Goal: Task Accomplishment & Management: Complete application form

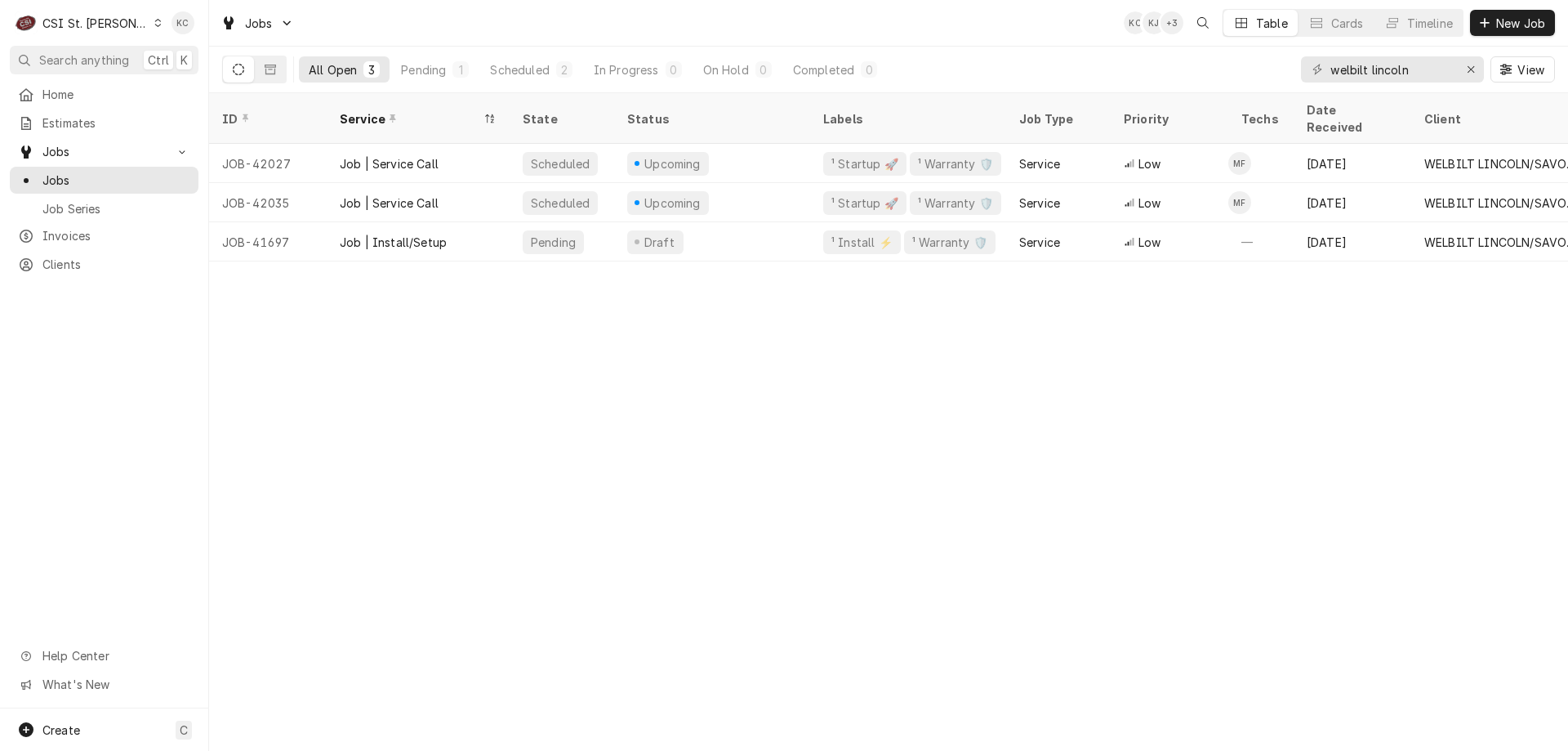
click at [77, 24] on div "CSI St. Louis" at bounding box center [96, 23] width 106 height 17
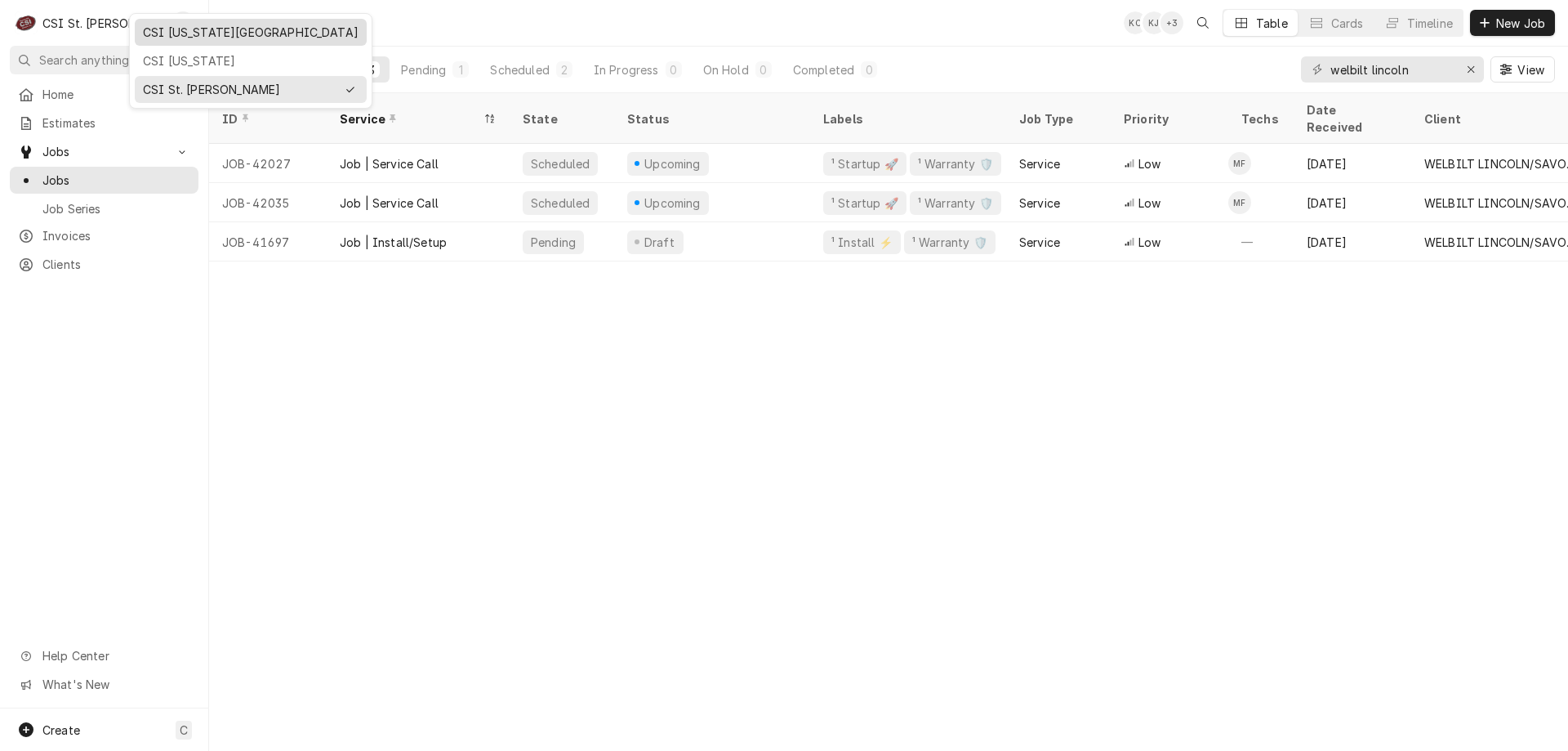
click at [161, 34] on div "CSI Kansas City" at bounding box center [251, 32] width 216 height 17
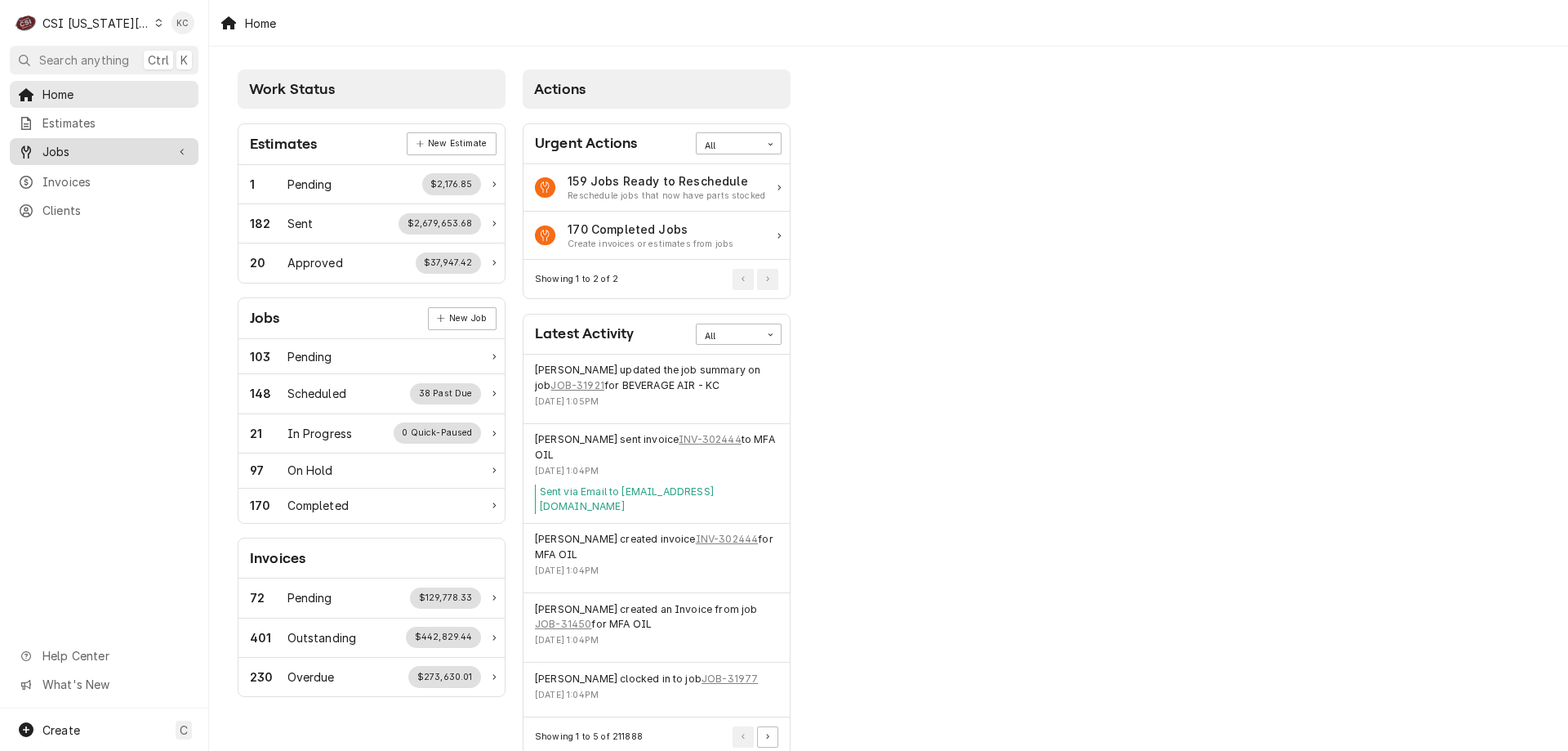
click at [97, 143] on span "Jobs" at bounding box center [105, 151] width 124 height 17
click at [81, 173] on span "Jobs" at bounding box center [117, 180] width 148 height 17
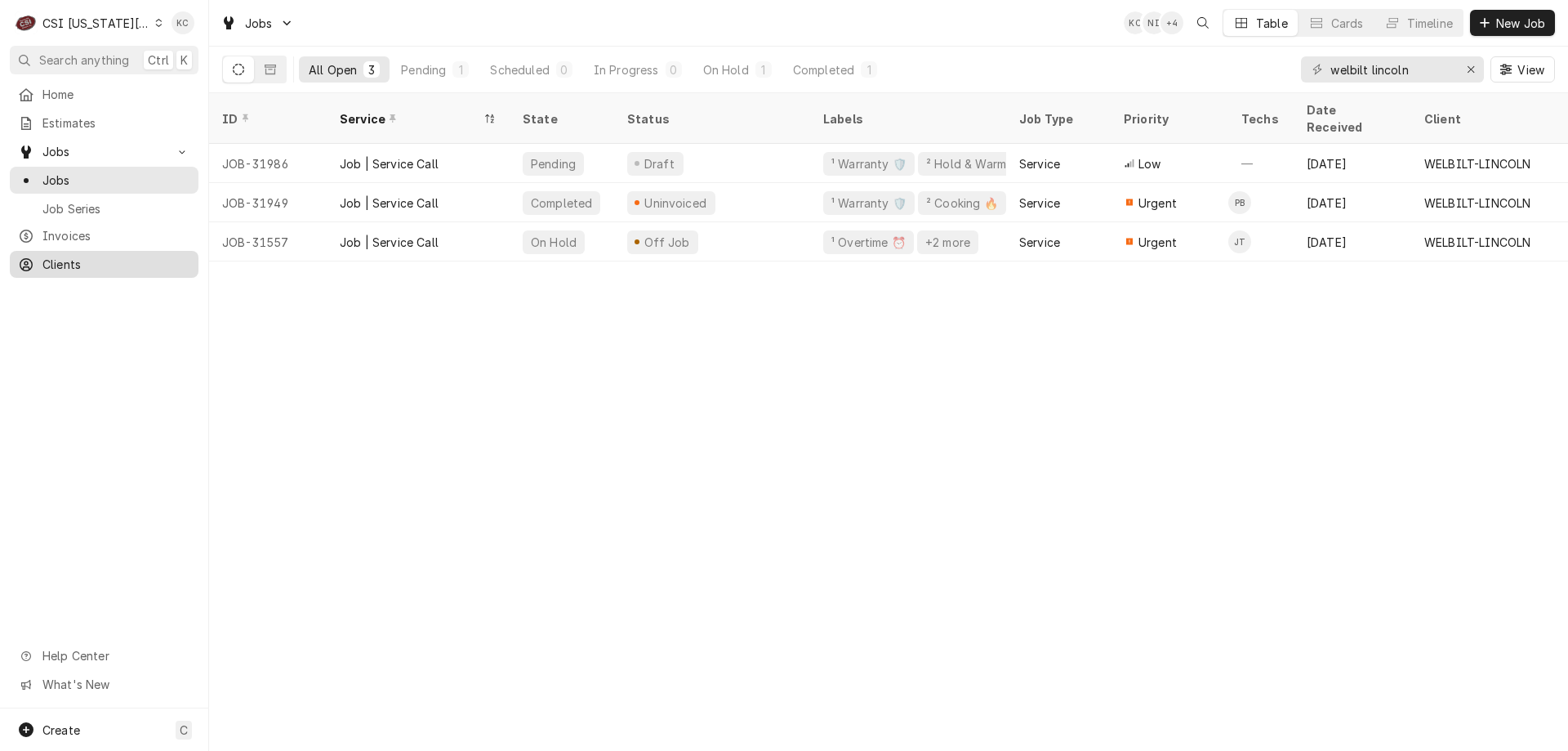
click at [94, 256] on span "Clients" at bounding box center [117, 264] width 148 height 17
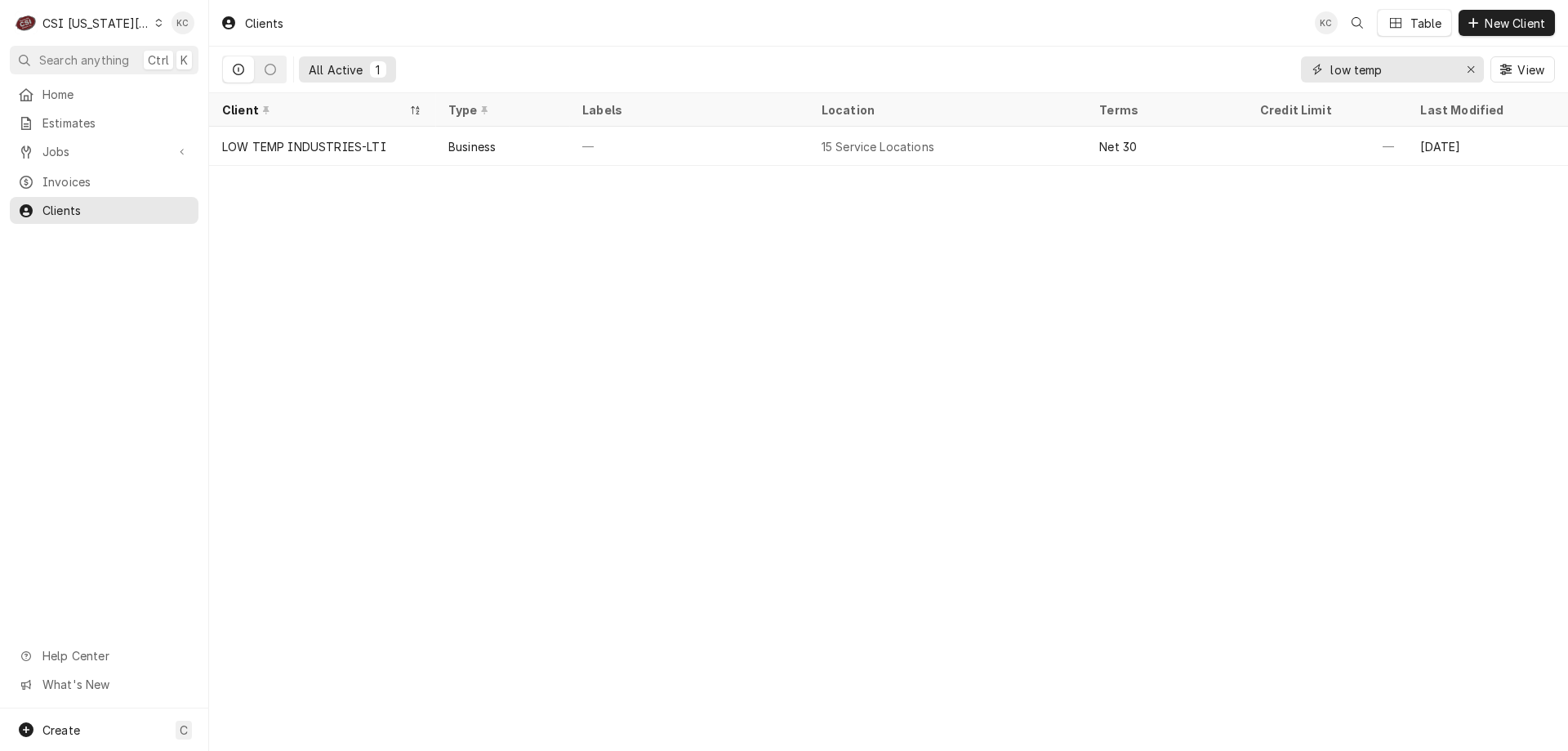
drag, startPoint x: 1452, startPoint y: 75, endPoint x: 1323, endPoint y: 65, distance: 129.4
click at [1323, 65] on div "low temp" at bounding box center [1392, 69] width 183 height 26
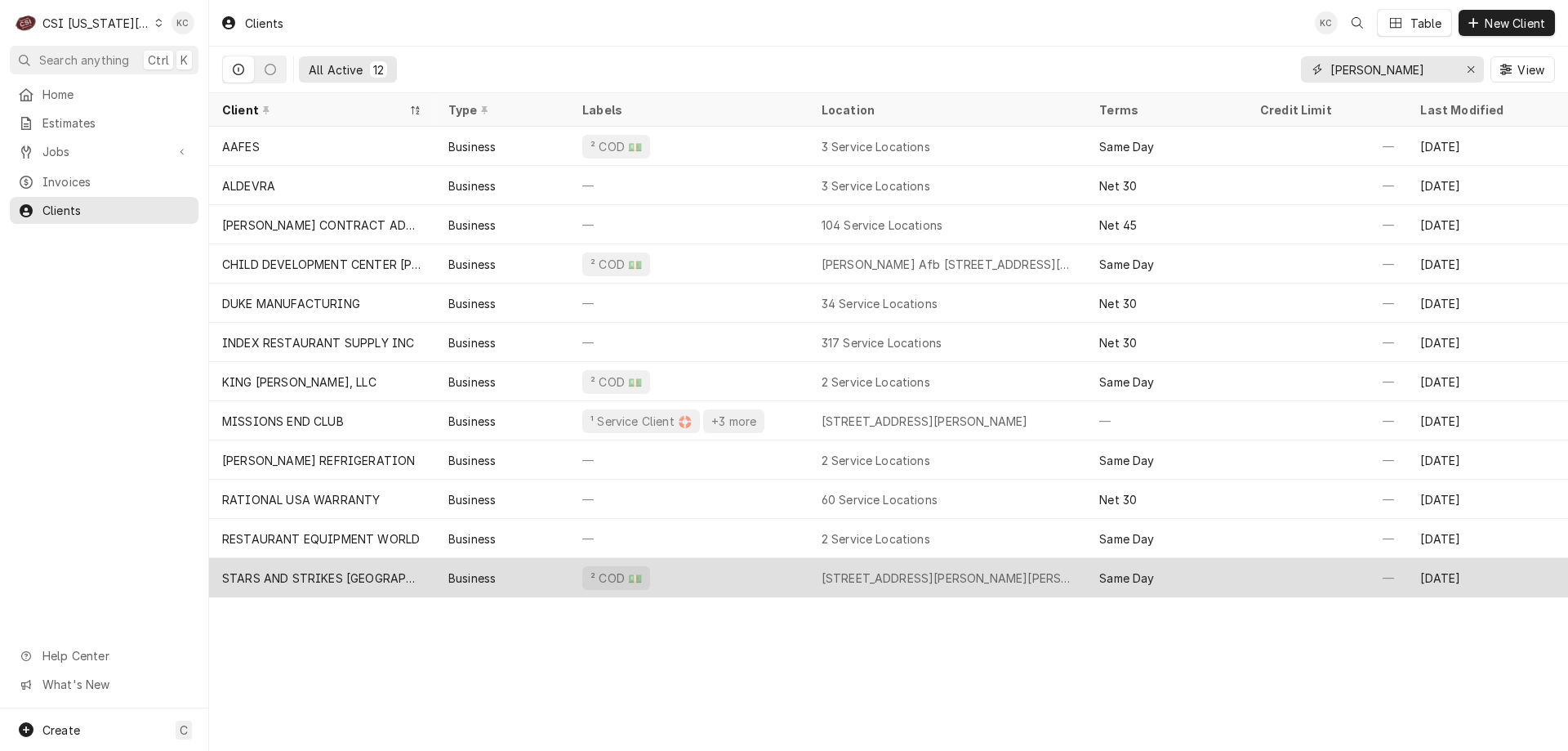
type input "whiteman"
click at [343, 580] on div "STARS AND STRIKES BOWLING CENTER" at bounding box center [322, 577] width 200 height 17
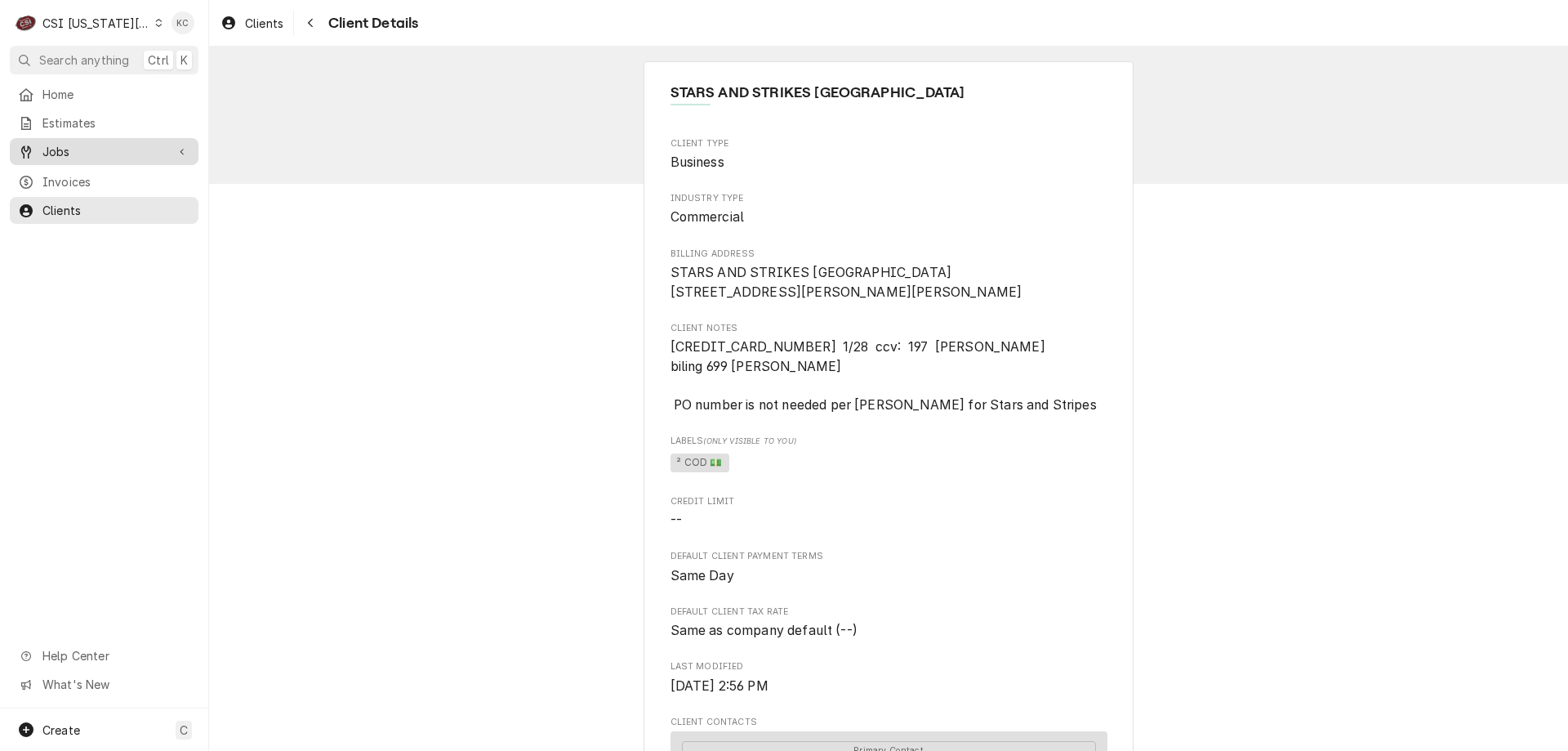
click at [83, 150] on span "Jobs" at bounding box center [105, 151] width 124 height 17
click at [86, 200] on span "Job Series" at bounding box center [117, 208] width 148 height 17
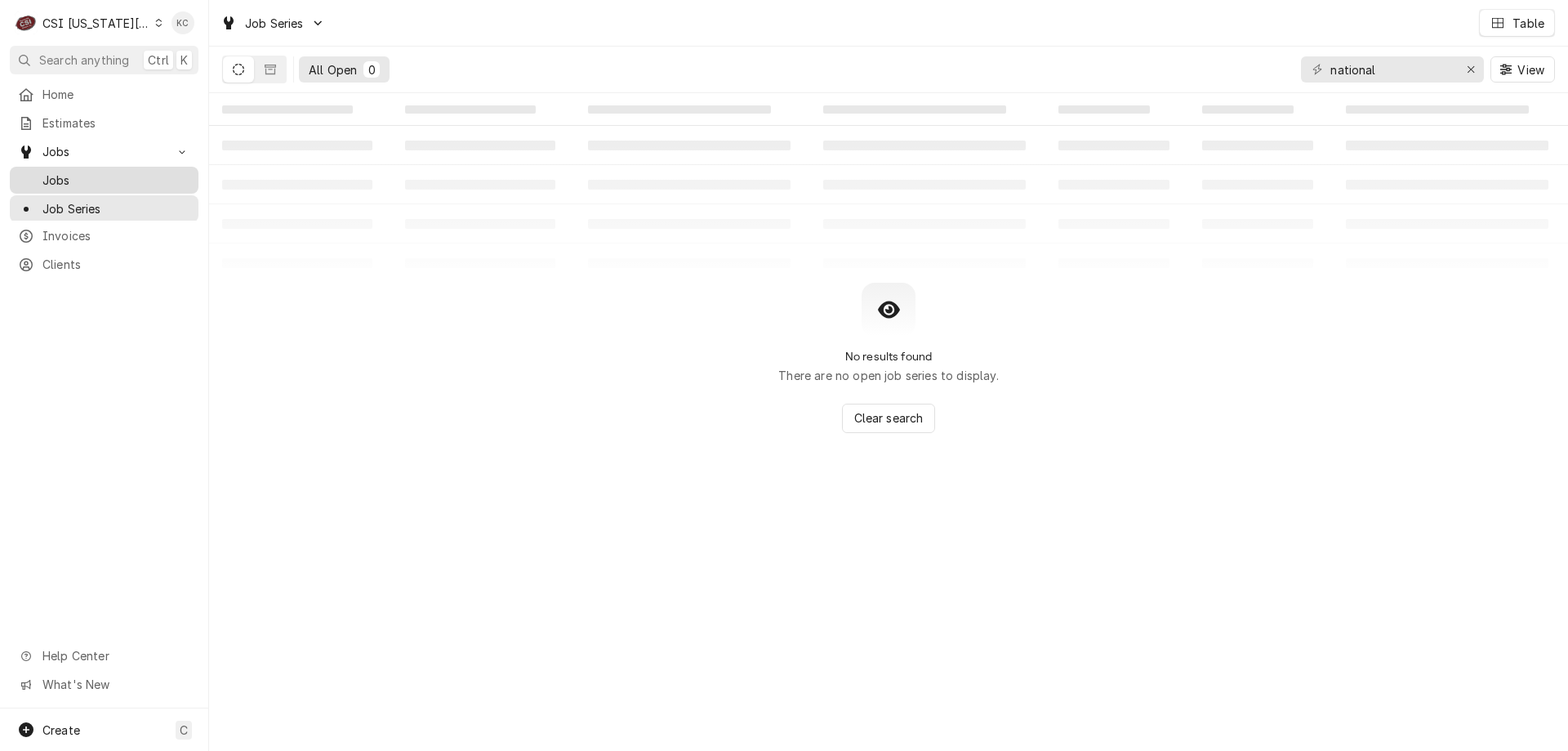
click at [70, 177] on span "Jobs" at bounding box center [117, 180] width 148 height 17
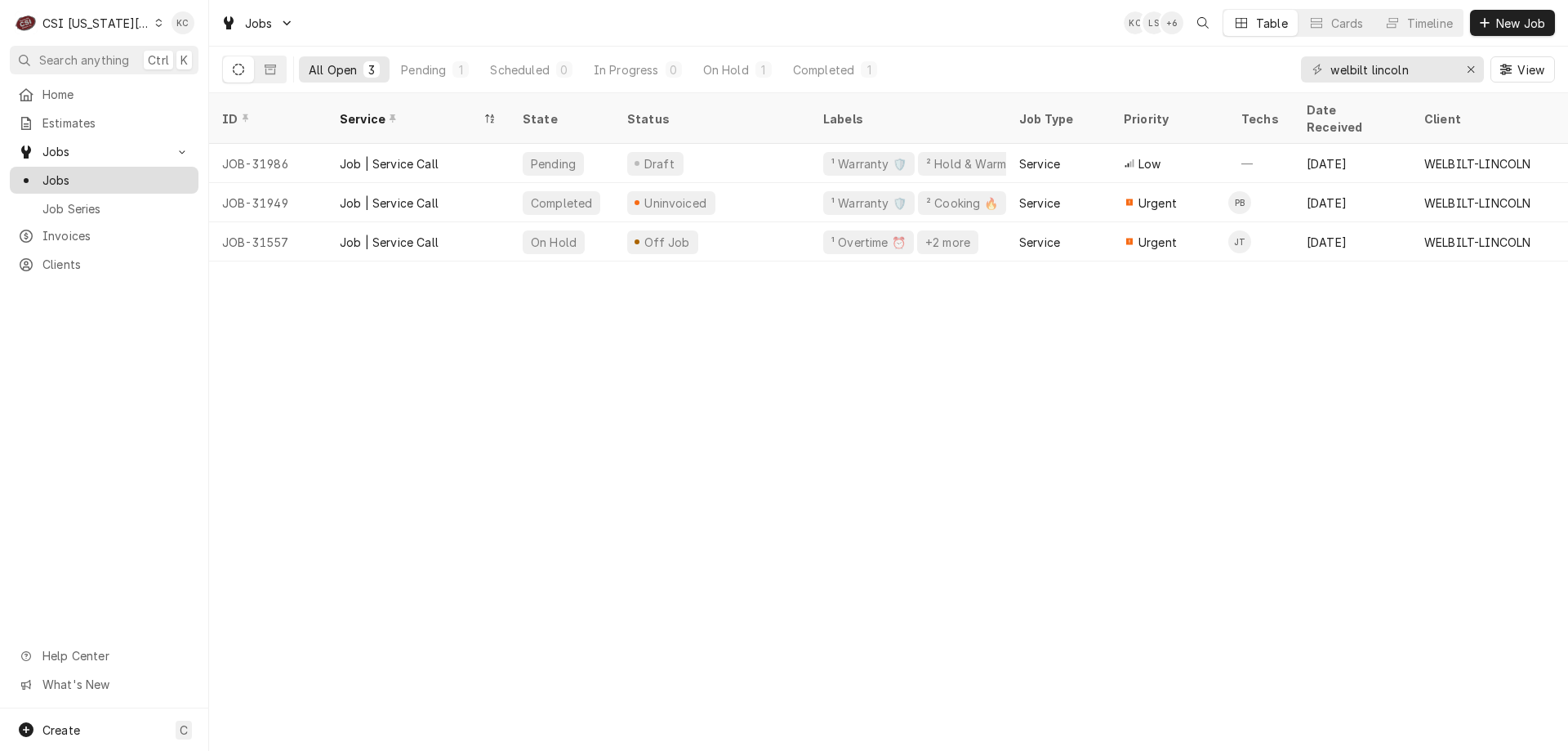
click at [66, 177] on span "Jobs" at bounding box center [117, 180] width 148 height 17
click at [1480, 20] on icon "Dynamic Content Wrapper" at bounding box center [1485, 22] width 10 height 11
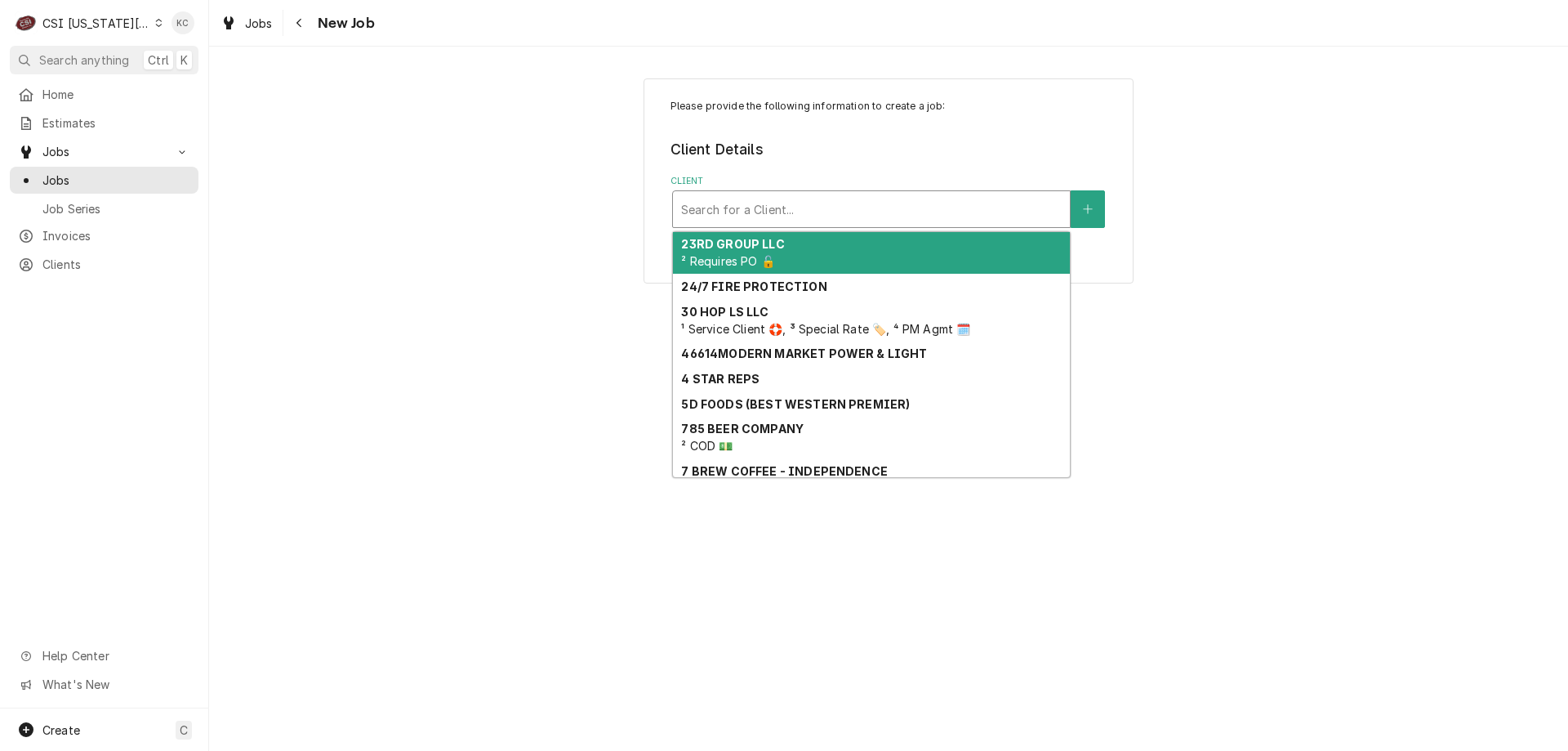
click at [761, 213] on div "Client" at bounding box center [871, 209] width 381 height 29
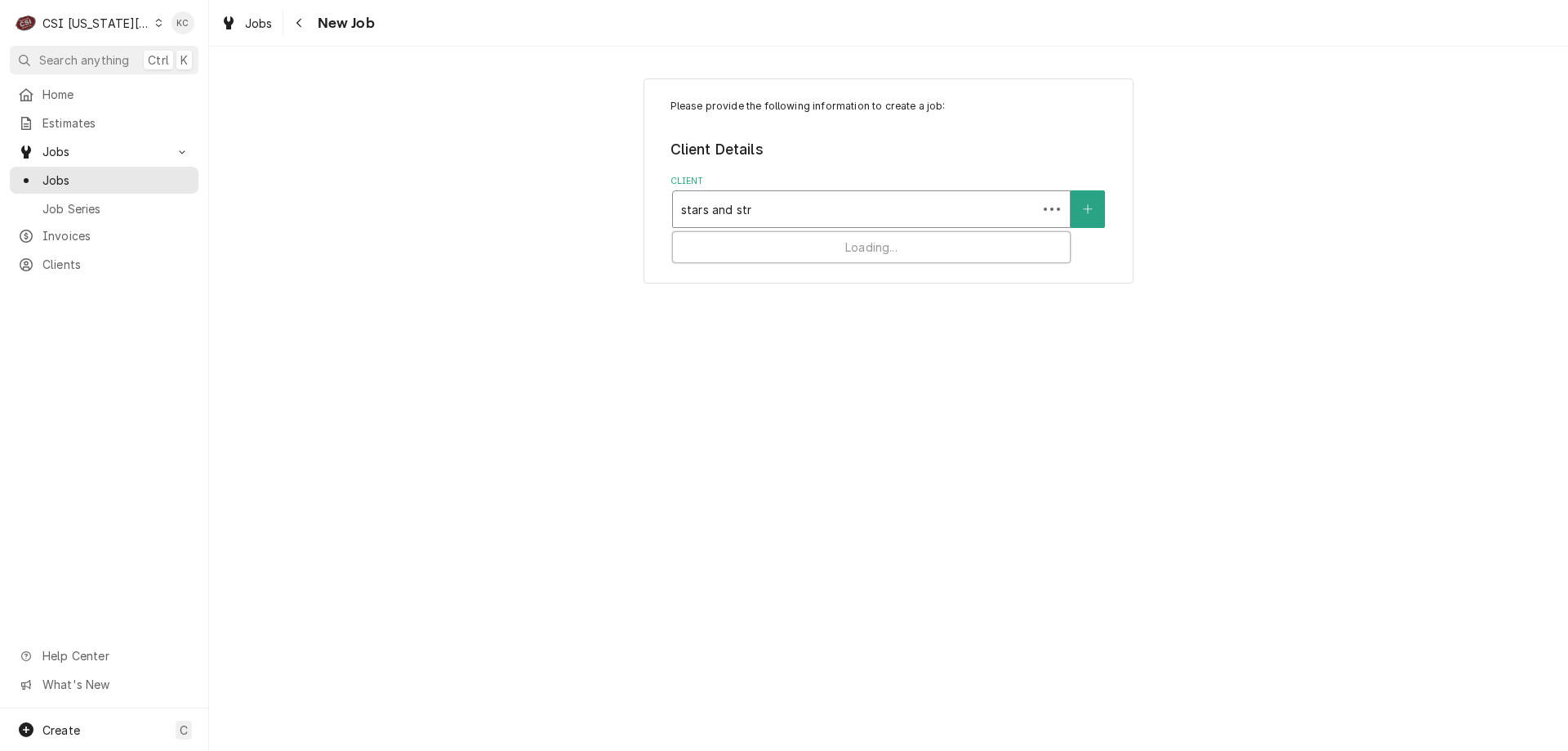
type input "stars and stri"
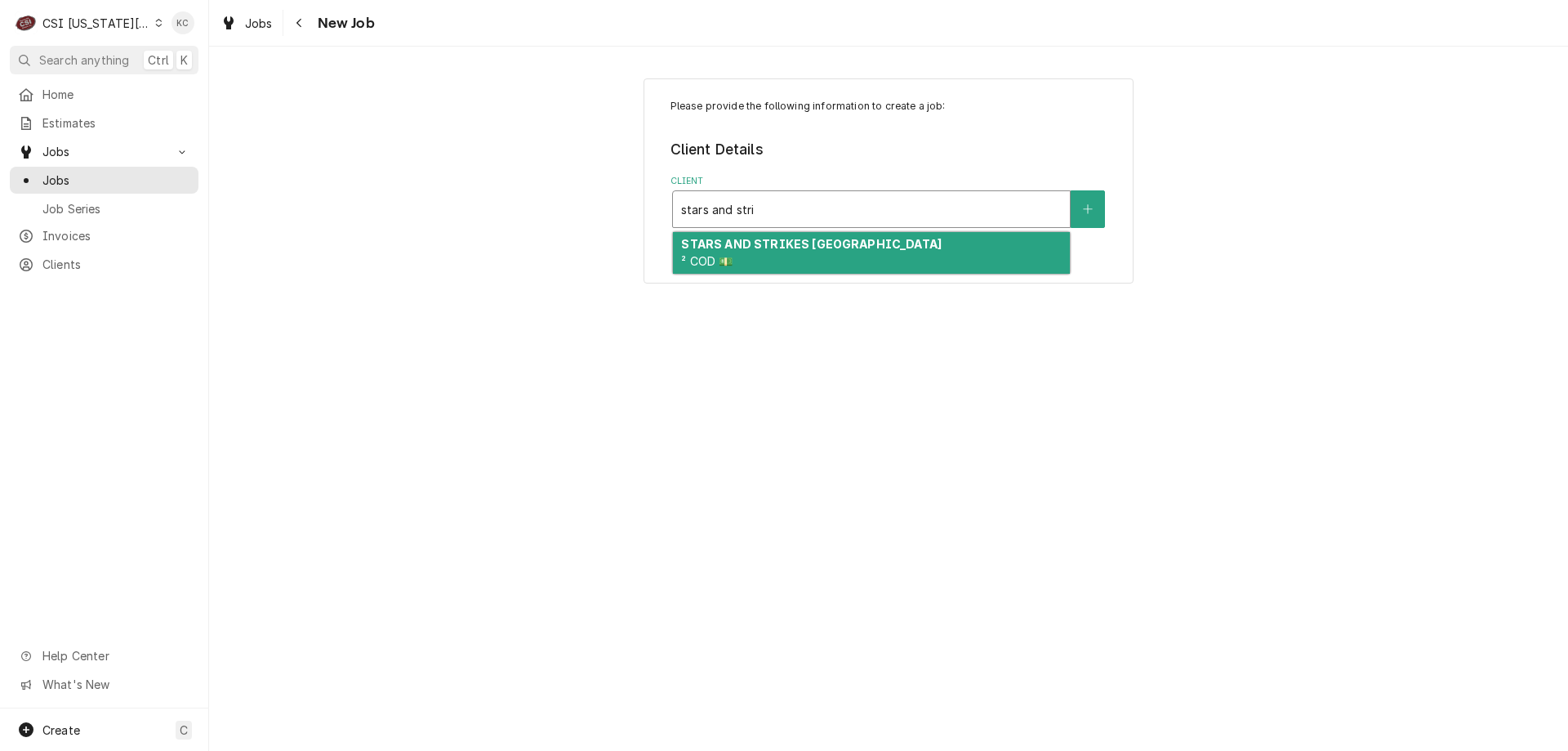
click at [762, 264] on div "STARS AND STRIKES BOWLING CENTER ² COD 💵" at bounding box center [872, 253] width 397 height 43
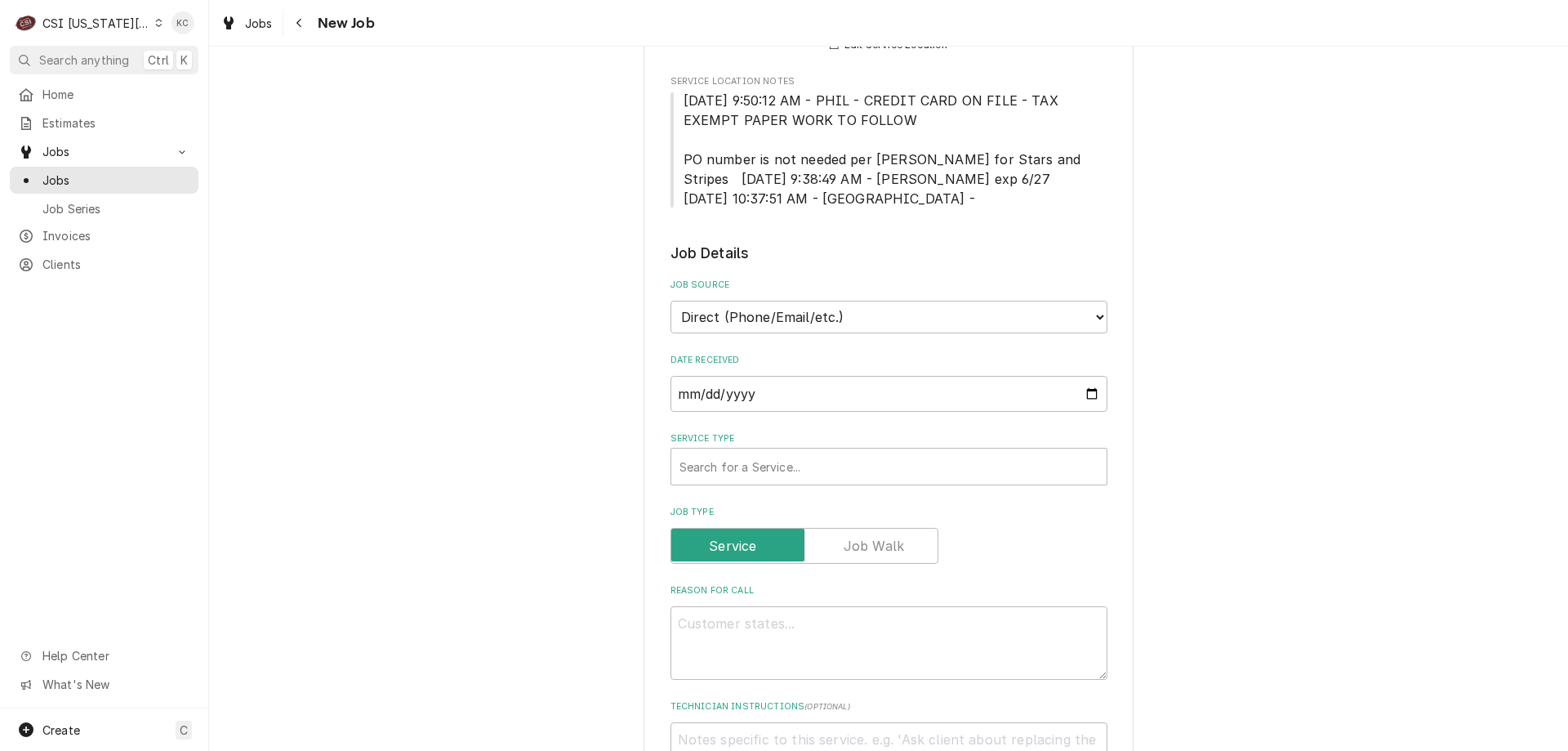
scroll to position [490, 0]
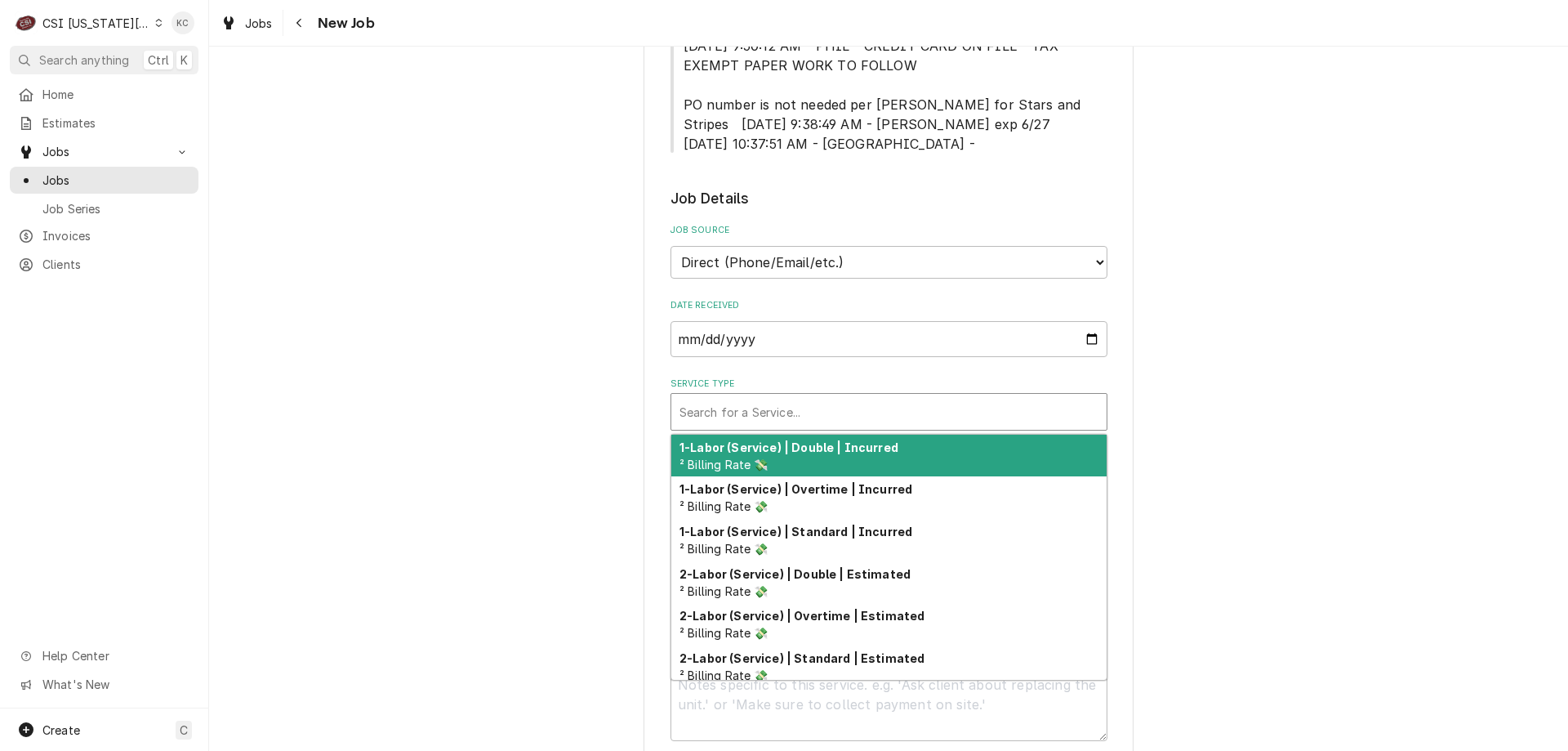
click at [748, 401] on div "Service Type" at bounding box center [890, 411] width 419 height 29
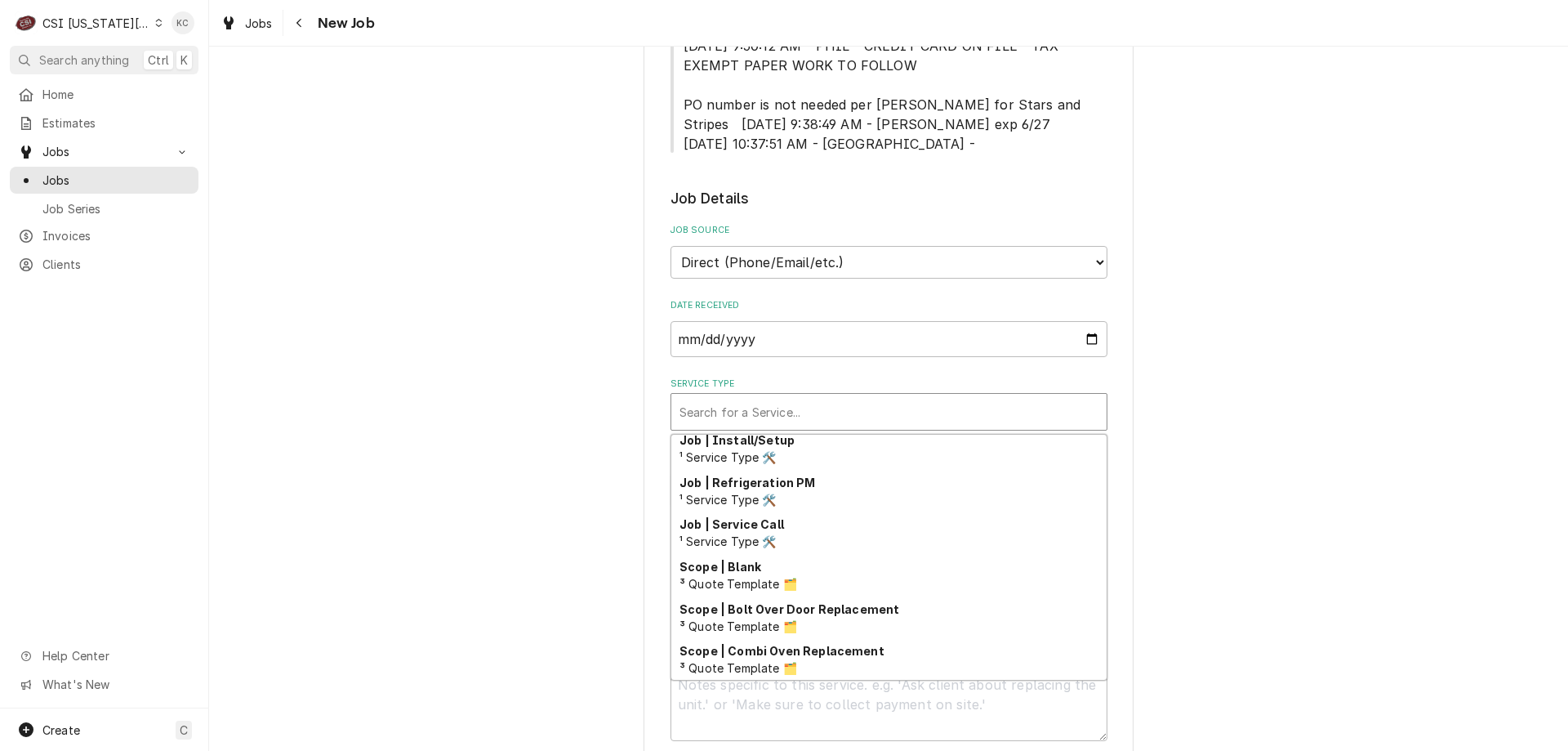
scroll to position [1021, 0]
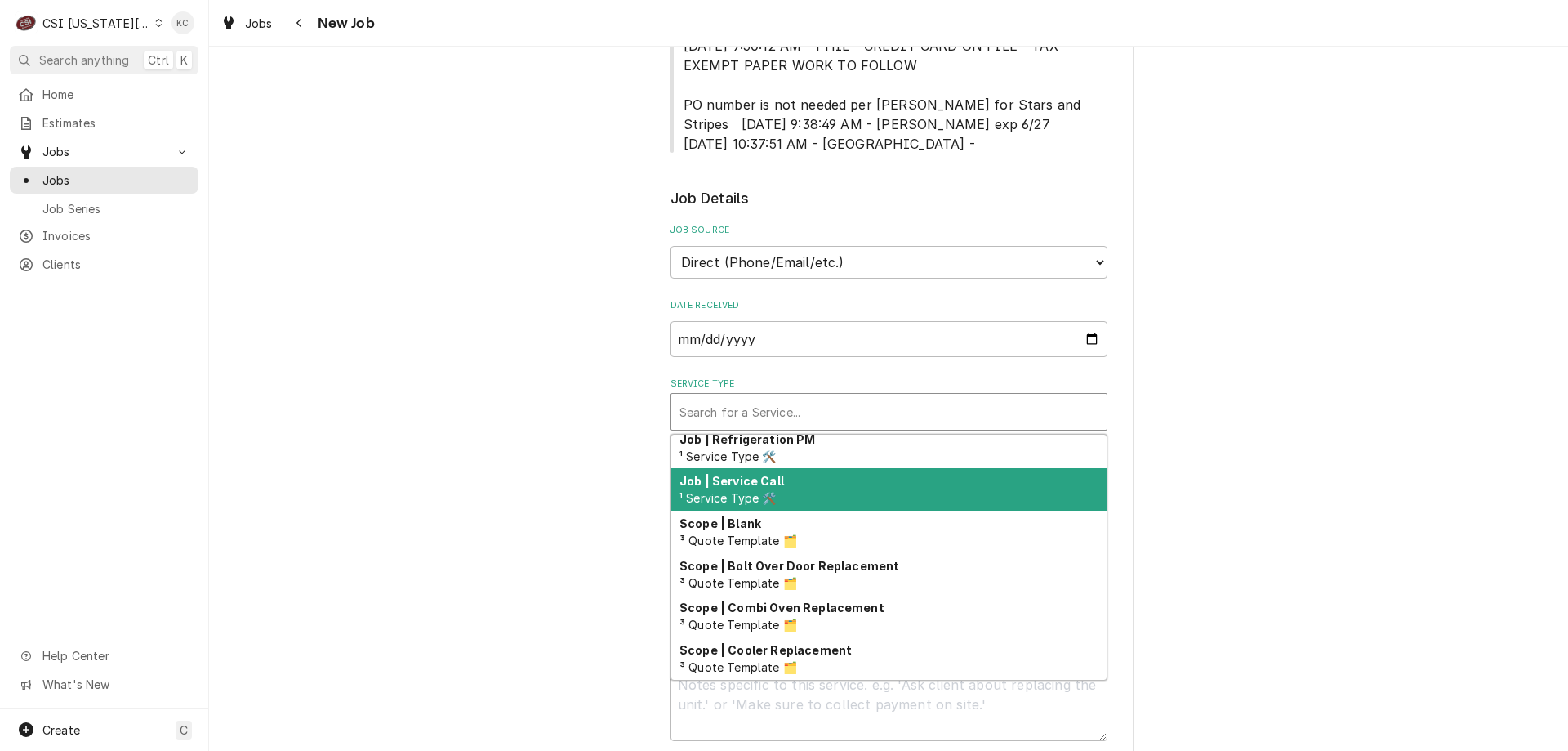
click at [753, 468] on div "Job | Service Call ¹ Service Type 🛠️" at bounding box center [889, 489] width 435 height 43
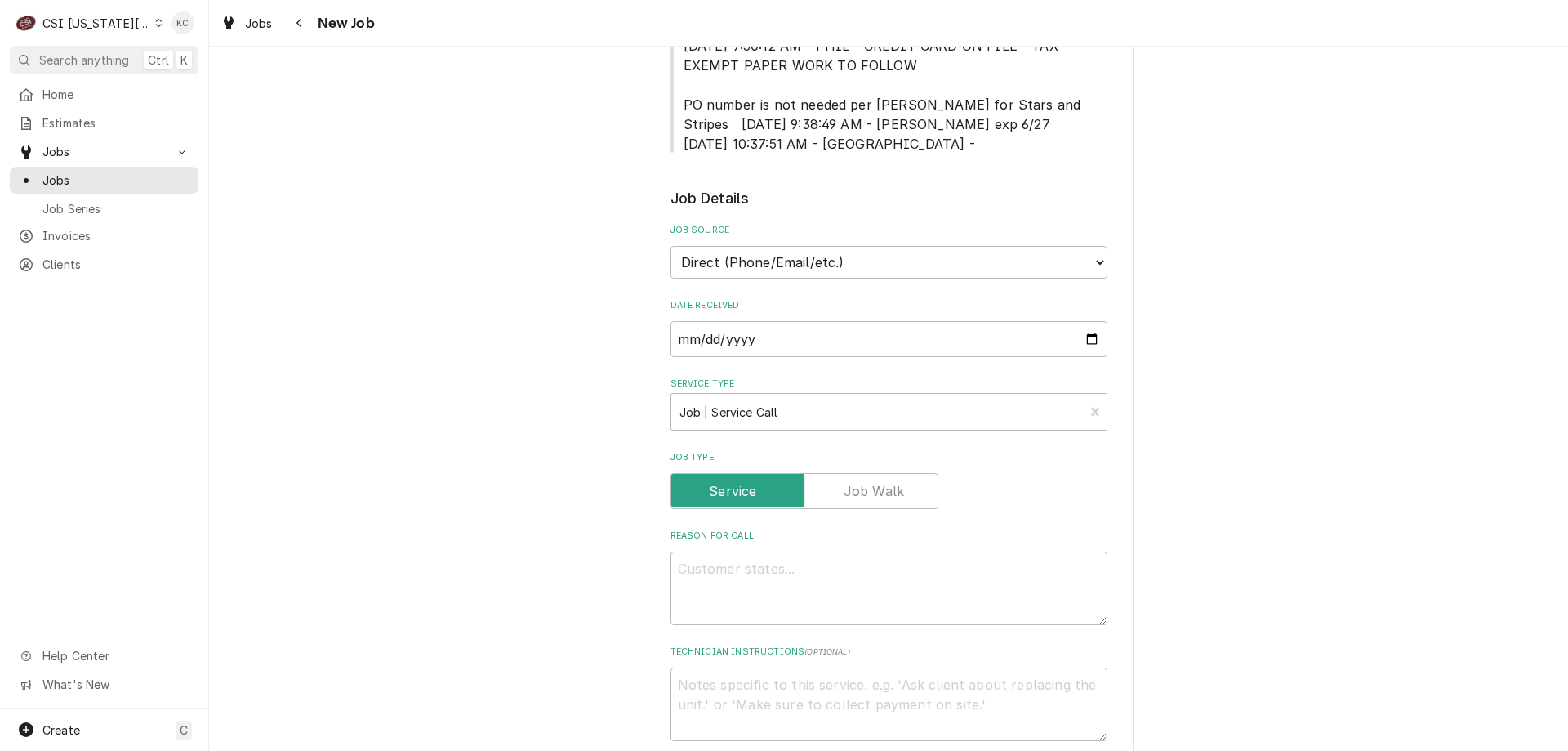
click at [1057, 460] on label "Job Type" at bounding box center [890, 456] width 437 height 13
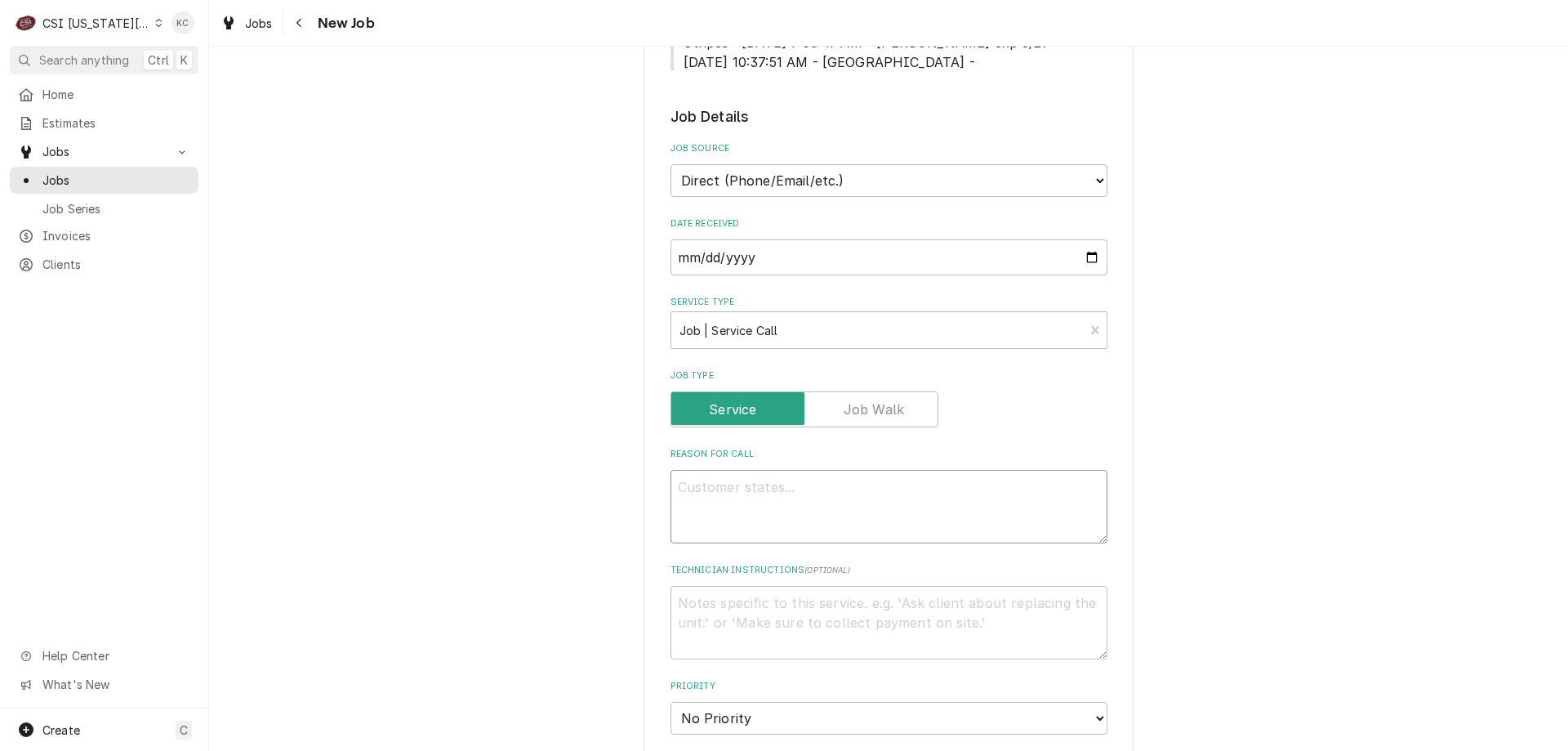
click at [822, 498] on textarea "Reason For Call" at bounding box center [890, 506] width 437 height 74
type textarea "x"
type textarea "P"
type textarea "x"
type textarea "Pi"
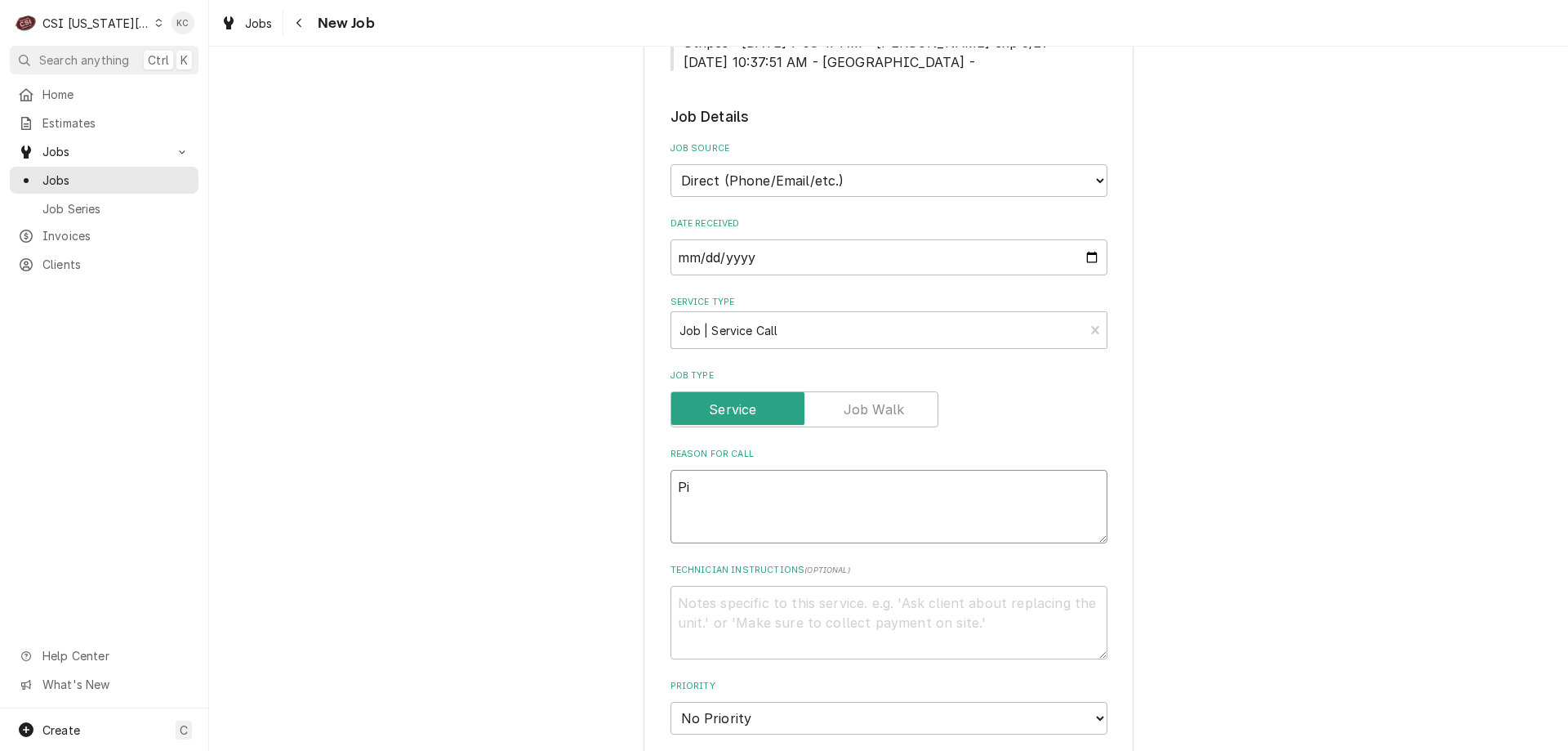
type textarea "x"
type textarea "Piz"
type textarea "x"
type textarea "Pizz"
type textarea "x"
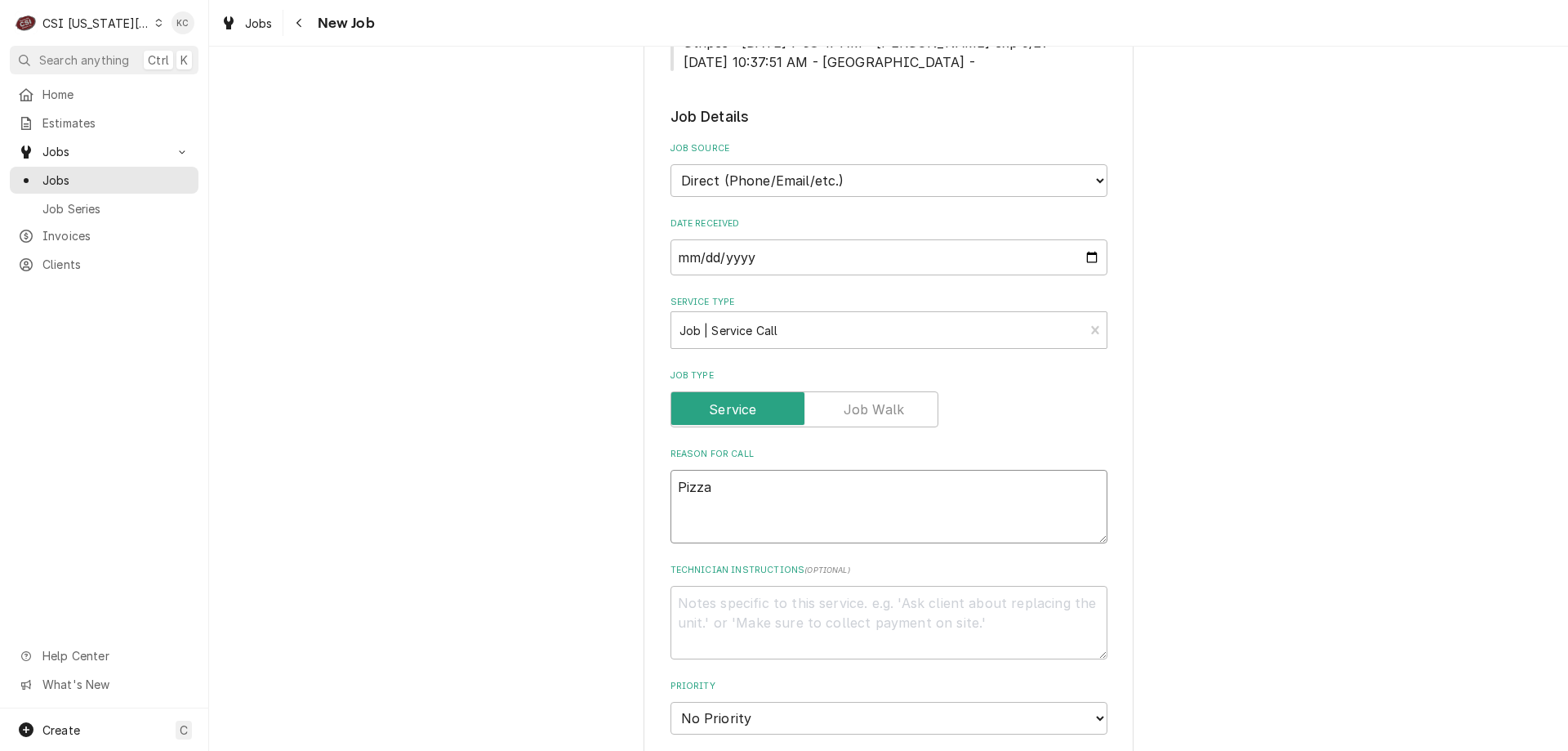
type textarea "Pizza"
type textarea "x"
type textarea "Pizza l"
type textarea "x"
type textarea "Pizza li"
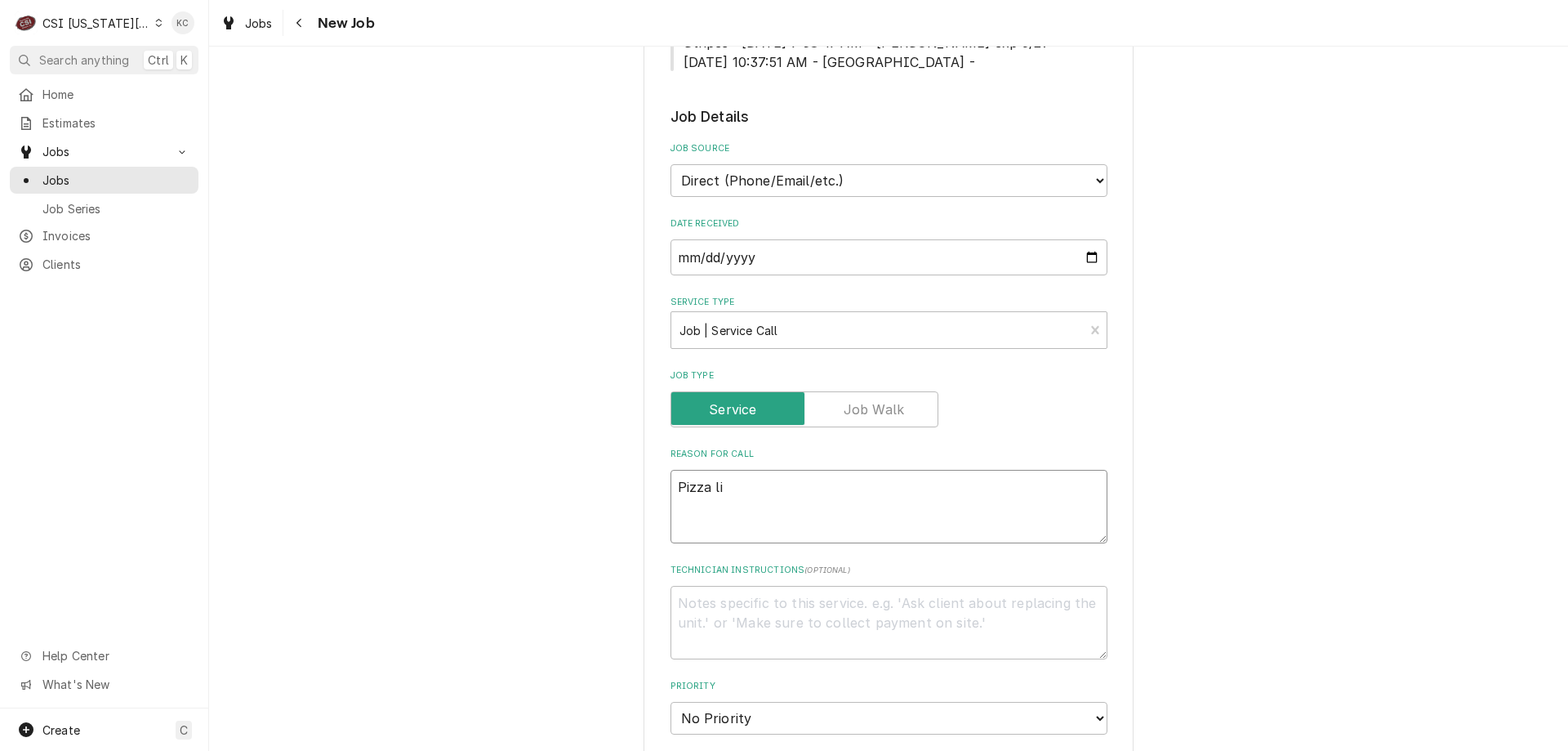
type textarea "x"
type textarea "Pizza lin"
type textarea "x"
type textarea "Pizza line"
type textarea "x"
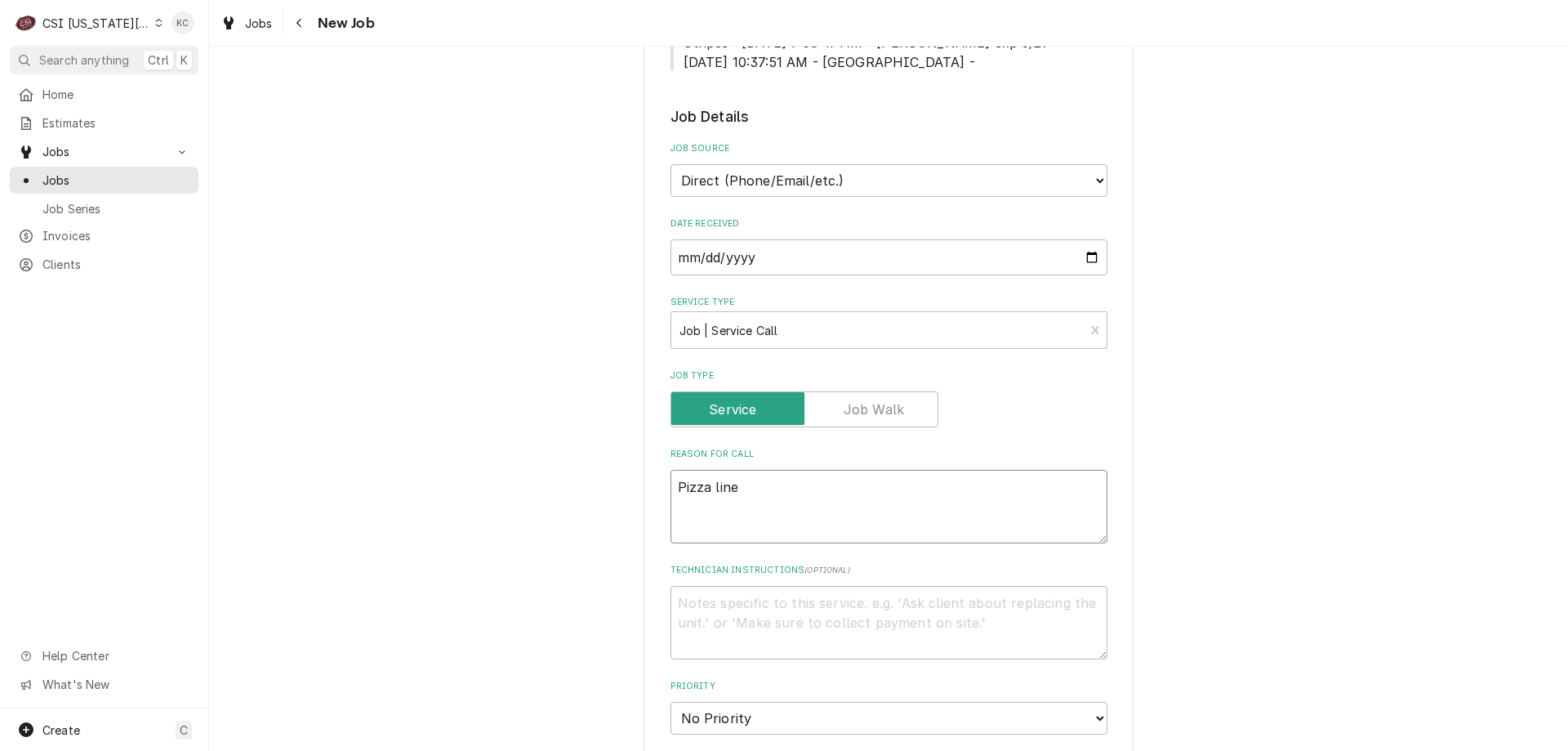
type textarea "Pizza line"
type textarea "x"
type textarea "Pizza line f"
type textarea "x"
type textarea "Pizza line fr"
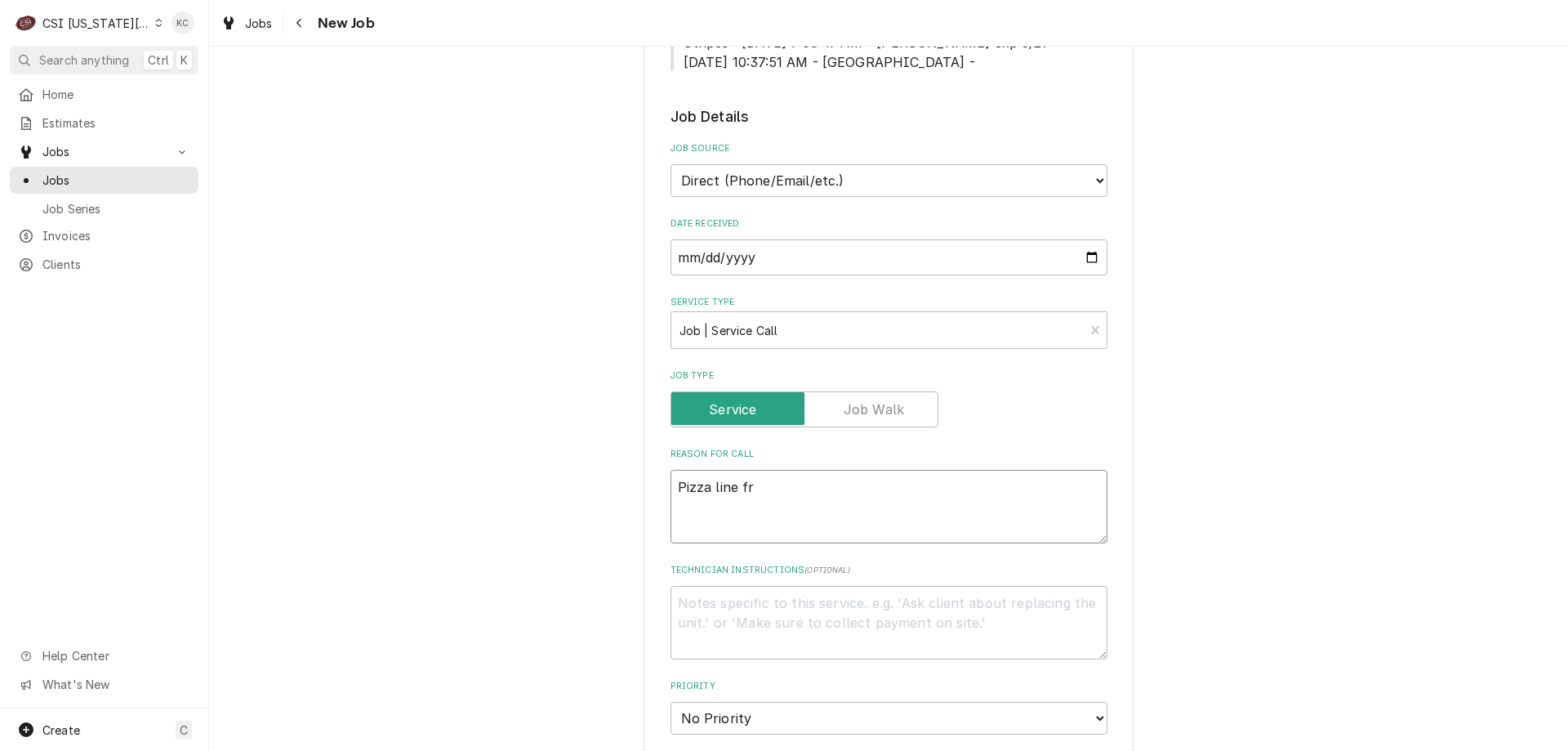
type textarea "x"
type textarea "Pizza line fri"
type textarea "x"
type textarea "Pizza line frid"
type textarea "x"
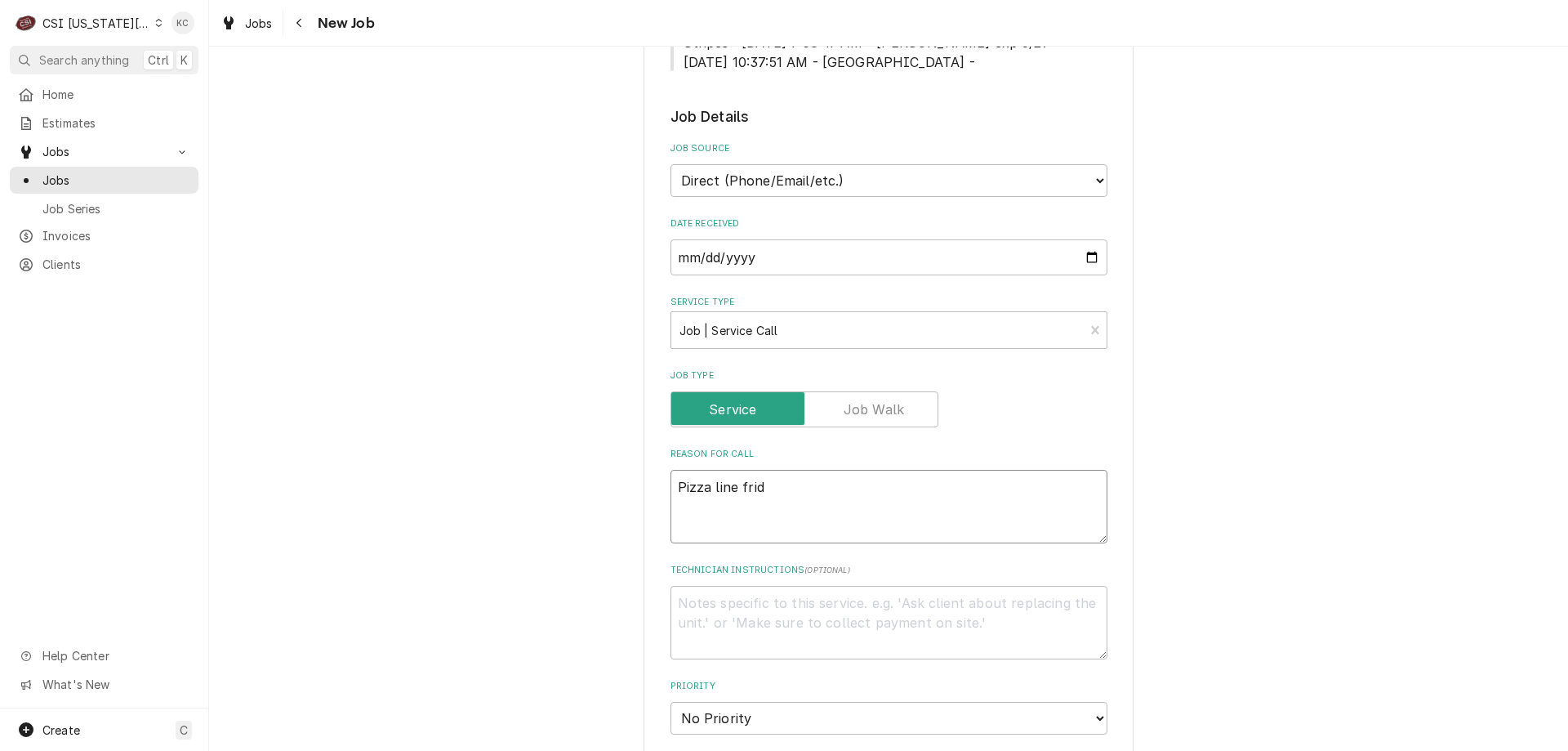
type textarea "Pizza line fridg"
type textarea "x"
type textarea "Pizza line fridge"
type textarea "x"
type textarea "Pizza line fridge"
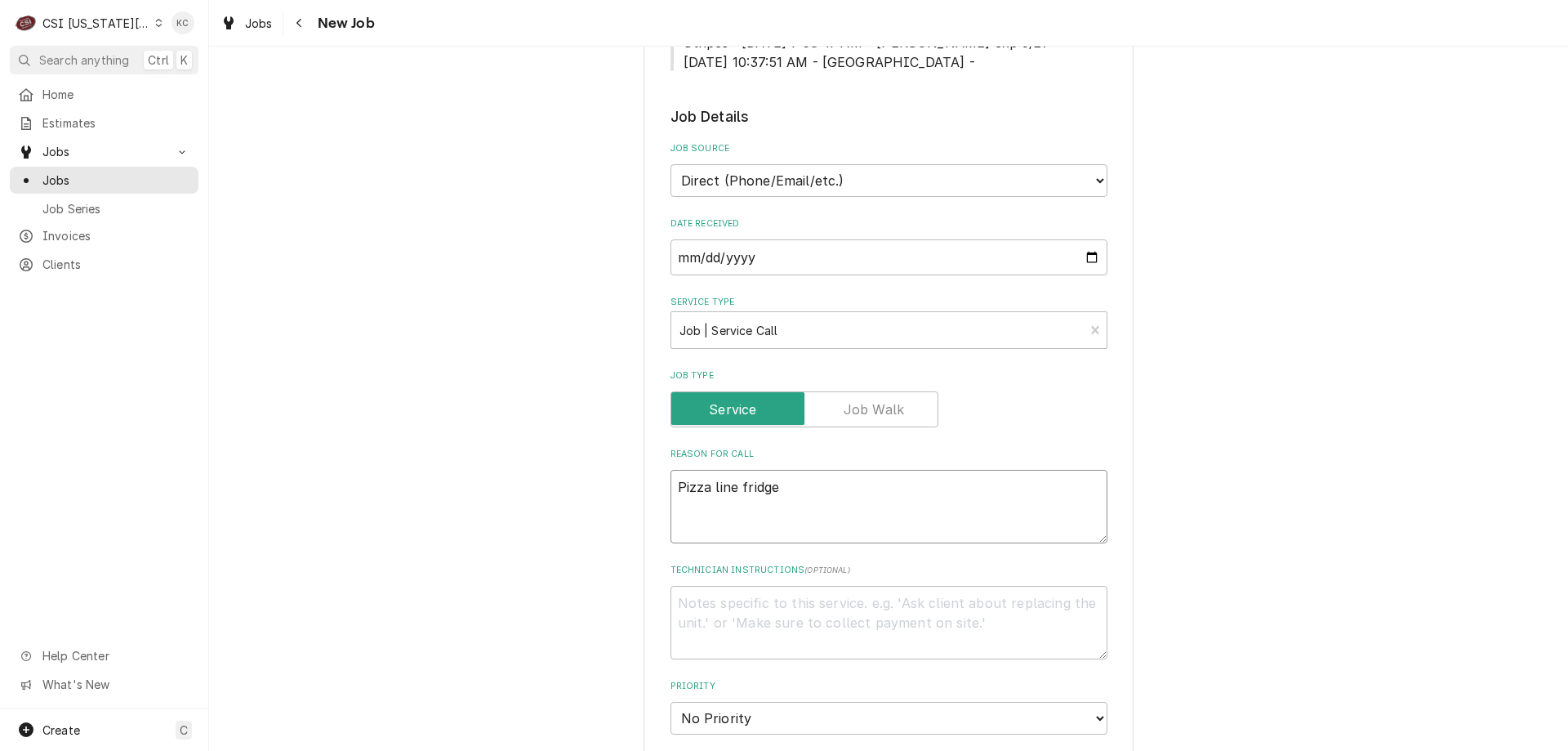
type textarea "x"
type textarea "Pizza line fridge i"
type textarea "x"
type textarea "Pizza line fridge is"
type textarea "x"
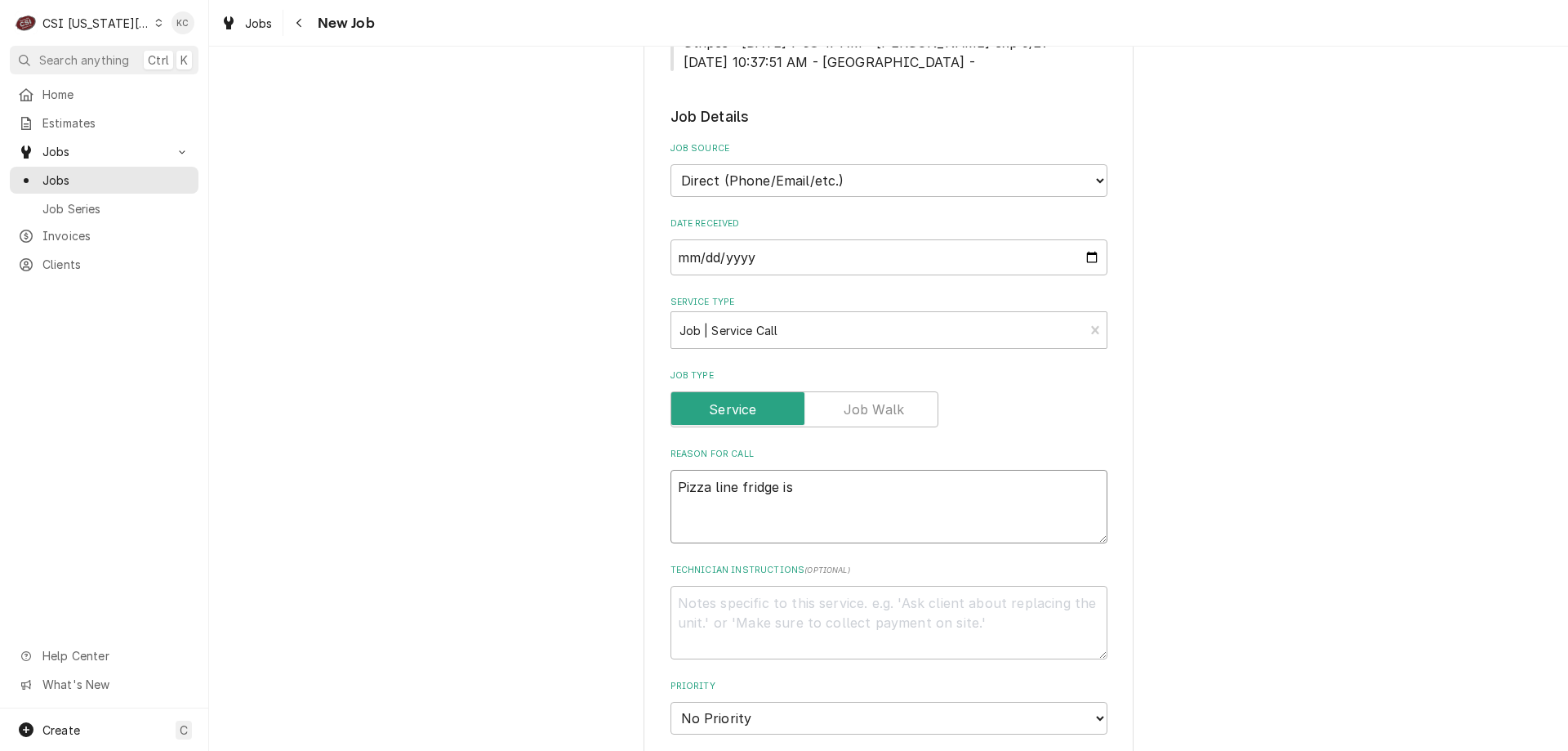
type textarea "Pizza line fridge is"
type textarea "x"
type textarea "Pizza line fridge is n"
type textarea "x"
type textarea "Pizza line fridge is not"
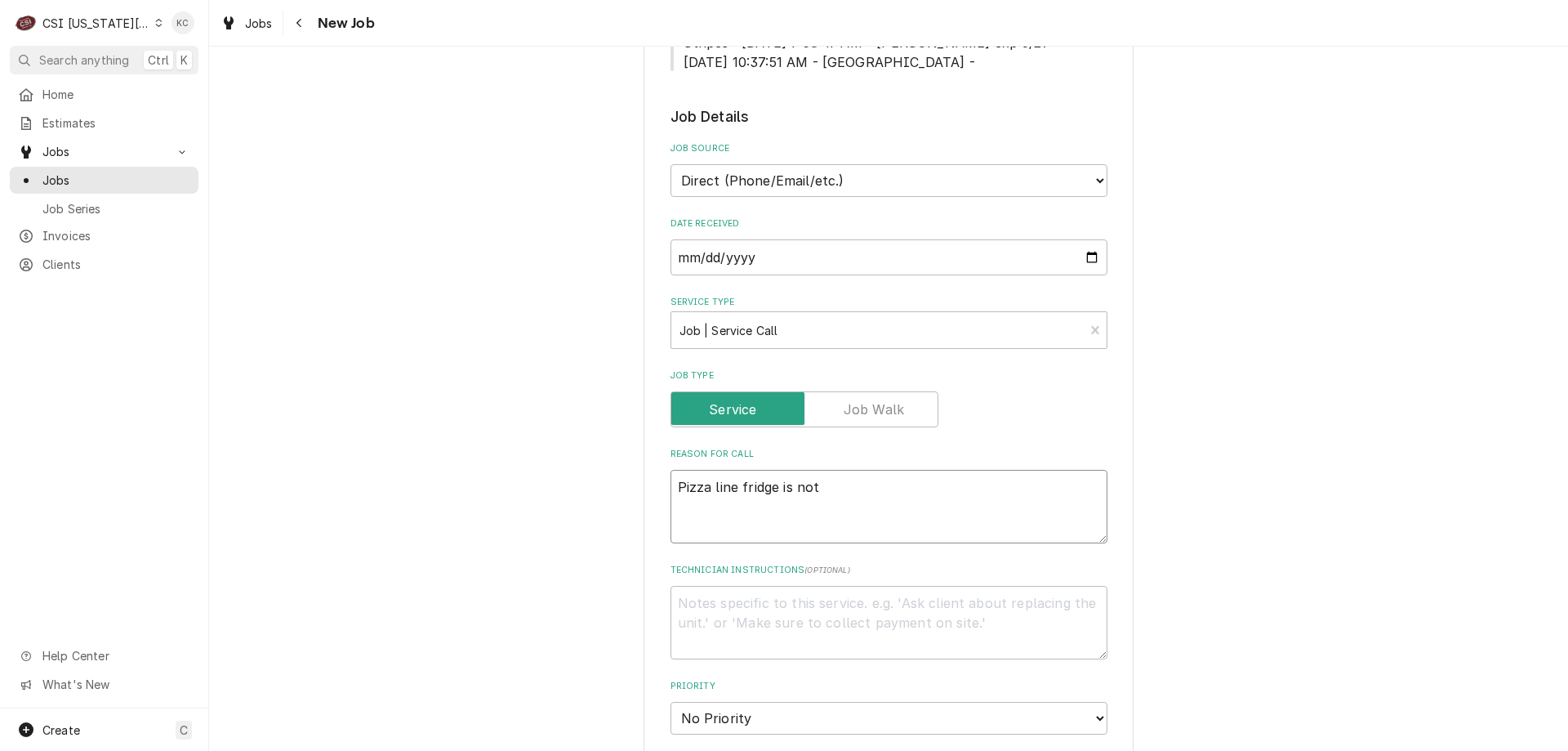
type textarea "x"
type textarea "Pizza line fridge is not"
type textarea "x"
type textarea "Pizza line fridge is not c"
type textarea "x"
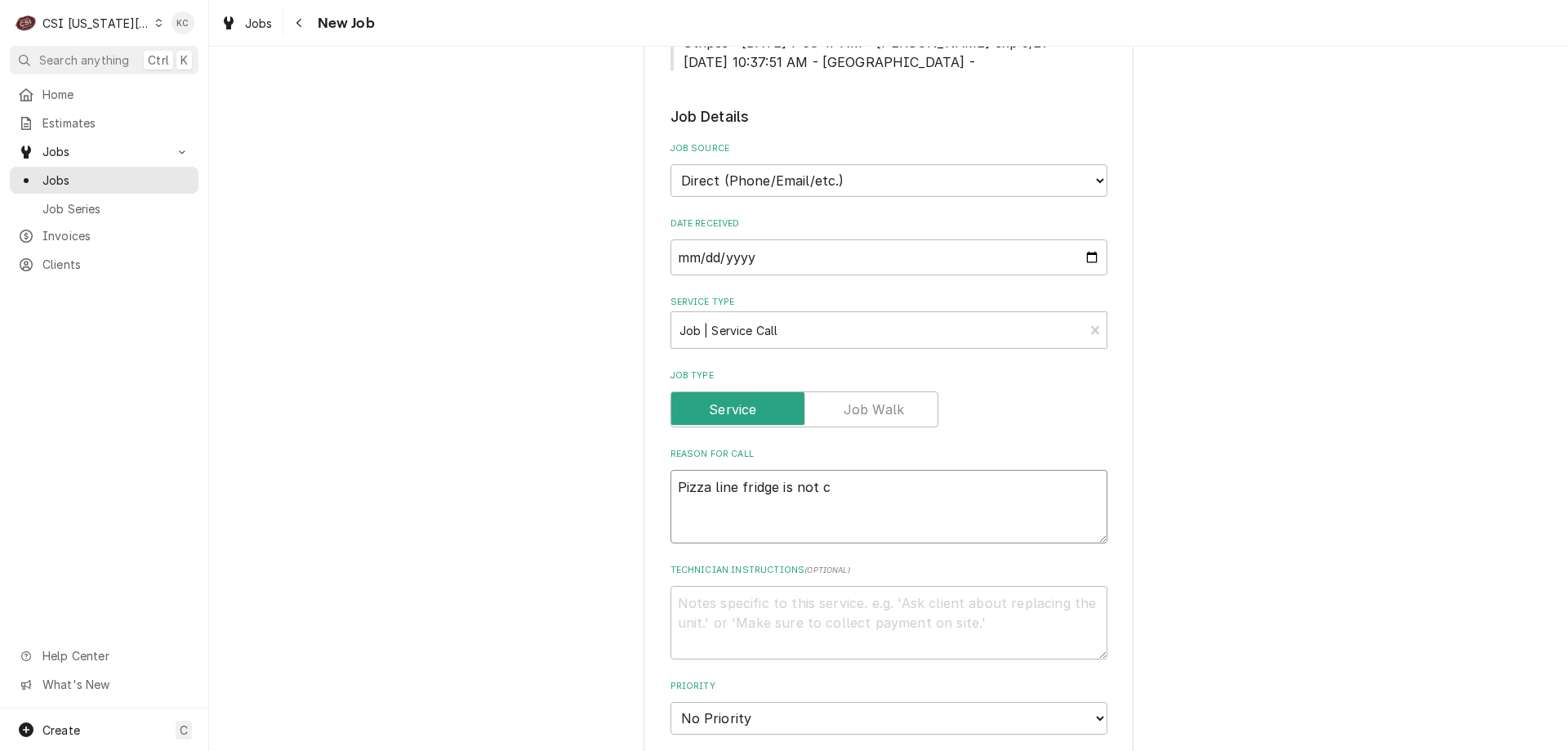
type textarea "Pizza line fridge is not co"
type textarea "x"
type textarea "Pizza line fridge is not coo"
type textarea "x"
type textarea "Pizza line fridge is not cool"
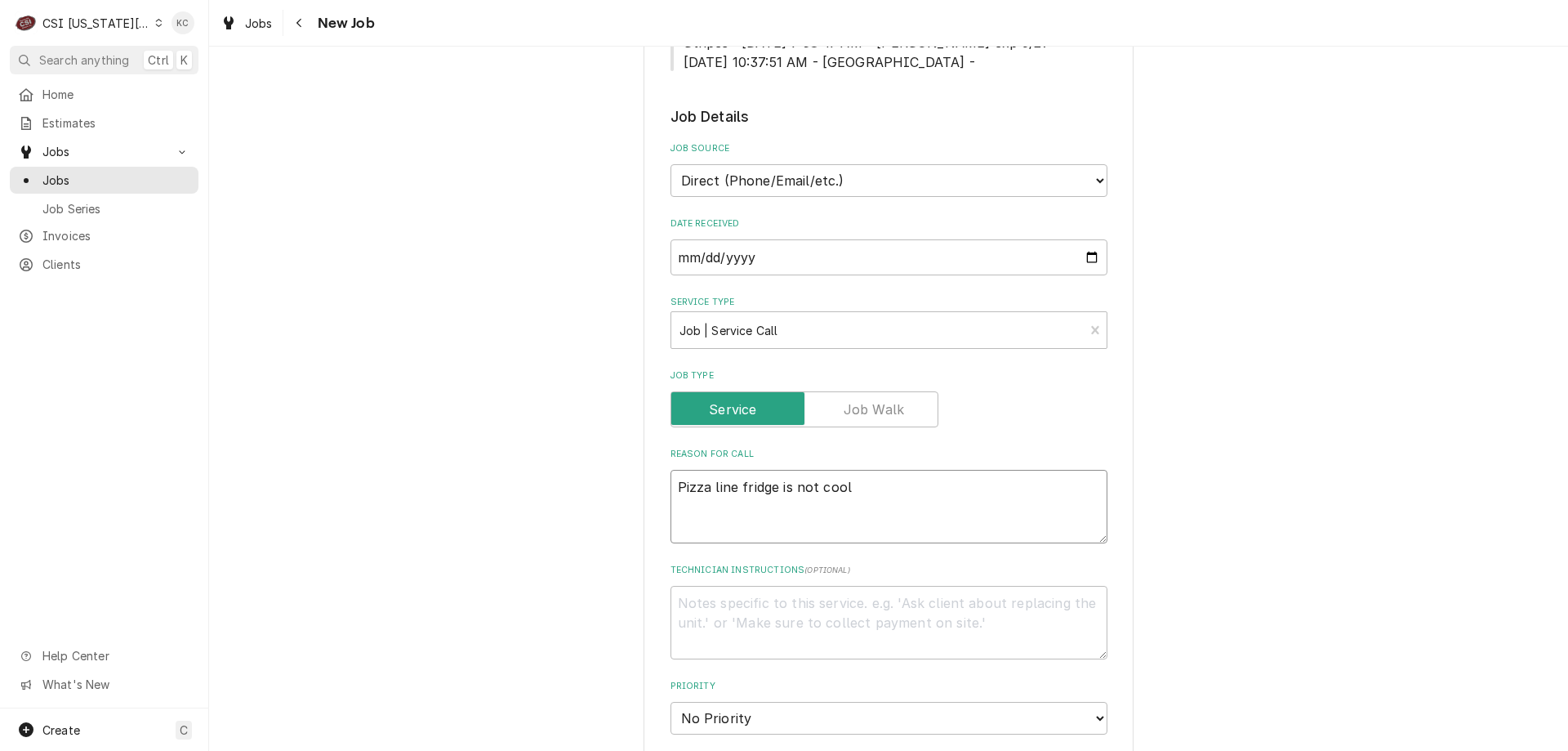
type textarea "x"
type textarea "Pizza line fridge is not cooli"
type textarea "x"
type textarea "Pizza line fridge is not coolin"
type textarea "x"
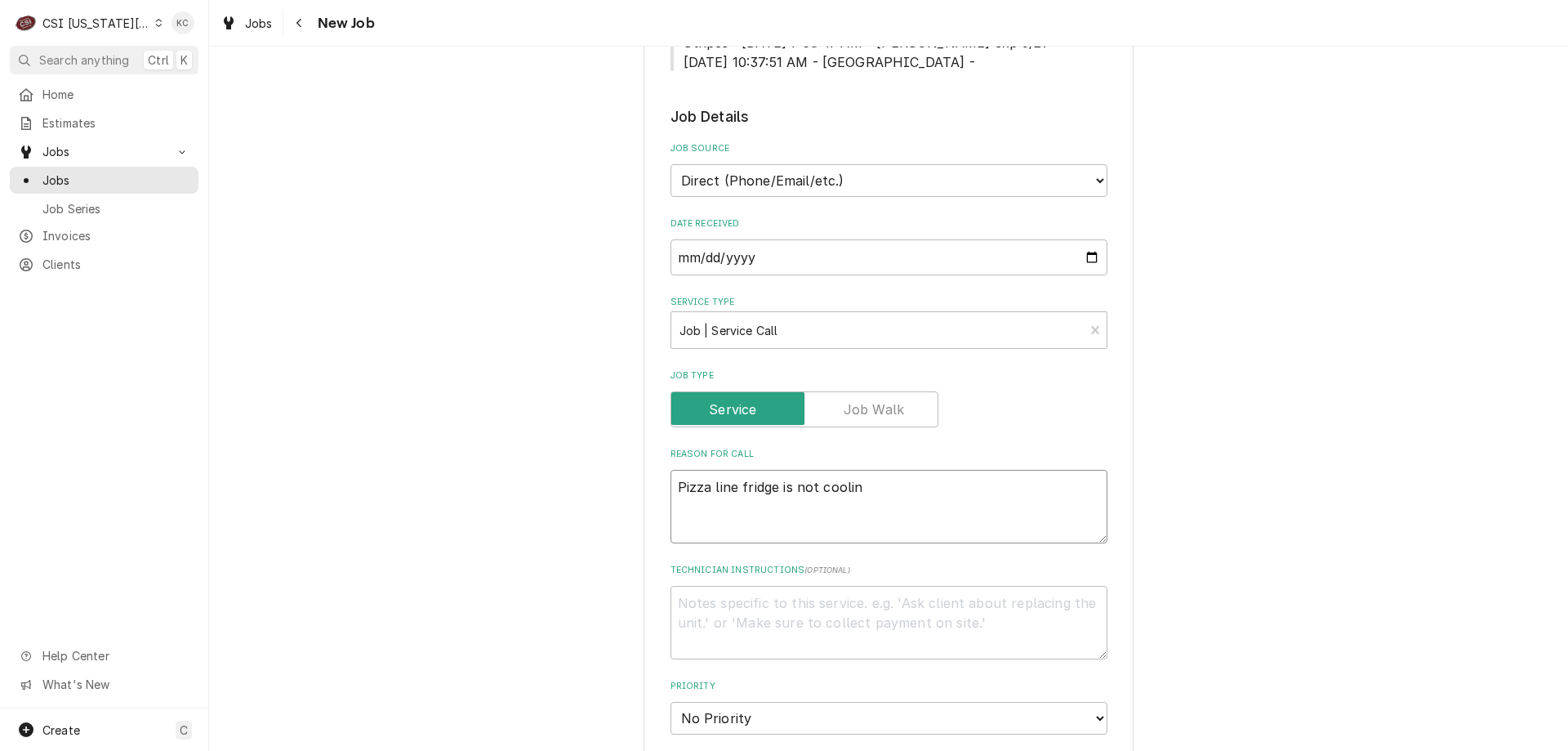
type textarea "Pizza line fridge is not cooling"
type textarea "x"
type textarea "Pizza line fridge is not cooling"
click at [737, 607] on textarea "Technician Instructions ( optional )" at bounding box center [890, 622] width 437 height 74
type textarea "x"
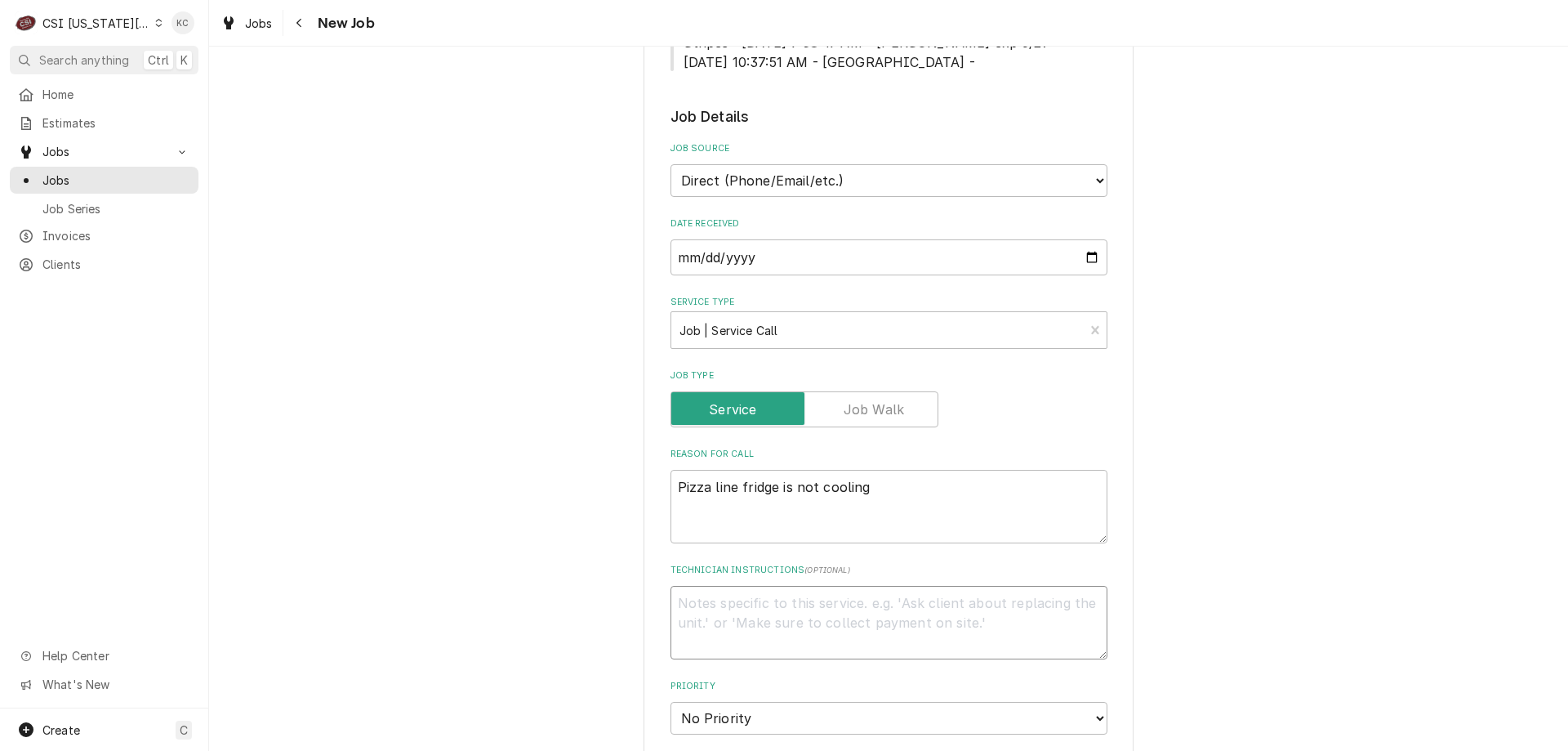
type textarea "B"
type textarea "x"
type textarea "Bo"
type textarea "x"
type textarea "Bon"
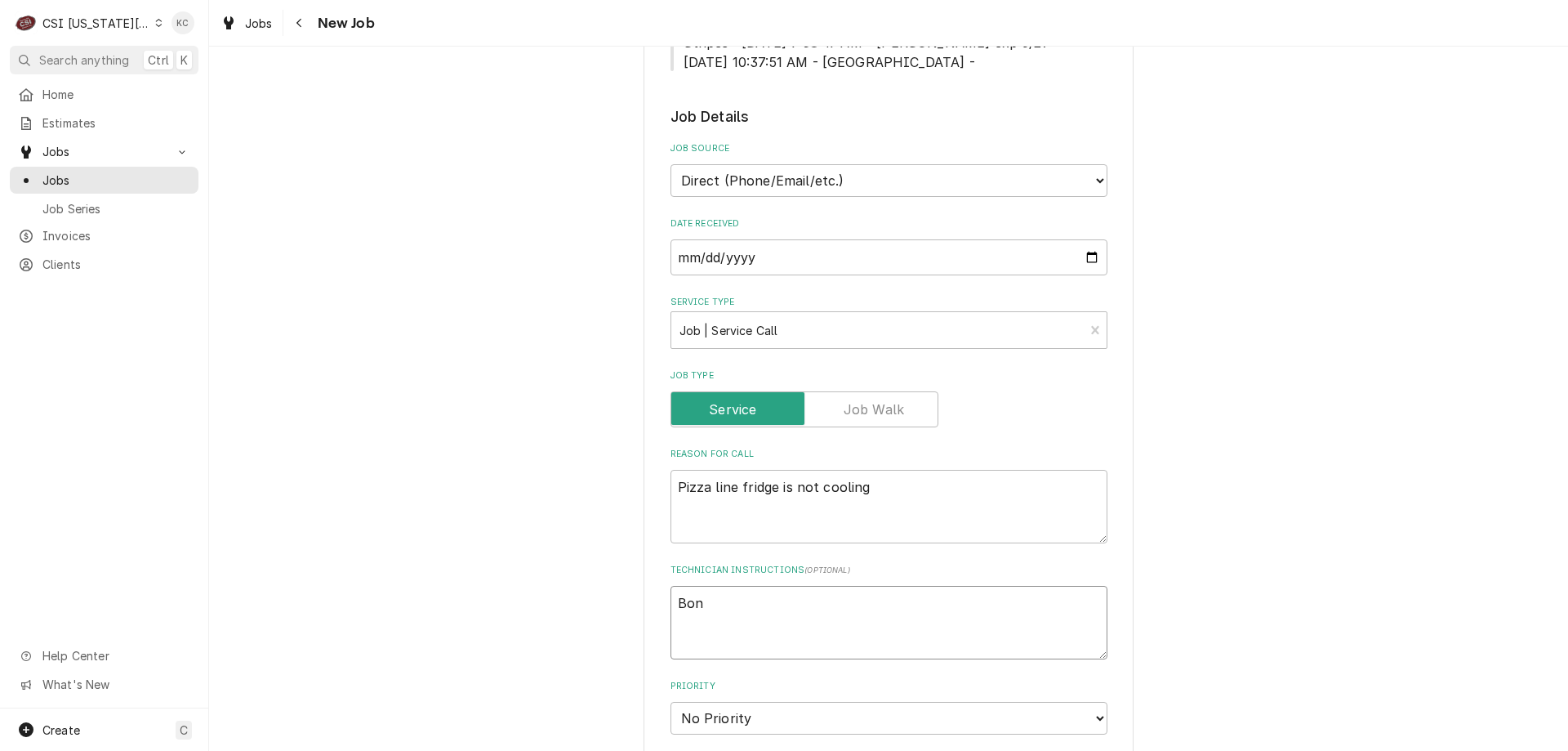
type textarea "x"
type textarea "Bonn"
type textarea "x"
type textarea "Bonnie"
type textarea "x"
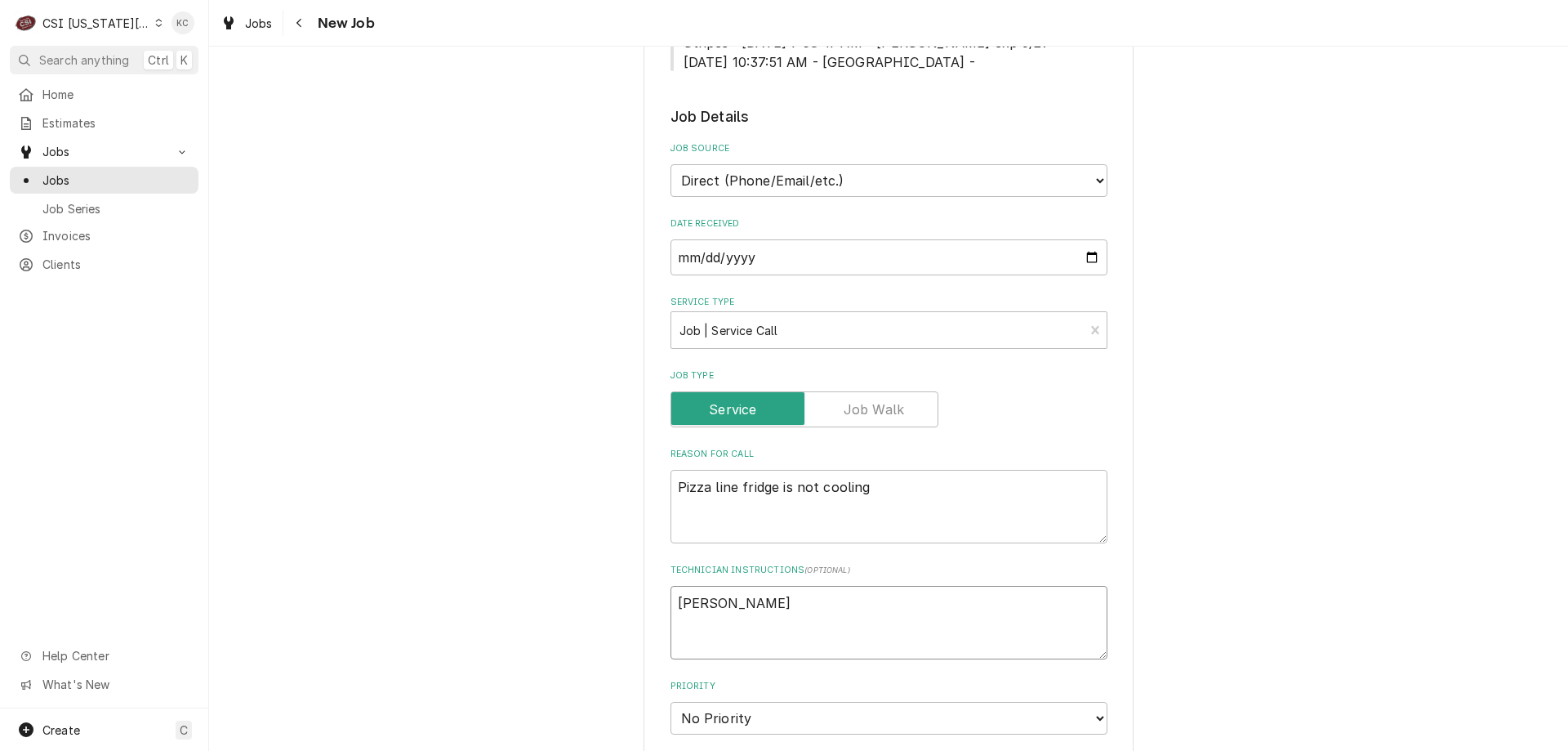
type textarea "Bonnie"
type textarea "x"
type textarea "Bonnie -"
type textarea "x"
type textarea "Bonnie -"
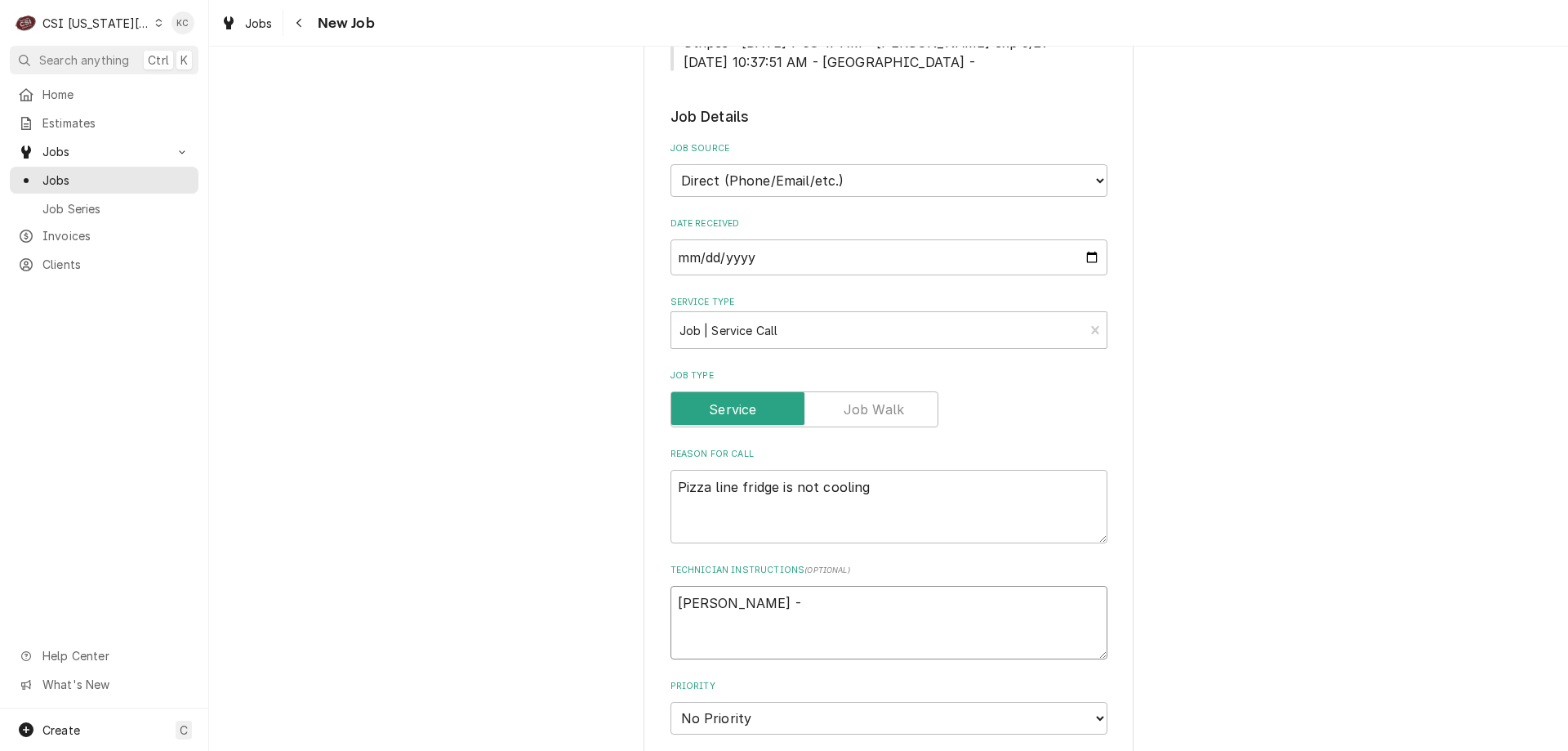
type textarea "x"
type textarea "Bonnie - 6"
type textarea "x"
type textarea "Bonnie - 66"
type textarea "x"
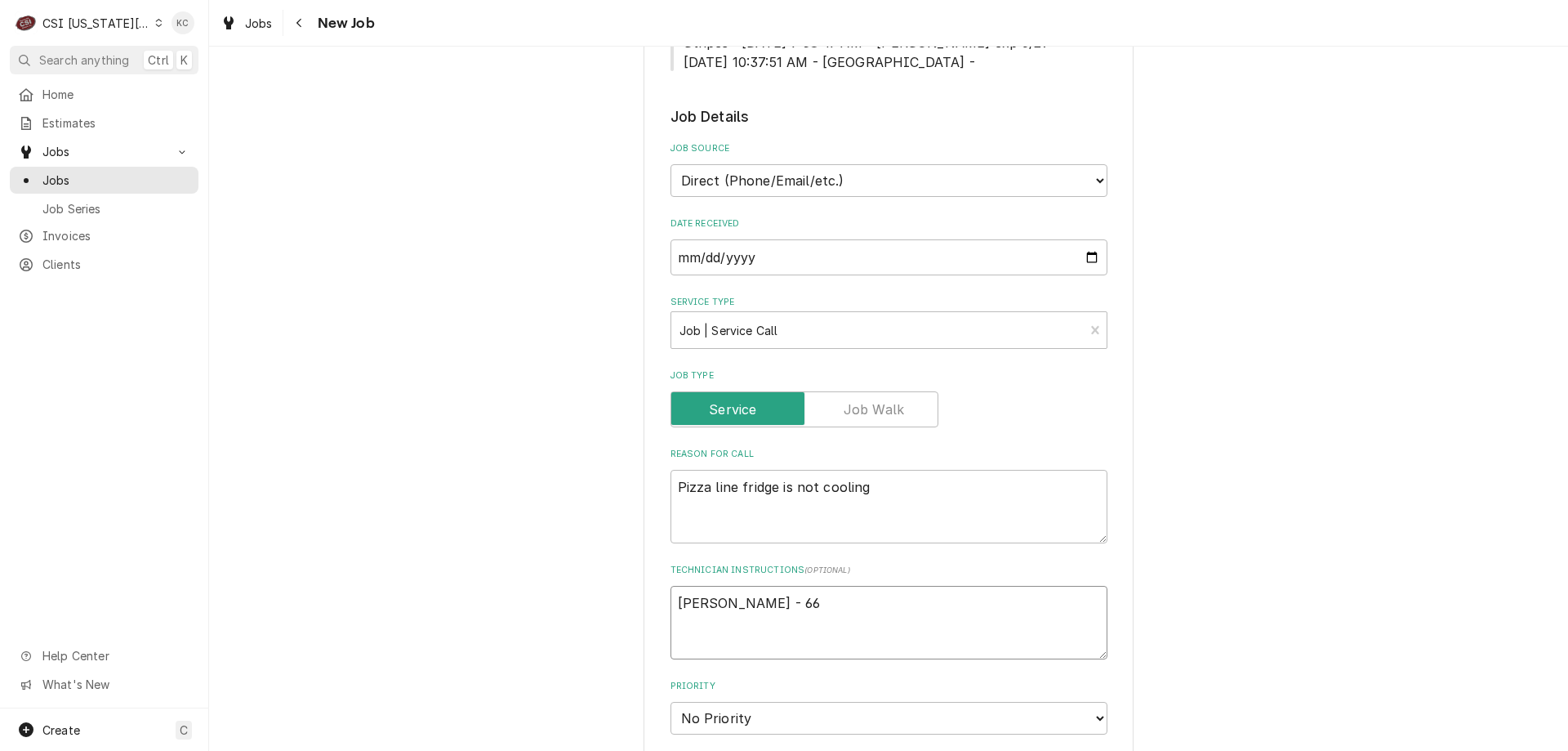
type textarea "Bonnie - 660"
type textarea "x"
type textarea "Bonnie - 660"
type textarea "x"
type textarea "Bonnie - 660 2"
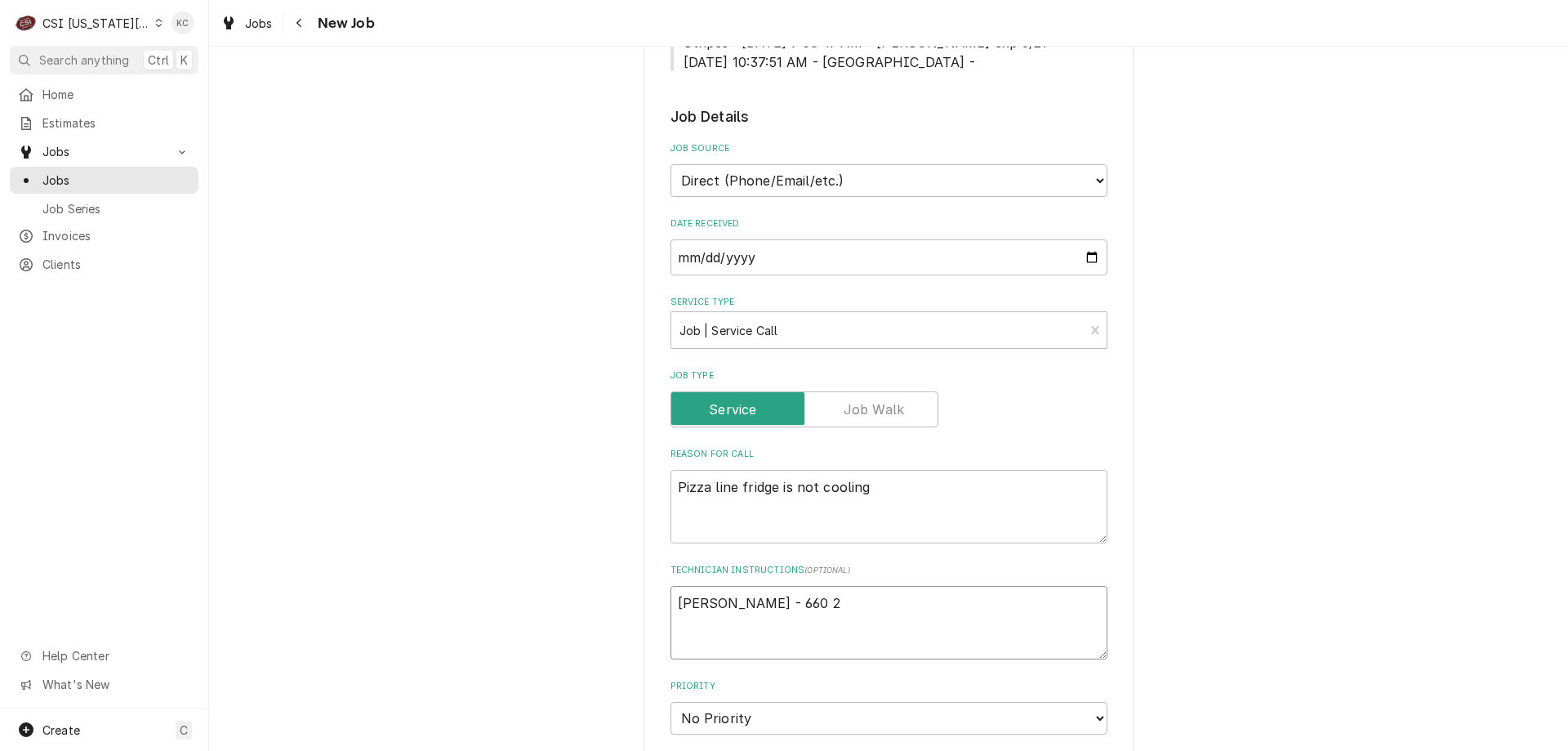
type textarea "x"
type textarea "Bonnie - 660 27"
type textarea "x"
type textarea "Bonnie - 660 270"
type textarea "x"
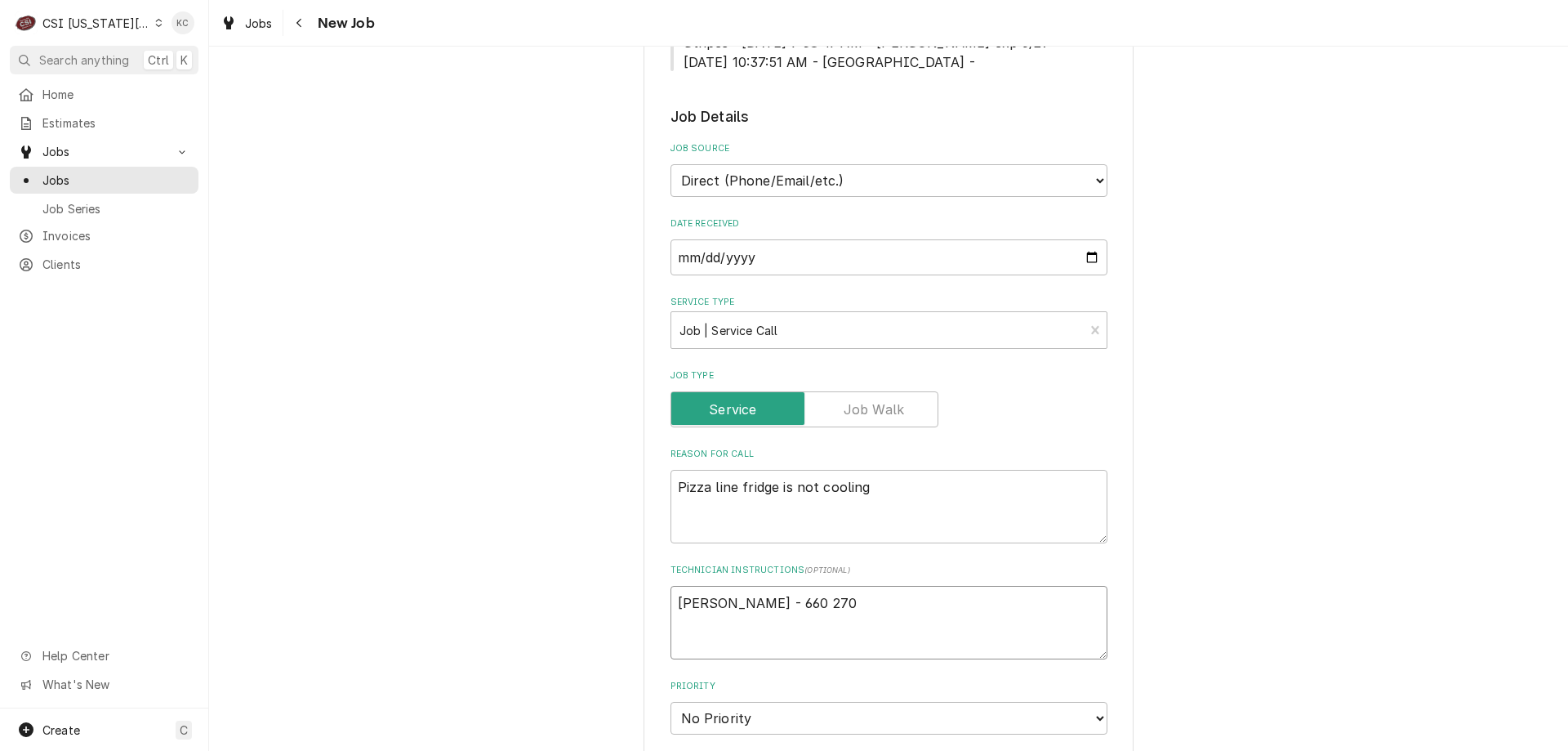
type textarea "Bonnie - 660 270-"
type textarea "x"
type textarea "Bonnie - 660 270-9"
type textarea "x"
type textarea "Bonnie - 660 270-96"
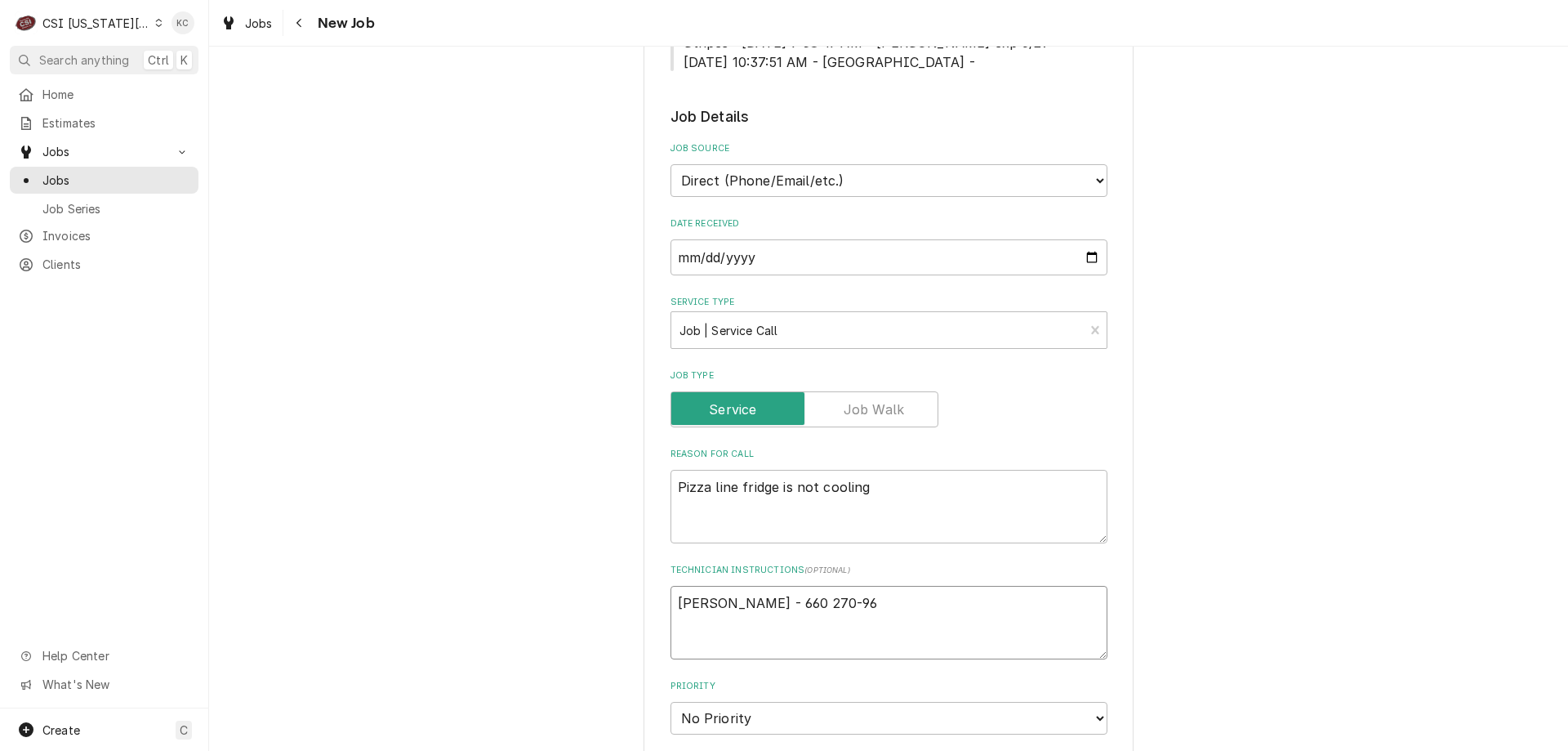
type textarea "x"
type textarea "Bonnie - 660 270-962"
type textarea "x"
type textarea "Bonnie - 660 270-9628"
type textarea "x"
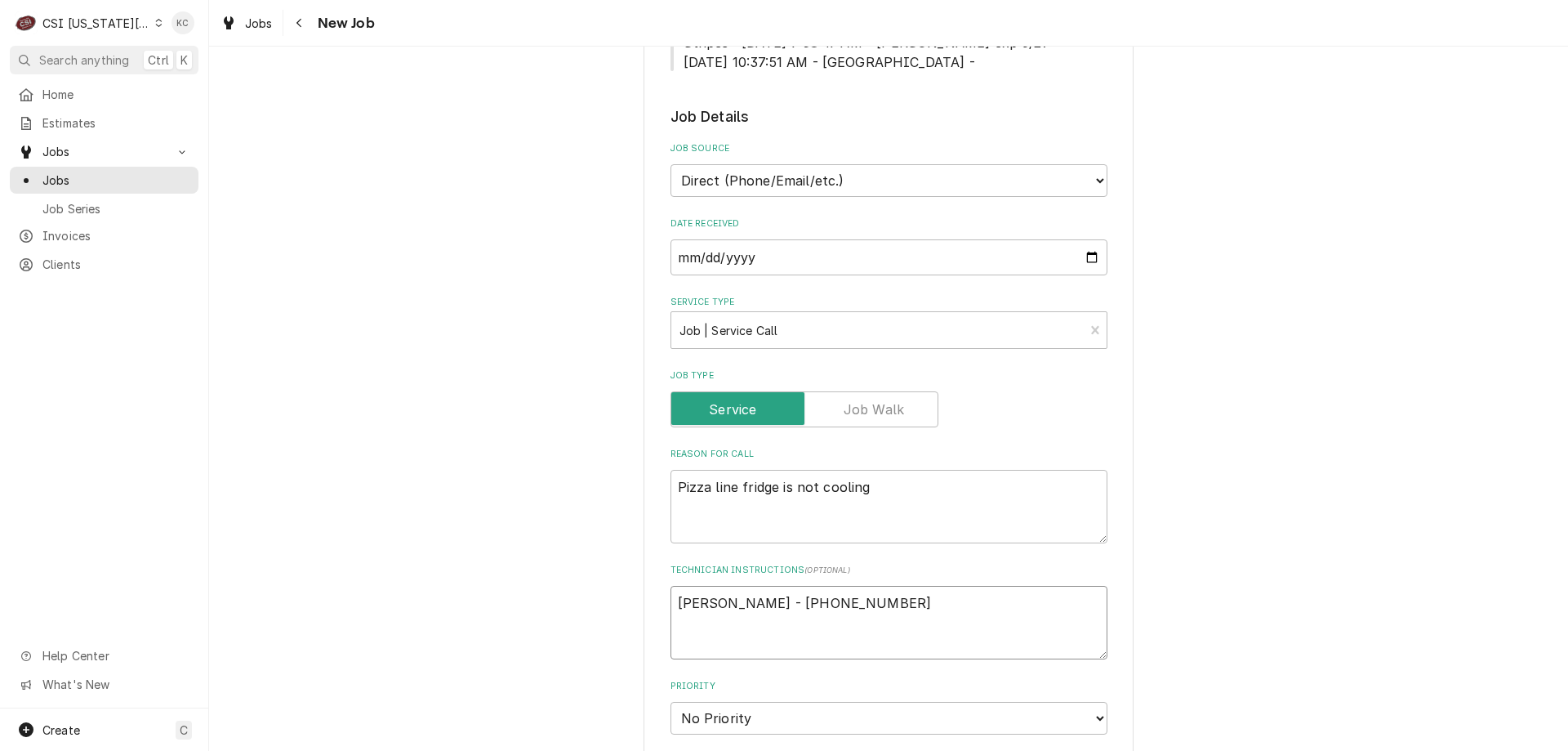
type textarea "Bonnie - 660 270-9628"
type textarea "x"
type textarea "Bonnie - 660 270-9628"
type textarea "x"
type textarea "Bonnie - 660 270-9628 7"
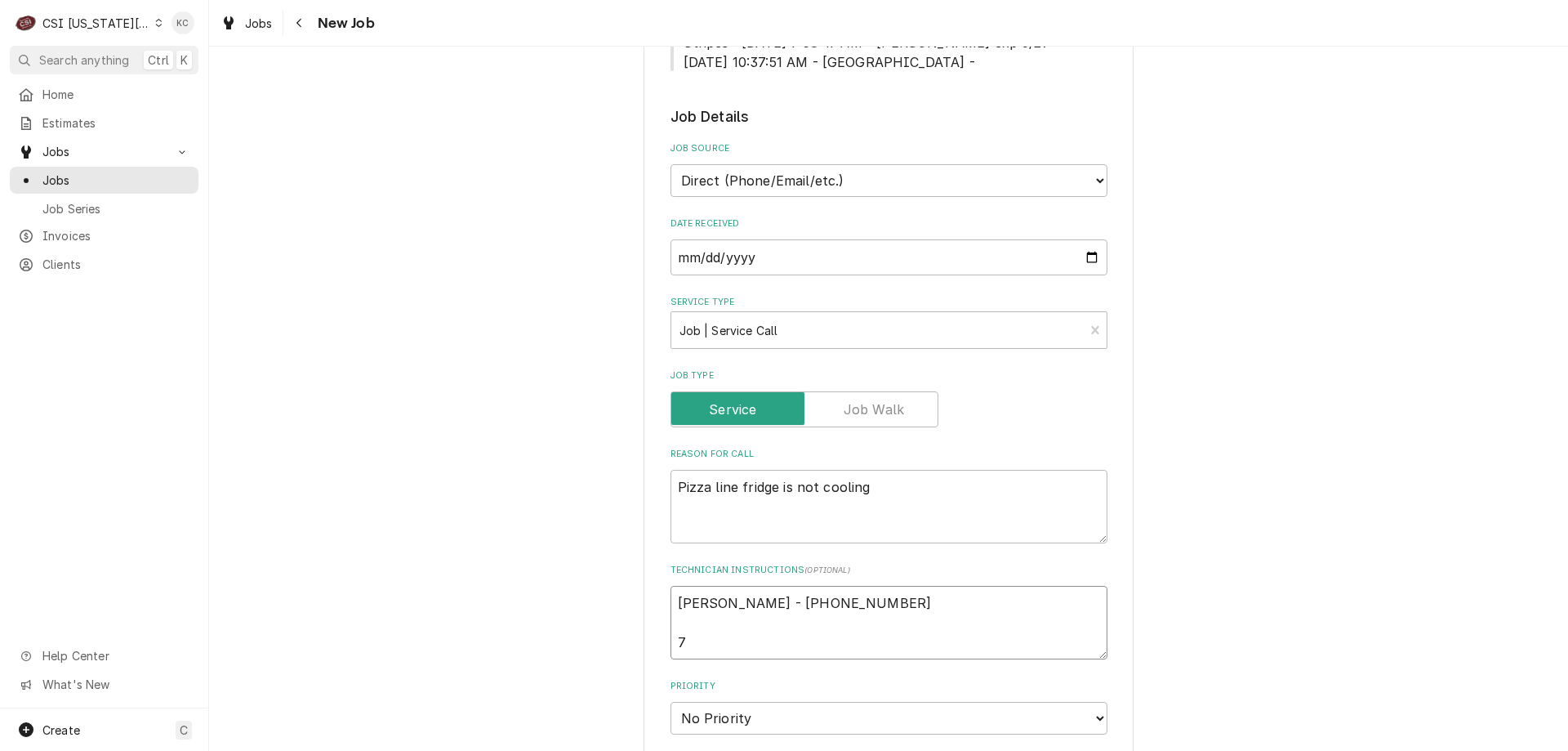
type textarea "x"
type textarea "Bonnie - 660 270-9628 7a"
type textarea "x"
type textarea "Bonnie - 660 270-9628 7am"
type textarea "x"
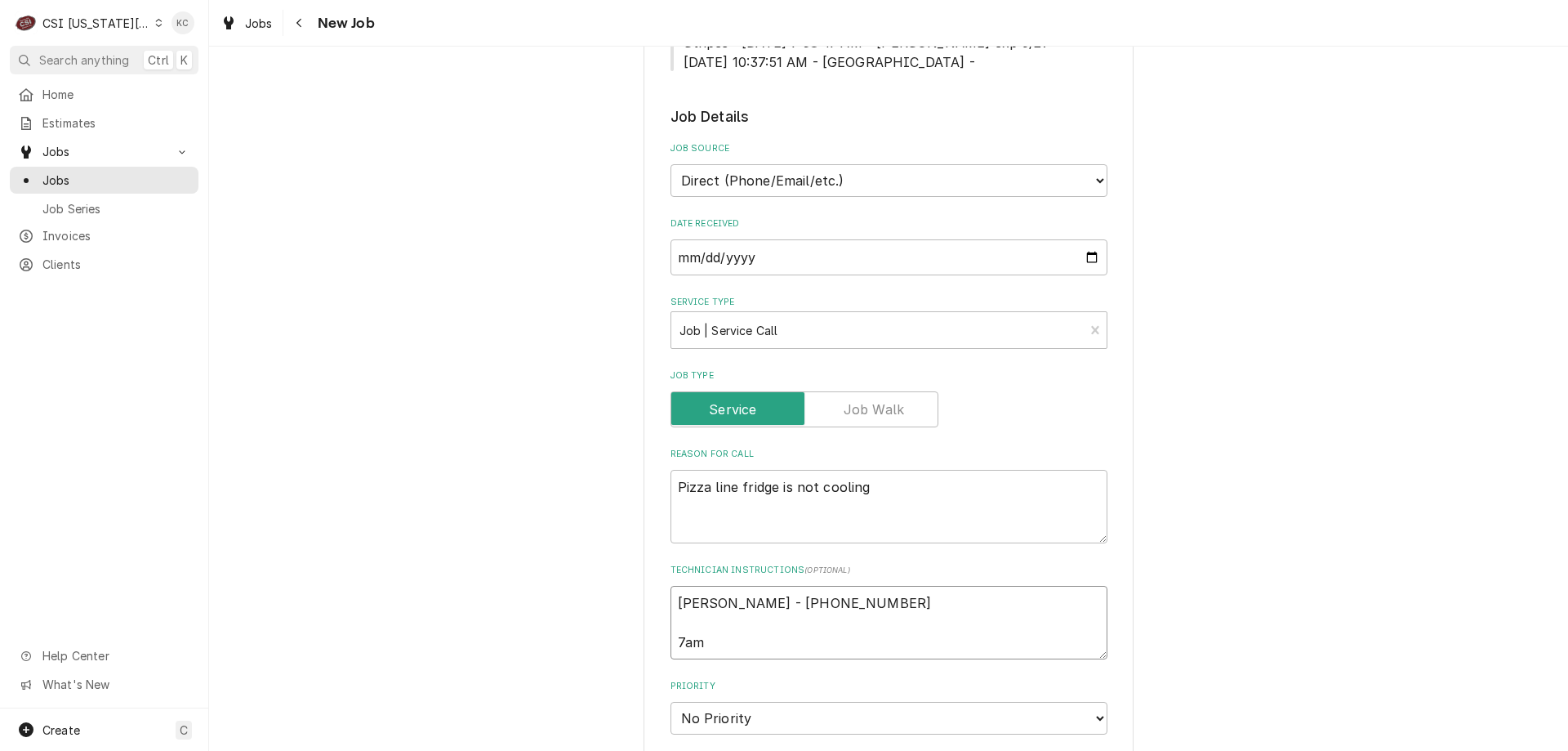
type textarea "Bonnie - 660 270-9628 7am"
type textarea "x"
type textarea "Bonnie - 660 270-9628 7am -"
type textarea "x"
type textarea "Bonnie - 660 270-9628 7am -"
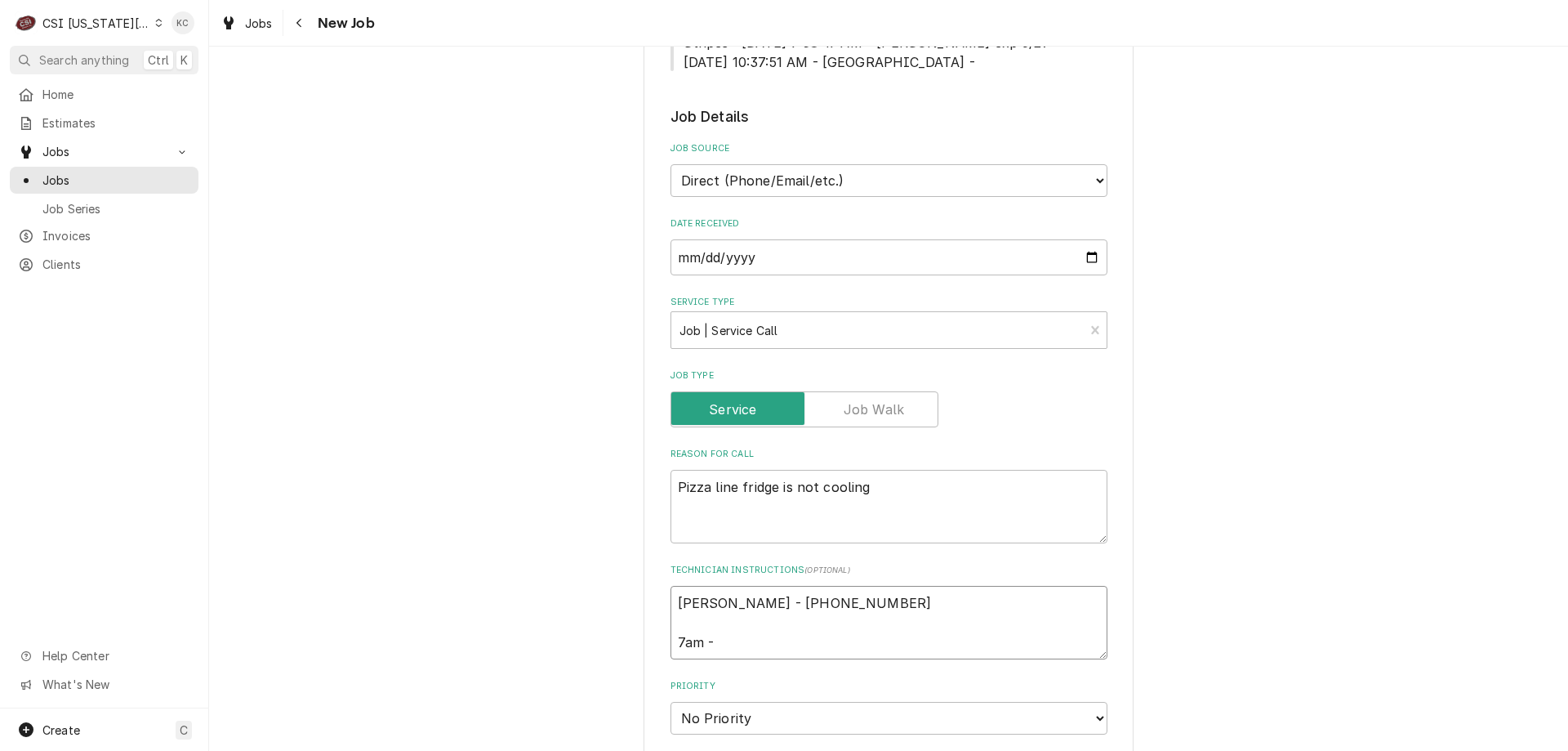
type textarea "x"
type textarea "Bonnie - 660 270-9628 7am - 7"
type textarea "x"
type textarea "Bonnie - 660 270-9628 7am - 7p"
type textarea "x"
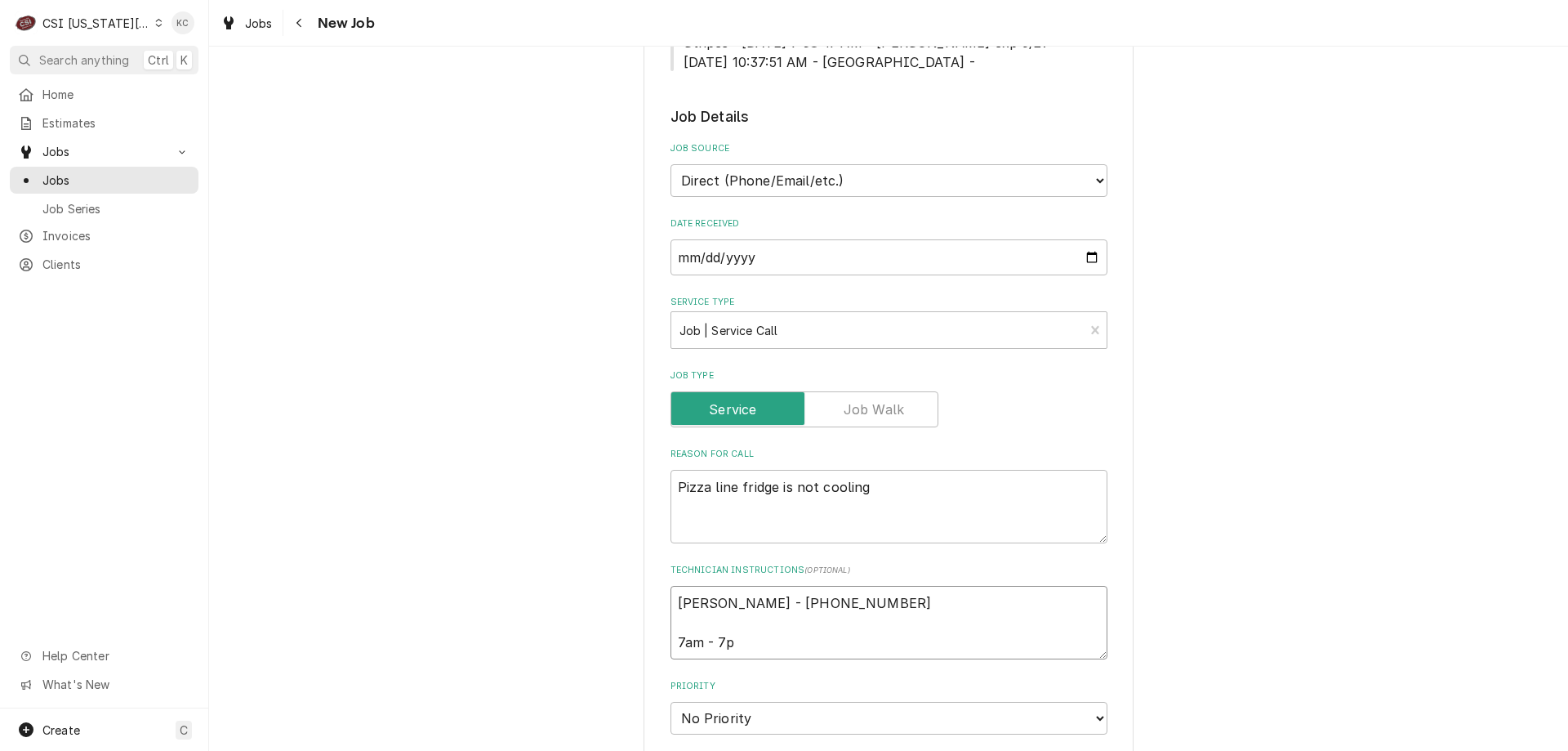
type textarea "Bonnie - 660 270-9628 7am - 7pm"
type textarea "x"
type textarea "Bonnie - 660 270-9628 7am - 7pm"
type textarea "x"
type textarea "Bonnie - 660 270-9628 7am - 7pm"
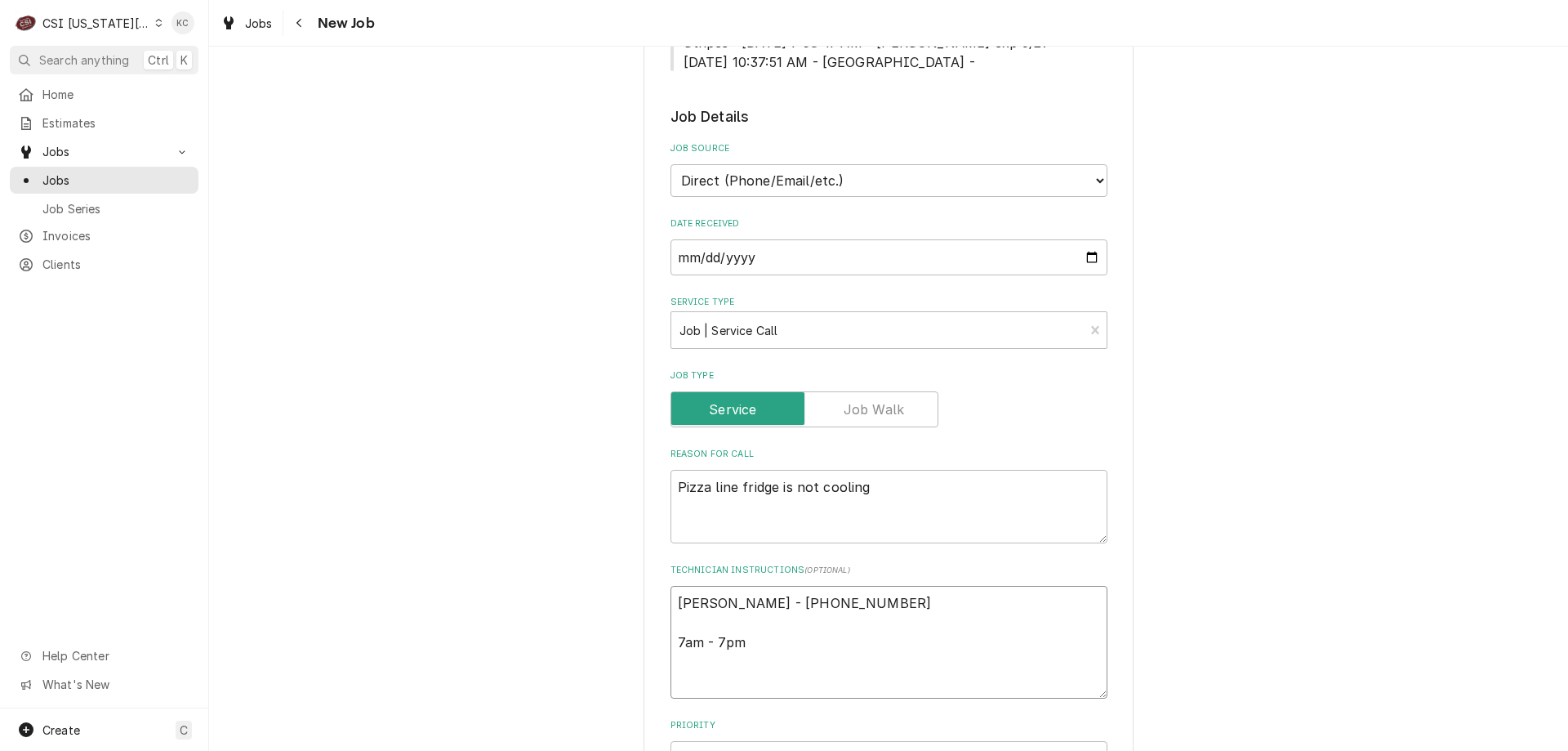
type textarea "x"
type textarea "Bonnie - 660 270-9628 7am - 7pm L"
type textarea "x"
type textarea "Bonnie - 660 270-9628 7am - 7pm Lo"
type textarea "x"
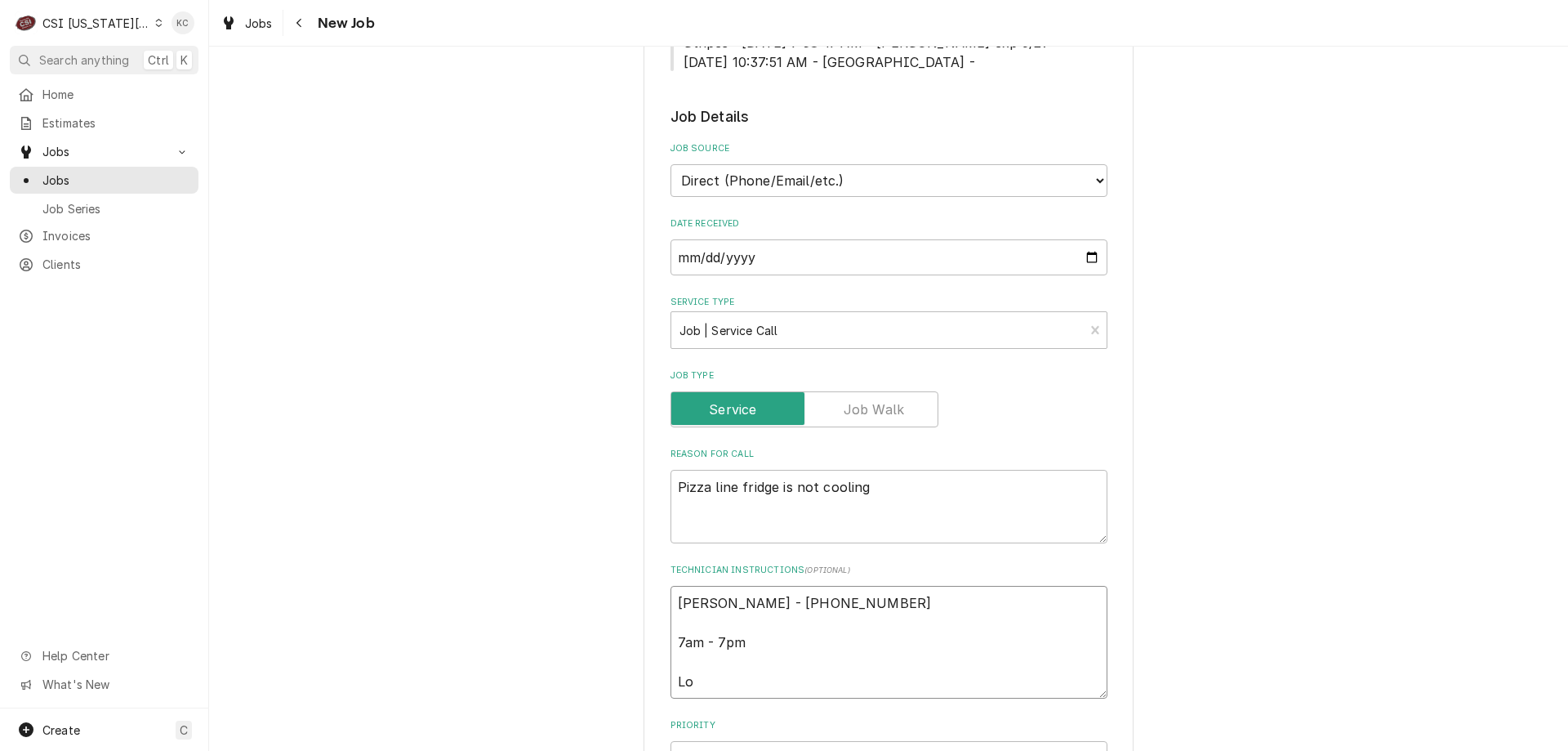
type textarea "Bonnie - 660 270-9628 7am - 7pm Loc"
type textarea "x"
type textarea "Bonnie - 660 270-9628 7am - 7pm Loca"
type textarea "x"
type textarea "Bonnie - 660 270-9628 7am - 7pm Locat"
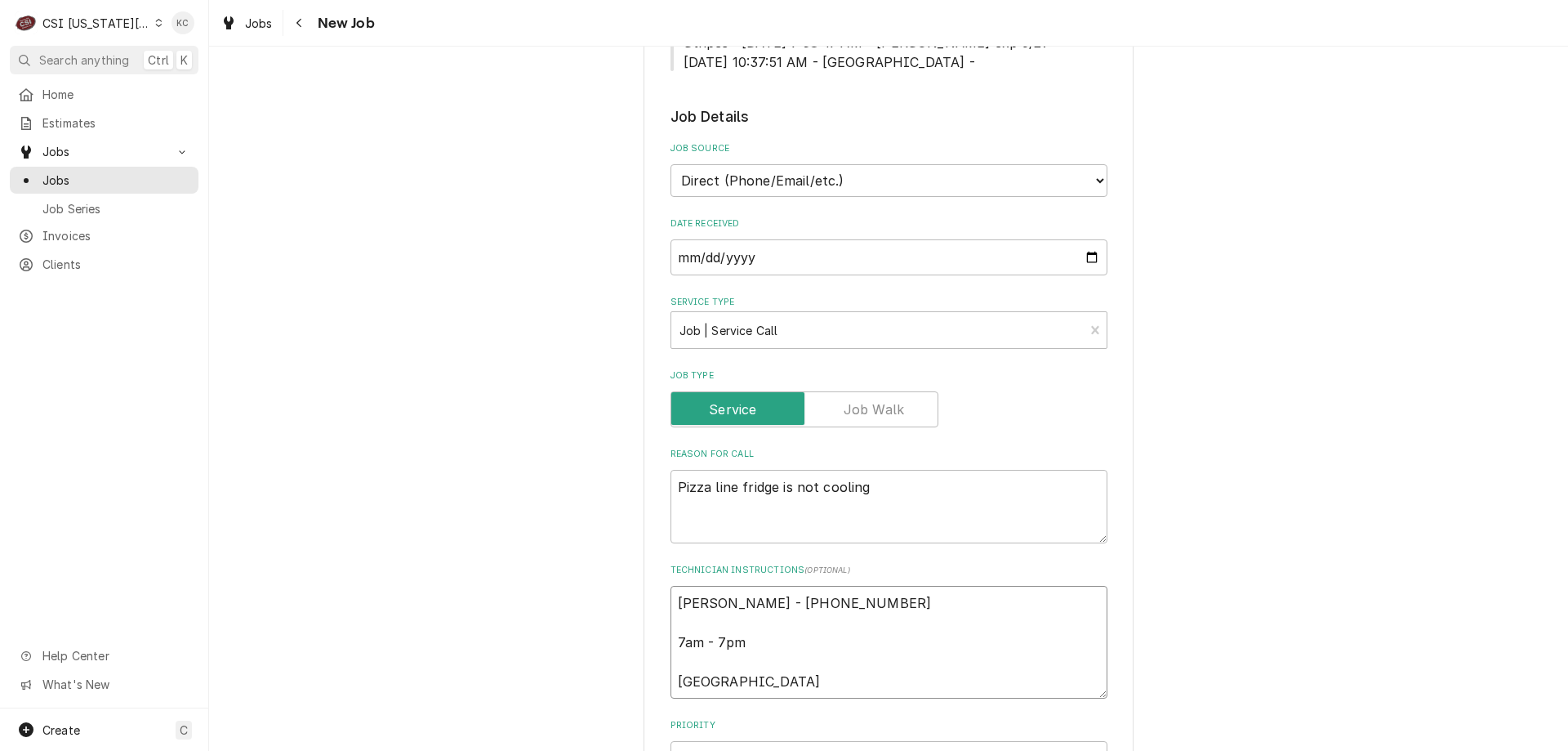
type textarea "x"
type textarea "Bonnie - 660 270-9628 7am - 7pm Locate"
type textarea "x"
type textarea "Bonnie - 660 270-9628 7am - 7pm Located"
type textarea "x"
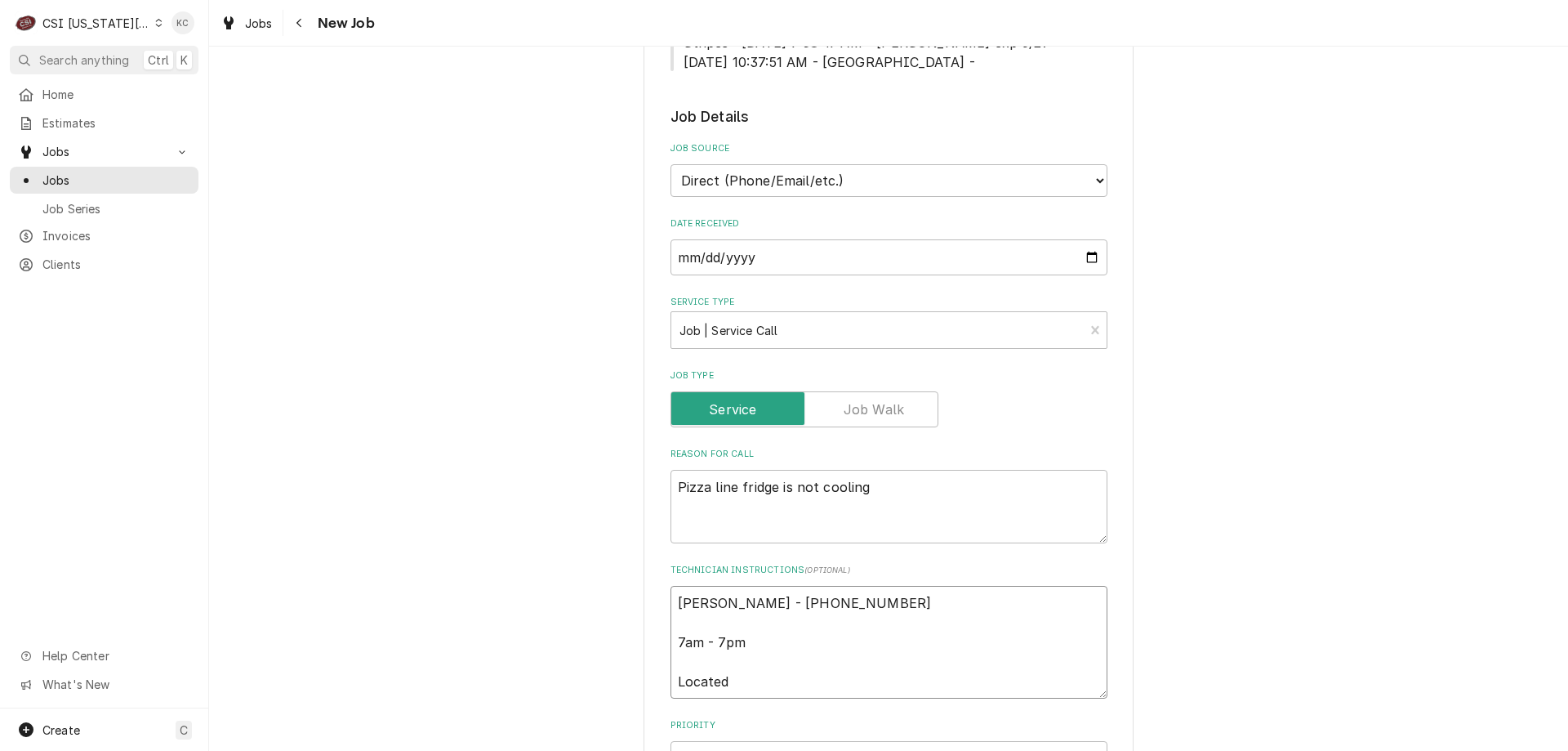
type textarea "Bonnie - 660 270-9628 7am - 7pm Located"
type textarea "x"
type textarea "Bonnie - 660 270-9628 7am - 7pm Located i"
type textarea "x"
type textarea "Bonnie - 660 270-9628 7am - 7pm Located in"
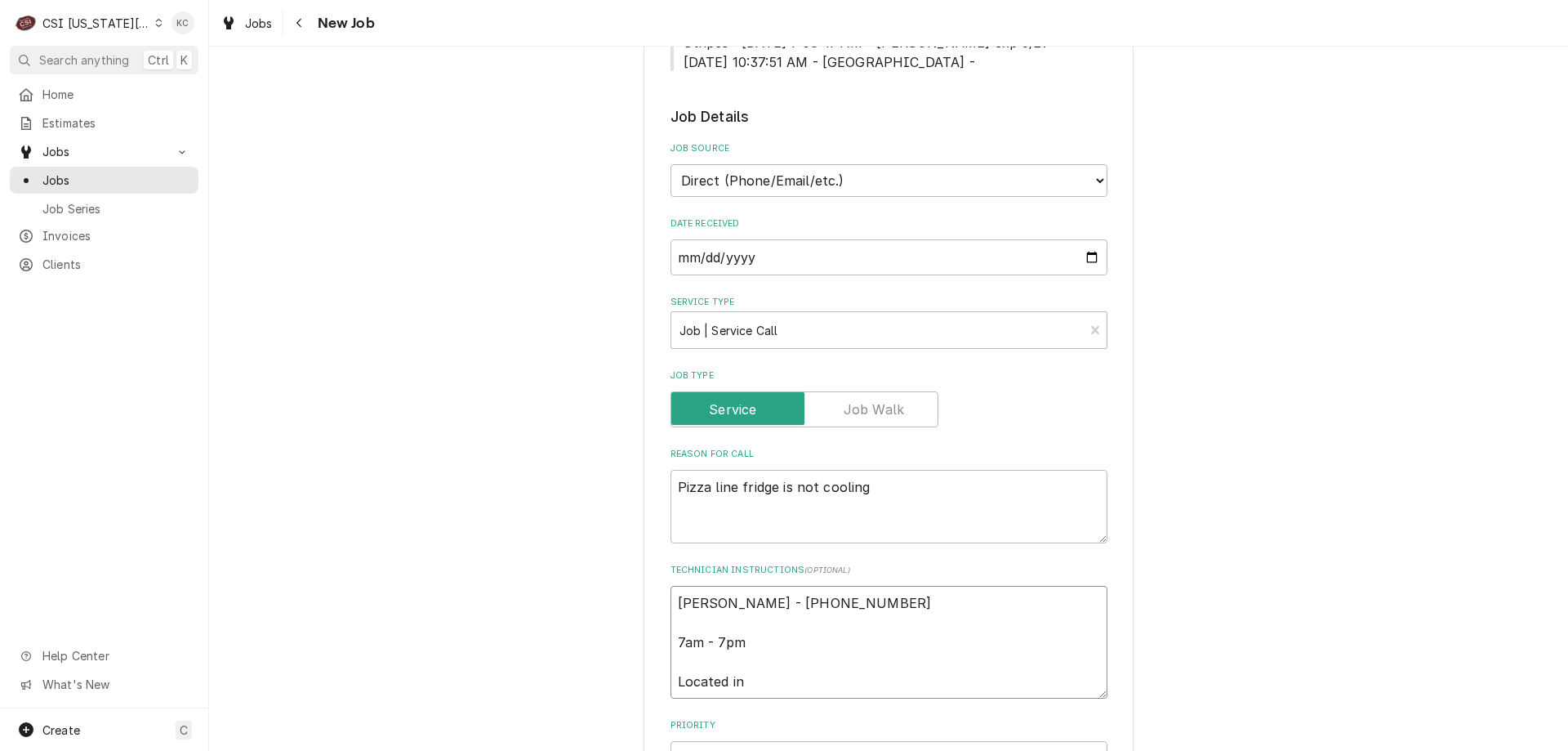
type textarea "x"
type textarea "Bonnie - 660 270-9628 7am - 7pm Located in"
type textarea "x"
type textarea "Bonnie - 660 270-9628 7am - 7pm Located in k"
type textarea "x"
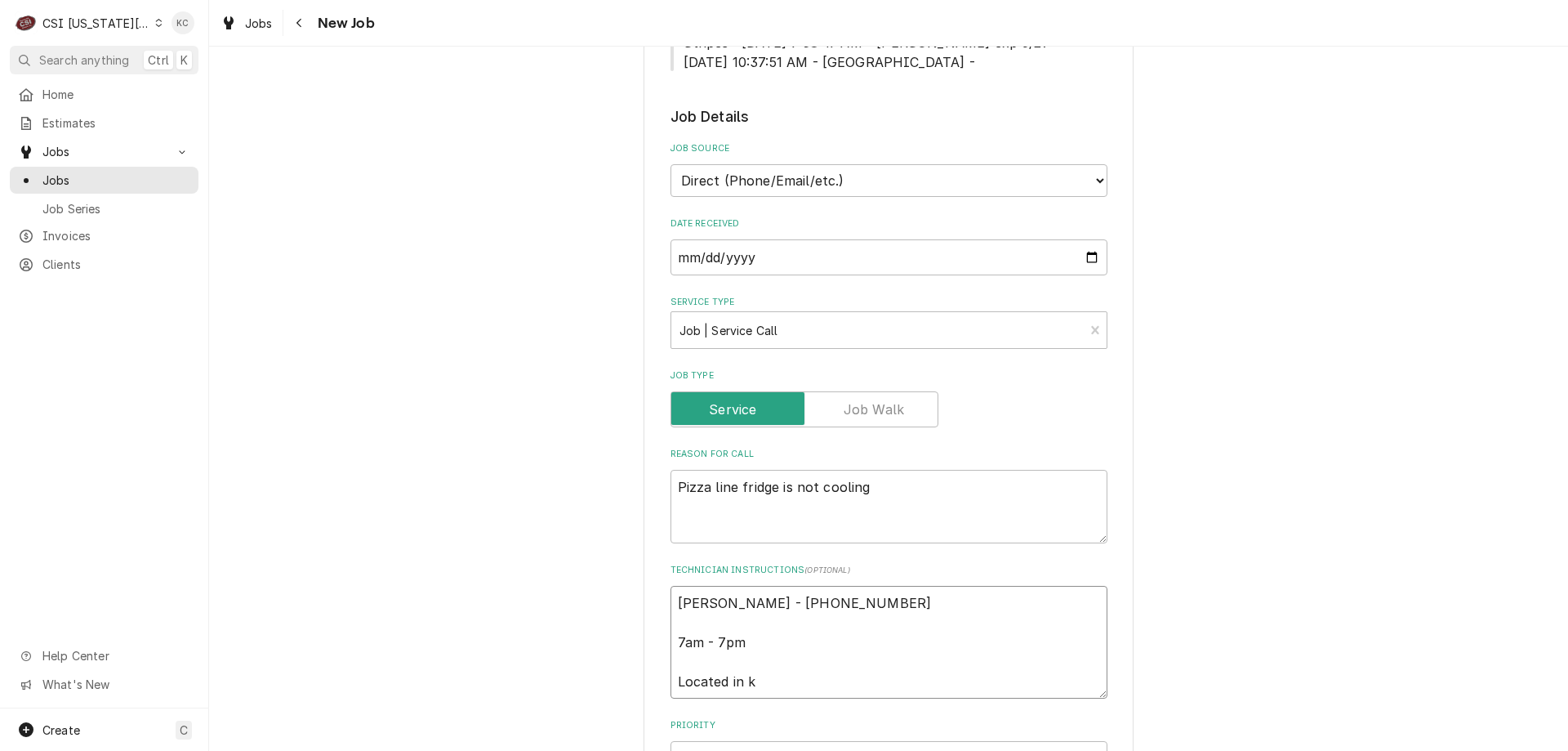
type textarea "Bonnie - 660 270-9628 7am - 7pm Located in ki"
type textarea "x"
type textarea "Bonnie - 660 270-9628 7am - 7pm Located in kit"
type textarea "x"
type textarea "Bonnie - 660 270-9628 7am - 7pm Located in kitc"
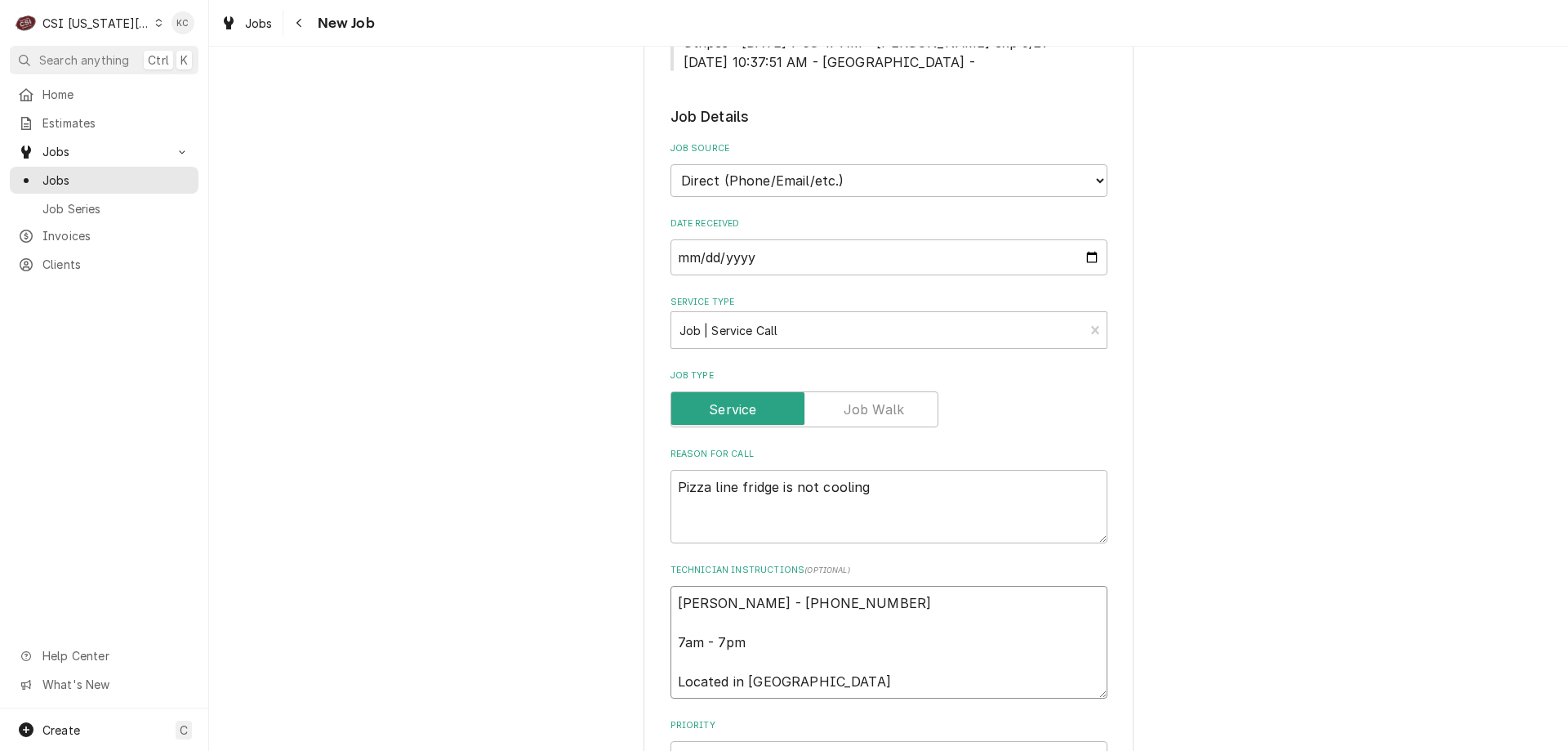
type textarea "x"
type textarea "Bonnie - 660 270-9628 7am - 7pm Located in kitch"
type textarea "x"
type textarea "Bonnie - 660 270-9628 7am - 7pm Located in kitche"
type textarea "x"
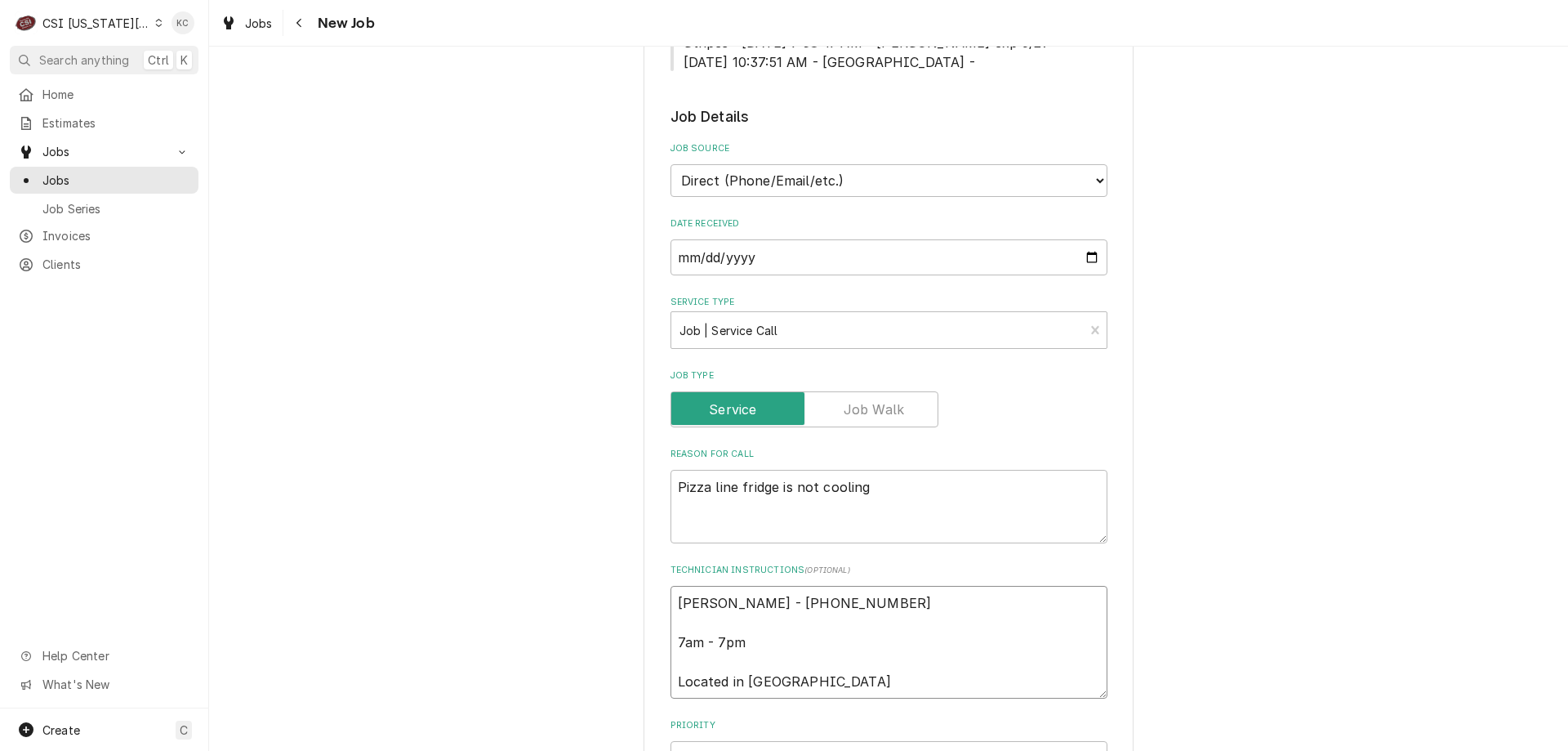
type textarea "Bonnie - 660 270-9628 7am - 7pm Located in kitchen"
type textarea "x"
type textarea "Bonnie - 660 270-9628 7am - 7pm Located in bkitchen"
type textarea "x"
type textarea "Bonnie - 660 270-9628 7am - 7pm Located in bakitchen"
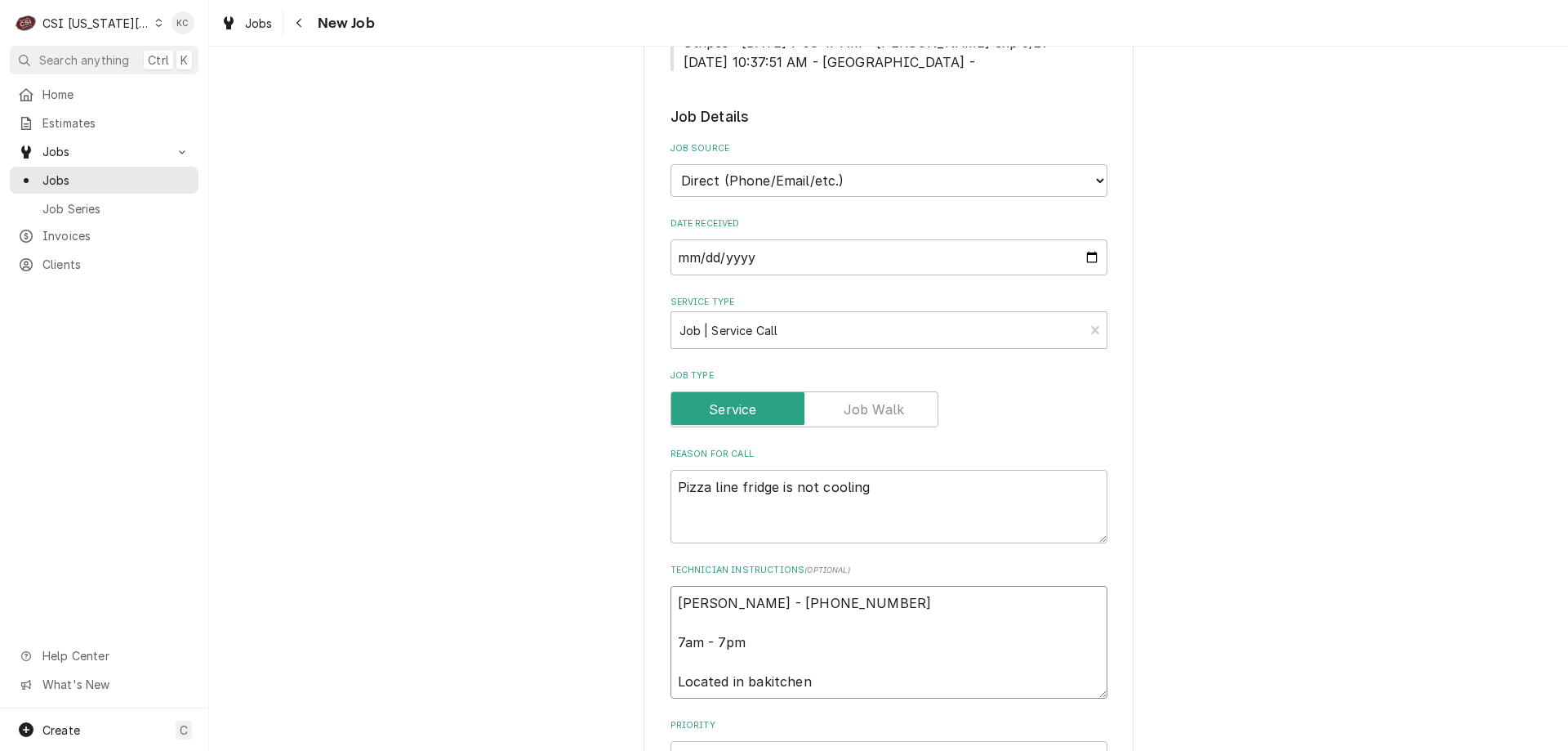
type textarea "x"
type textarea "Bonnie - 660 270-9628 7am - 7pm Located in backitchen"
type textarea "x"
type textarea "Bonnie - 660 270-9628 7am - 7pm Located in backkitchen"
type textarea "x"
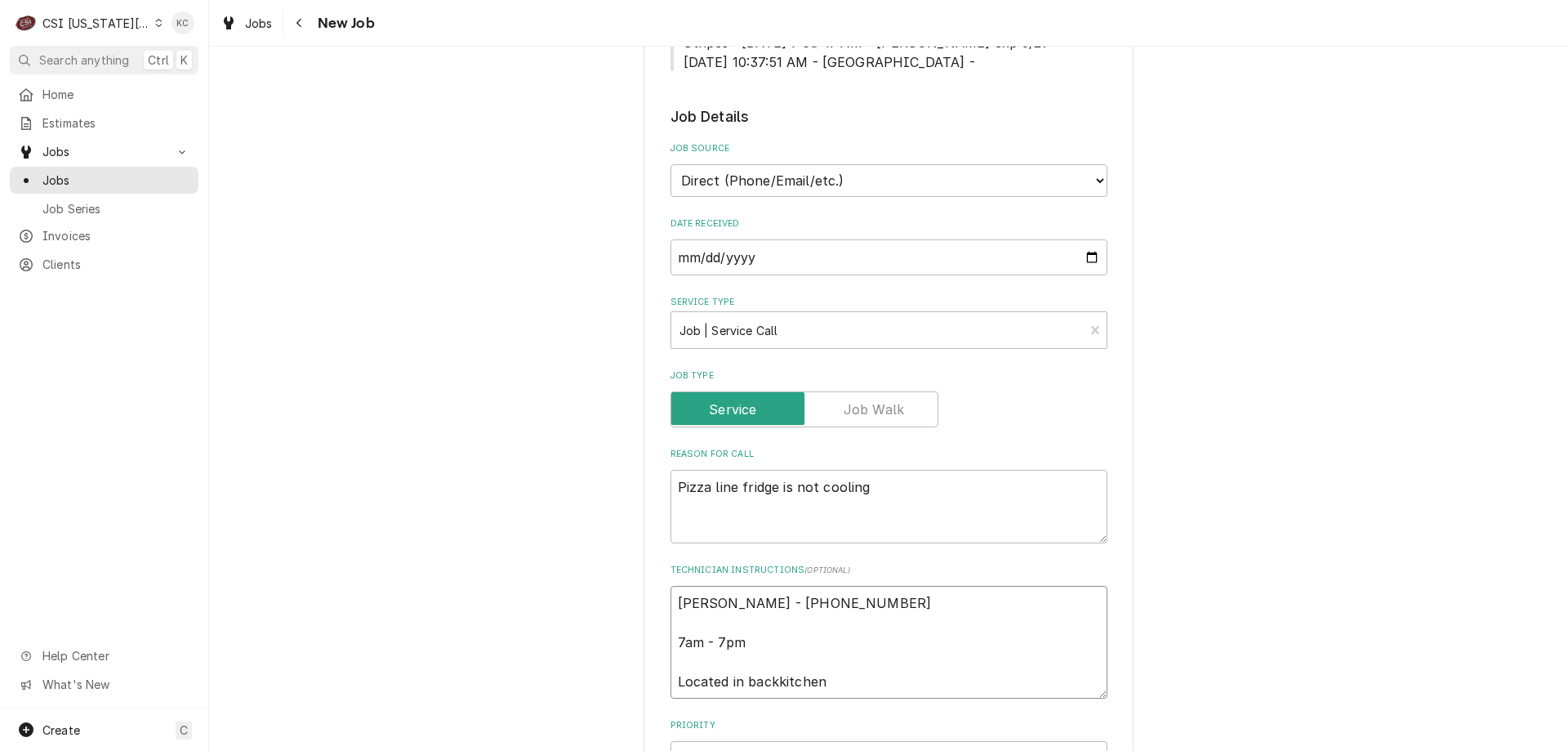
type textarea "Bonnie - 660 270-9628 7am - 7pm Located in back kitchen"
type textarea "x"
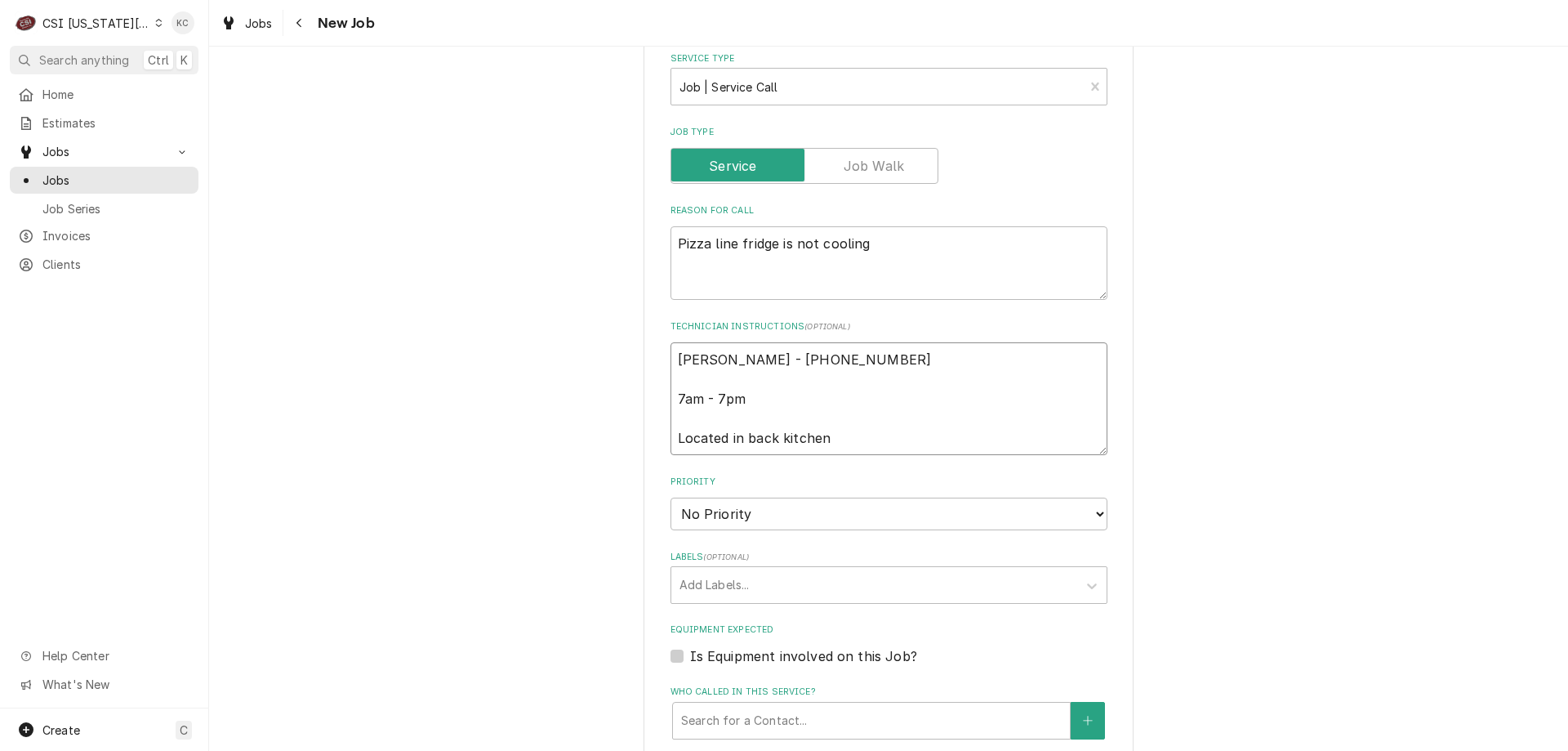
scroll to position [817, 0]
type textarea "Bonnie - 660 270-9628 7am - 7pm Located in back kitchen"
click at [724, 504] on select "No Priority Urgent High Medium Low" at bounding box center [890, 511] width 437 height 33
select select "4"
click at [671, 495] on select "No Priority Urgent High Medium Low" at bounding box center [890, 511] width 437 height 33
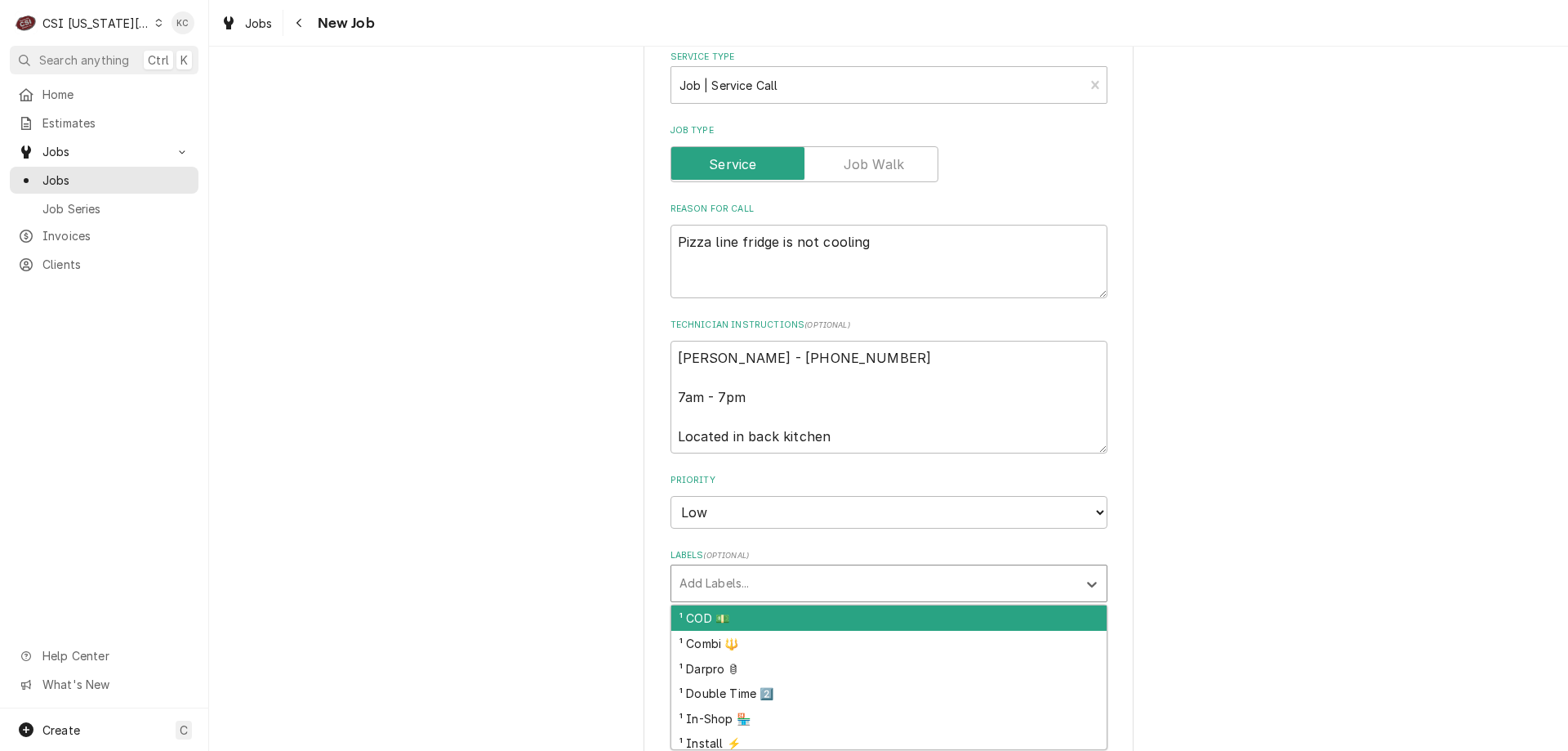
click at [713, 594] on div "Labels" at bounding box center [875, 582] width 390 height 29
click at [712, 613] on div "¹ COD 💵" at bounding box center [889, 617] width 435 height 25
click at [783, 581] on div "Labels" at bounding box center [900, 582] width 293 height 29
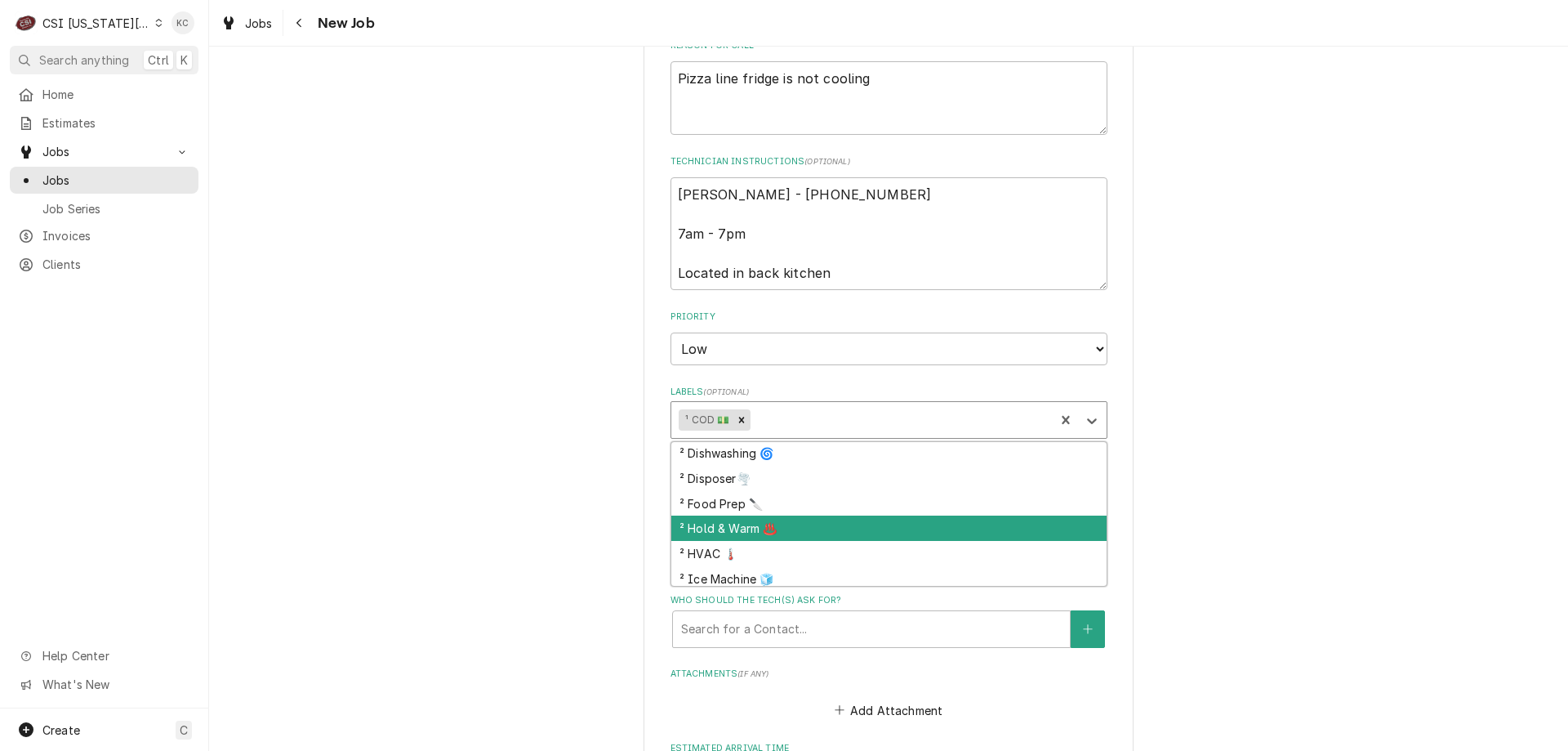
scroll to position [408, 0]
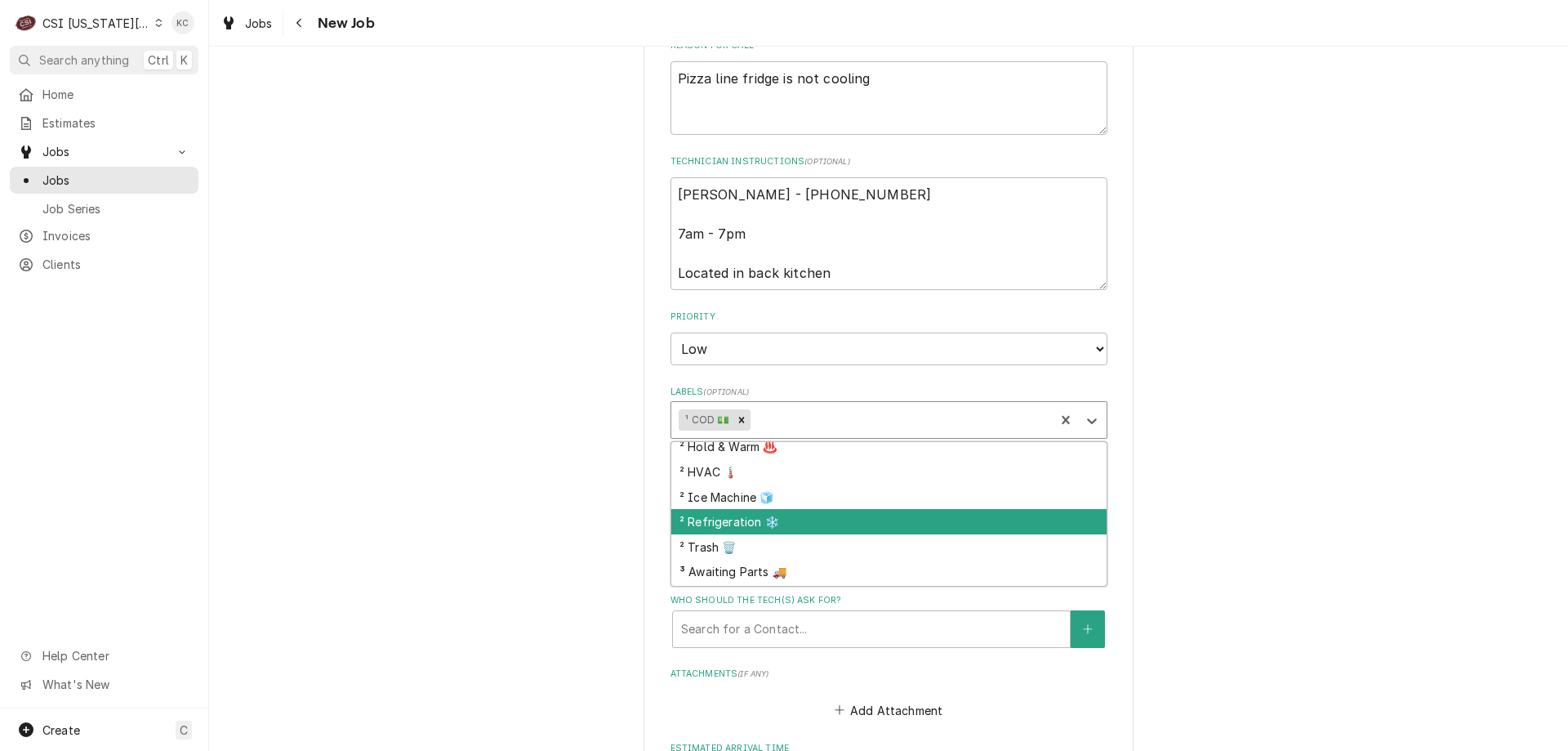
click at [789, 520] on div "² Refrigeration ❄️" at bounding box center [889, 521] width 435 height 25
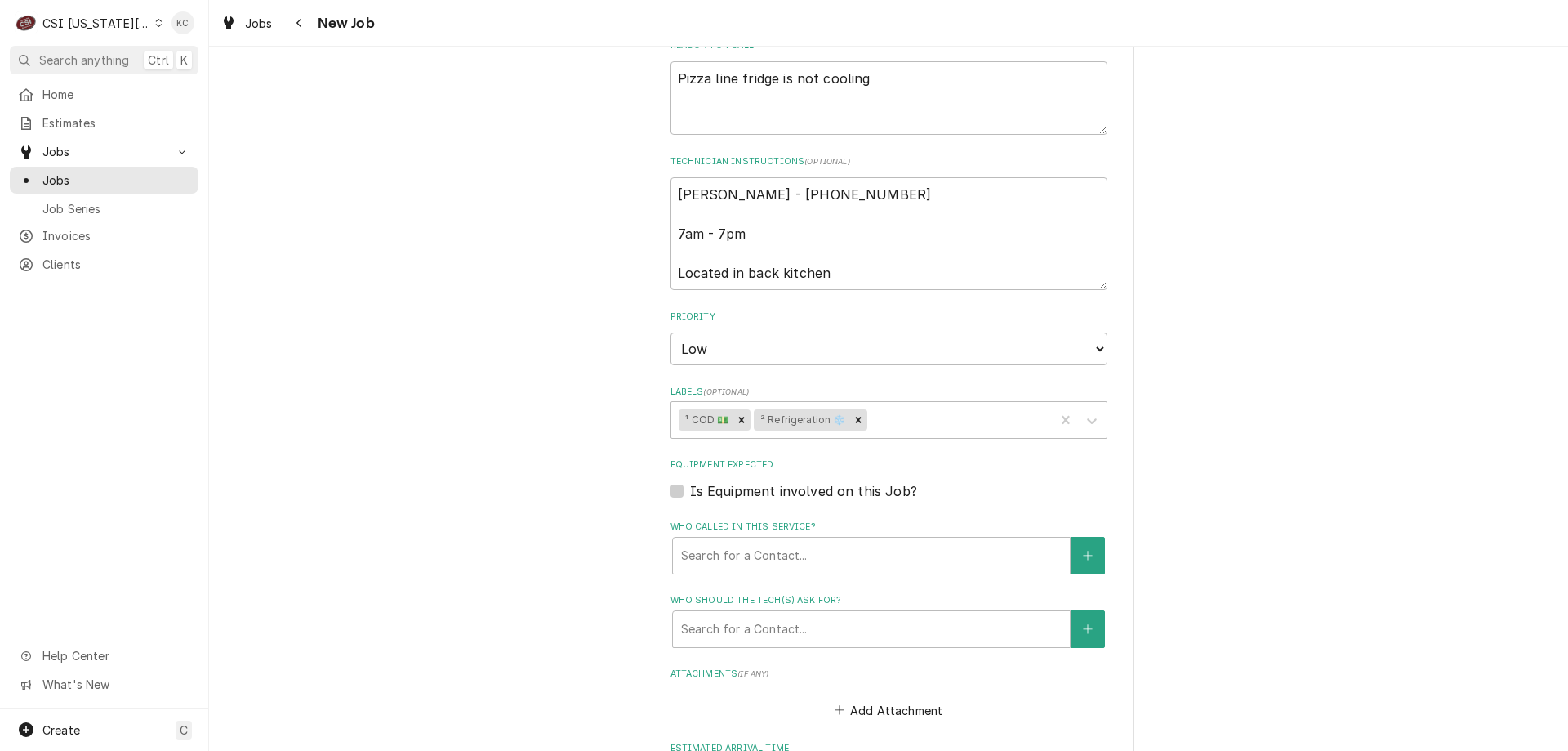
click at [1191, 433] on div "Please provide the following information to create a job: Client Details Client…" at bounding box center [888, 88] width 1359 height 2009
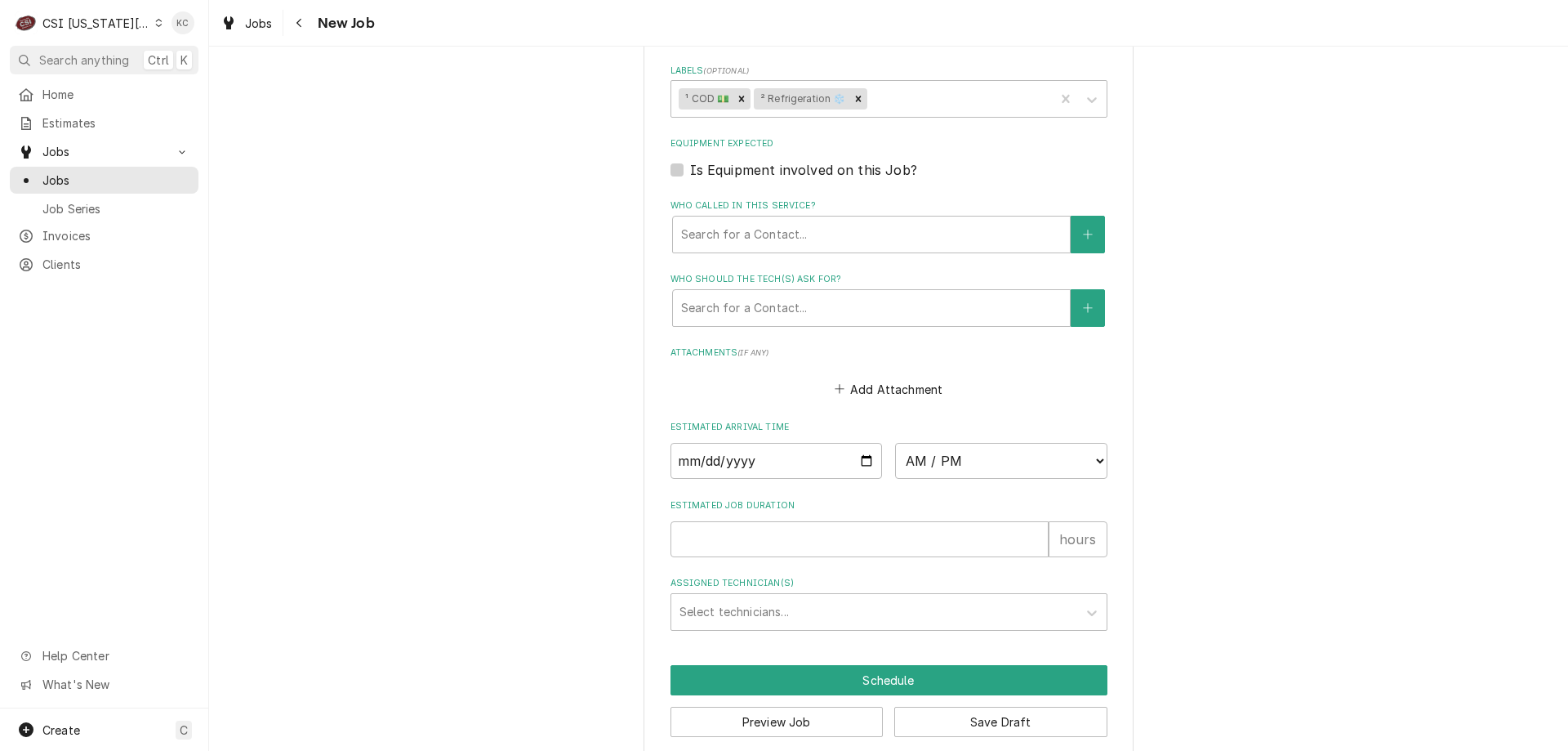
scroll to position [1322, 0]
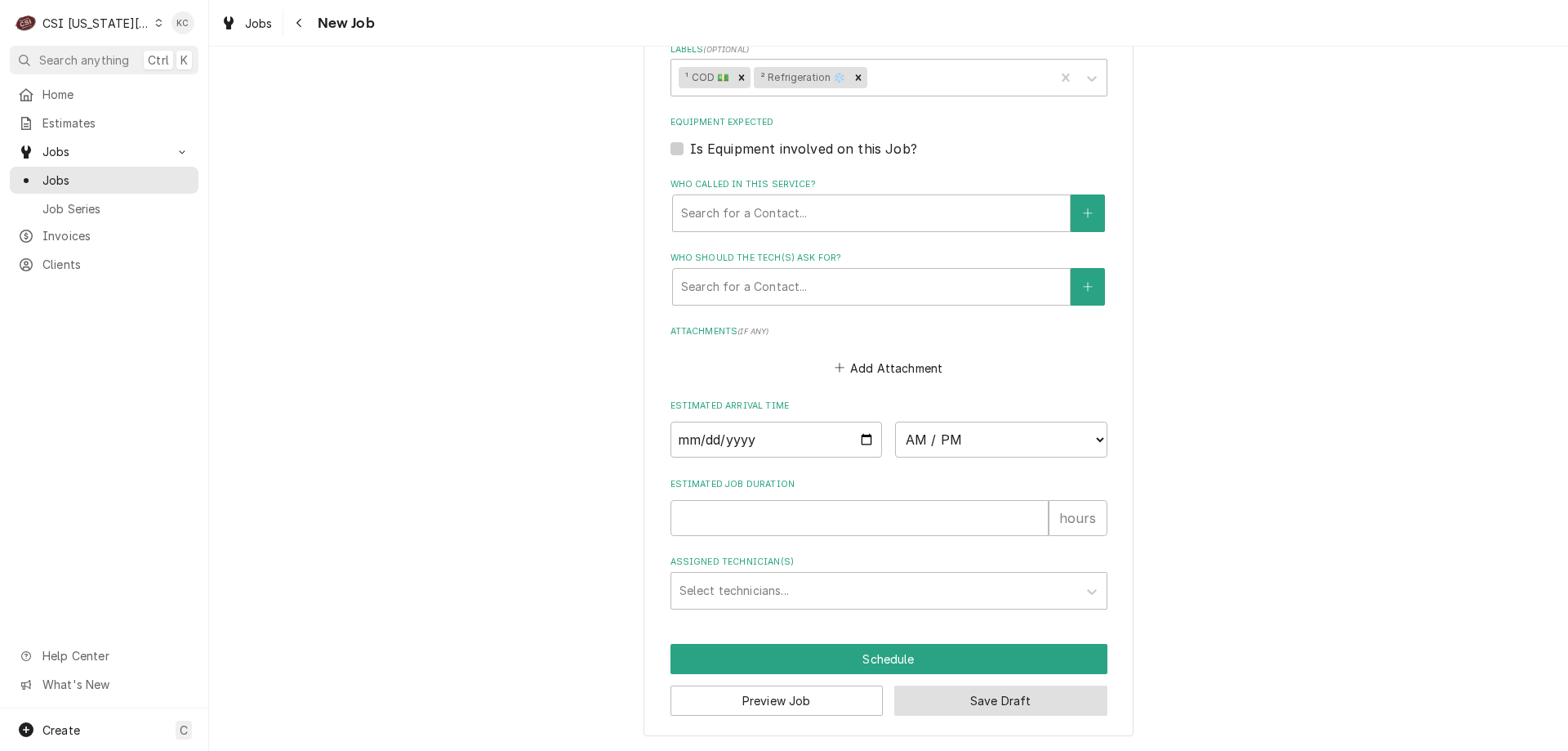
click at [1008, 706] on button "Save Draft" at bounding box center [1001, 700] width 213 height 30
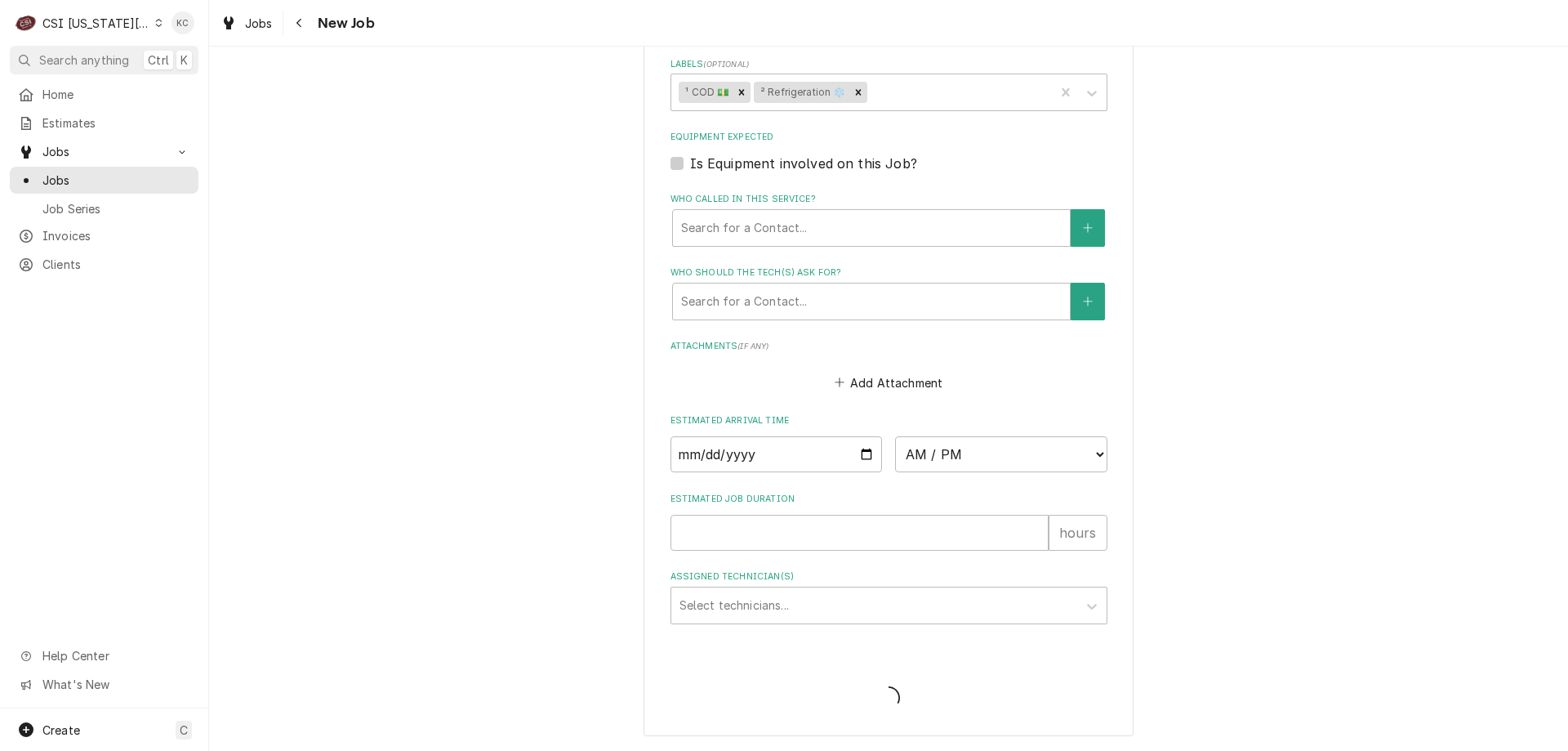
type textarea "x"
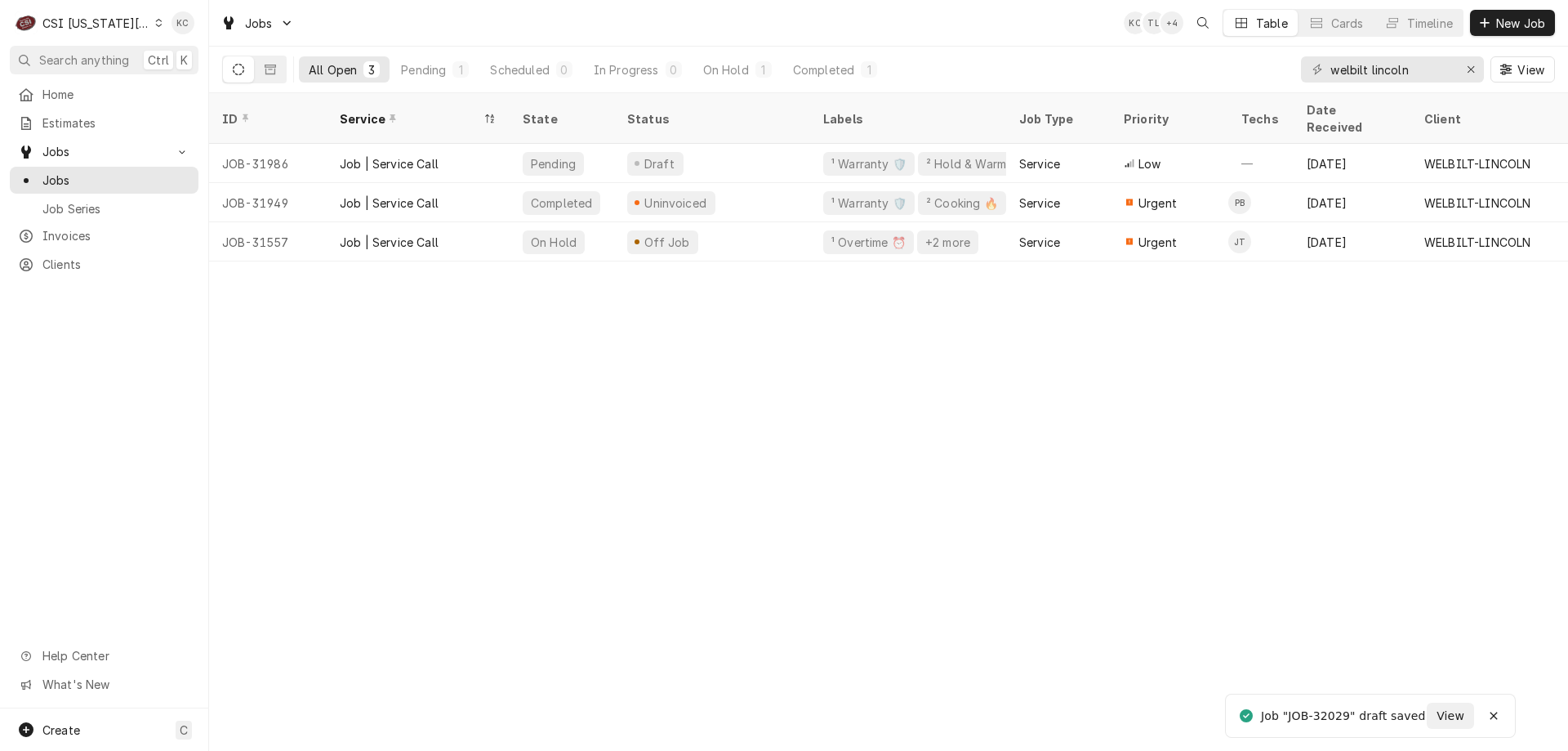
click at [62, 18] on div "CSI [US_STATE][GEOGRAPHIC_DATA]" at bounding box center [97, 23] width 108 height 17
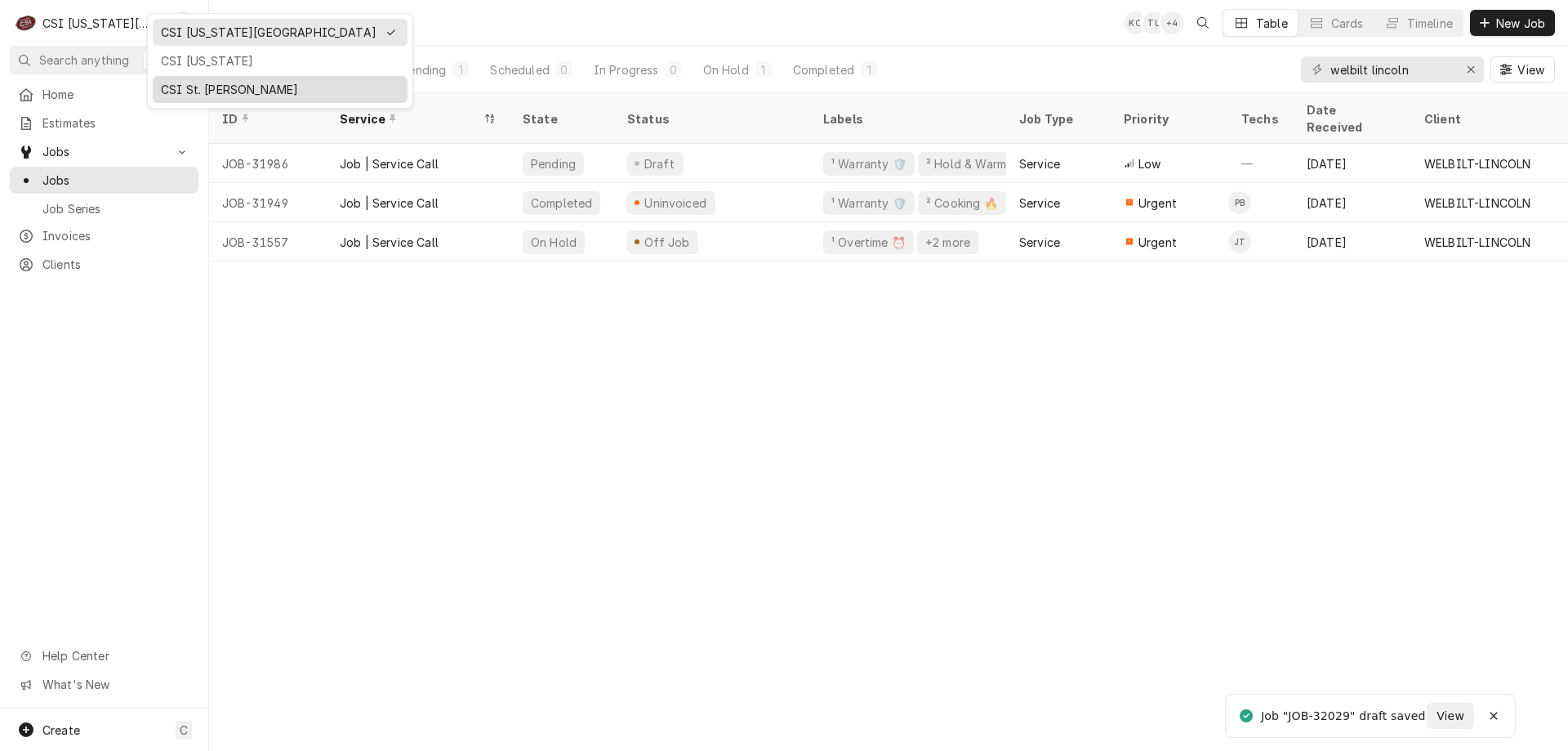
click at [188, 79] on div "CSI St. [PERSON_NAME]" at bounding box center [280, 89] width 249 height 20
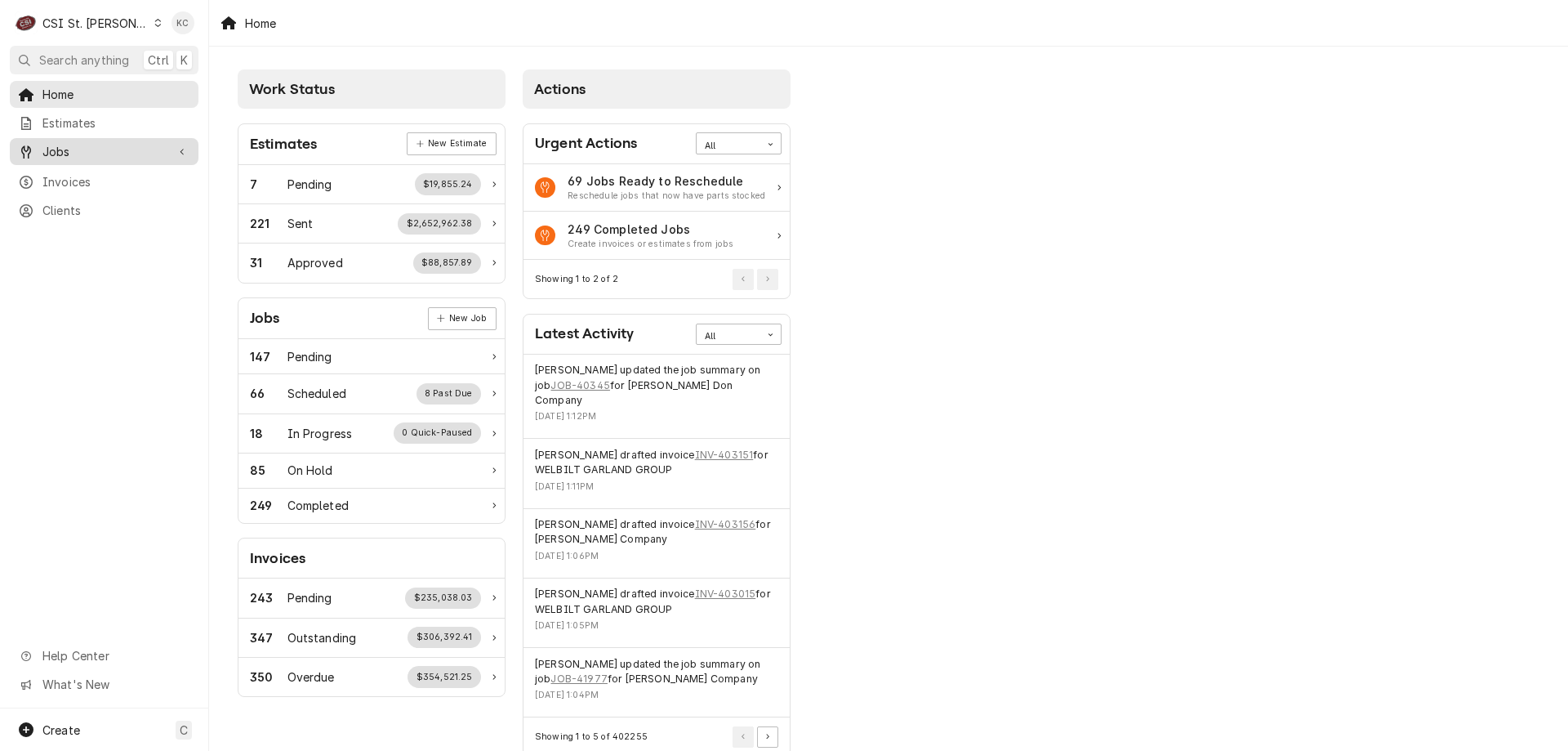
click at [52, 151] on span "Jobs" at bounding box center [105, 151] width 124 height 17
click at [922, 161] on div "Work Status Estimates New Estimate 7 Pending $19,855.24 221 Sent $2,652,962.38 …" at bounding box center [888, 415] width 1359 height 738
click at [55, 173] on span "Jobs" at bounding box center [117, 180] width 148 height 17
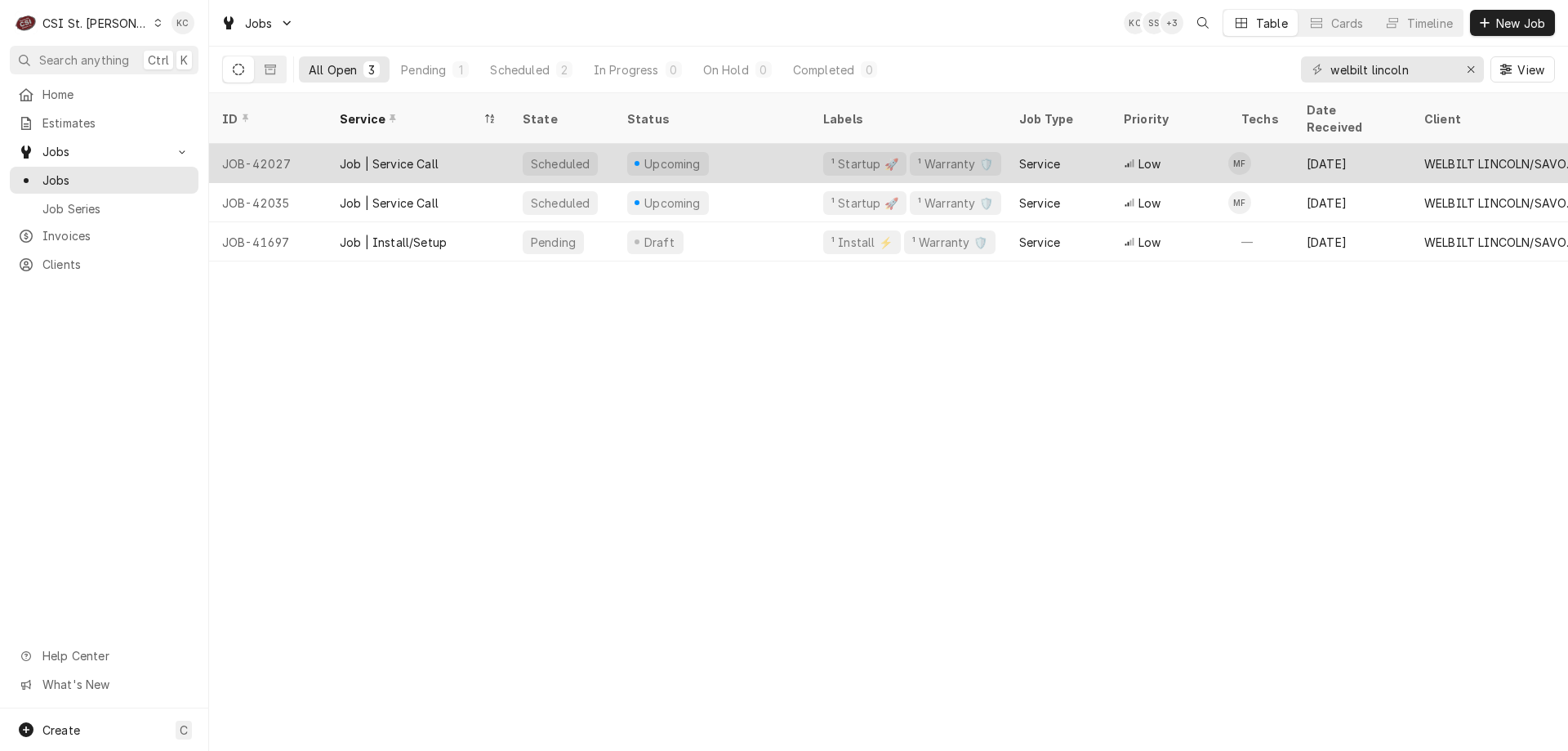
click at [1112, 150] on div "Low" at bounding box center [1170, 163] width 118 height 39
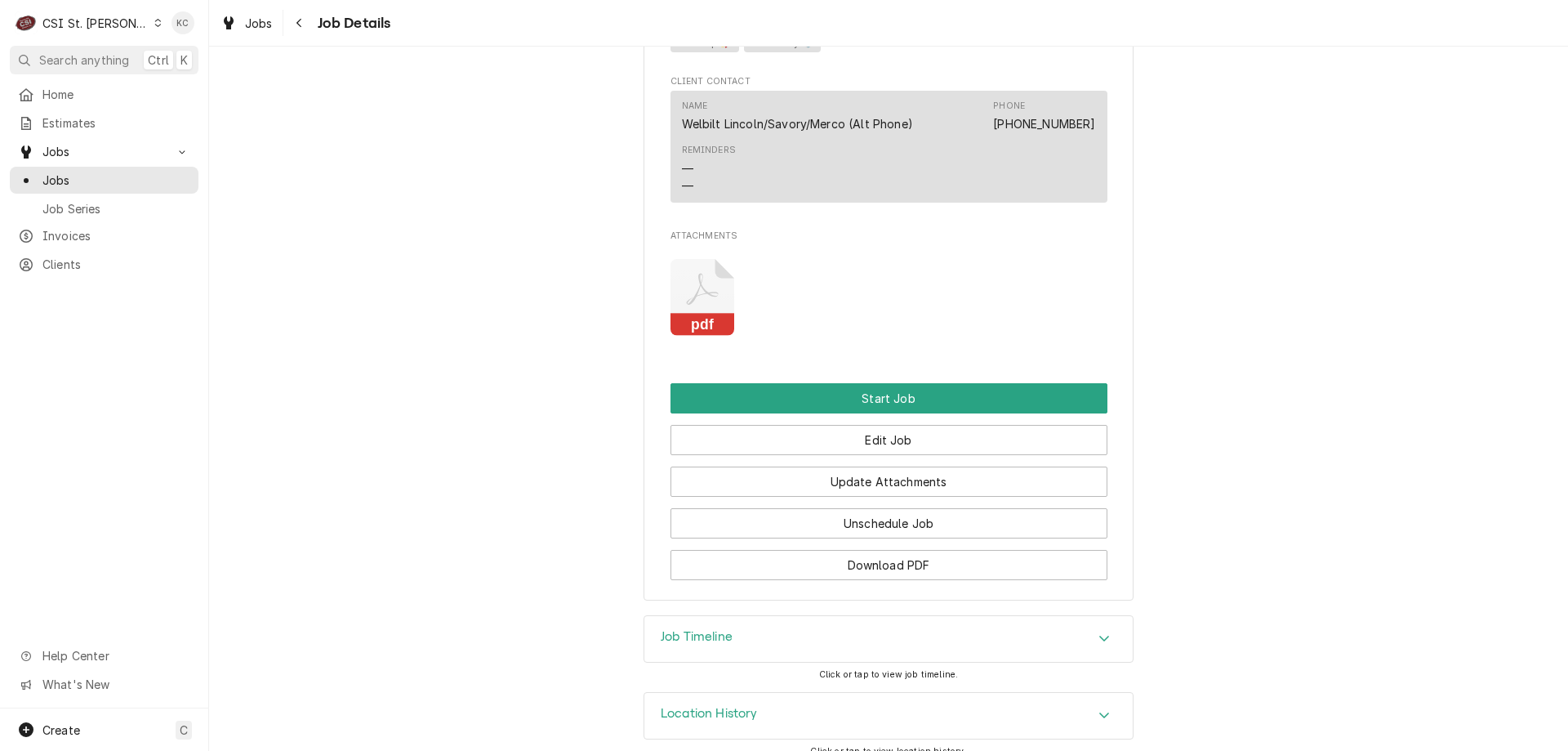
scroll to position [1806, 0]
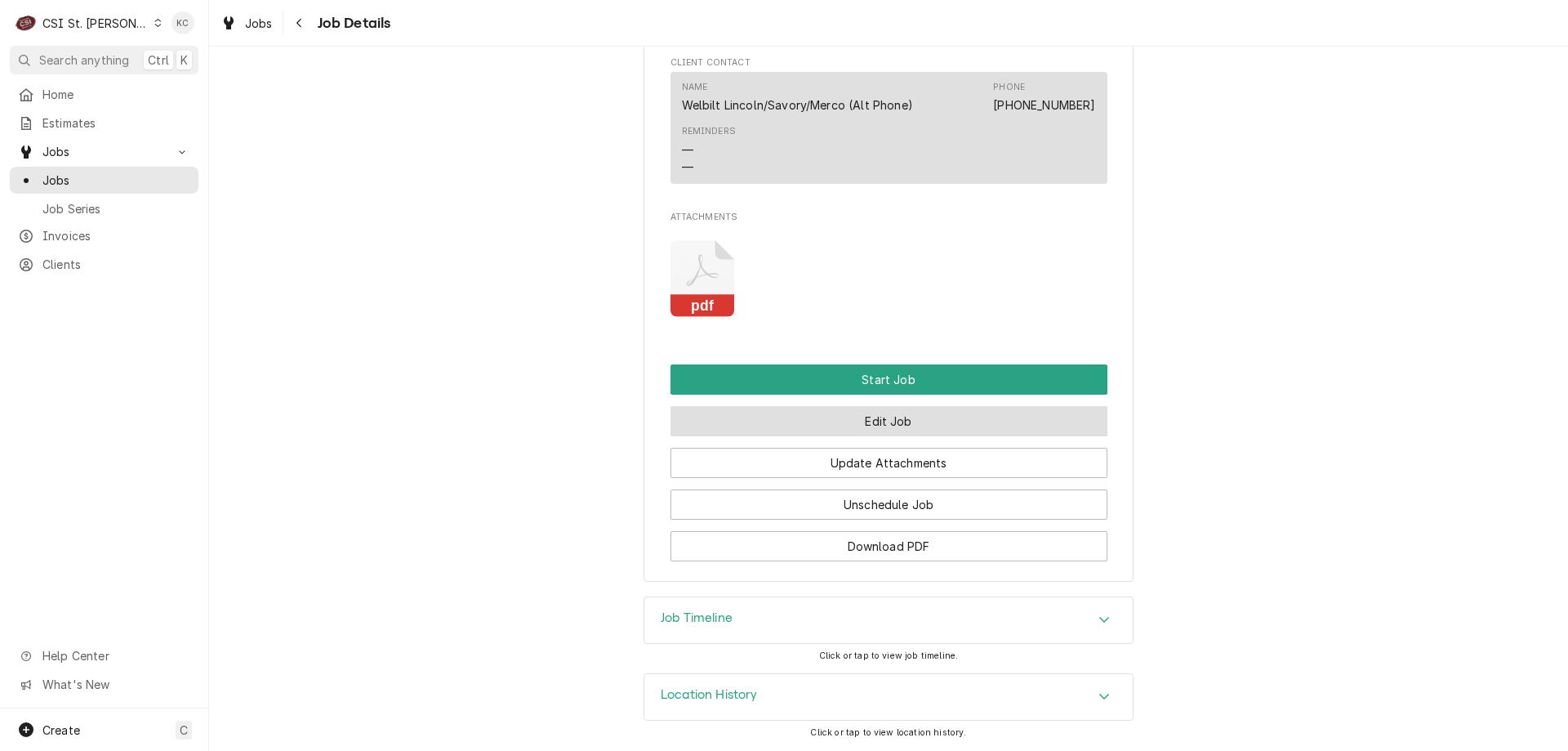
click at [945, 431] on button "Edit Job" at bounding box center [890, 421] width 437 height 30
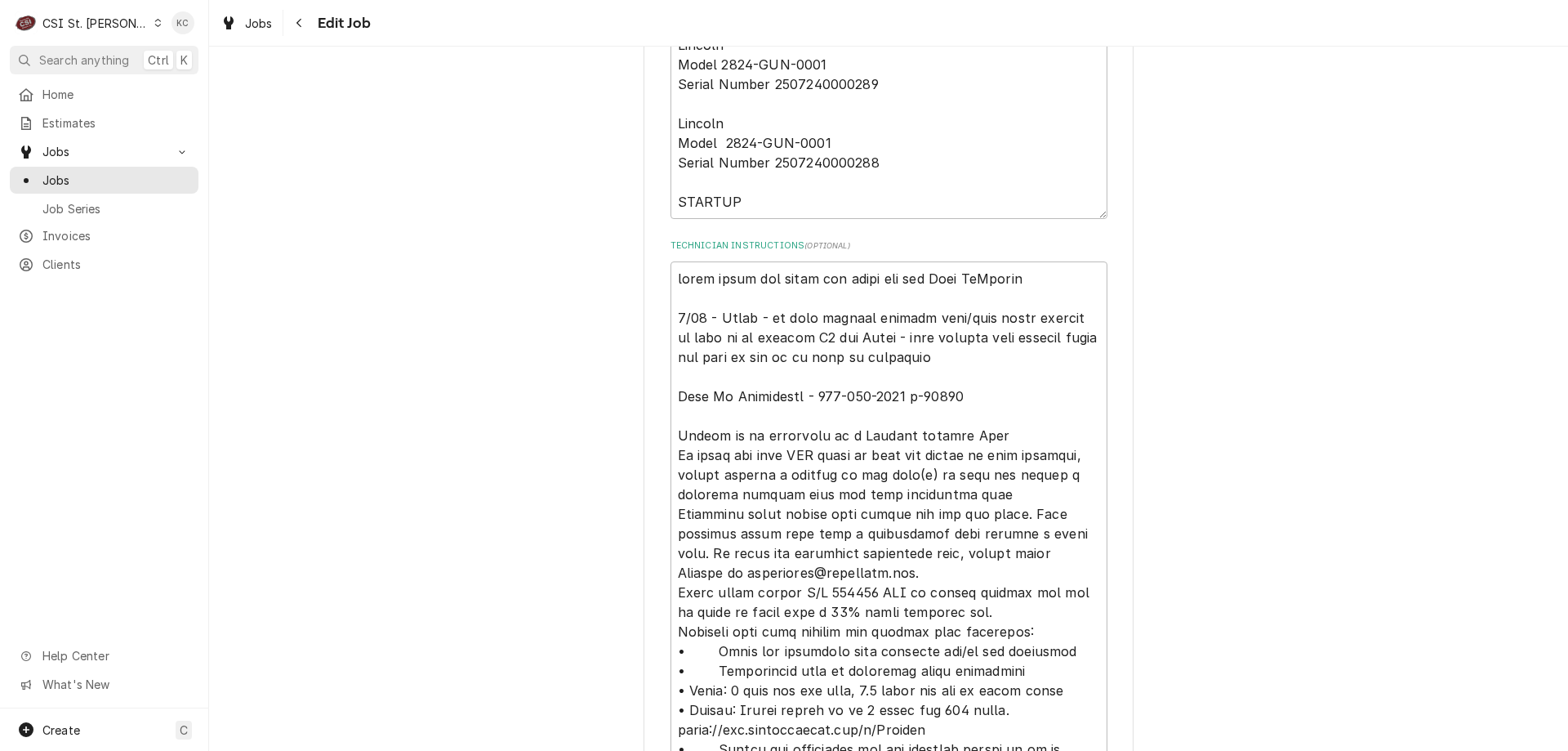
scroll to position [981, 0]
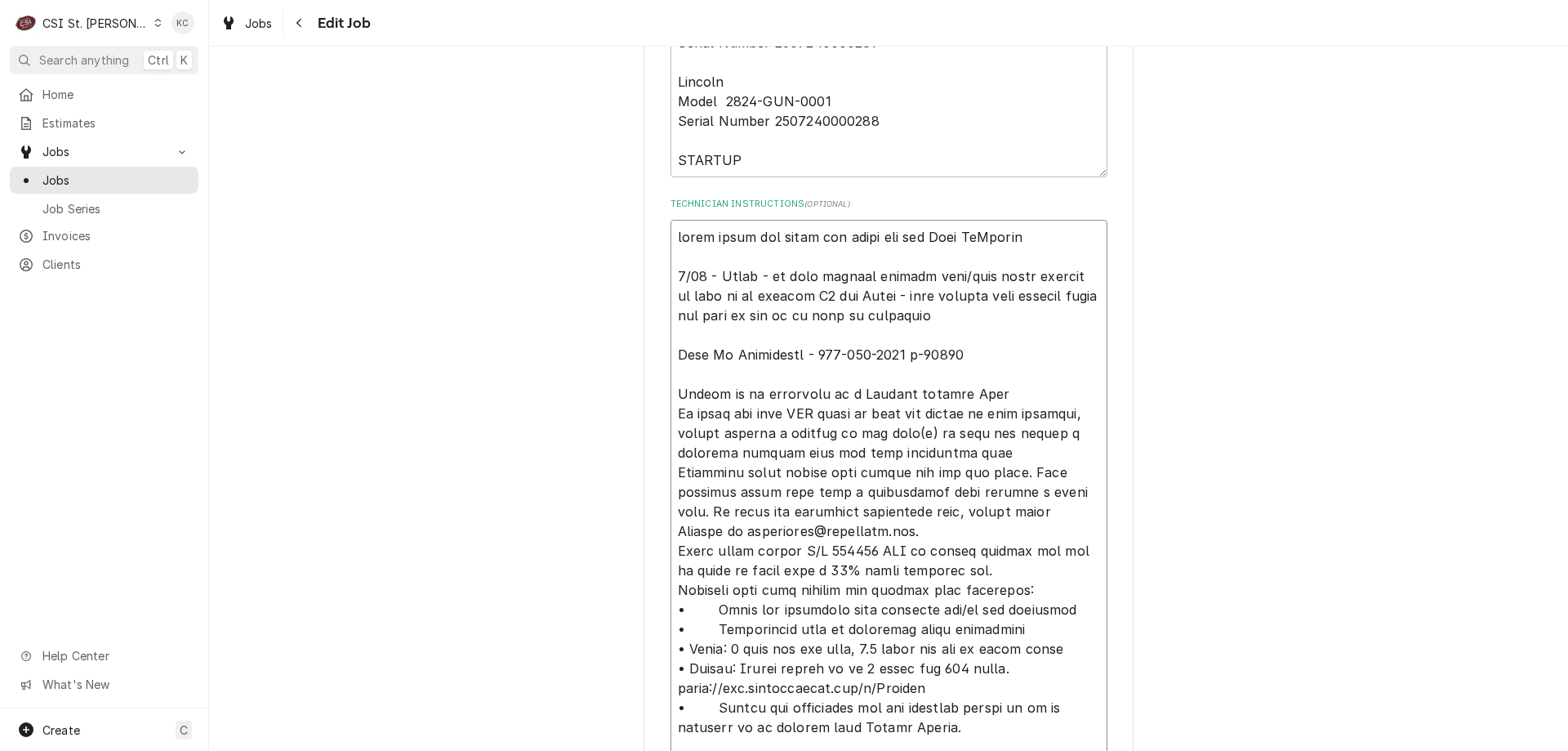
drag, startPoint x: 959, startPoint y: 315, endPoint x: 662, endPoint y: 280, distance: 299.1
click at [662, 280] on div "Use the fields below to edit this job: Client Details Client WELBILT LINCOLN/SA…" at bounding box center [889, 404] width 490 height 2613
type textarea "x"
type textarea "going ahead and doing the start ups for Kain McArthur Mary Jo Sanzottera - 636-…"
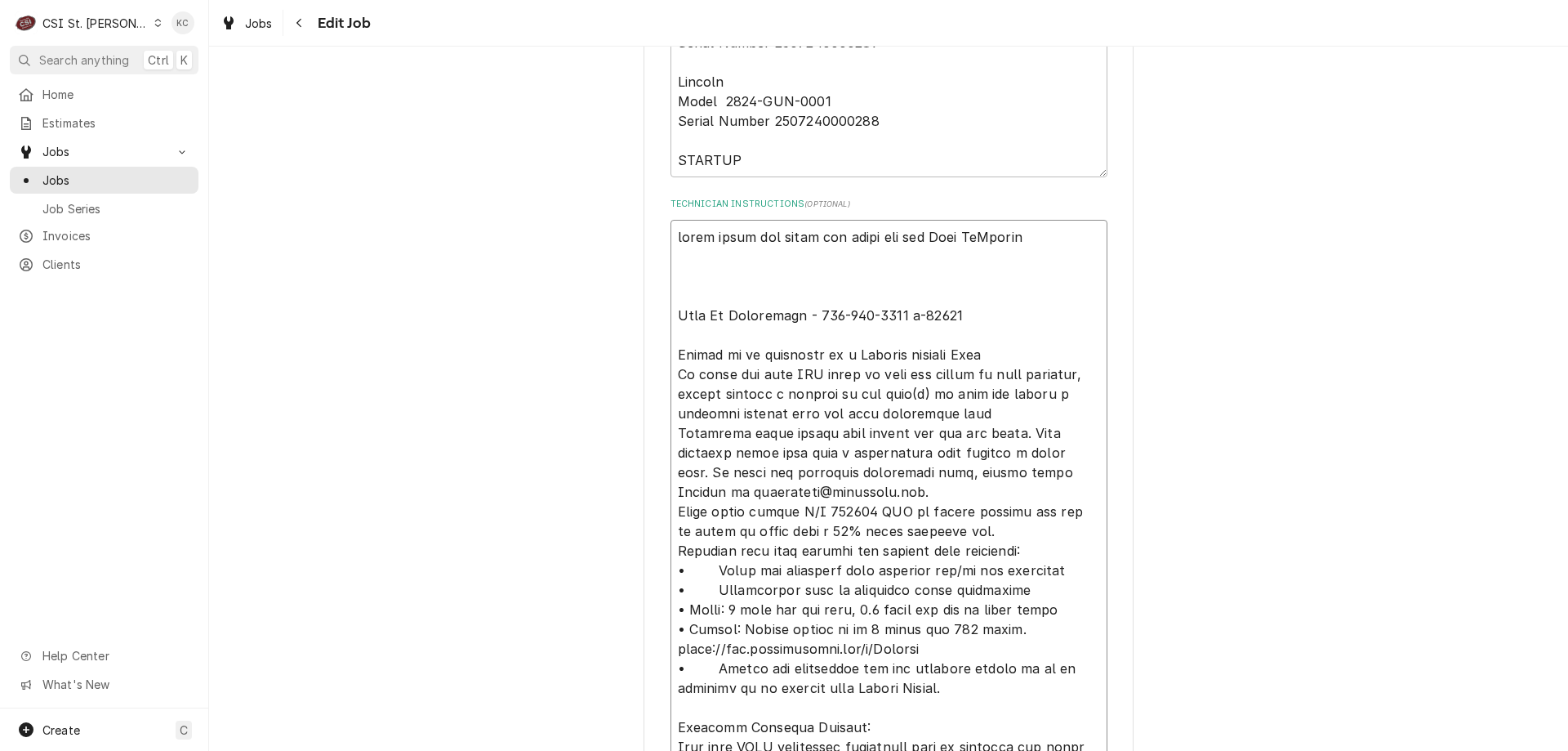
type textarea "x"
type textarea "going ahead and doing the start ups for Kain McArthur 7 Mary Jo Sanzottera - 63…"
type textarea "x"
type textarea "going ahead and doing the start ups for Kain McArthur 7a Mary Jo Sanzottera - 6…"
type textarea "x"
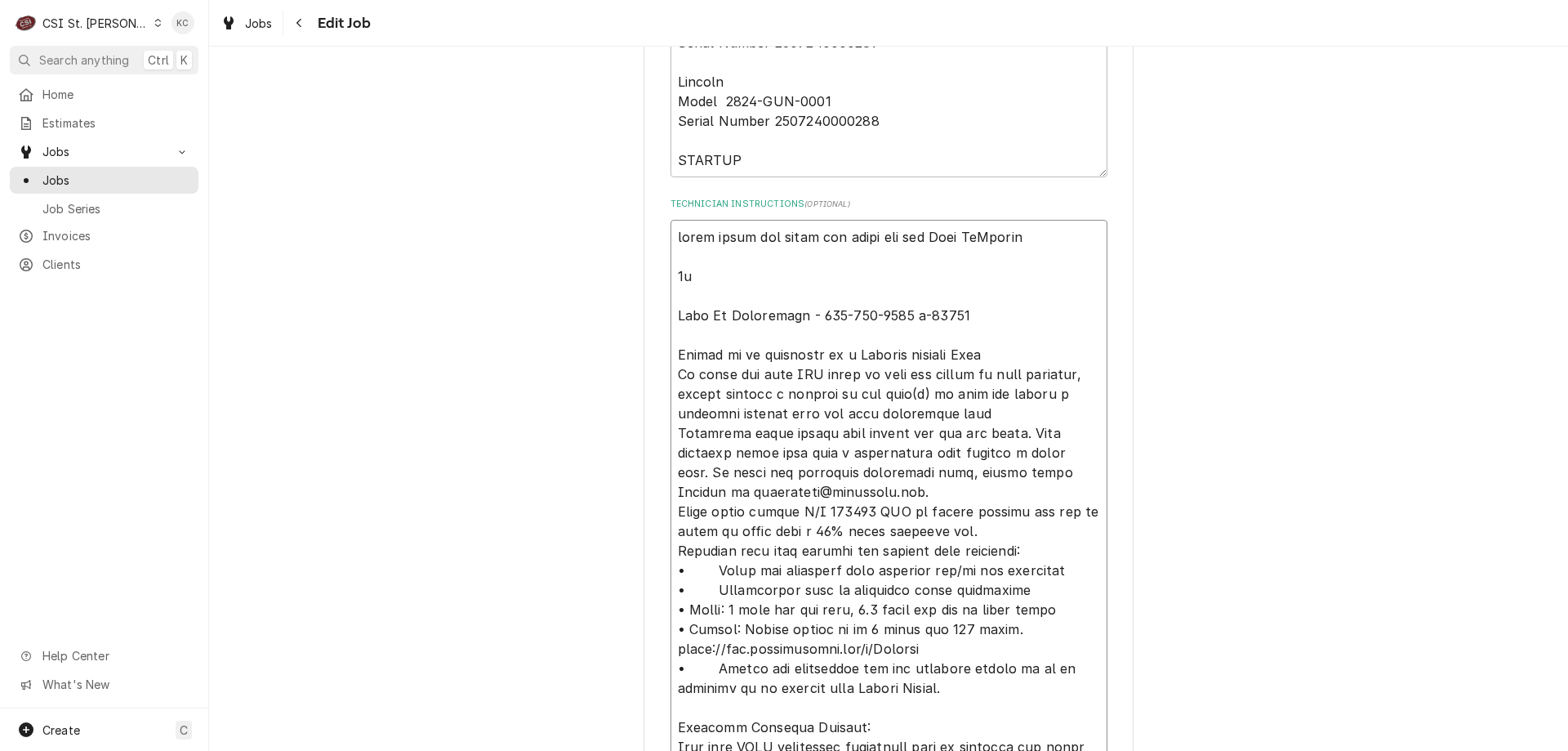
type textarea "going ahead and doing the start ups for Kain McArthur 7am Mary Jo Sanzottera - …"
type textarea "x"
type textarea "going ahead and doing the start ups for Kain McArthur 7am Mary Jo Sanzottera - …"
type textarea "x"
type textarea "going ahead and doing the start ups for Kain McArthur 7am - Mary Jo Sanzottera …"
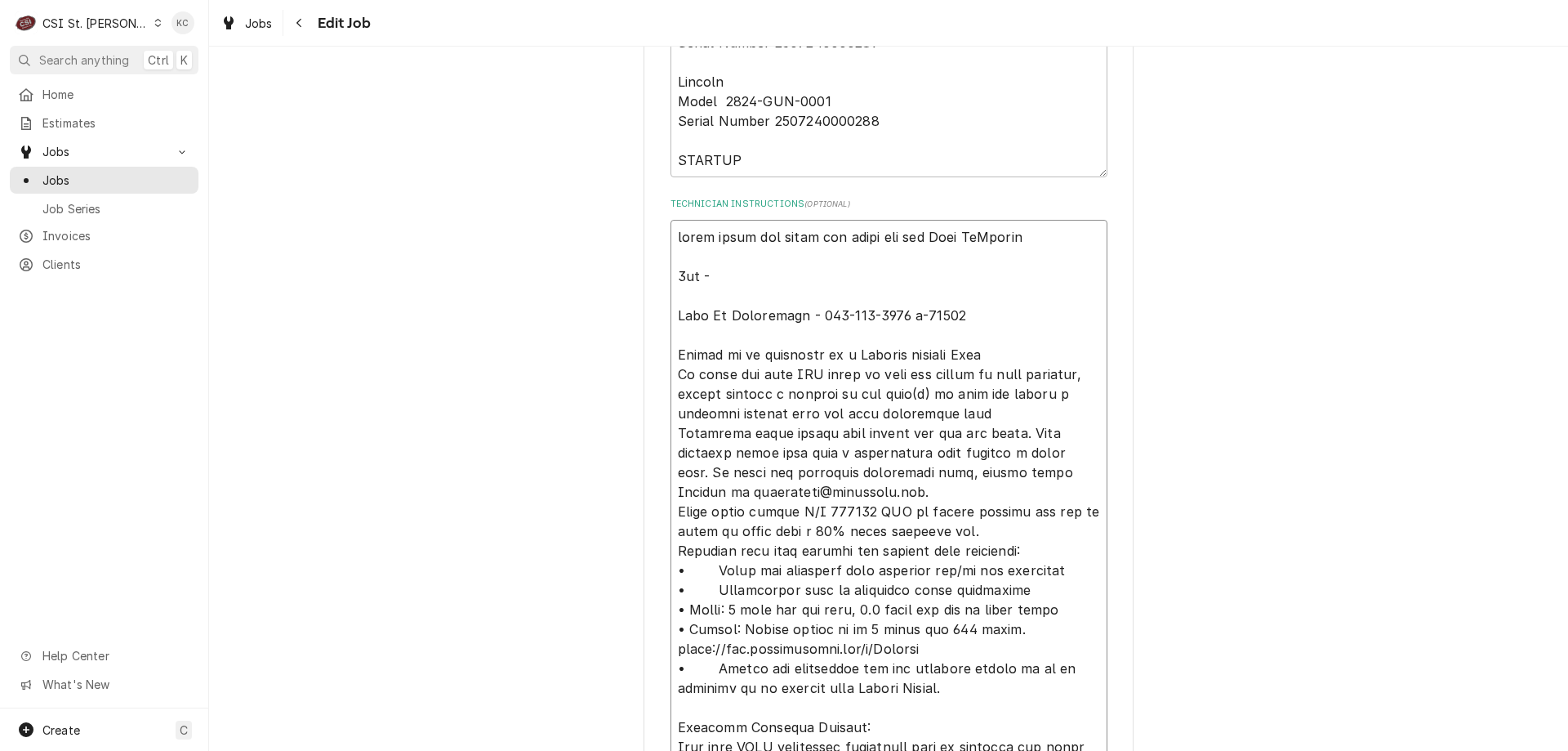
type textarea "x"
type textarea "going ahead and doing the start ups for Kain McArthur 7am - Mary Jo Sanzottera …"
type textarea "x"
type textarea "going ahead and doing the start ups for Kain McArthur 7am - 2 Mary Jo Sanzotter…"
type textarea "x"
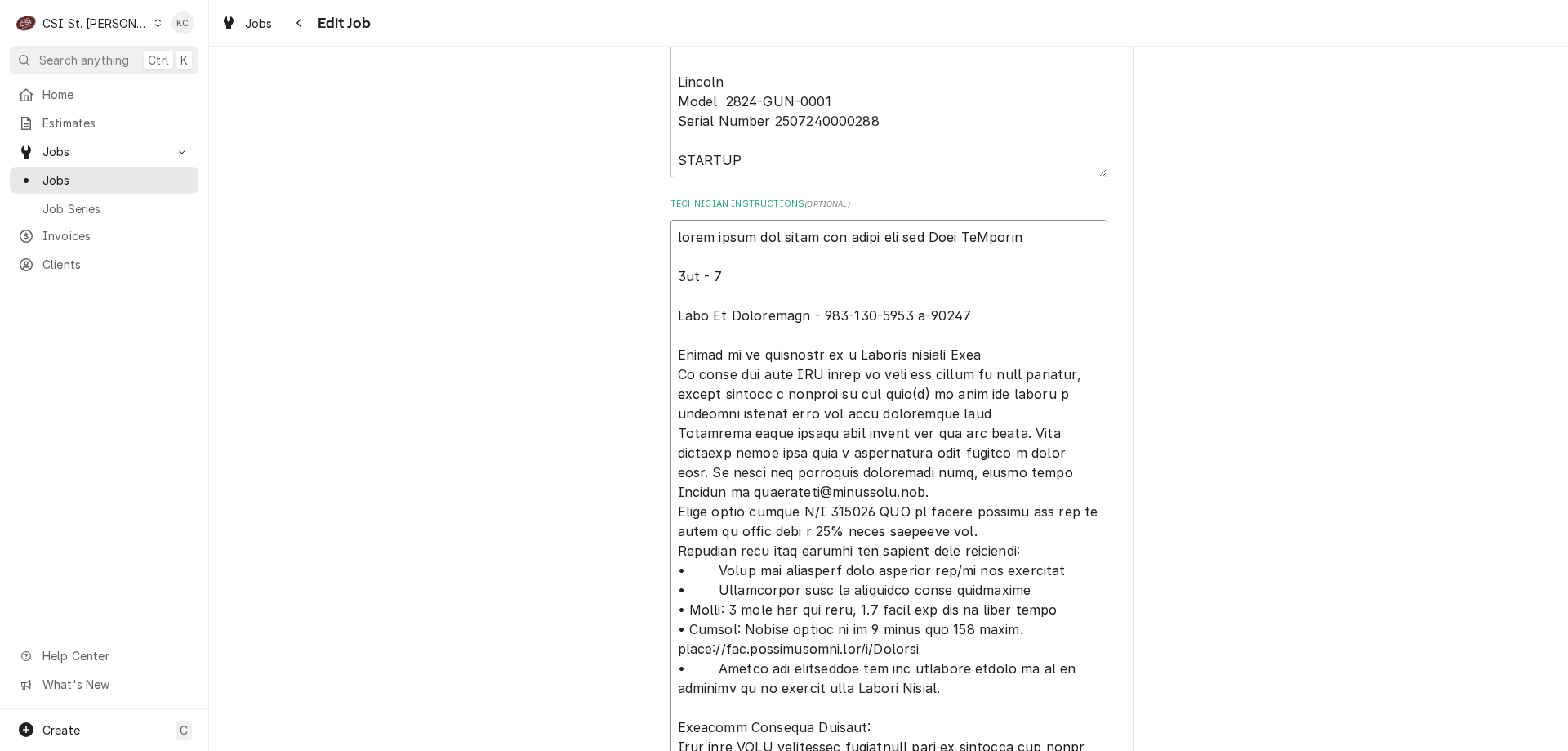
type textarea "going ahead and doing the start ups for Kain McArthur 7am - 23 Mary Jo Sanzotte…"
type textarea "x"
type textarea "going ahead and doing the start ups for Kain McArthur 7am - 230 Mary Jo Sanzott…"
type textarea "x"
type textarea "going ahead and doing the start ups for Kain McArthur 7am - 230p Mary Jo Sanzot…"
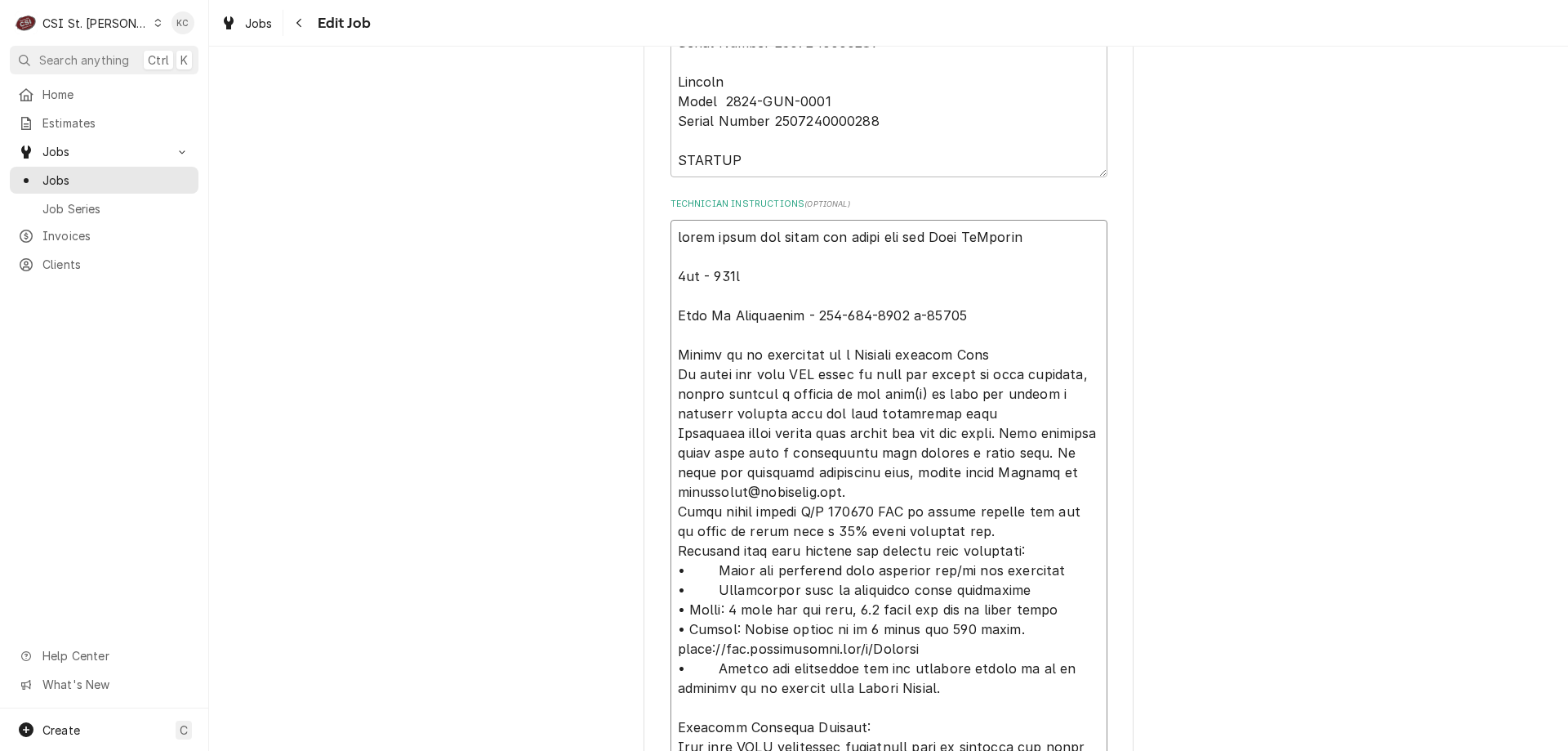
type textarea "x"
type textarea "going ahead and doing the start ups for Kain McArthur 7am - 230pm Mary Jo Sanzo…"
type textarea "x"
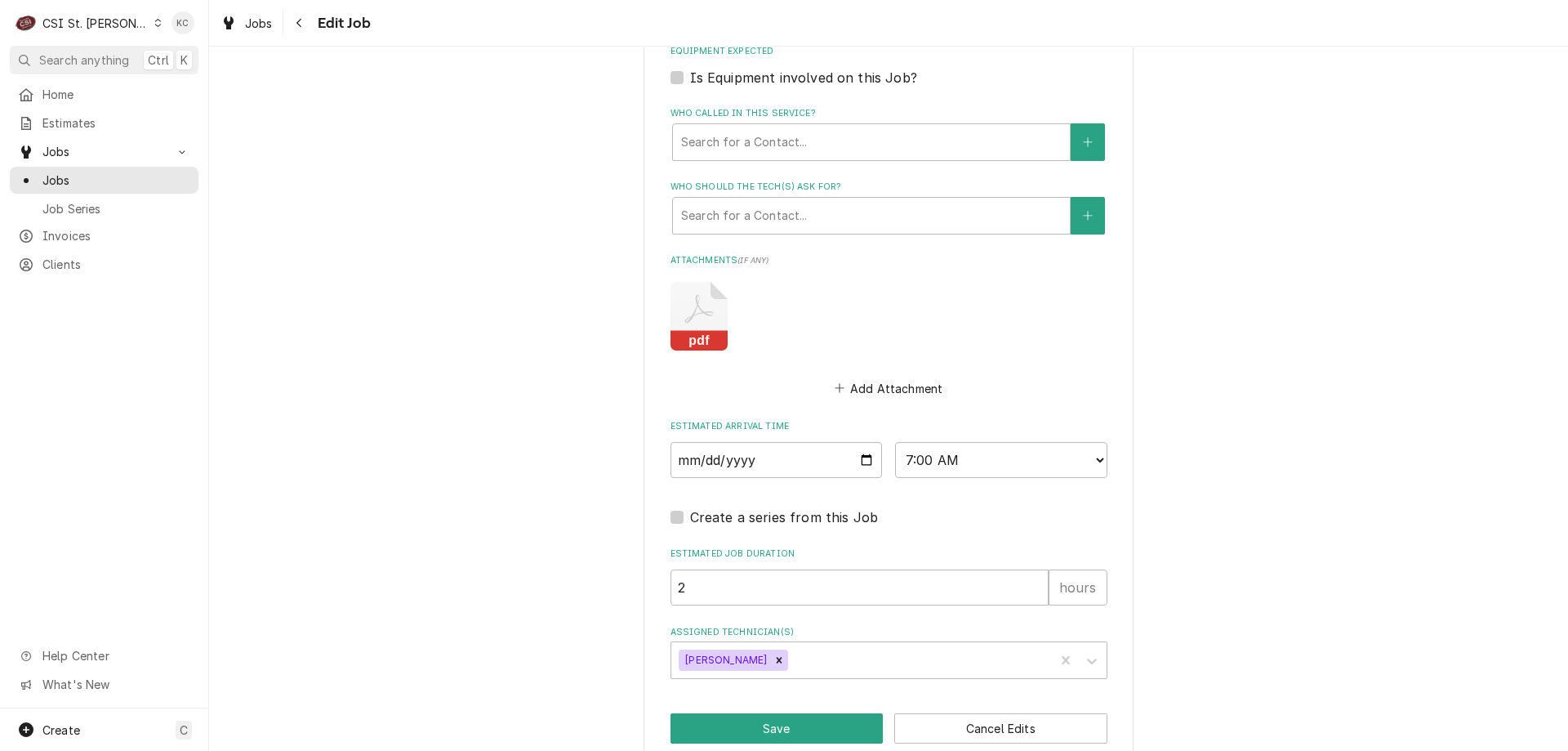
scroll to position [1914, 0]
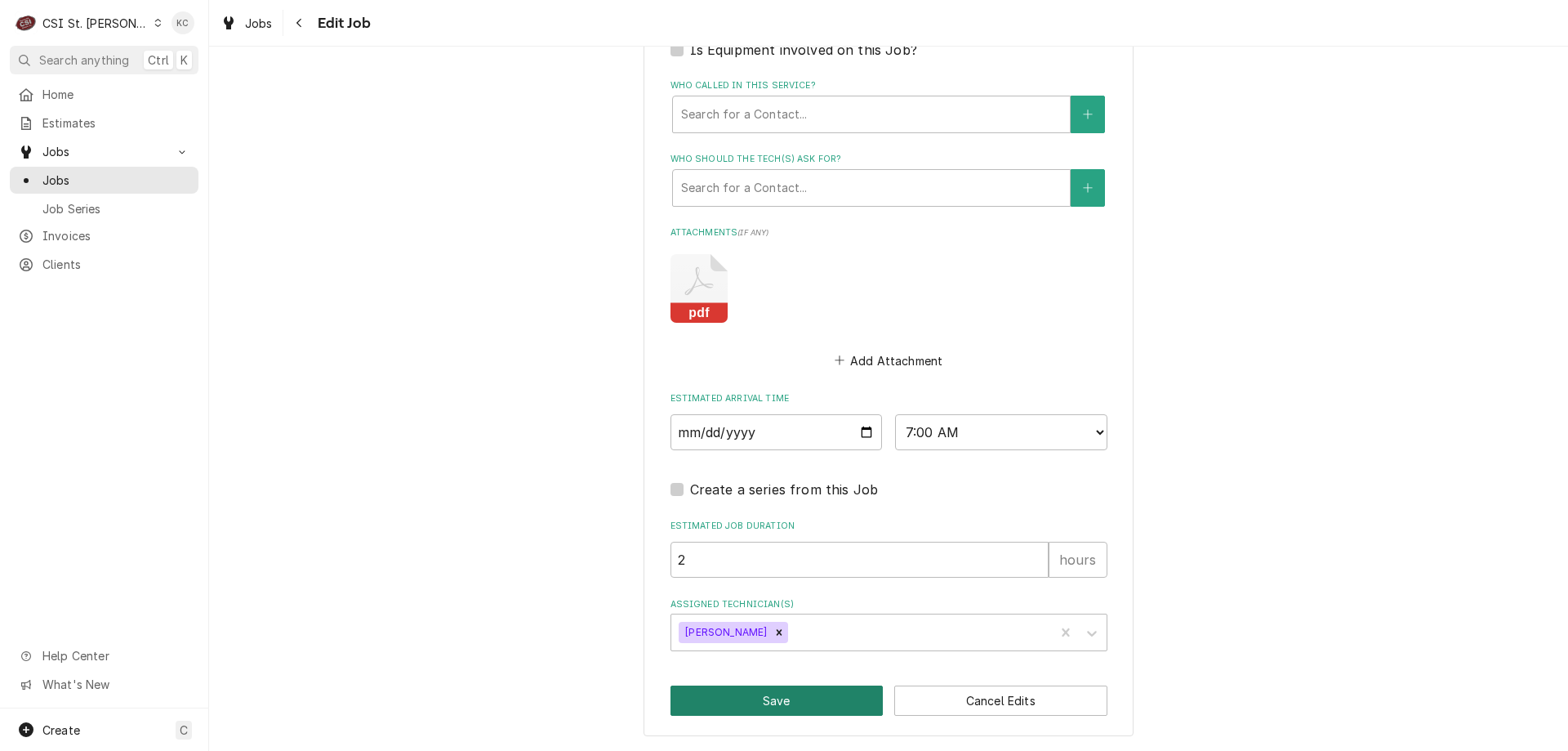
type textarea "going ahead and doing the start ups for Kain McArthur 7am - 230pm Mary Jo Sanzo…"
click at [822, 694] on button "Save" at bounding box center [777, 700] width 213 height 30
type textarea "x"
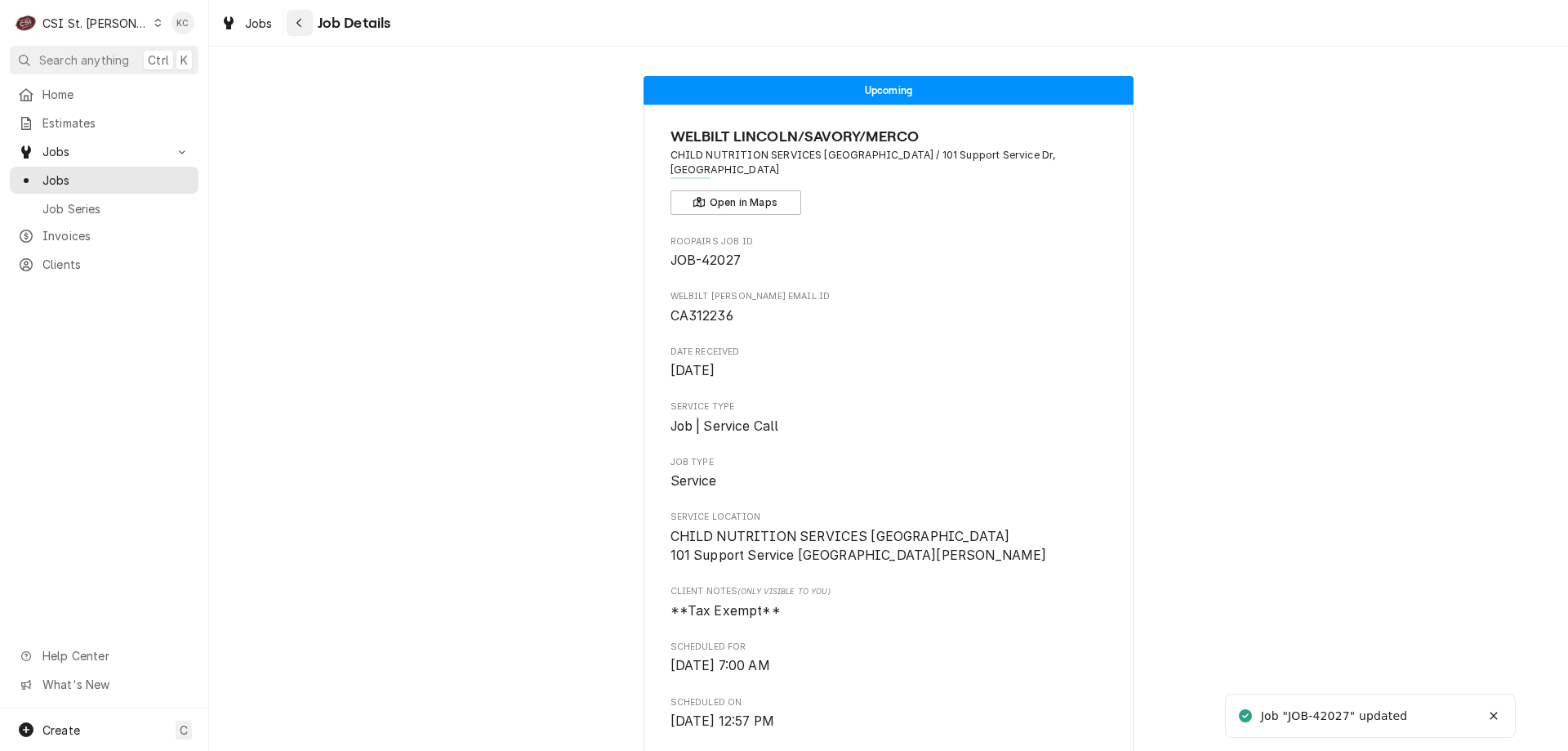
click at [312, 25] on button "Navigate back" at bounding box center [300, 23] width 26 height 26
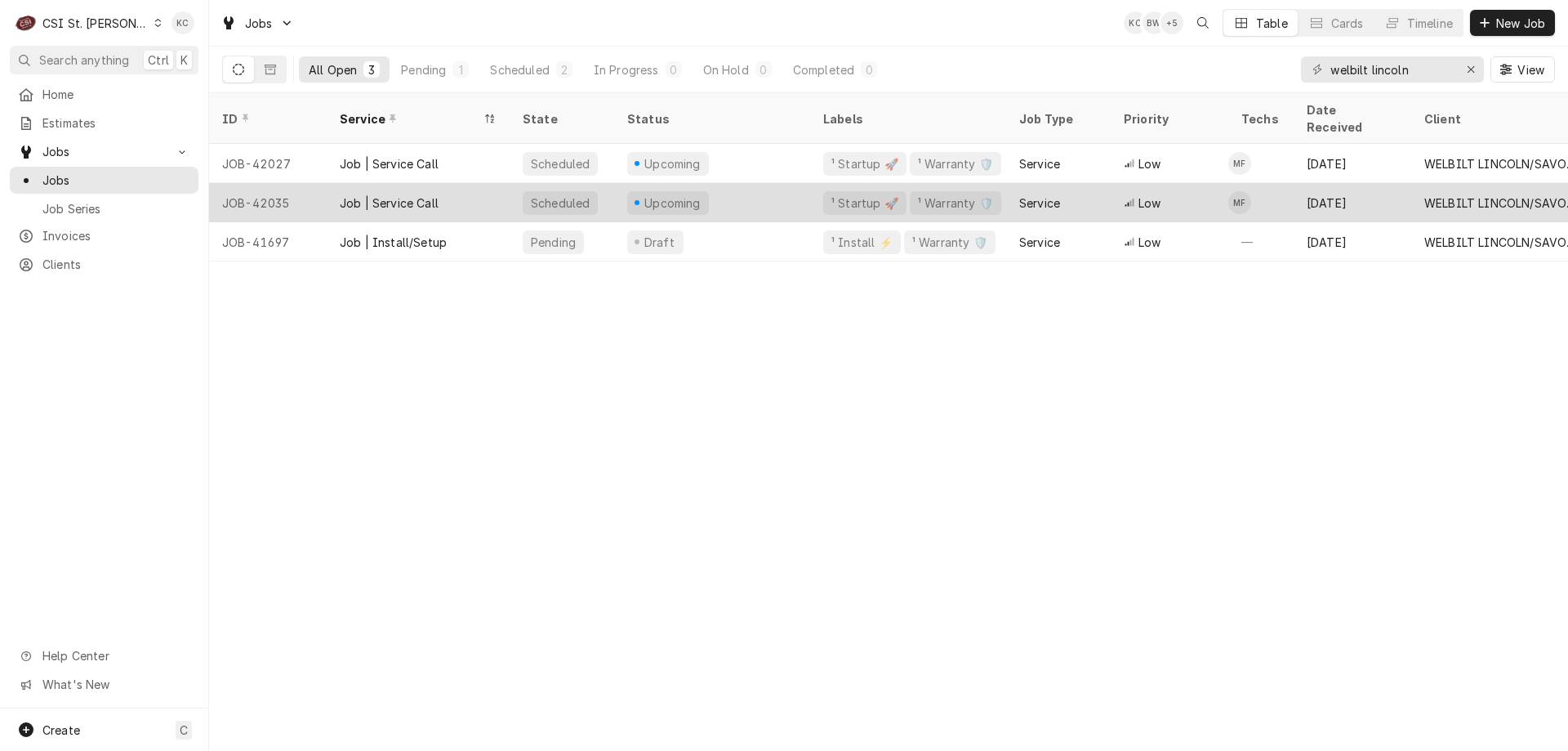
click at [329, 183] on div "Job | Service Call" at bounding box center [417, 202] width 183 height 39
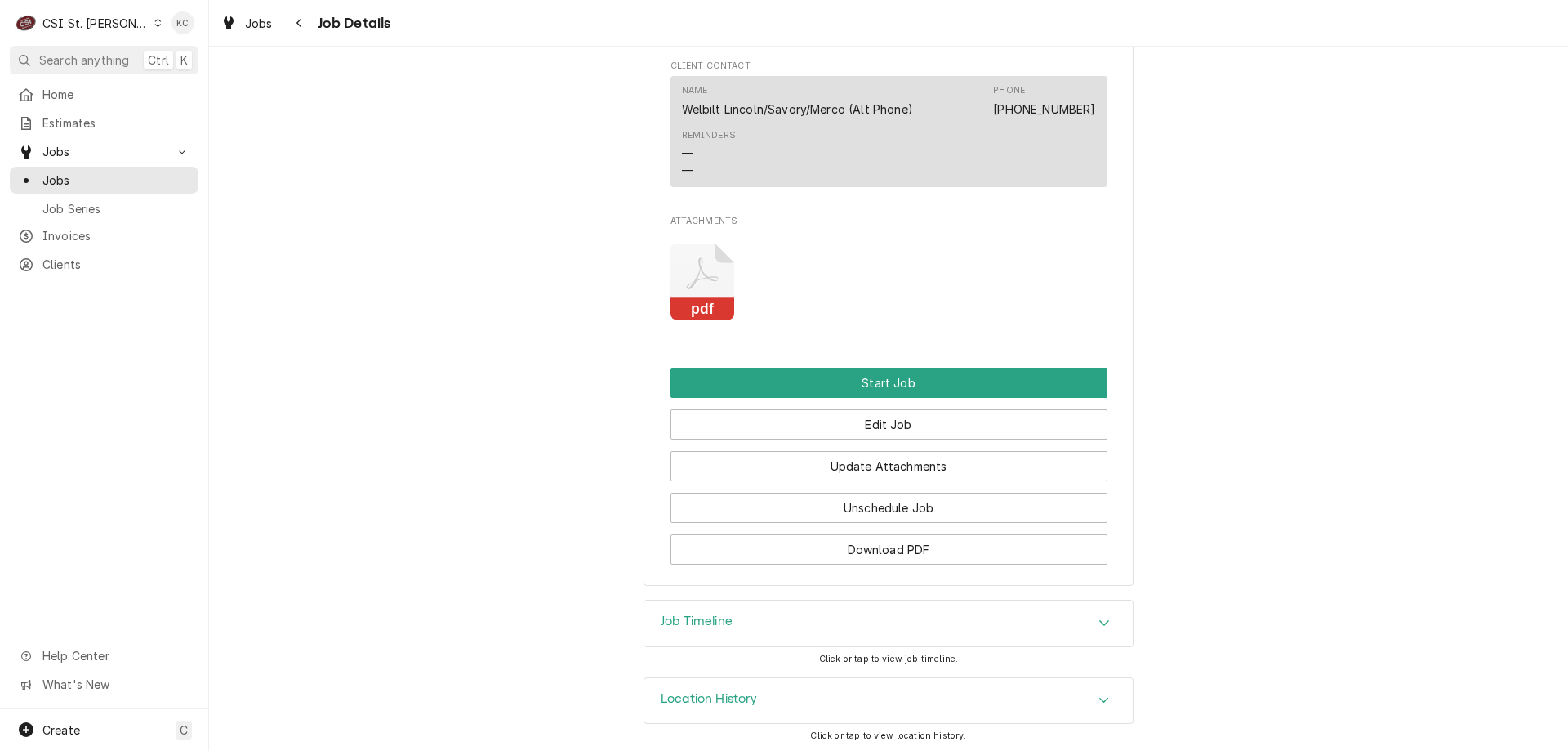
scroll to position [1334, 0]
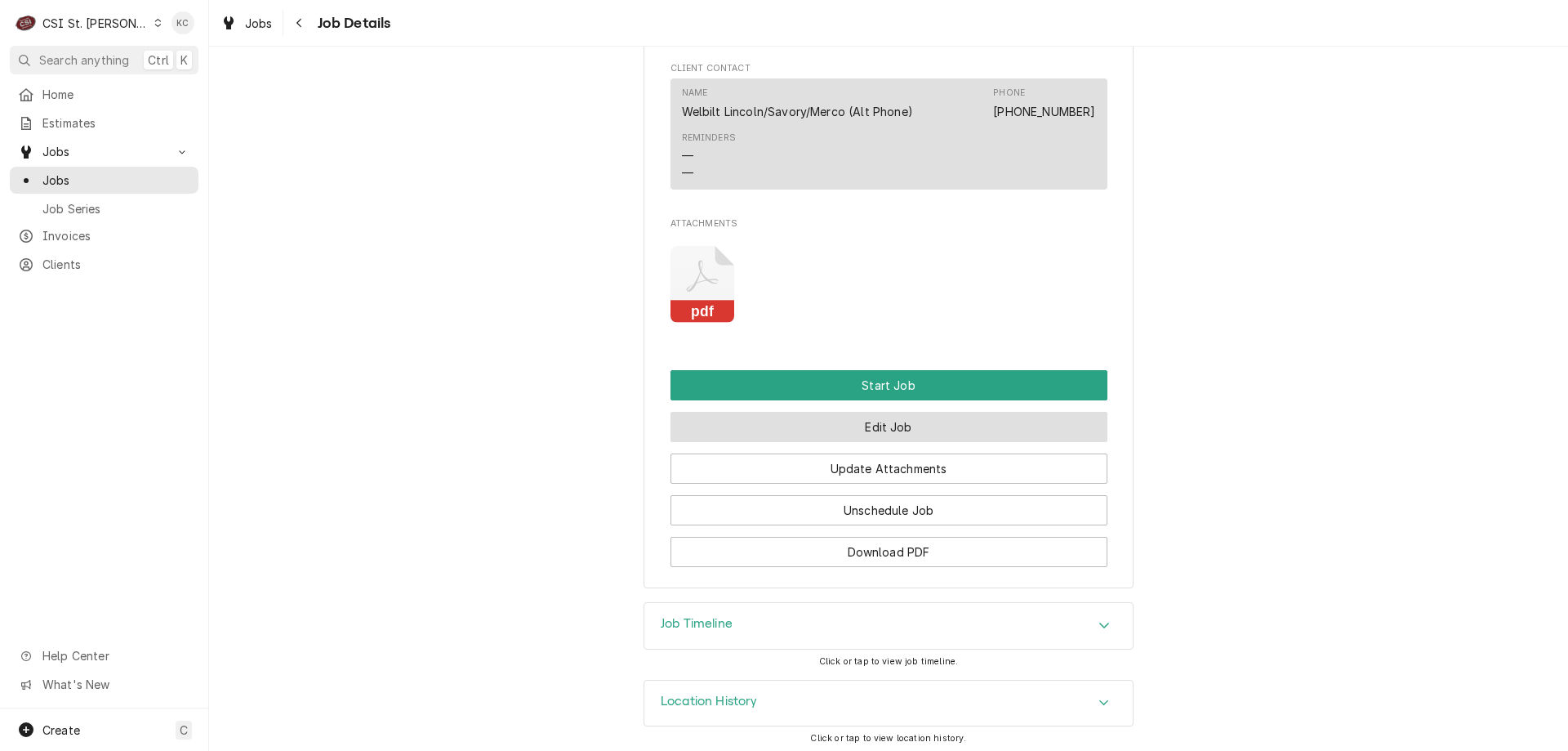
click at [985, 440] on button "Edit Job" at bounding box center [890, 426] width 437 height 30
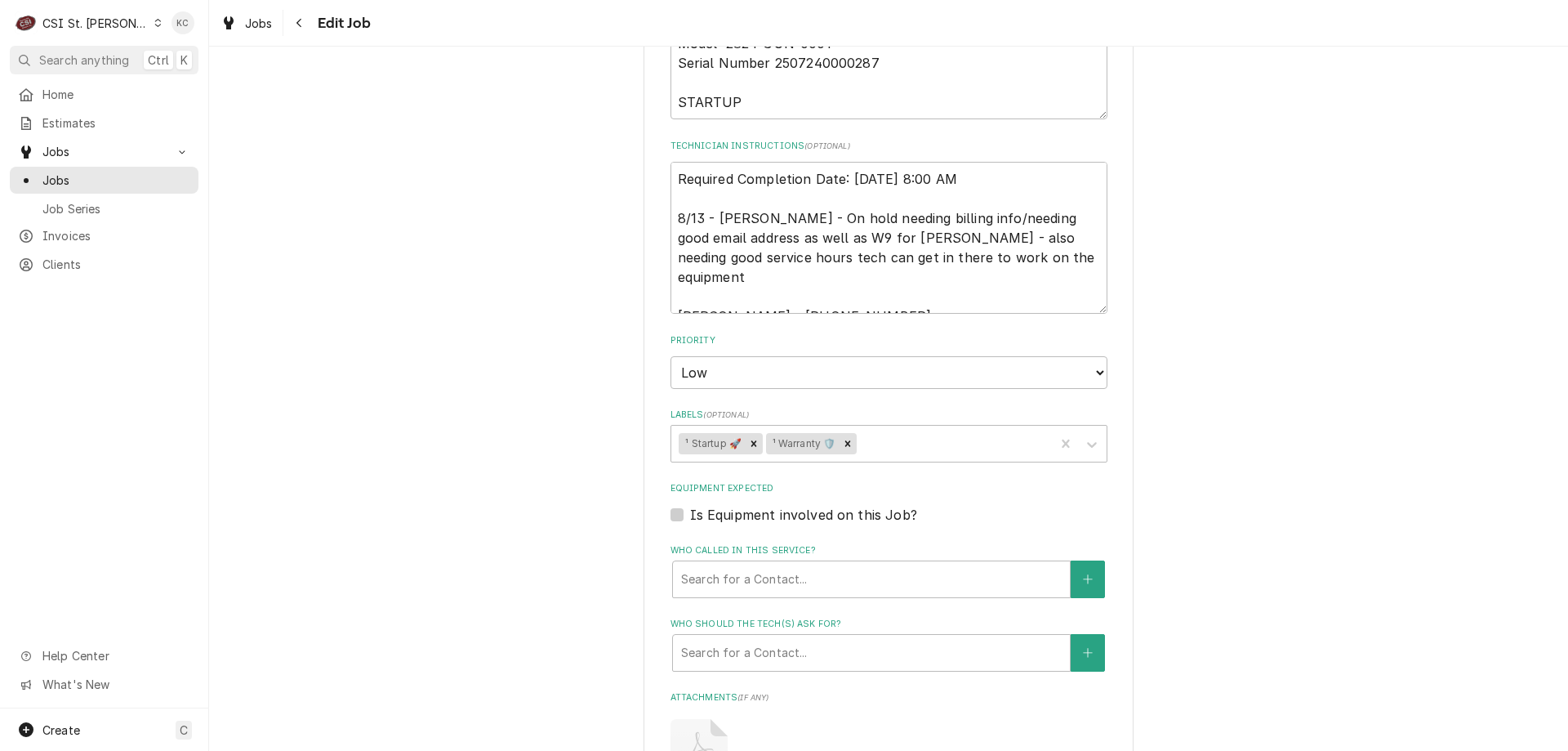
scroll to position [1013, 0]
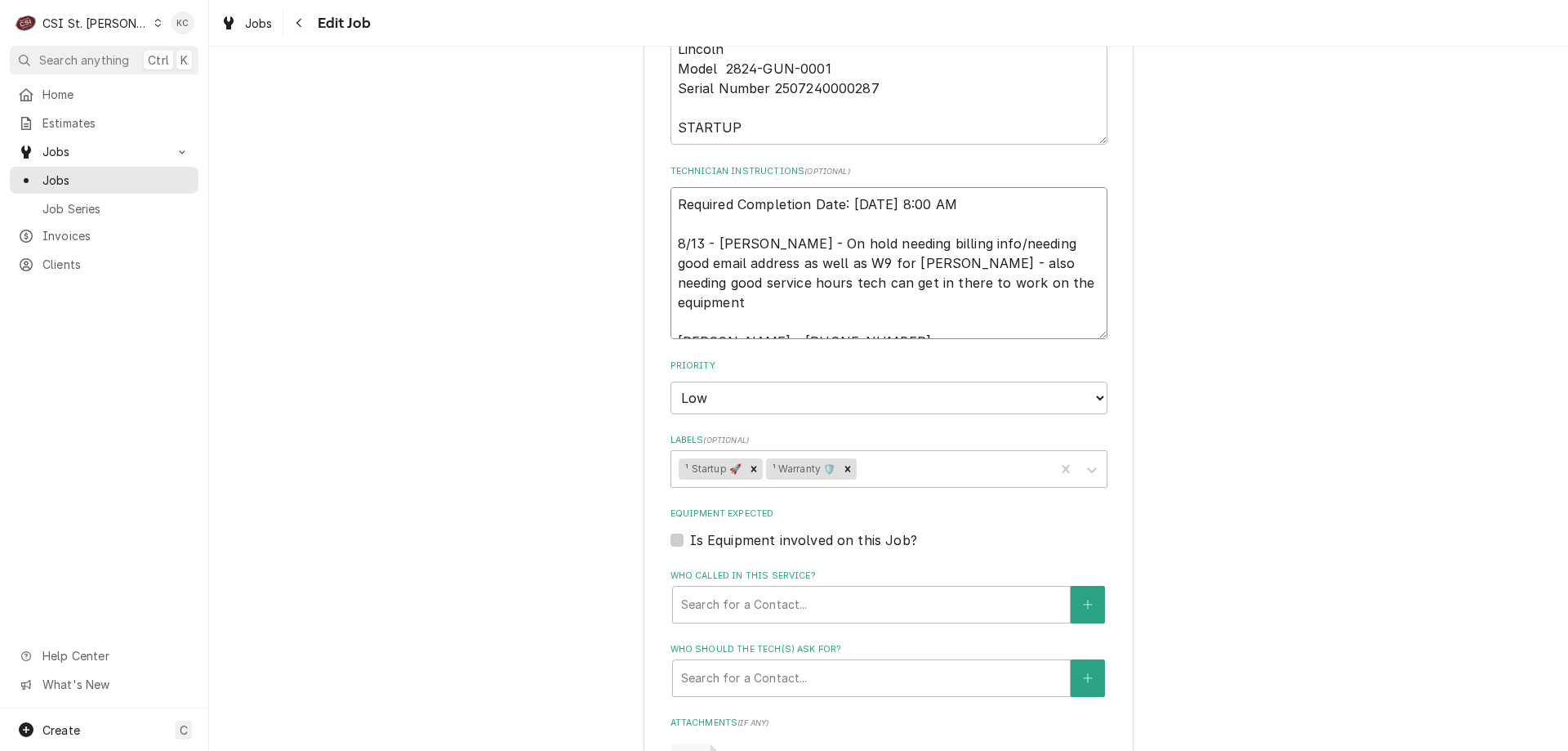
drag, startPoint x: 967, startPoint y: 281, endPoint x: 660, endPoint y: 244, distance: 309.2
click at [660, 244] on div "Use the fields below to edit this job: Client Details Client WELBILT LINCOLN/SA…" at bounding box center [889, 146] width 490 height 2161
type textarea "x"
type textarea "Required Completion Date: 8/26/2025, 8:00 AM Mary Jo Sanzottera - 636-327-3858 …"
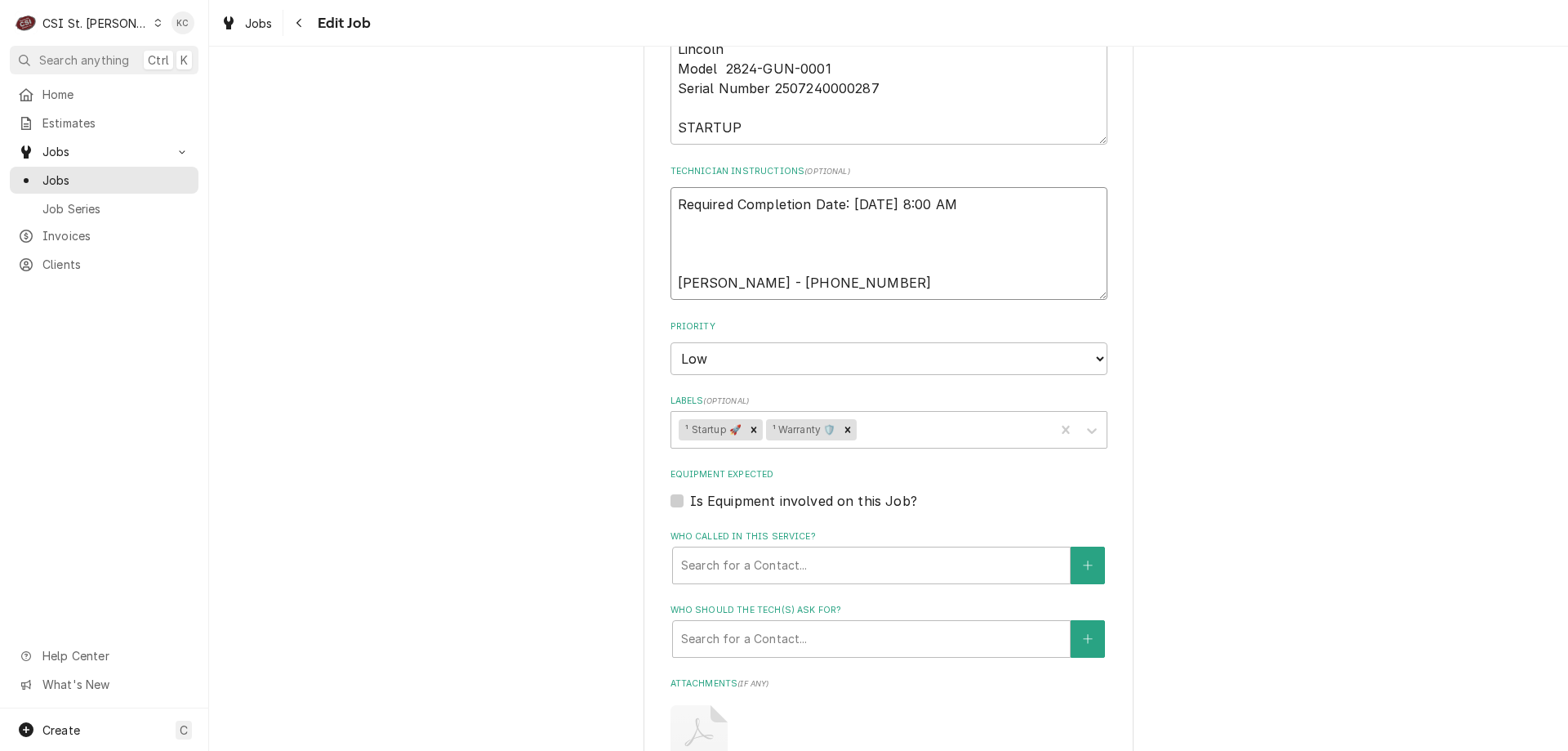
type textarea "x"
type textarea "Required Completion Date: 8/26/2025, 8:00 AM 7 Mary Jo Sanzottera - 636-327-385…"
type textarea "x"
type textarea "Required Completion Date: 8/26/2025, 8:00 AM 7a Mary Jo Sanzottera - 636-327-38…"
type textarea "x"
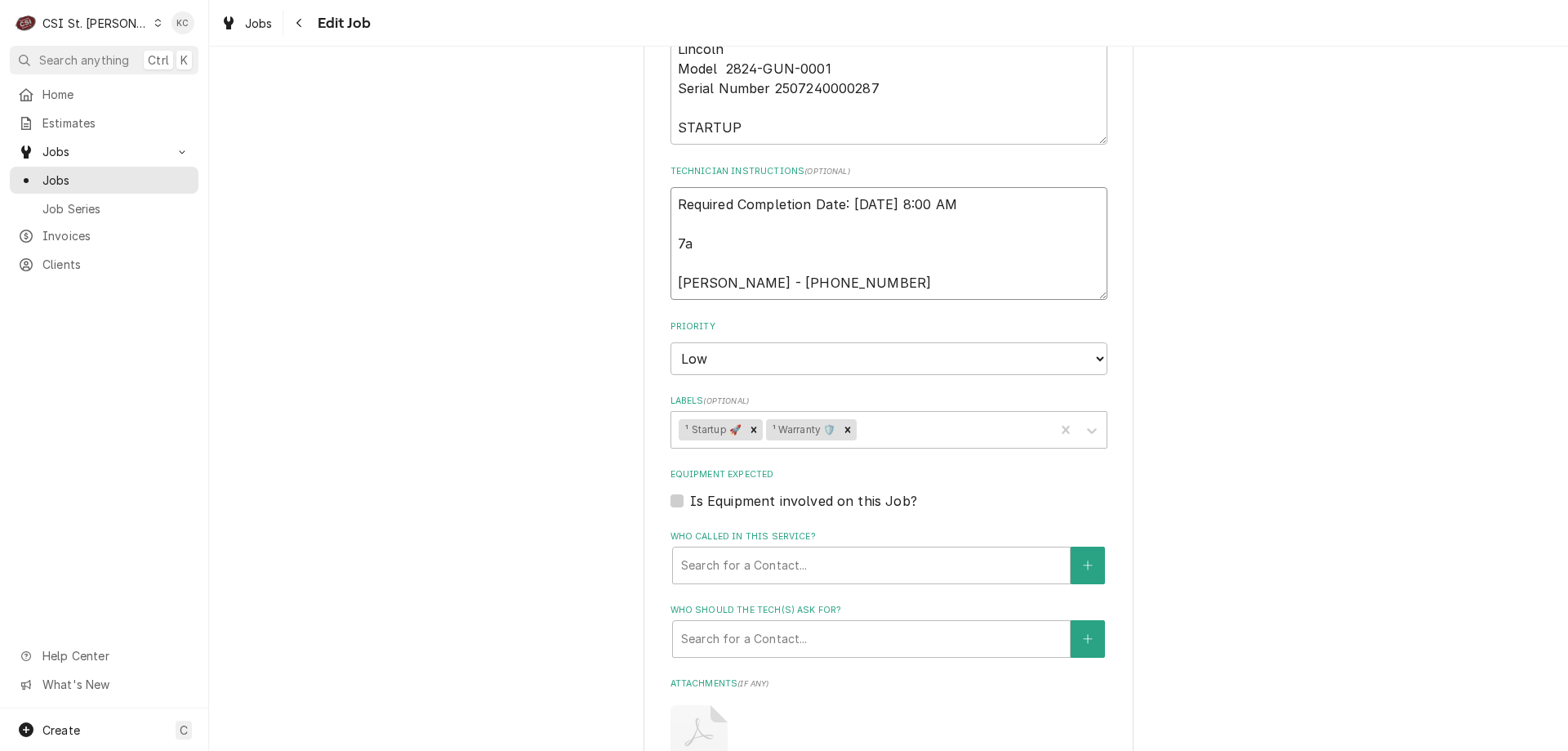
type textarea "Required Completion Date: 8/26/2025, 8:00 AM 7am Mary Jo Sanzottera - 636-327-3…"
type textarea "x"
type textarea "Required Completion Date: 8/26/2025, 8:00 AM 7am Mary Jo Sanzottera - 636-327-3…"
type textarea "x"
type textarea "Required Completion Date: 8/26/2025, 8:00 AM 7am - Mary Jo Sanzottera - 636-327…"
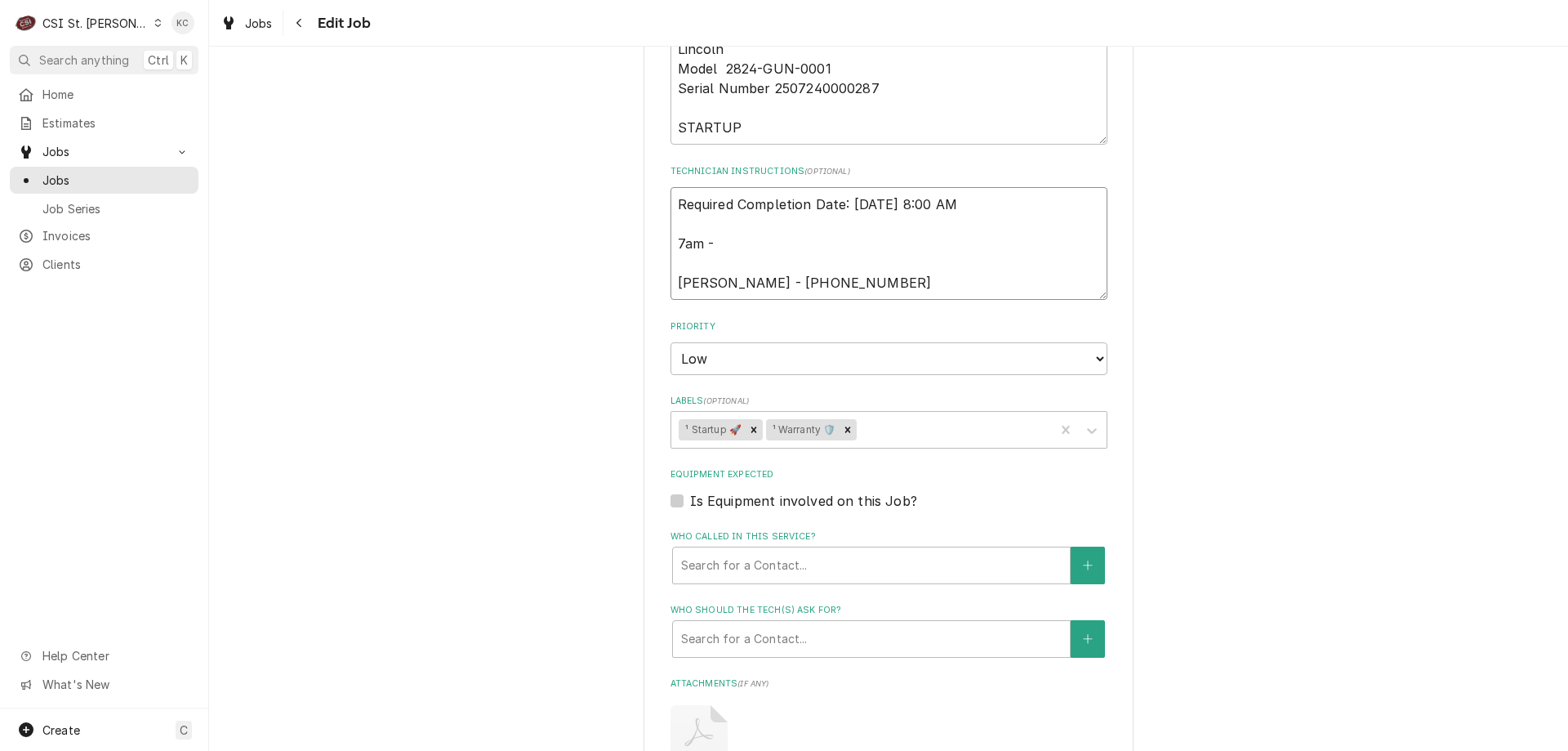
type textarea "x"
type textarea "Required Completion Date: 8/26/2025, 8:00 AM 7am - Mary Jo Sanzottera - 636-327…"
type textarea "x"
type textarea "Required Completion Date: 8/26/2025, 8:00 AM 7am - 2 Mary Jo Sanzottera - 636-3…"
type textarea "x"
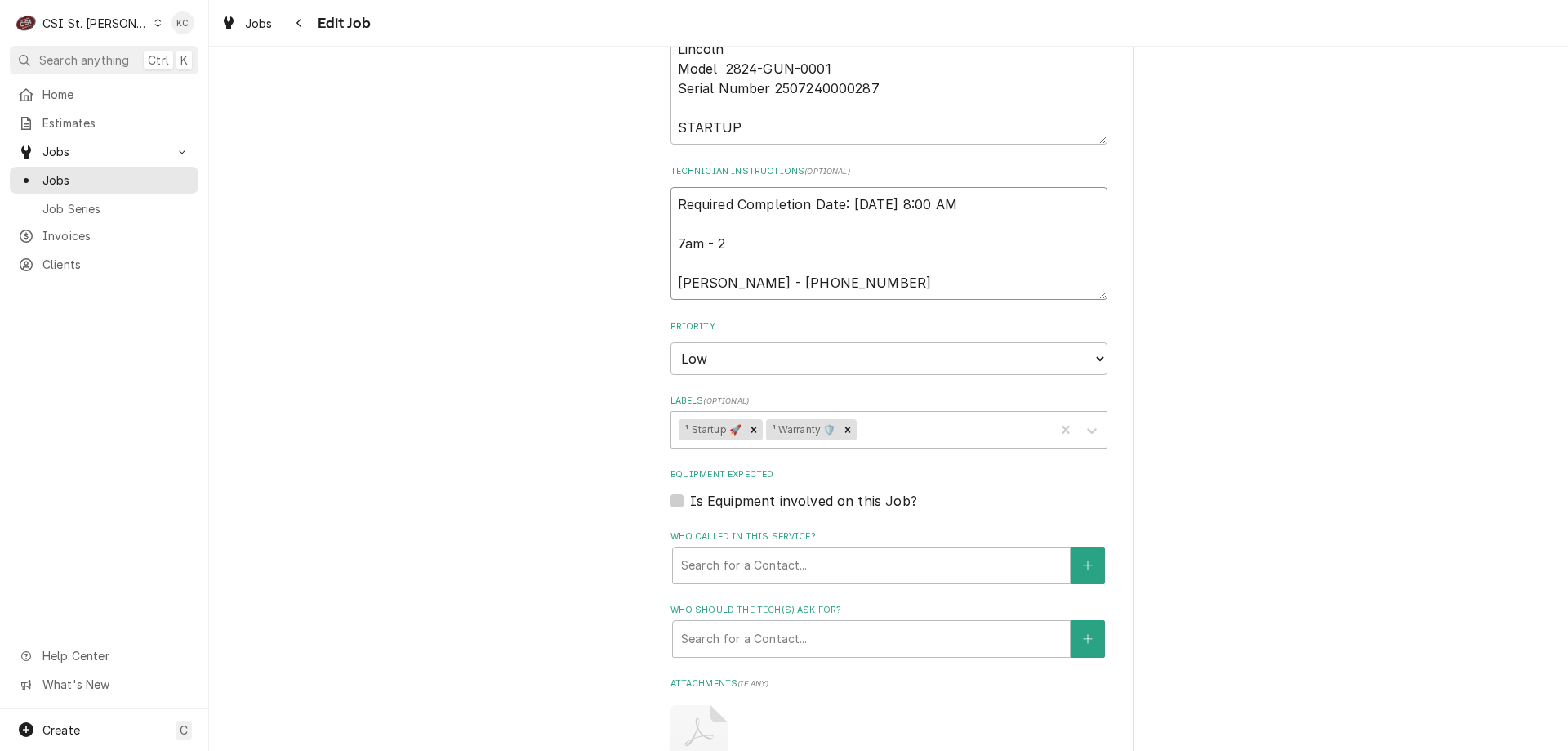
type textarea "Required Completion Date: 8/26/2025, 8:00 AM 7am - 23 Mary Jo Sanzottera - 636-…"
type textarea "x"
type textarea "Required Completion Date: 8/26/2025, 8:00 AM 7am - 230 Mary Jo Sanzottera - 636…"
type textarea "x"
type textarea "Required Completion Date: 8/26/2025, 8:00 AM 7am - 230p Mary Jo Sanzottera - 63…"
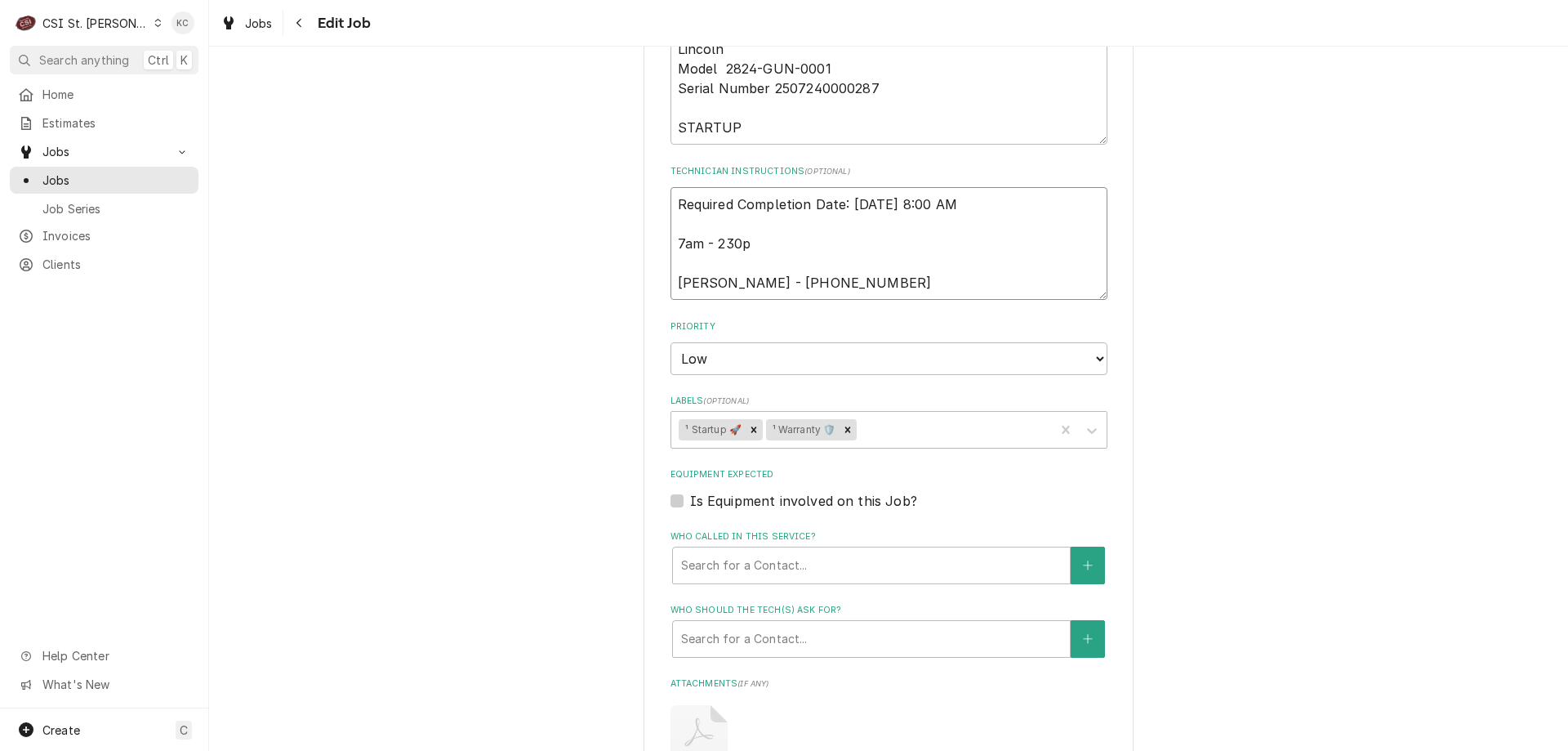
type textarea "x"
type textarea "Required Completion Date: 8/26/2025, 8:00 AM 7am - 230pm Mary Jo Sanzottera - 6…"
type textarea "x"
type textarea "Required Completion Date: 8/26/2025, 8:00 AM 7am - 230pm Mary Jo Sanzottera - 6…"
type textarea "x"
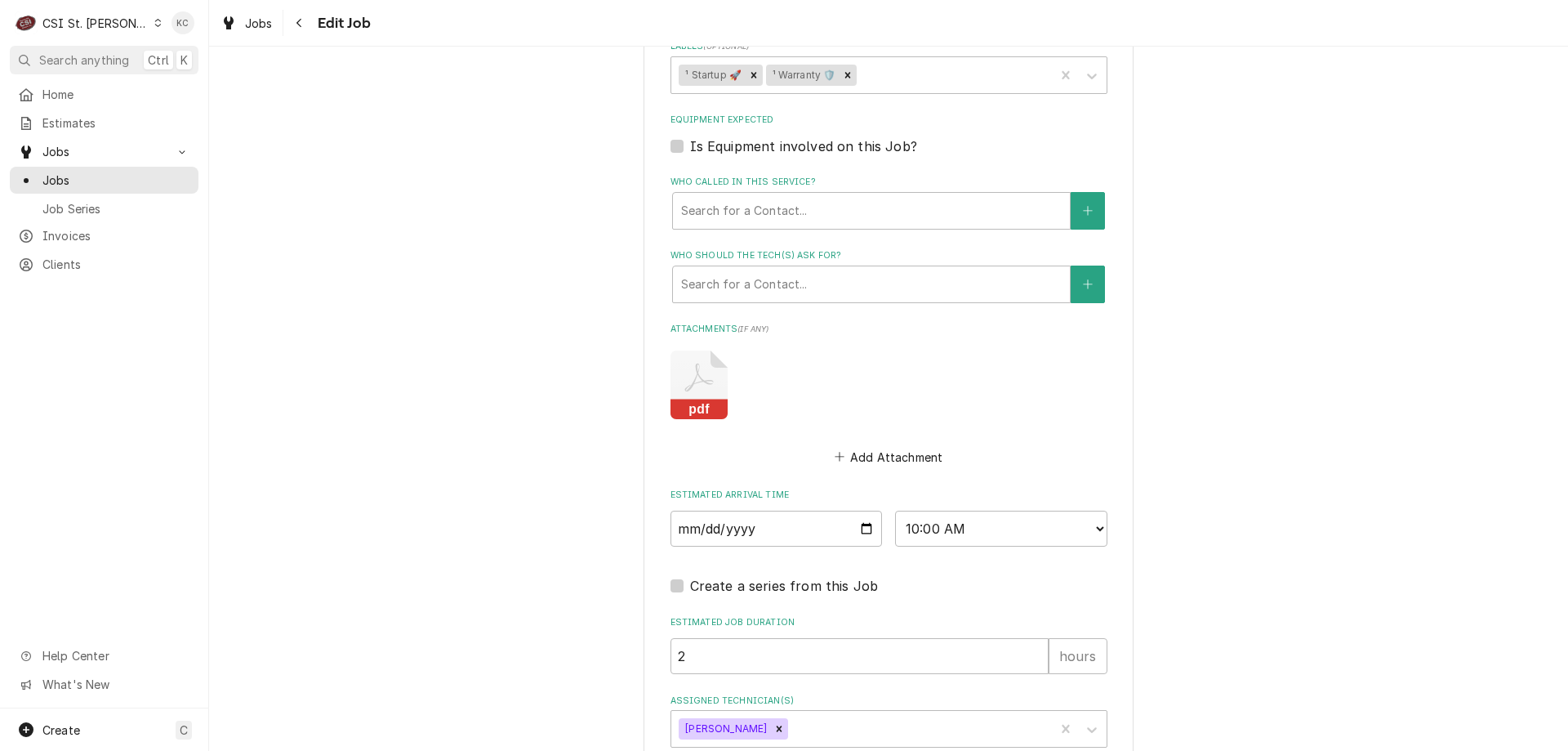
scroll to position [1464, 0]
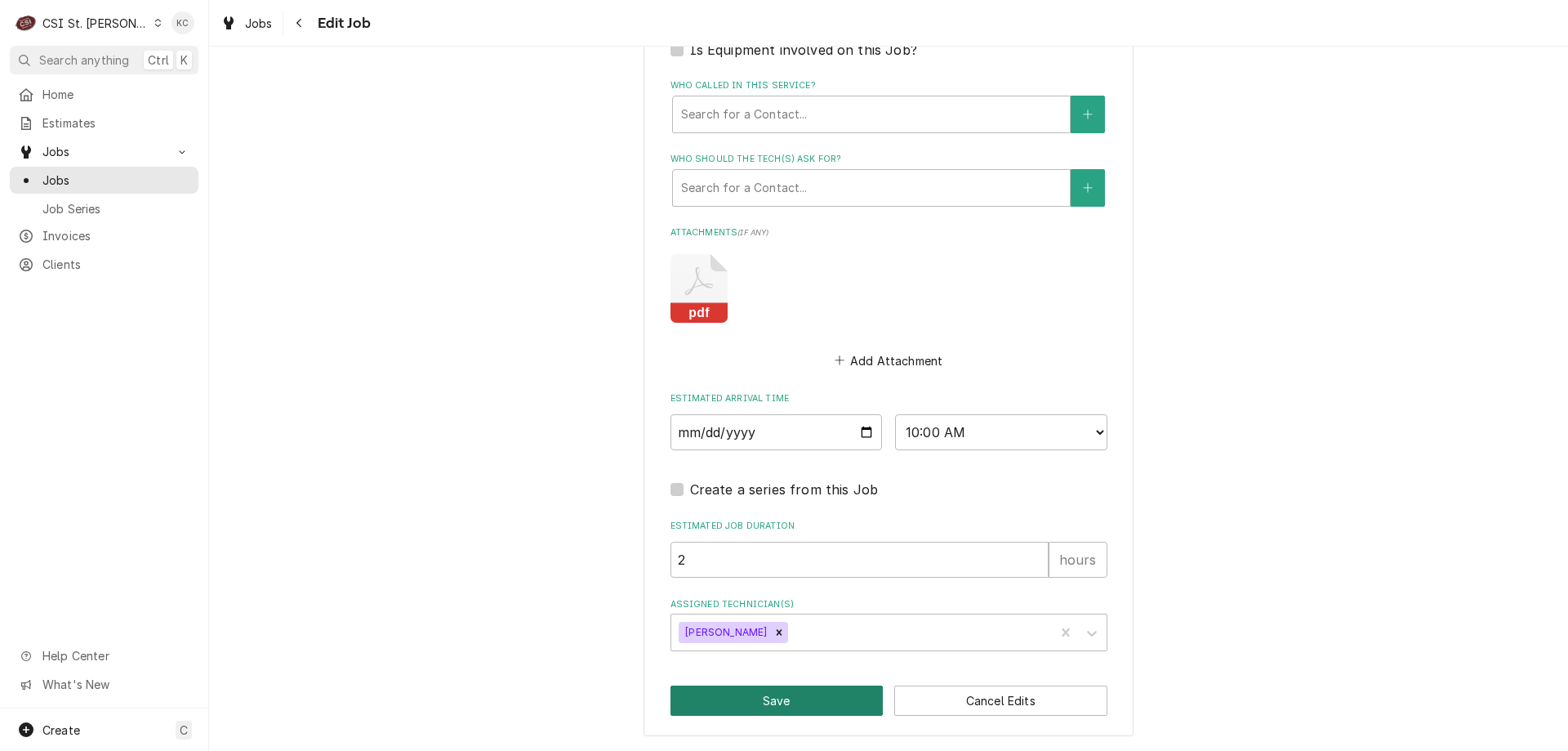
type textarea "Required Completion Date: 8/26/2025, 8:00 AM 7am - 230pm Mary Jo Sanzottera - 6…"
click at [781, 702] on button "Save" at bounding box center [777, 700] width 213 height 30
type textarea "x"
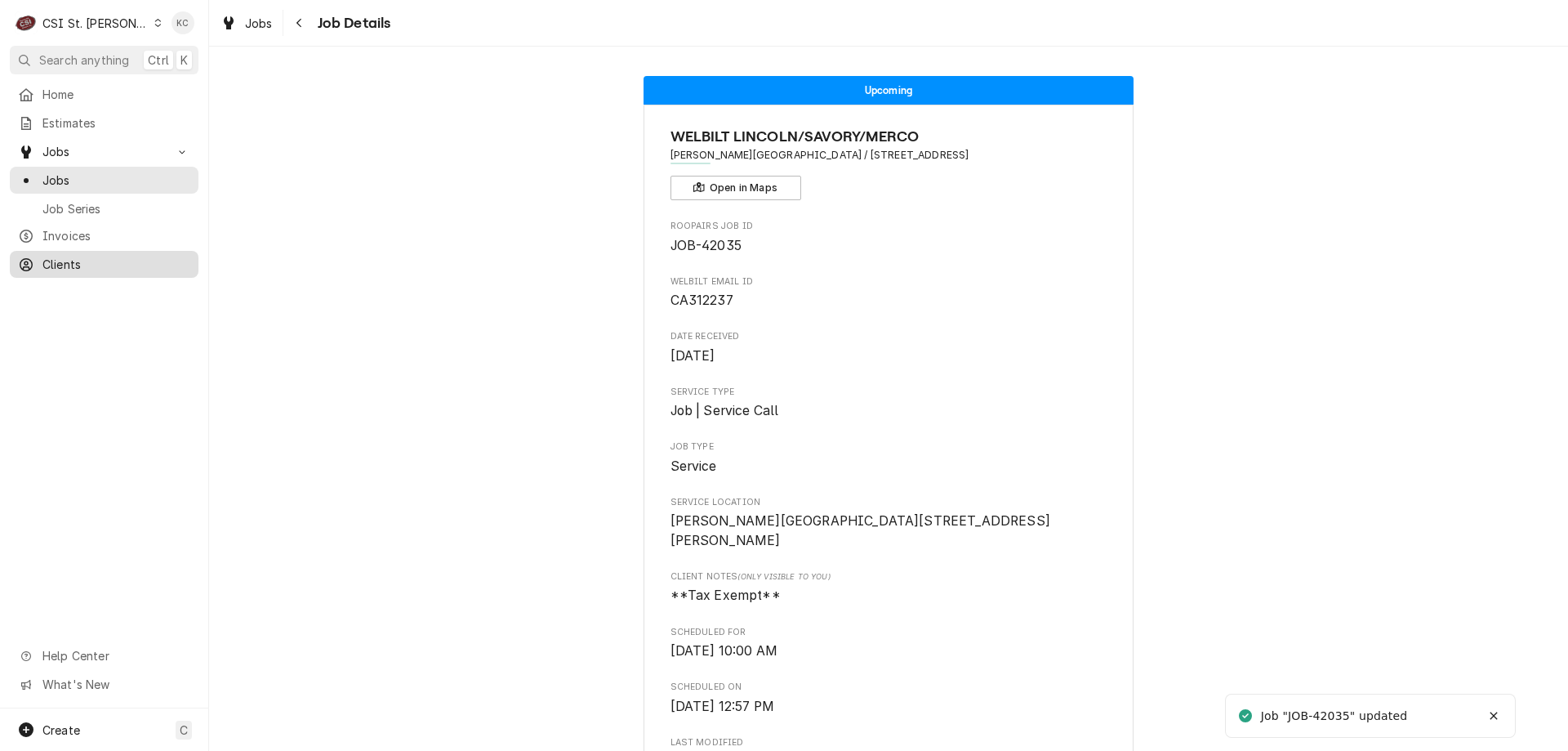
click at [71, 256] on span "Clients" at bounding box center [117, 264] width 148 height 17
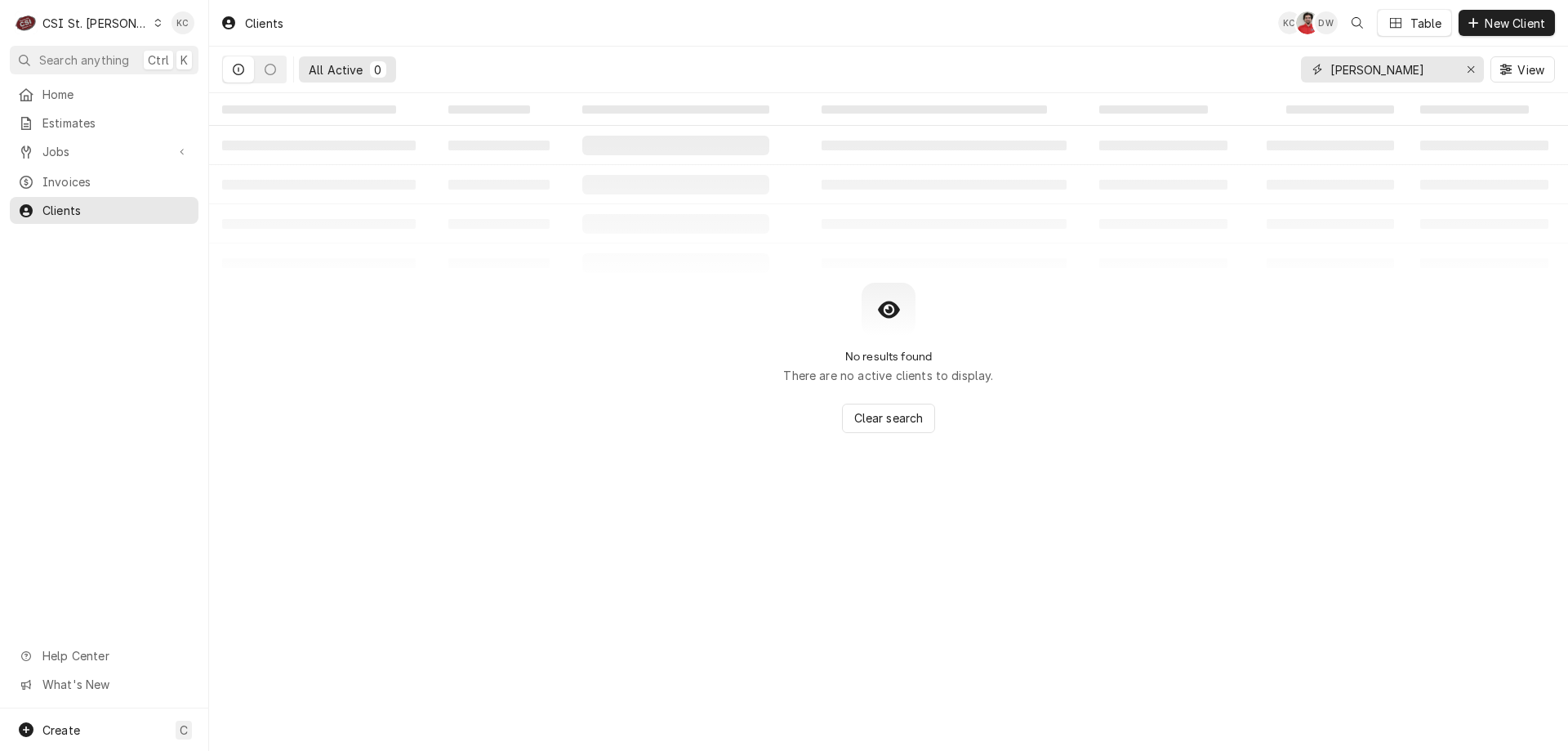
drag, startPoint x: 1399, startPoint y: 69, endPoint x: 1192, endPoint y: 75, distance: 207.1
click at [1192, 75] on div "All Active 0 [PERSON_NAME] View" at bounding box center [888, 70] width 1333 height 46
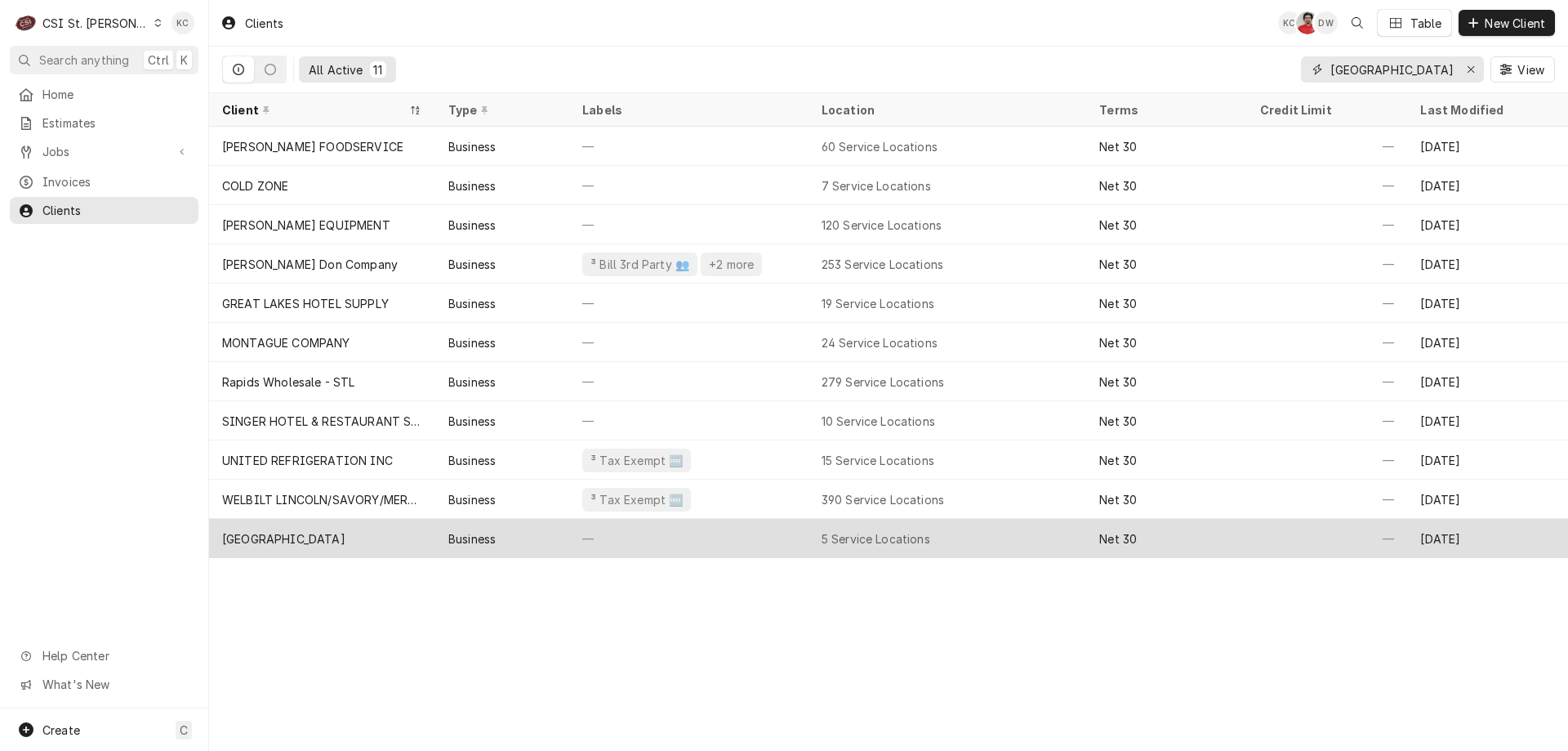
type input "[GEOGRAPHIC_DATA]"
click at [299, 536] on div "[GEOGRAPHIC_DATA]" at bounding box center [284, 538] width 124 height 17
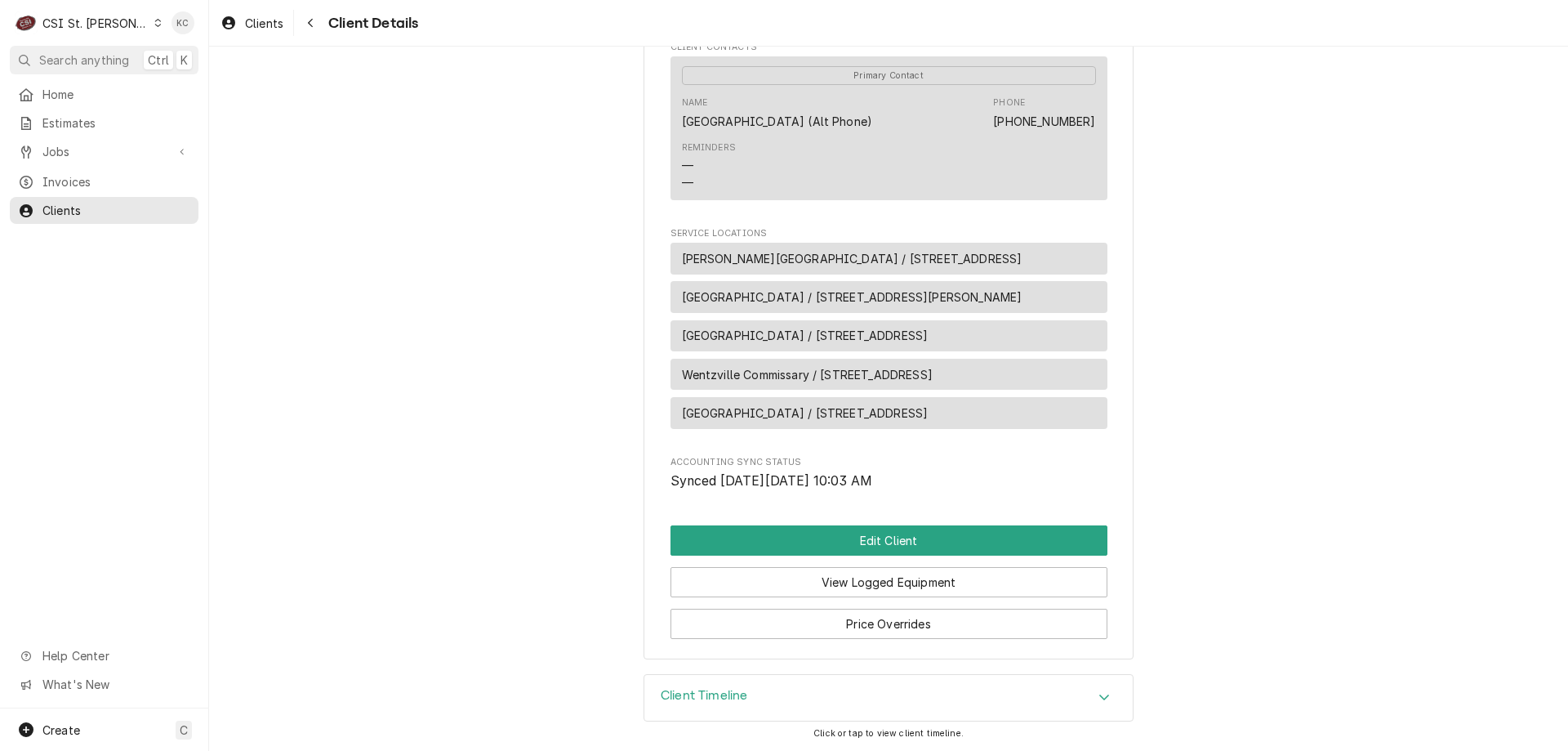
scroll to position [611, 0]
click at [878, 543] on button "Edit Client" at bounding box center [890, 540] width 437 height 30
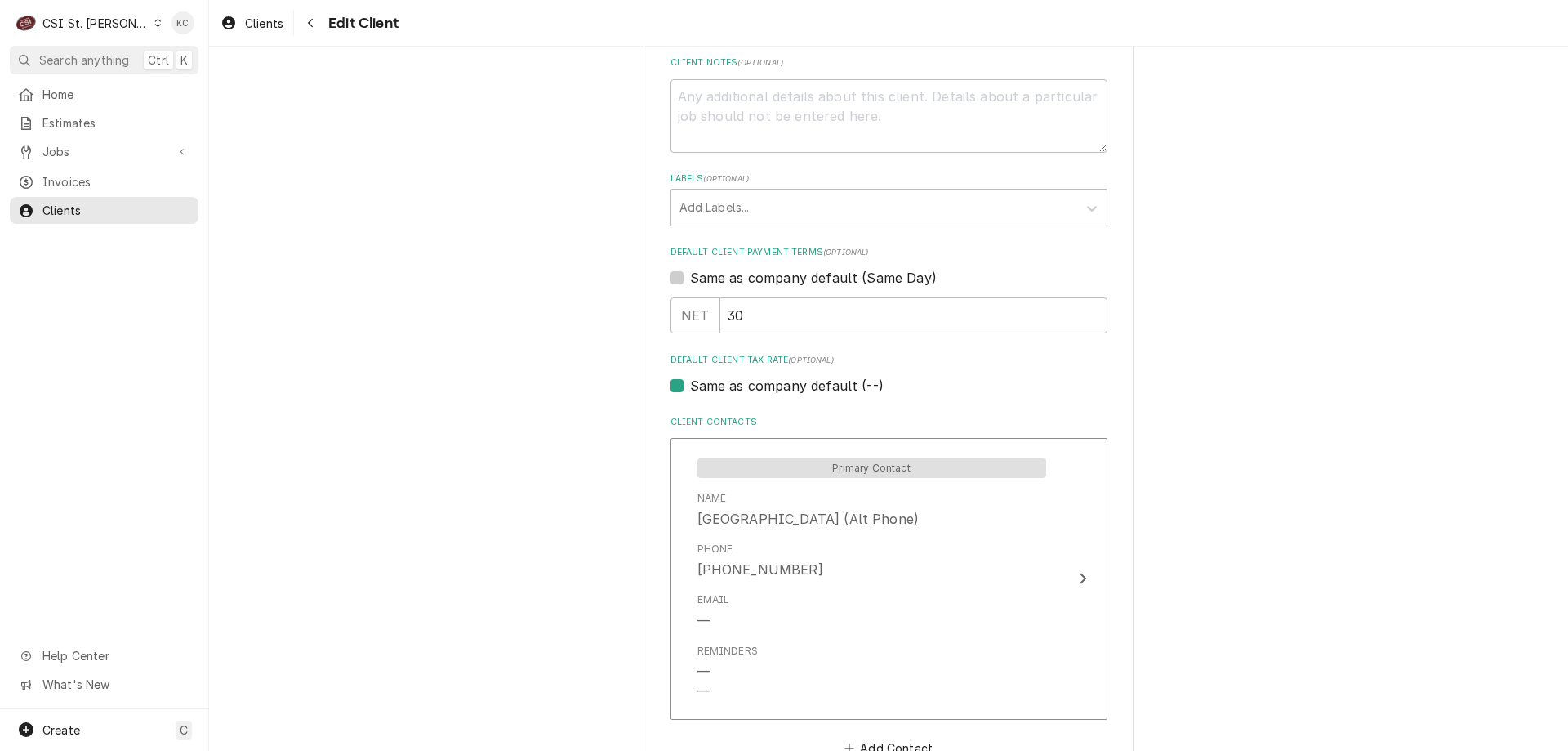
scroll to position [899, 0]
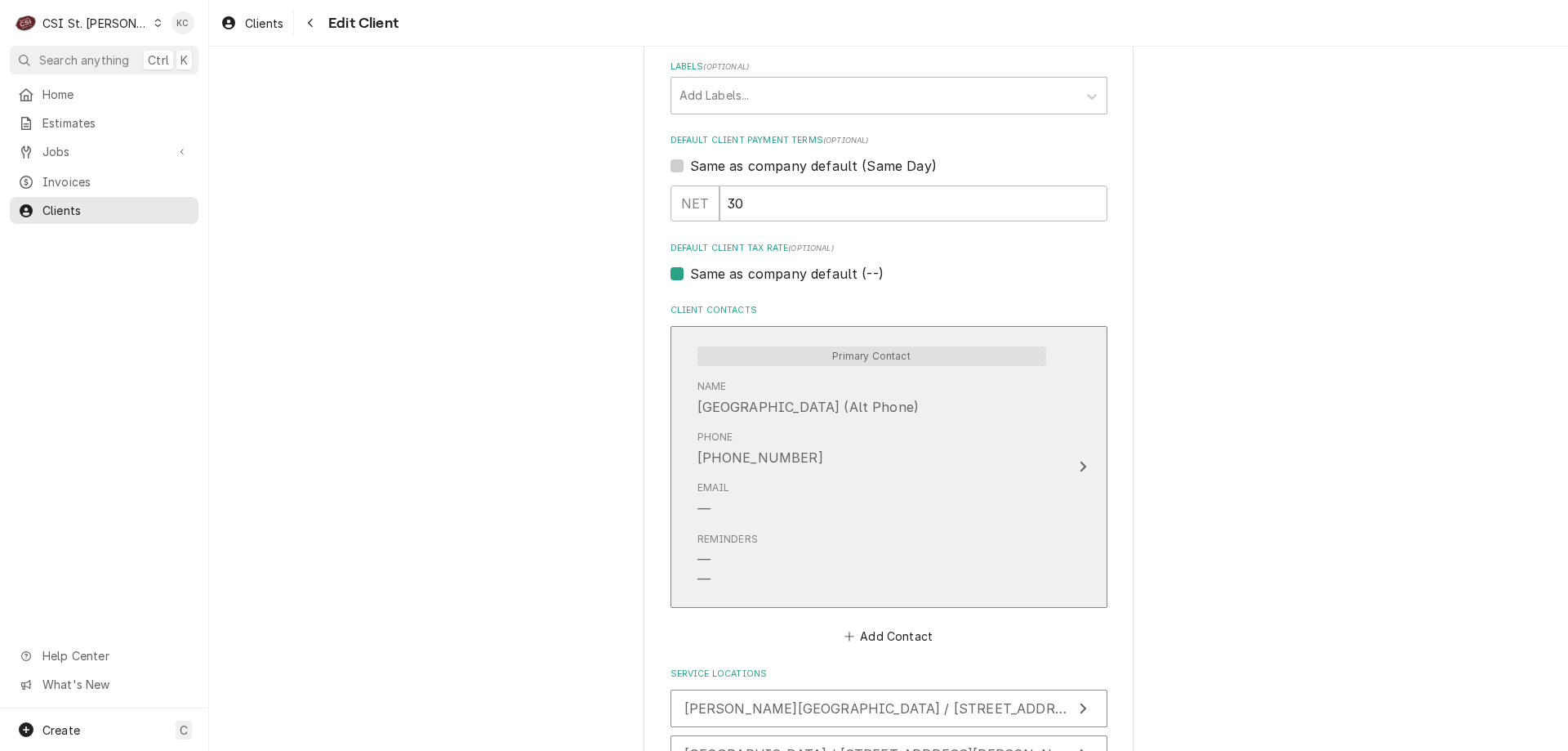
click at [807, 496] on div "Email —" at bounding box center [872, 498] width 349 height 51
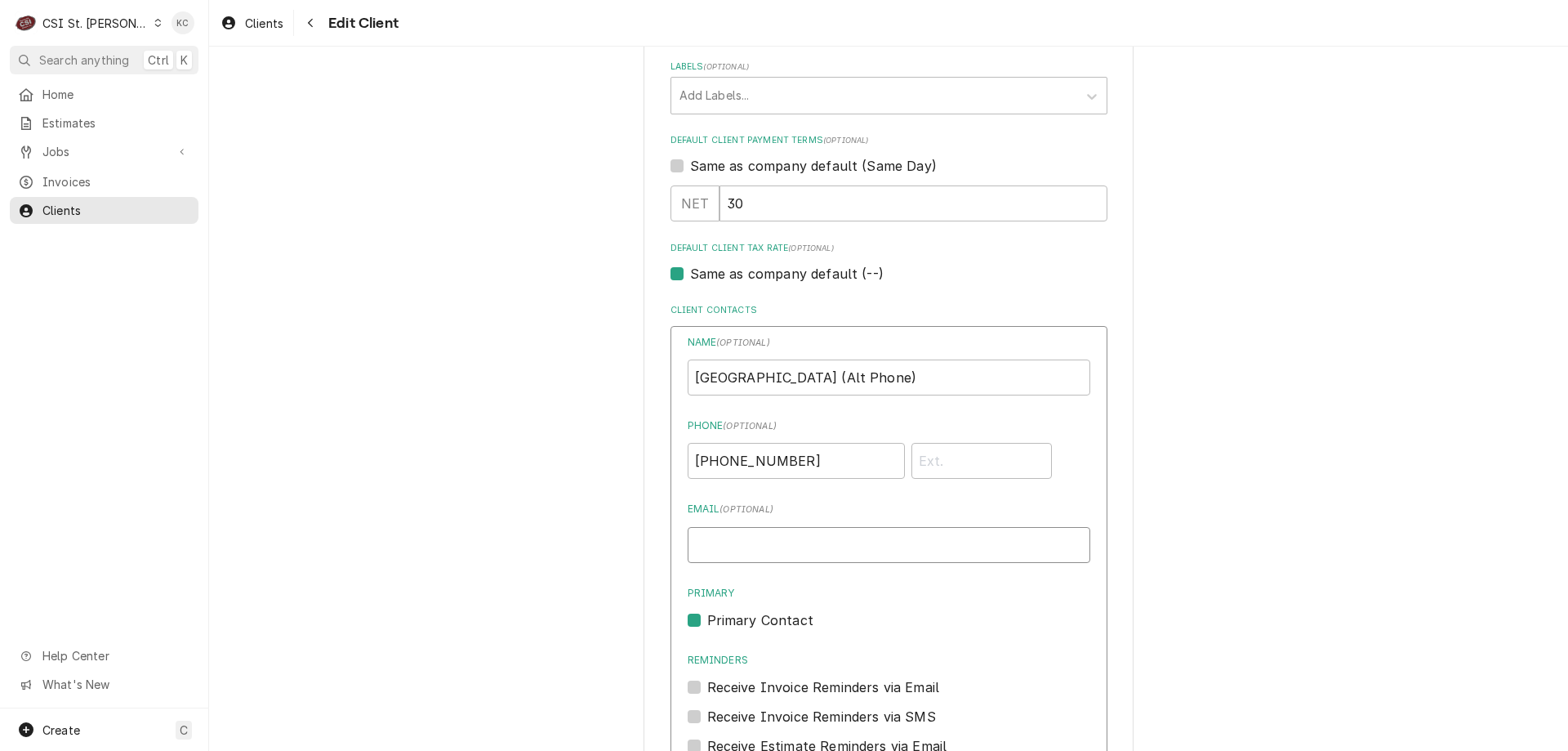
click at [801, 529] on input "Email ( optional )" at bounding box center [889, 545] width 402 height 36
click at [810, 546] on input "marysant" at bounding box center [889, 545] width 402 height 36
type input "marysanzottera@wsdr4.org"
click at [1284, 249] on div "Please provide the following information about your client: Client Type Industr…" at bounding box center [888, 272] width 1359 height 2213
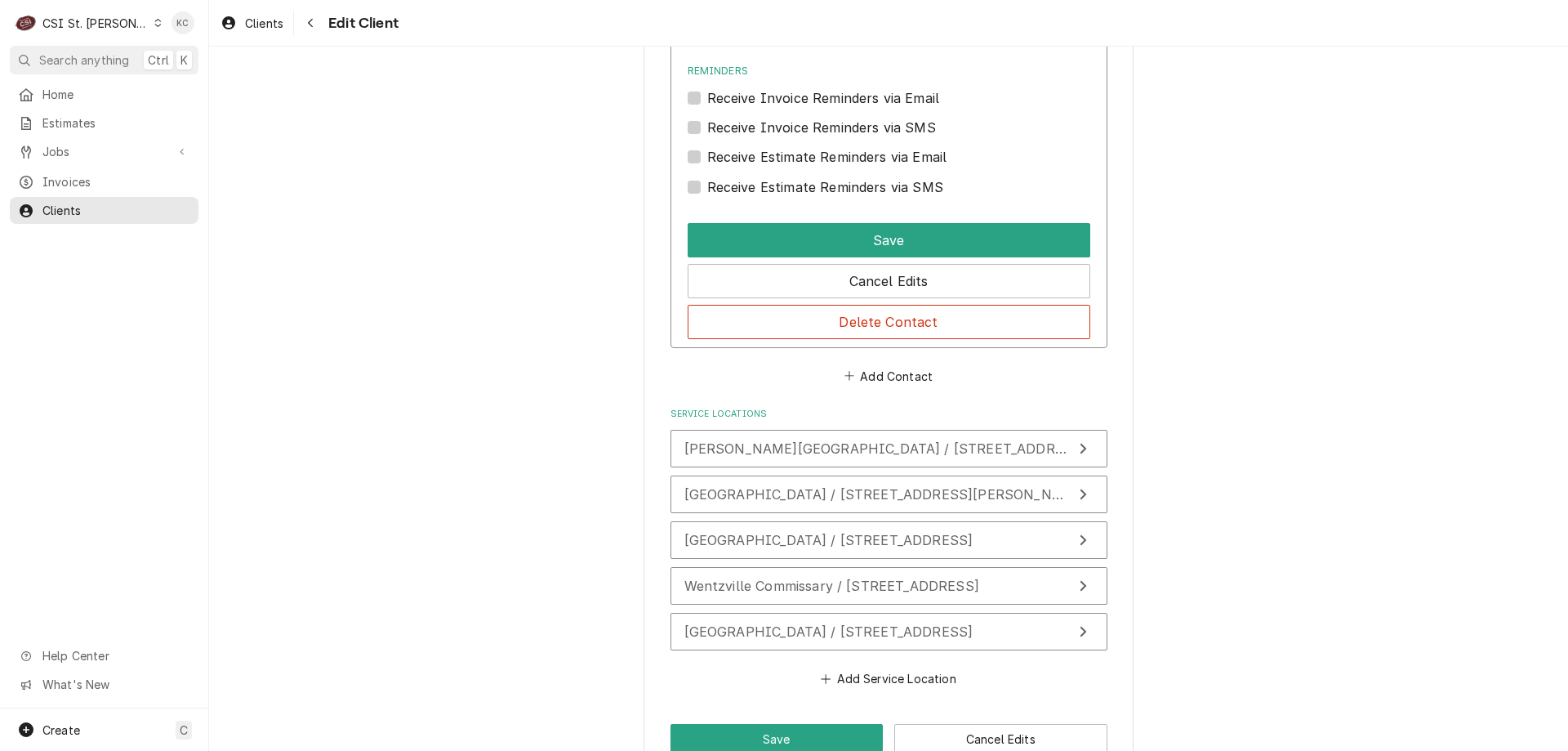
scroll to position [1526, 0]
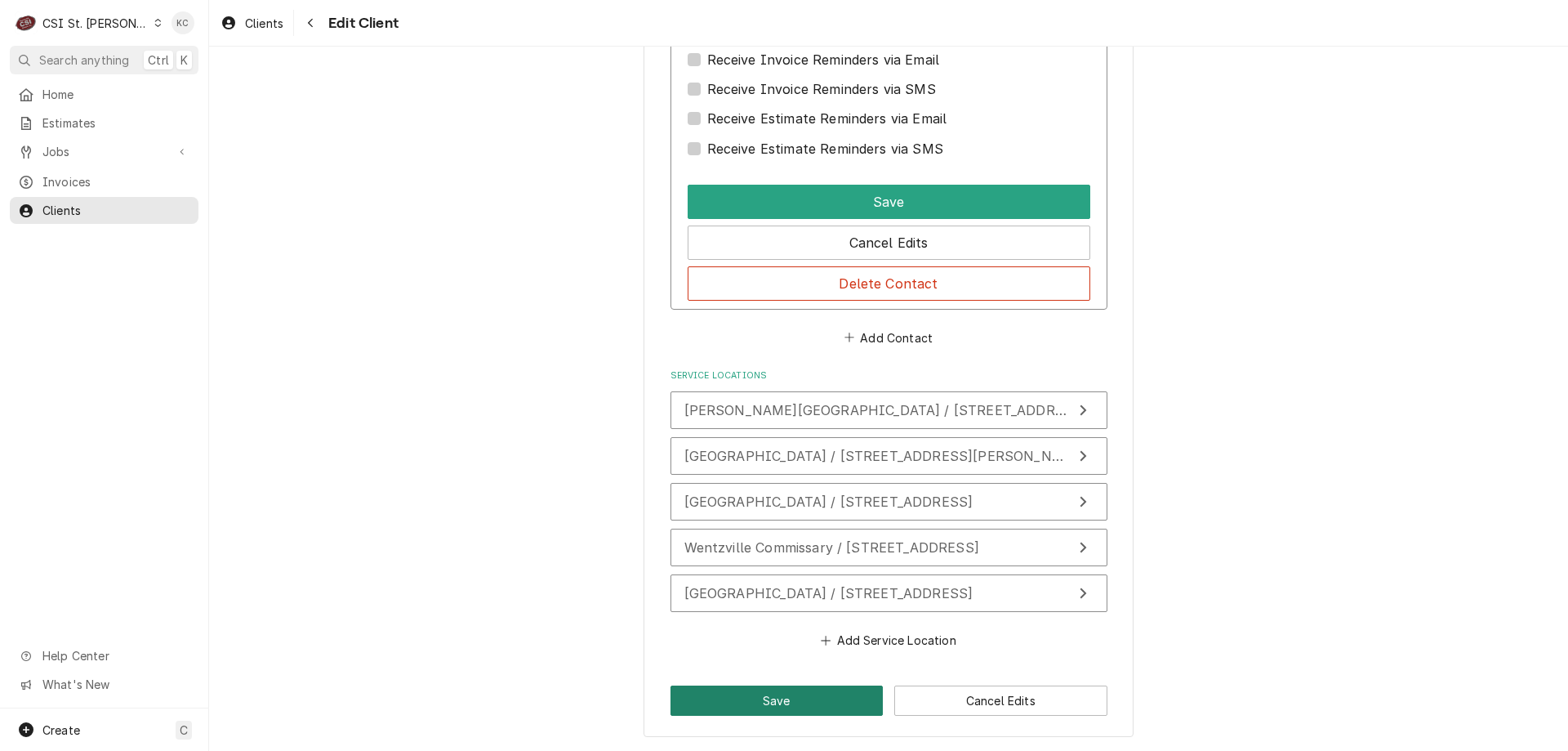
click at [760, 700] on button "Save" at bounding box center [777, 700] width 213 height 30
type textarea "x"
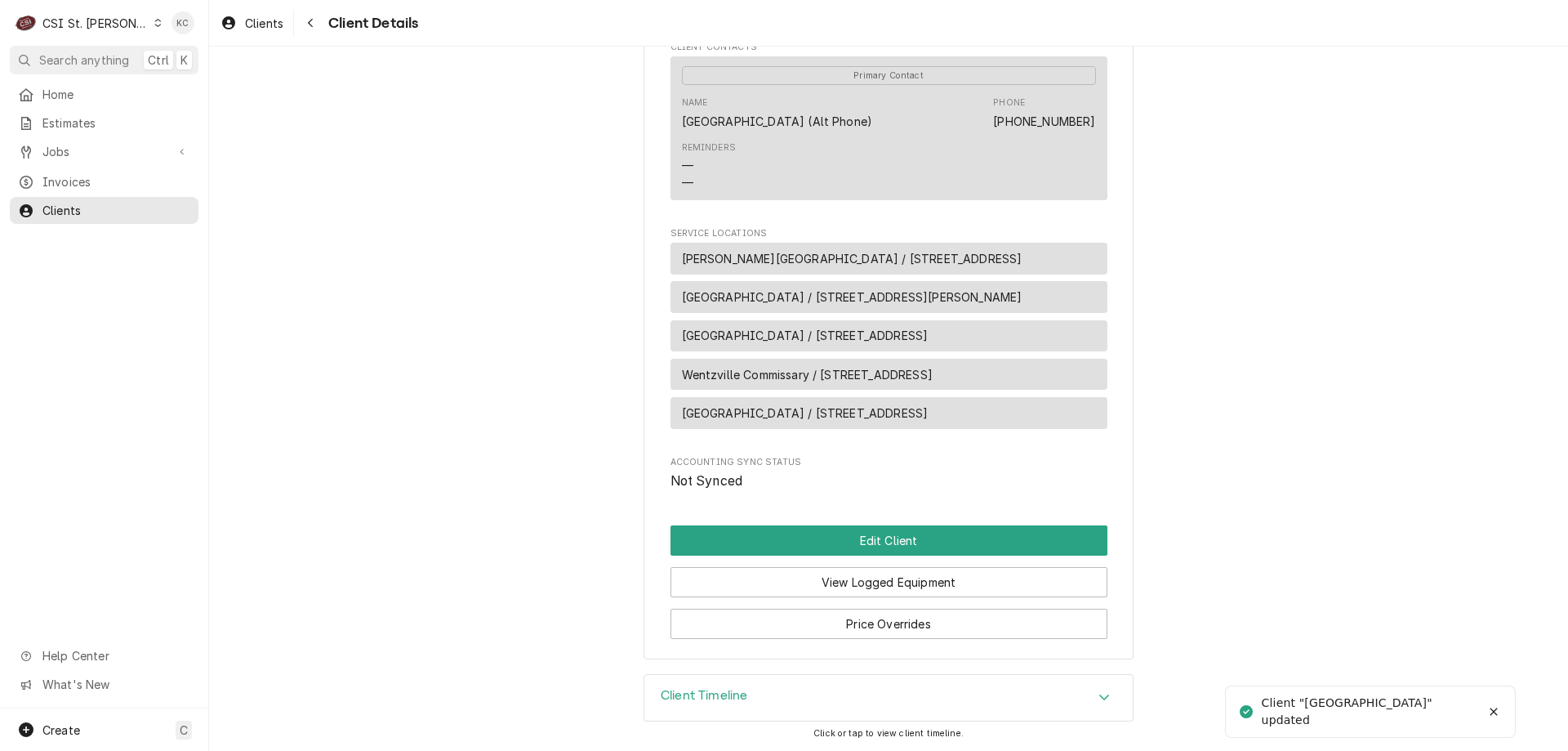
scroll to position [611, 0]
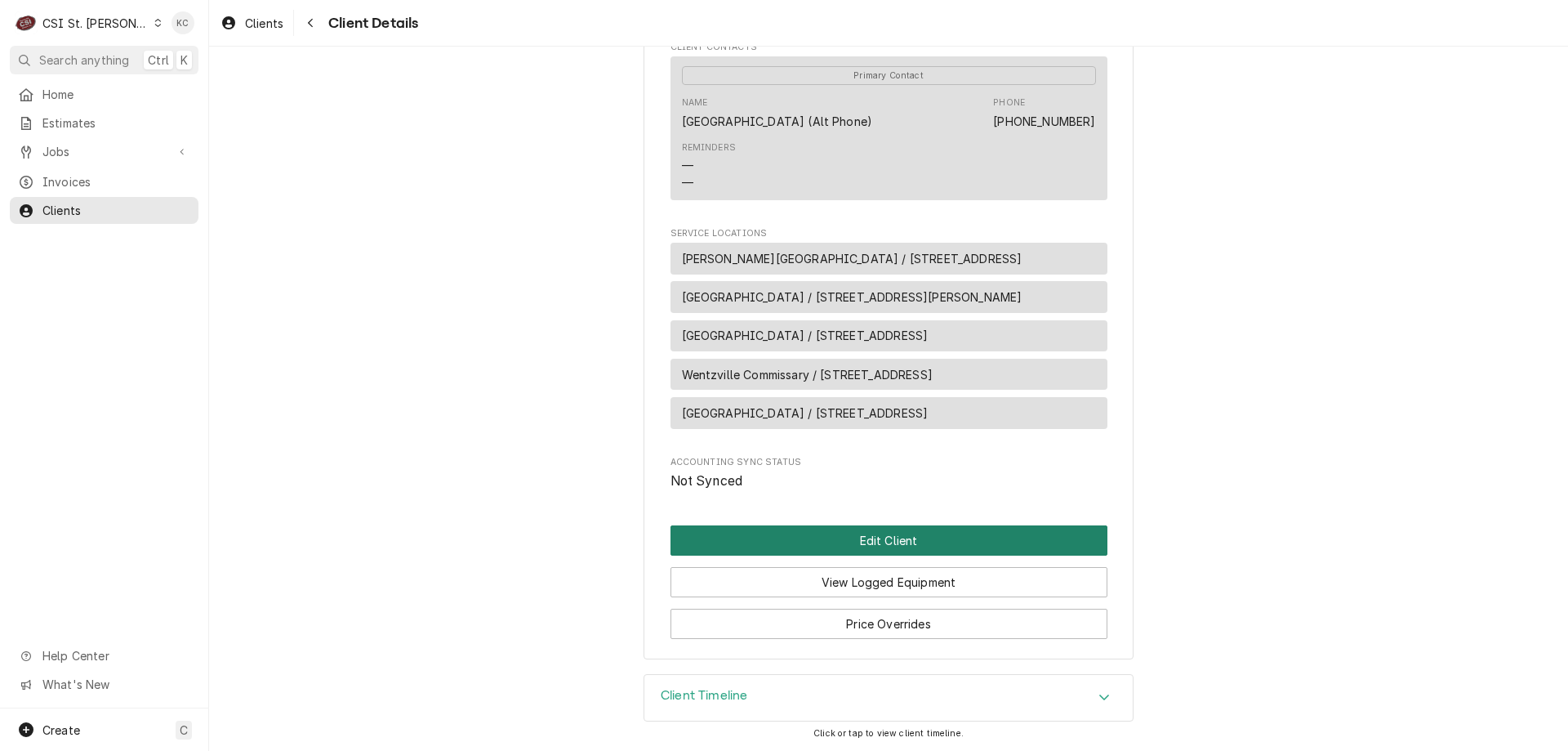
click at [876, 546] on button "Edit Client" at bounding box center [890, 540] width 437 height 30
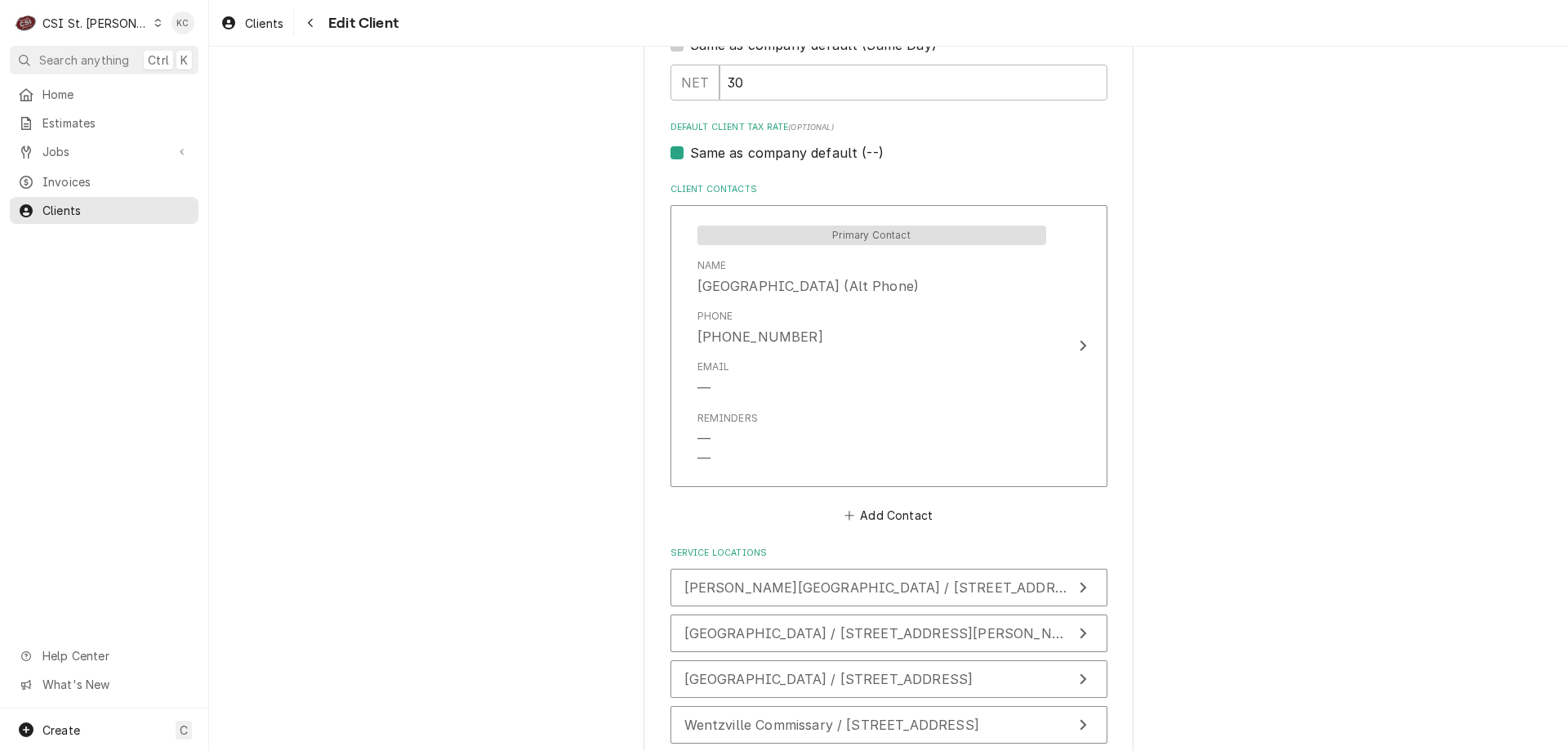
scroll to position [1062, 0]
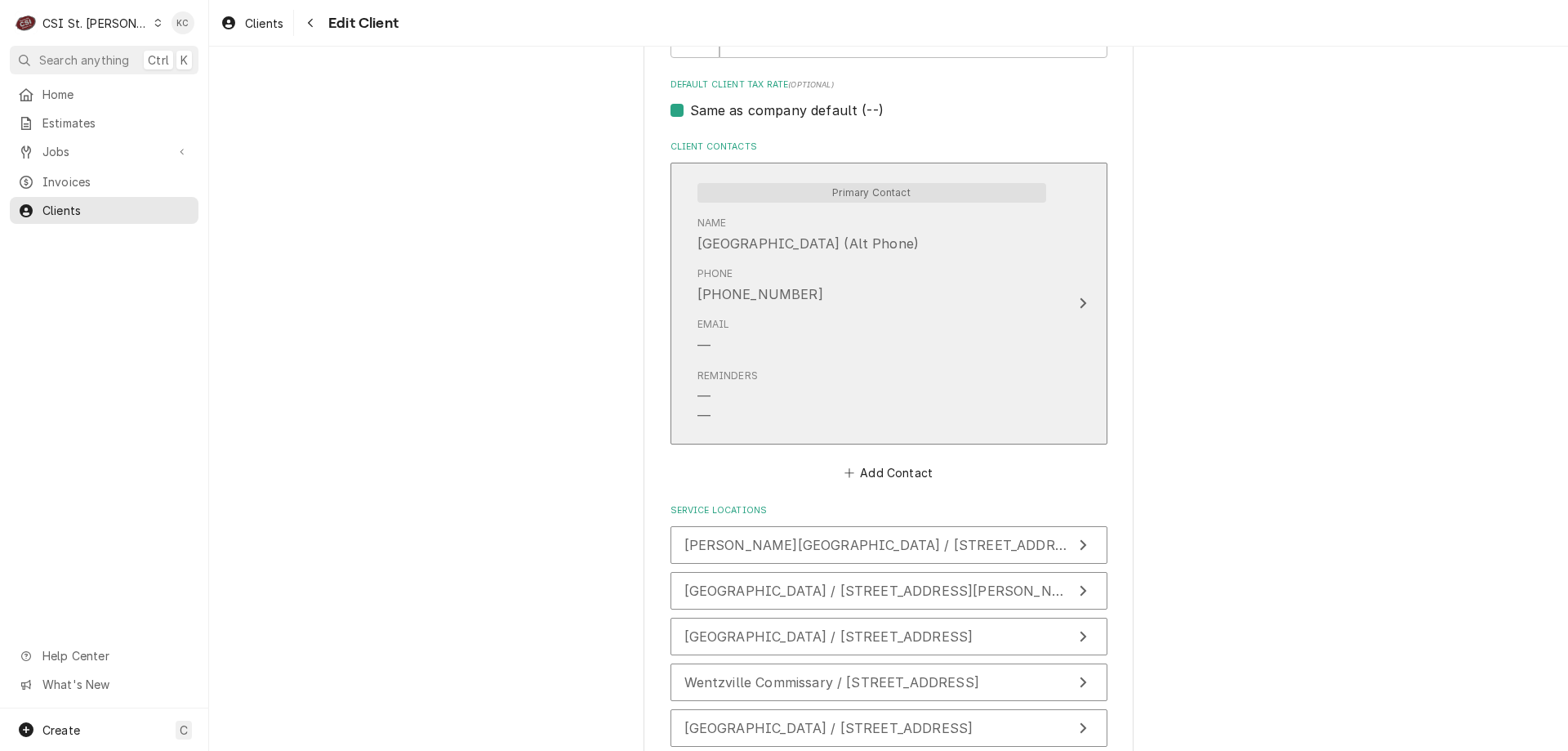
click at [751, 330] on div "Email —" at bounding box center [872, 336] width 349 height 51
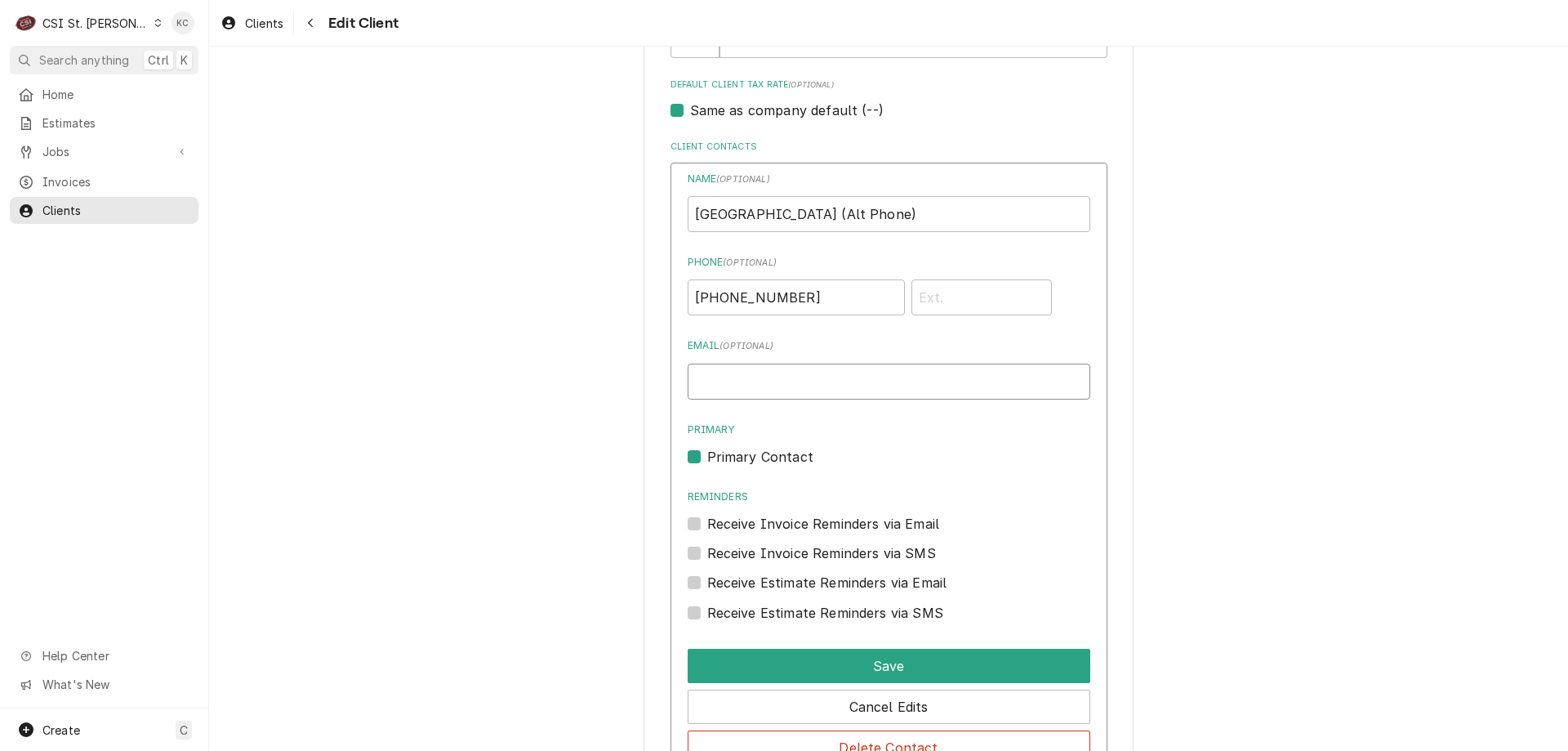
click at [805, 384] on input "Email ( optional )" at bounding box center [889, 381] width 402 height 36
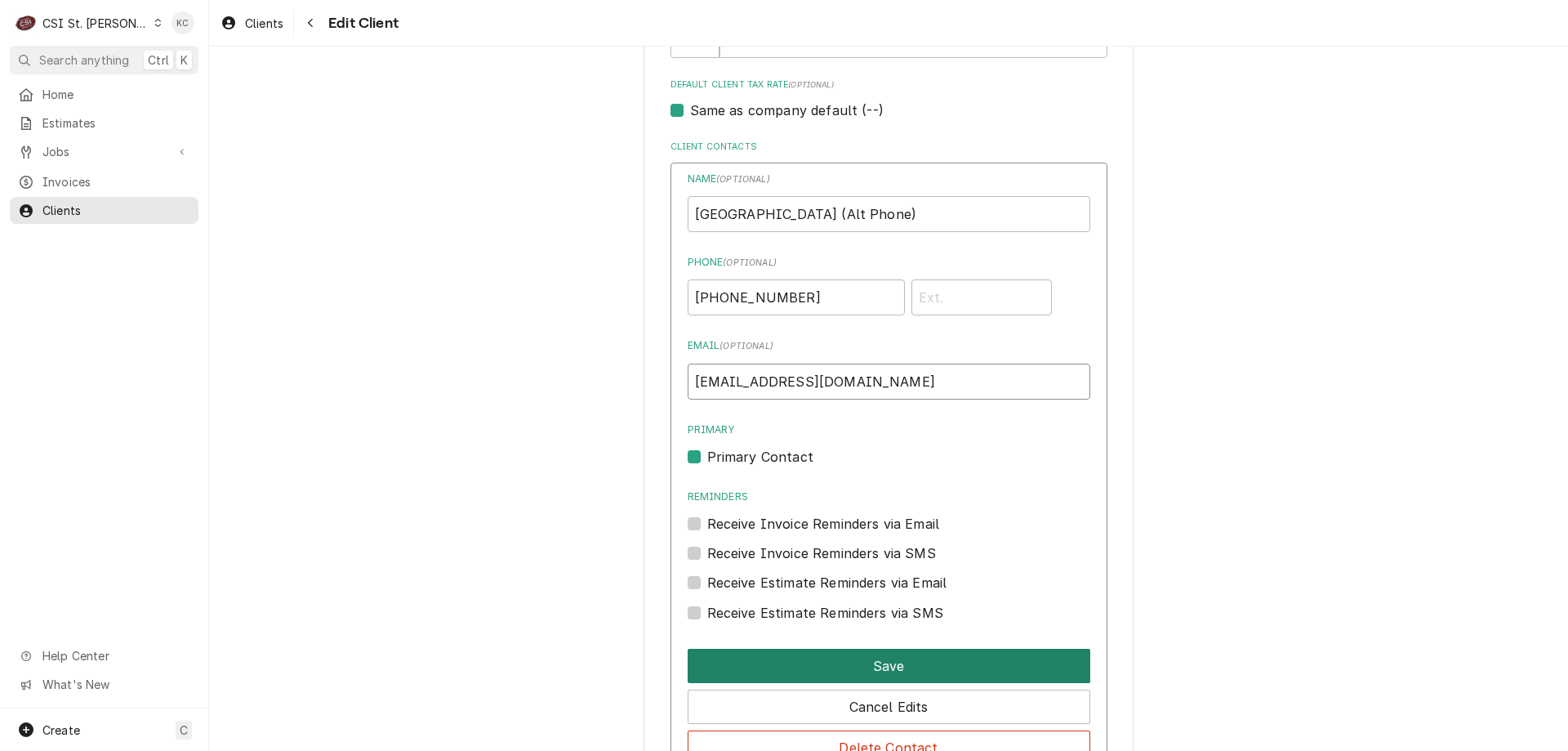
type input "marysanzottera@wsdr4.org"
click at [903, 663] on button "Save" at bounding box center [889, 665] width 402 height 34
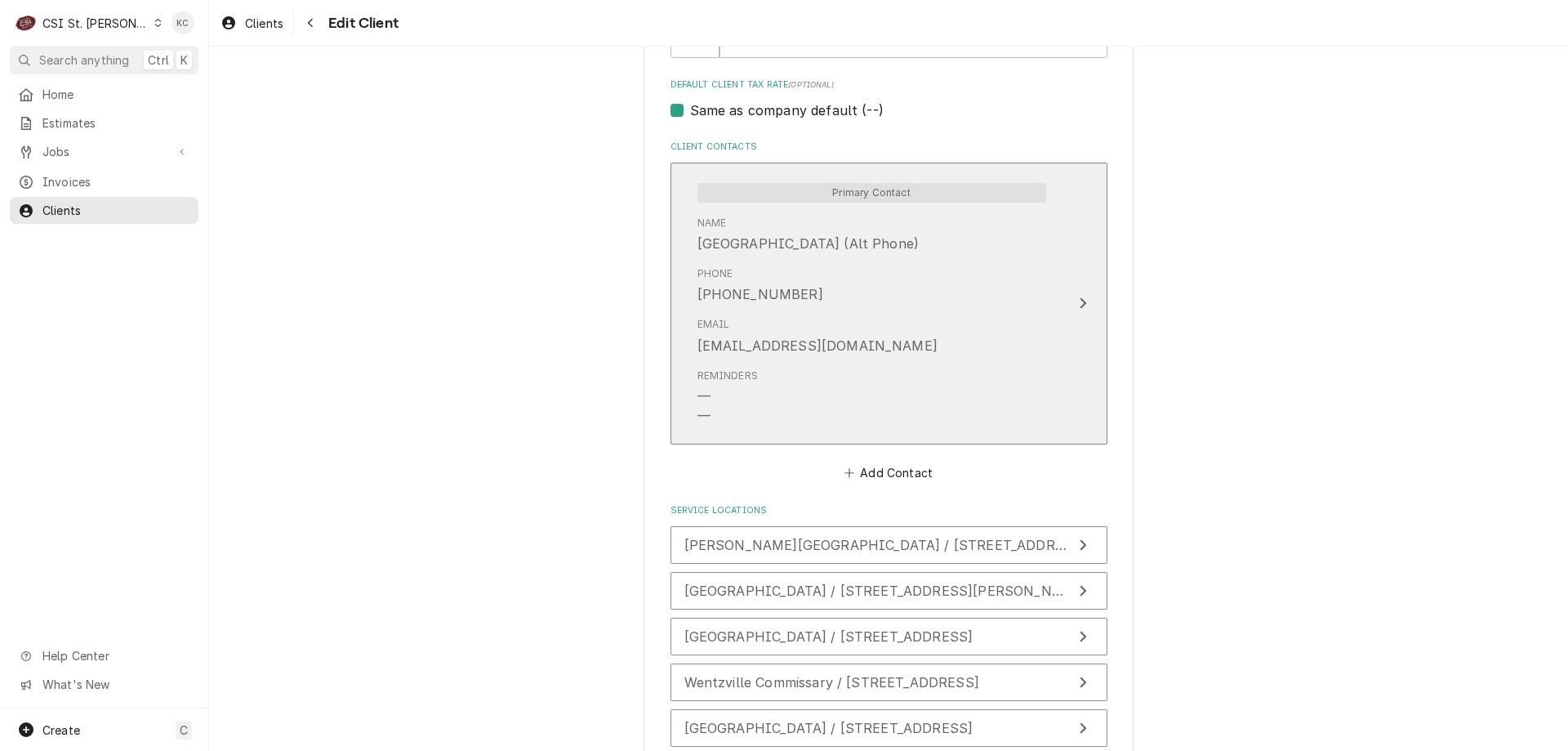
click at [1079, 300] on icon "Update Contact" at bounding box center [1083, 303] width 8 height 13
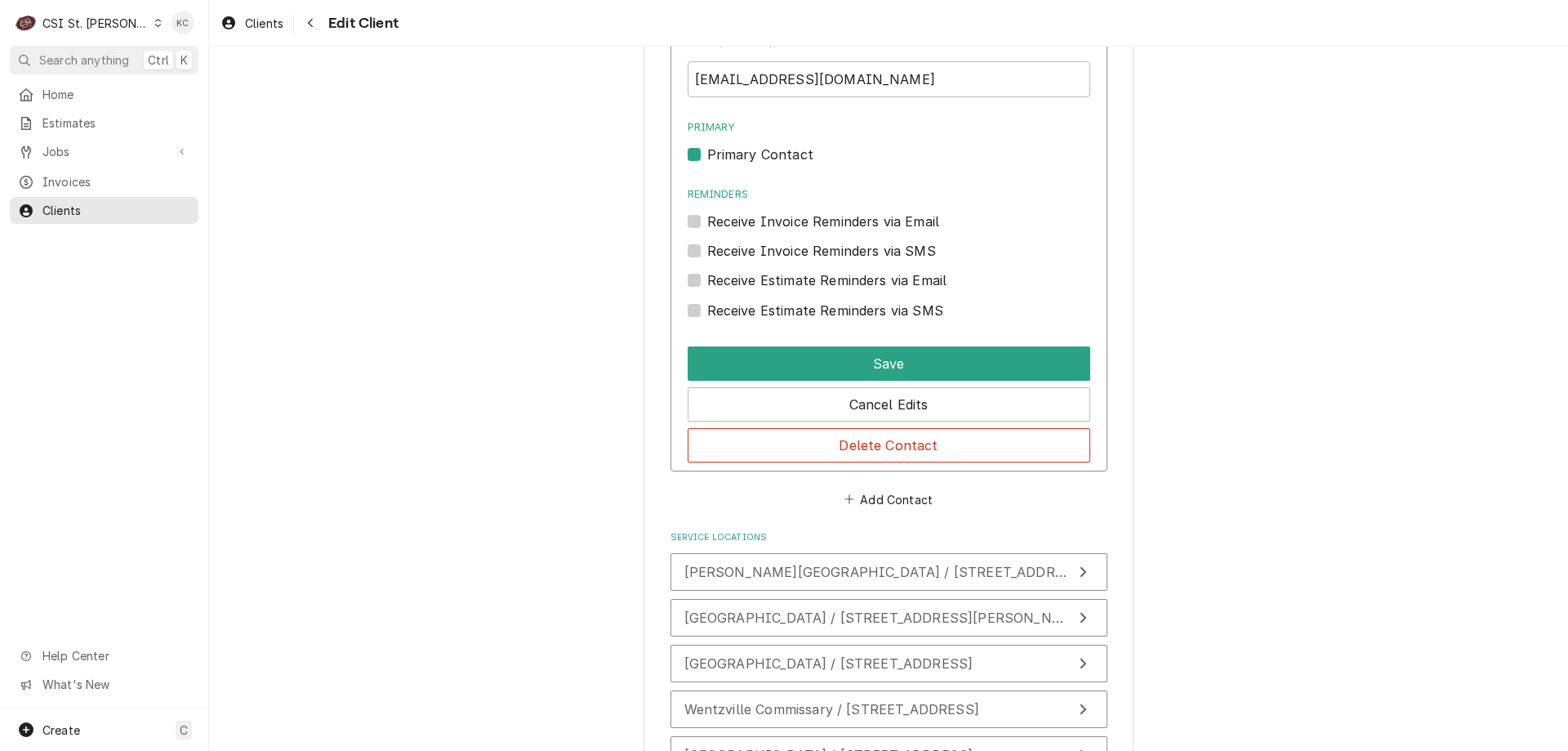
scroll to position [1362, 0]
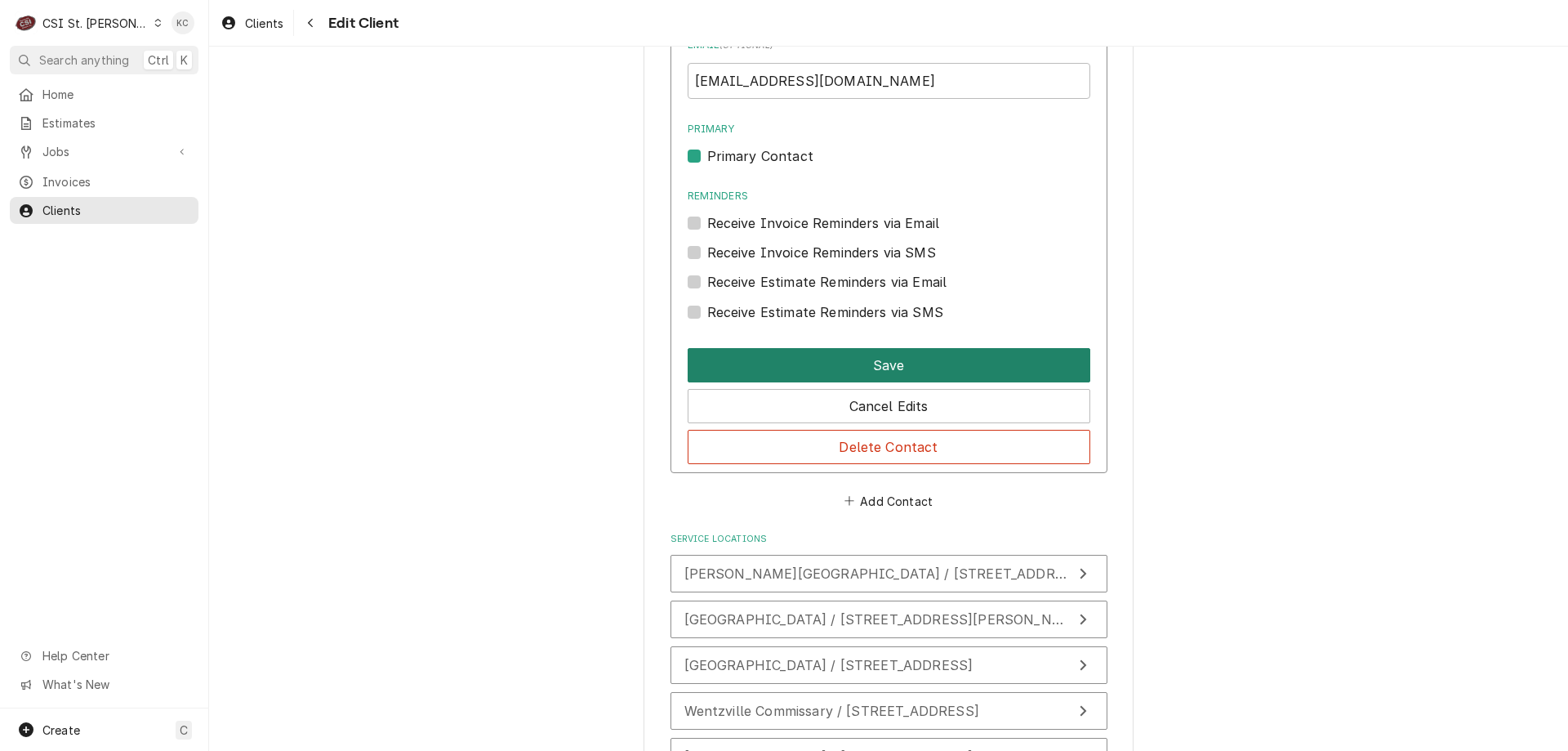
click at [795, 362] on button "Save" at bounding box center [889, 365] width 402 height 34
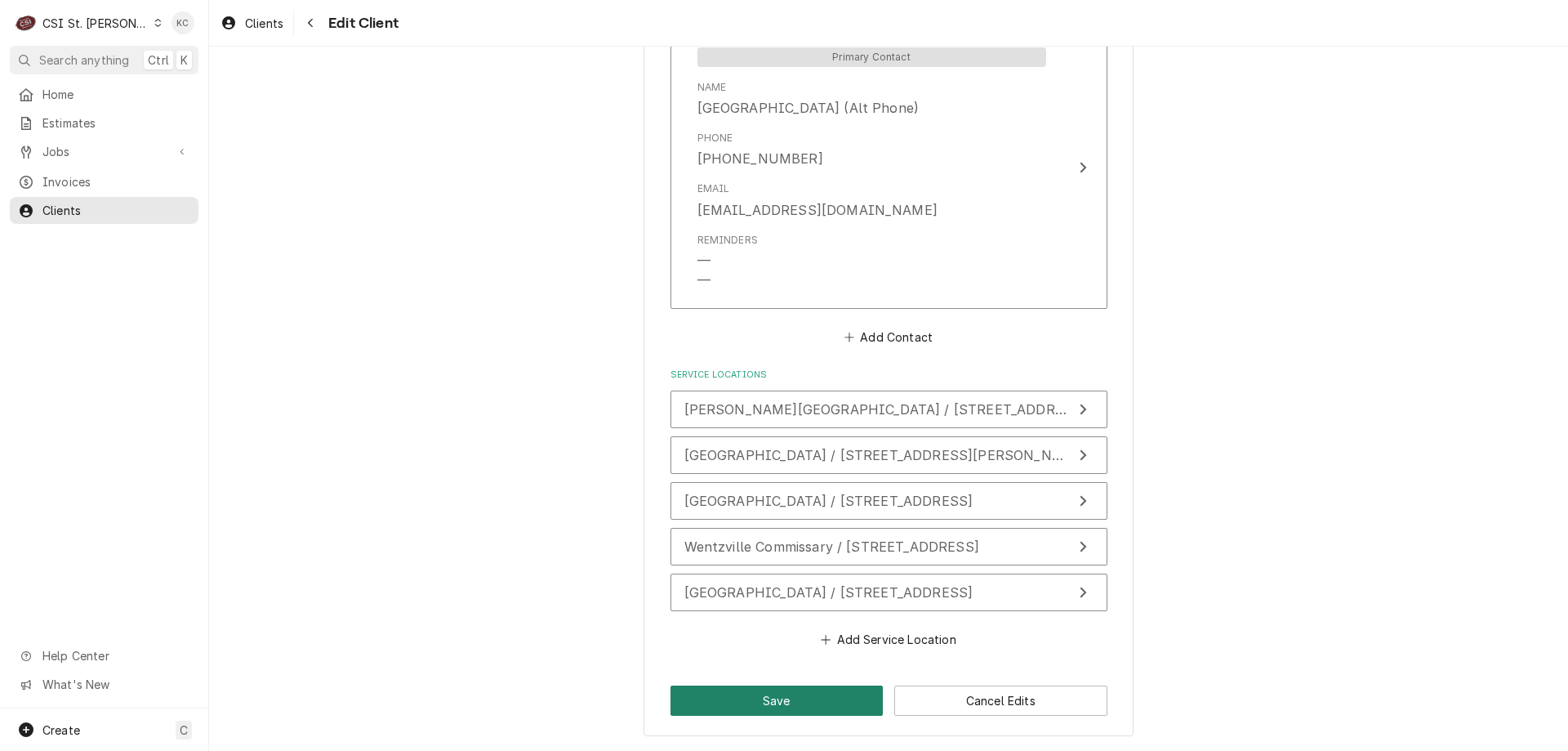
click at [704, 691] on button "Save" at bounding box center [777, 700] width 213 height 30
type textarea "x"
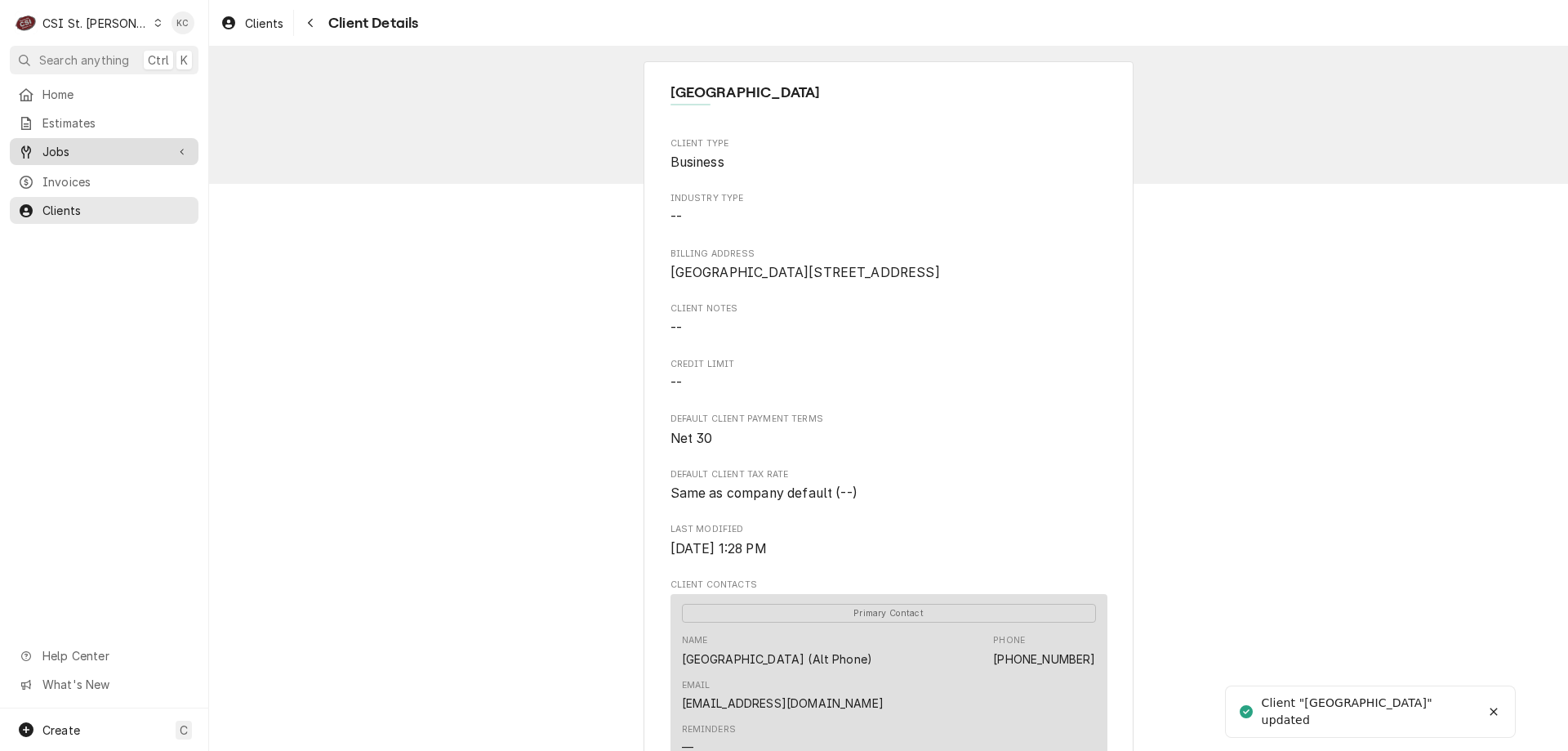
click at [51, 143] on span "Jobs" at bounding box center [105, 151] width 124 height 17
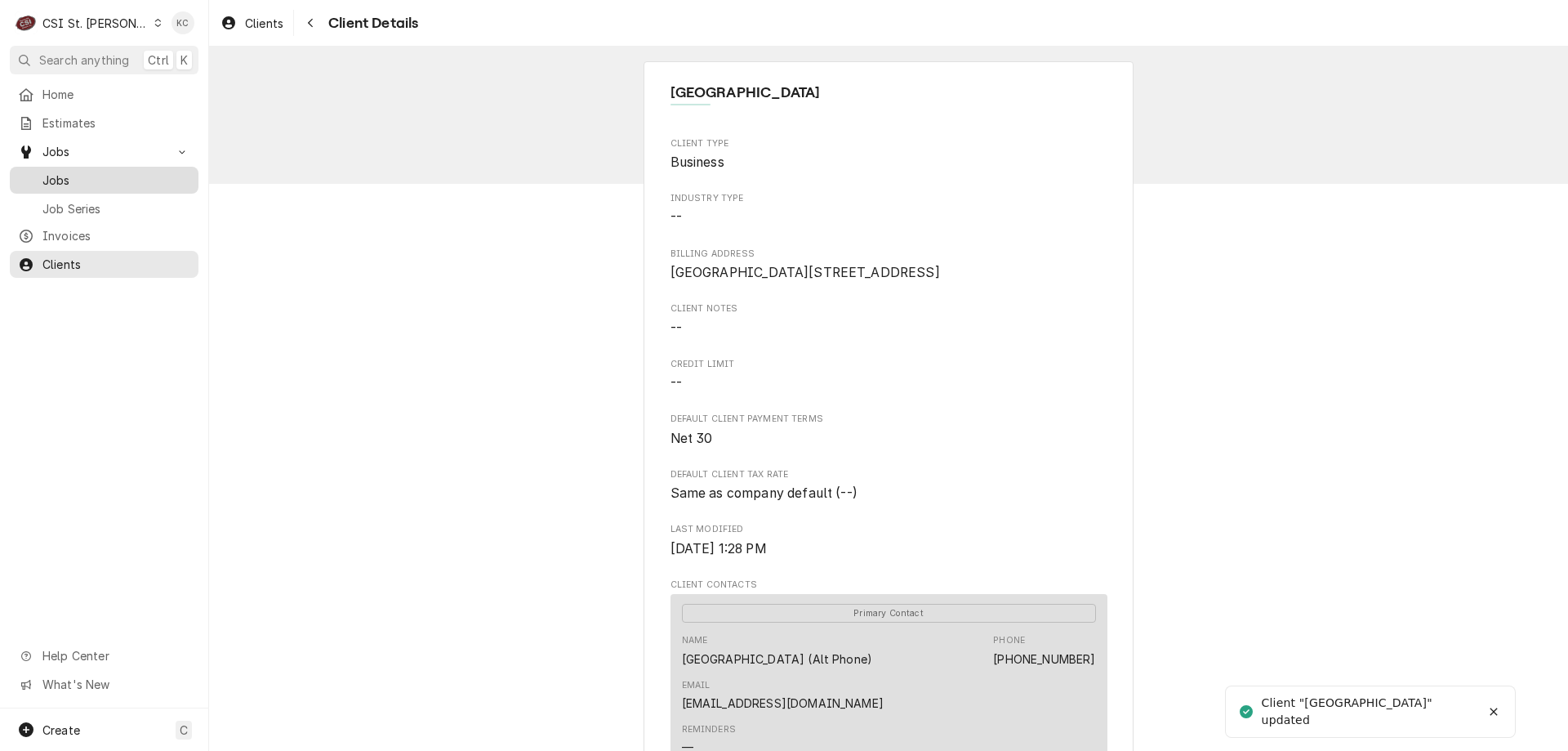
click at [58, 172] on span "Jobs" at bounding box center [117, 180] width 148 height 17
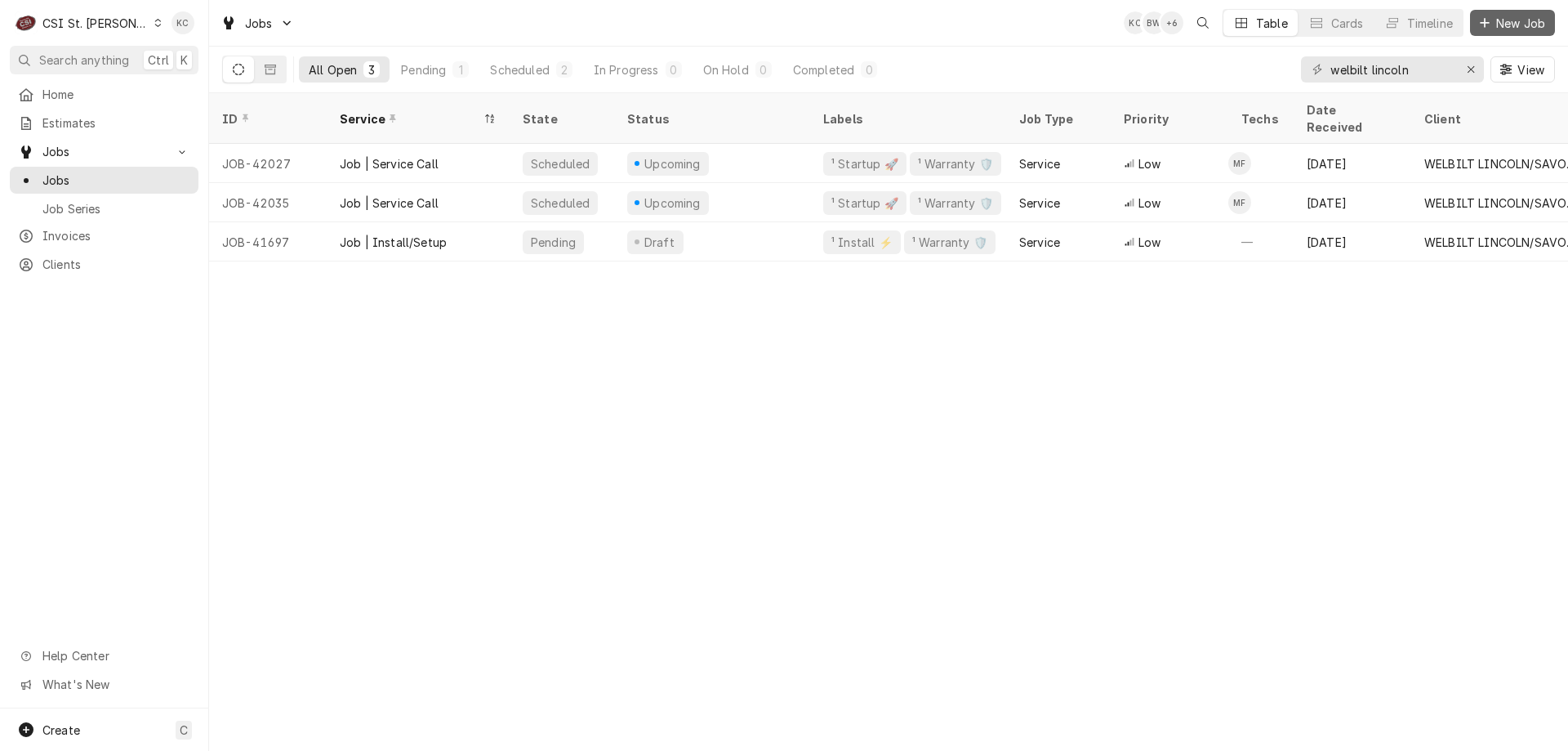
click at [1516, 22] on span "New Job" at bounding box center [1521, 23] width 56 height 17
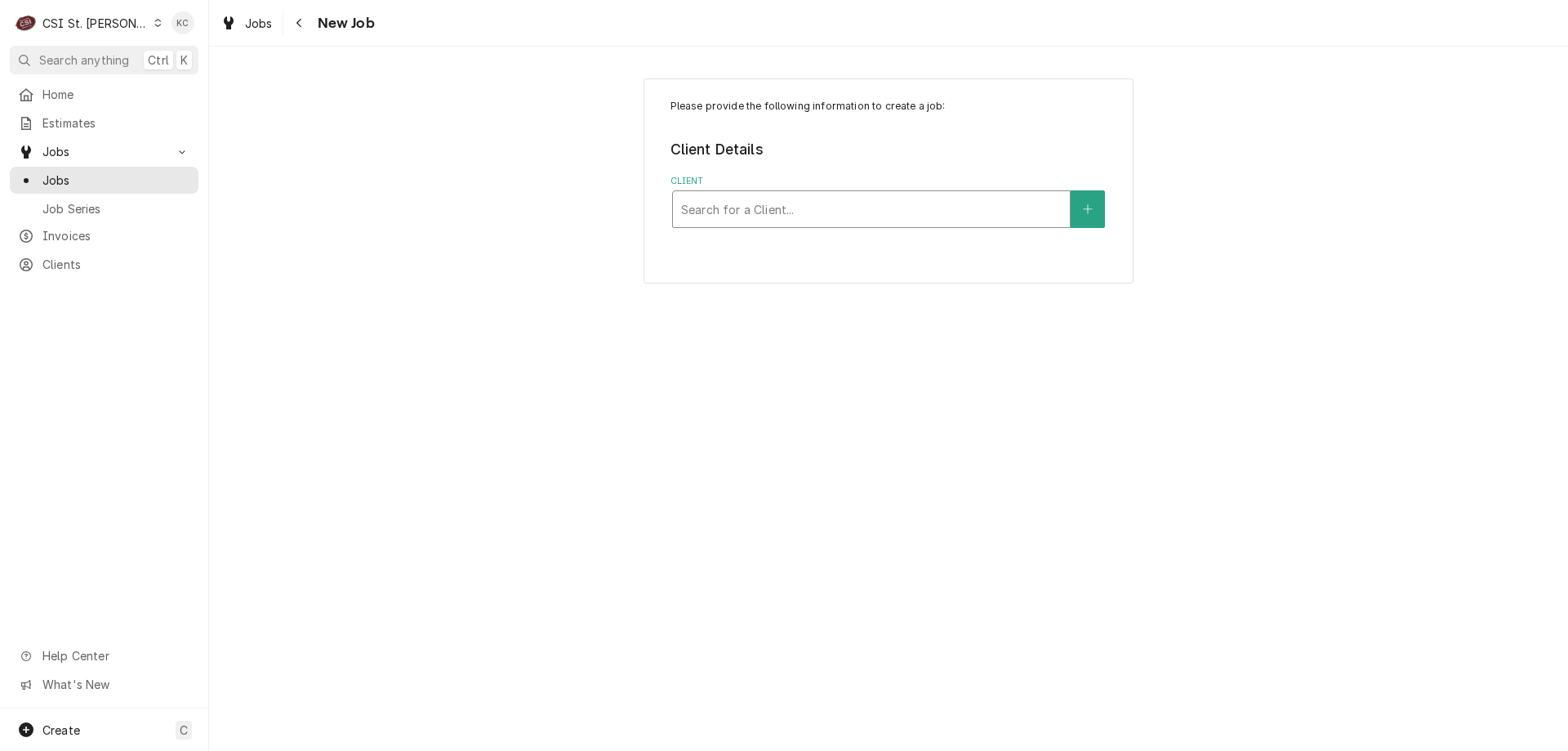
click at [794, 220] on div "Client" at bounding box center [871, 209] width 381 height 29
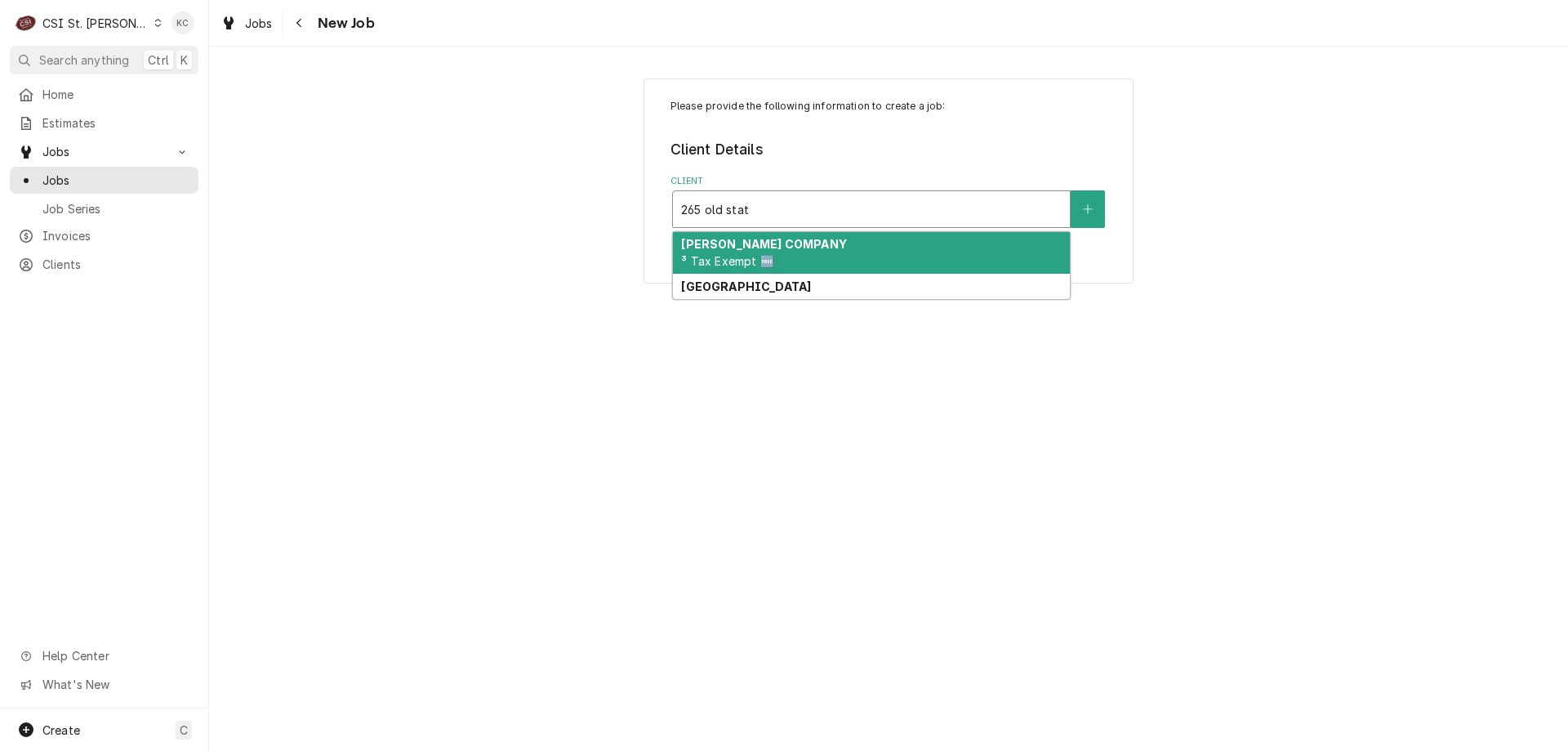
type input "265 old state"
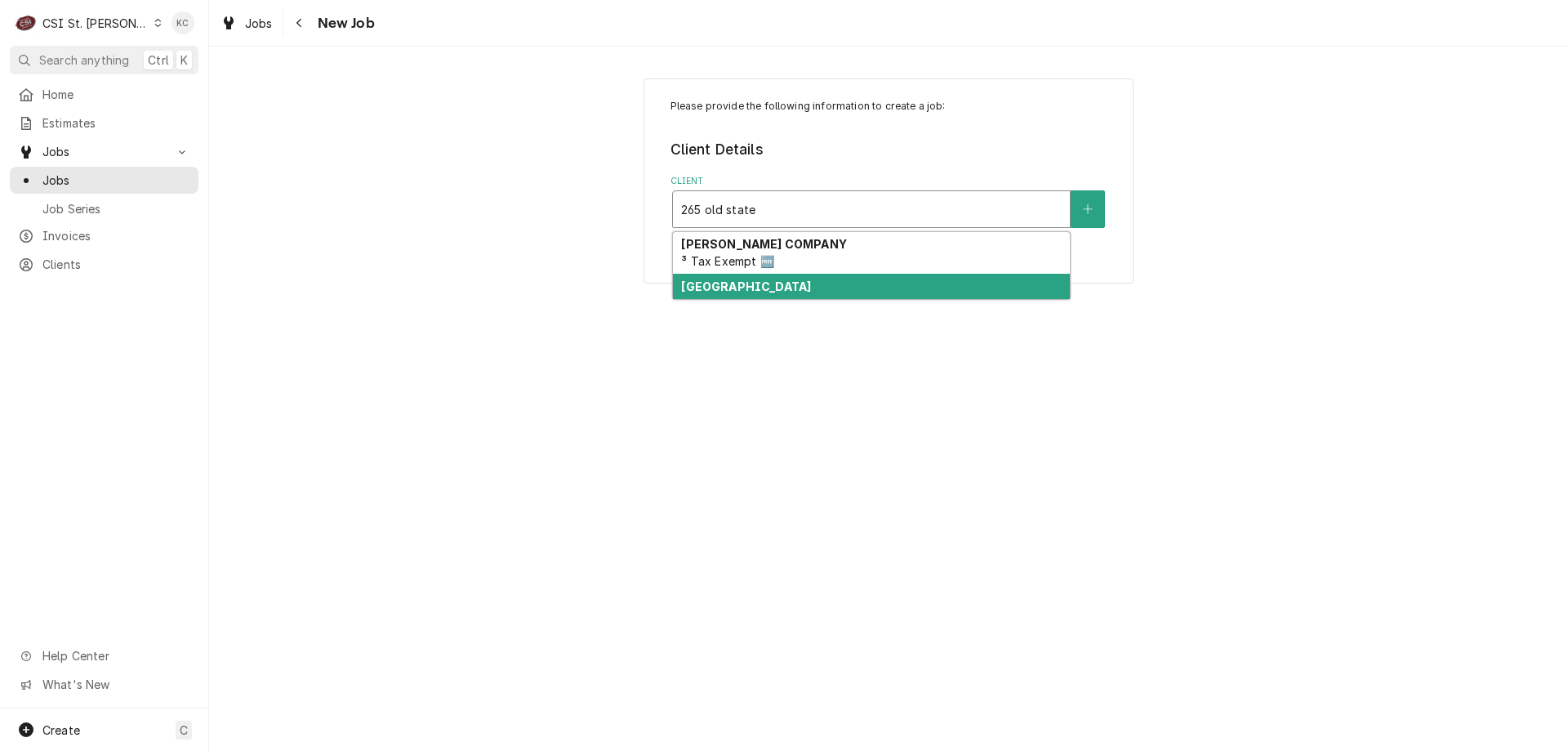
click at [795, 294] on strong "[GEOGRAPHIC_DATA]" at bounding box center [746, 287] width 130 height 14
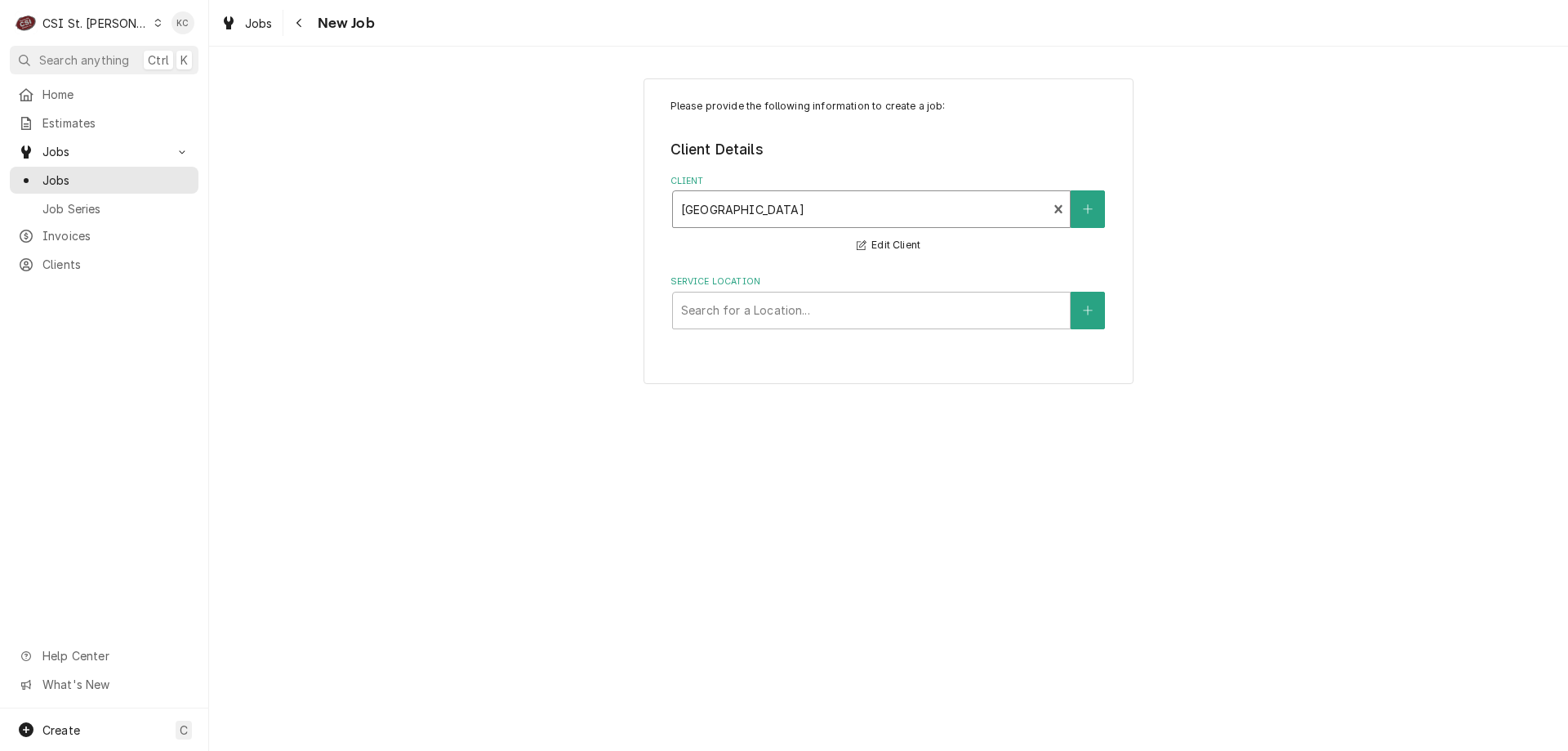
click at [944, 307] on div "Service Location" at bounding box center [871, 310] width 381 height 29
type input "265 old state"
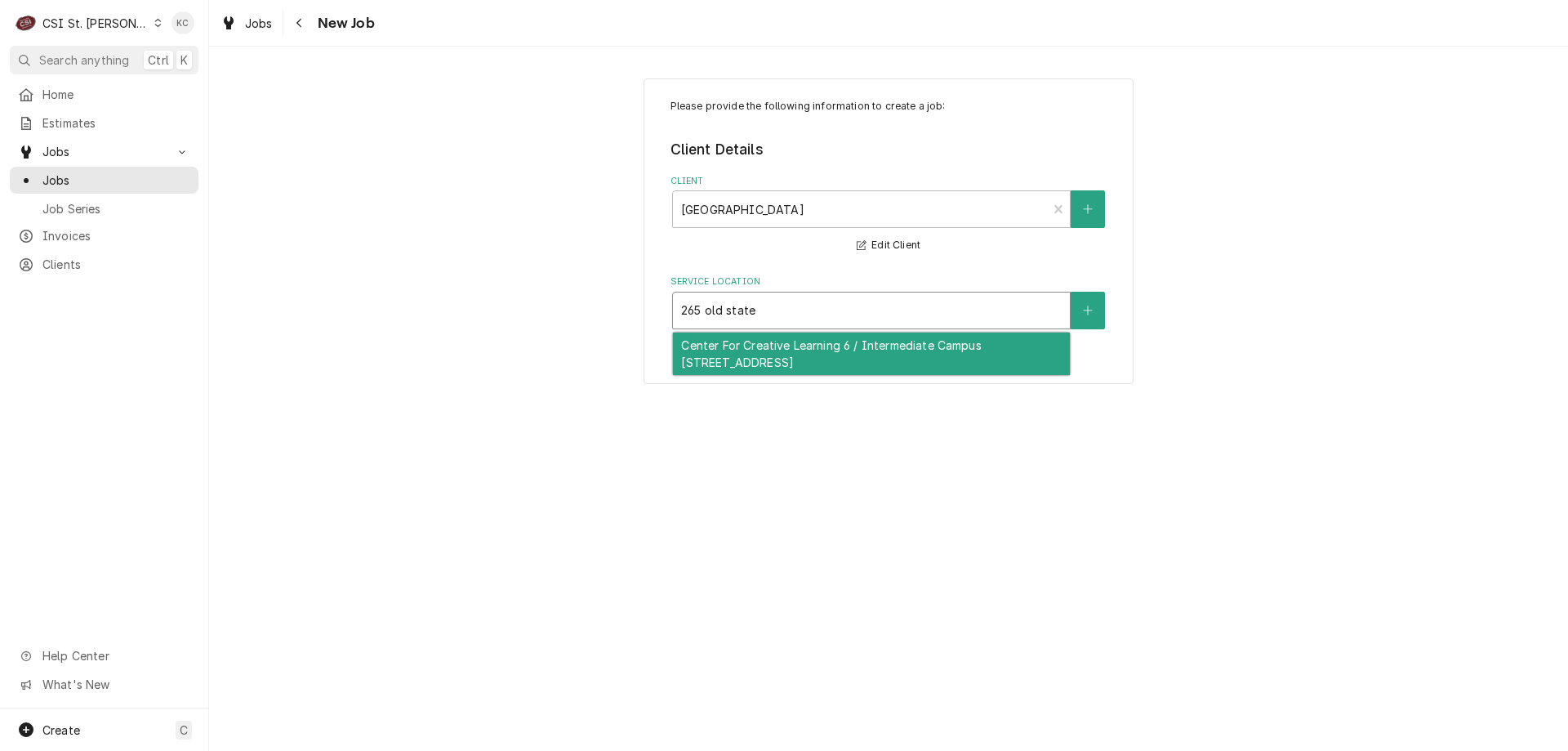
click at [946, 347] on div "Center For Creative Learning 6 / Intermediate Campus [STREET_ADDRESS]" at bounding box center [872, 354] width 397 height 43
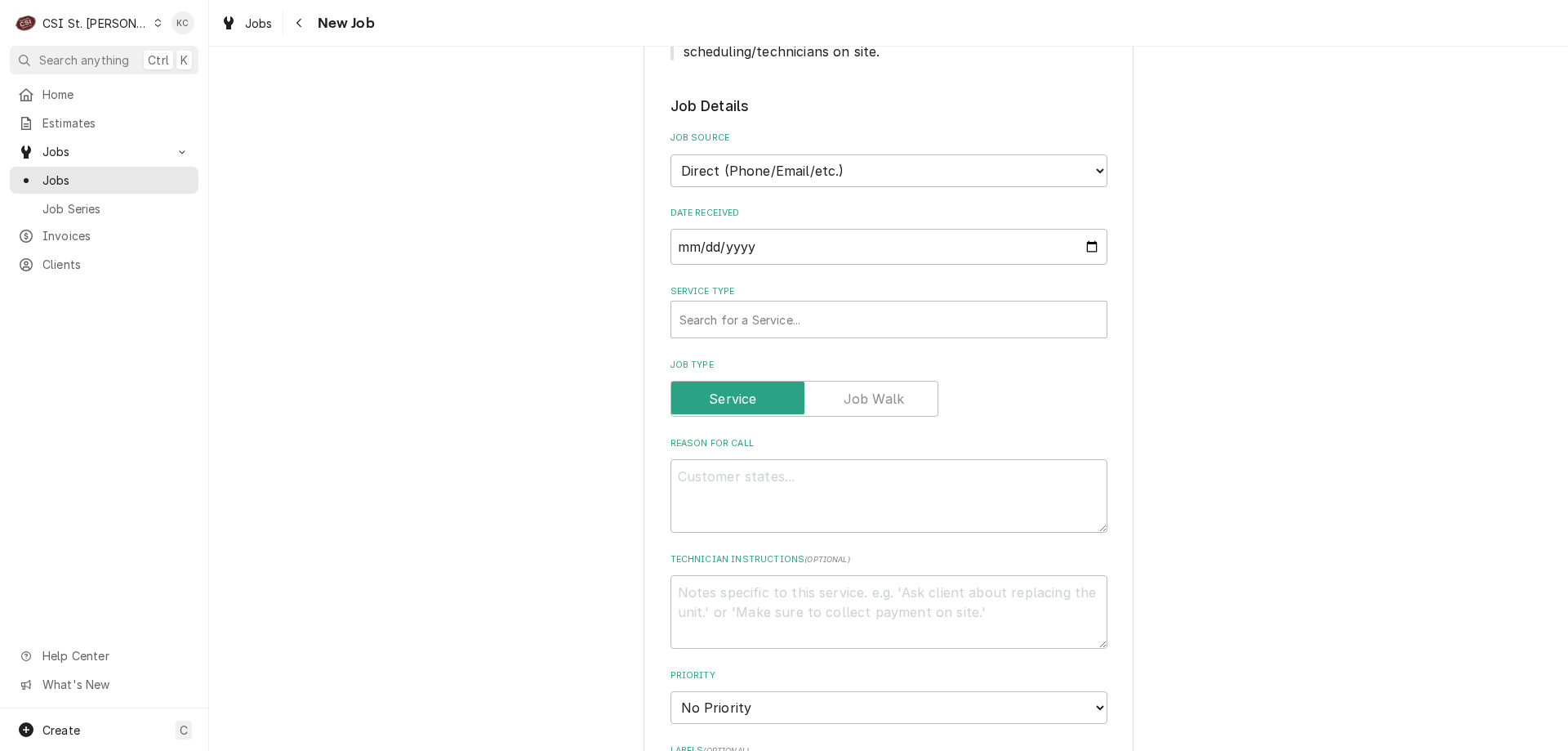
scroll to position [408, 0]
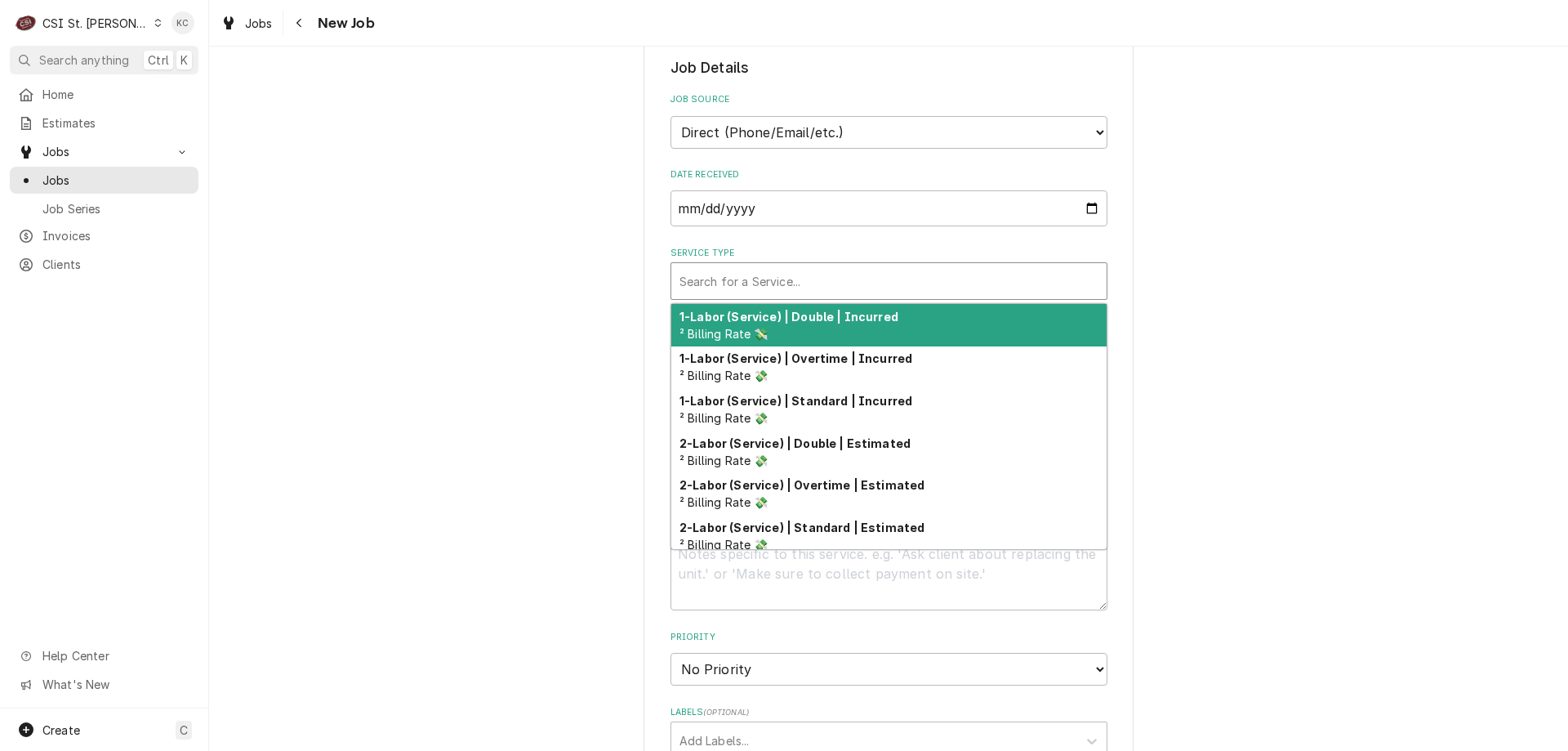
click at [804, 290] on div "Service Type" at bounding box center [890, 281] width 419 height 29
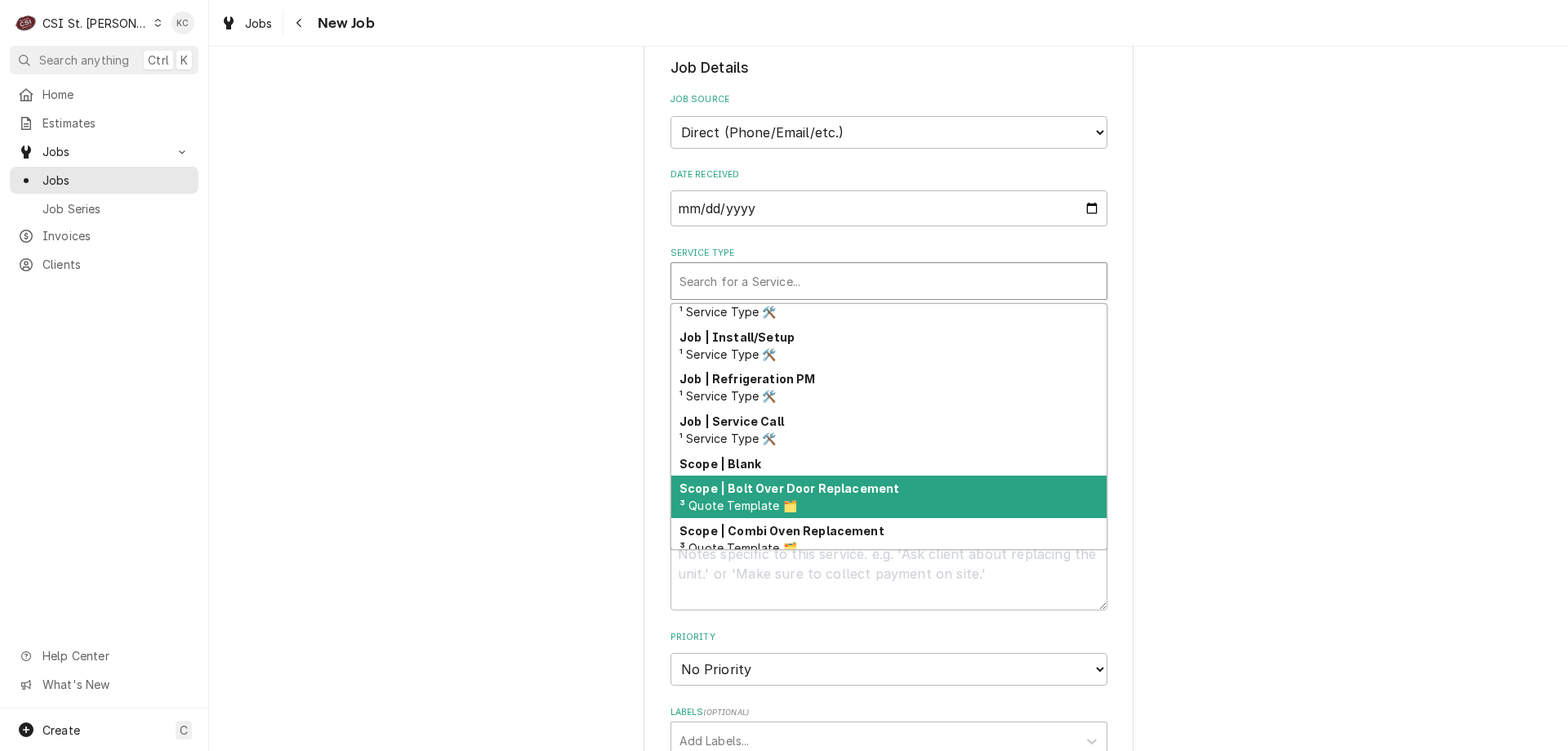
scroll to position [935, 0]
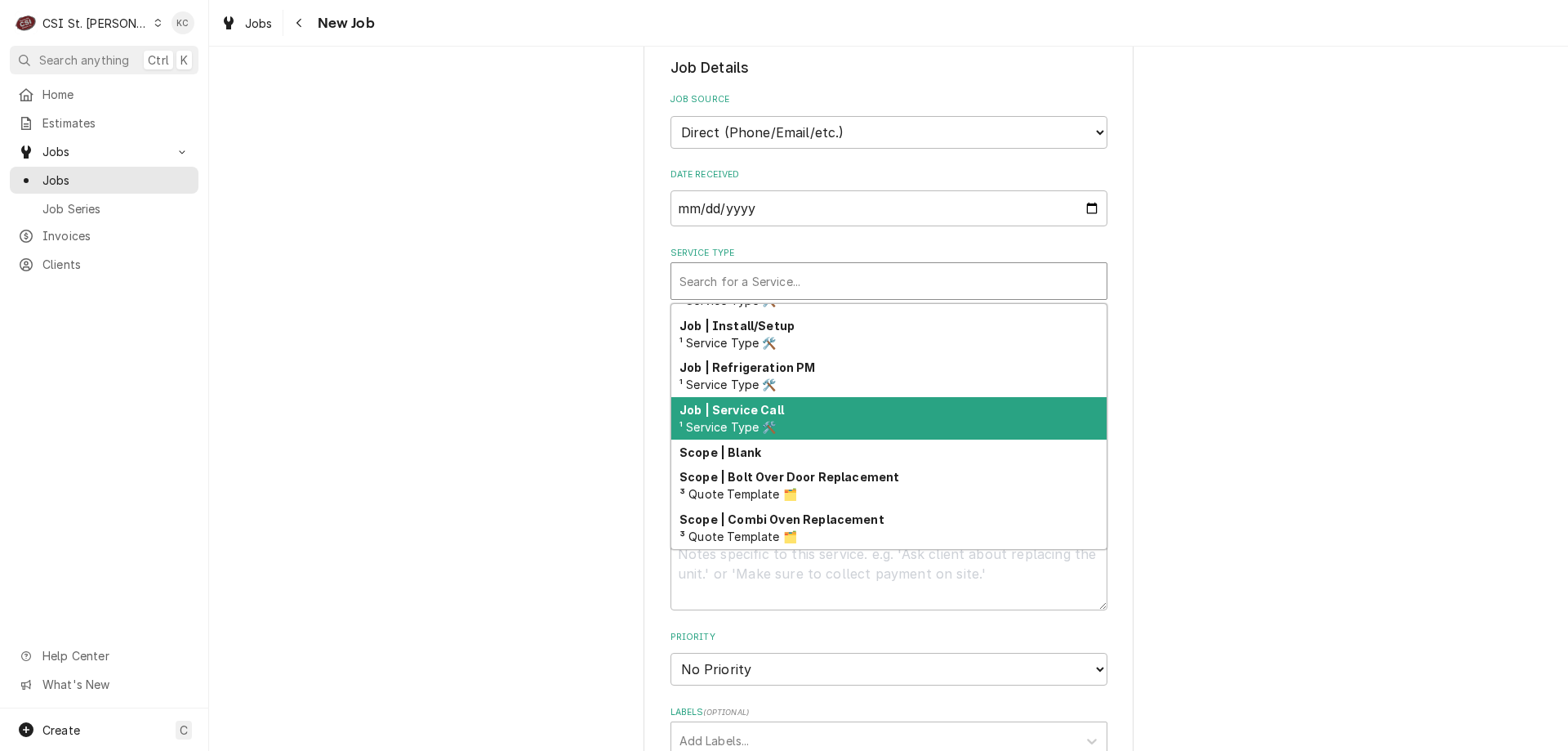
click at [792, 421] on div "Job | Service Call ¹ Service Type 🛠️" at bounding box center [889, 418] width 435 height 43
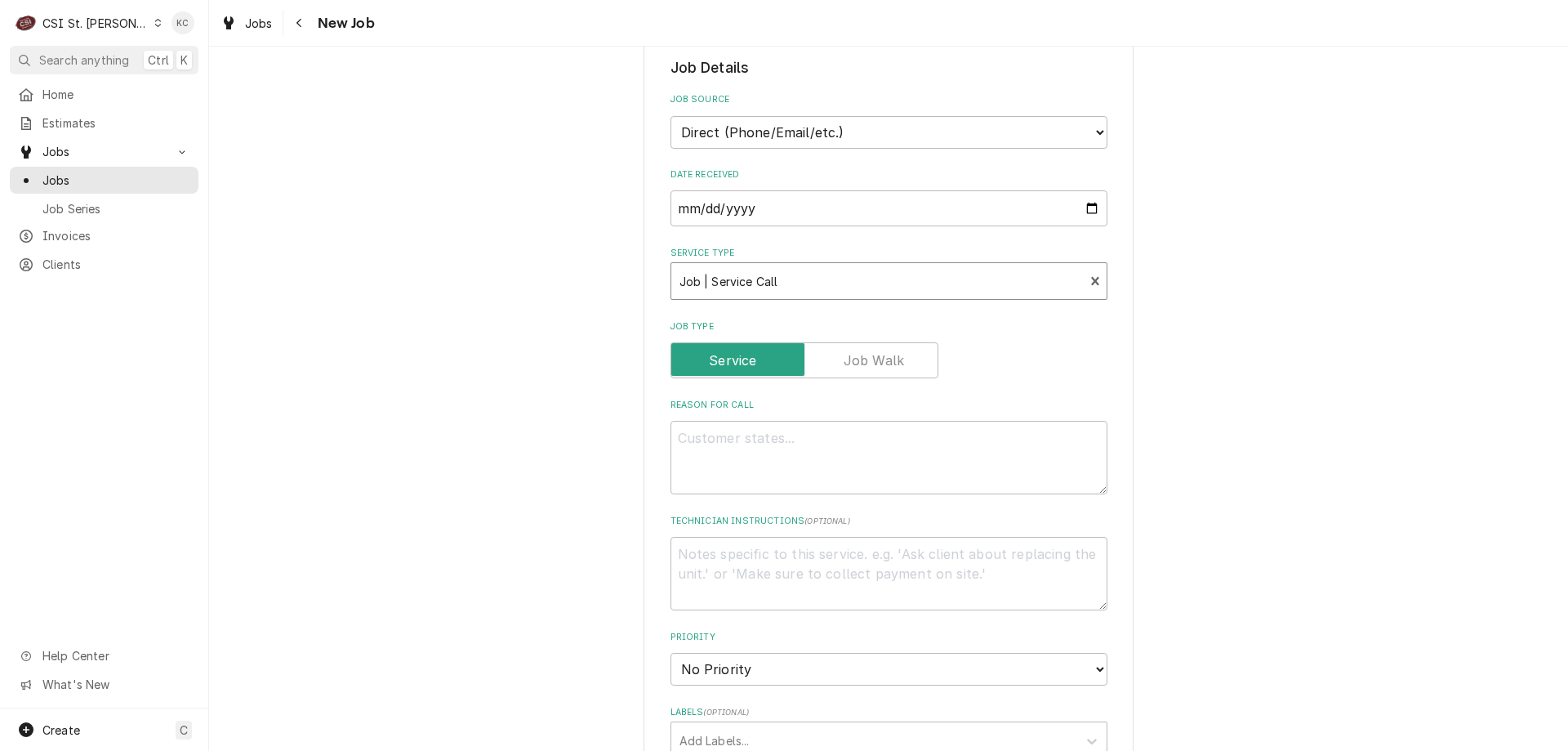
click at [1144, 423] on div "Please provide the following information to create a job: Client Details Client…" at bounding box center [888, 534] width 1359 height 1758
click at [693, 436] on textarea "Reason For Call" at bounding box center [890, 457] width 437 height 74
paste textarea "The glass door reach-through cooler is not working."
type textarea "x"
type textarea "The glass door reach-through cooler is not working."
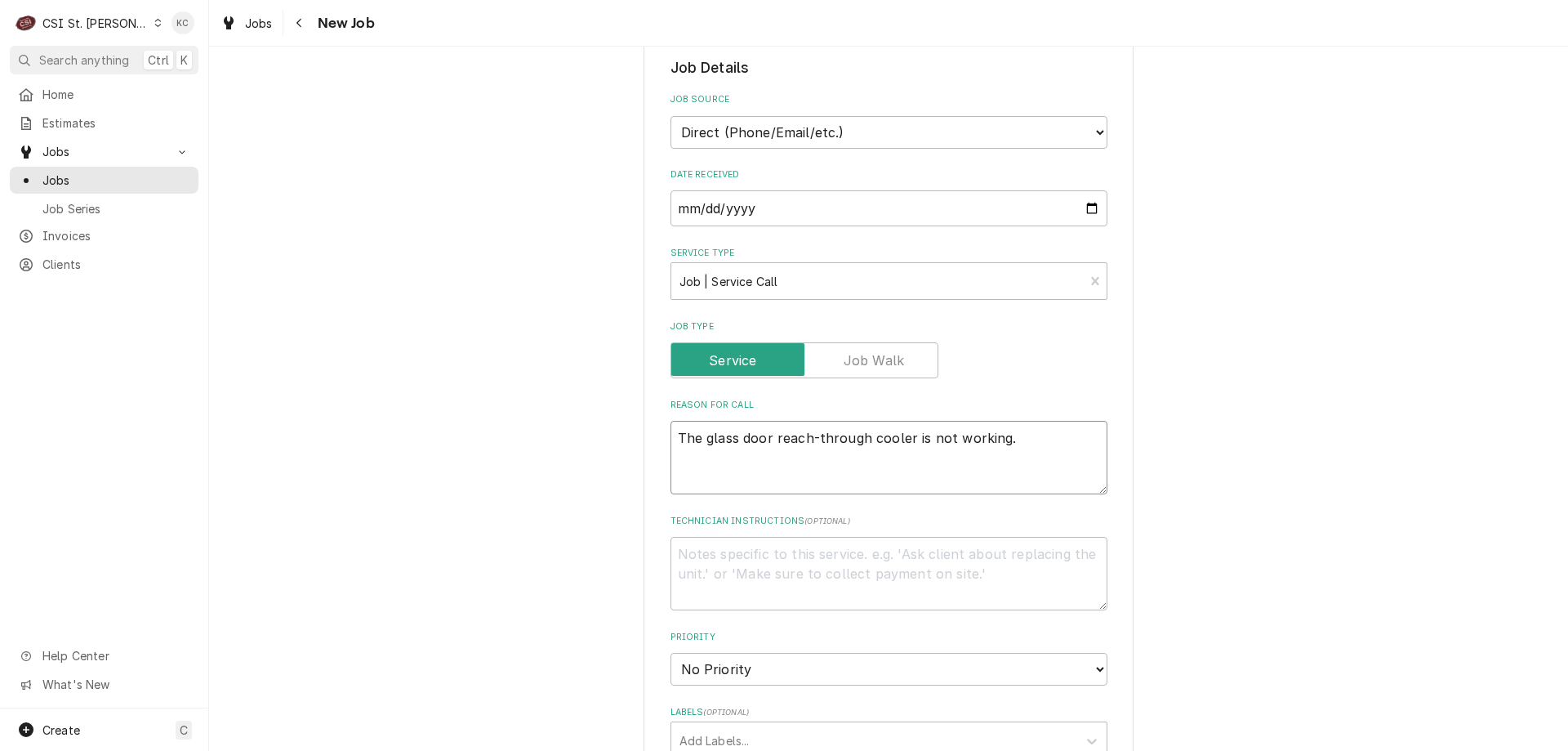
type textarea "x"
type textarea "The glass door reach-through cooler is not working."
type textarea "x"
type textarea "The glass door reach-through cooler is not working"
type textarea "x"
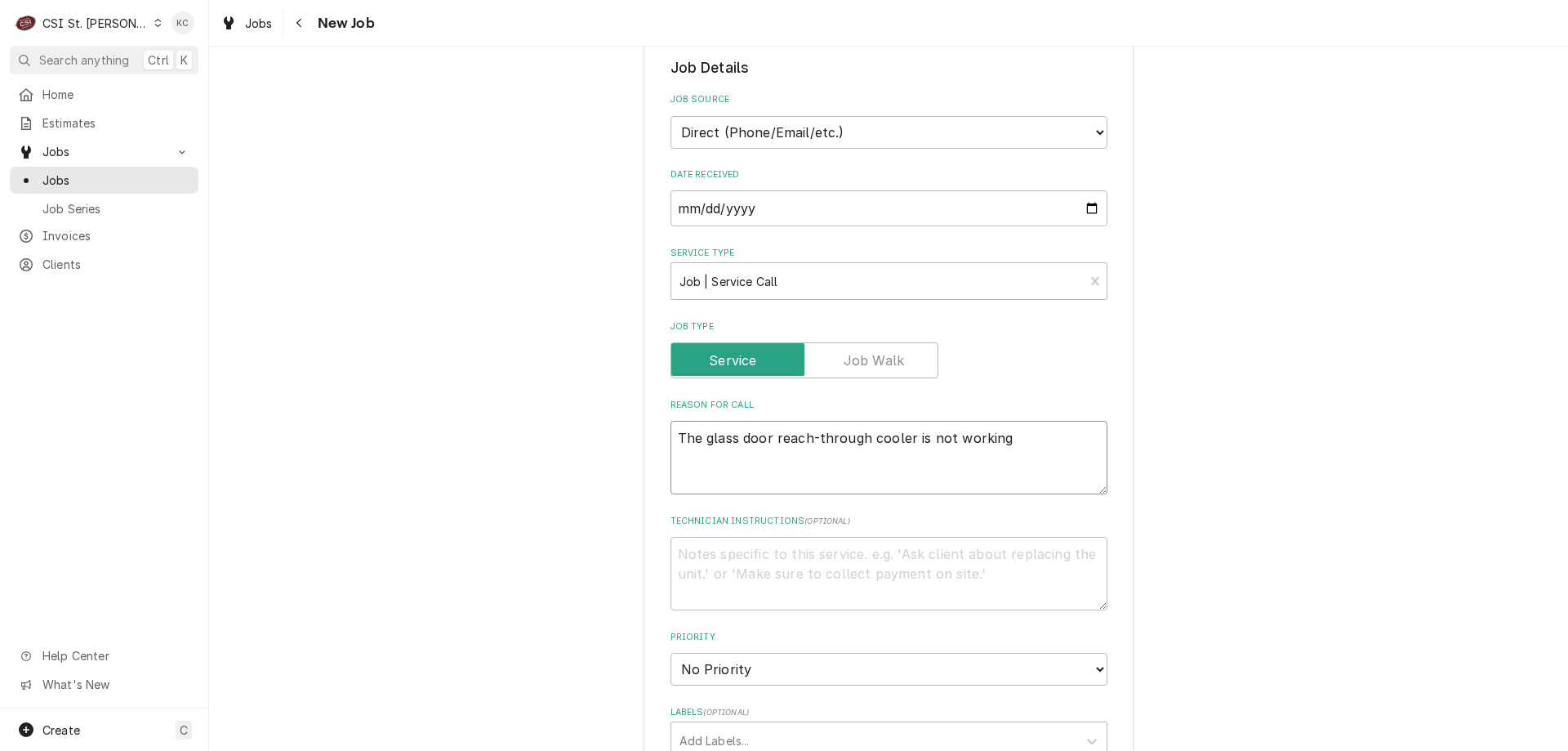
type textarea "The glass door reach-through cooler is not working"
click at [799, 571] on textarea "Technician Instructions ( optional )" at bounding box center [890, 573] width 437 height 74
type textarea "x"
type textarea "C"
type textarea "x"
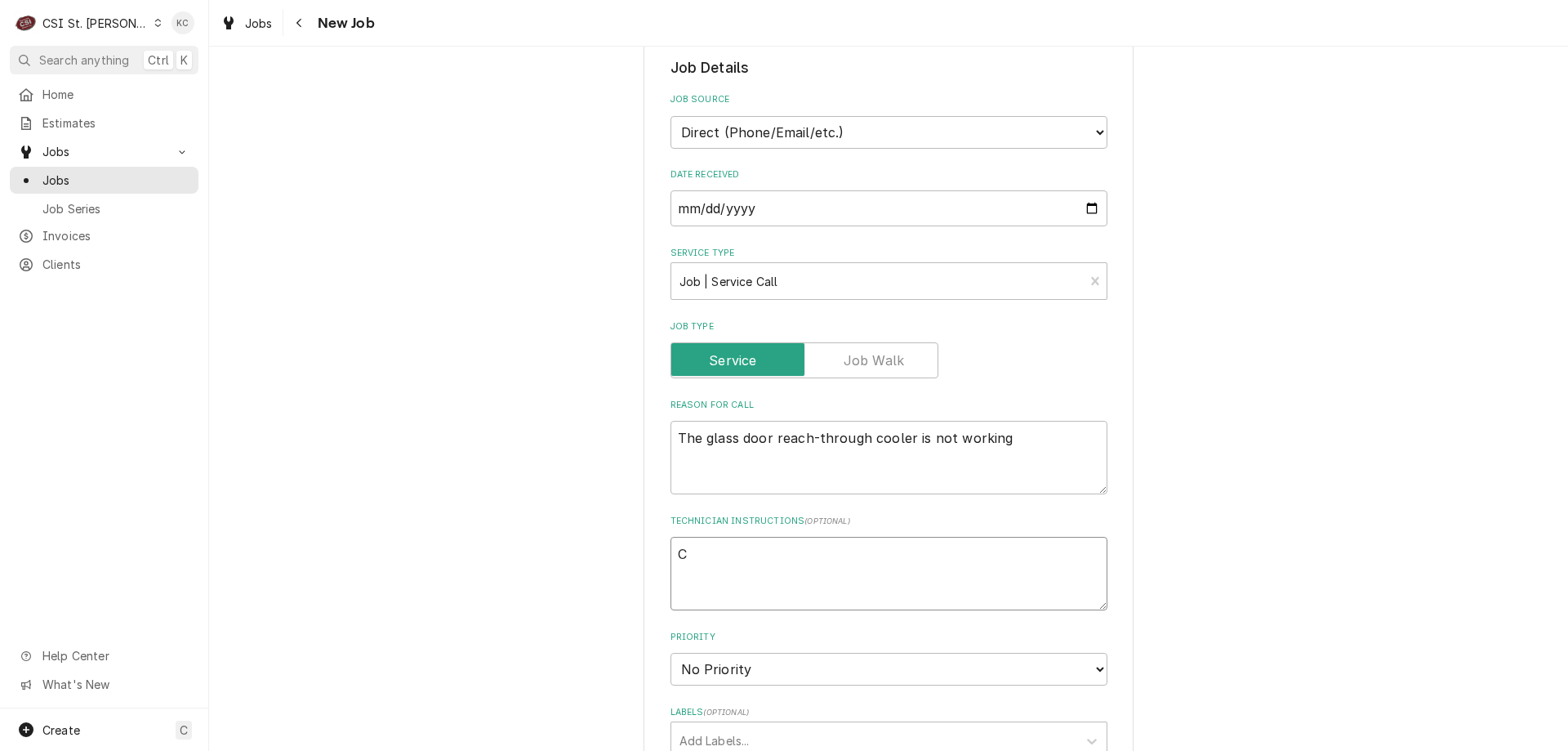
type textarea "Co"
type textarea "x"
type textarea "Con"
type textarea "x"
type textarea "Conn"
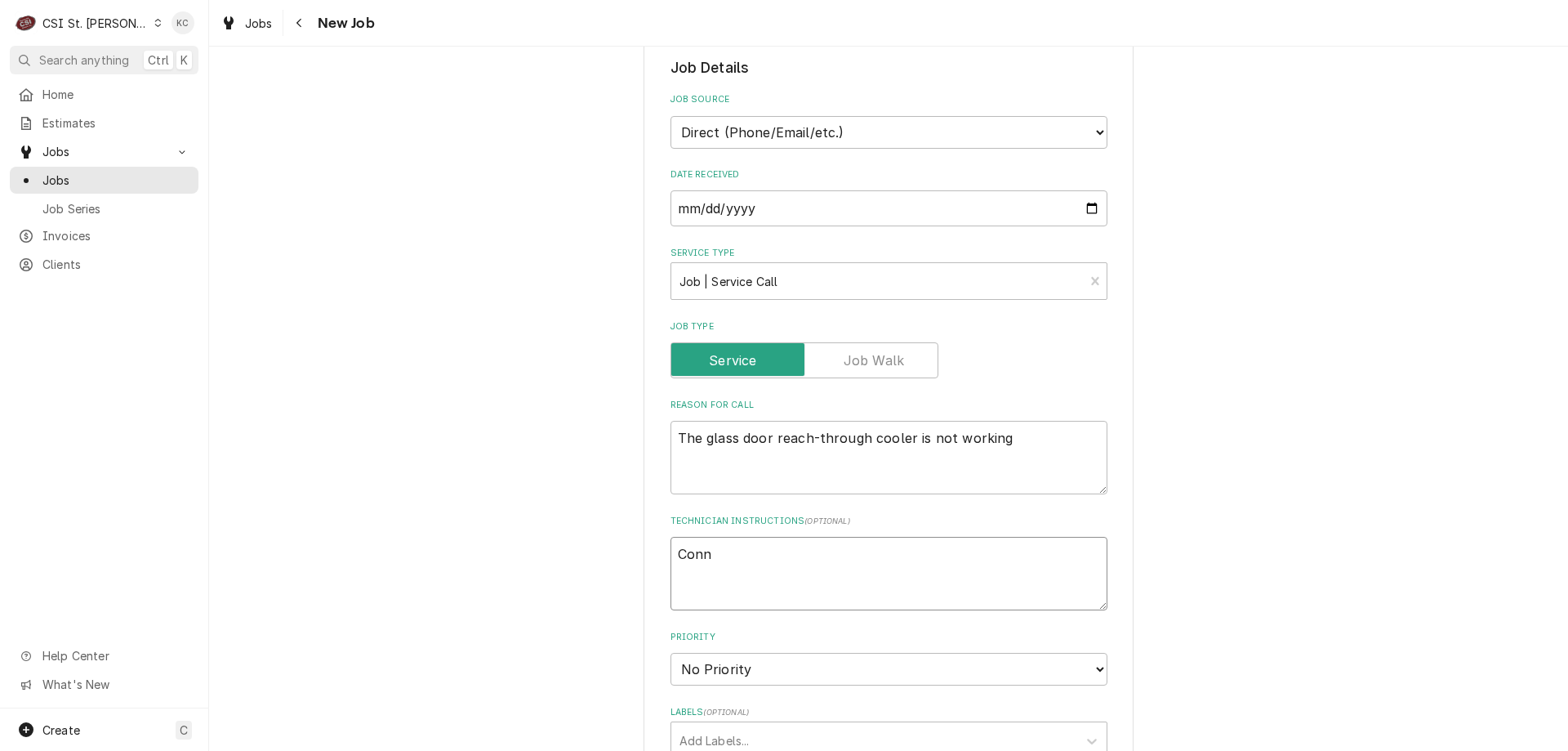
type textarea "x"
type textarea "Conni"
type textarea "x"
type textarea "Connie"
type textarea "x"
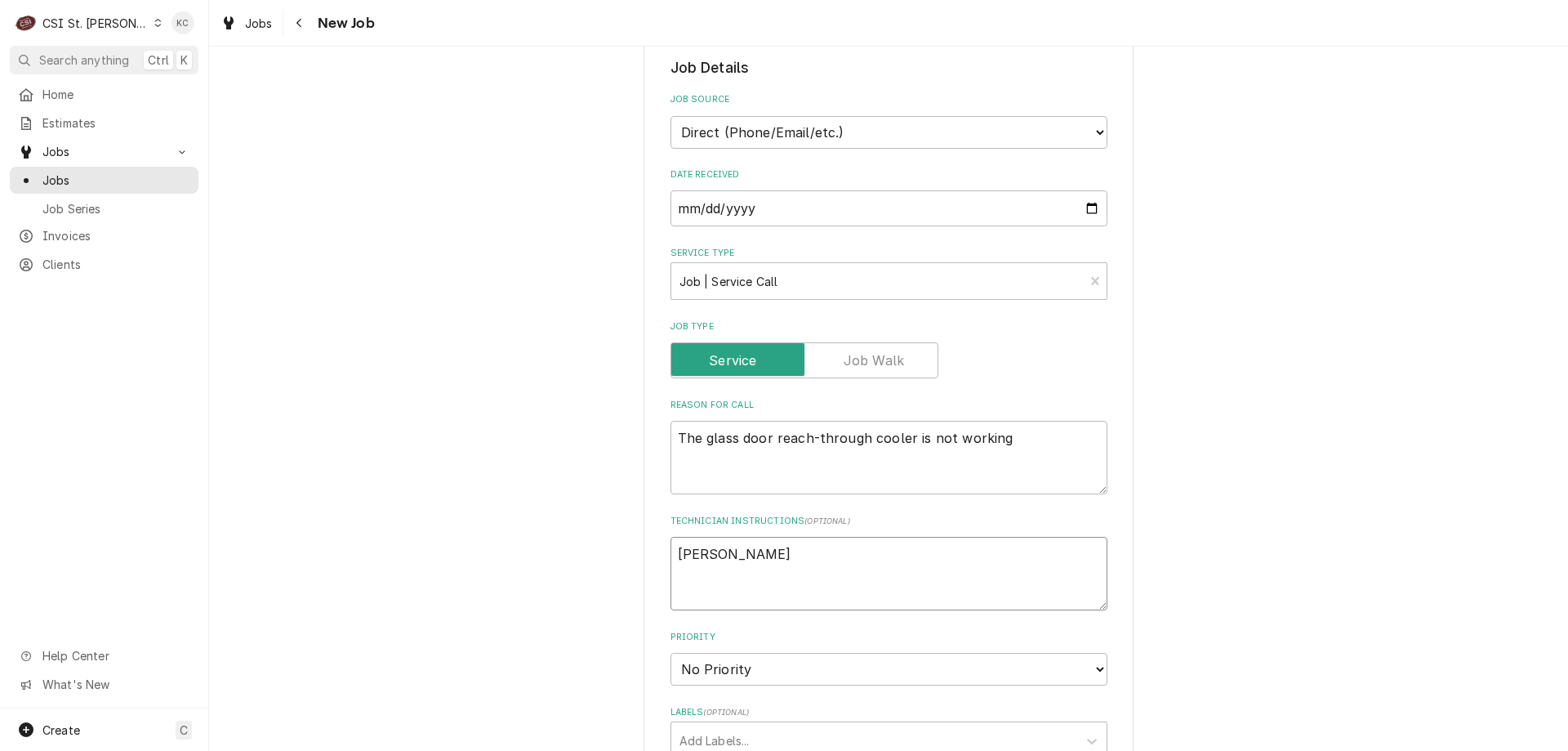
type textarea "Connie"
type textarea "x"
type textarea "Connie S"
type textarea "x"
type textarea "Connie Sc"
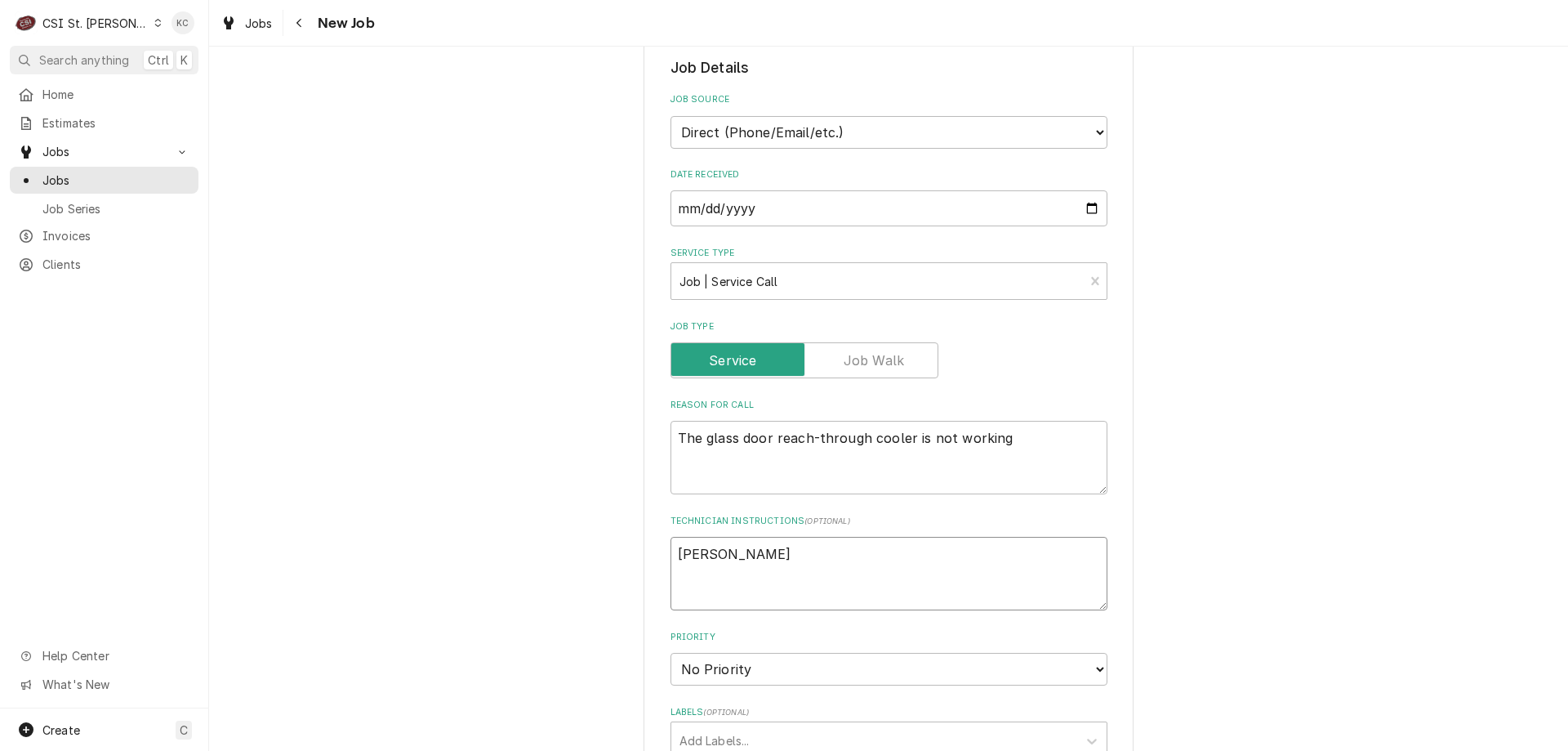
type textarea "x"
type textarea "Connie Sch"
type textarea "x"
type textarea "Connie Schu"
type textarea "x"
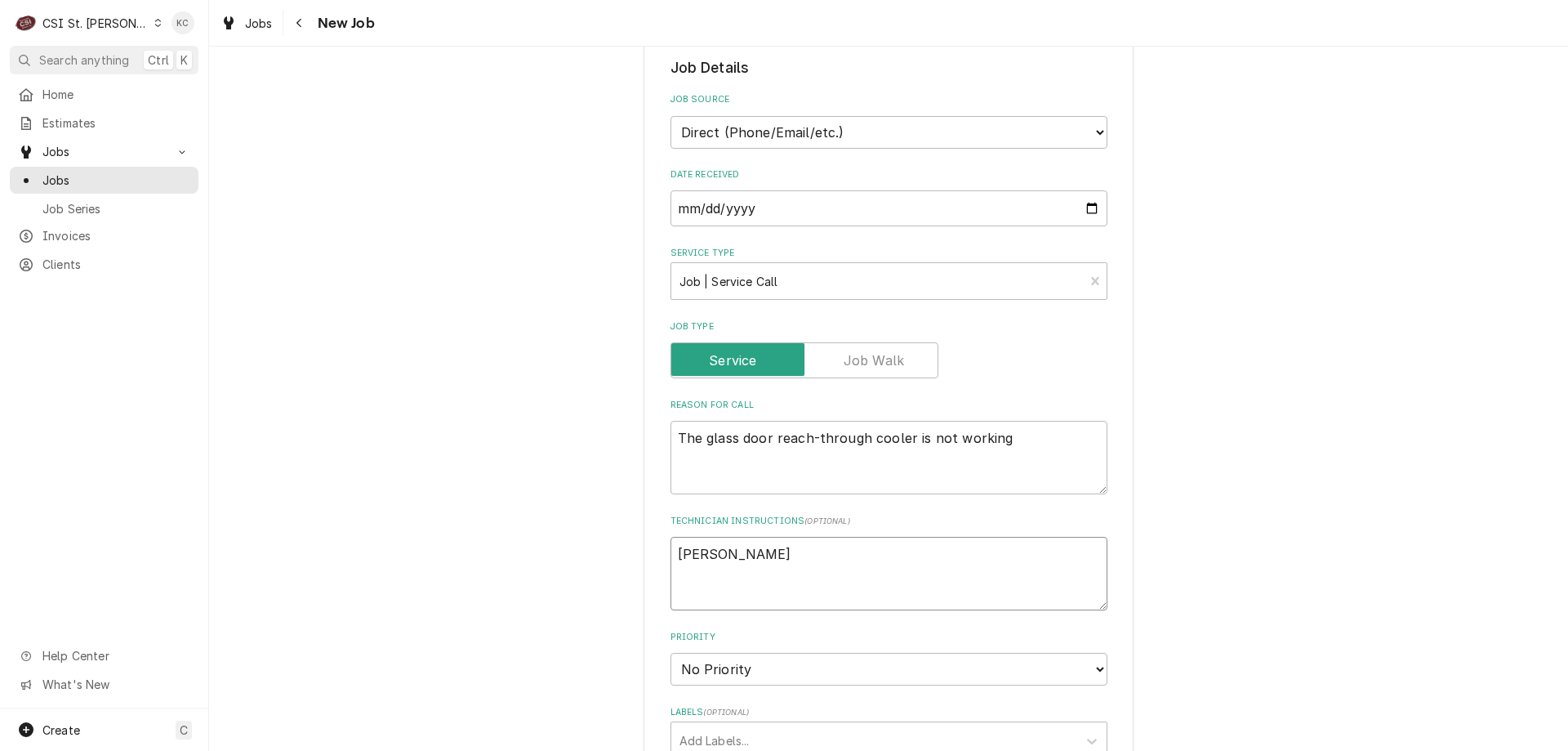
type textarea "Connie Schum"
type textarea "x"
type textarea "Connie Schuma"
type textarea "x"
type textarea "Connie Schumac"
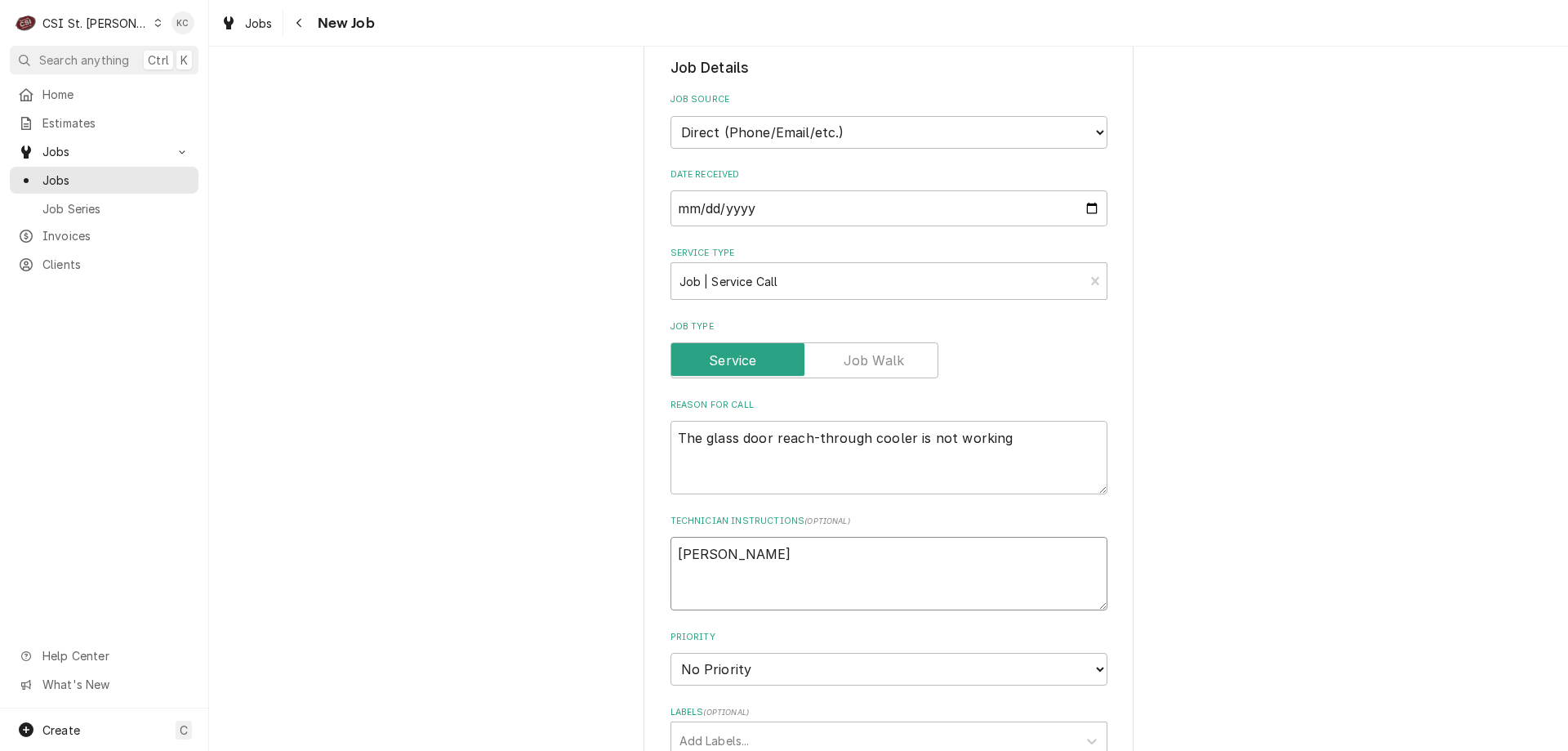
type textarea "x"
type textarea "Connie Schumach"
type textarea "x"
type textarea "Connie Schumache"
type textarea "x"
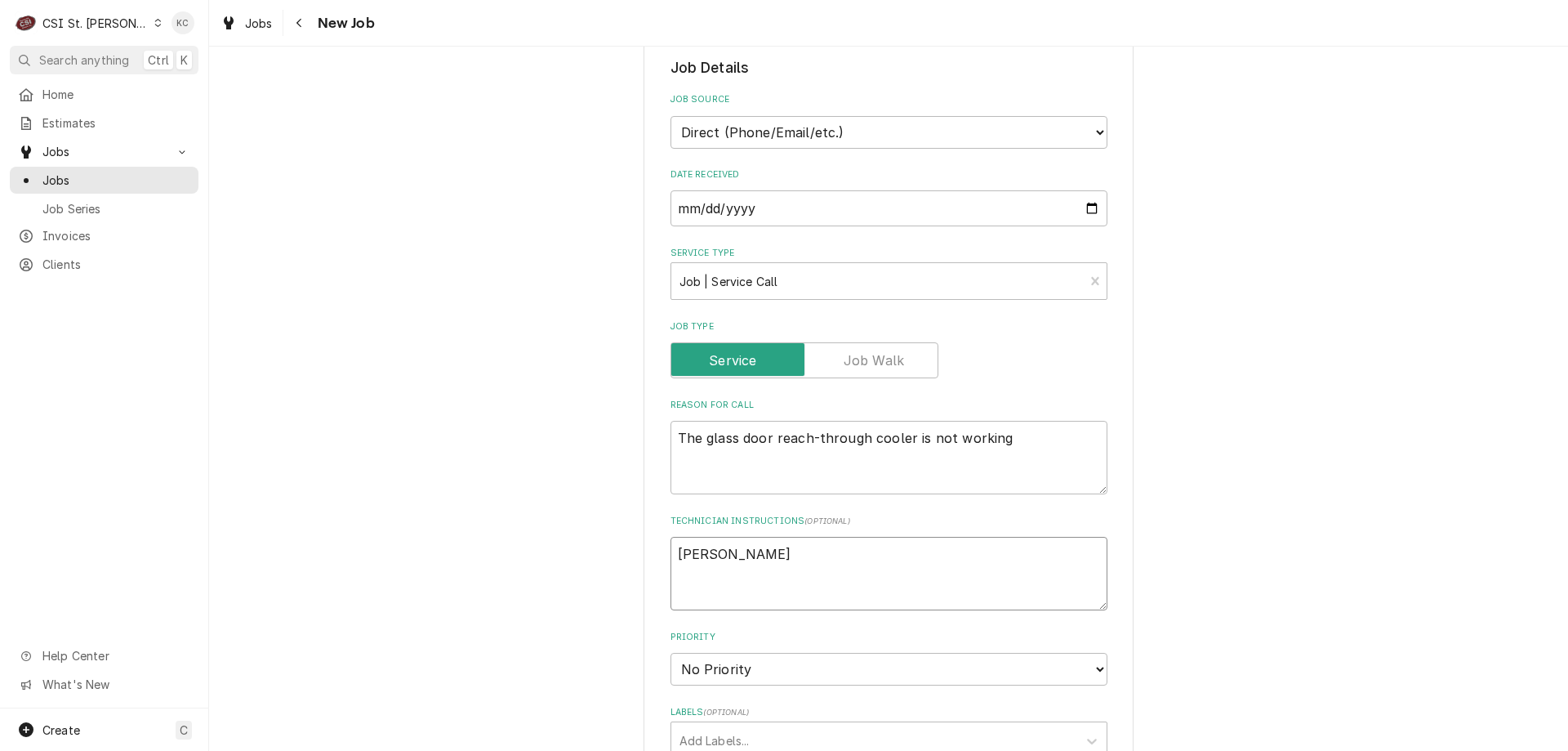
type textarea "Connie Schumacher"
type textarea "x"
type textarea "Connie Schumacher"
type textarea "x"
type textarea "Connie Schumacher -"
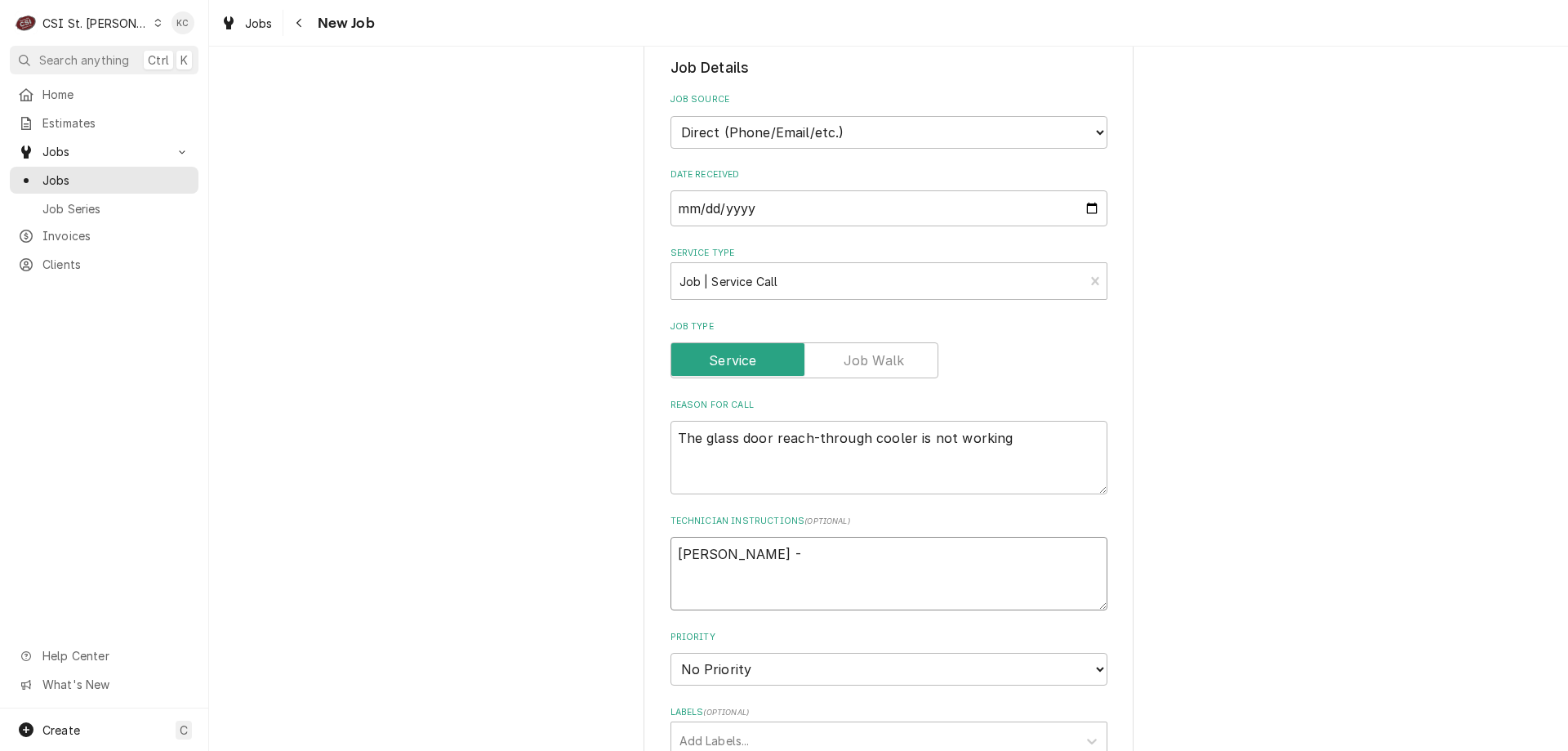
type textarea "x"
type textarea "Connie Schumacher -"
type textarea "x"
type textarea "Connie Schumacher - 6"
type textarea "x"
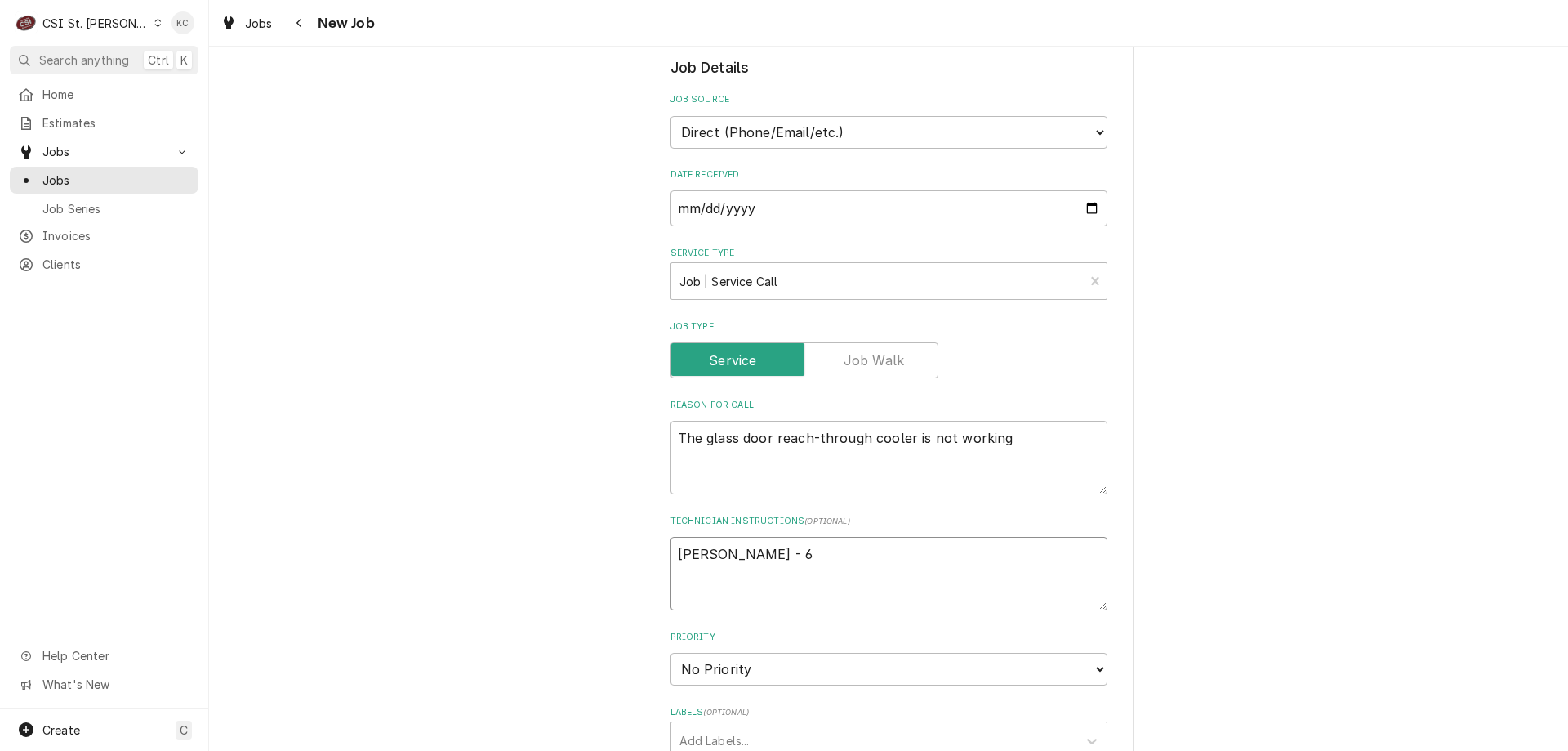
type textarea "Connie Schumacher - 63"
type textarea "x"
type textarea "Connie Schumacher - 636"
type textarea "x"
type textarea "Connie Schumacher - 636"
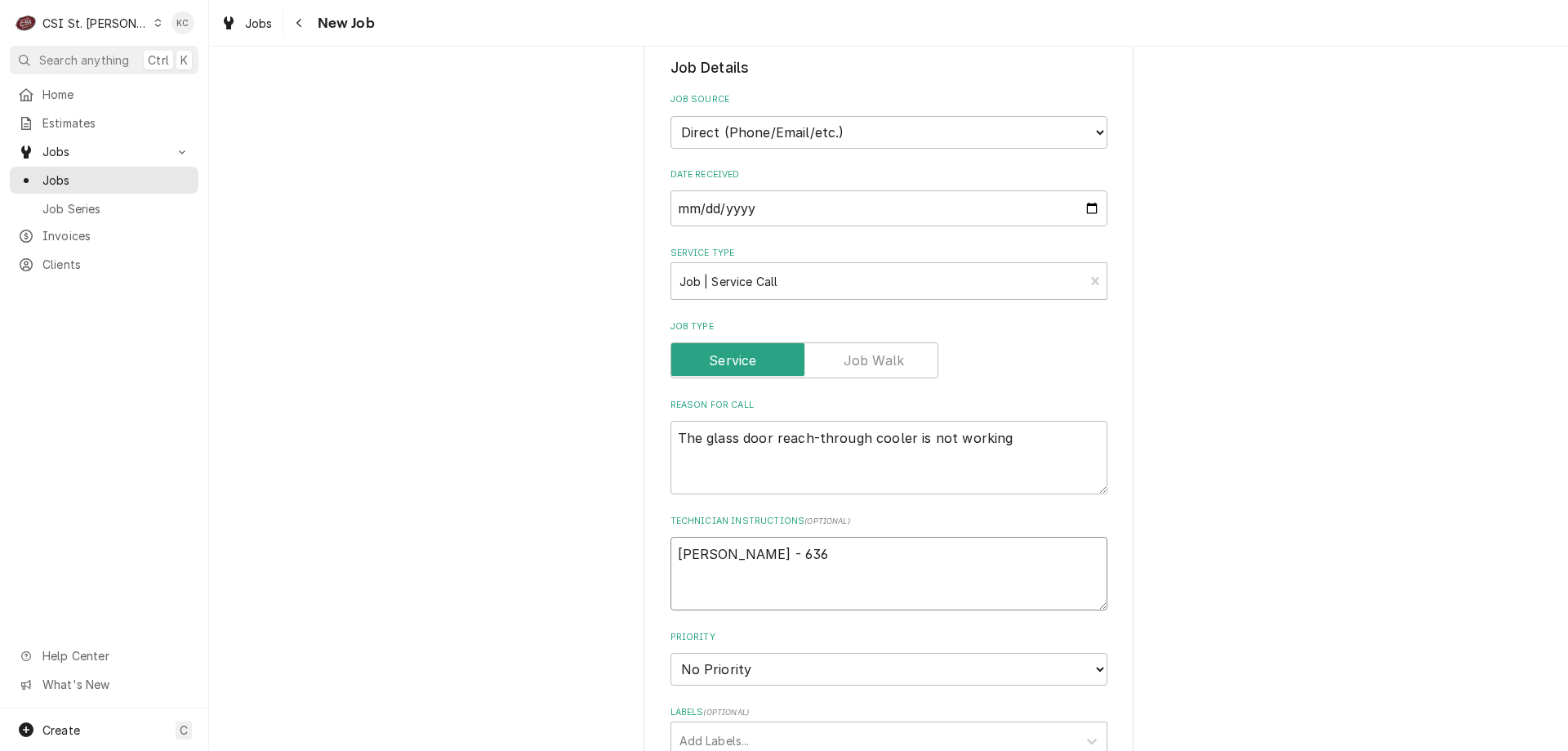
type textarea "x"
type textarea "Connie Schumacher - 636 7"
type textarea "x"
type textarea "Connie Schumacher - 636 73"
type textarea "x"
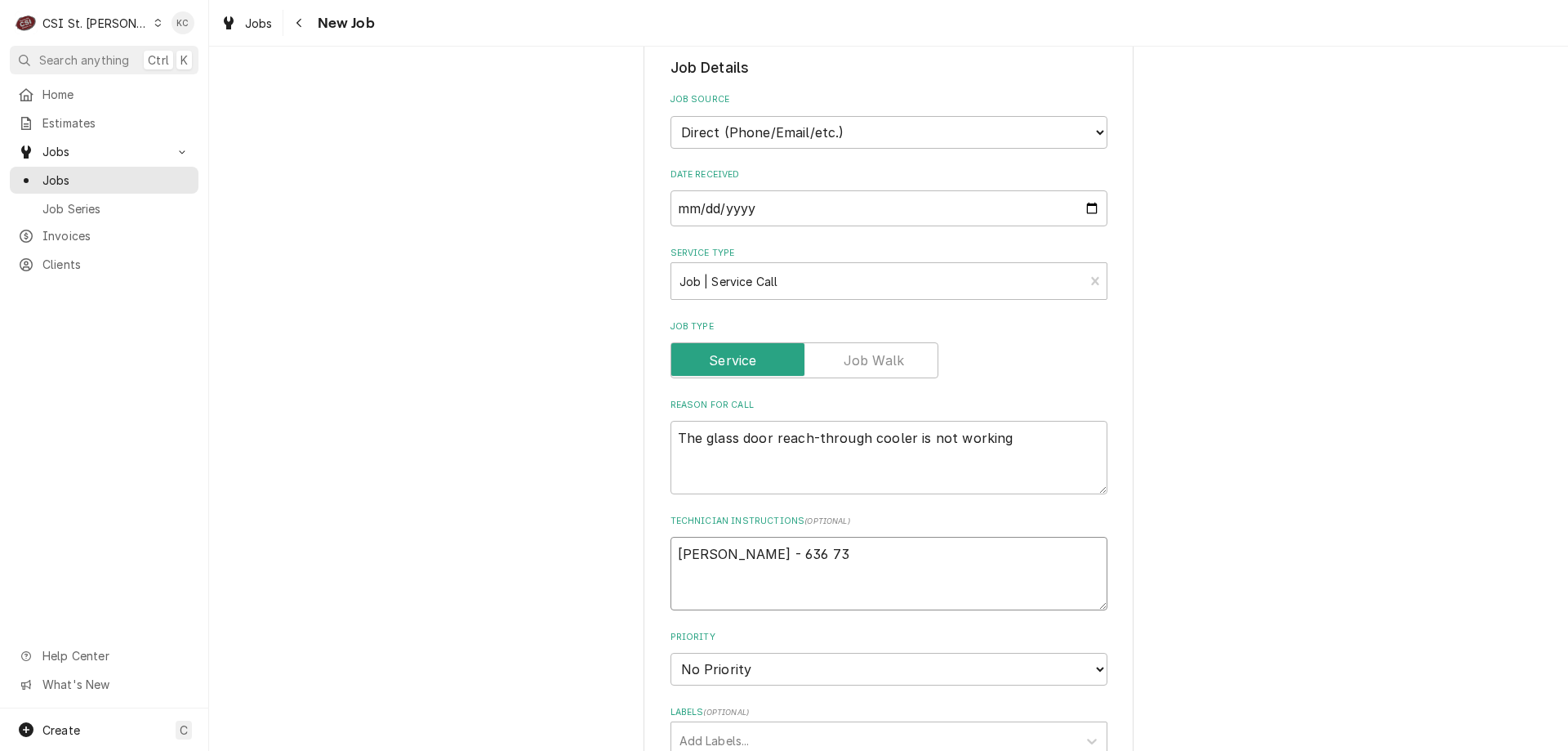
type textarea "Connie Schumacher - 636 733"
type textarea "x"
type textarea "Connie Schumacher - 636 733-"
type textarea "x"
type textarea "Connie Schumacher - 636 733-3"
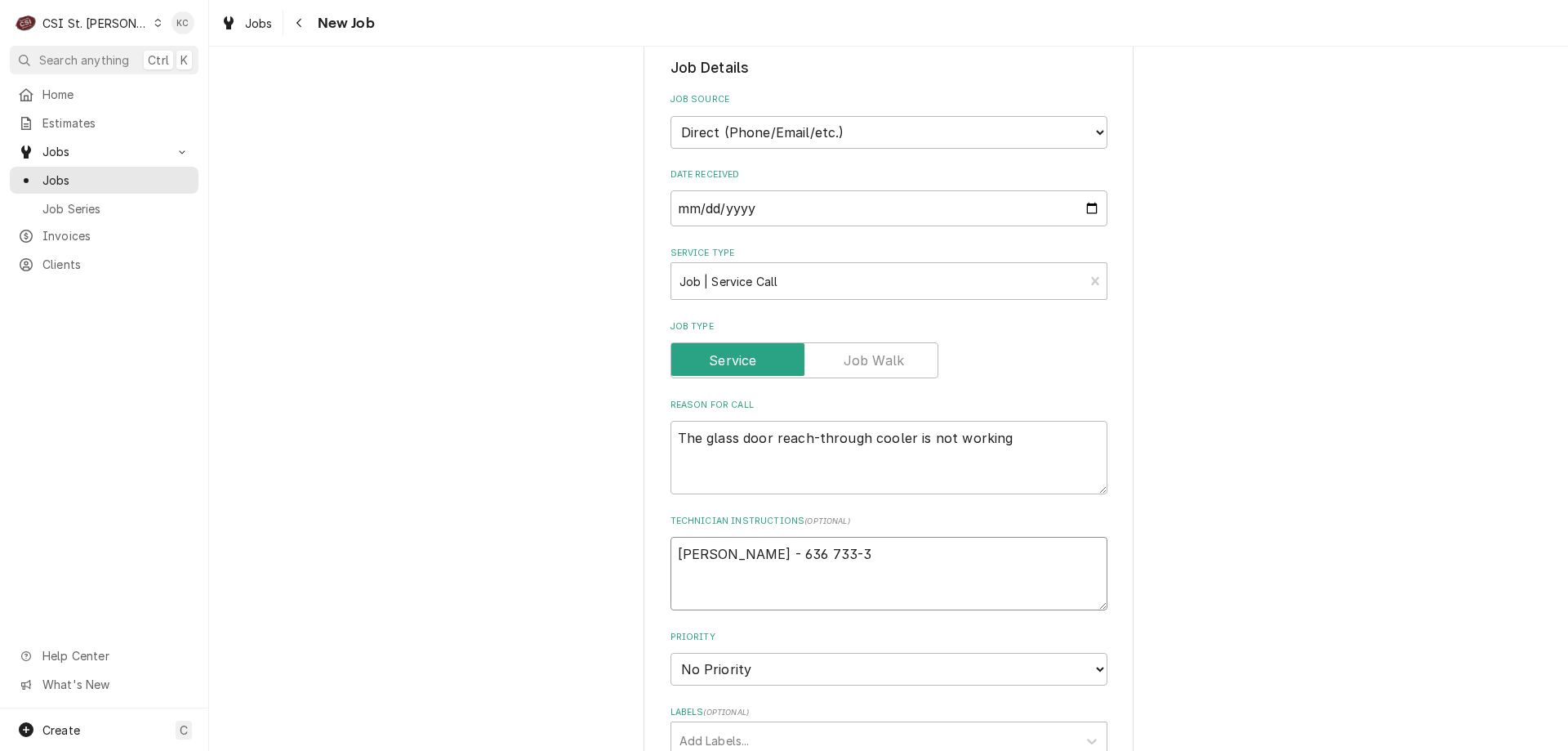
type textarea "x"
type textarea "Connie Schumacher - 636 733-32"
type textarea "x"
type textarea "Connie Schumacher - 636 733-327"
type textarea "x"
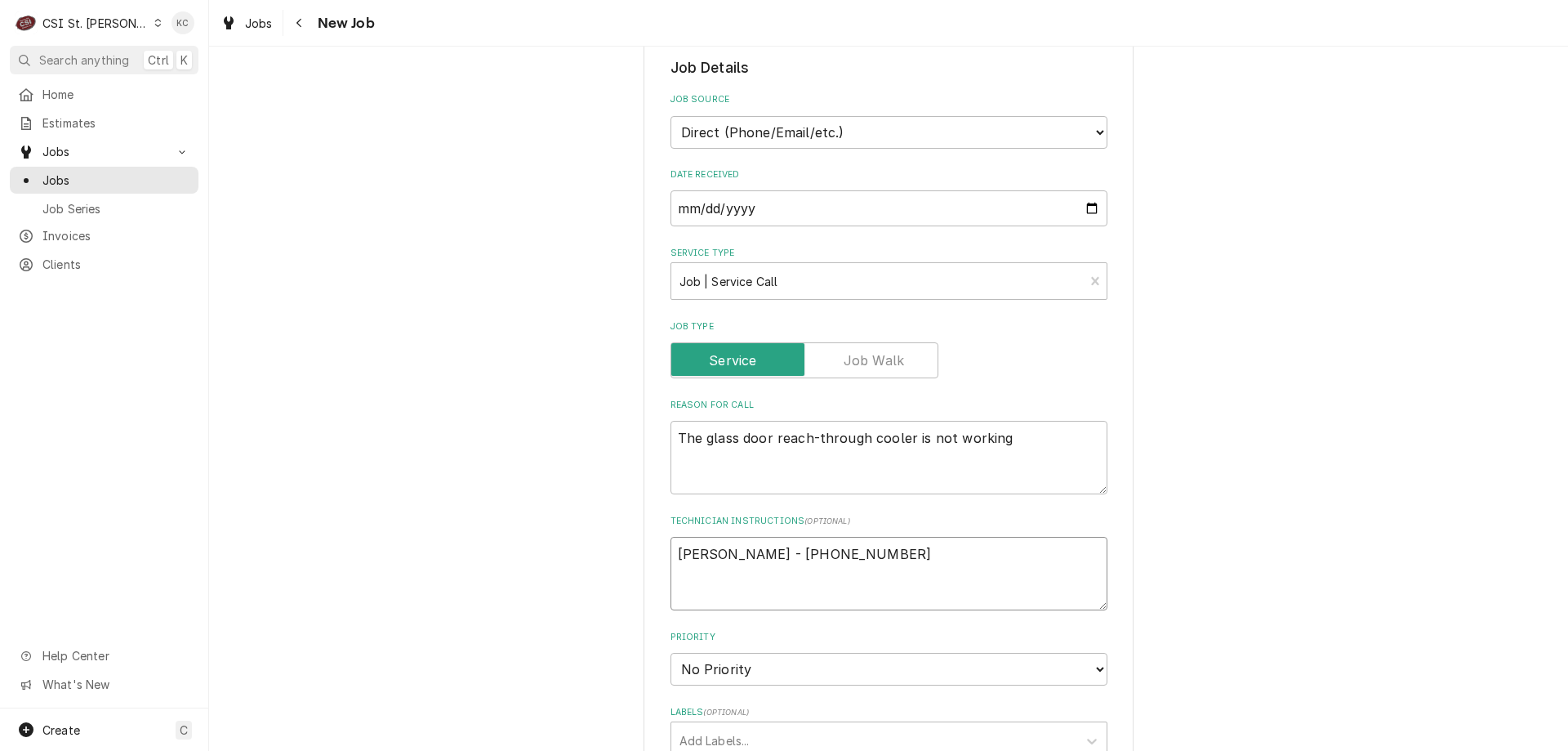
type textarea "Connie Schumacher - 636 733-3270"
type textarea "x"
type textarea "Connie Schumacher - 636 733-3270"
type textarea "x"
type textarea "Connie Schumacher - 636 733-3270"
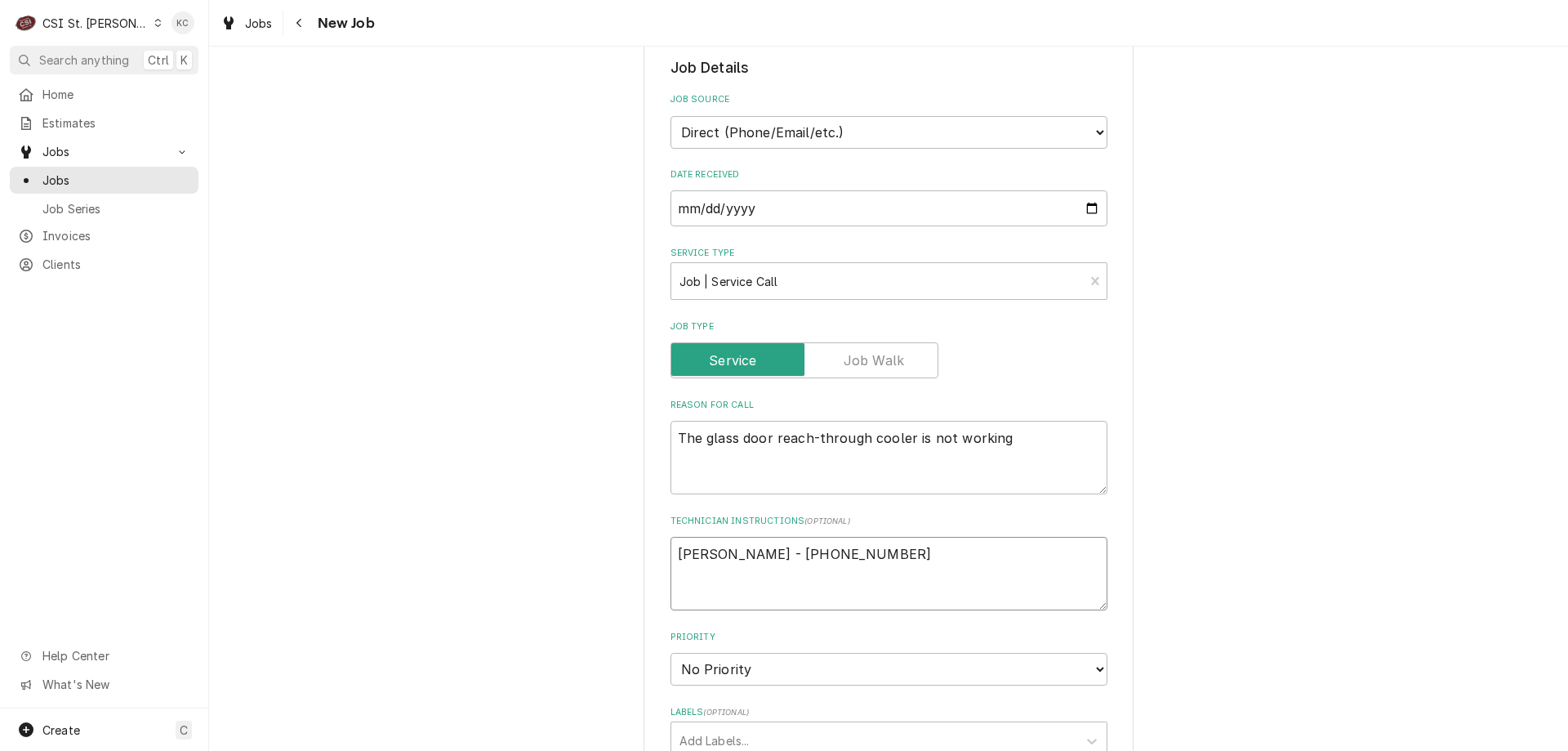
type textarea "x"
type textarea "Connie Schumacher - 636 733-3270 L"
type textarea "x"
type textarea "Connie Schumacher - 636 733-3270 Lo"
type textarea "x"
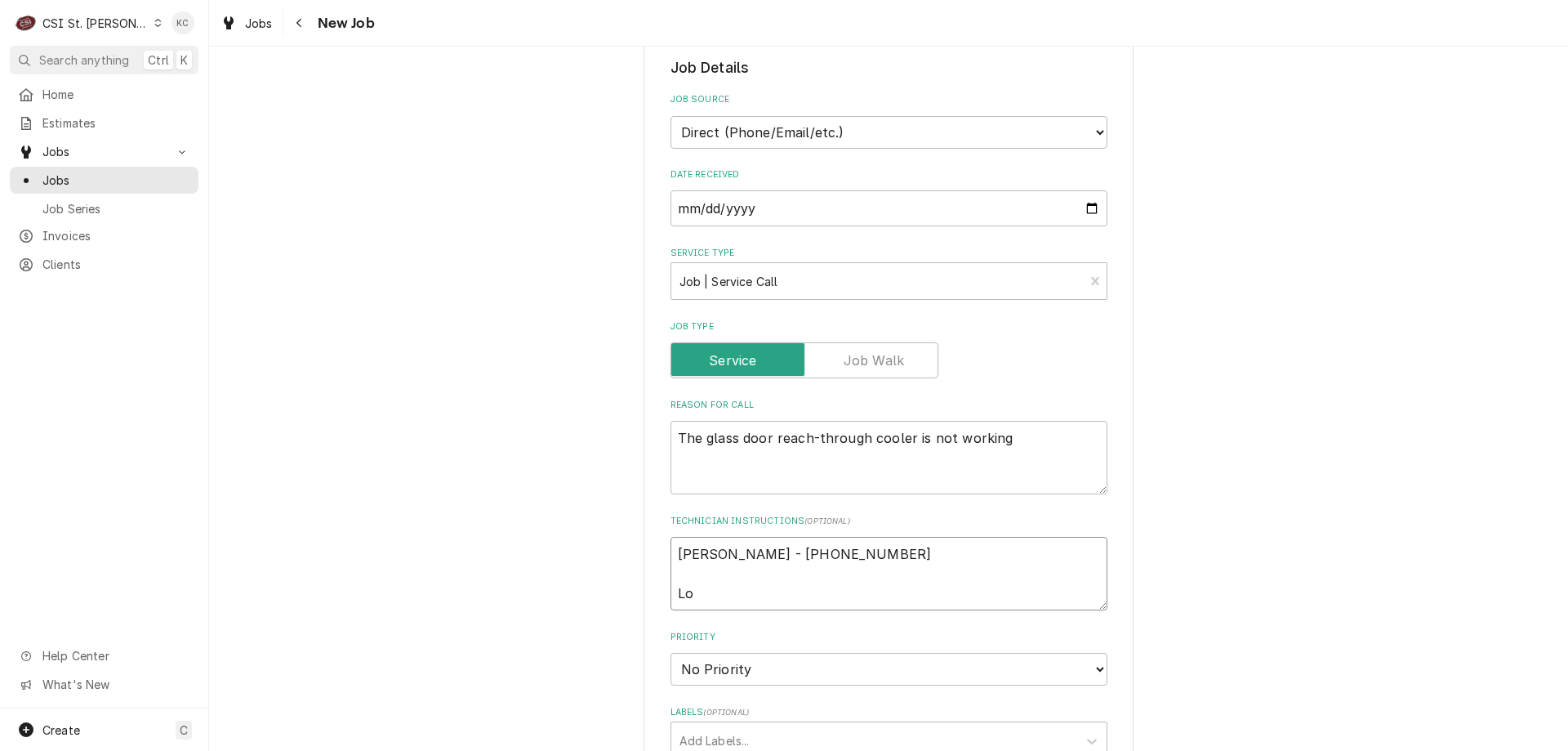
type textarea "Connie Schumacher - 636 733-3270 Loc"
type textarea "x"
type textarea "Connie Schumacher - 636 733-3270 Loca"
type textarea "x"
type textarea "Connie Schumacher - 636 733-3270 Locat"
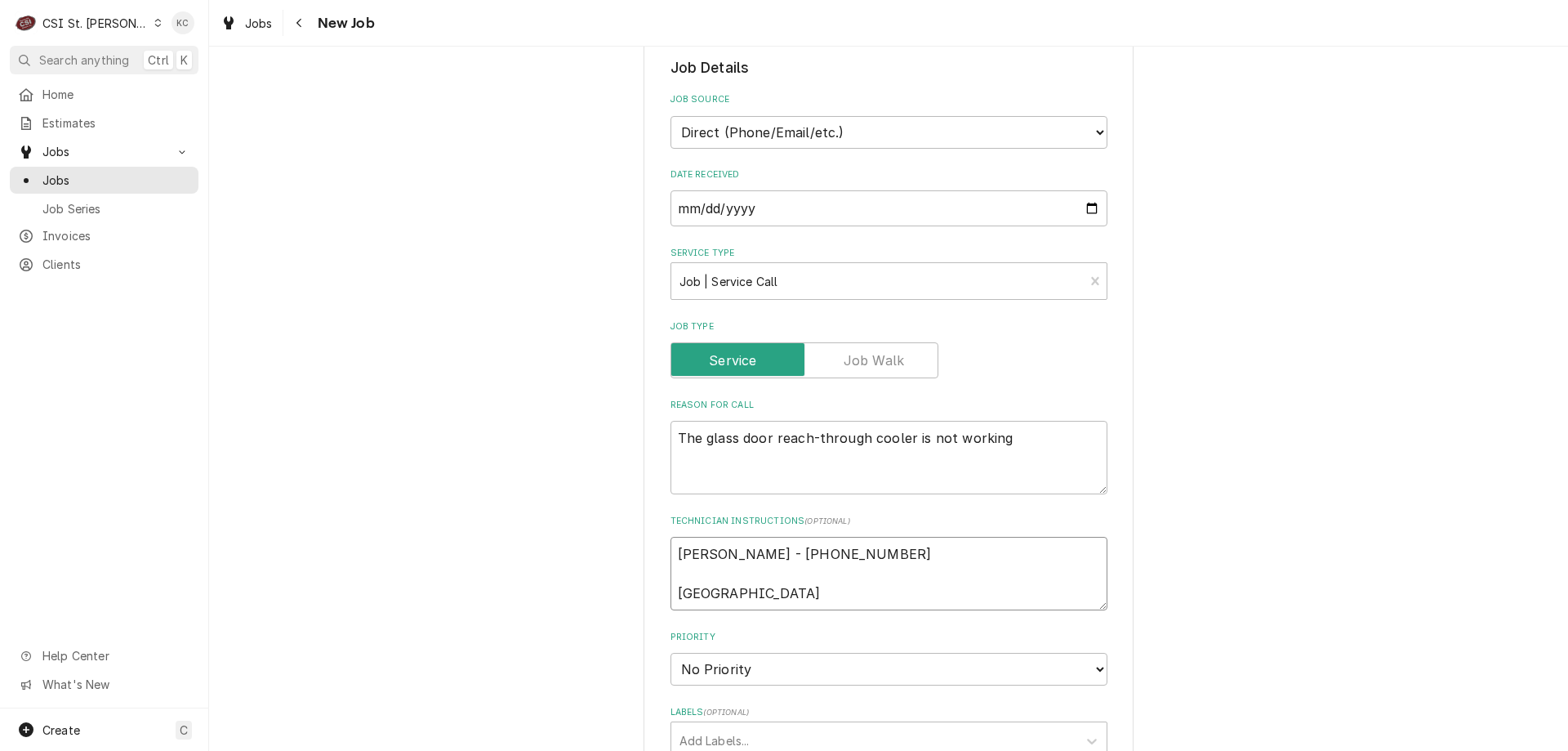
type textarea "x"
type textarea "Connie Schumacher - 636 733-3270 Locate"
type textarea "x"
type textarea "Connie Schumacher - 636 733-3270 Located"
type textarea "x"
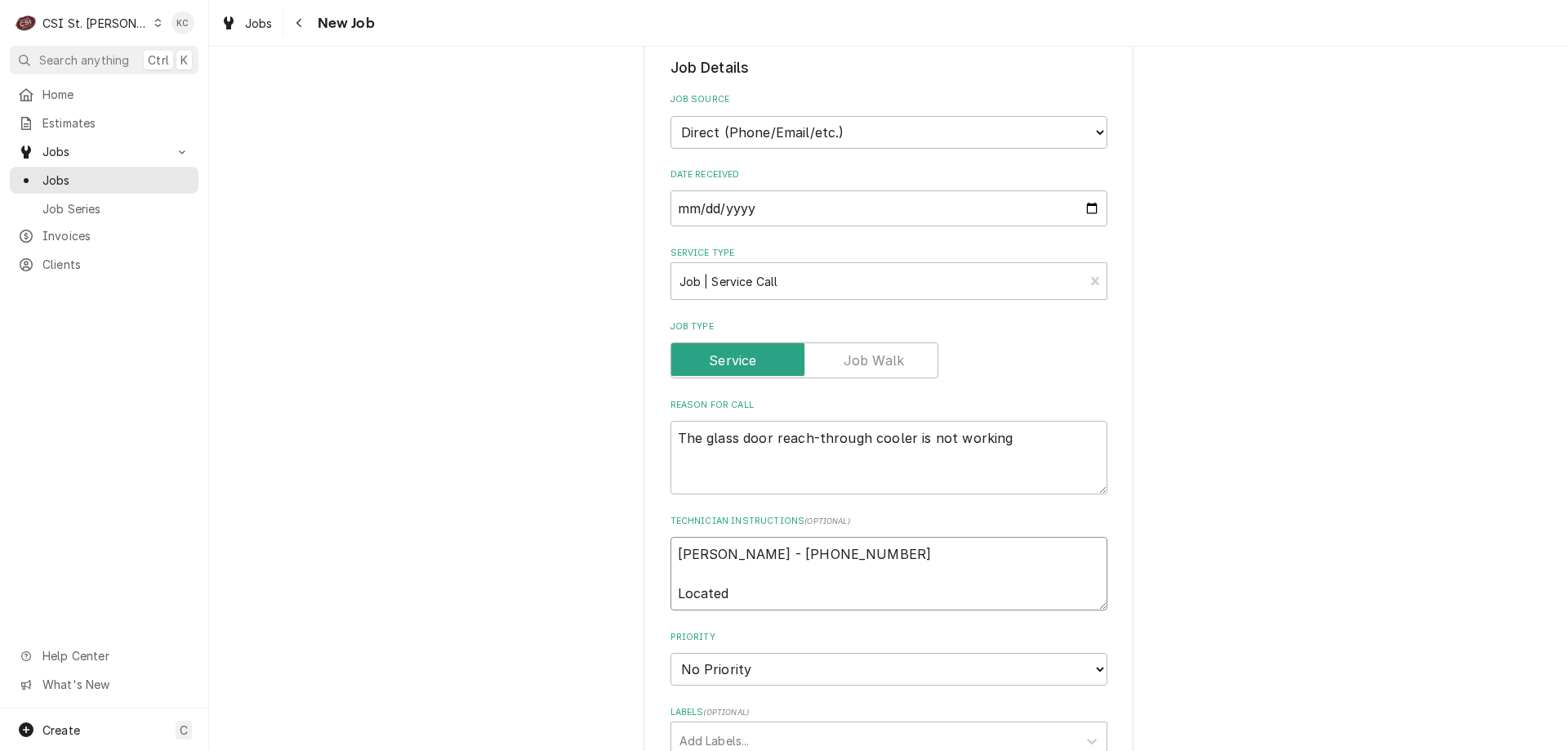
type textarea "Connie Schumacher - 636 733-3270 Located"
type textarea "x"
type textarea "Connie Schumacher - 636 733-3270 Located"
type textarea "x"
type textarea "Connie Schumacher - 636 733-3270 Locate"
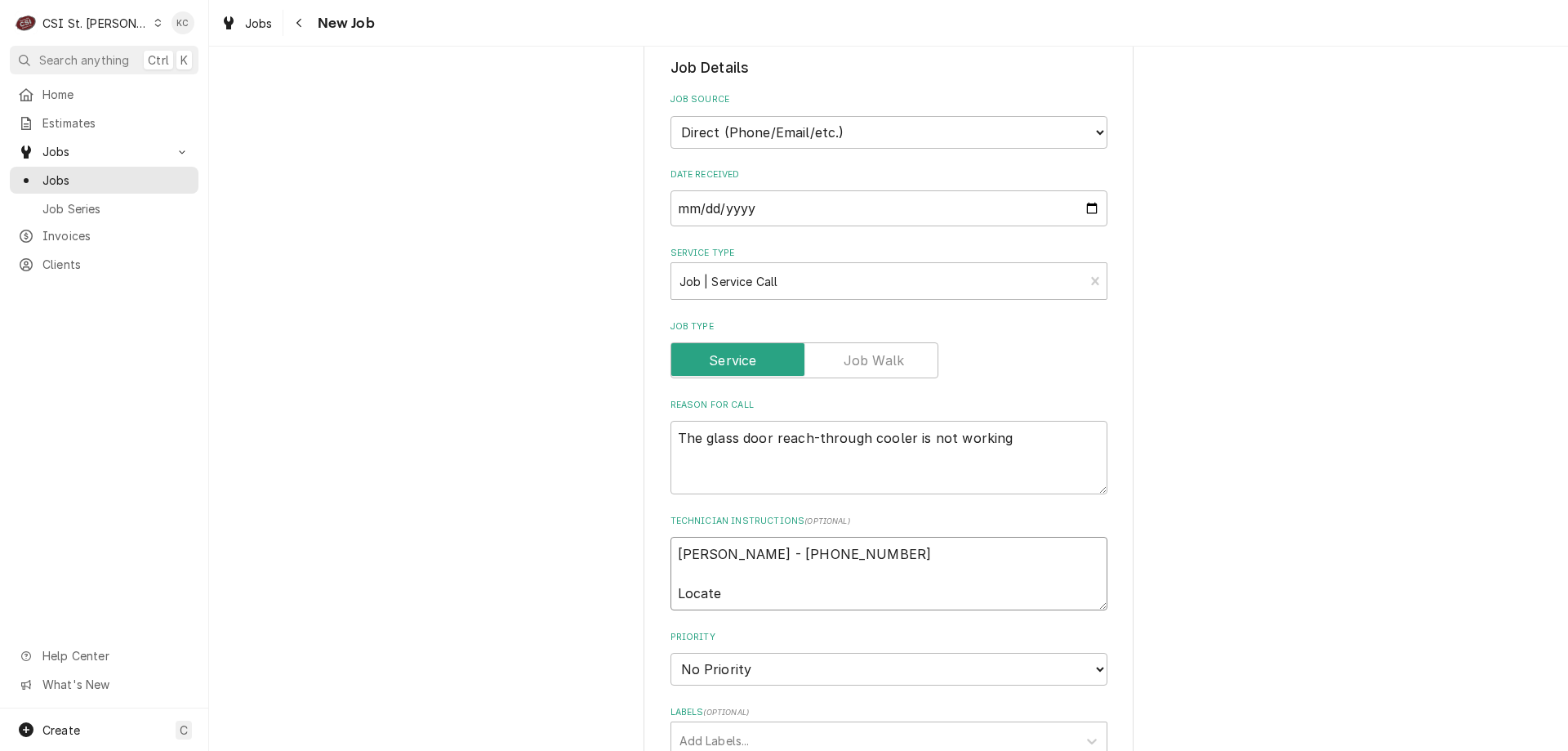
type textarea "x"
type textarea "Connie Schumacher - 636 733-3270 Locat"
type textarea "x"
type textarea "Connie Schumacher - 636 733-3270 Loca"
type textarea "x"
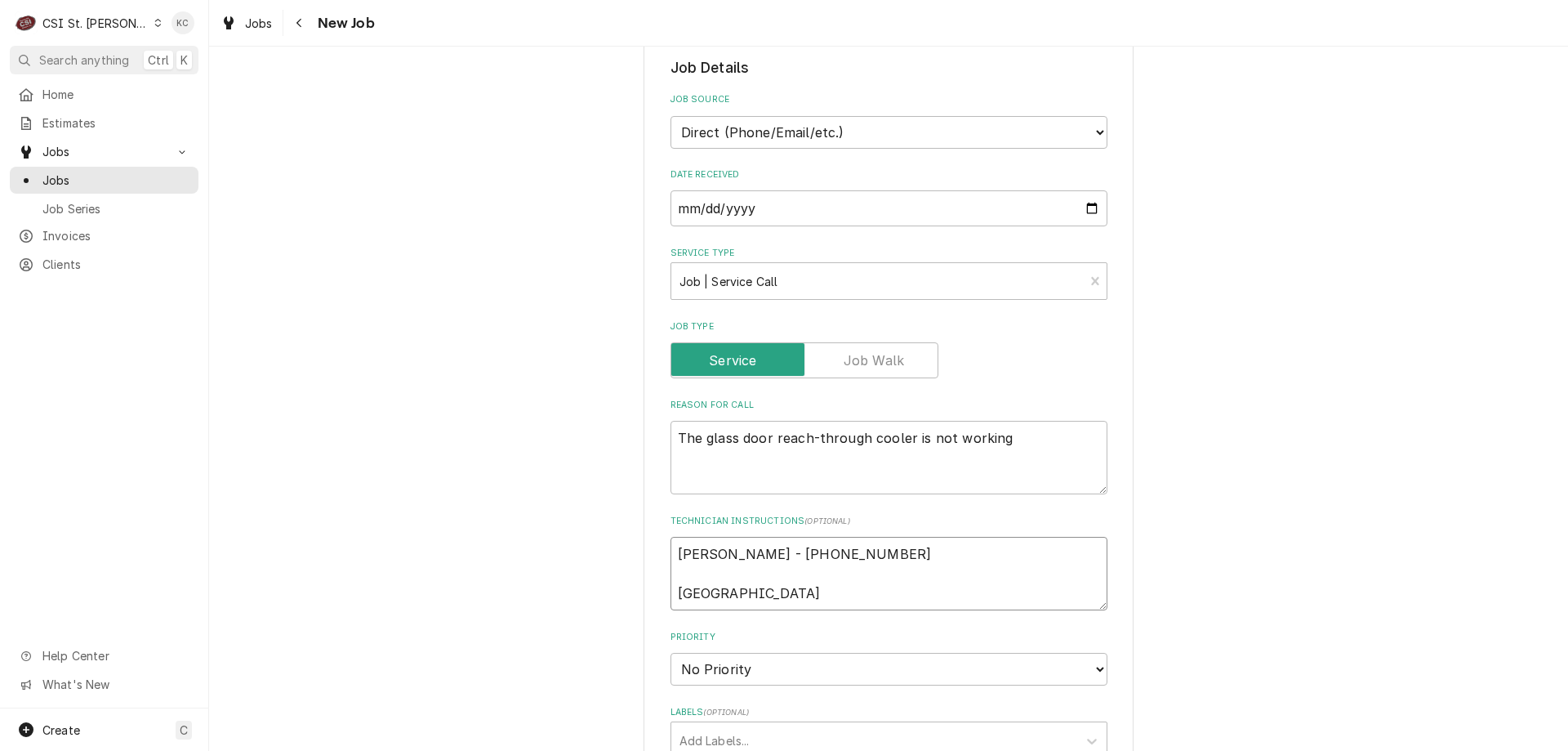
type textarea "Connie Schumacher - 636 733-3270 Loc"
type textarea "x"
type textarea "Connie Schumacher - 636 733-3270 Lo"
type textarea "x"
type textarea "Connie Schumacher - 636 733-3270 L"
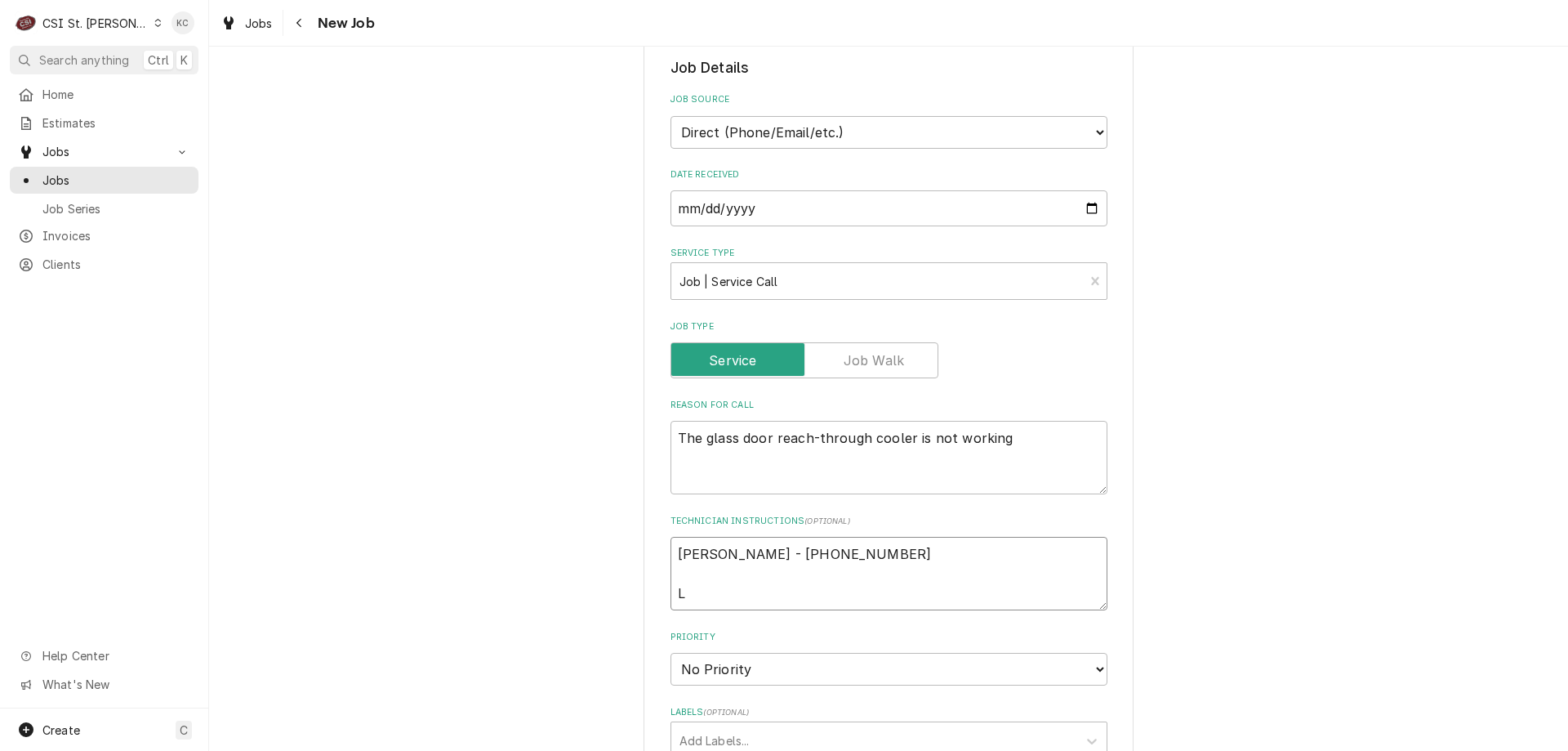
type textarea "x"
type textarea "Connie Schumacher - 636 733-3270"
type textarea "x"
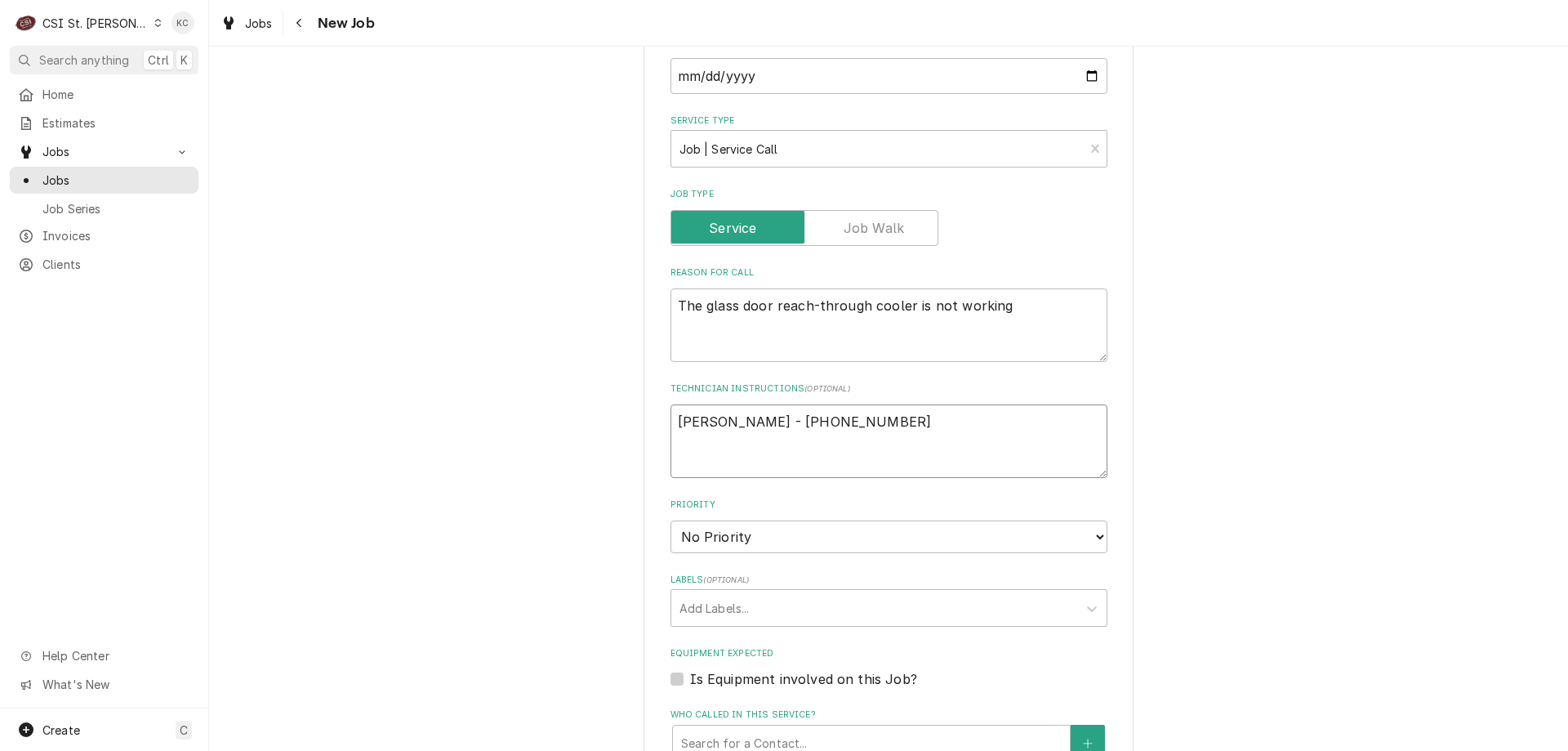
scroll to position [572, 0]
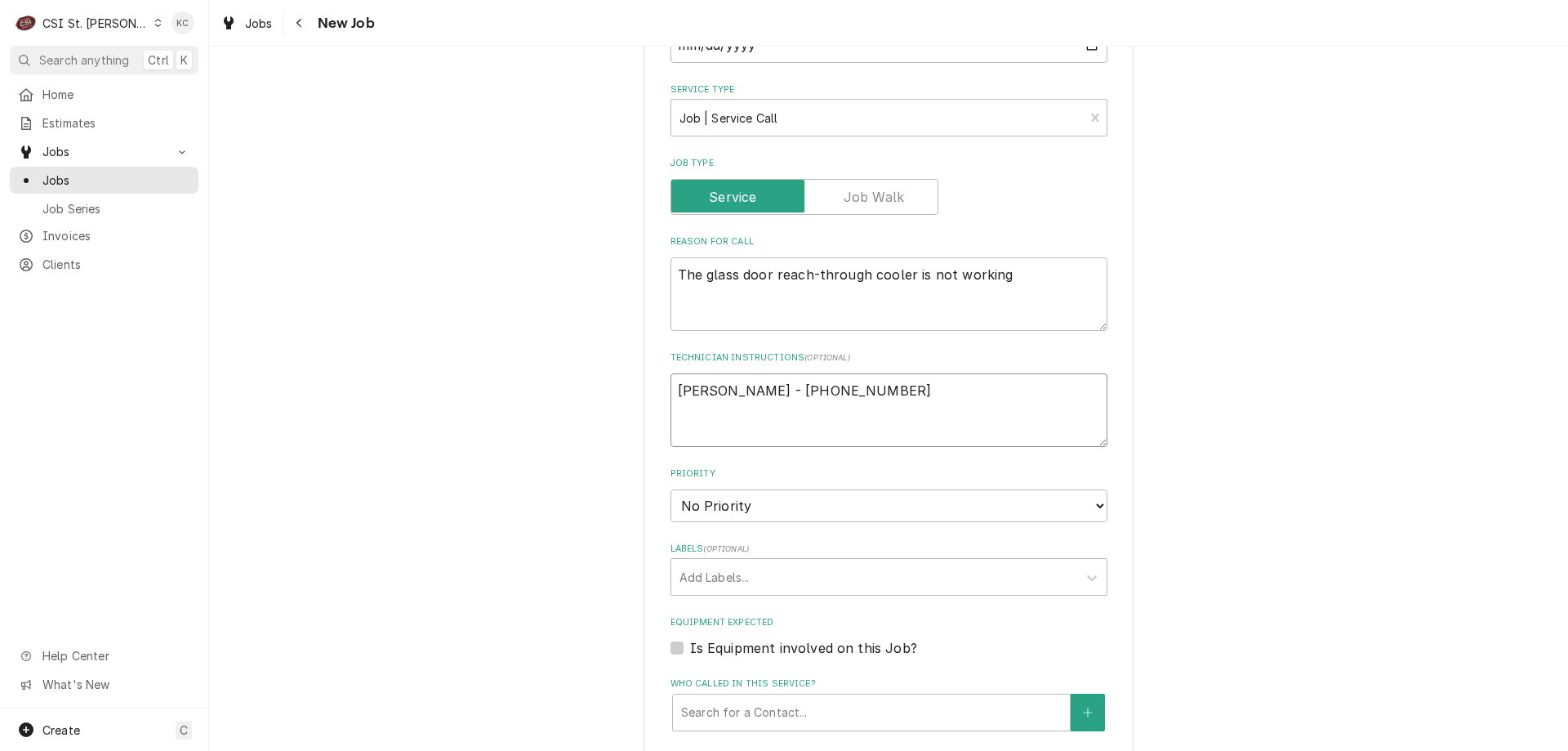
type textarea "Connie Schumacher - 636 733-3270"
click at [738, 510] on select "No Priority Urgent High Medium Low" at bounding box center [890, 505] width 437 height 33
select select "4"
click at [671, 489] on select "No Priority Urgent High Medium Low" at bounding box center [890, 505] width 437 height 33
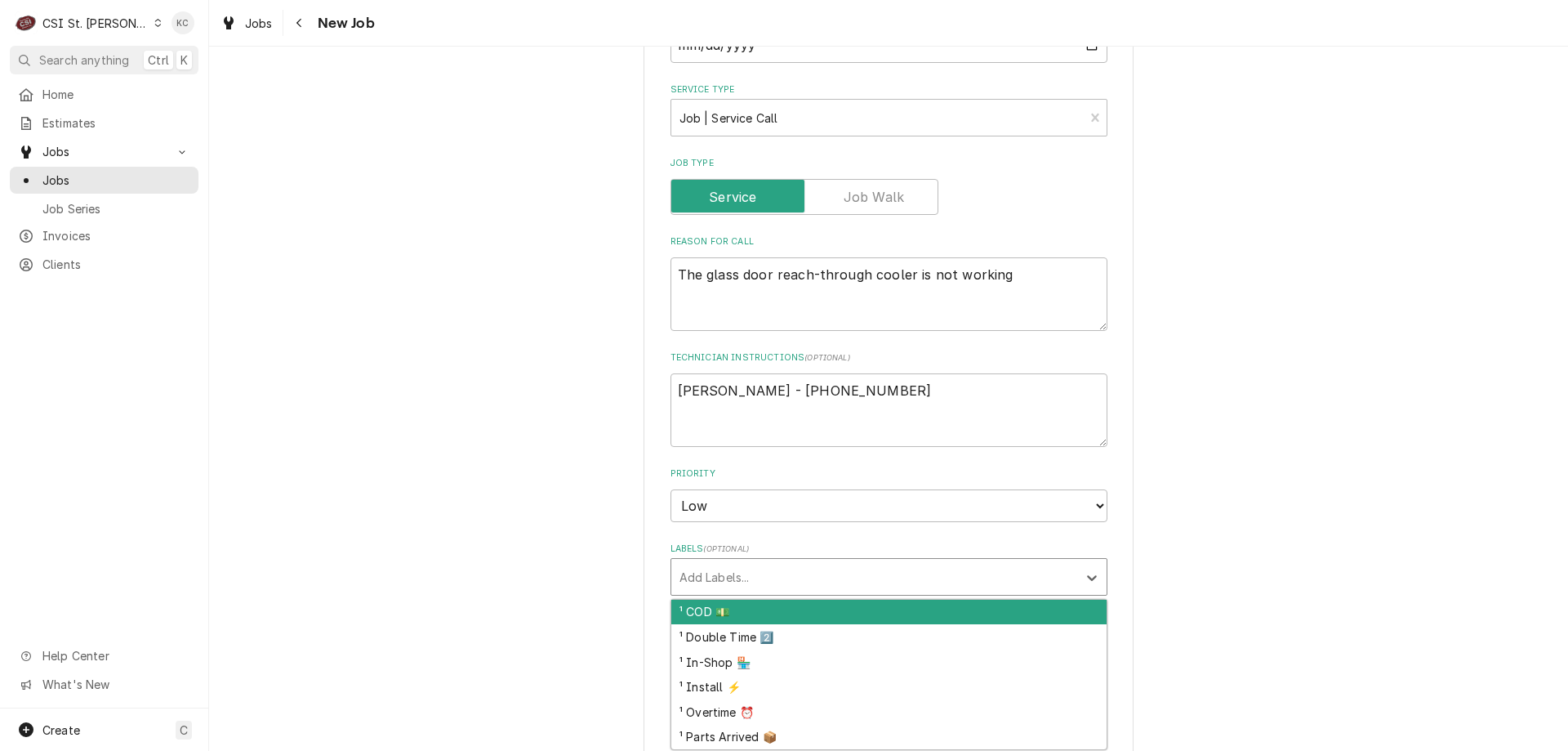
click at [734, 585] on div "Labels" at bounding box center [875, 576] width 390 height 29
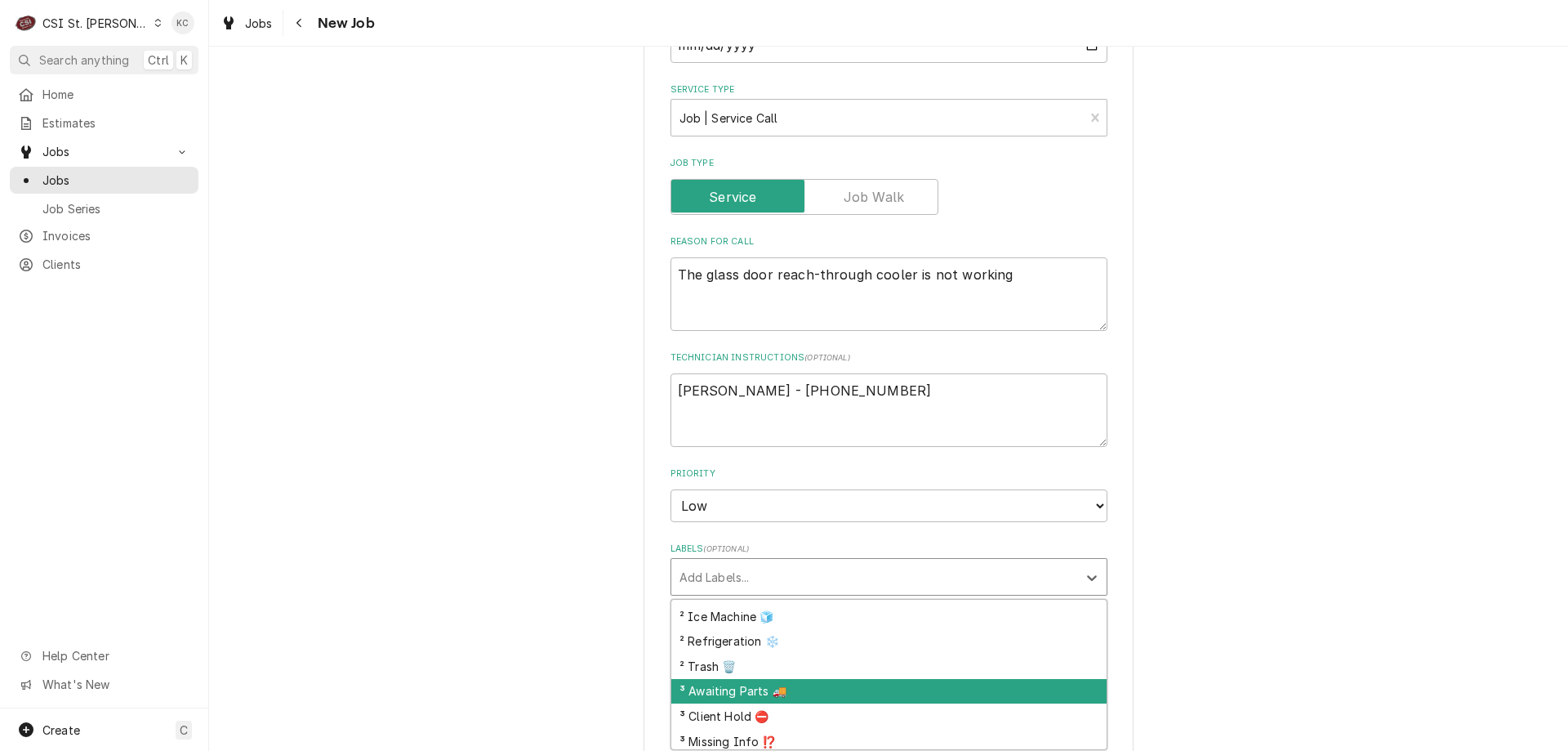
scroll to position [408, 0]
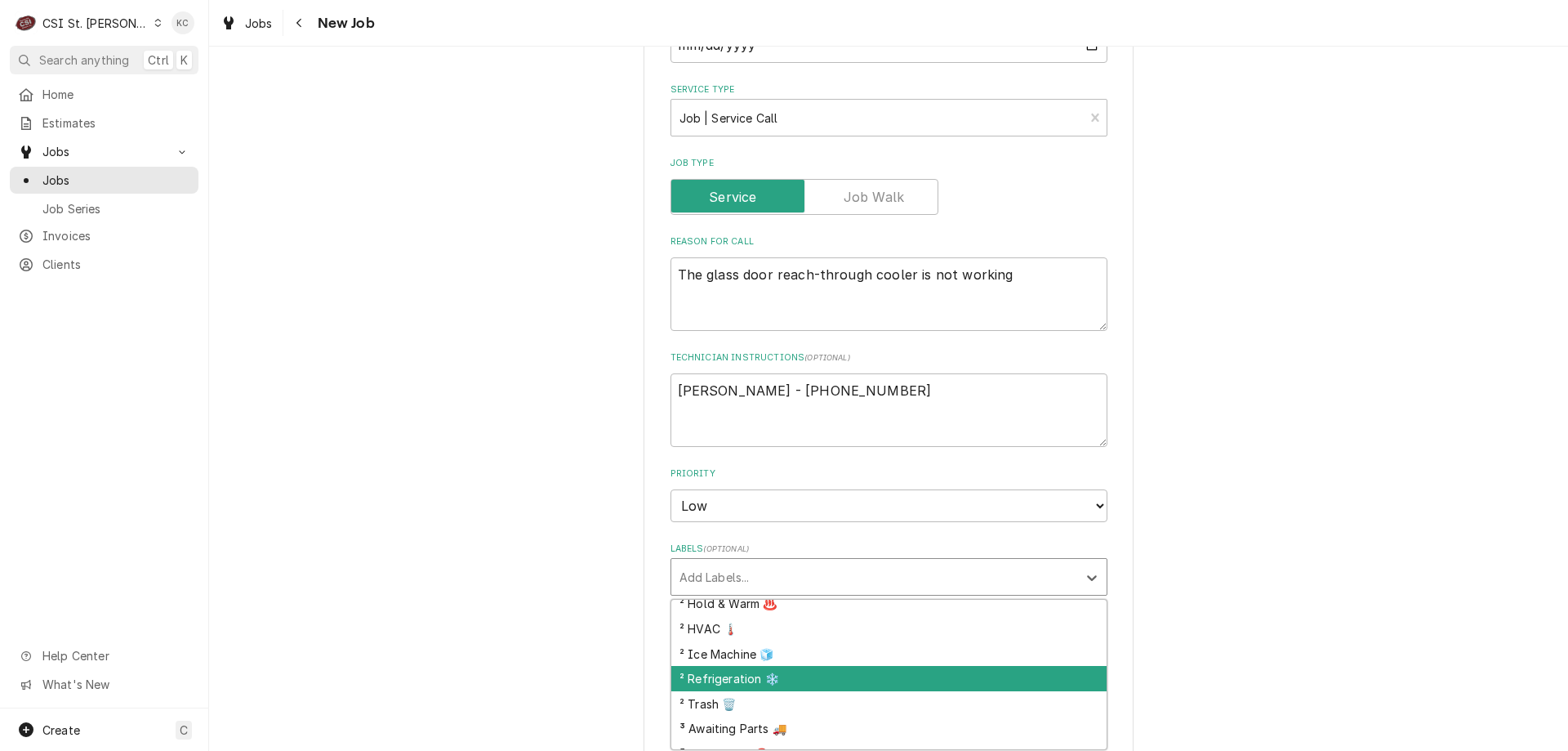
click at [773, 672] on div "² Refrigeration ❄️" at bounding box center [889, 678] width 435 height 25
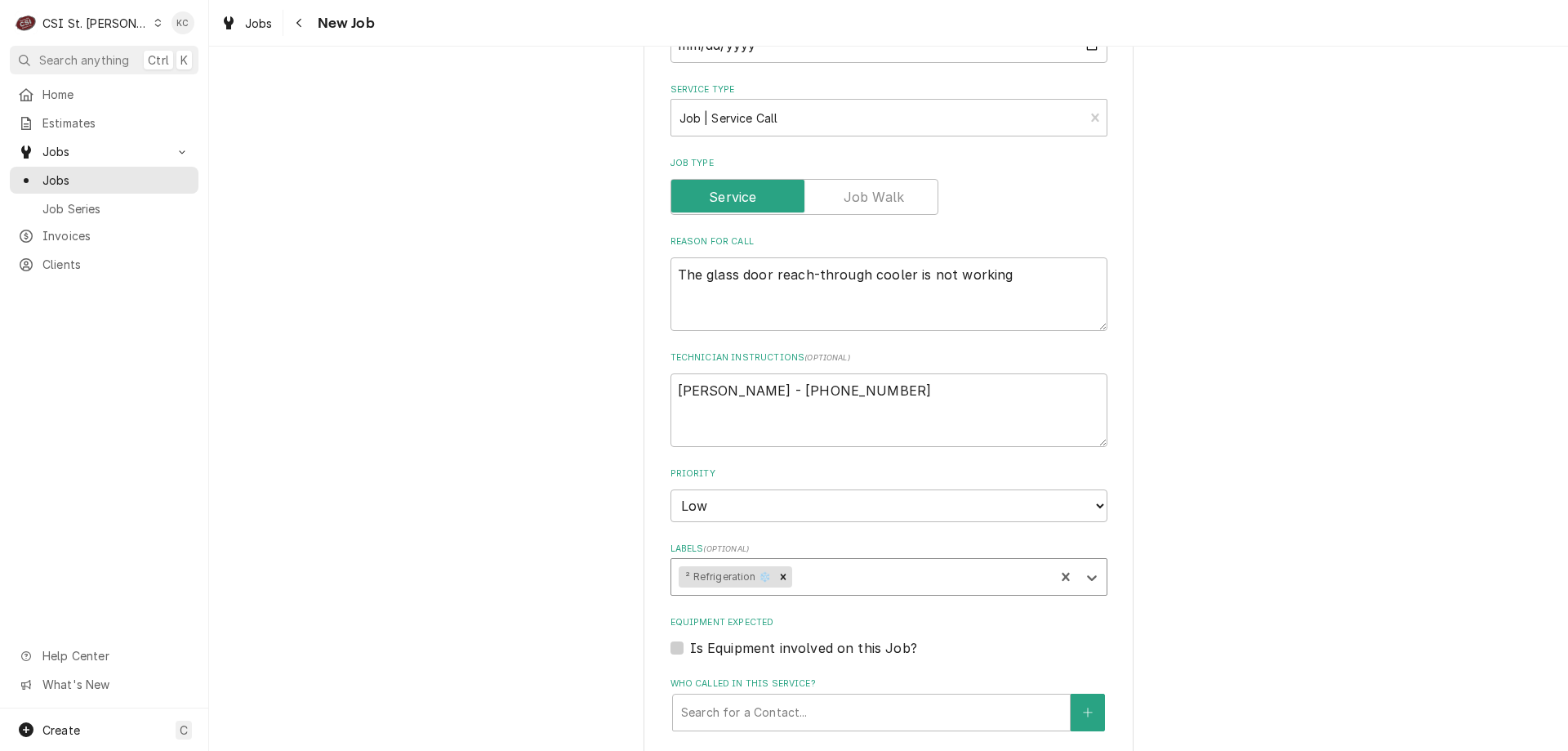
click at [1244, 431] on div "Please provide the following information to create a job: Client Details Client…" at bounding box center [888, 371] width 1359 height 1758
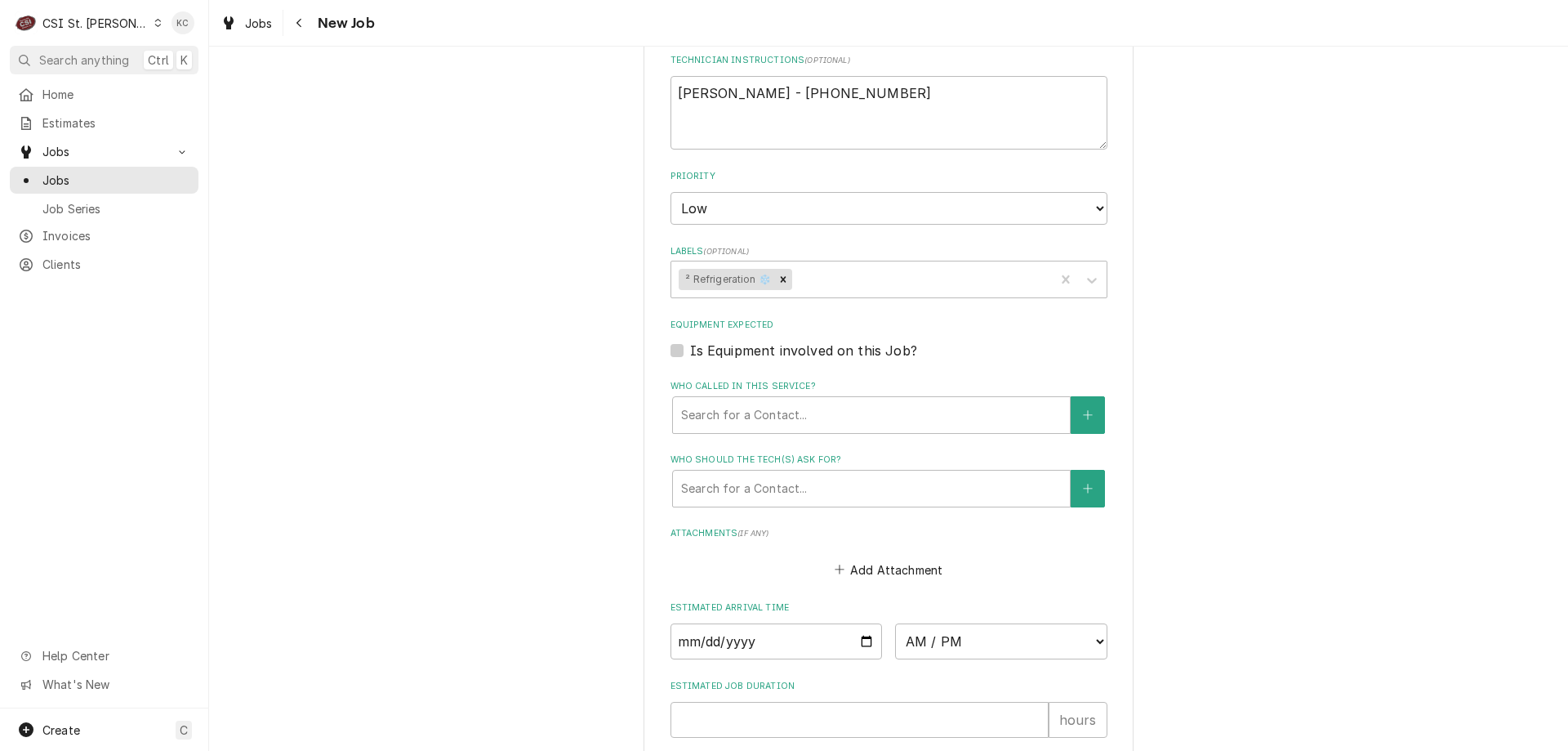
scroll to position [1071, 0]
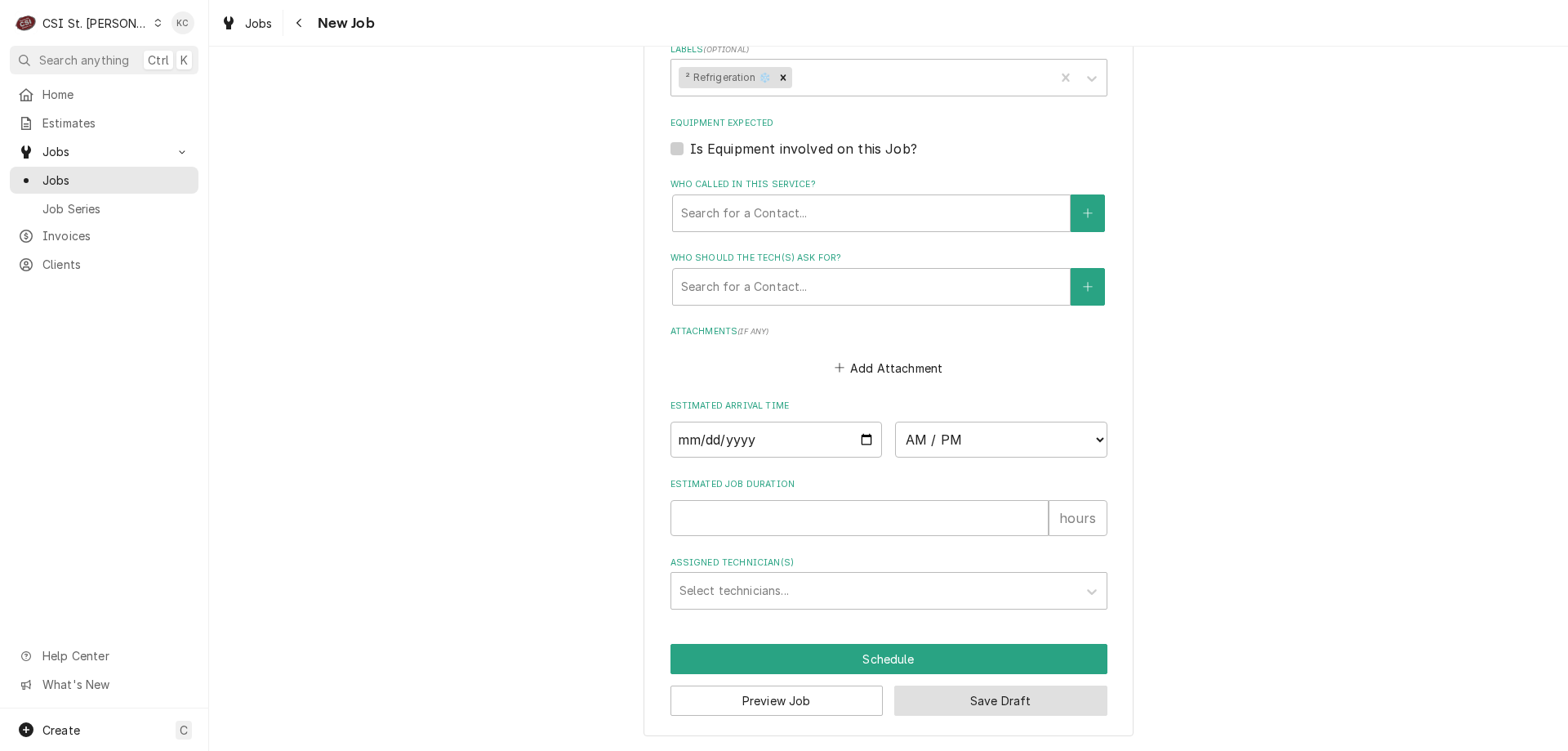
click at [1010, 704] on button "Save Draft" at bounding box center [1001, 700] width 213 height 30
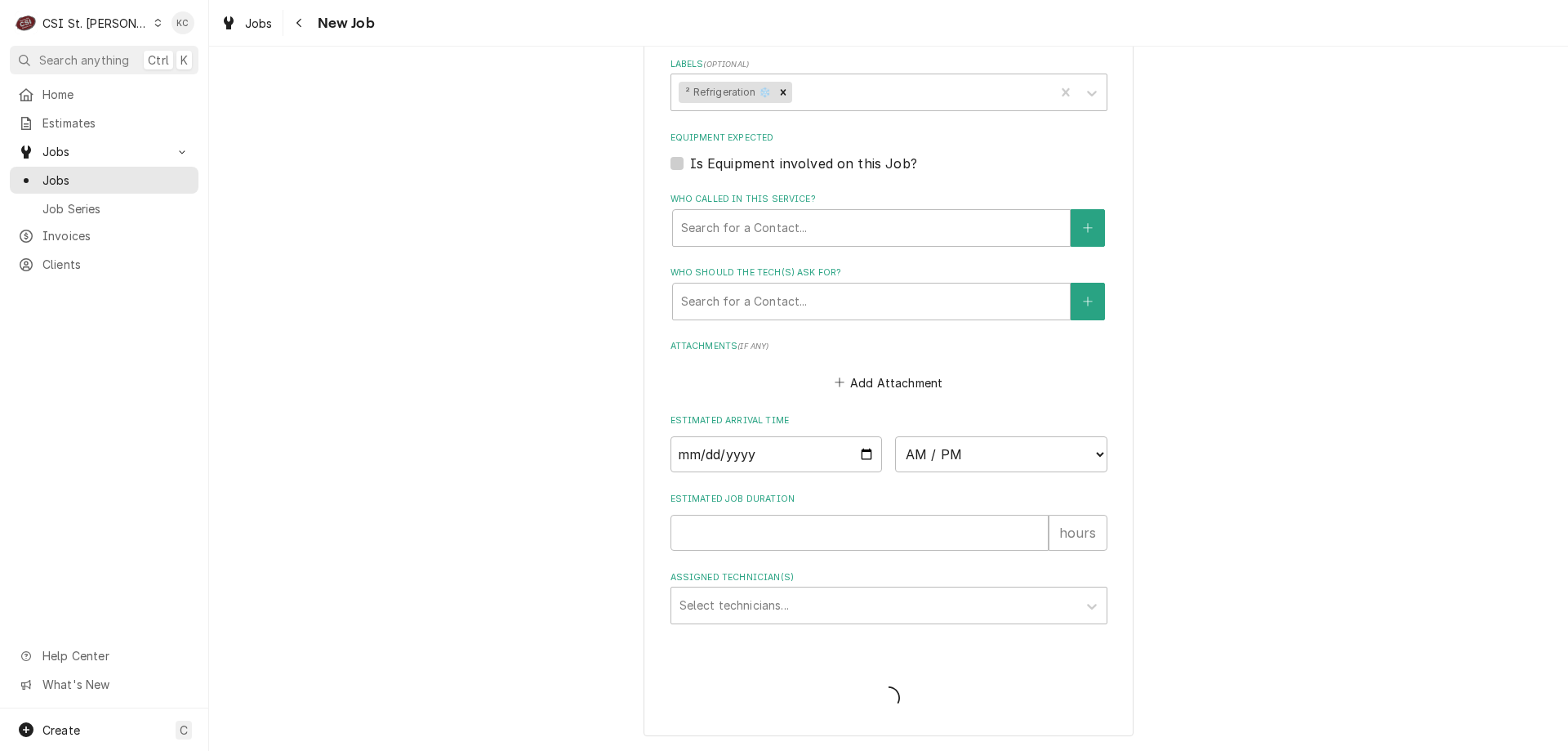
type textarea "x"
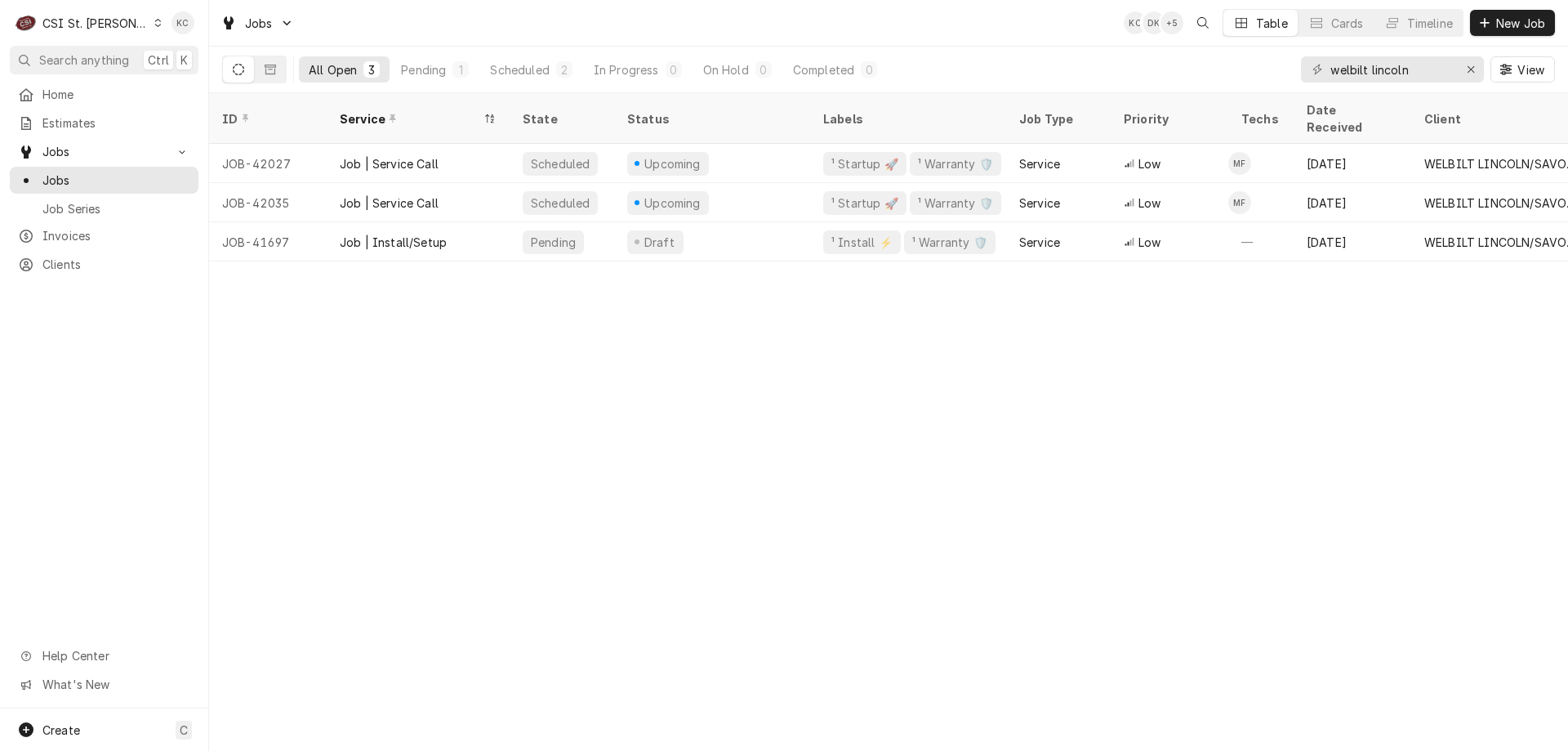
click at [1404, 424] on div "ID Service State Status Labels Job Type Priority Techs Date Received Client Loc…" at bounding box center [888, 421] width 1359 height 657
click at [1285, 379] on div "ID Service State Status Labels Job Type Priority Techs Date Received Client Loc…" at bounding box center [888, 421] width 1359 height 657
click at [1501, 25] on span "New Job" at bounding box center [1521, 23] width 56 height 17
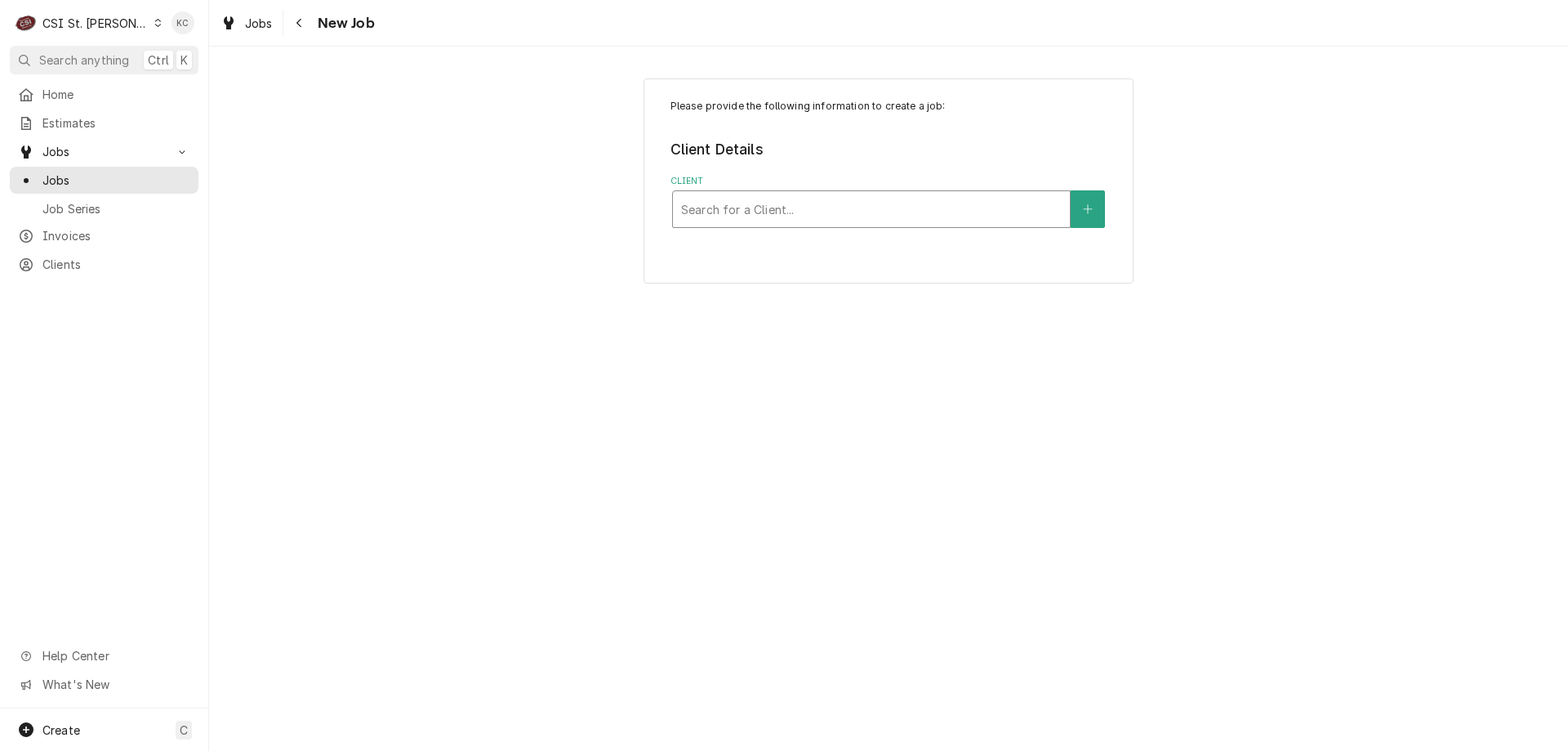
click at [805, 218] on div "Client" at bounding box center [871, 209] width 381 height 29
type input "schnucks - corp"
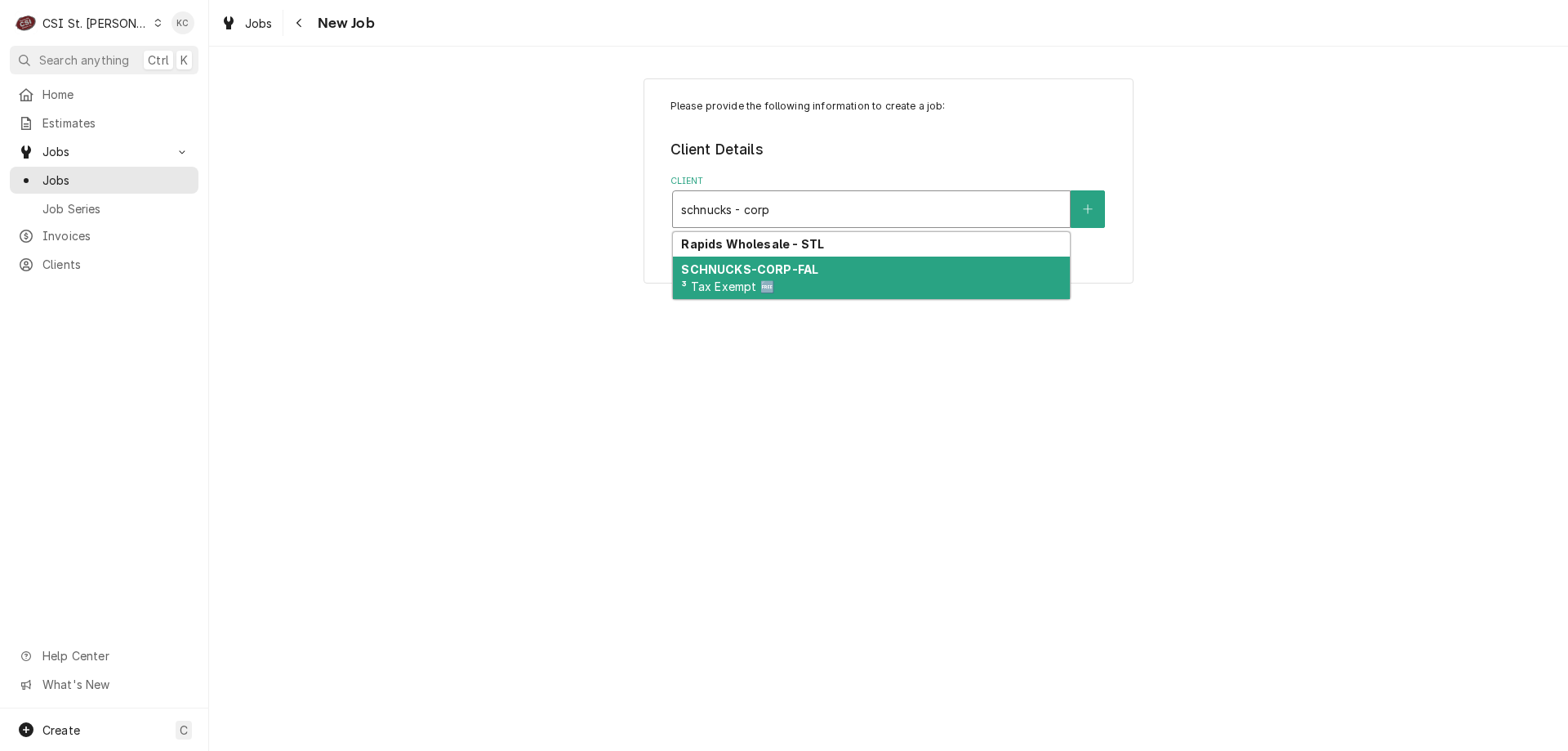
click at [800, 272] on strong "SCHNUCKS-CORP-FAL" at bounding box center [749, 270] width 137 height 14
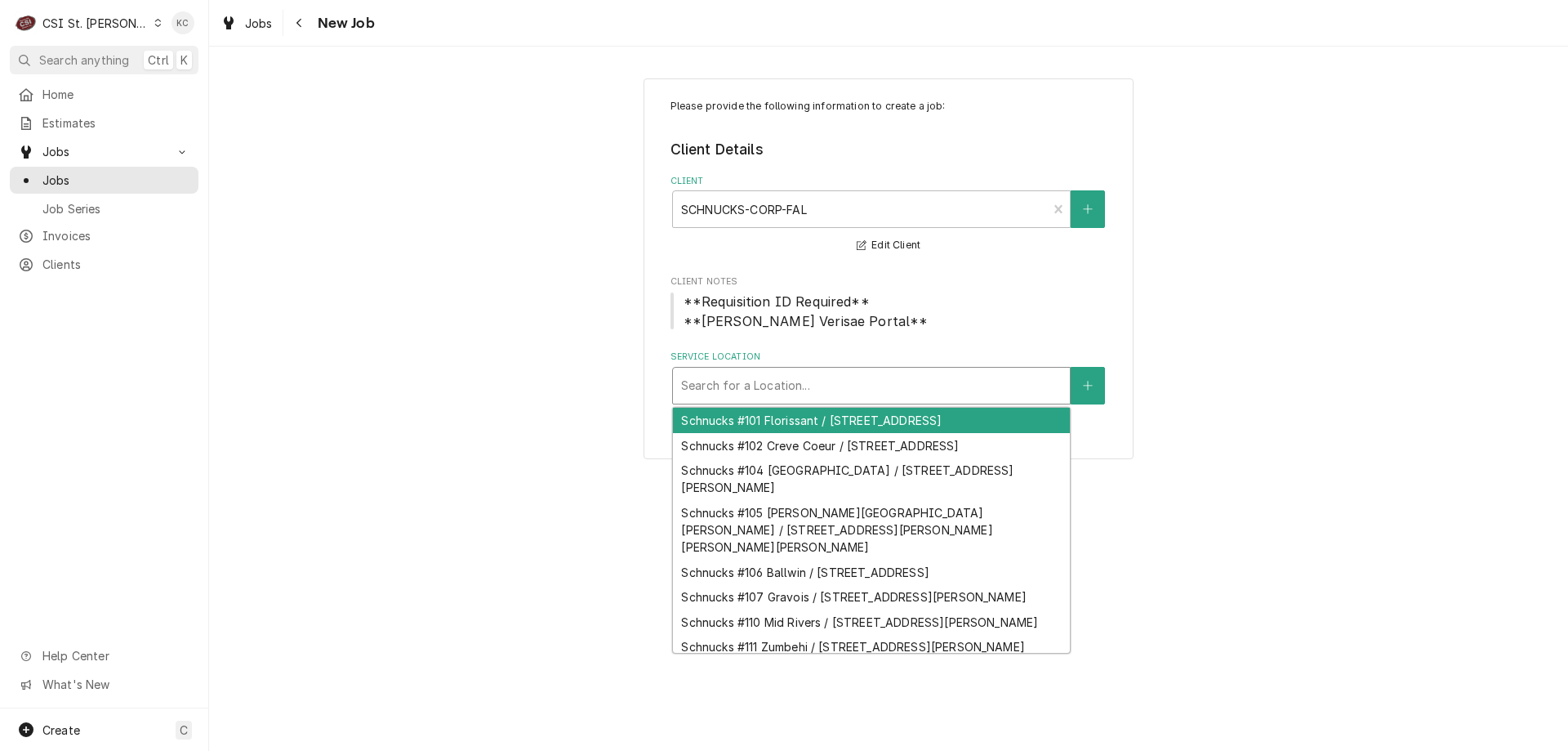
click at [1030, 374] on div "Service Location" at bounding box center [871, 384] width 381 height 29
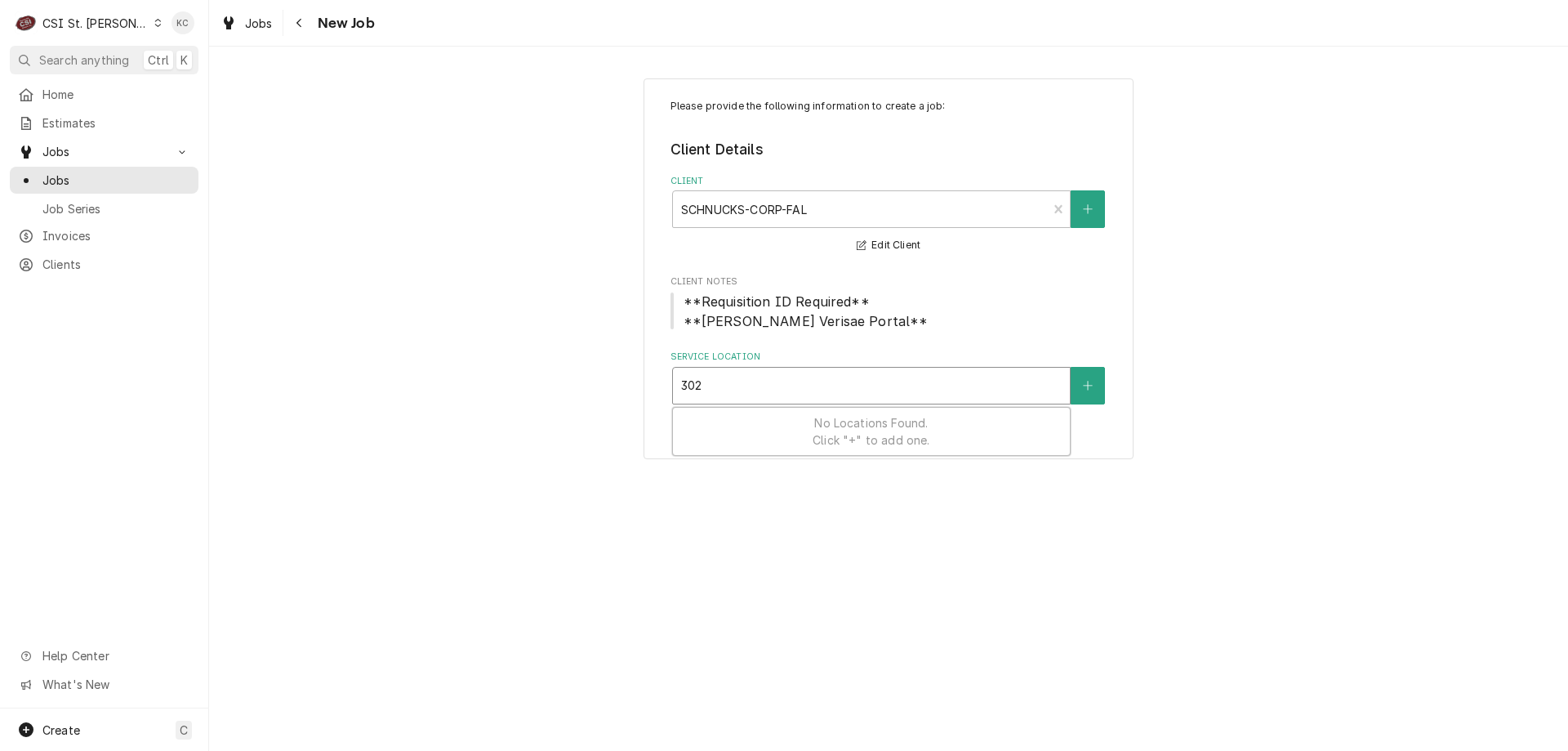
type input "3029"
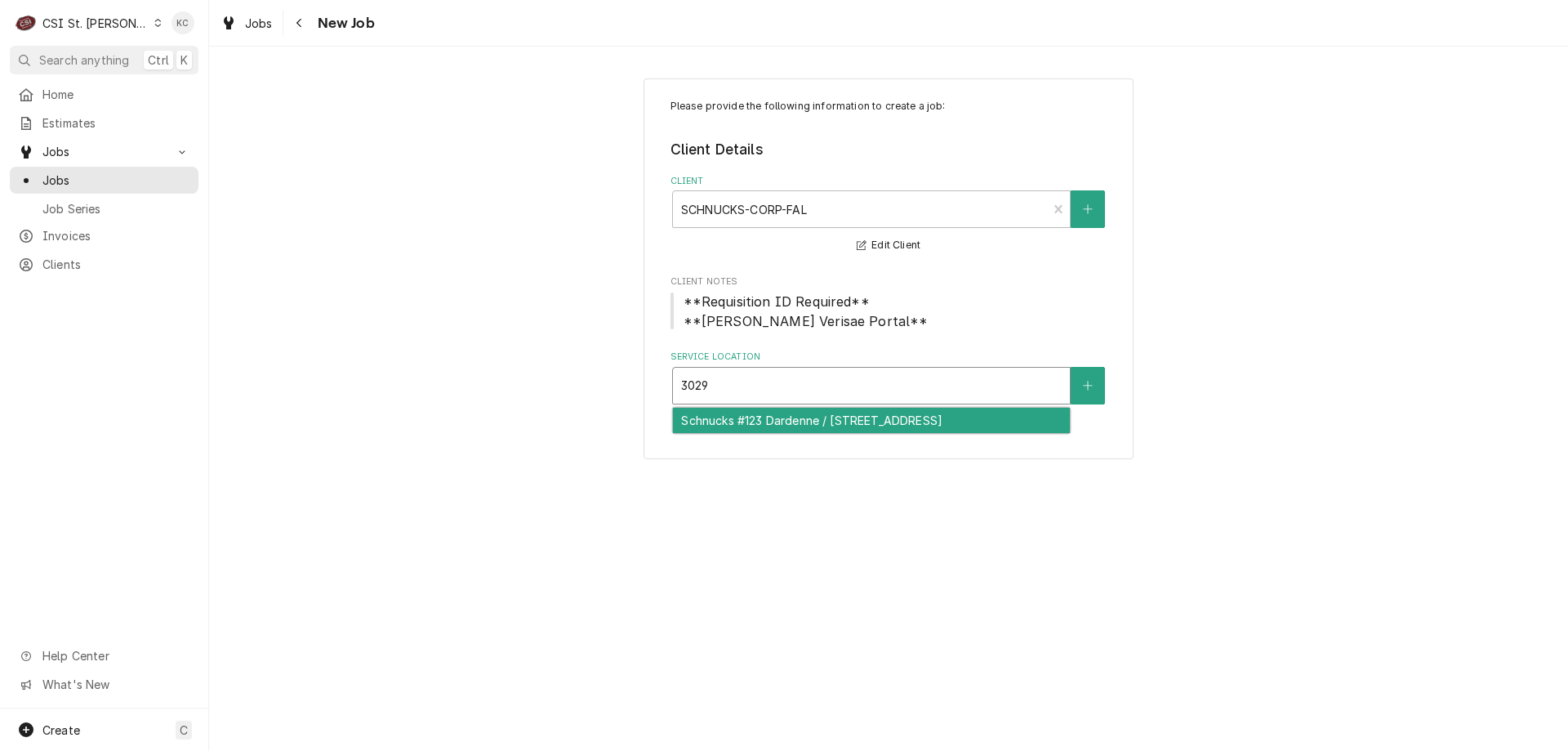
click at [983, 424] on div "Schnucks #123 Dardenne / 3029 State Highway K, Ofallon, MO 63368" at bounding box center [872, 419] width 397 height 25
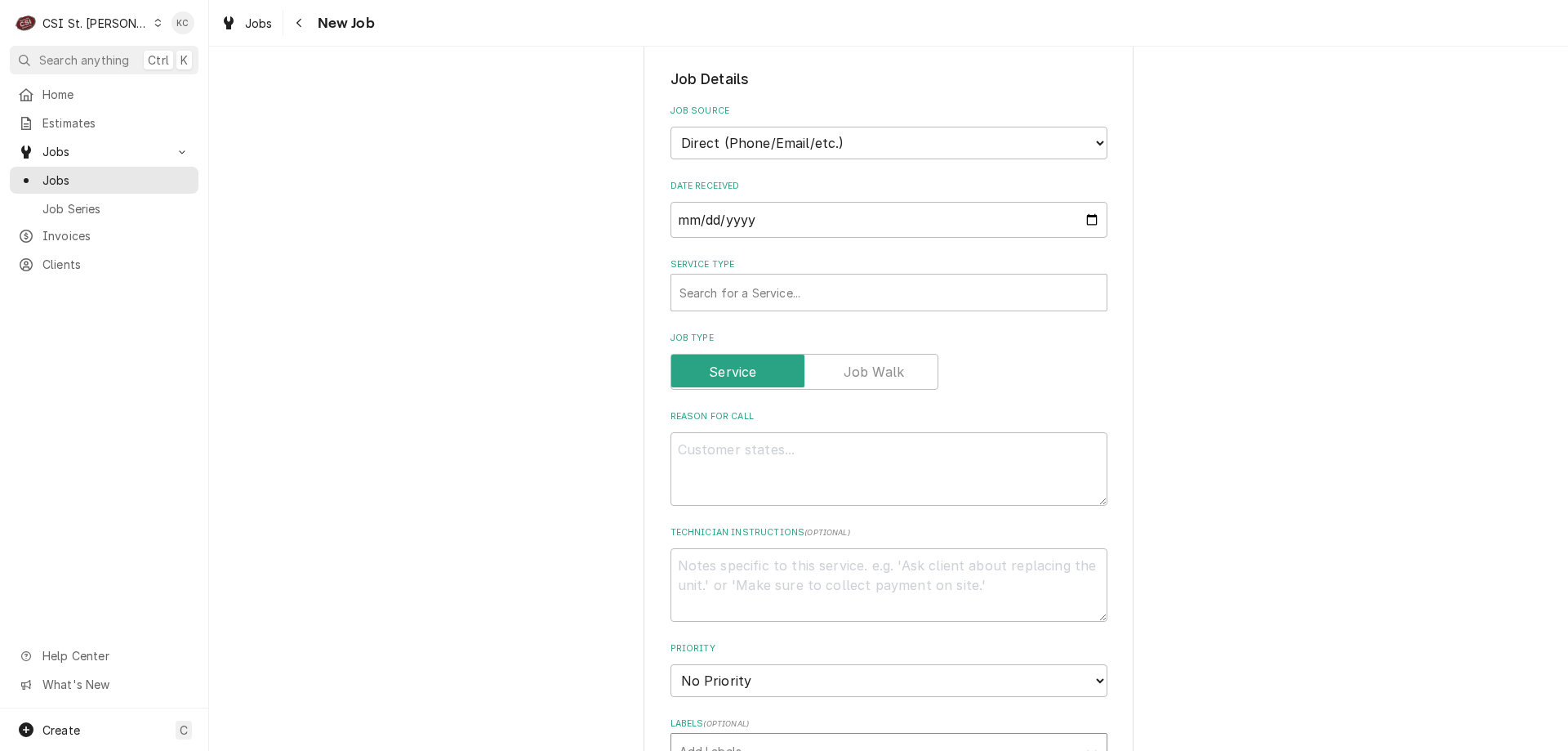
scroll to position [490, 0]
click at [857, 141] on select "Direct (Phone/Email/etc.) Service Channel Corrigo Ecotrak Other" at bounding box center [890, 144] width 437 height 33
select select "100"
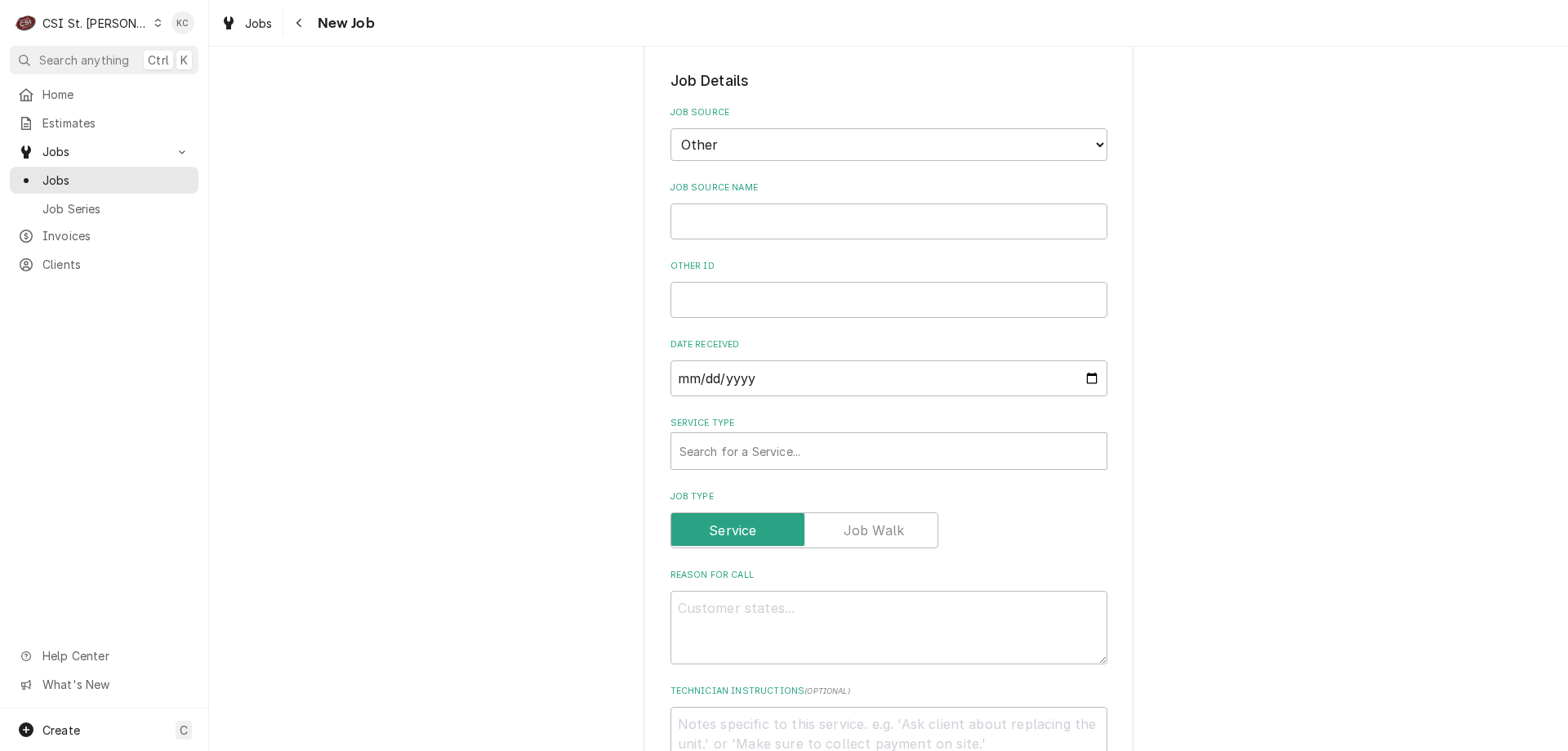
click at [793, 260] on label "Other ID" at bounding box center [890, 266] width 437 height 13
click at [793, 282] on input "Other ID" at bounding box center [890, 300] width 437 height 36
click at [795, 227] on input "Job Source Name" at bounding box center [890, 222] width 437 height 36
type textarea "x"
type input "V"
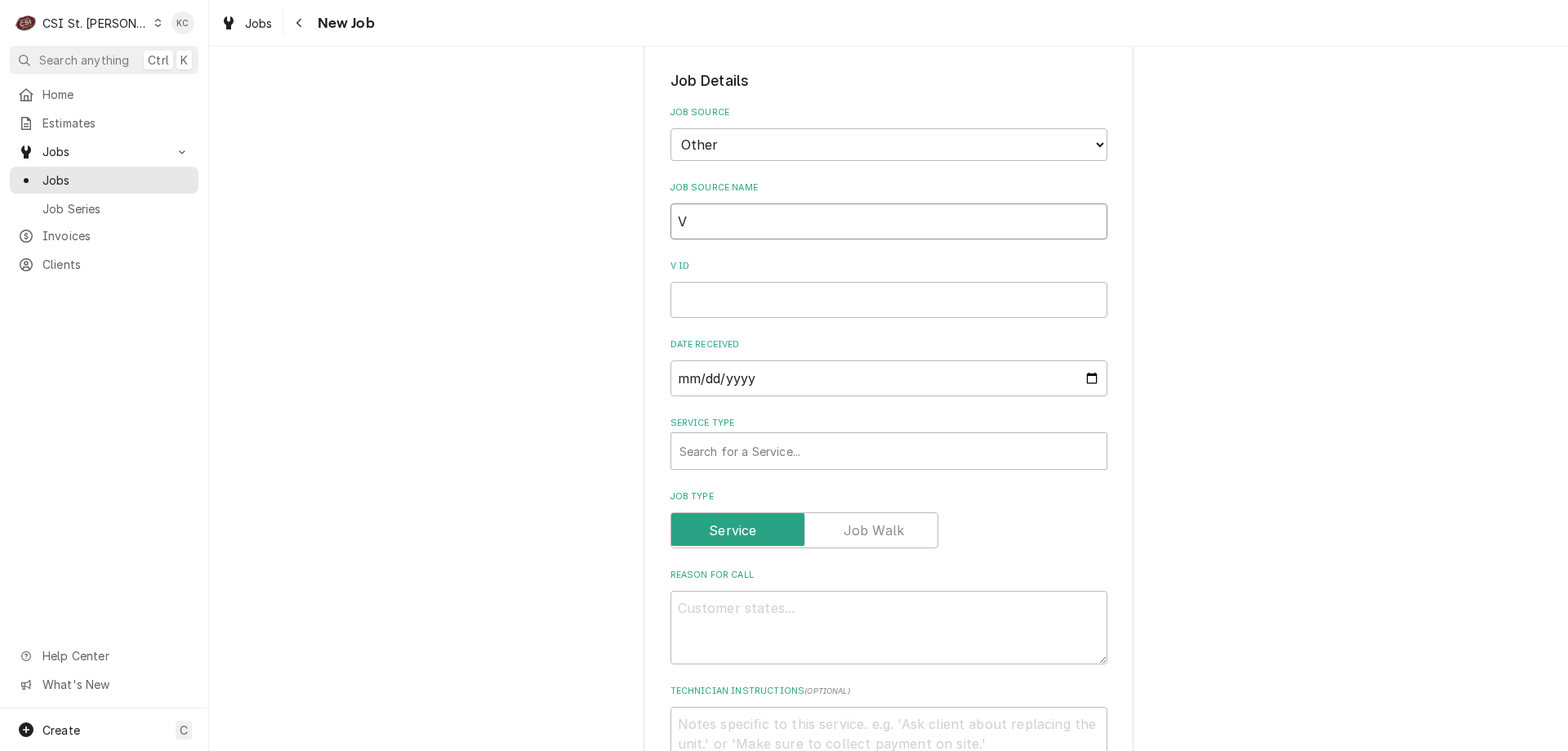
type textarea "x"
type input "Ve"
type textarea "x"
type input "Ver"
type textarea "x"
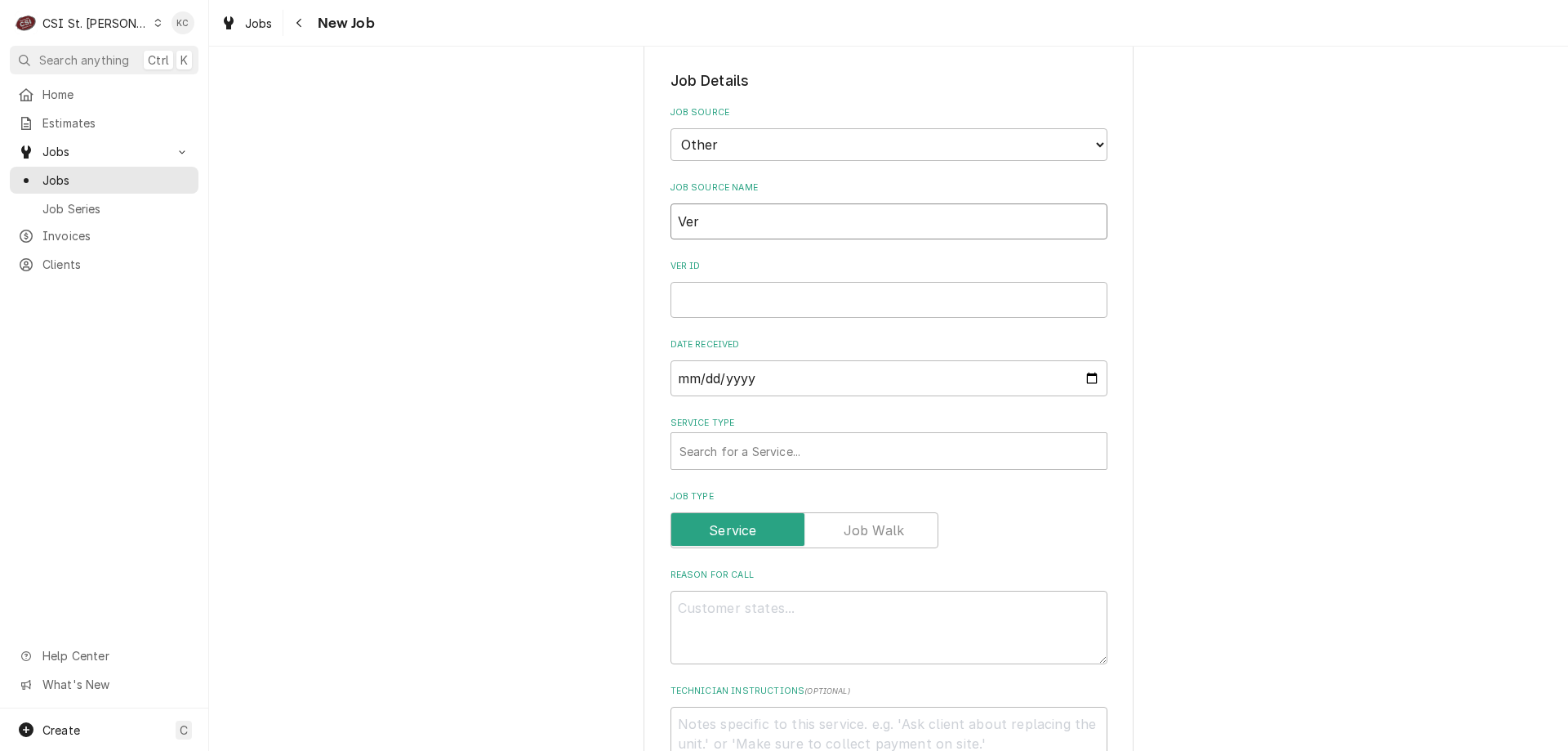
type input "Veri"
type textarea "x"
type input "Verise"
type textarea "x"
type input "Verisea"
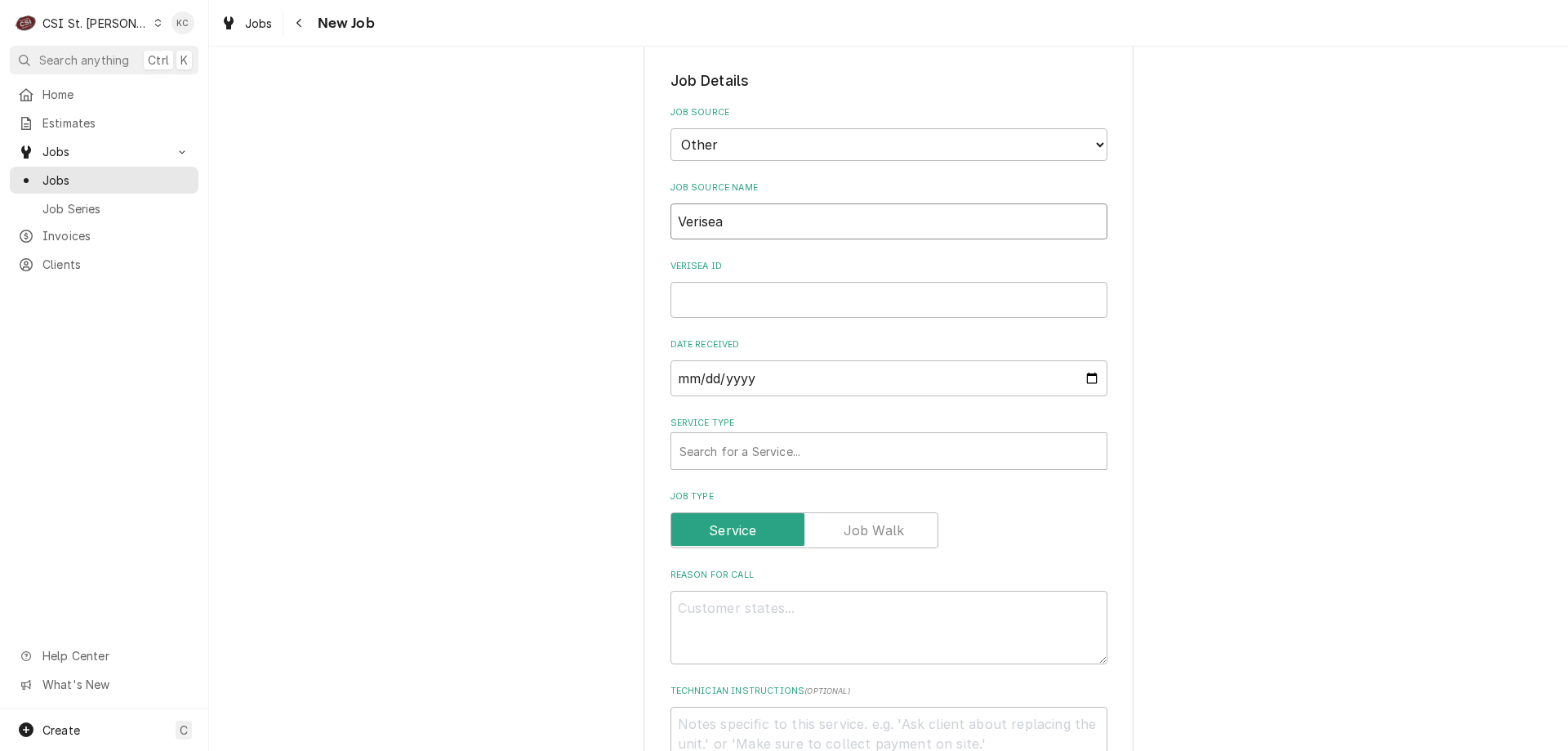
type textarea "x"
type input "Verisea"
type textarea "x"
type input "Verisea e"
type textarea "x"
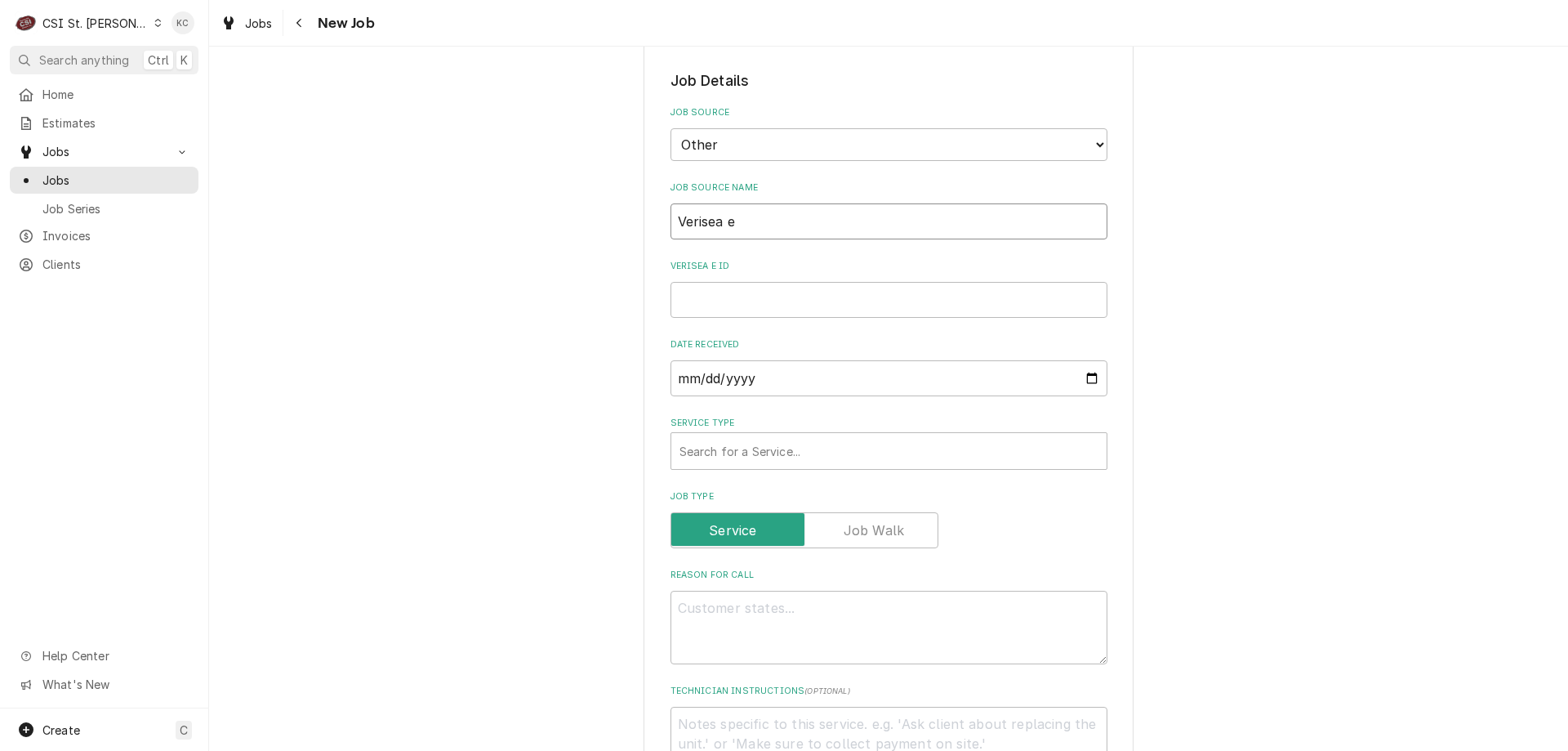
type input "Verisea em"
type textarea "x"
type input "Verisea ema"
type textarea "x"
type input "Verisea emai"
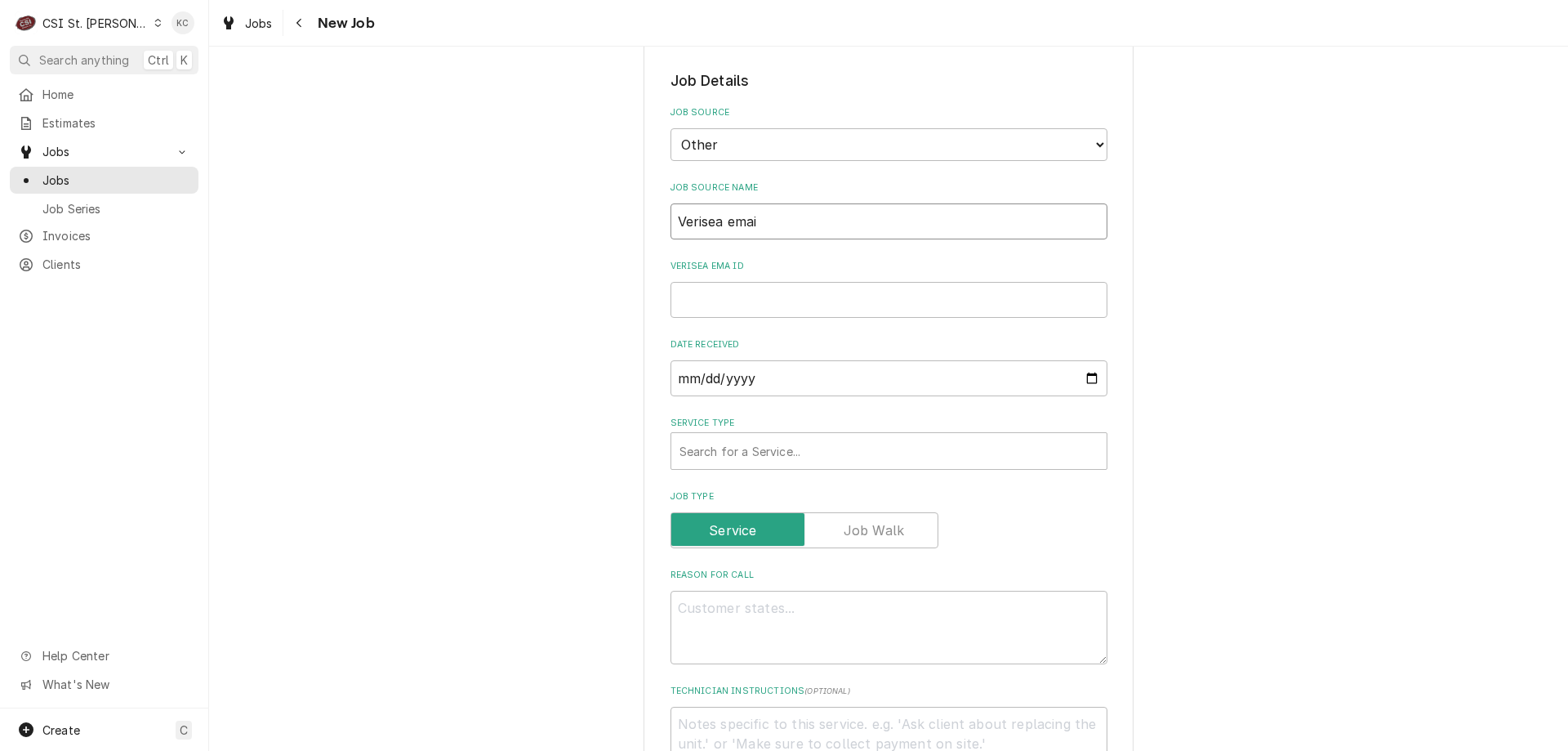
type textarea "x"
type input "Verisea email"
type textarea "x"
type input "Verisea emai"
type textarea "x"
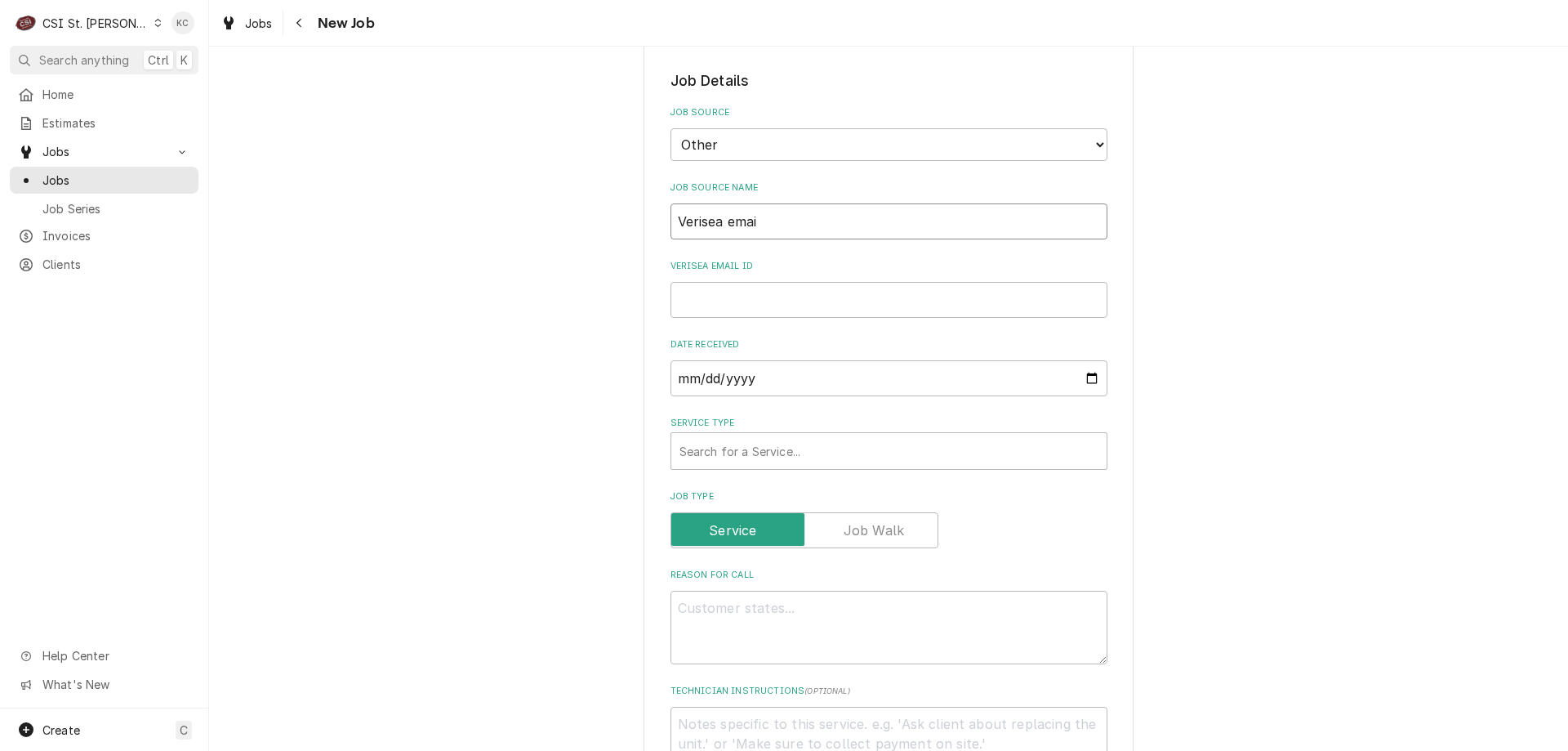
type input "Verisea ema"
type textarea "x"
type input "Verisea em"
type textarea "x"
type input "Verisea e"
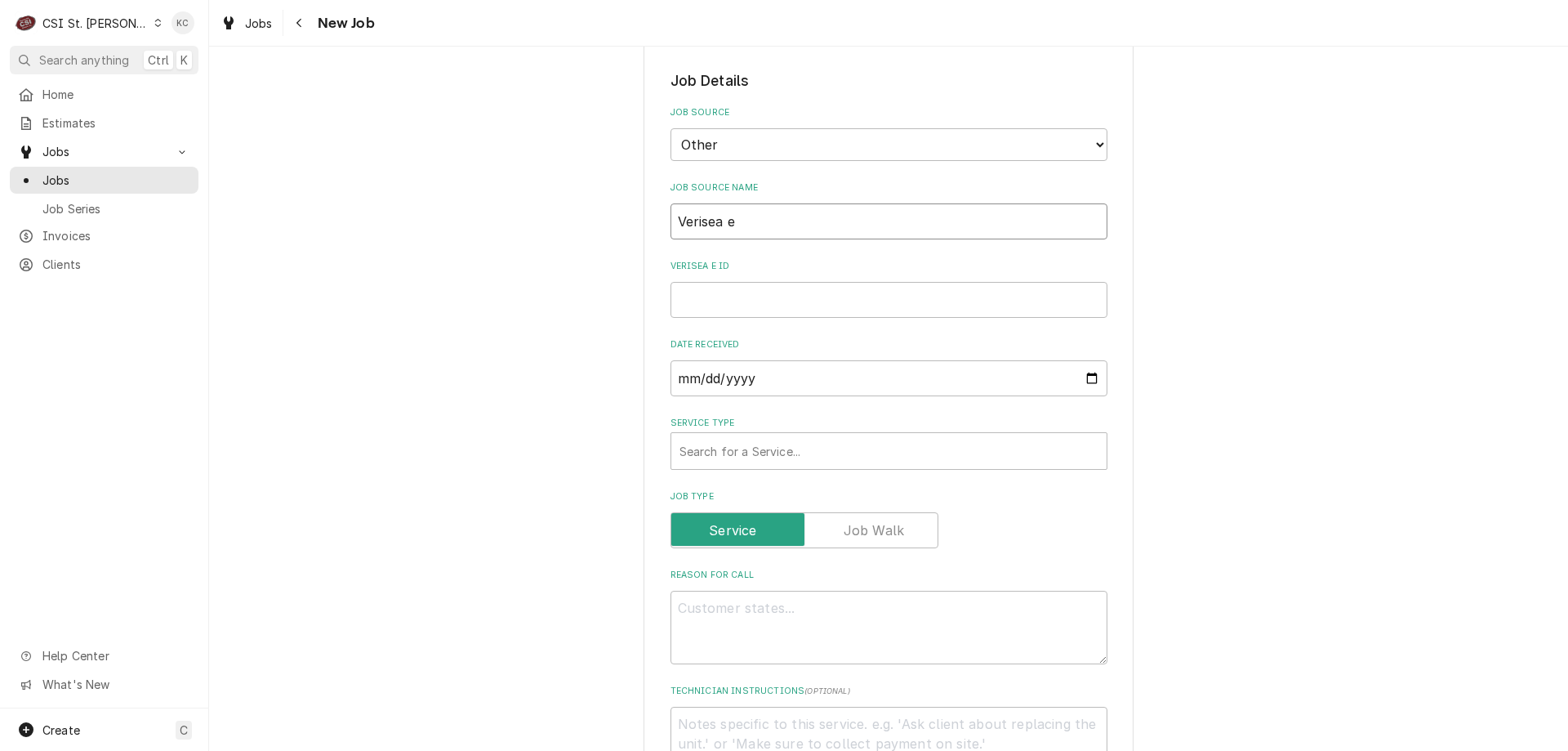
type textarea "x"
type input "Verisea"
type textarea "x"
type input "Verisea"
type textarea "x"
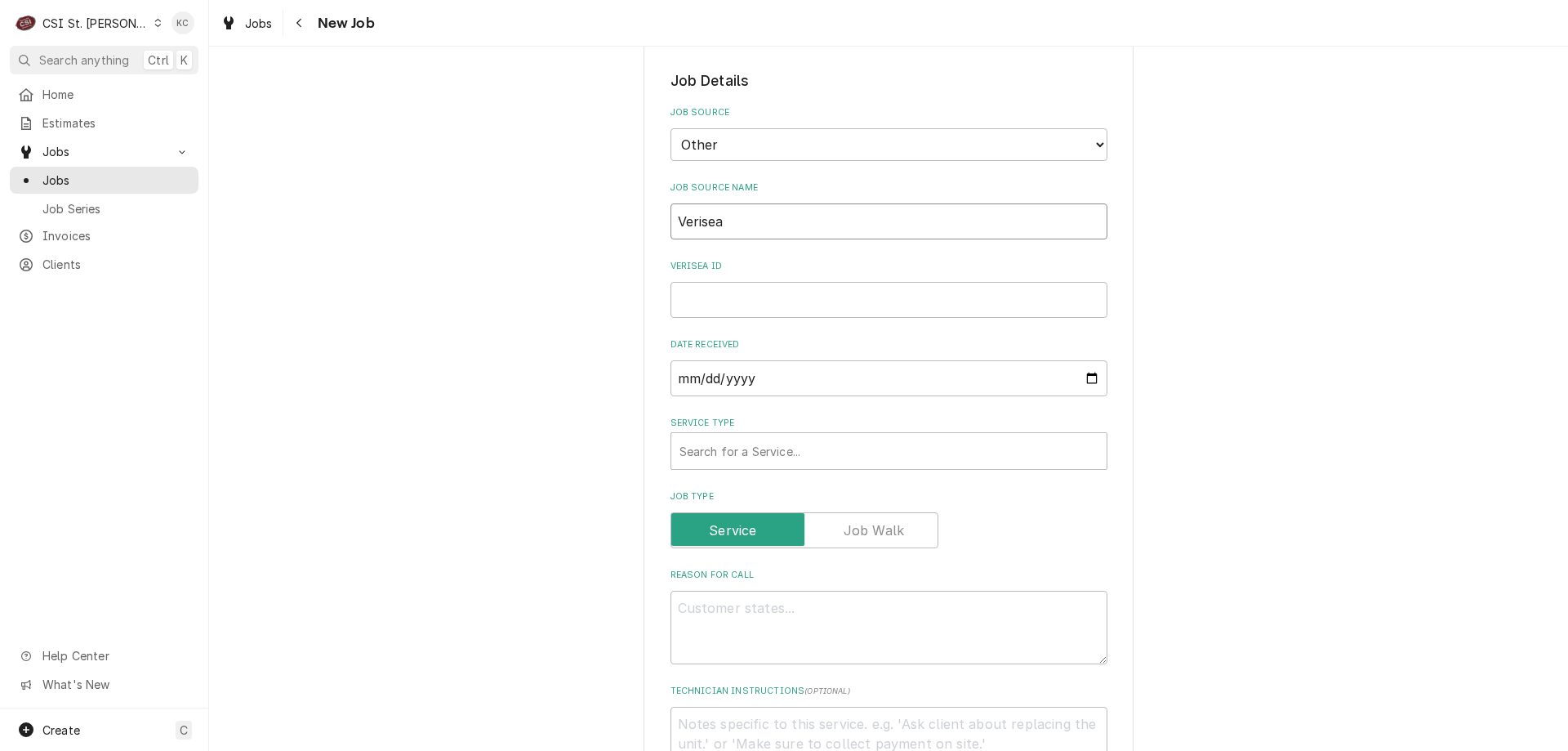
type input "Verise"
type textarea "x"
type input "Veris"
type textarea "x"
type input "Veri"
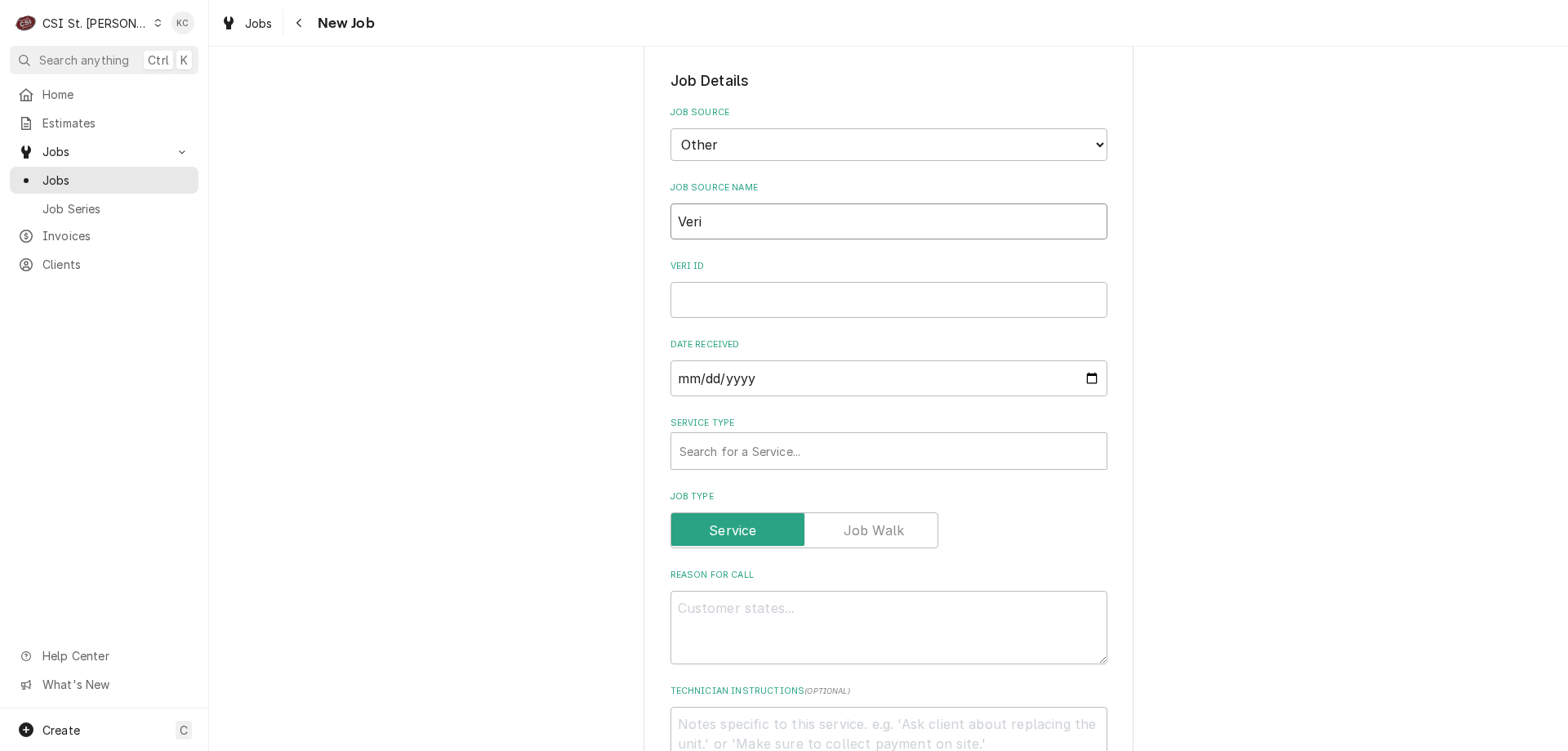
type textarea "x"
type input "Veris"
type textarea "x"
type input "Verisa"
type textarea "x"
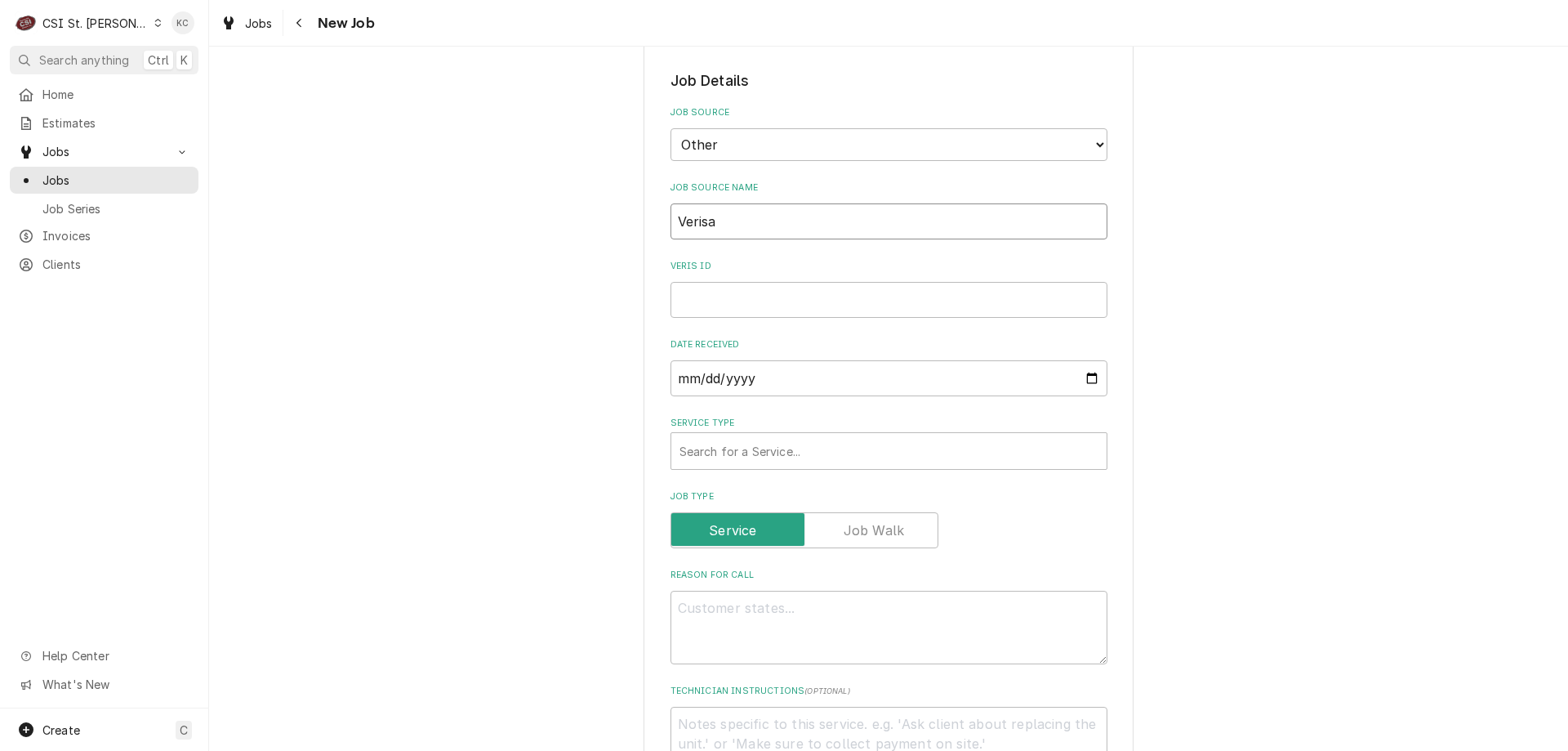
type input "Verisae"
type textarea "x"
type input "Verisae"
type textarea "x"
type input "Verisae e"
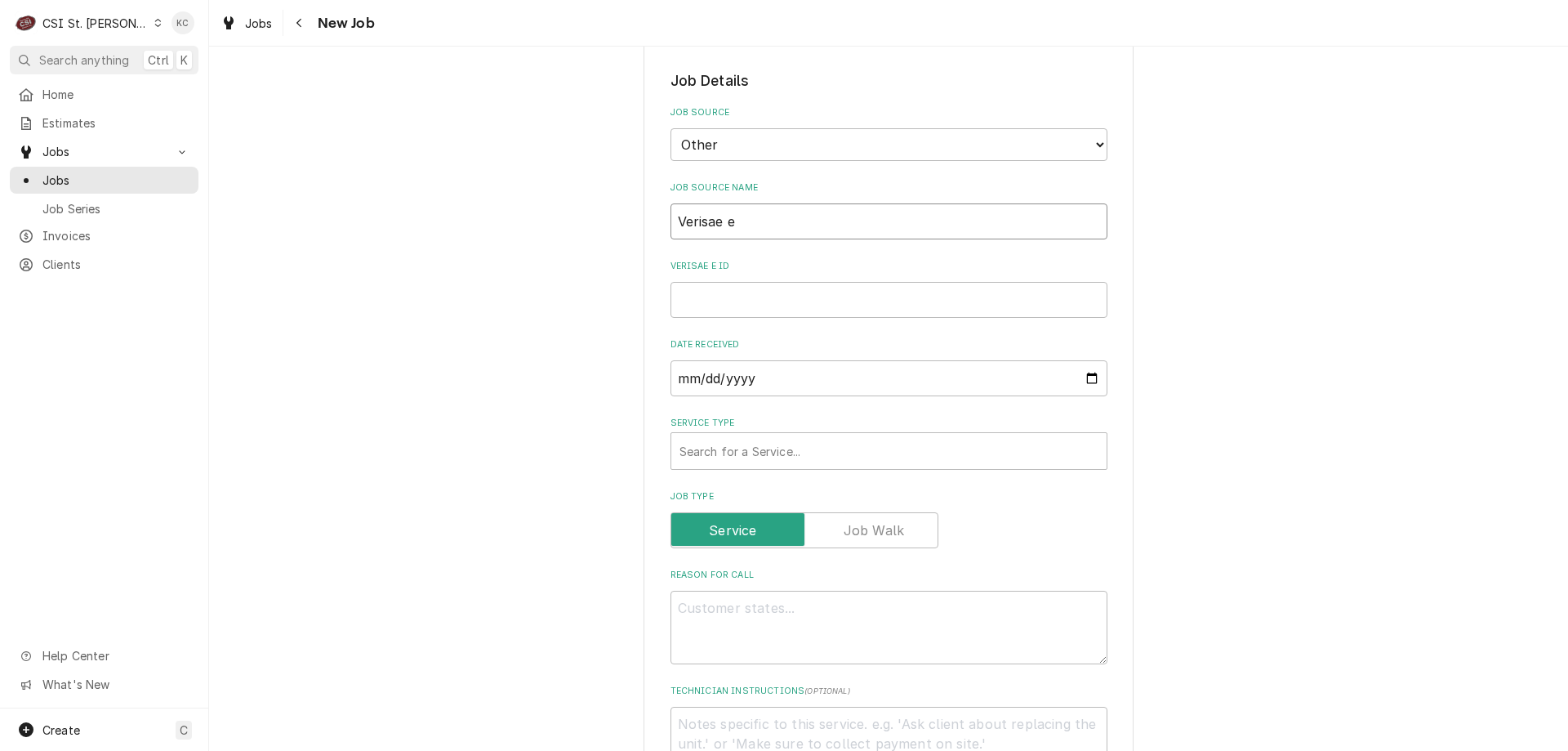
type textarea "x"
type input "Verisae ema"
type textarea "x"
type input "Verisae emai"
type textarea "x"
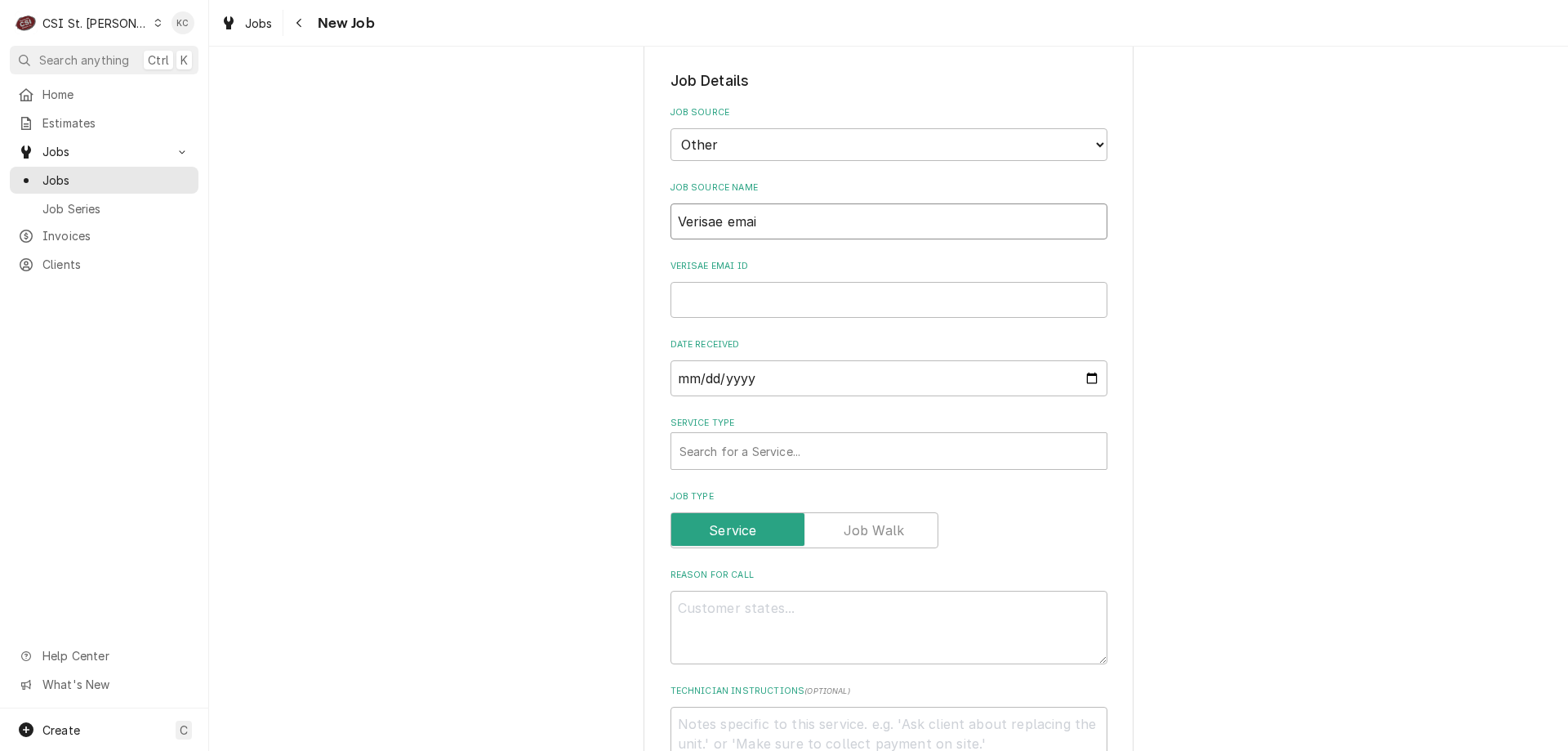
type input "Verisae email"
type textarea "x"
type input "Verisae email"
click at [765, 299] on input "Verisae email ID" at bounding box center [890, 300] width 437 height 36
paste input "71964367"
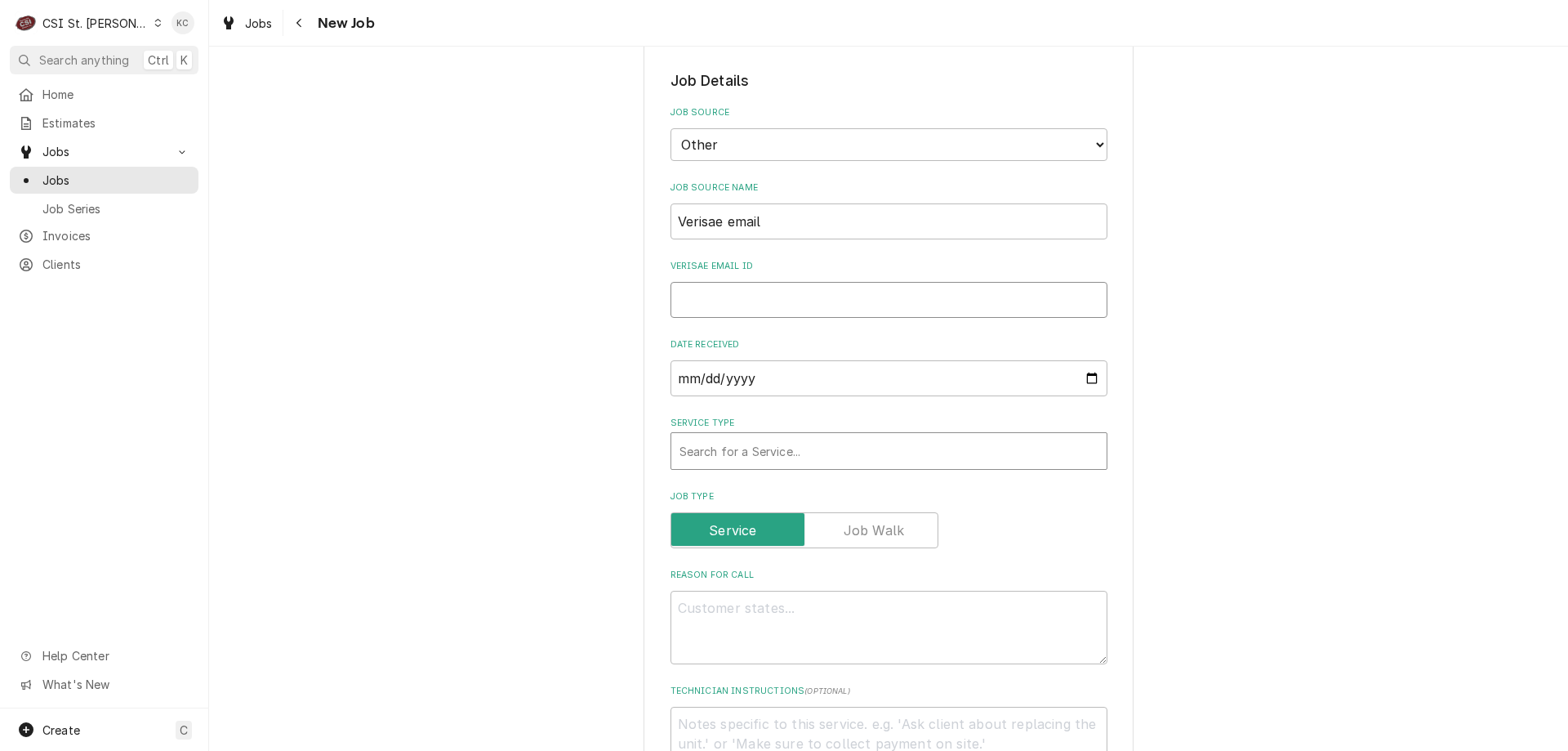
type textarea "x"
type input "71964367"
type textarea "x"
type input "71964367"
click at [769, 457] on div "Service Type" at bounding box center [890, 450] width 419 height 29
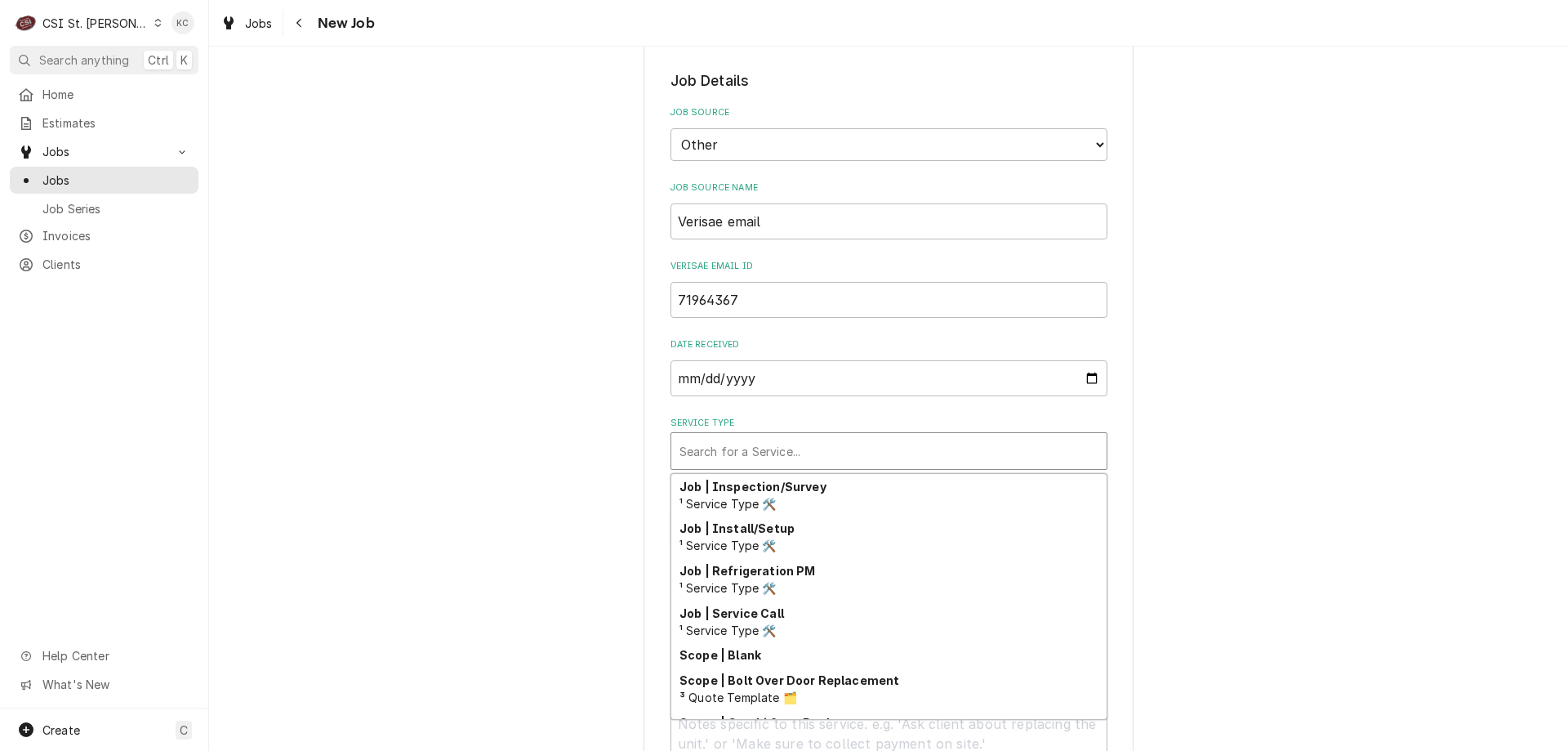
scroll to position [935, 0]
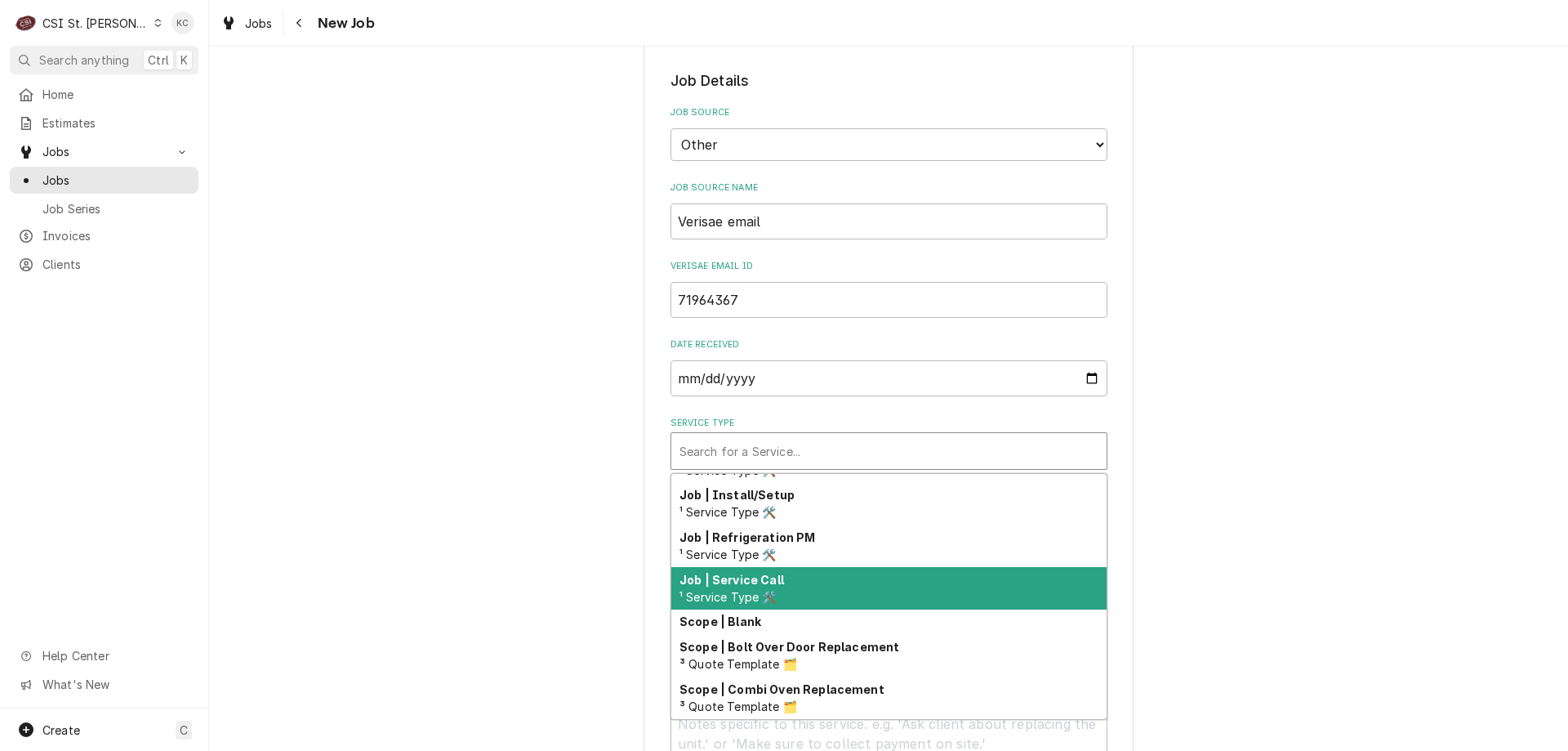
click at [801, 597] on div "Job | Service Call ¹ Service Type 🛠️" at bounding box center [889, 588] width 435 height 43
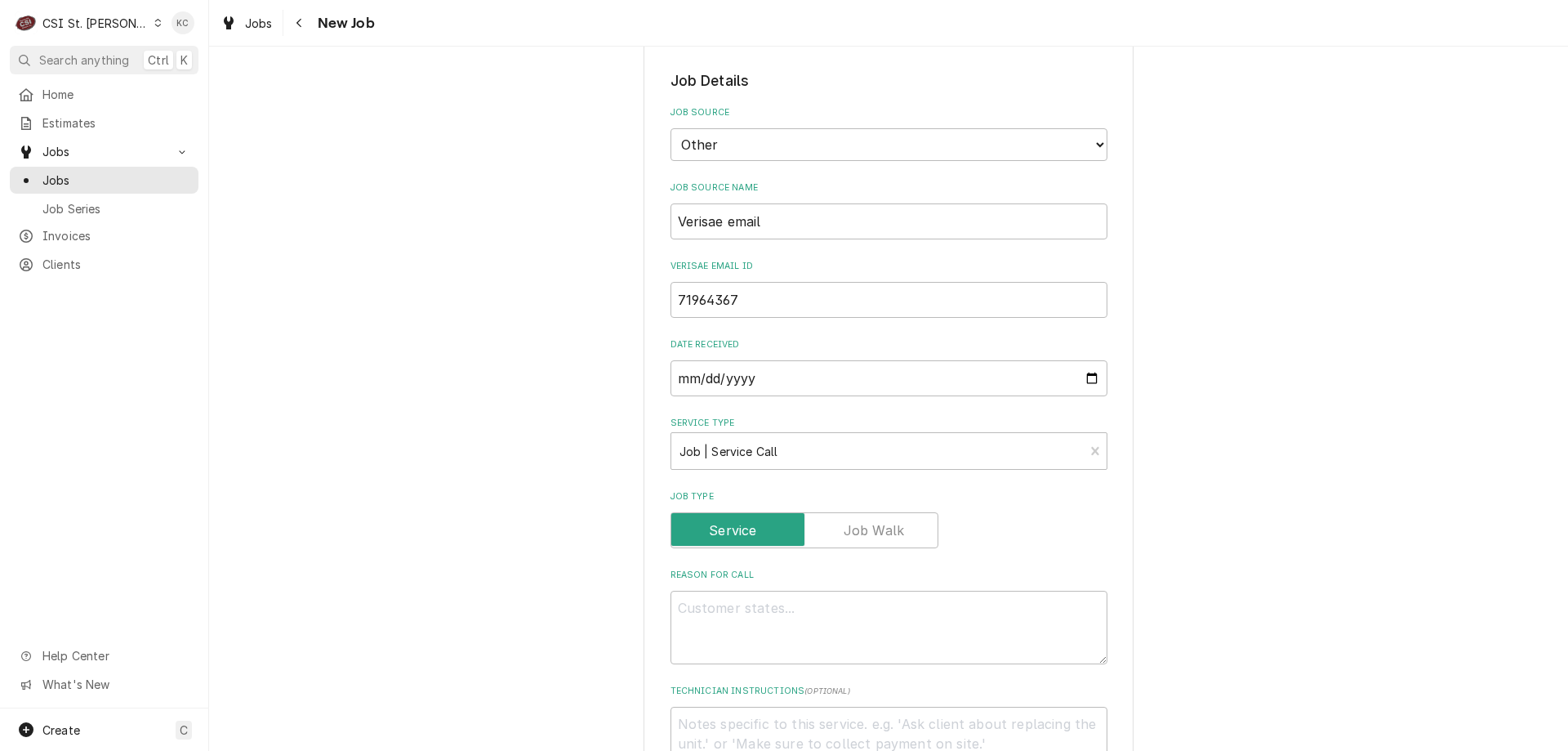
click at [1196, 474] on div "Please provide the following information to create a job: Client Details Client…" at bounding box center [888, 578] width 1359 height 2009
click at [742, 609] on textarea "Reason For Call" at bounding box center [890, 627] width 437 height 74
paste textarea "Tag #: 123SF54A Fixture Number: Serial #: In-Service Date: 06/30/2006 Warranty …"
type textarea "x"
type textarea "Tag #: 123SF54A Fixture Number: Serial #: In-Service Date: 06/30/2006 Warranty …"
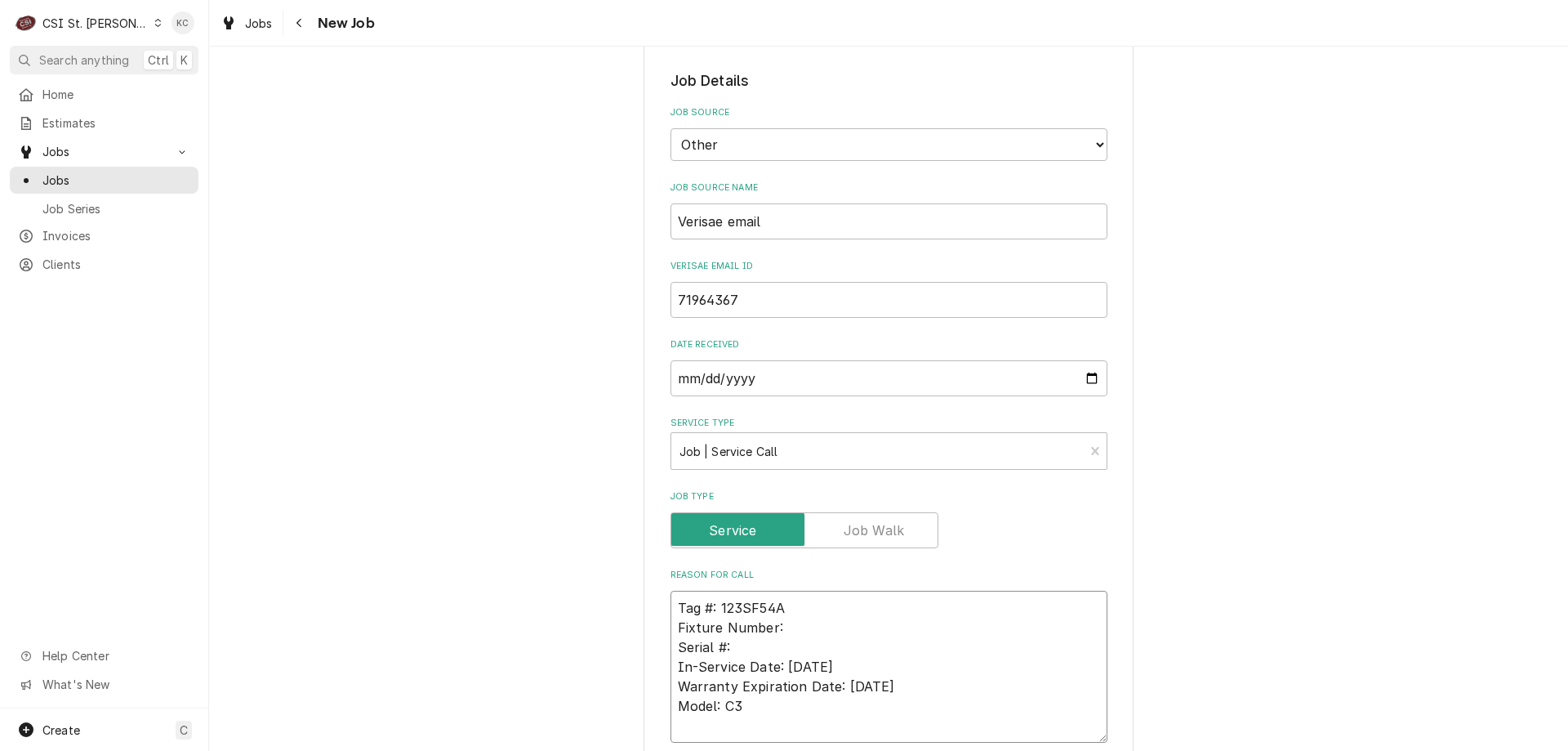
drag, startPoint x: 778, startPoint y: 626, endPoint x: 626, endPoint y: 627, distance: 152.0
click at [626, 627] on div "Please provide the following information to create a job: Client Details Client…" at bounding box center [888, 617] width 1359 height 2088
type textarea "x"
type textarea "Tag #: 123SF54A Serial #: In-Service Date: 06/30/2006 Warranty Expiration Date:…"
drag, startPoint x: 740, startPoint y: 711, endPoint x: 713, endPoint y: 713, distance: 27.1
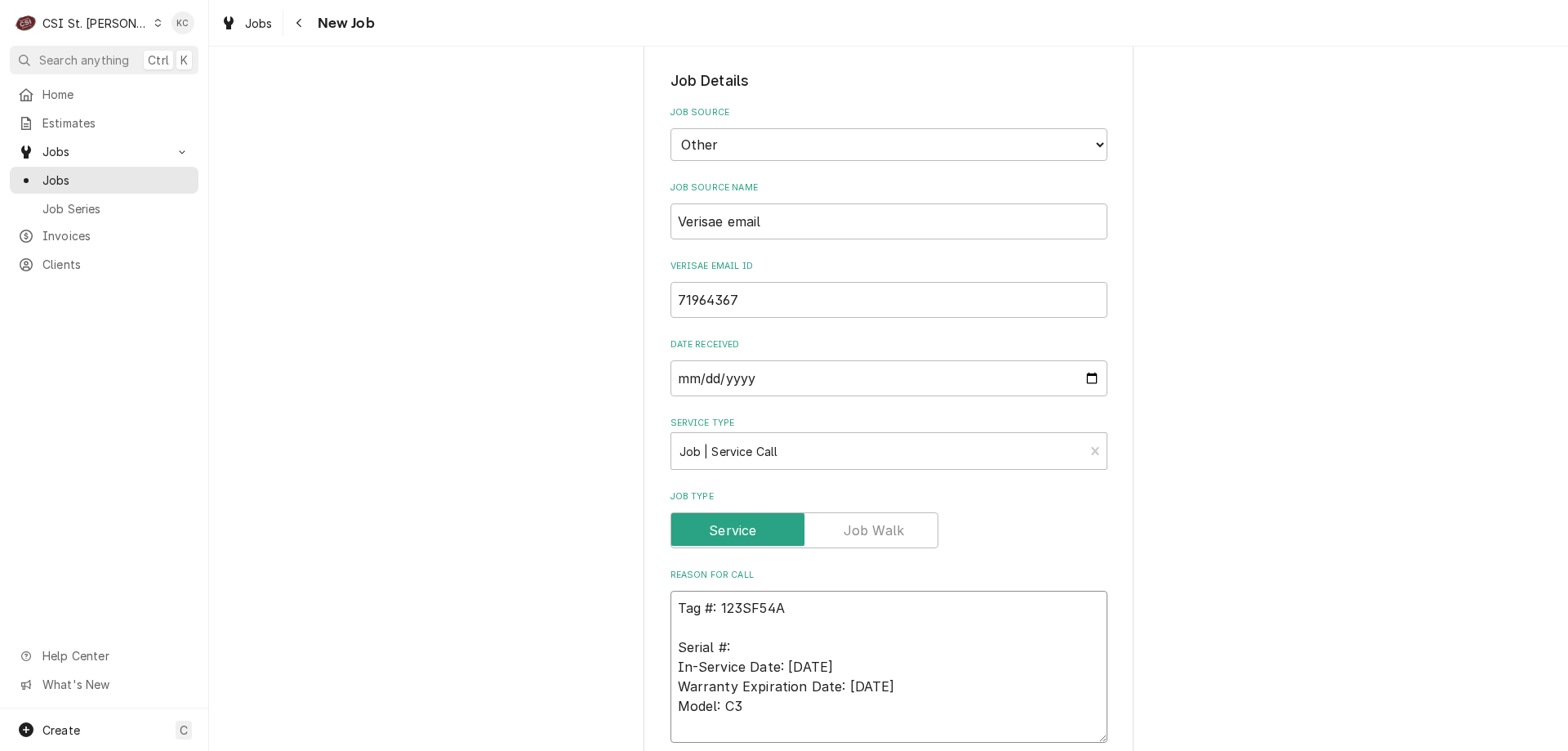
click at [662, 711] on div "Please provide the following information to create a job: Client Details Client…" at bounding box center [889, 618] width 490 height 2059
click at [693, 626] on textarea "Tag #: 123SF54A Serial #: In-Service Date: 06/30/2006 Warranty Expiration Date:…" at bounding box center [890, 666] width 437 height 152
paste textarea "Model: C3"
type textarea "x"
type textarea "Tag #: 123SF54A Model: C3 Serial #: In-Service Date: 06/30/2006 Warranty Expira…"
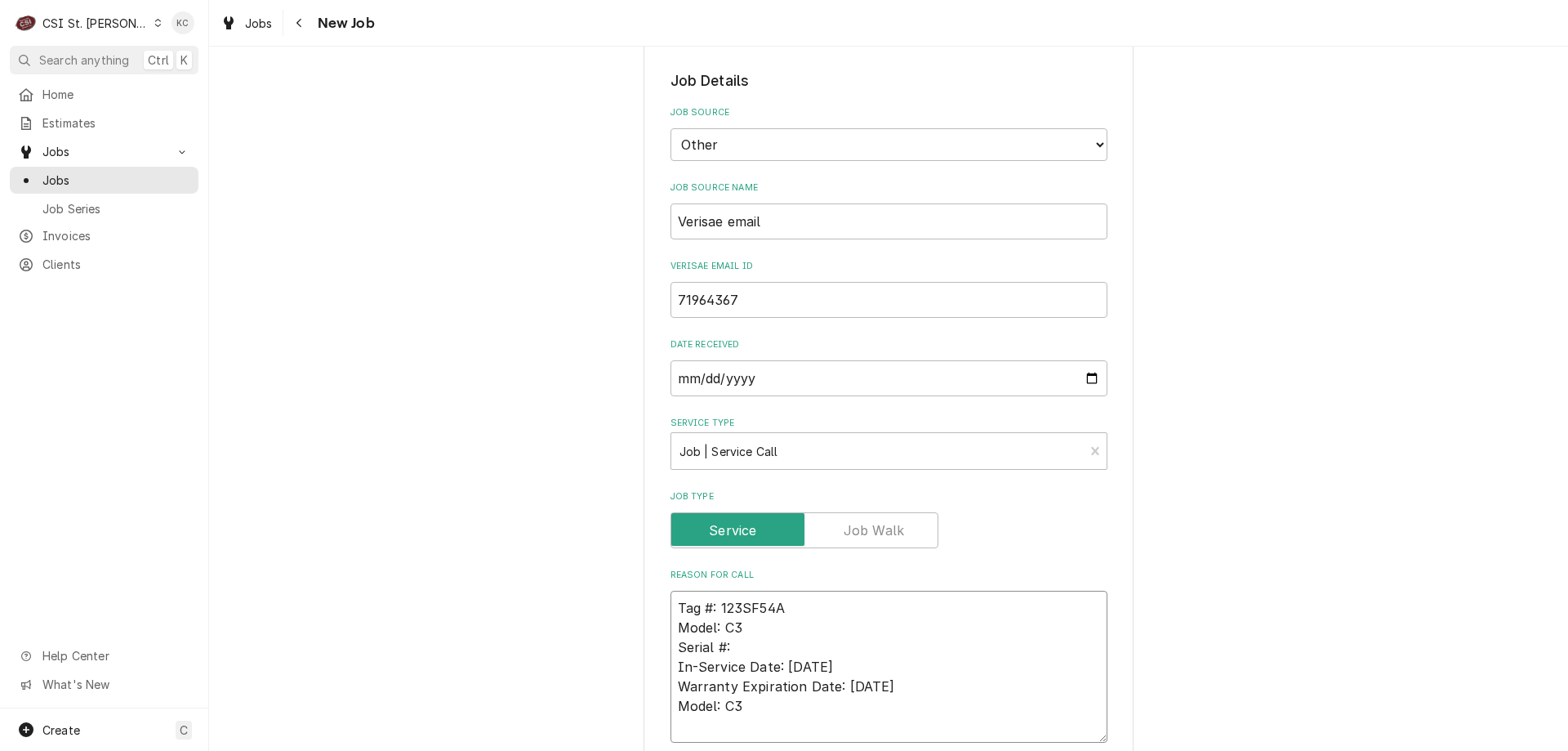
drag, startPoint x: 786, startPoint y: 706, endPoint x: 658, endPoint y: 666, distance: 134.1
click at [658, 666] on div "Please provide the following information to create a job: Client Details Client…" at bounding box center [889, 618] width 490 height 2059
type textarea "x"
type textarea "Tag #: 123SF54A Model: C3 Serial #:"
type textarea "x"
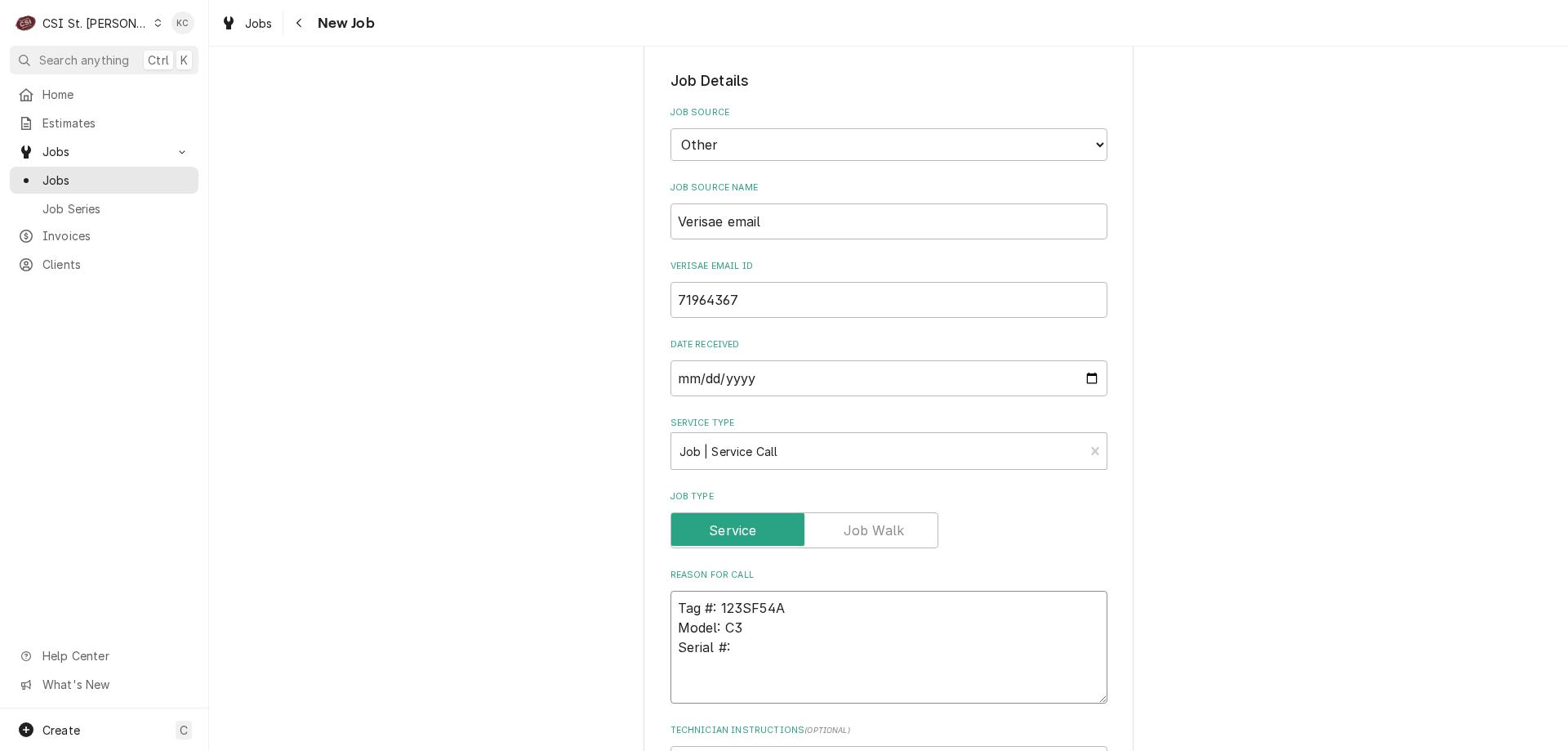
type textarea "Tag #: 123SF54A Model: C3 Serial #:"
type textarea "x"
type textarea "Tag #: 123SF54A Model: C3 Serial #:"
click at [774, 688] on textarea "Tag #: 123SF54A Model: C3 Serial #:" at bounding box center [890, 656] width 437 height 133
paste textarea "Oven makes a LOUD clattering sound when turned on"
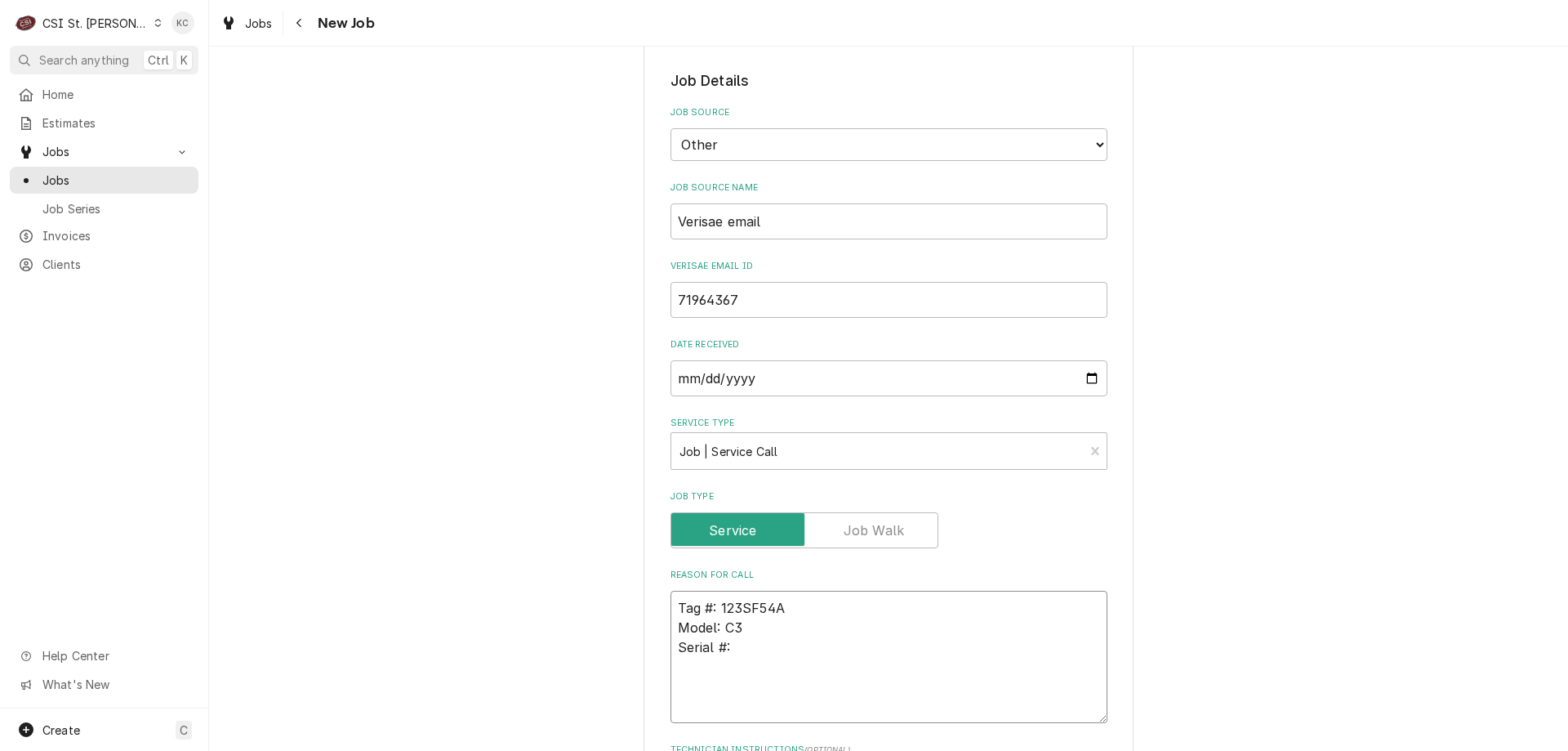
type textarea "x"
type textarea "Tag #: 123SF54A Model: C3 Serial #: Oven makes a LOUD clattering sound when tur…"
type textarea "x"
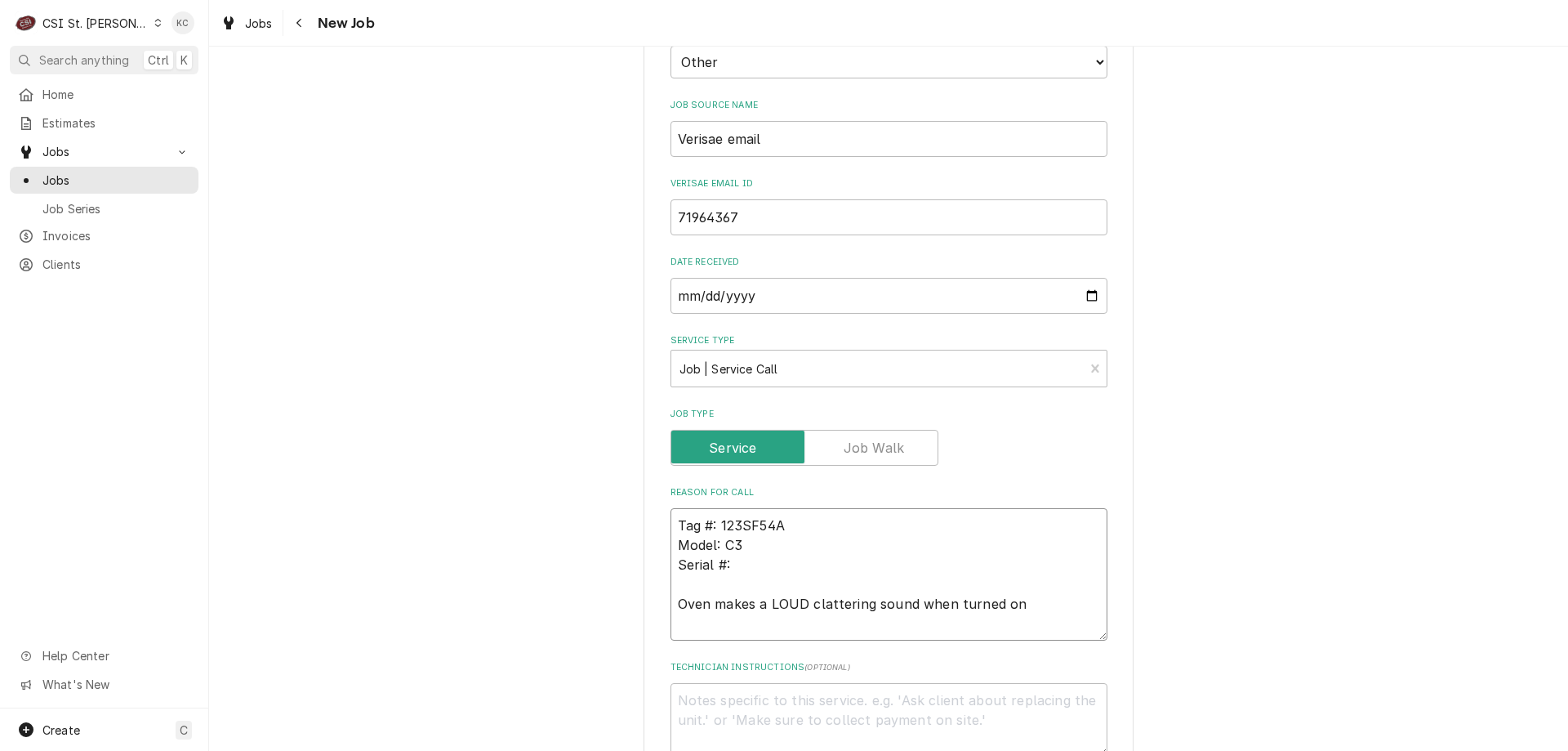
scroll to position [572, 0]
type textarea "Tag #: 123SF54A Model: C3 Serial #: Oven makes a LOUD clattering sound when tur…"
click at [739, 694] on textarea "Technician Instructions ( optional )" at bounding box center [890, 721] width 437 height 74
paste textarea "Kathryn Dillon"
type textarea "x"
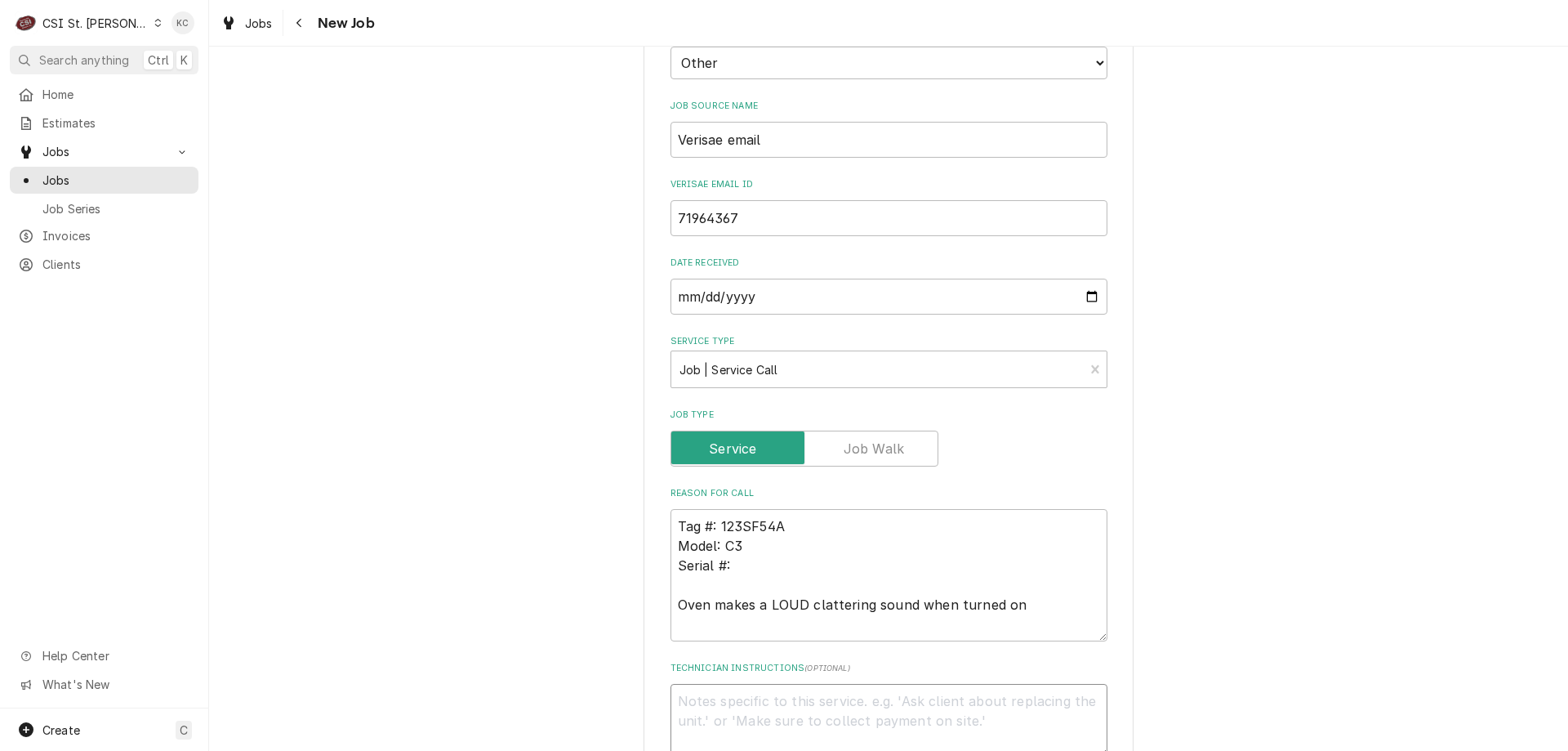
type textarea "Kathryn Dillon"
type textarea "x"
type textarea "Kathryn Dillon -"
type textarea "x"
type textarea "Kathryn Dillon -"
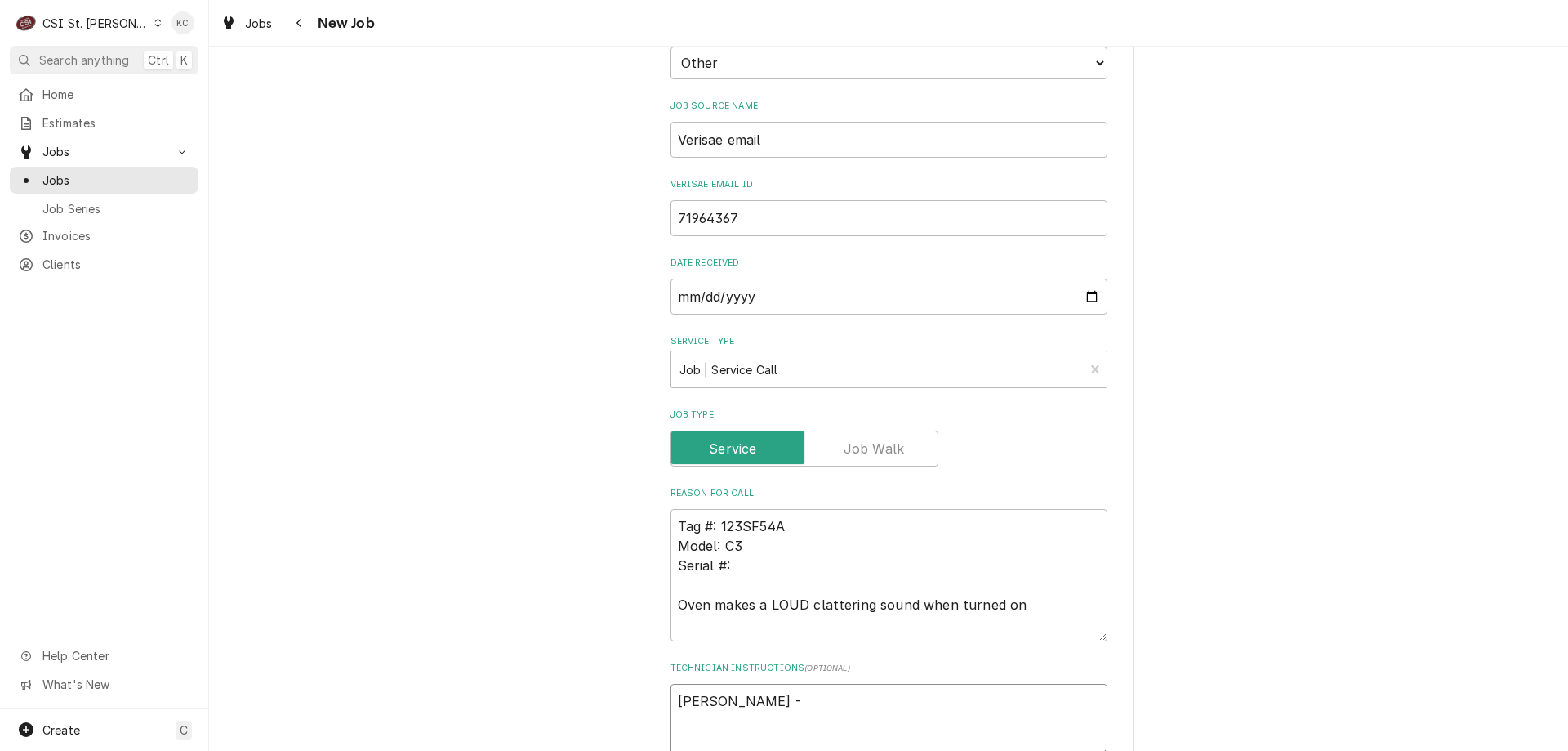
type textarea "x"
type textarea "Kathryn Dillon - 6"
type textarea "x"
type textarea "Kathryn Dillon - 63"
type textarea "x"
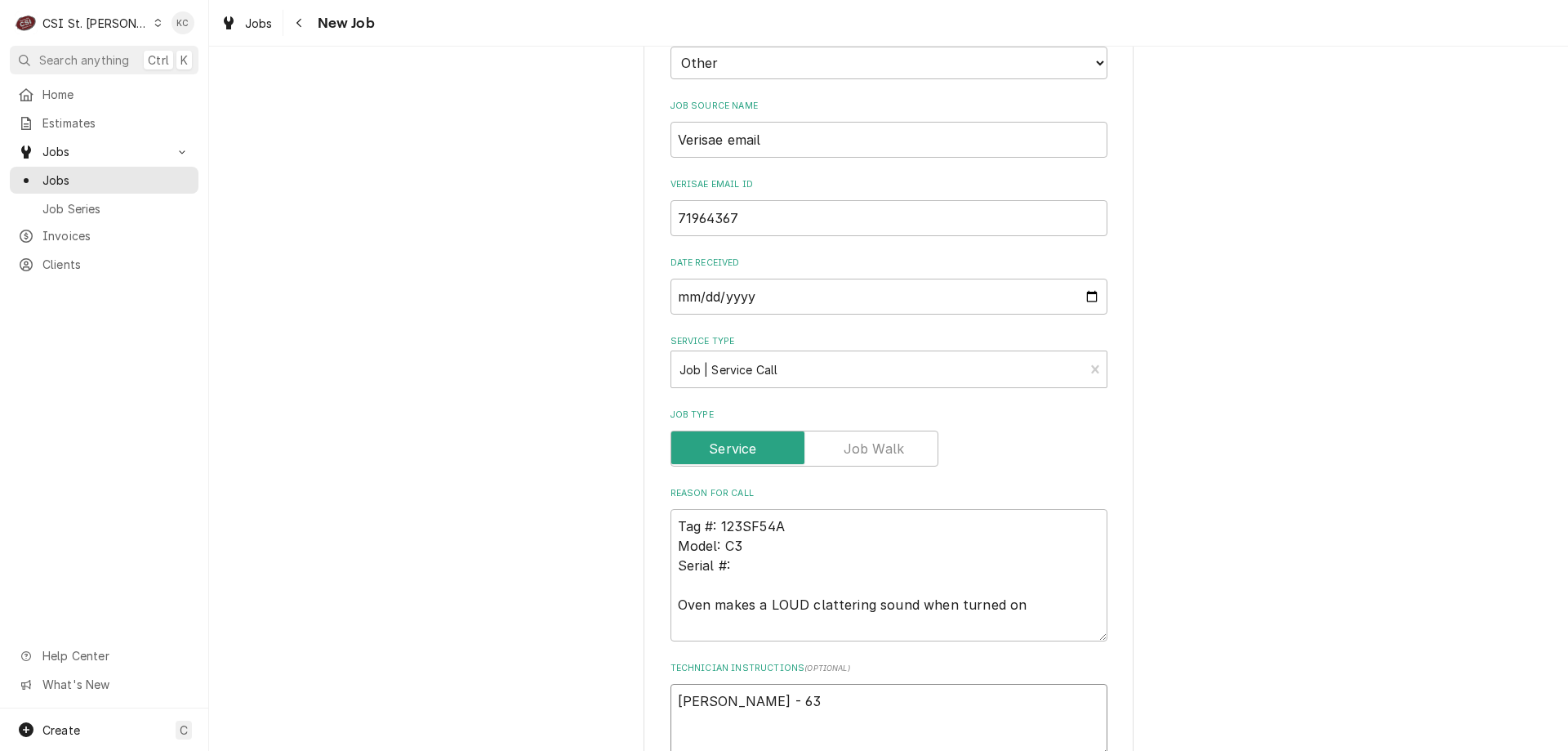
type textarea "Kathryn Dillon - 636"
type textarea "x"
type textarea "Kathryn Dillon - 636"
type textarea "x"
type textarea "Kathryn Dillon - 636 2"
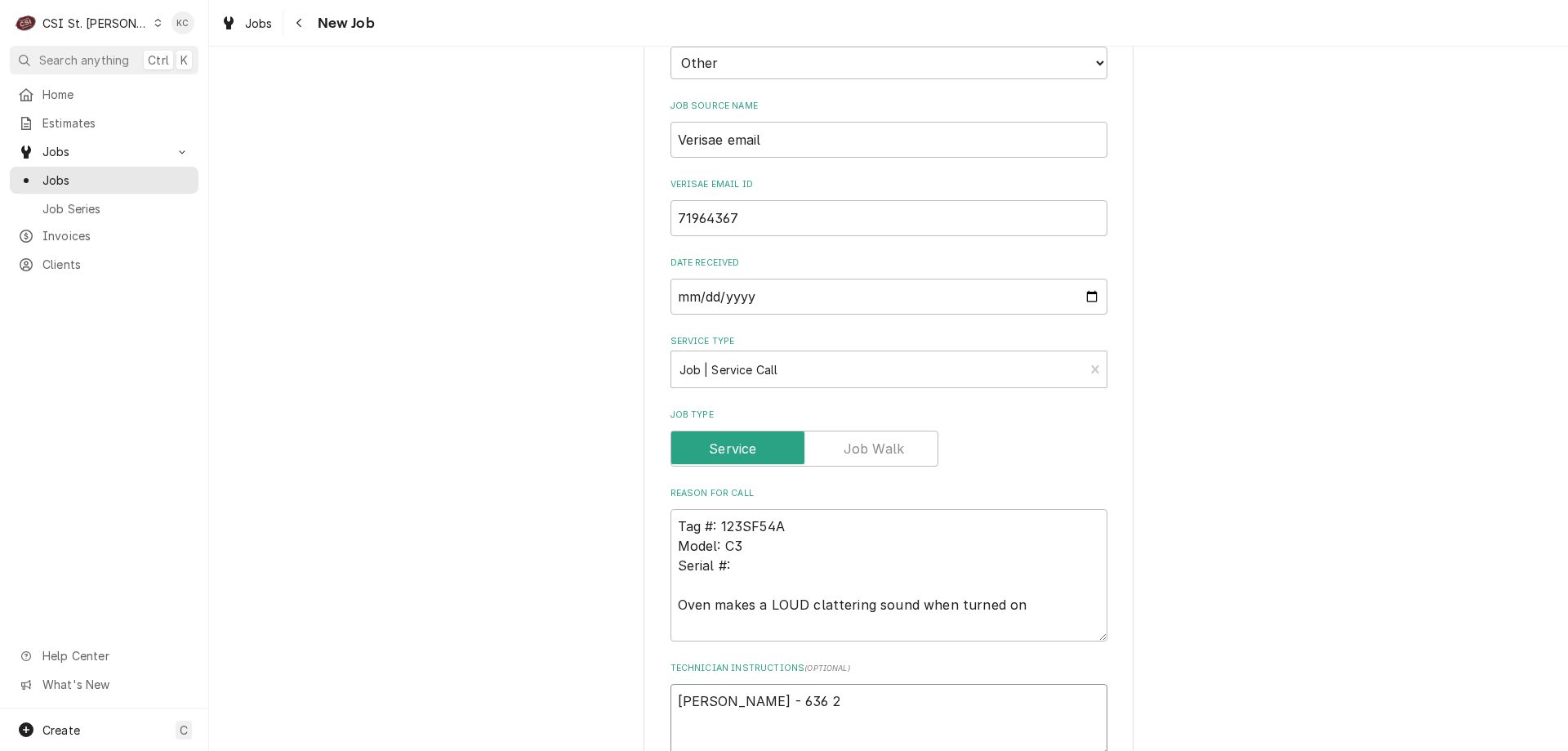
type textarea "x"
type textarea "Kathryn Dillon - 636 24"
type textarea "x"
type textarea "Kathryn Dillon - 636 240"
type textarea "x"
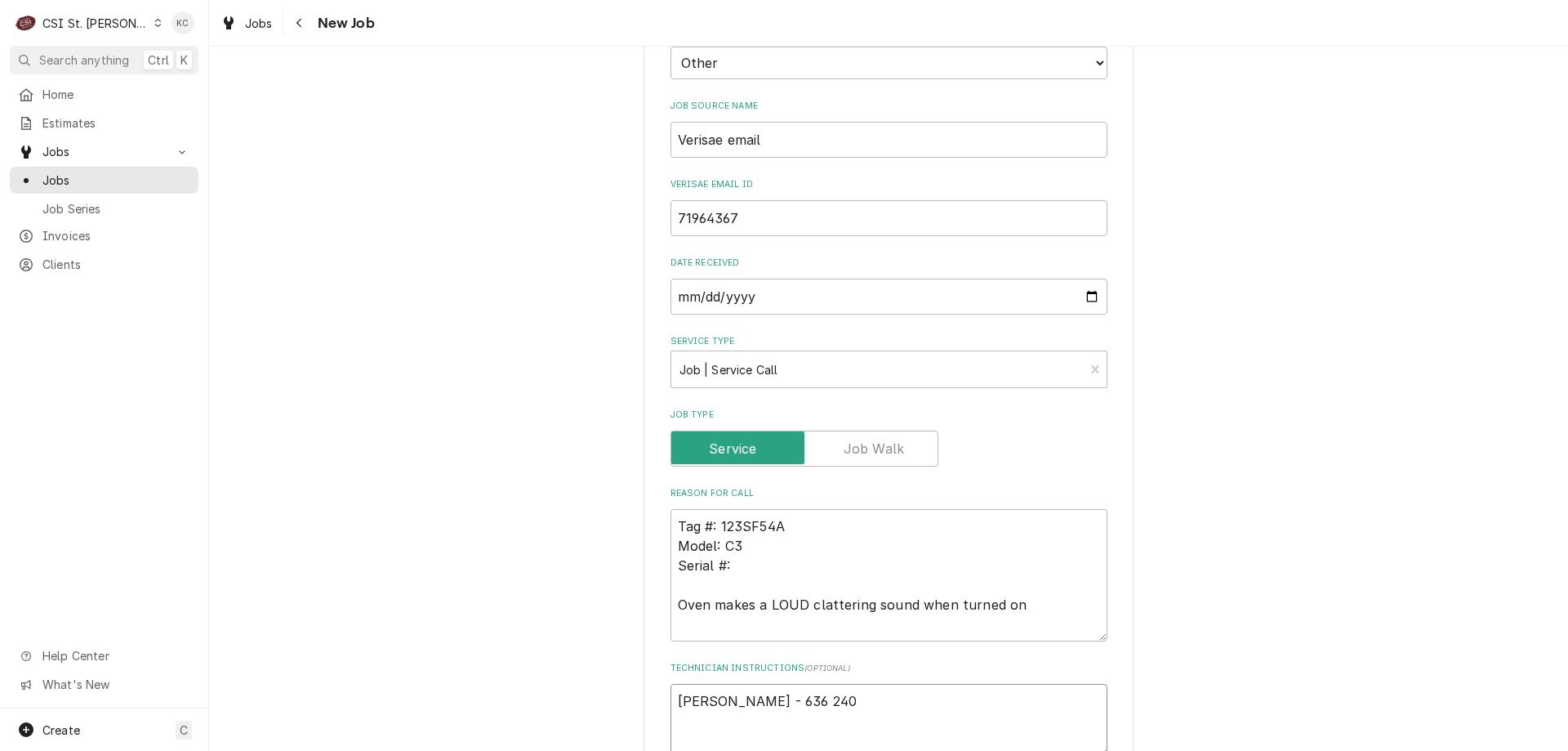
type textarea "Kathryn Dillon - 636 240-"
type textarea "x"
type textarea "Kathryn Dillon - 636 240-6"
type textarea "x"
type textarea "Kathryn Dillon - 636 240-68"
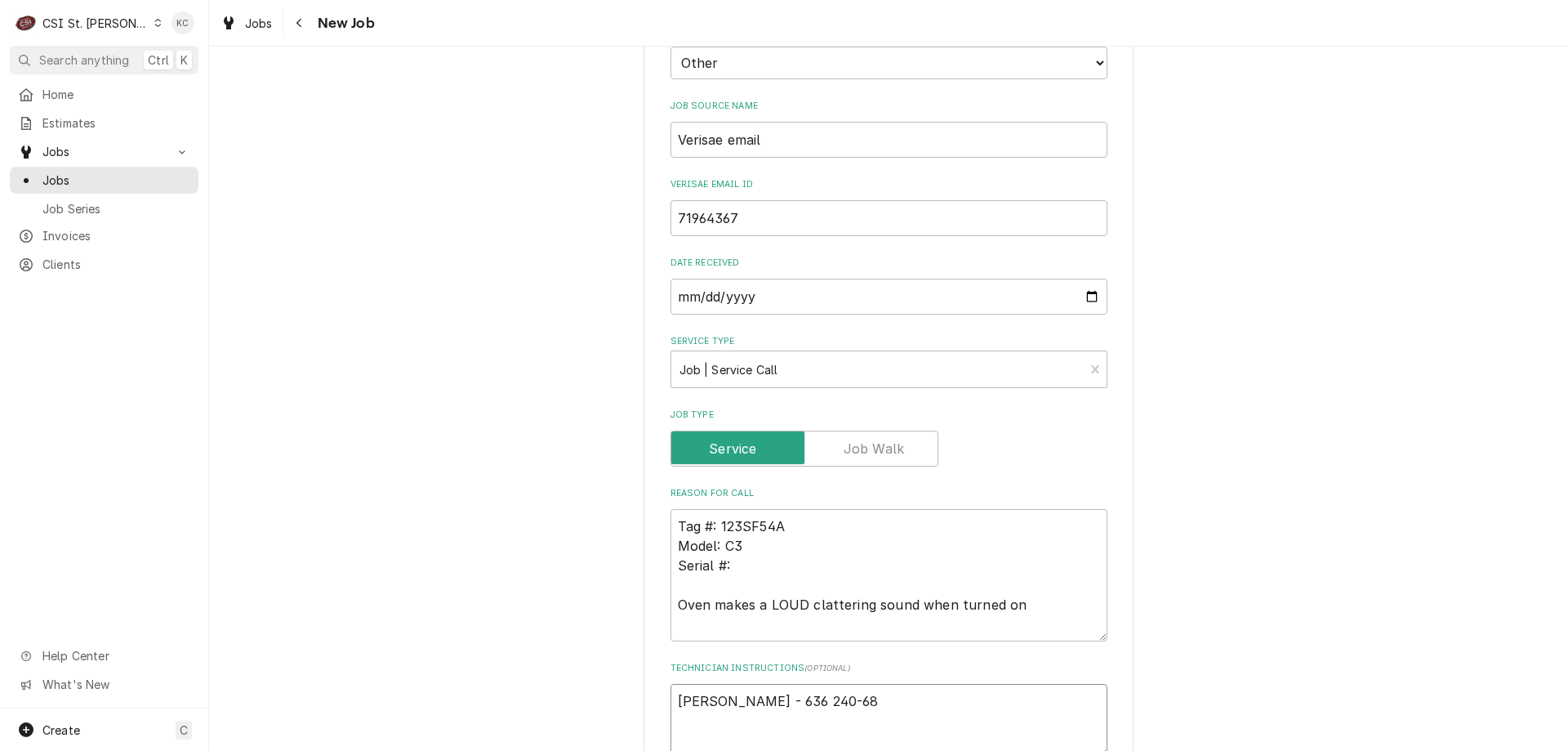
type textarea "x"
type textarea "Kathryn Dillon - 636 240-686"
type textarea "x"
type textarea "Kathryn Dillon - 636 240-6868"
type textarea "x"
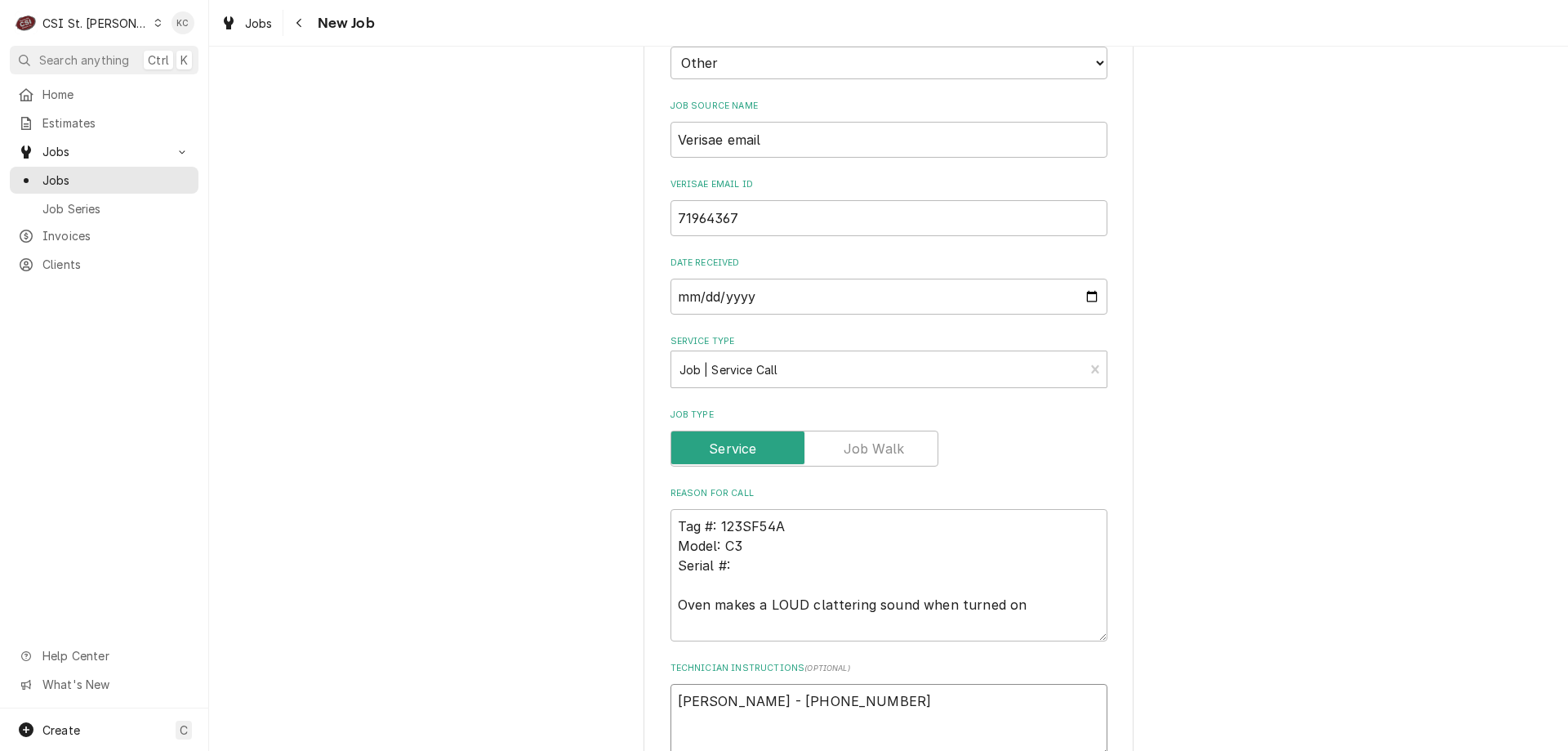
type textarea "Kathryn Dillon - 636 240-6868"
type textarea "x"
type textarea "Kathryn Dillon - 636 240-6868"
type textarea "x"
type textarea "Kathryn Dillon - 636 240-6868 6"
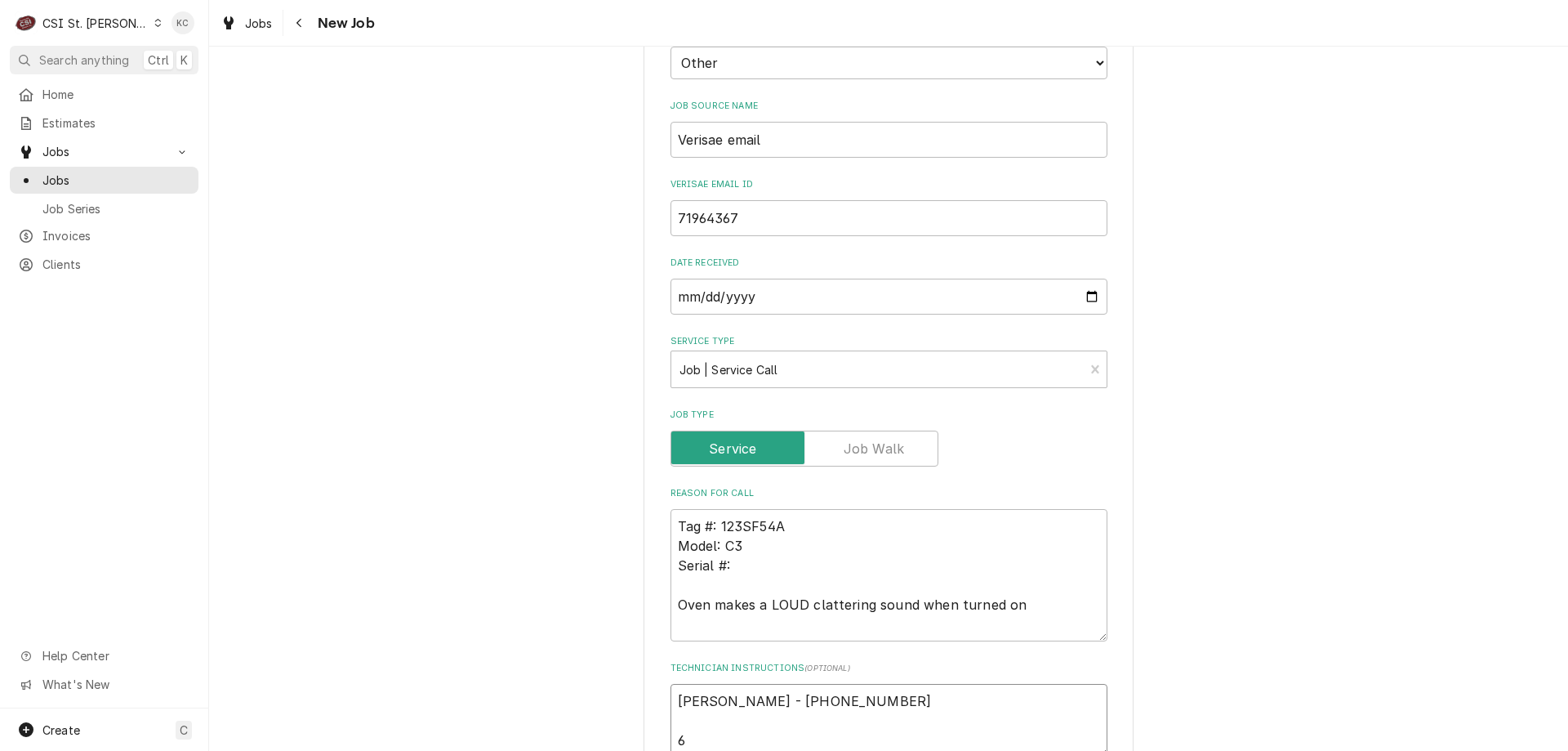
type textarea "x"
type textarea "Kathryn Dillon - 636 240-6868 6a"
type textarea "x"
type textarea "Kathryn Dillon - 636 240-6868 6a"
type textarea "x"
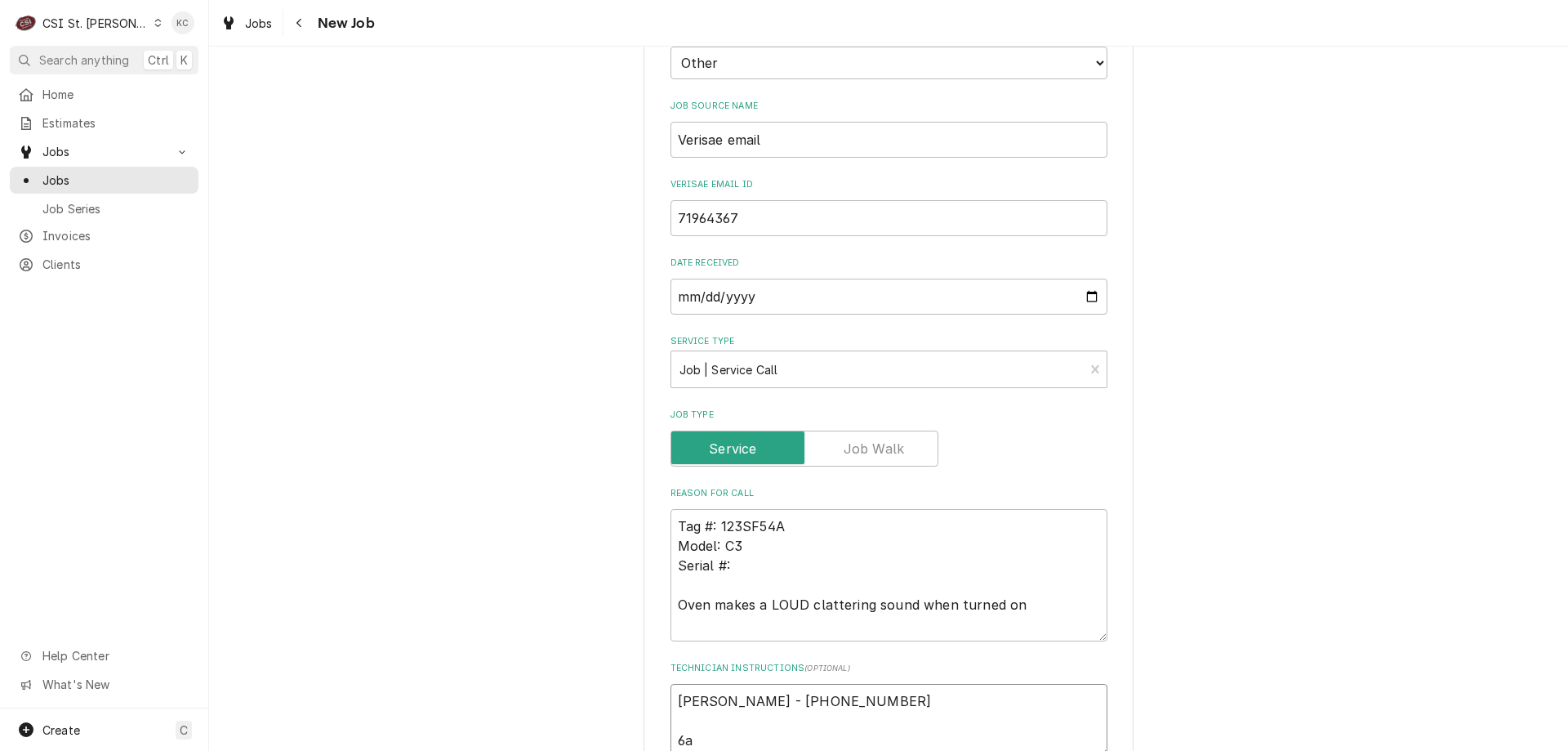
type textarea "Kathryn Dillon - 636 240-6868 6a"
type textarea "x"
type textarea "Kathryn Dillon - 636 240-6868 6am"
type textarea "x"
type textarea "Kathryn Dillon - 636 240-6868 6am"
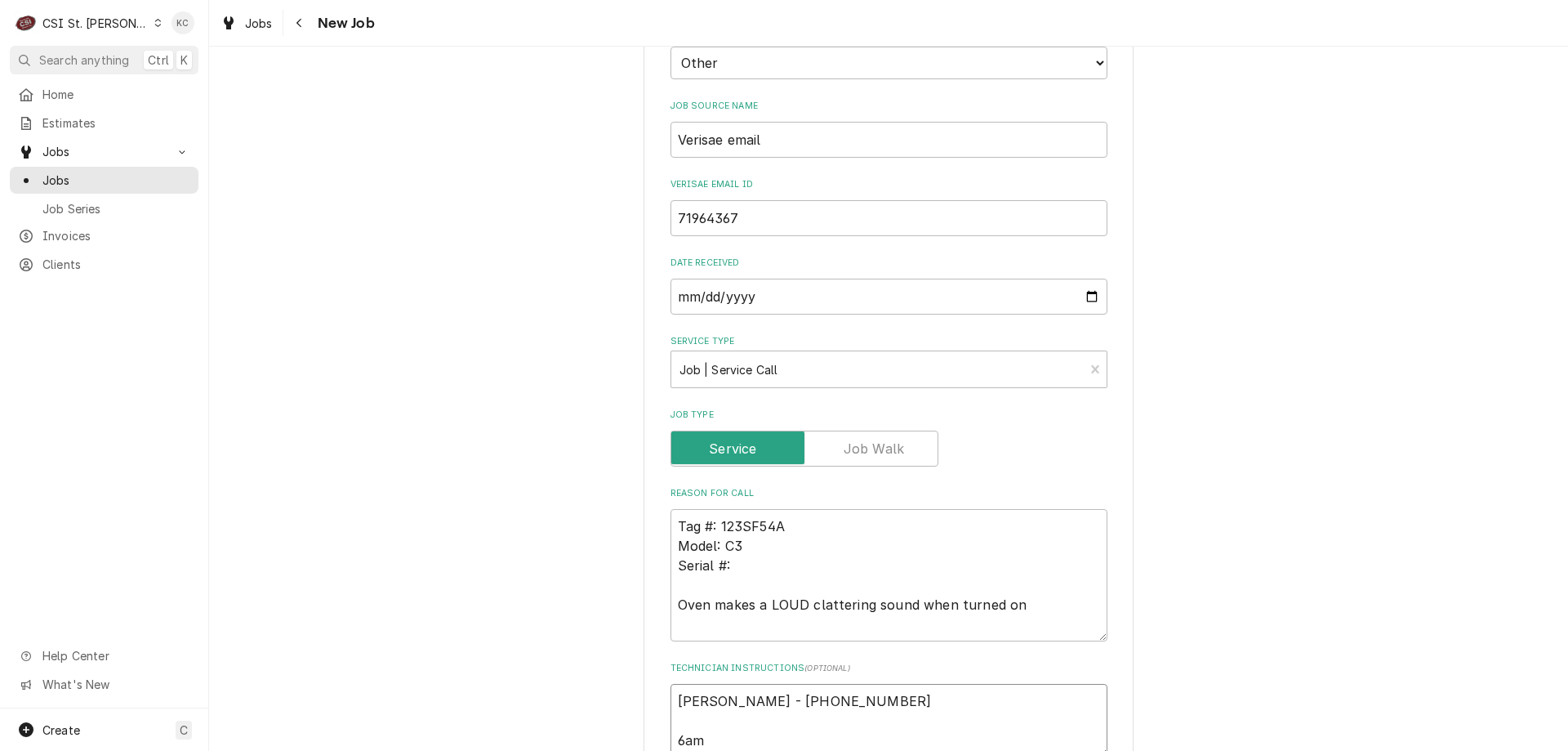
type textarea "x"
type textarea "Kathryn Dillon - 636 240-6868 6am -"
type textarea "x"
type textarea "Kathryn Dillon - 636 240-6868 6am -"
type textarea "x"
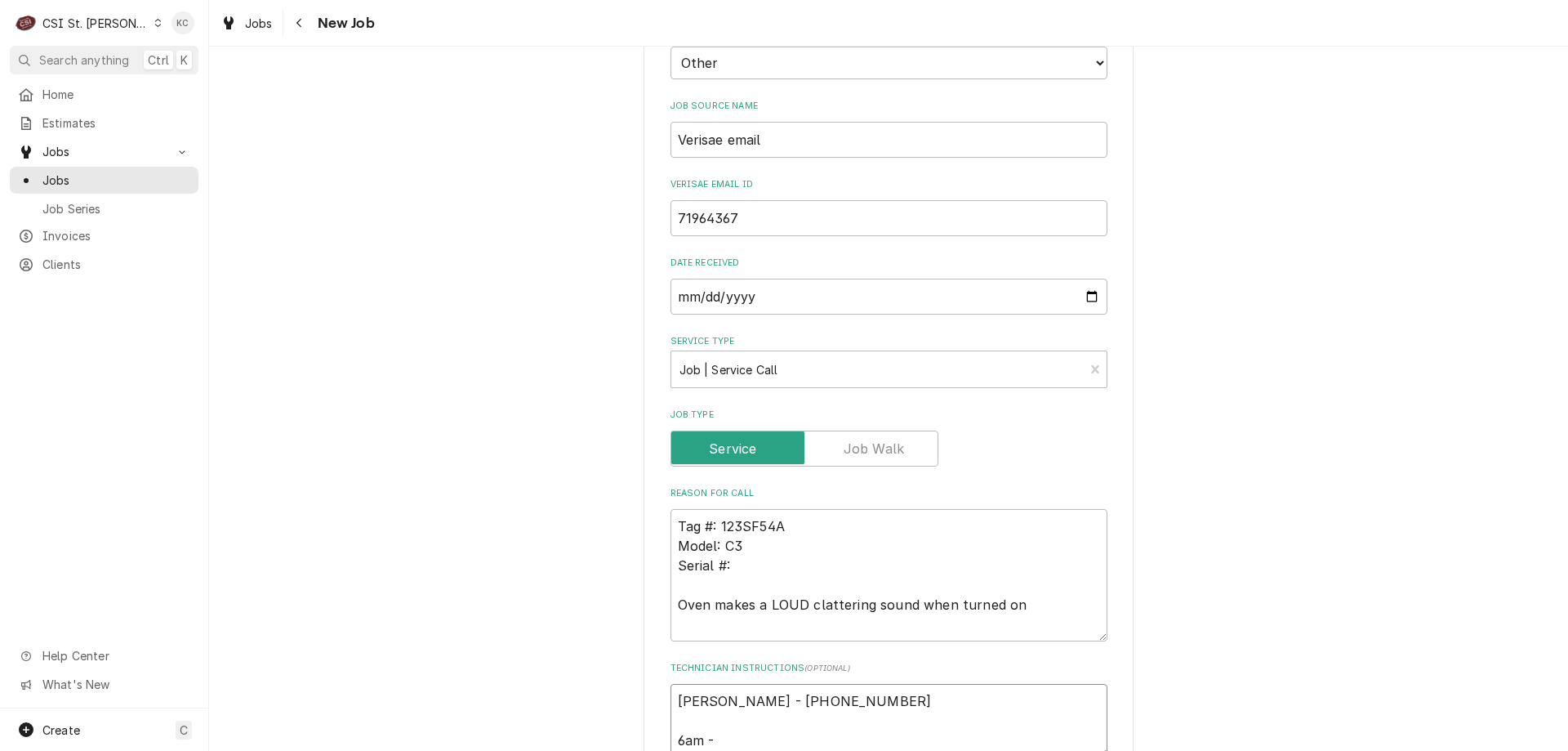
type textarea "Kathryn Dillon - 636 240-6868 6am - 1"
type textarea "x"
type textarea "Kathryn Dillon - 636 240-6868 6am - 10"
type textarea "x"
type textarea "Kathryn Dillon - 636 240-6868 6am - 10p"
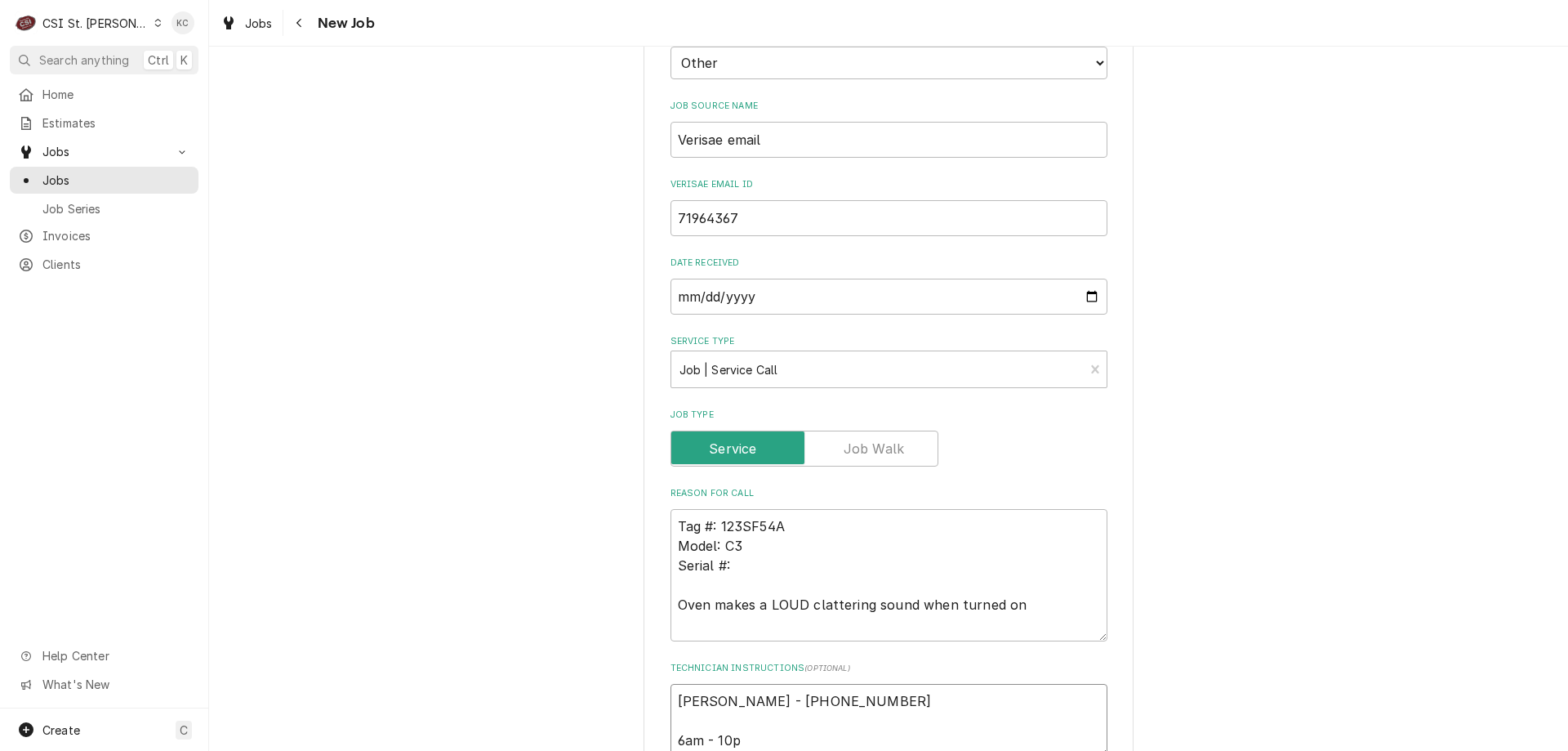
type textarea "x"
type textarea "Kathryn Dillon - 636 240-6868 6am - 10pm"
type textarea "x"
type textarea "Kathryn Dillon - 636 240-6868 6am - 10pm"
type textarea "x"
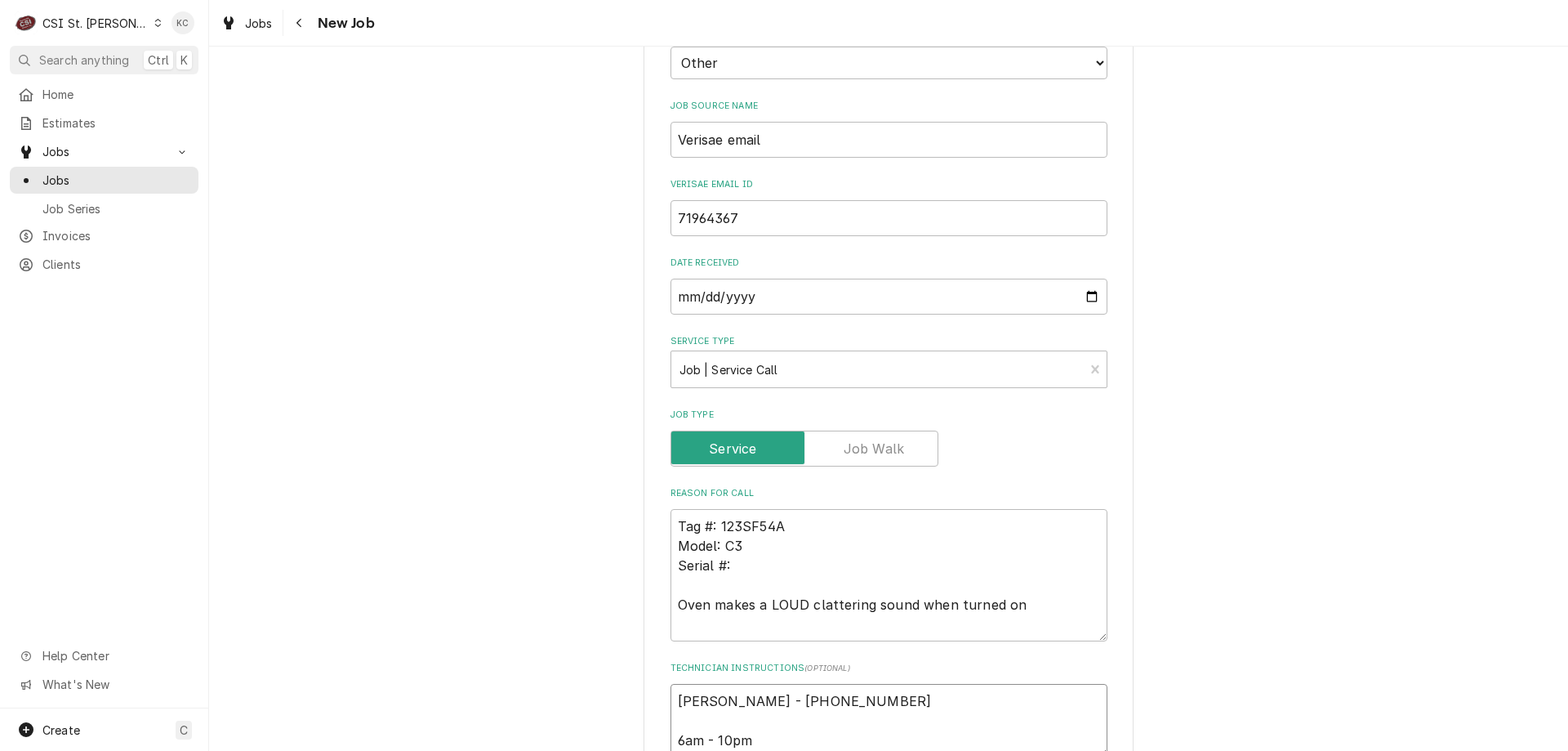
type textarea "Kathryn Dillon - 636 240-6868 6am - 10pm"
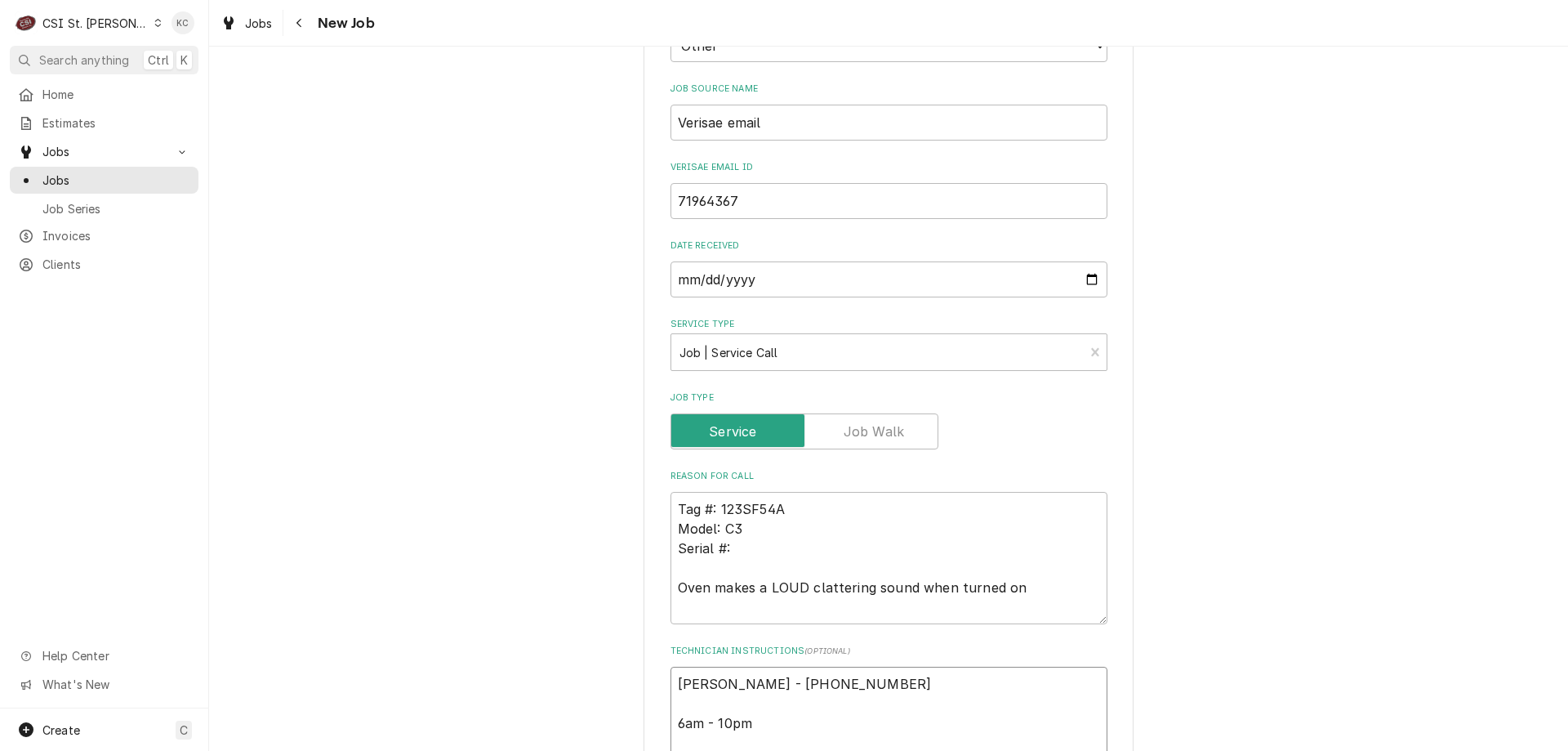
type textarea "x"
type textarea "Kathryn Dillon - 636 240-6868 6am - 10pm"
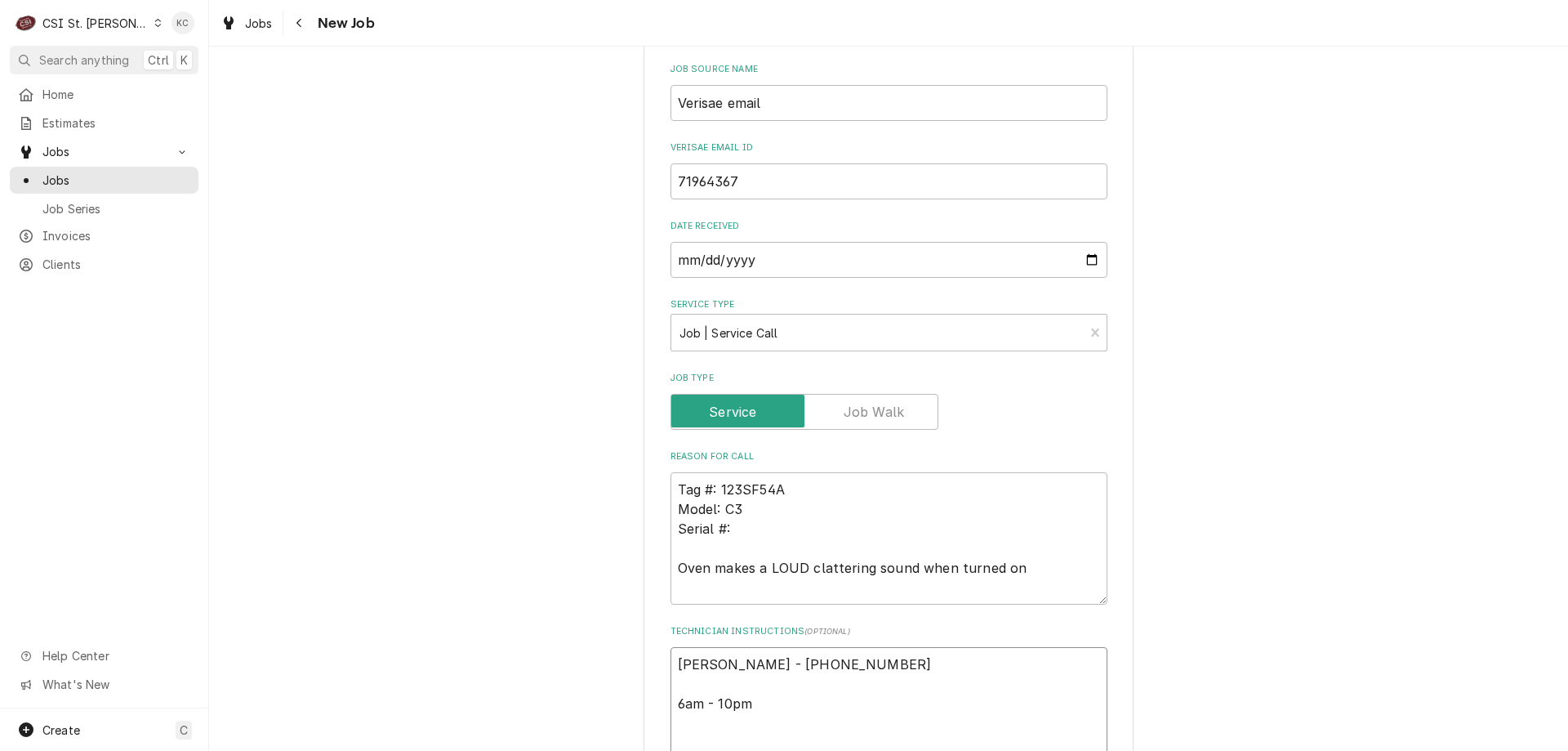
type textarea "x"
type textarea "Kathryn Dillon - 636 240-6868 6am - 10pm L"
type textarea "x"
type textarea "Kathryn Dillon - 636 240-6868 6am - 10pm Loc"
type textarea "x"
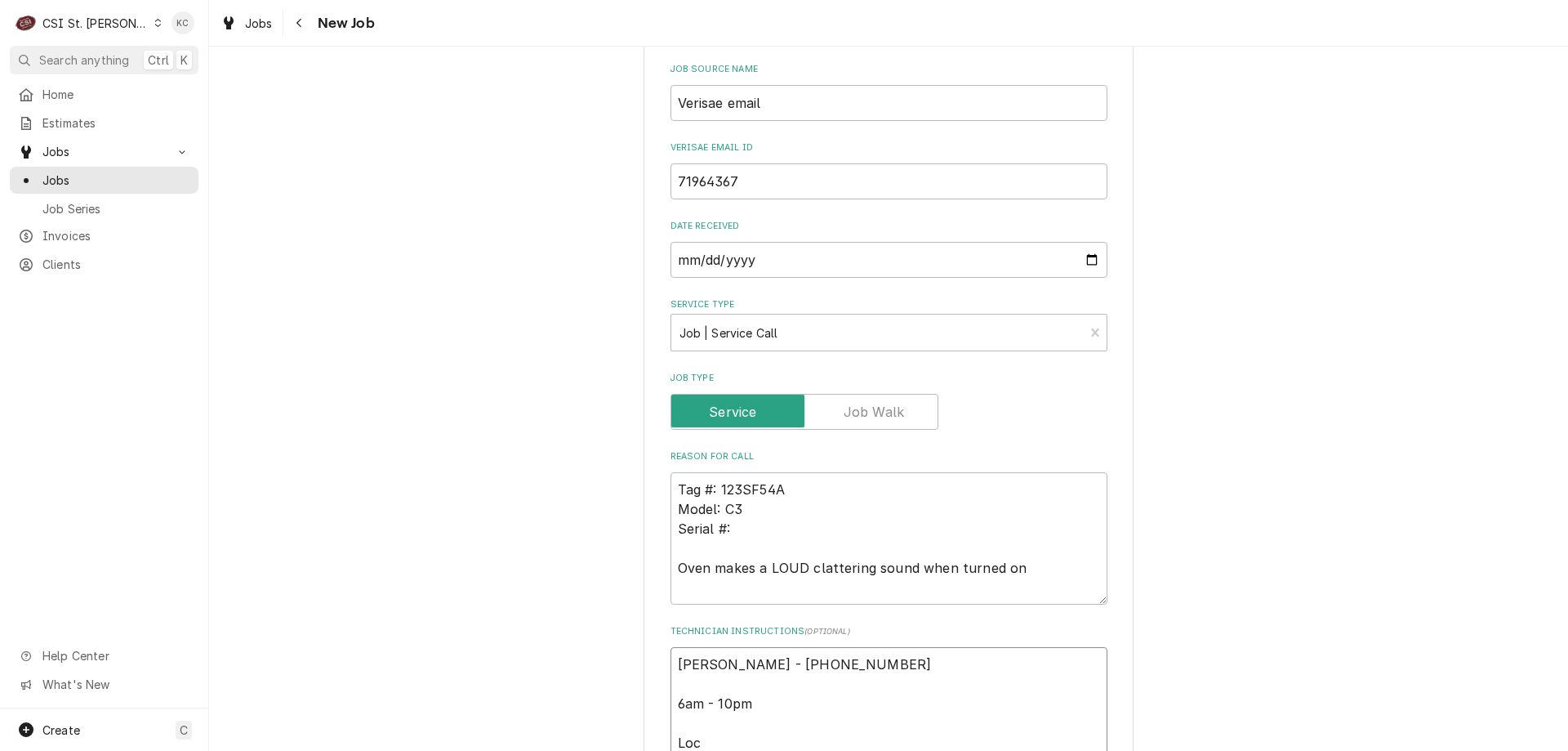
type textarea "Kathryn Dillon - 636 240-6868 6am - 10pm Loca"
type textarea "x"
type textarea "Kathryn Dillon - 636 240-6868 6am - 10pm Locat"
type textarea "x"
type textarea "Kathryn Dillon - 636 240-6868 6am - 10pm Locate"
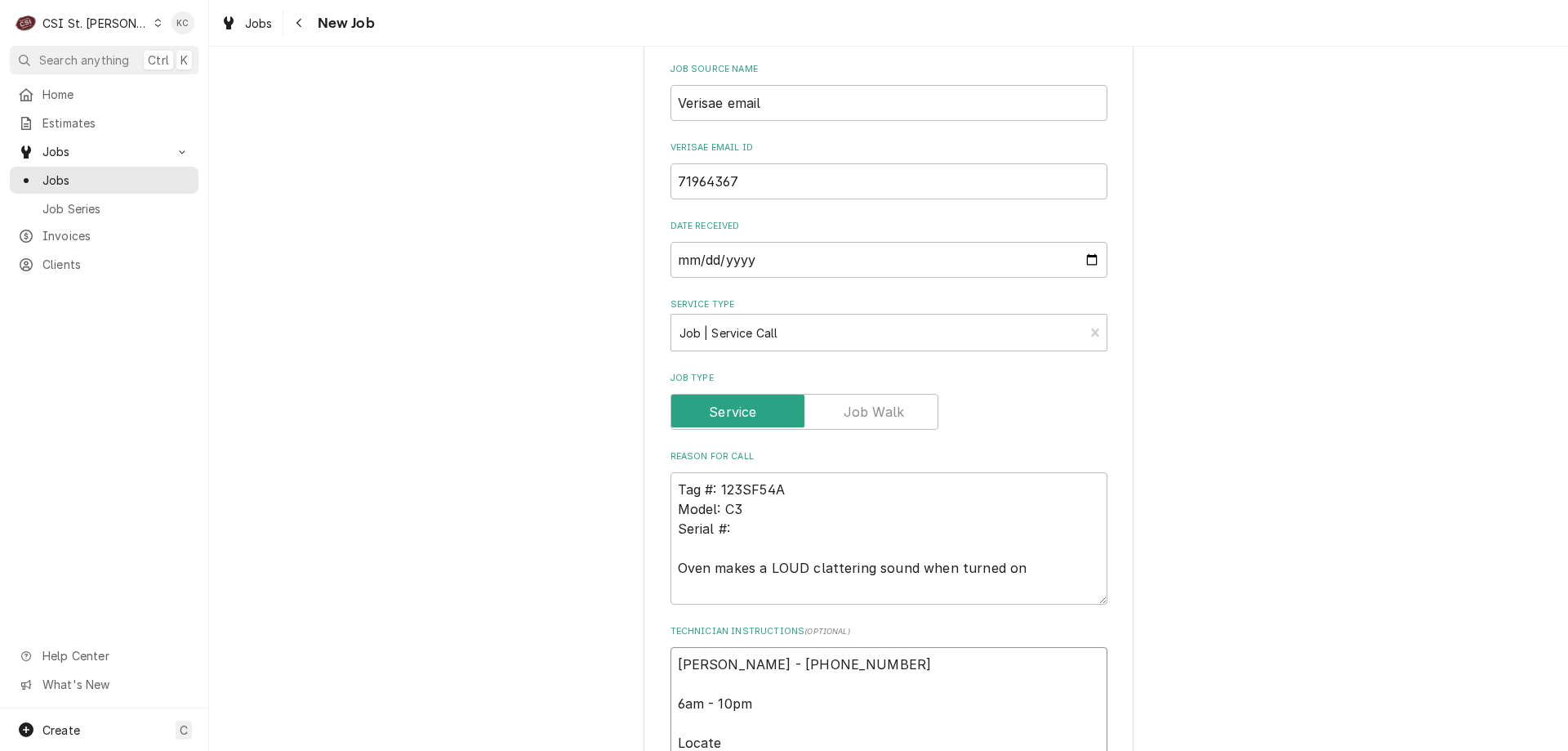
type textarea "x"
type textarea "Kathryn Dillon - 636 240-6868 6am - 10pm Located"
type textarea "x"
type textarea "Kathryn Dillon - 636 240-6868 6am - 10pm Located"
type textarea "x"
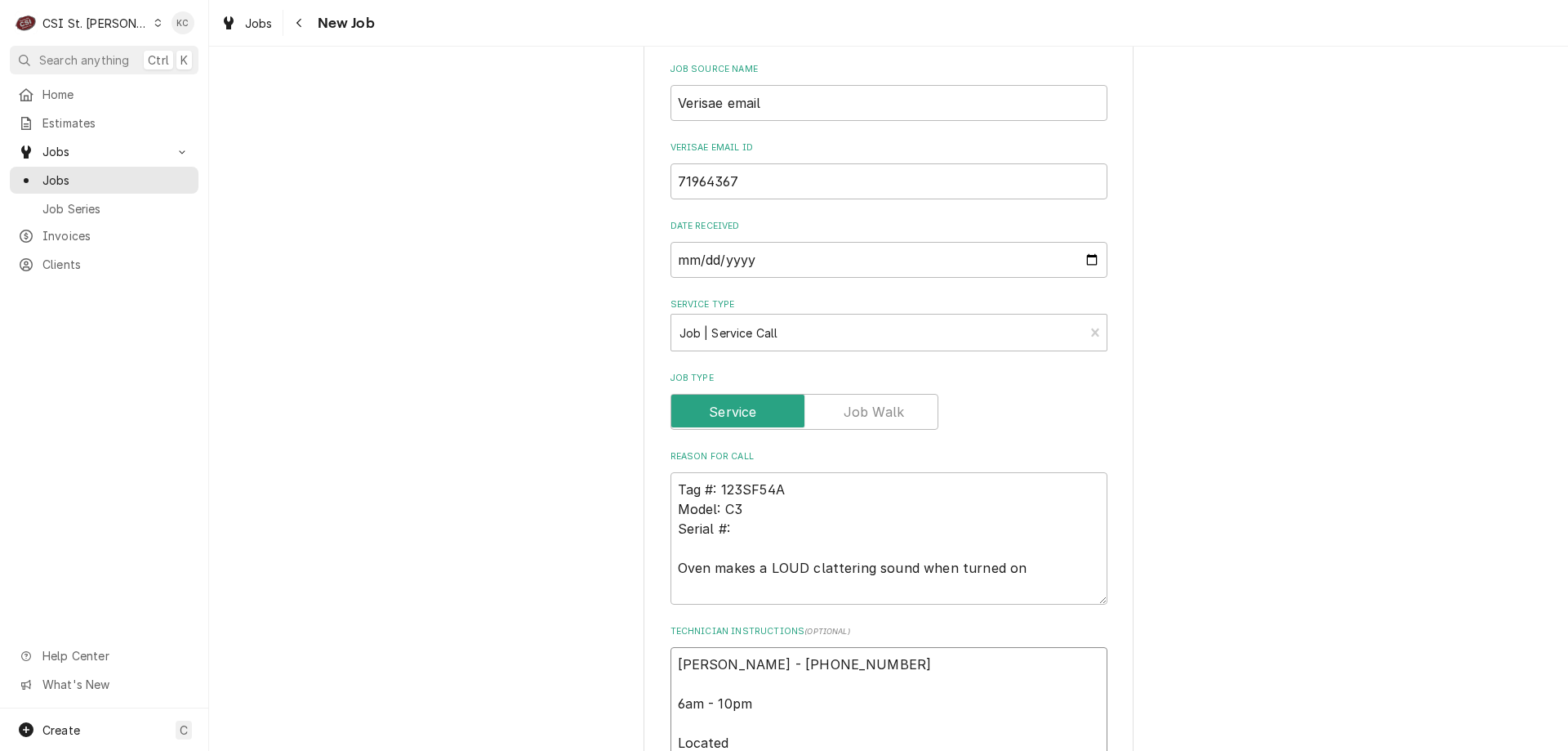
type textarea "Kathryn Dillon - 636 240-6868 6am - 10pm Located i"
type textarea "x"
type textarea "Kathryn Dillon - 636 240-6868 6am - 10pm Located in"
type textarea "x"
type textarea "Kathryn Dillon - 636 240-6868 6am - 10pm Located in"
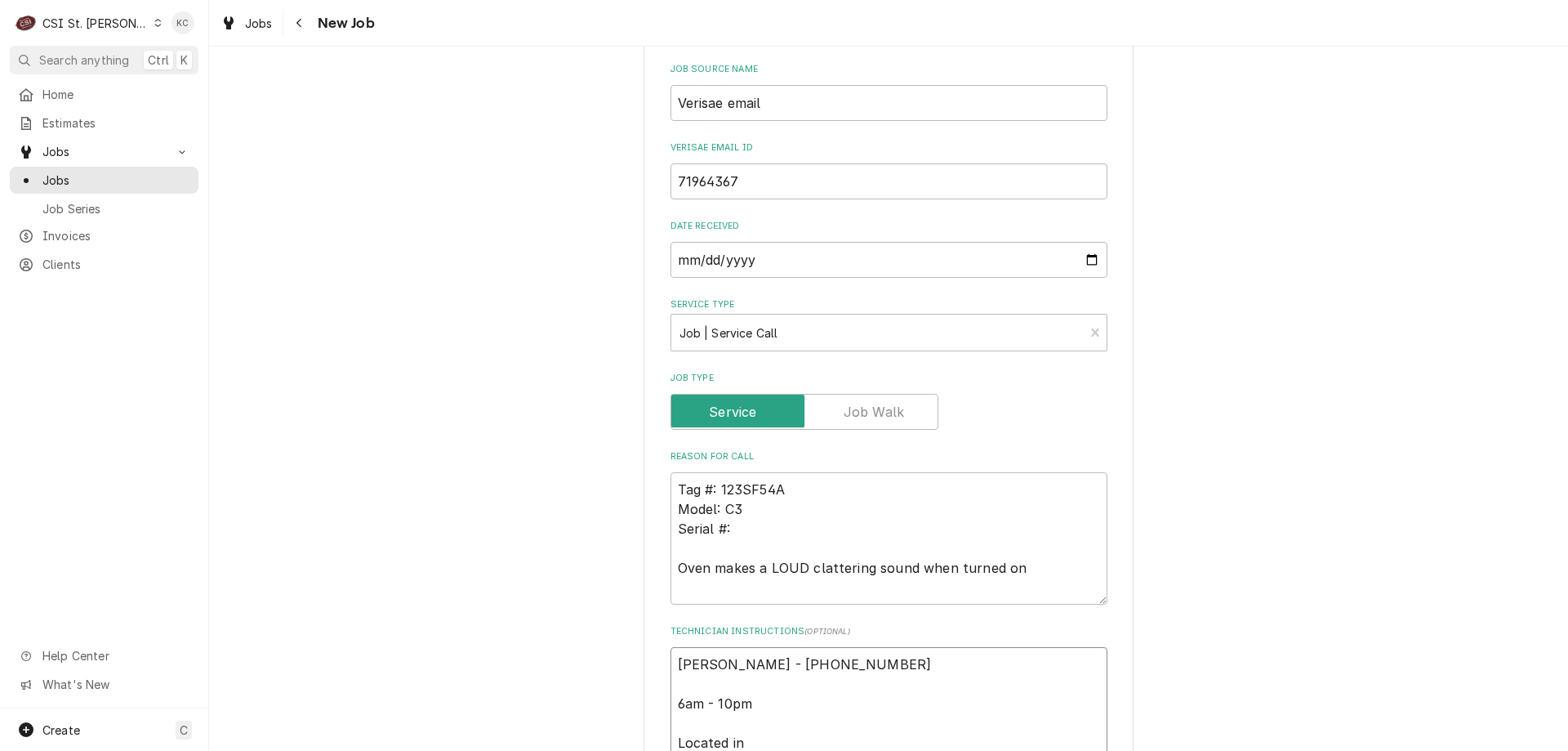
type textarea "x"
type textarea "Kathryn Dillon - 636 240-6868 6am - 10pm Located in S"
type textarea "x"
type textarea "Kathryn Dillon - 636 240-6868 6am - 10pm Located in Se"
type textarea "x"
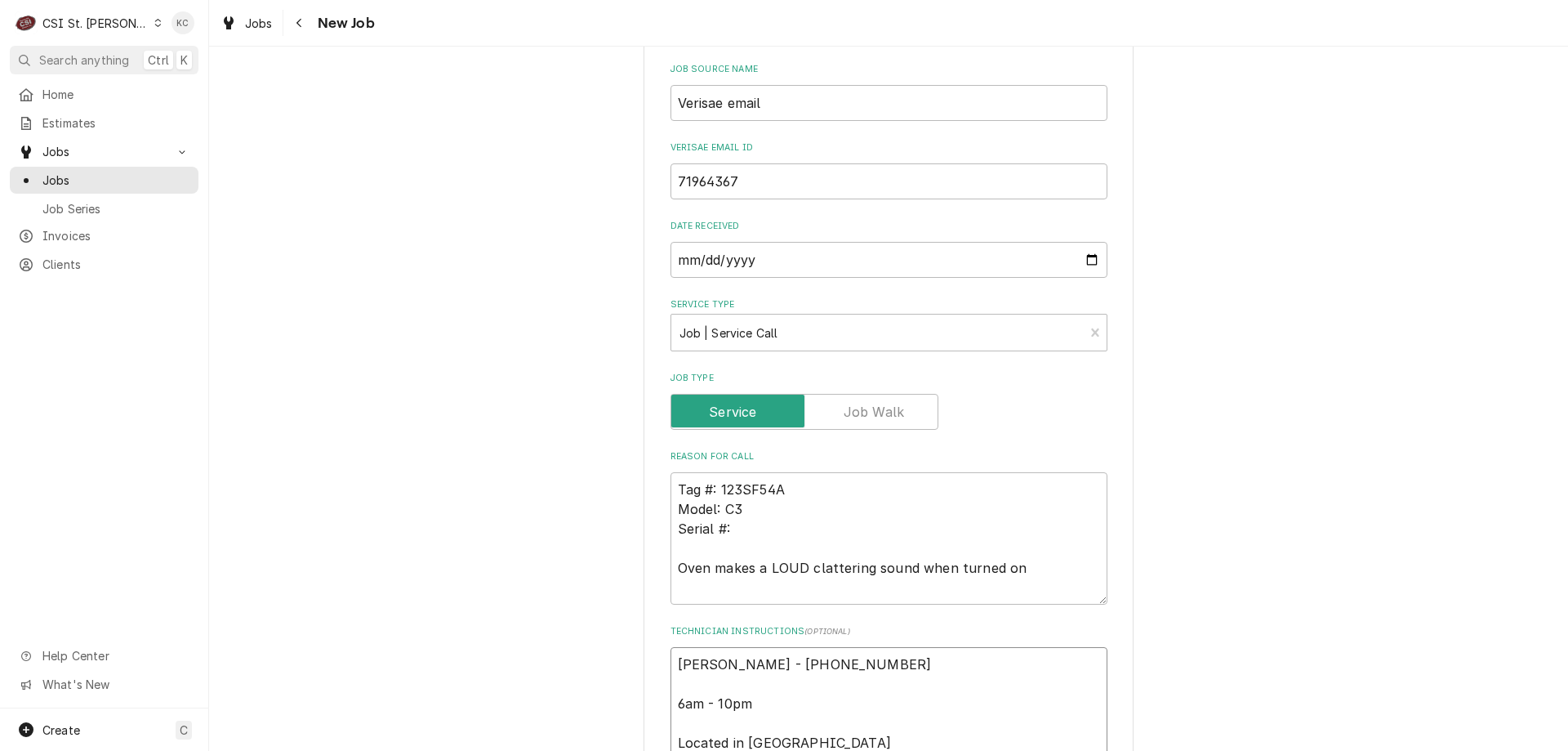
type textarea "Kathryn Dillon - 636 240-6868 6am - 10pm Located in Sea"
type textarea "x"
type textarea "Kathryn Dillon - 636 240-6868 6am - 10pm Located in Seaf"
type textarea "x"
type textarea "Kathryn Dillon - 636 240-6868 6am - 10pm Located in Seafo"
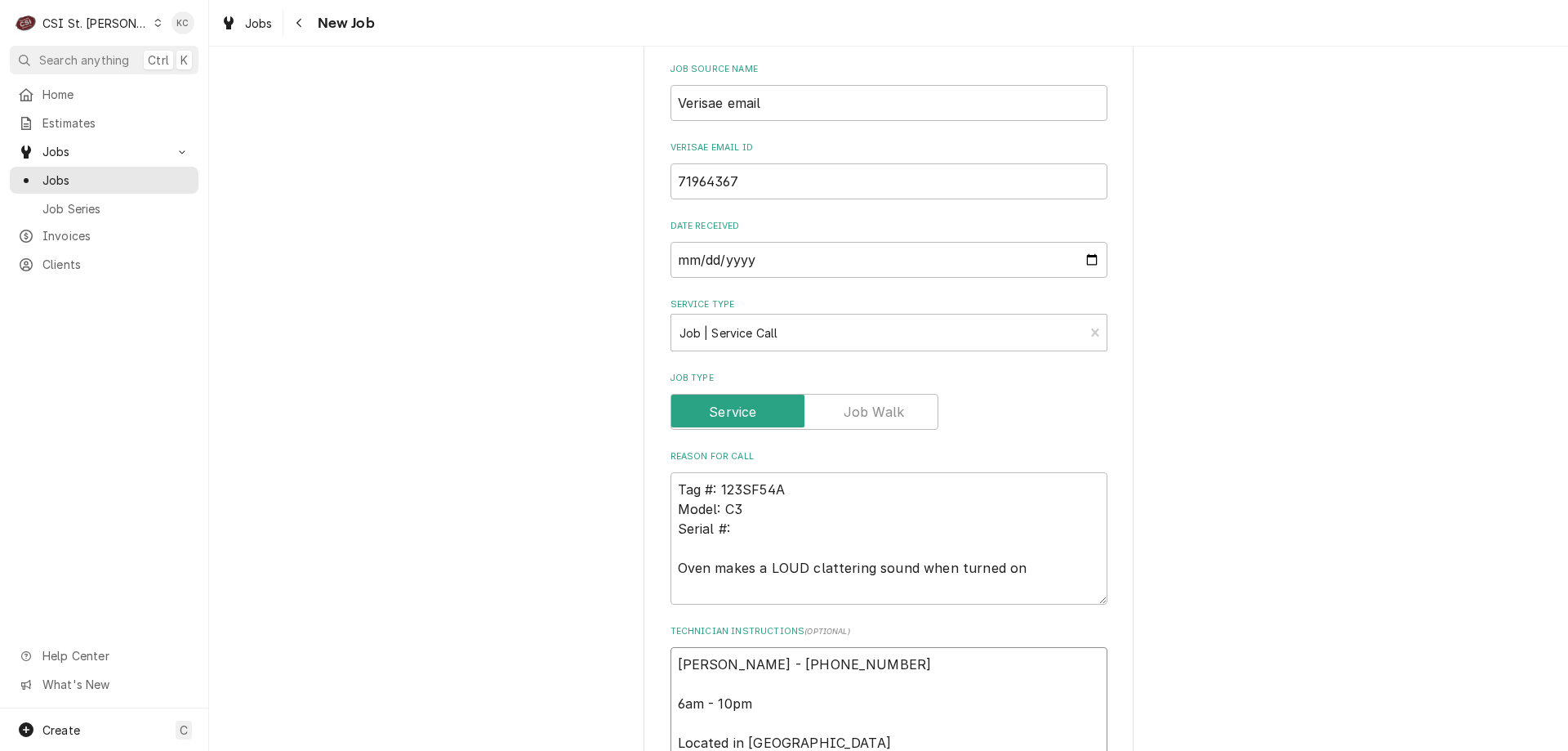
type textarea "x"
type textarea "Kathryn Dillon - 636 240-6868 6am - 10pm Located in Seafoo"
type textarea "x"
type textarea "Kathryn Dillon - 636 240-6868 6am - 10pm Located in Seafood"
type textarea "x"
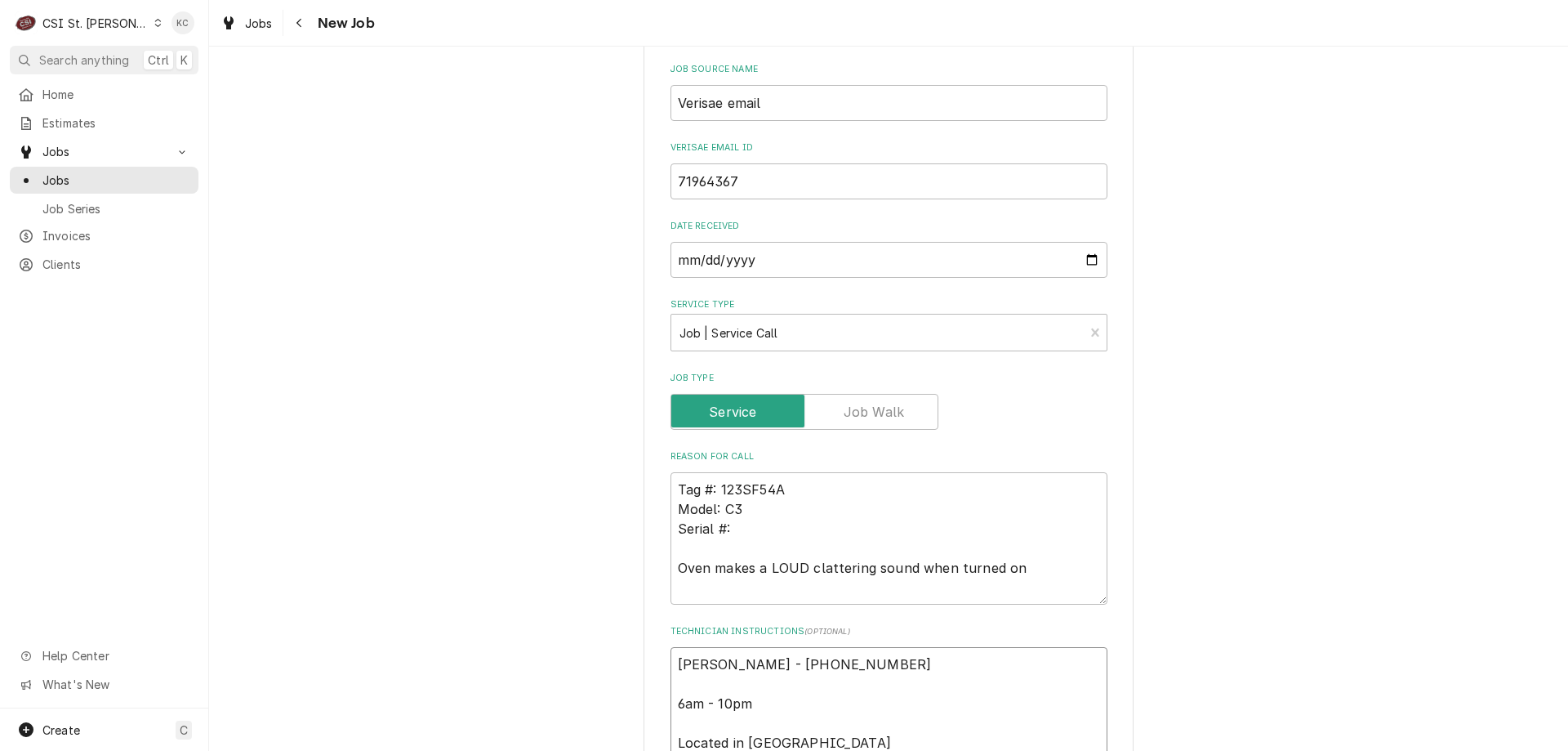
type textarea "Kathryn Dillon - 636 240-6868 6am - 10pm Located in Seafood"
type textarea "x"
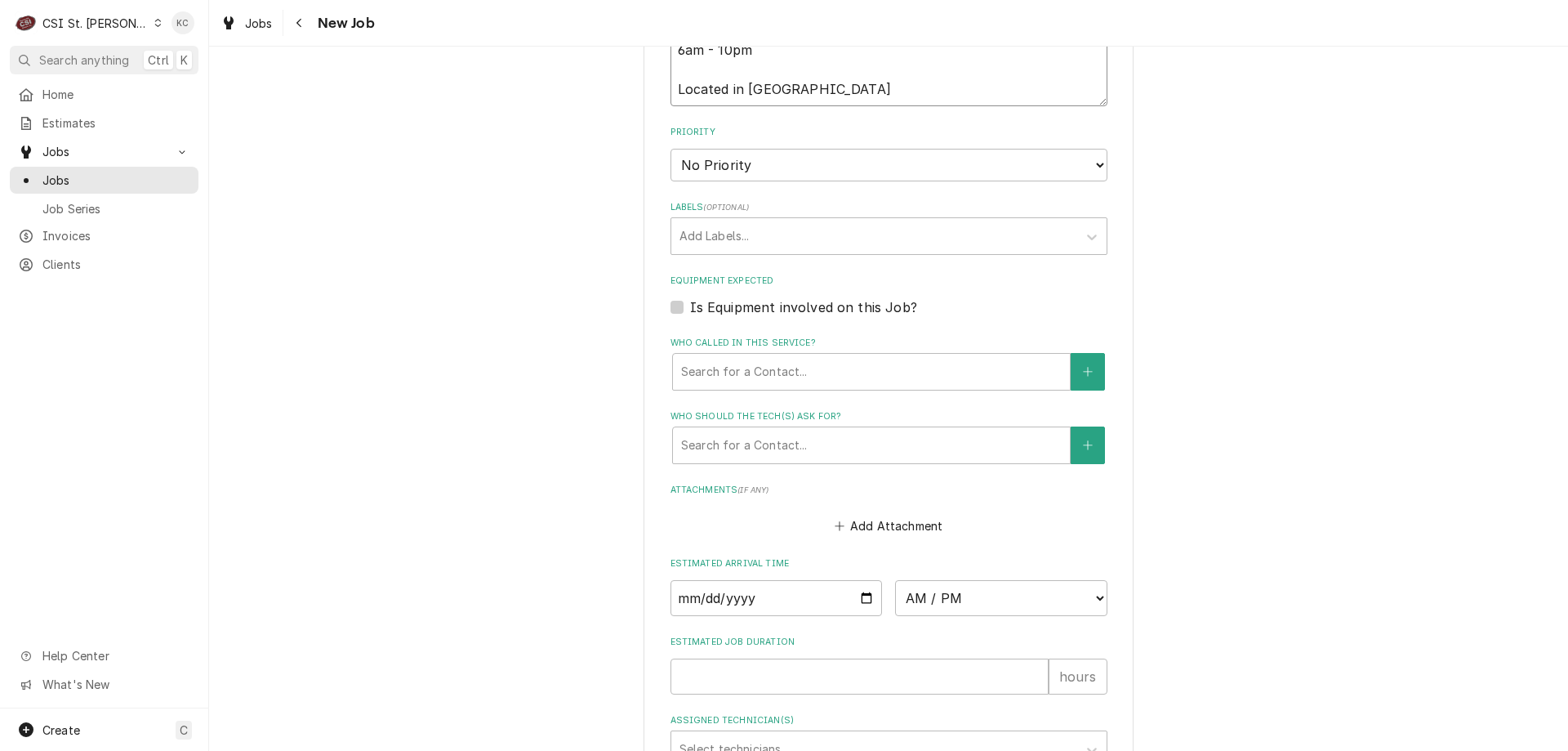
scroll to position [1180, 0]
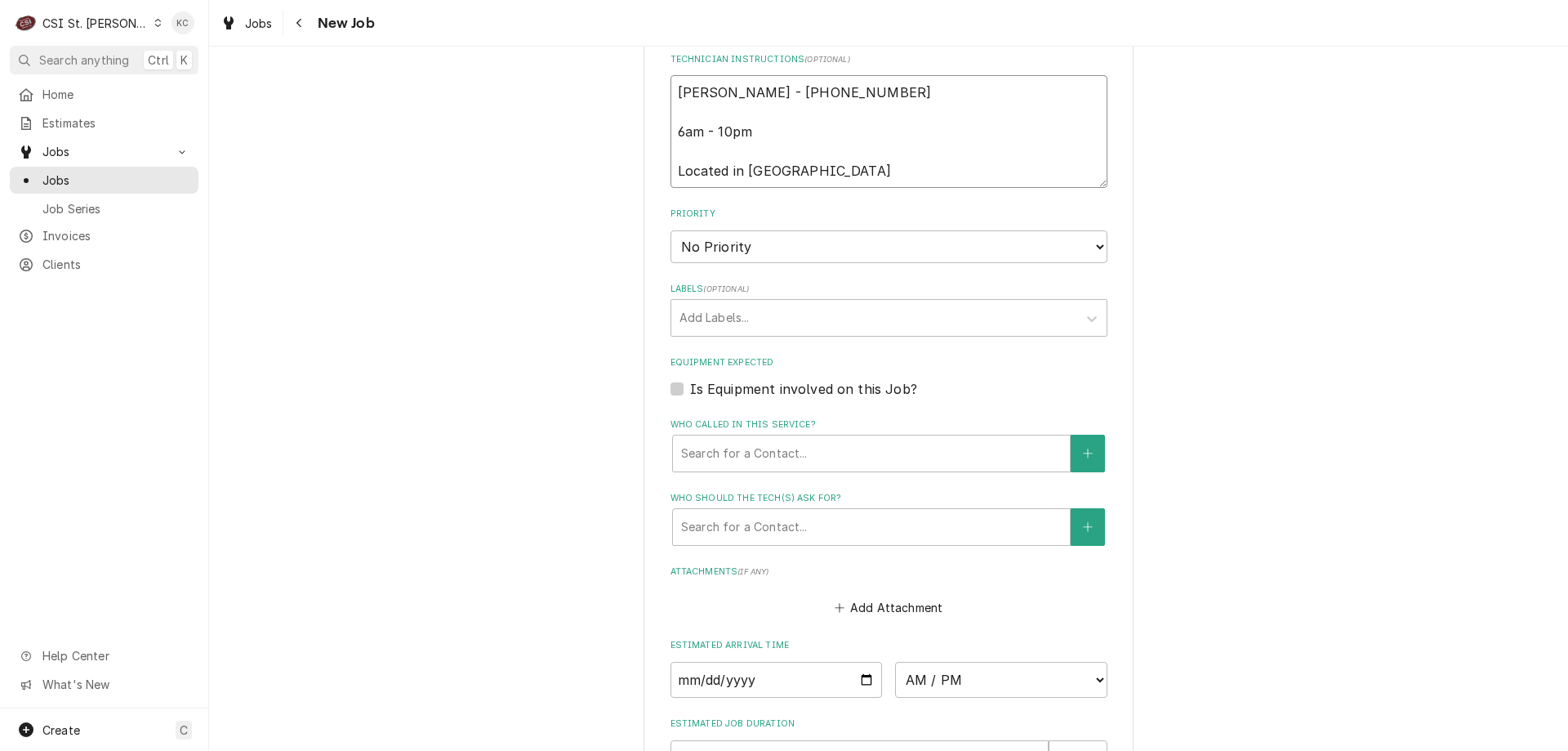
type textarea "Kathryn Dillon - 636 240-6868 6am - 10pm Located in Seafood"
click at [718, 258] on select "No Priority Urgent High Medium Low" at bounding box center [890, 247] width 437 height 33
select select "4"
click at [671, 231] on select "No Priority Urgent High Medium Low" at bounding box center [890, 247] width 437 height 33
click at [725, 326] on div "Labels" at bounding box center [875, 317] width 390 height 29
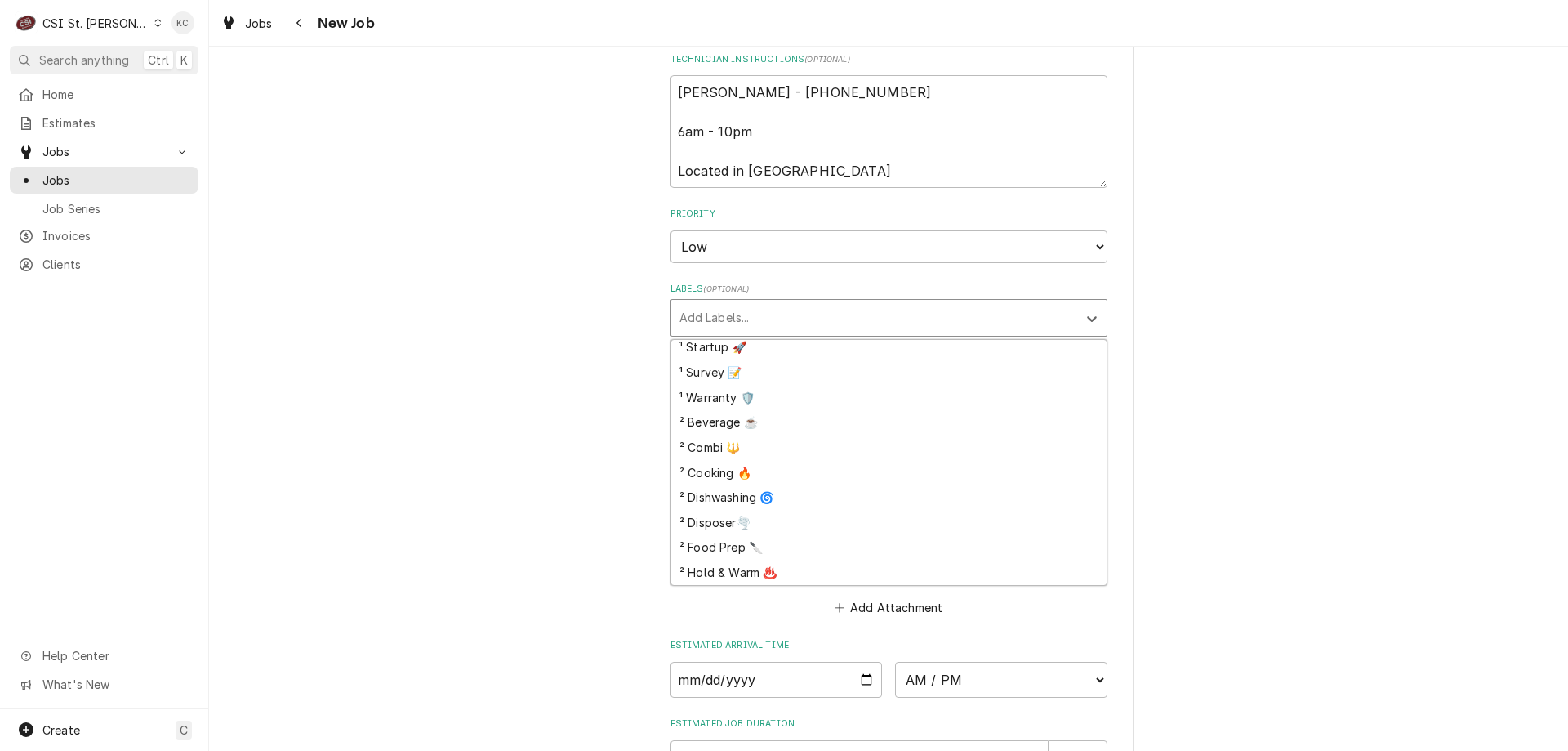
scroll to position [240, 0]
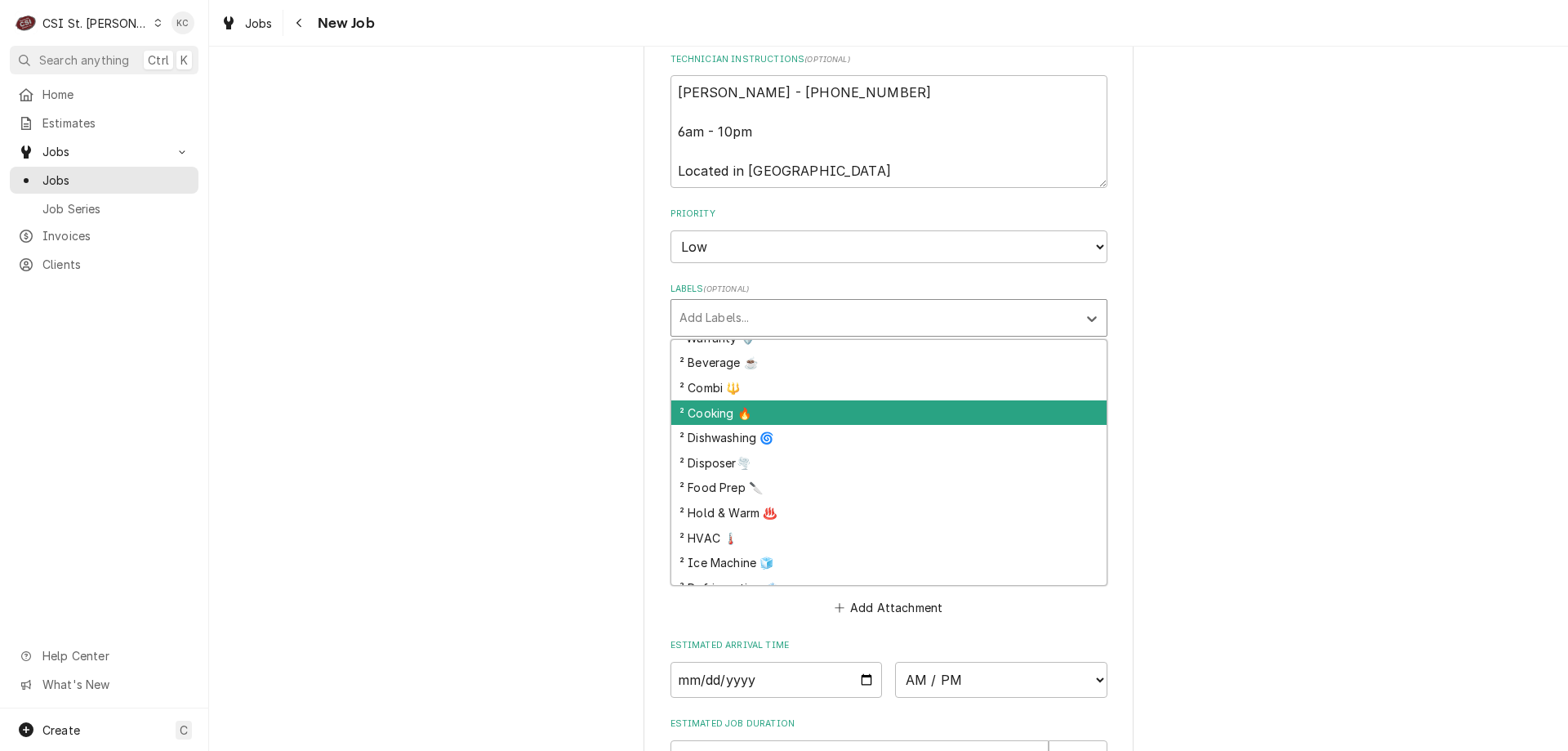
click at [737, 418] on div "² Cooking 🔥" at bounding box center [889, 412] width 435 height 25
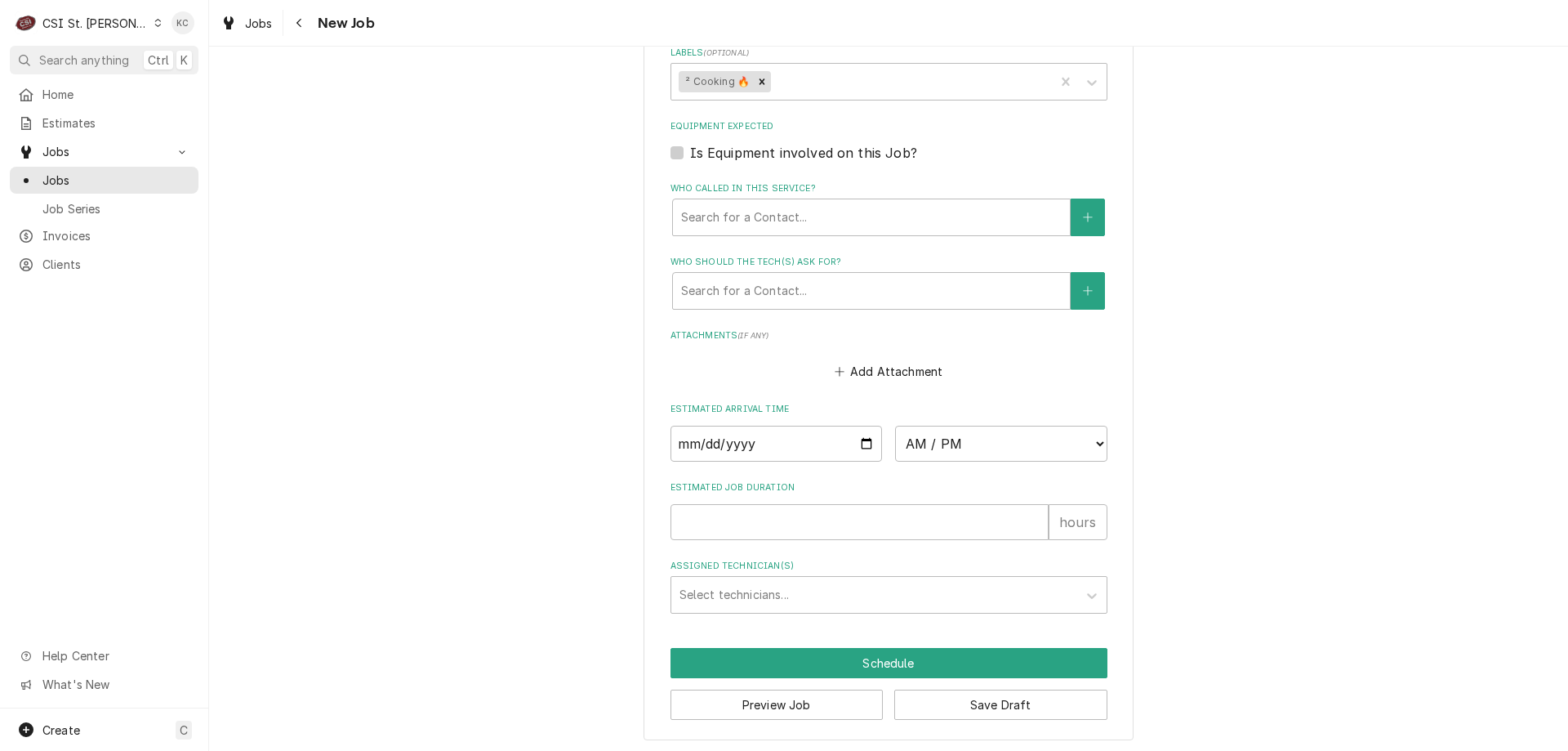
scroll to position [1420, 0]
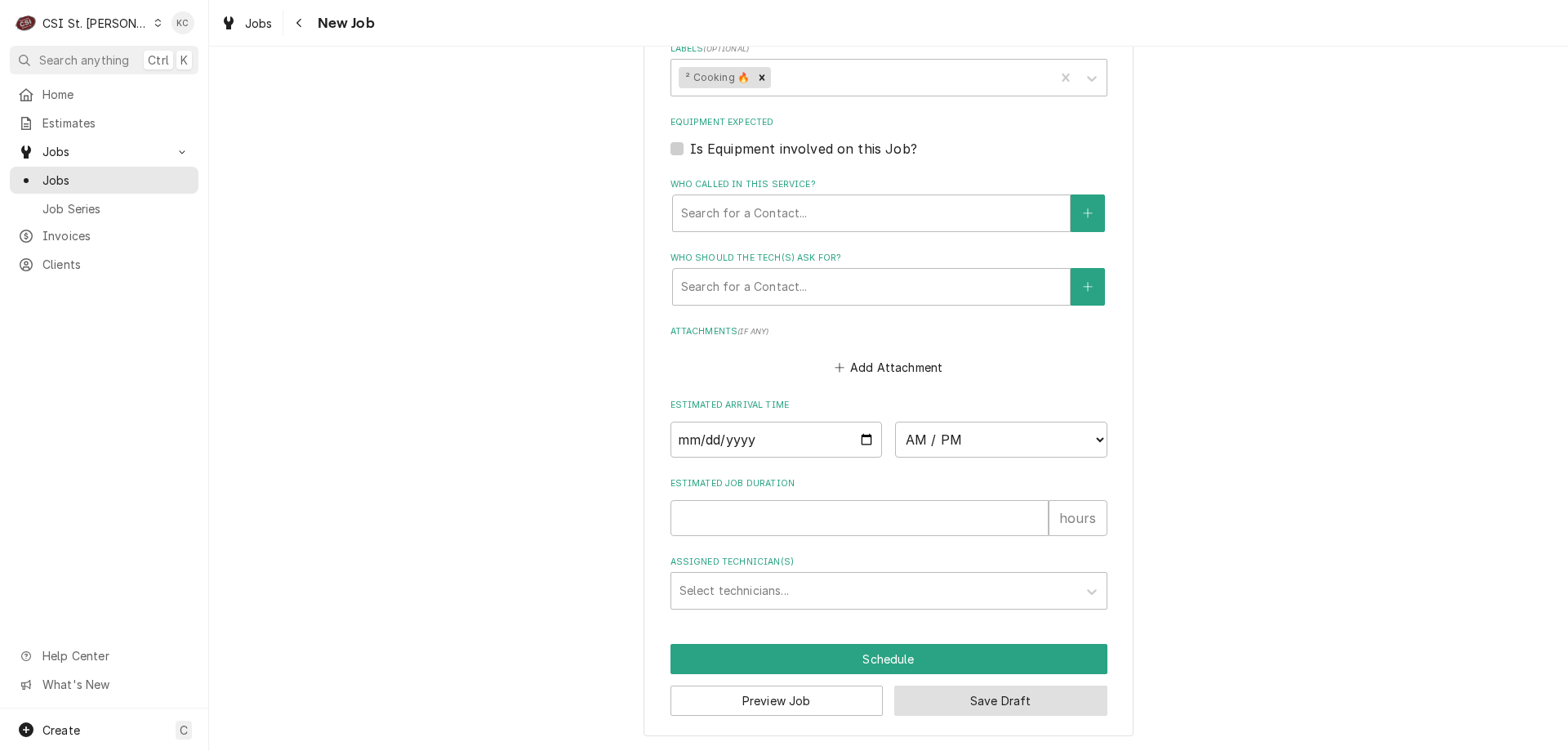
click at [1030, 708] on button "Save Draft" at bounding box center [1001, 700] width 213 height 30
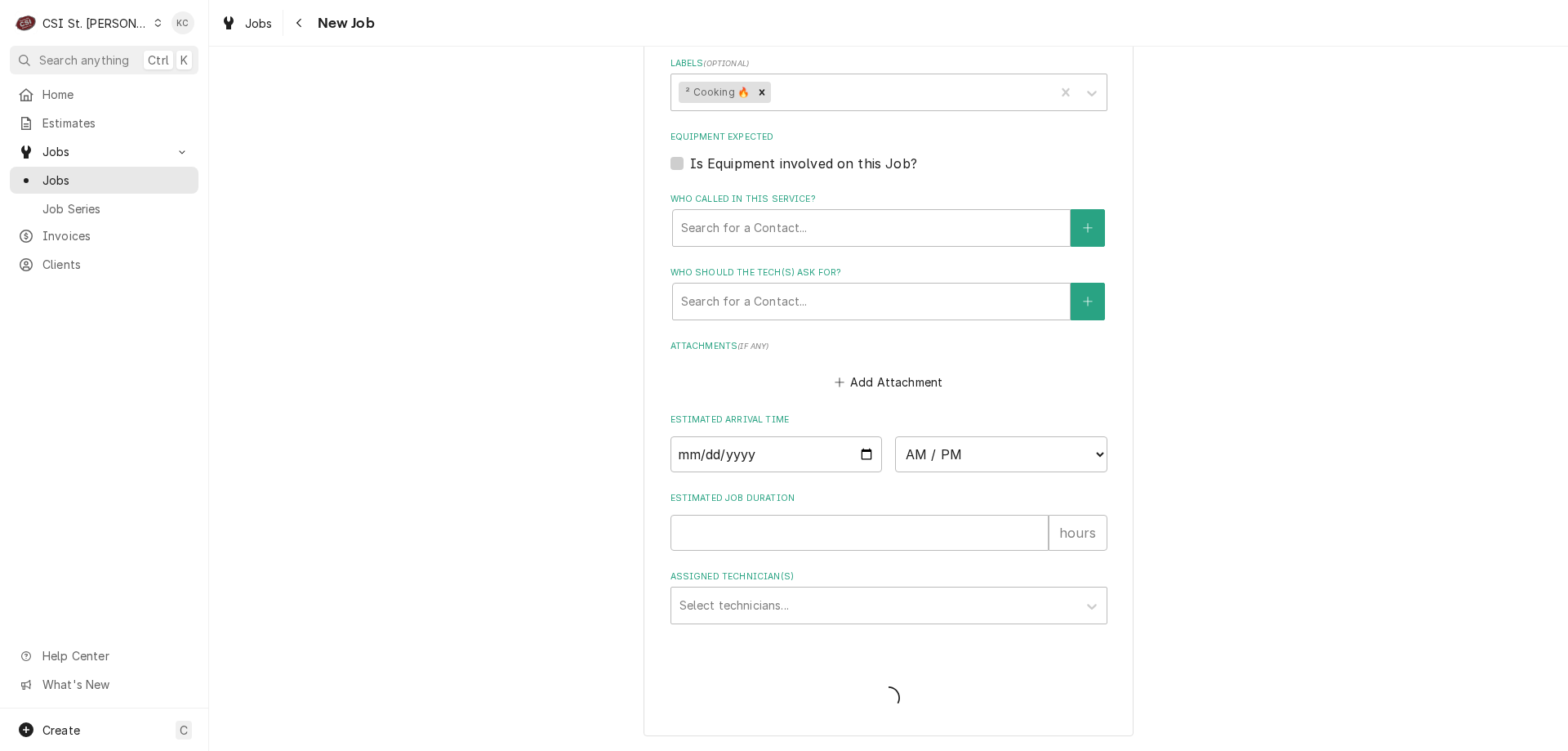
type textarea "x"
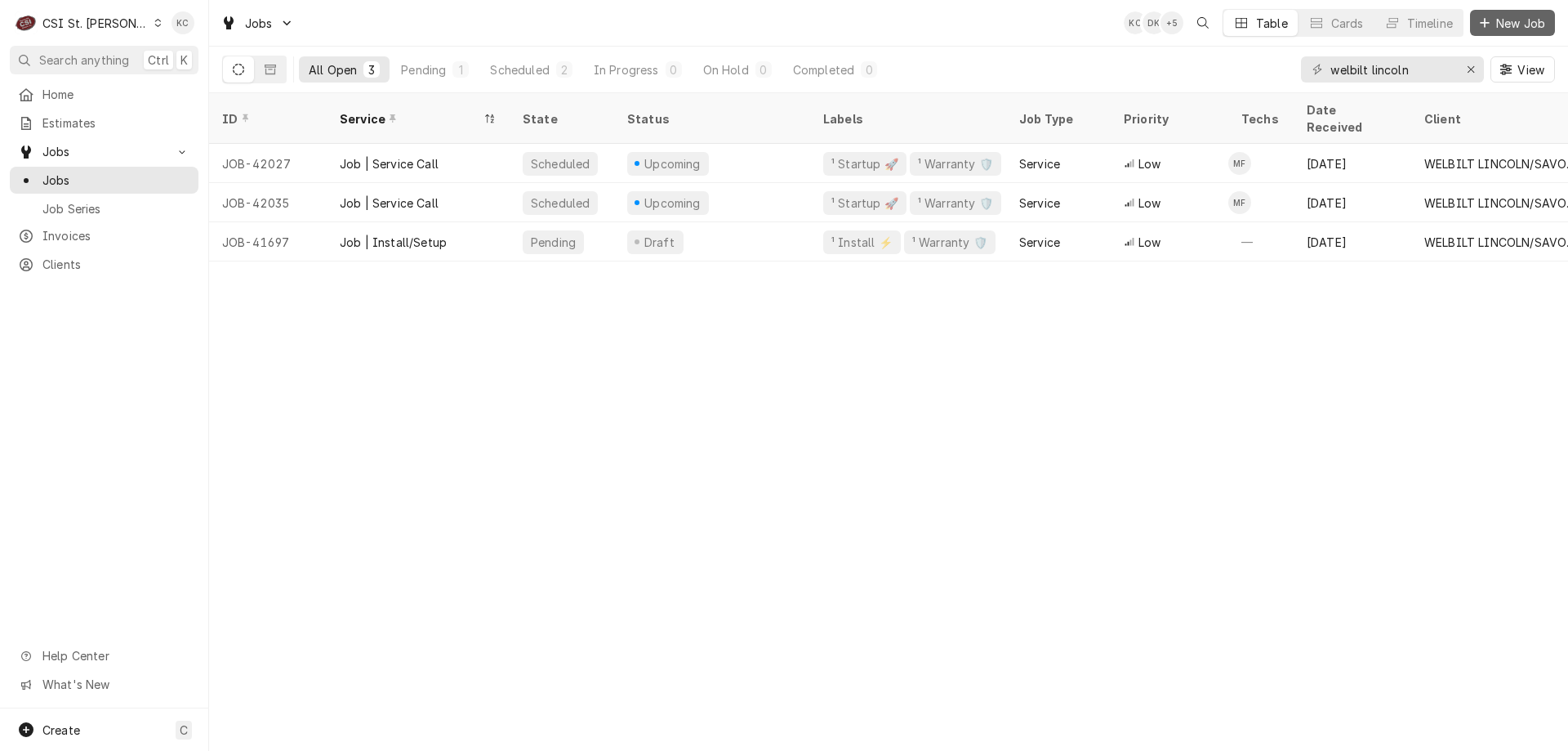
click at [1517, 28] on span "New Job" at bounding box center [1521, 23] width 56 height 17
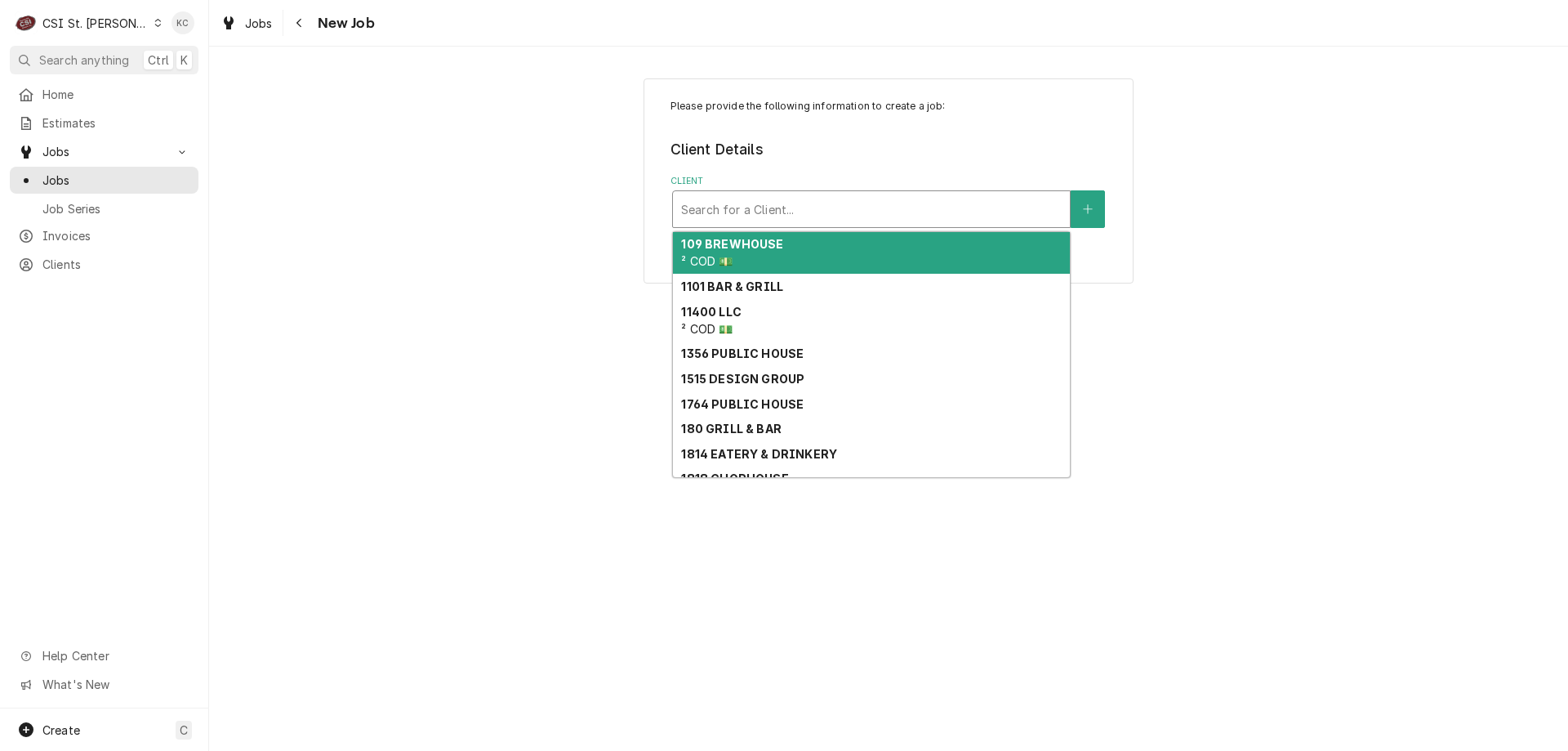
click at [728, 219] on div "Client" at bounding box center [871, 209] width 381 height 29
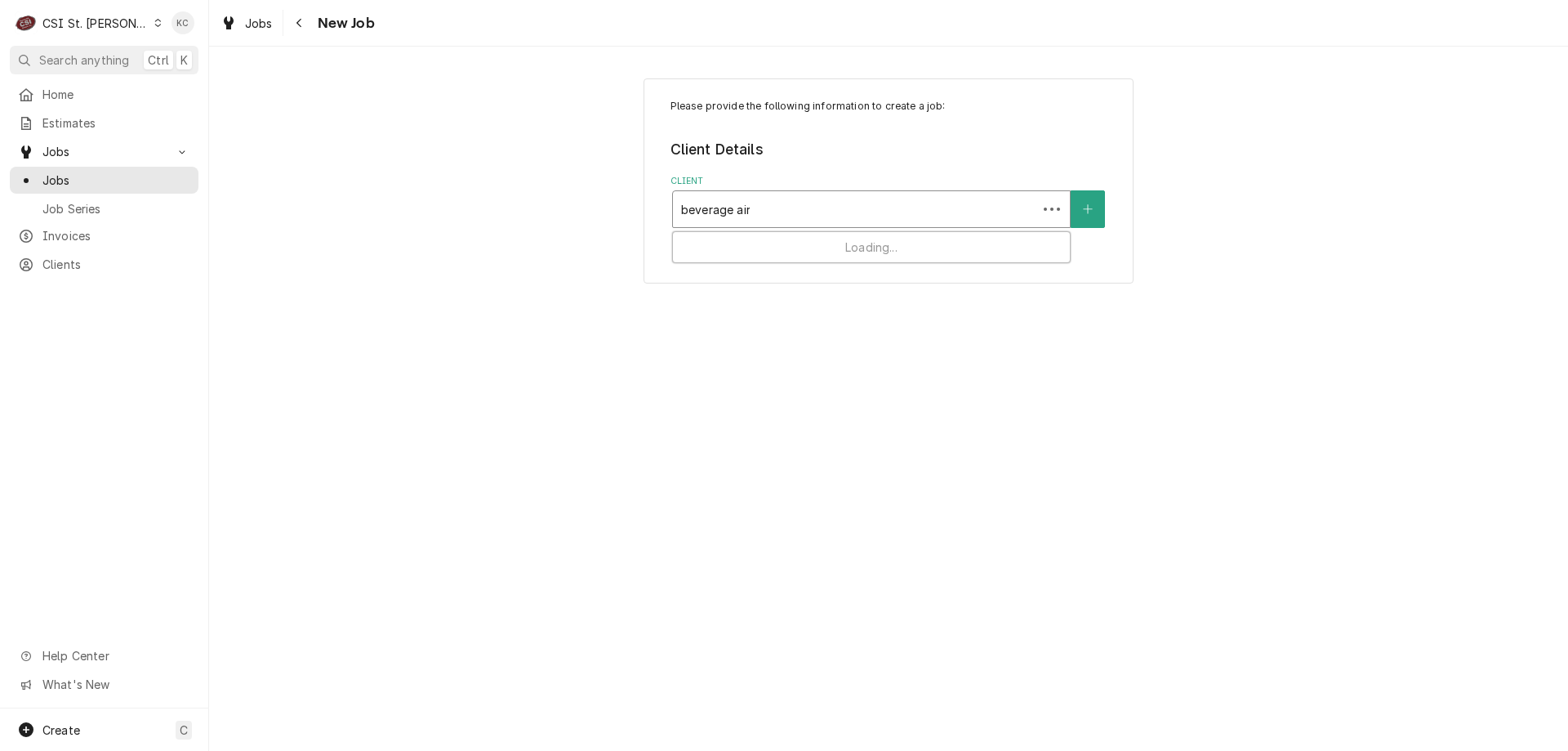
type input "beverage air"
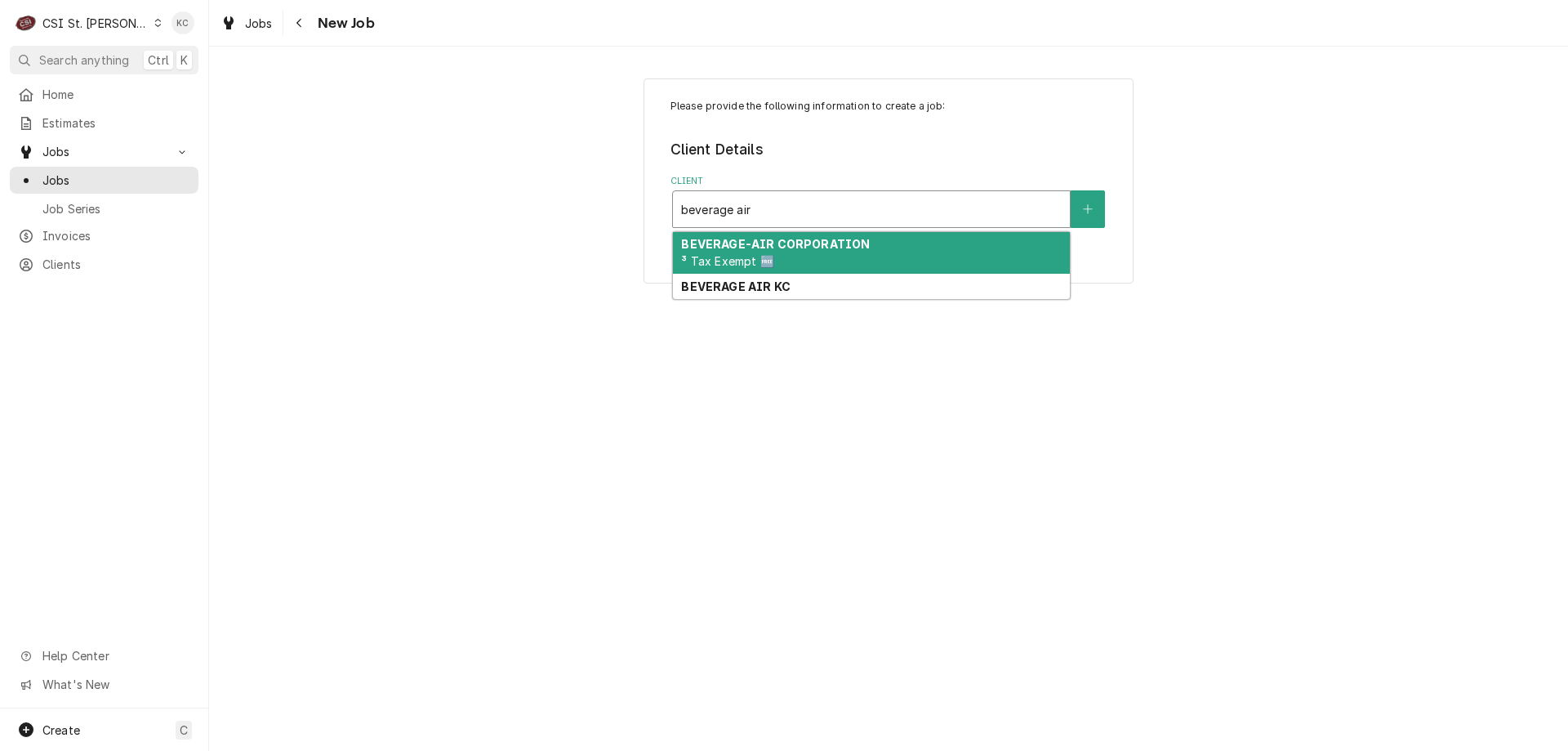
click at [747, 251] on strong "BEVERAGE-AIR CORPORATION" at bounding box center [775, 244] width 189 height 14
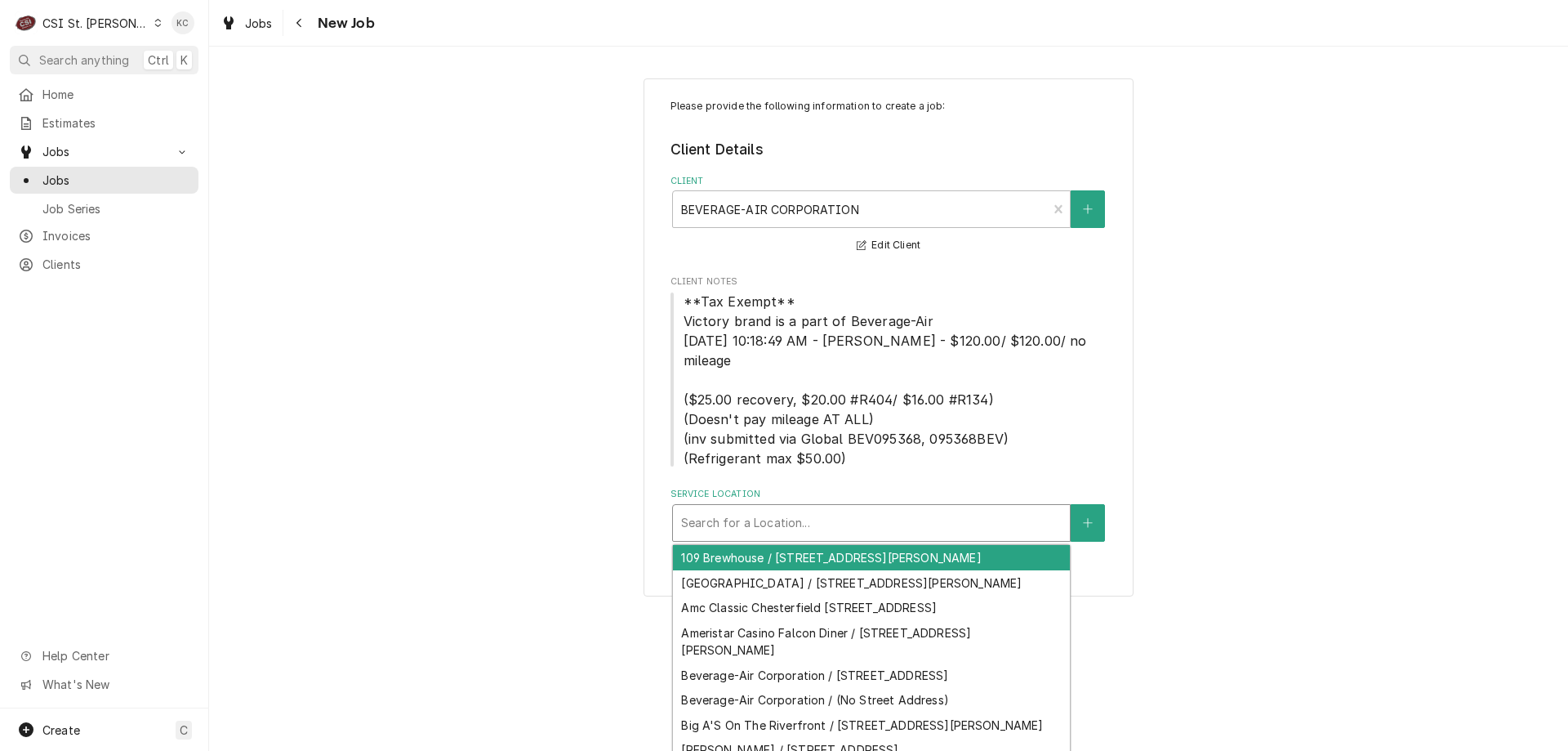
click at [773, 508] on div "Service Location" at bounding box center [871, 522] width 381 height 29
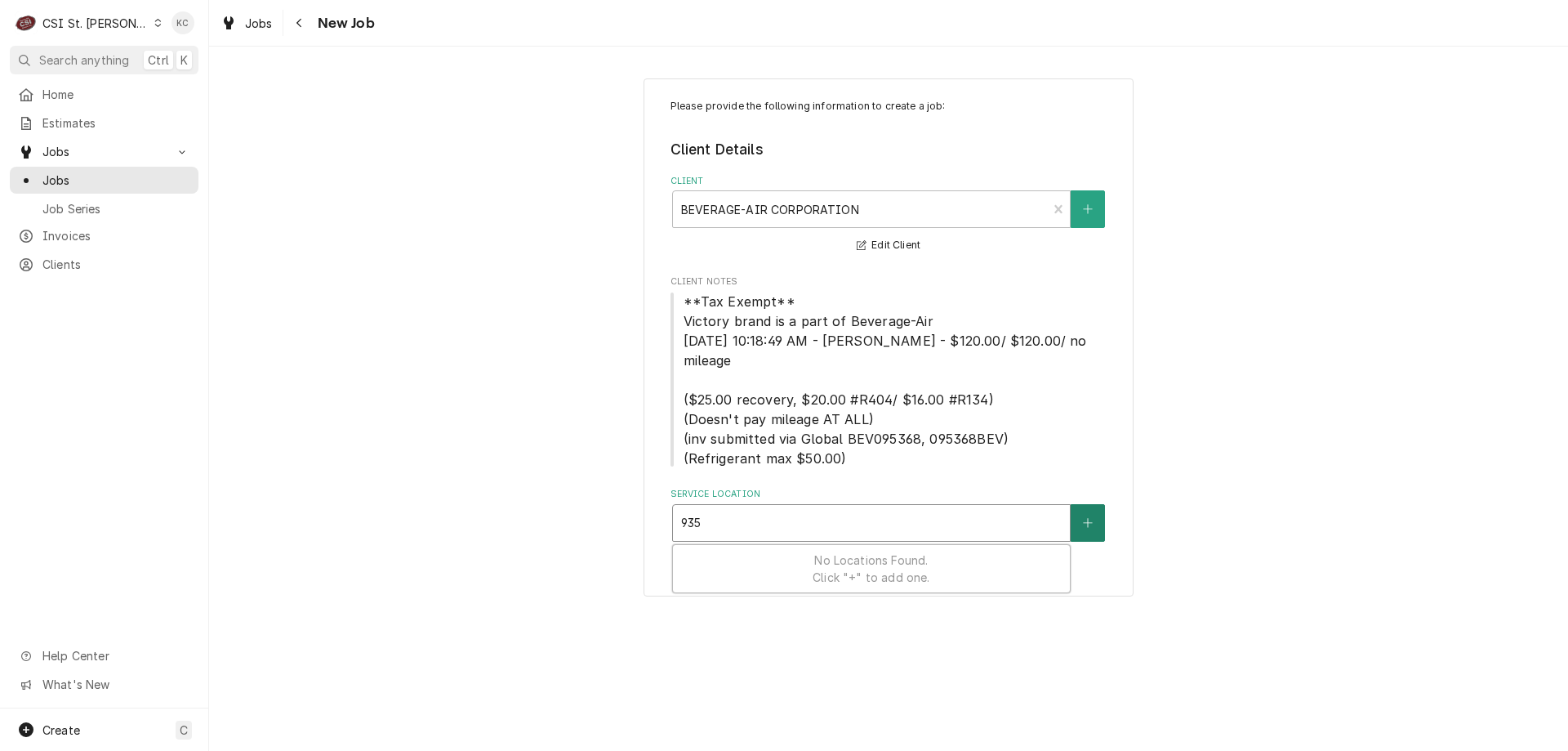
type input "935"
click at [1099, 504] on button "Service Location" at bounding box center [1088, 523] width 34 height 38
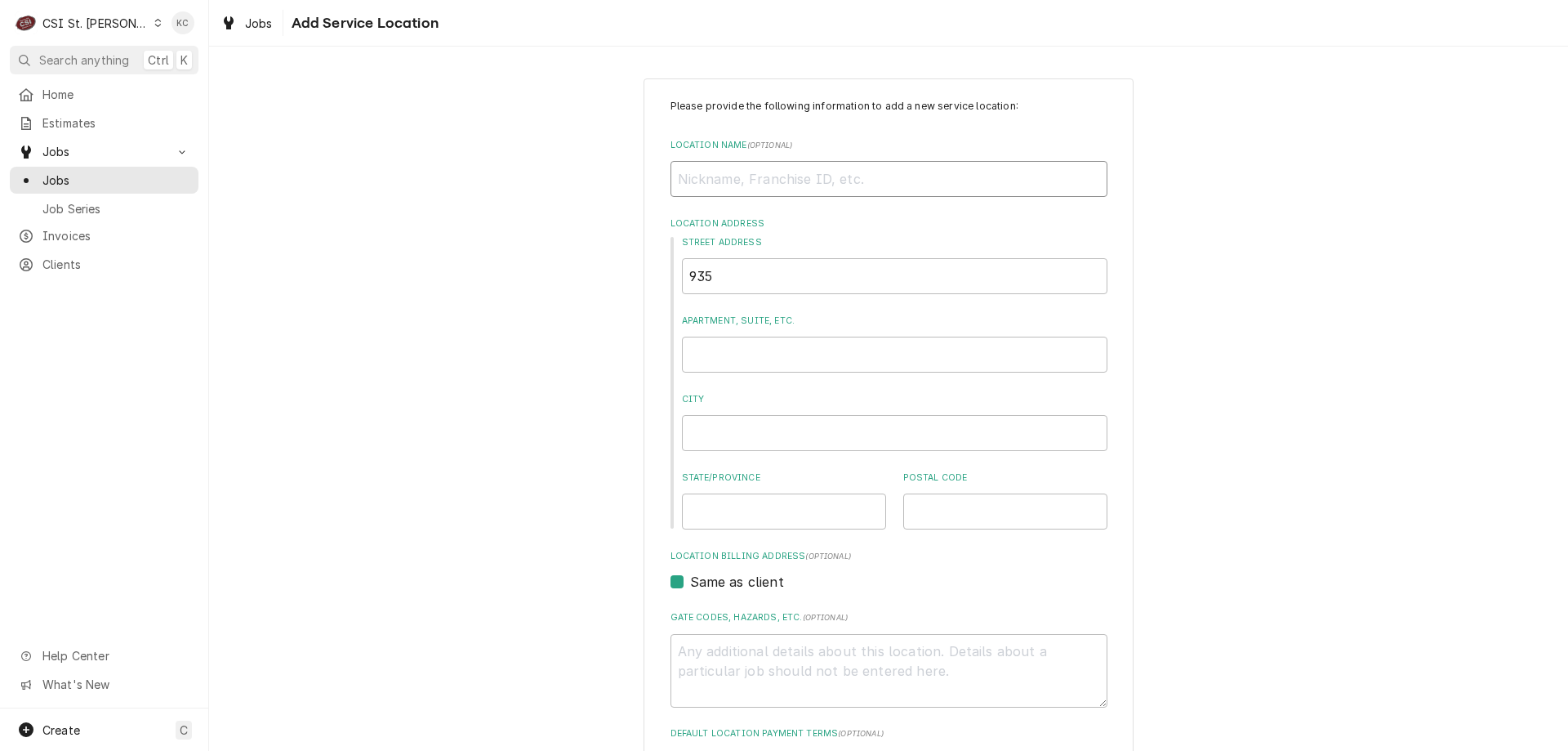
click at [724, 192] on input "Location Name ( optional )" at bounding box center [890, 179] width 437 height 36
type textarea "x"
type input "B"
type textarea "x"
type input "BR"
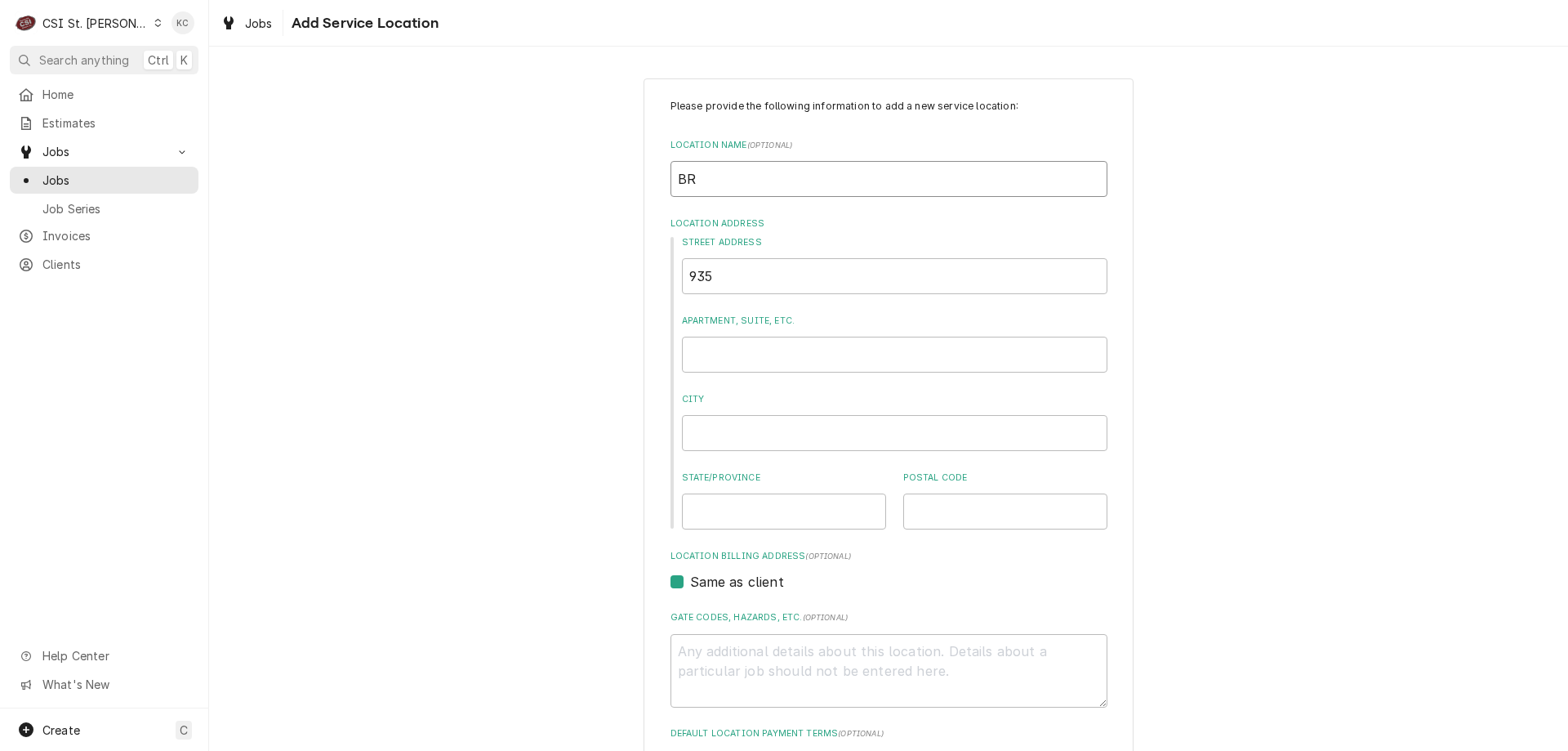
type textarea "x"
type input "BRA"
type textarea "x"
type input "BRAN"
type textarea "x"
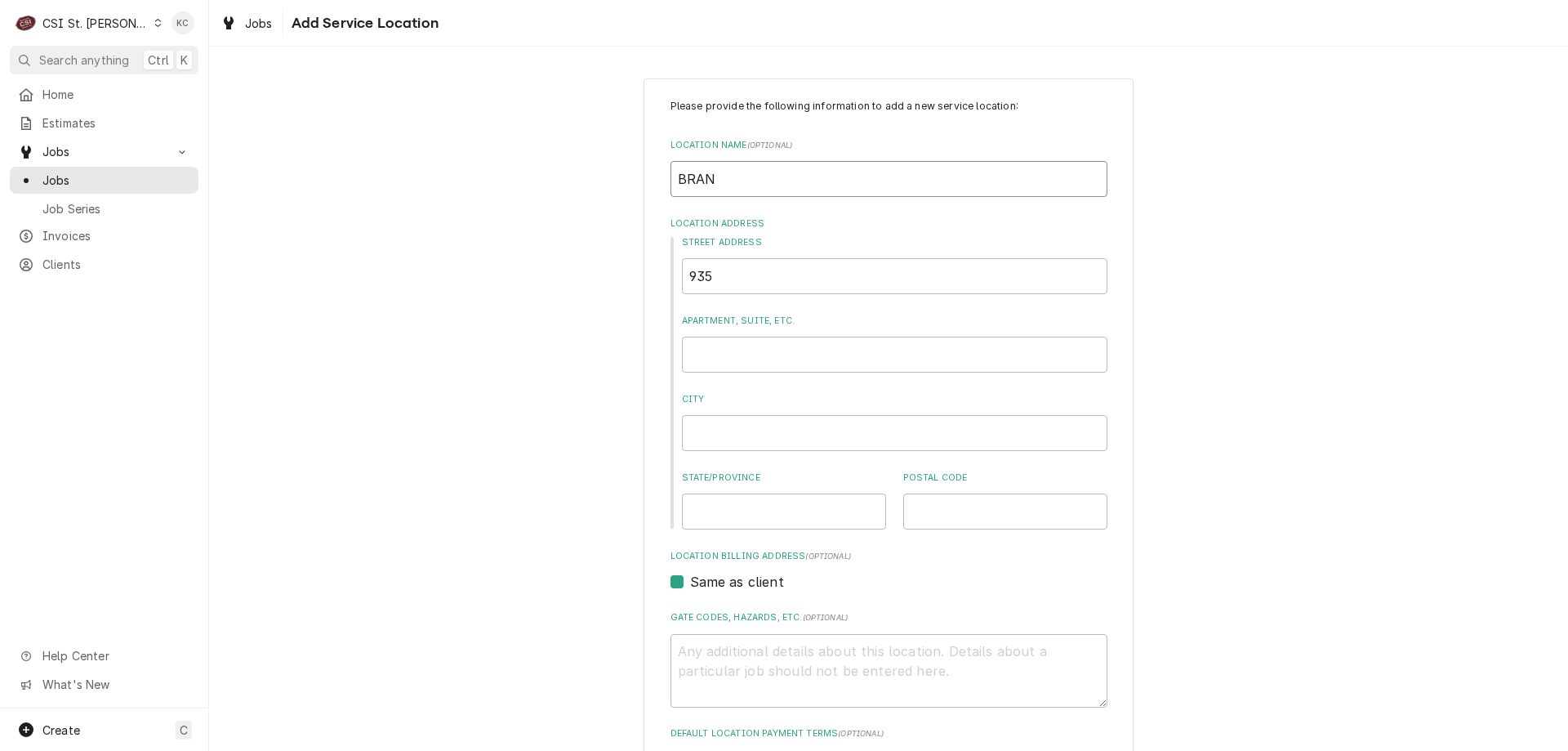
type input "BRANS"
type textarea "x"
type input "BRANSO"
type textarea "x"
type input "BRANSON"
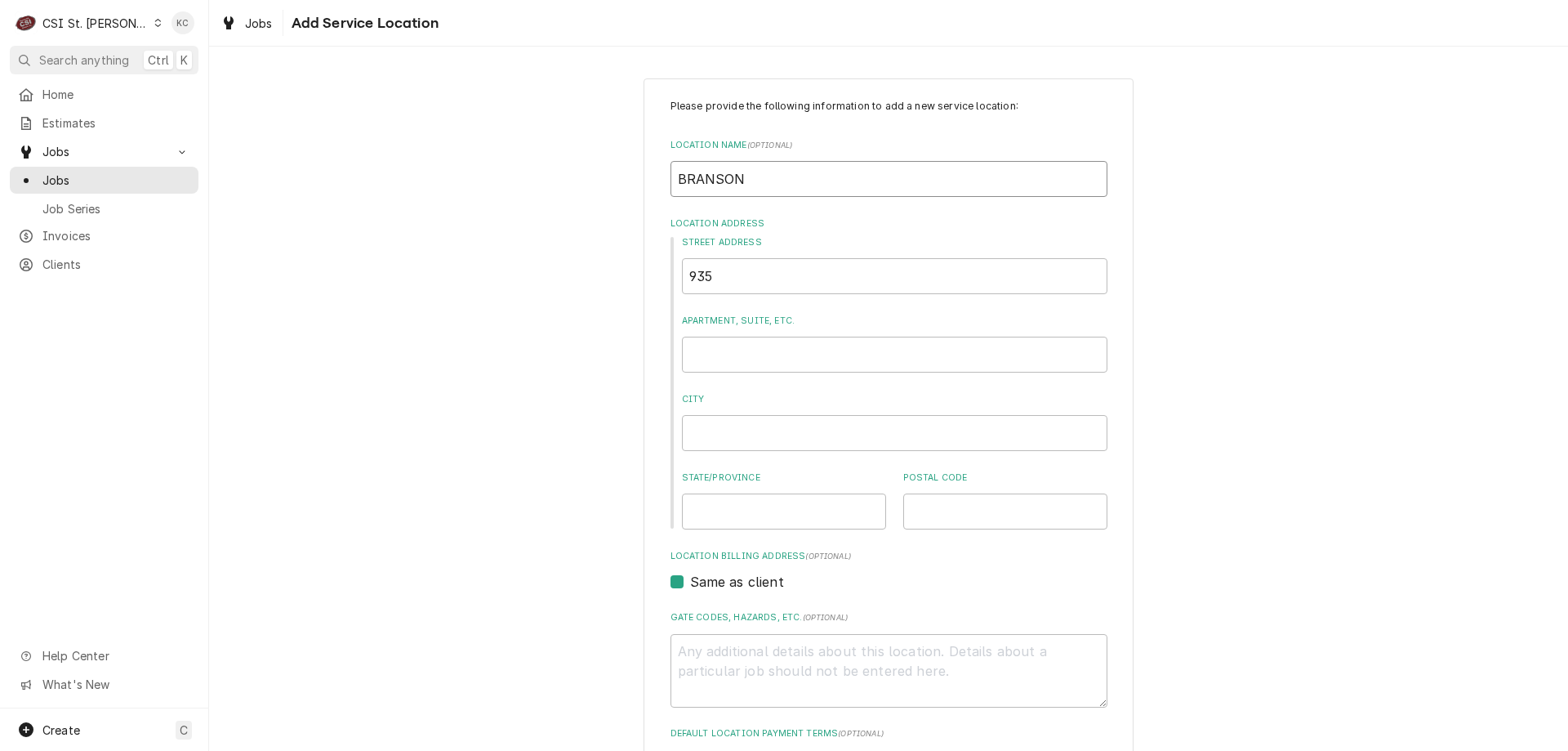
type textarea "x"
type input "BRANSON"
type textarea "x"
type input "BRANSON H"
type textarea "x"
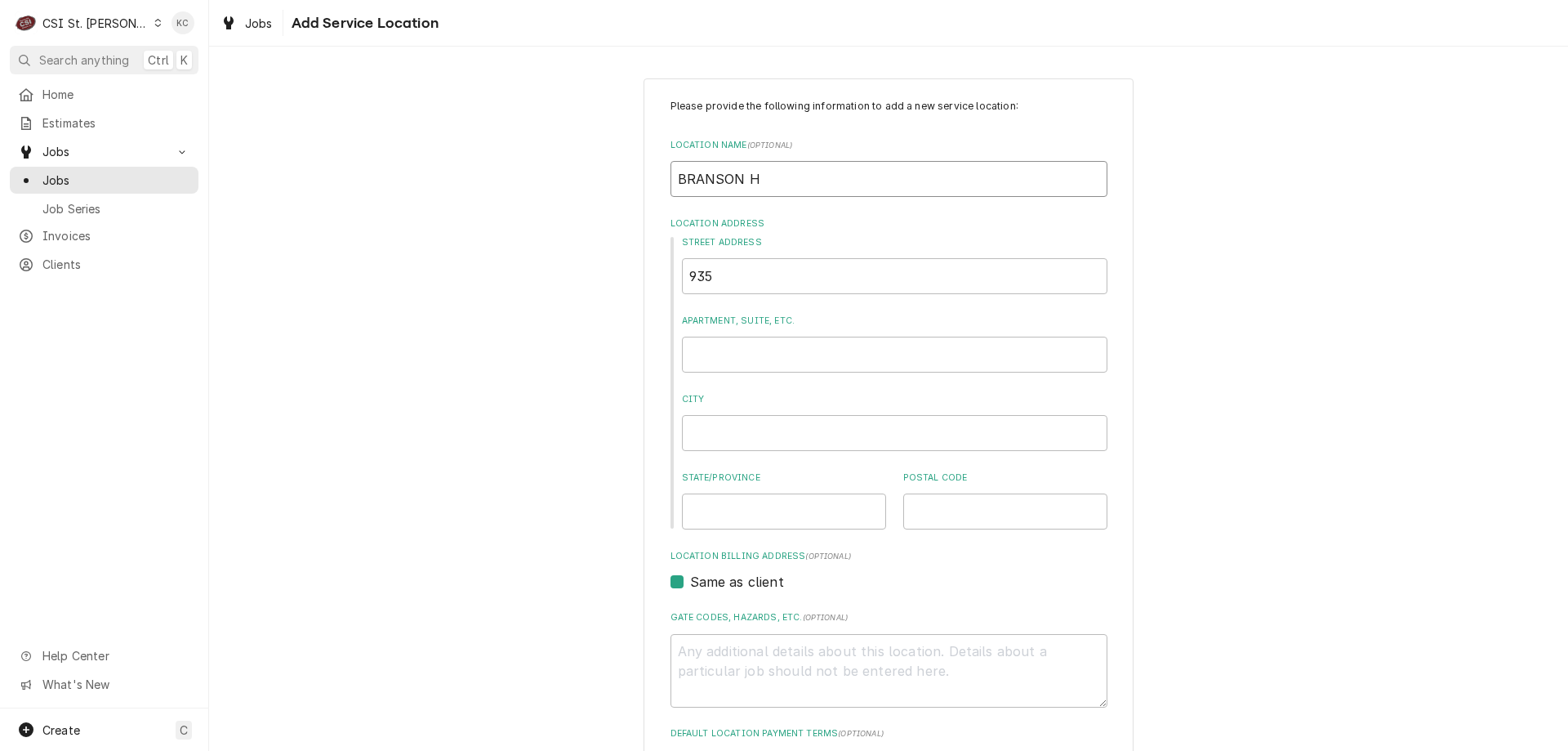
type input "BRANSON HI"
type textarea "x"
type input "BRANSON HIG"
type textarea "x"
type input "BRANSON HIGH"
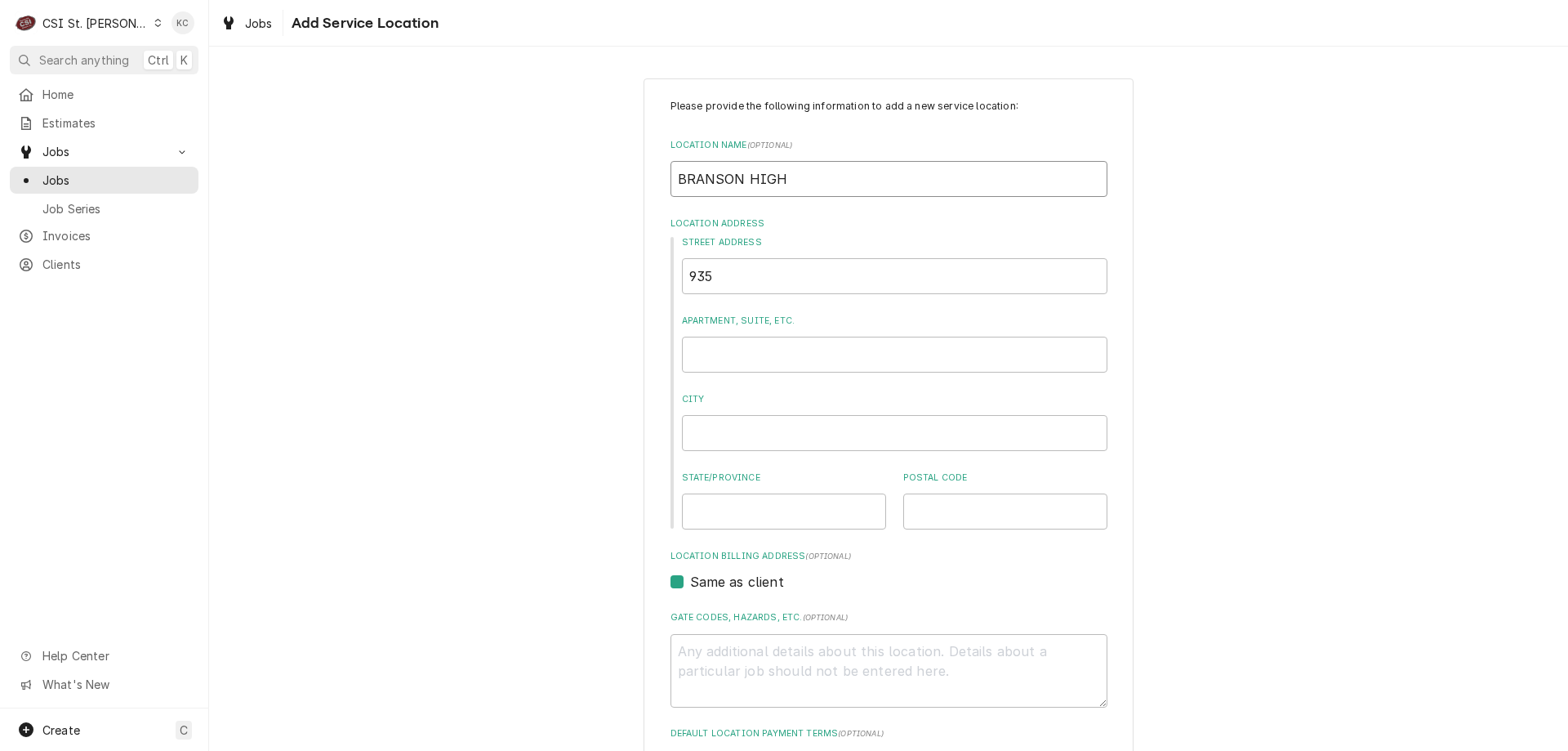
type textarea "x"
type input "BRANSON HIGH"
type textarea "x"
type input "BRANSON HIGH S"
type textarea "x"
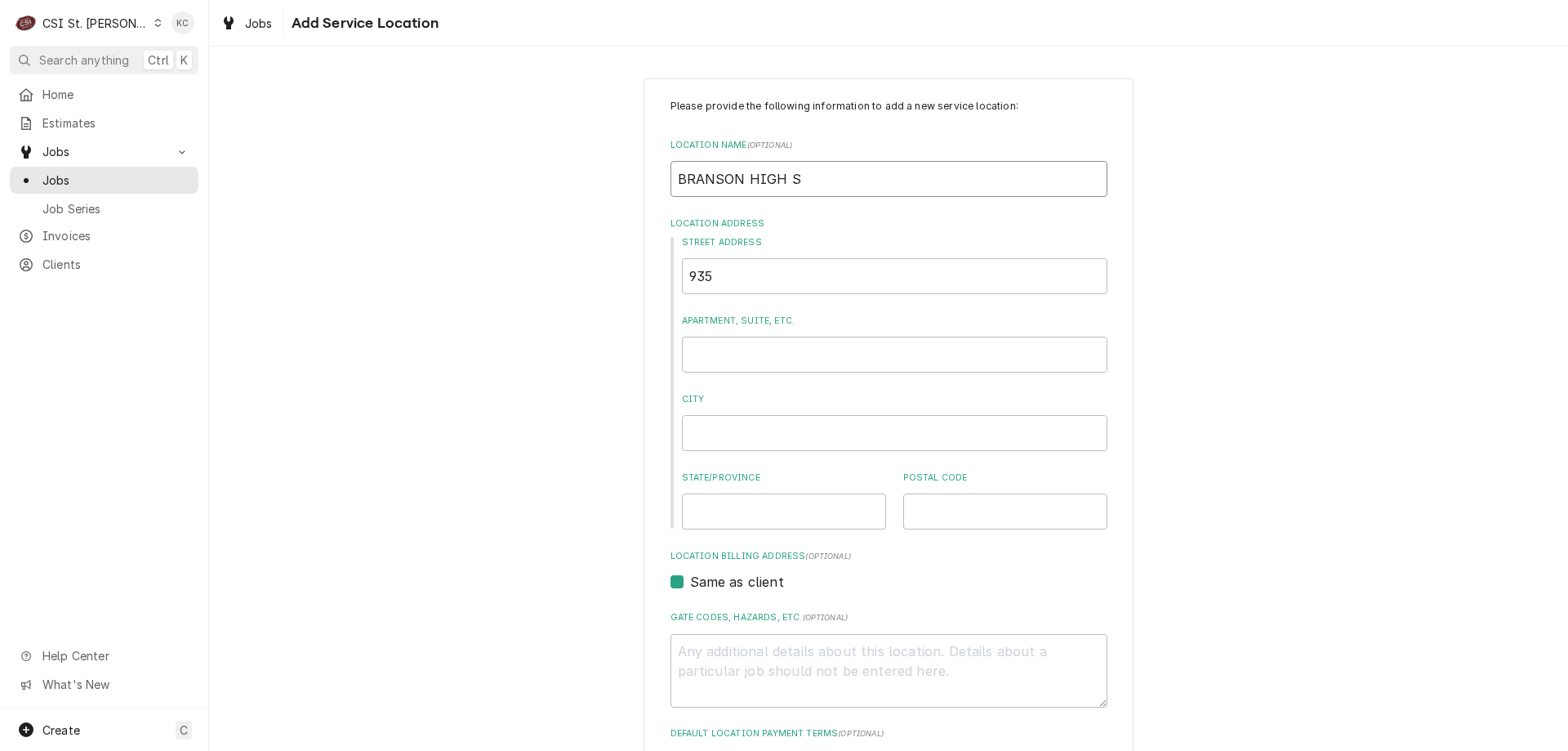
type input "BRANSON HIGH SC"
type textarea "x"
type input "BRANSON HIGH SCH"
type textarea "x"
type input "BRANSON HIGH SCHO"
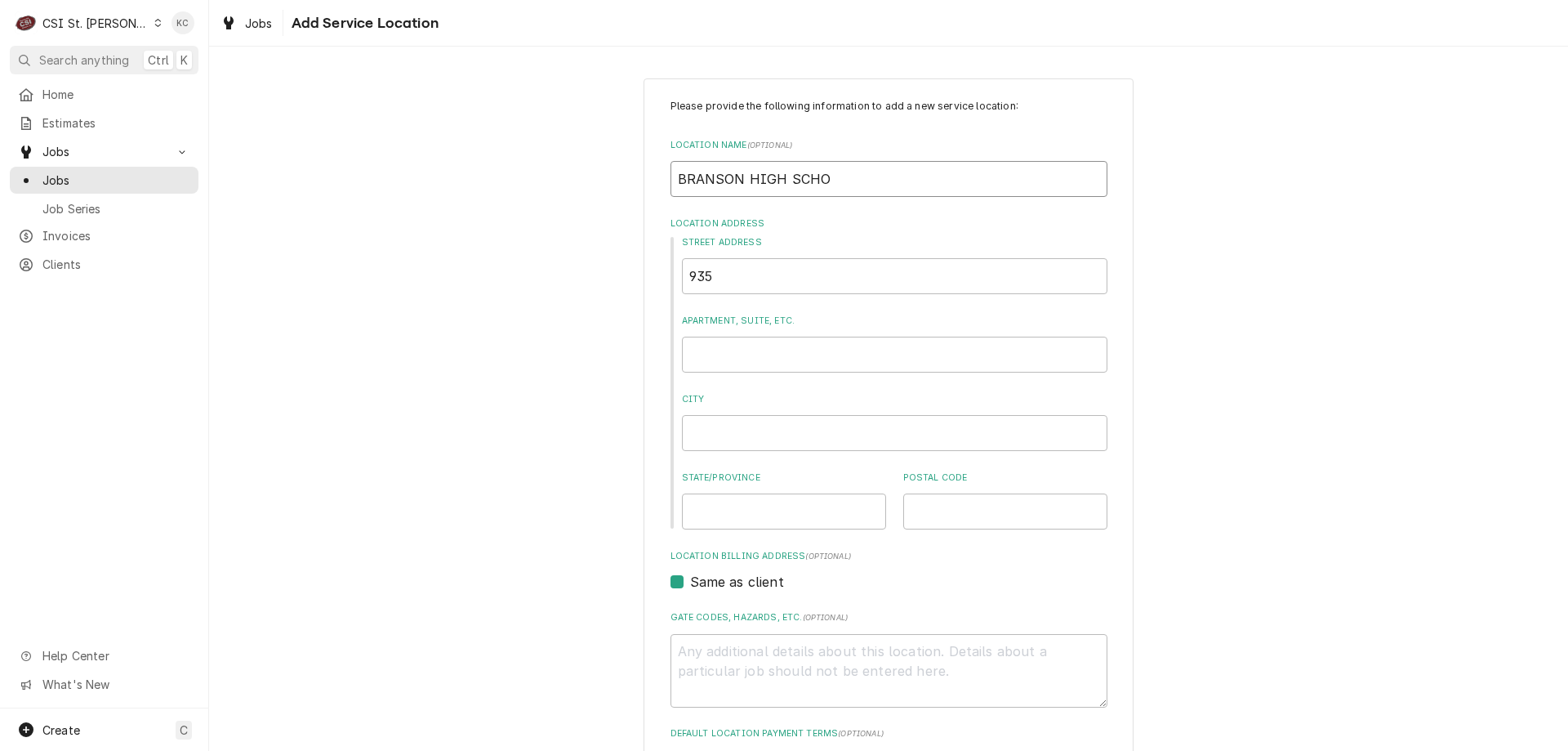
type textarea "x"
type input "BRANSON HIGH SCHOO"
type textarea "x"
type input "[GEOGRAPHIC_DATA]"
type textarea "x"
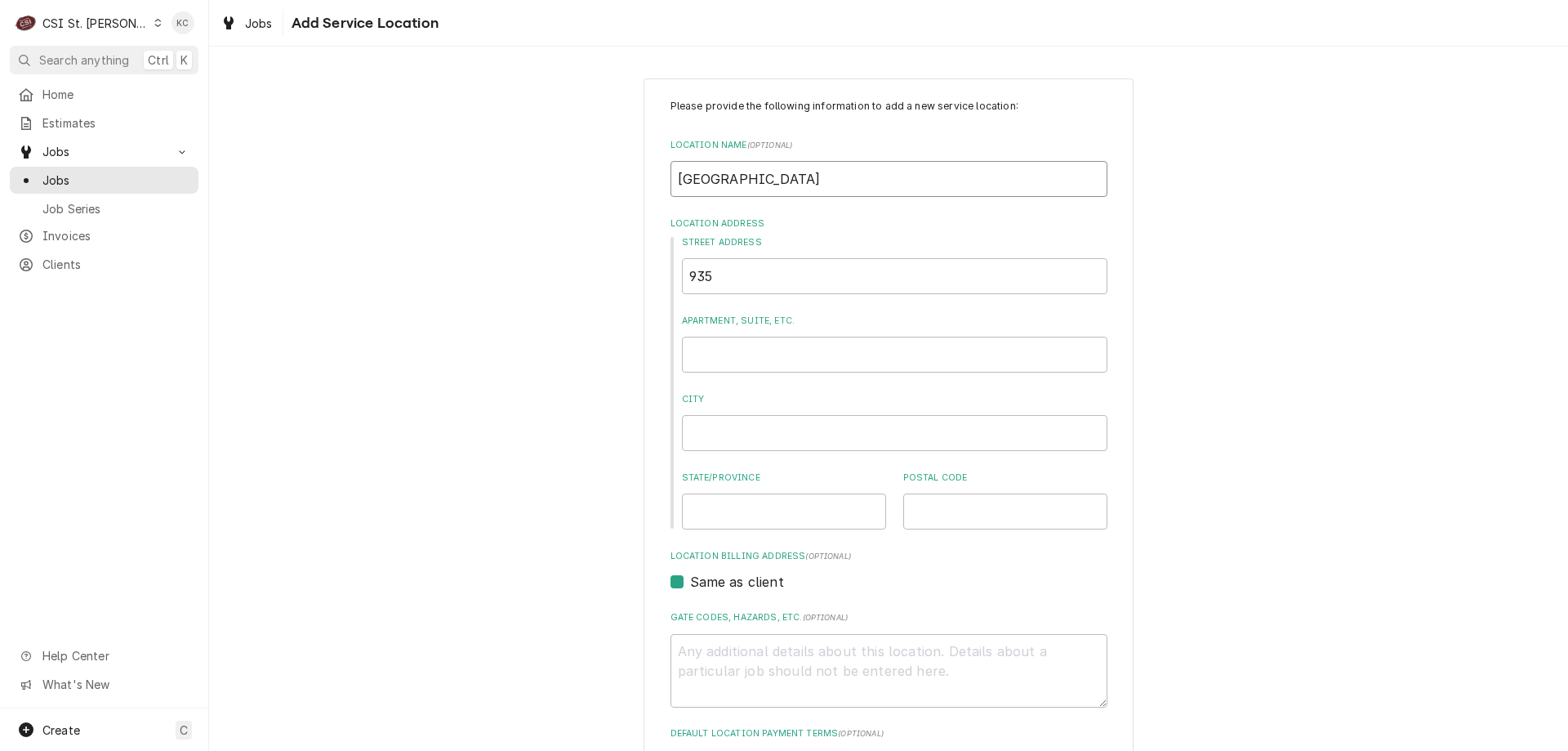
type input "[GEOGRAPHIC_DATA]"
type textarea "x"
type input "9"
type textarea "x"
type input "93"
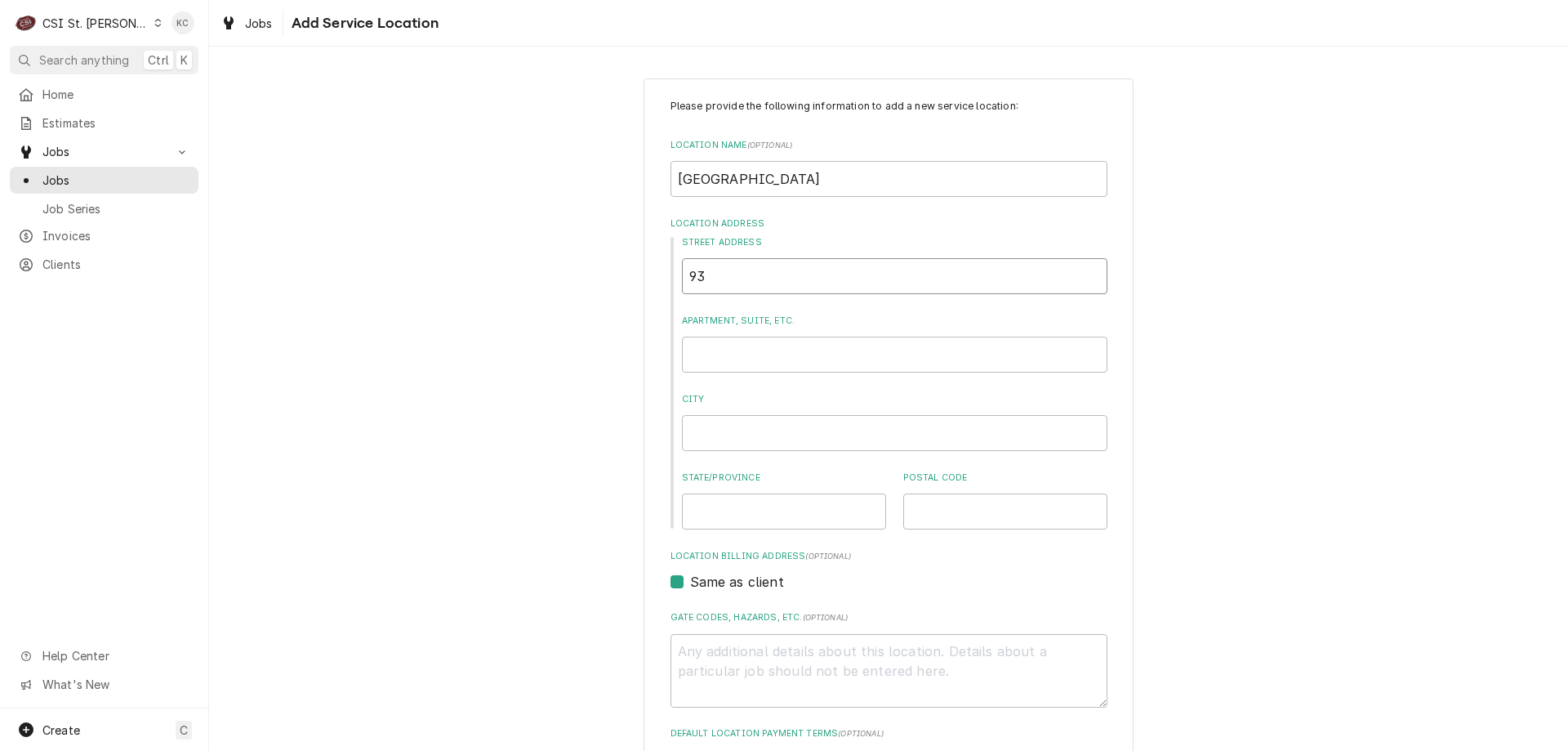
type textarea "x"
type input "935"
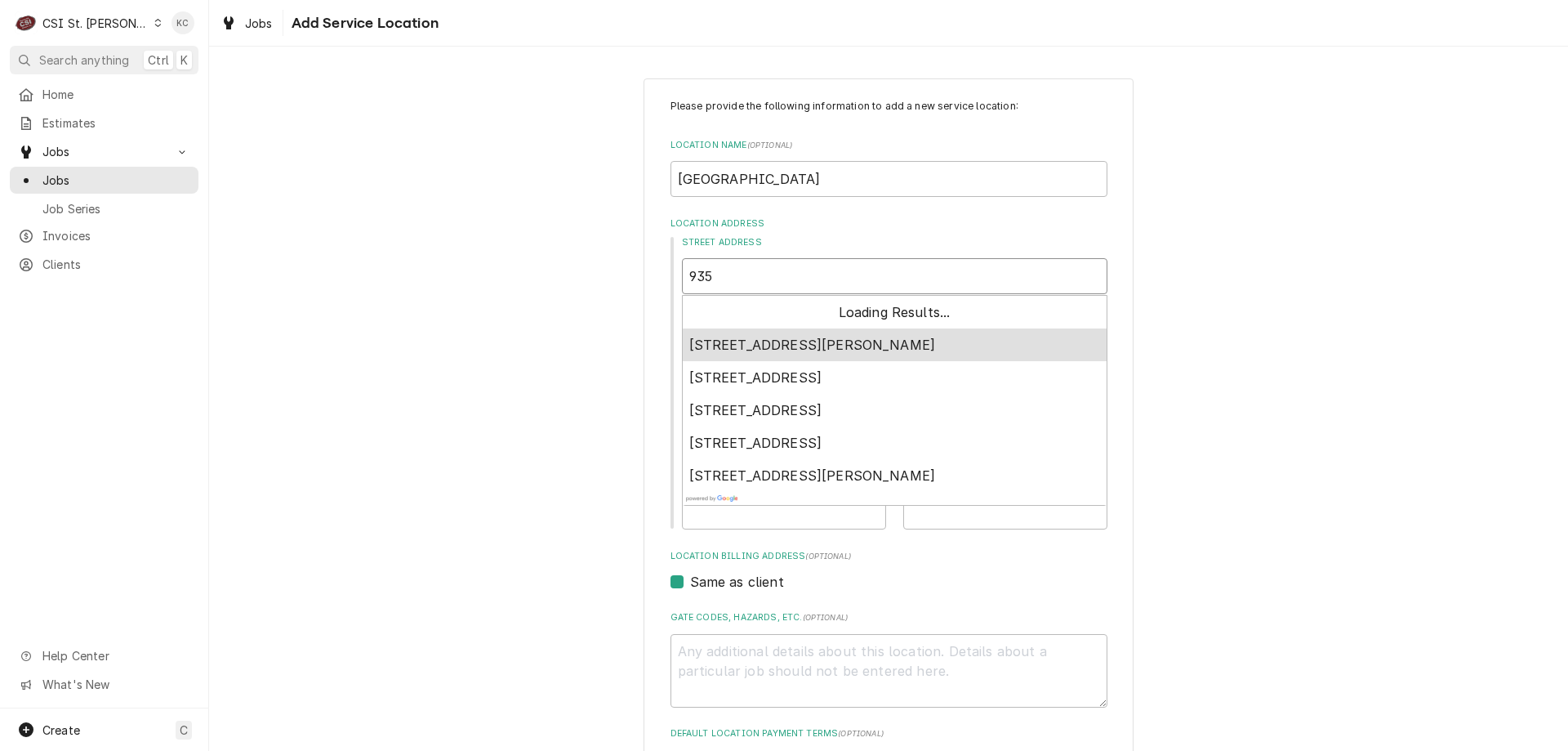
type textarea "x"
type input "935"
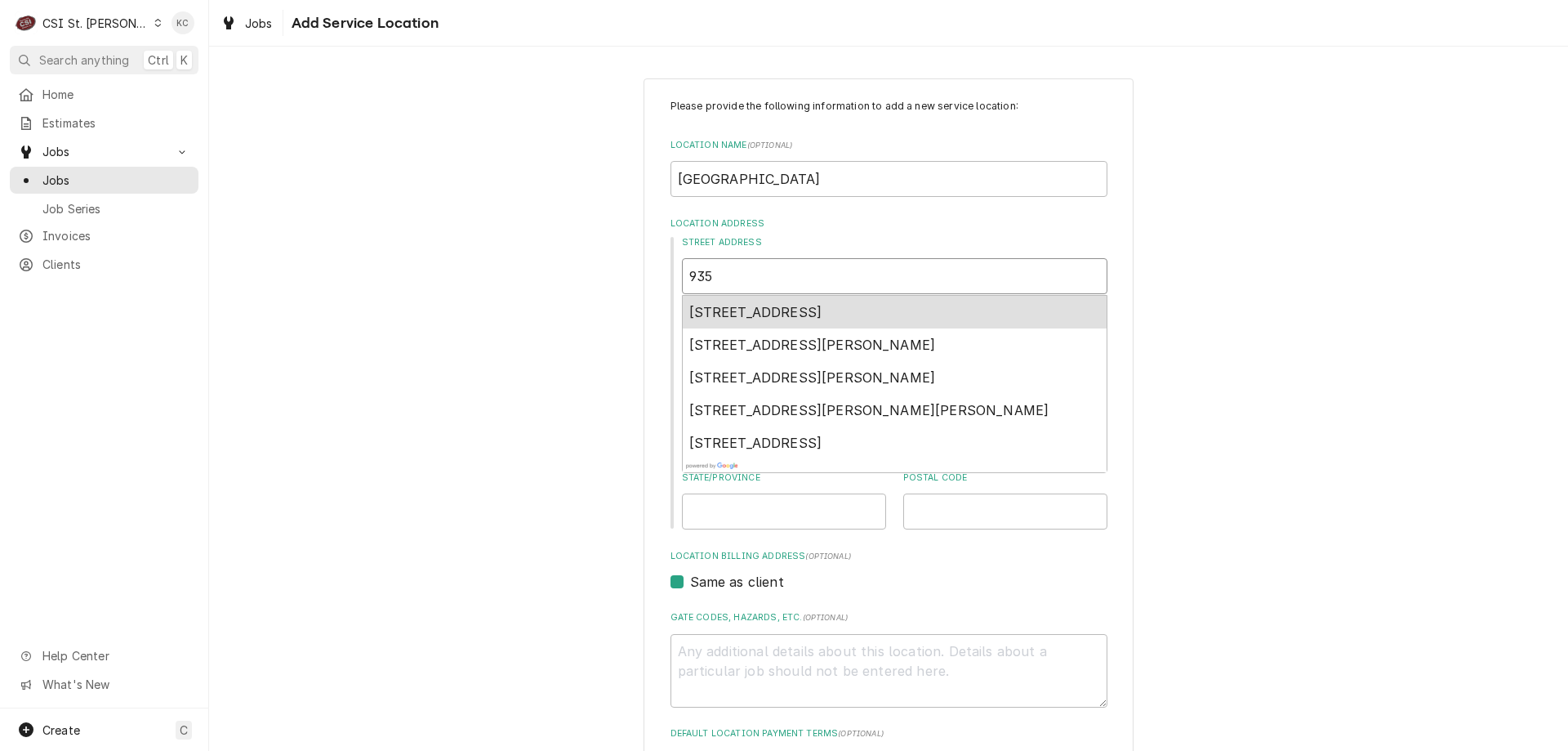
type textarea "x"
type input "935 B"
type textarea "x"
type input "935 BU"
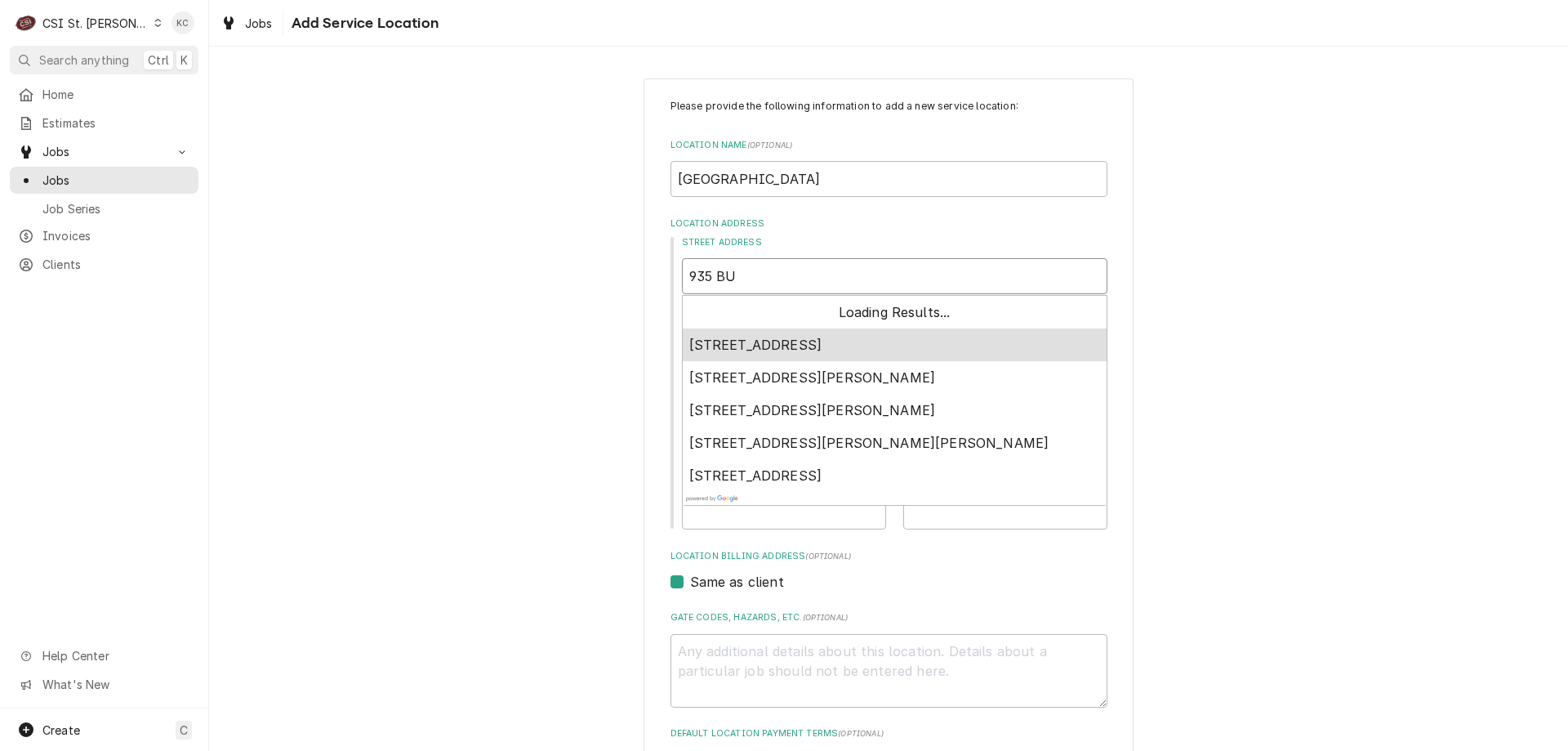
type textarea "x"
type input "935 BUC"
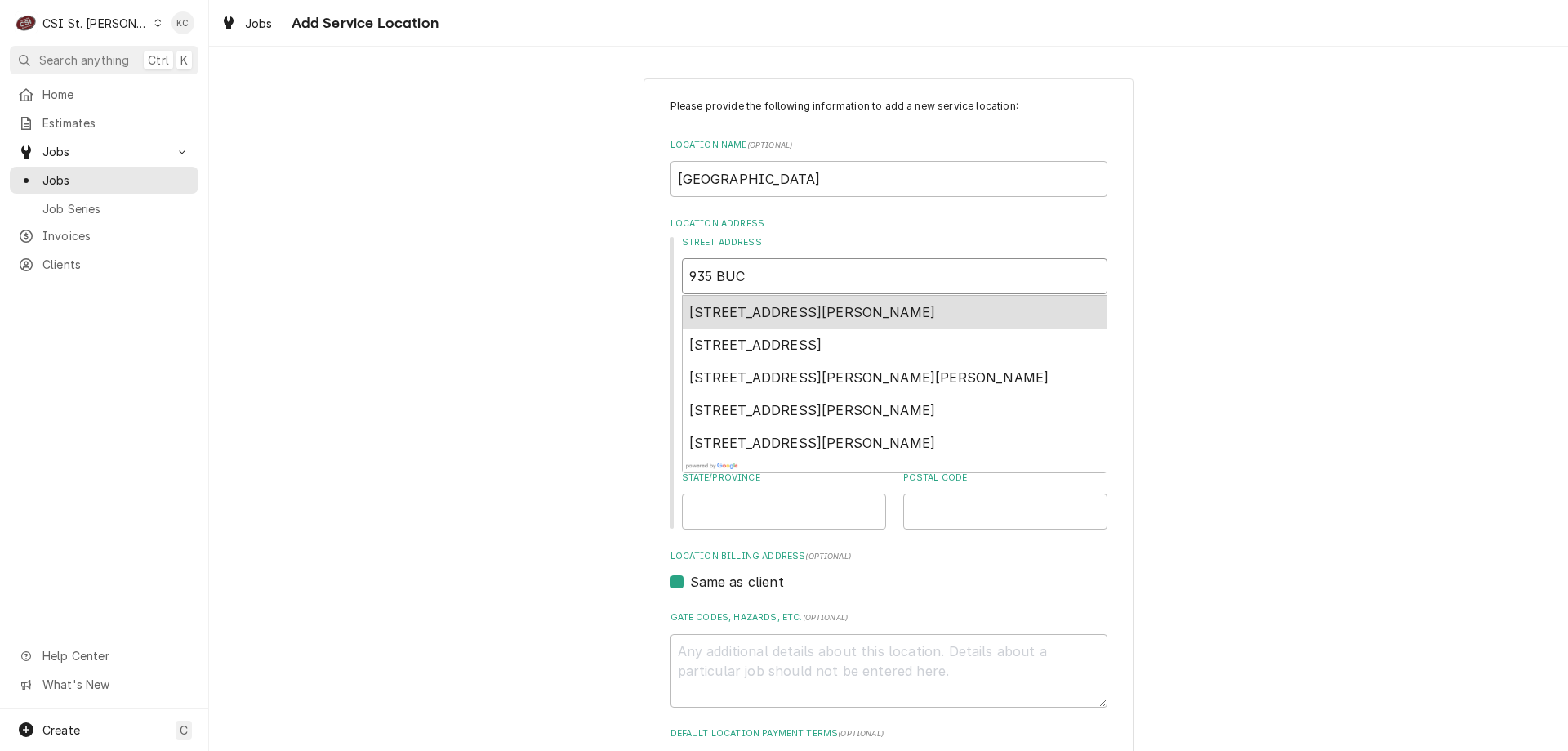
type textarea "x"
type input "935 BUCH"
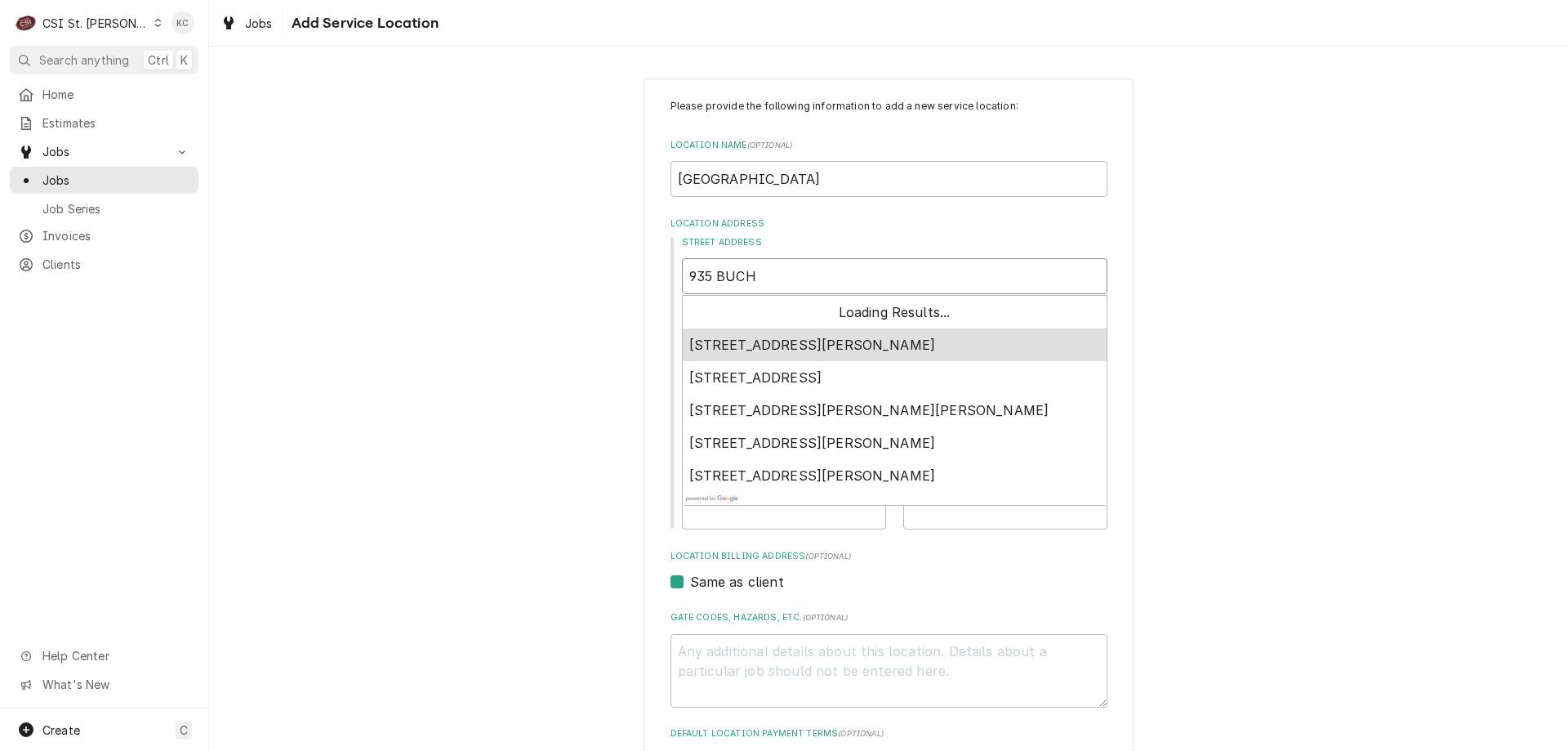
type textarea "x"
type input "935 BUCHA"
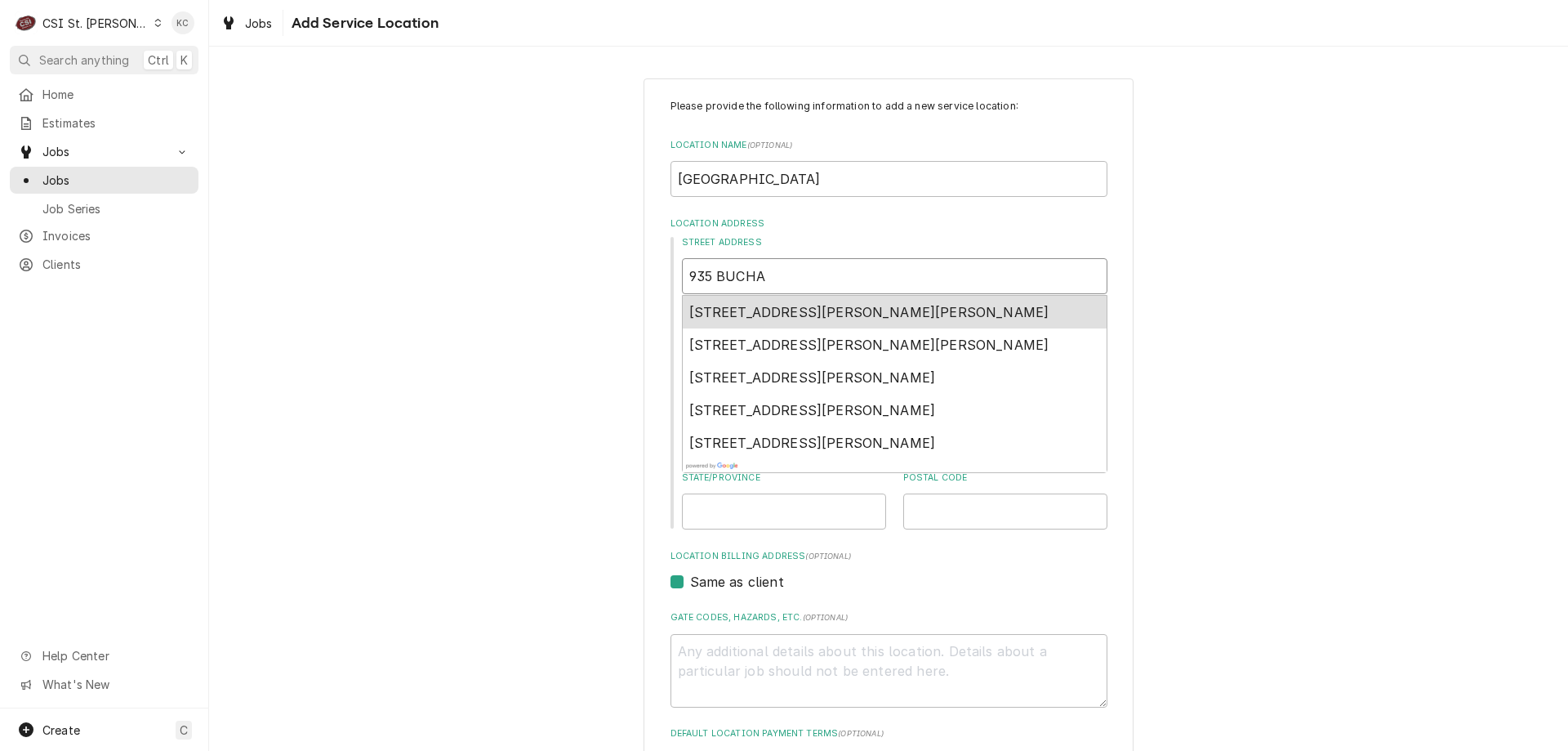
type textarea "x"
type input "935 BUCHANA"
type textarea "x"
type input "935 BUCHANAN"
click at [753, 313] on span "935 Buchanan Road, Branson, MO, USA" at bounding box center [869, 312] width 361 height 16
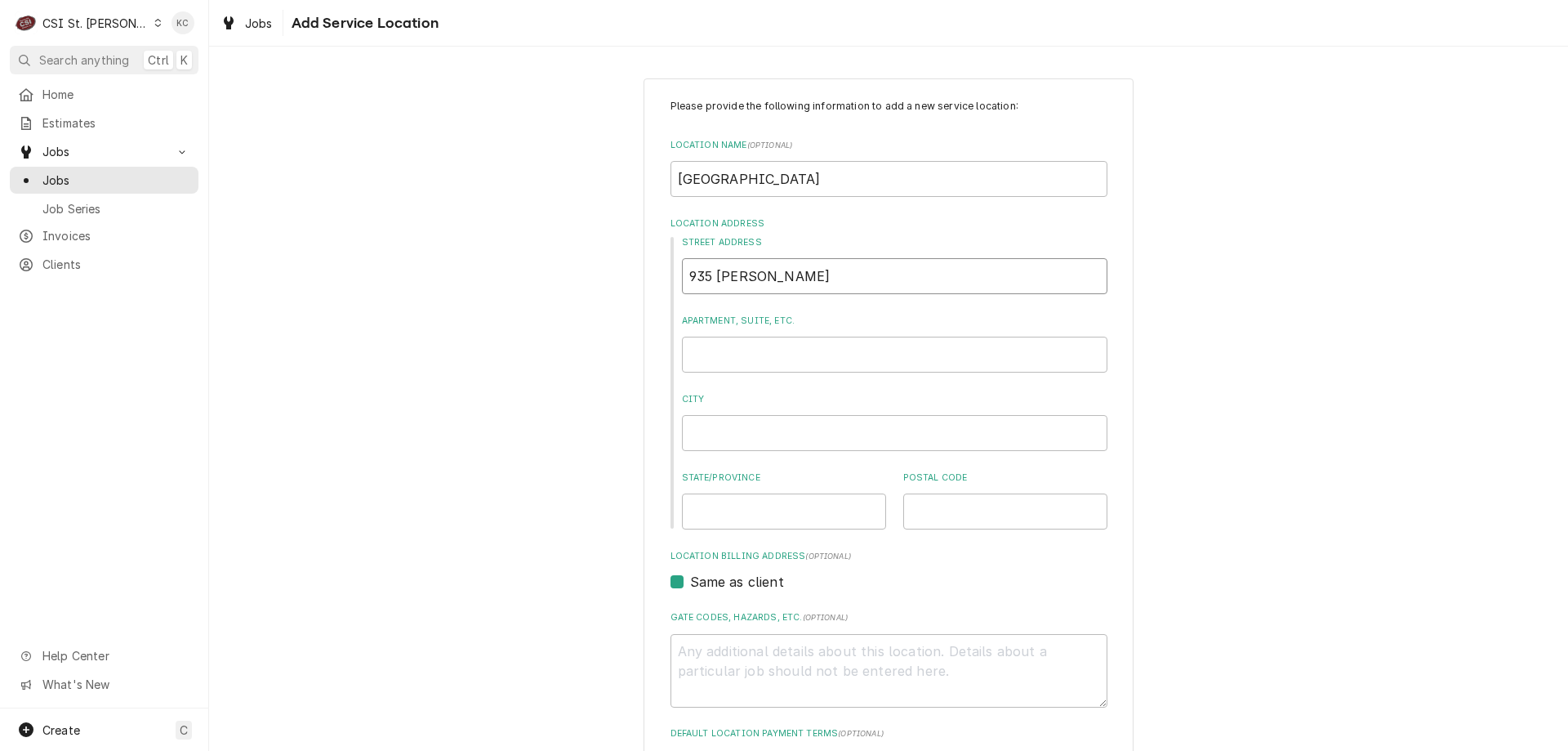
type textarea "x"
type input "935 Buchanan Rd"
type textarea "x"
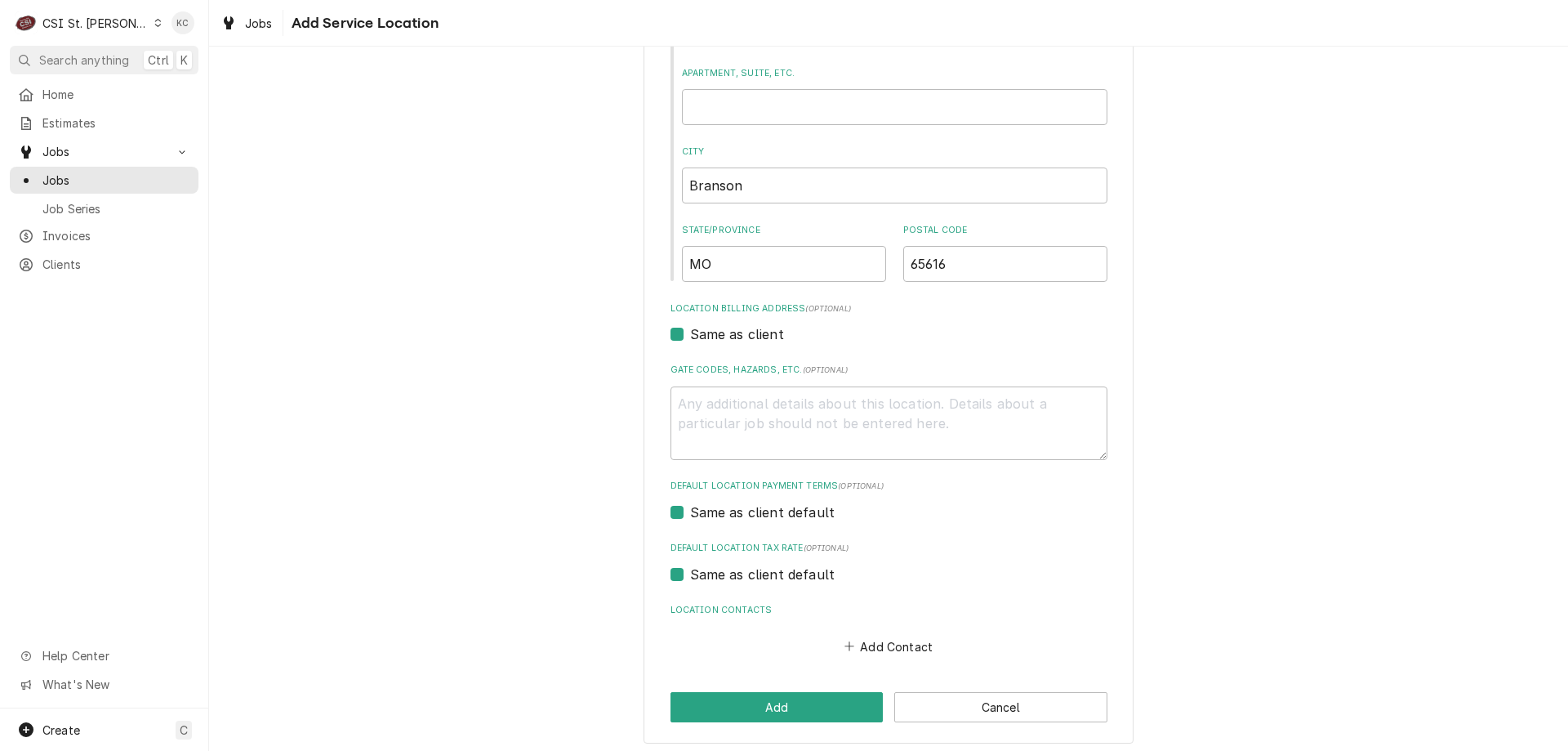
scroll to position [254, 0]
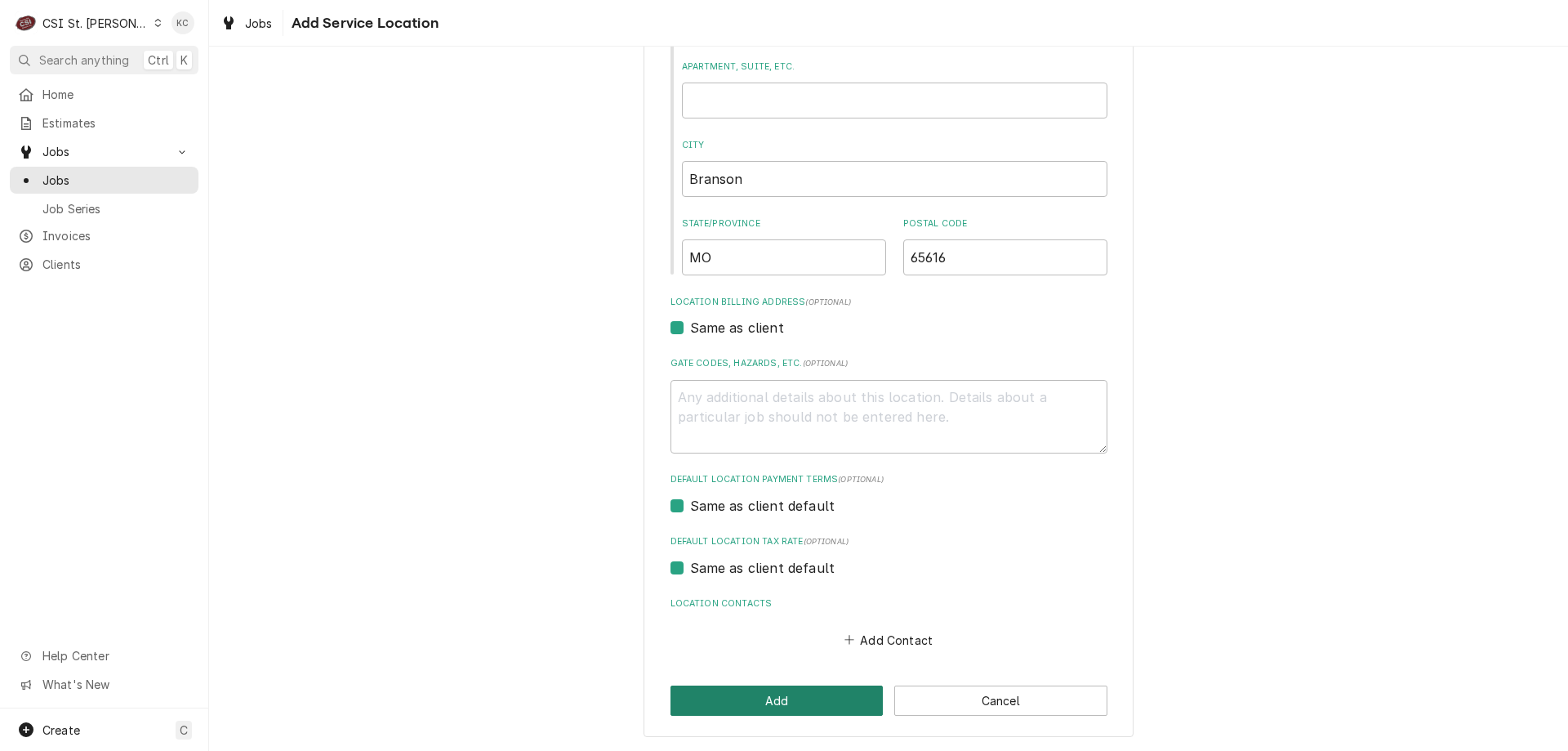
type input "935 Buchanan Rd"
click at [798, 698] on button "Add" at bounding box center [777, 700] width 213 height 30
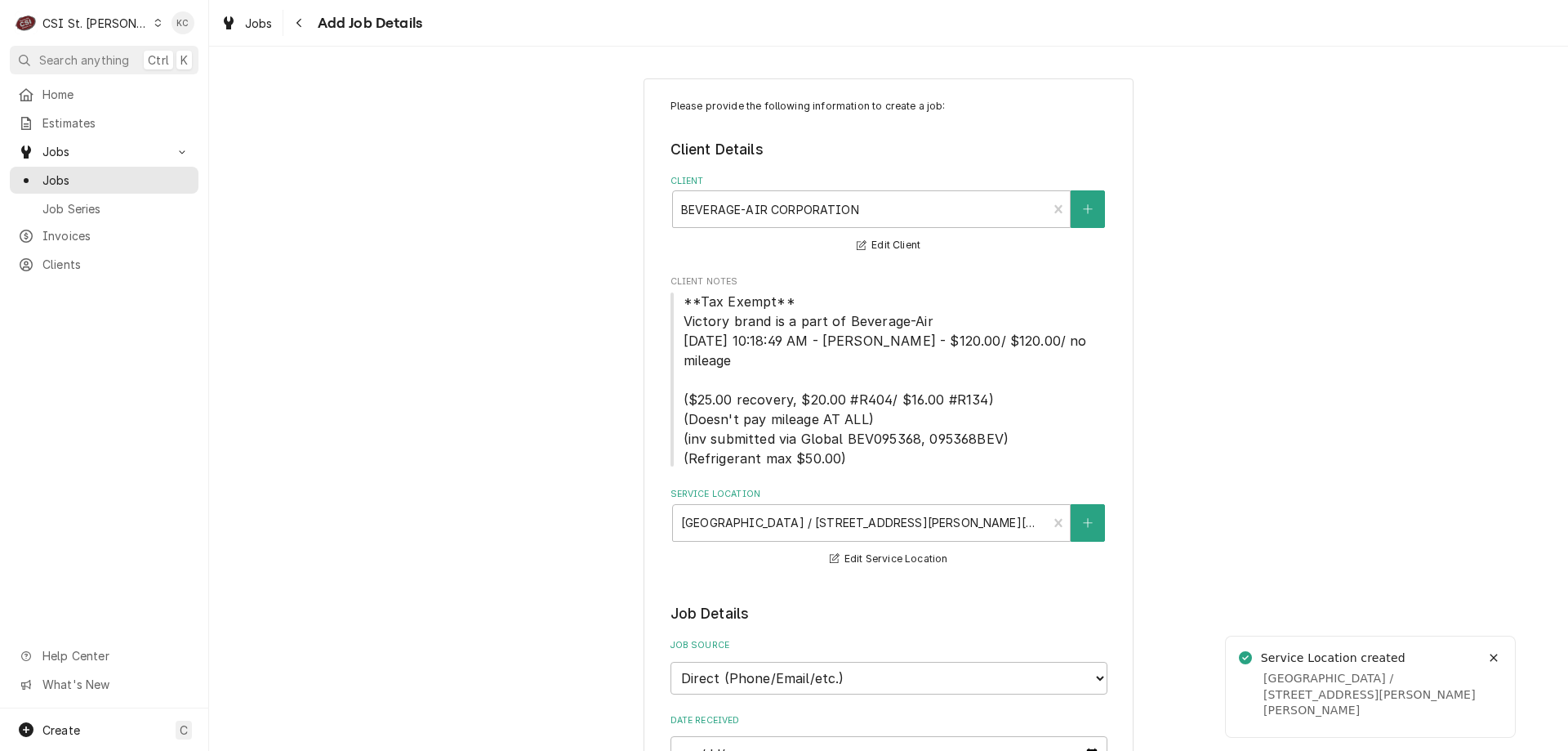
type textarea "x"
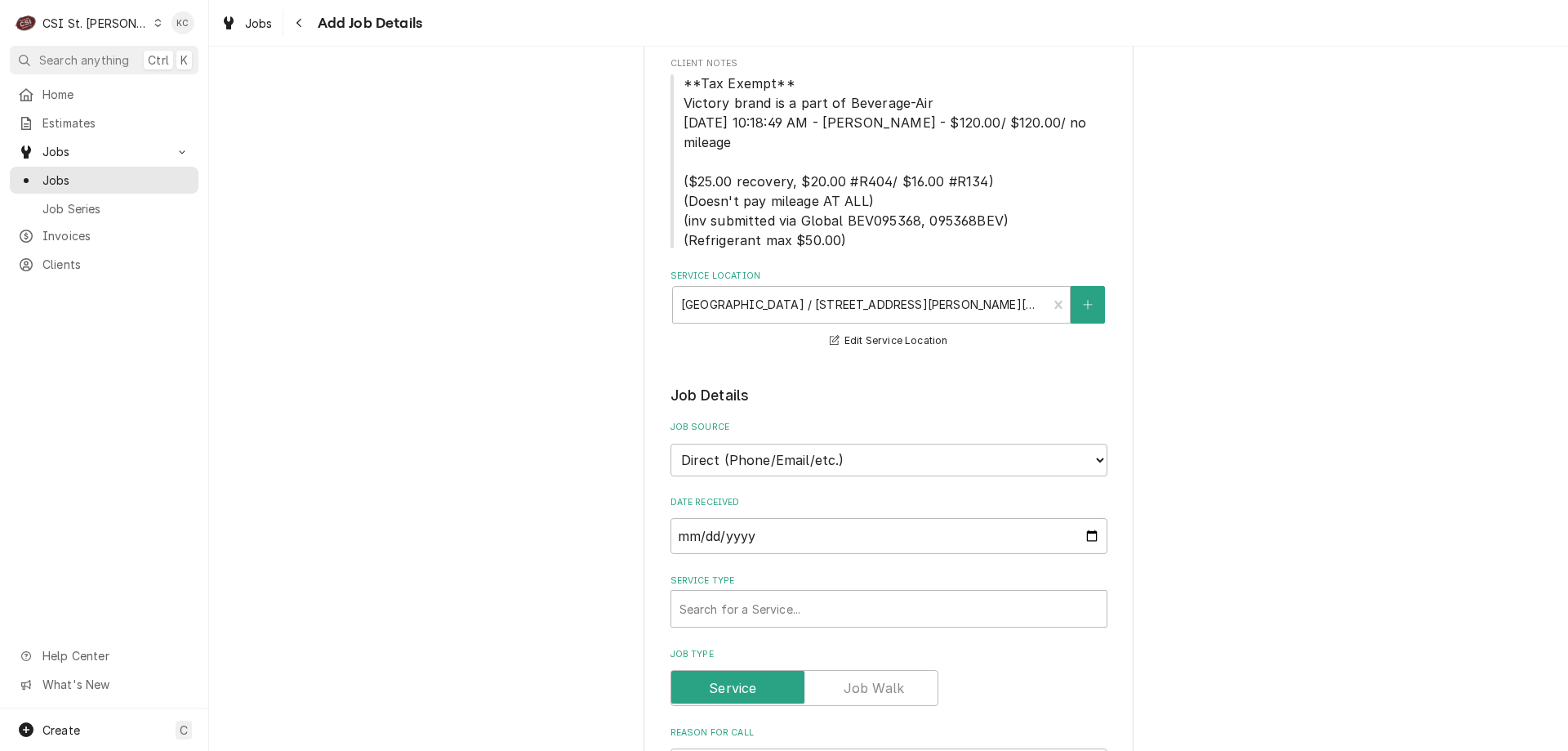
scroll to position [245, 0]
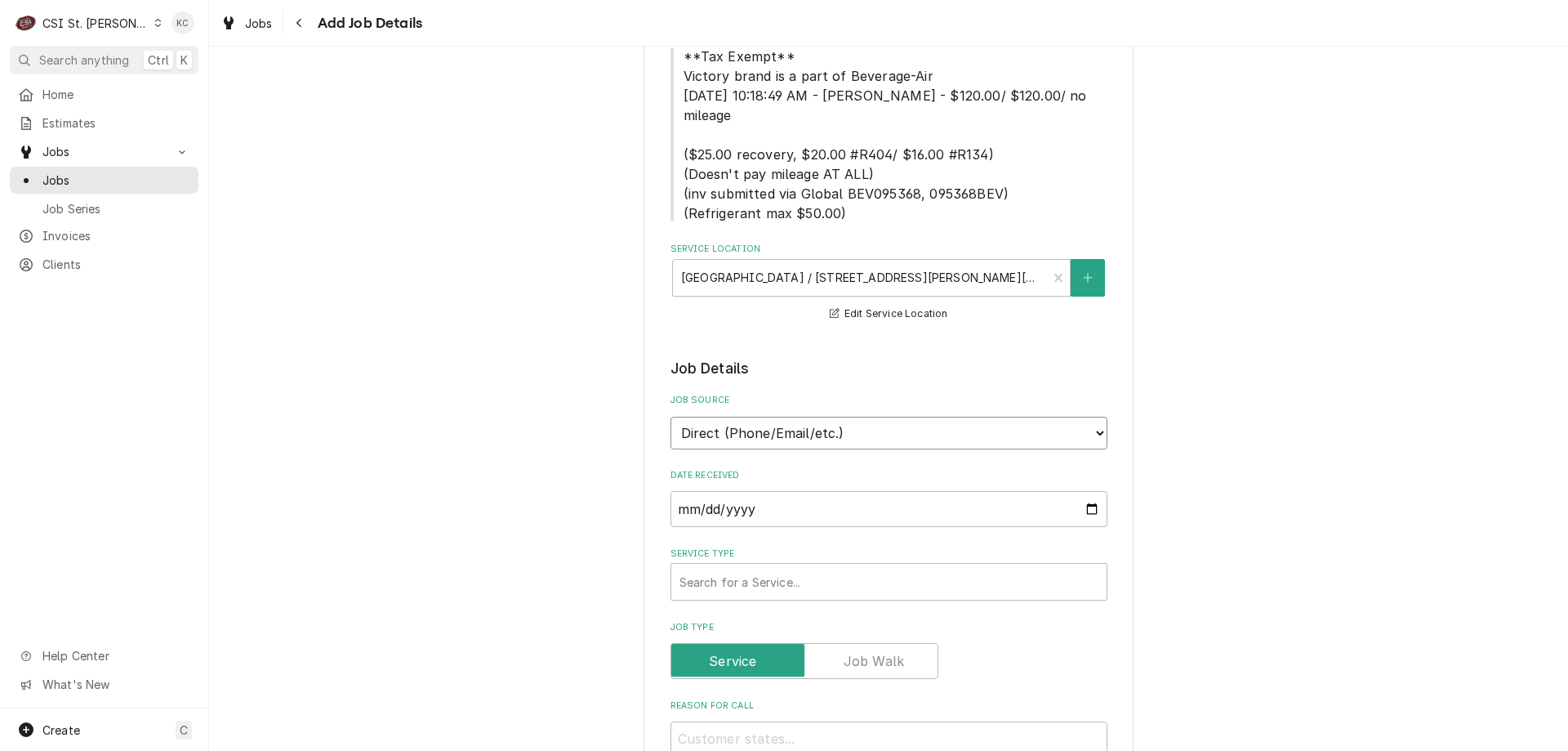
click at [861, 421] on select "Direct (Phone/Email/etc.) Service Channel Corrigo Ecotrak Other" at bounding box center [890, 432] width 437 height 33
select select "100"
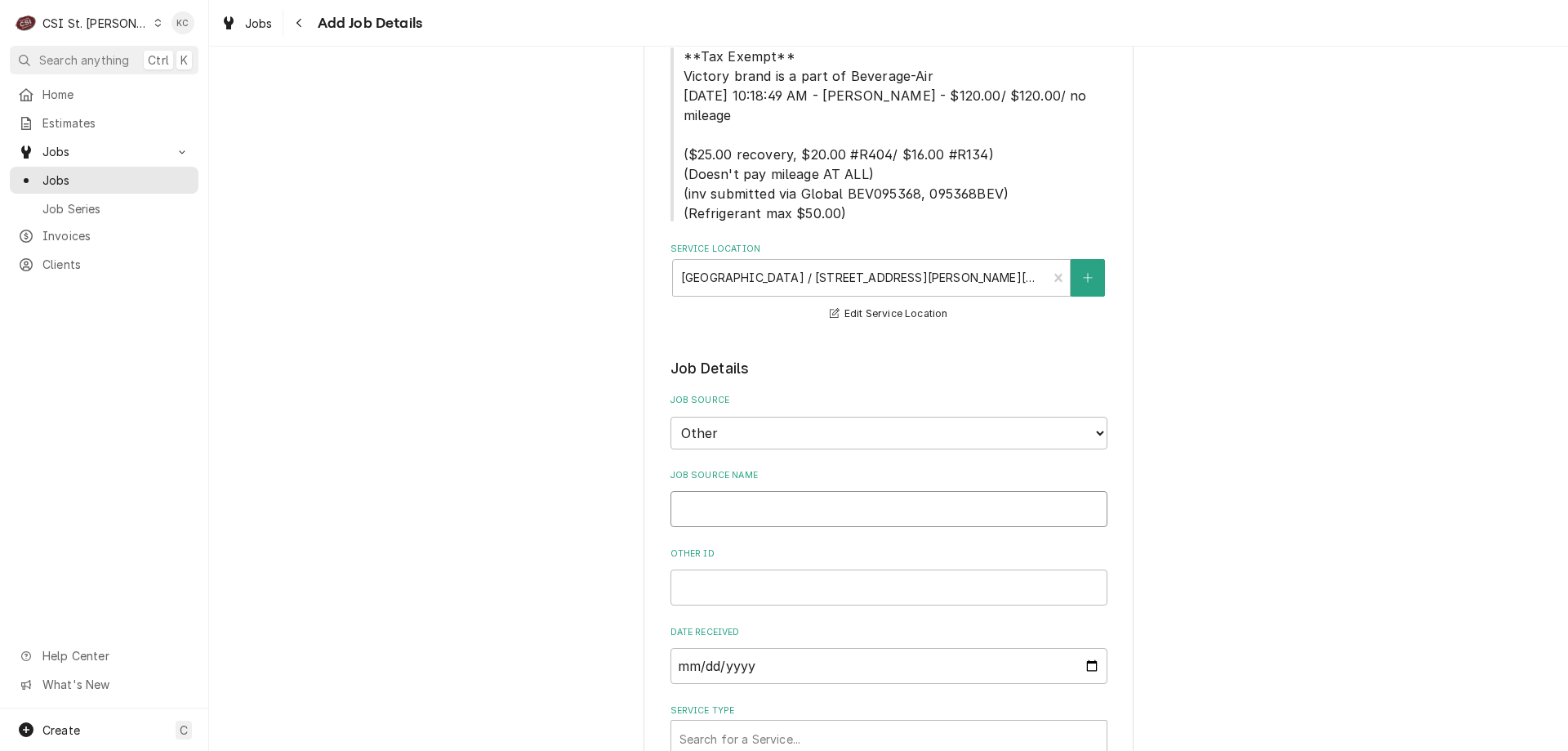
click at [785, 491] on input "Job Source Name" at bounding box center [890, 509] width 437 height 36
type textarea "x"
type input "N"
type textarea "x"
type input "NO"
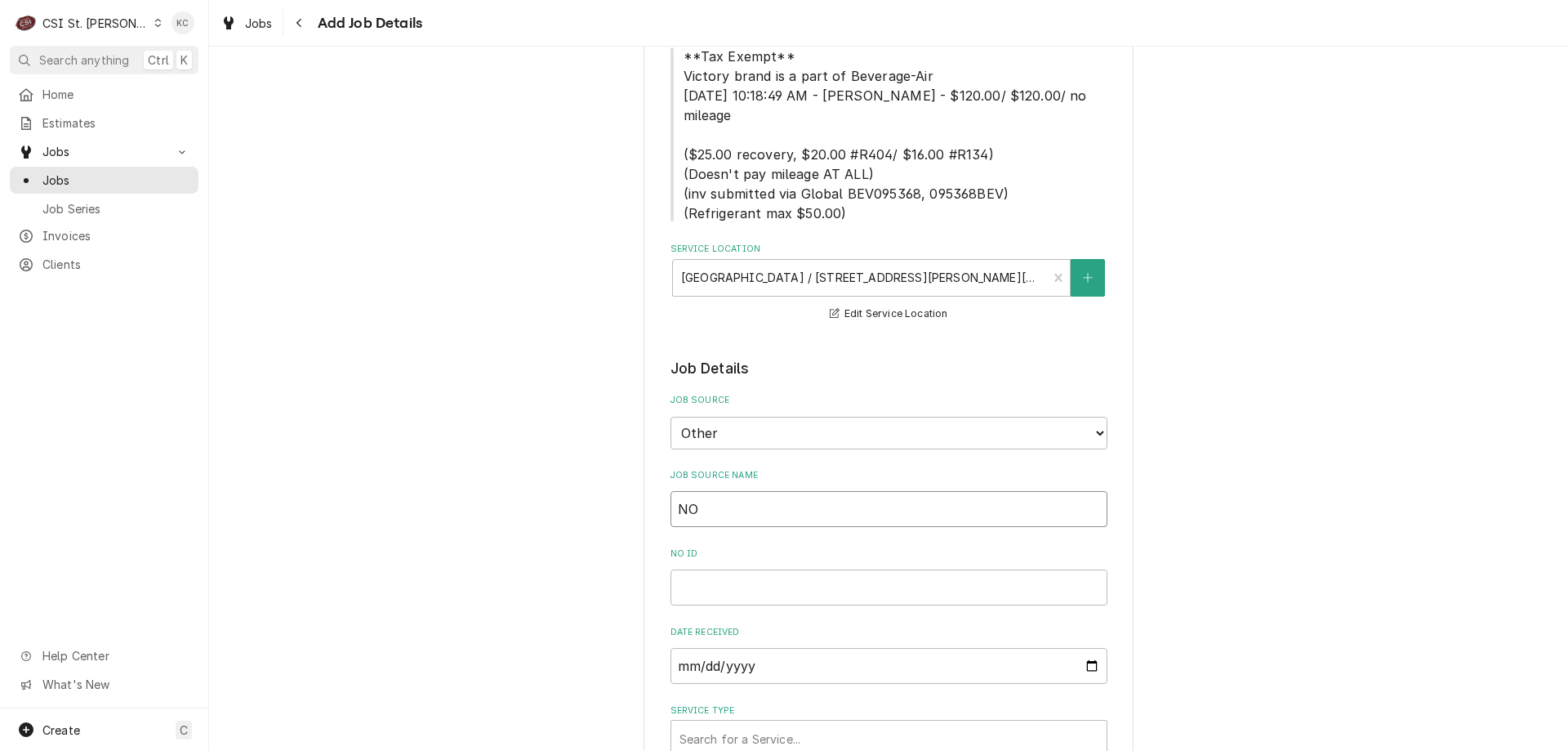
type textarea "x"
type input "NOR"
type textarea "x"
type input "NORE"
type textarea "x"
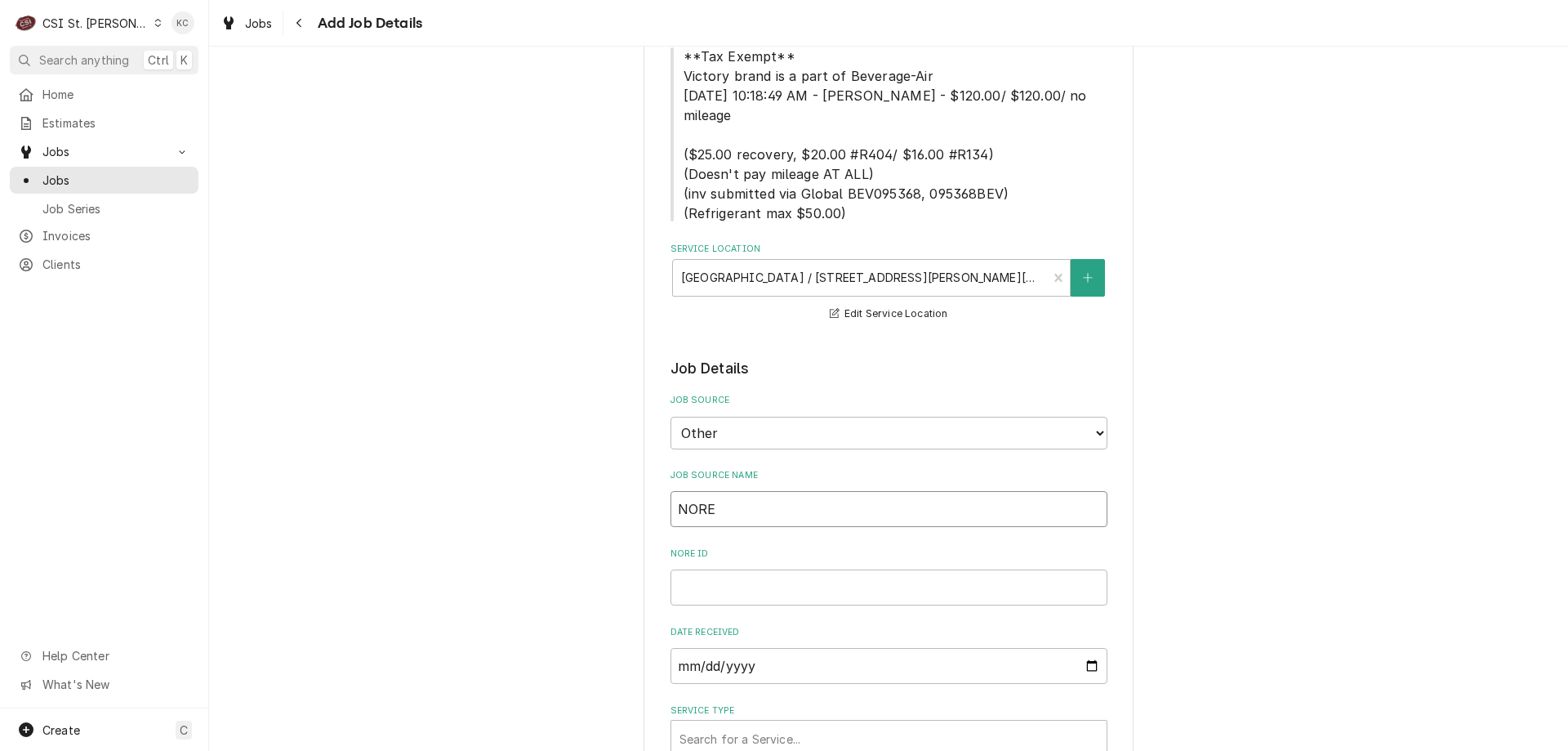
type input "NOREP"
type textarea "x"
type input "NOREPL"
type textarea "x"
type input "NOREPLY"
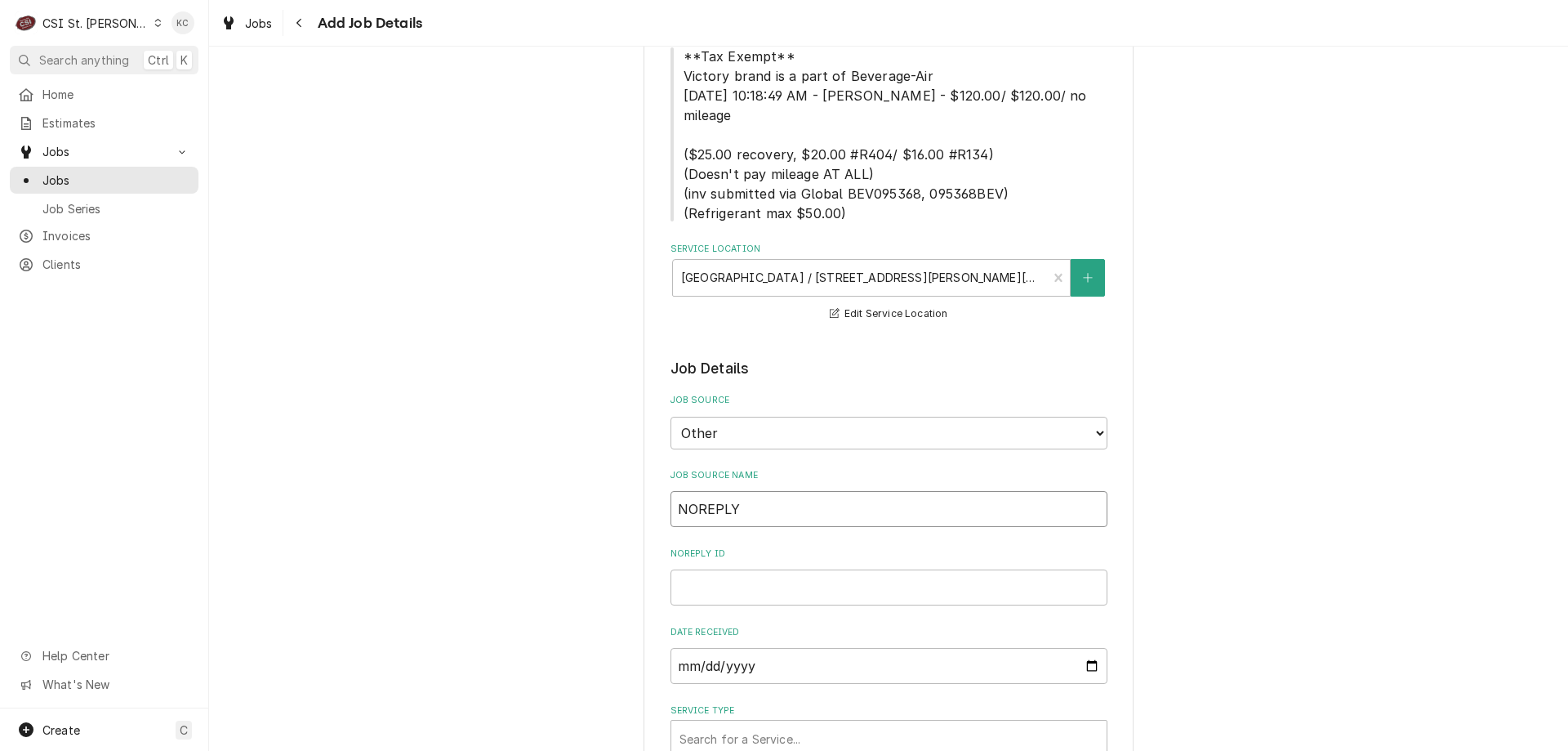
type textarea "x"
type input "NOREPL"
type textarea "x"
type input "NOREP"
type textarea "x"
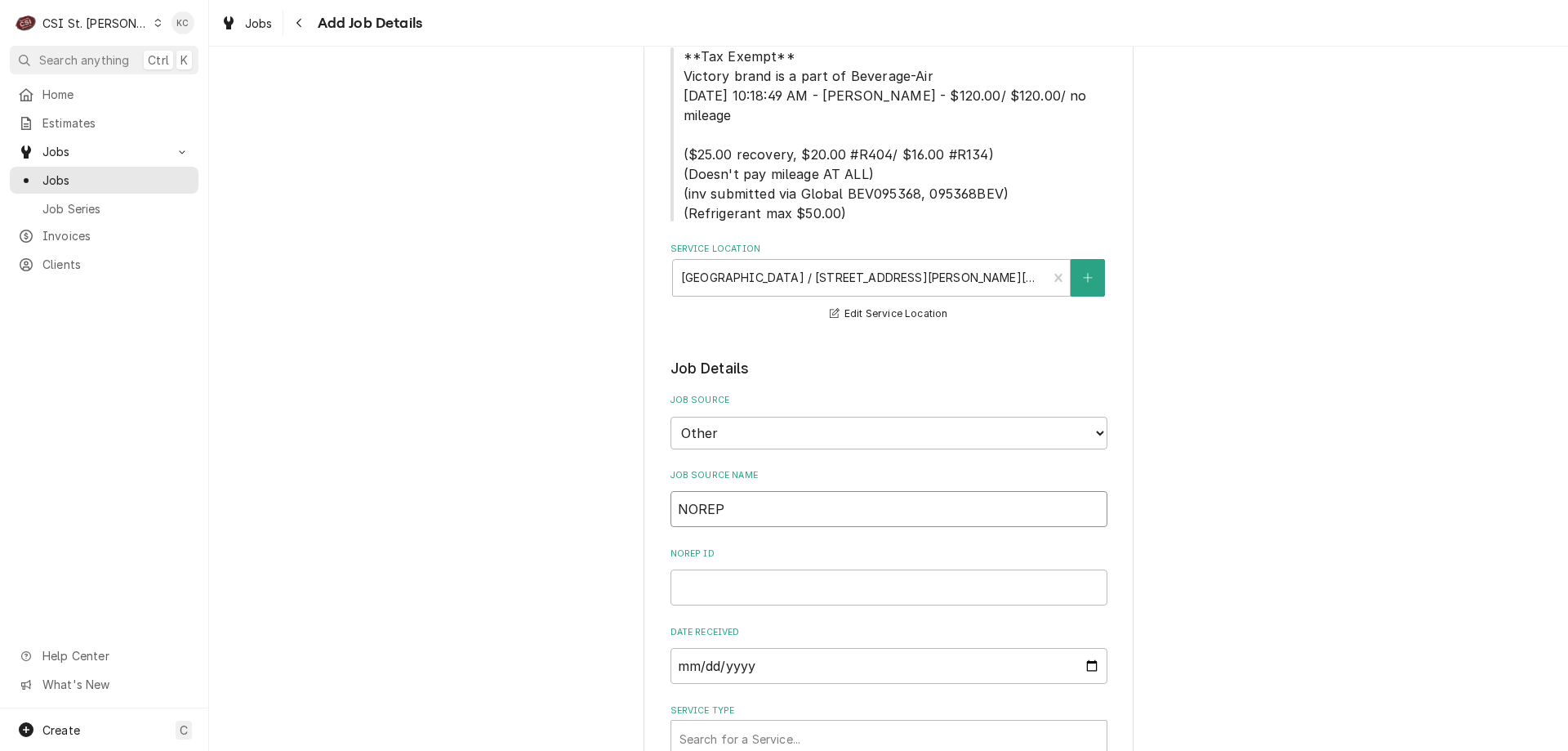
type input "NORE"
type textarea "x"
type input "NOR"
type textarea "x"
type input "NO"
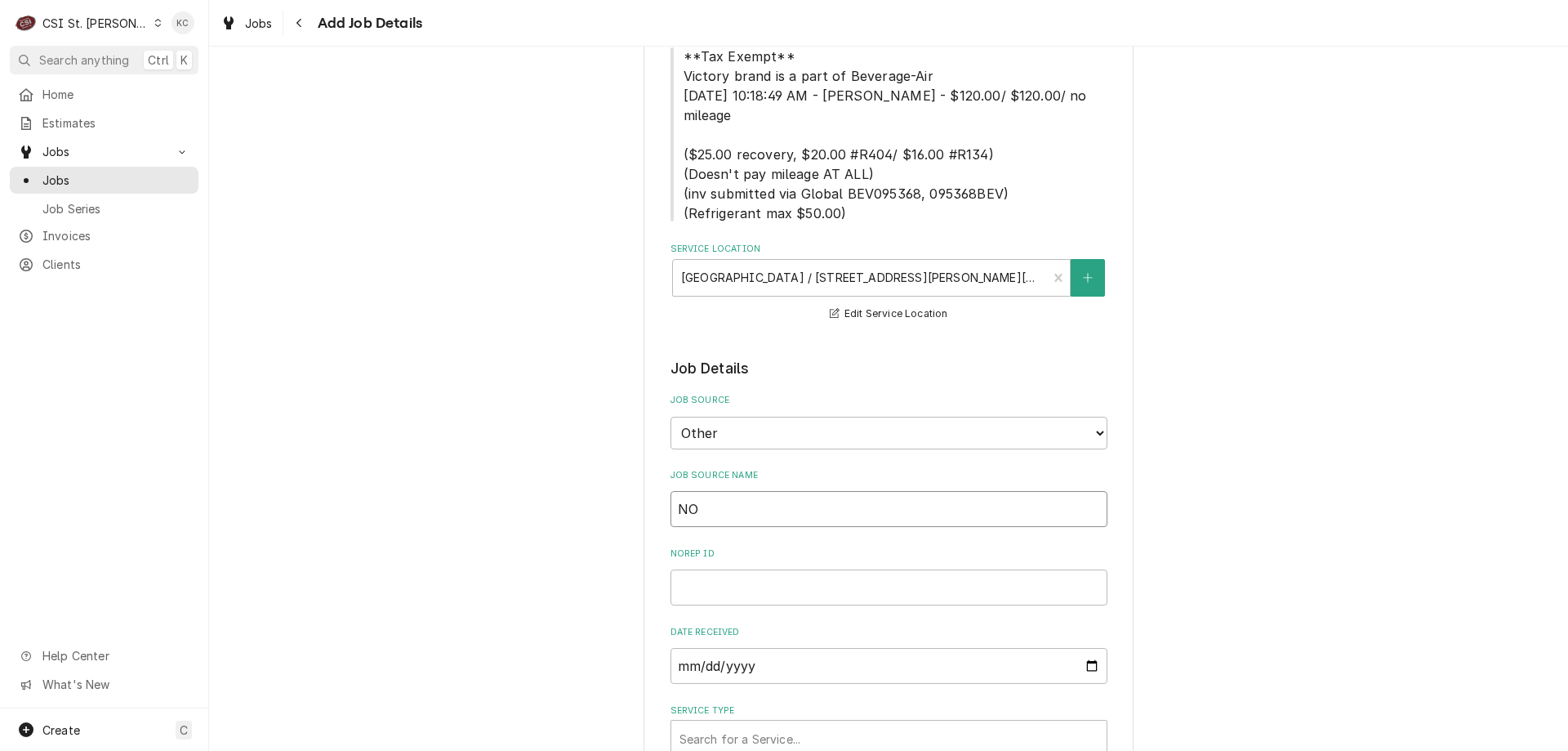
type textarea "x"
type input "N"
type textarea "x"
type input "n"
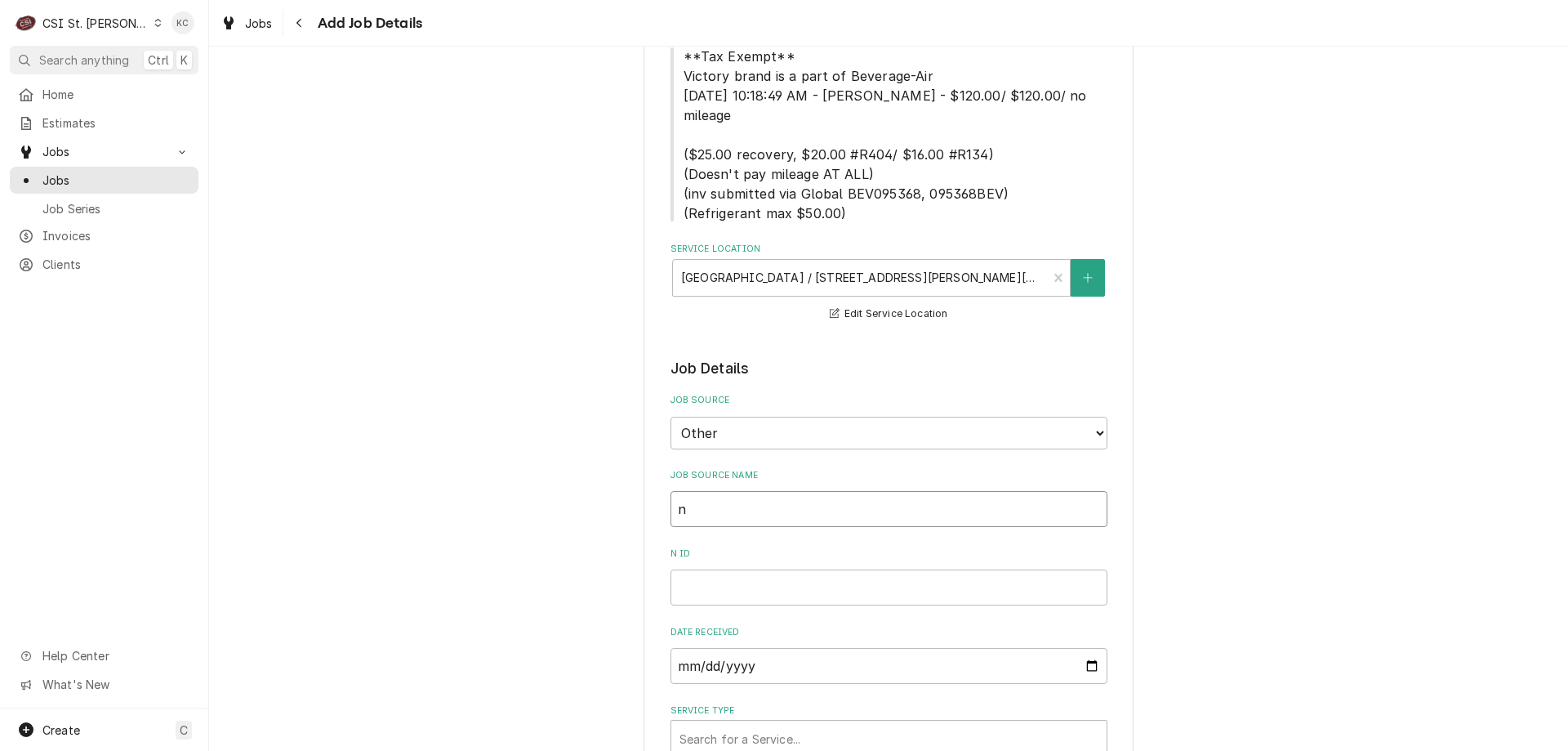
type textarea "x"
type input "N"
type textarea "x"
type input "No"
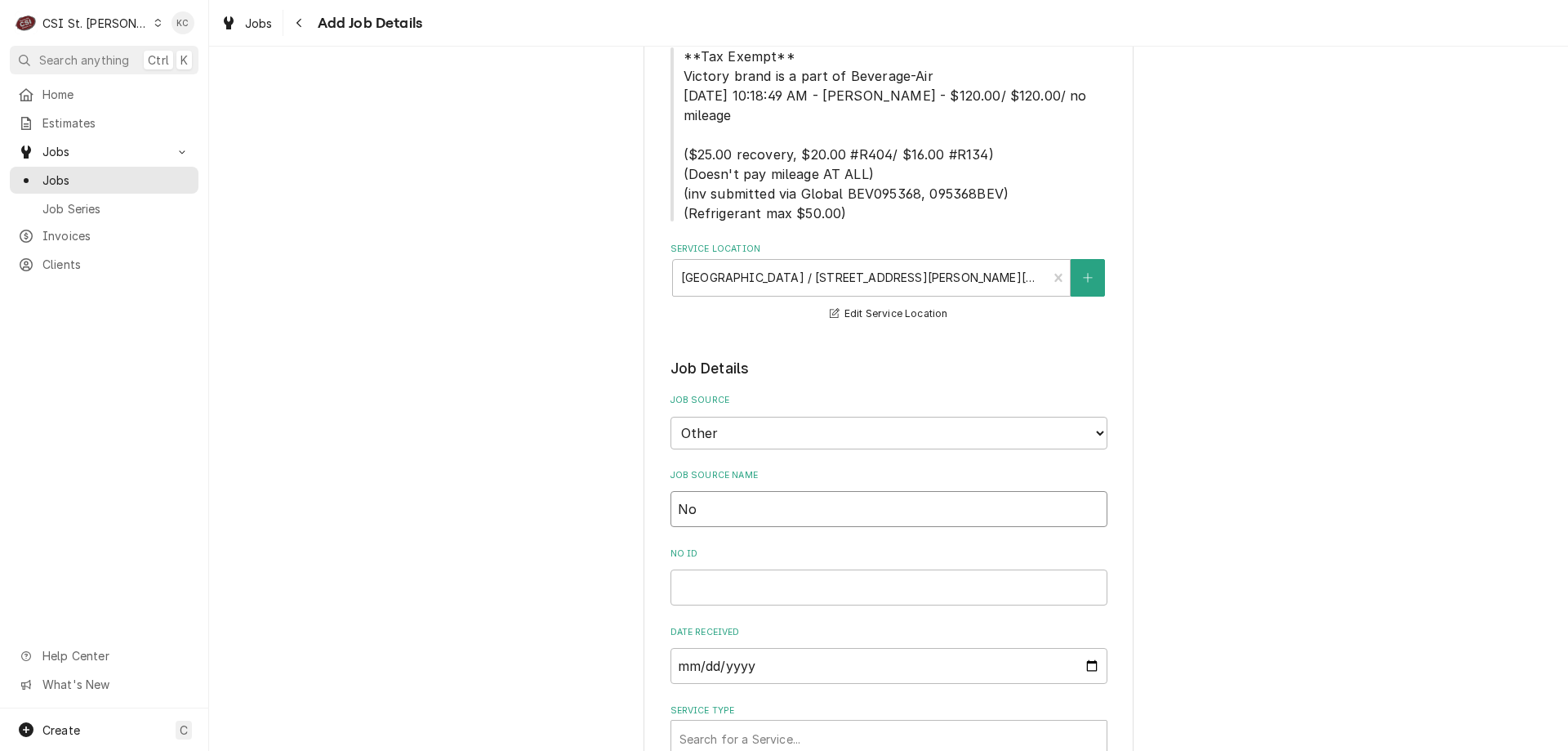
type textarea "x"
type input "No"
type textarea "x"
type input "No"
type textarea "x"
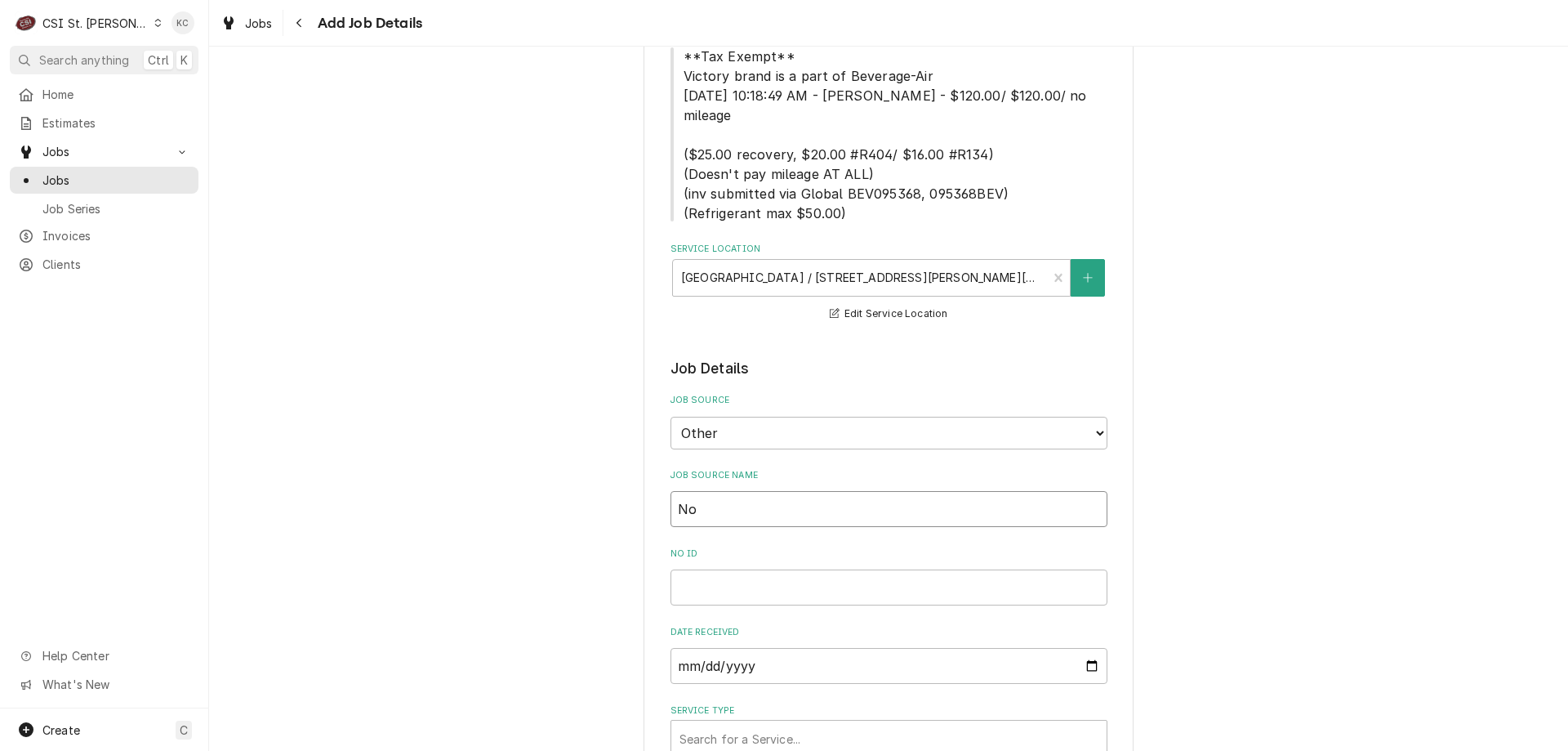
type input "Nor"
type textarea "x"
type input "Nore"
type textarea "x"
type input "Norep"
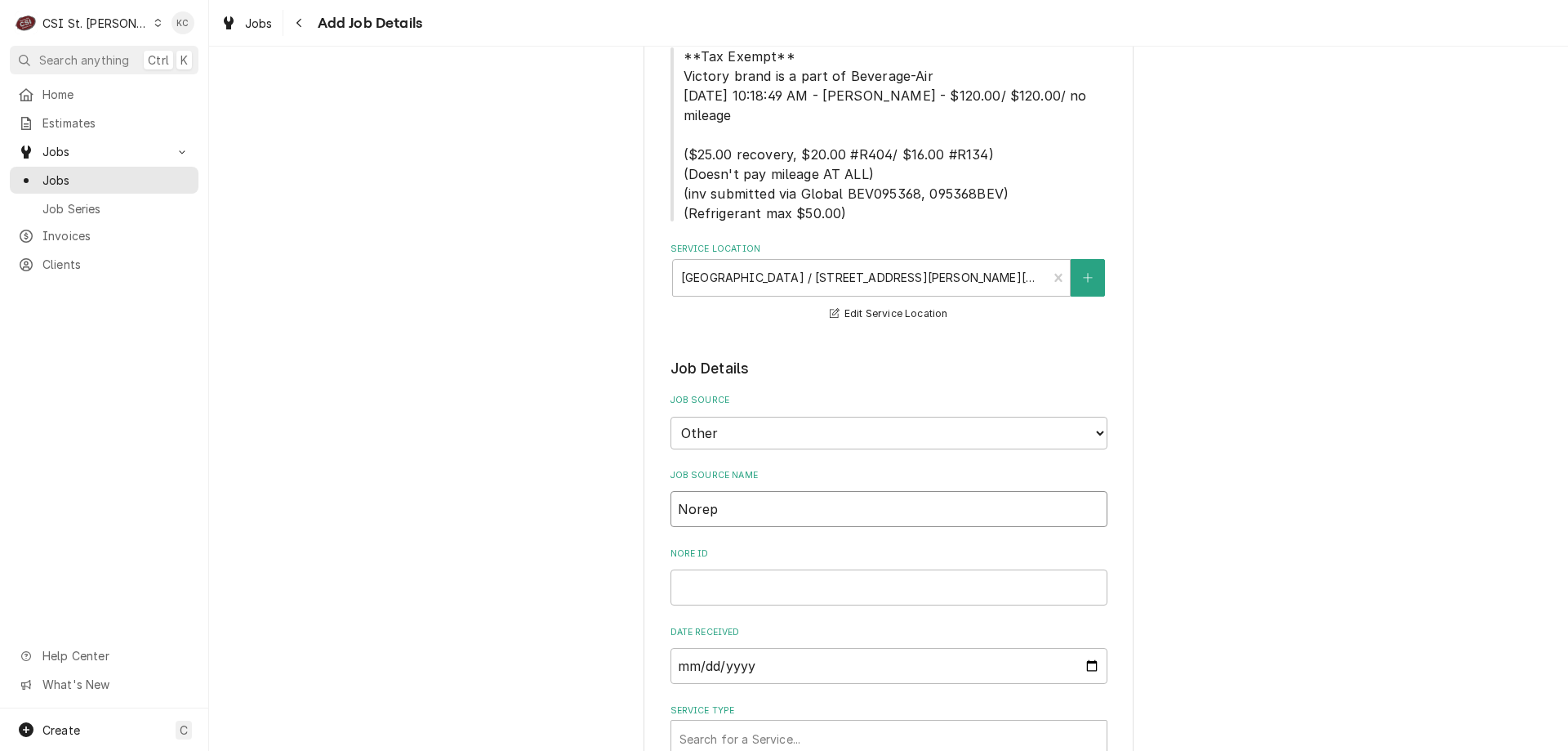
type textarea "x"
type input "Norepl"
type textarea "x"
type input "Noreply"
type textarea "x"
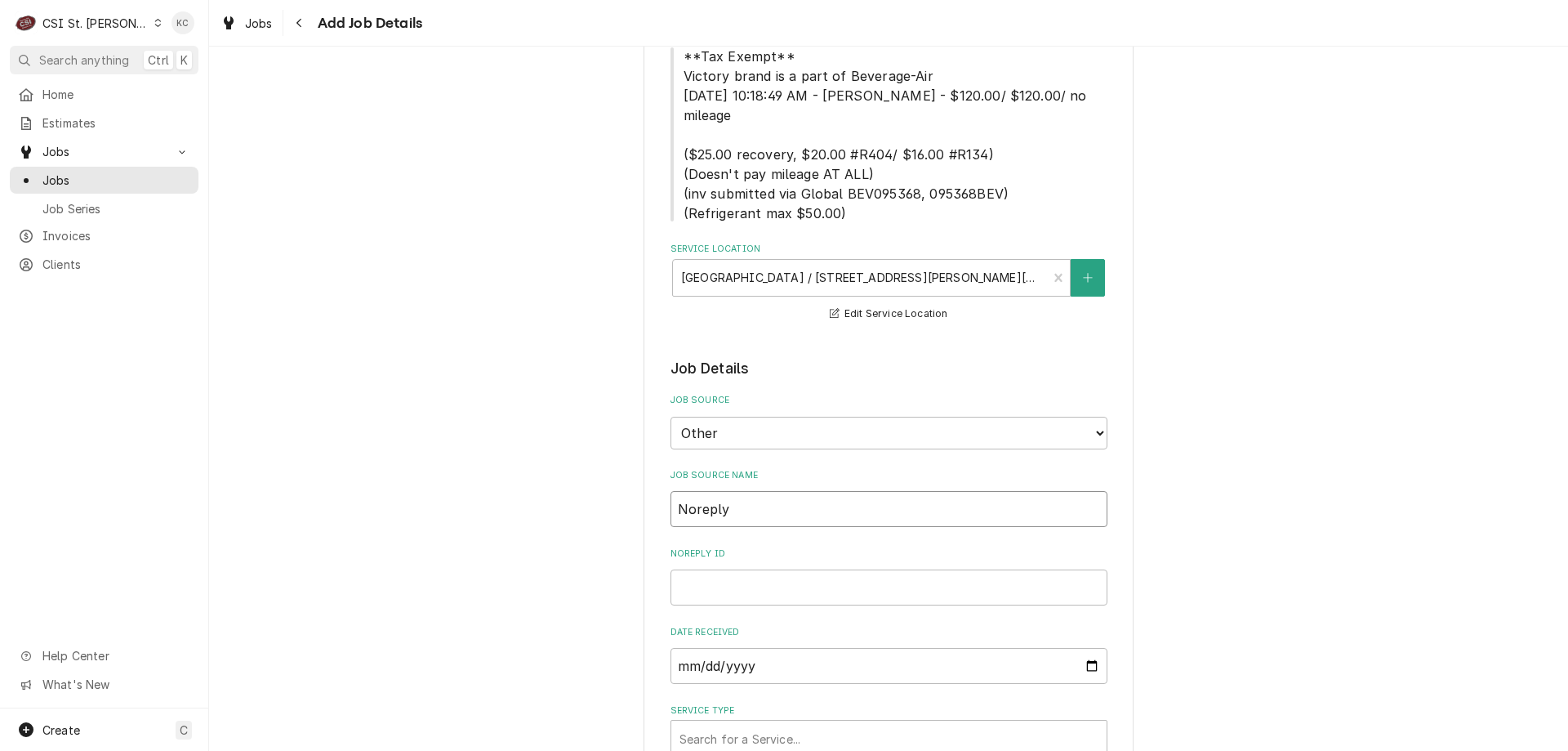
type input "Noreply@"
type textarea "x"
type input "Noreply@da"
type textarea "x"
type input "Noreply@dav"
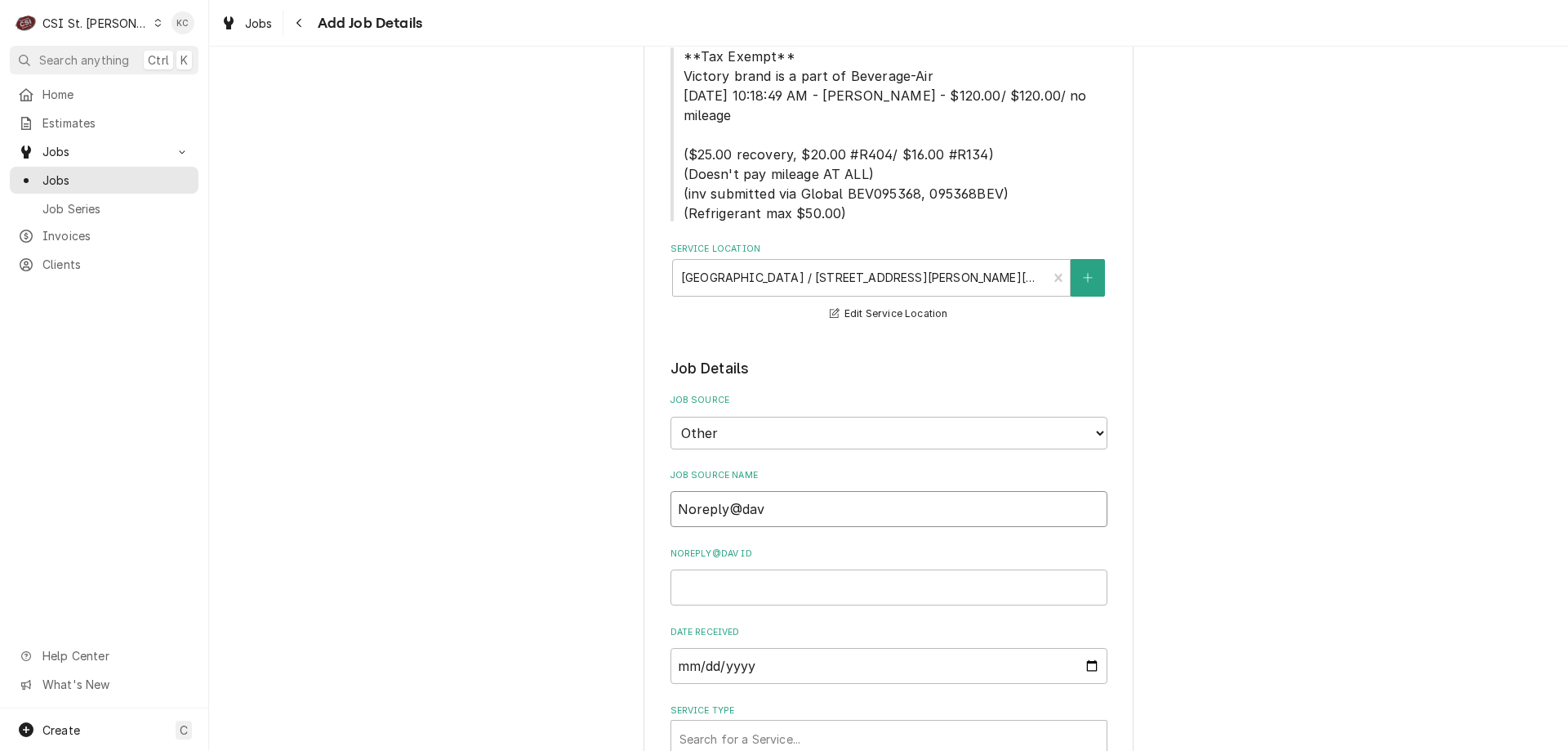
type textarea "x"
type input "Noreply@davi"
type textarea "x"
type input "Noreply@davis"
type textarea "x"
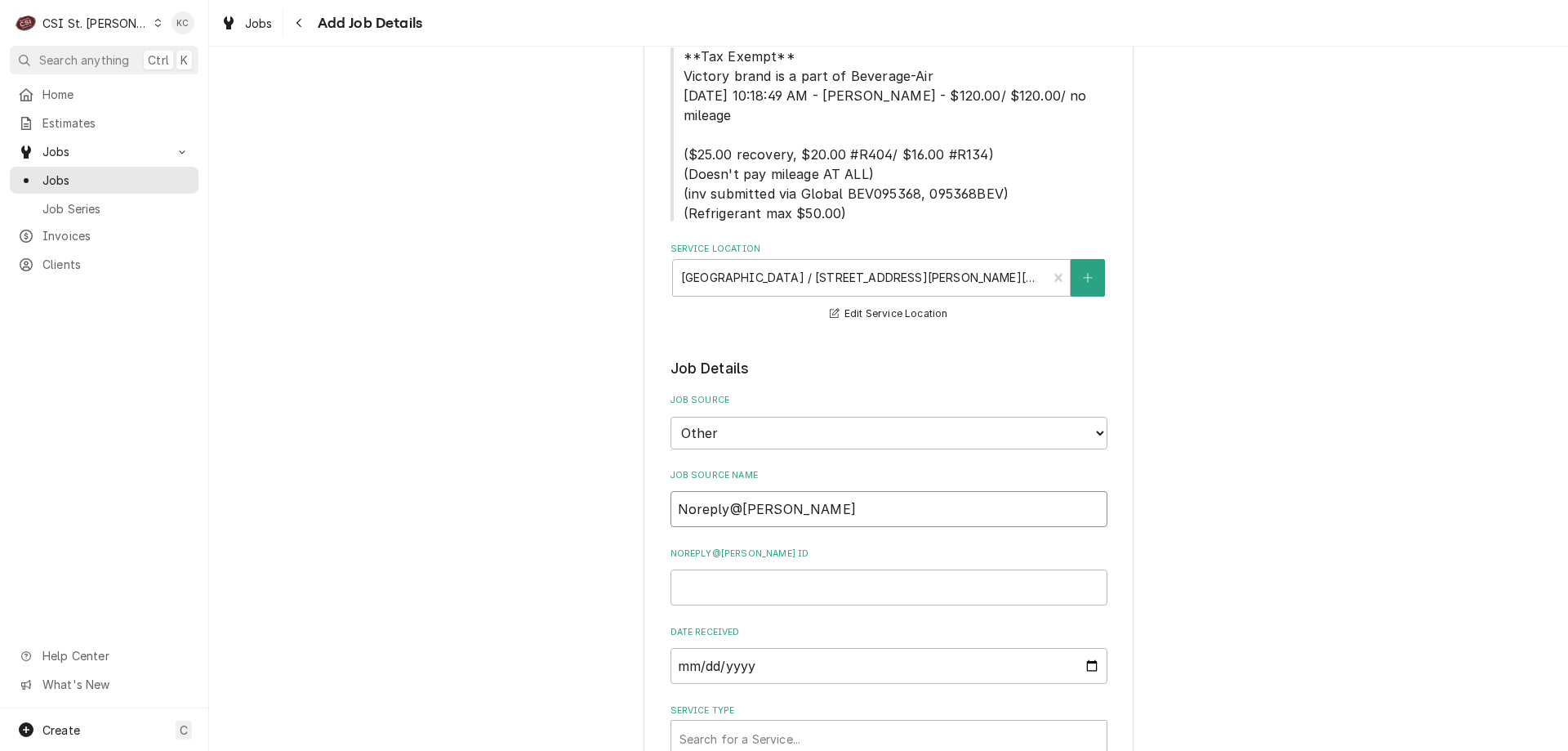
type input "Noreply@davise"
type textarea "x"
type input "Noreply@davisew"
type textarea "x"
type input "Noreply@davisewa"
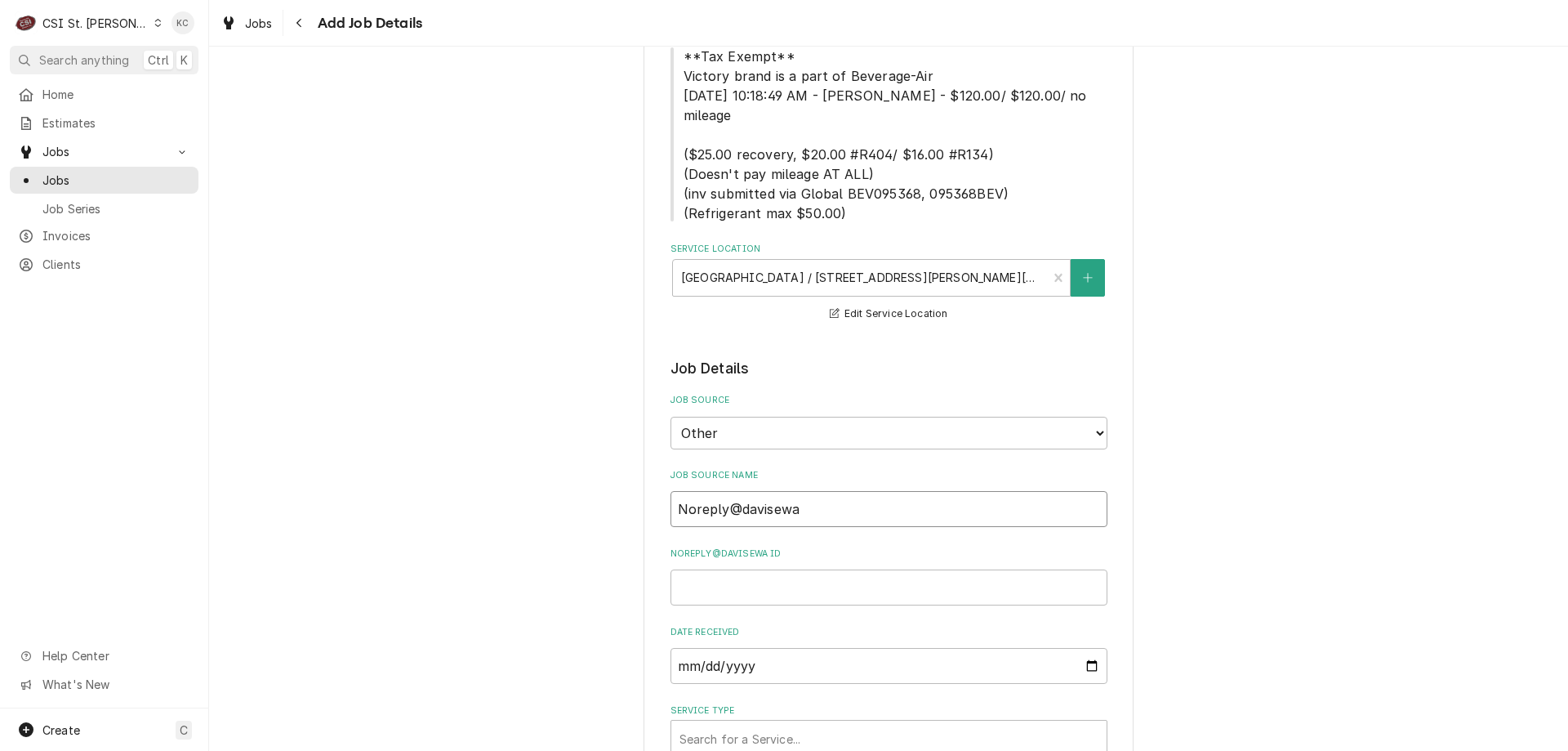
type textarea "x"
type input "Noreply@davisewar"
type textarea "x"
type input "Noreply@daviseware"
type textarea "x"
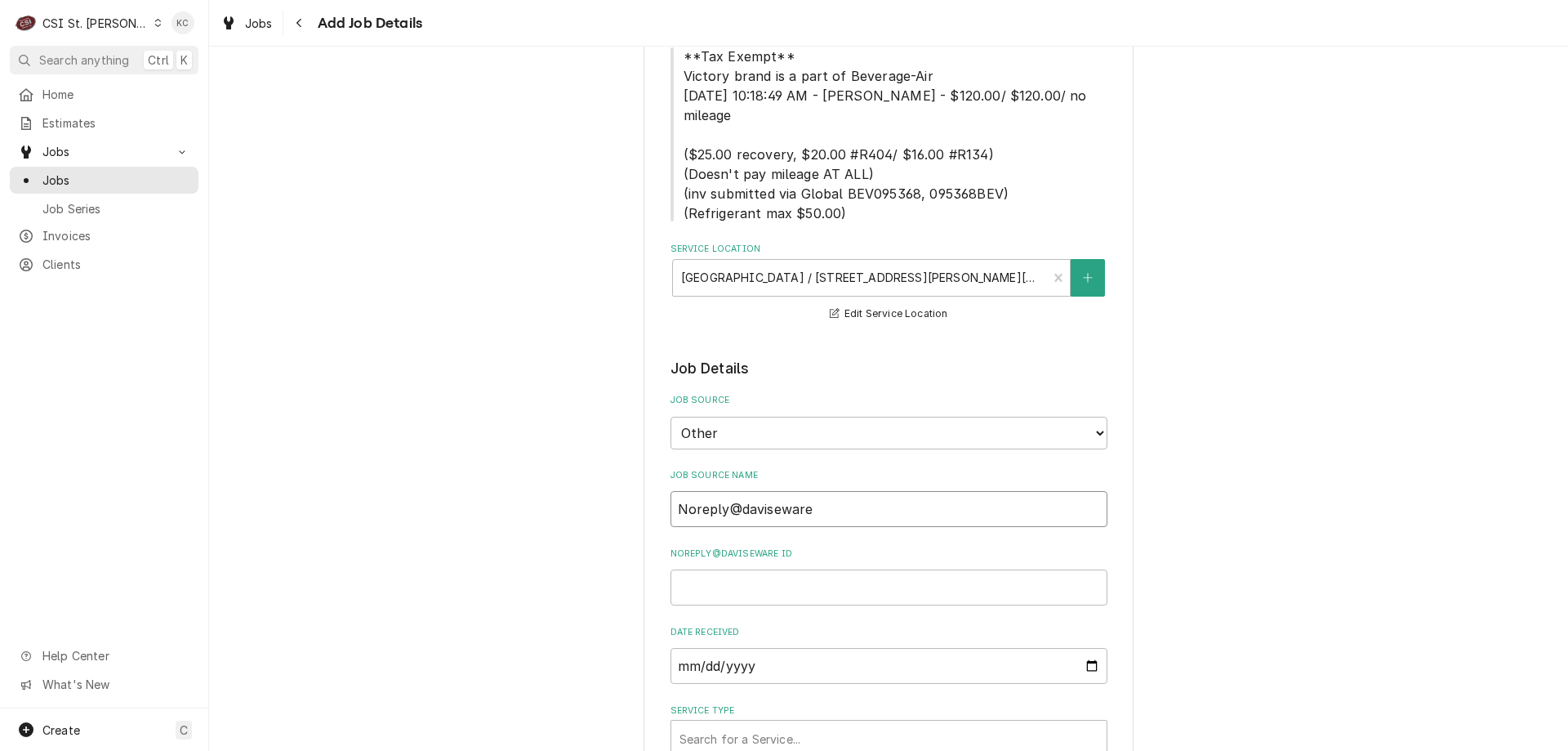
type input "Noreply@daviseware"
type textarea "x"
type input "Noreply@daviseware e"
type textarea "x"
type input "Noreply@daviseware ema"
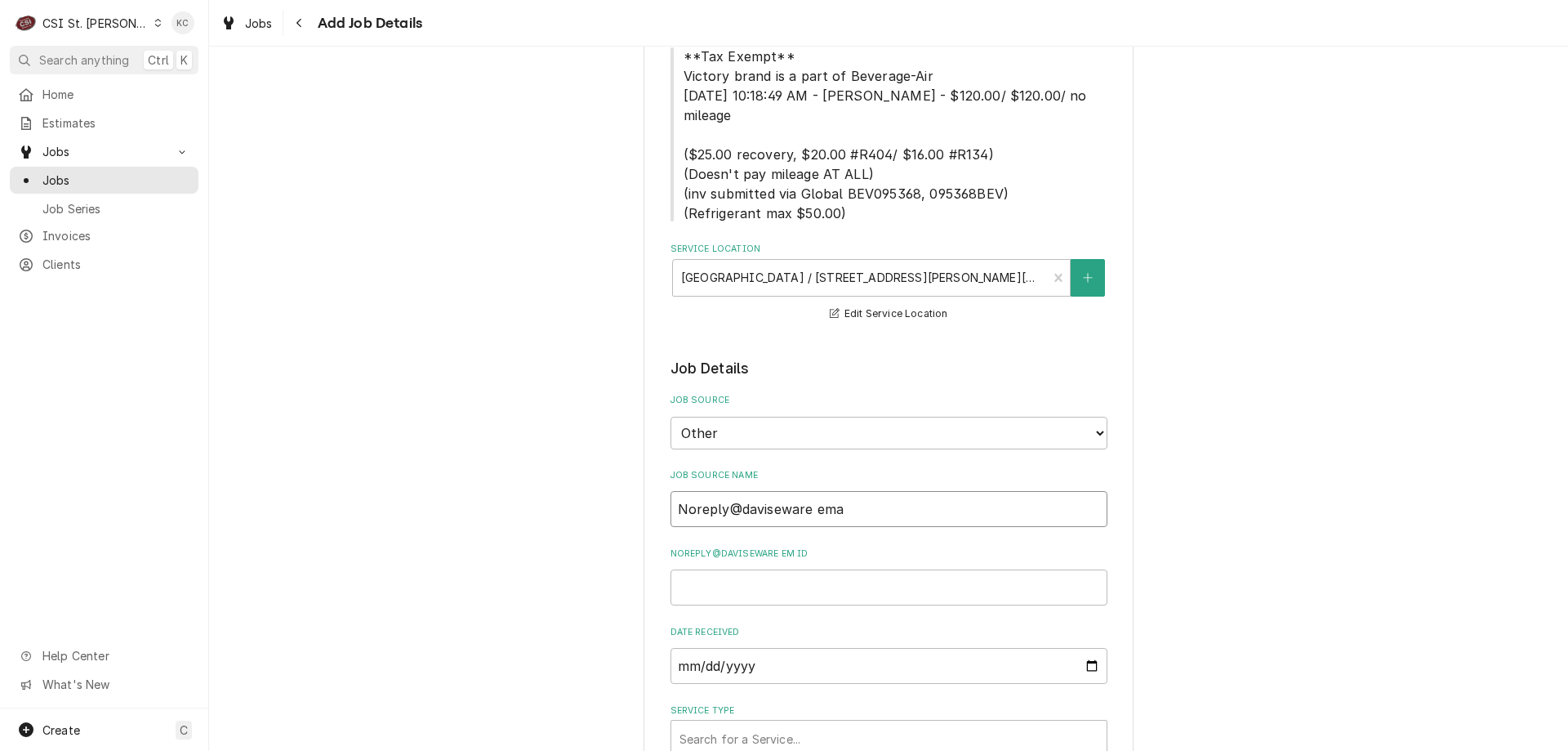
type textarea "x"
type input "Noreply@daviseware emai"
type textarea "x"
type input "Noreply@daviseware email"
type textarea "x"
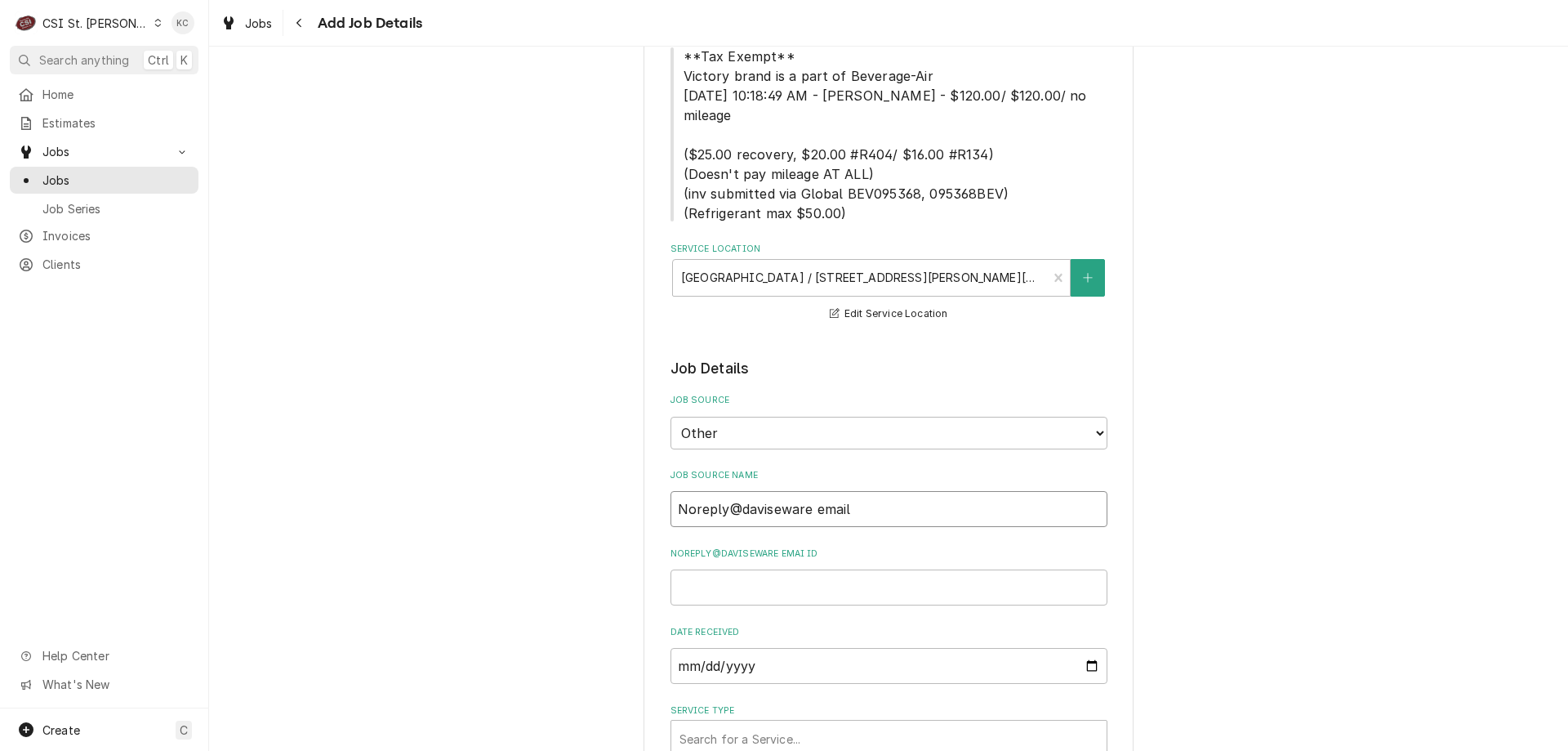
type input "Noreply@daviseware email;"
type textarea "x"
type input "Noreply@daviseware email;"
type textarea "x"
type input "Noreply@daviseware email;"
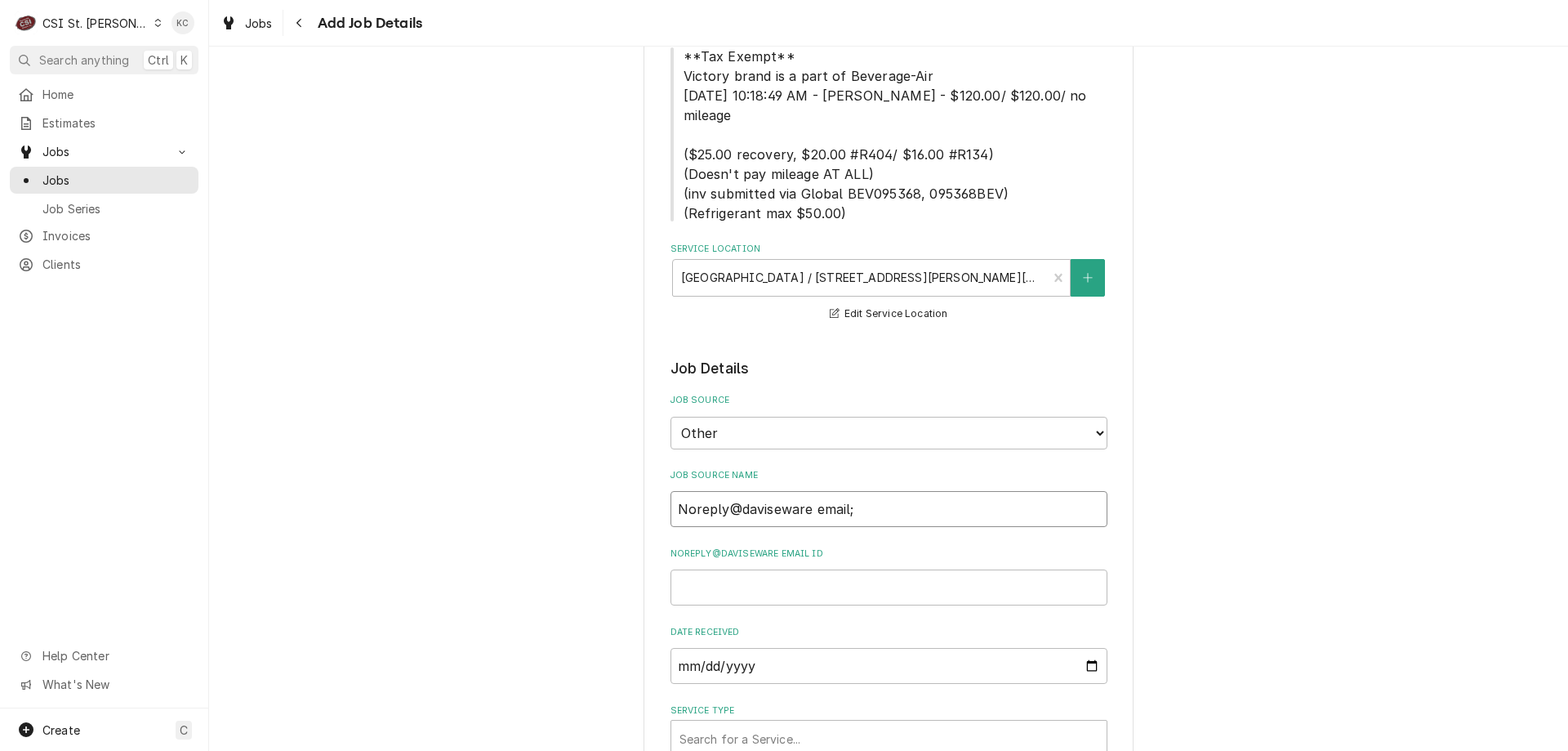
type textarea "x"
type input "Noreply@daviseware emai"
type textarea "x"
type input "Noreply@daviseware email"
click at [737, 569] on input "Noreply@daviseware email ID" at bounding box center [890, 587] width 437 height 36
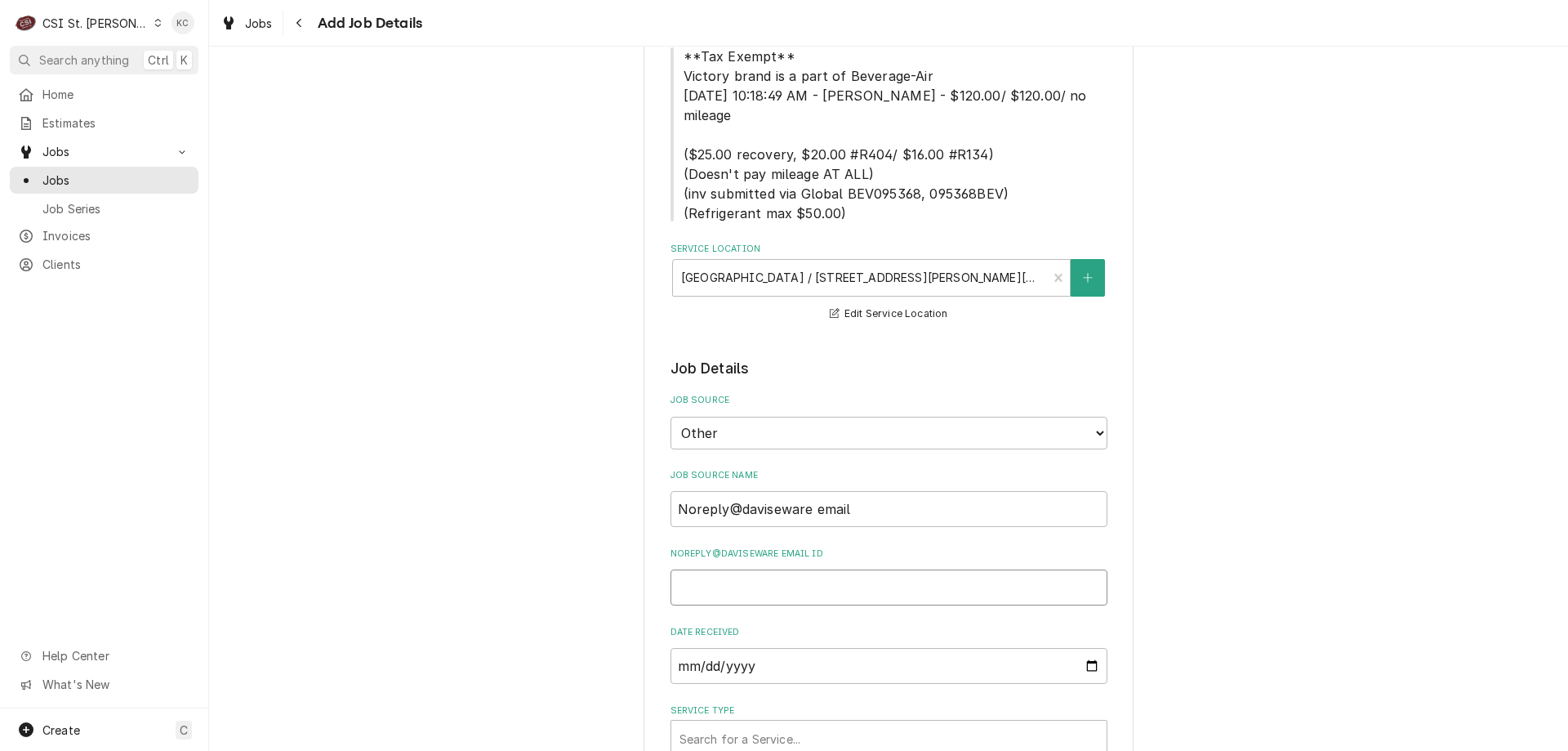
paste input "BEV102092"
type textarea "x"
type input "BEV102092"
type textarea "x"
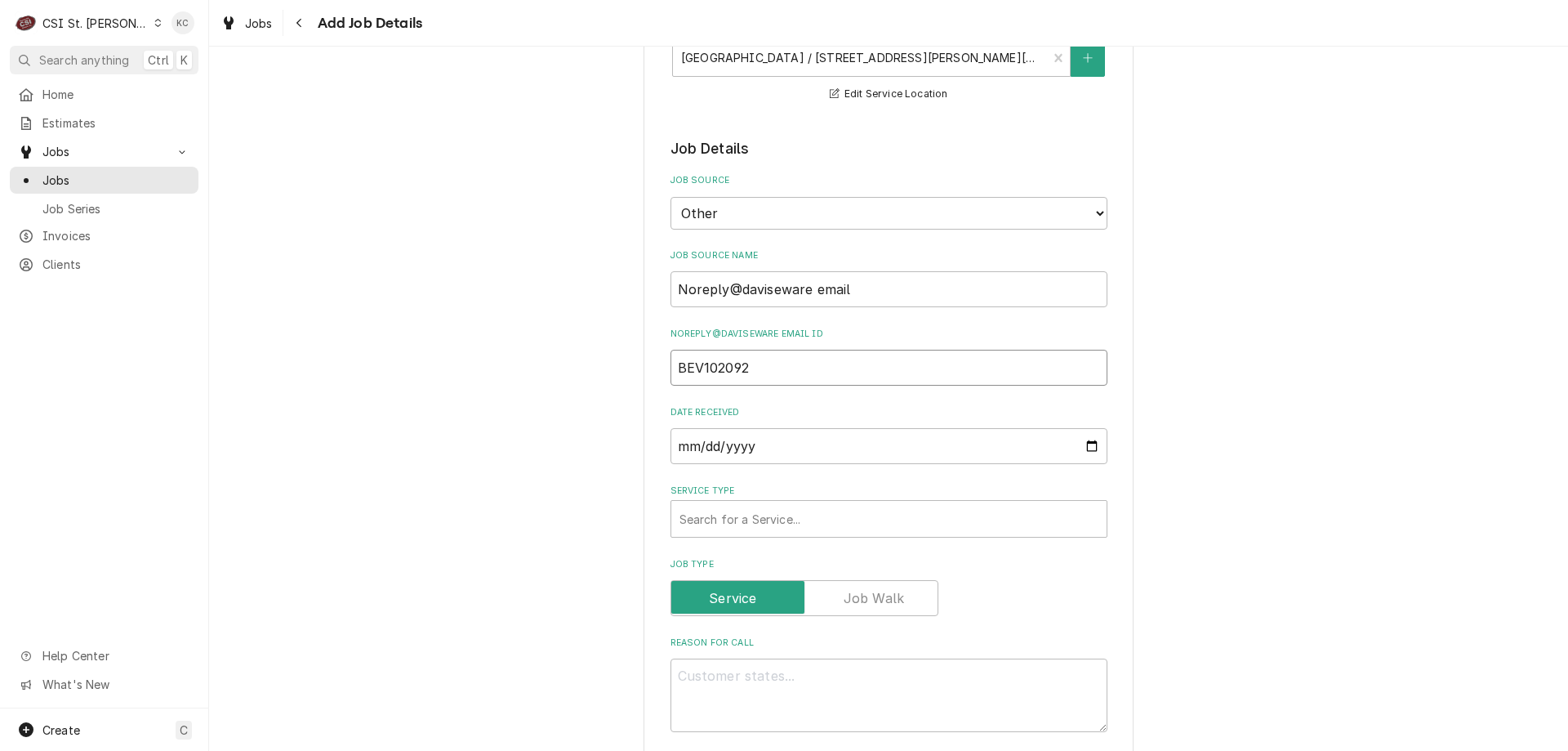
scroll to position [490, 0]
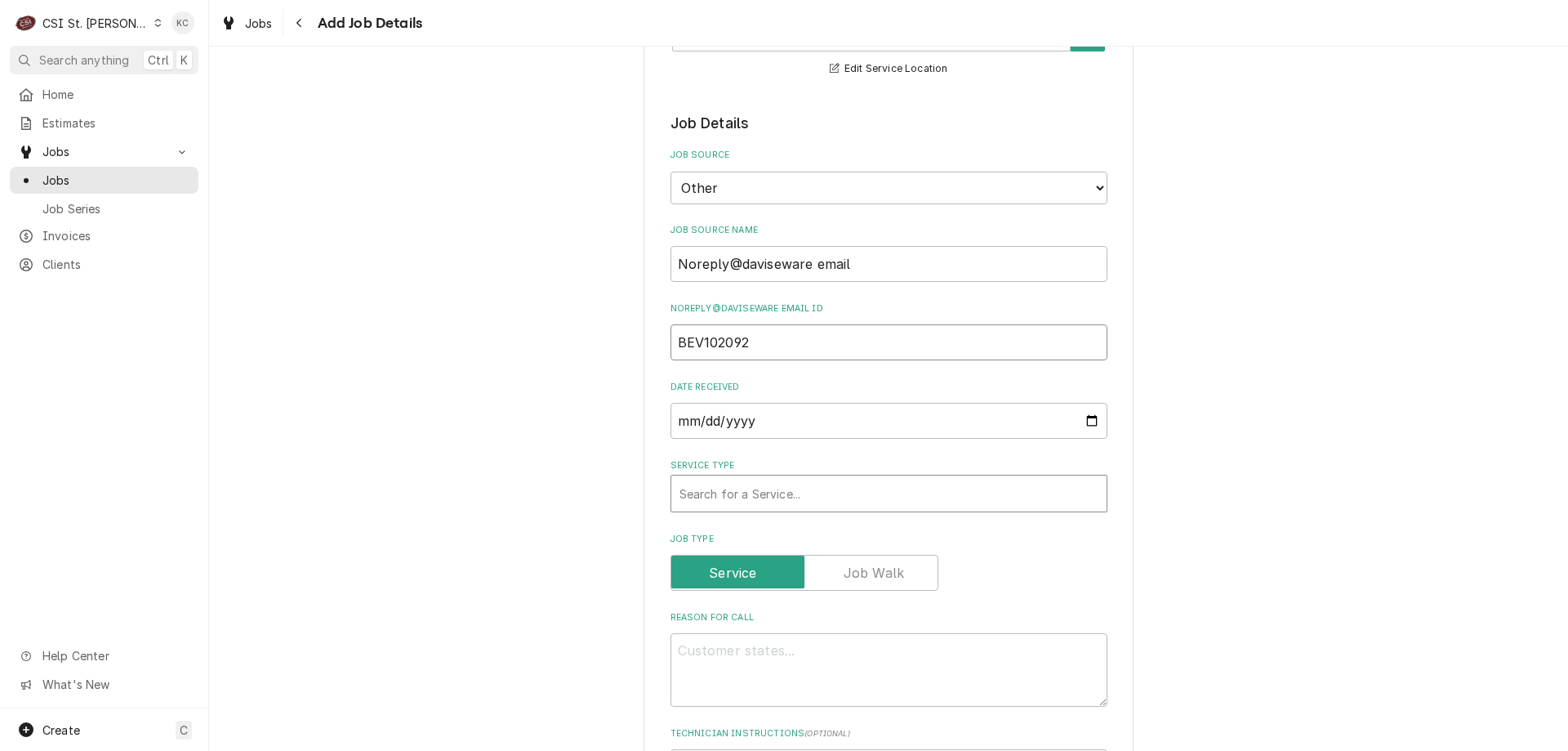
type input "BEV102092"
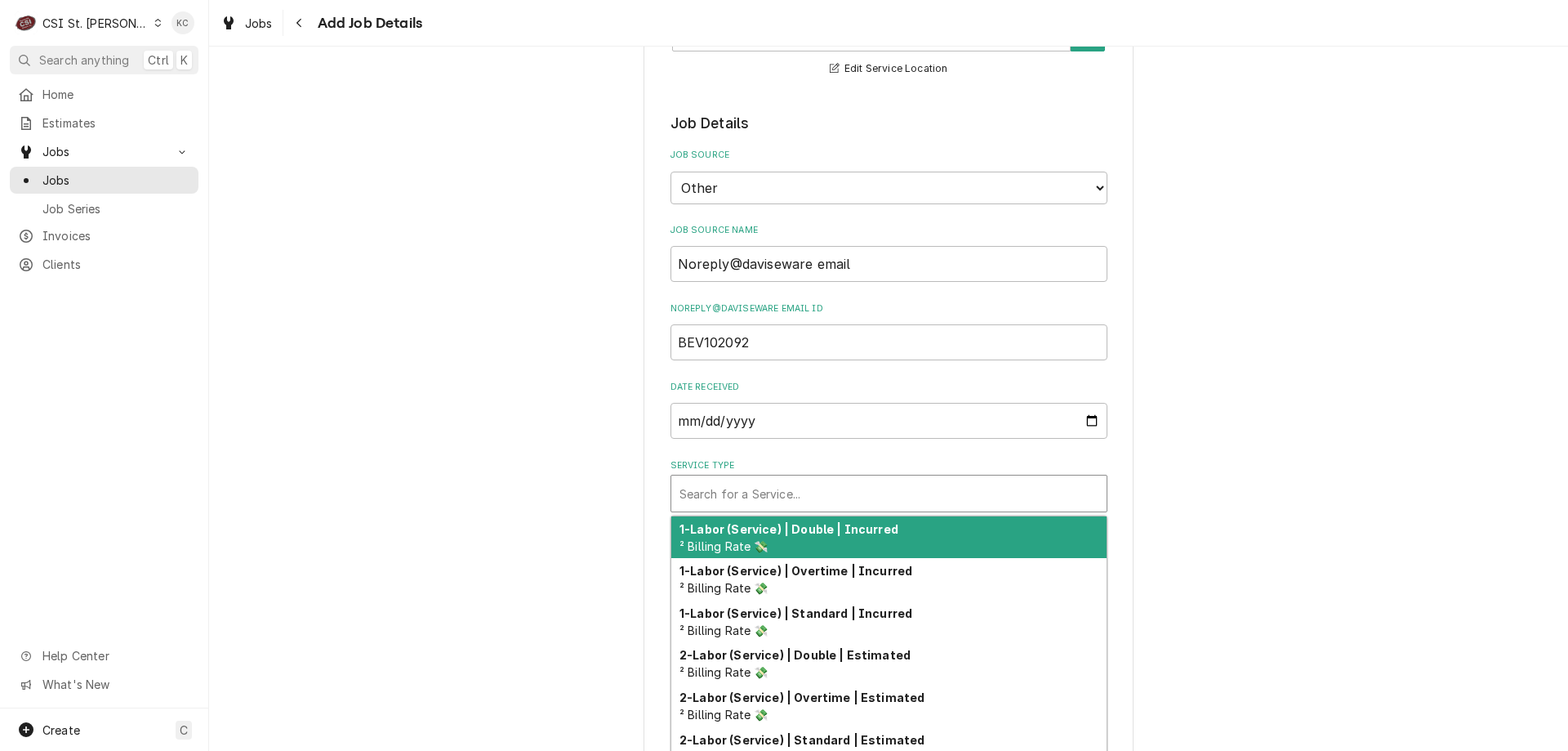
click at [743, 478] on div "Service Type" at bounding box center [890, 492] width 419 height 29
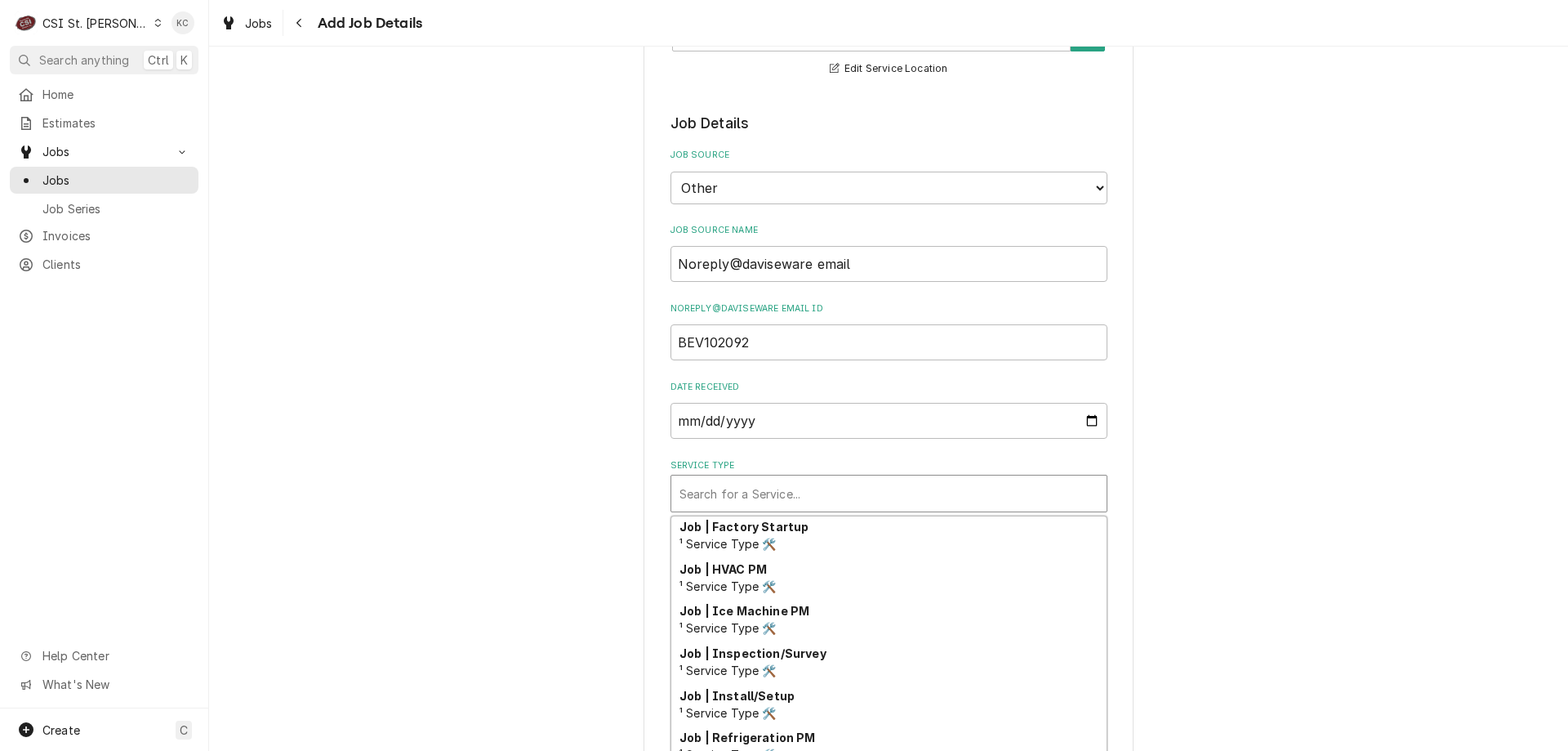
scroll to position [856, 0]
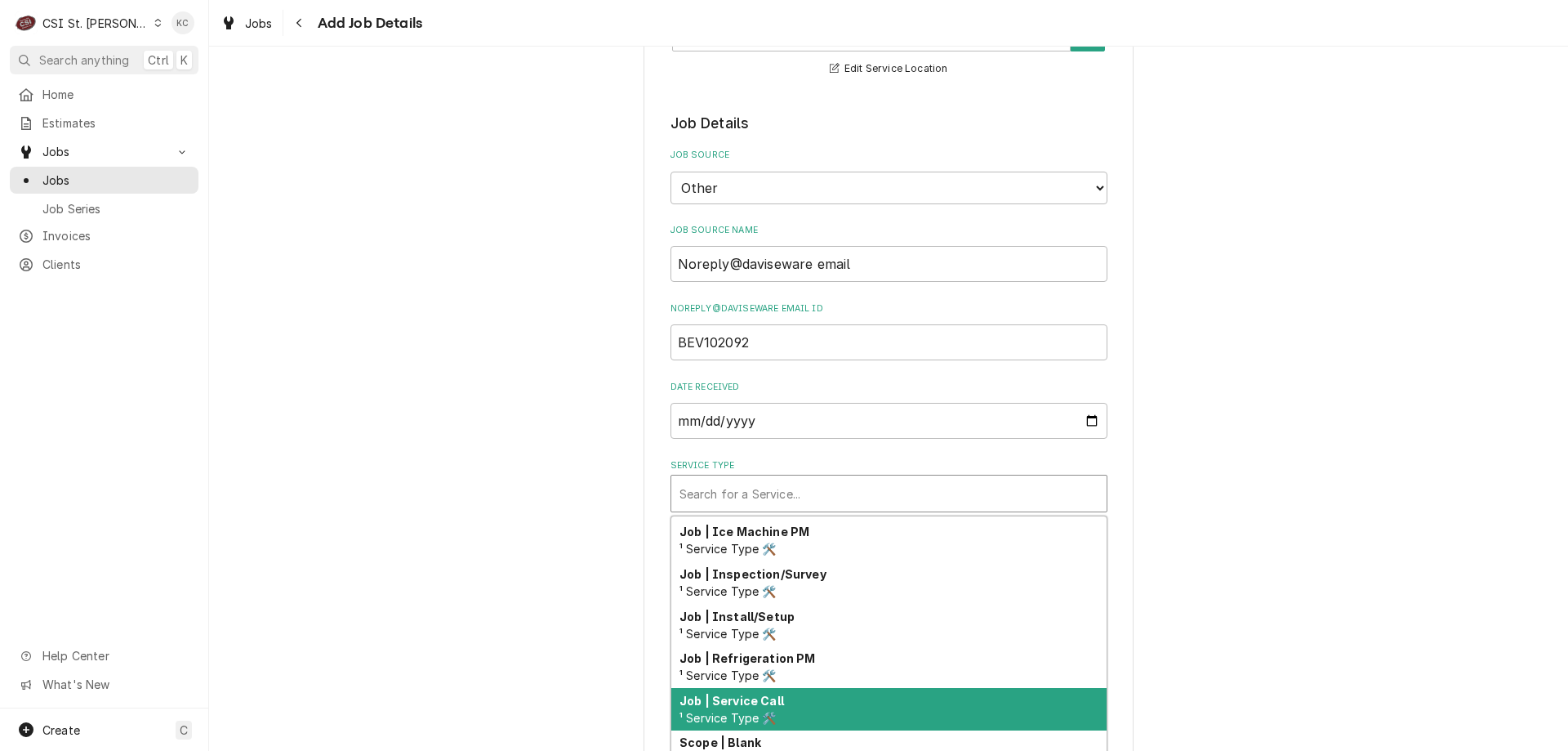
click at [864, 693] on div "Job | Service Call ¹ Service Type 🛠️" at bounding box center [889, 709] width 435 height 43
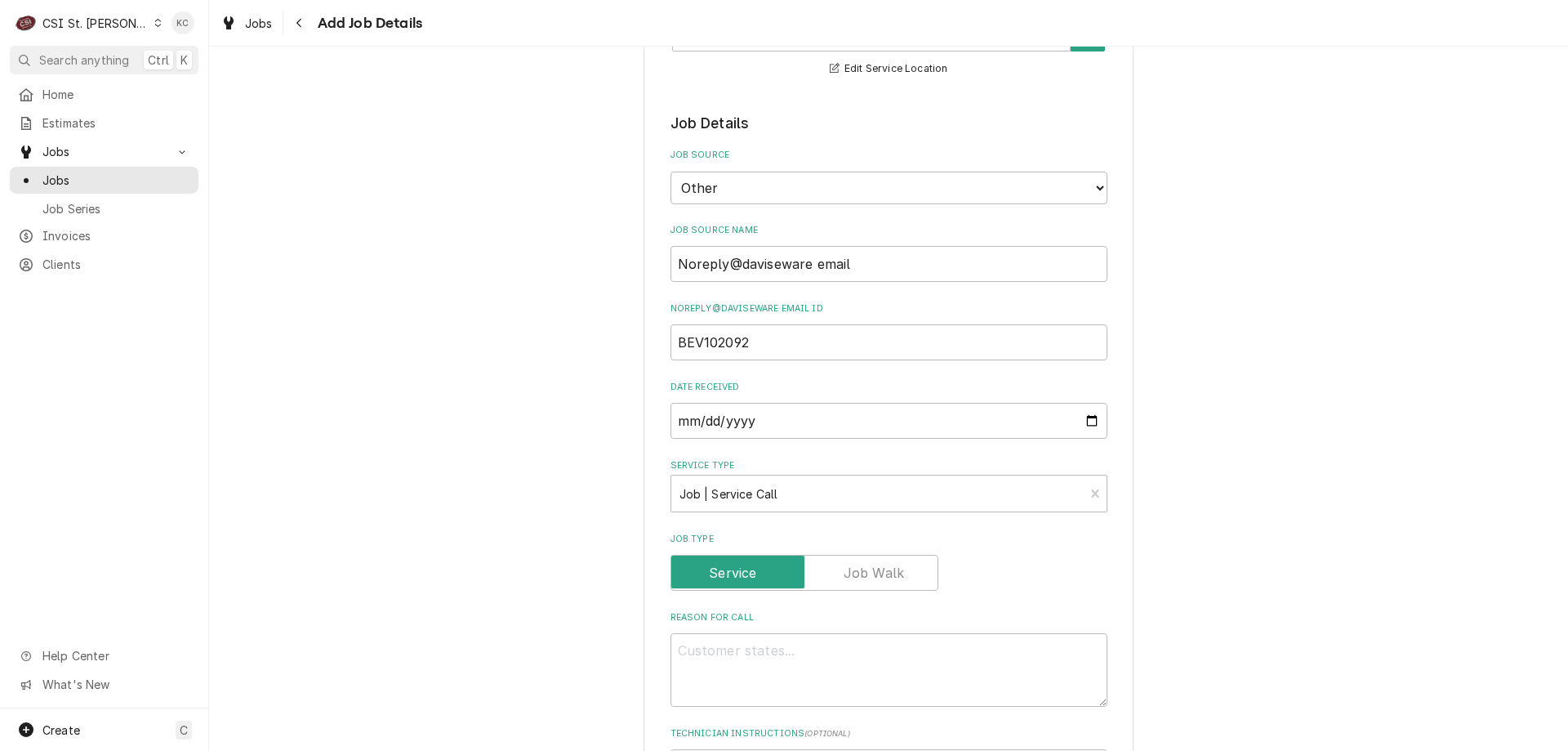
click at [1308, 553] on div "Please provide the following information to create a job: Client Details Client…" at bounding box center [888, 599] width 1359 height 2052
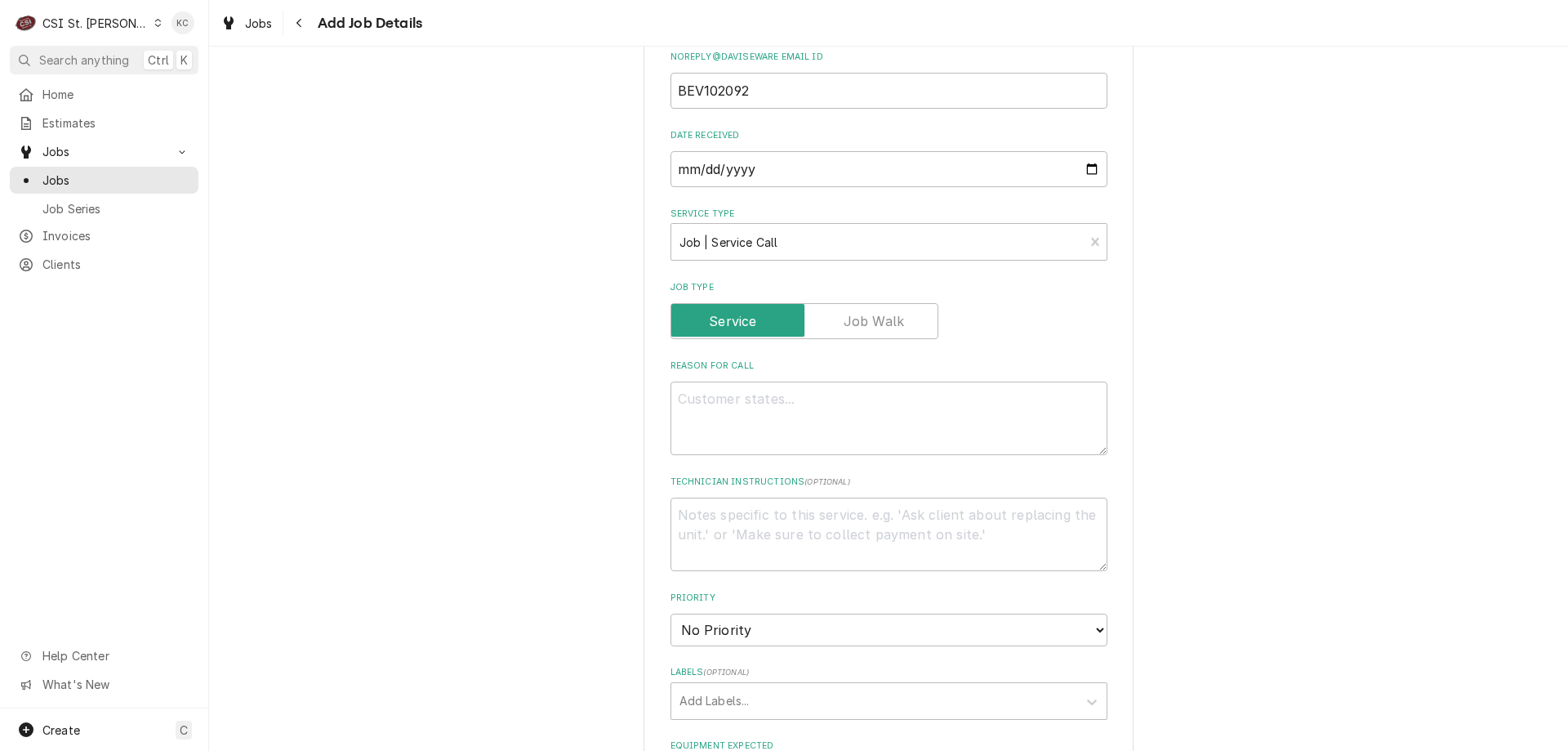
scroll to position [817, 0]
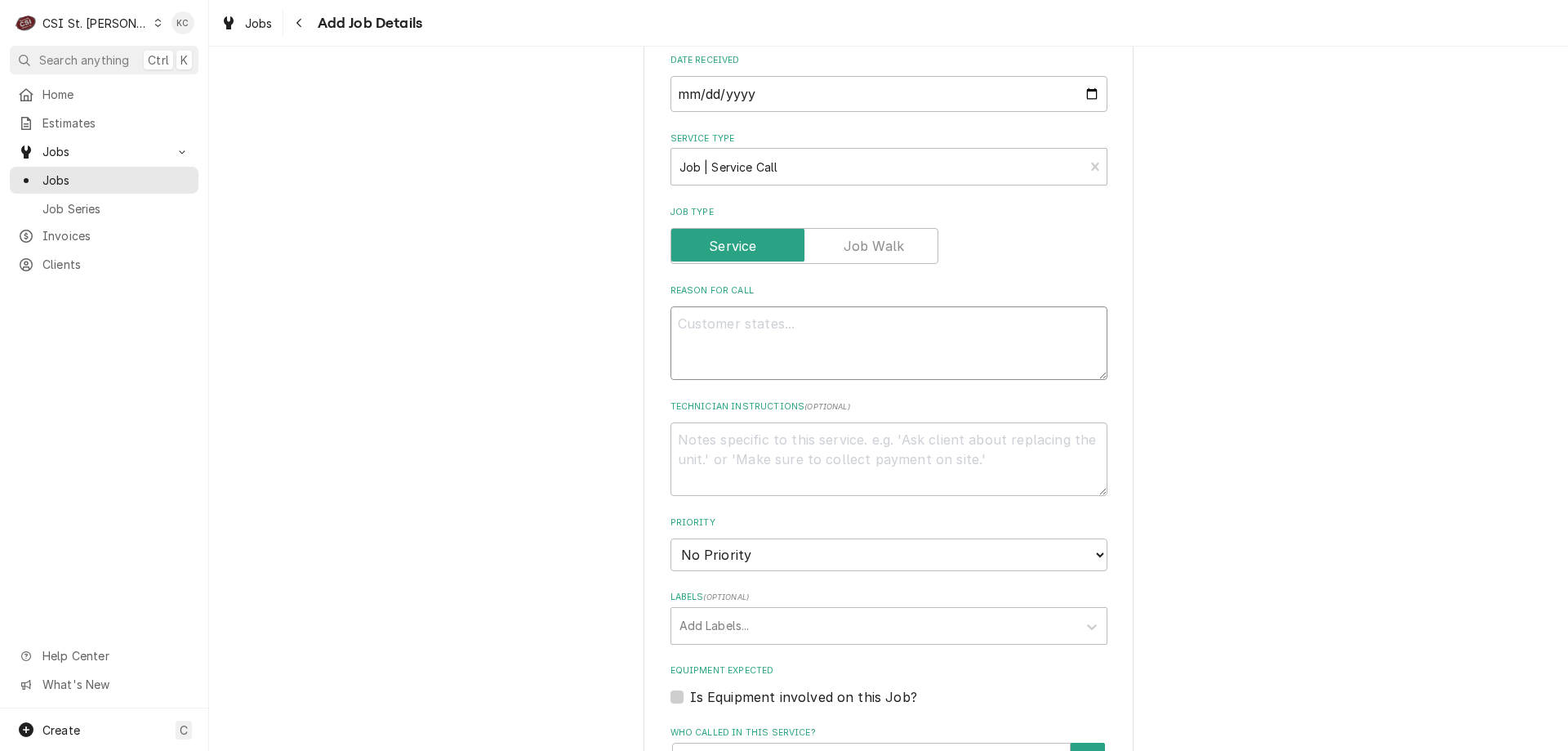
click at [740, 312] on textarea "Reason For Call" at bounding box center [890, 344] width 437 height 74
paste textarea "the hinge has broken off the milk cooler"
type textarea "x"
type textarea "the hinge has broken off the milk cooler"
type textarea "x"
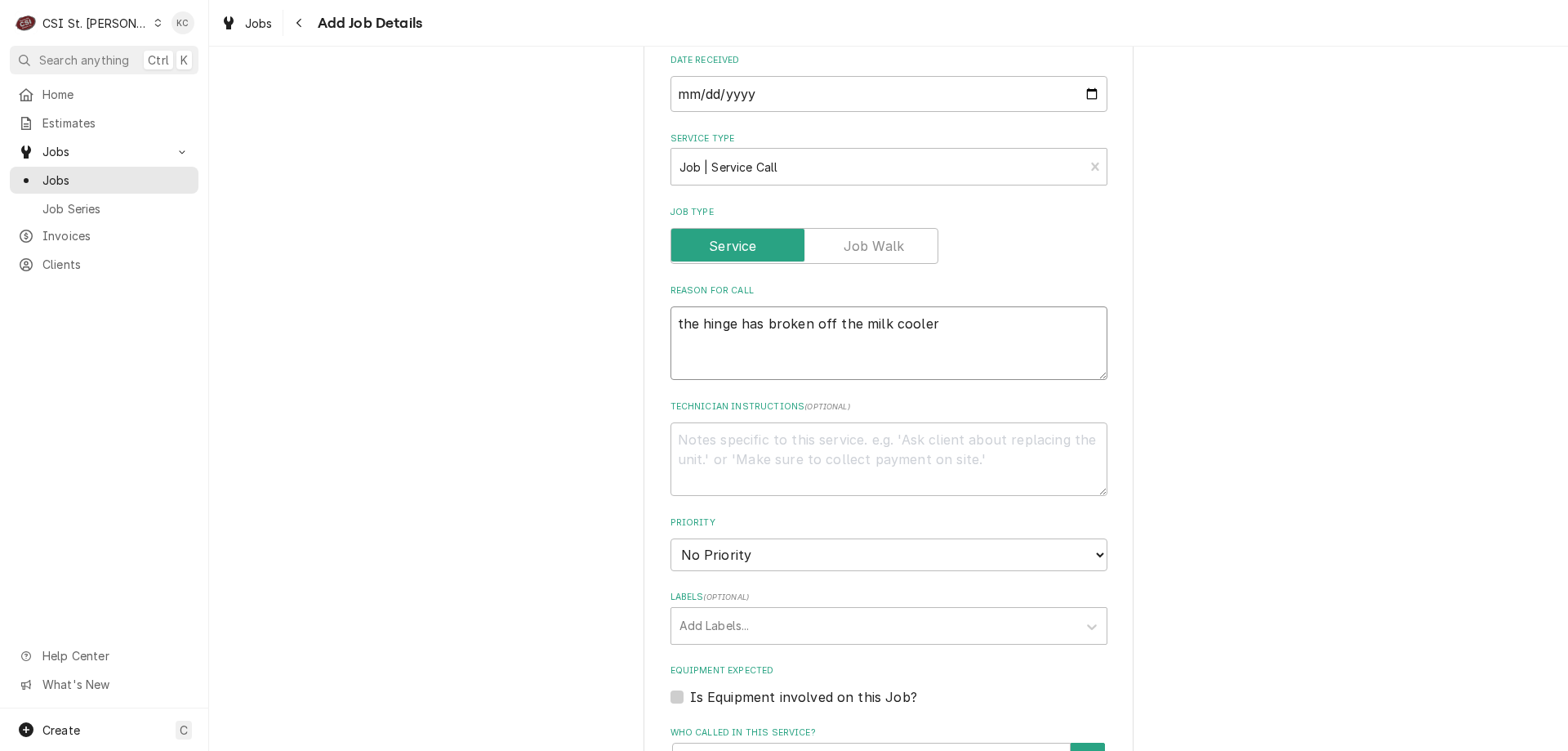
type textarea "the hinge has broken off the milk cooler"
click at [778, 423] on textarea "Technician Instructions ( optional )" at bounding box center [890, 459] width 437 height 74
type textarea "x"
type textarea "J"
type textarea "x"
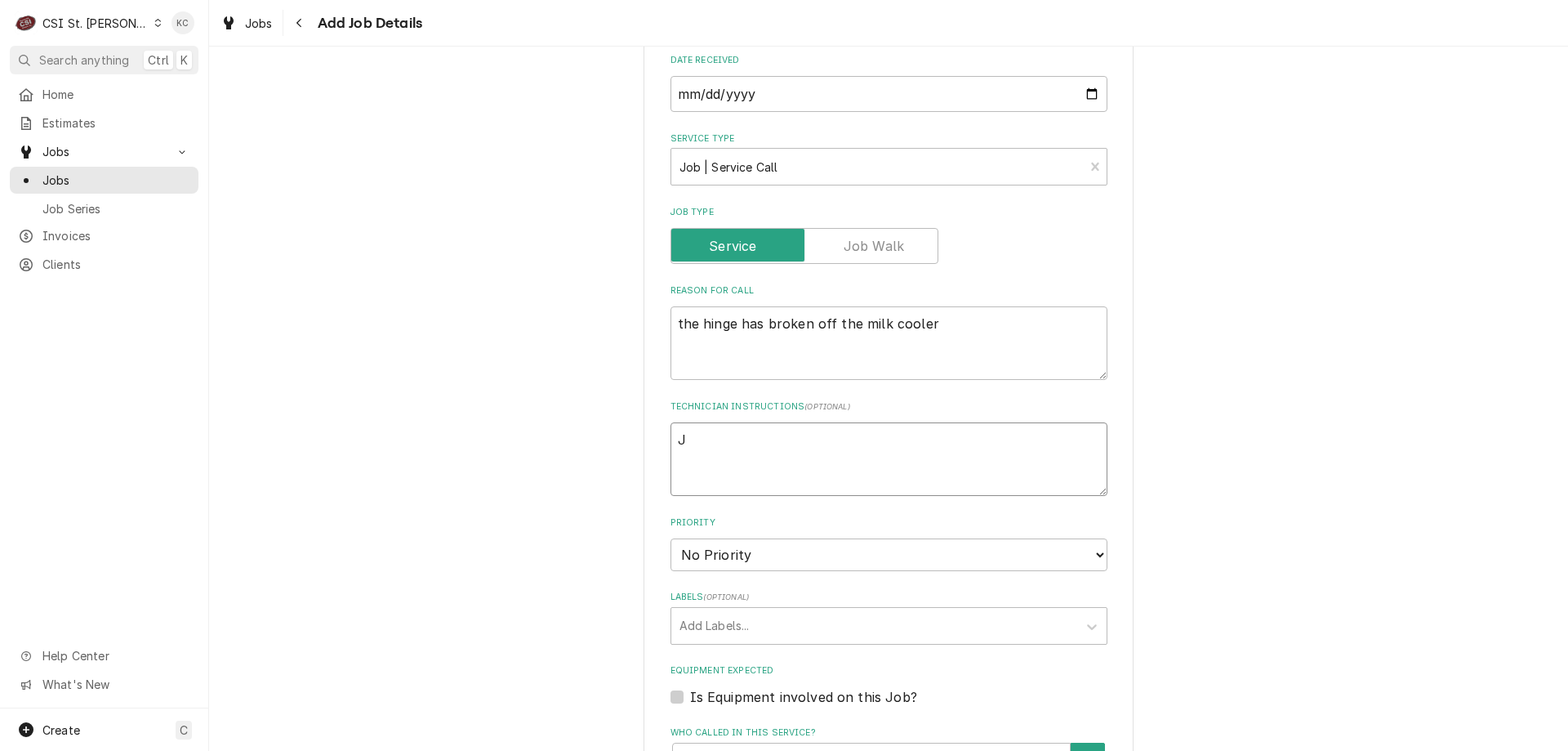
type textarea "Ji"
type textarea "x"
type textarea "Jil"
type textarea "x"
type textarea "Jill"
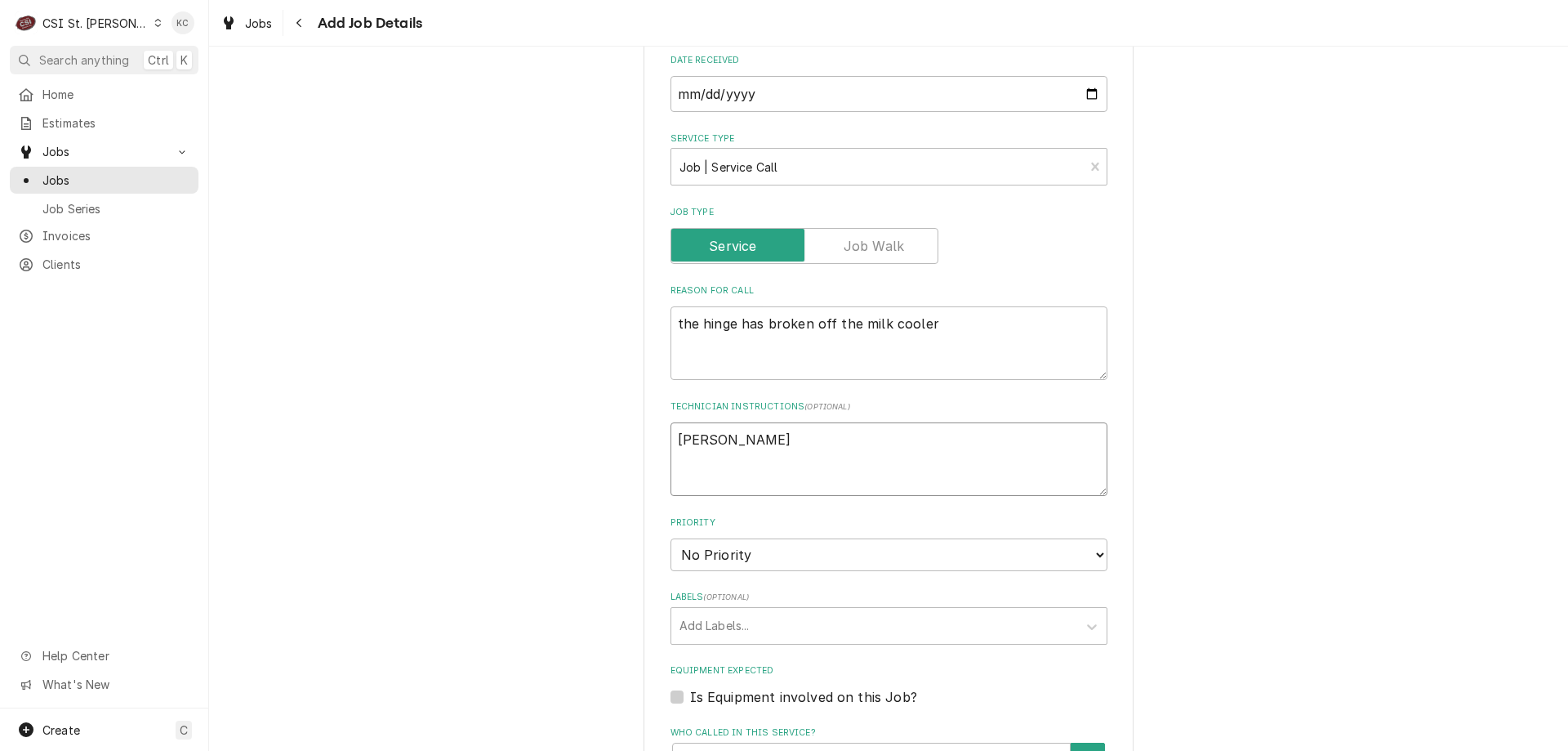
type textarea "x"
type textarea "Jill"
type textarea "x"
type textarea "Jill M"
type textarea "x"
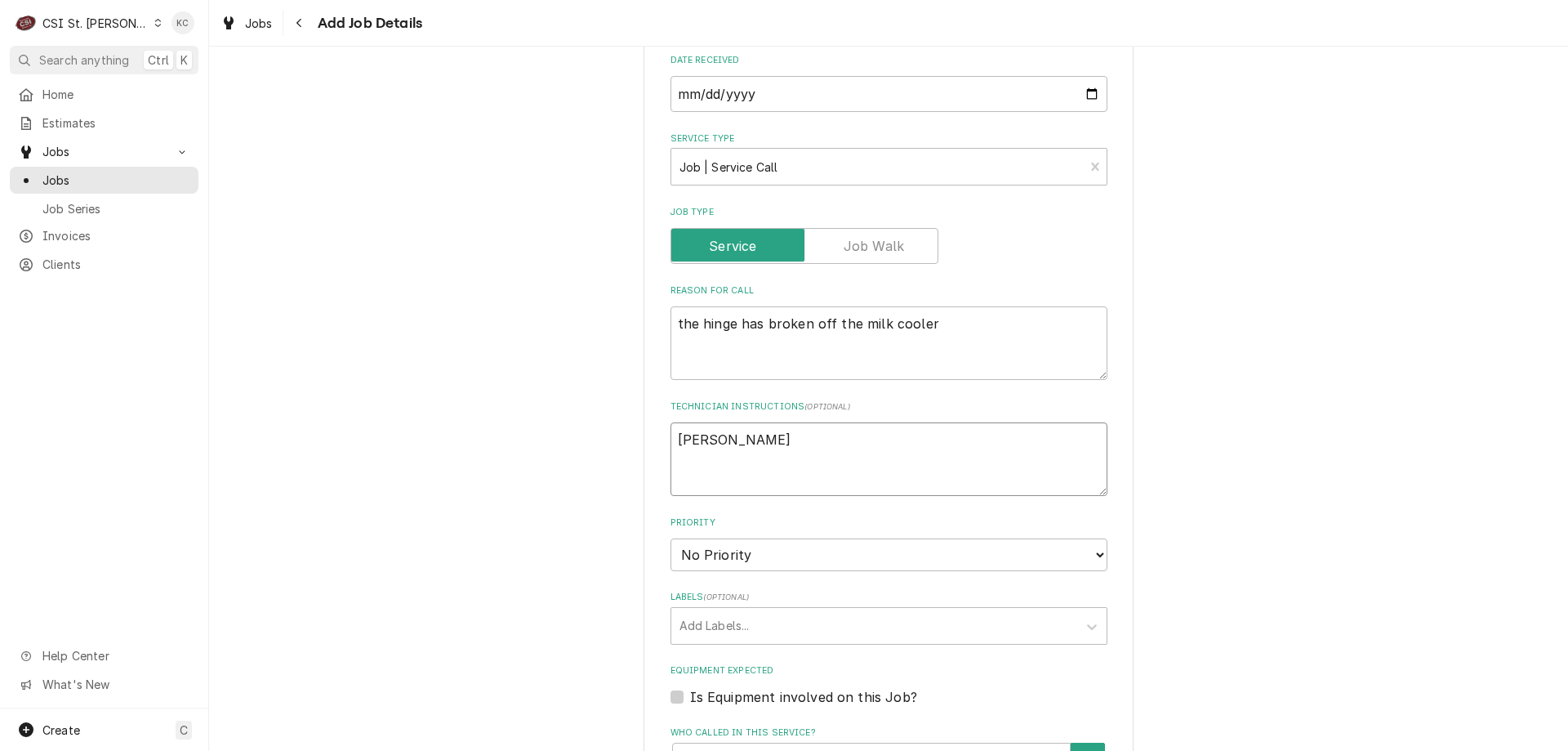
type textarea "Jill Mo"
type textarea "x"
type textarea "Jill Mor"
type textarea "x"
type textarea "Jill More"
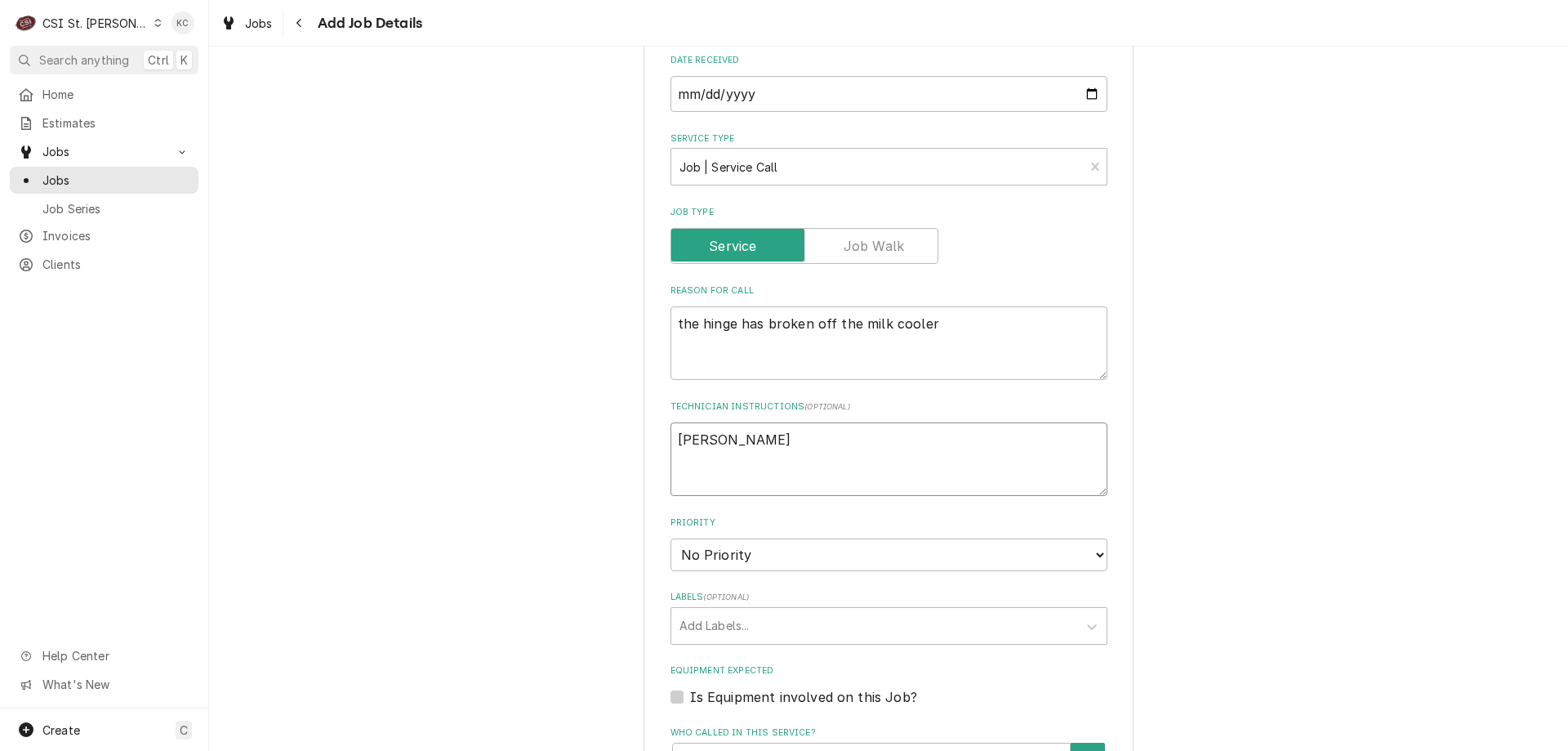
type textarea "x"
type textarea "Jill Morey"
type textarea "x"
type textarea "Jill Morey"
type textarea "x"
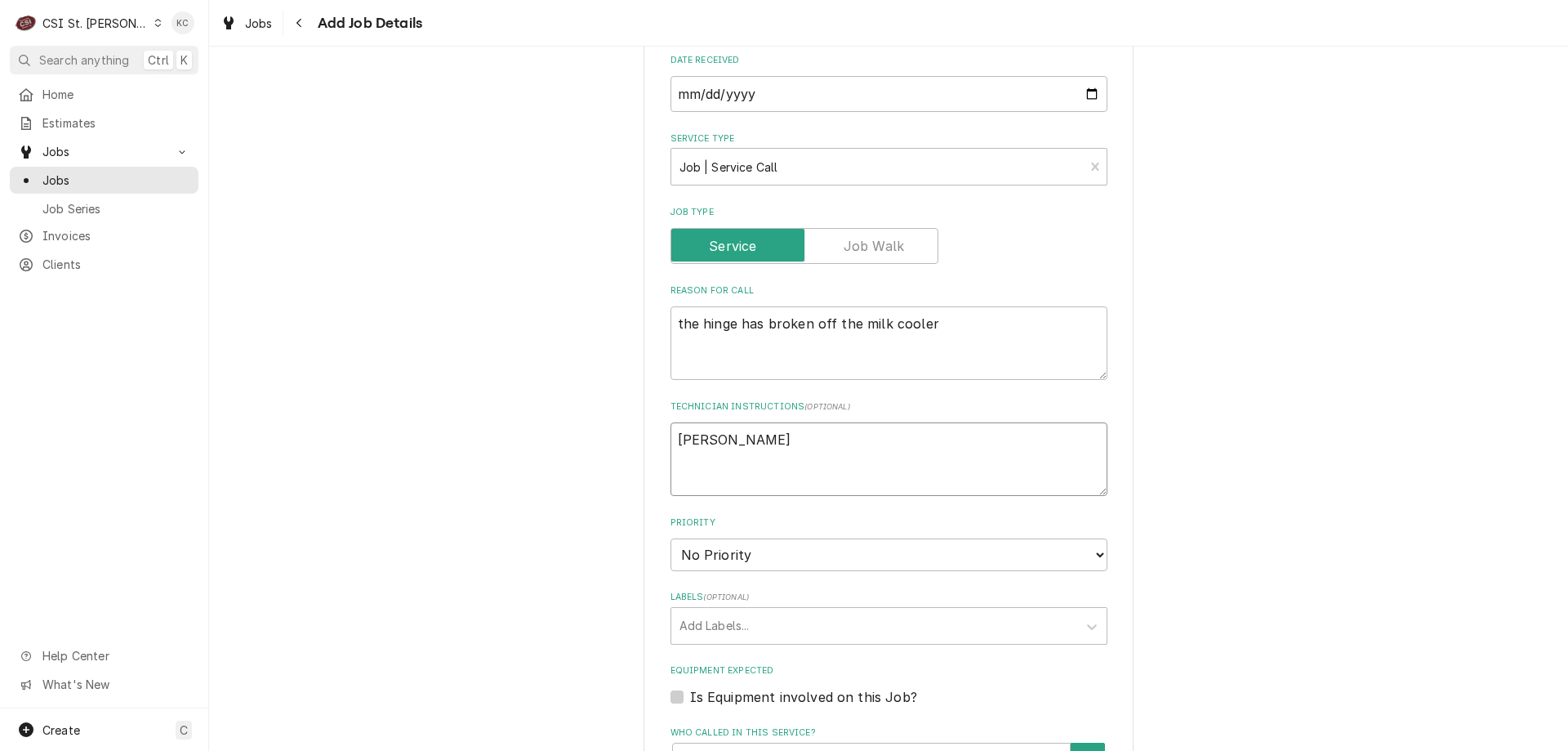
type textarea "Jill Morey -"
type textarea "x"
type textarea "Jill Morey -"
type textarea "x"
type textarea "Jill Morey - 4"
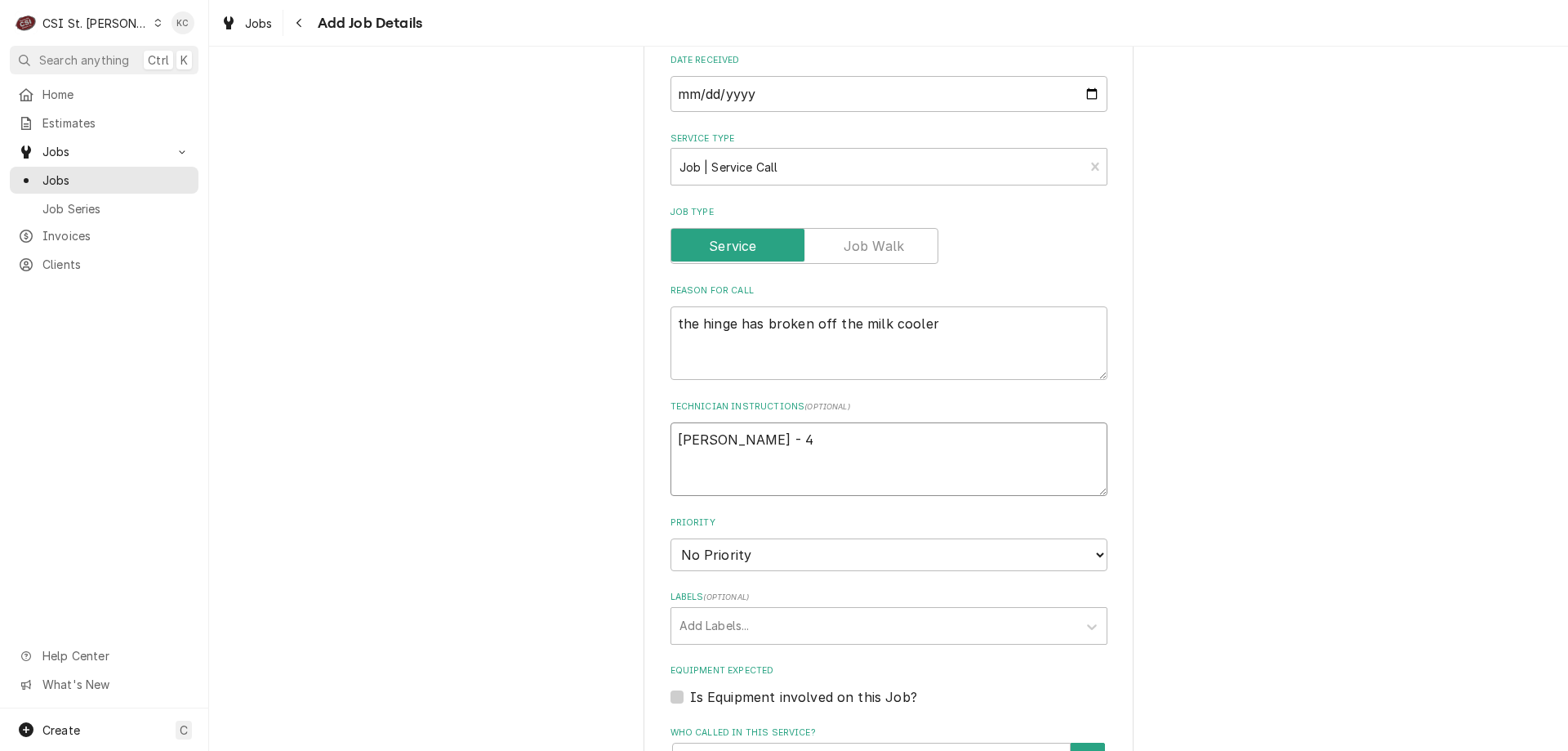
type textarea "x"
type textarea "Jill Morey - 41"
click at [671, 307] on textarea "the hinge has broken off the milk cooler" at bounding box center [890, 344] width 437 height 74
click at [726, 307] on textarea "Model - the hinge has broken off the milk cooler" at bounding box center [890, 344] width 437 height 74
paste textarea "STF49HC"
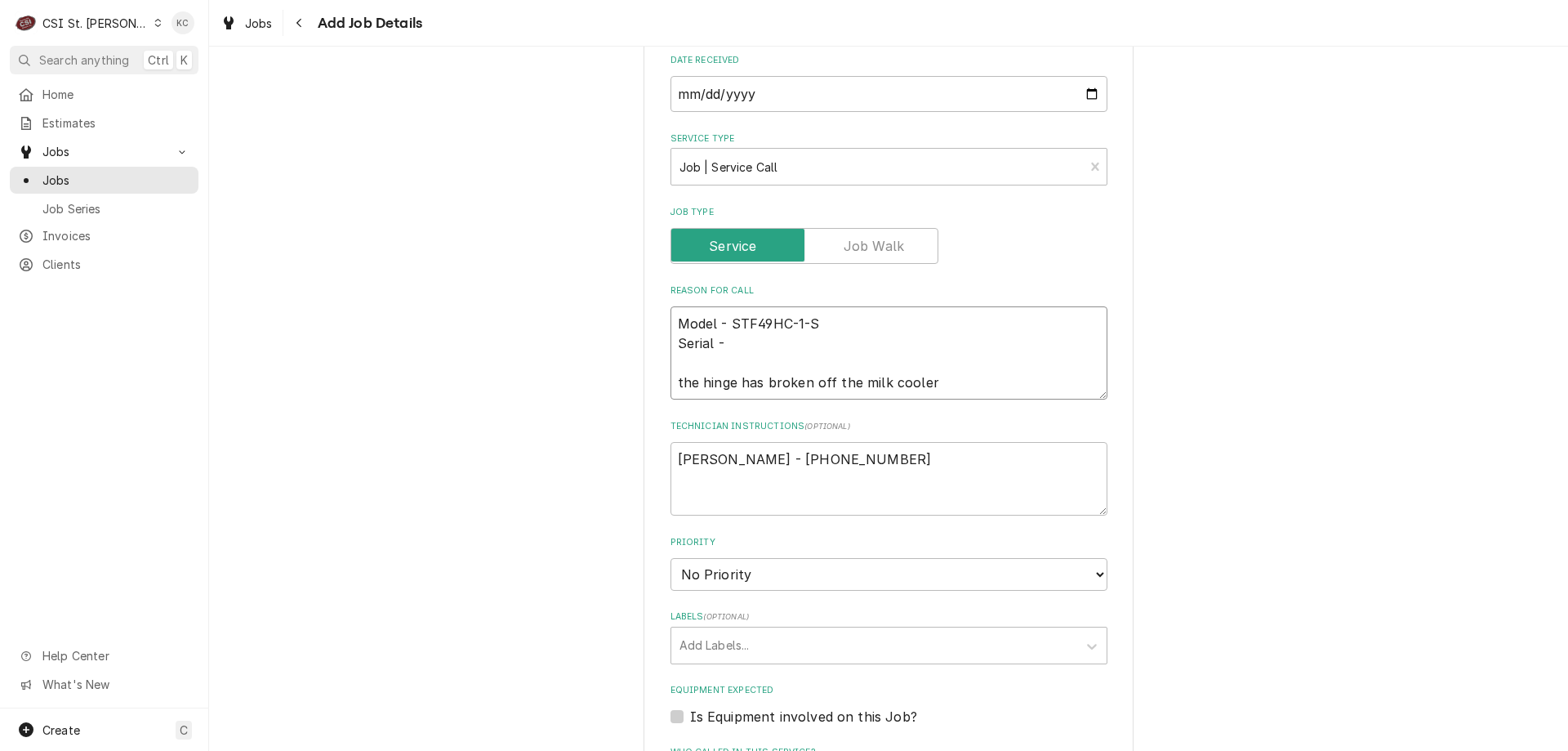
click at [805, 320] on textarea "Model - STF49HC-1-S Serial - the hinge has broken off the milk cooler" at bounding box center [890, 353] width 437 height 93
paste textarea "15208710"
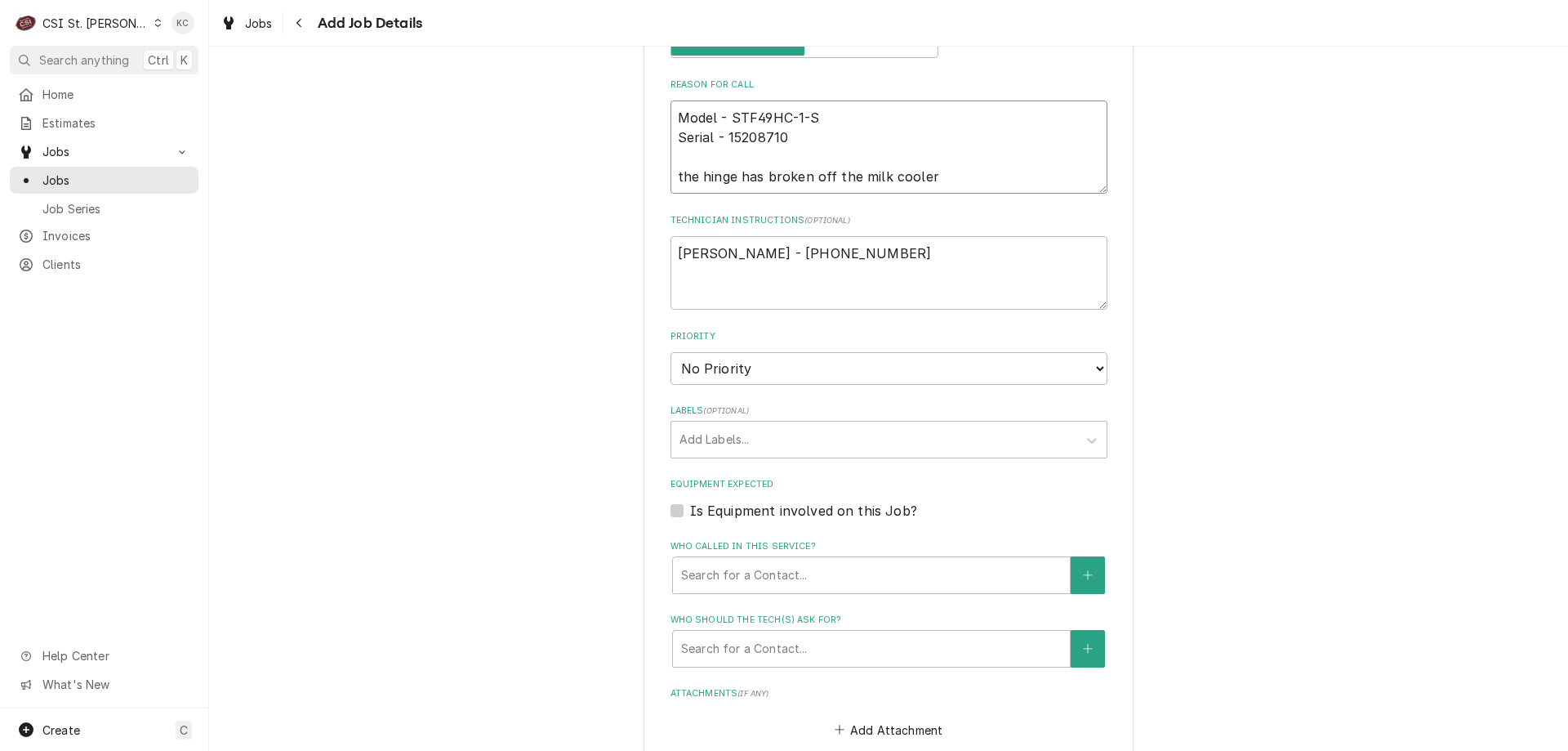
scroll to position [1143, 0]
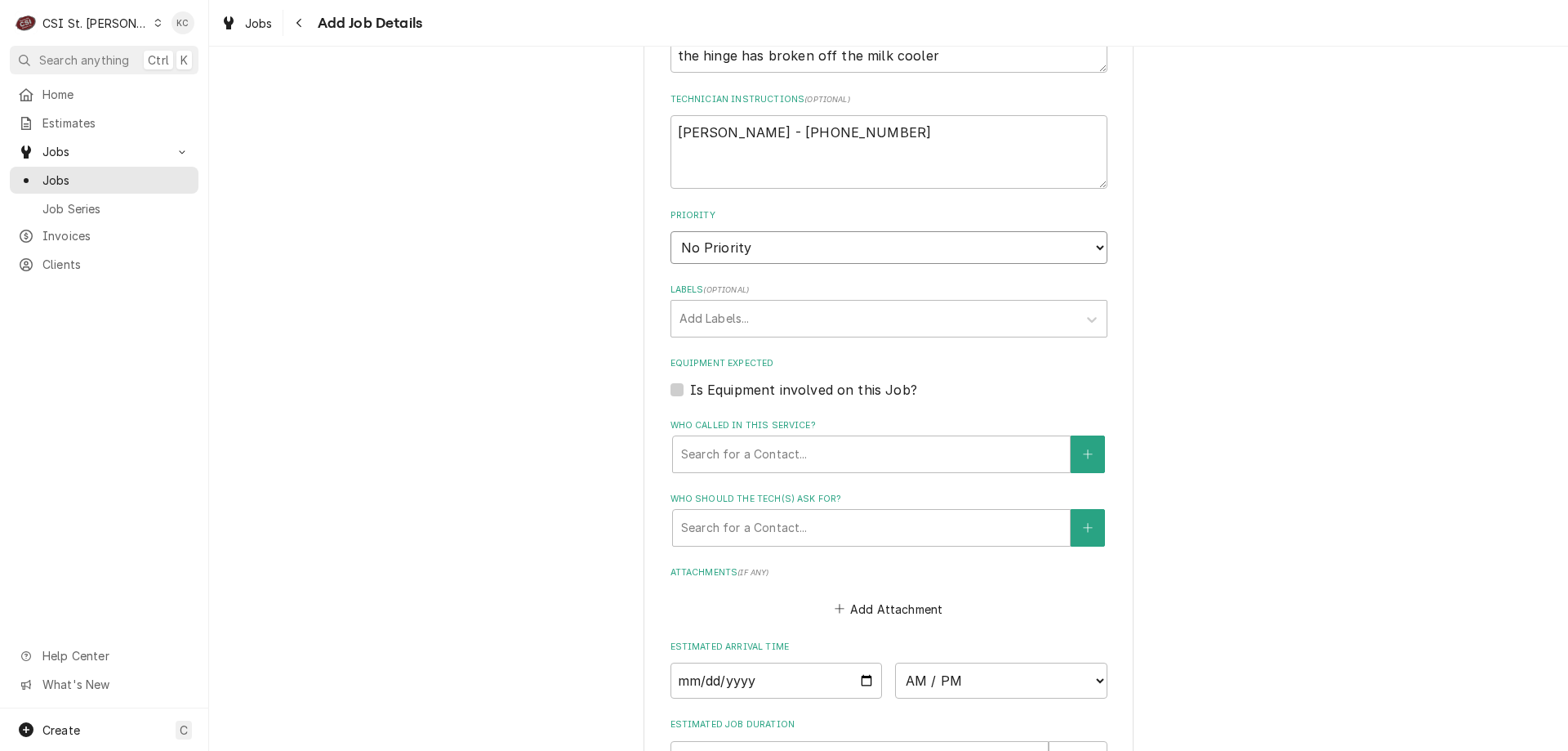
click at [768, 231] on select "No Priority Urgent High Medium Low" at bounding box center [890, 247] width 437 height 33
click at [671, 231] on select "No Priority Urgent High Medium Low" at bounding box center [890, 247] width 437 height 33
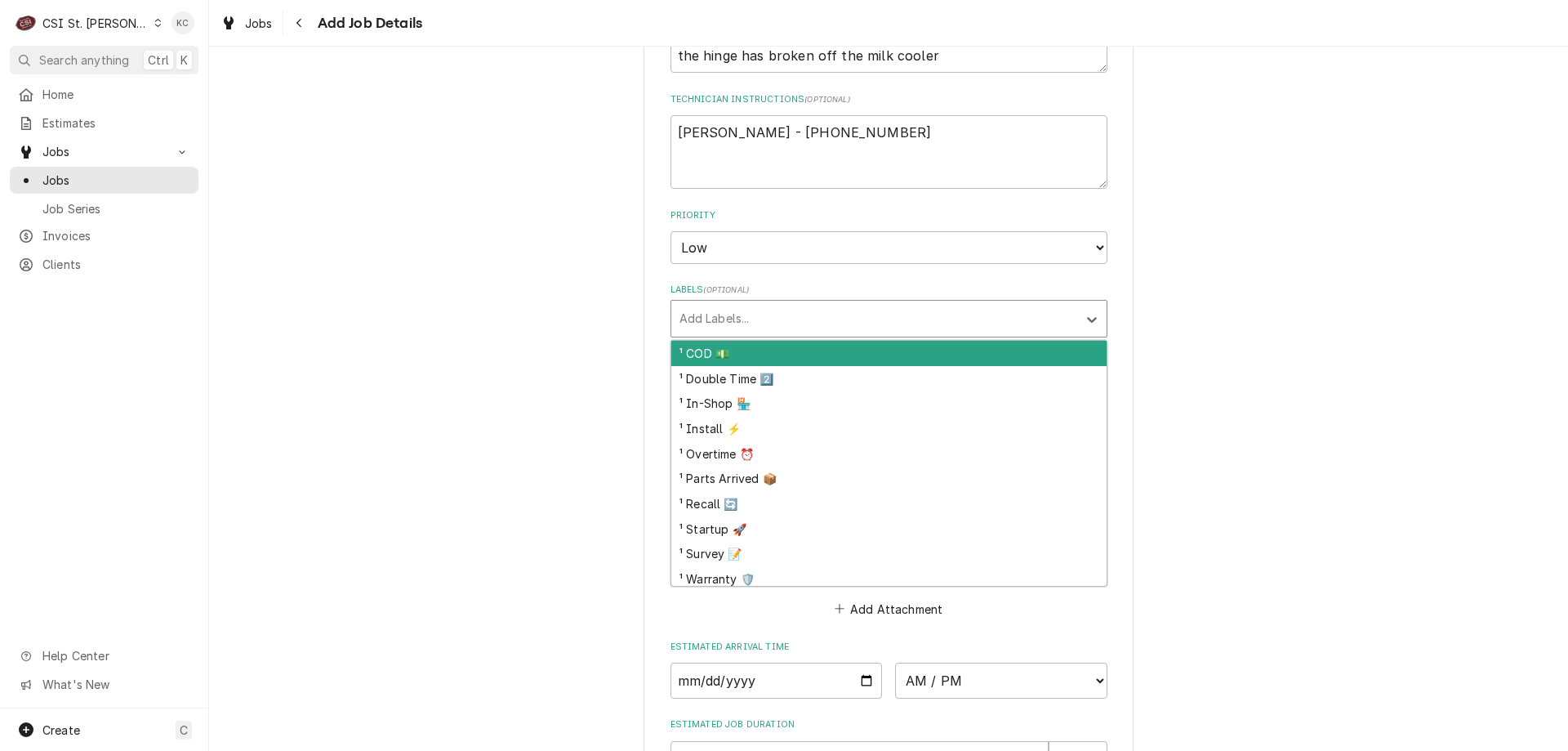
click at [711, 304] on div "Labels" at bounding box center [875, 318] width 390 height 29
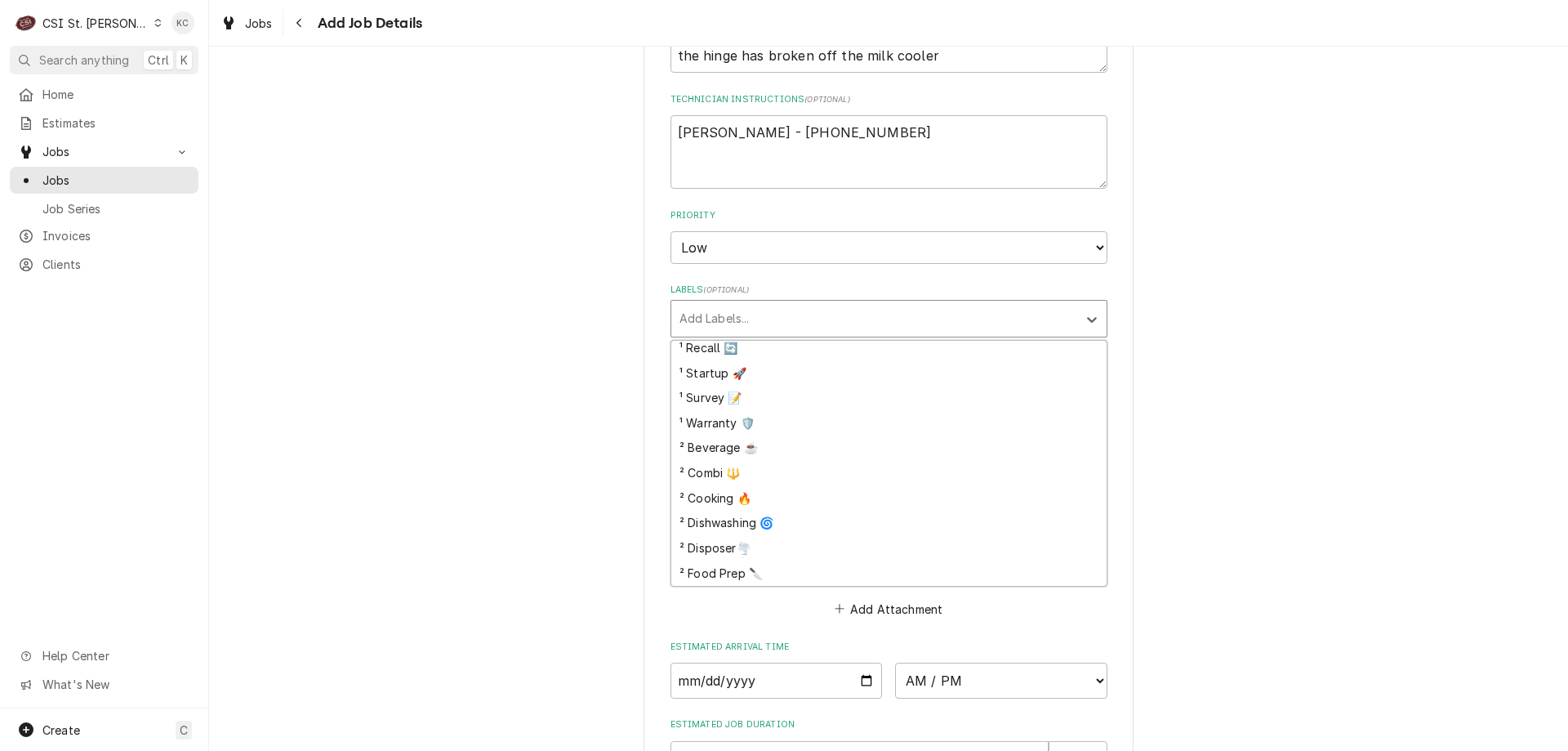
scroll to position [120, 0]
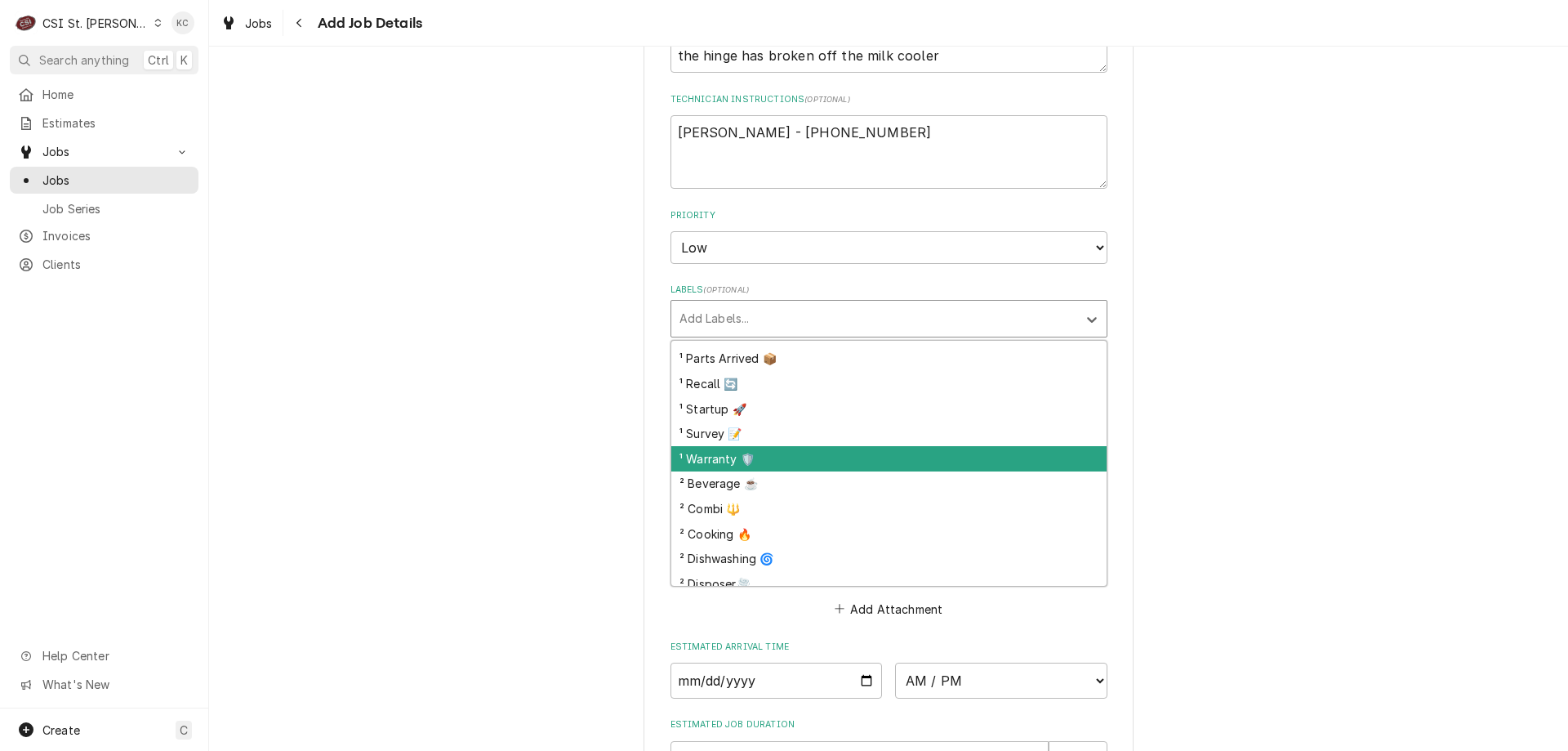
click at [752, 446] on div "¹ Warranty 🛡️" at bounding box center [889, 458] width 435 height 25
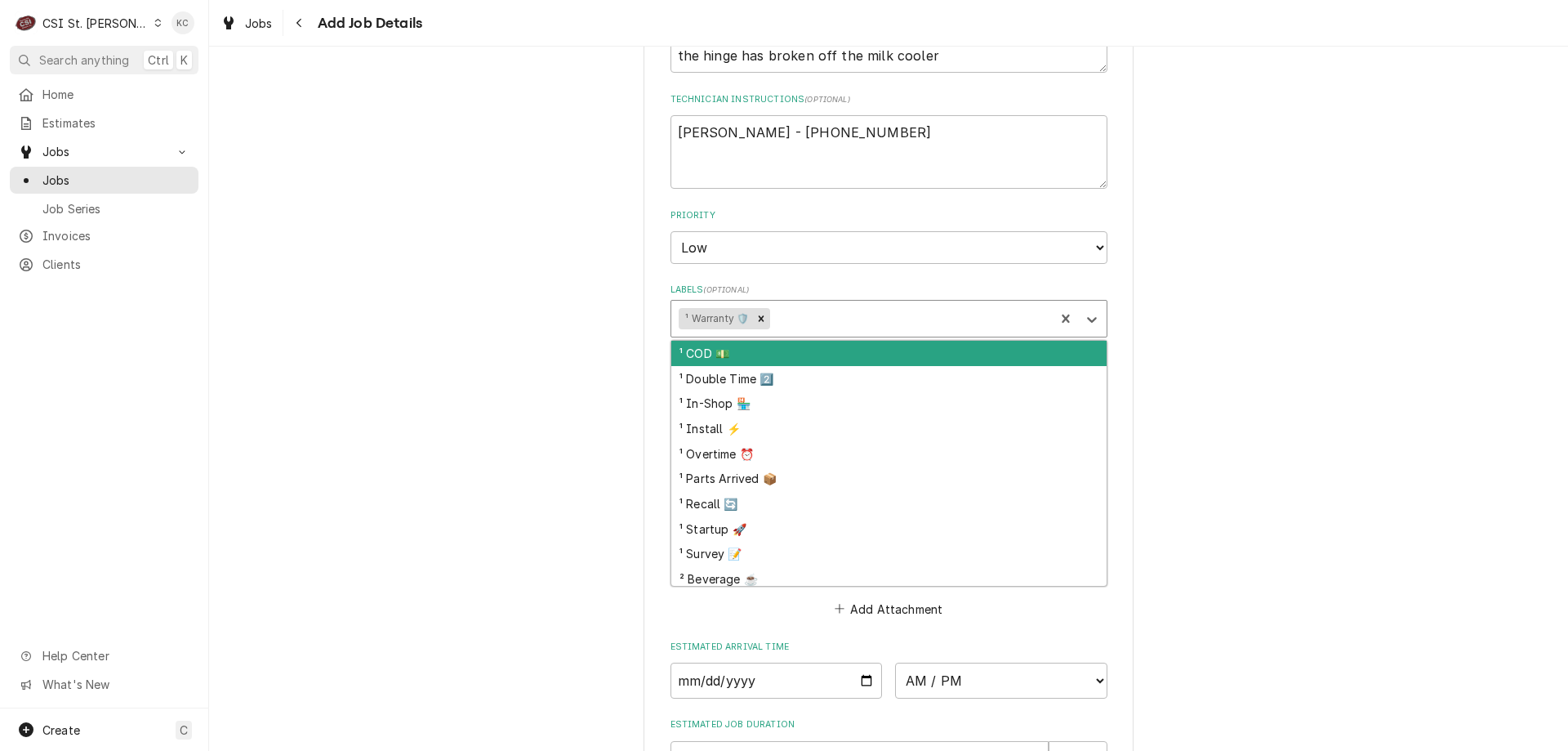
click at [800, 307] on div "Labels" at bounding box center [911, 318] width 274 height 29
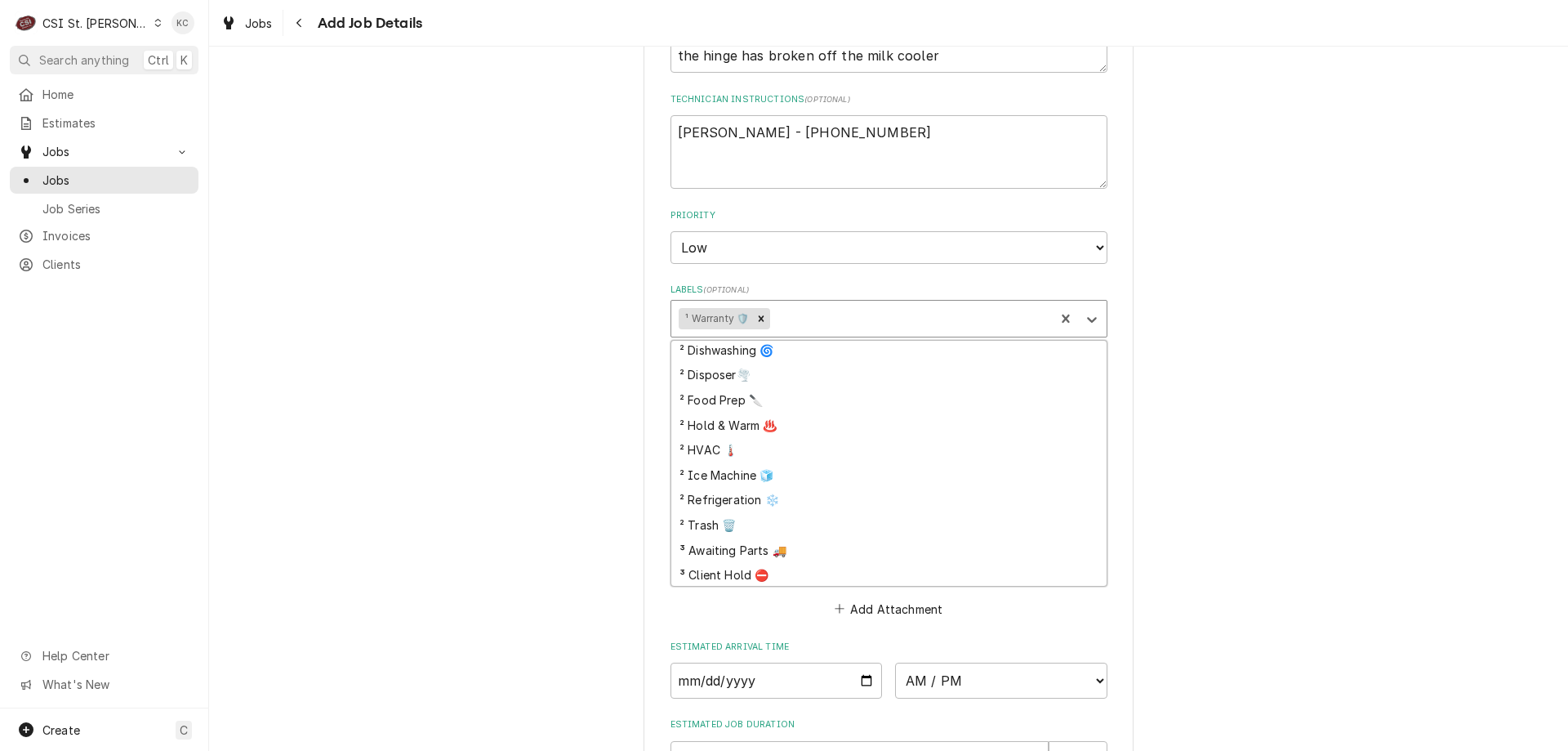
scroll to position [326, 0]
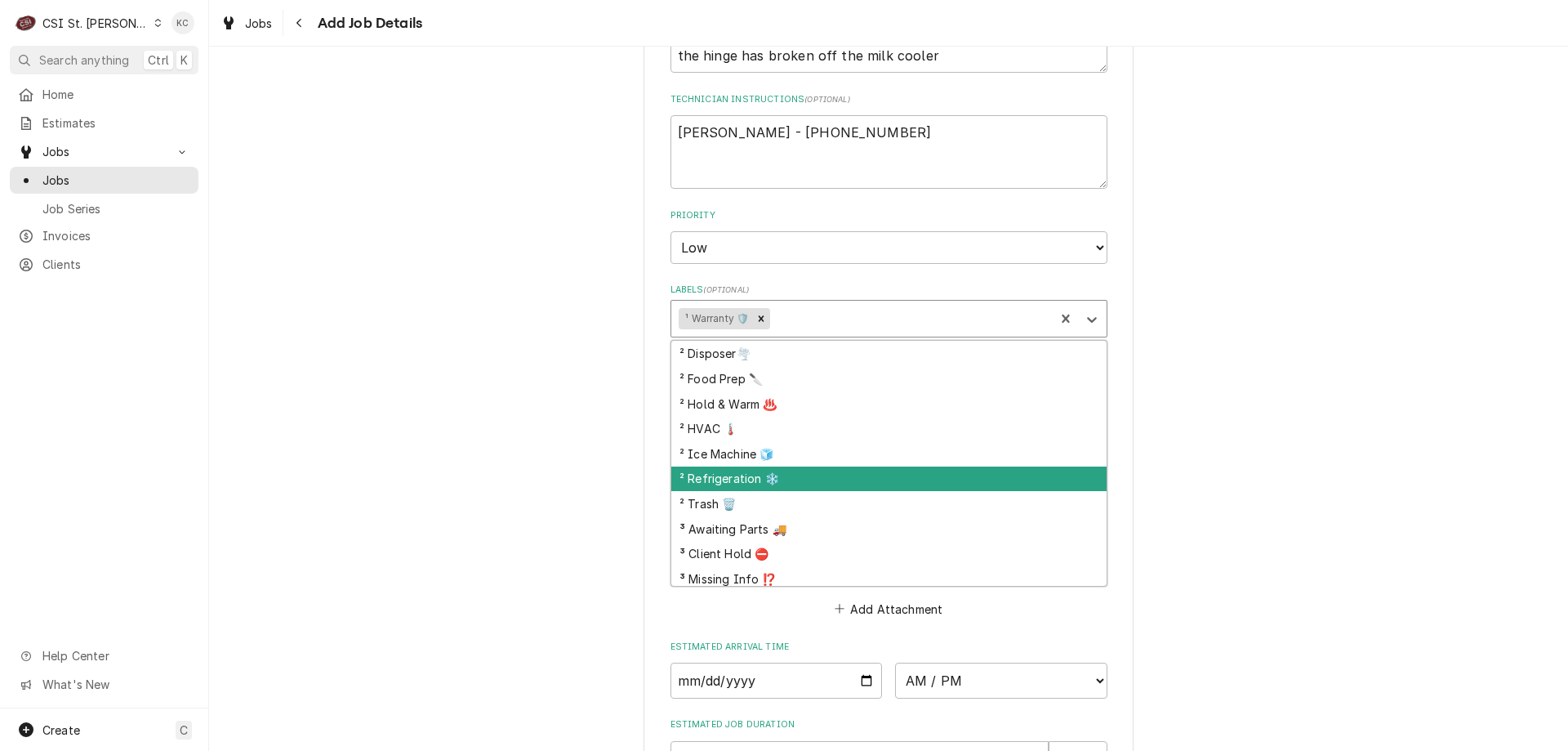
click at [800, 466] on div "² Refrigeration ❄️" at bounding box center [889, 478] width 435 height 25
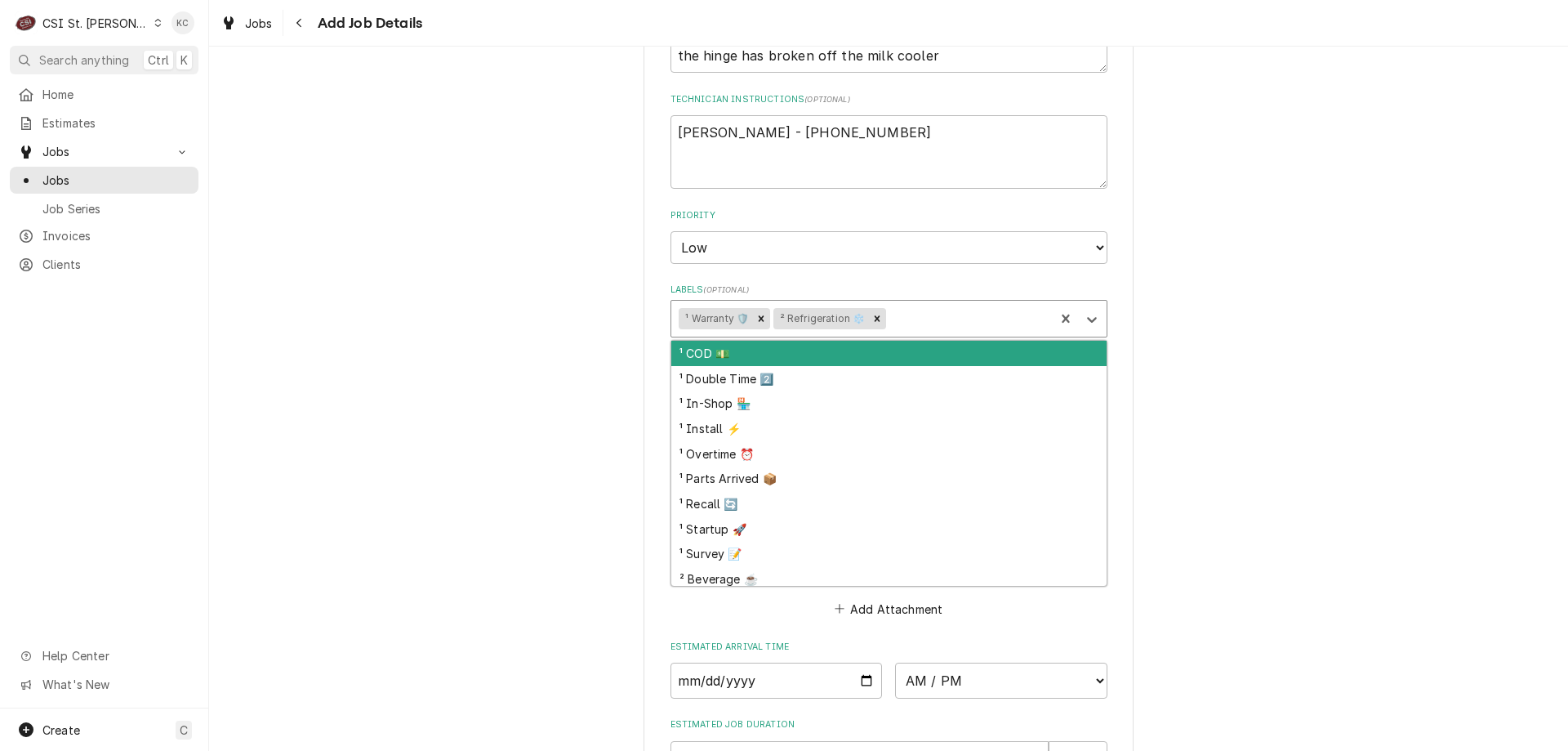
click at [902, 304] on div "Labels" at bounding box center [968, 318] width 157 height 29
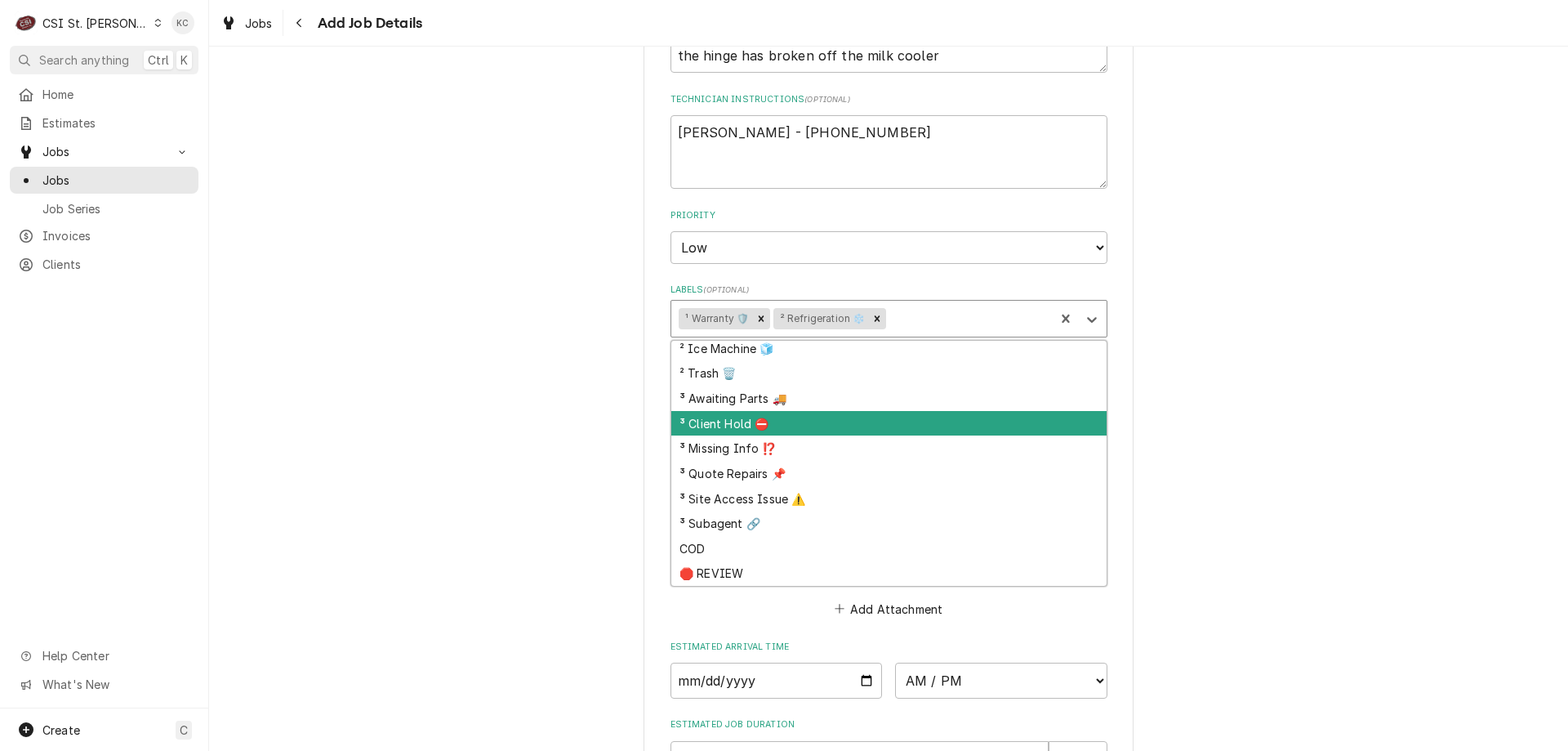
scroll to position [423, 0]
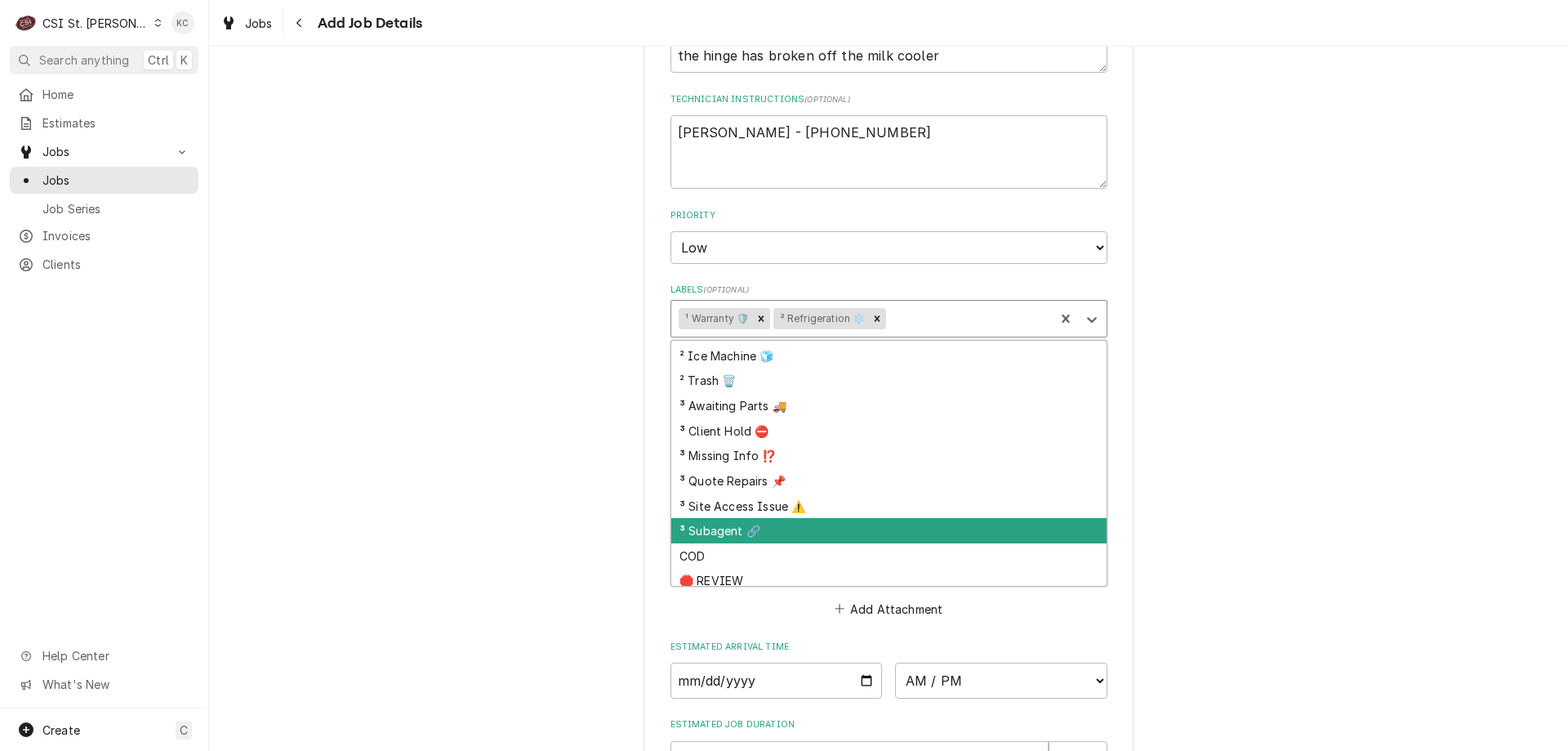
click at [823, 518] on div "³ Subagent 🔗" at bounding box center [889, 530] width 435 height 25
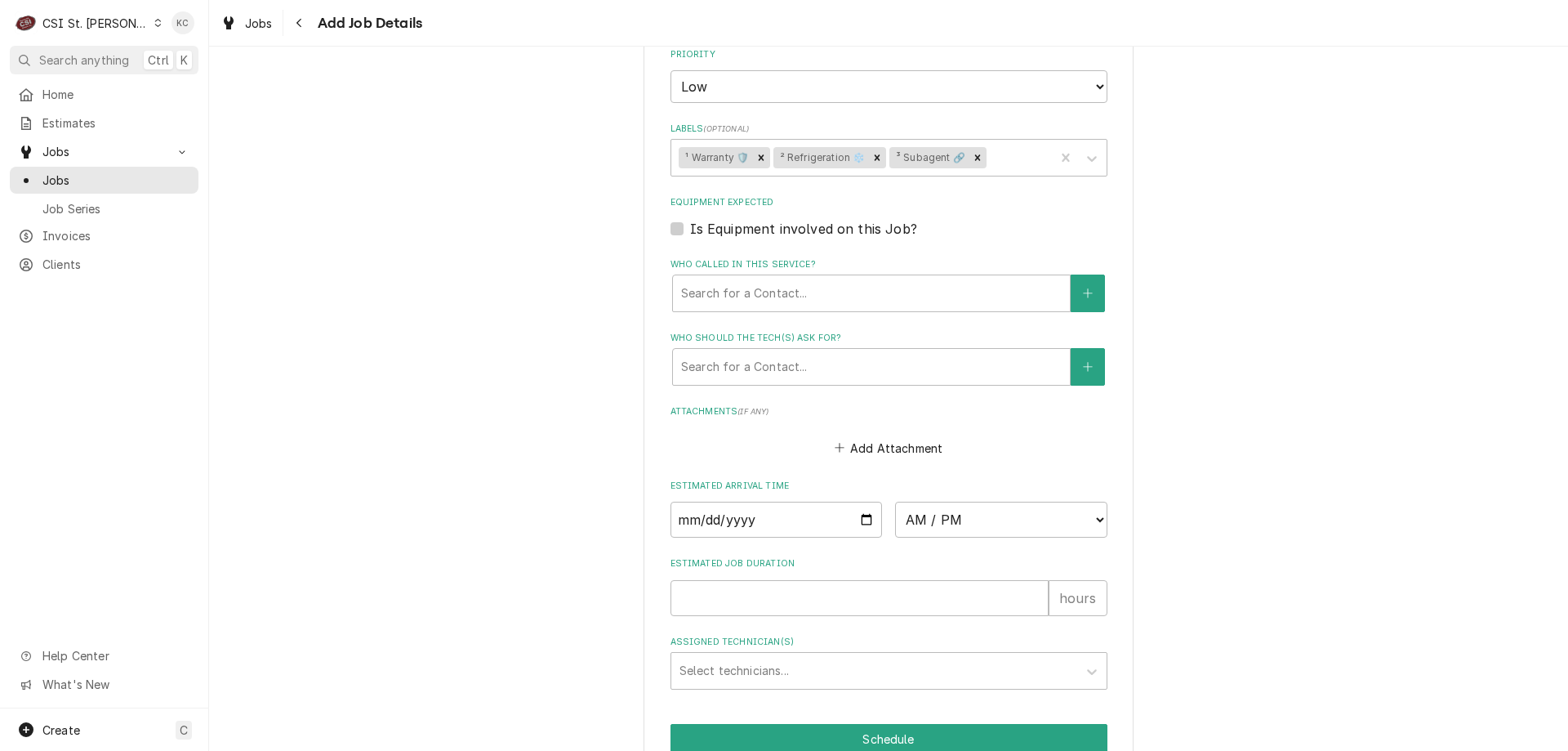
scroll to position [1307, 0]
click at [881, 433] on button "Add Attachment" at bounding box center [889, 444] width 115 height 23
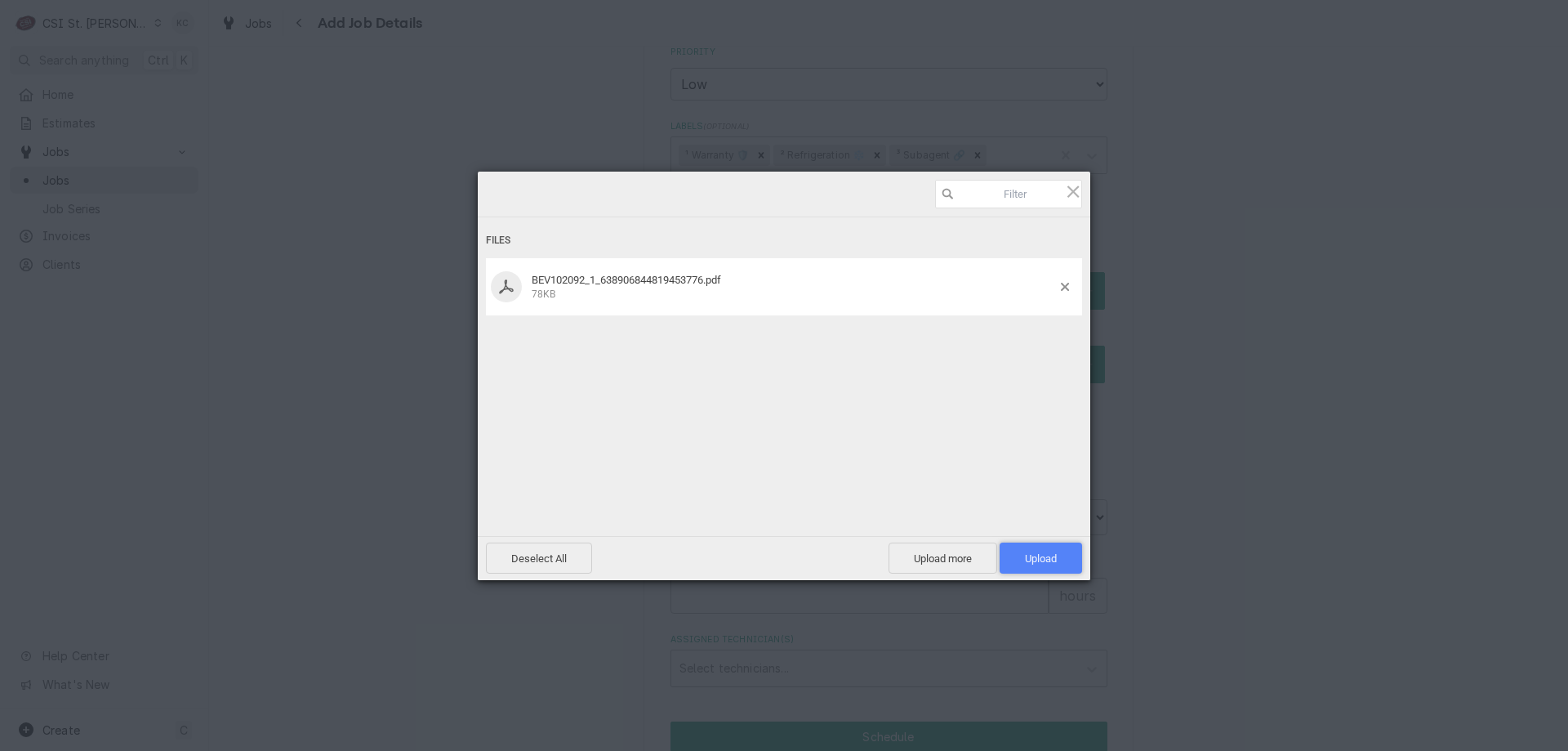
click at [1020, 559] on span "Upload 1" at bounding box center [1041, 557] width 83 height 31
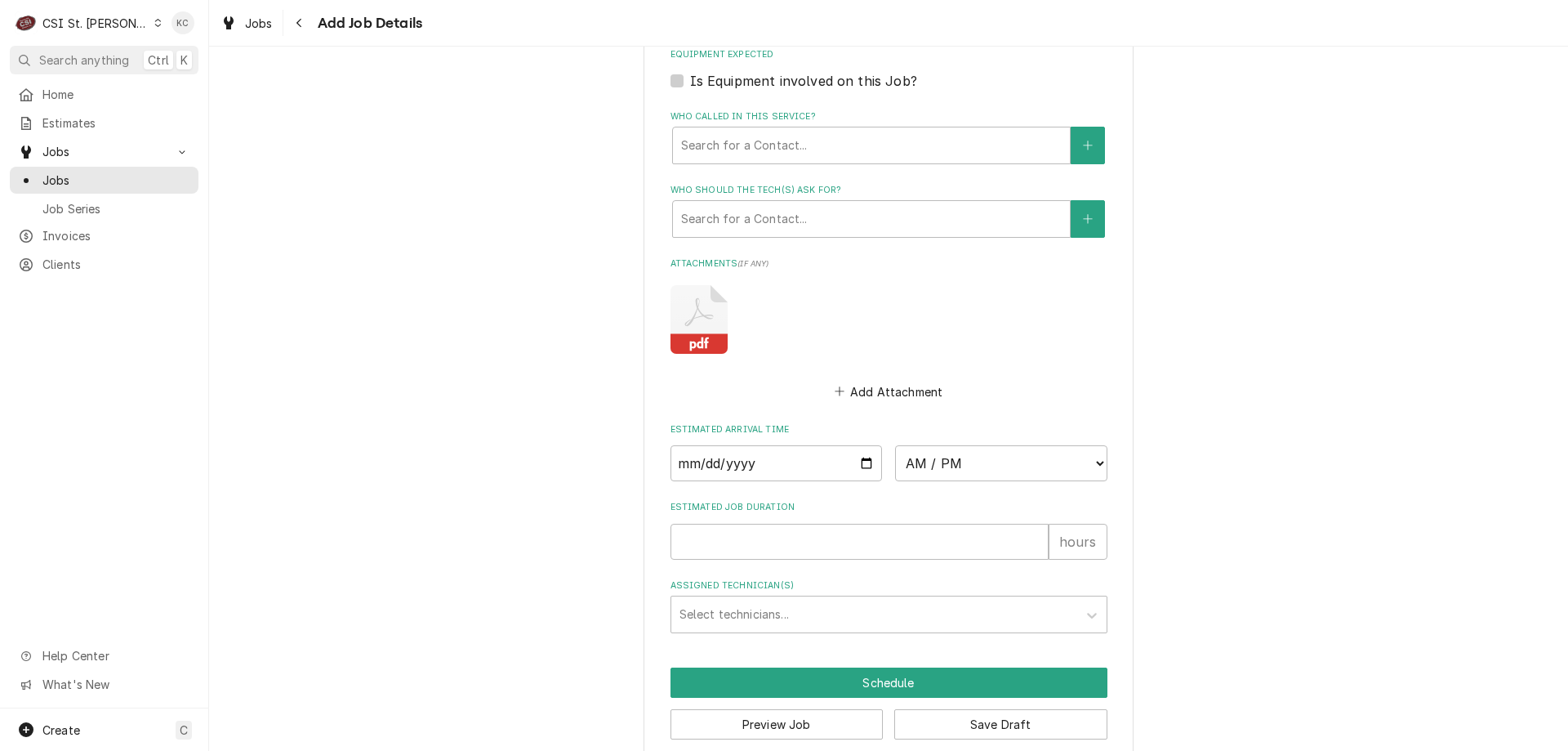
scroll to position [1456, 0]
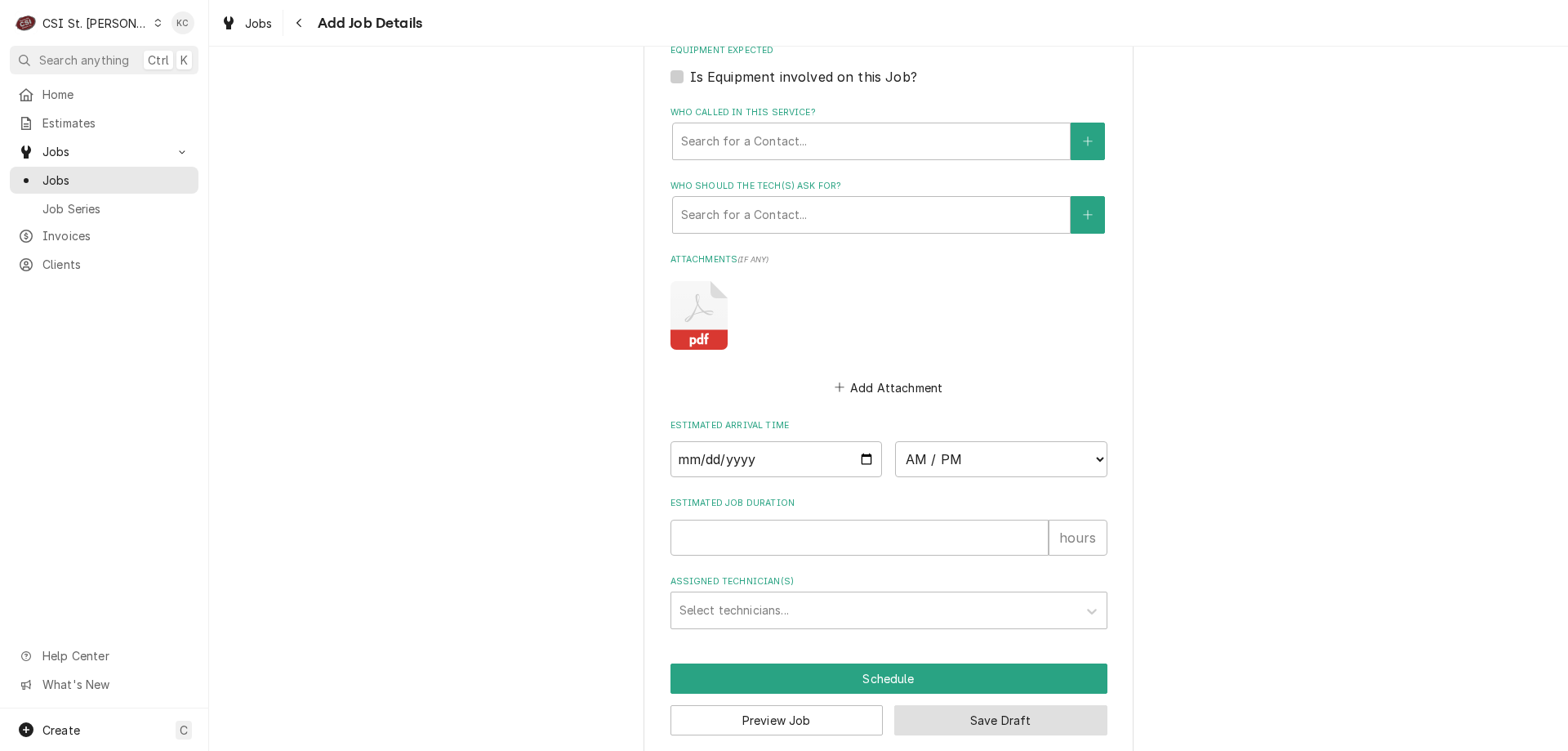
click at [1021, 705] on button "Save Draft" at bounding box center [1001, 720] width 213 height 30
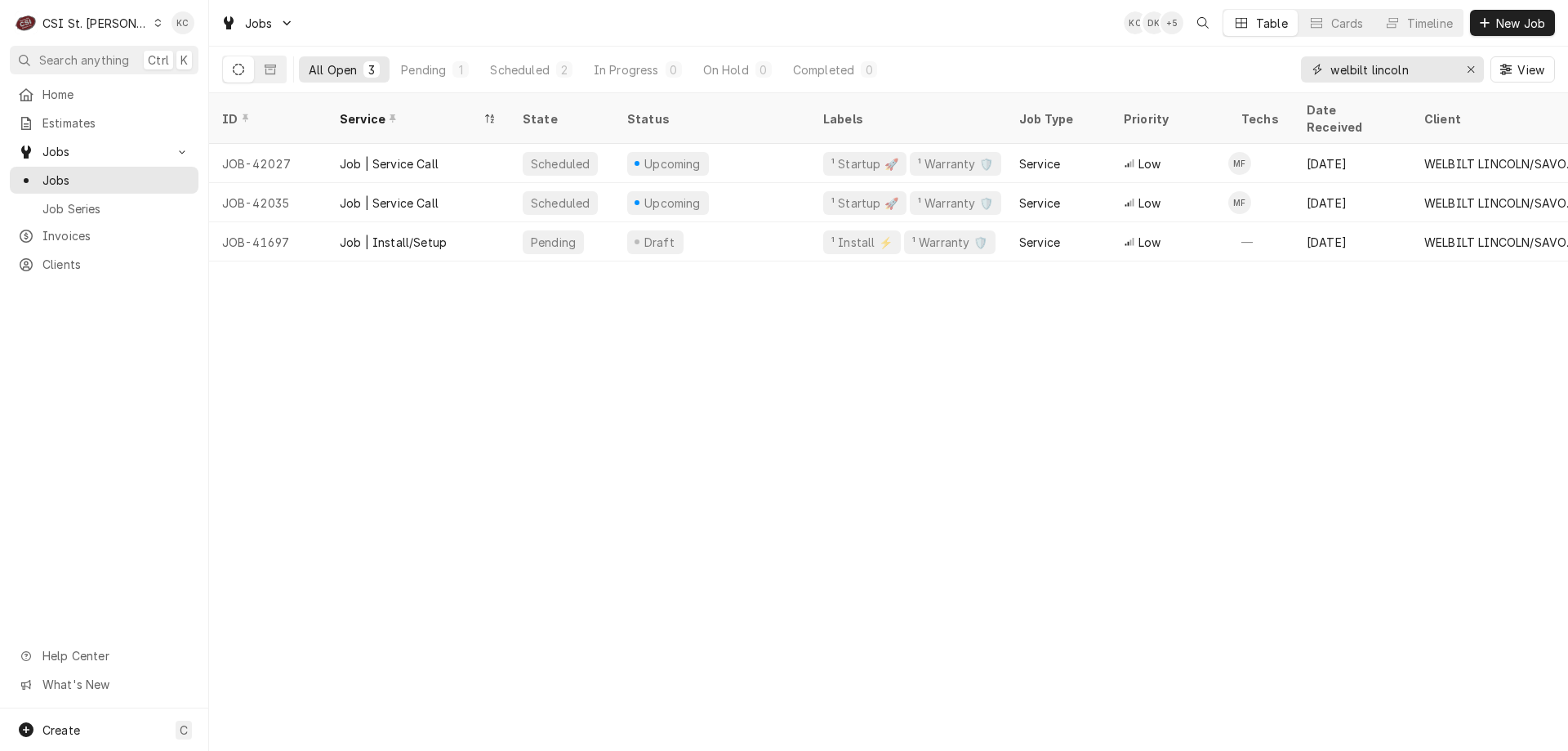
drag, startPoint x: 1419, startPoint y: 65, endPoint x: 1300, endPoint y: 68, distance: 119.0
click at [1301, 68] on div "welbilt lincoln" at bounding box center [1392, 69] width 183 height 26
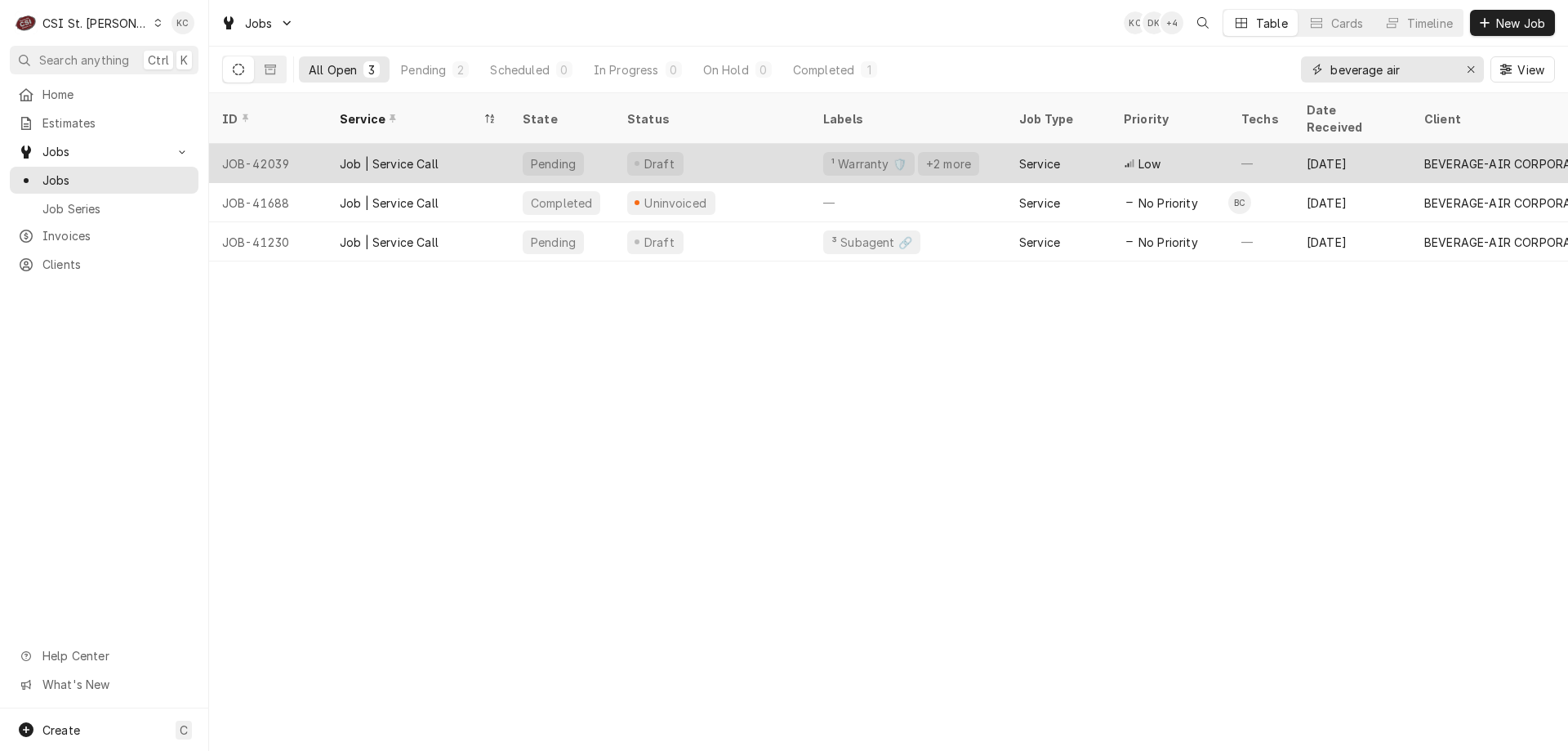
type input "beverage air"
click at [1425, 155] on div "BEVERAGE-AIR CORPORATION" at bounding box center [1502, 163] width 157 height 17
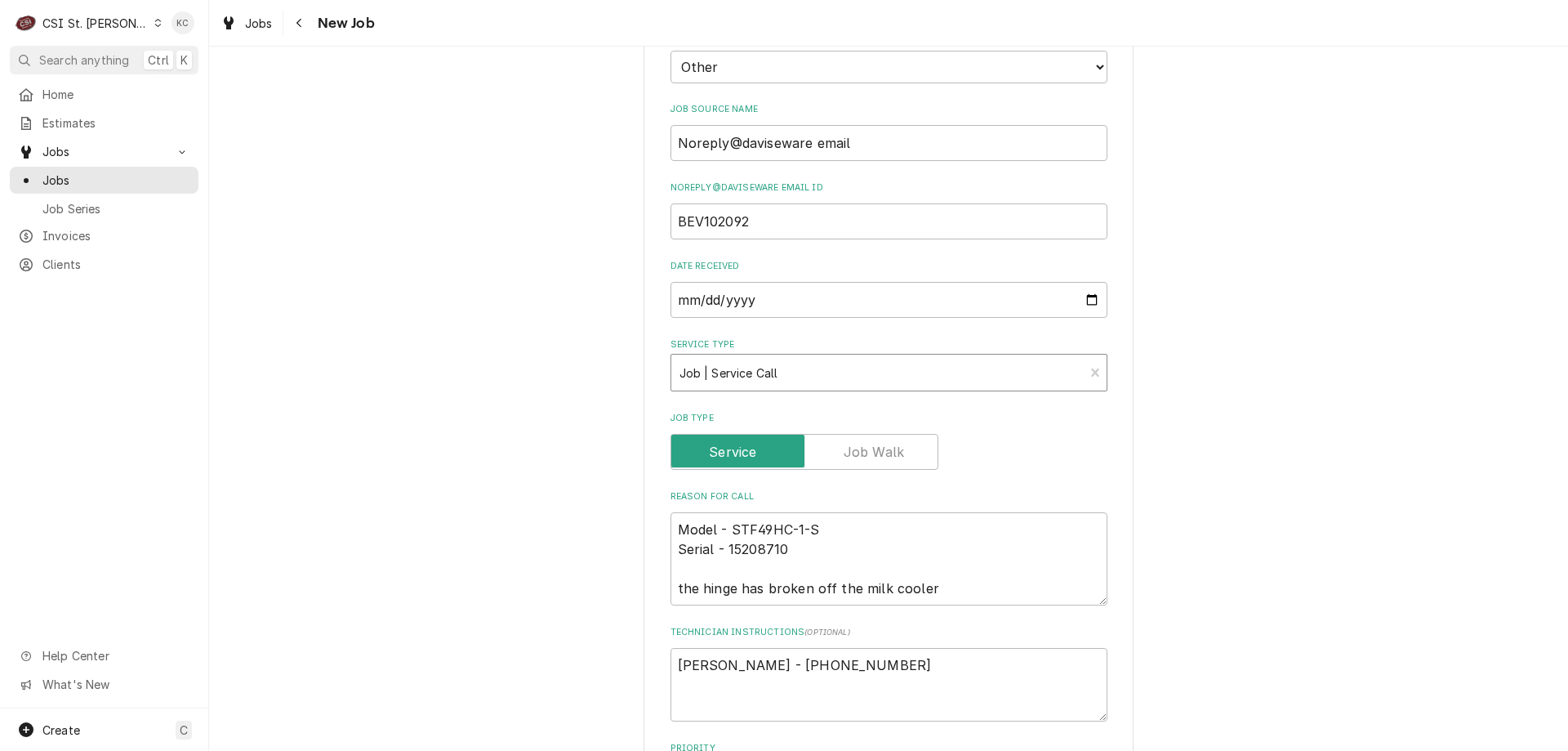
scroll to position [653, 0]
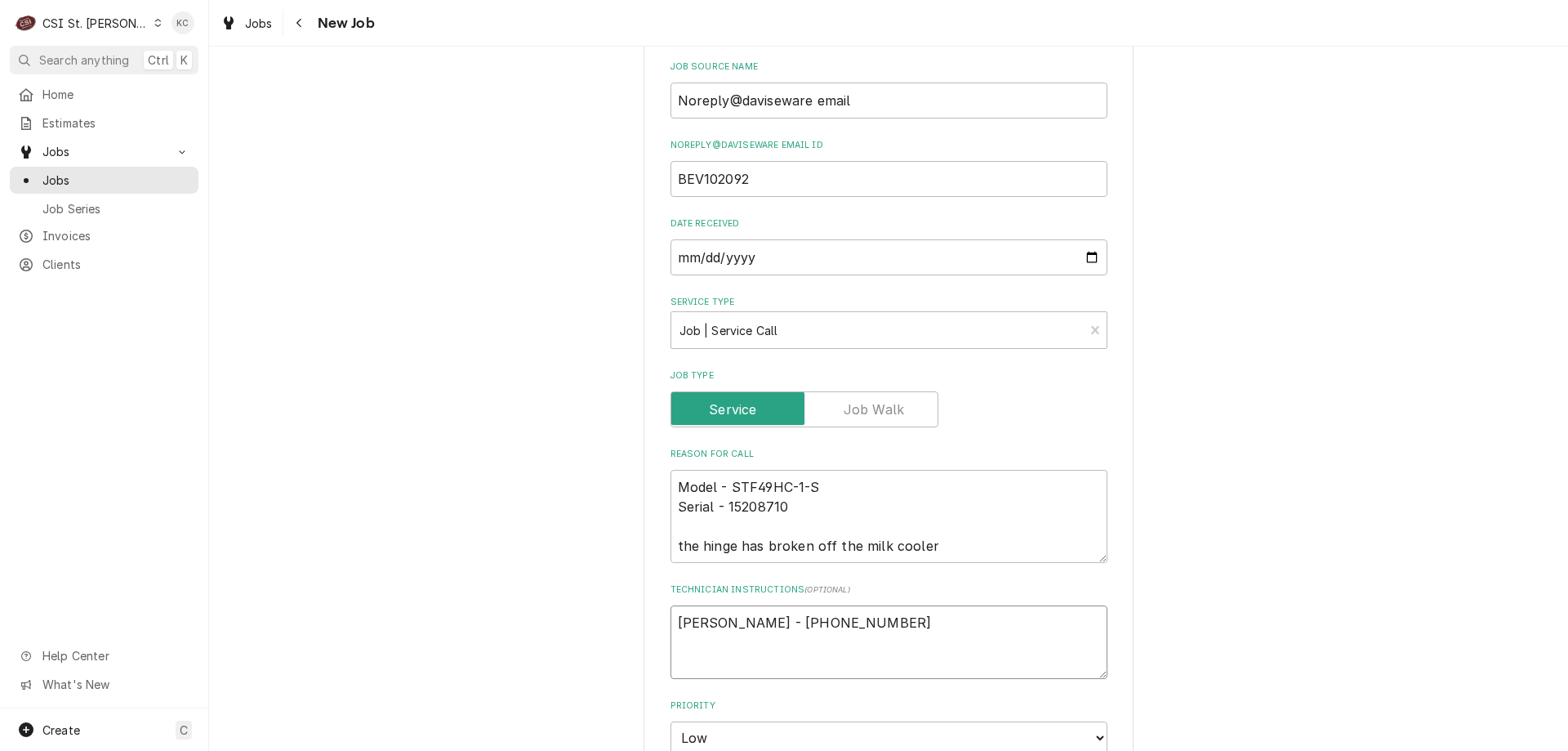
click at [675, 605] on textarea "Jill Morey - 417 294-0341" at bounding box center [890, 642] width 437 height 74
type textarea "x"
type textarea "Jill Morey - 417 294-0341"
type textarea "x"
type textarea "Jill Morey - 417 294-0341"
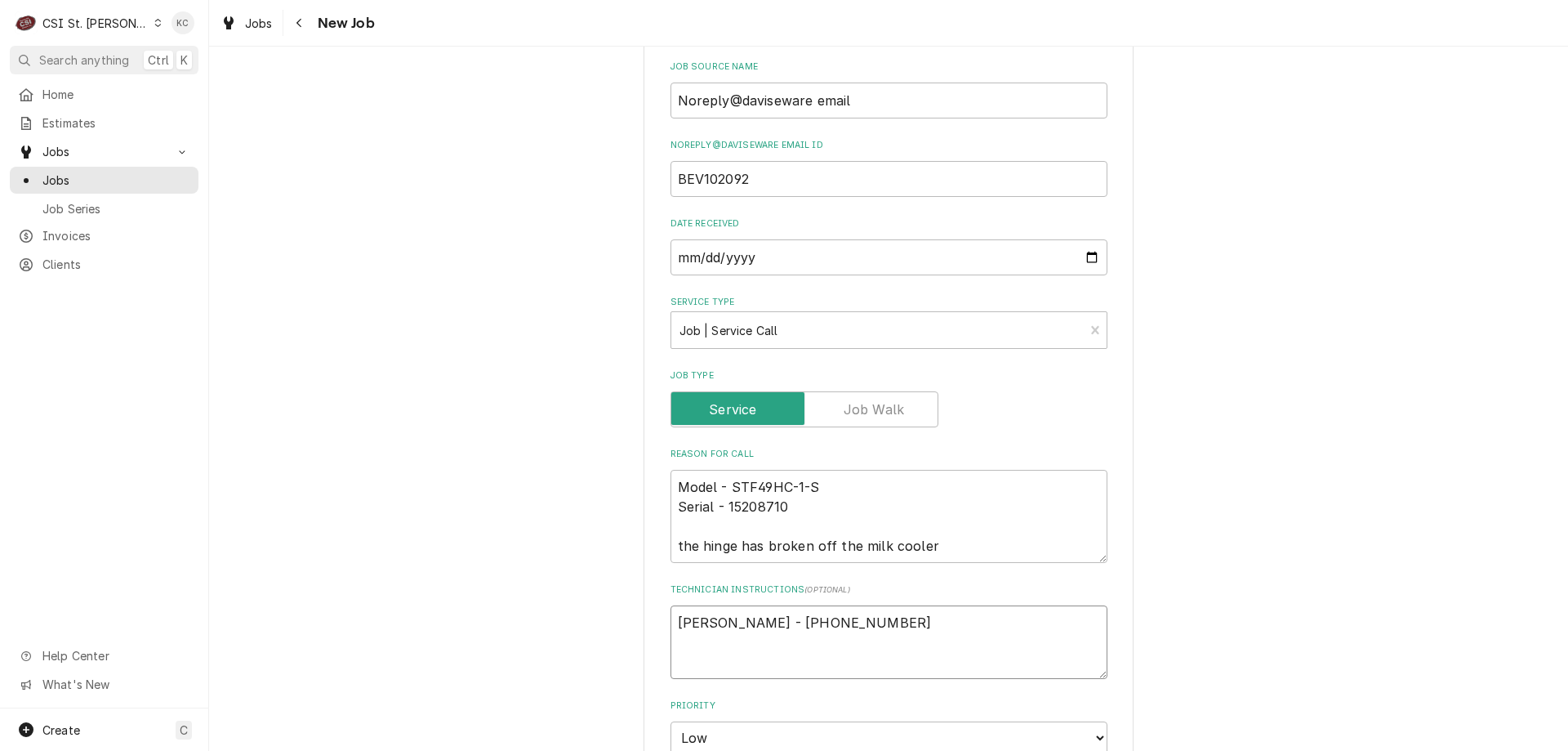
type textarea "x"
type textarea "C Jill Morey - 417 294-0341"
type textarea "x"
type textarea "CA Jill Morey - 417 294-0341"
type textarea "x"
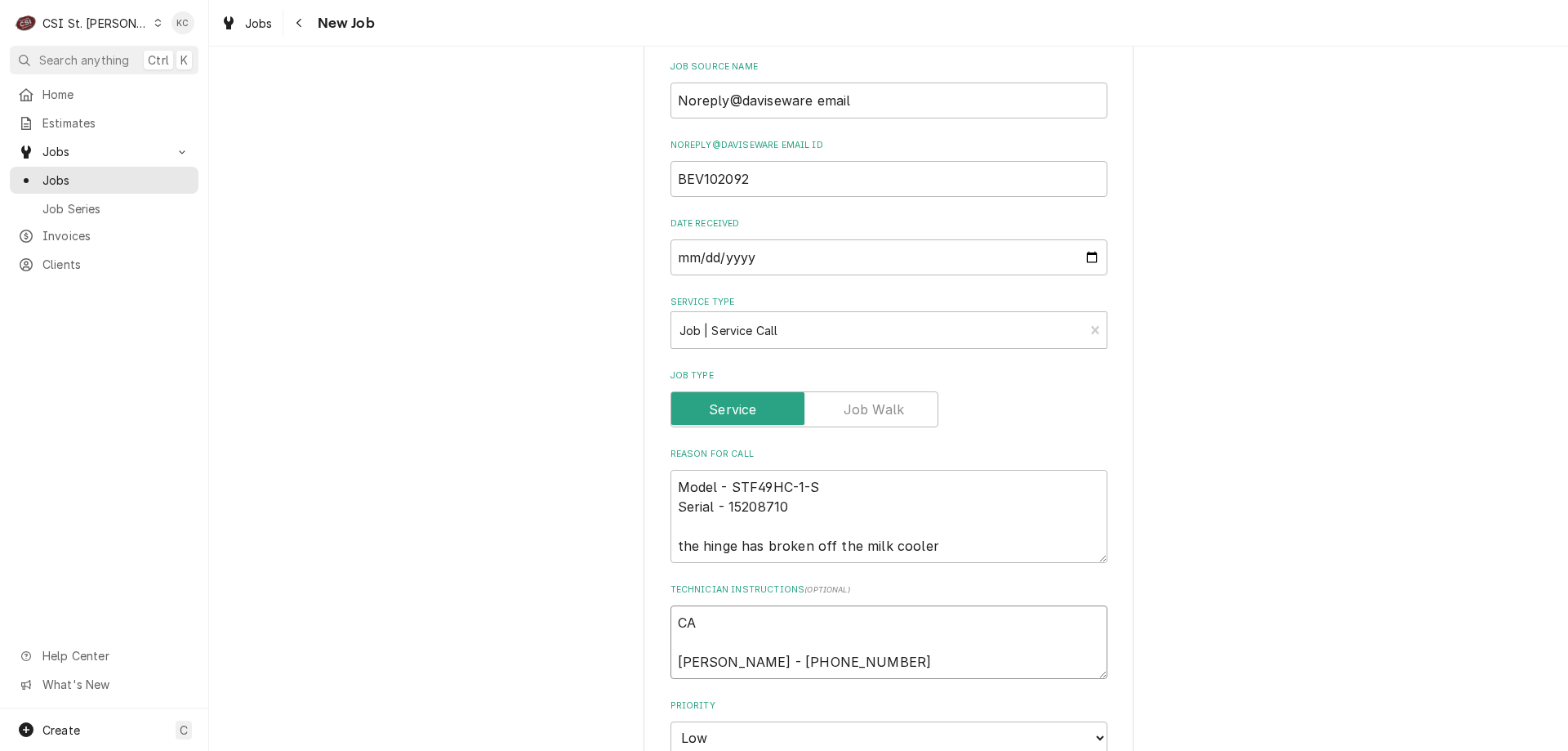
type textarea "CAL Jill Morey - 417 294-0341"
type textarea "x"
type textarea "CALL Jill Morey - 417 294-0341"
type textarea "x"
type textarea "CALL Jill Morey - 417 294-0341"
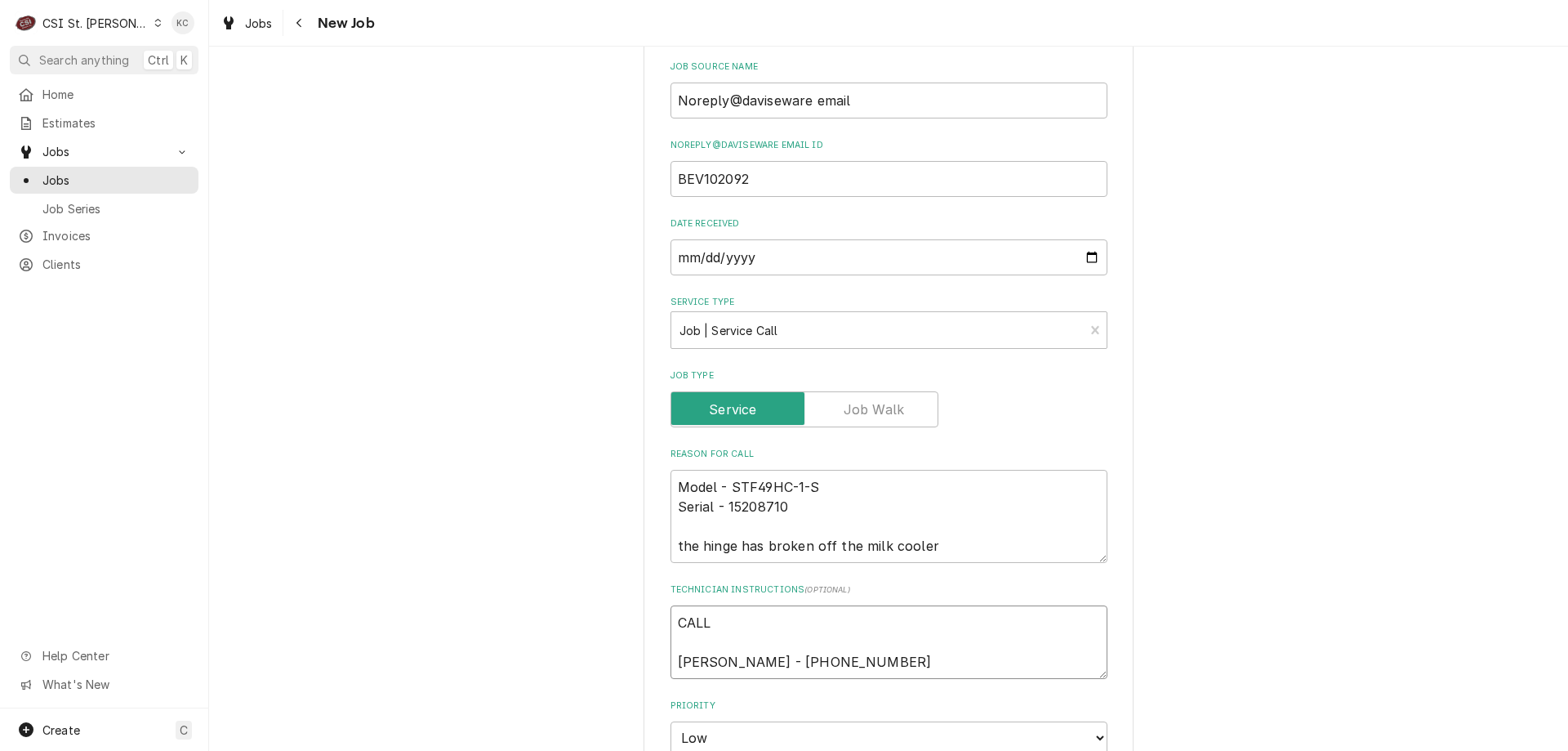
type textarea "x"
type textarea "CALL i Jill Morey - 417 294-0341"
type textarea "x"
type textarea "CALL is Jill Morey - 417 294-0341"
type textarea "x"
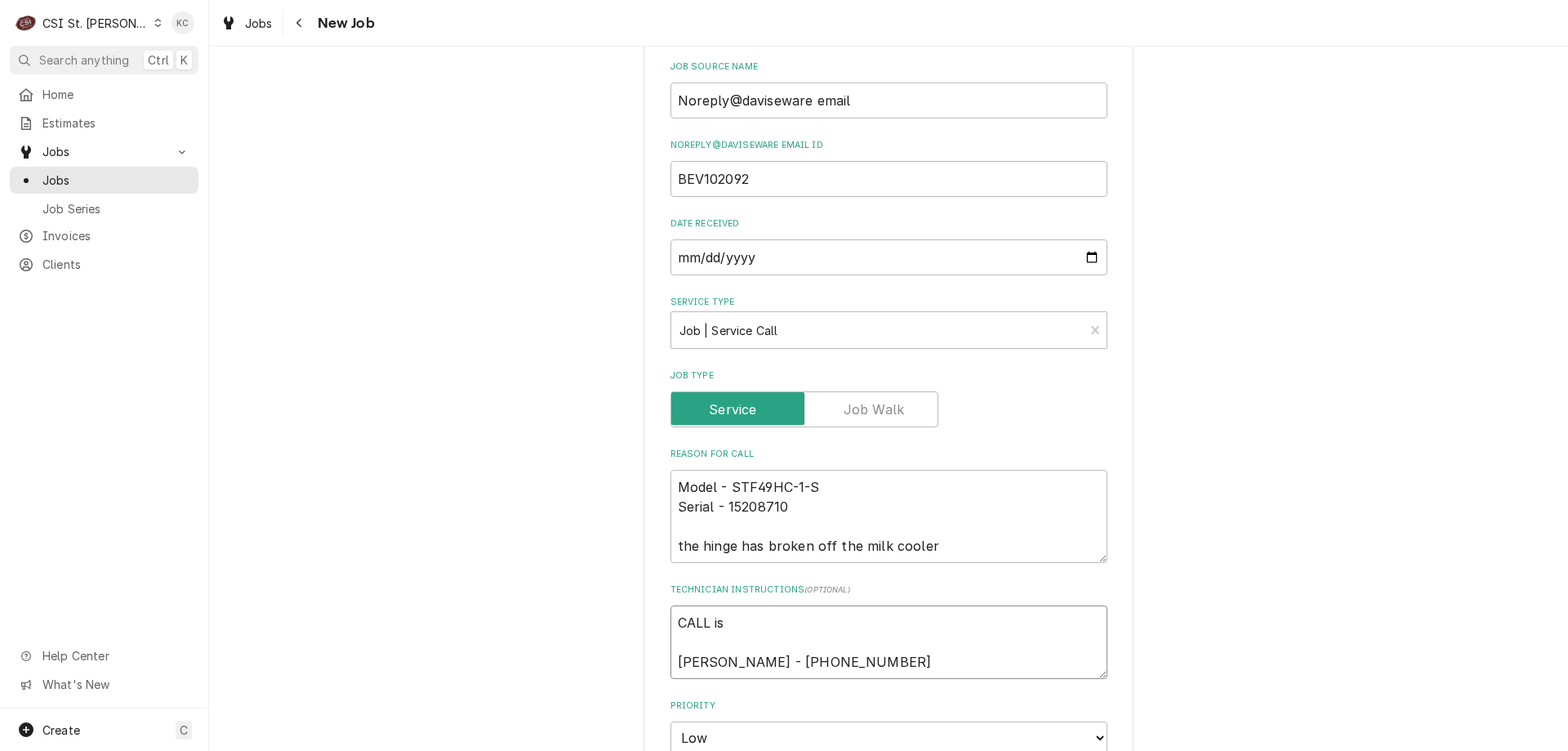
type textarea "CALL is Jill Morey - 417 294-0341"
type textarea "x"
type textarea "CALL is Jill Morey - 417 294-0341"
type textarea "x"
type textarea "CALL i Jill Morey - 417 294-0341"
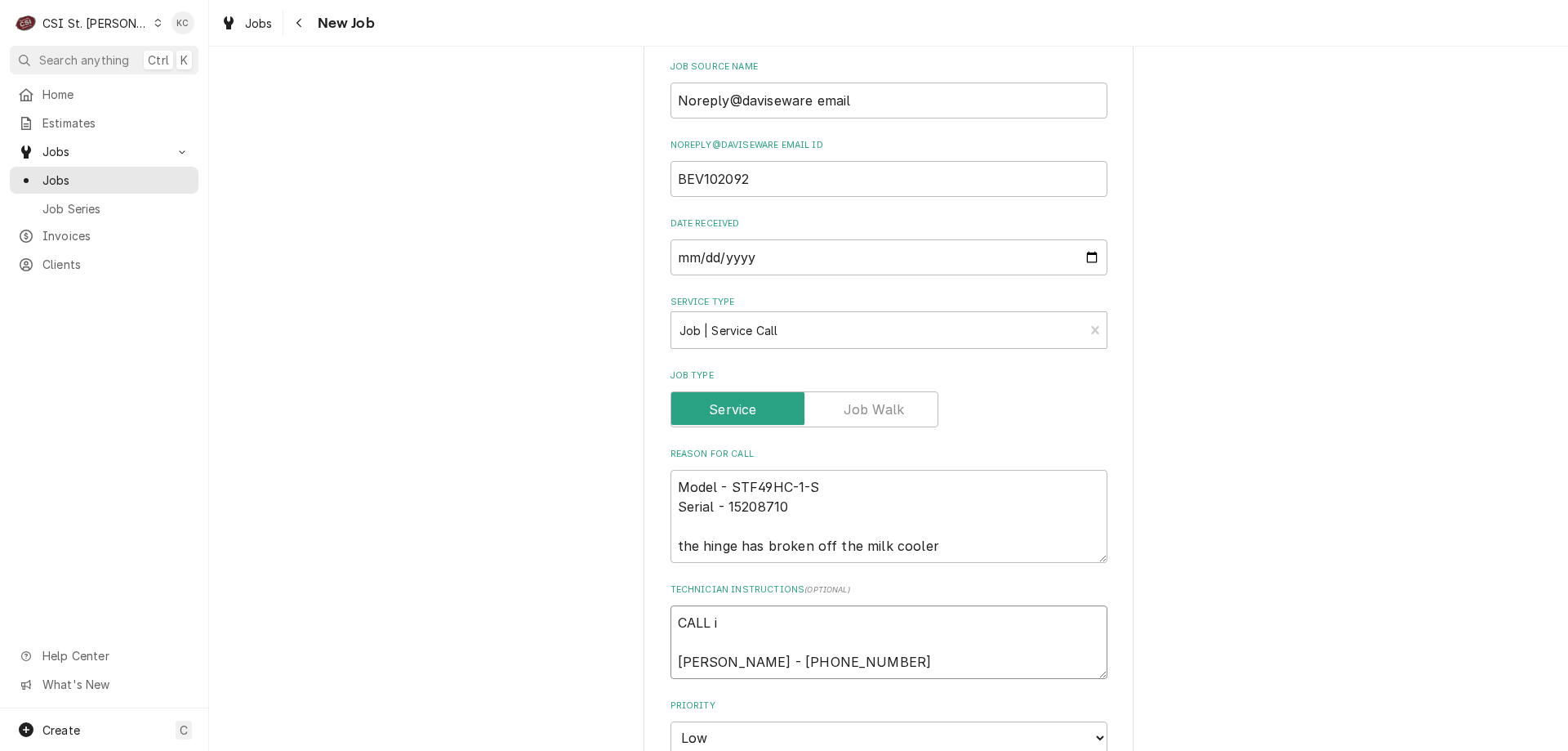
type textarea "x"
type textarea "CALL Jill Morey - 417 294-0341"
type textarea "x"
type textarea "CALL Jill Morey - 417 294-0341"
type textarea "x"
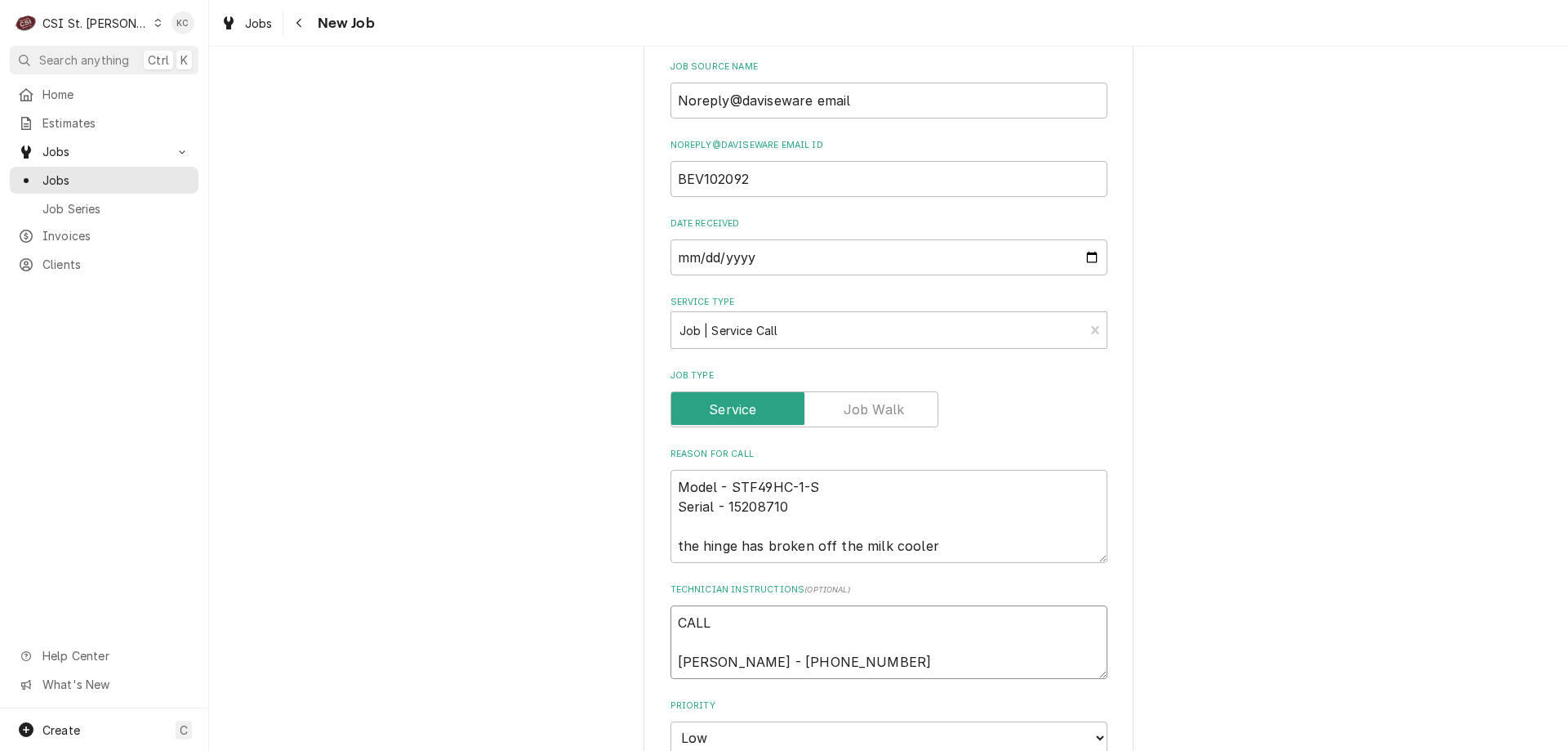
type textarea "CAL Jill Morey - 417 294-0341"
type textarea "x"
type textarea "CA Jill Morey - 417 294-0341"
type textarea "x"
type textarea "C Jill Morey - 417 294-0341"
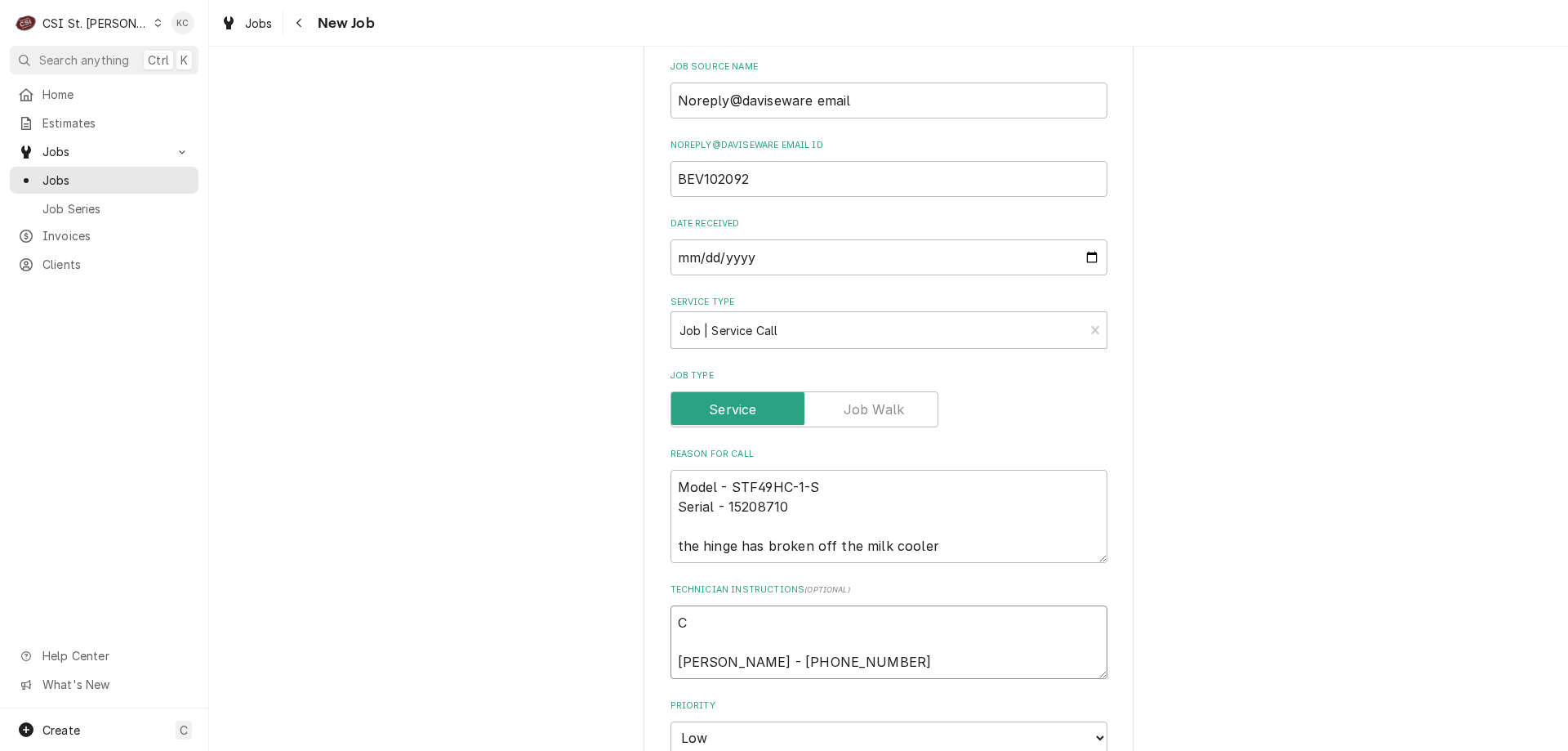
type textarea "x"
type textarea "Ca Jill Morey - 417 294-0341"
type textarea "x"
type textarea "Cal Jill Morey - 417 294-0341"
type textarea "x"
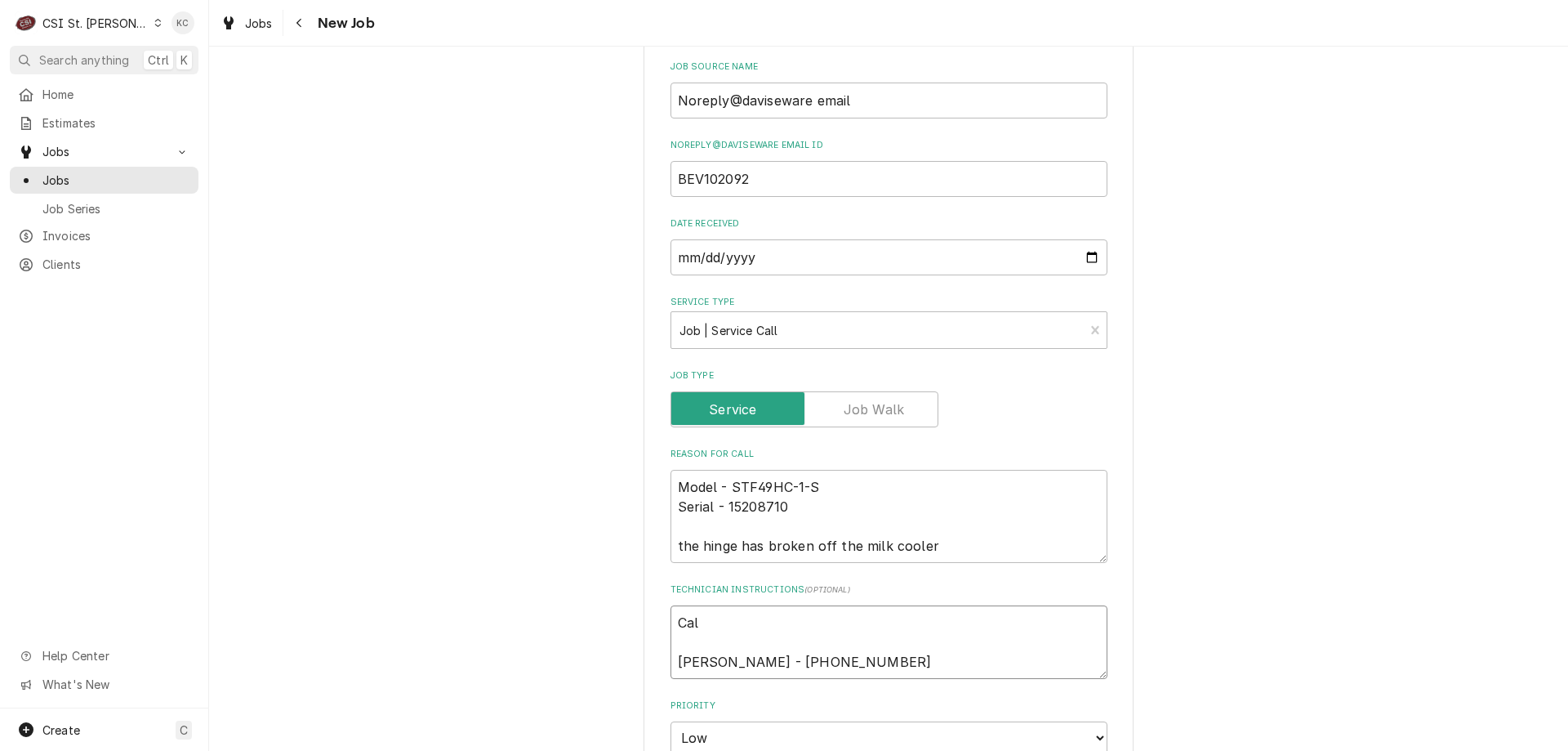
type textarea "Call Jill Morey - 417 294-0341"
type textarea "x"
type textarea "Call Jill Morey - 417 294-0341"
type textarea "x"
type textarea "Call i Jill Morey - 417 294-0341"
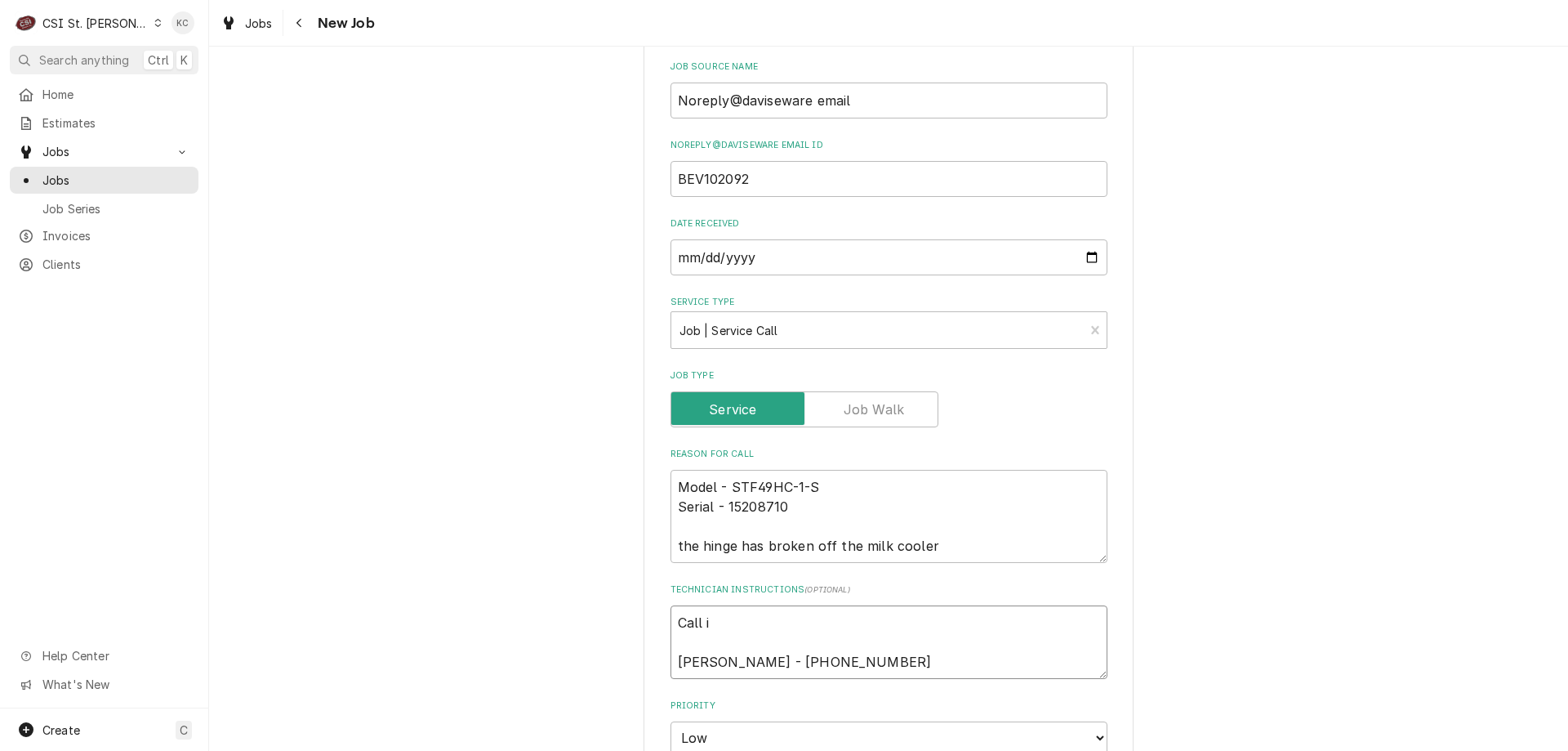
type textarea "x"
type textarea "Call is Jill Morey - 417 294-0341"
type textarea "x"
type textarea "Call is Jill Morey - 417 294-0341"
type textarea "x"
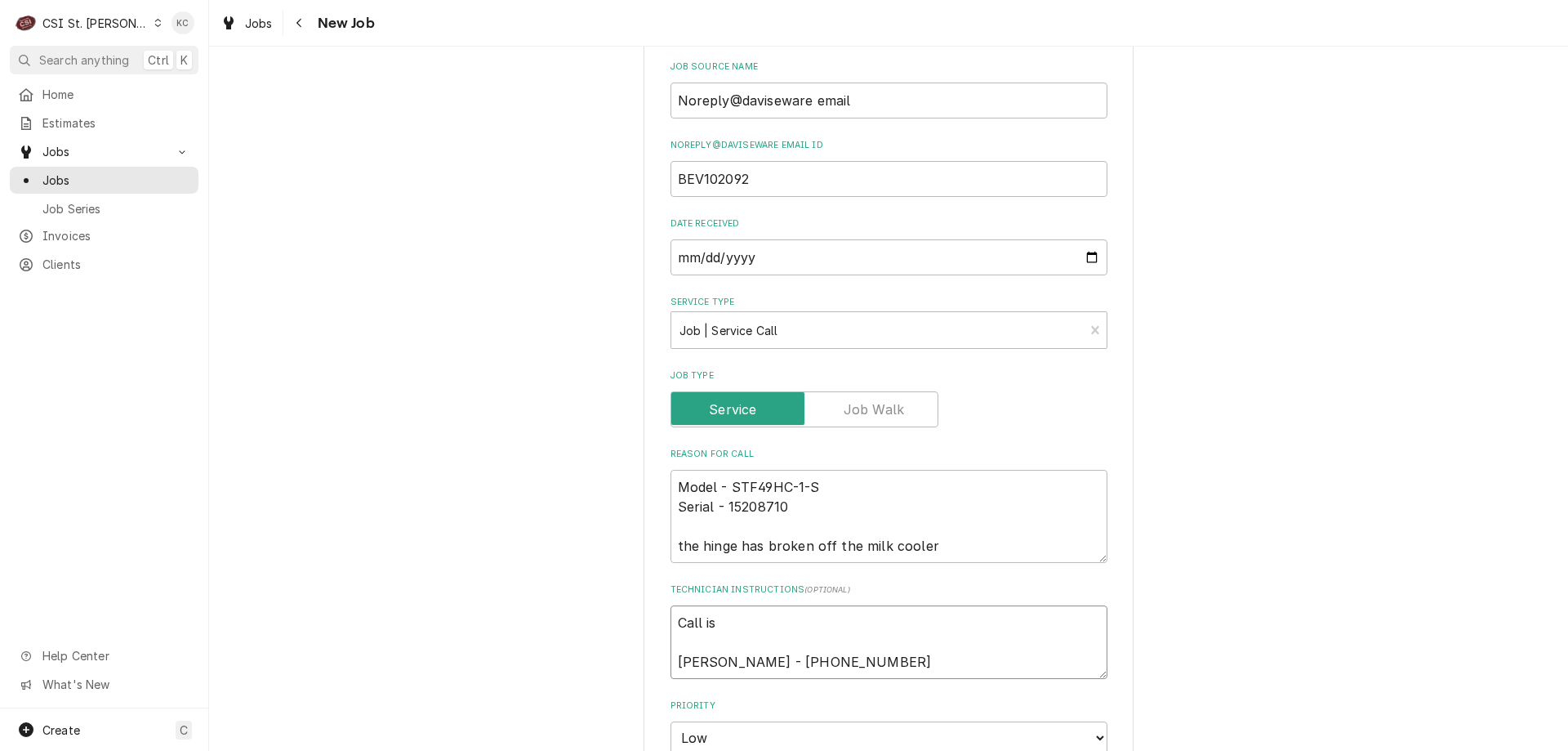
type textarea "Call is b Jill Morey - 417 294-0341"
type textarea "x"
type textarea "Call is bei Jill Morey - 417 294-0341"
type textarea "x"
type textarea "Call is being Jill Morey - 417 294-0341"
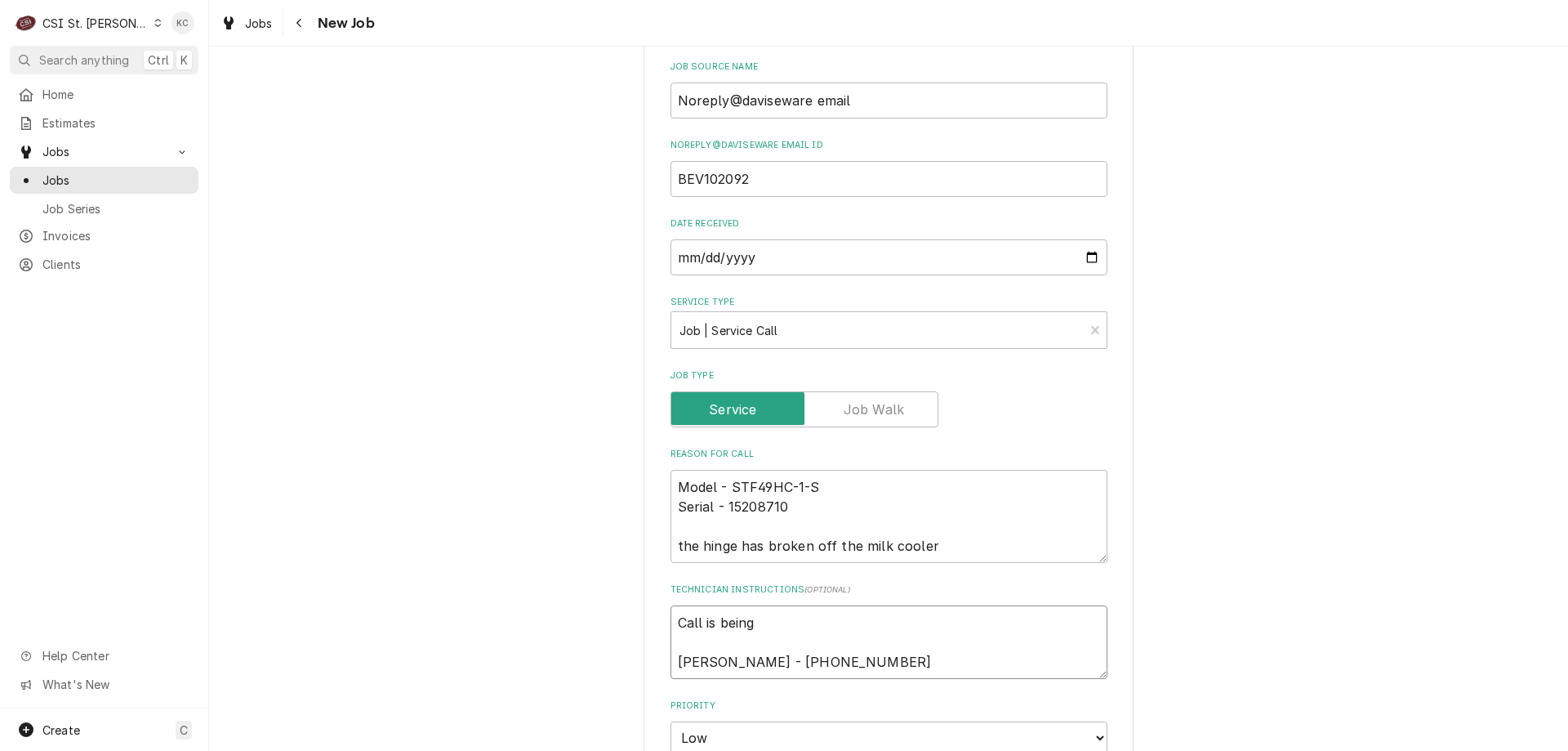
type textarea "x"
type textarea "Call is being Jill Morey - 417 294-0341"
type textarea "x"
type textarea "Call is being s Jill Morey - 417 294-0341"
type textarea "x"
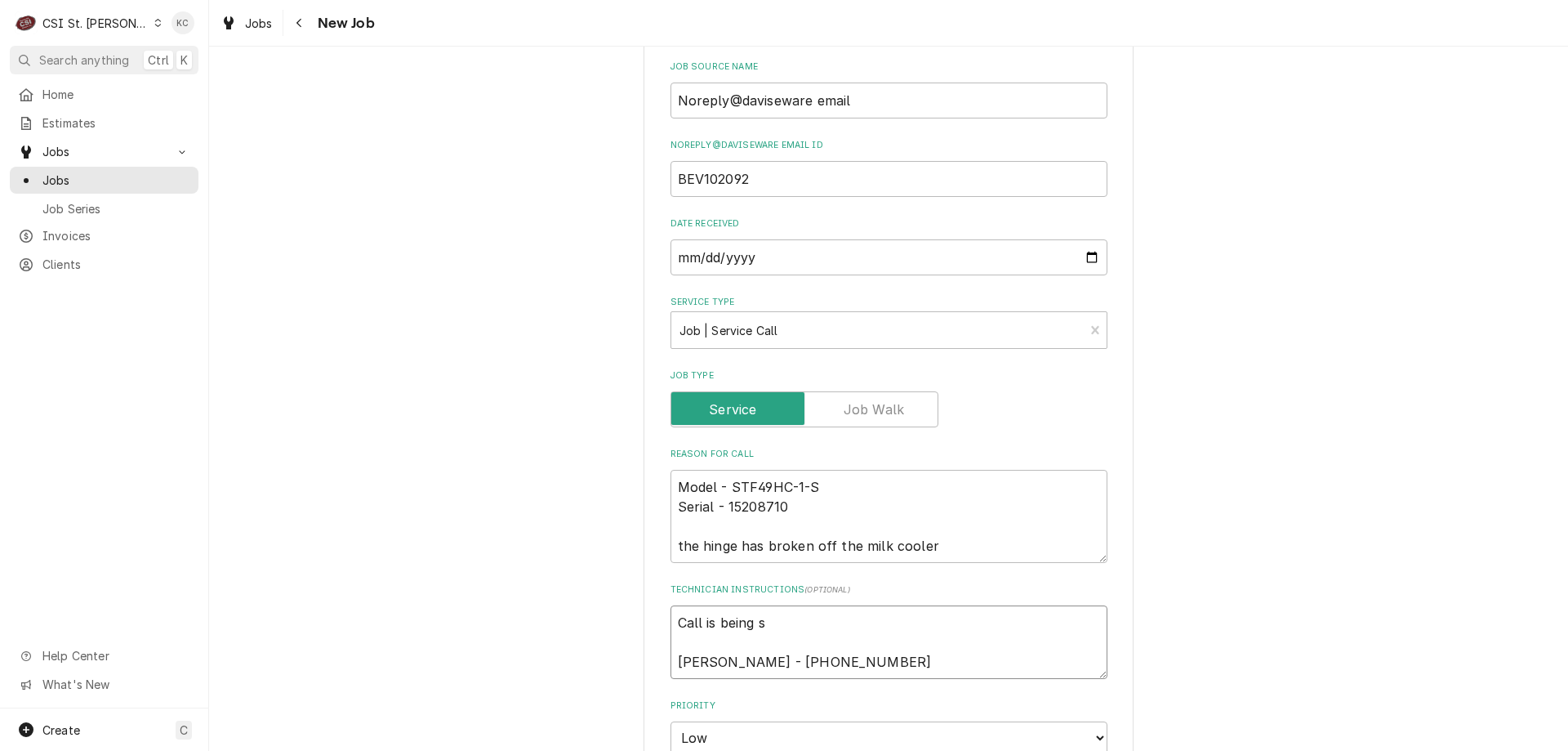
type textarea "Call is being su Jill Morey - 417 294-0341"
type textarea "x"
type textarea "Call is being sub Jill Morey - 417 294-0341"
type textarea "x"
type textarea "Call is being subb Jill Morey - 417 294-0341"
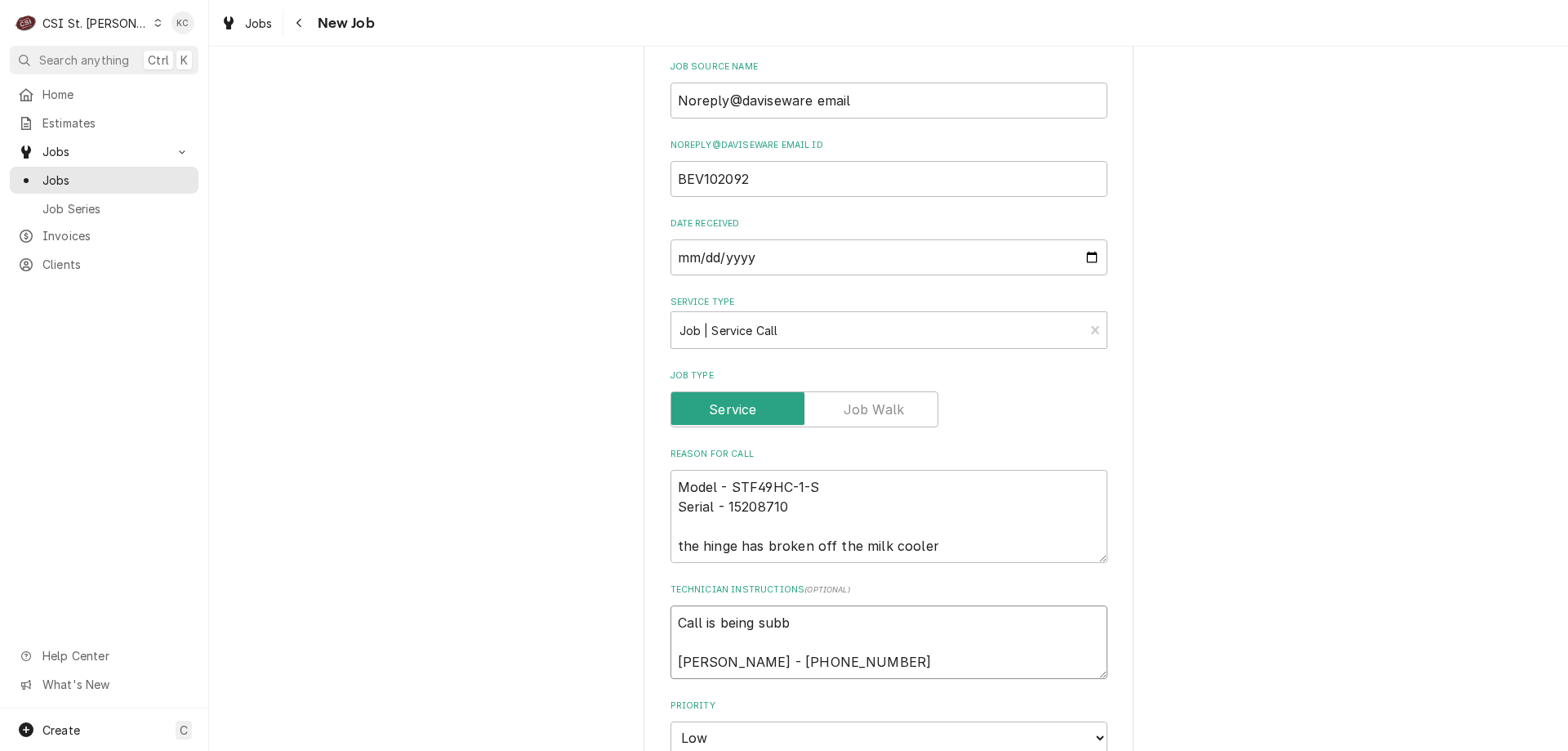
type textarea "x"
type textarea "Call is being subbe Jill Morey - 417 294-0341"
type textarea "x"
type textarea "Call is being subbed Jill Morey - 417 294-0341"
type textarea "x"
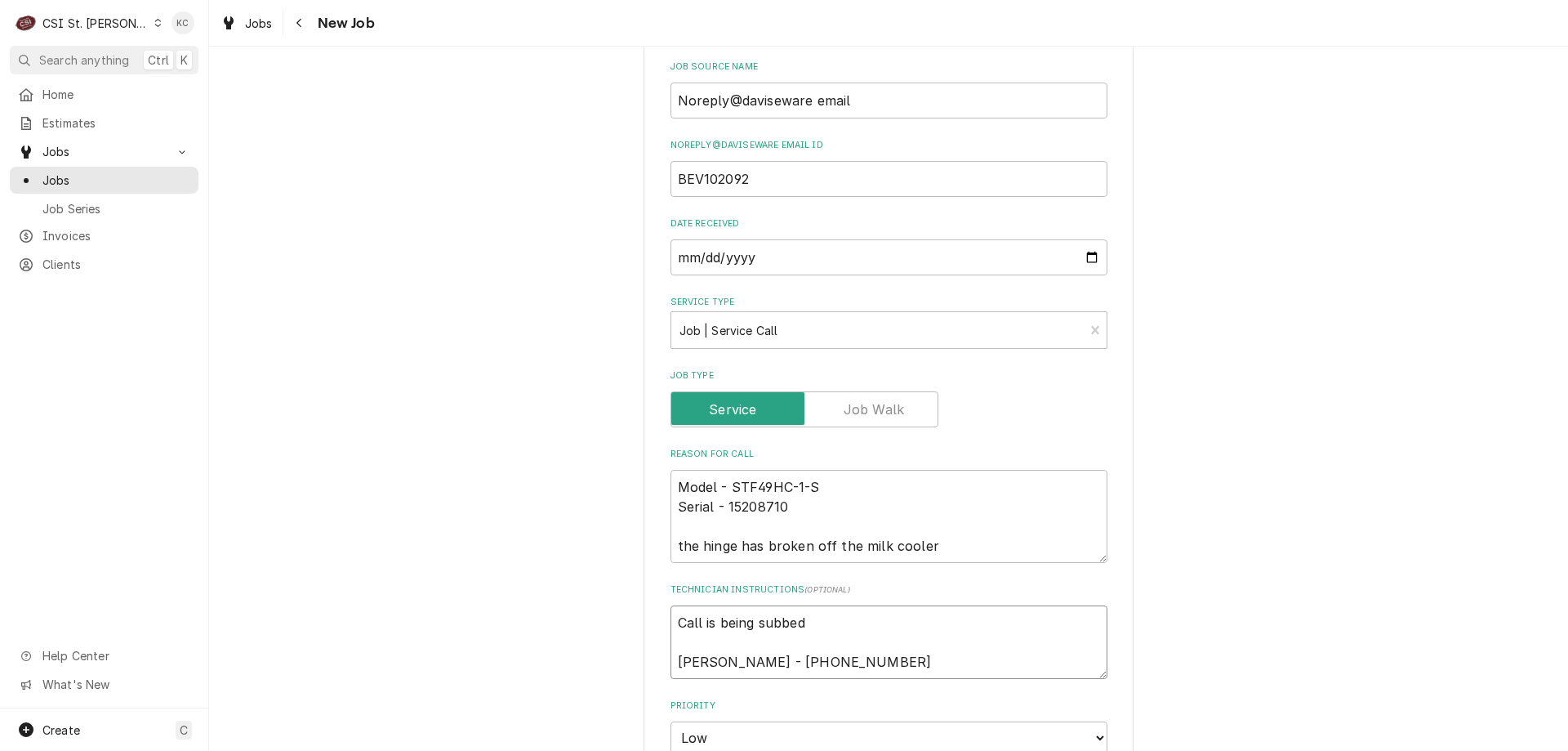
type textarea "Call is being subbed Jill Morey - 417 294-0341"
type textarea "x"
type textarea "Call is being subbed t Jill Morey - 417 294-0341"
type textarea "x"
type textarea "Call is being subbed to Jill Morey - 417 294-0341"
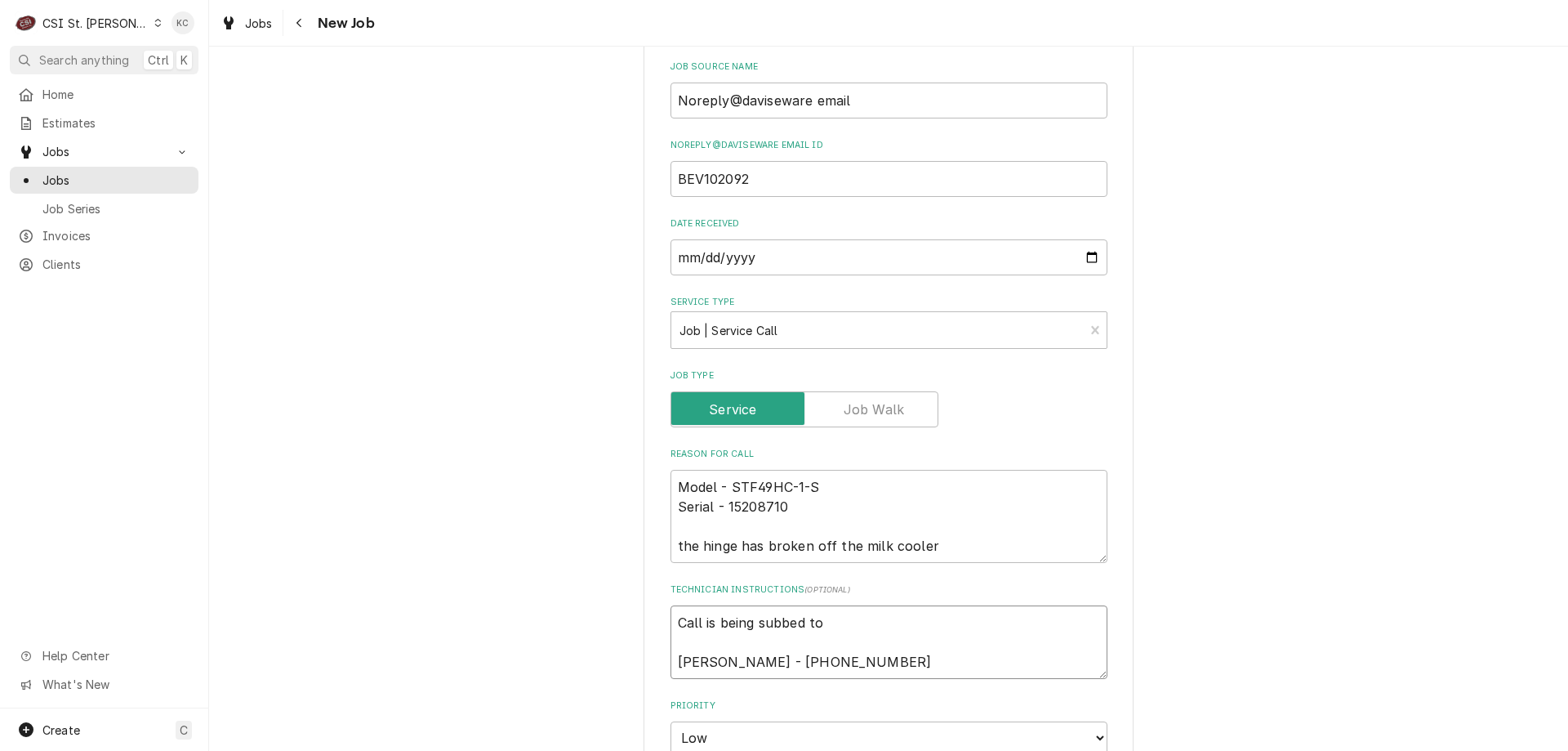
type textarea "x"
type textarea "Call is being subbed to Jill Morey - 417 294-0341"
type textarea "x"
type textarea "Call is being subbed to R Jill Morey - 417 294-0341"
type textarea "x"
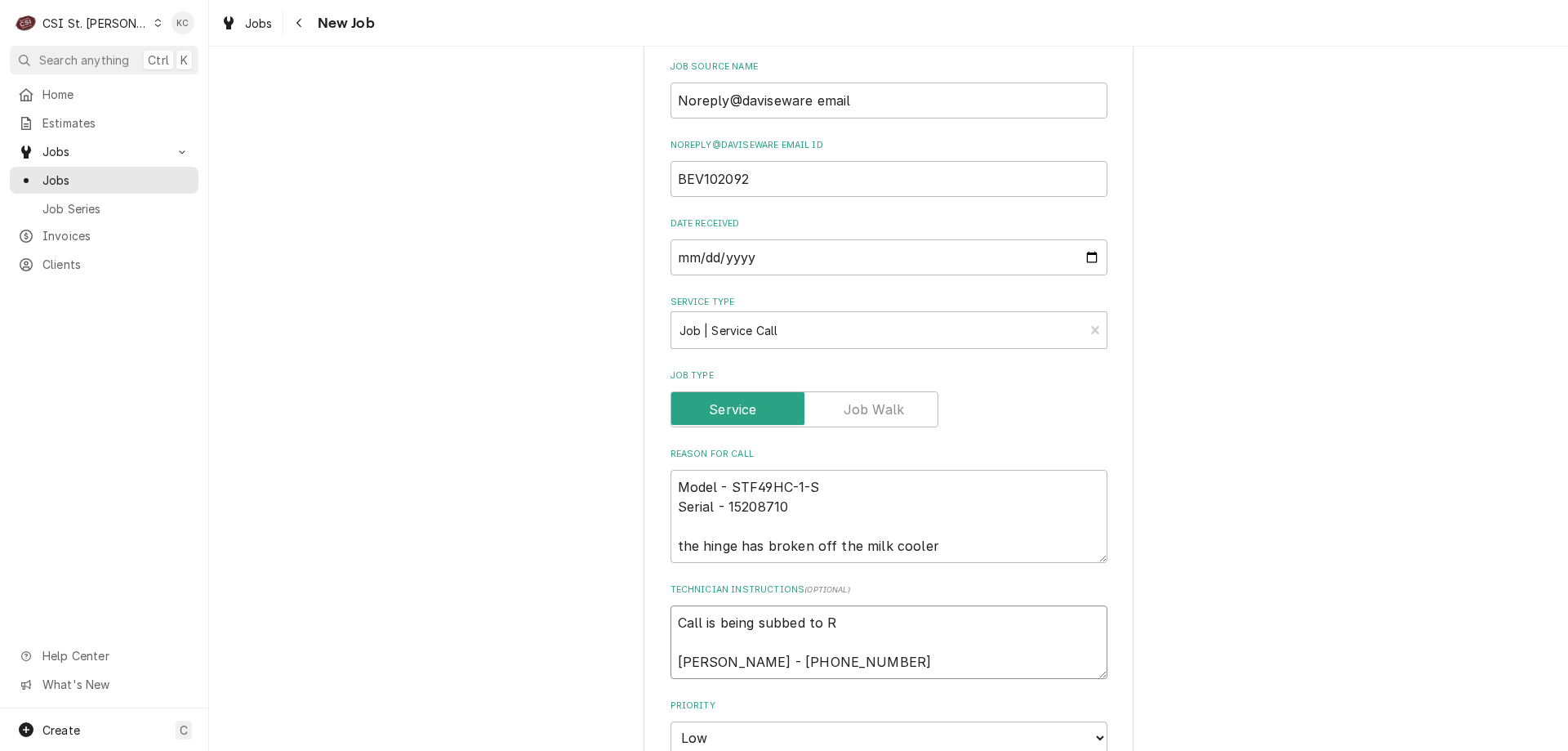
type textarea "Call is being subbed to RI Jill Morey - 417 294-0341"
type textarea "x"
type textarea "Call is being subbed to RIC Jill Morey - 417 294-0341"
type textarea "x"
type textarea "Call is being subbed to RICE Jill Morey - 417 294-0341"
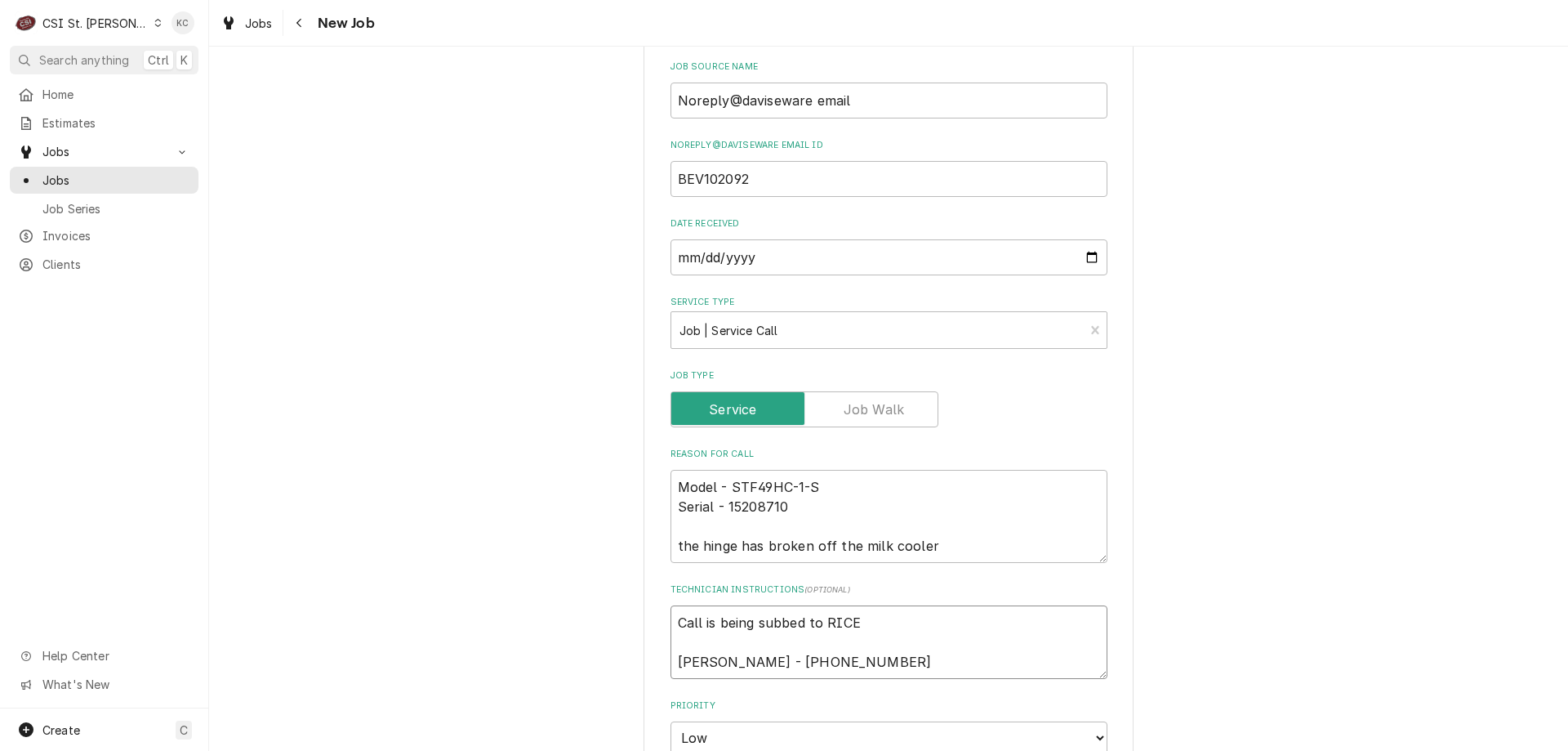
type textarea "x"
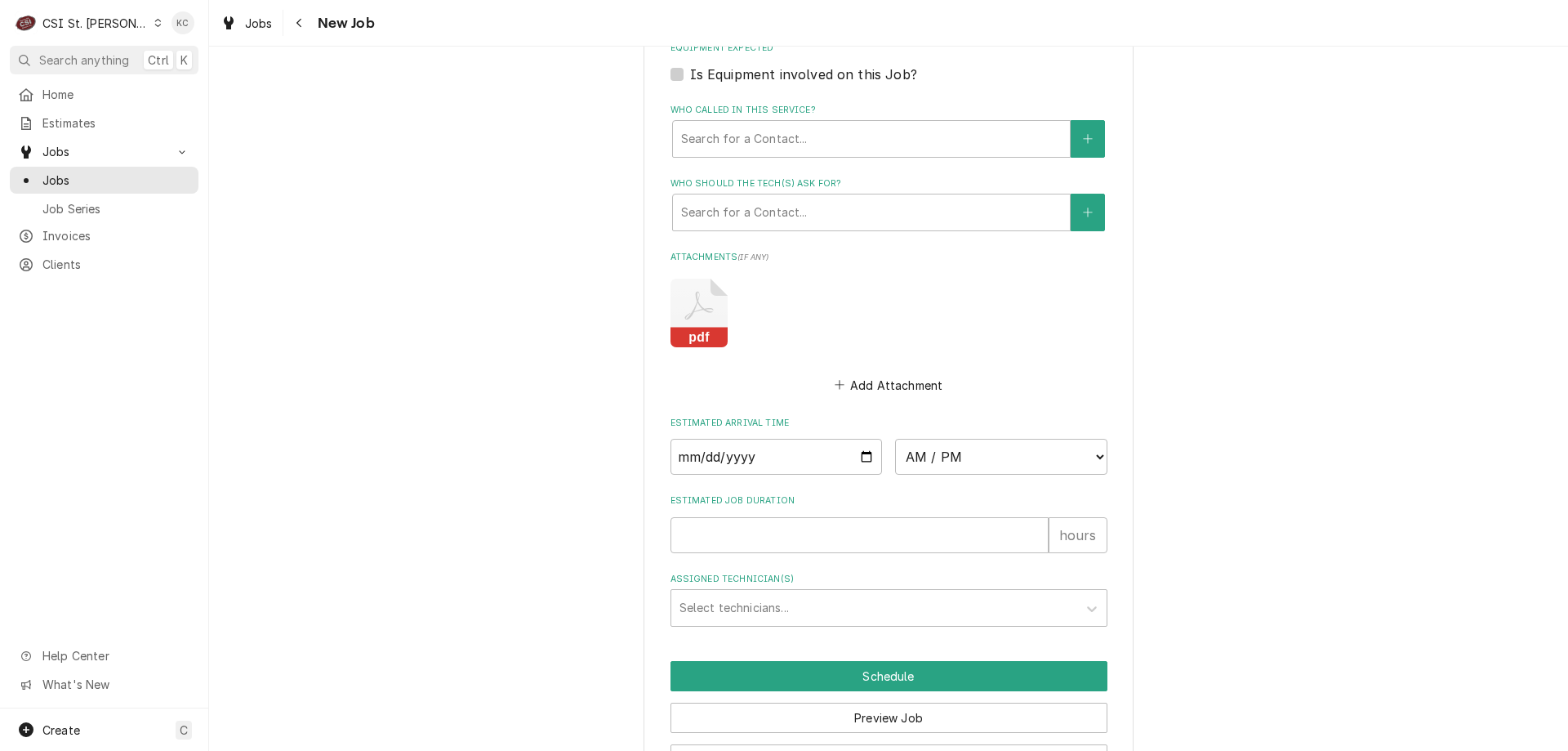
scroll to position [1498, 0]
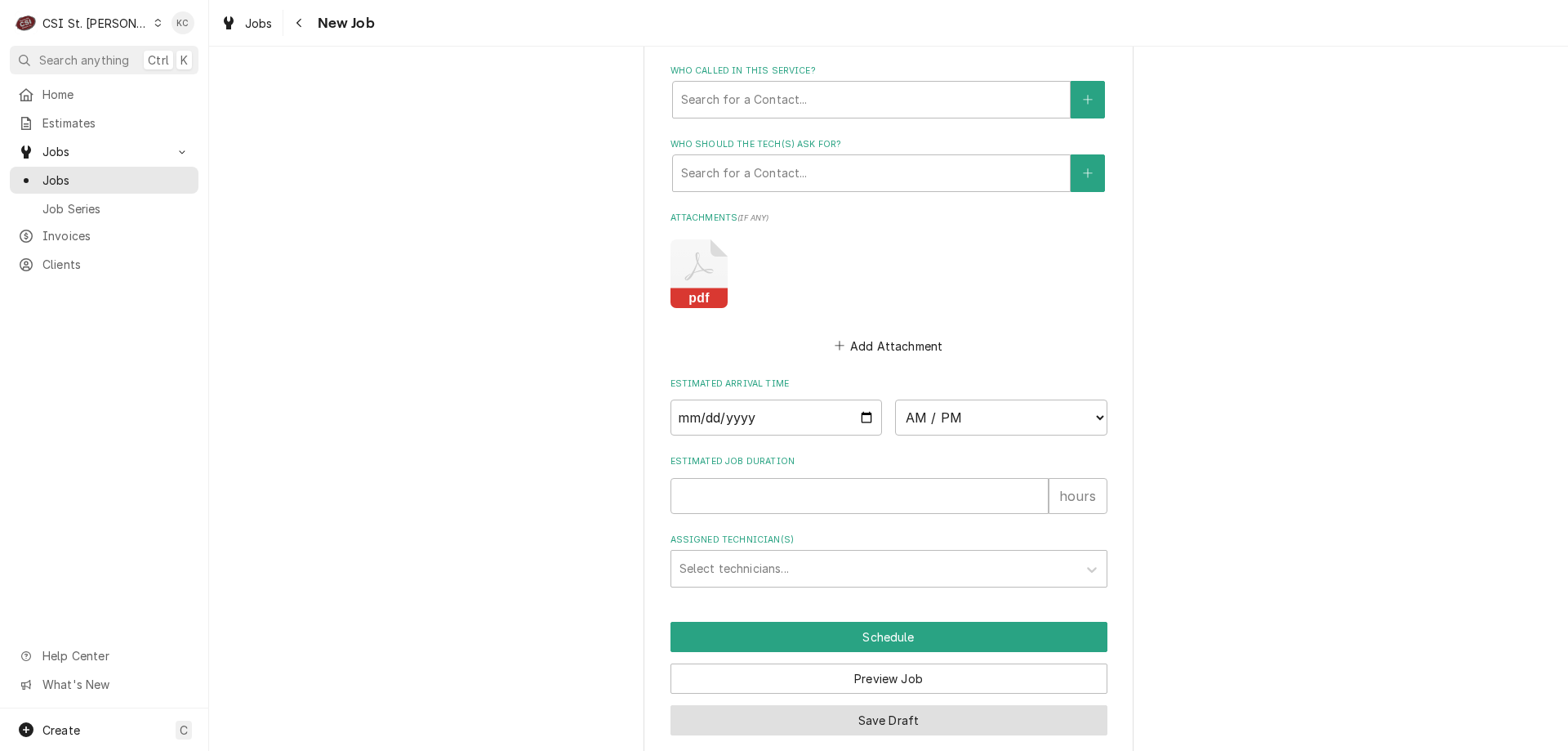
type textarea "Call is being subbed to RICE Jill Morey - 417 294-0341"
click at [906, 705] on button "Save Draft" at bounding box center [890, 720] width 437 height 30
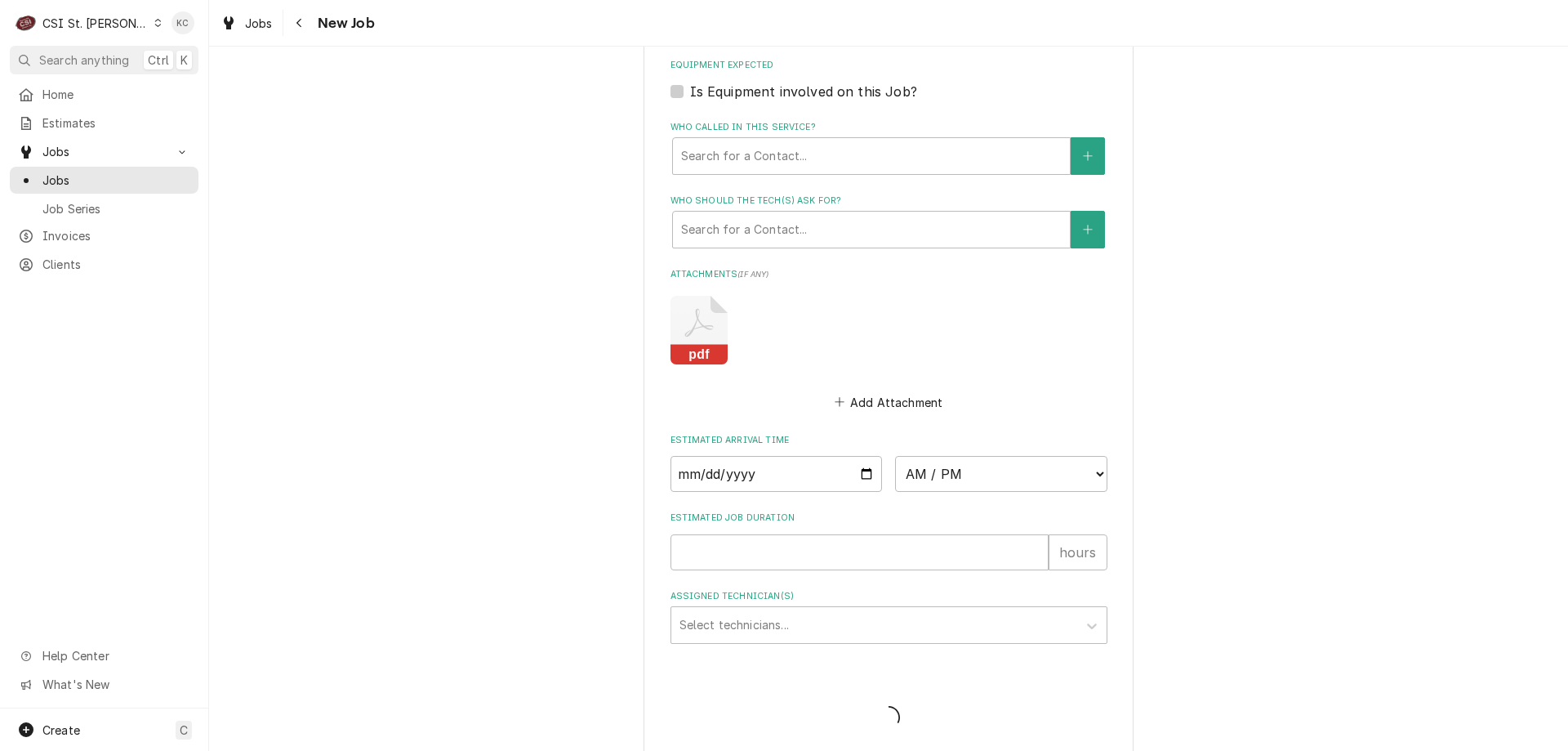
type textarea "x"
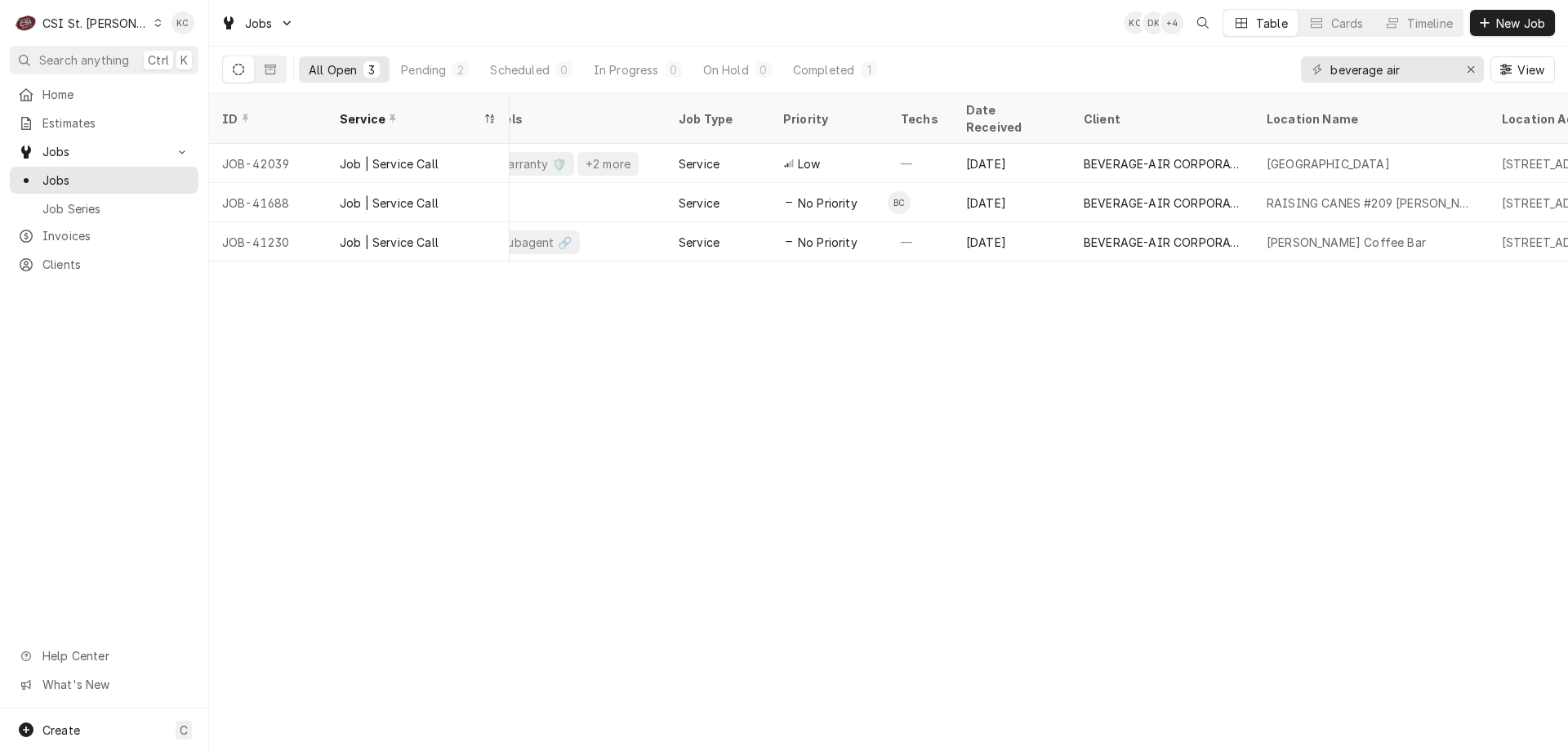
scroll to position [0, 468]
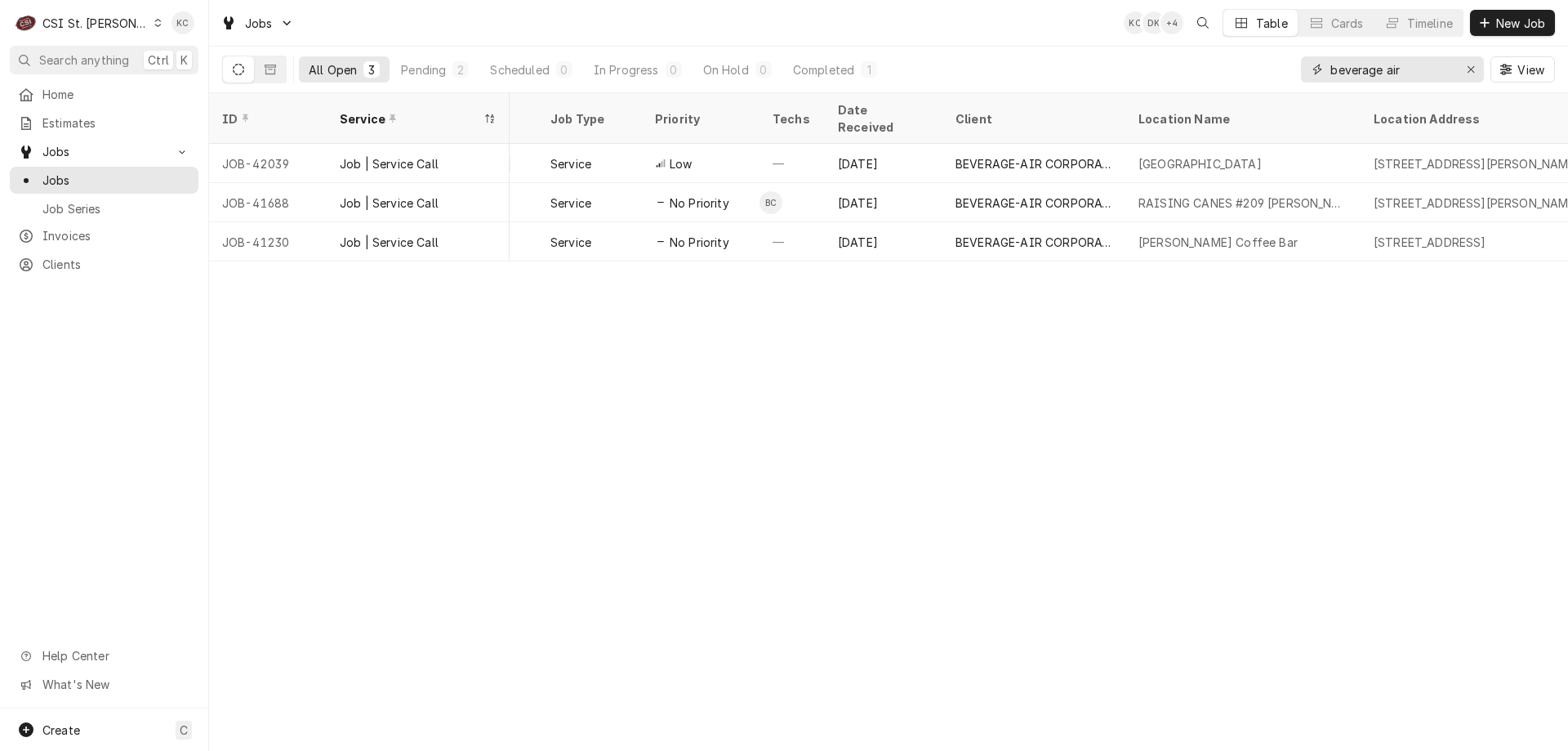
drag, startPoint x: 1422, startPoint y: 72, endPoint x: 1287, endPoint y: 72, distance: 135.0
click at [1287, 72] on div "All Open 3 Pending 2 Scheduled 0 In Progress 0 On Hold 0 Completed 1 beverage a…" at bounding box center [888, 70] width 1333 height 46
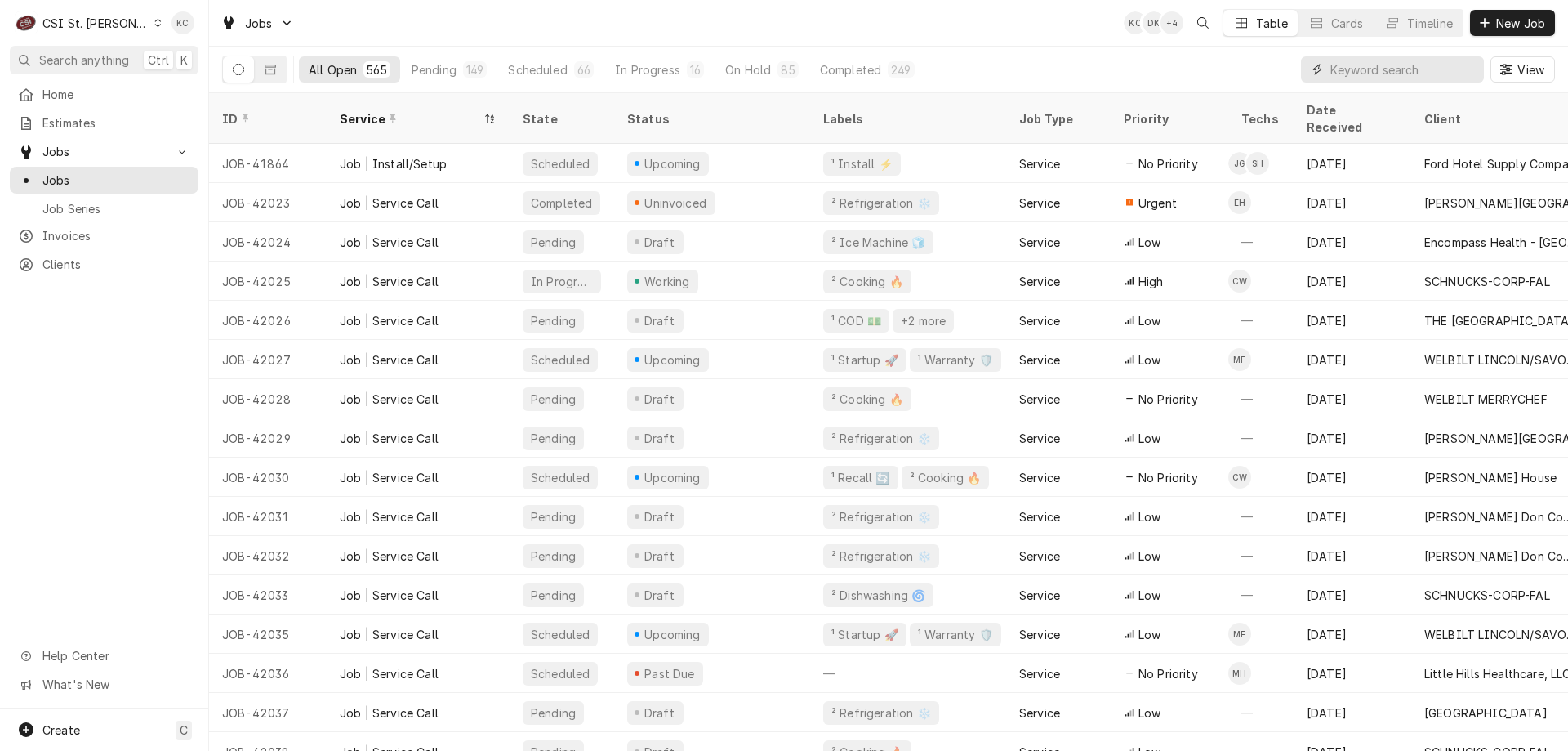
click at [1398, 77] on input "Dynamic Content Wrapper" at bounding box center [1403, 69] width 146 height 26
click at [1514, 16] on span "New Job" at bounding box center [1521, 23] width 56 height 17
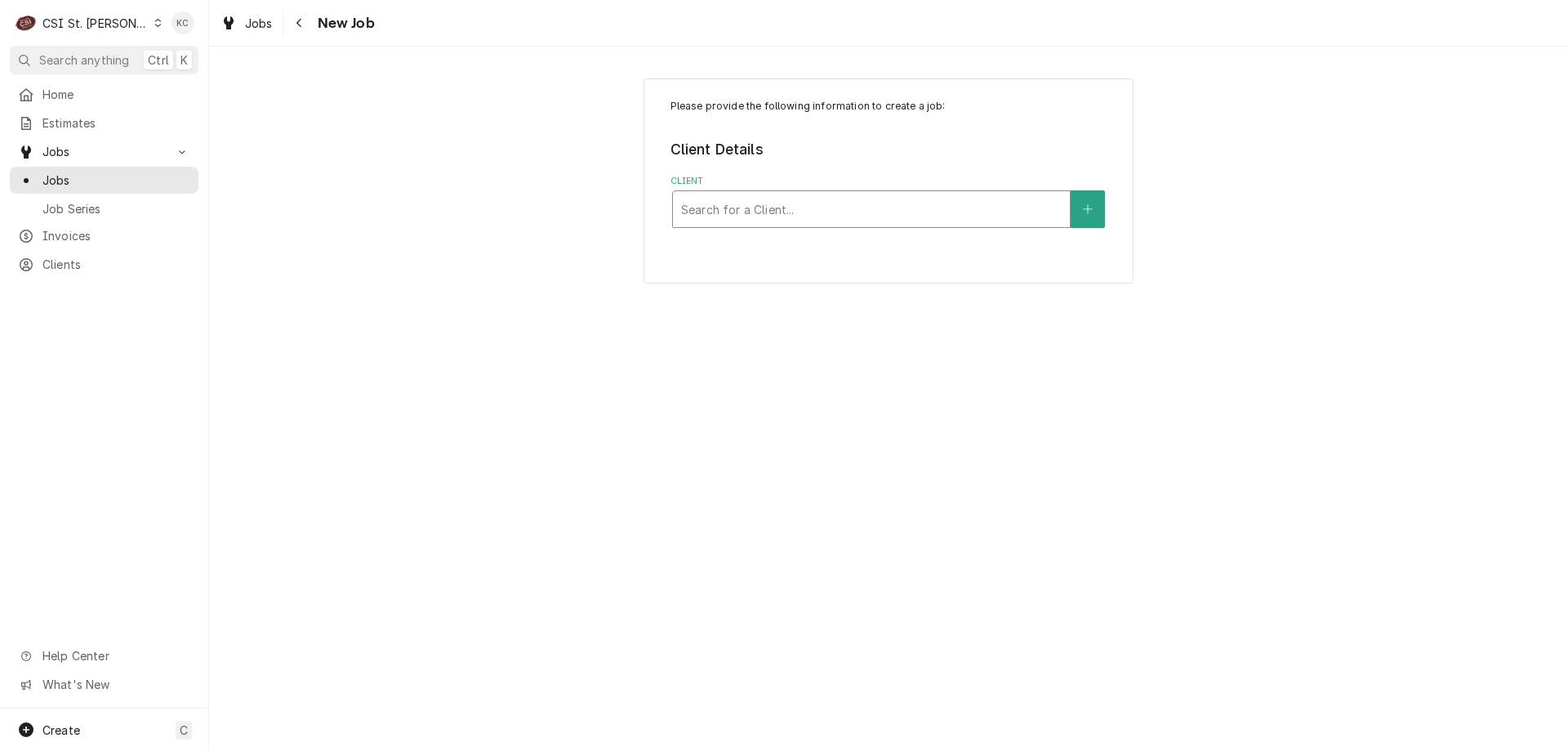
click at [819, 214] on div "Client" at bounding box center [871, 209] width 381 height 29
type input "beverage air"
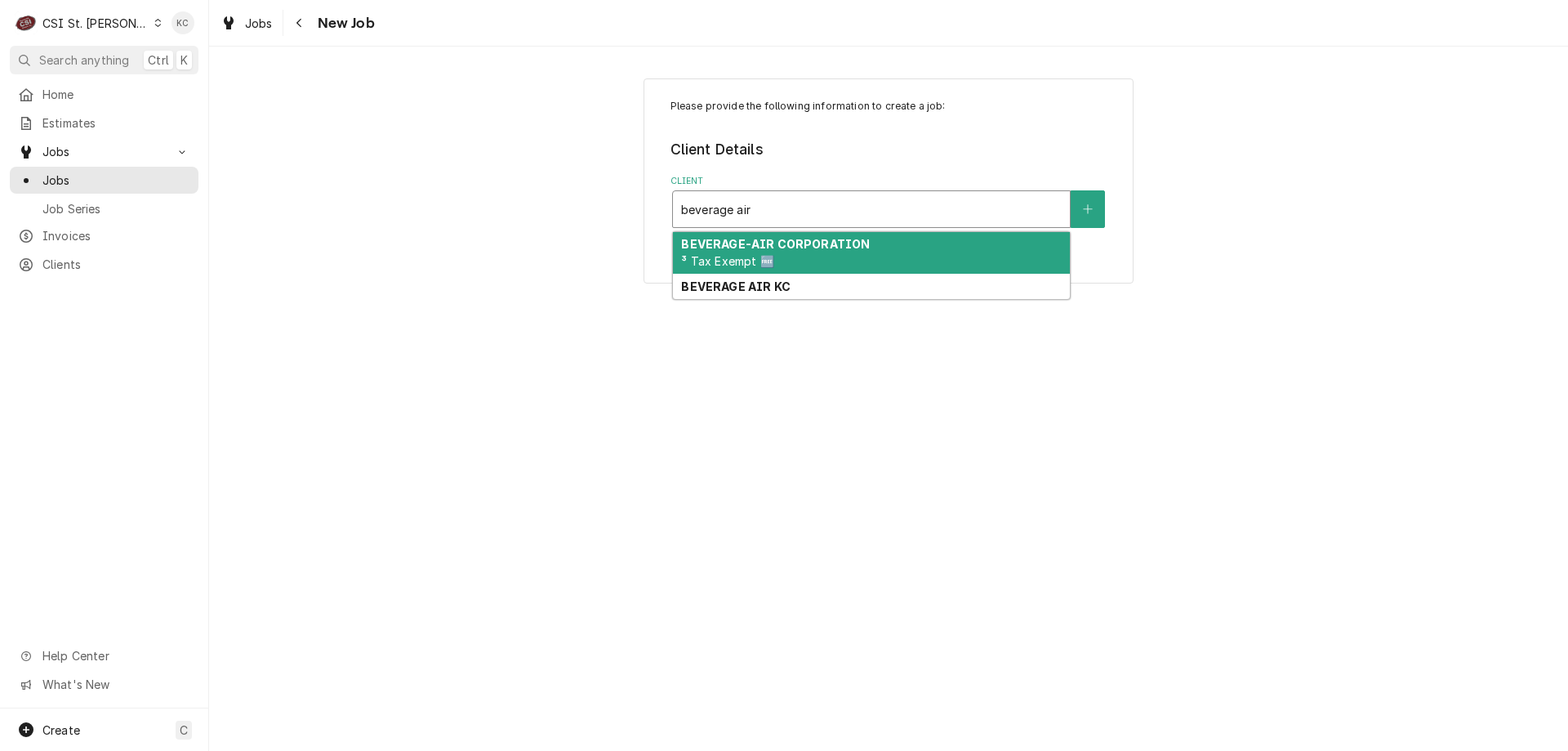
click at [817, 250] on strong "BEVERAGE-AIR CORPORATION" at bounding box center [775, 244] width 189 height 14
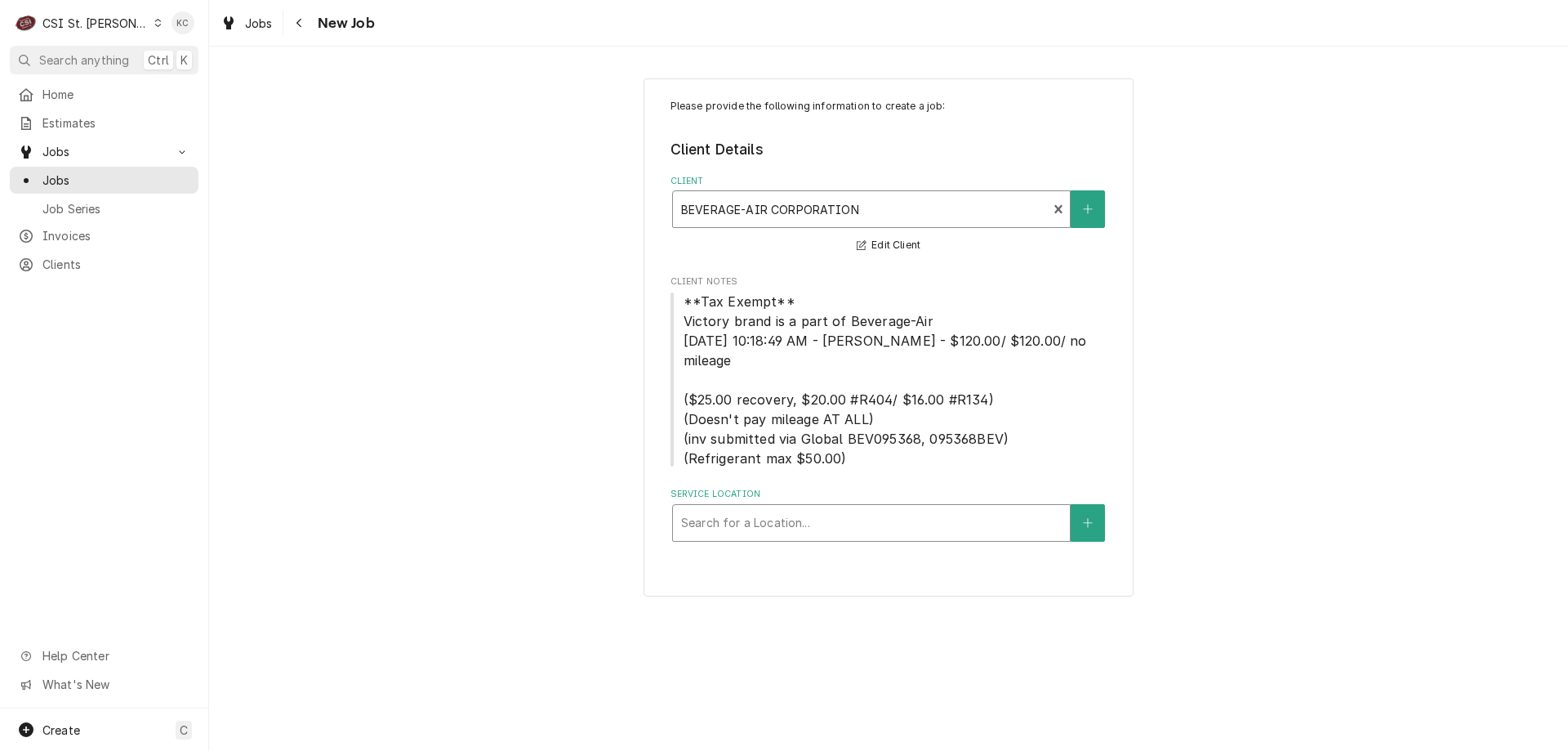
click at [833, 513] on div "Service Location" at bounding box center [871, 522] width 381 height 29
click at [724, 509] on input "1110 waashington" at bounding box center [731, 522] width 101 height 26
type input "1110 [US_STATE]"
click at [1093, 504] on button "Service Location" at bounding box center [1088, 523] width 34 height 38
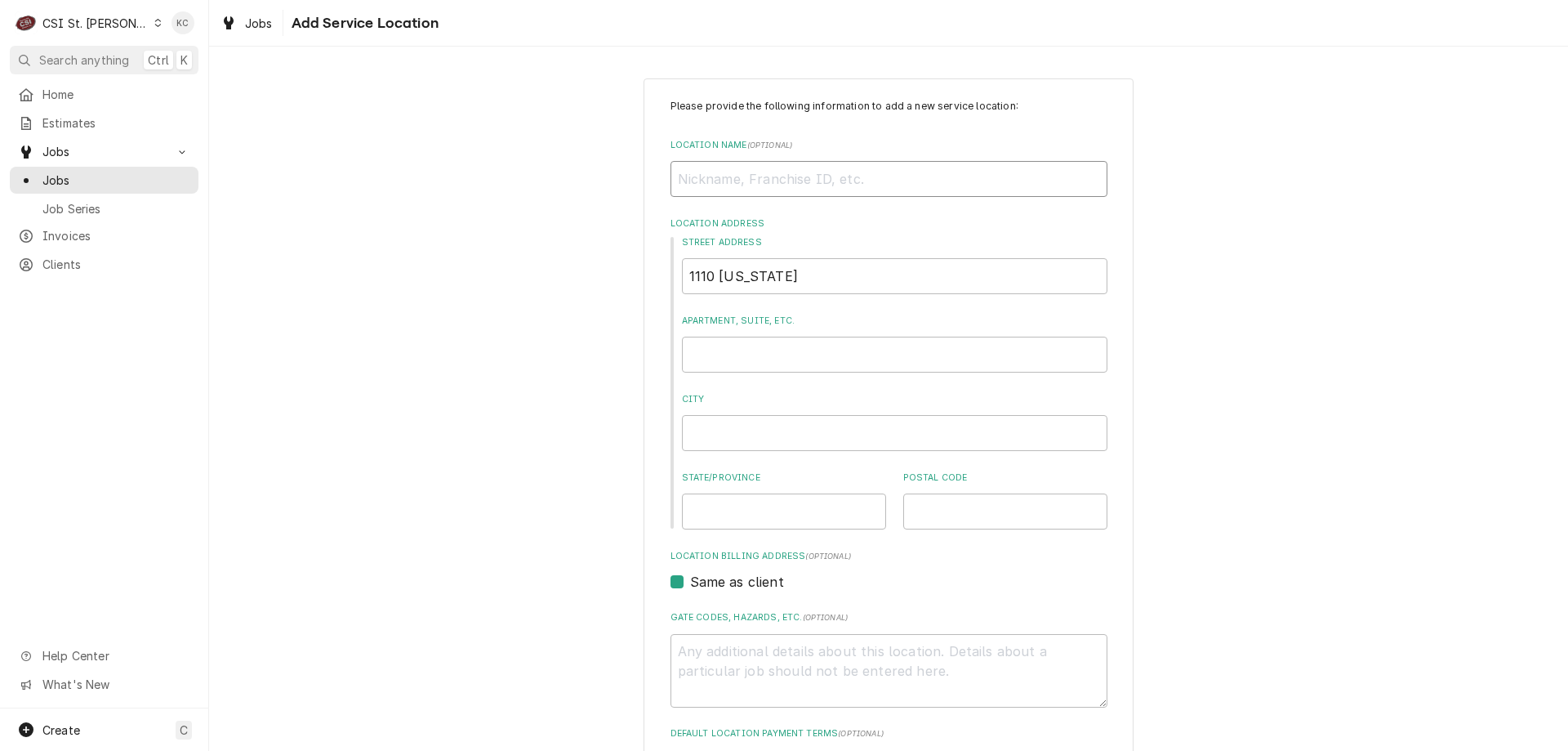
click at [753, 167] on input "Location Name ( optional )" at bounding box center [890, 179] width 437 height 36
type textarea "x"
type input "M"
type textarea "x"
type input "MC"
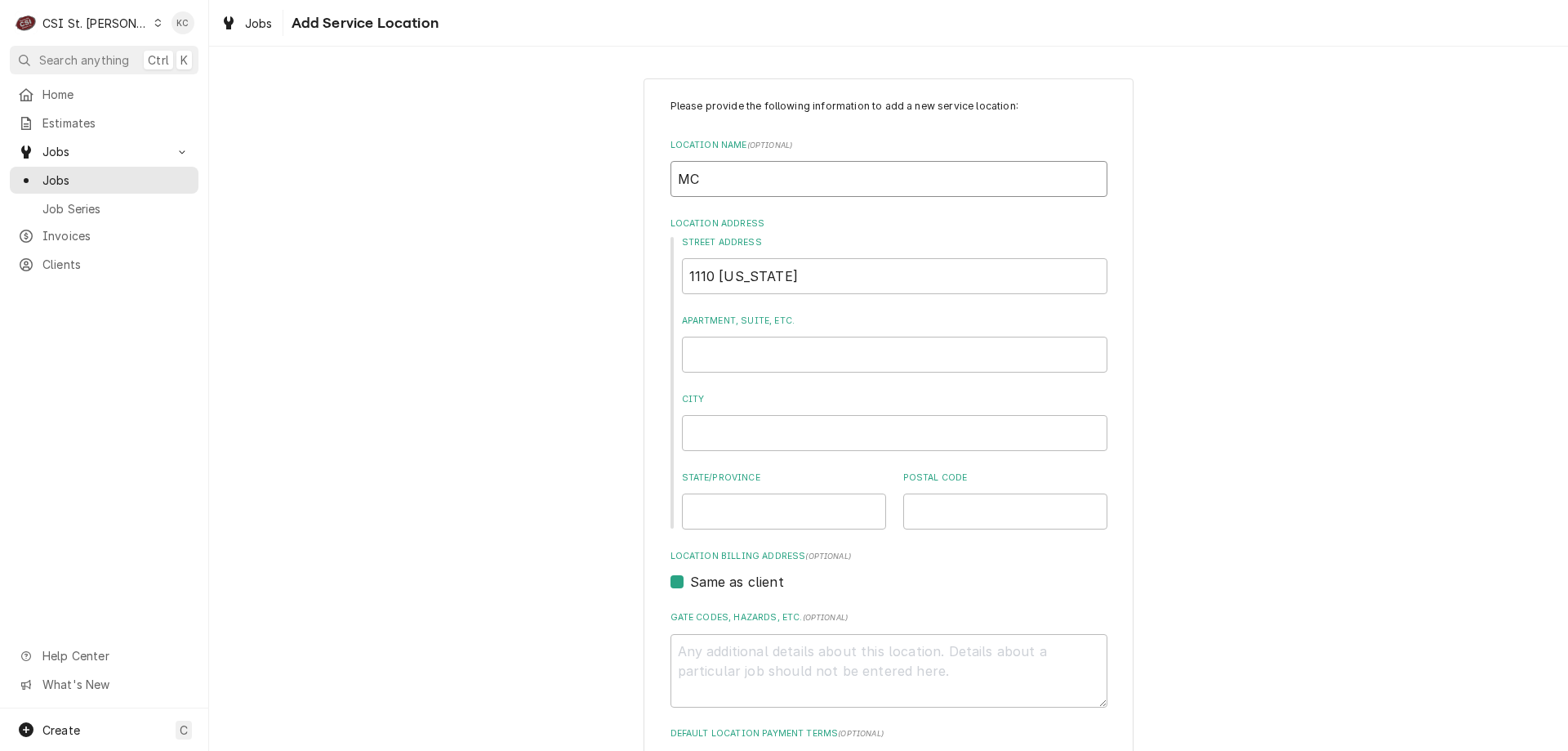
type textarea "x"
type input "MCD"
type textarea "x"
type input "MCDN"
type textarea "x"
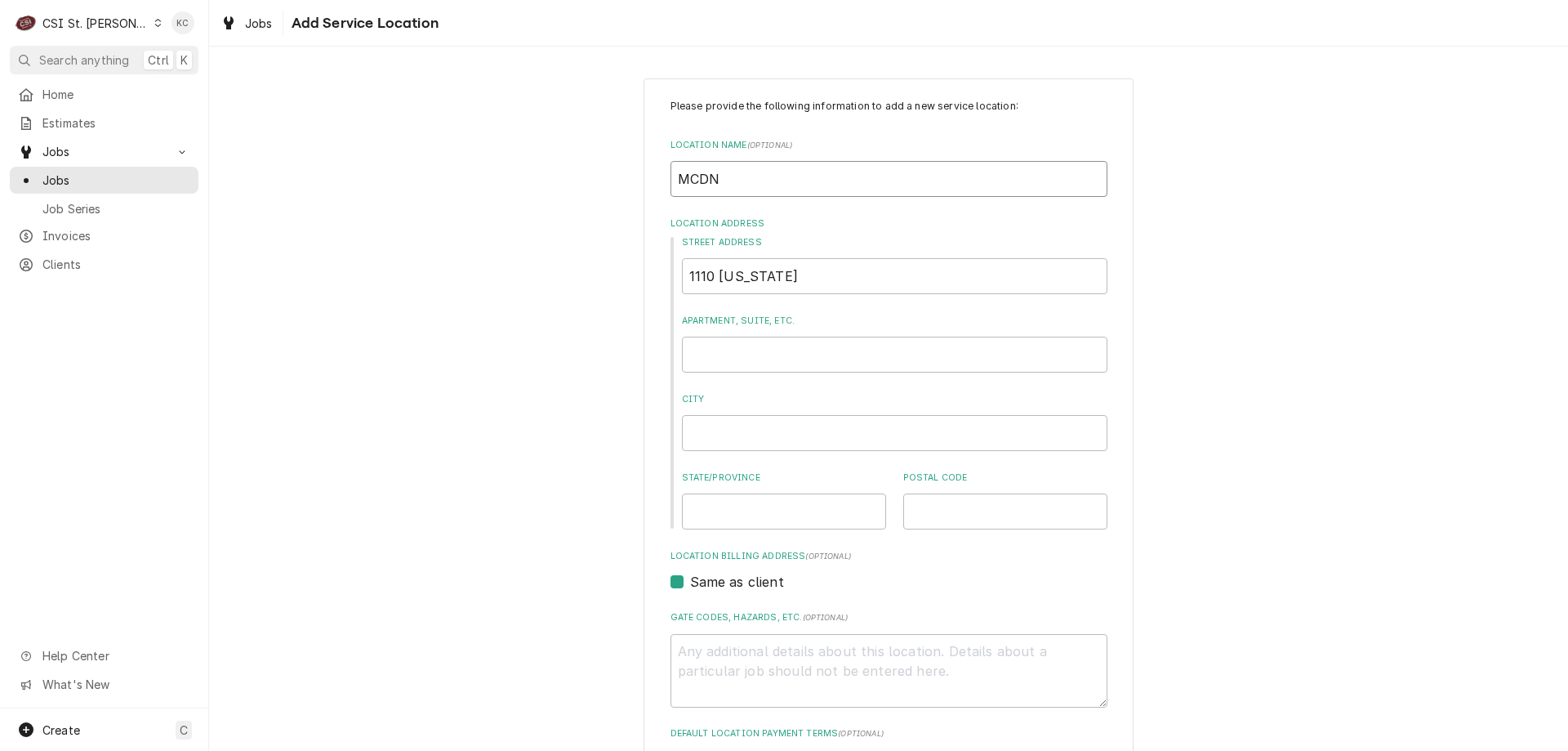
type input "MCDNB"
type textarea "x"
type input "MCDN"
type textarea "x"
type input "MCD"
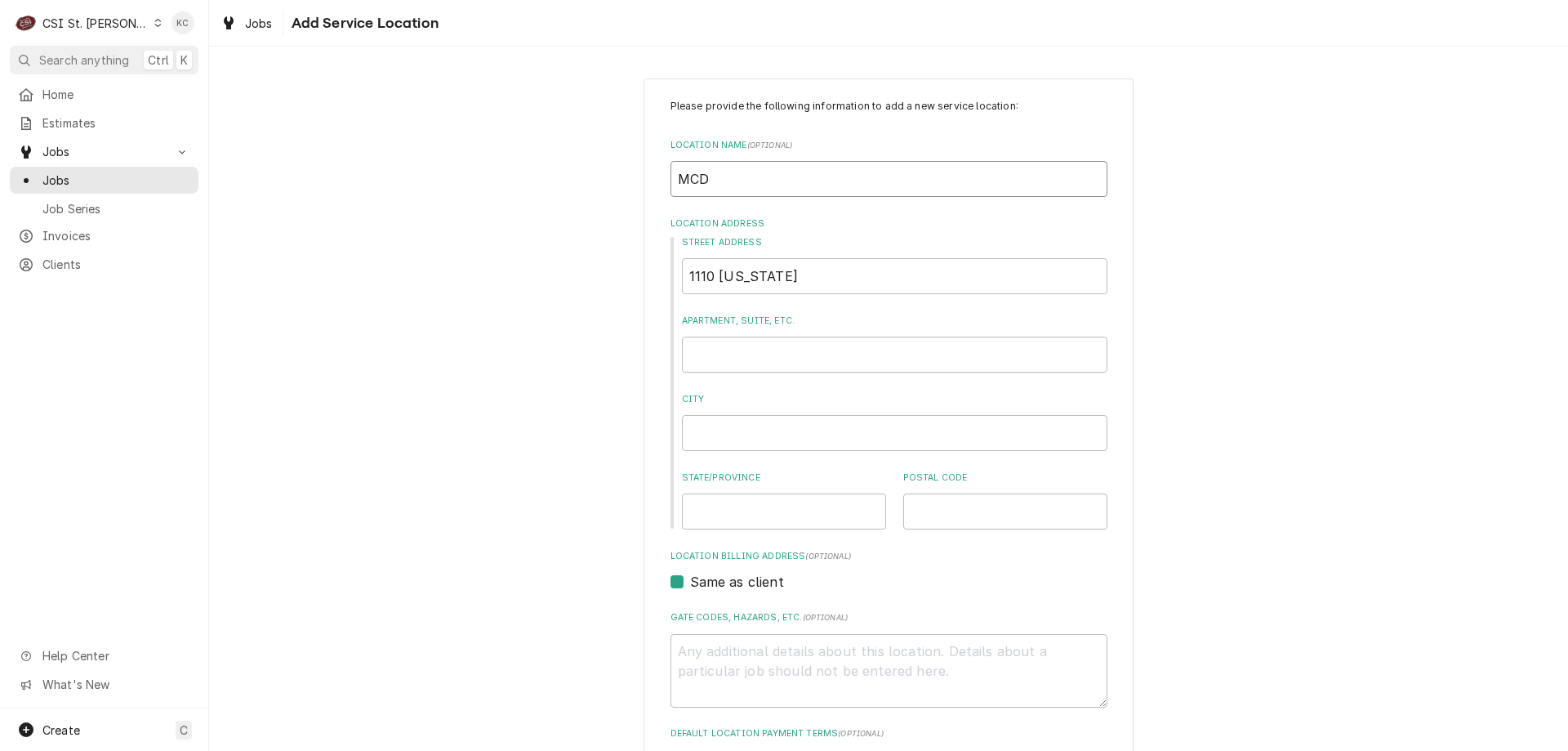
type textarea "x"
type input "MCDO"
type textarea "x"
type input "MCDON"
type textarea "x"
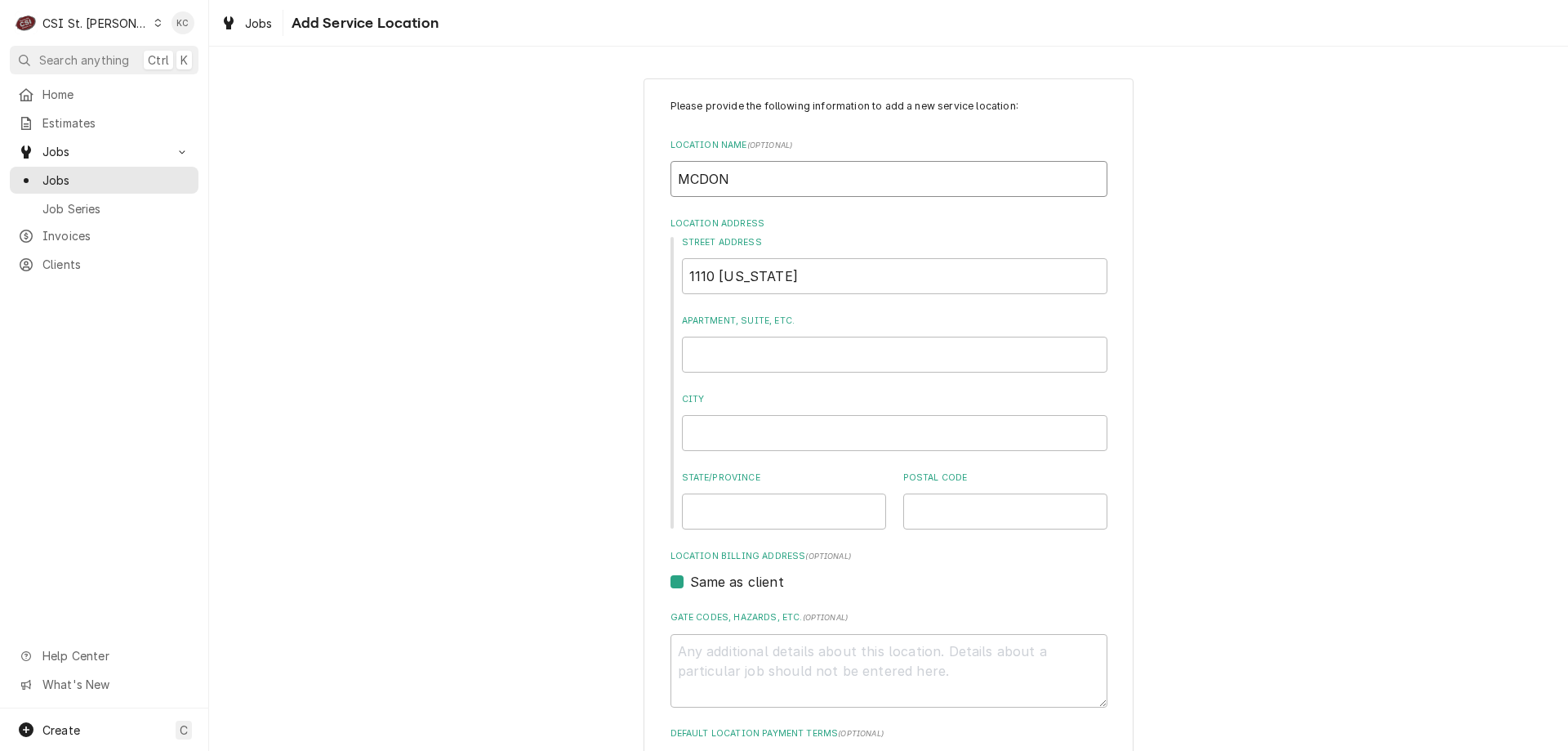
type input "MCDONA"
type textarea "x"
type input "[PERSON_NAME]"
type textarea "x"
type input "[PERSON_NAME]"
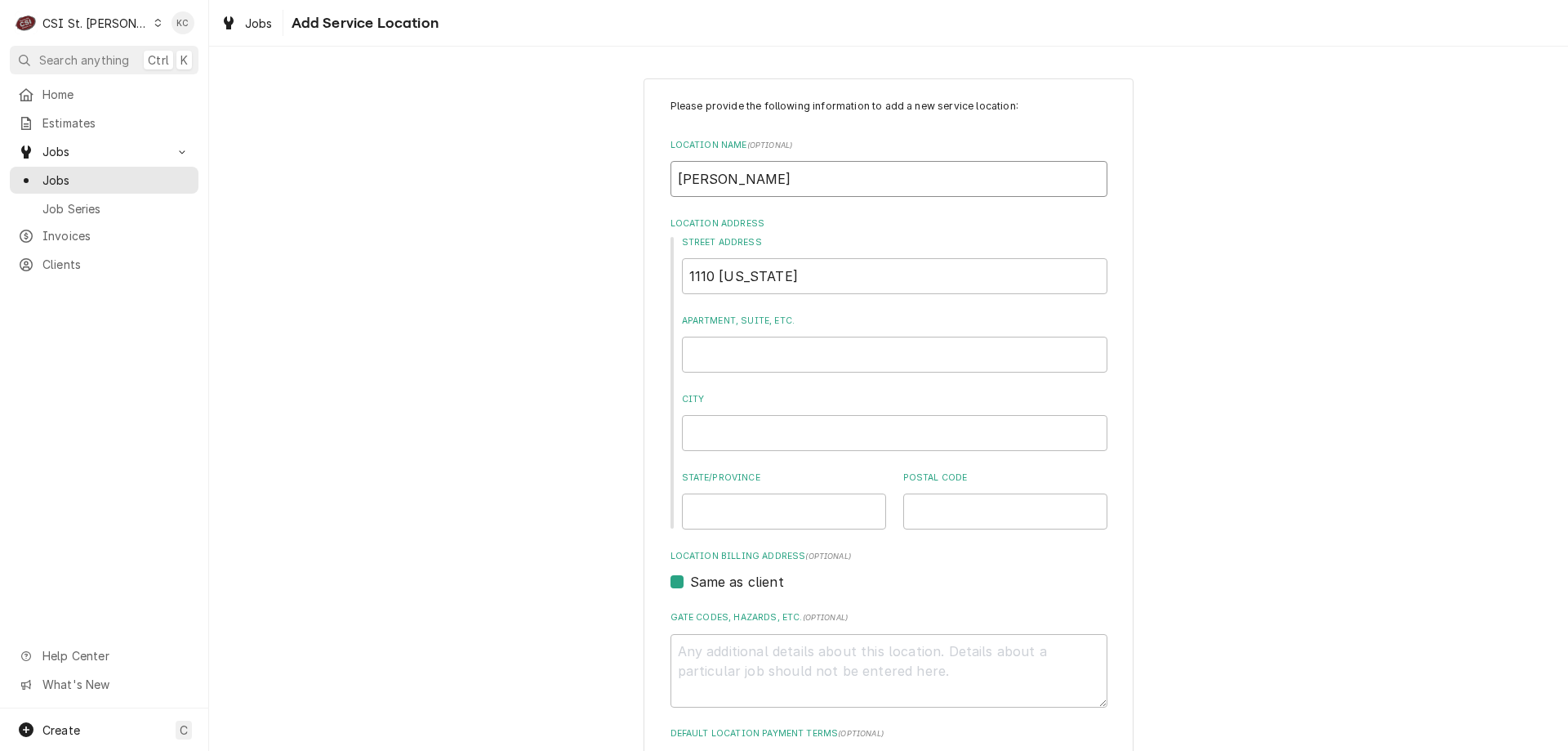
type textarea "x"
type input "MCDONALDS"
type textarea "x"
type input "MCDONALDS"
type textarea "x"
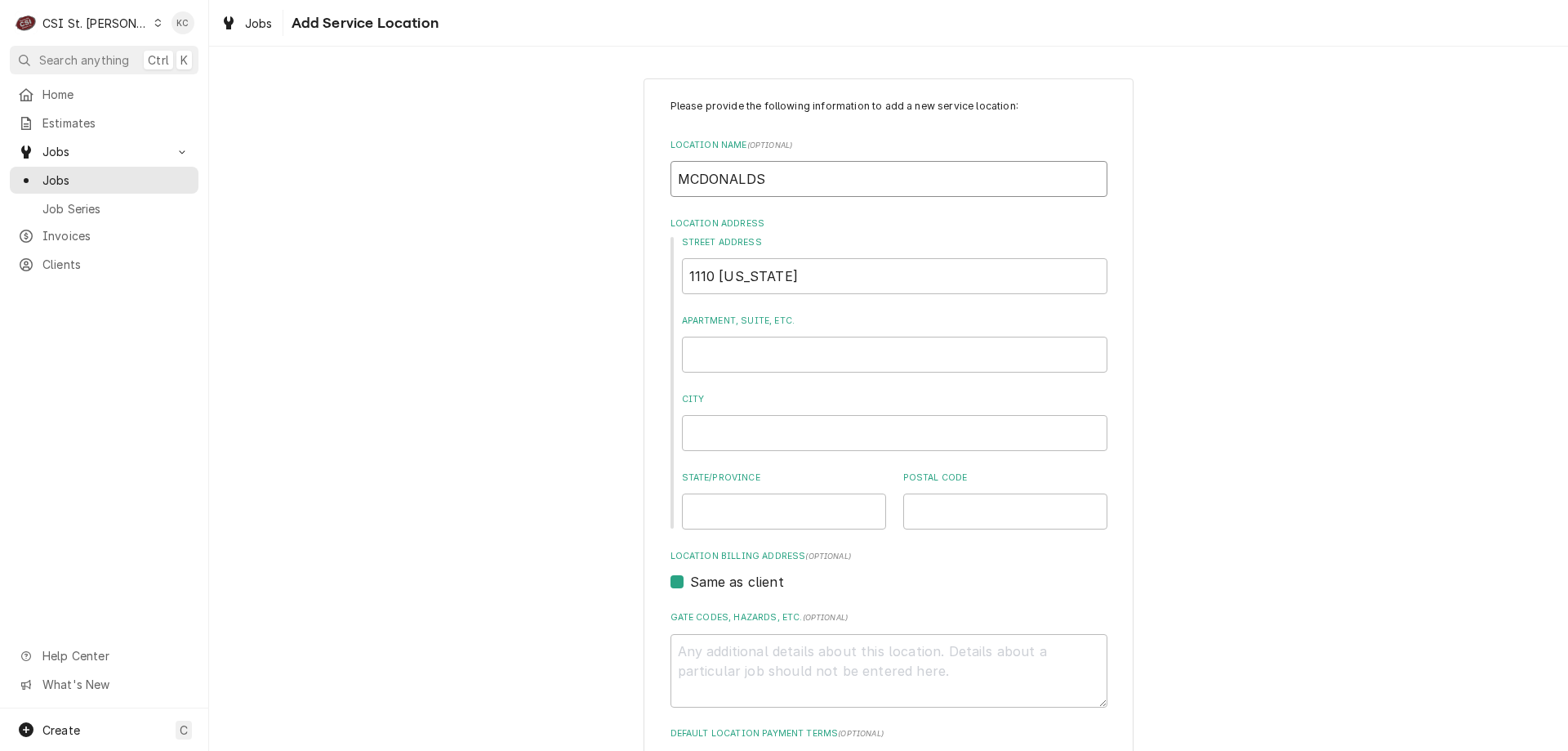
type input "MCDONALDS"
type textarea "x"
type input "1"
type textarea "x"
type input "11"
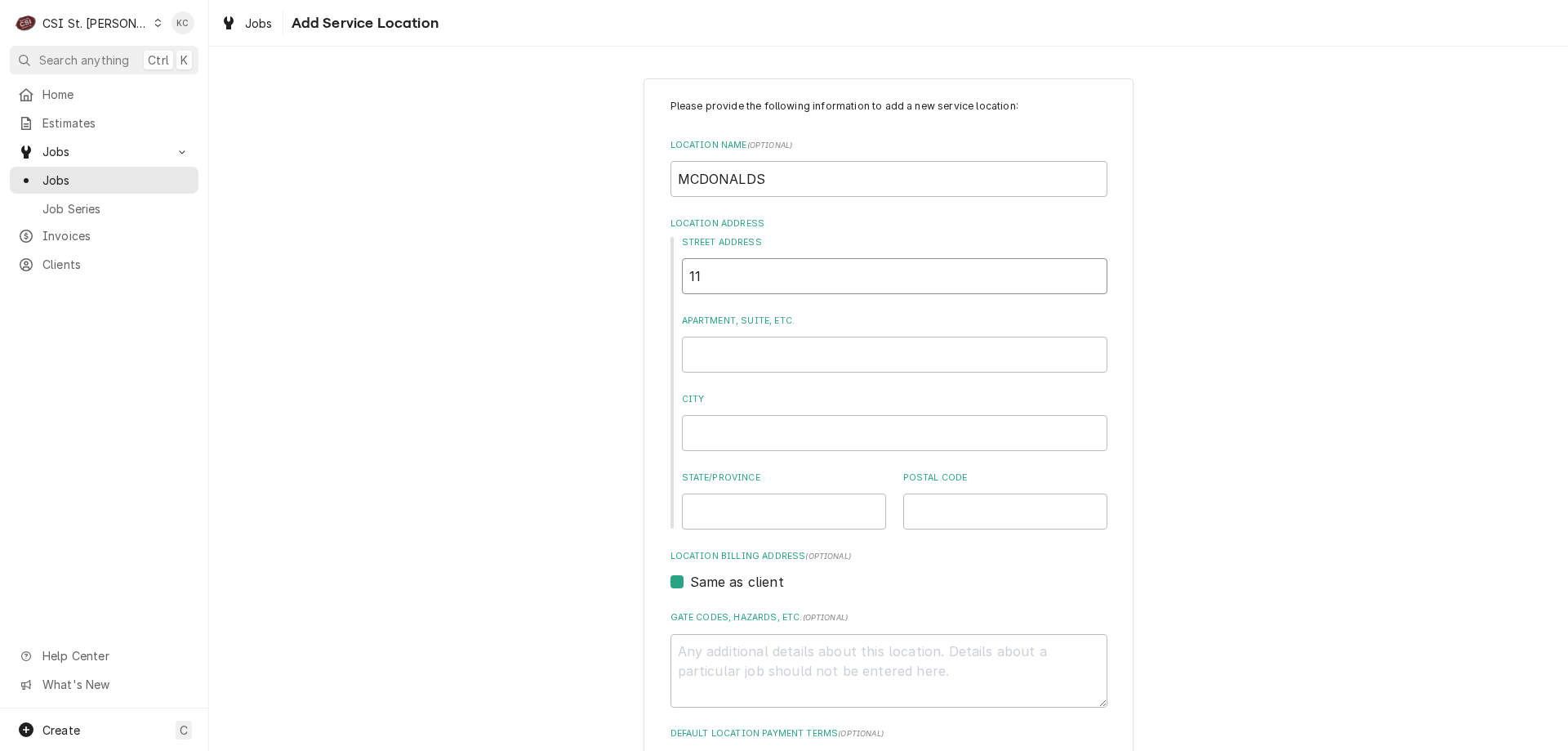
type textarea "x"
type input "111"
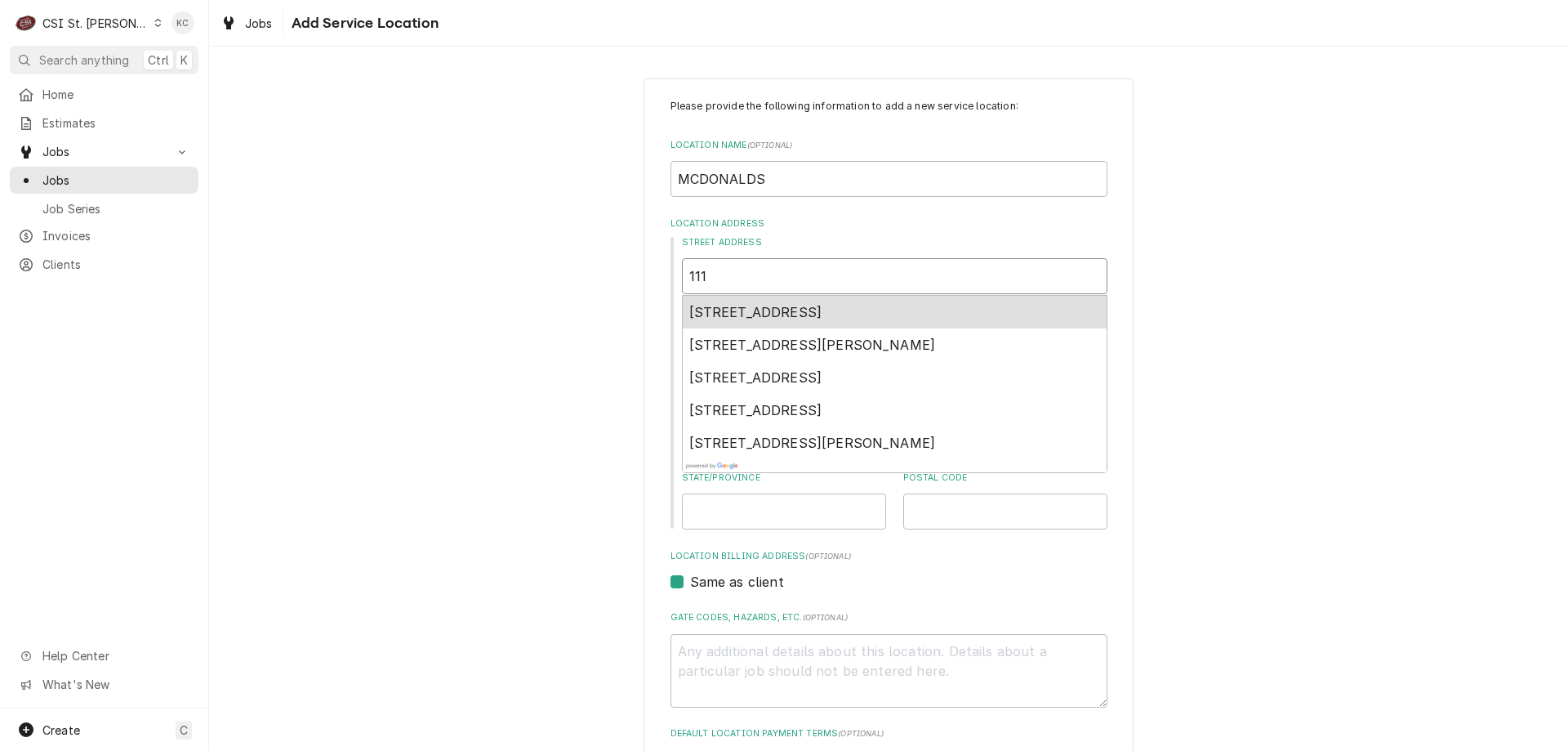
type textarea "x"
type input "1110"
type textarea "x"
type input "1110"
type textarea "x"
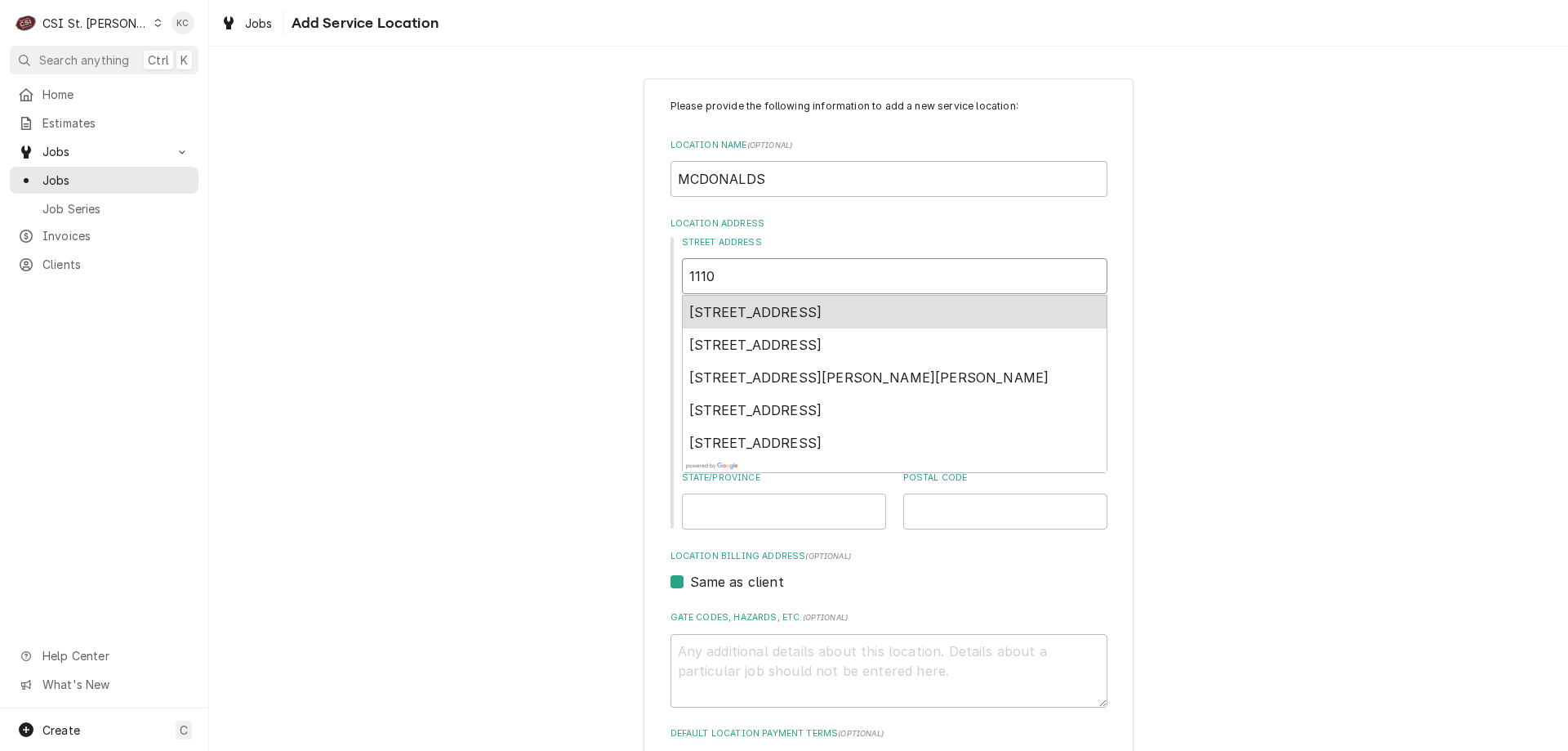
type input "1110 W"
type textarea "x"
type input "1110 WA"
type textarea "x"
type input "1110 WAS"
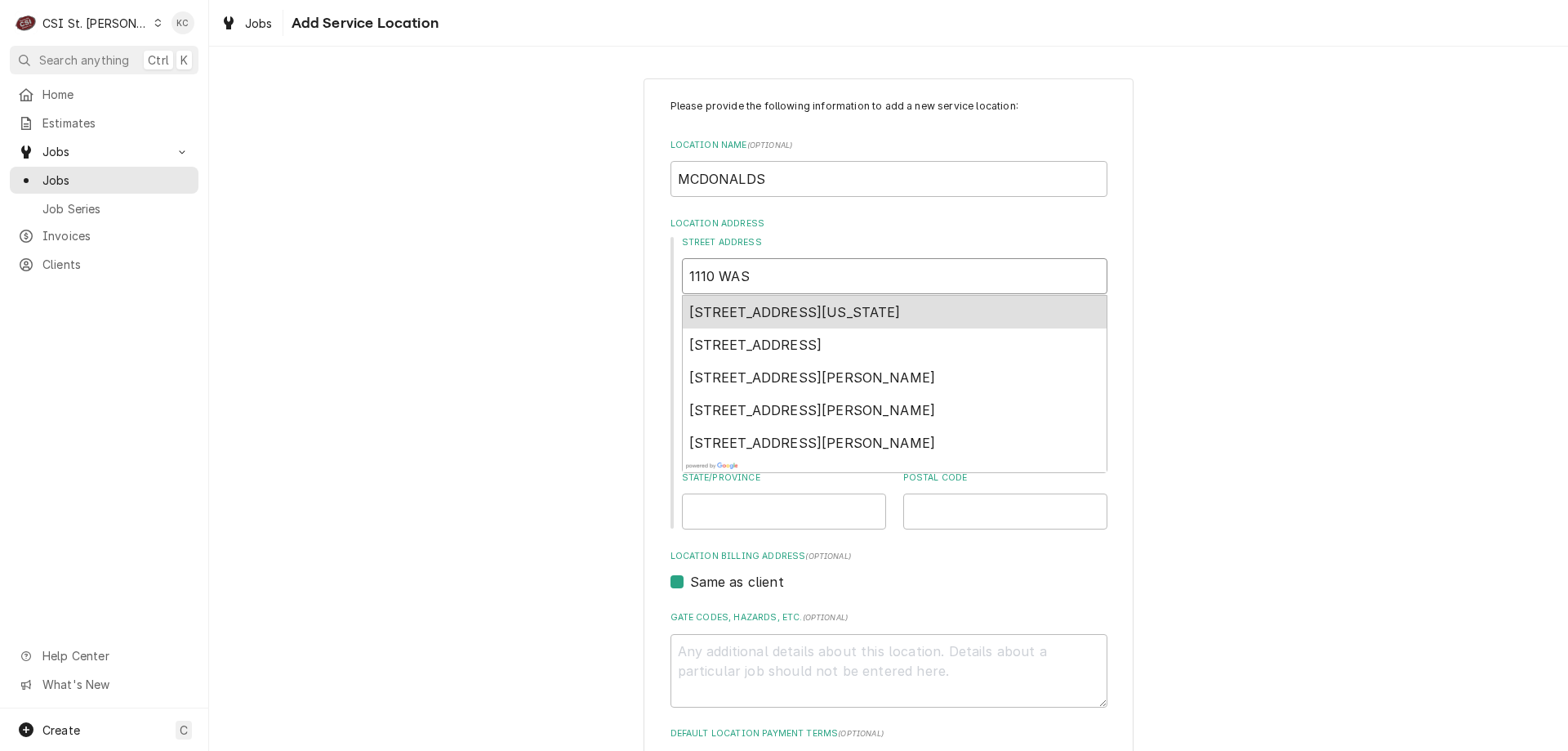
type textarea "x"
type input "1110 WASH"
type textarea "x"
type input "1110 WASHI"
type textarea "x"
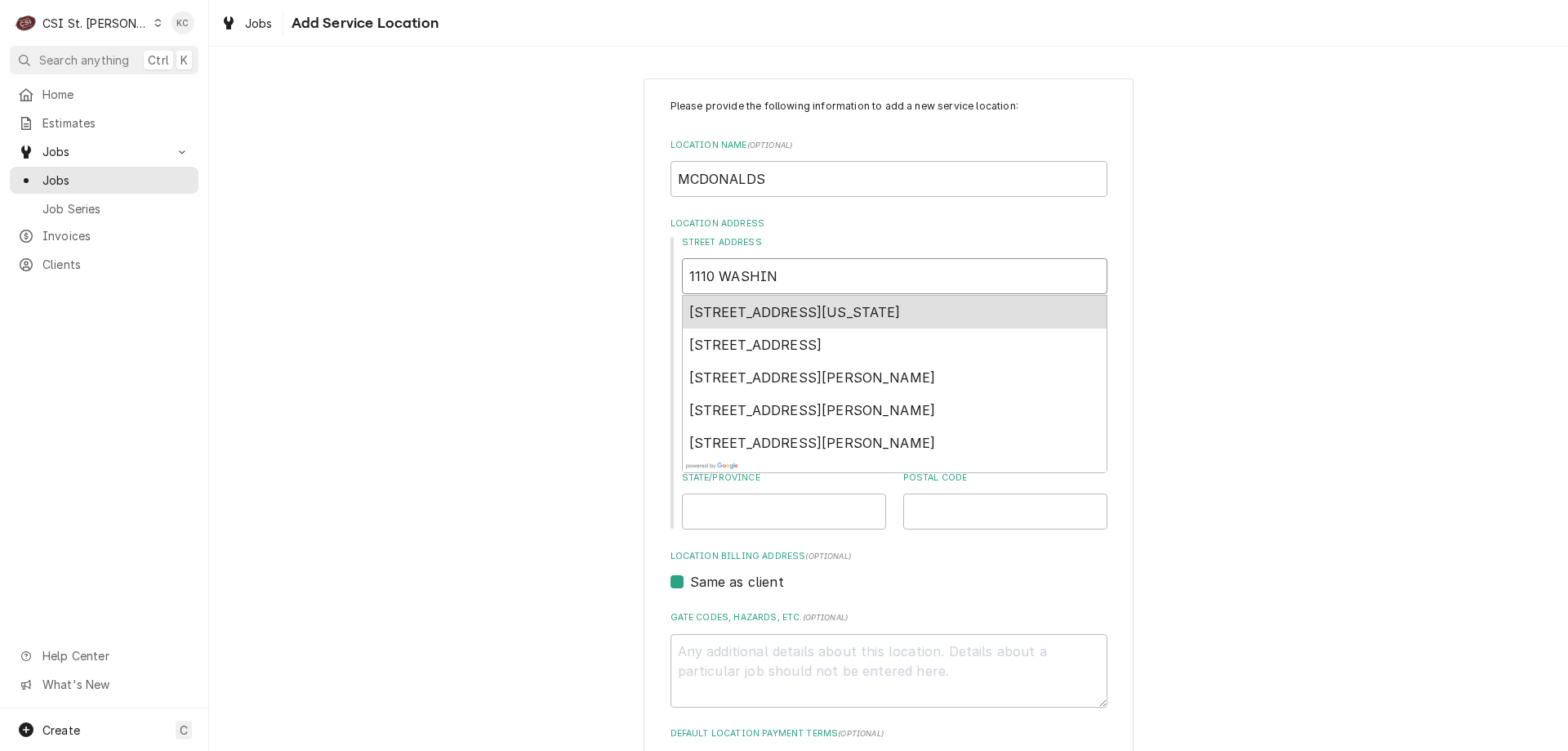
type input "1110 WASHING"
type textarea "x"
type input "1110 WASHINGT"
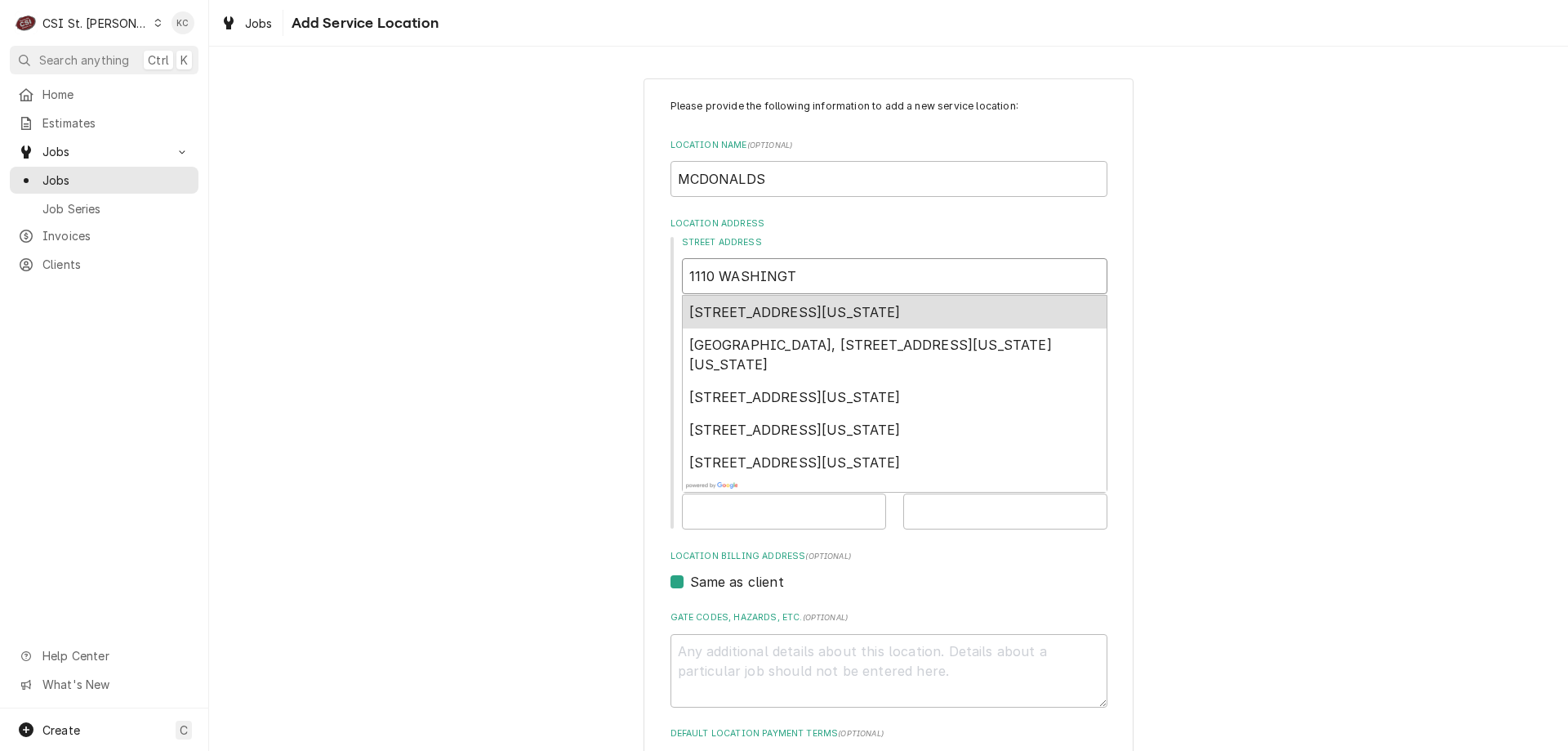
type textarea "x"
type input "1110 WASHINGTO"
type textarea "x"
type input "1110 WASHINGTON"
type textarea "x"
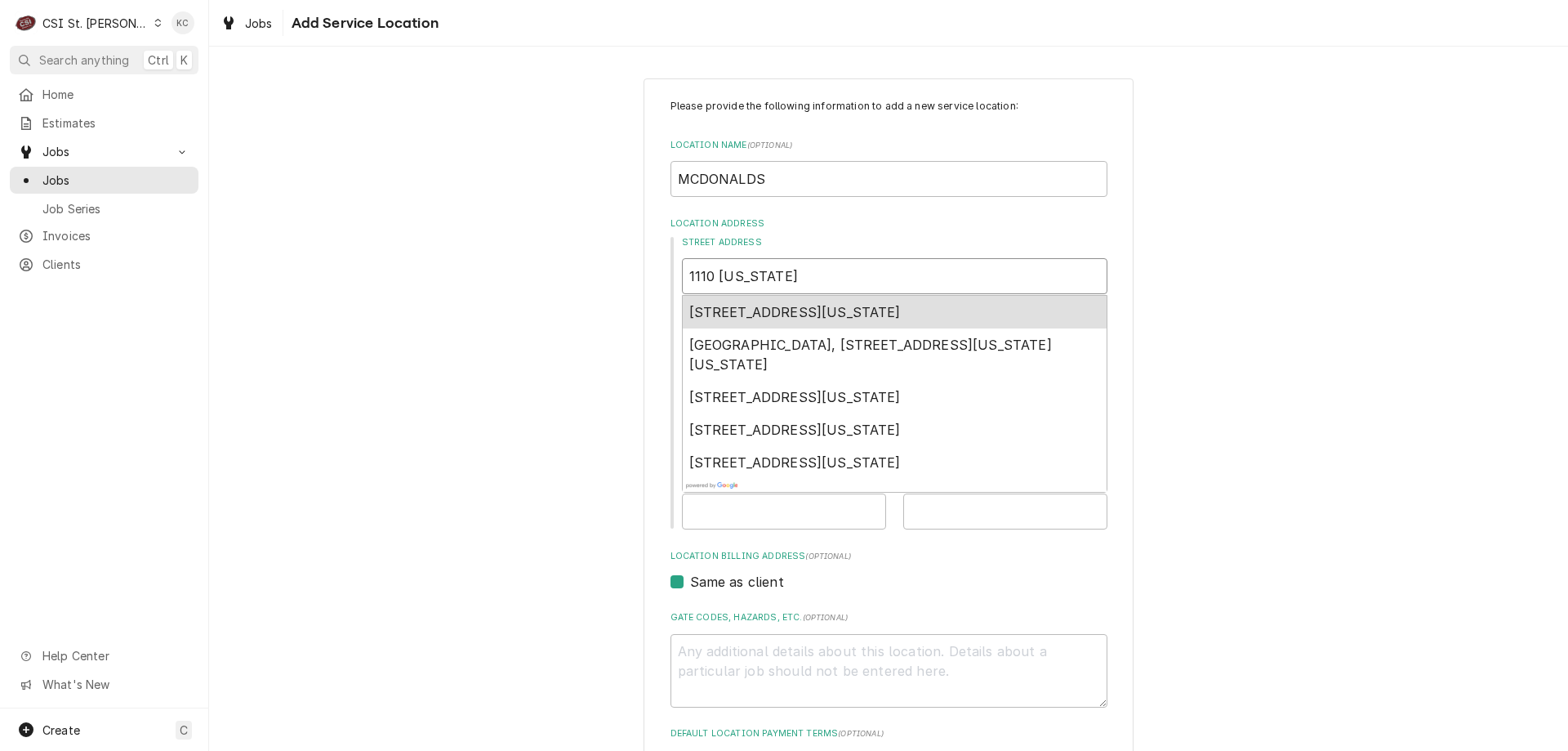
type input "1110 WASHINGTON"
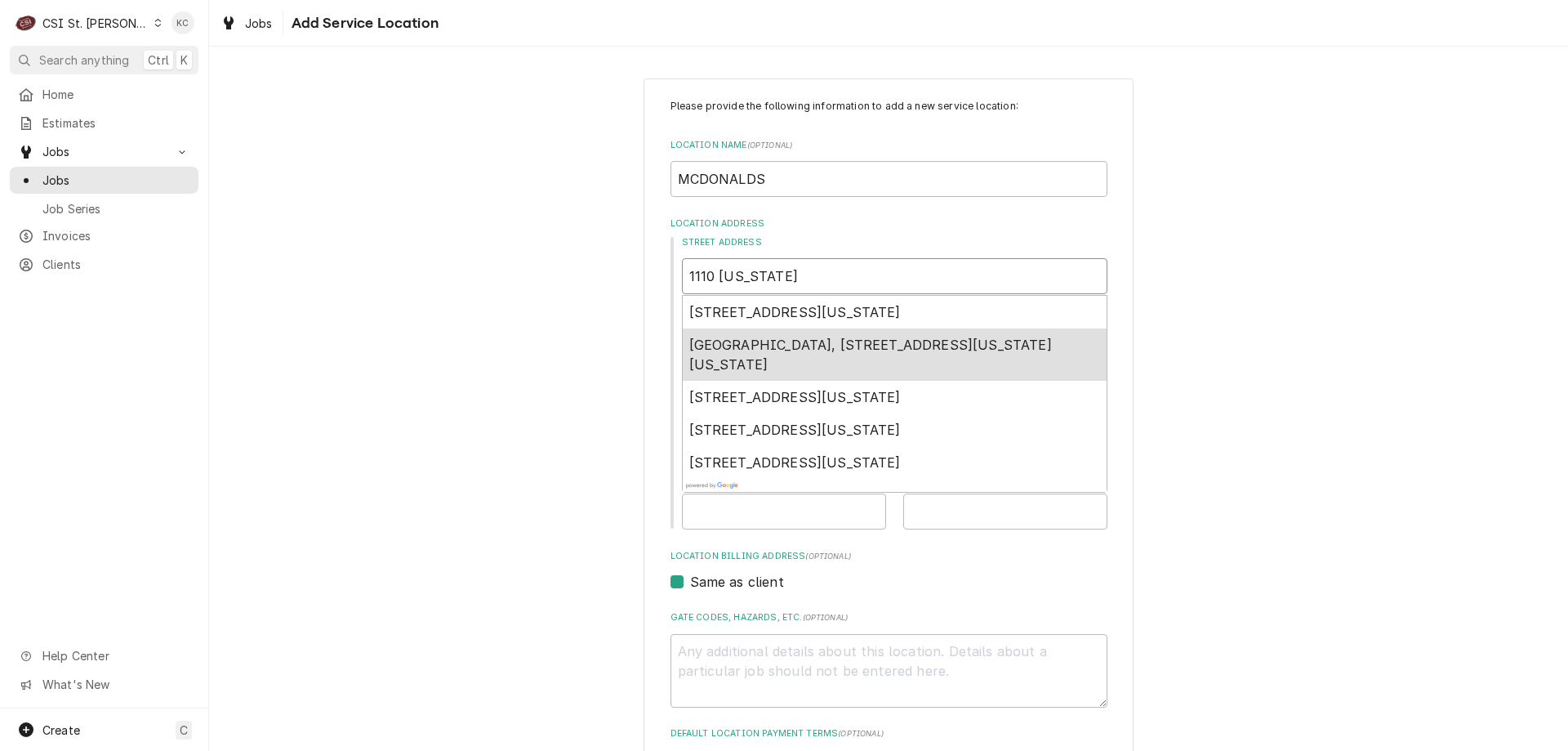
click at [948, 352] on span "Shopping Center, 1110 Washington Square Center, Washington, MO, USA" at bounding box center [870, 355] width 363 height 36
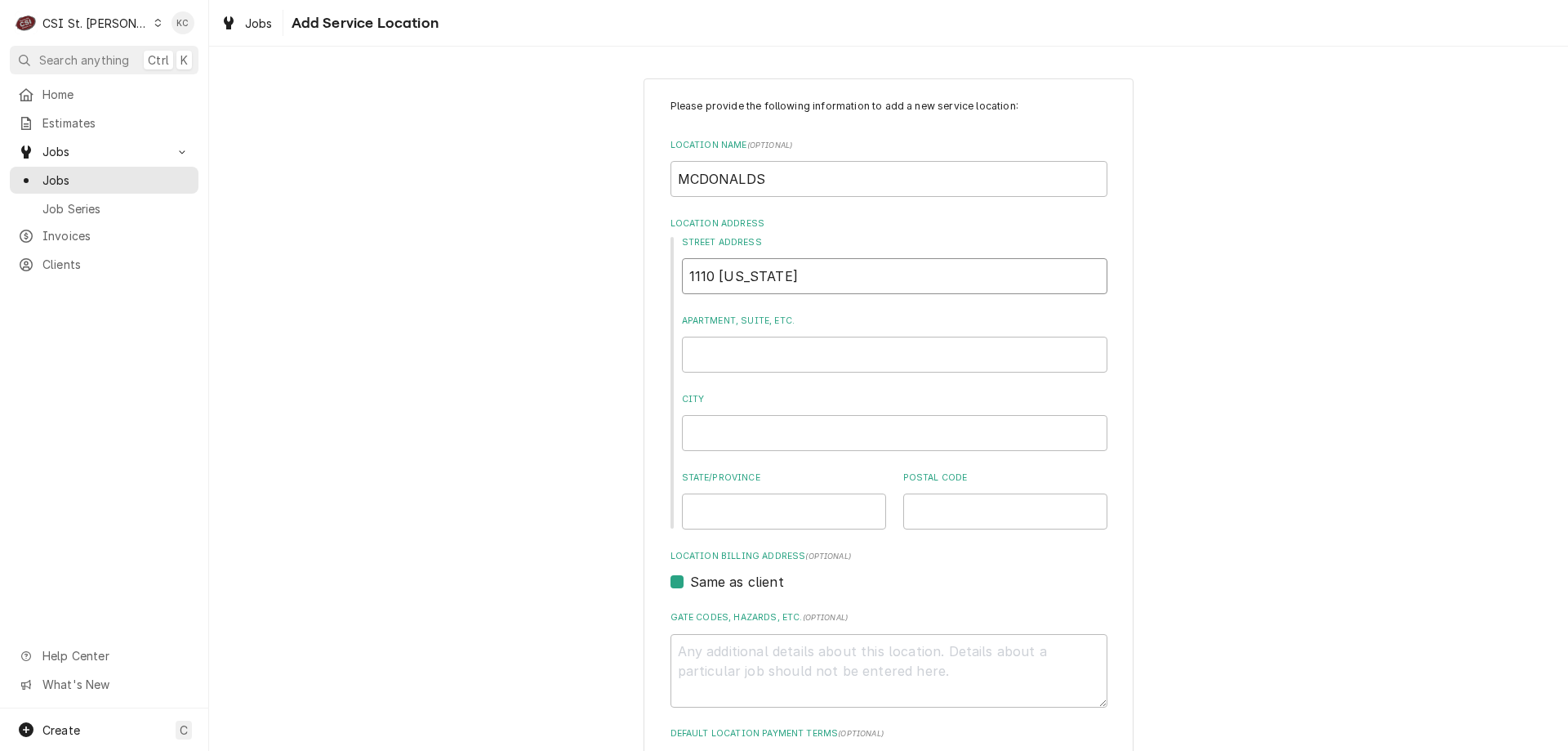
type textarea "x"
type input "1110 Washington Square Center"
type textarea "x"
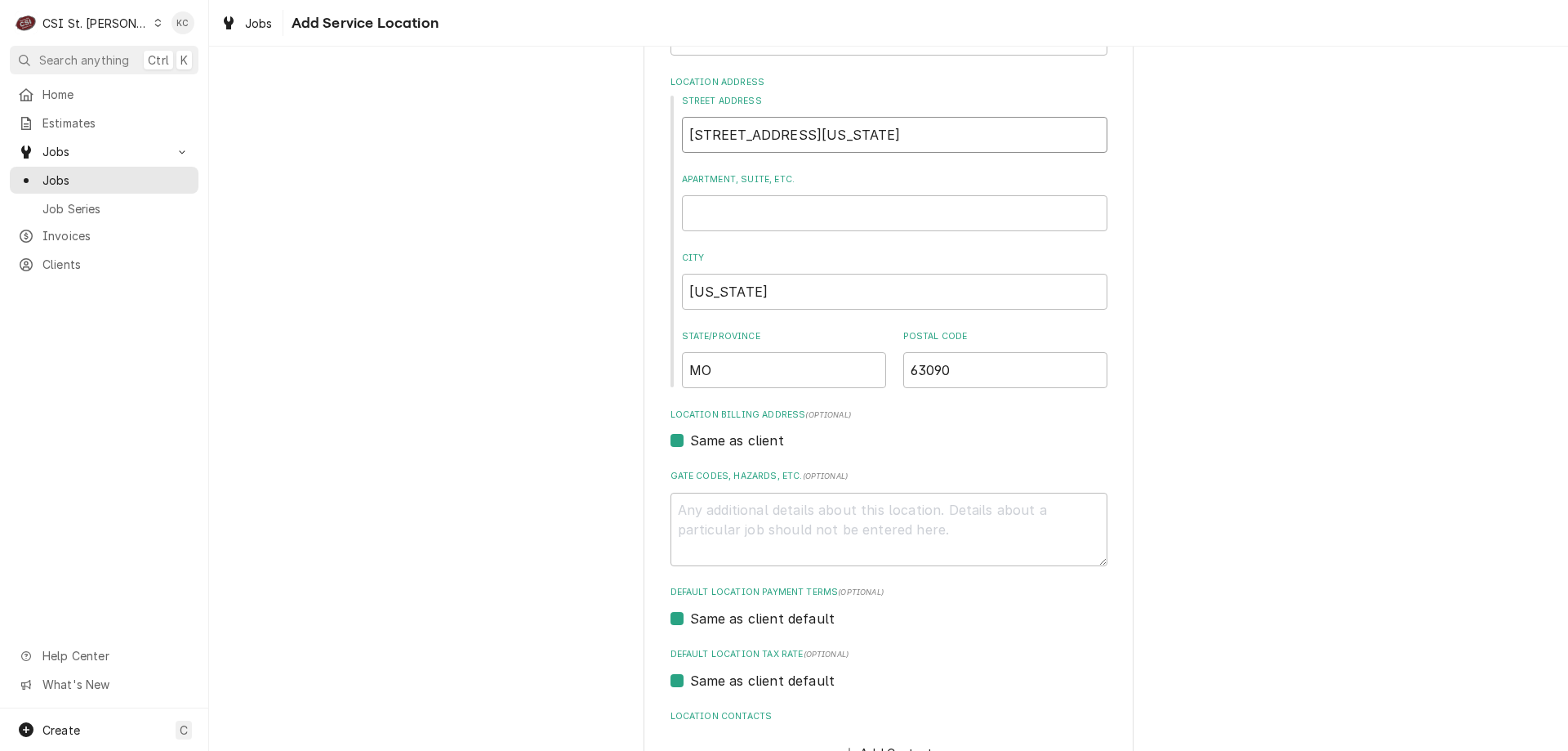
scroll to position [254, 0]
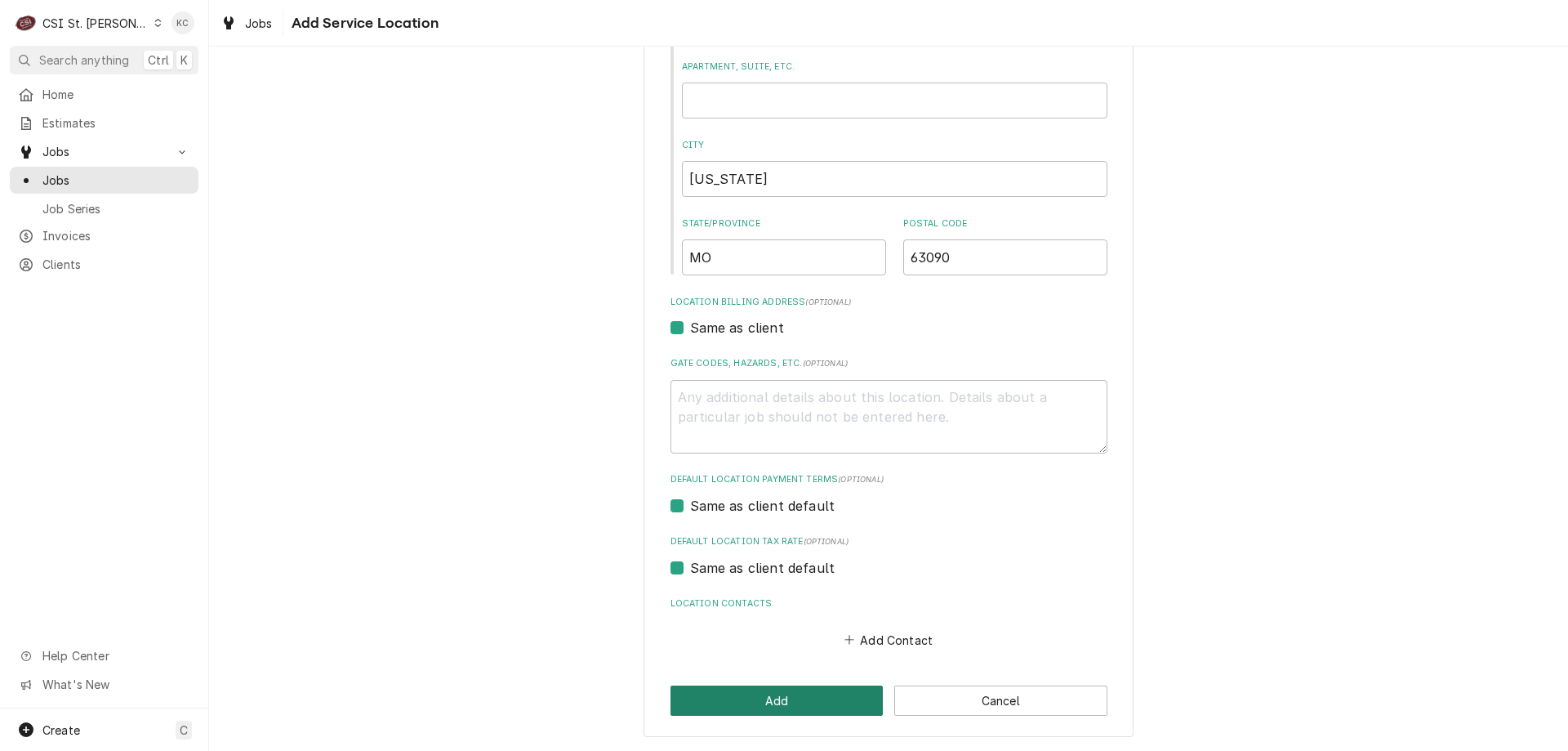
type input "1110 Washington Square Center"
drag, startPoint x: 807, startPoint y: 708, endPoint x: 838, endPoint y: 663, distance: 54.6
click at [807, 706] on button "Add" at bounding box center [777, 700] width 213 height 30
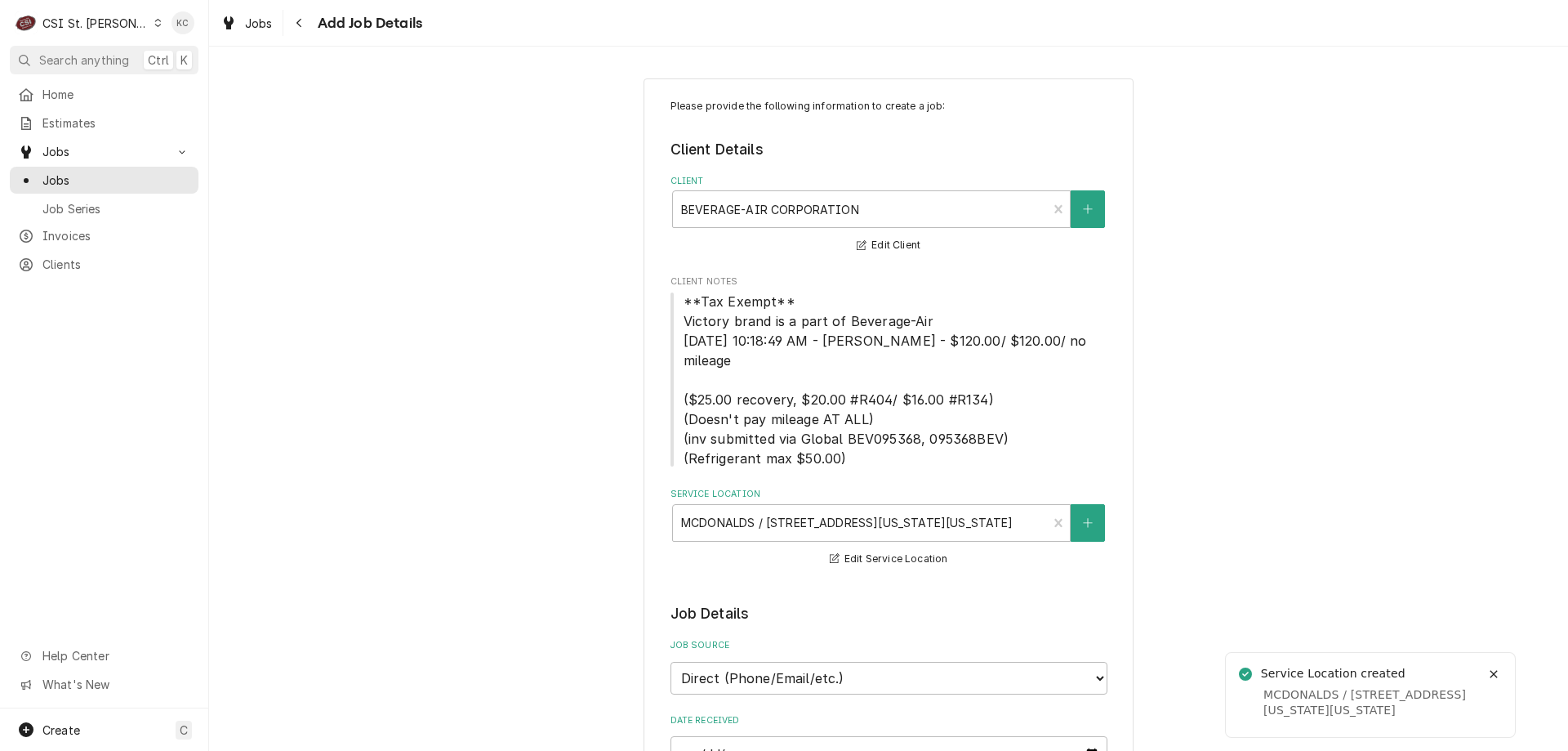
type textarea "x"
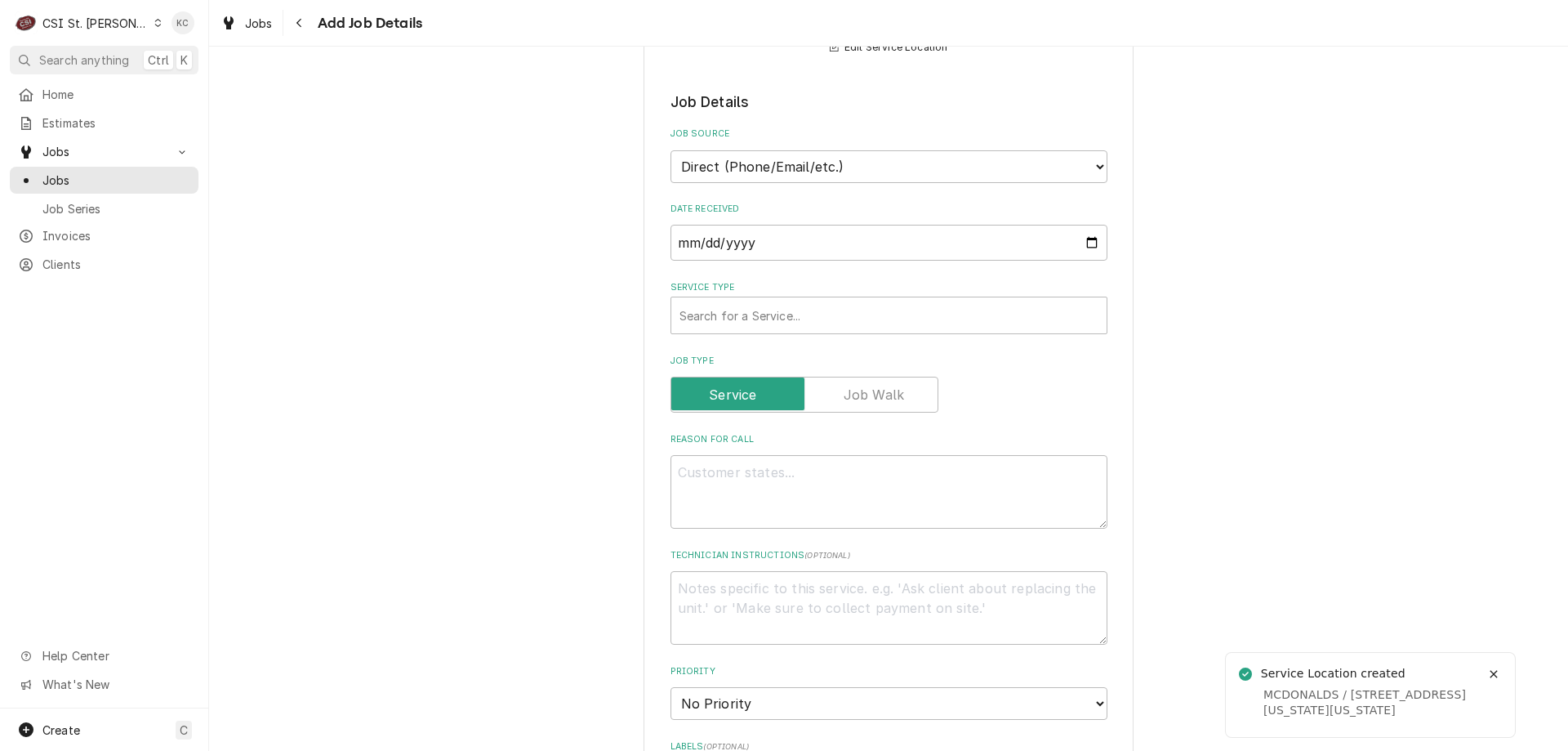
scroll to position [572, 0]
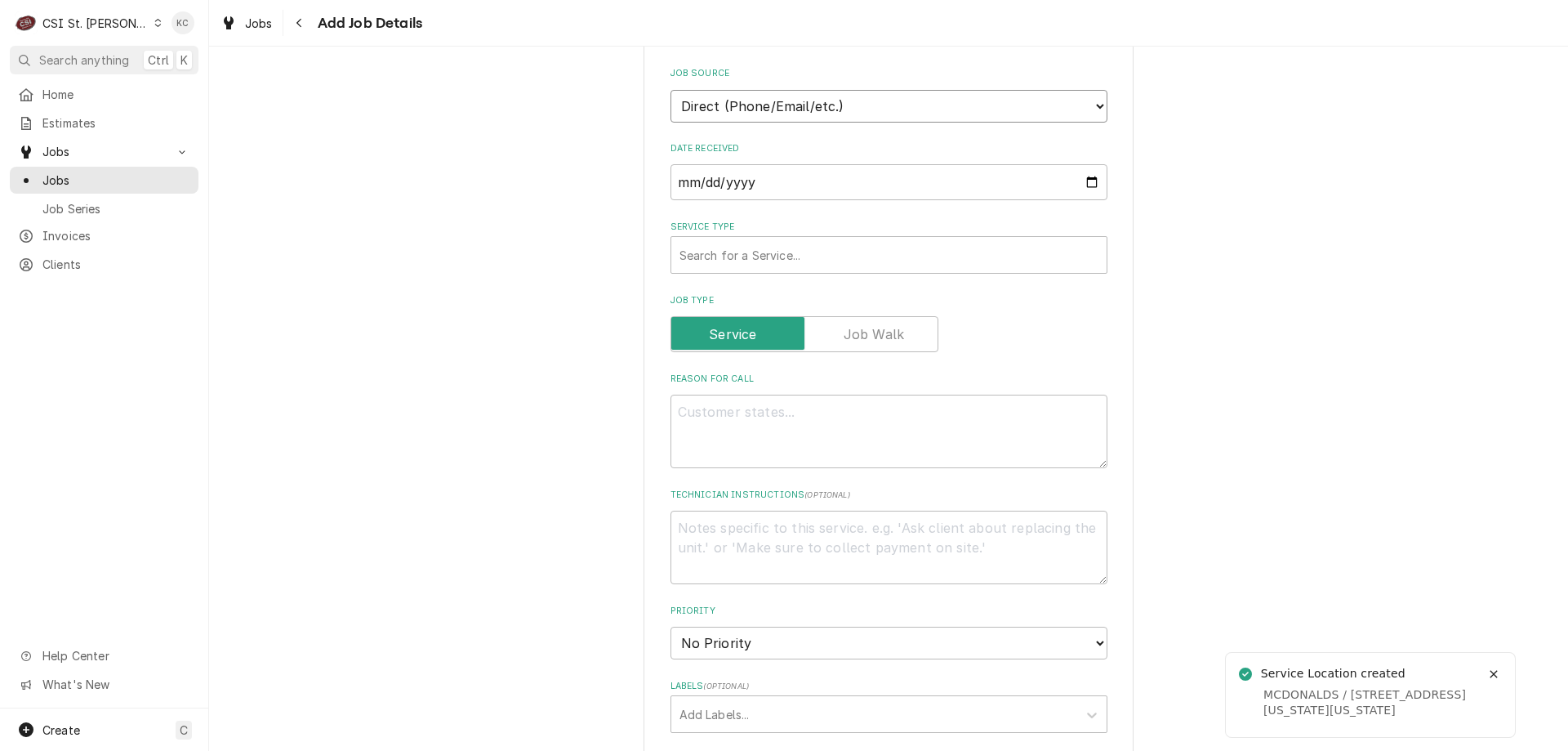
click at [852, 90] on select "Direct (Phone/Email/etc.) Service Channel Corrigo Ecotrak Other" at bounding box center [890, 106] width 437 height 33
select select "100"
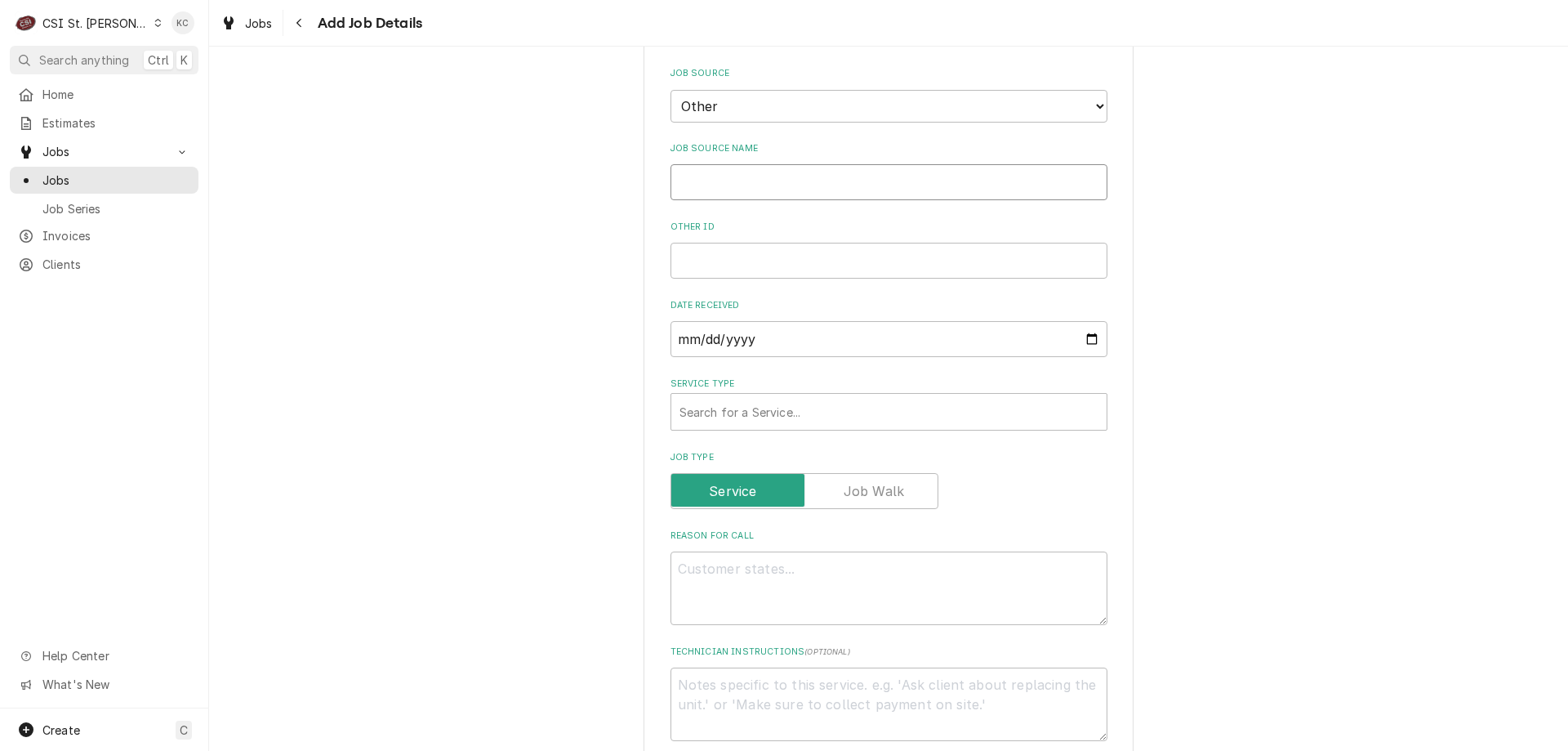
click at [765, 178] on input "Job Source Name" at bounding box center [890, 182] width 437 height 36
type textarea "x"
type input "n"
type textarea "x"
type input "no"
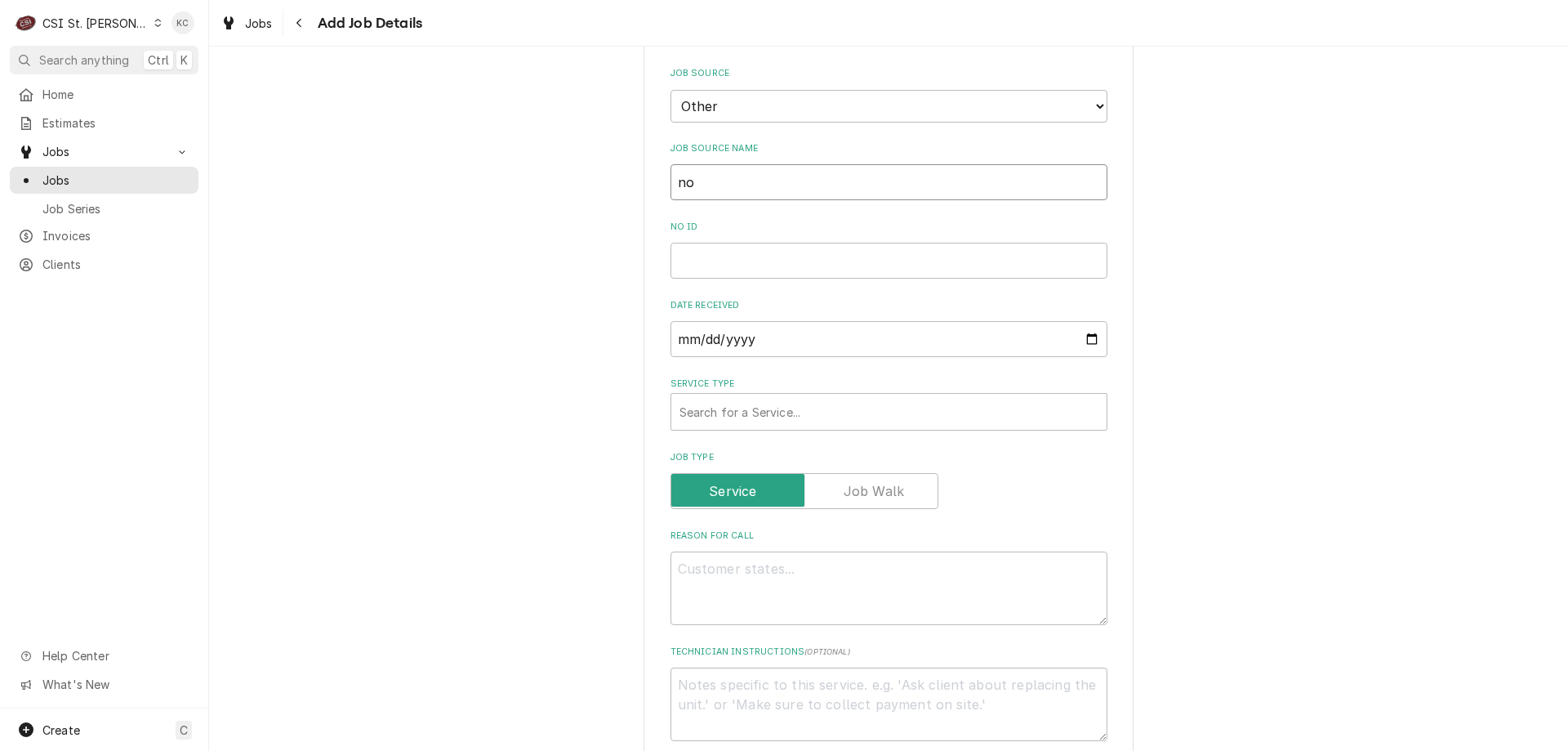
type textarea "x"
type input "n"
type textarea "x"
type input "nN"
type textarea "x"
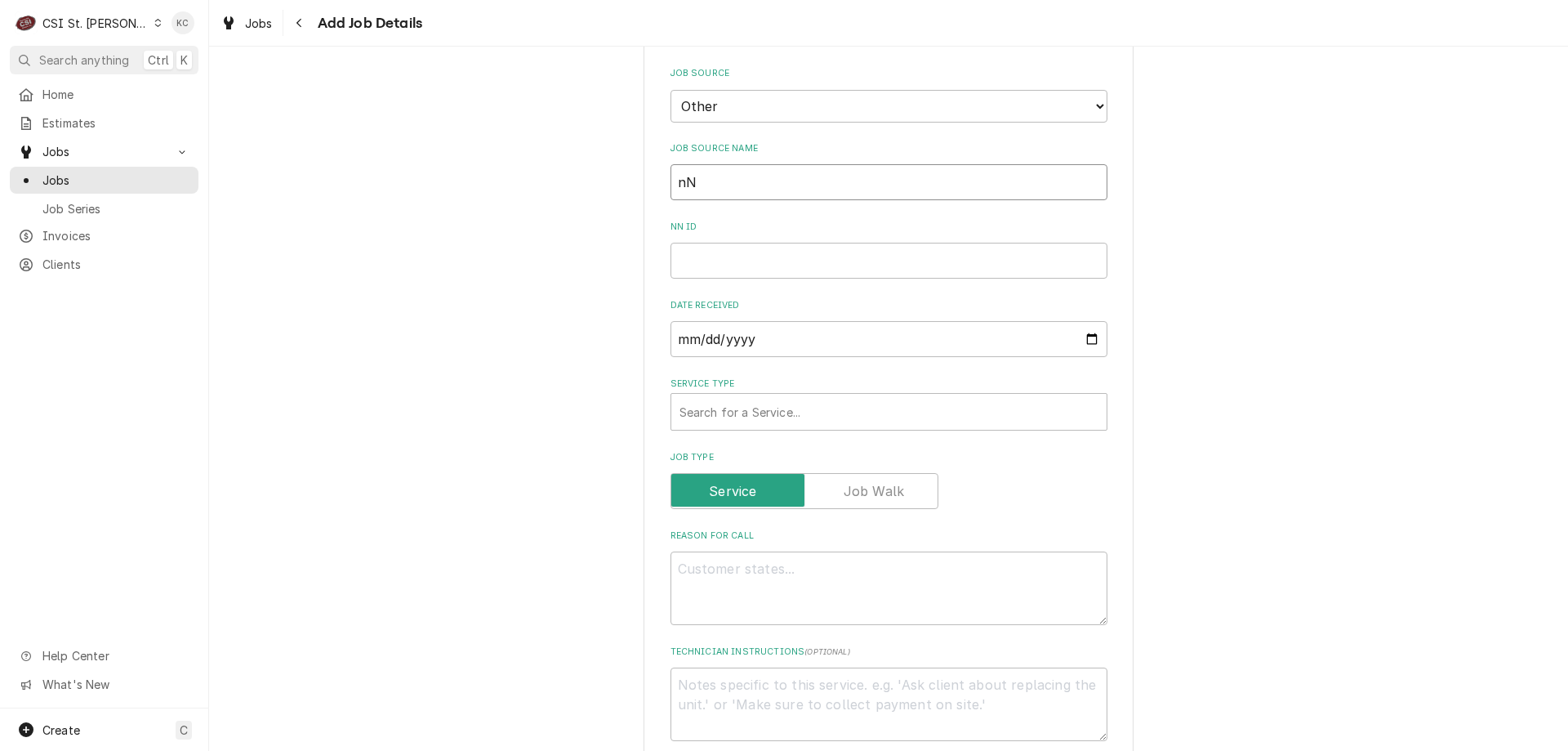
type input "n"
type textarea "x"
type input "N"
type textarea "x"
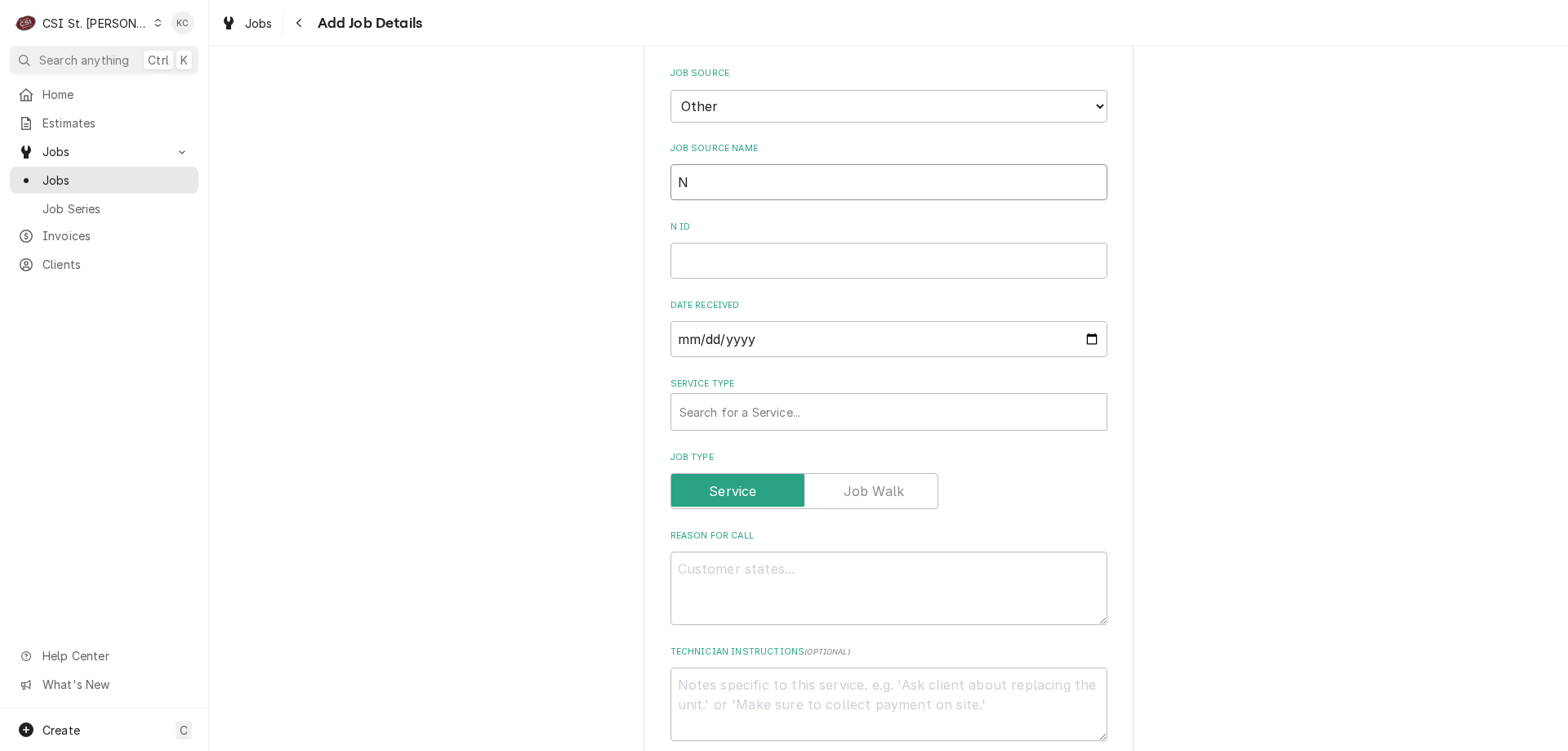
type input "No"
type textarea "x"
type input "Nor"
type textarea "x"
type input "Nore"
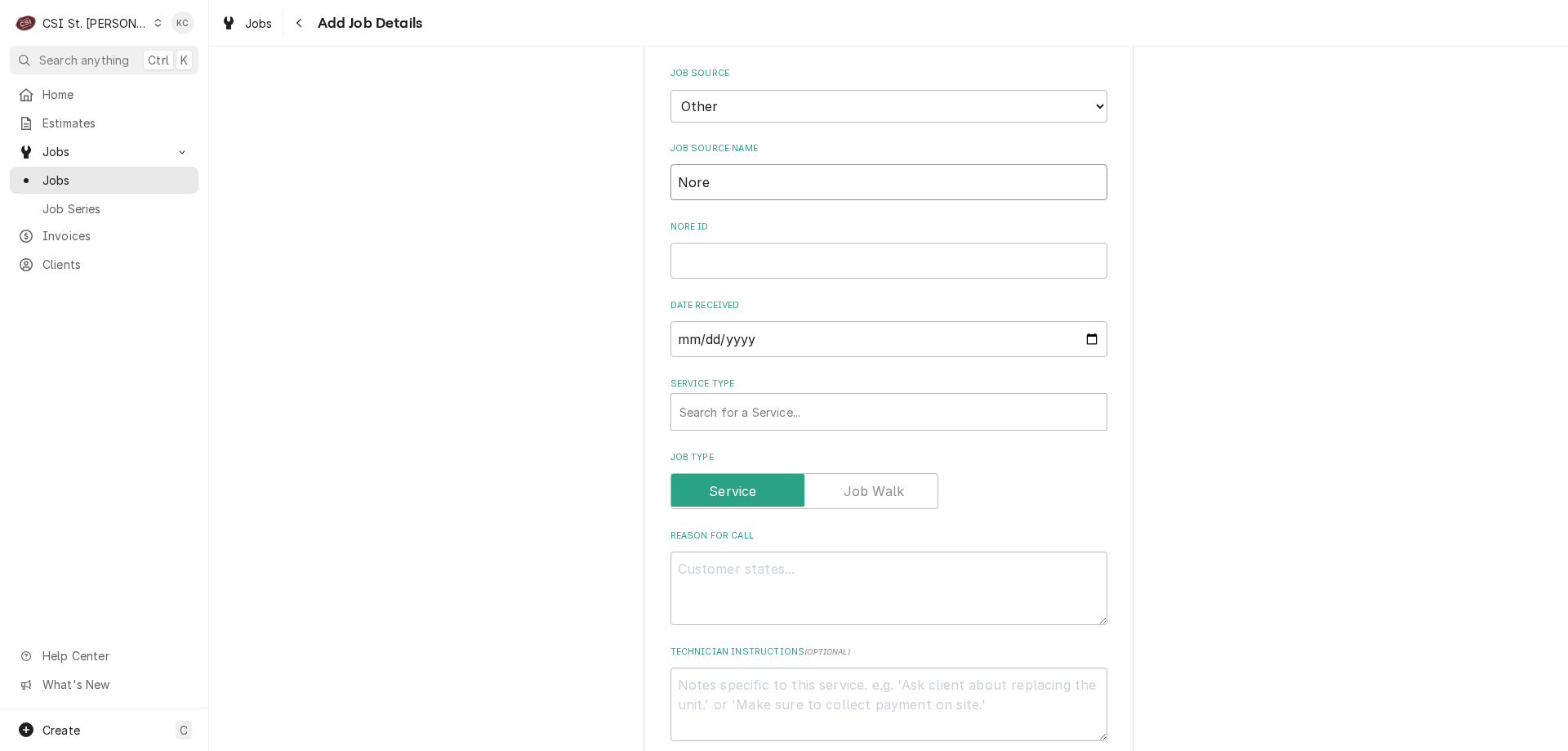
type textarea "x"
type input "Norep"
type textarea "x"
type input "Norepl"
type textarea "x"
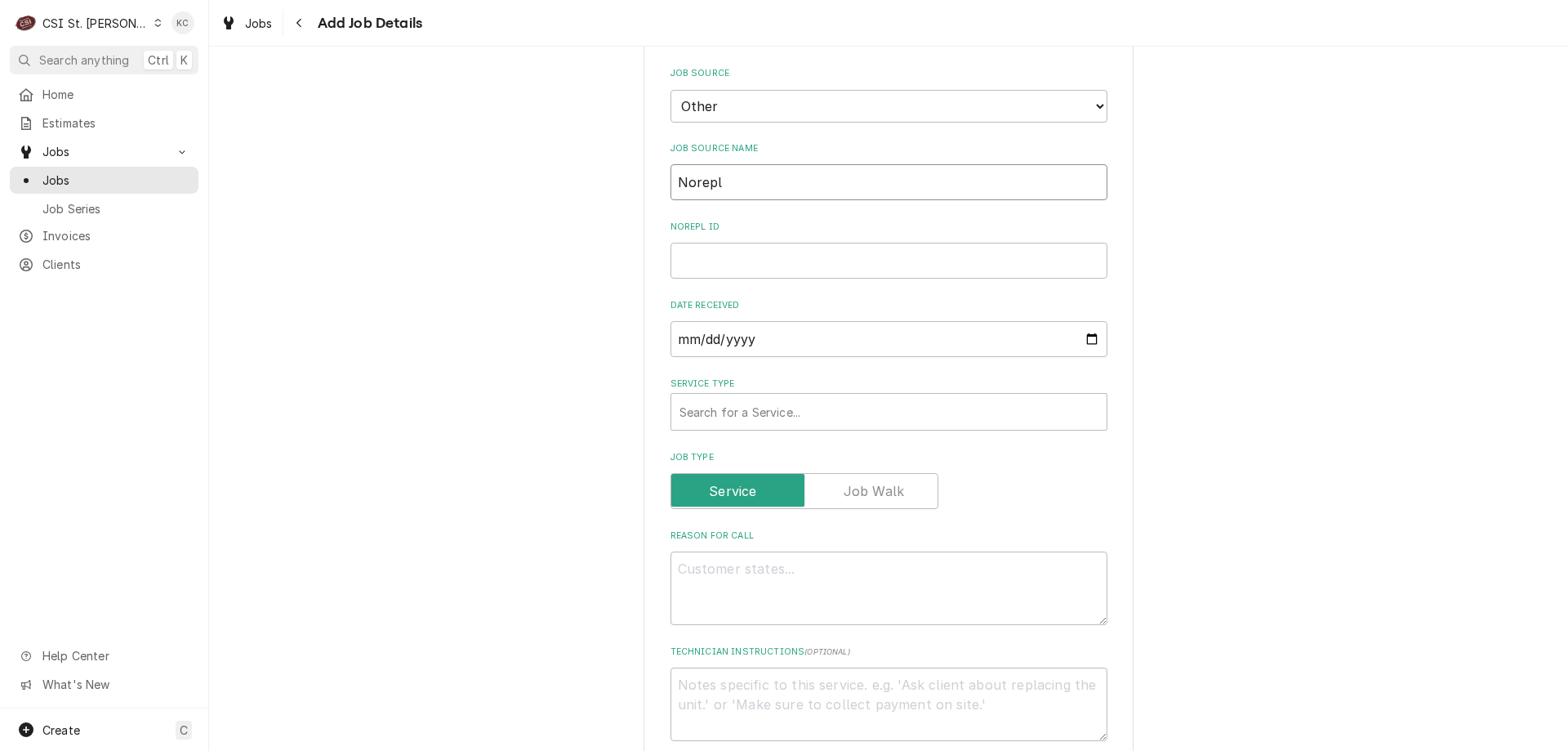
type input "Noreply"
type textarea "x"
type input "Noreply@"
type textarea "x"
type input "Noreply@d"
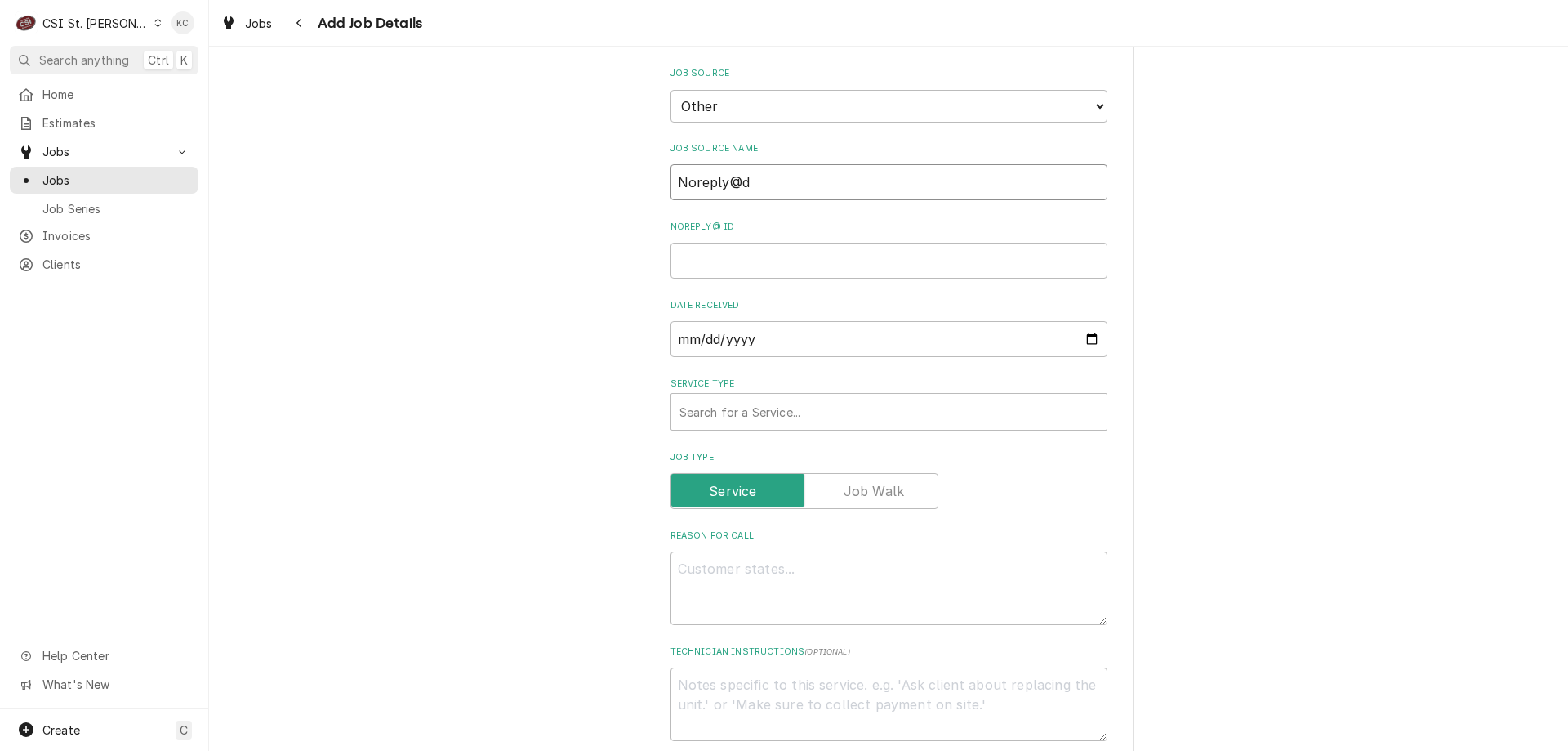
type textarea "x"
type input "Noreply@da"
type textarea "x"
type input "Noreply@dav"
type textarea "x"
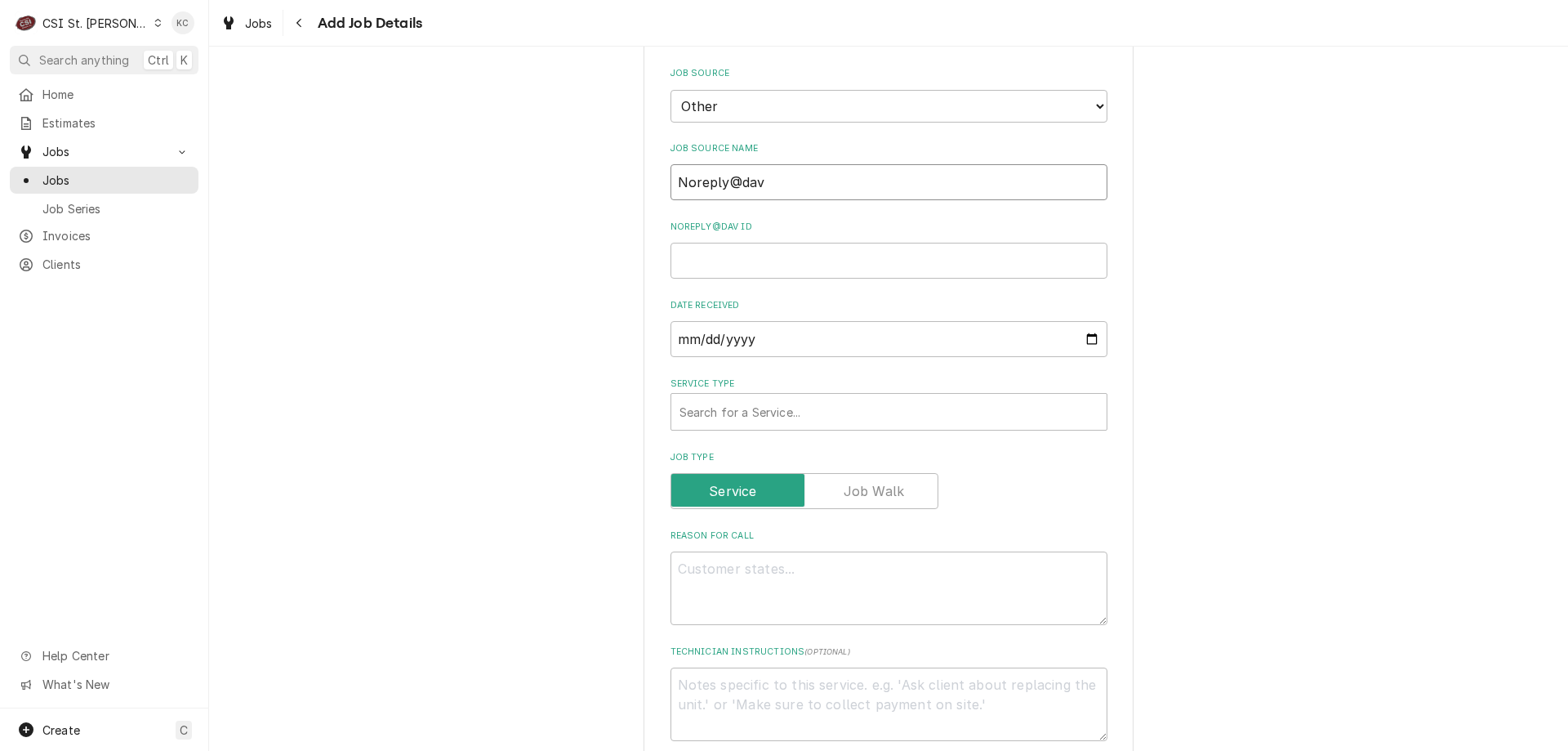
type input "Noreply@davi"
type textarea "x"
type input "Noreply@davis"
type textarea "x"
type input "Noreply@davisw"
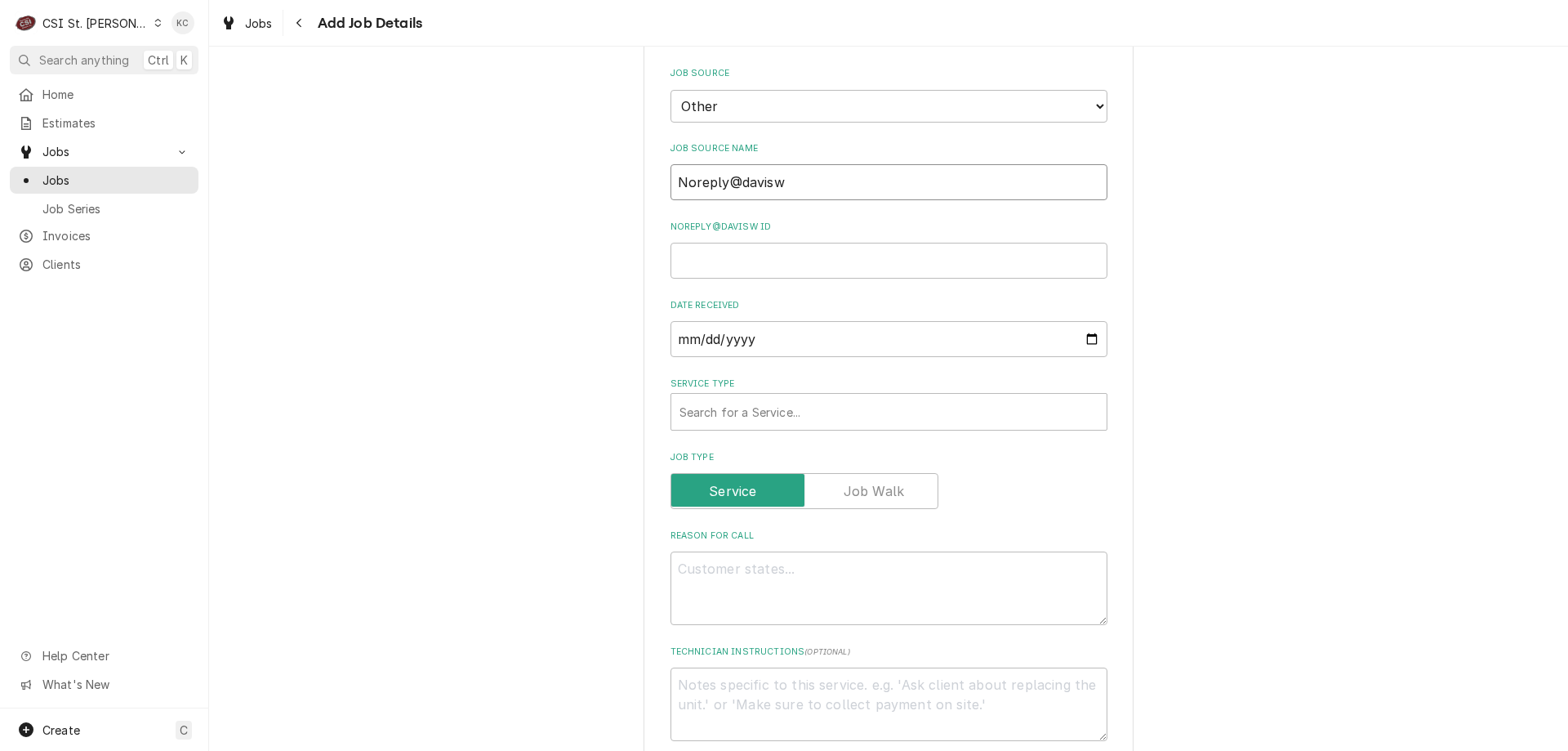
type textarea "x"
type input "Noreply@daviswa"
type textarea "x"
type input "Noreply@daviswar"
type textarea "x"
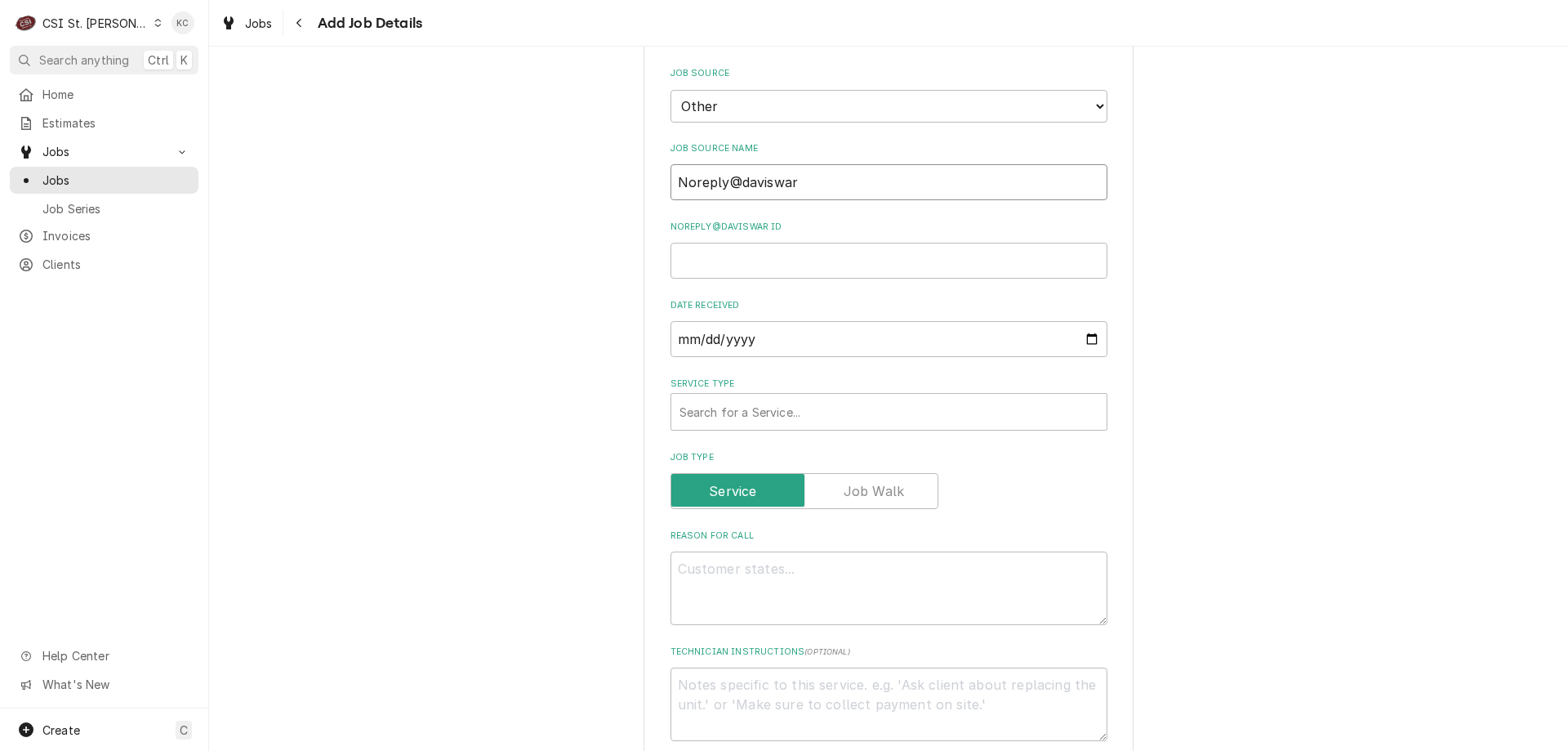
type input "Noreply@davisware"
type textarea "x"
type input "Noreply@davisware"
type textarea "x"
type input "Noreply@davisware em"
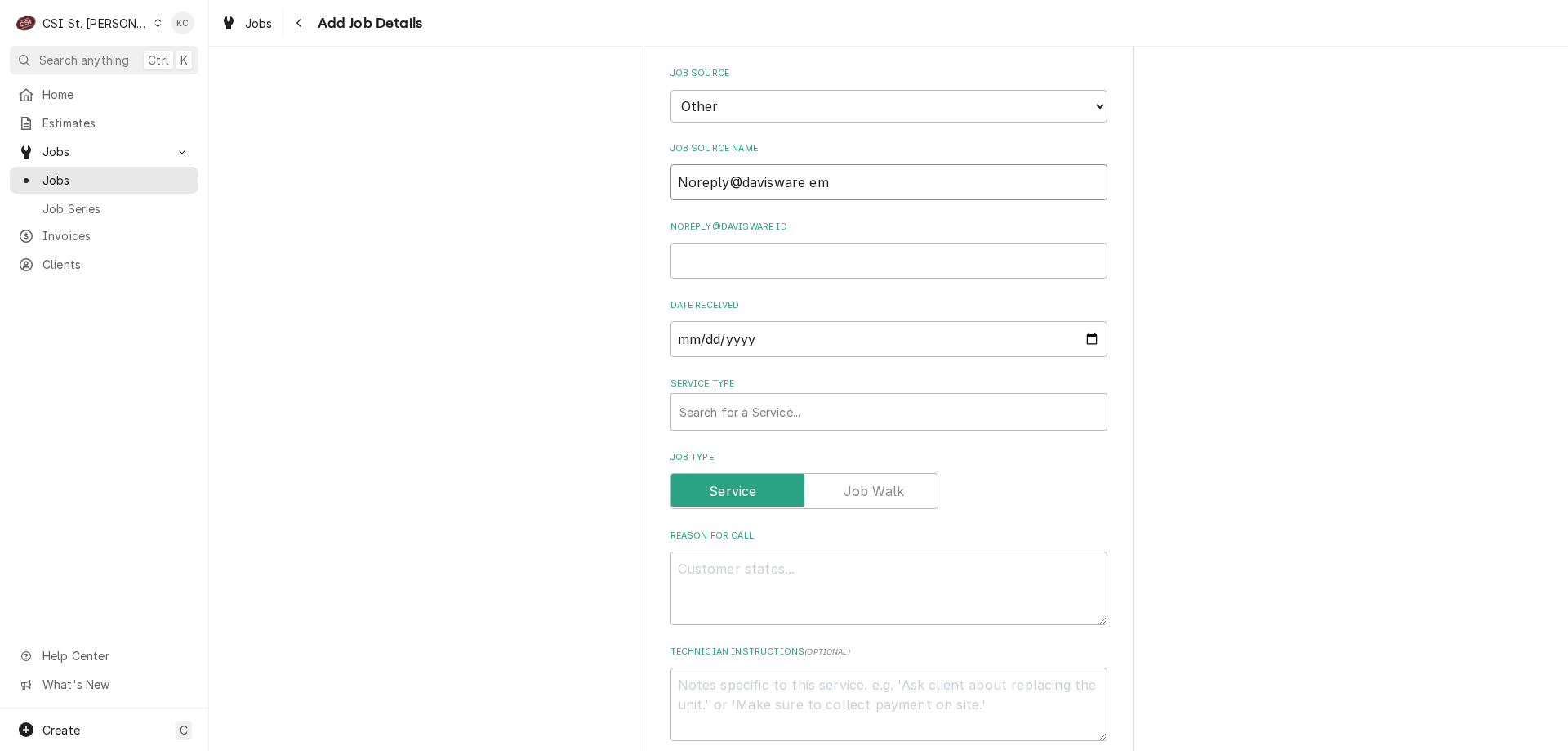
type textarea "x"
type input "Noreply@davisware ema"
type textarea "x"
type input "Noreply@davisware emai"
type textarea "x"
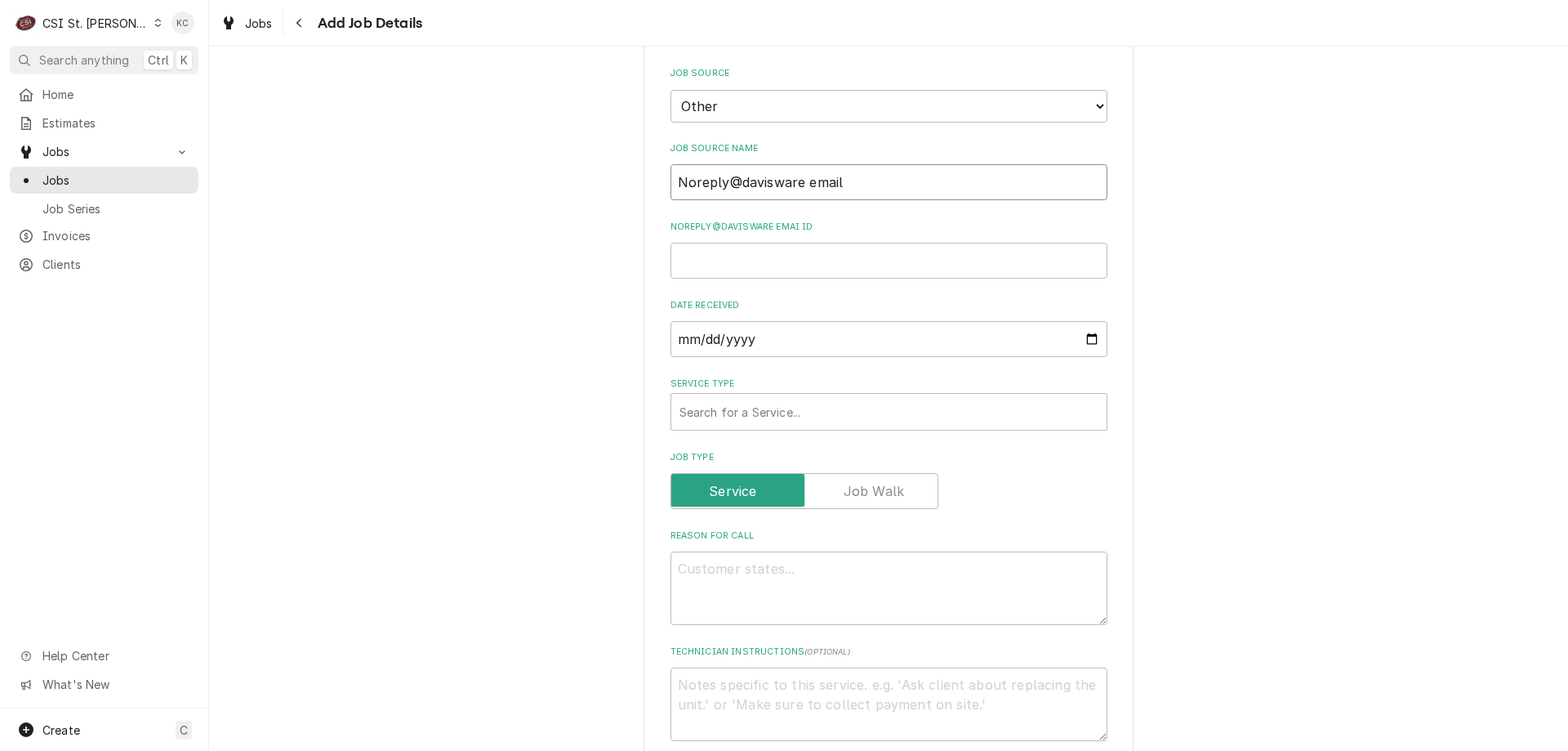
type input "Noreply@davisware email"
type textarea "x"
type input "Noreply@davisware email"
click at [696, 246] on input "Noreply@davisware email ID" at bounding box center [890, 261] width 437 height 36
paste input "BEV102098"
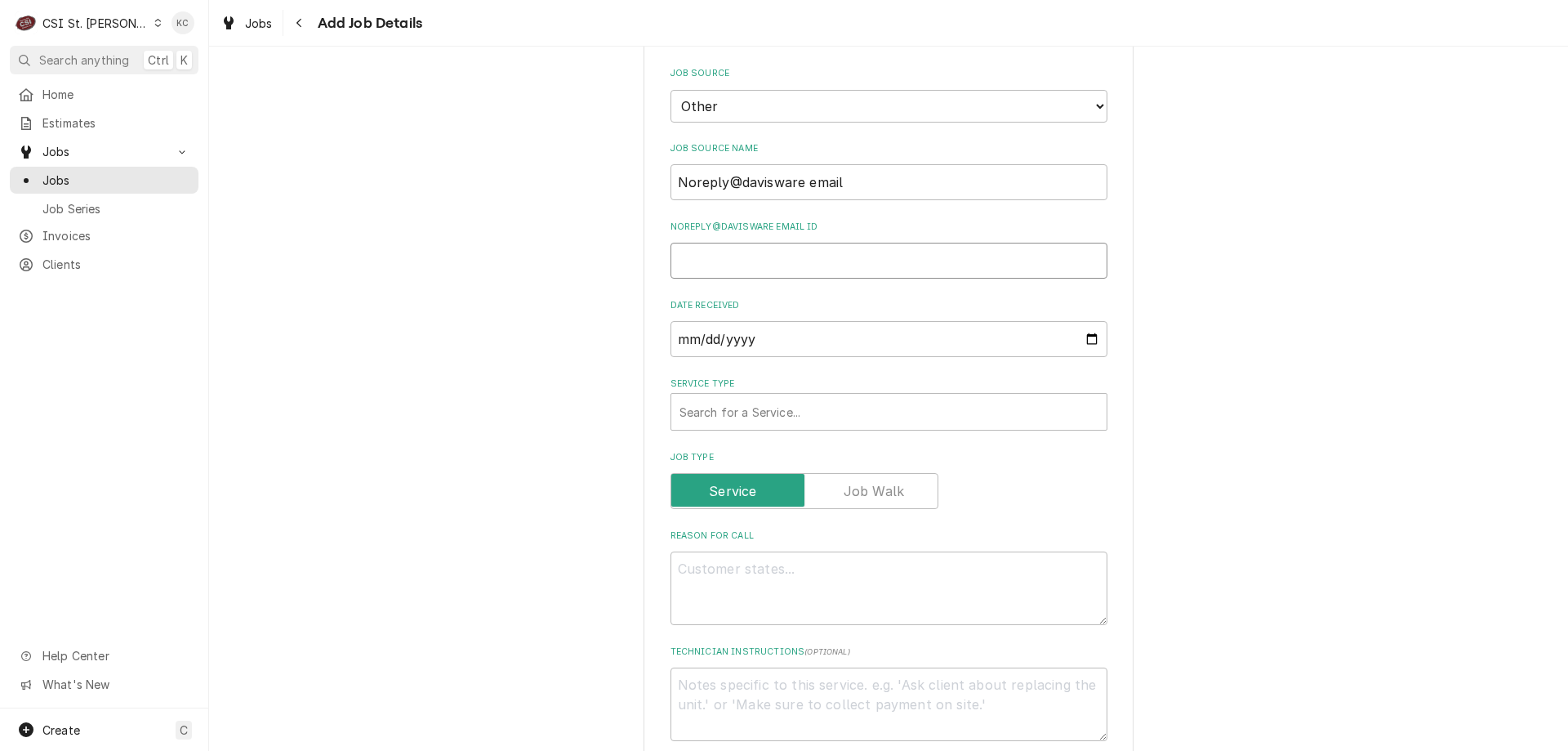
type textarea "x"
type input "BEV102098"
type textarea "x"
type input "BEV102098"
click at [760, 399] on div "Service Type" at bounding box center [890, 411] width 419 height 29
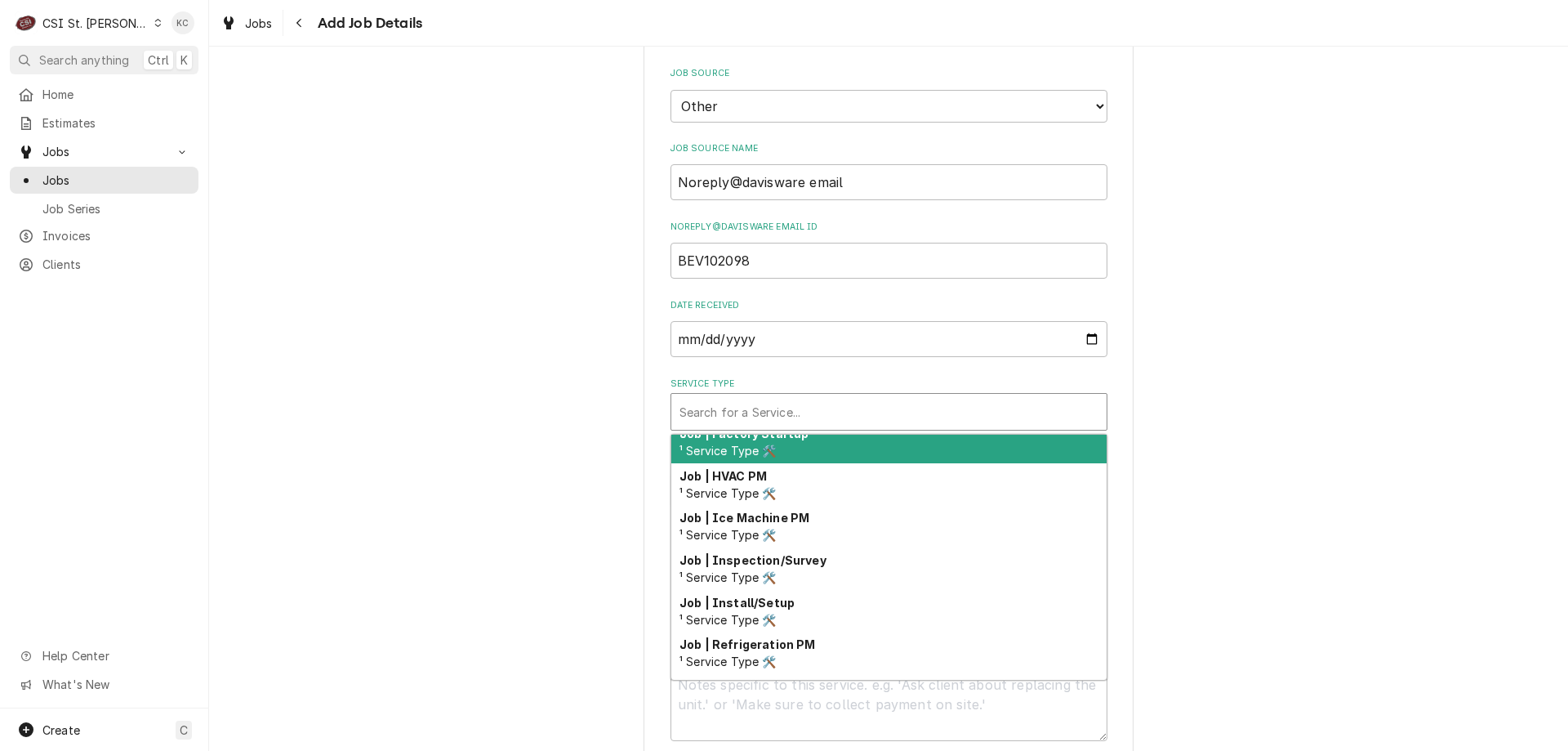
scroll to position [856, 0]
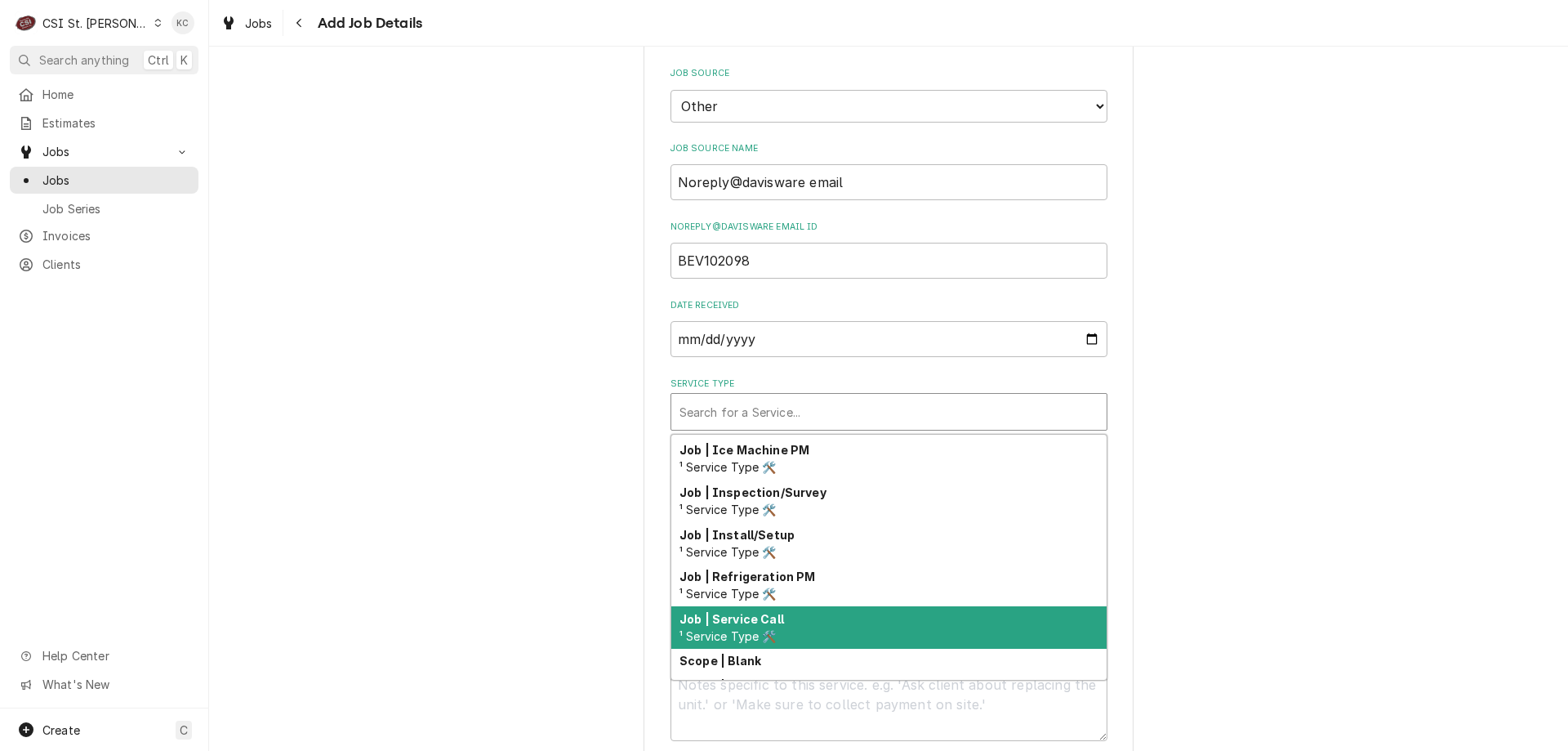
click at [960, 606] on div "Job | Service Call ¹ Service Type 🛠️" at bounding box center [889, 627] width 435 height 43
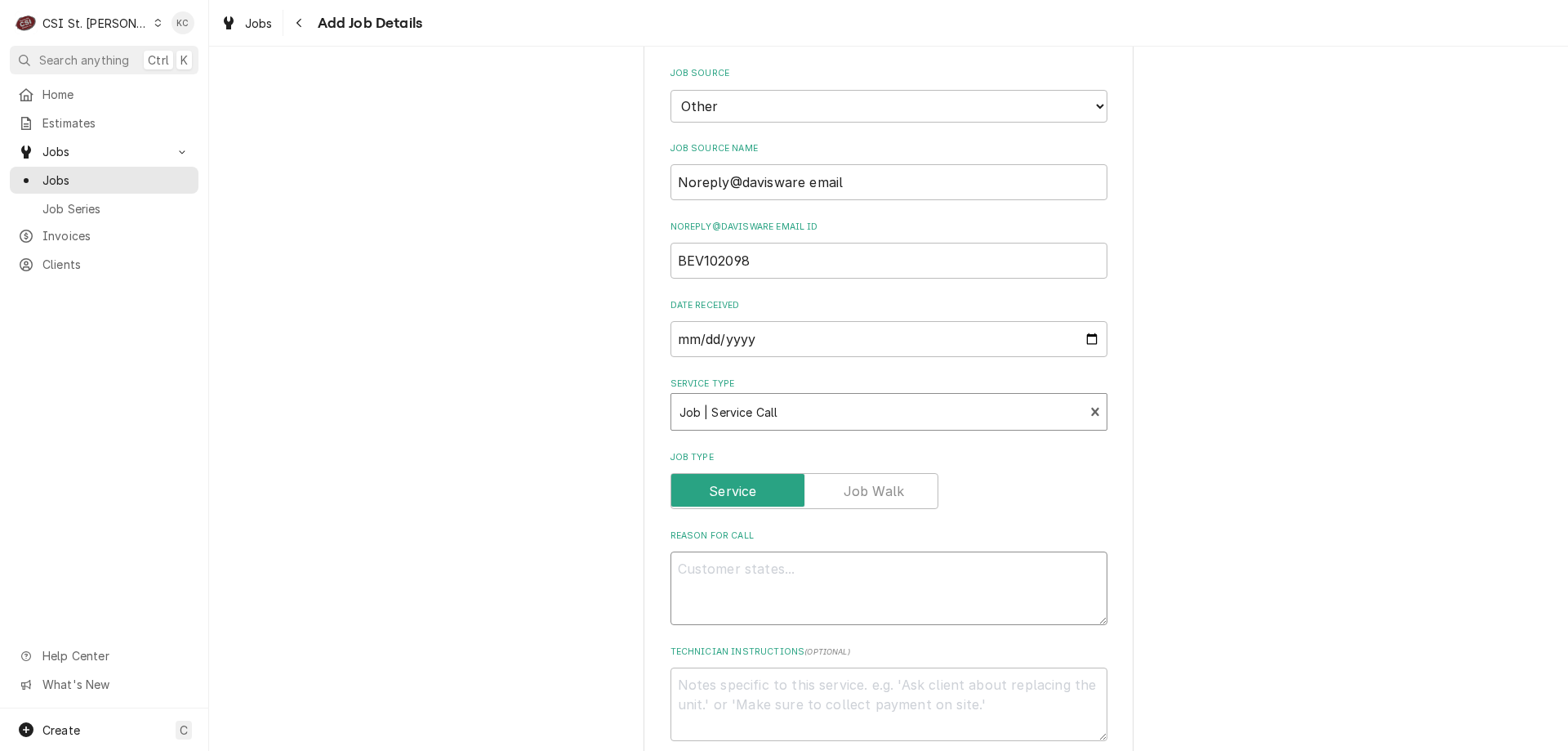
click at [881, 580] on textarea "Reason For Call" at bounding box center [890, 588] width 437 height 74
click at [742, 559] on textarea "Reason For Call" at bounding box center [890, 588] width 437 height 74
paste textarea "Unit is not getting below 19. Condenser coil is clean per end user"
type textarea "x"
type textarea "Unit is not getting below 19. Condenser coil is clean per end user"
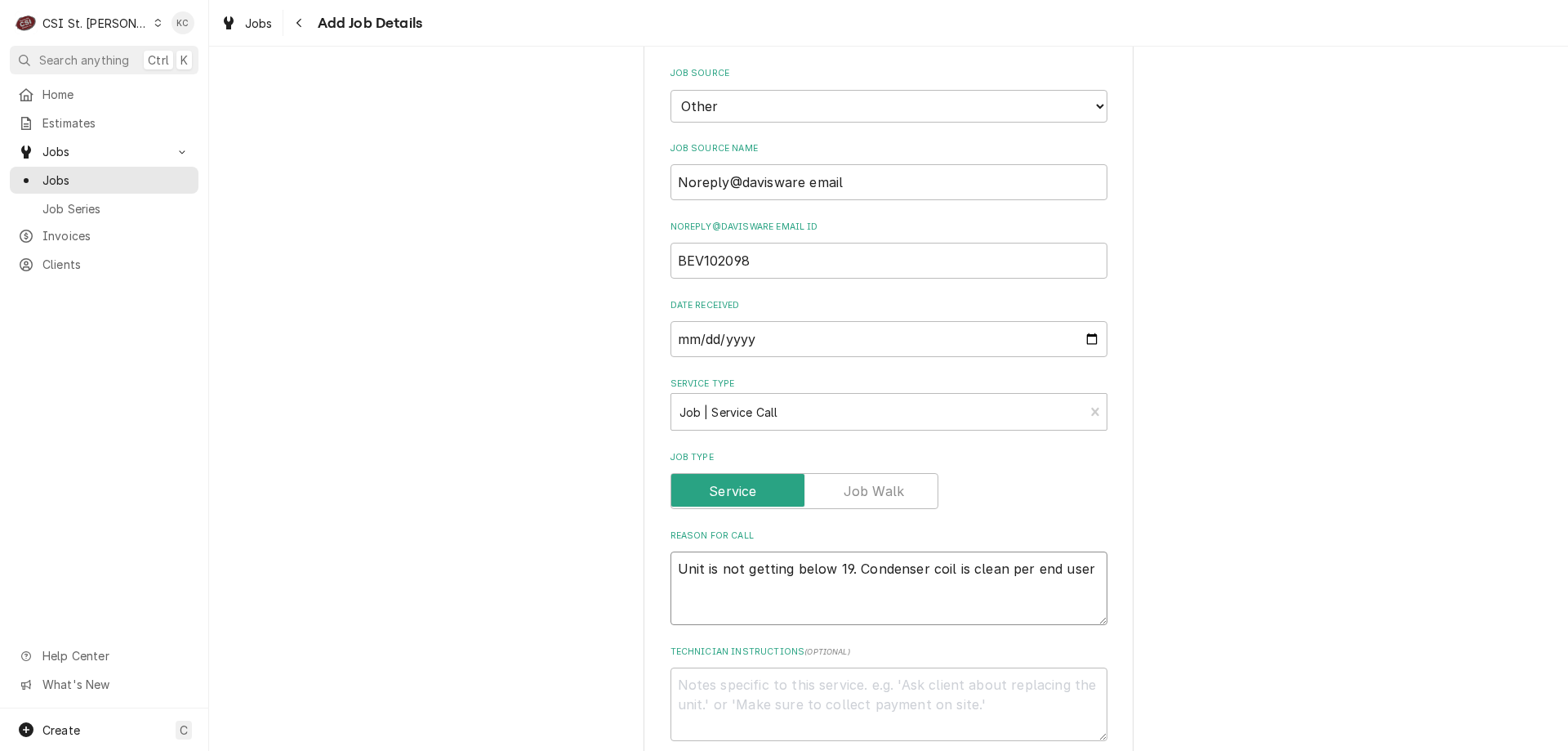
type textarea "x"
type textarea "Unit is not getting below 19. Condenser coil is clean per end user"
click at [836, 667] on textarea "Technician Instructions ( optional )" at bounding box center [890, 704] width 437 height 74
type textarea "x"
type textarea "R"
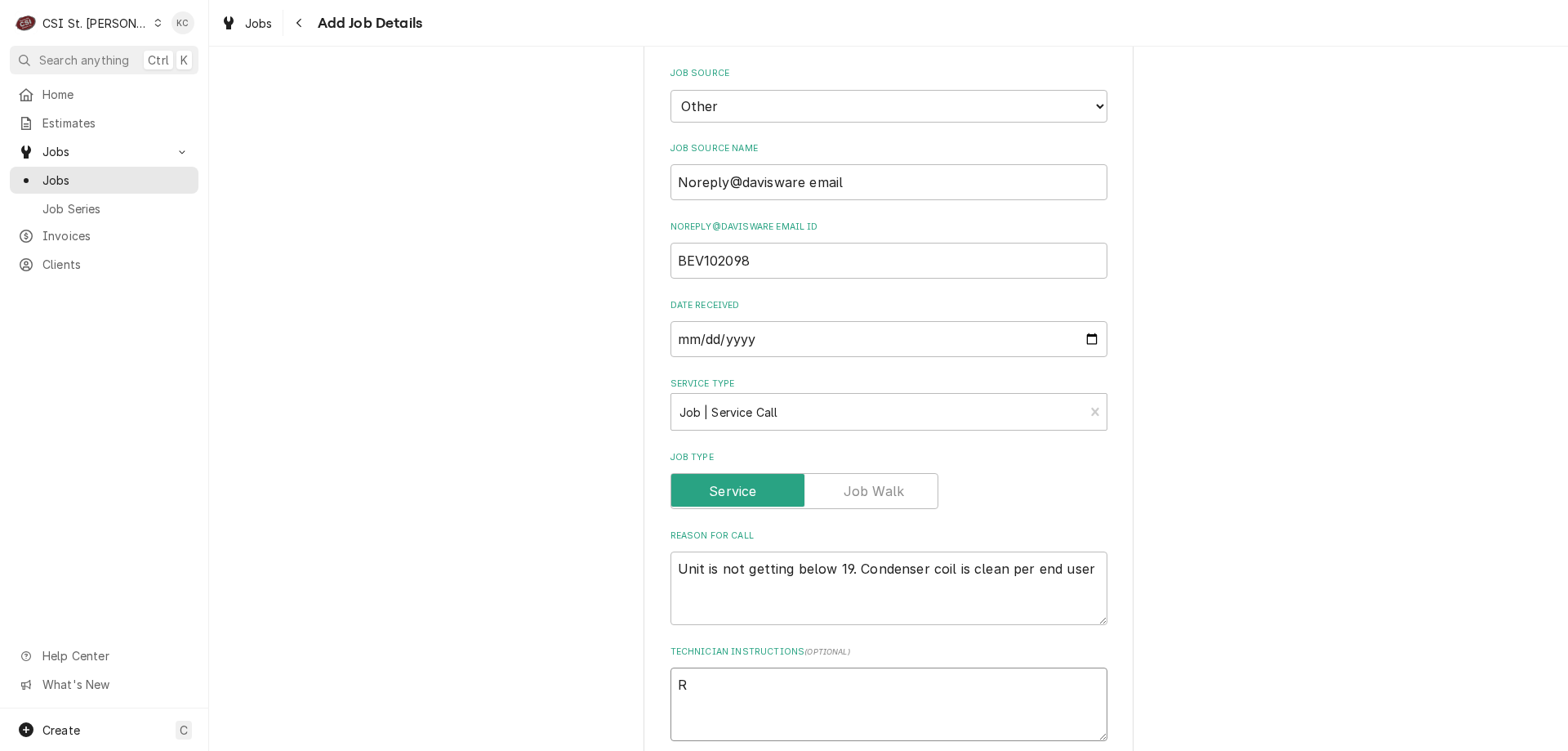
type textarea "x"
type textarea "Ri"
type textarea "x"
type textarea "Ric"
type textarea "x"
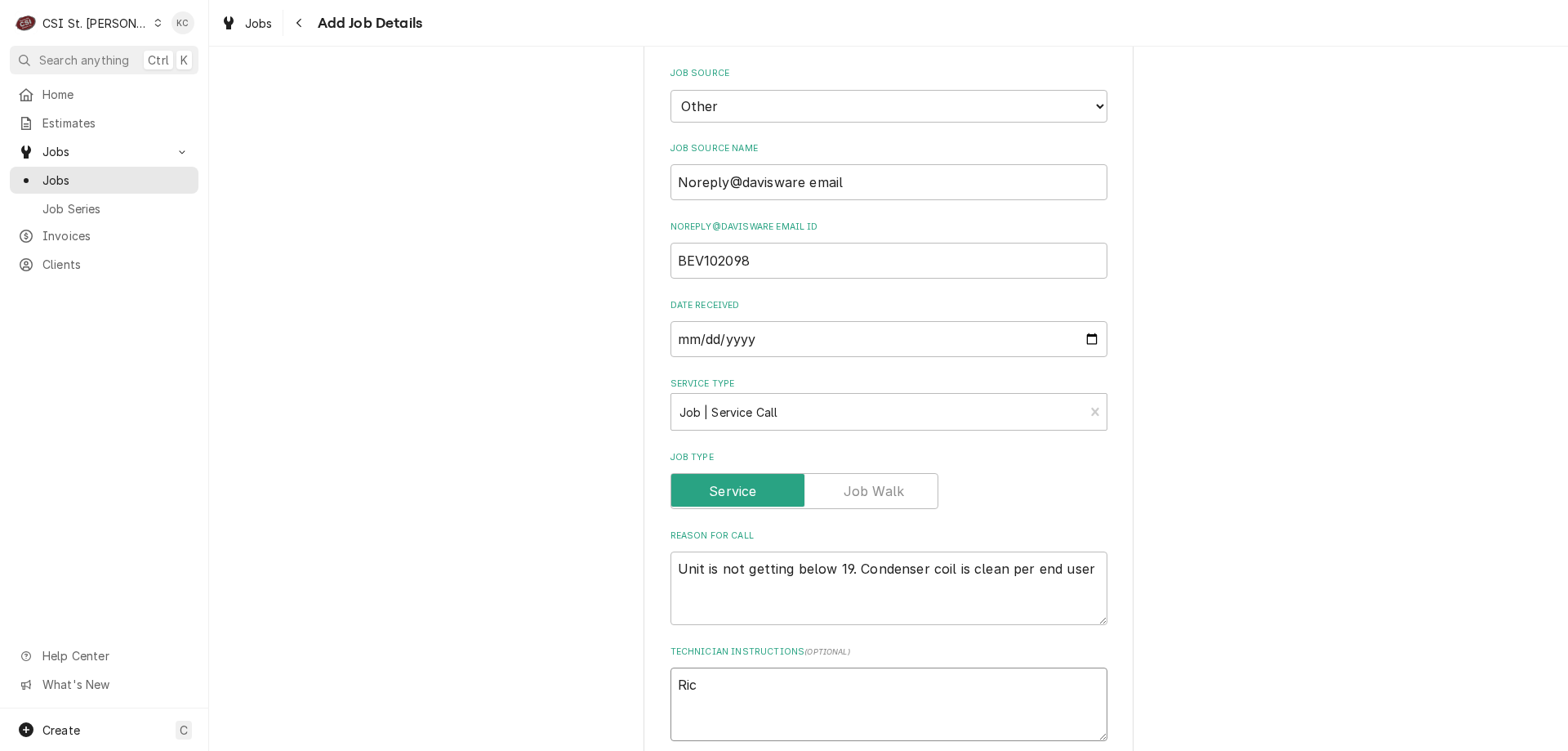
type textarea "Rich"
type textarea "x"
type textarea "Rich"
type textarea "x"
type textarea "Rich -"
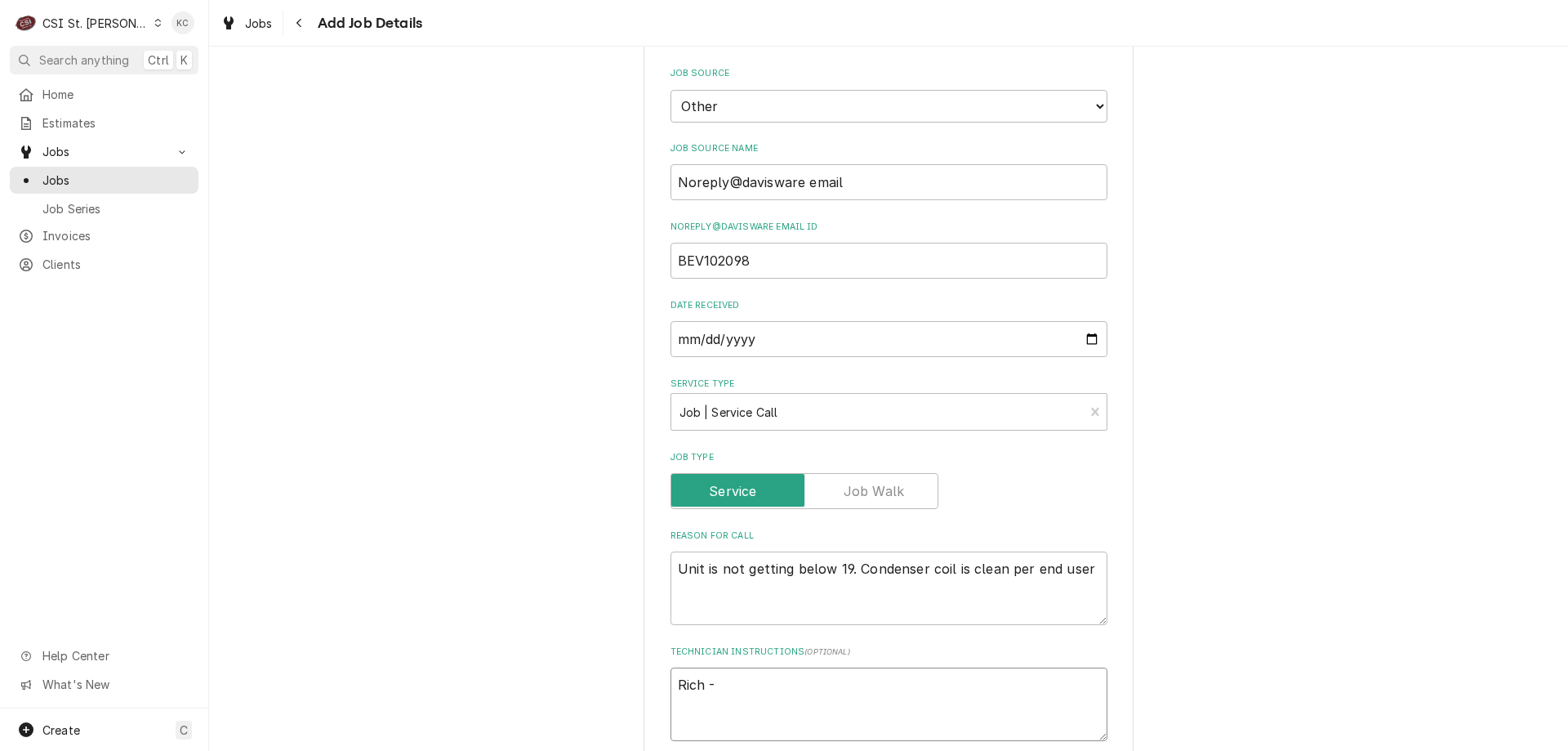
type textarea "x"
type textarea "Rich -"
type textarea "x"
type textarea "Rich - 6"
type textarea "x"
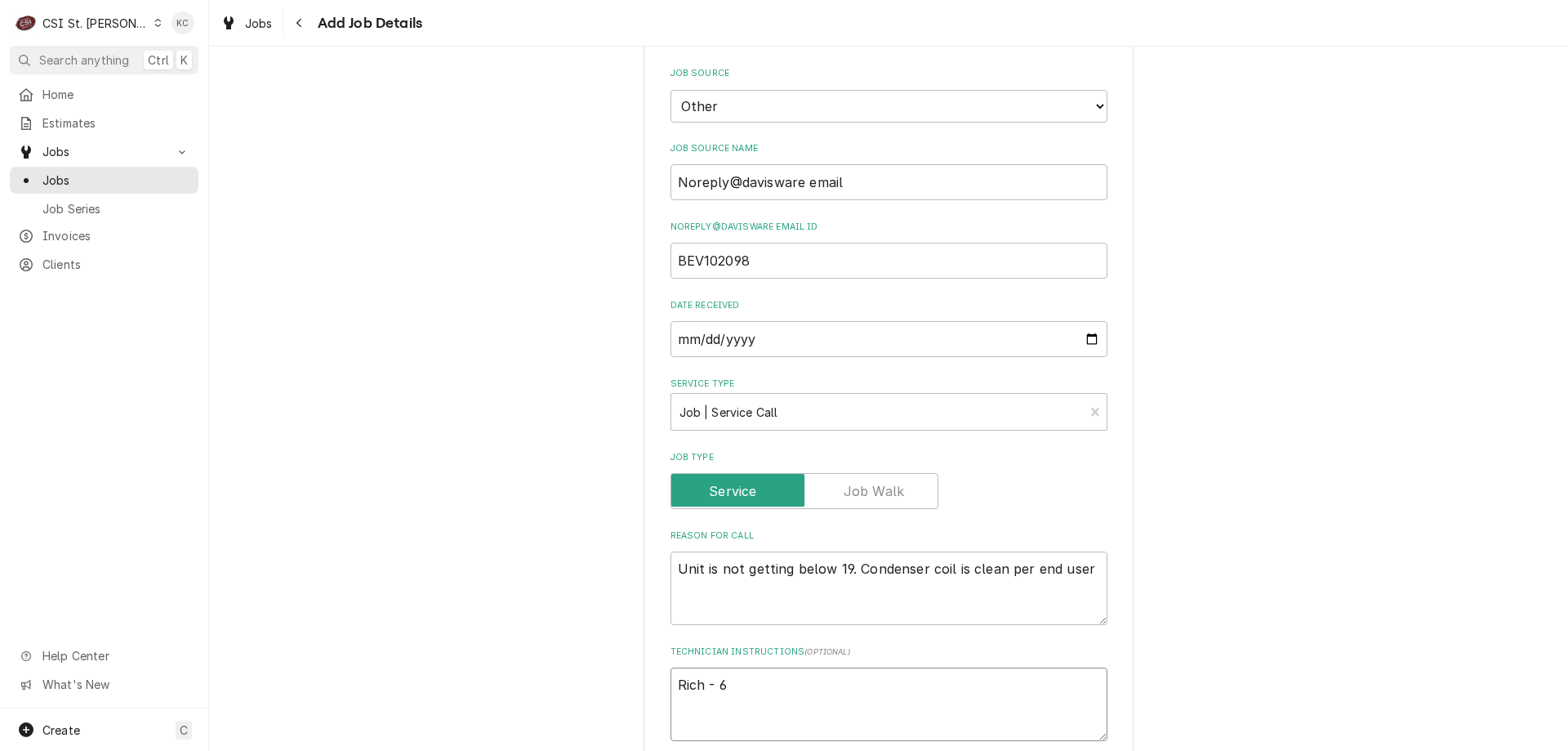
type textarea "Rich - 63"
type textarea "x"
type textarea "Rich - 636"
type textarea "x"
type textarea "Rich - 636"
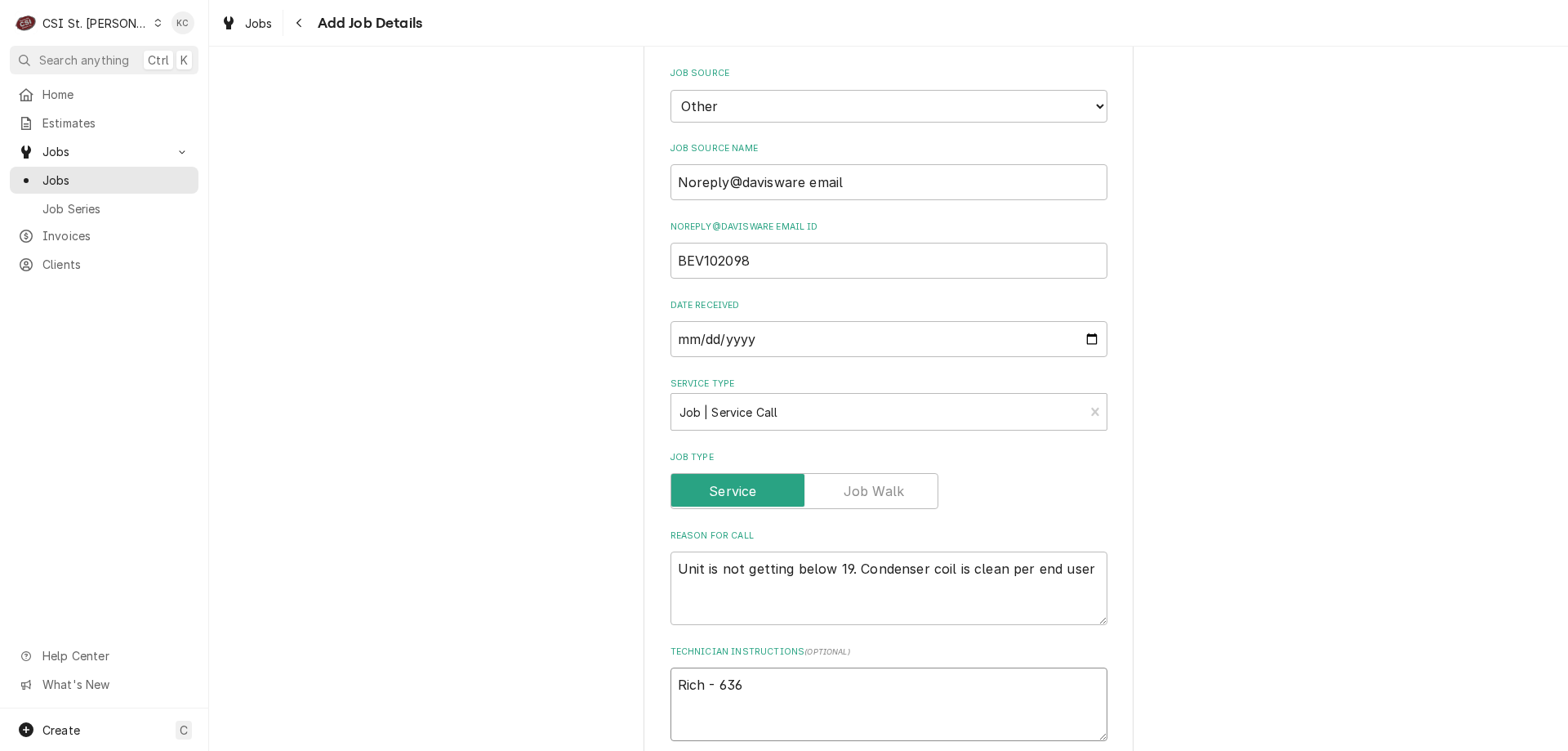
type textarea "x"
type textarea "Rich - 636 9"
type textarea "x"
type textarea "Rich - 636 90"
type textarea "x"
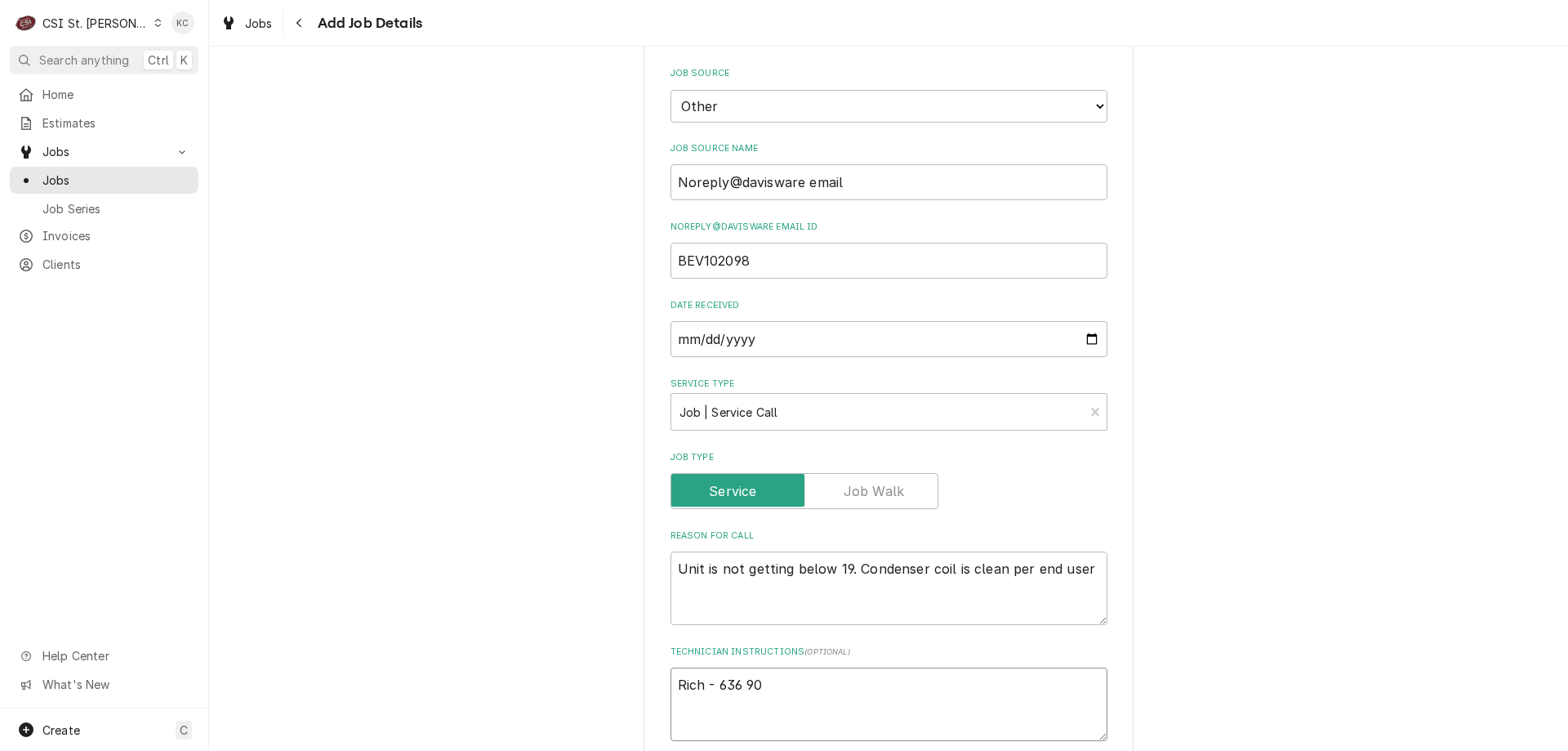
type textarea "Rich - 636 900"
type textarea "x"
type textarea "Rich - 636 900-"
type textarea "x"
type textarea "Rich - 636 900-30"
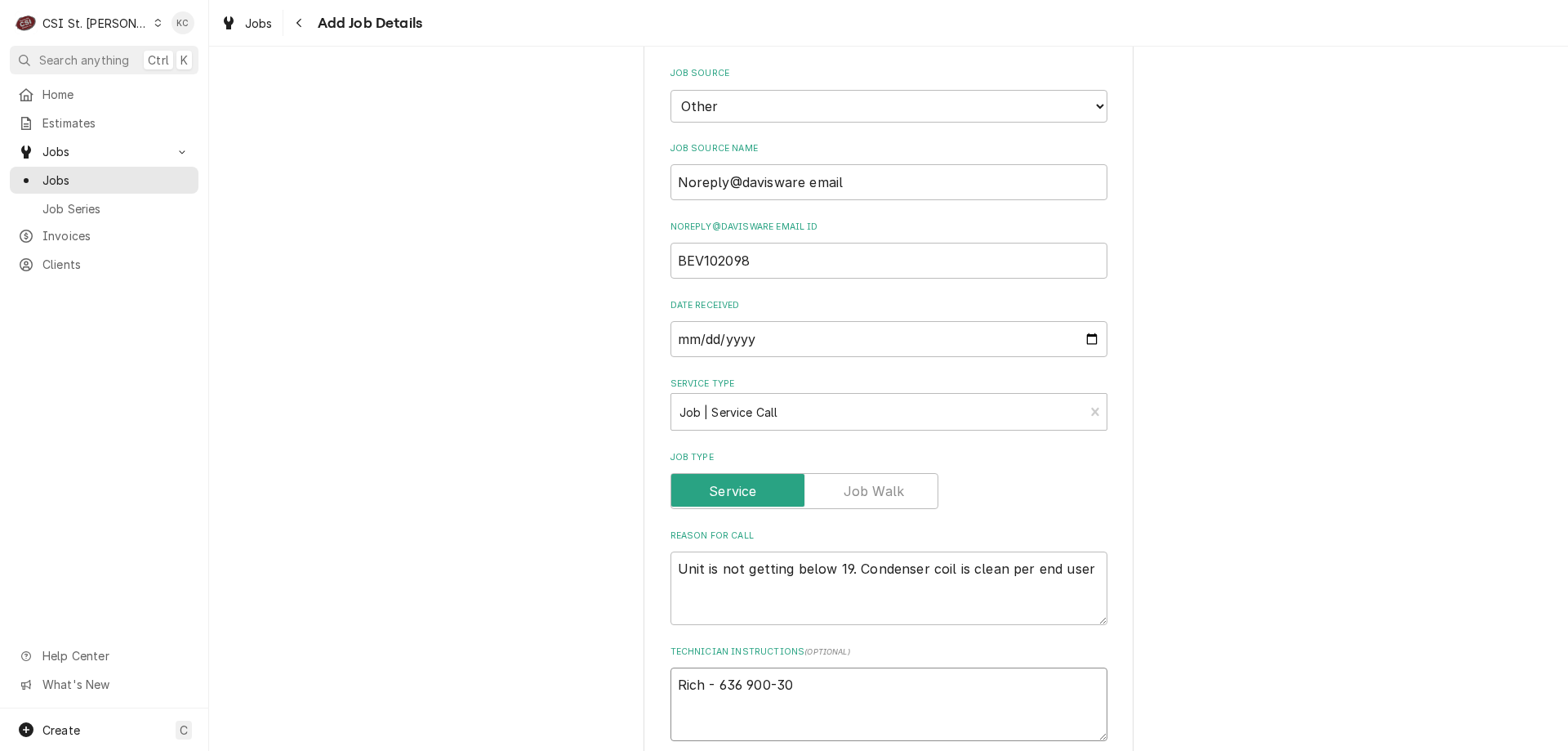
type textarea "x"
type textarea "Rich - 636 900-309"
type textarea "x"
type textarea "Rich - 636 900-3090"
type textarea "x"
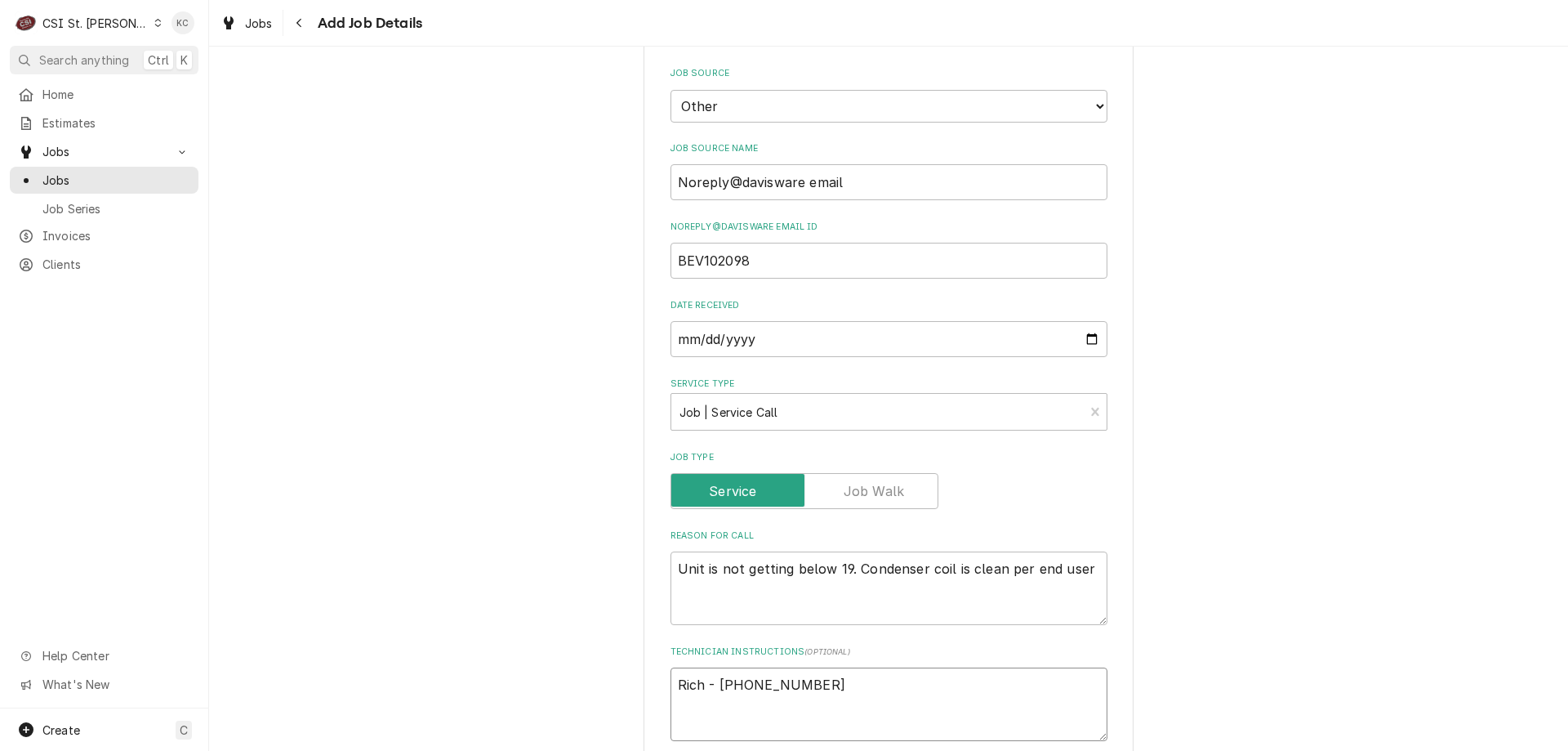
type textarea "Rich - 636 900-3090"
click at [671, 551] on textarea "Unit is not getting below 19. Condenser coil is clean per end user" at bounding box center [890, 588] width 437 height 74
type textarea "x"
type textarea "Unit is not getting below 19. Condenser coil is clean per end user"
type textarea "x"
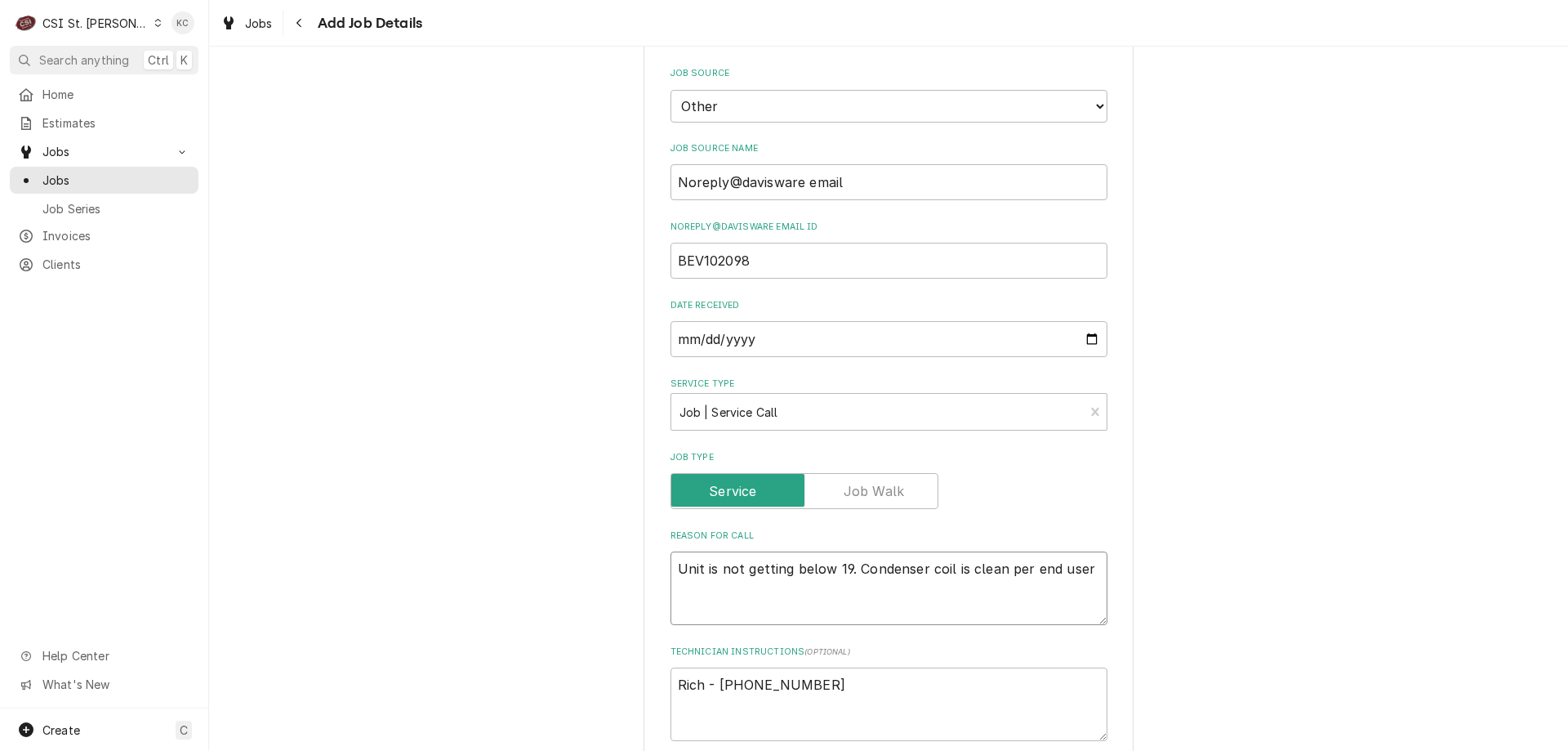
type textarea "Unit is not getting below 19. Condenser coil is clean per end user"
type textarea "x"
type textarea "M Unit is not getting below 19. Condenser coil is clean per end user"
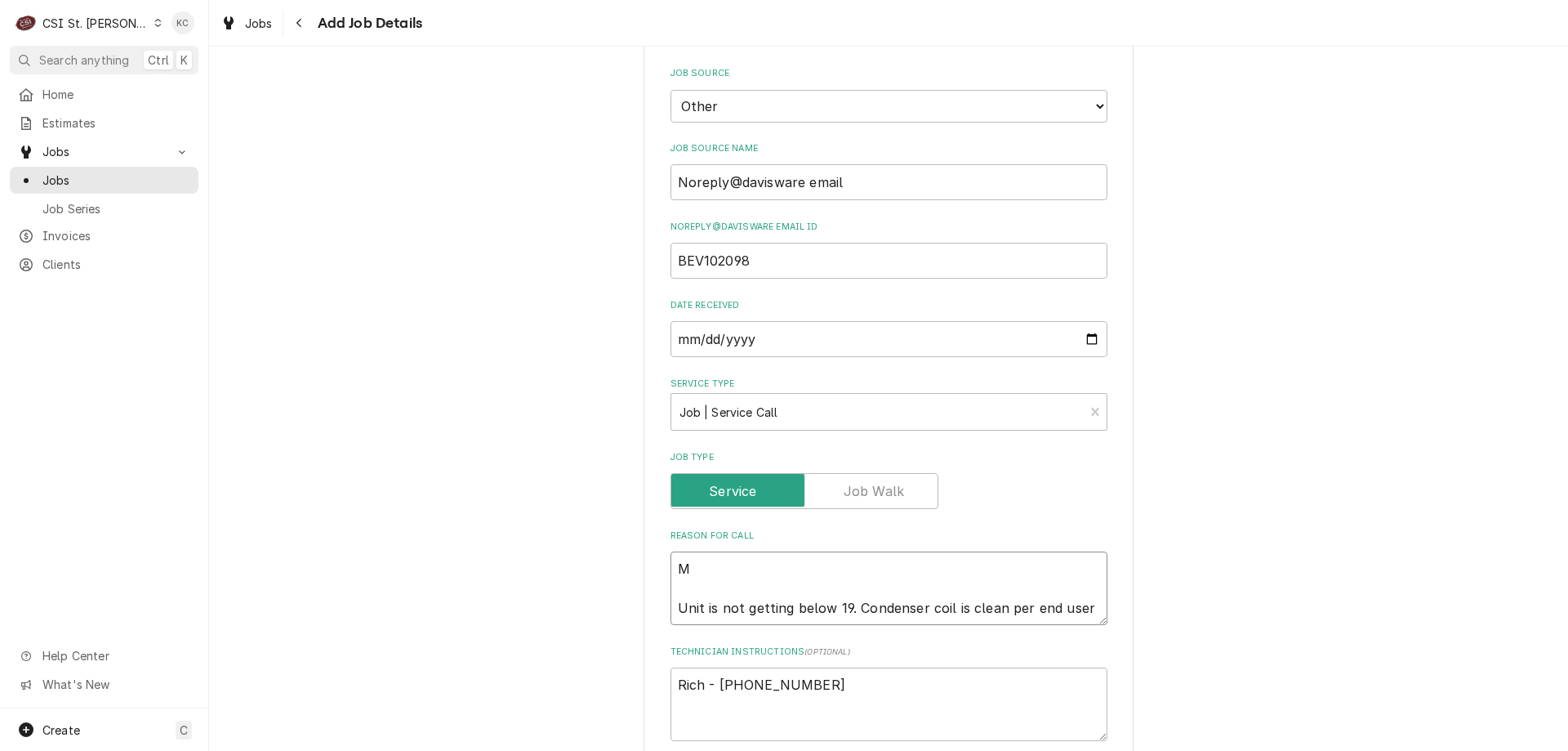
type textarea "x"
type textarea "Mo Unit is not getting below 19. Condenser coil is clean per end user"
type textarea "x"
type textarea "Mod Unit is not getting below 19. Condenser coil is clean per end user"
type textarea "x"
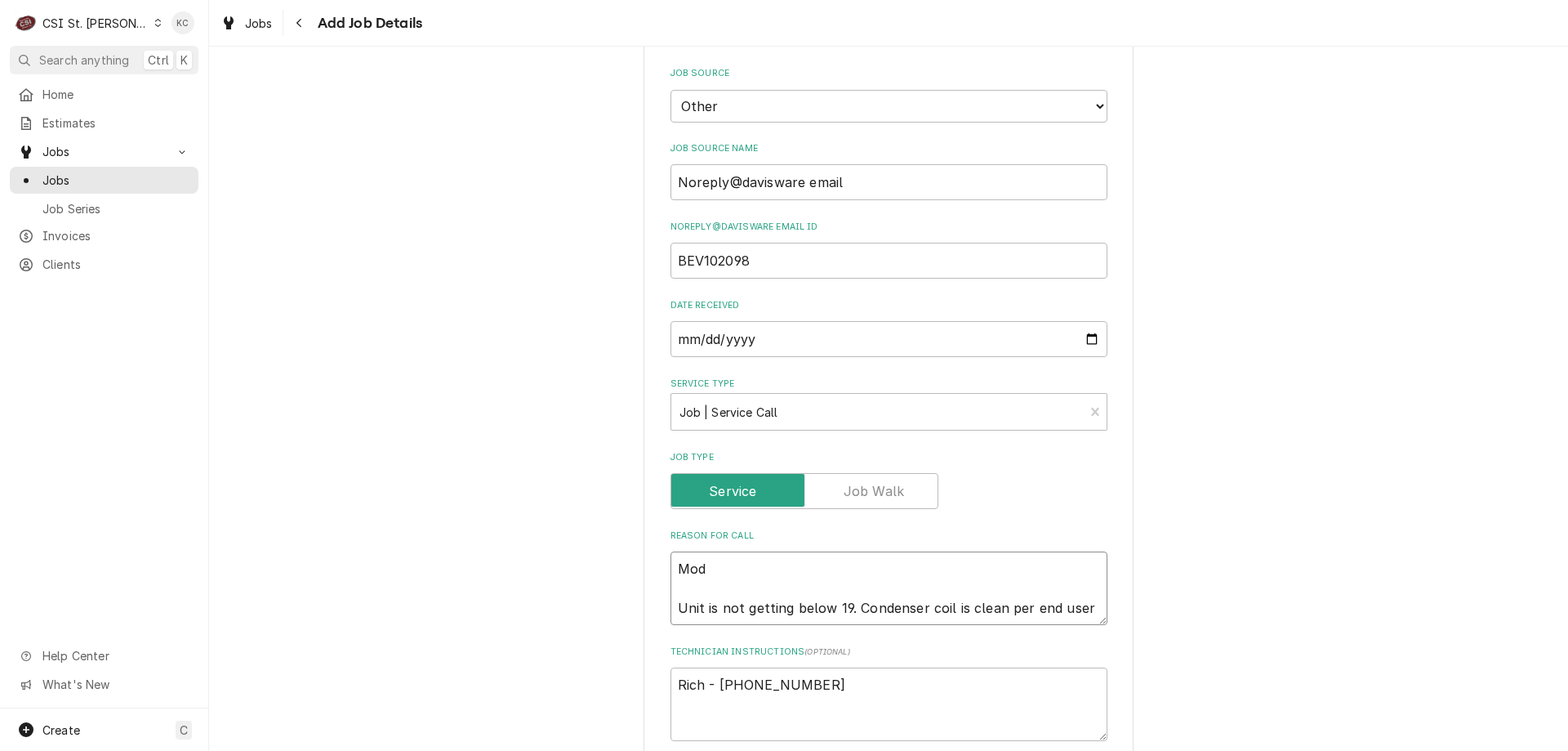
type textarea "Mode Unit is not getting below 19. Condenser coil is clean per end user"
type textarea "x"
type textarea "Model Unit is not getting below 19. Condenser coil is clean per end user"
type textarea "x"
type textarea "Model Unit is not getting below 19. Condenser coil is clean per end user"
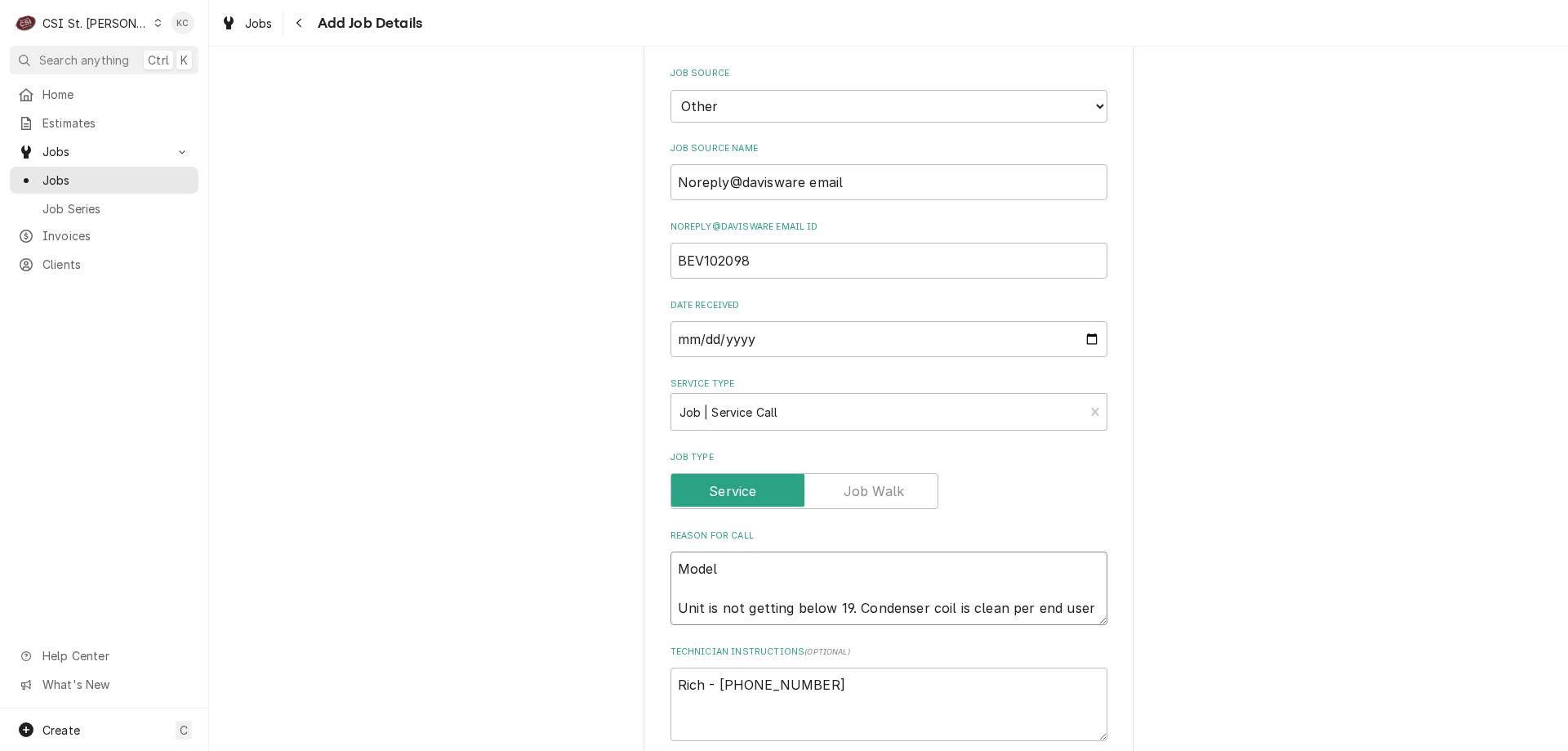
type textarea "x"
type textarea "Model - Unit is not getting below 19. Condenser coil is clean per end user"
type textarea "x"
type textarea "Model - Unit is not getting below 19. Condenser coil is clean per end user"
type textarea "x"
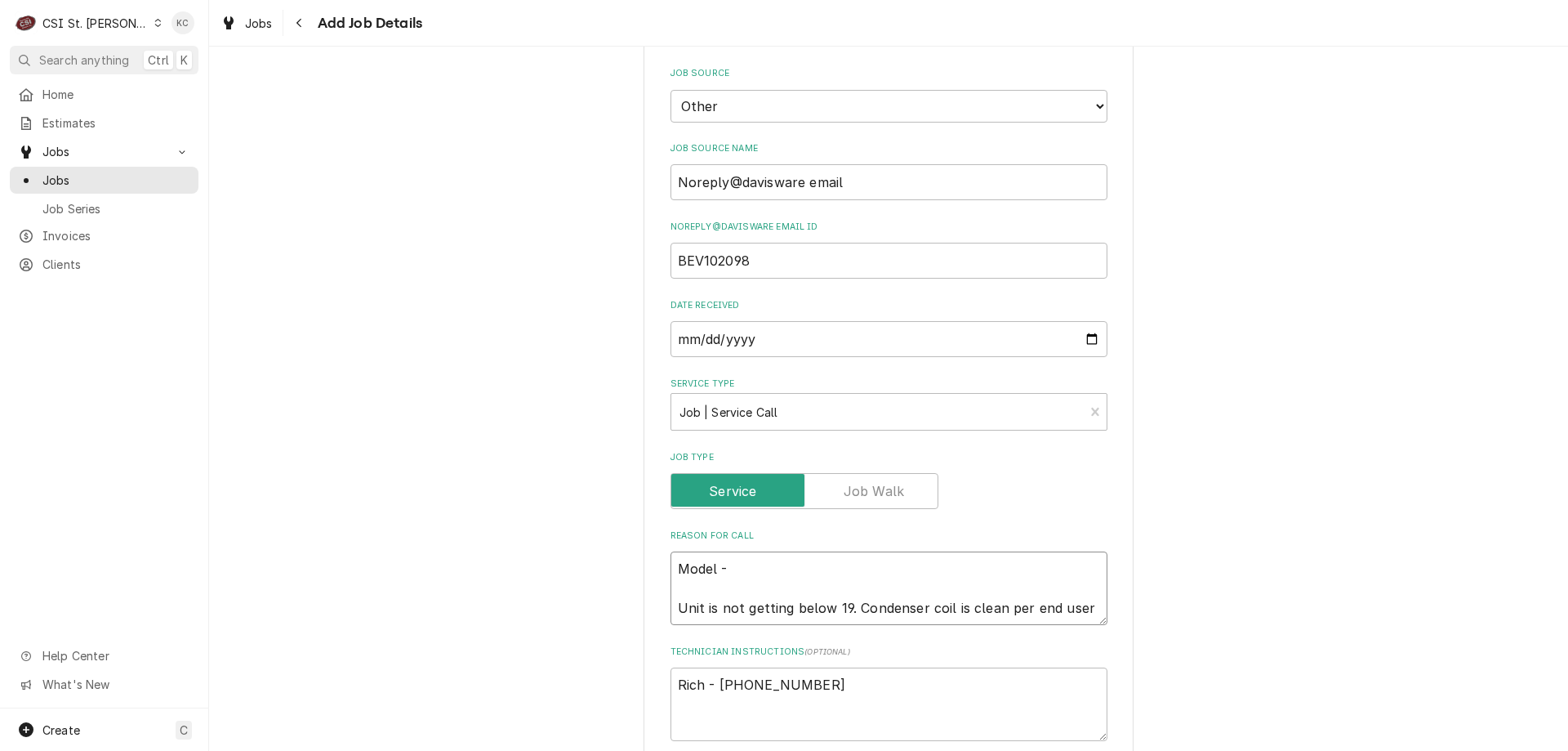
type textarea "Model - Unit is not getting below 19. Condenser coil is clean per end user"
click at [805, 554] on textarea "Model - Unit is not getting below 19. Condenser coil is clean per end user" at bounding box center [890, 588] width 437 height 74
type textarea "x"
type textarea "Model - H Unit is not getting below 19. Condenser coil is clean per end user"
type textarea "x"
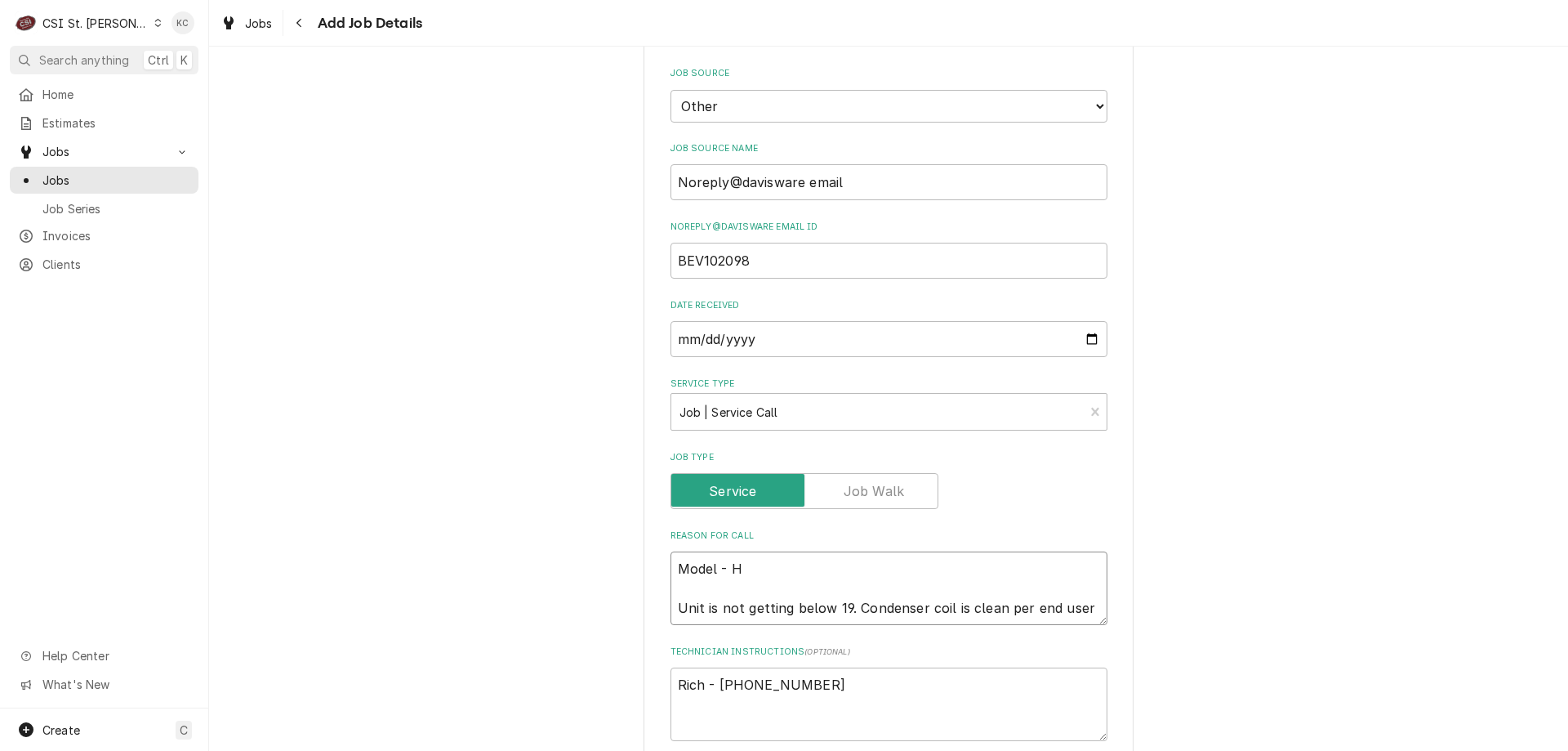
type textarea "Model - HF Unit is not getting below 19. Condenser coil is clean per end user"
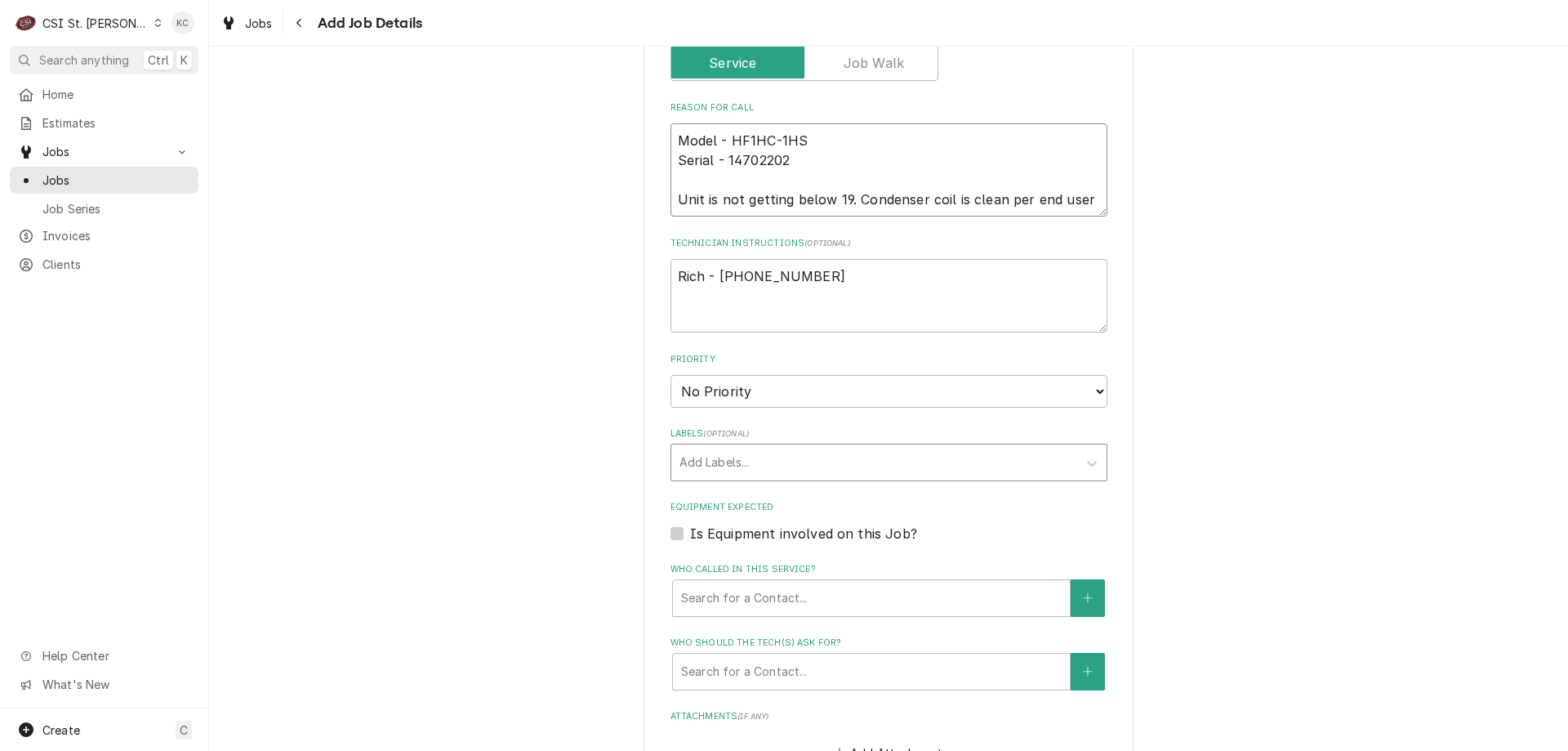
scroll to position [981, 0]
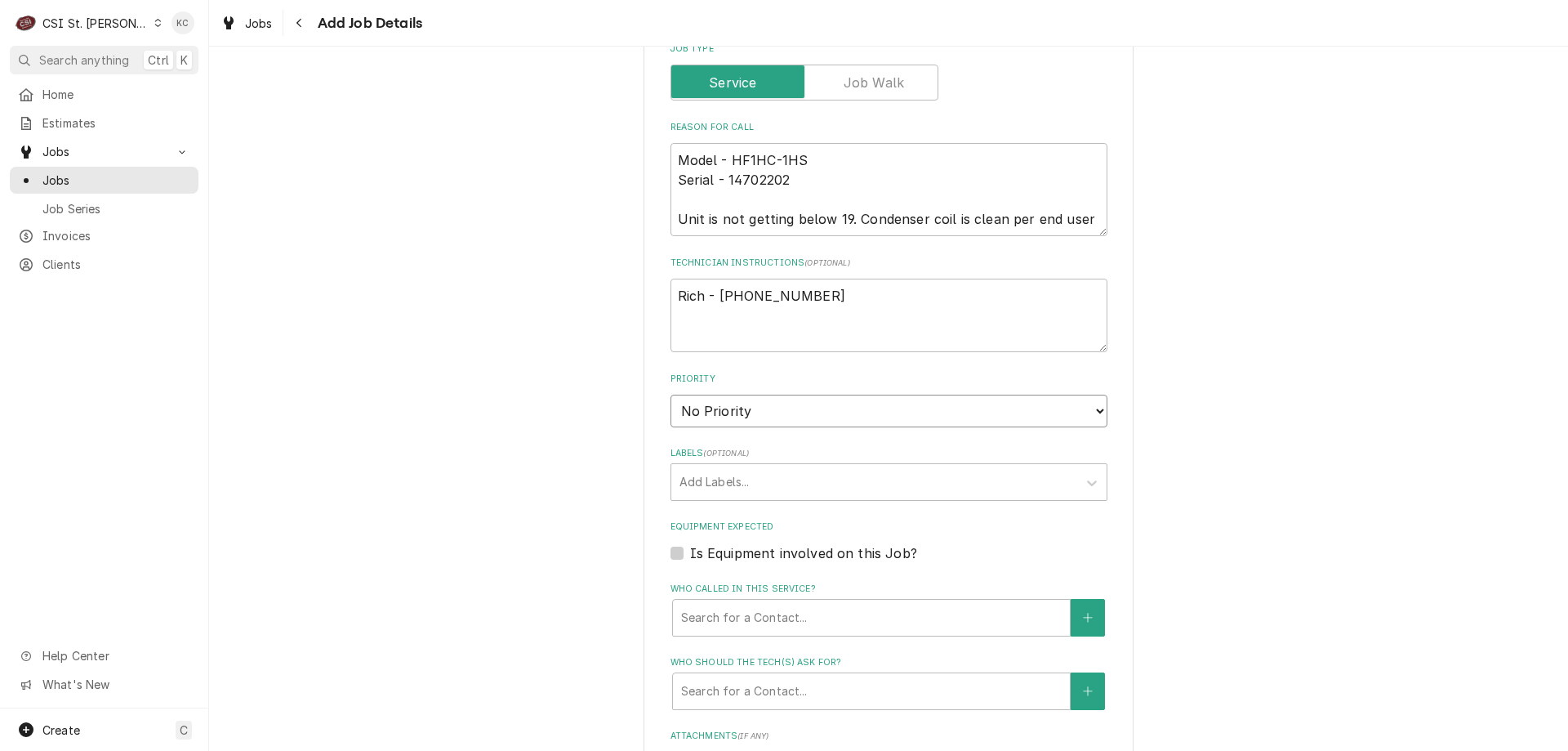
click at [841, 394] on select "No Priority Urgent High Medium Low" at bounding box center [890, 410] width 437 height 33
click at [671, 394] on select "No Priority Urgent High Medium Low" at bounding box center [890, 410] width 437 height 33
click at [1183, 450] on div "Please provide the following information to create a job: Client Details Client…" at bounding box center [888, 119] width 1359 height 2071
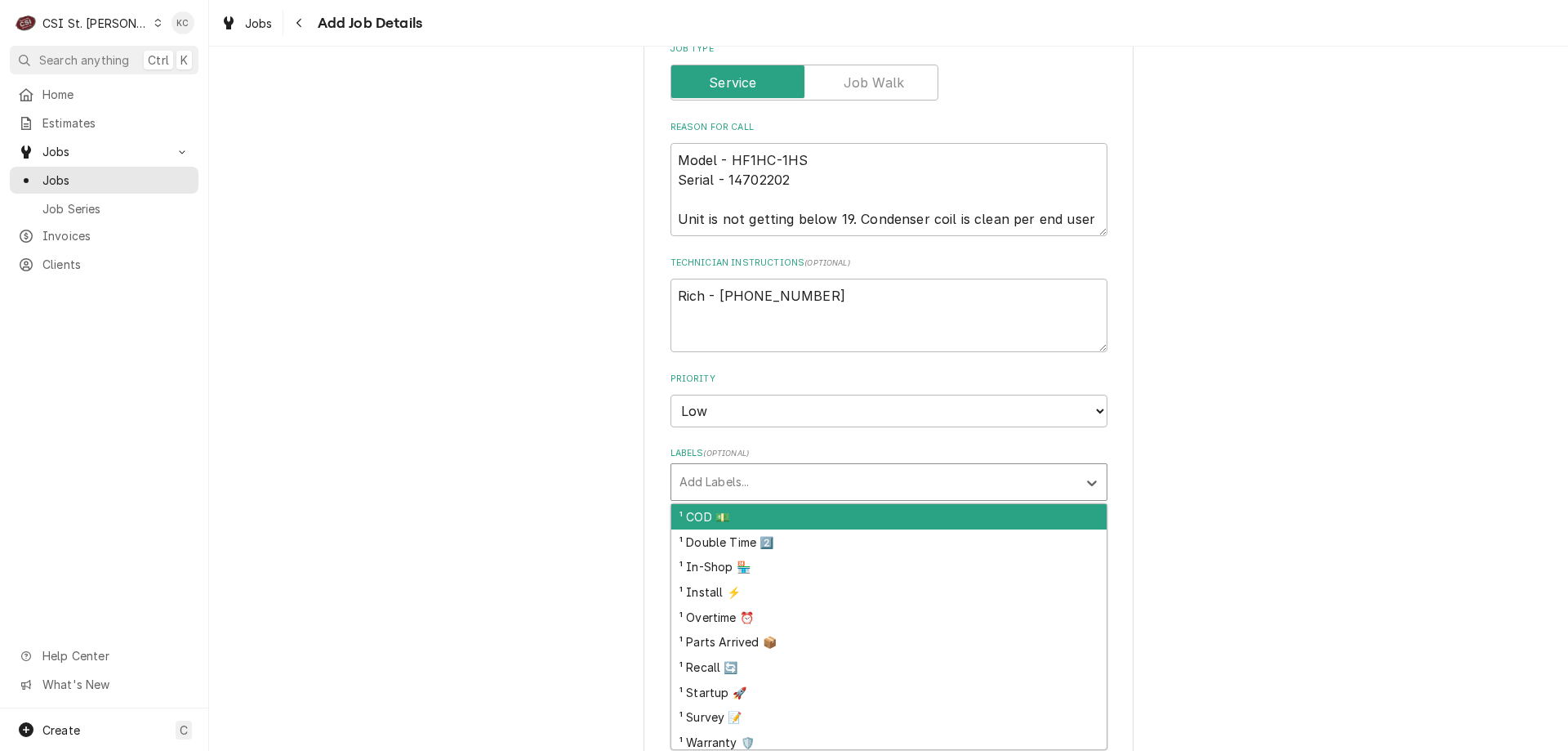
click at [838, 467] on div "Labels" at bounding box center [875, 481] width 390 height 29
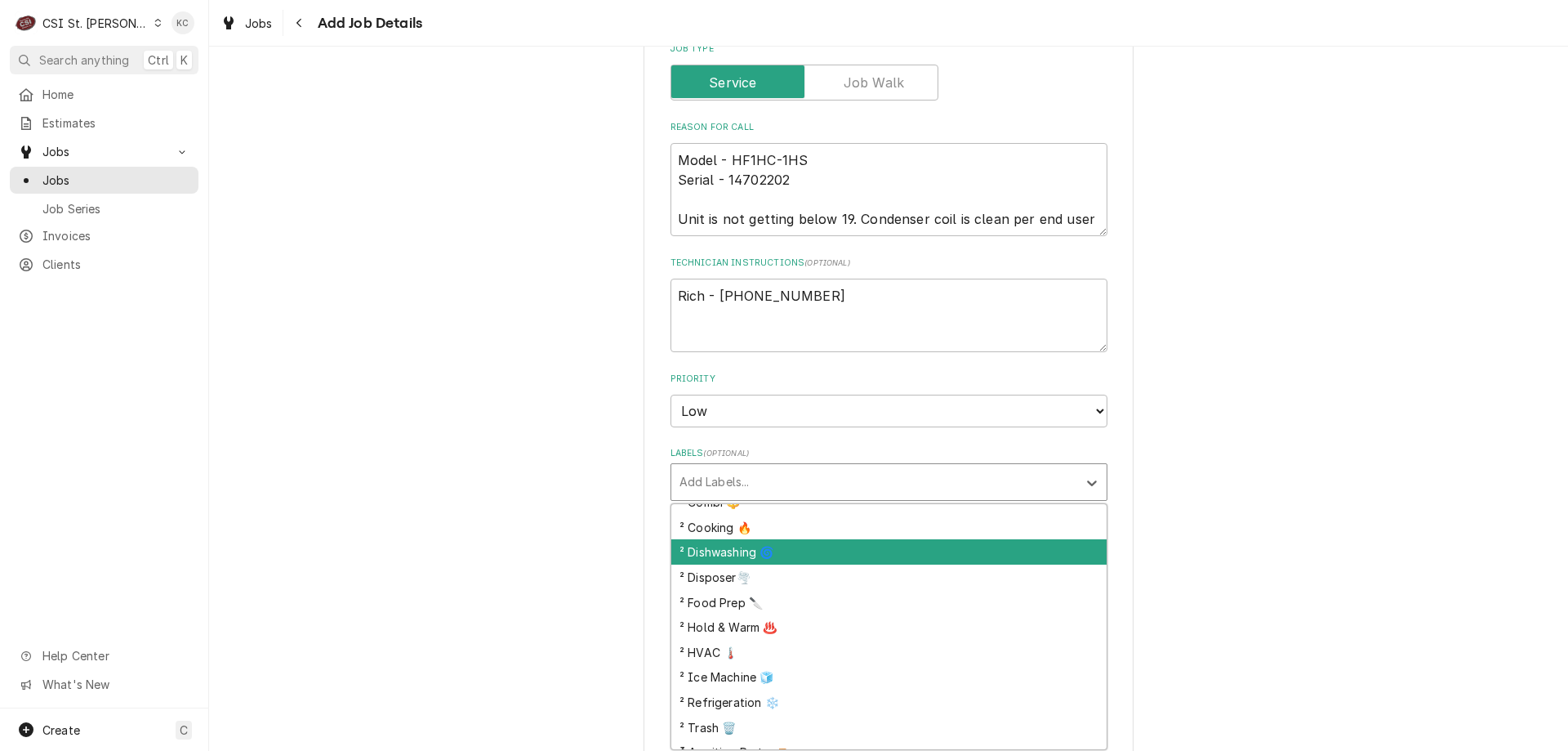
scroll to position [327, 0]
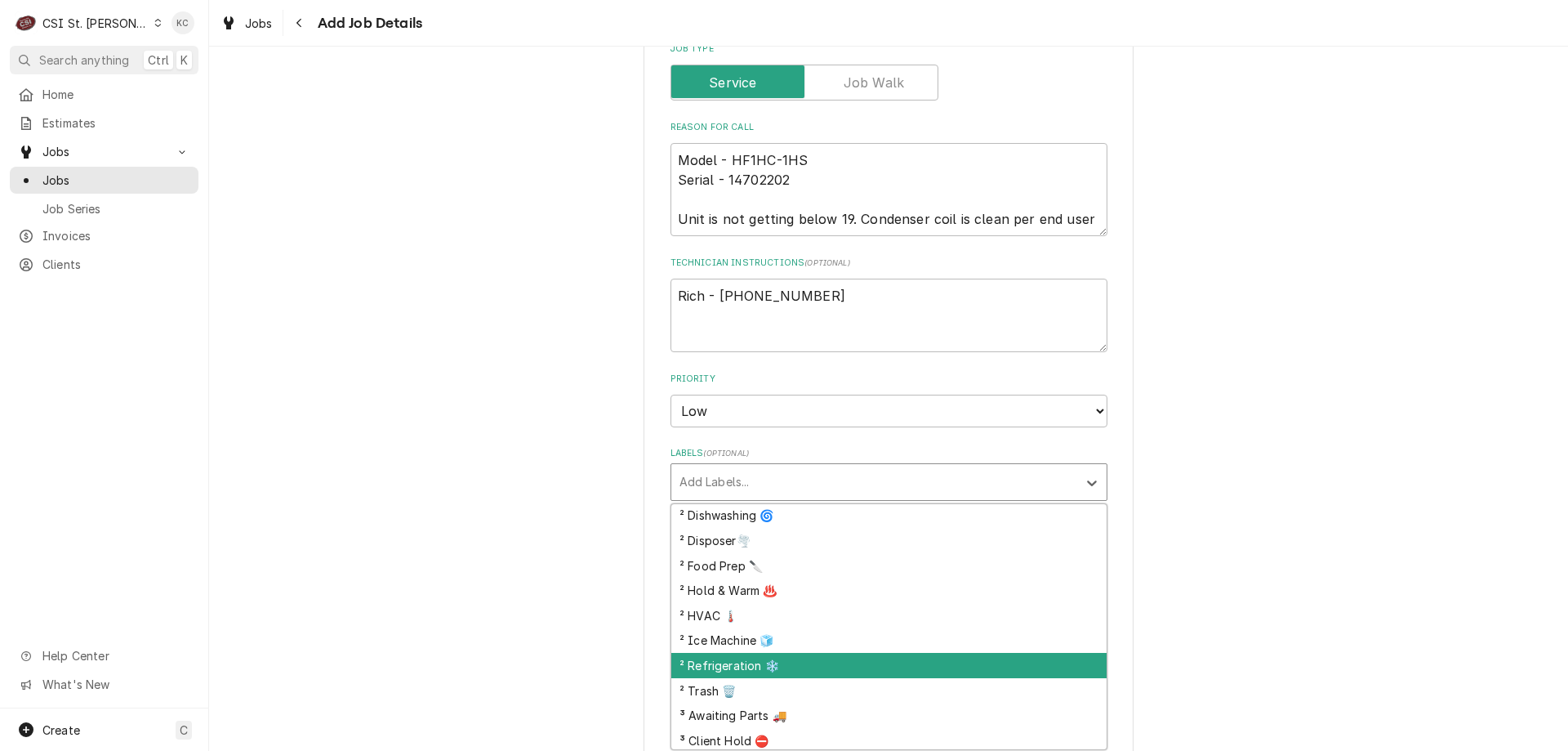
click at [893, 653] on div "² Refrigeration ❄️" at bounding box center [889, 665] width 435 height 25
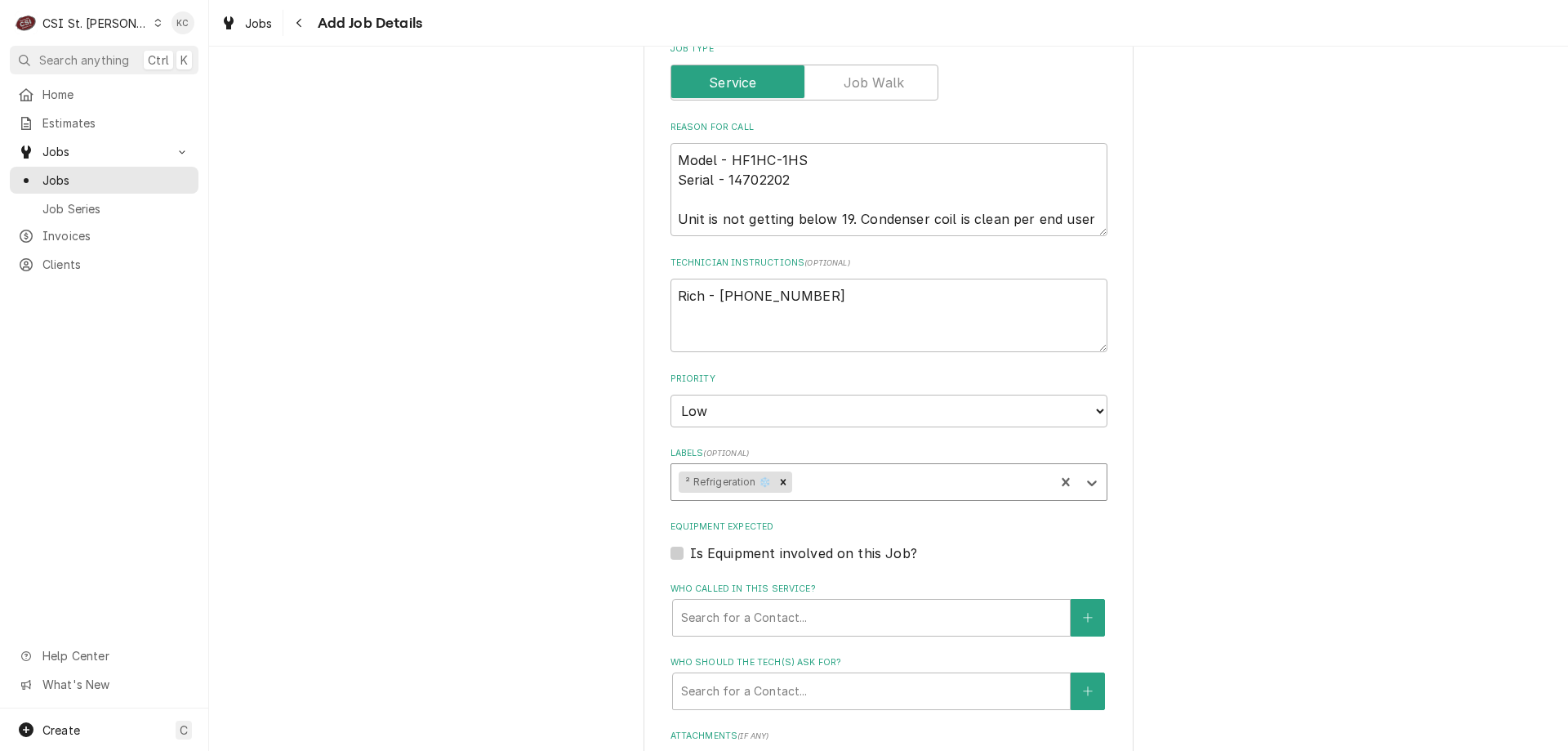
click at [1270, 601] on div "Please provide the following information to create a job: Client Details Client…" at bounding box center [888, 119] width 1359 height 2071
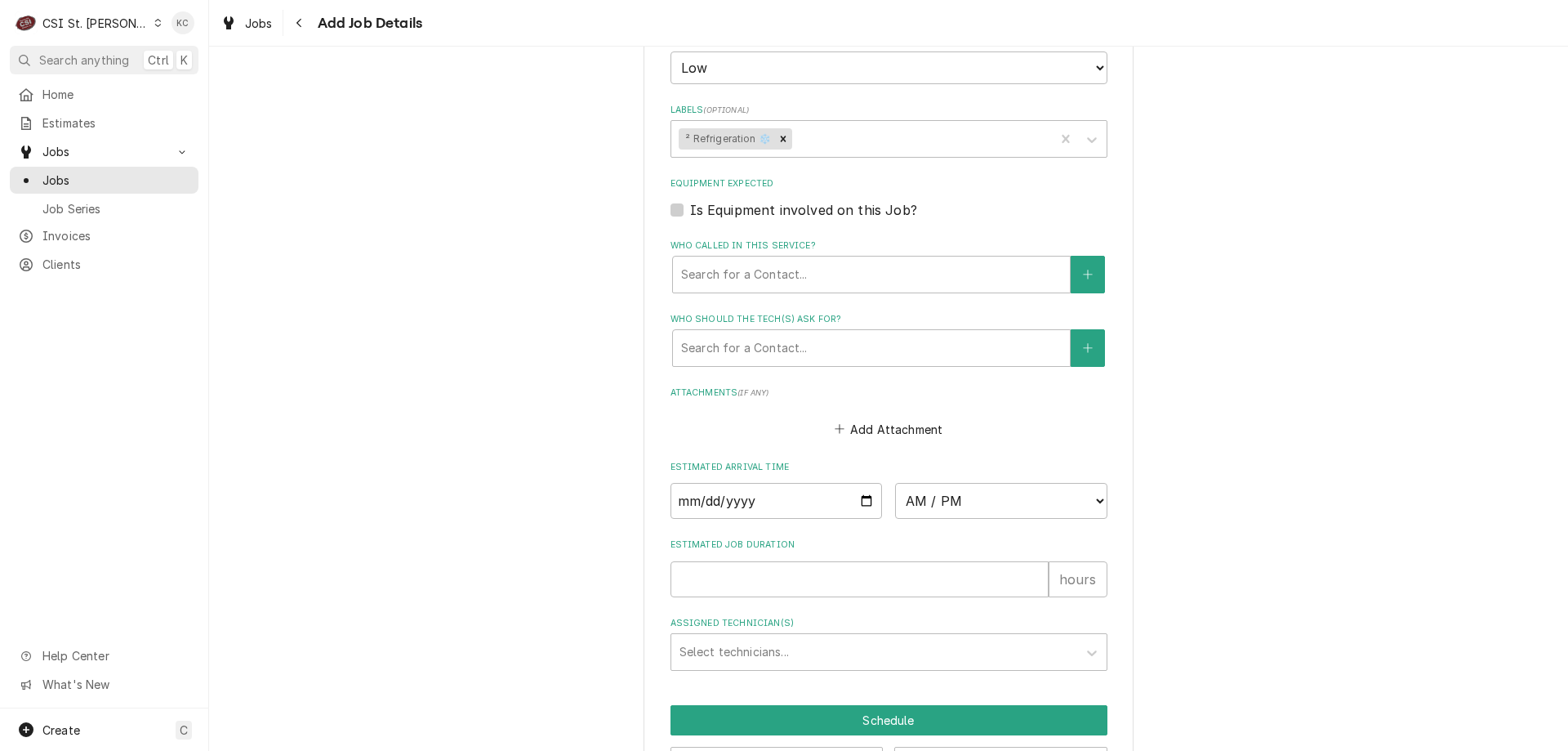
scroll to position [1365, 0]
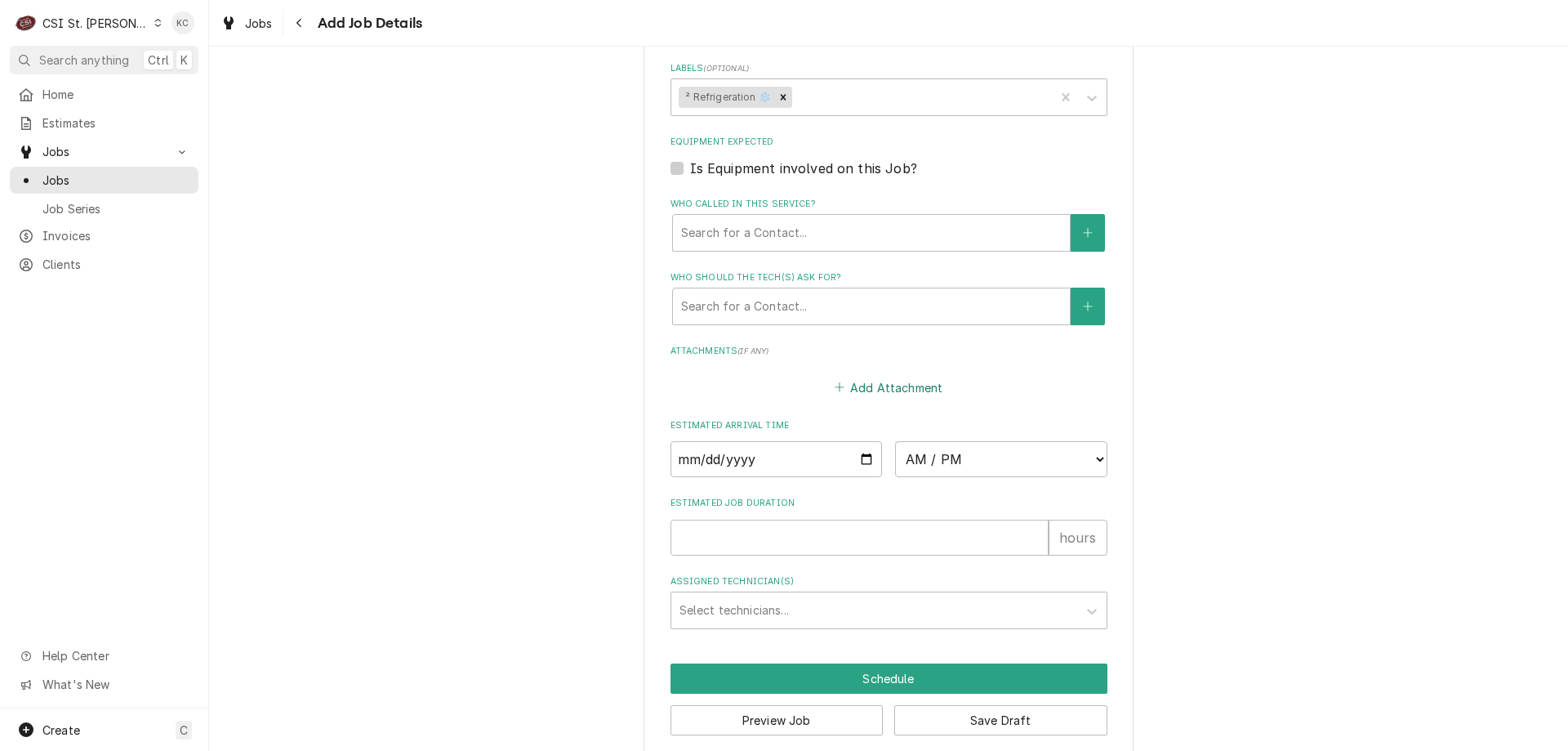
click at [895, 376] on button "Add Attachment" at bounding box center [889, 386] width 115 height 23
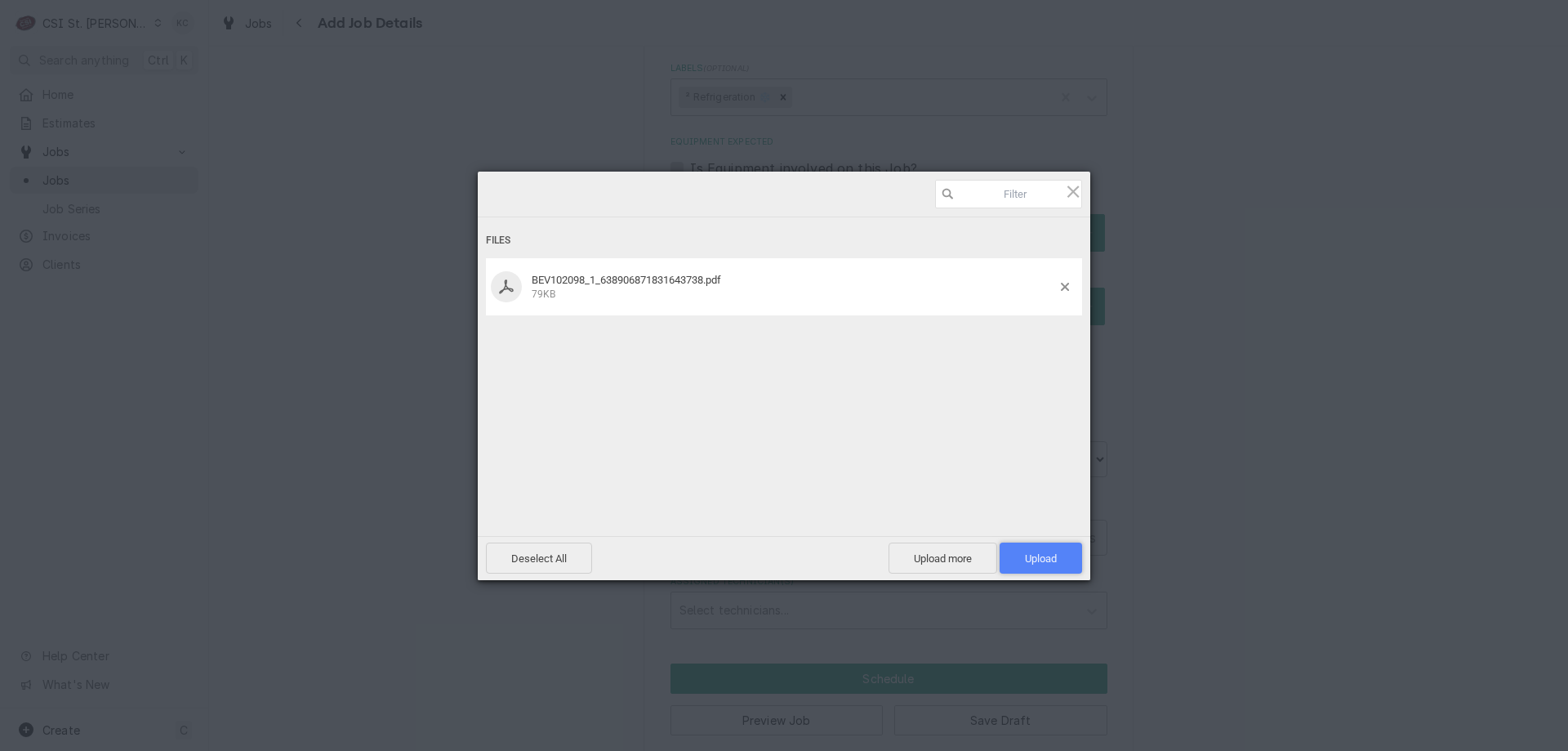
click at [1006, 563] on span "Upload 1" at bounding box center [1041, 557] width 83 height 31
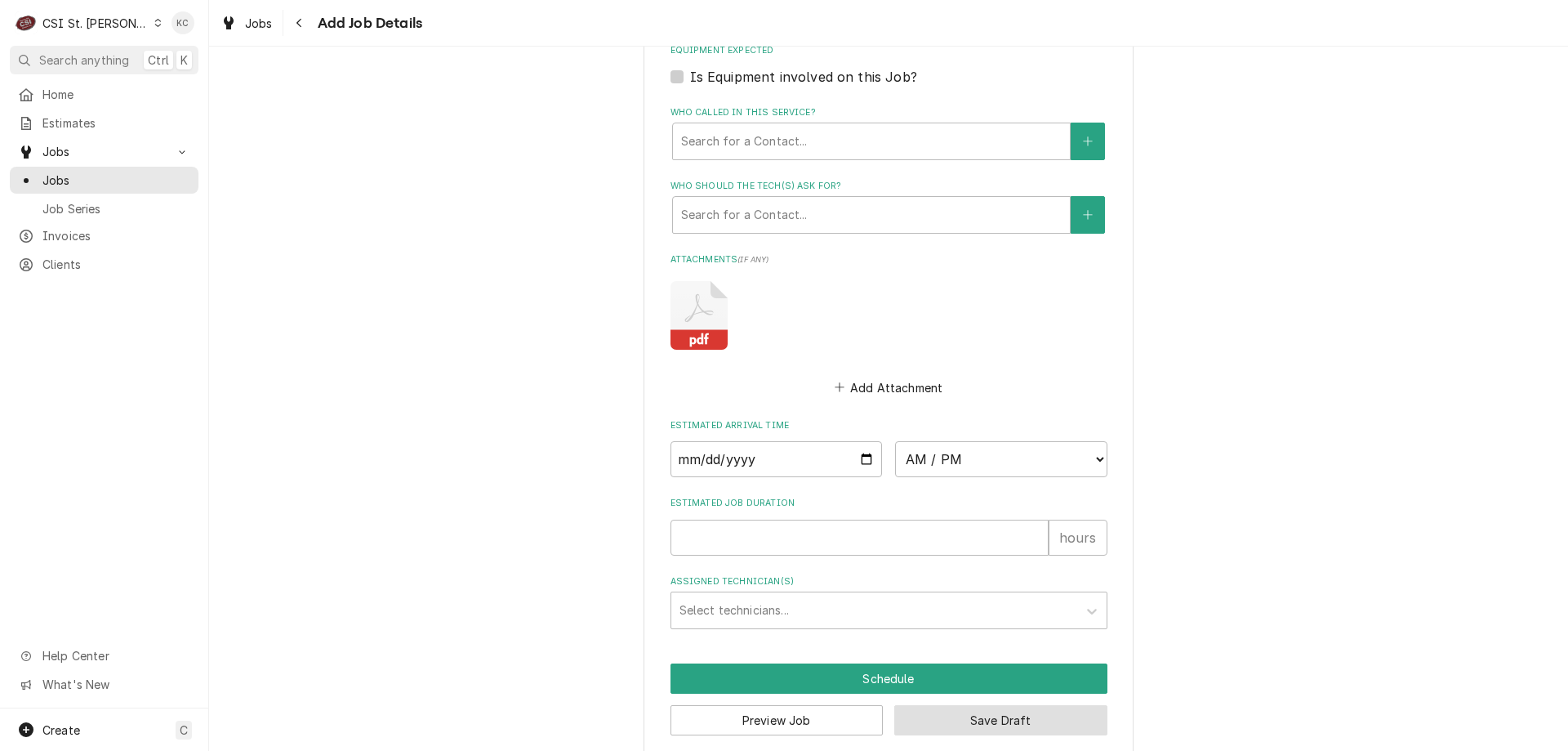
click at [1040, 705] on button "Save Draft" at bounding box center [1001, 720] width 213 height 30
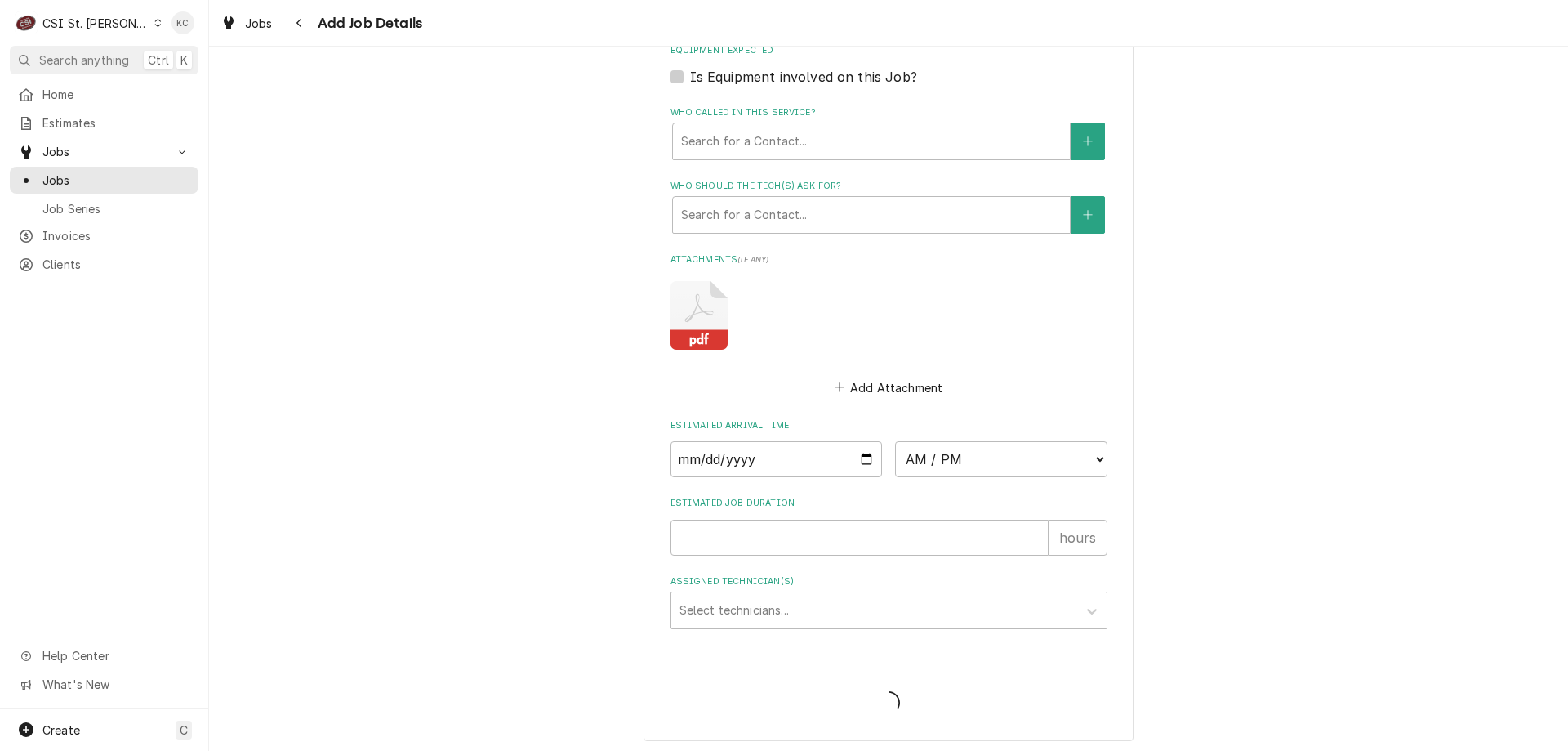
scroll to position [1442, 0]
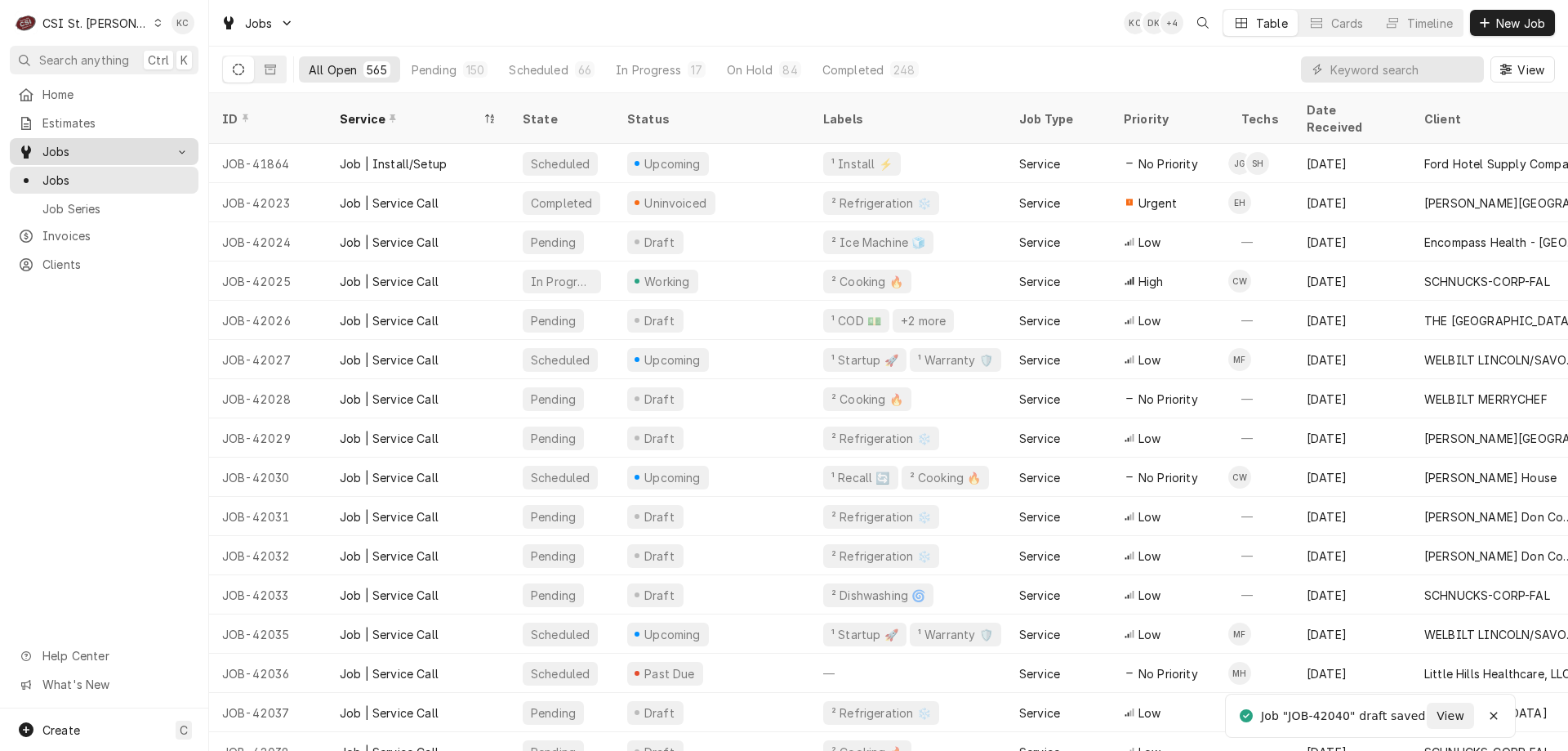
click at [44, 143] on span "Jobs" at bounding box center [105, 151] width 124 height 17
click at [1395, 70] on input "Dynamic Content Wrapper" at bounding box center [1403, 69] width 146 height 26
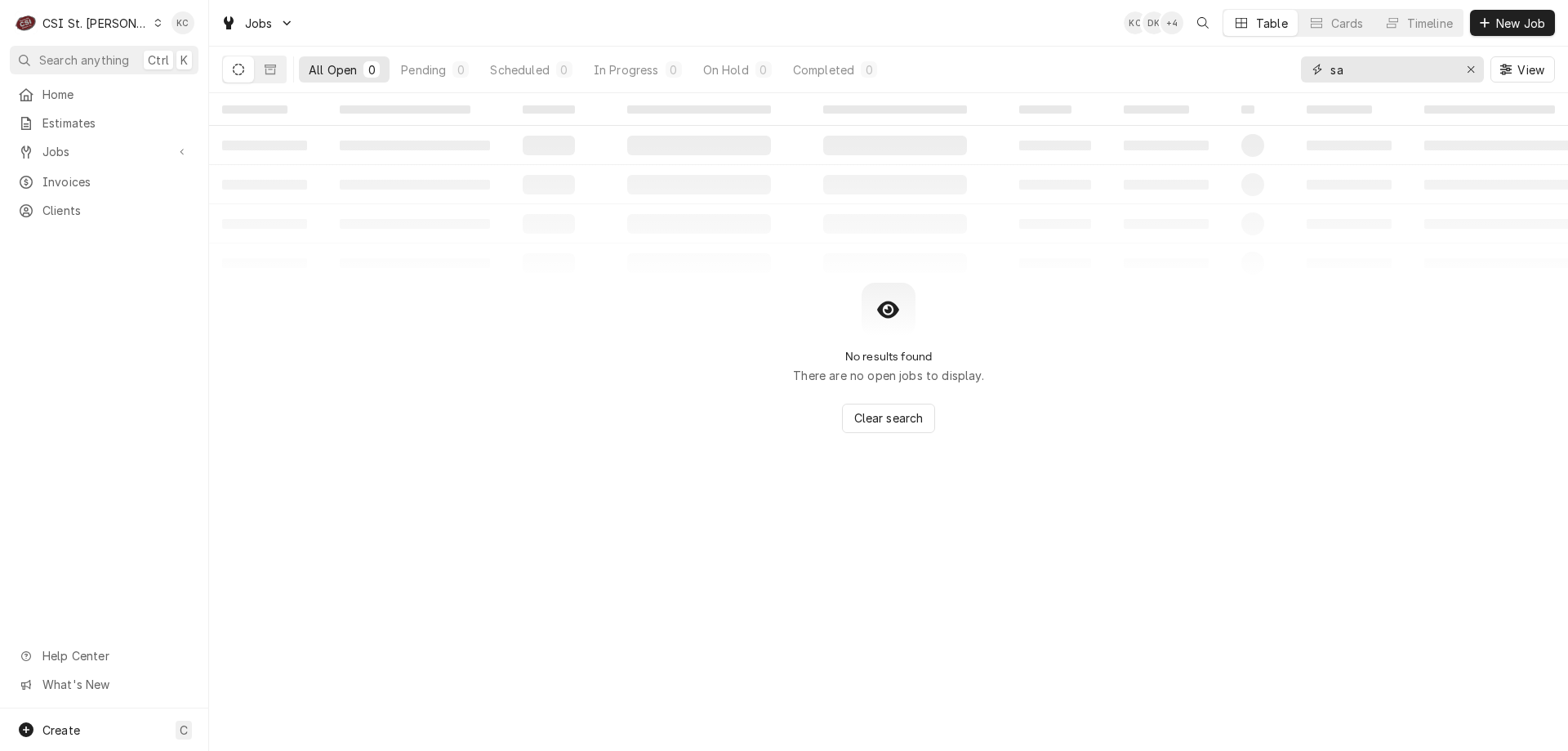
type input "s"
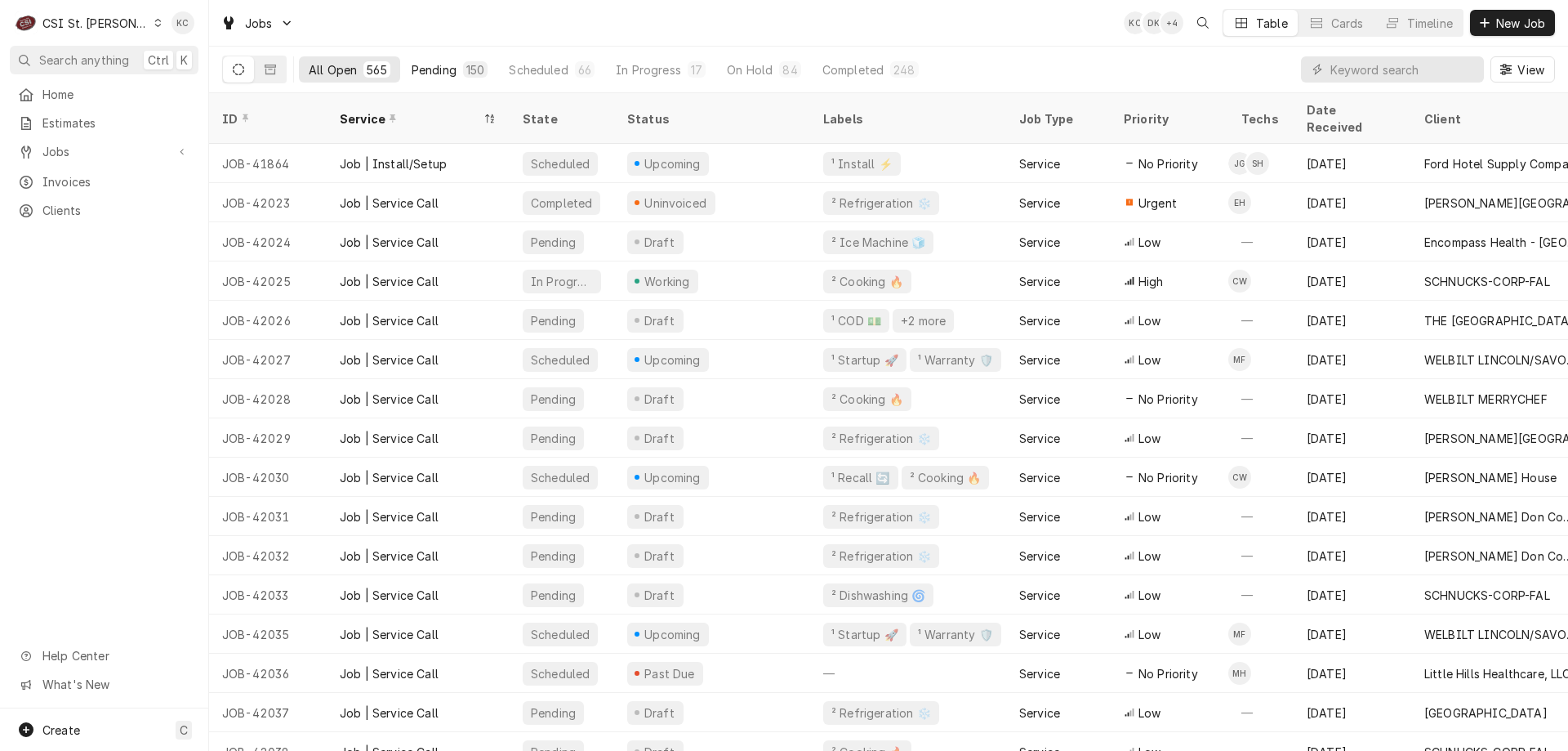
click at [458, 72] on button "Pending 150" at bounding box center [449, 69] width 97 height 26
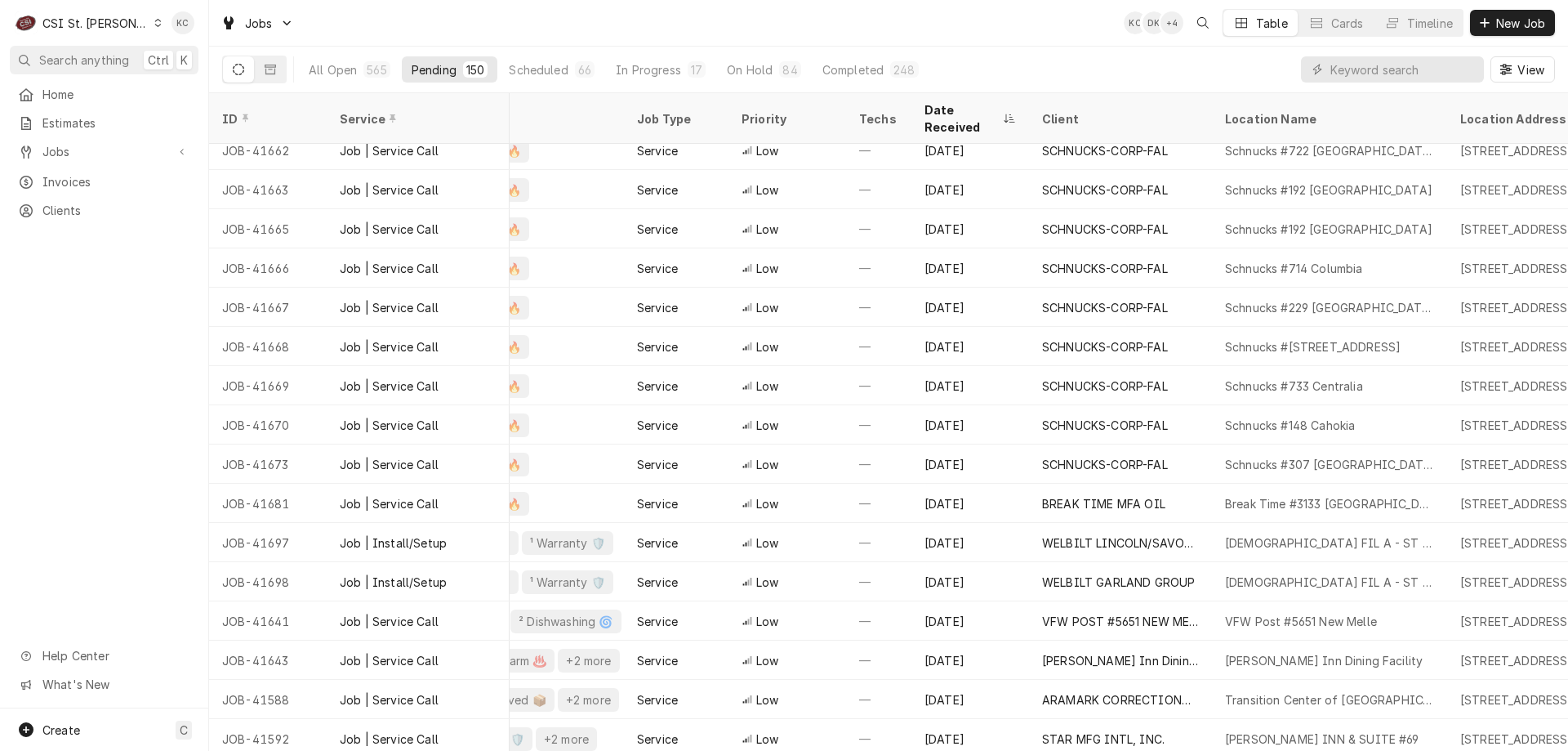
scroll to position [3656, 278]
click at [543, 74] on div "Scheduled" at bounding box center [538, 69] width 59 height 17
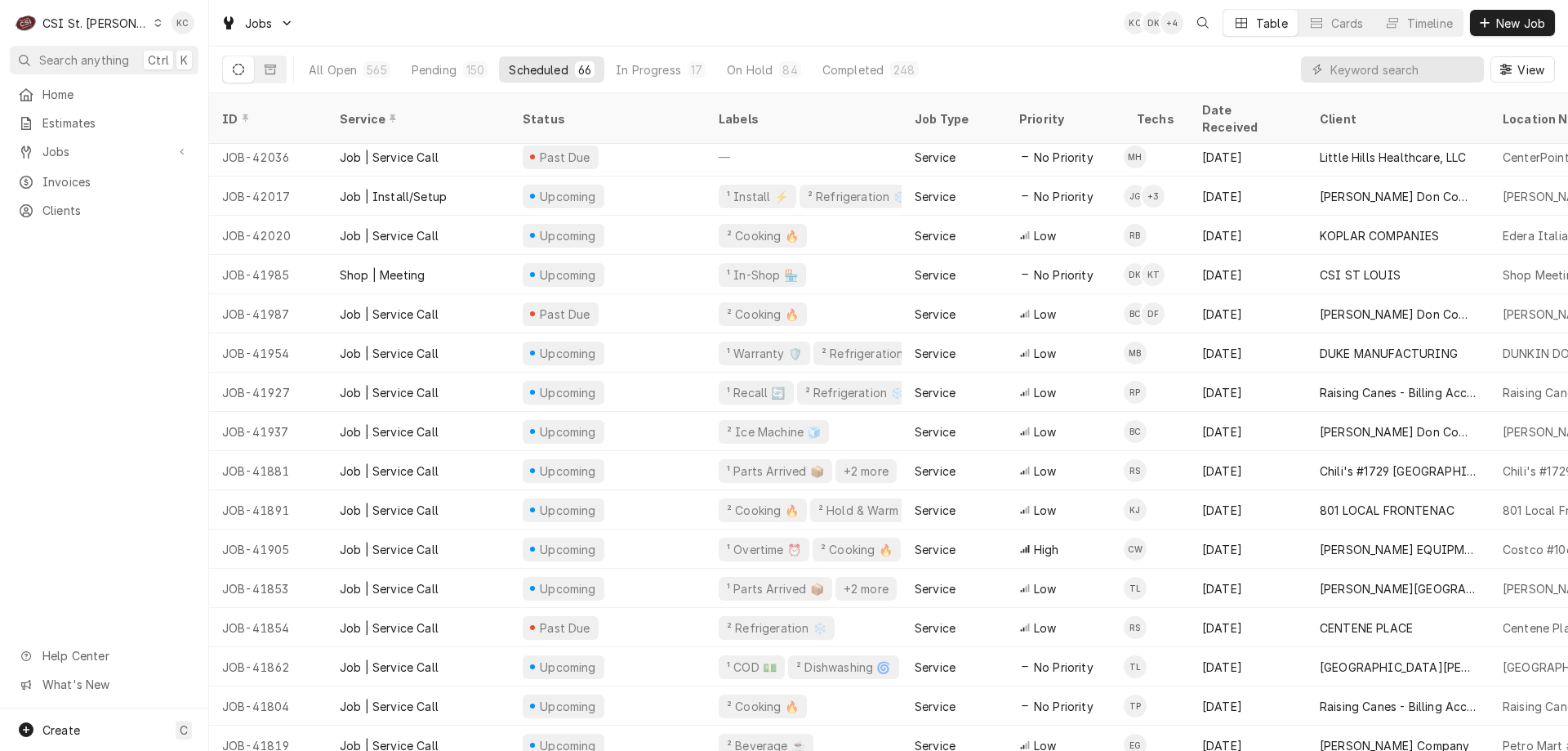
scroll to position [245, 0]
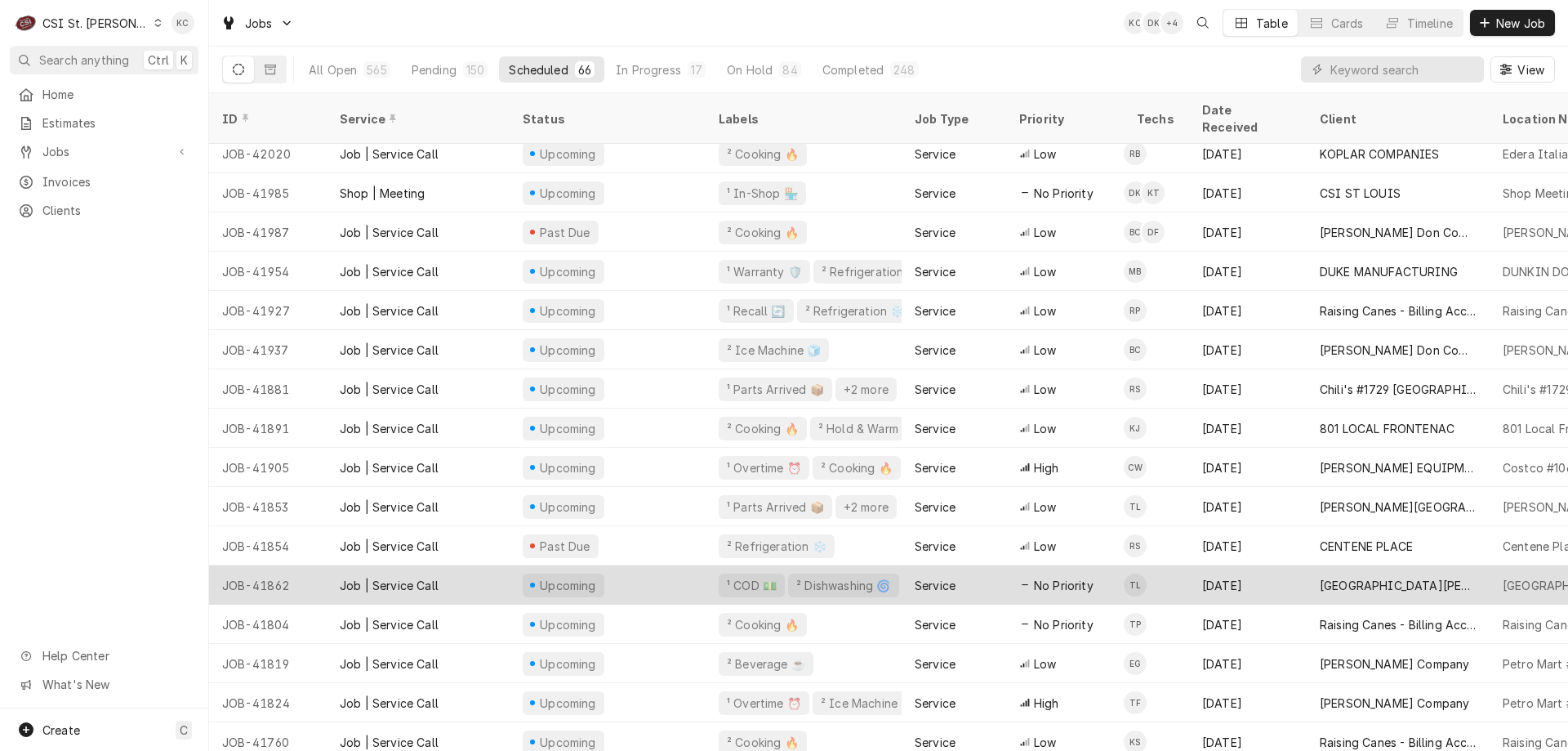
click at [1258, 565] on div "Aug 5" at bounding box center [1248, 584] width 118 height 39
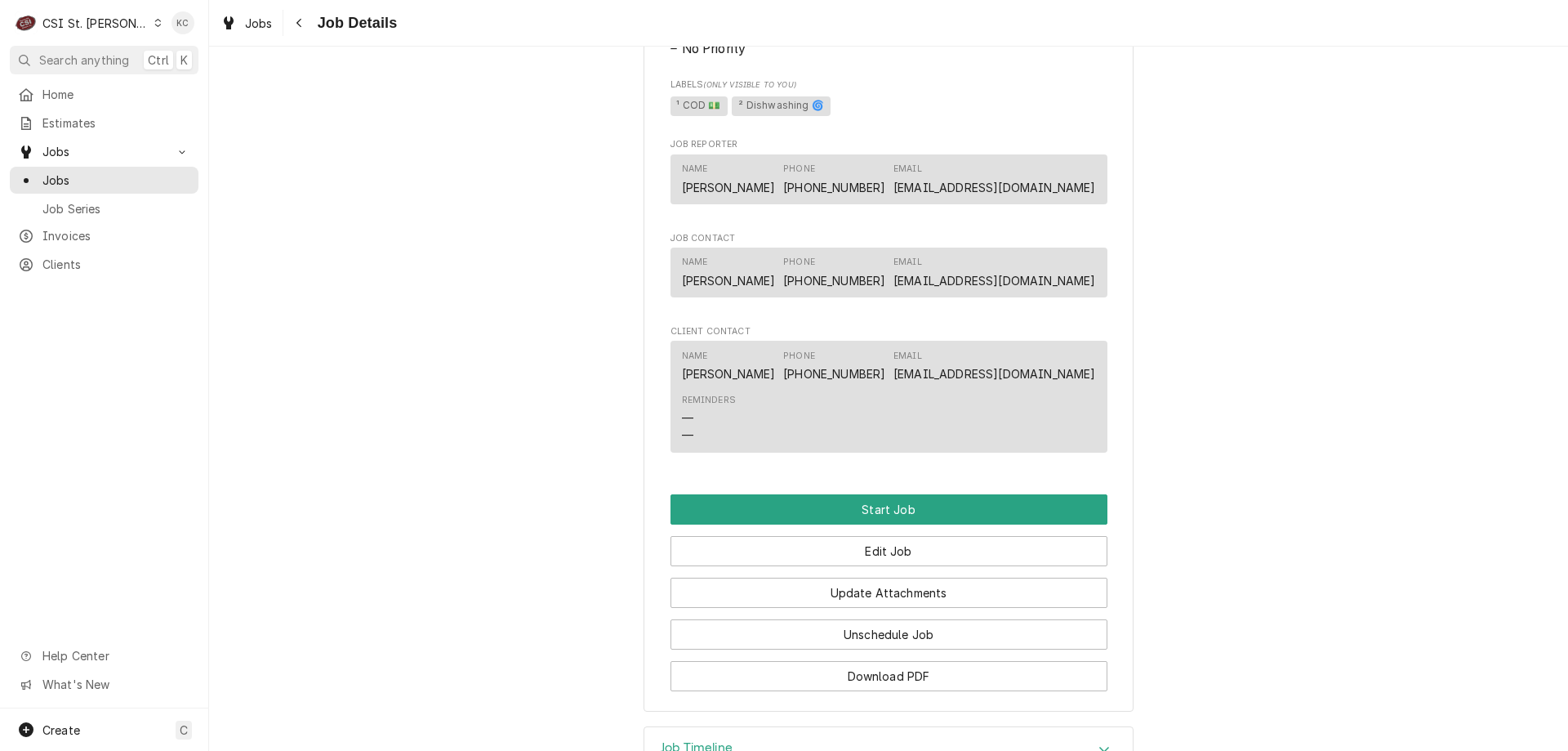
scroll to position [1204, 0]
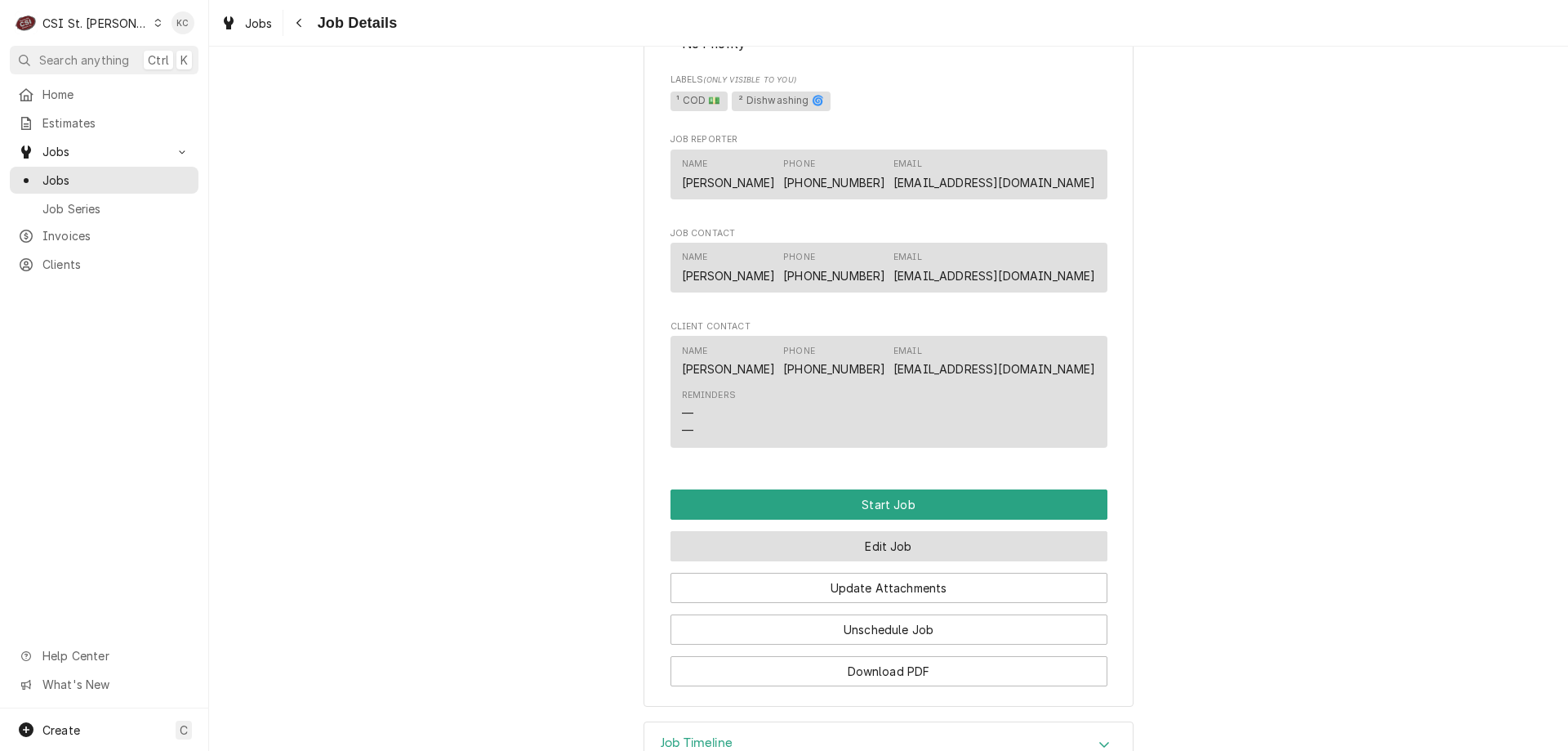
click at [989, 531] on button "Edit Job" at bounding box center [890, 546] width 437 height 30
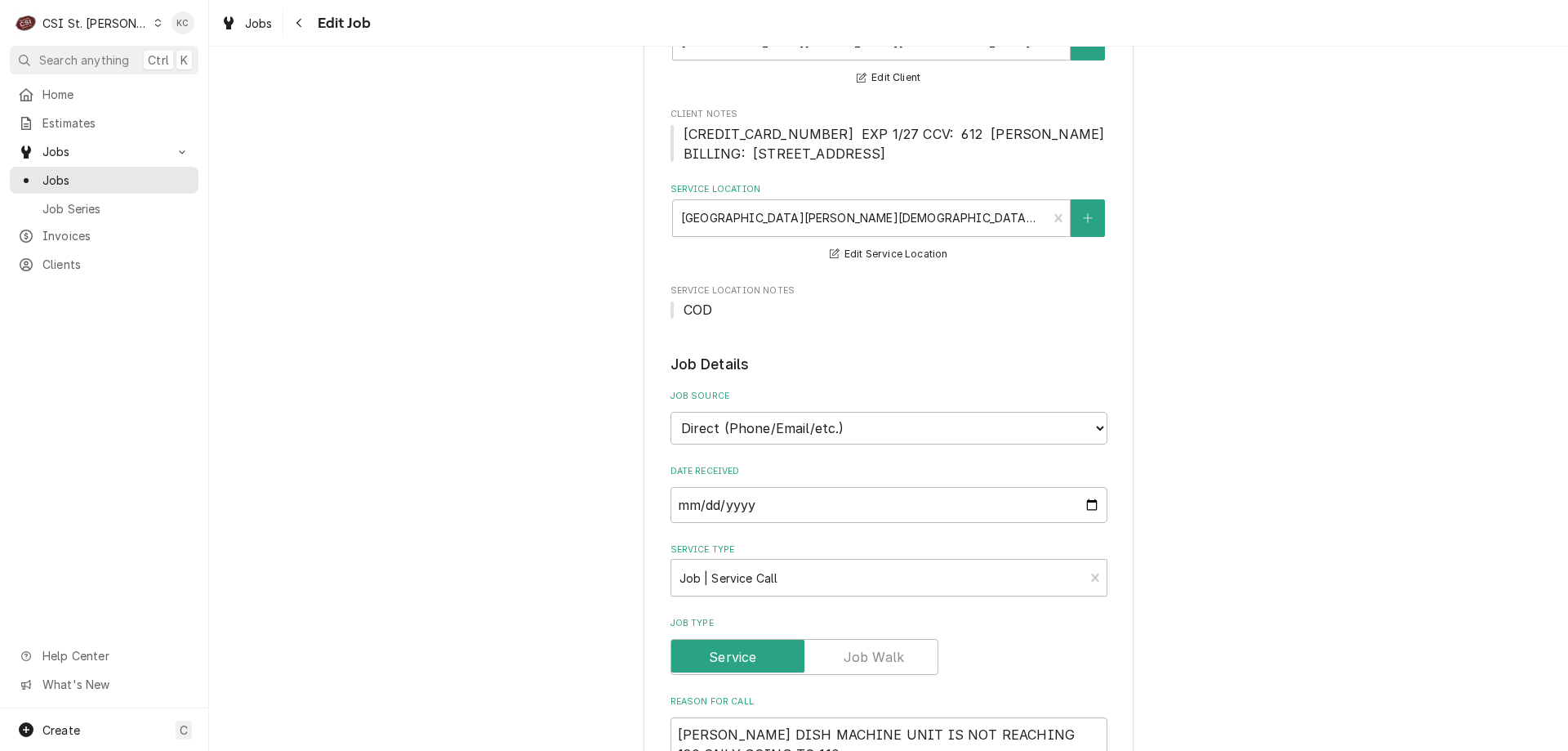
scroll to position [408, 0]
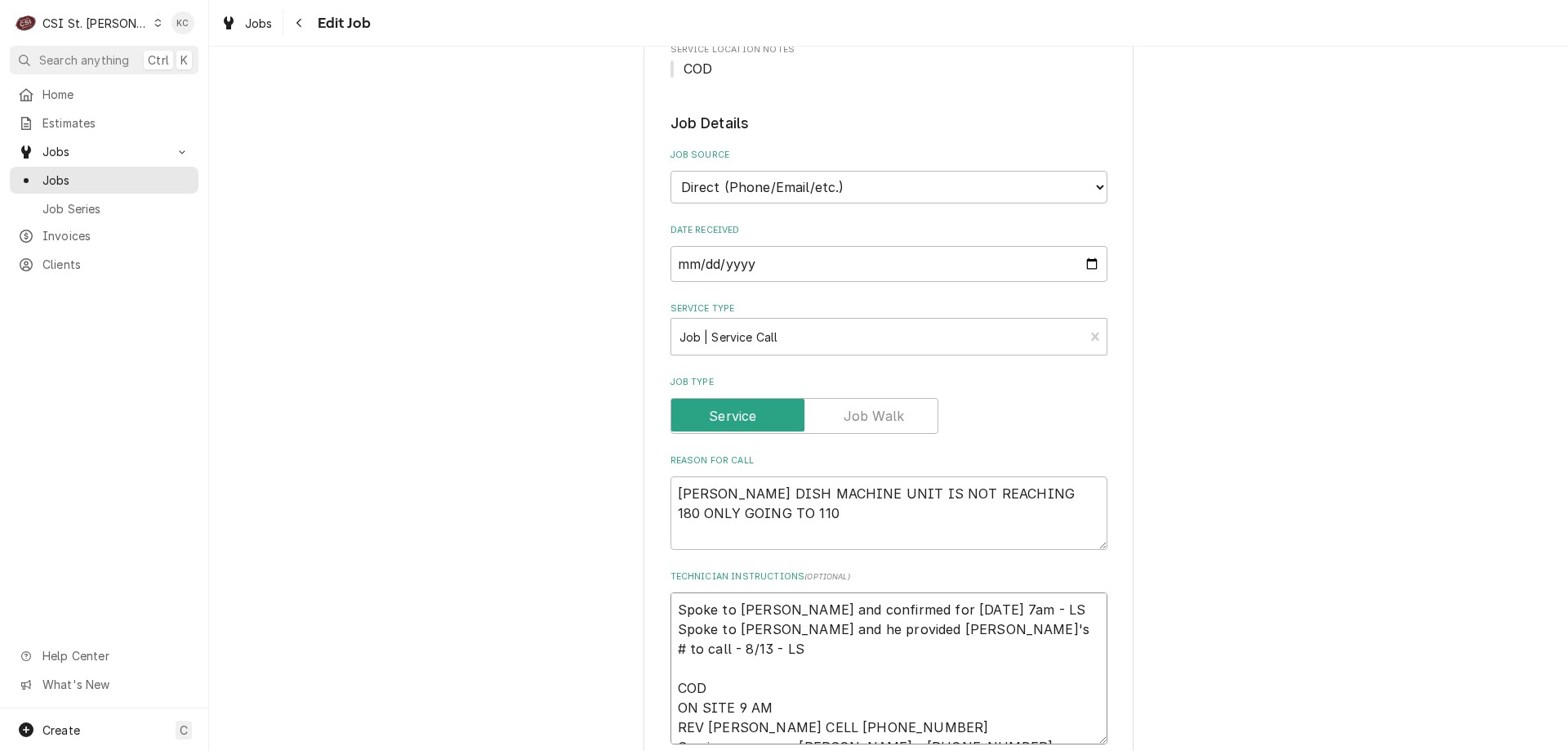
click at [671, 630] on textarea "Spoke to [PERSON_NAME] and confirmed for [DATE] 7am - LS Spoke to [PERSON_NAME]…" at bounding box center [890, 668] width 437 height 152
type textarea "x"
type textarea "Spoke to [PERSON_NAME] and confirmed for [DATE] 7am - LS Spoke to [PERSON_NAME]…"
type textarea "x"
type textarea "8 Spoke to [PERSON_NAME] and confirmed for [DATE] 7am - LS Spoke to [PERSON_NAM…"
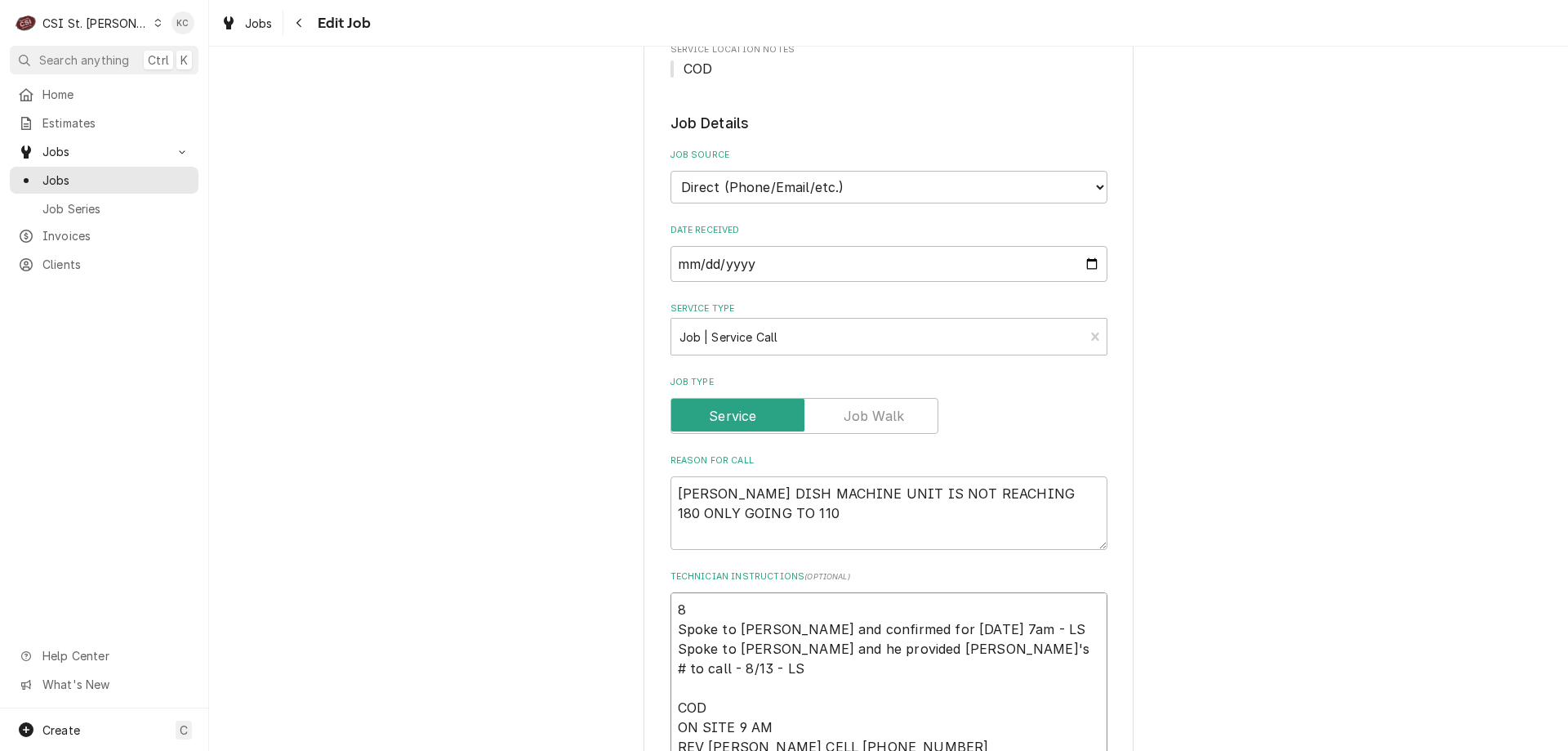
type textarea "x"
type textarea "8/ Spoke to Mark and confirmed for [DATE] 7am - LS Spoke to [PERSON_NAME] and h…"
type textarea "x"
type textarea "8/13 Spoke to Mark and confirmed for [DATE] 7am - LS Spoke to [PERSON_NAME] and…"
type textarea "x"
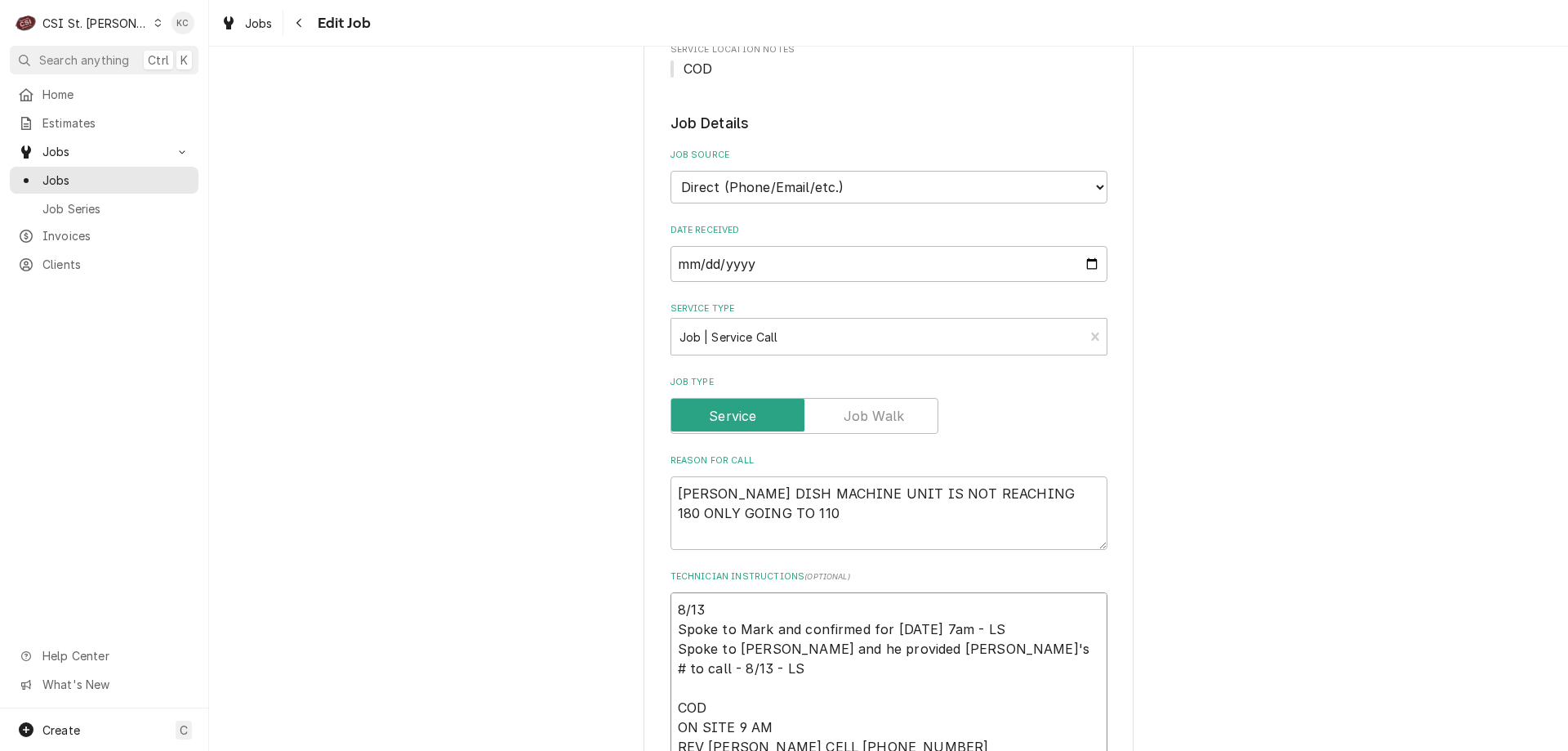
type textarea "8/13 Spoke to Mark and confirmed for [DATE] 7am - LS Spoke to [PERSON_NAME] and…"
type textarea "x"
type textarea "8/13 - Spoke to Mark and confirmed for [DATE] 7am - LS Spoke to [PERSON_NAME] a…"
type textarea "x"
type textarea "8/13 - Spoke to Mark and confirmed for [DATE] 7am - LS Spoke to [PERSON_NAME] a…"
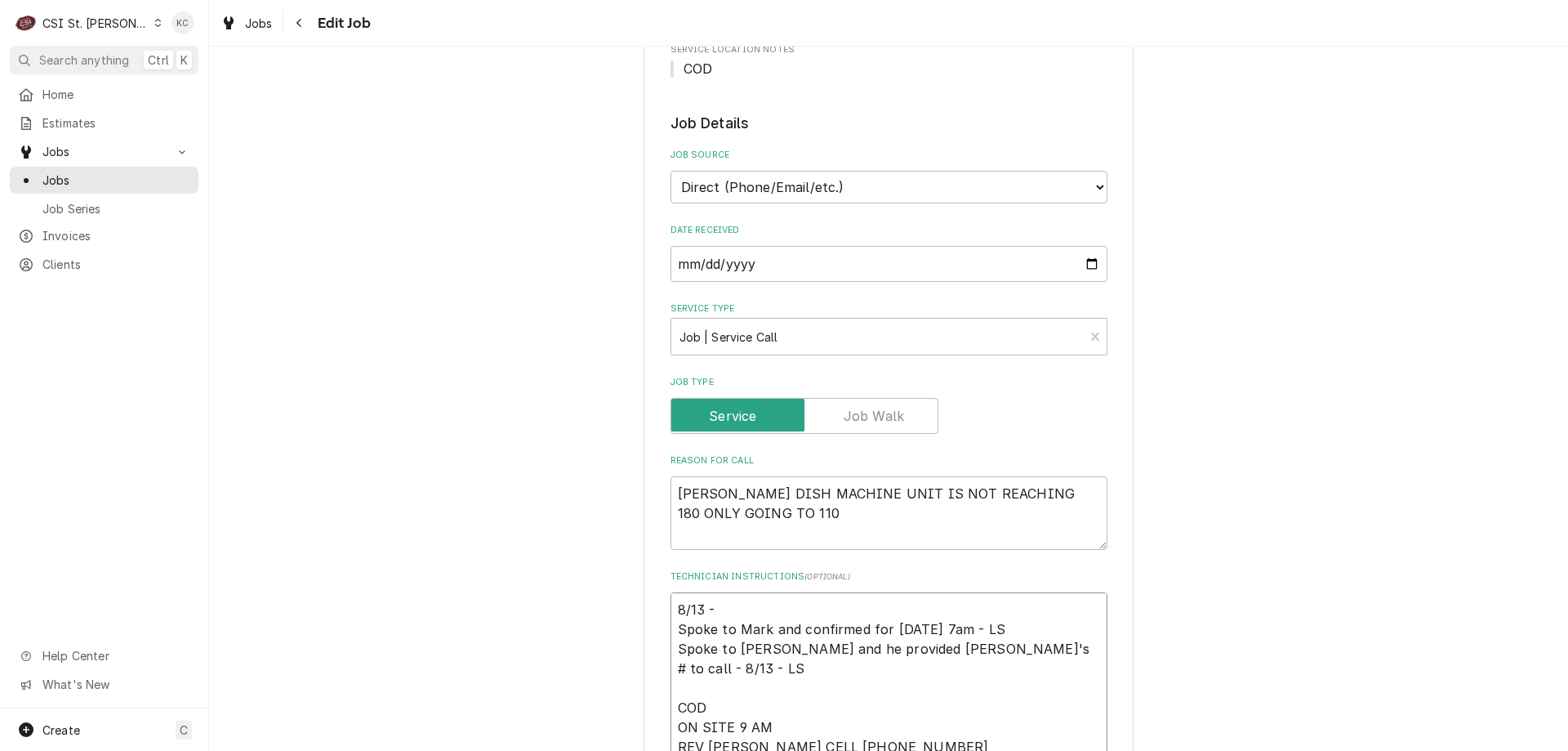
type textarea "x"
type textarea "8/13 - S Spoke to Mark and confirmed for [DATE] 7am - LS Spoke to [PERSON_NAME]…"
type textarea "x"
type textarea "8/13 - Sp Spoke to [PERSON_NAME] and confirmed for [DATE] 7am - LS Spoke to [PE…"
type textarea "x"
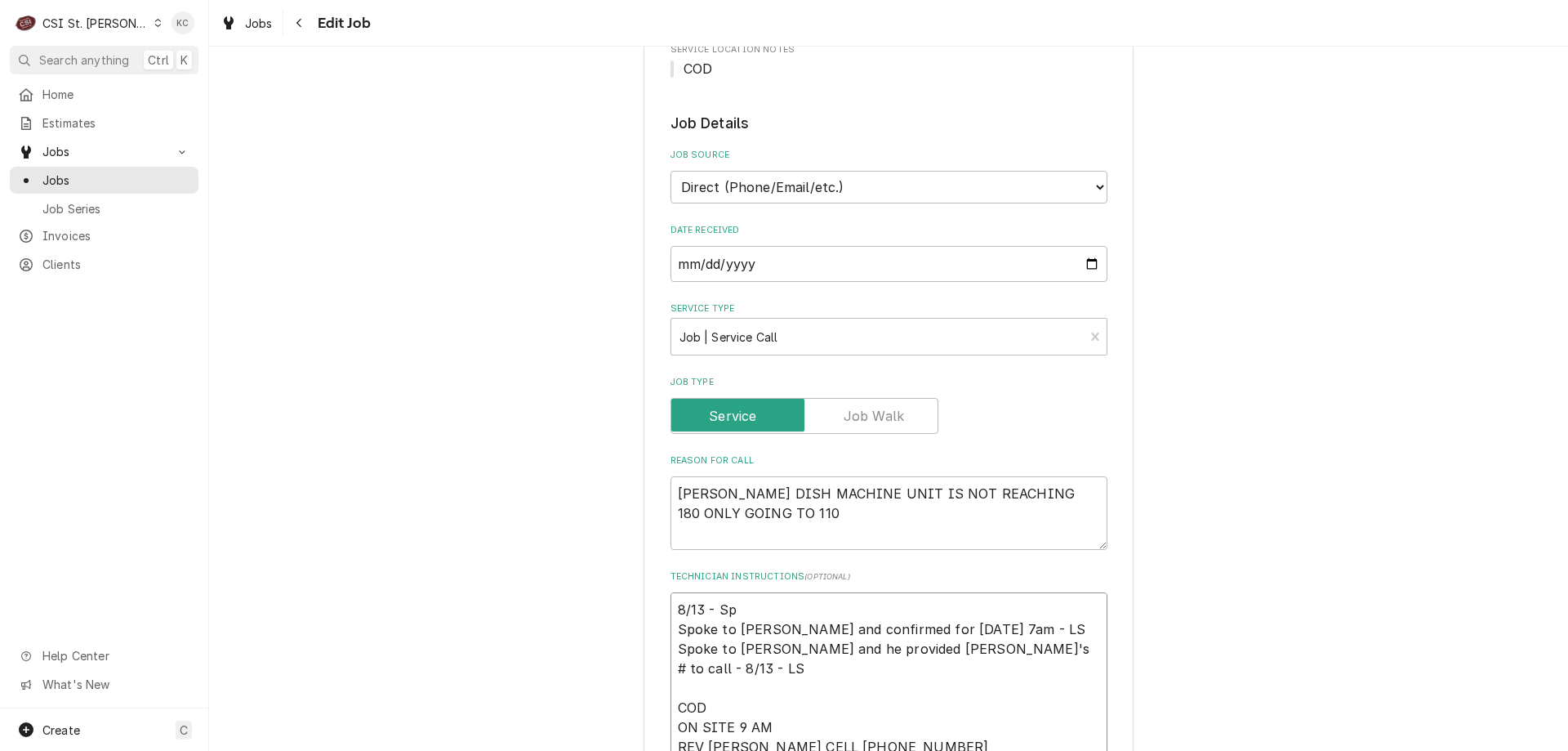
type textarea "8/13 - Spo Spoke to Mark and confirmed for [DATE] 7am - LS Spoke to [PERSON_NAM…"
type textarea "x"
type textarea "8/13 - Spoke Spoke to [PERSON_NAME] and confirmed for [DATE] 7am - LS Spoke to …"
type textarea "x"
type textarea "8/13 - Spoke Spoke to [PERSON_NAME] and confirmed for [DATE] 7am - LS Spoke to …"
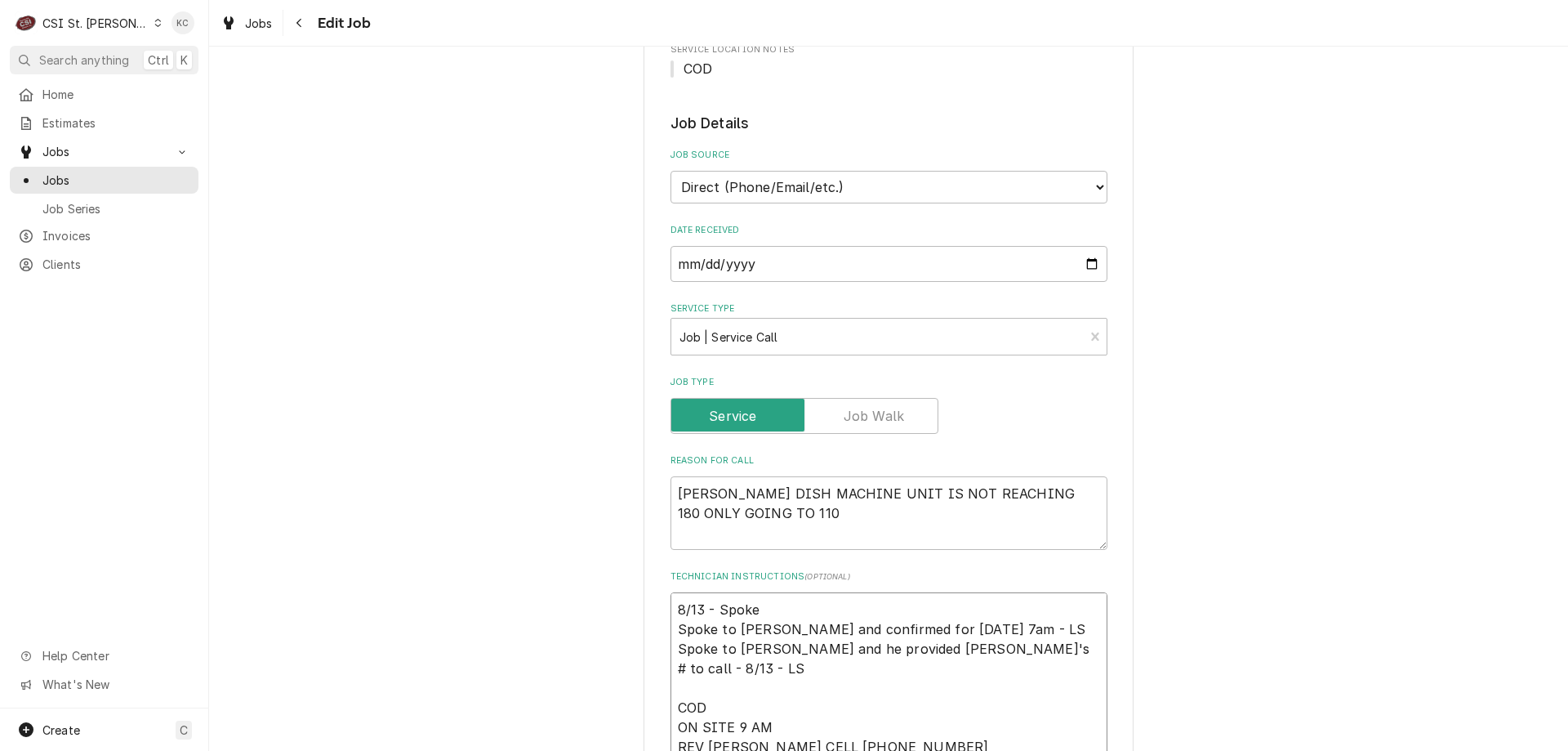
type textarea "x"
type textarea "8/13 - Spoke t Spoke to Mark and confirmed for [DATE] 7am - LS Spoke to [PERSON…"
type textarea "x"
type textarea "8/13 - Spoke to Spoke to Mark and confirmed for [DATE] 7am - LS Spoke to [PERSO…"
type textarea "x"
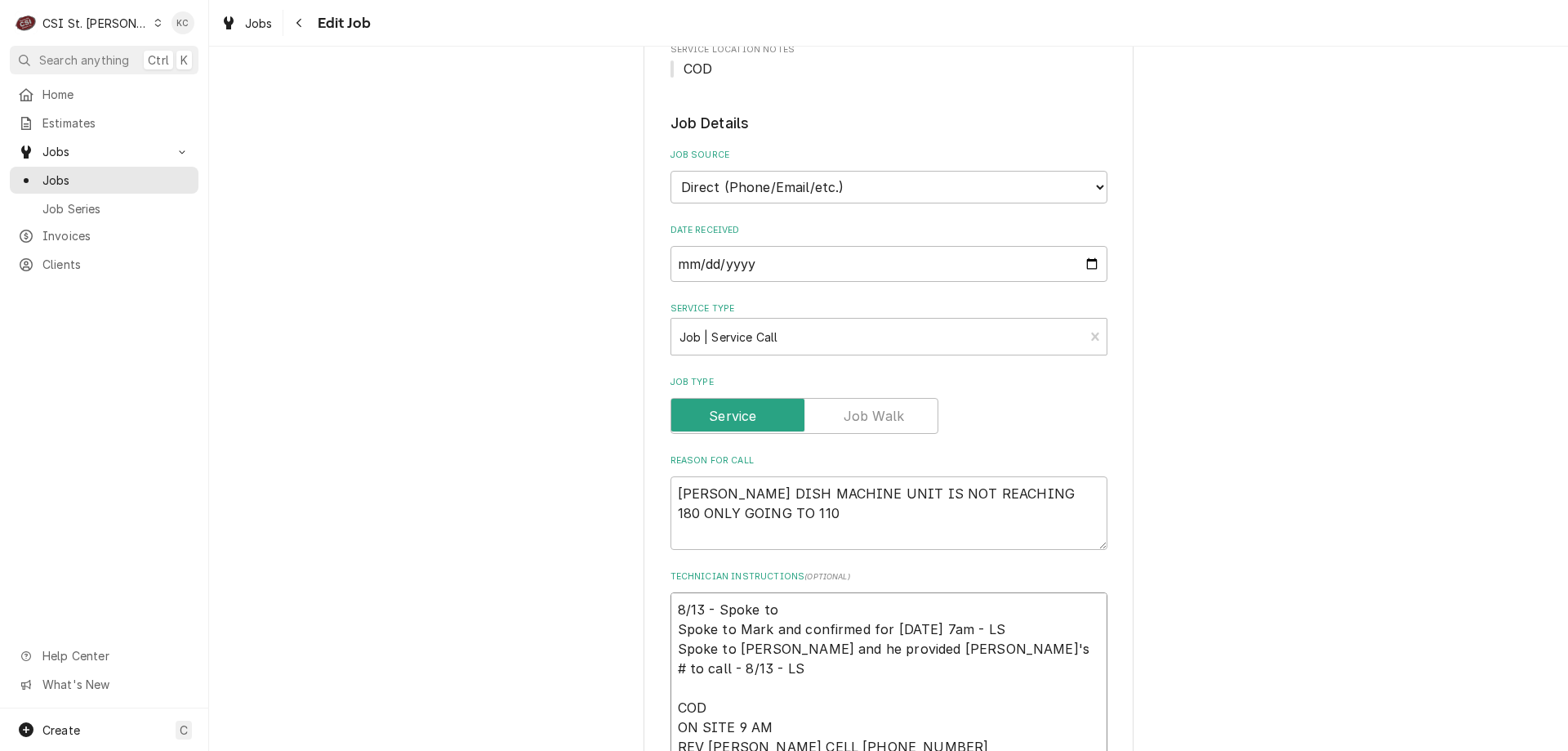
type textarea "8/13 - Spoke to Spoke to Mark and confirmed for [DATE] 7am - LS Spoke to [PERSO…"
type textarea "x"
type textarea "8/13 - Spoke to M Spoke to Mark and confirmed for [DATE] 7am - LS Spoke to [PER…"
type textarea "x"
type textarea "8/13 - Spoke to Ma Spoke to Mark and confirmed for [DATE] 7am - LS Spoke to [PE…"
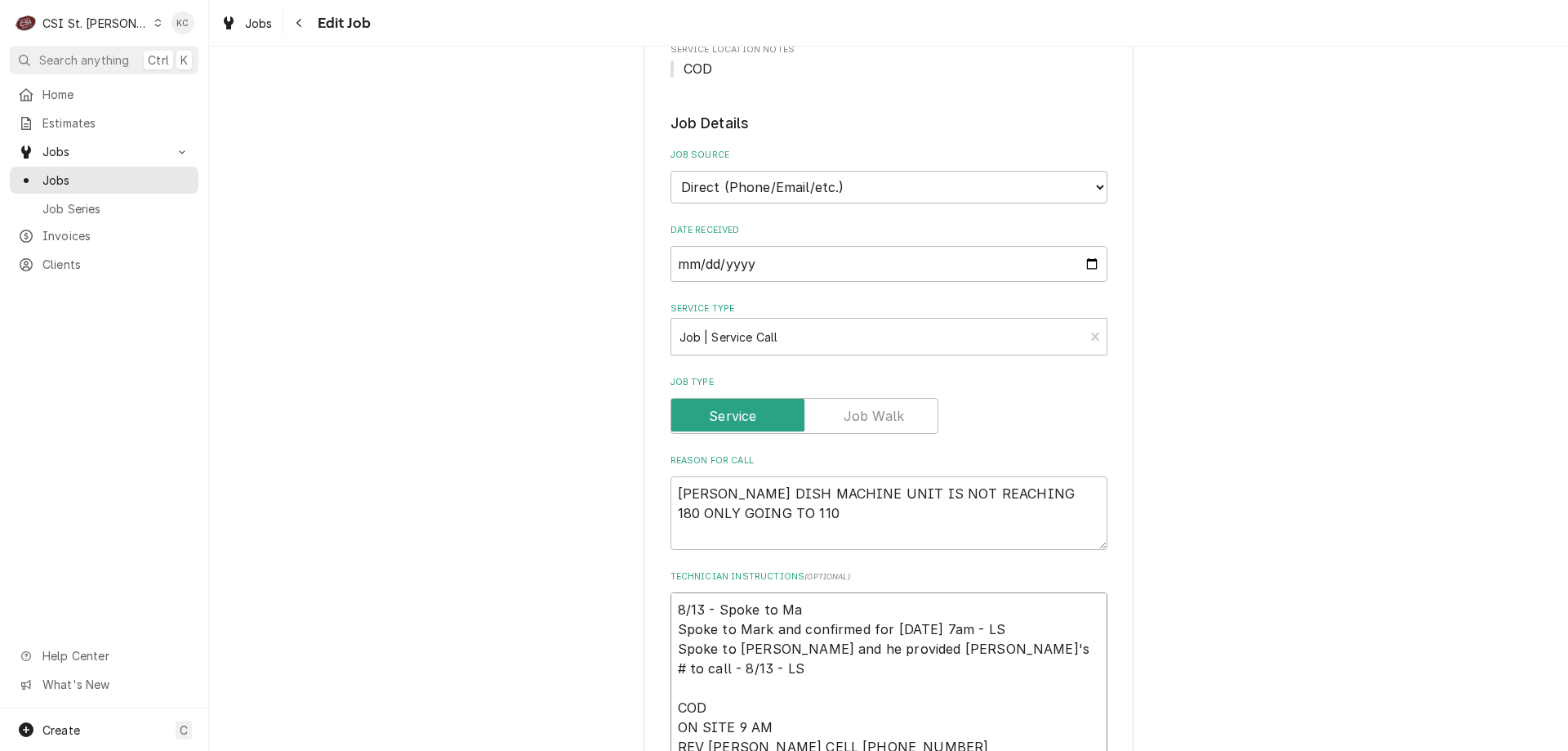
type textarea "x"
type textarea "8/13 - Spoke to Mar Spoke to Mark and confirmed for [DATE] 7am - LS Spoke to [P…"
type textarea "x"
type textarea "8/13 - Spoke to [PERSON_NAME] to [PERSON_NAME] and confirmed for [DATE] 7am - L…"
type textarea "x"
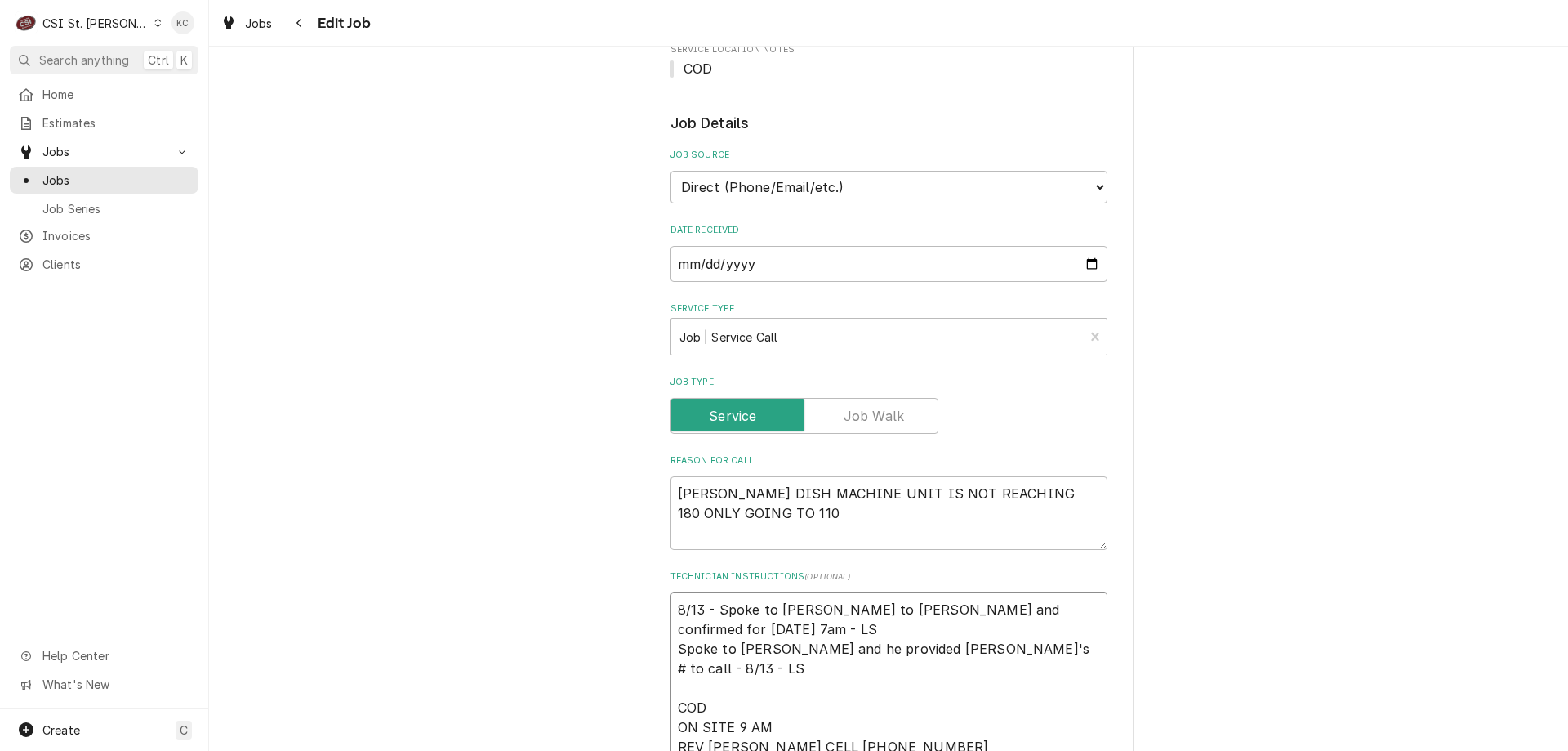
type textarea "8/13 - Spoke to [PERSON_NAME] to [PERSON_NAME] and confirmed for [DATE] 7am - L…"
type textarea "x"
type textarea "8/13 - Spoke to Mark a Spoke to Mark and confirmed for [DATE] 7am - LS Spoke to…"
type textarea "x"
type textarea "8/13 - Spoke to Mark an Spoke to Mark and confirmed for [DATE] 7am - LS Spoke t…"
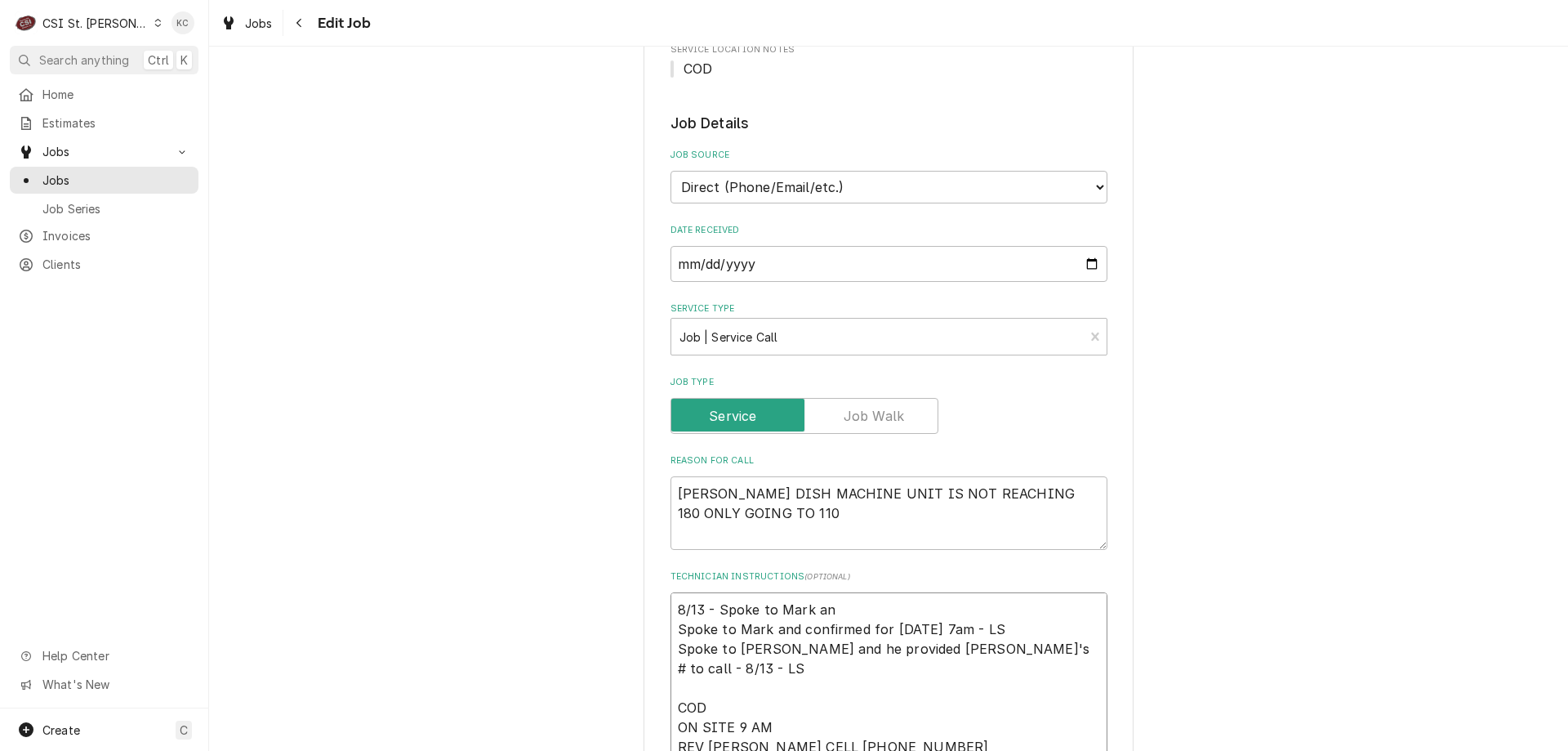
type textarea "x"
type textarea "8/13 - Spoke to Mark and Spoke to Mark and confirmed for [DATE] 7am - LS Spoke …"
type textarea "x"
type textarea "8/13 - Spoke to Mark and Spoke to Mark and confirmed for [DATE] 7am - LS Spoke …"
type textarea "x"
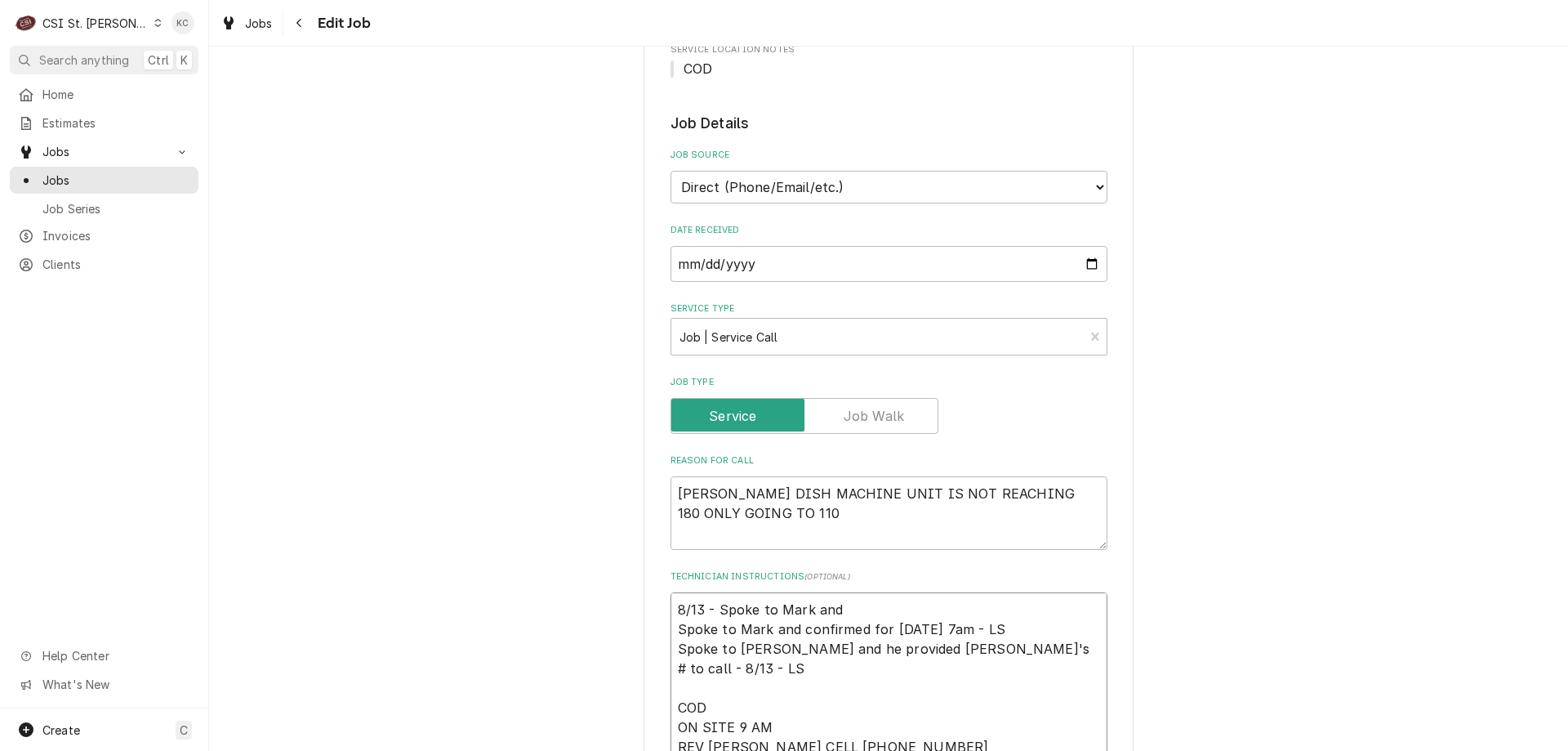
type textarea "8/13 - Spoke to [PERSON_NAME] and n Spoke to Mark and confirmed for [DATE] 7am …"
type textarea "x"
type textarea "8/13 - Spoke to [PERSON_NAME] and ne Spoke to Mark and confirmed for [DATE] 7am…"
type textarea "x"
type textarea "8/13 - Spoke to [PERSON_NAME] and nee Spoke to Mark and confirmed for [DATE] 7a…"
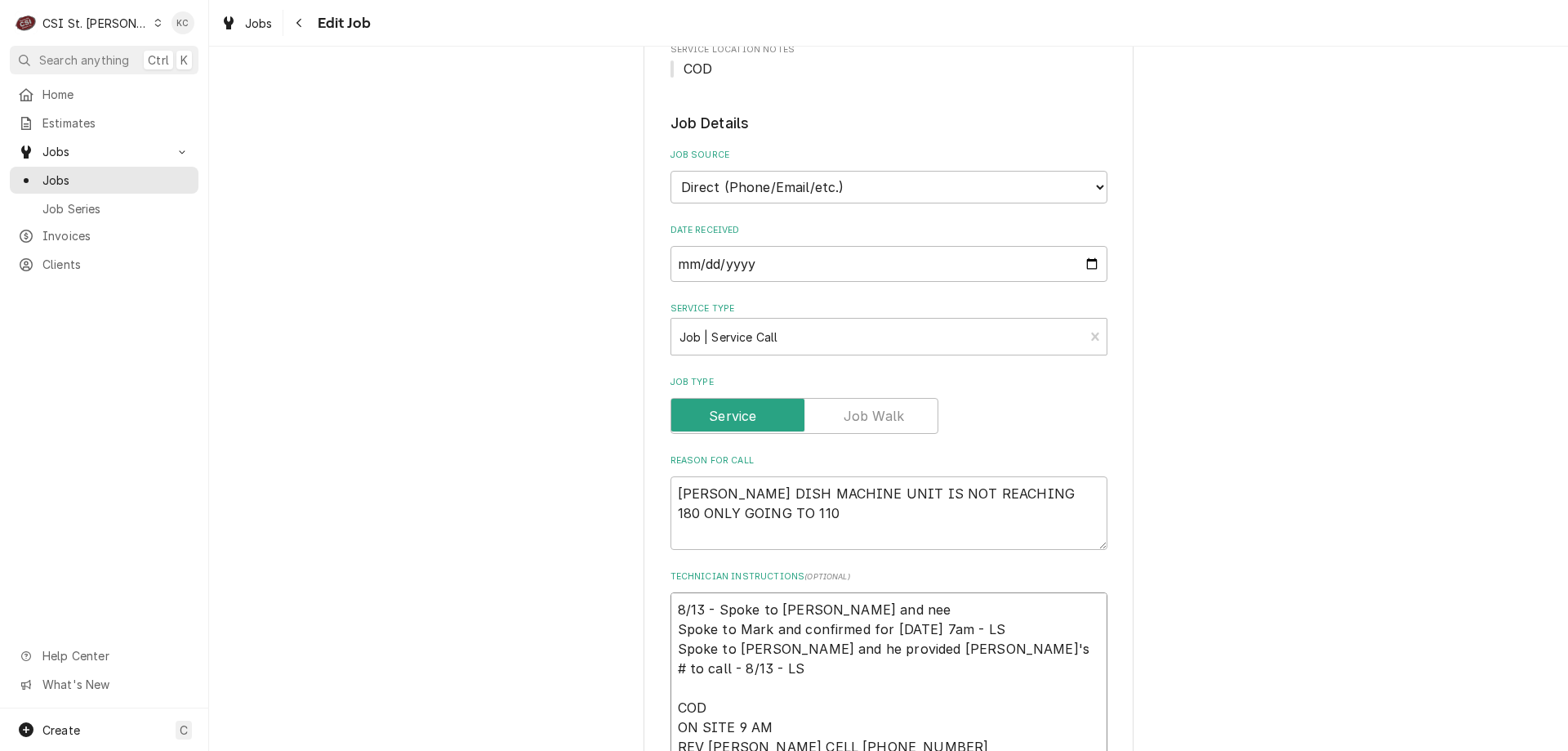
type textarea "x"
type textarea "8/13 - Spoke to [PERSON_NAME] and need Spoke to Mark and confirmed for [DATE] 7…"
type textarea "x"
type textarea "8/13 - Spoke to Mark and needi Spoke to Mark and confirmed for [DATE] 7am - LS …"
type textarea "x"
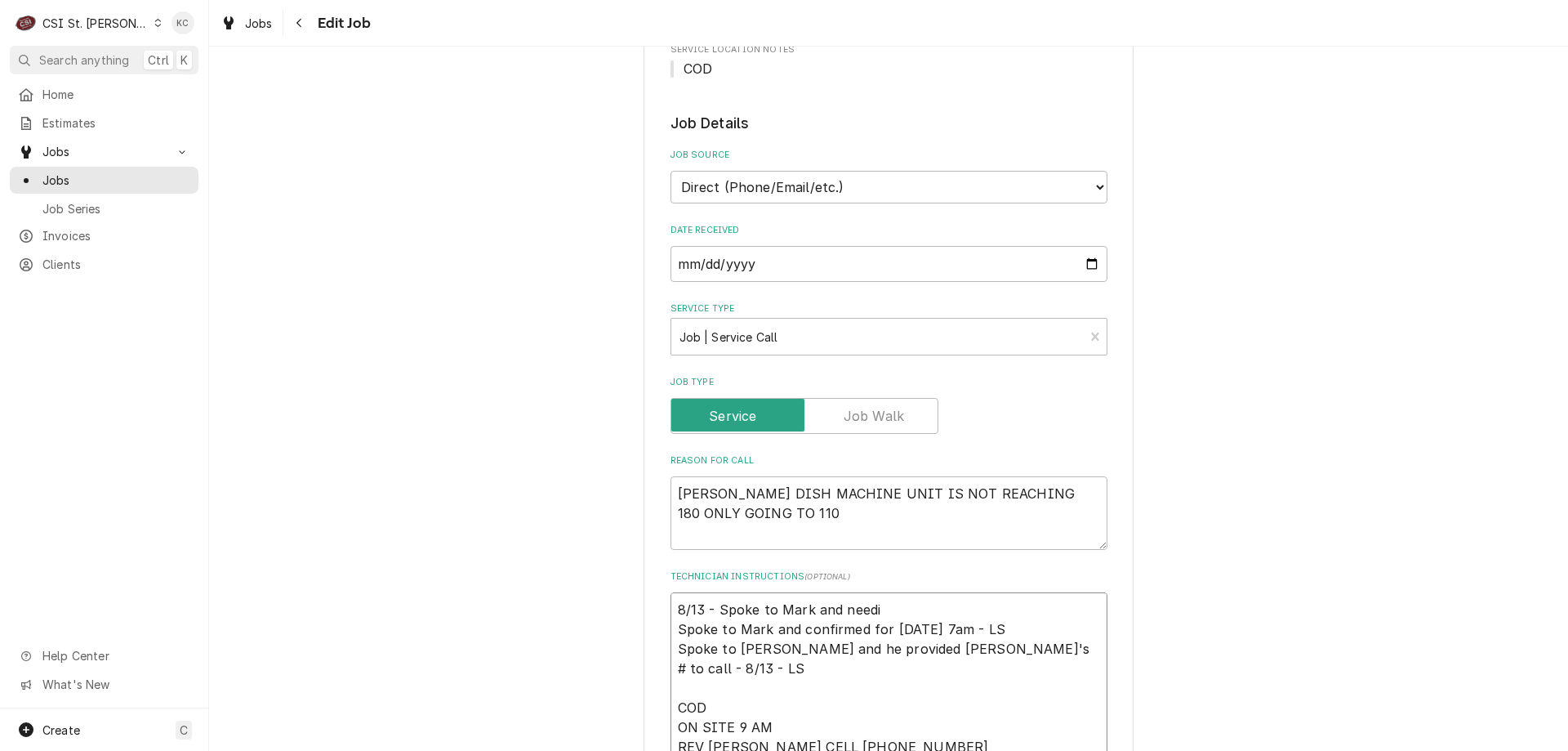
type textarea "8/13 - Spoke to [PERSON_NAME] and needin Spoke to Mark and confirmed for [DATE]…"
type textarea "x"
type textarea "8/13 - Spoke to Mark and needing Spoke to Mark and confirmed for [DATE] 7am - L…"
type textarea "x"
type textarea "8/13 - Spoke to Mark and needing Spoke to Mark and confirmed for [DATE] 7am - L…"
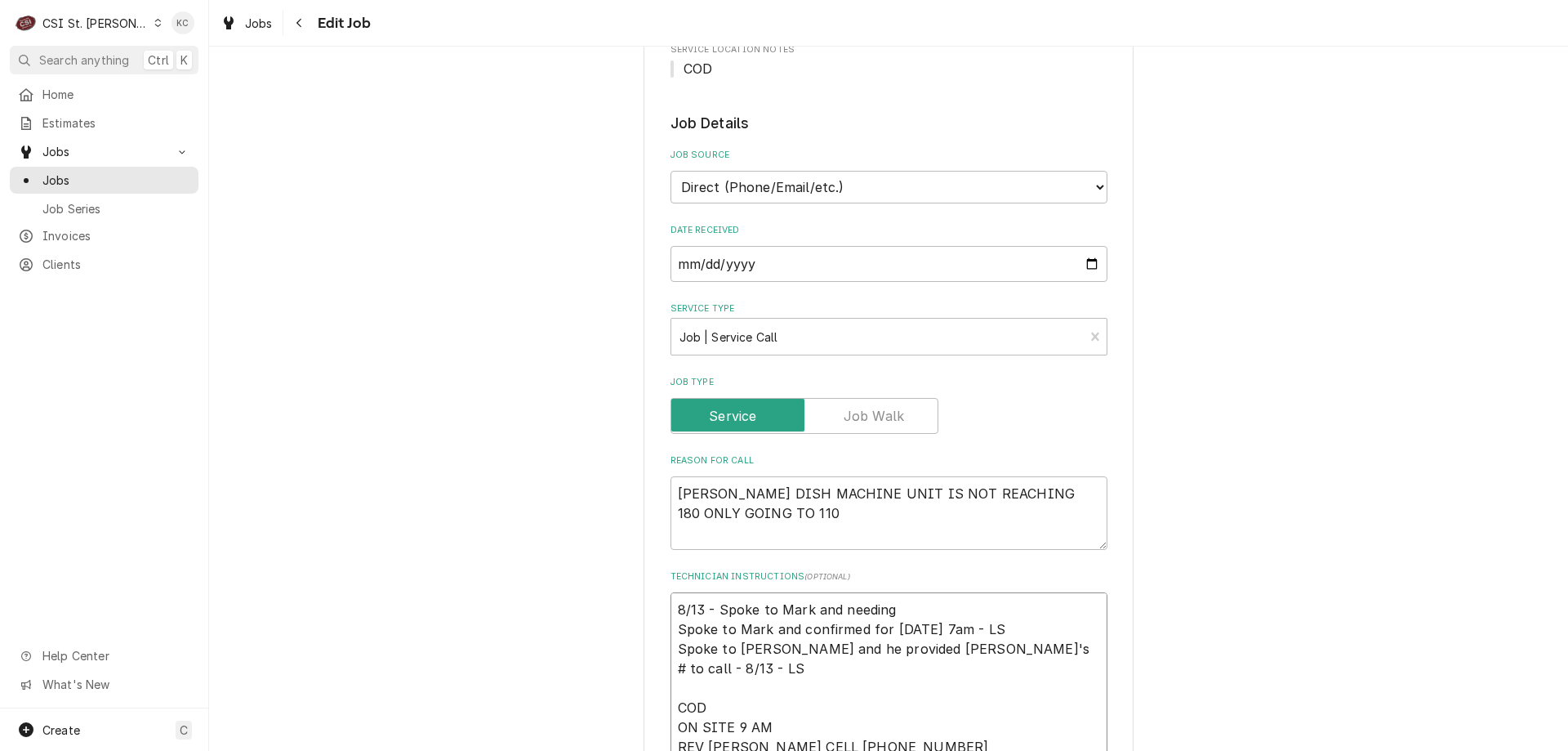
type textarea "x"
type textarea "8/13 - Spoke to [PERSON_NAME] and needing t Spoke to Mark and confirmed for [DA…"
type textarea "x"
type textarea "8/13 - Spoke to [PERSON_NAME] and needing to Spoke to Mark and confirmed for [D…"
type textarea "x"
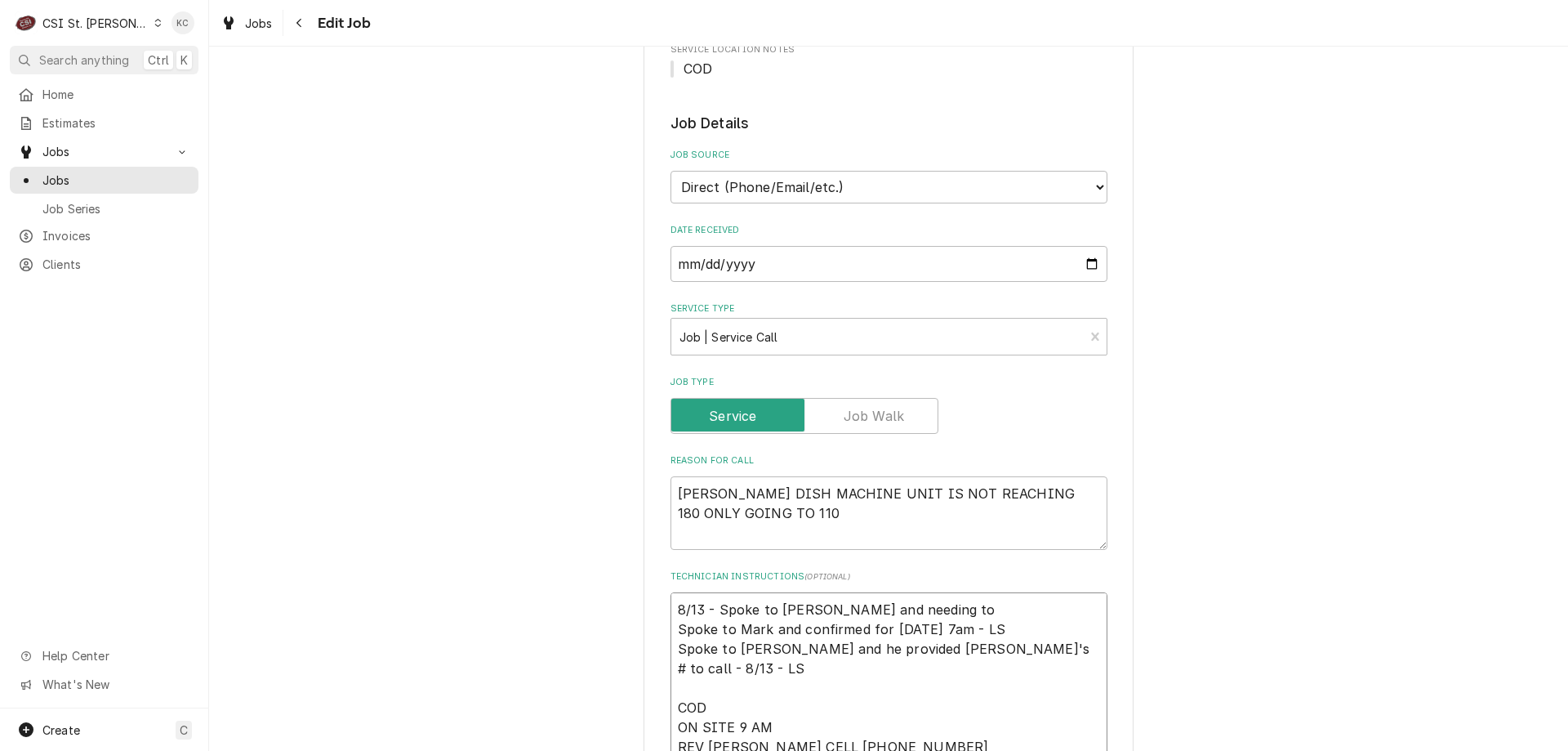
type textarea "8/13 - Spoke to [PERSON_NAME] and needing to Spoke to Mark and confirmed for [D…"
type textarea "x"
type textarea "8/13 - Spoke to [PERSON_NAME] and needing to r Spoke to [PERSON_NAME] and confi…"
type textarea "x"
type textarea "8/13 - Spoke to [PERSON_NAME] and needing to re Spoke to Mark and confirmed for…"
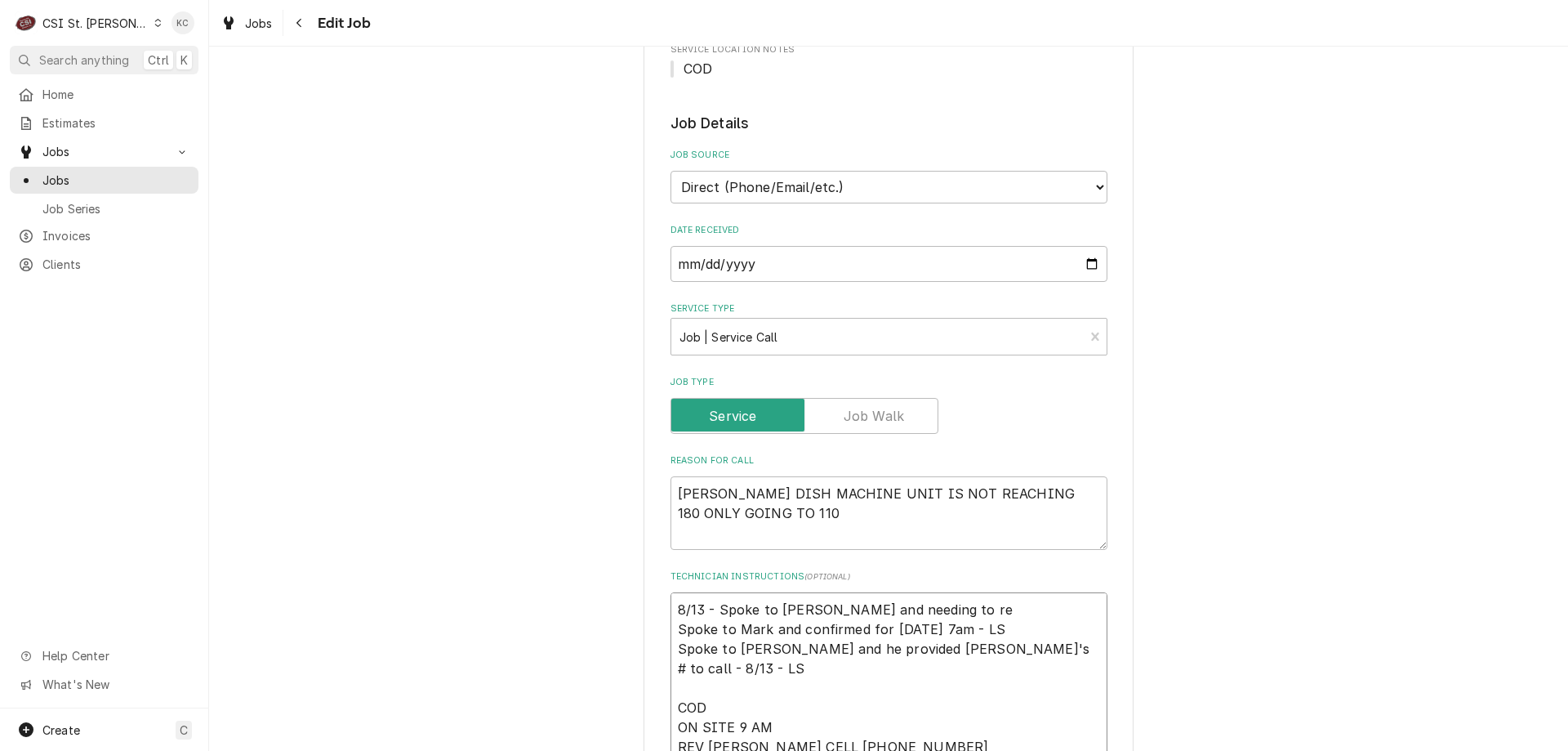
type textarea "x"
type textarea "8/13 - Spoke to [PERSON_NAME] and needing to res Spoke to [PERSON_NAME] and con…"
type textarea "x"
type textarea "8/13 - Spoke to Mark and needing to resc Spoke to Mark and confirmed for Friday…"
type textarea "x"
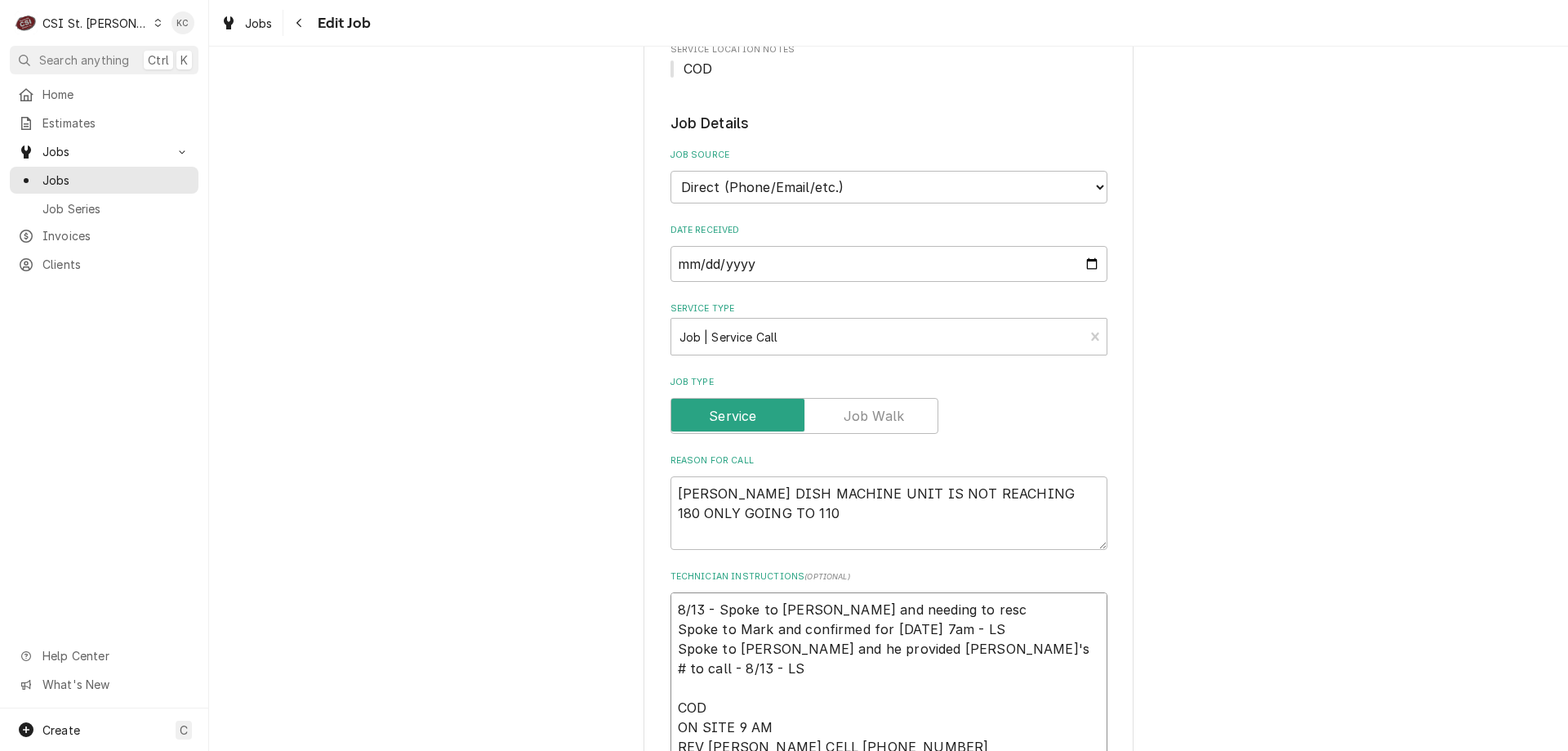
type textarea "8/13 - Spoke to Mark and needing to resch Spoke to Mark and confirmed for Frida…"
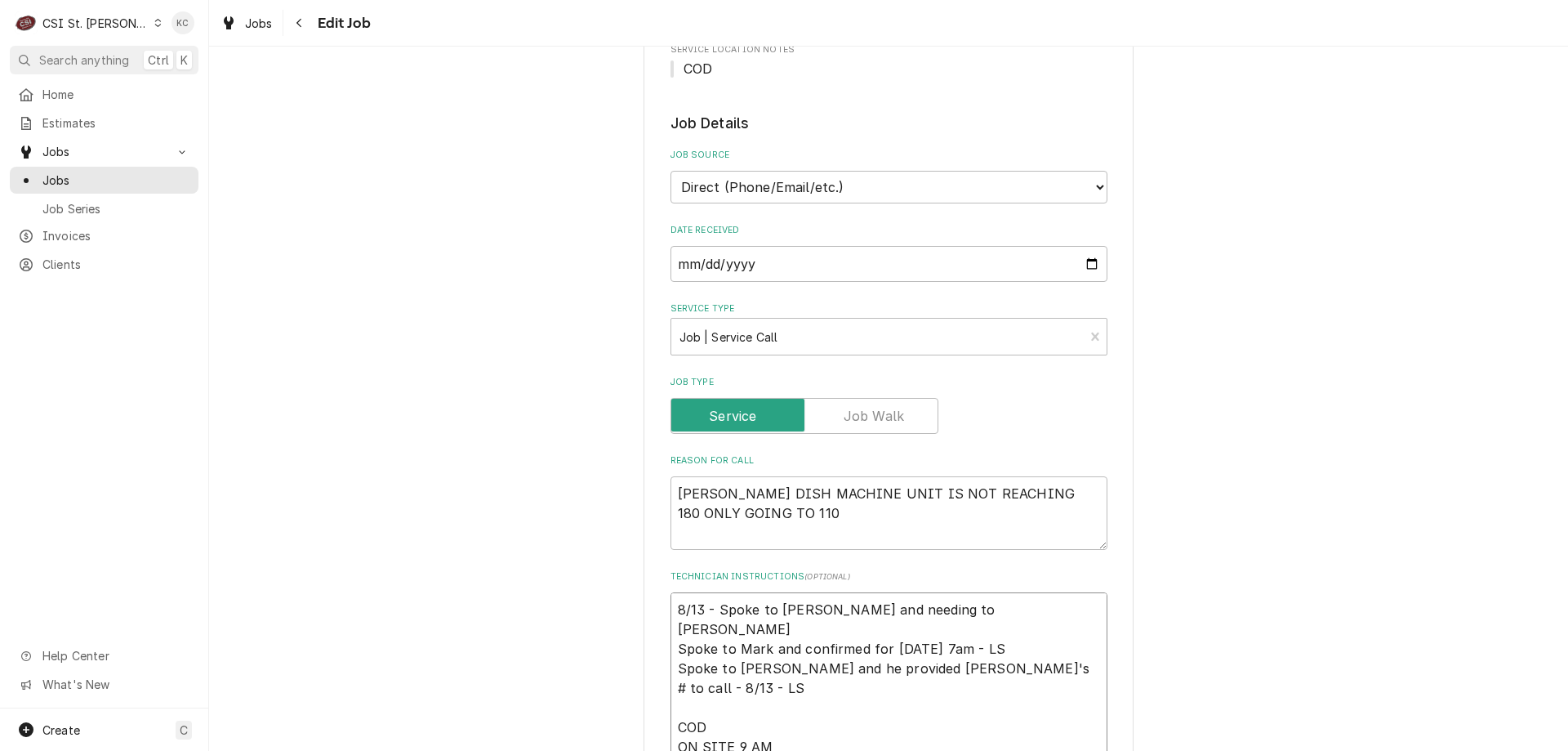
type textarea "x"
type textarea "8/13 - Spoke to Mark and needing to resche Spoke to Mark and confirmed for Frid…"
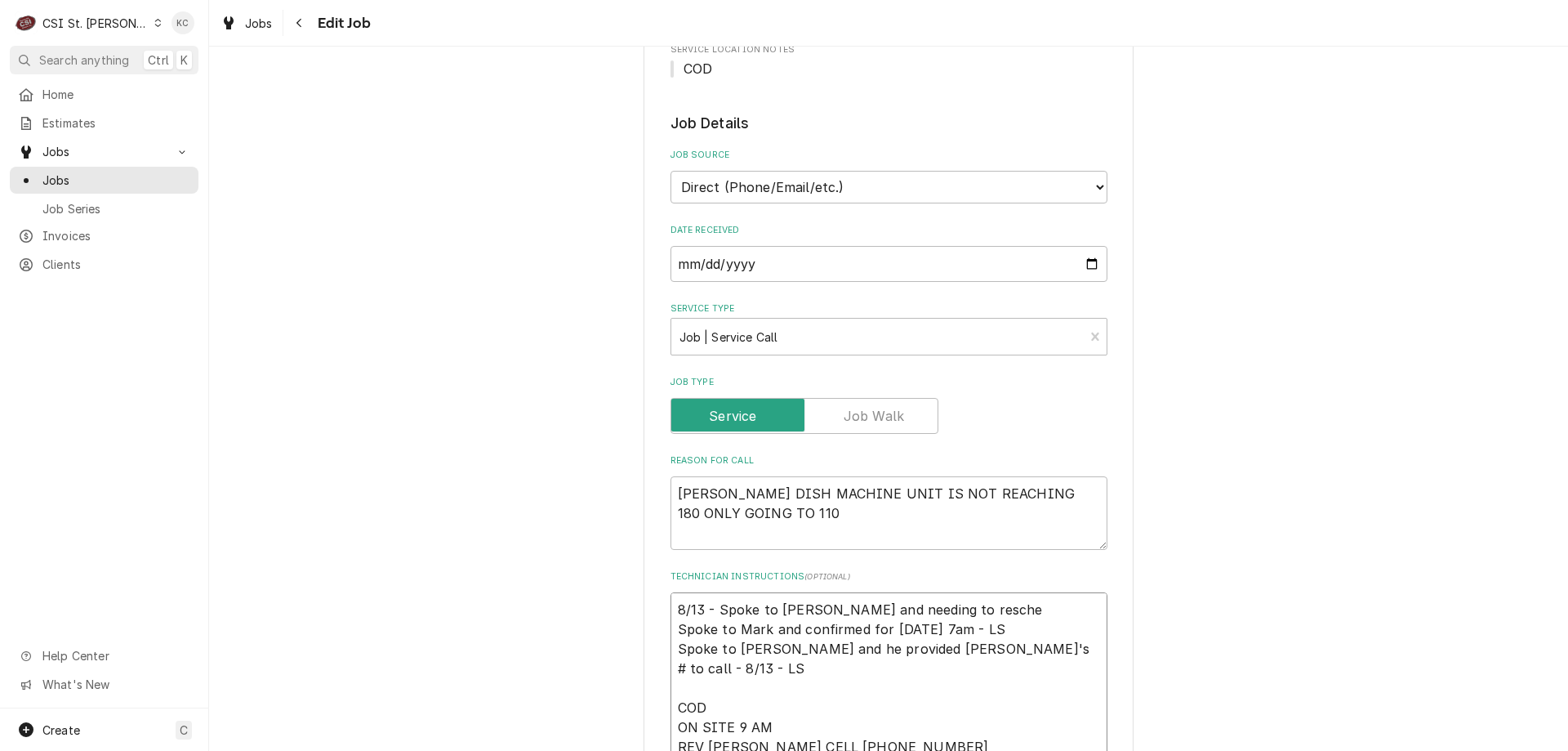
type textarea "x"
type textarea "8/13 - Spoke to Mark and needing to resched Spoke to Mark and confirmed for Fri…"
type textarea "x"
type textarea "8/13 - Spoke to Mark and needing to reschedu Spoke to Mark and confirmed for Fr…"
type textarea "x"
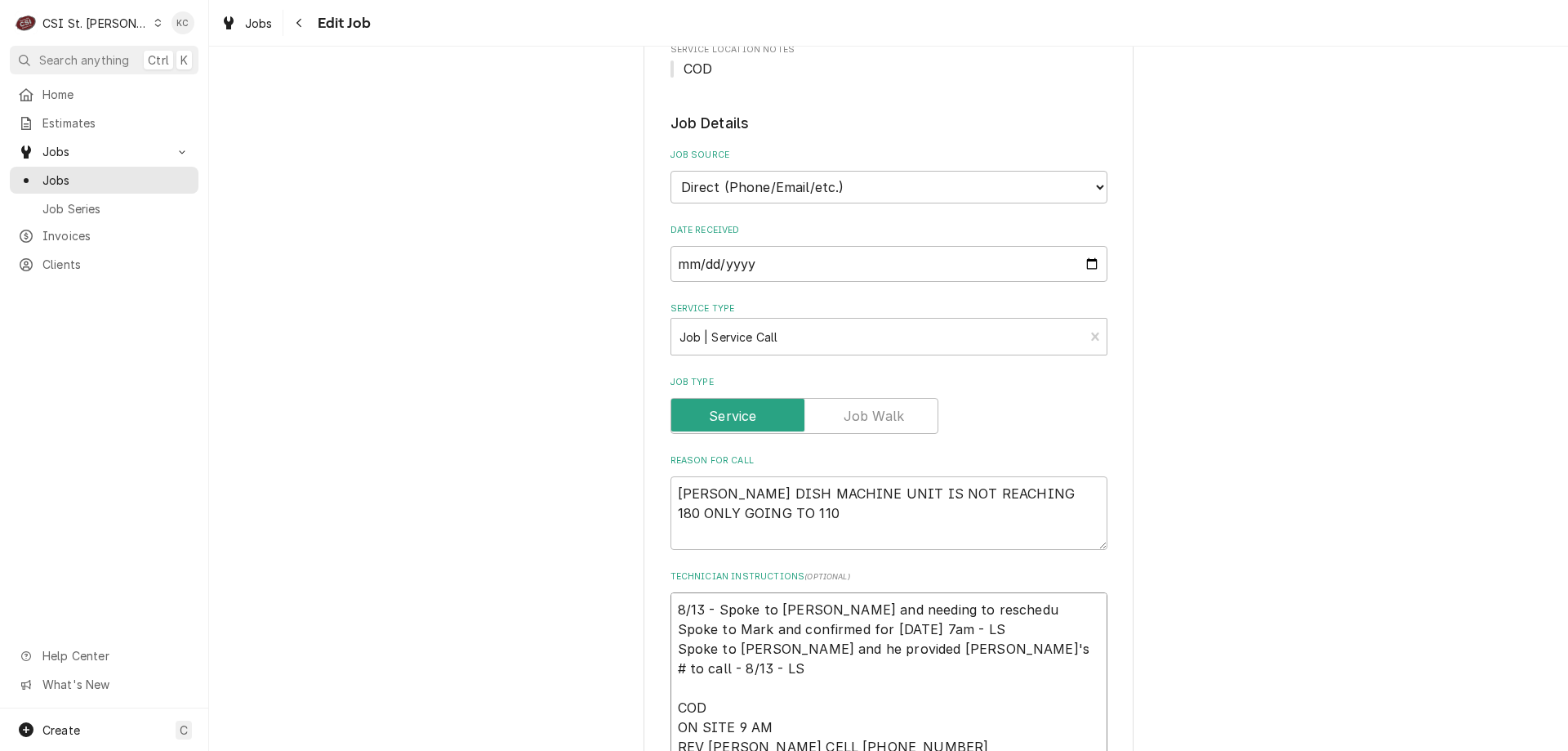
type textarea "8/13 - Spoke to Mark and needing to reschedul Spoke to Mark and confirmed for F…"
type textarea "x"
type textarea "8/13 - Spoke to Mark and needing to reschedule Spoke to Mark and confirmed for …"
type textarea "x"
type textarea "8/13 - Spoke to Mark and needing to reschedule Spoke to Mark and confirmed for …"
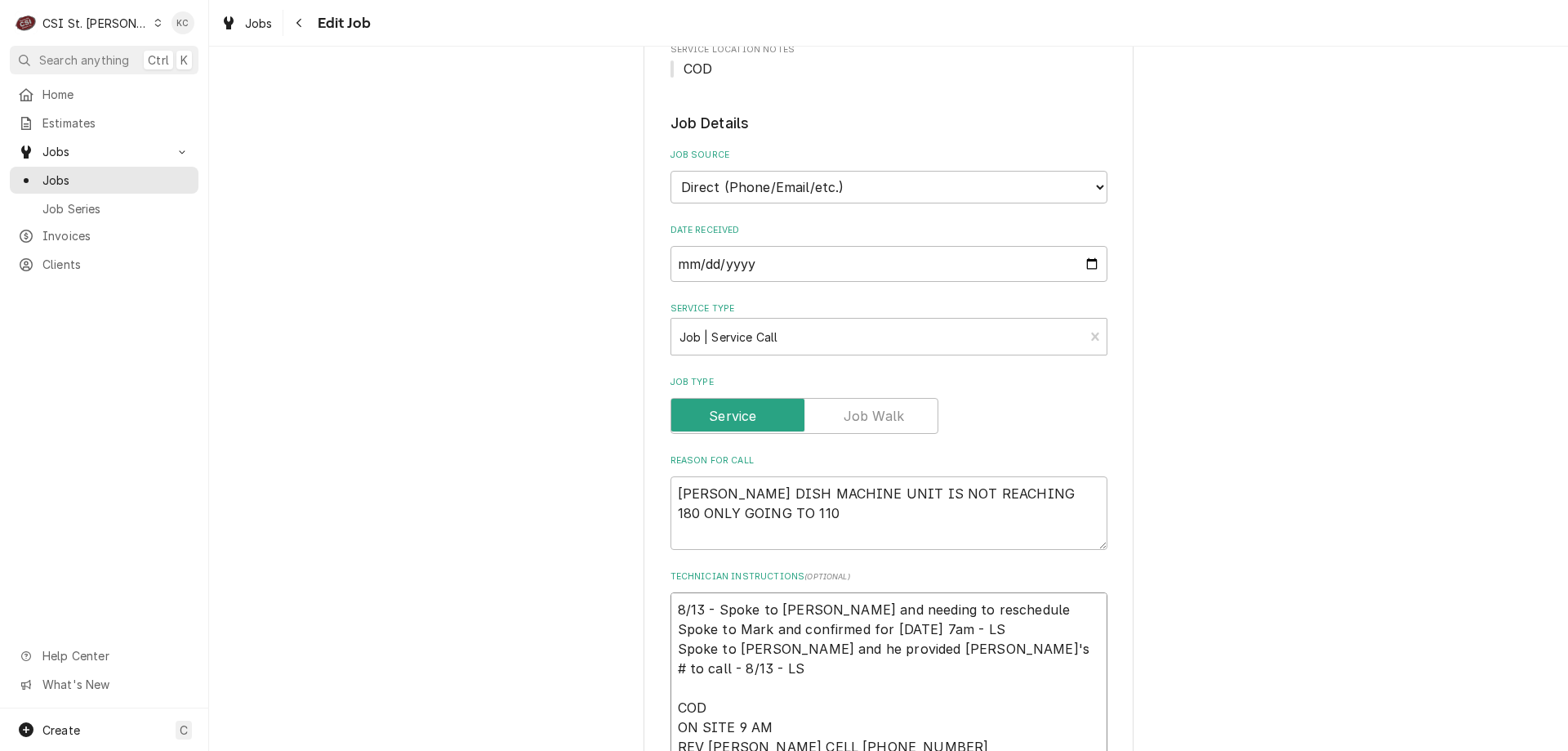
type textarea "x"
type textarea "8/13 - Spoke to Mark and needing to reschedule f Spoke to Mark and confirmed fo…"
type textarea "x"
type textarea "8/13 - Spoke to Mark and needing to reschedule fo Spoke to Mark and confirmed f…"
type textarea "x"
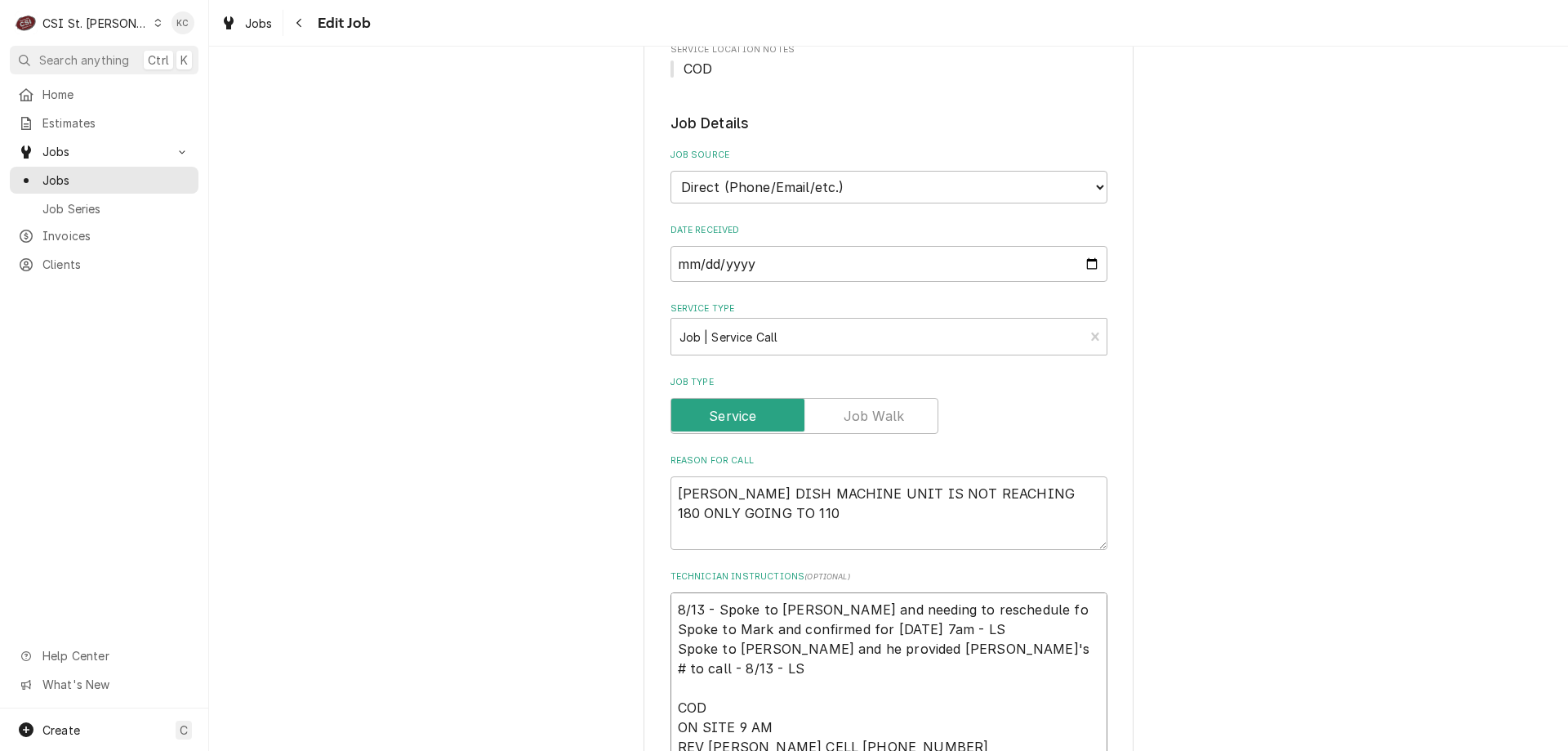
type textarea "8/13 - Spoke to Mark and needing to reschedule for Spoke to Mark and confirmed …"
type textarea "x"
type textarea "8/13 - Spoke to Mark and needing to reschedule for Spoke to Mark and confirmed …"
type textarea "x"
type textarea "8/13 - Spoke to Mark and needing to reschedule for M Spoke to Mark and confirme…"
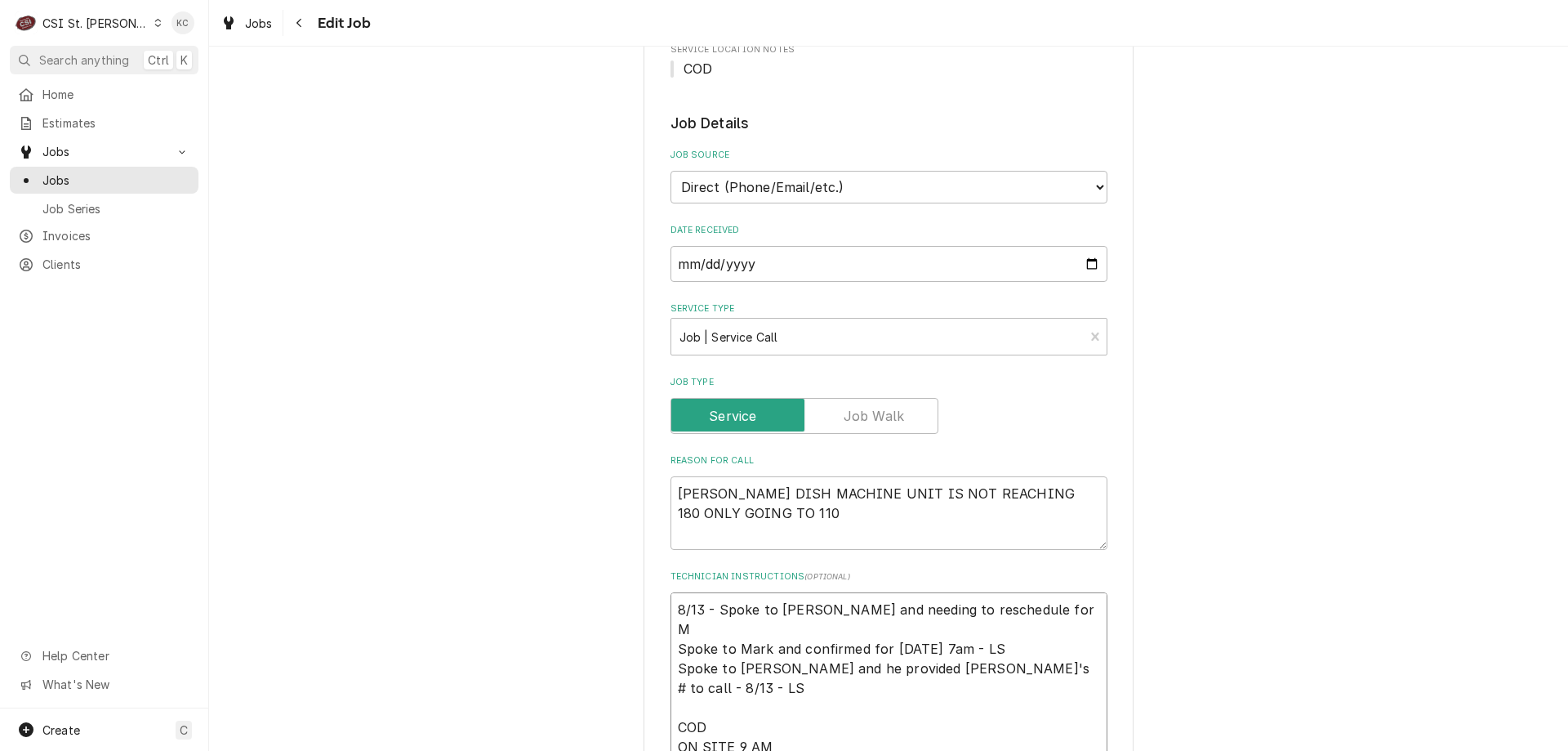
type textarea "x"
type textarea "8/13 - Spoke to Mark and needing to reschedule for M, Spoke to Mark and confirm…"
type textarea "x"
type textarea "8/13 - Spoke to Mark and needing to reschedule for M, Spoke to Mark and confirm…"
type textarea "x"
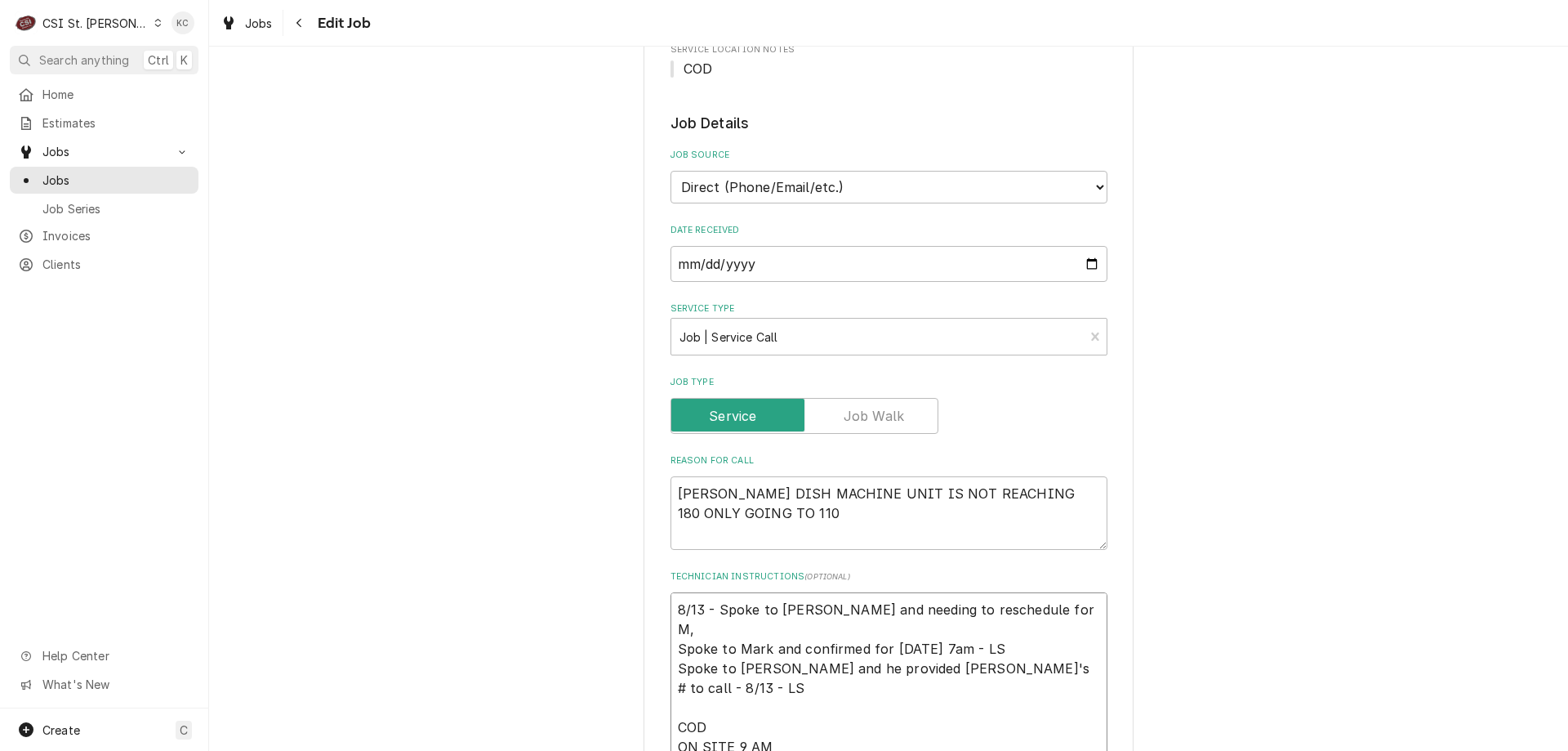
type textarea "8/13 - Spoke to Mark and needing to reschedule for M, T Spoke to Mark and confi…"
type textarea "x"
type textarea "8/13 - Spoke to Mark and needing to reschedule for M, TU Spoke to Mark and conf…"
type textarea "x"
type textarea "8/13 - Spoke to Mark and needing to reschedule for M, TU Spoke to Mark and conf…"
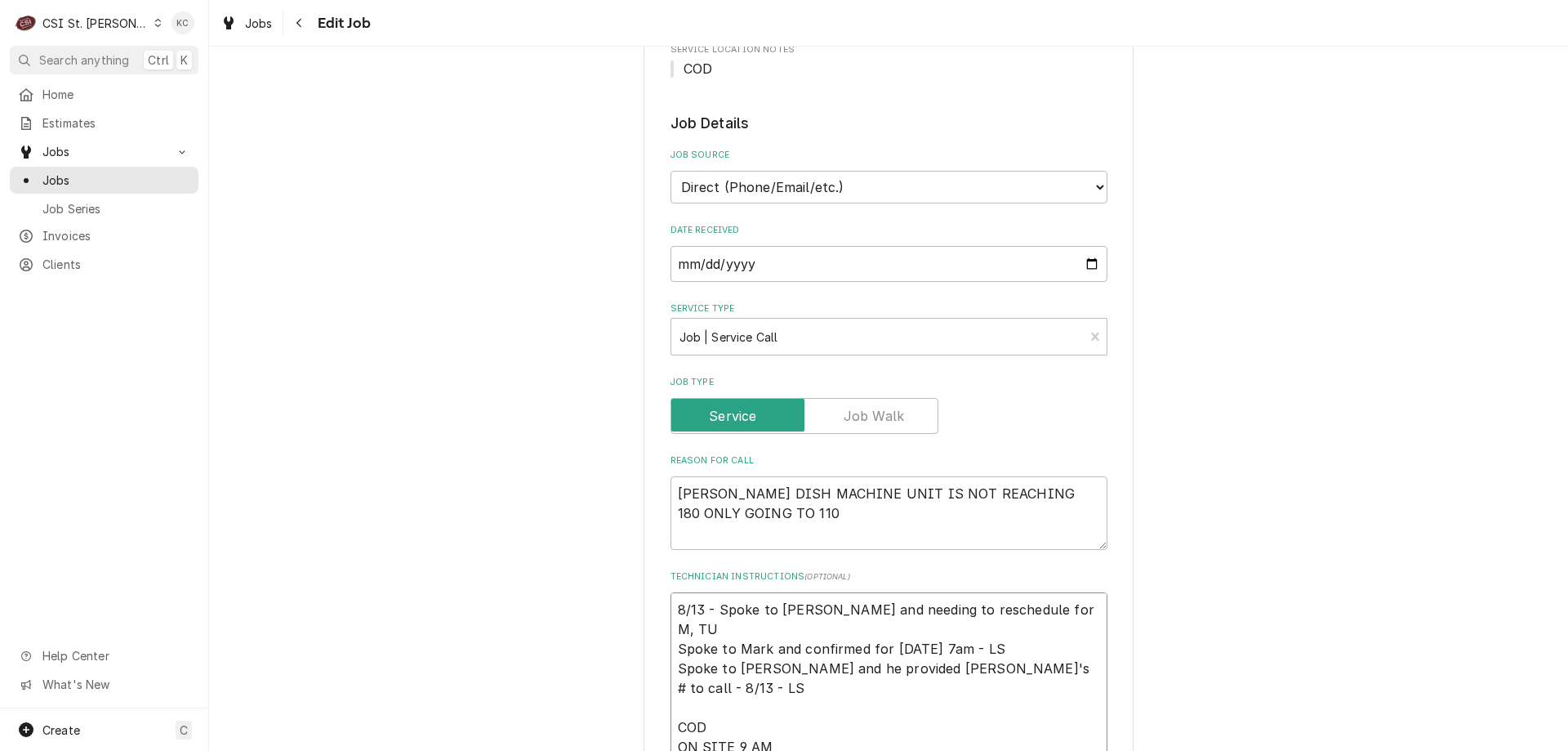
type textarea "x"
type textarea "8/13 - Spoke to Mark and needing to reschedule for M, TU o Spoke to Mark and co…"
type textarea "x"
type textarea "8/13 - Spoke to Mark and needing to reschedule for M, TU or Spoke to Mark and c…"
type textarea "x"
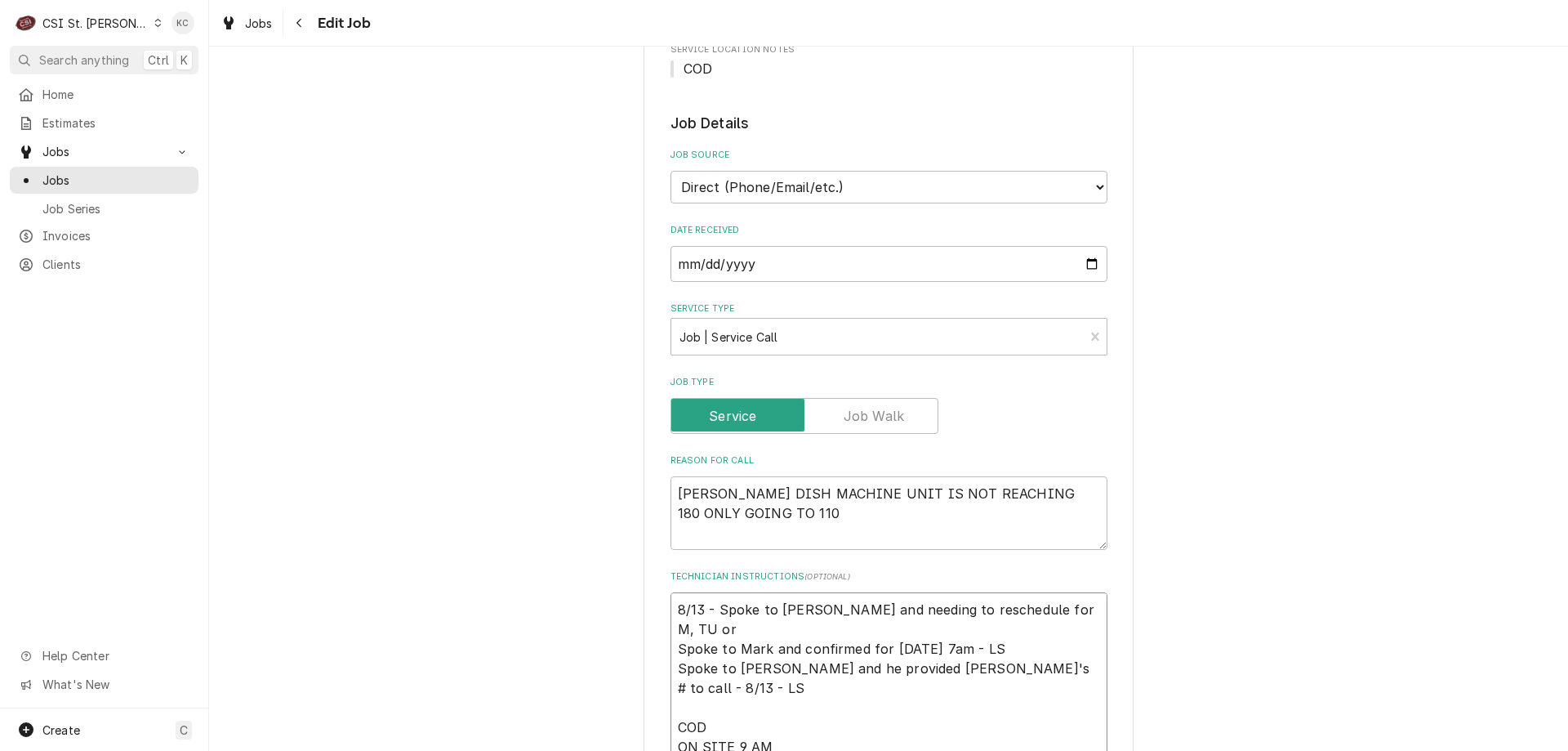
type textarea "8/13 - Spoke to Mark and needing to reschedule for M, TU or Spoke to Mark and c…"
type textarea "x"
type textarea "8/13 - Spoke to Mark and needing to reschedule for M, TU or W Spoke to Mark and…"
type textarea "x"
type textarea "8/13 - Spoke to Mark and needing to reschedule for M, TU or We Spoke to Mark an…"
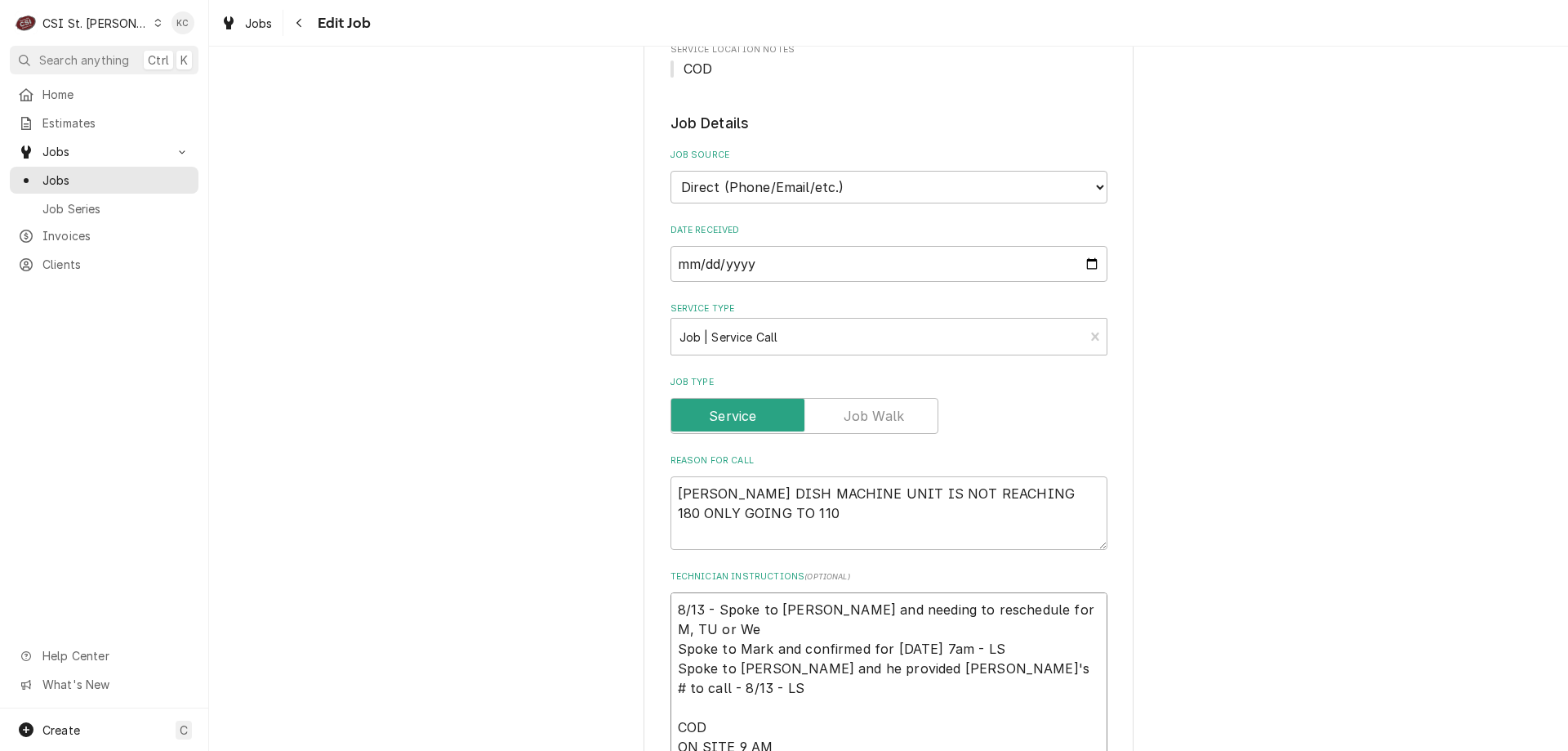
type textarea "x"
type textarea "8/13 - Spoke to Mark and needing to reschedule for M, TU or Wed Spoke to Mark a…"
type textarea "x"
type textarea "8/13 - Spoke to Mark and needing to reschedule for M, TU or Wed Spoke to Mark a…"
type textarea "x"
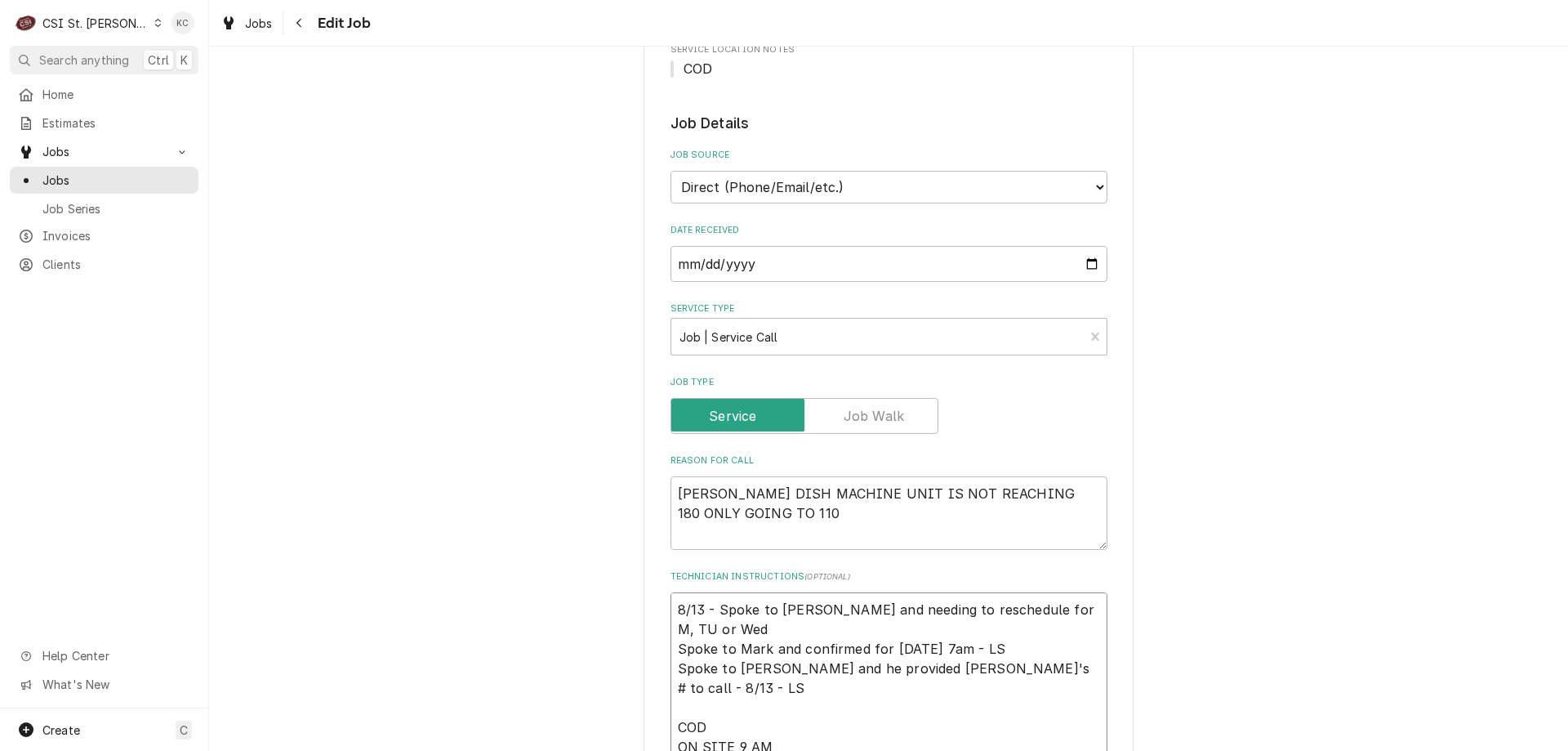
type textarea "8/13 - Spoke to Mark and needing to reschedule for M, TU or Wed a Spoke to Mark…"
type textarea "x"
type textarea "8/13 - Spoke to Mark and needing to reschedule for M, TU or Wed at Spoke to Mar…"
type textarea "x"
type textarea "8/13 - Spoke to Mark and needing to reschedule for M, TU or Wed at 7 Spoke to M…"
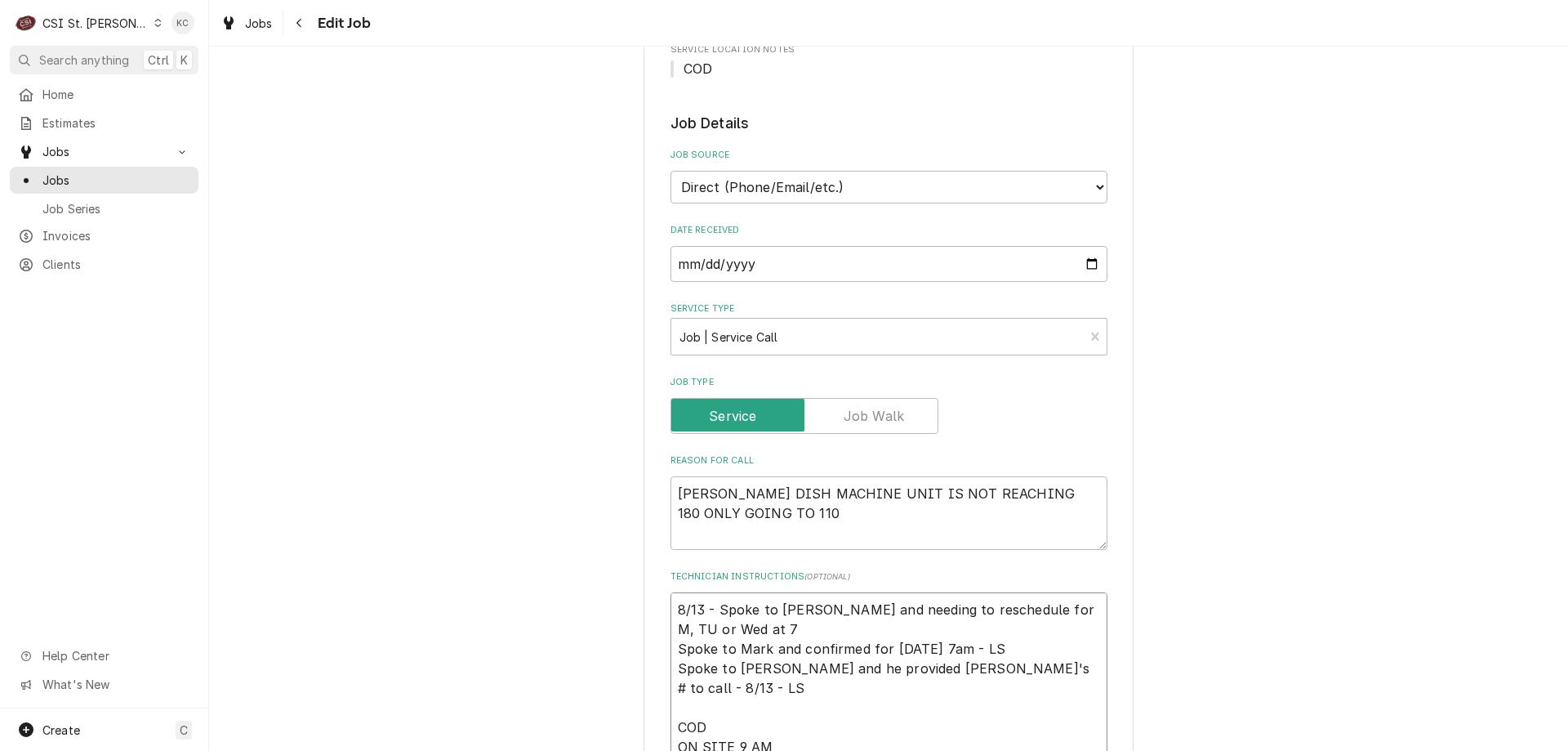
type textarea "x"
type textarea "8/13 - Spoke to Mark and needing to reschedule for M, TU or Wed at 7 Spoke to M…"
type textarea "x"
type textarea "8/13 - Spoke to Mark and needing to reschedule for M, TU or Wed at 7 a Spoke to…"
type textarea "x"
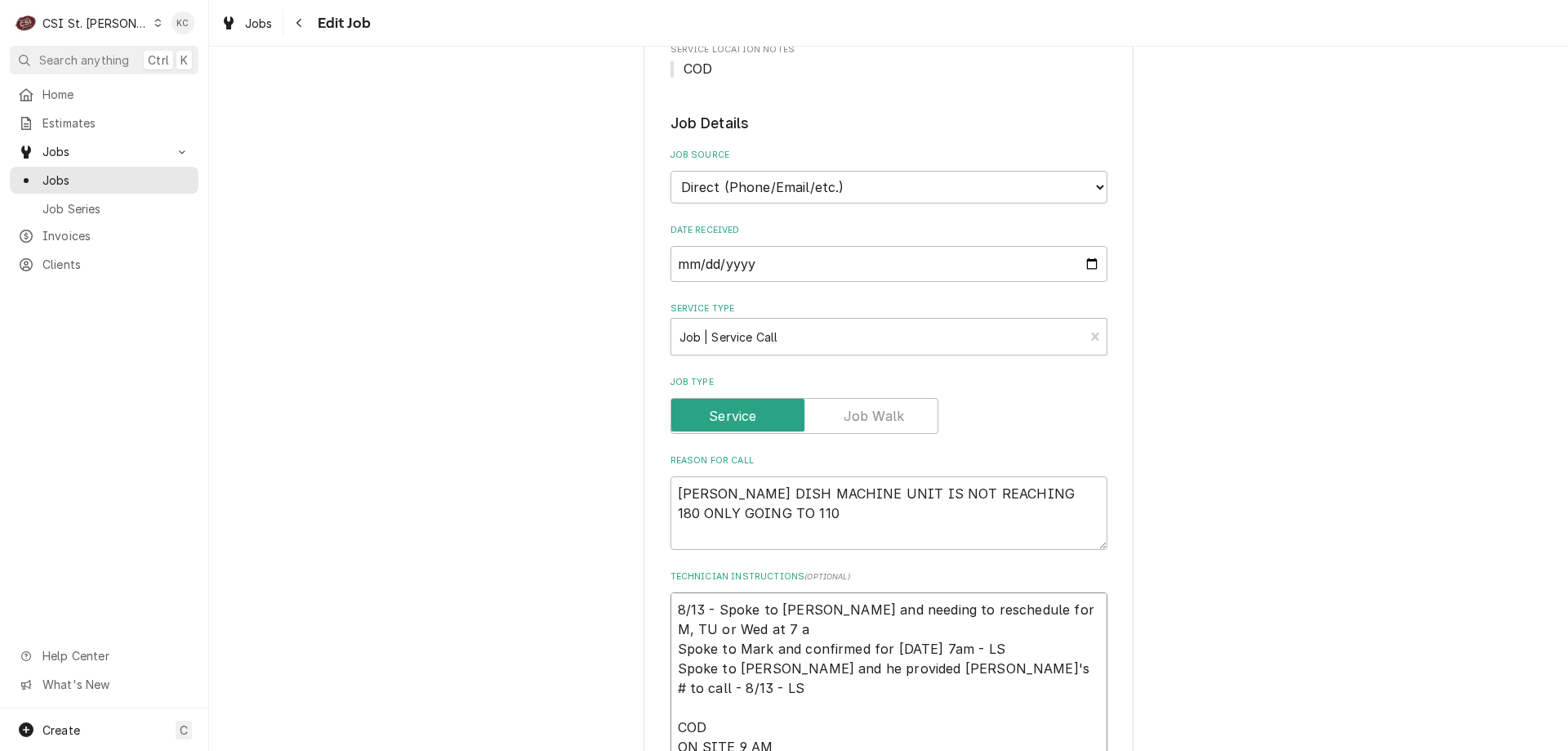
type textarea "8/13 - Spoke to Mark and needing to reschedule for M, TU or Wed at 7 am Spoke t…"
type textarea "x"
type textarea "8/13 - Spoke to Mark and needing to reschedule for M, TU or Wed at 7 am Spoke t…"
type textarea "x"
type textarea "8/13 - Spoke to Mark and needing to reschedule for M, TU or Wed at 7 am - Spoke…"
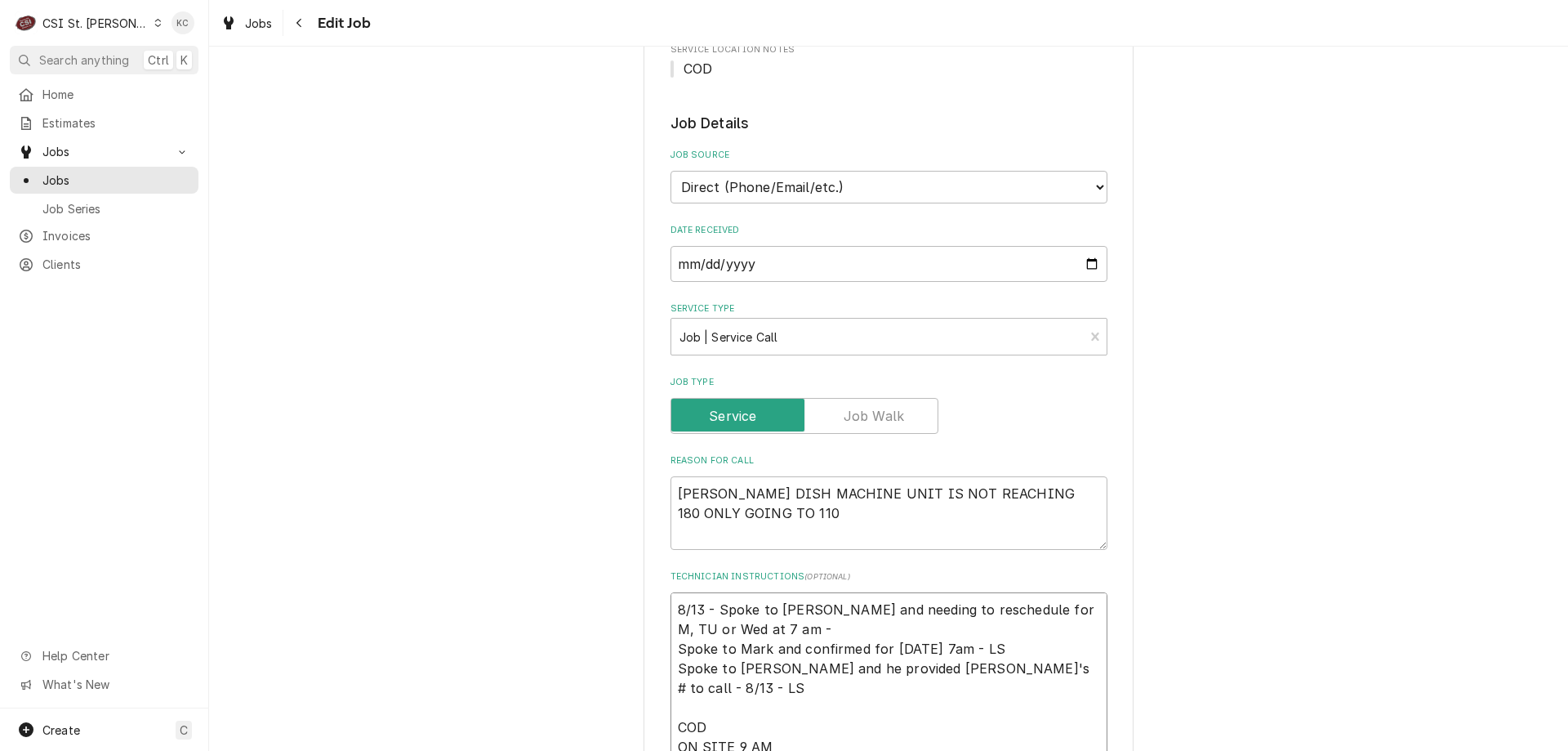
type textarea "x"
type textarea "8/13 - Spoke to Mark and needing to reschedule for M, TU or Wed at 7 am - Spoke…"
type textarea "x"
type textarea "8/13 - Spoke to Mark and needing to reschedule for M, TU or Wed at 7 am - em Sp…"
type textarea "x"
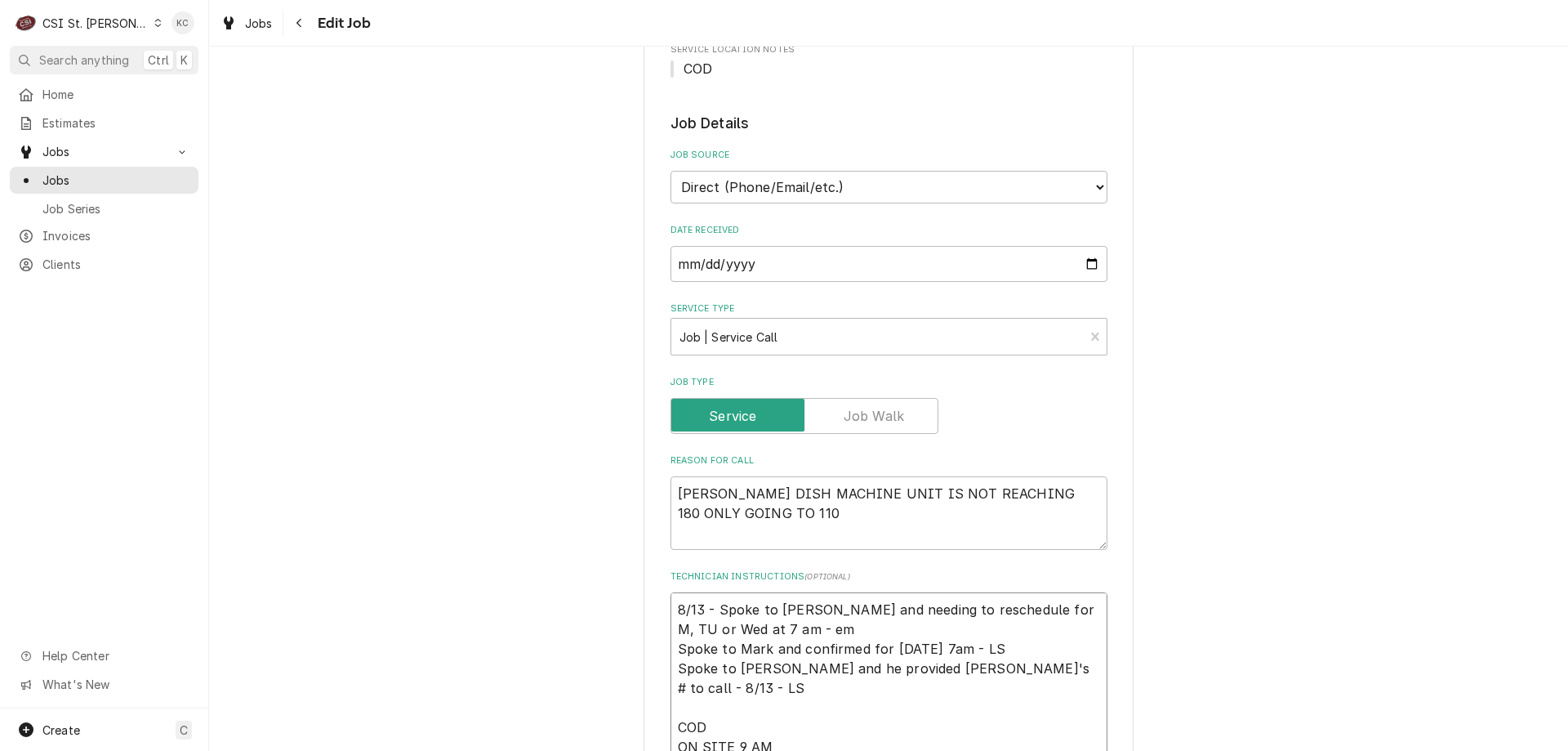
type textarea "8/13 - Spoke to Mark and needing to reschedule for M, TU or Wed at 7 am - ema S…"
type textarea "x"
type textarea "8/13 - Spoke to Mark and needing to reschedule for M, TU or Wed at 7 am - emai …"
type textarea "x"
type textarea "8/13 - Spoke to Mark and needing to reschedule for M, TU or Wed at 7 am - email…"
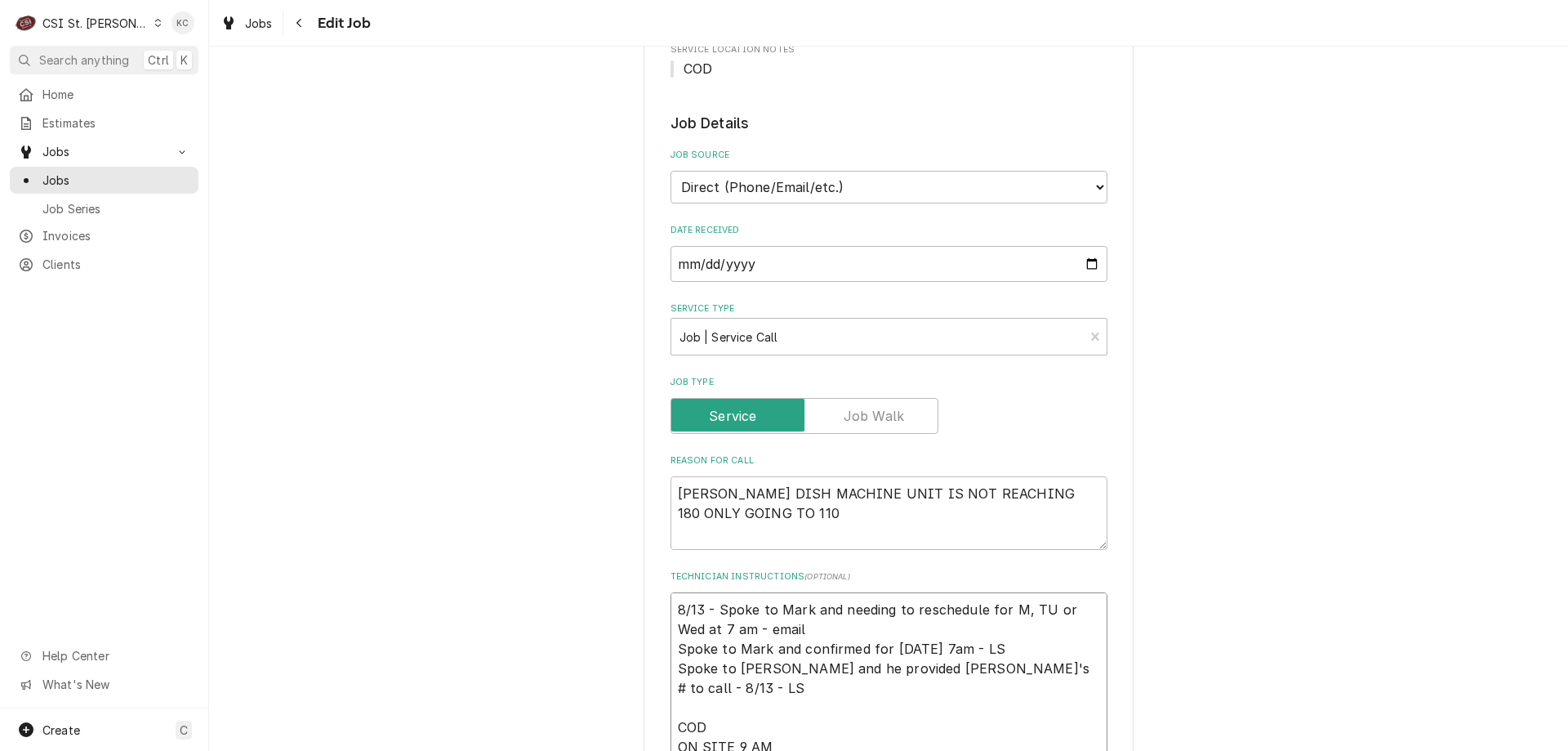
type textarea "x"
type textarea "8/13 - Spoke to Mark and needing to reschedule for M, TU or Wed at 7 am - email…"
type textarea "x"
type textarea "8/13 - Spoke to Mark and needing to reschedule for M, TU or Wed at 7 am - email…"
type textarea "x"
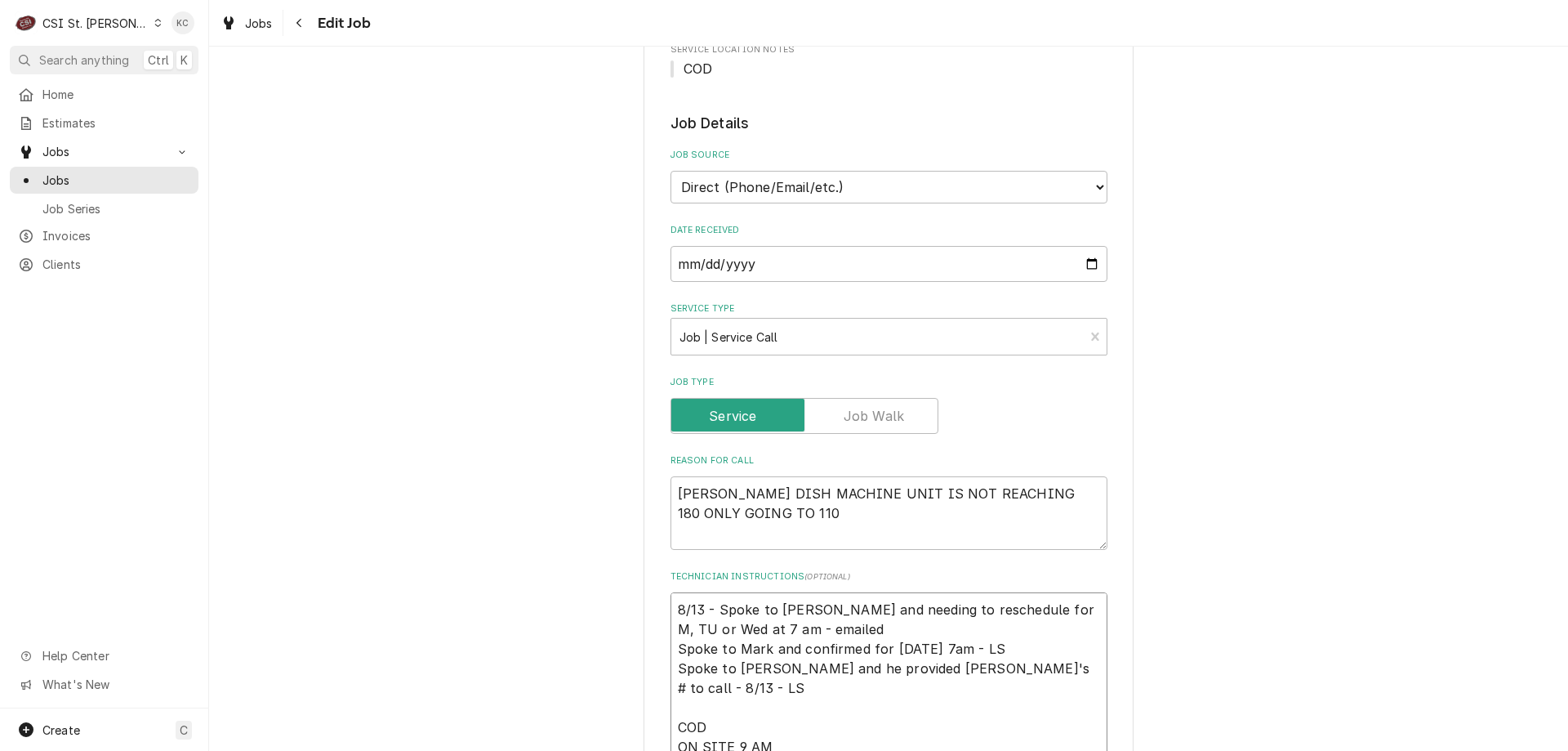
type textarea "8/13 - Spoke to Mark and needing to reschedule for M, TU or Wed at 7 am - email…"
type textarea "x"
type textarea "8/13 - Spoke to Mark and needing to reschedule for M, TU or Wed at 7 am - email…"
type textarea "x"
type textarea "8/13 - Spoke to Mark and needing to reschedule for M, TU or Wed at 7 am - email…"
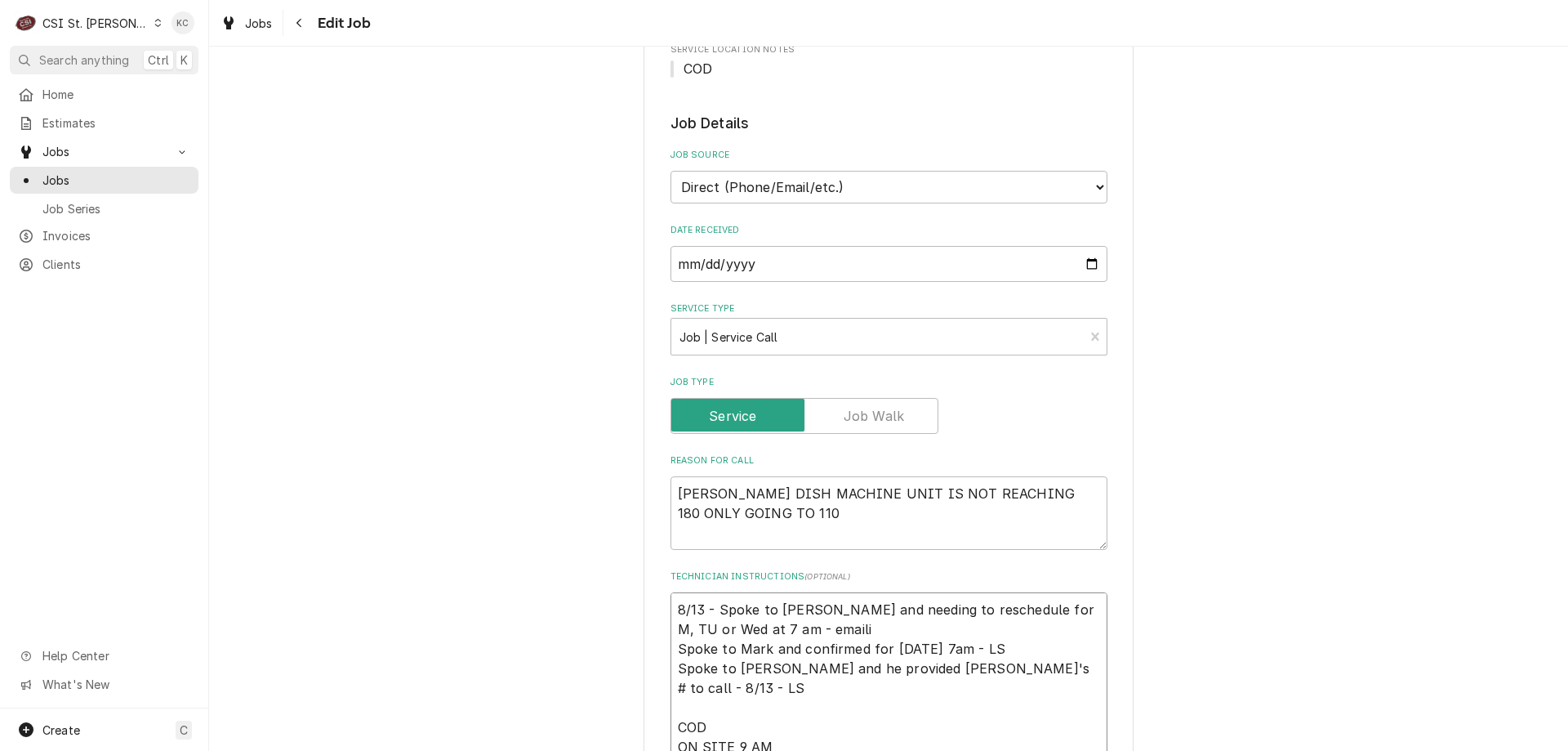
type textarea "x"
type textarea "8/13 - Spoke to Mark and needing to reschedule for M, TU or Wed at 7 am - email…"
type textarea "x"
type textarea "8/13 - Spoke to Mark and needing to reschedule for M, TU or Wed at 7 am - email…"
type textarea "x"
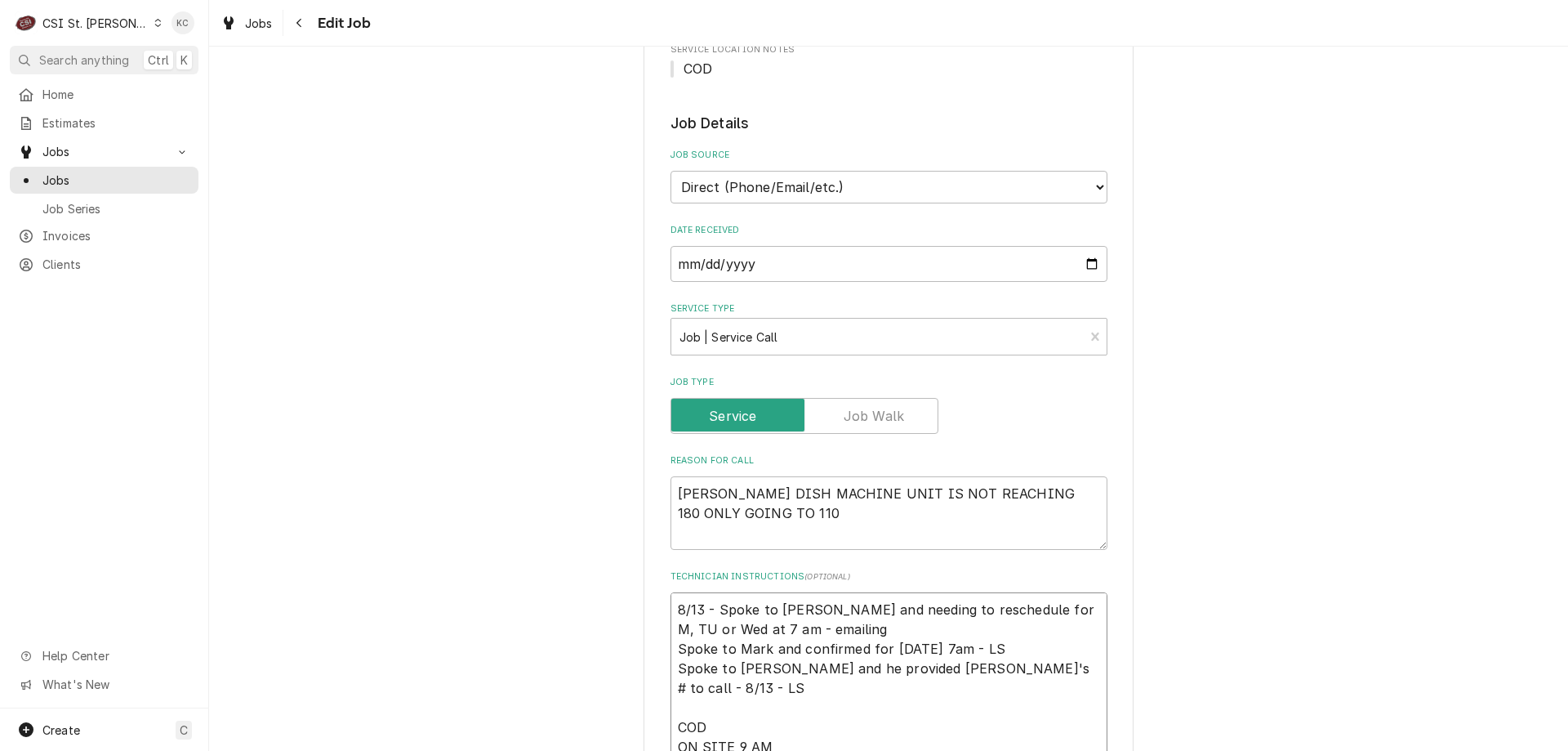
type textarea "8/13 - Spoke to Mark and needing to reschedule for M, TU or Wed at 7 am - email…"
type textarea "x"
type textarea "8/13 - Spoke to Mark and needing to reschedule for M, TU or Wed at 7 am - email…"
type textarea "x"
type textarea "8/13 - Spoke to Mark and needing to reschedule for M, TU or Wed at 7 am - email…"
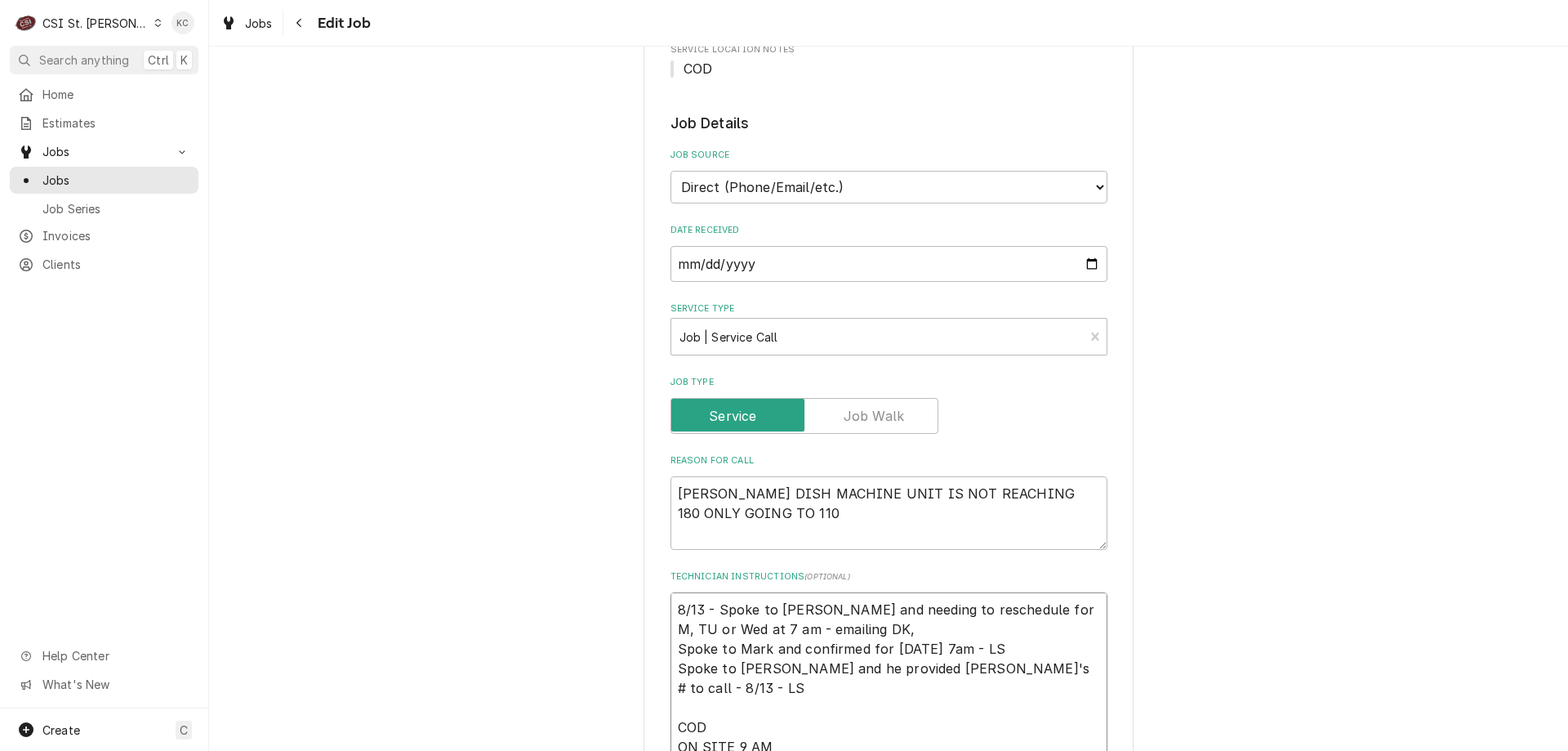
type textarea "x"
type textarea "8/13 - Spoke to Mark and needing to reschedule for M, TU or Wed at 7 am - email…"
type textarea "x"
type textarea "8/13 - Spoke to Mark and needing to reschedule for M, TU or Wed at 7 am - email…"
type textarea "x"
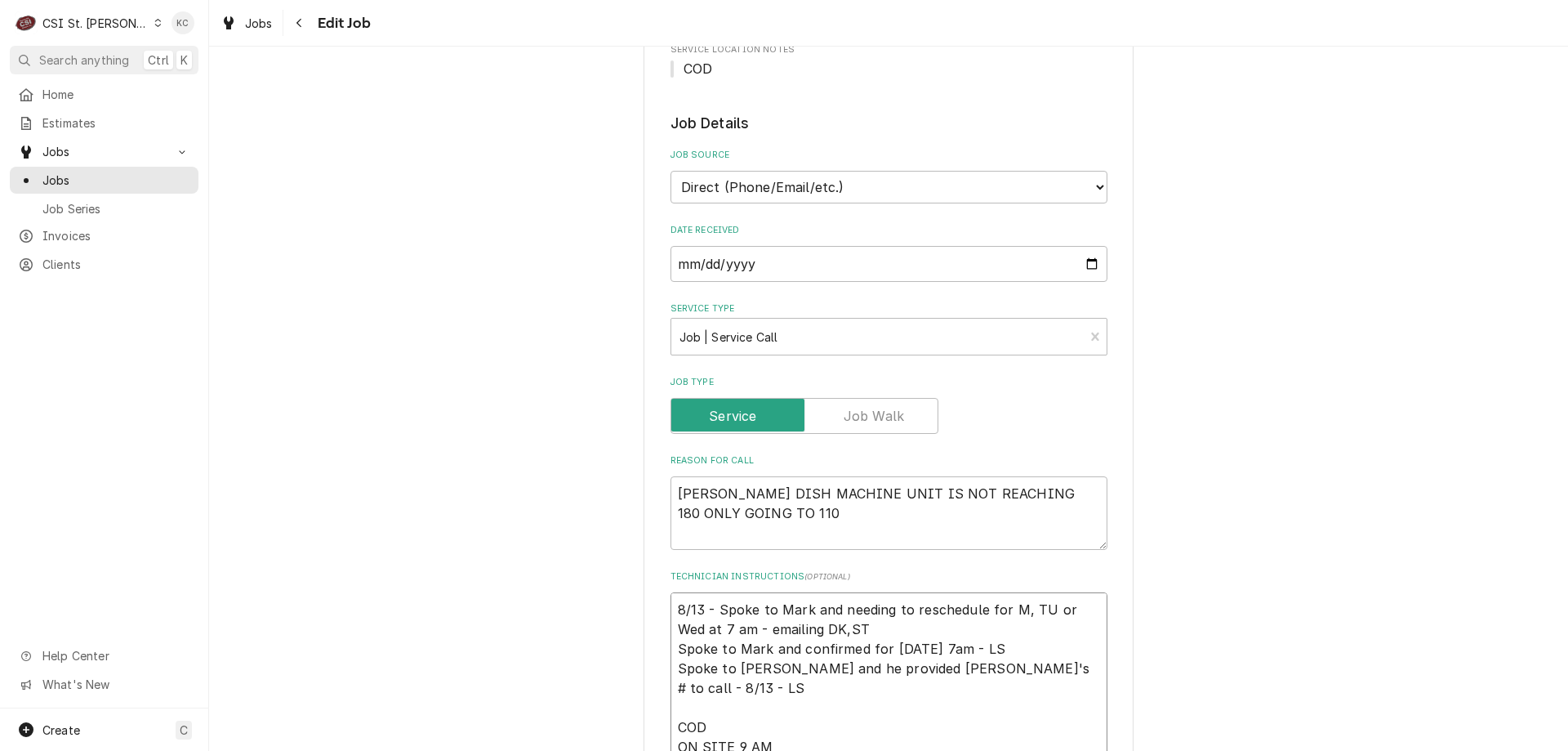
type textarea "8/13 - Spoke to Mark and needing to reschedule for M, TU or Wed at 7 am - email…"
type textarea "x"
type textarea "8/13 - Spoke to Mark and needing to reschedule for M, TU or Wed at 7 am - email…"
type textarea "x"
type textarea "8/13 - Spoke to Mark and needing to reschedule for M, TU or Wed at 7 am - email…"
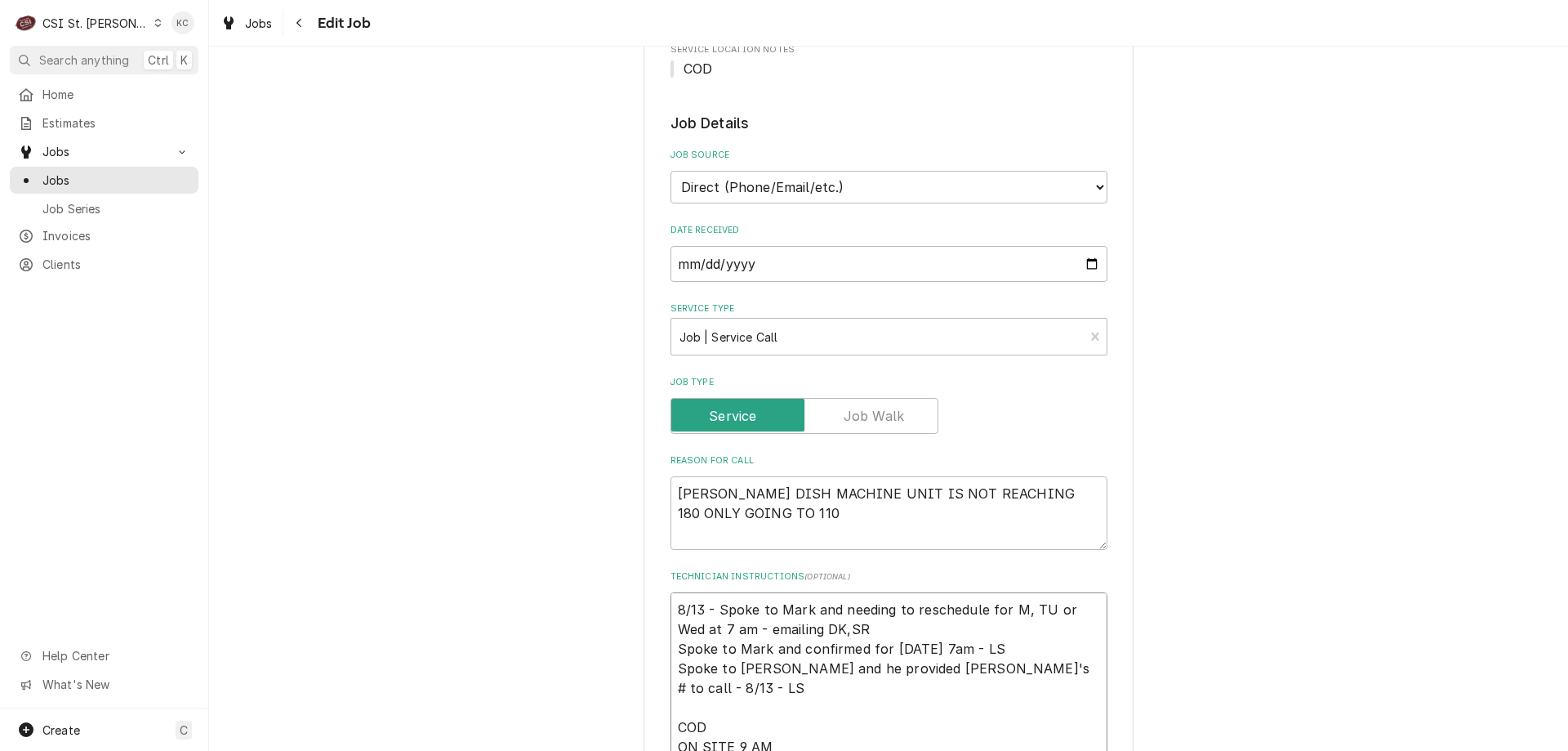
type textarea "x"
type textarea "8/13 - Spoke to Mark and needing to reschedule for M, TU or Wed at 7 am - email…"
type textarea "x"
type textarea "8/13 - Spoke to Mark and needing to reschedule for M, TU or Wed at 7 am - email…"
type textarea "x"
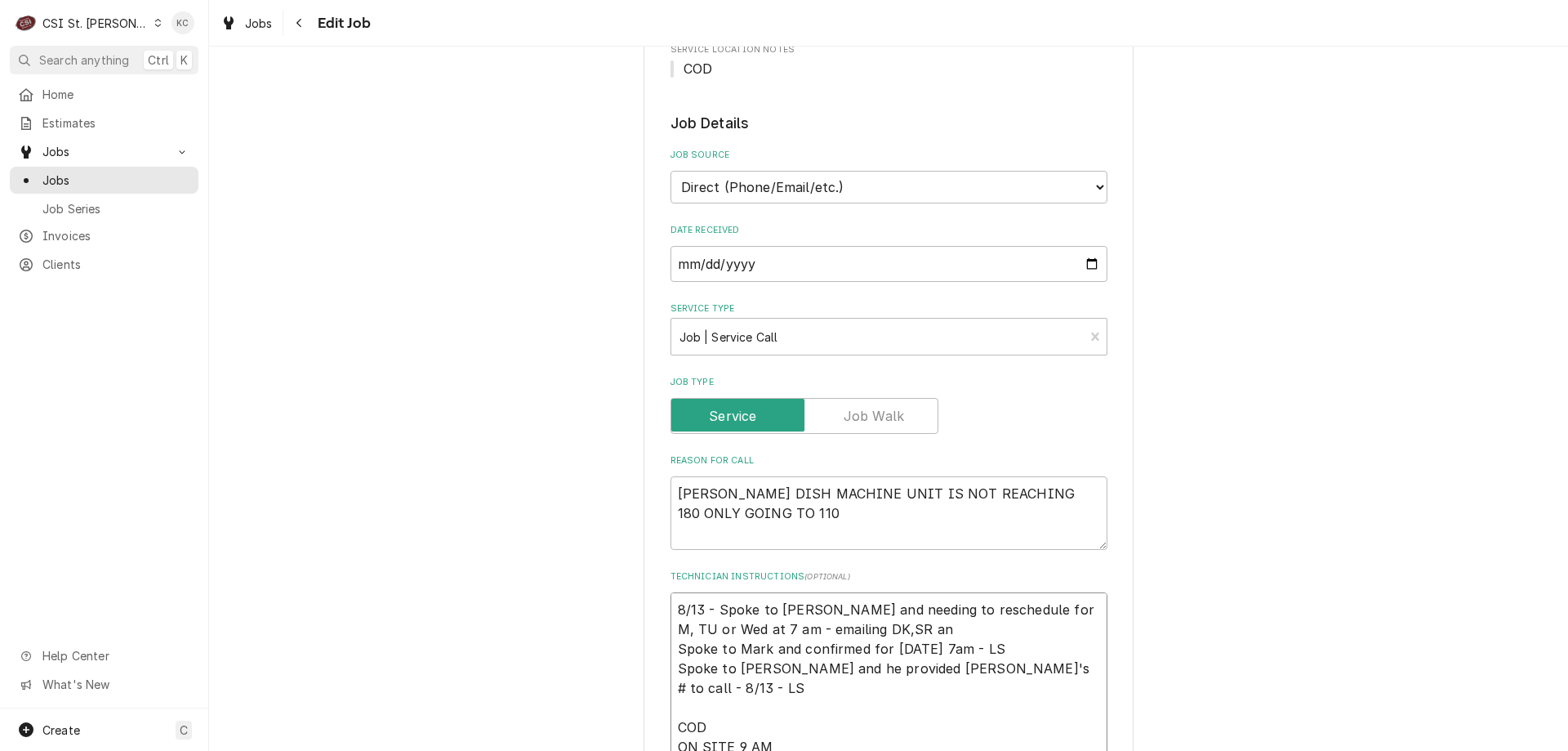
type textarea "8/13 - Spoke to Mark and needing to reschedule for M, TU or Wed at 7 am - email…"
type textarea "x"
type textarea "8/13 - Spoke to Mark and needing to reschedule for M, TU or Wed at 7 am - email…"
type textarea "x"
type textarea "8/13 - Spoke to Mark and needing to reschedule for M, TU or Wed at 7 am - email…"
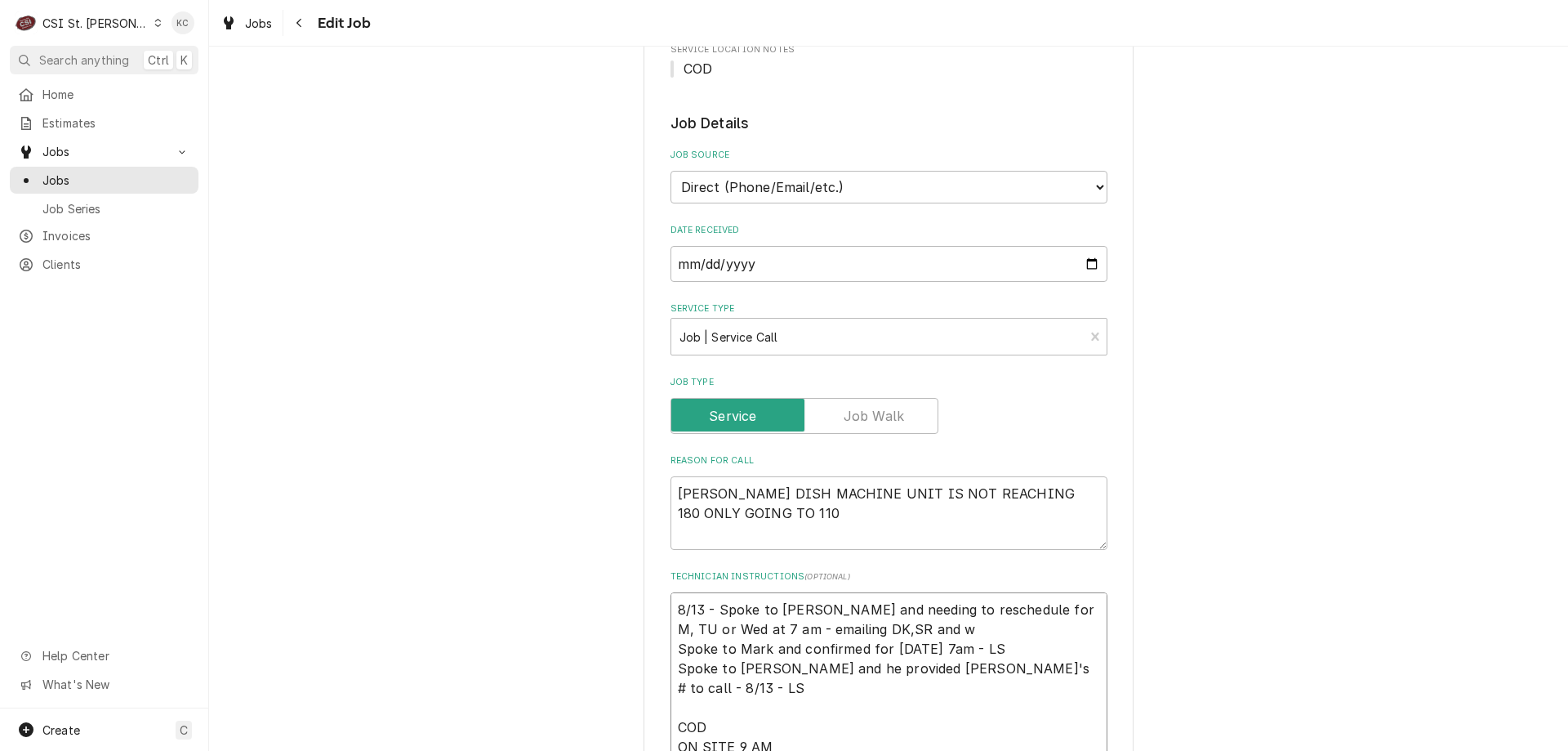
type textarea "x"
type textarea "8/13 - Spoke to Mark and needing to reschedule for M, TU or Wed at 7 am - email…"
type textarea "x"
type textarea "8/13 - Spoke to Mark and needing to reschedule for M, TU or Wed at 7 am - email…"
type textarea "x"
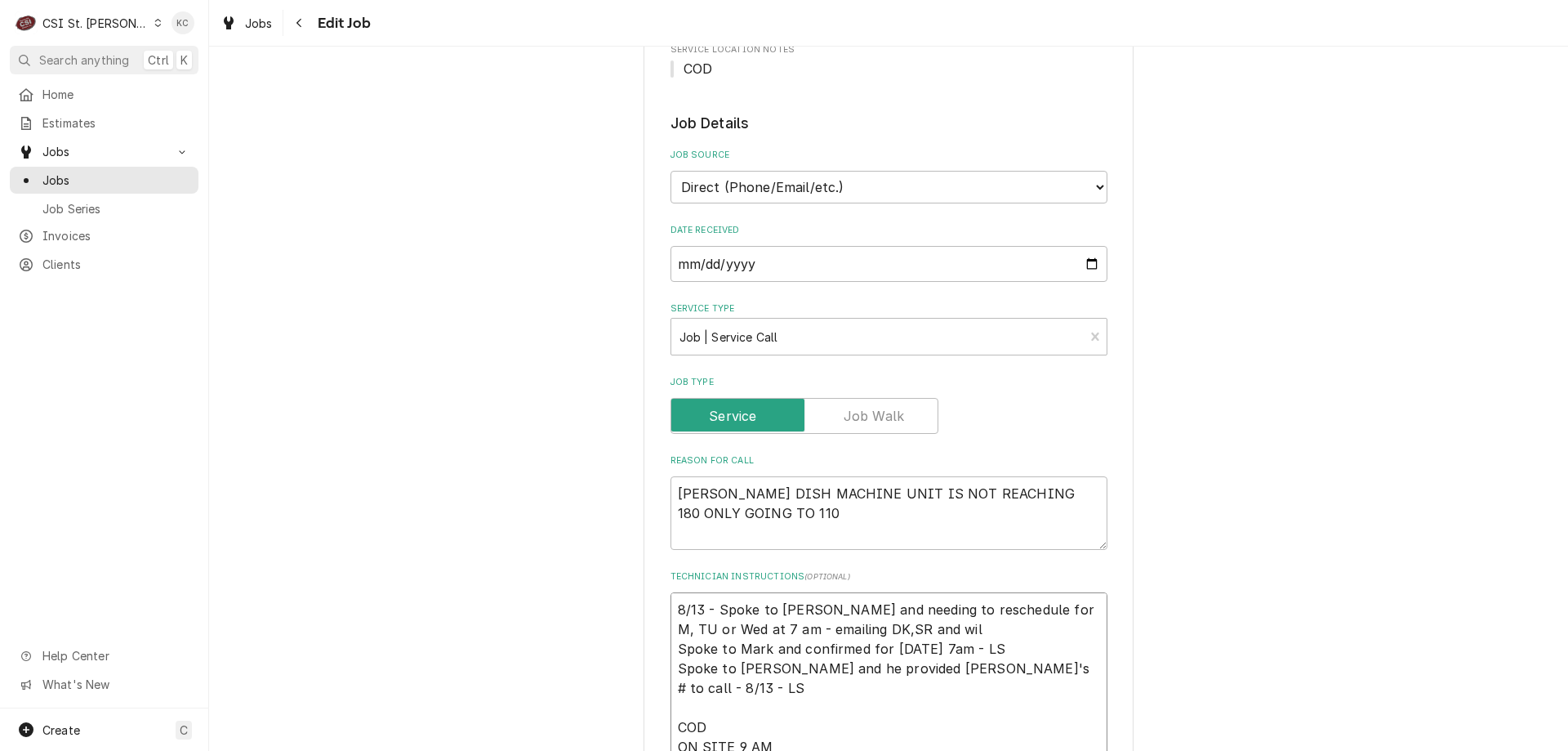
type textarea "8/13 - Spoke to Mark and needing to reschedule for M, TU or Wed at 7 am - email…"
type textarea "x"
type textarea "8/13 - Spoke to Mark and needing to reschedule for M, TU or Wed at 7 am - email…"
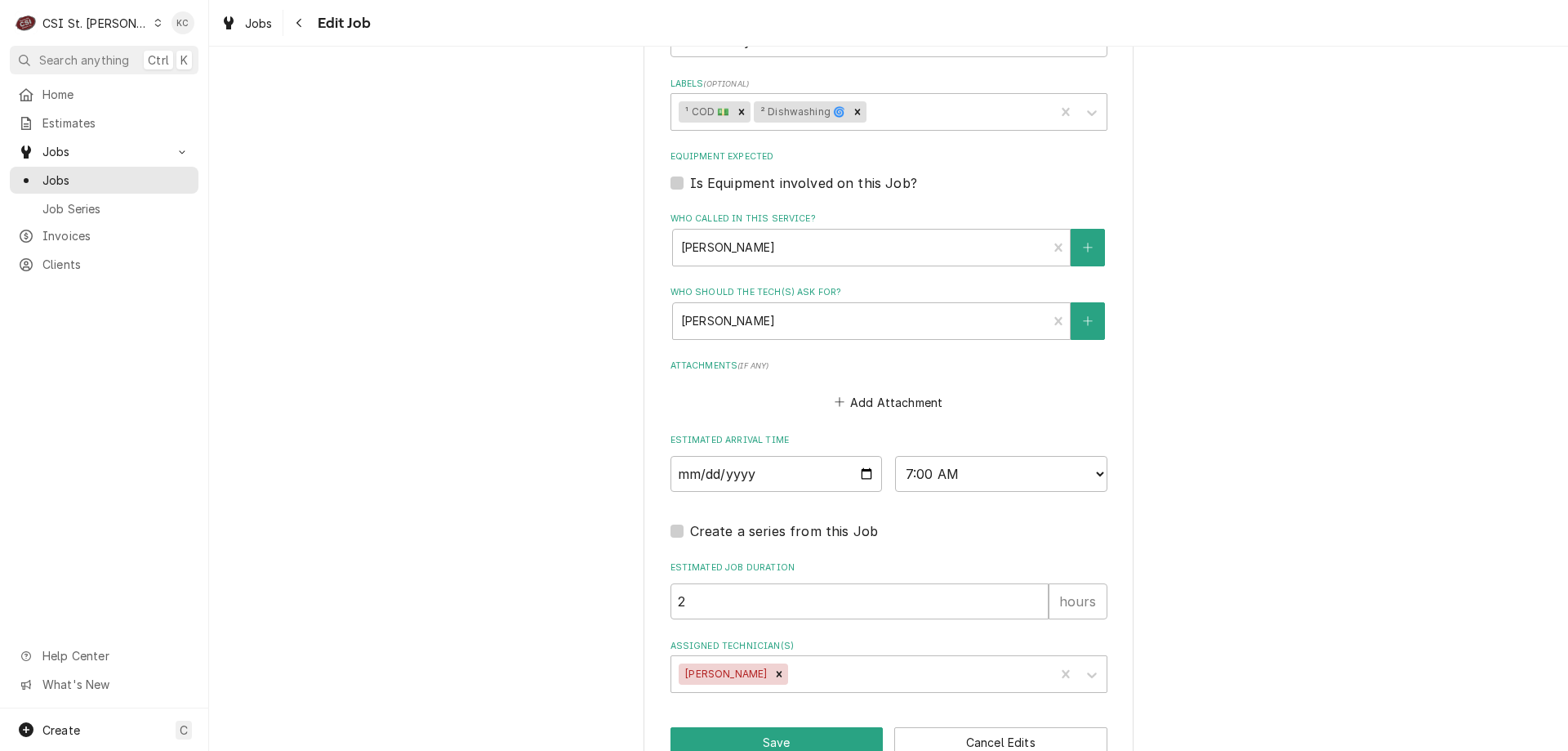
scroll to position [1290, 0]
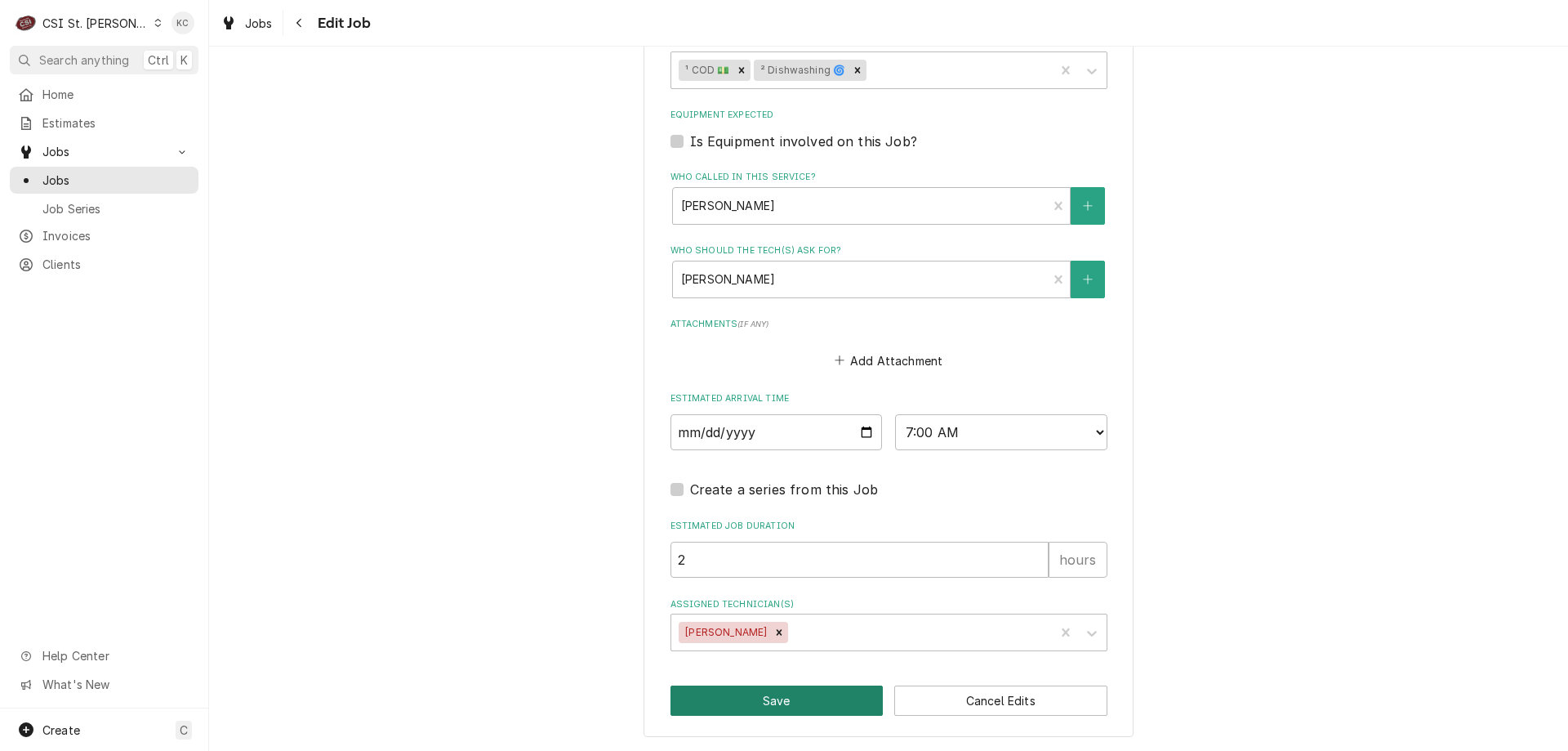
click at [817, 701] on button "Save" at bounding box center [777, 700] width 213 height 30
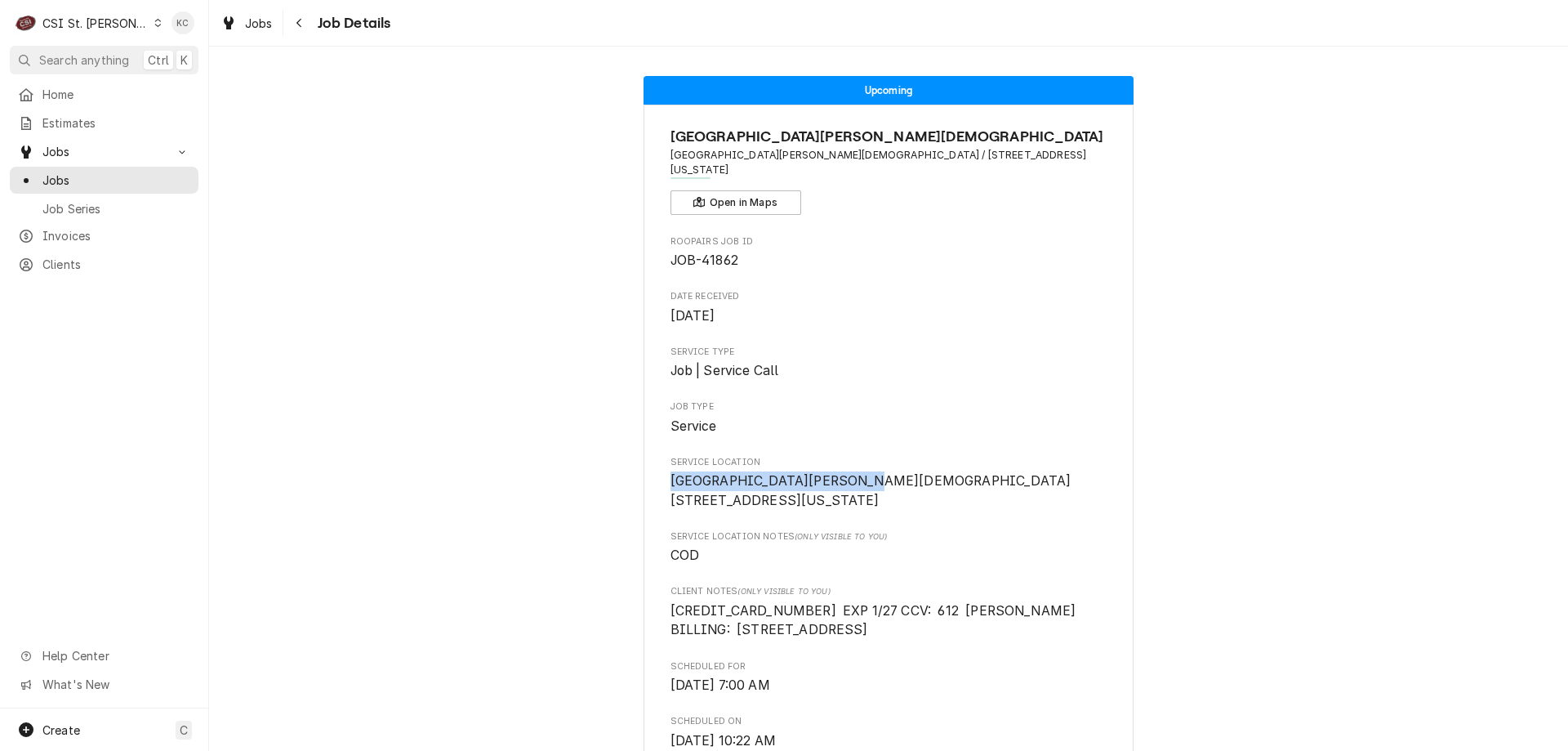
drag, startPoint x: 888, startPoint y: 461, endPoint x: 653, endPoint y: 459, distance: 235.0
copy span "[GEOGRAPHIC_DATA][PERSON_NAME][DEMOGRAPHIC_DATA]"
click at [306, 20] on div "Navigate back" at bounding box center [300, 23] width 16 height 16
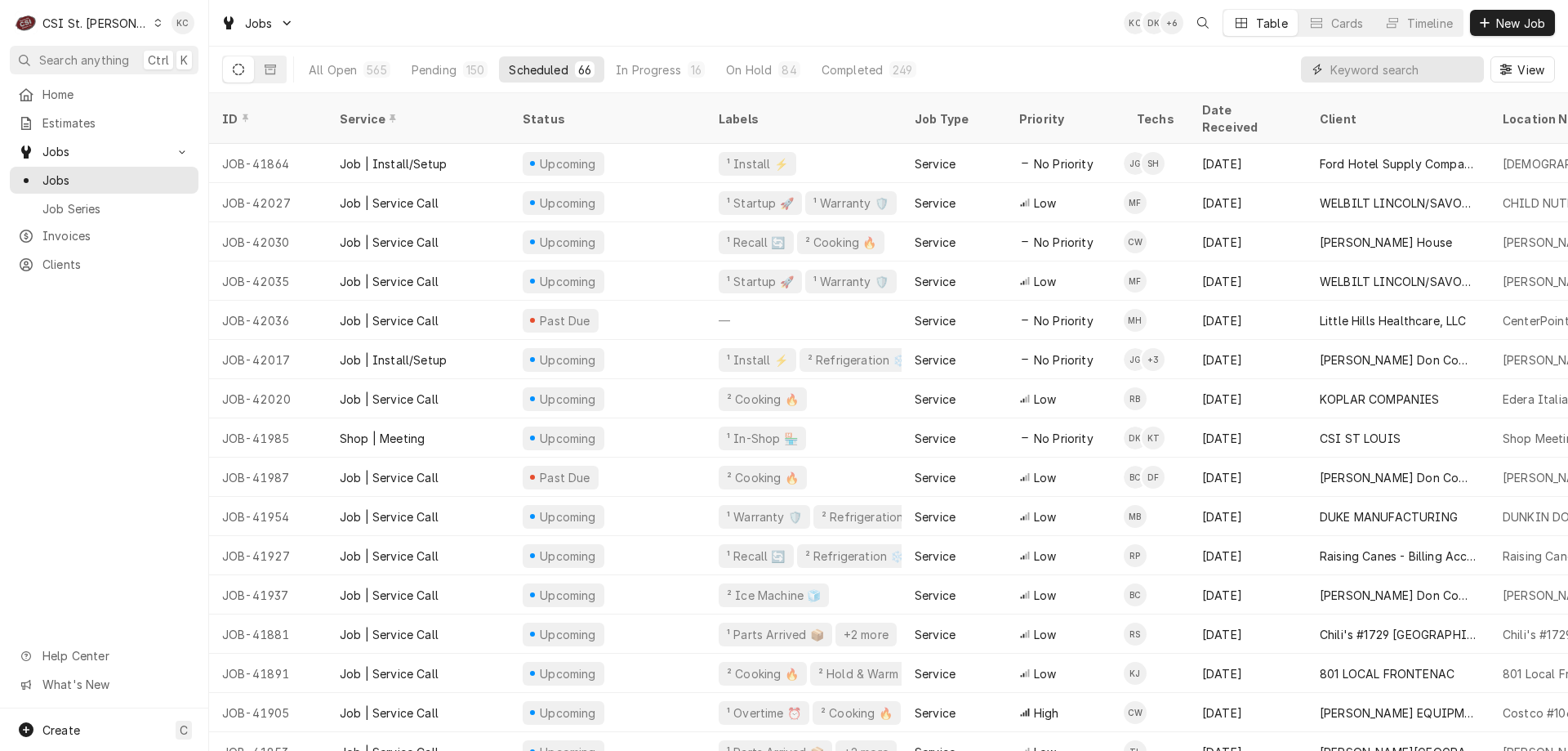
click at [1394, 74] on input "Dynamic Content Wrapper" at bounding box center [1403, 69] width 146 height 26
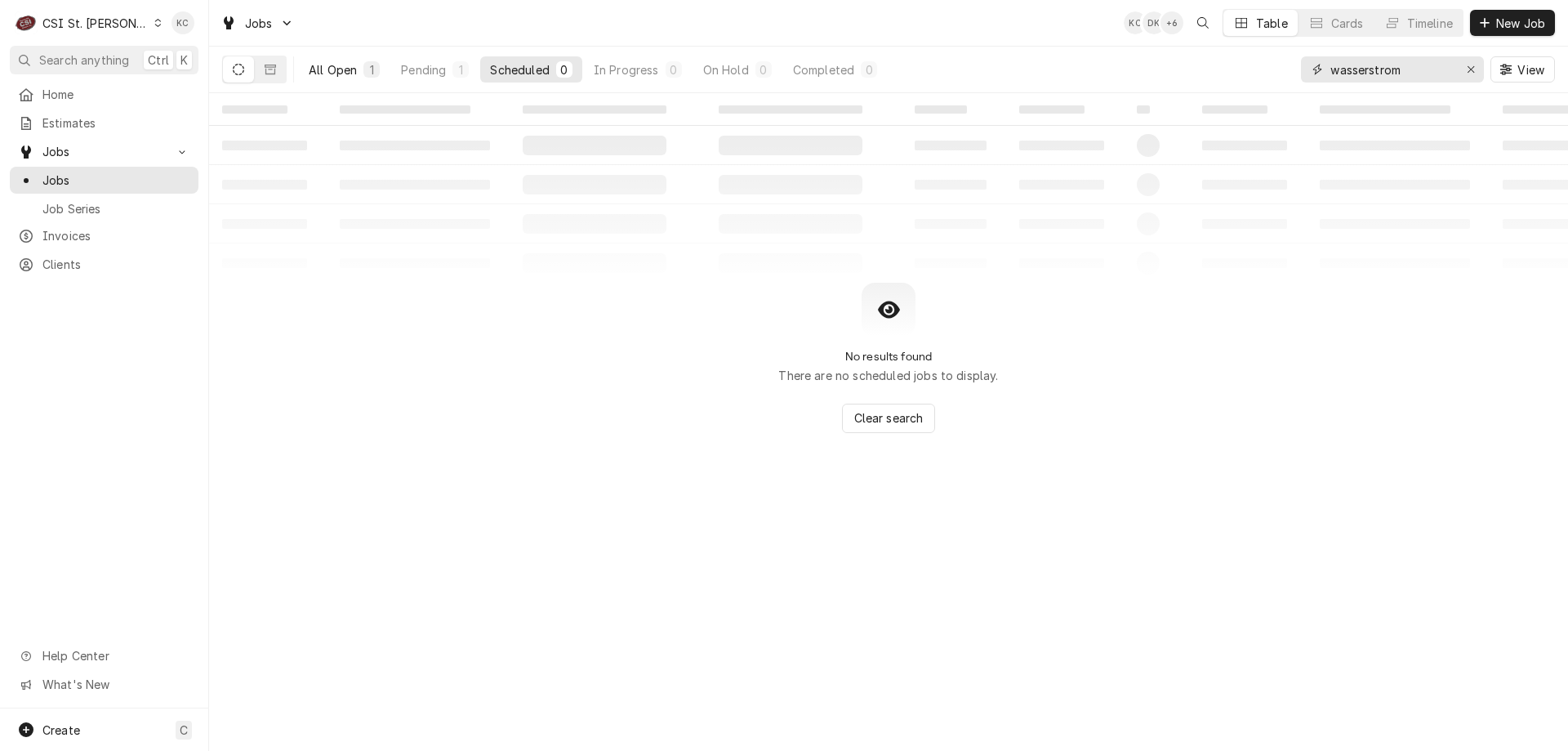
type input "wasserstrom"
click at [353, 71] on div "All Open" at bounding box center [333, 69] width 48 height 17
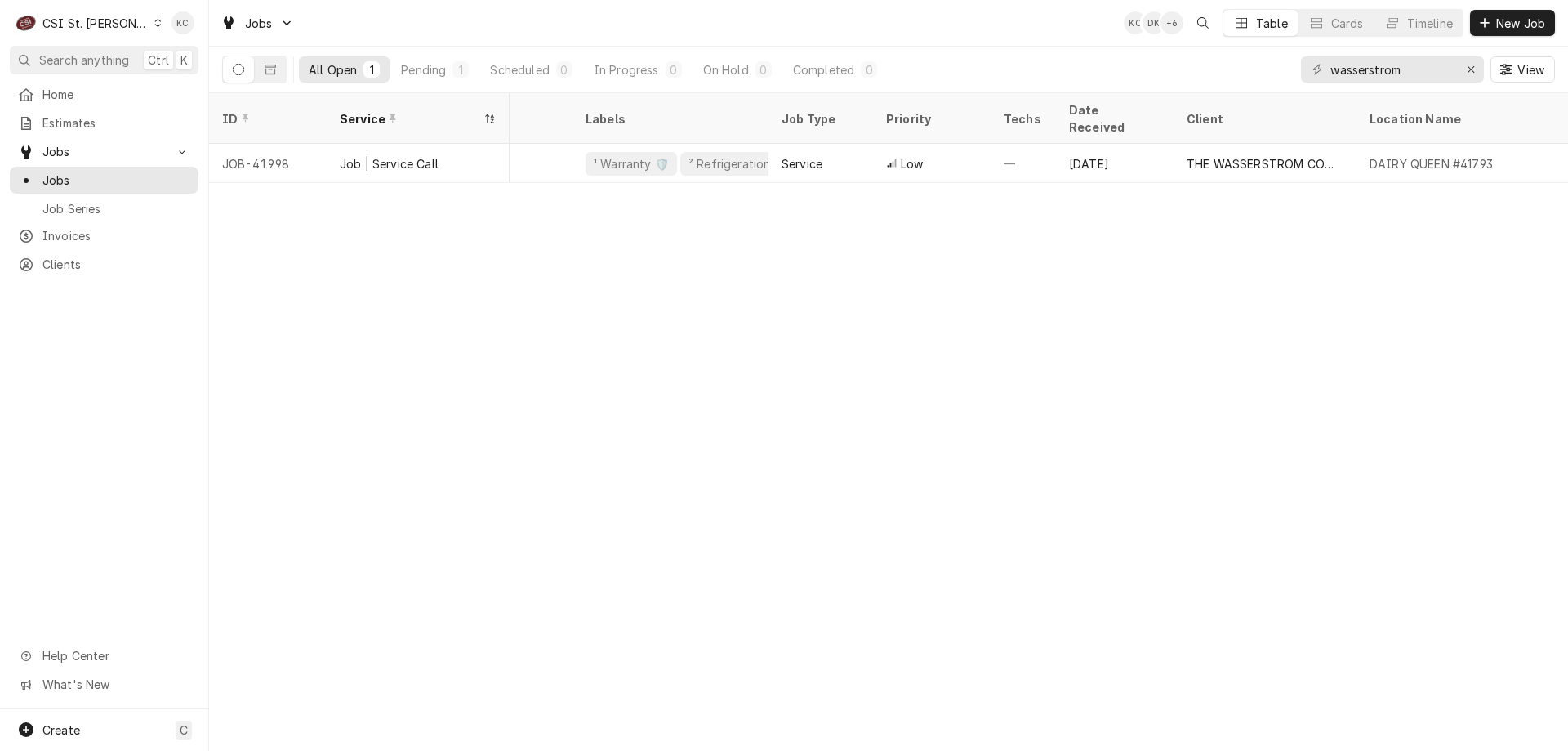
scroll to position [0, 254]
click at [1430, 254] on div "ID Service State Status Labels Job Type Priority Techs Date Received Client Loc…" at bounding box center [888, 421] width 1359 height 657
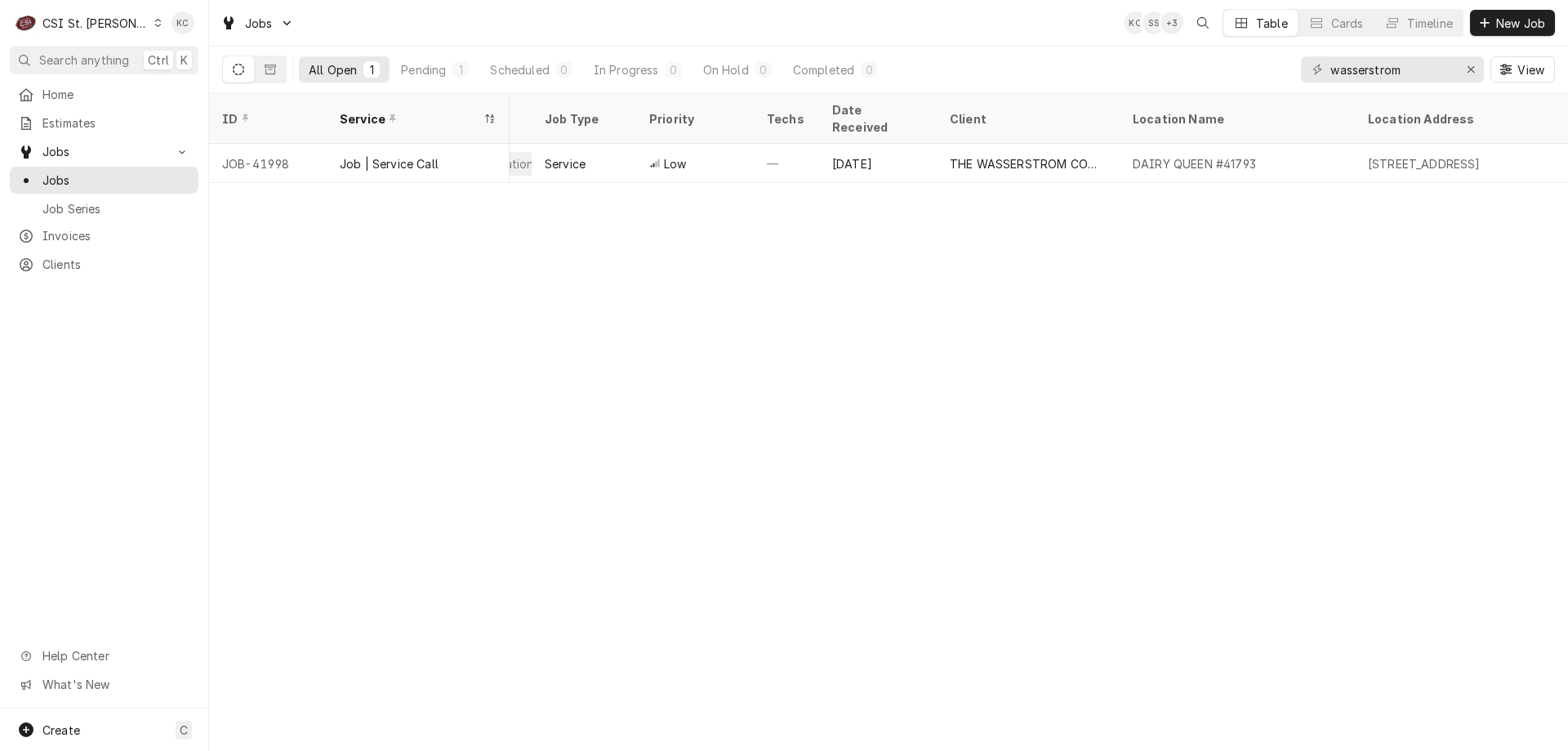
scroll to position [0, 559]
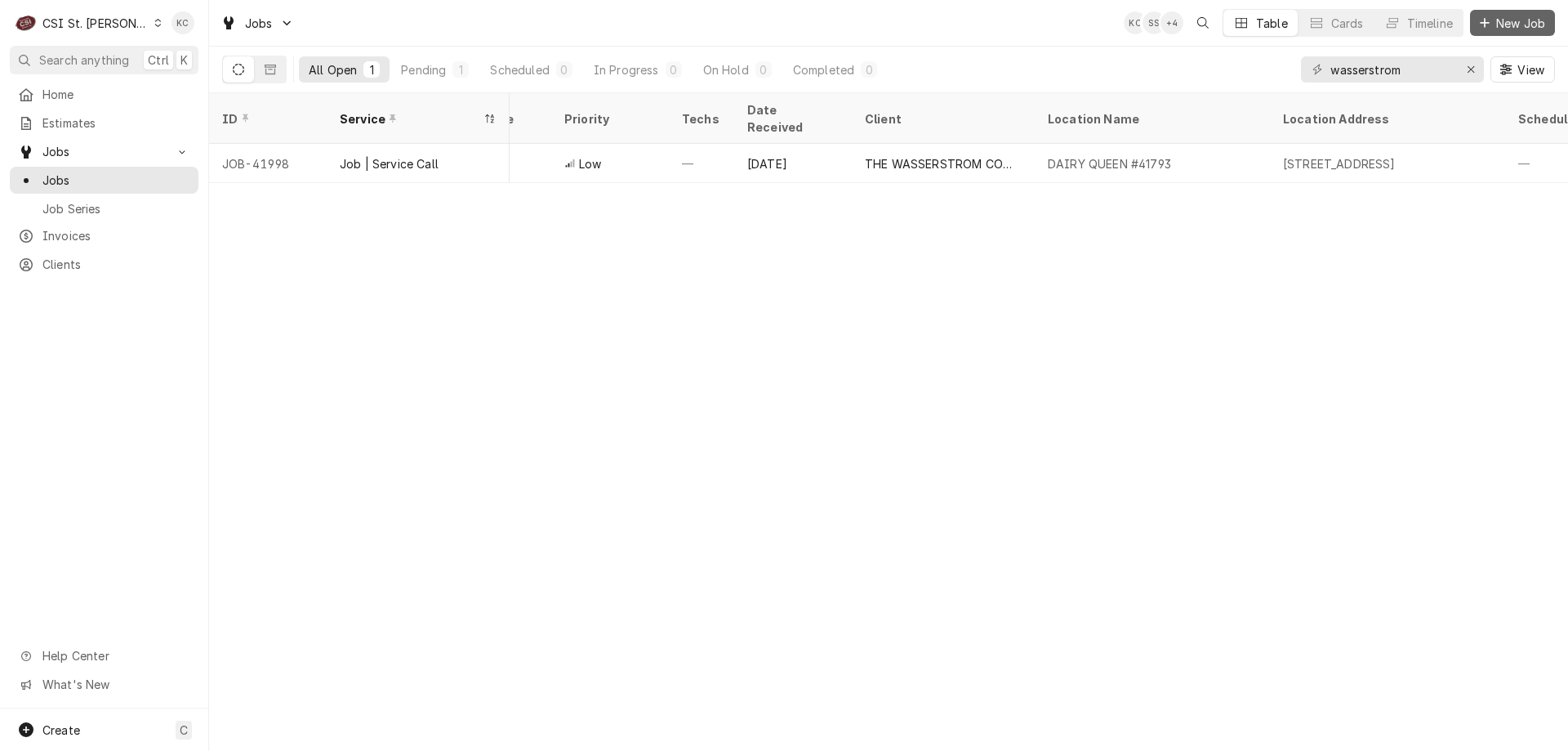
click at [1510, 23] on span "New Job" at bounding box center [1521, 23] width 56 height 17
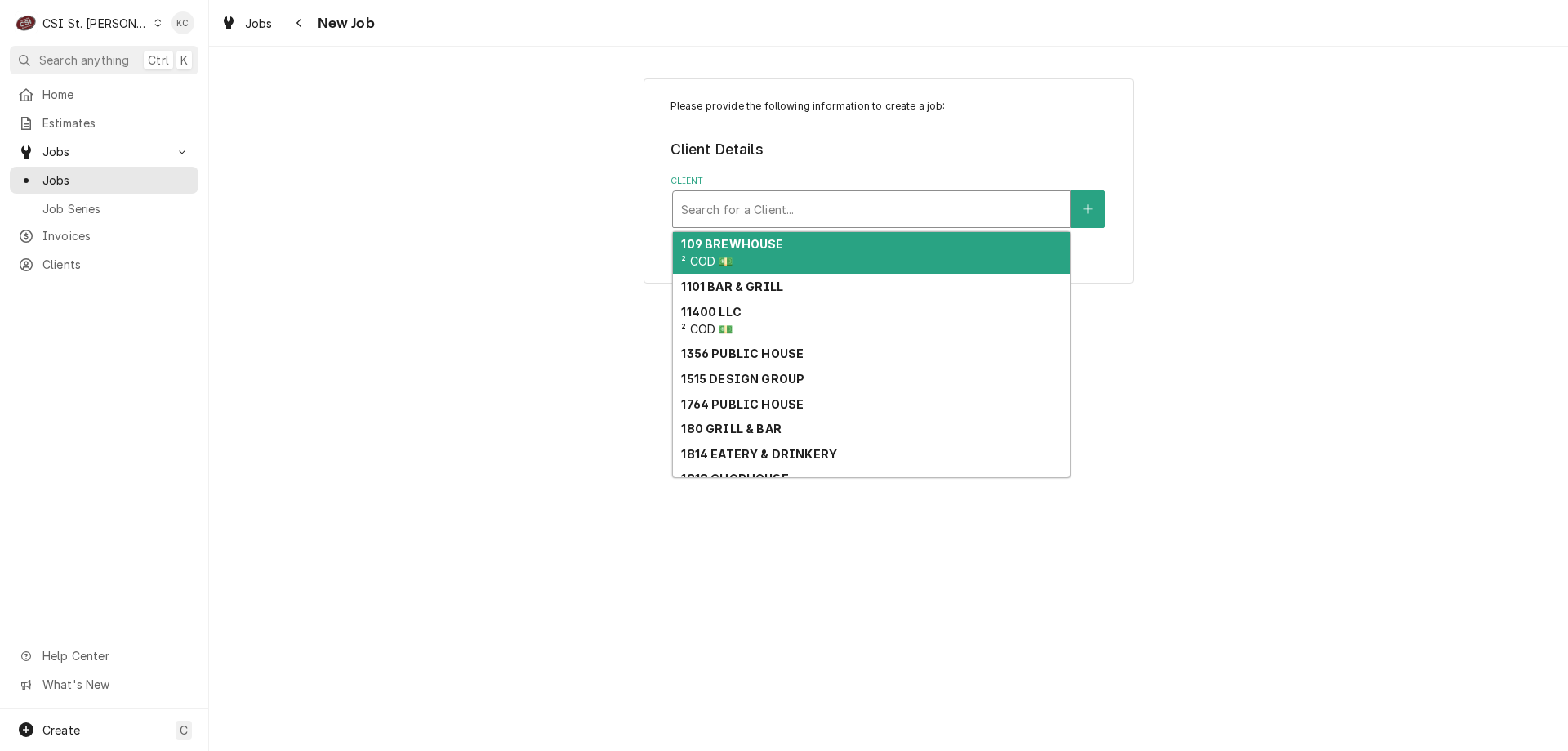
click at [850, 211] on div "Client" at bounding box center [871, 209] width 381 height 29
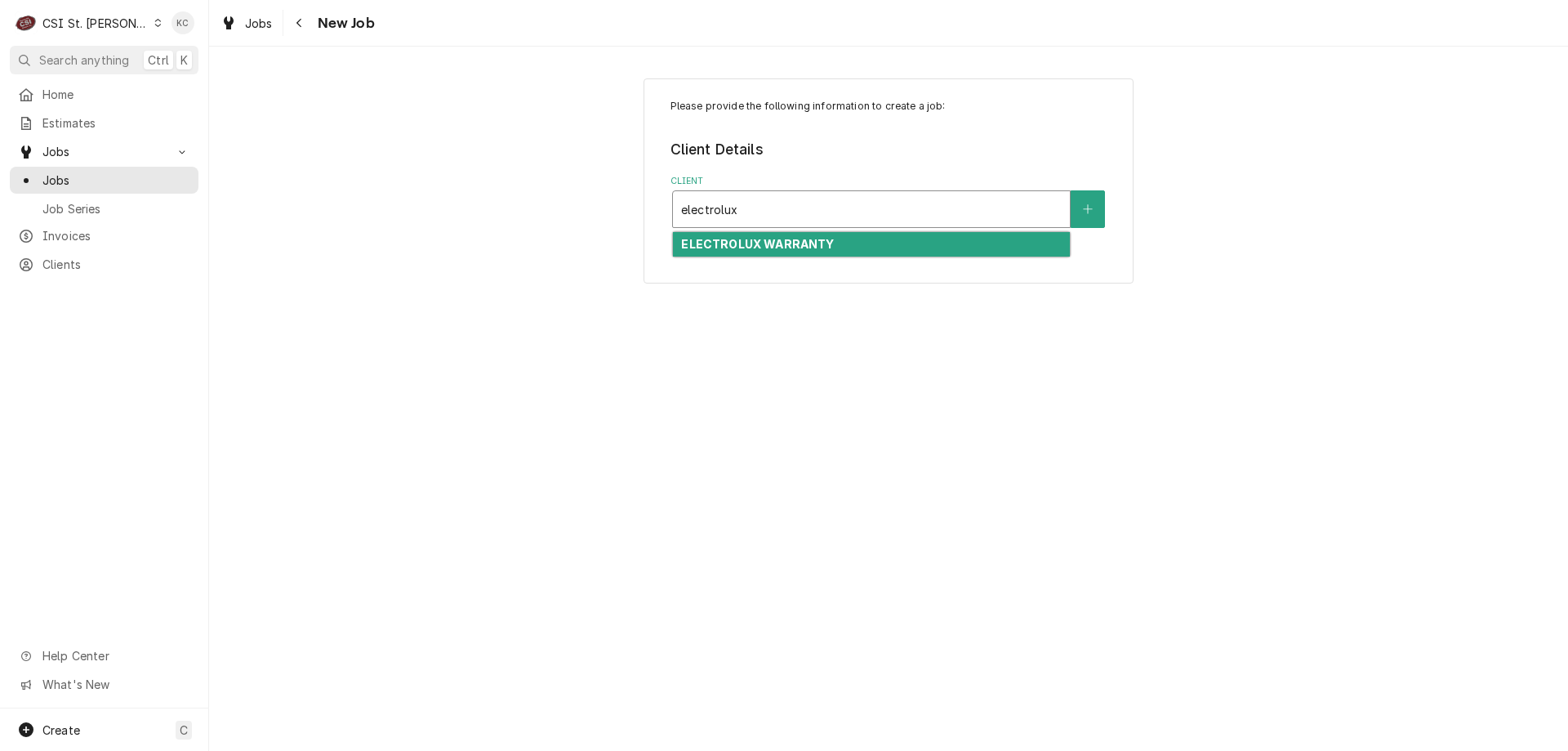
type input "electrolux"
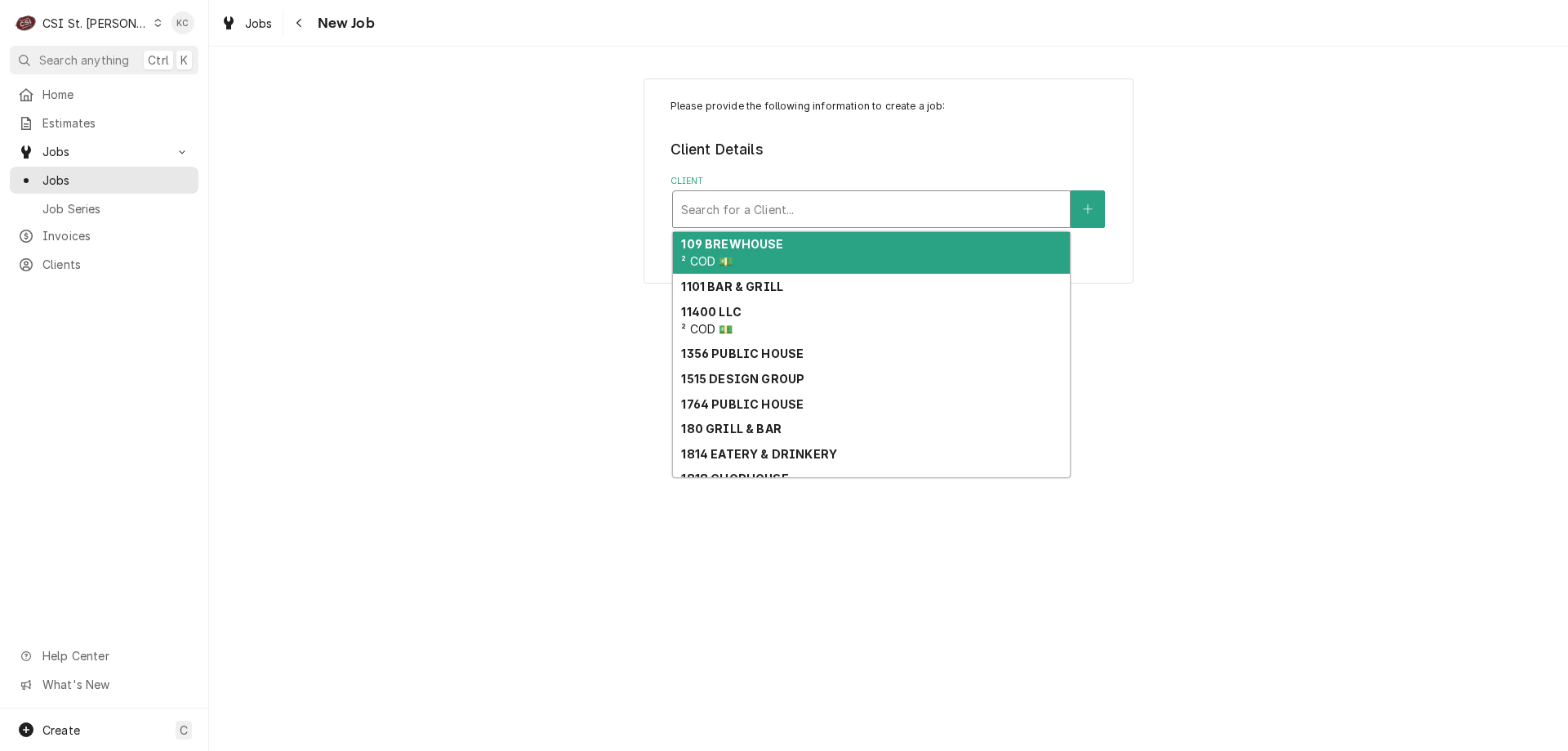
click at [834, 218] on div "Client" at bounding box center [871, 209] width 381 height 29
click at [851, 213] on div "Client" at bounding box center [871, 209] width 381 height 29
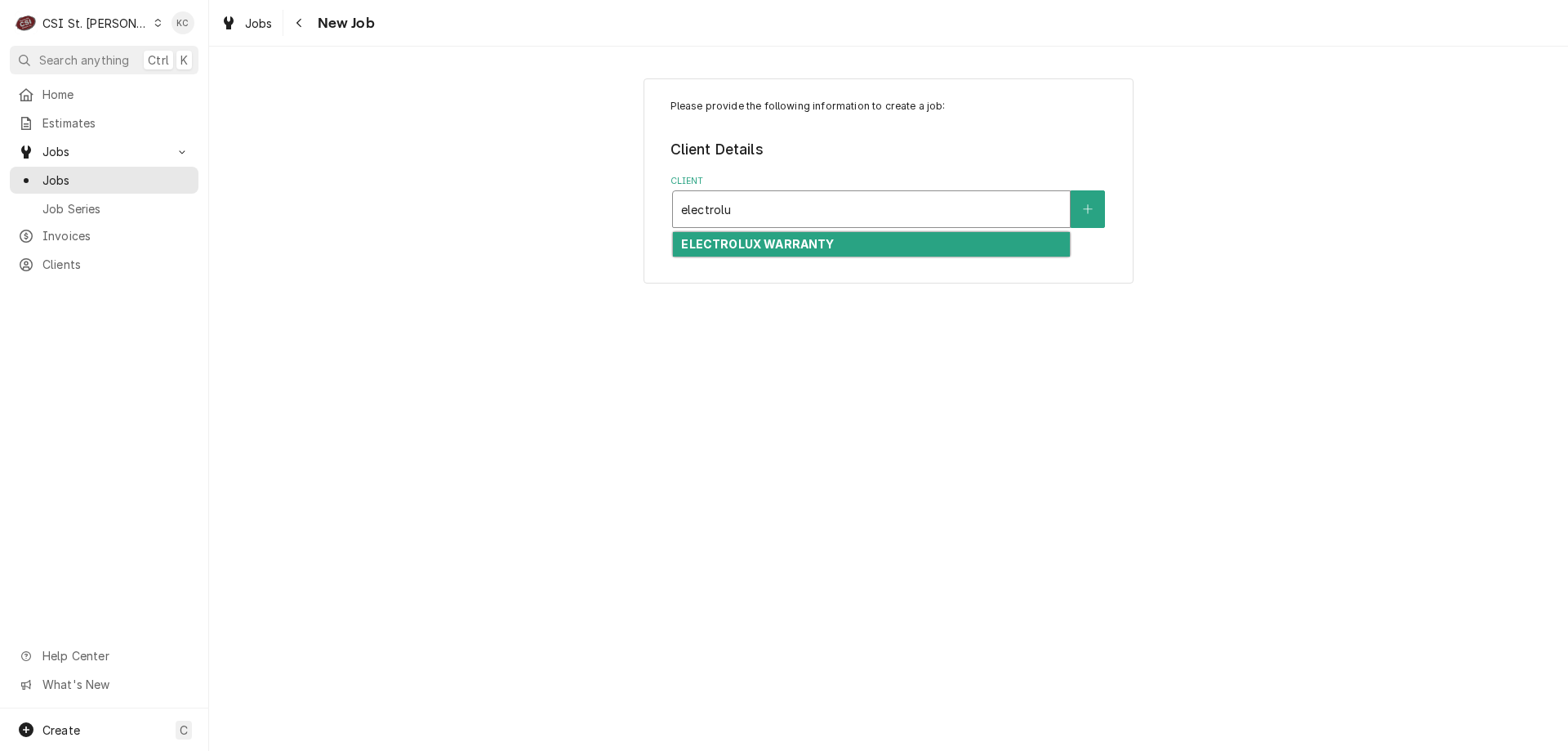
type input "electrolux"
click at [852, 243] on div "ELECTROLUX WARRANTY" at bounding box center [872, 244] width 397 height 25
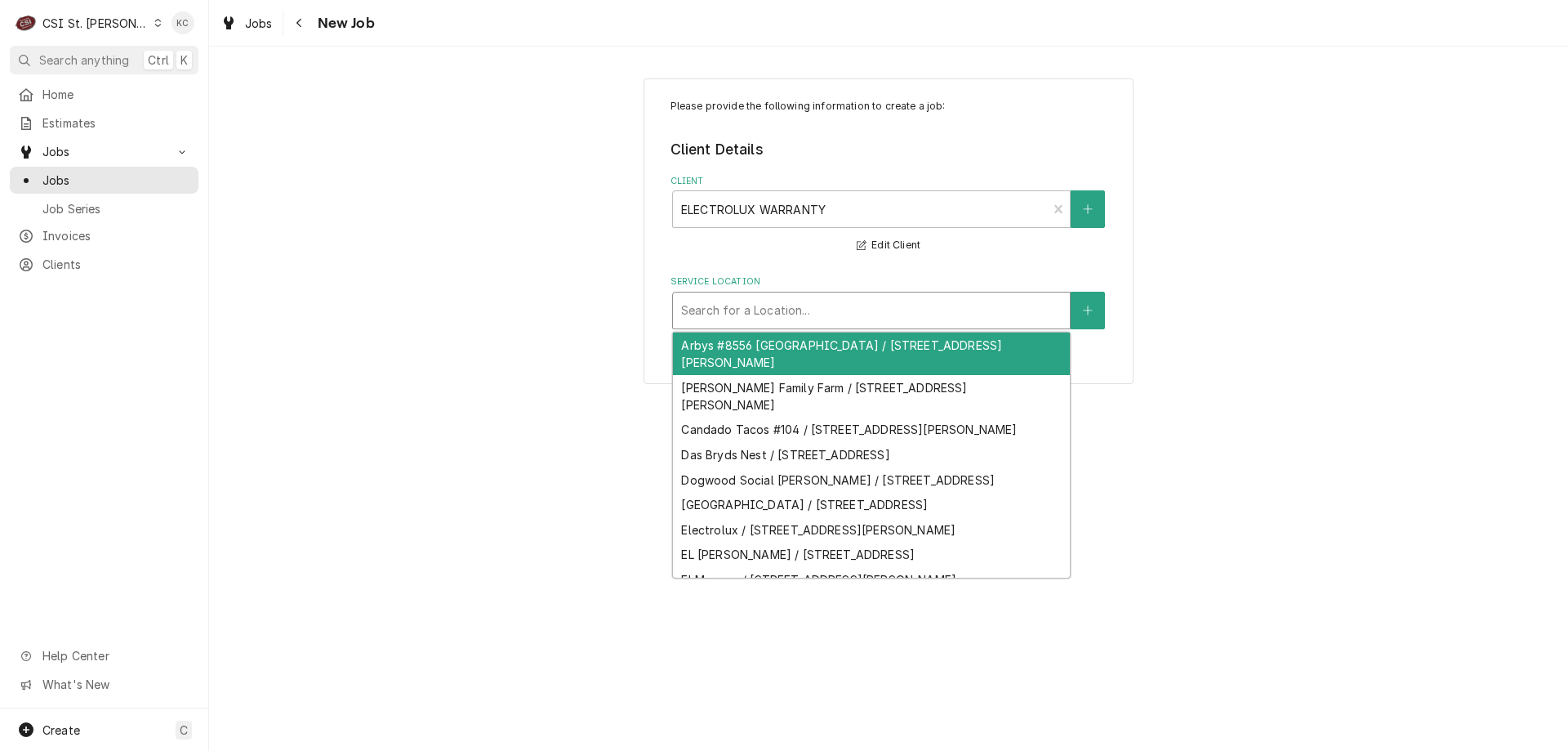
click at [859, 315] on div "Service Location" at bounding box center [871, 310] width 381 height 29
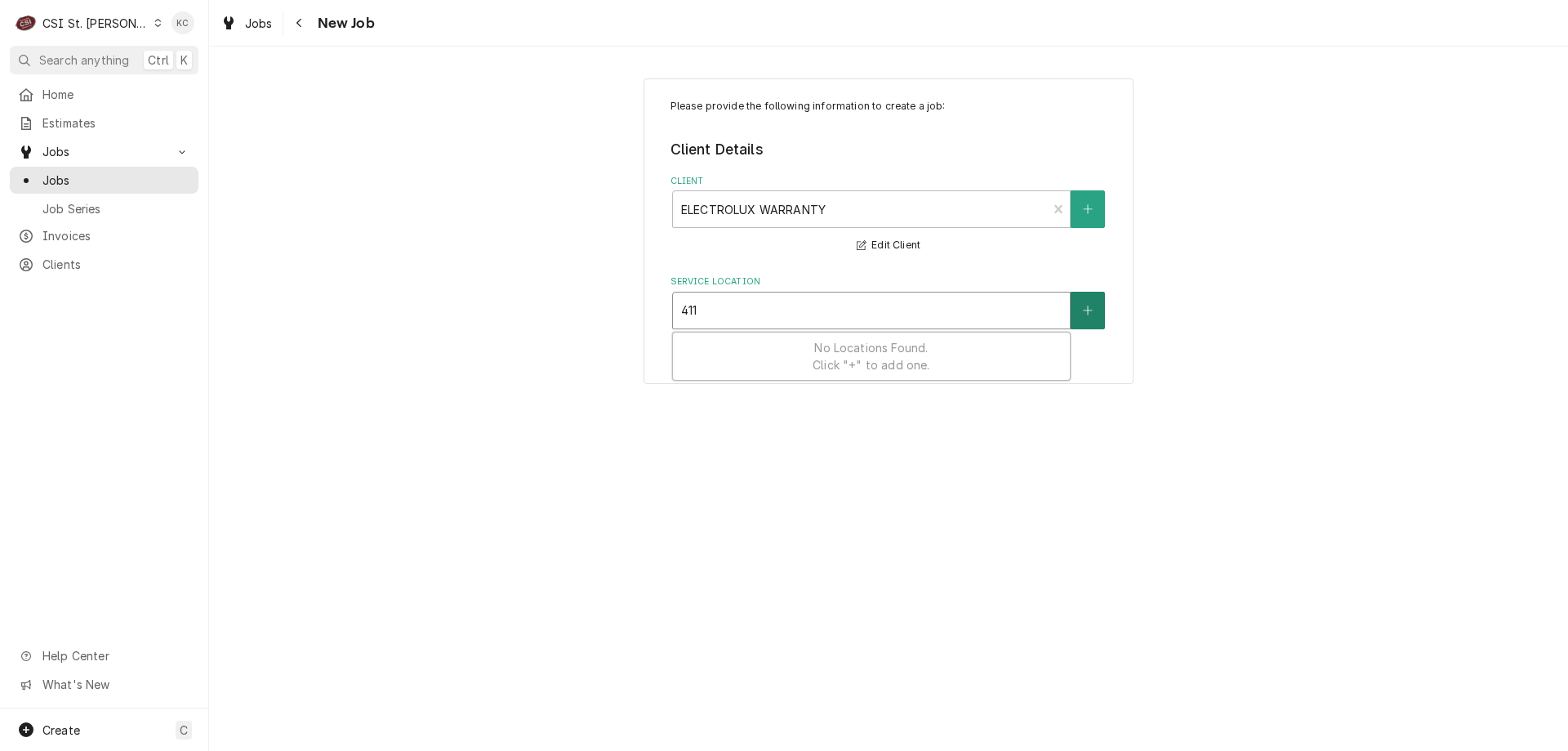
type input "411"
click at [1087, 315] on icon "Create New Location" at bounding box center [1089, 310] width 10 height 11
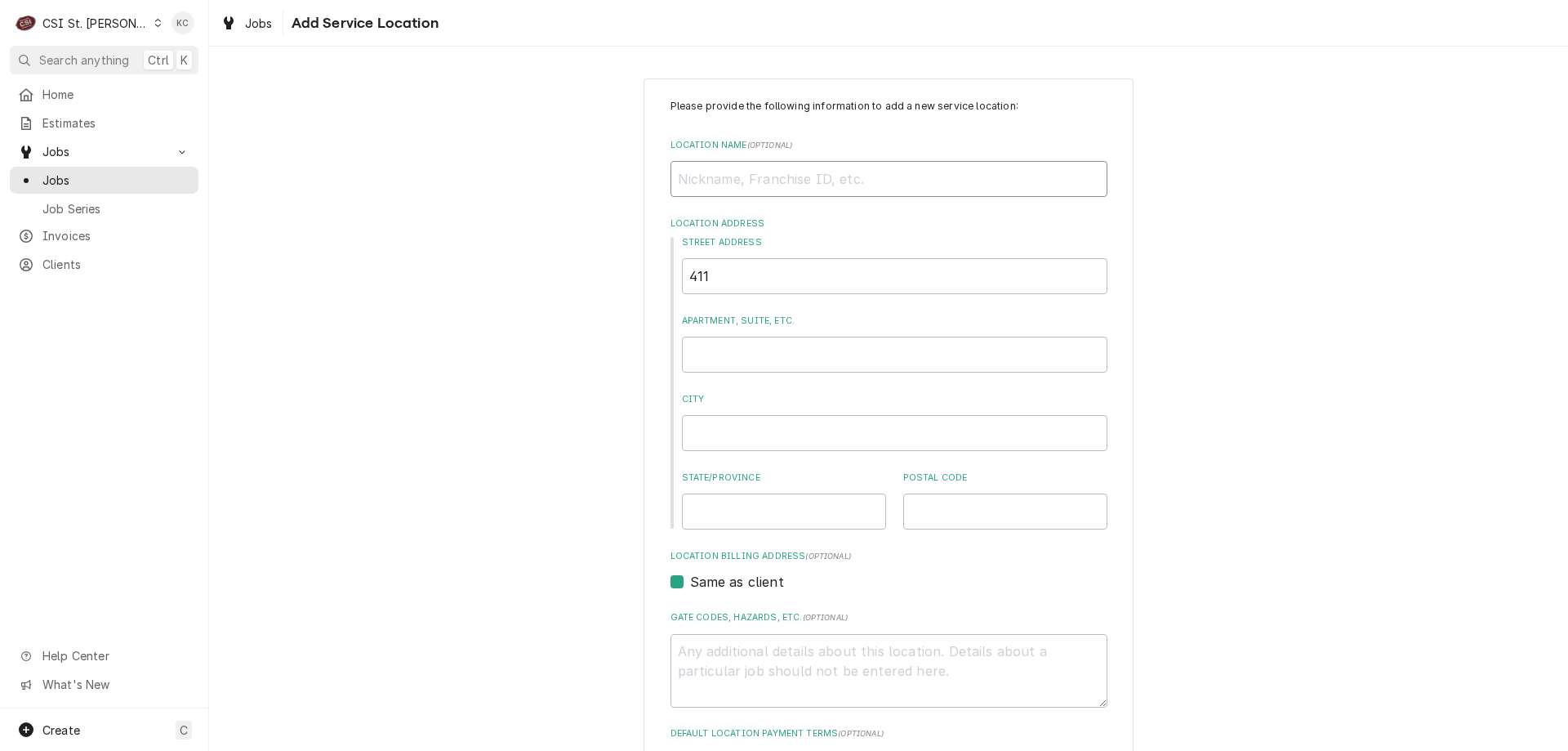
click at [733, 177] on input "Location Name ( optional )" at bounding box center [890, 179] width 437 height 36
type textarea "x"
type input "T"
type textarea "x"
type input "TA"
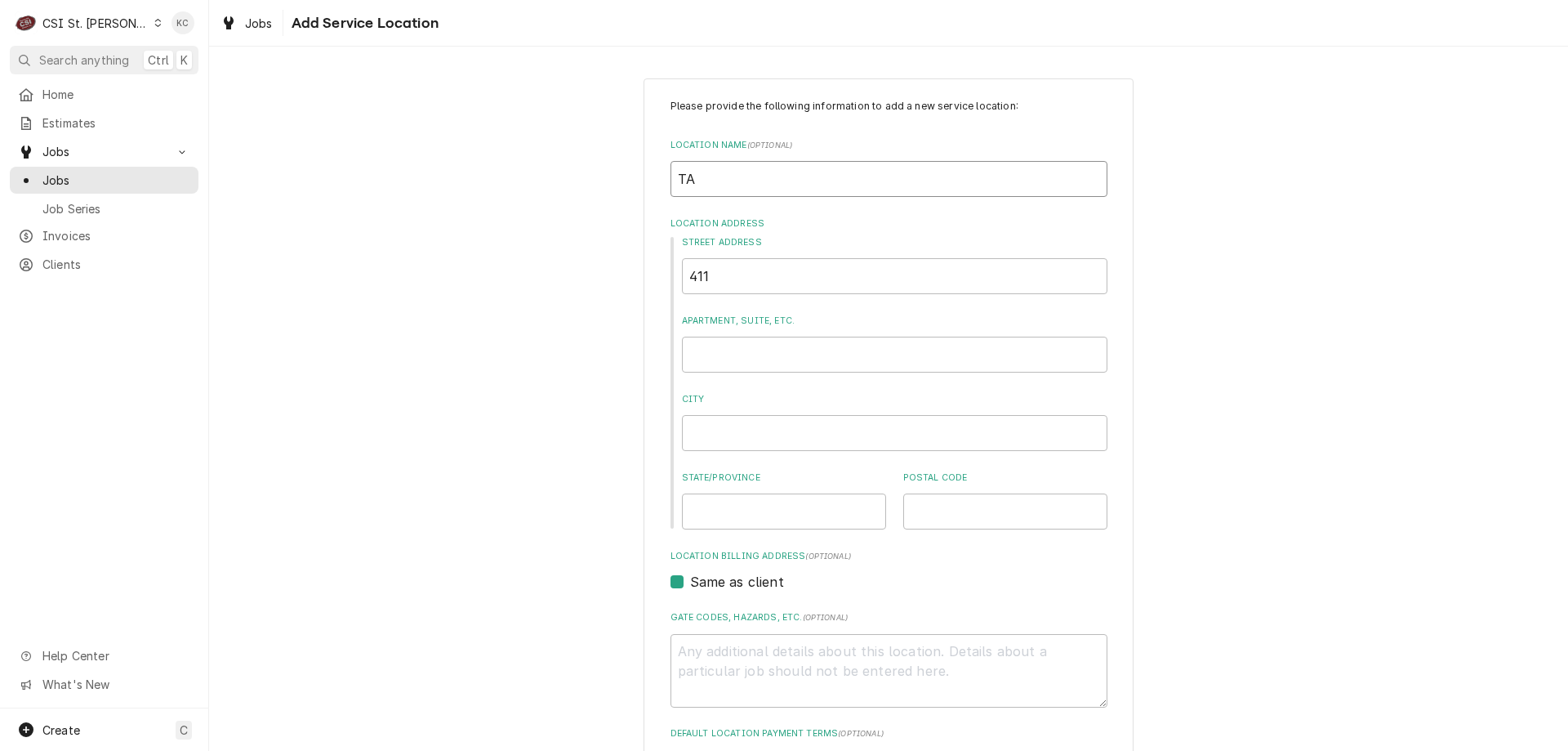
type textarea "x"
type input "TAC"
type textarea "x"
type input "TACO"
type textarea "x"
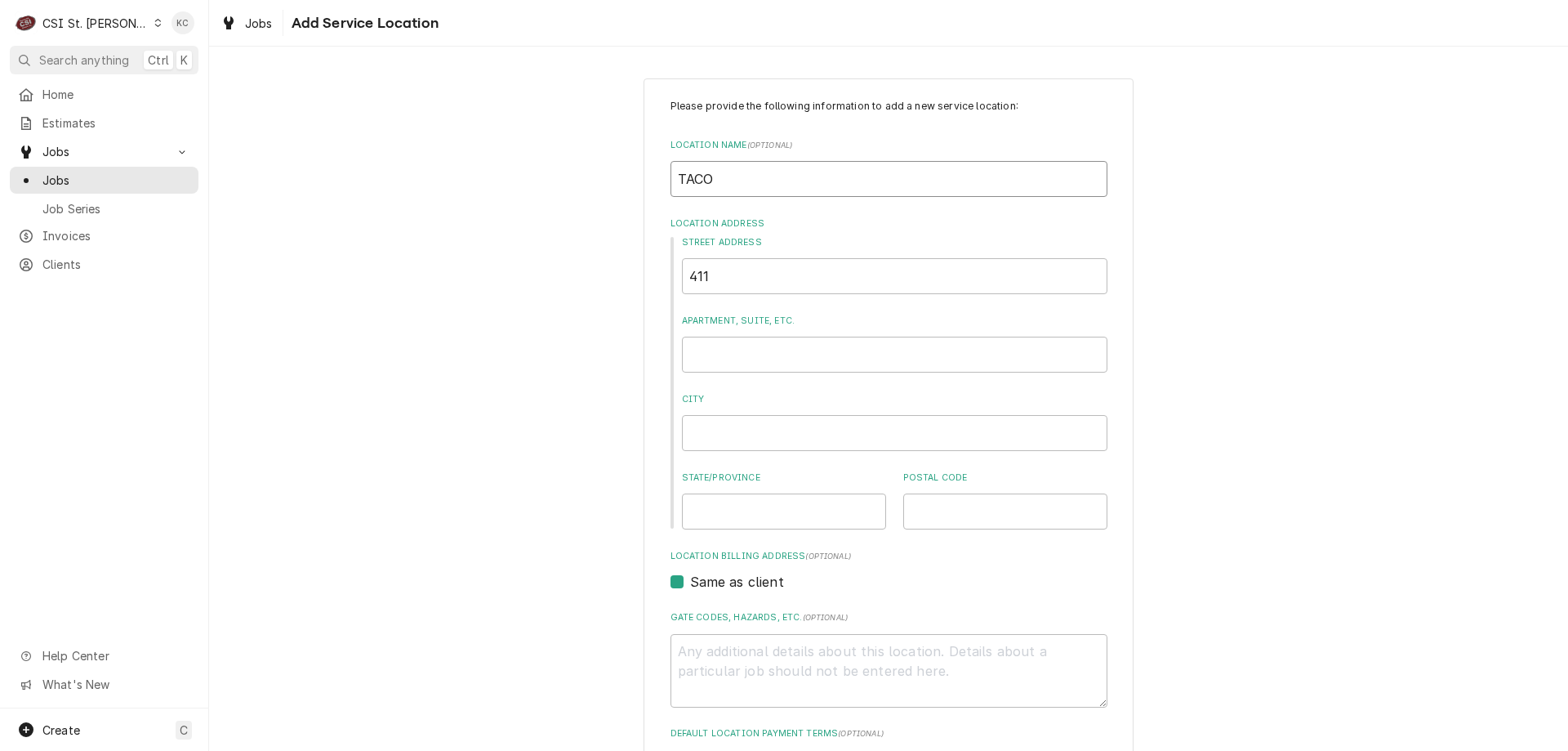
type input "TACO"
type textarea "x"
type input "TACO B"
type textarea "x"
type input "TACO BE"
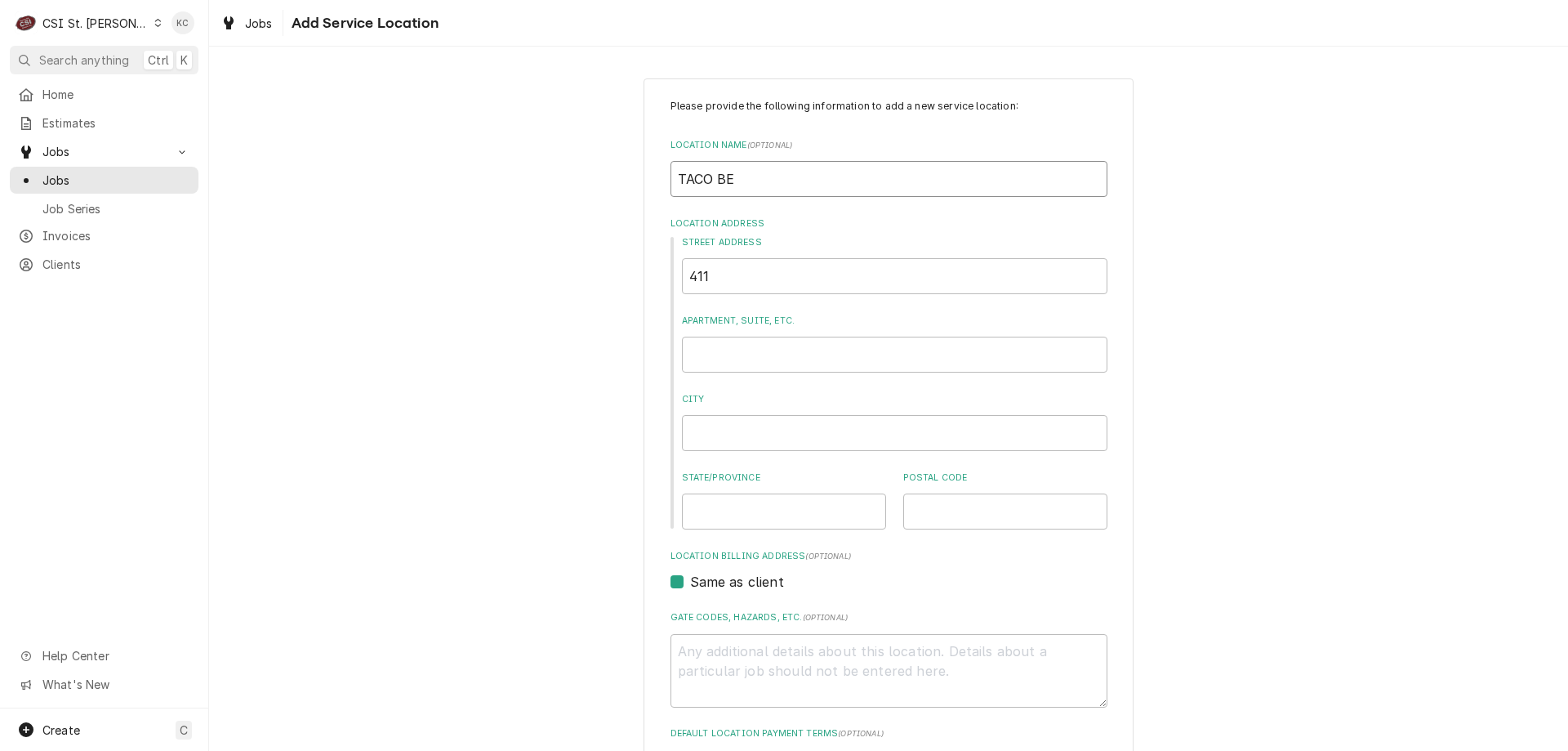
type textarea "x"
type input "TACO BEL"
type textarea "x"
type input "TACO BELL"
type textarea "x"
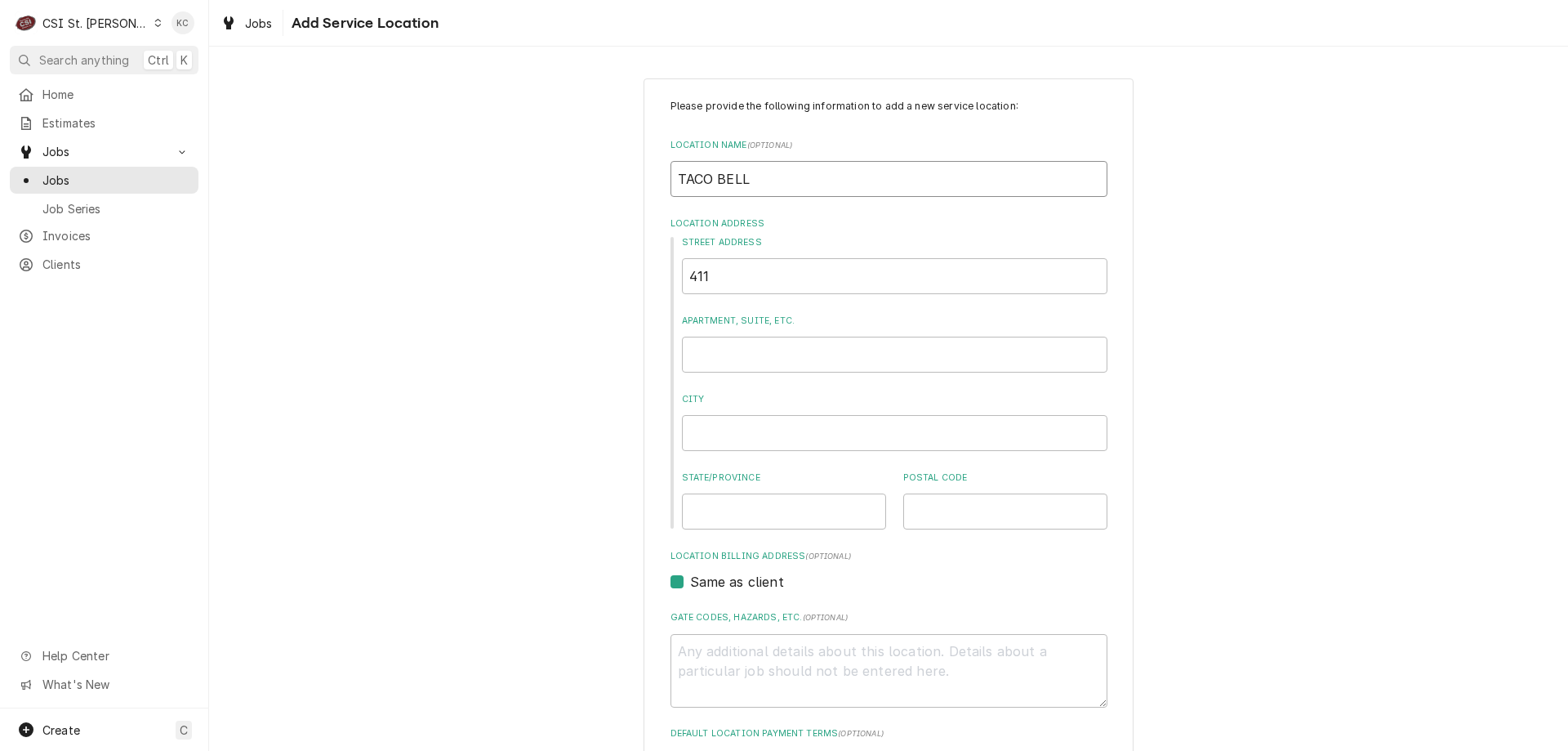
type input "TACO BELL"
type textarea "x"
type input "TACO BELL #"
type textarea "x"
type input "TACO BELL #0"
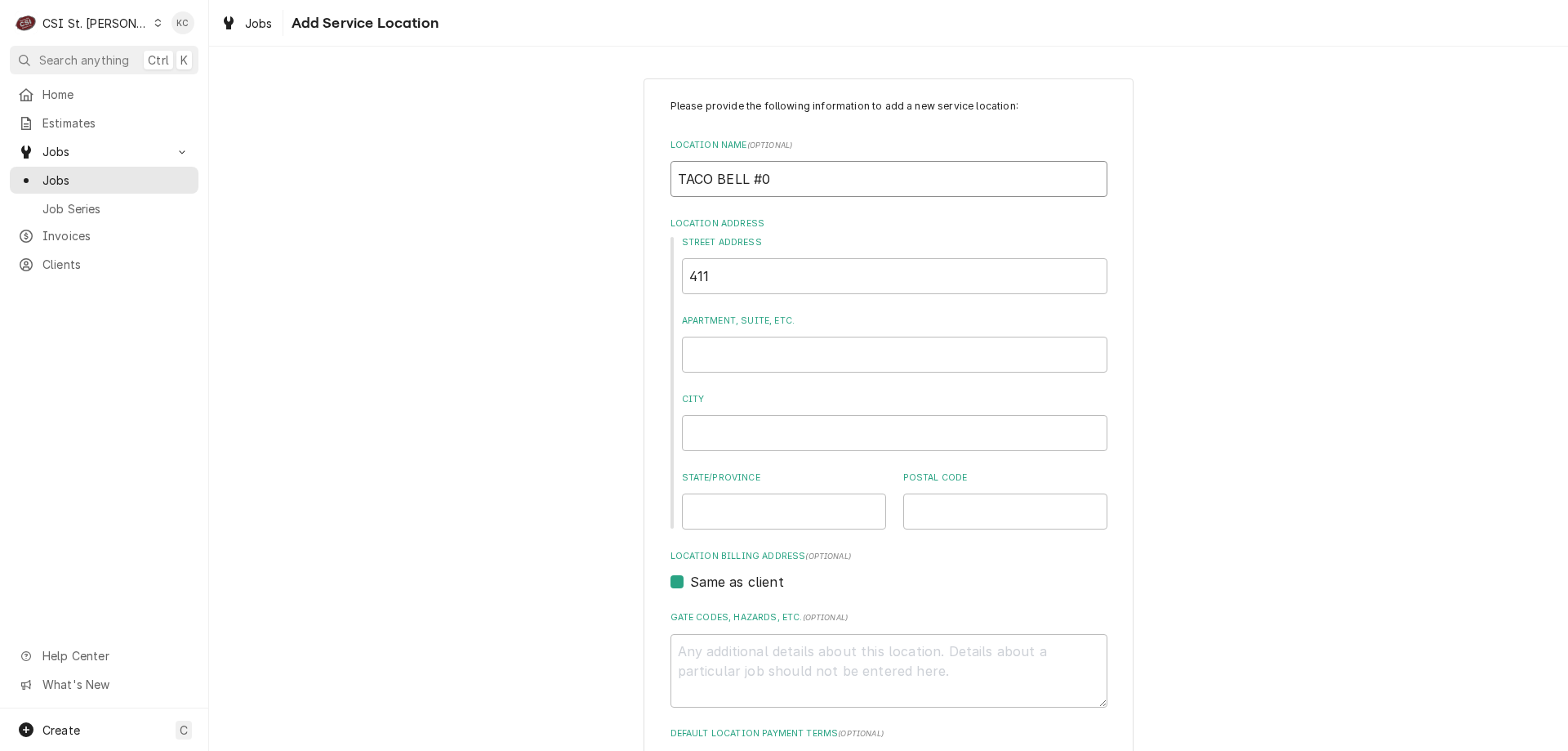
type textarea "x"
type input "TACO BELL #00"
type textarea "x"
type input "TACO BELL #000"
type textarea "x"
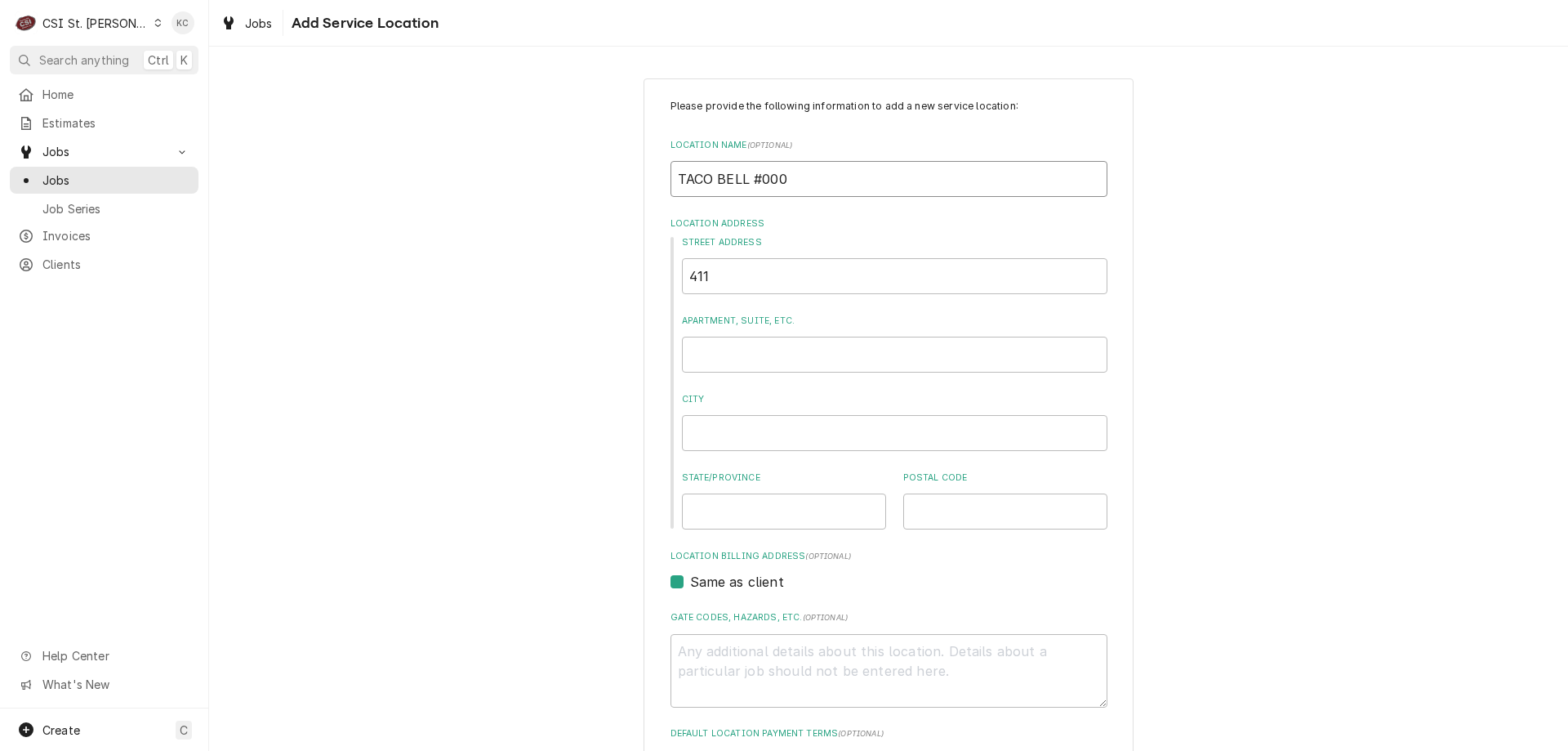
type input "TACO BELL #0004"
type textarea "x"
type input "TACO BELL #00045"
type textarea "x"
type input "TACO BELL #000456"
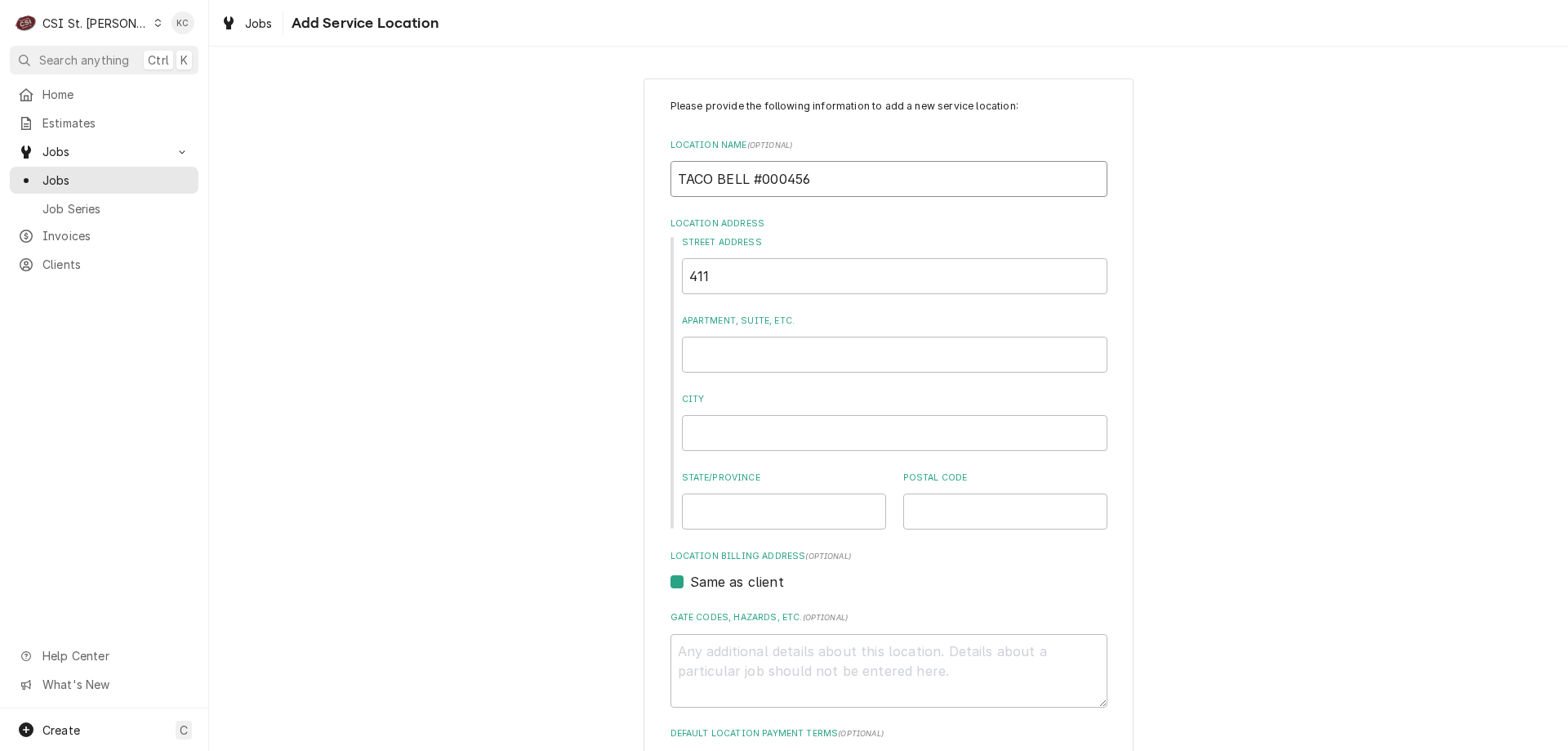
type textarea "x"
type input "TACO BELL #000456"
type textarea "x"
type input "4"
type textarea "x"
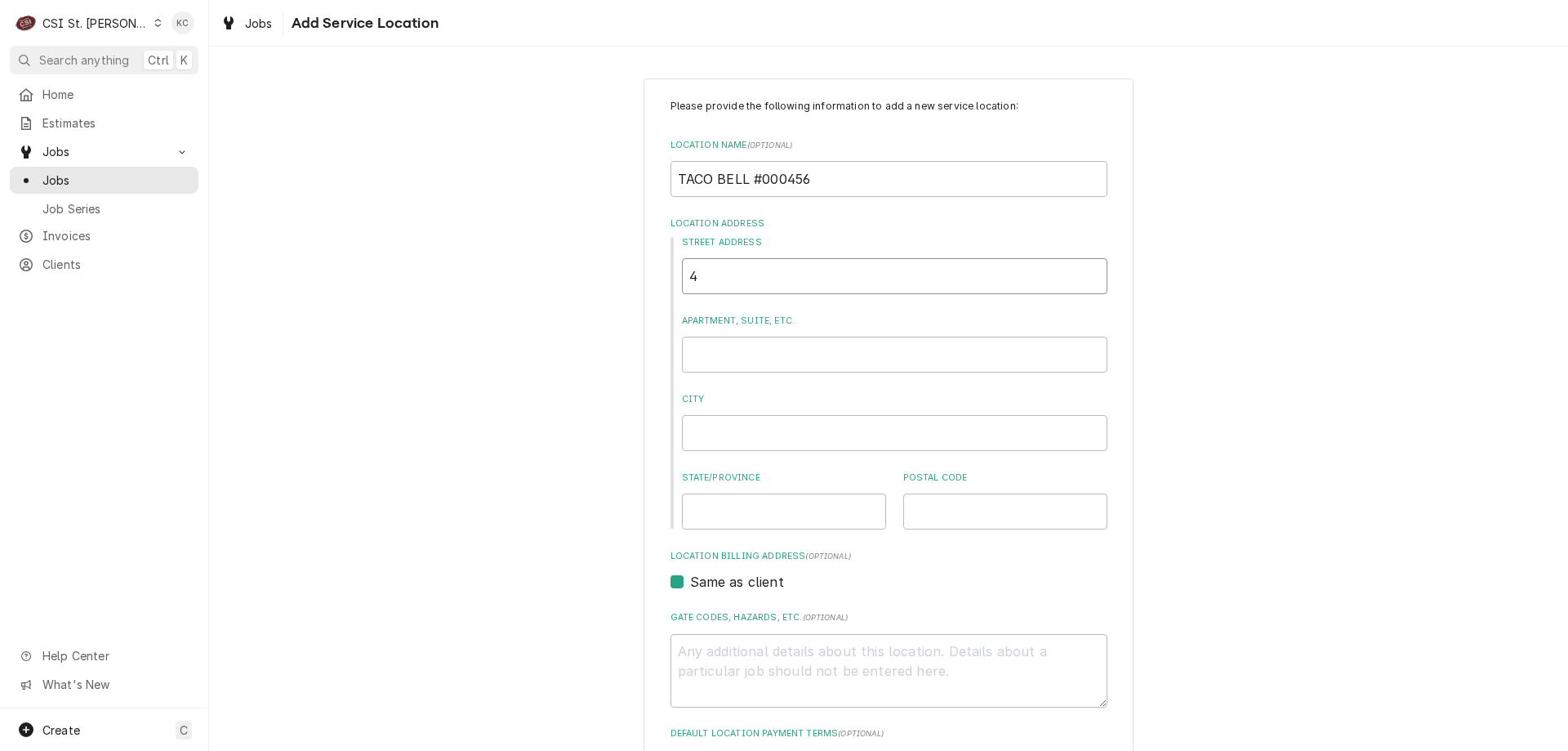
type input "41"
type textarea "x"
type input "411"
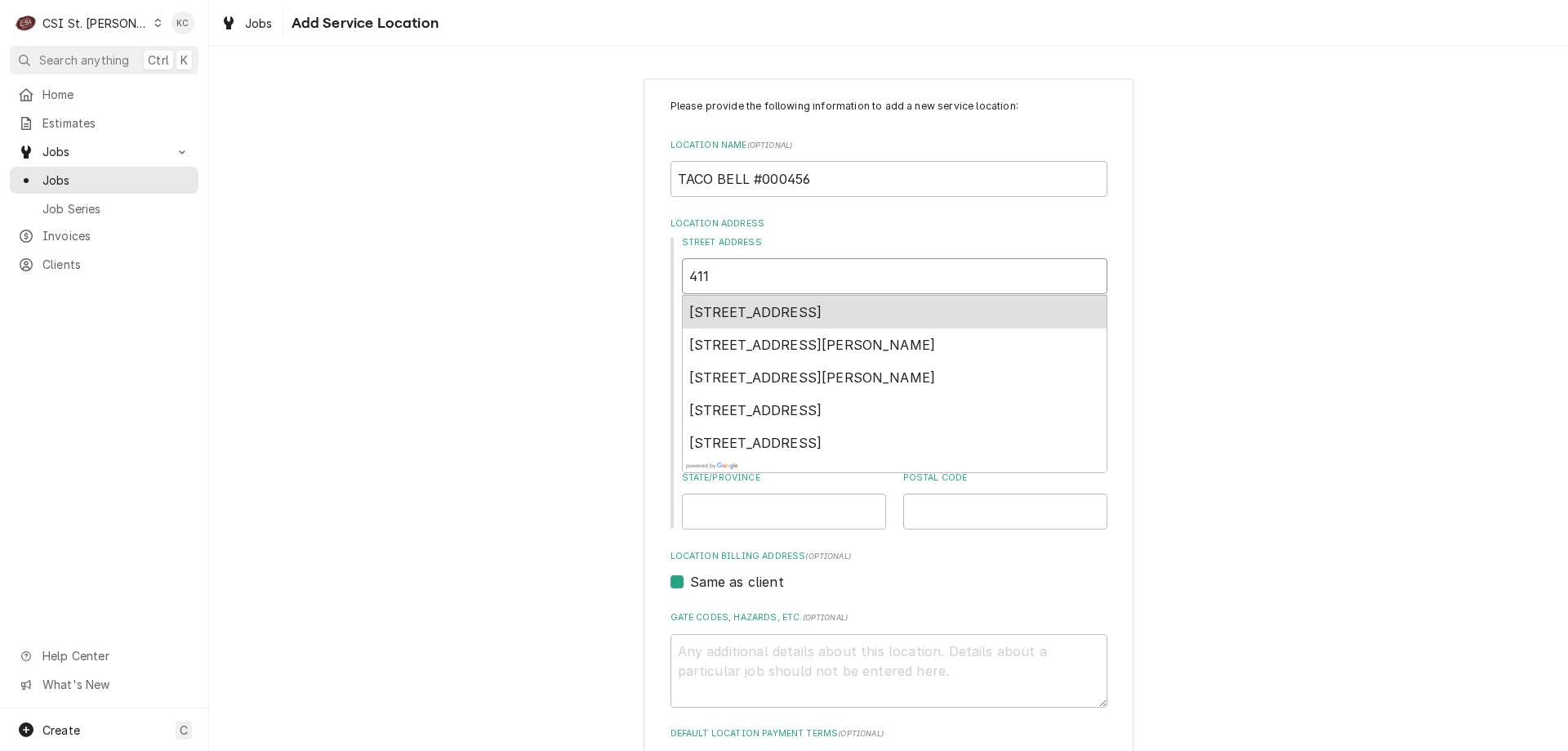
type textarea "x"
type input "411"
type textarea "x"
type input "411 S"
type textarea "x"
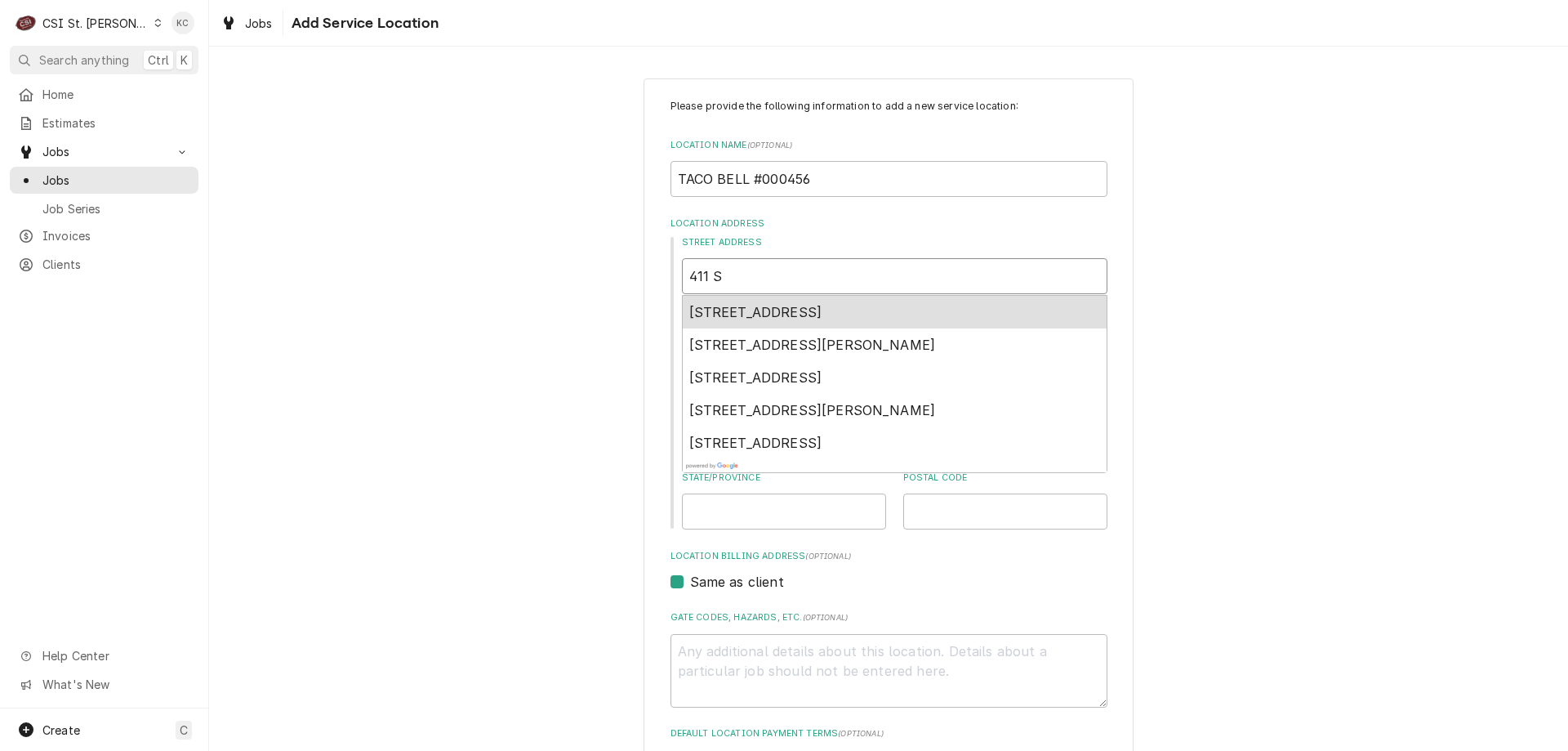
type input "411 S"
type textarea "x"
type input "411 S P"
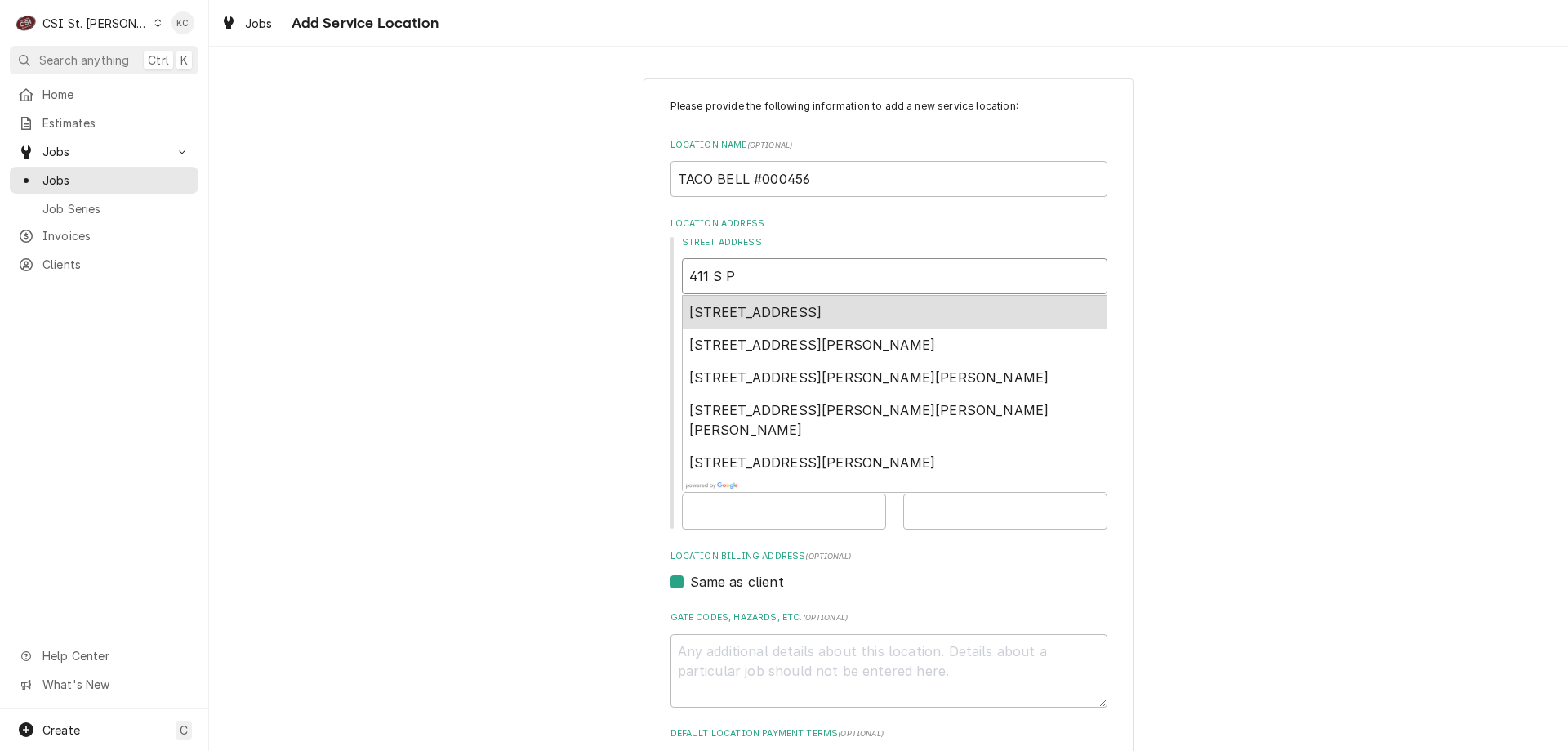
type textarea "x"
type input "411 S PR"
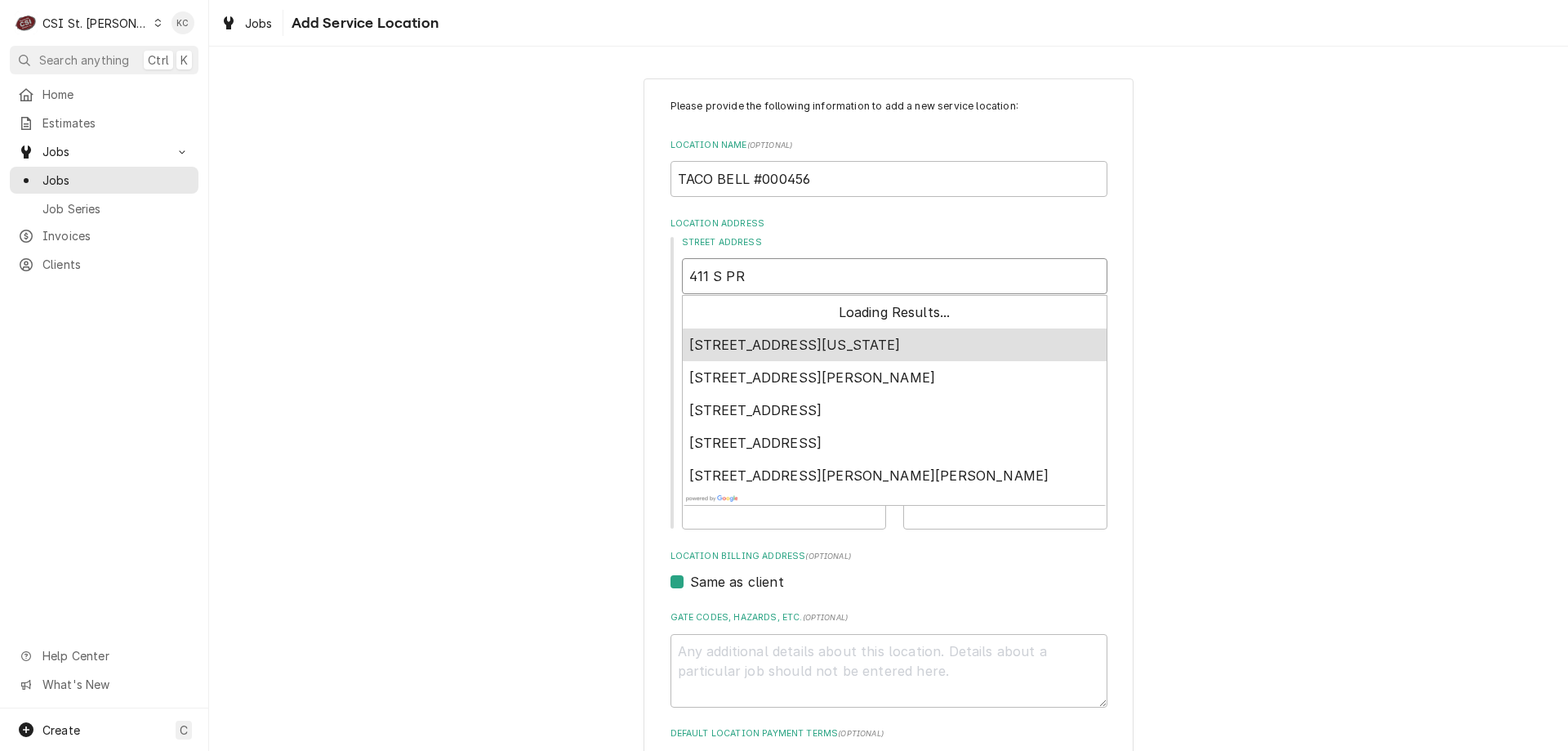
type textarea "x"
type input "411 S PRO"
type textarea "x"
type input "411 S PROV"
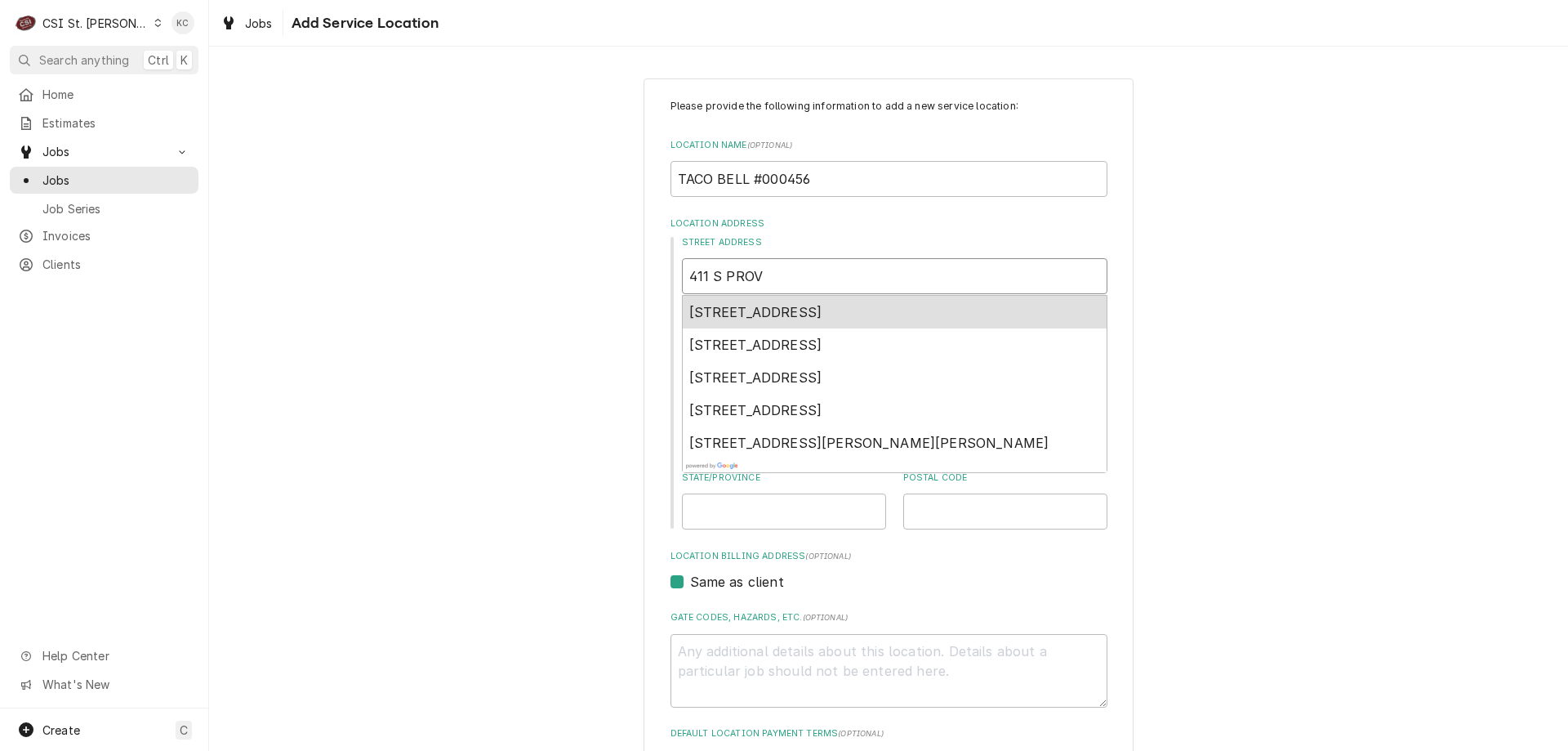
type textarea "x"
type input "411 S PROVI"
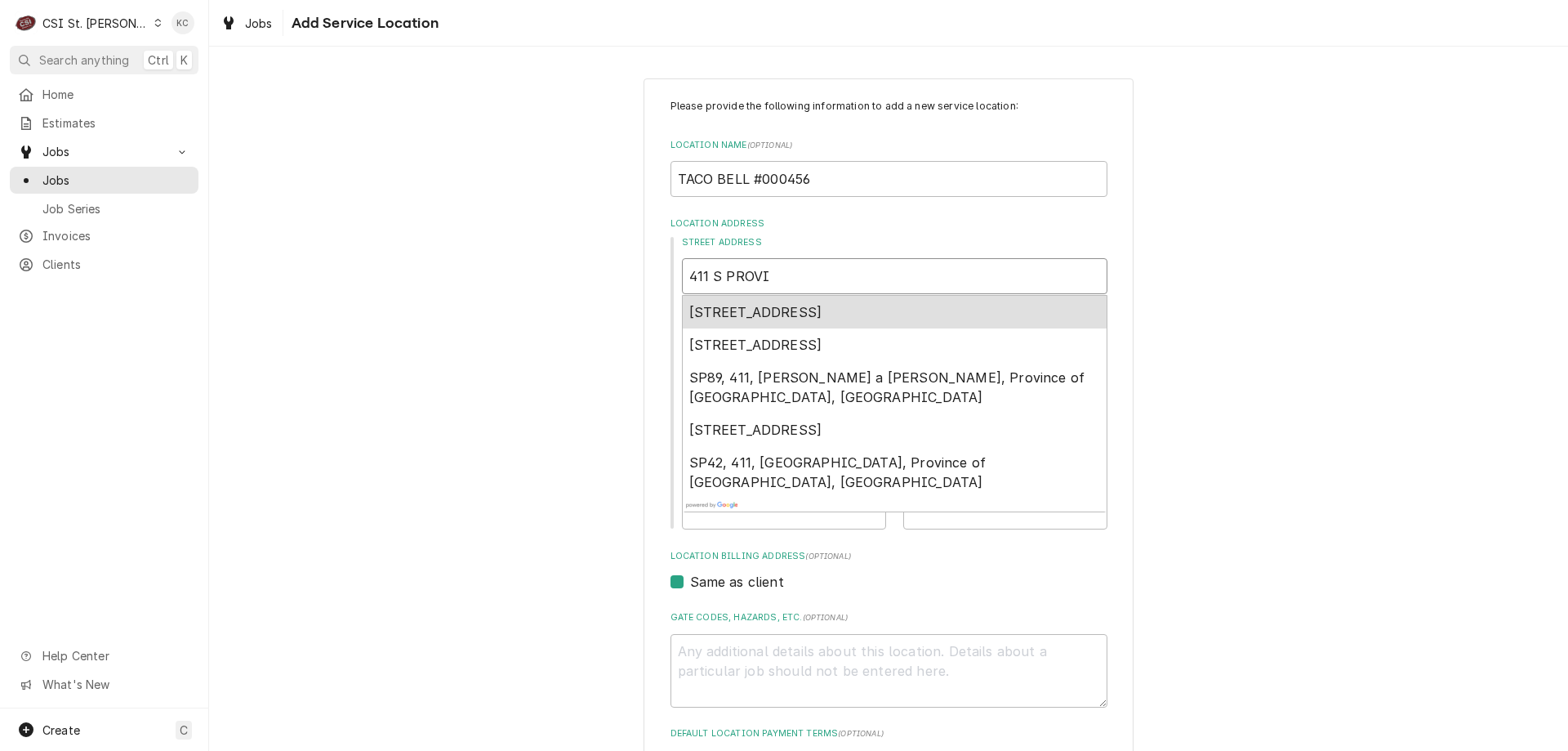
type textarea "x"
type input "411 S PROVID"
type textarea "x"
type input "411 S PROVIDE"
type textarea "x"
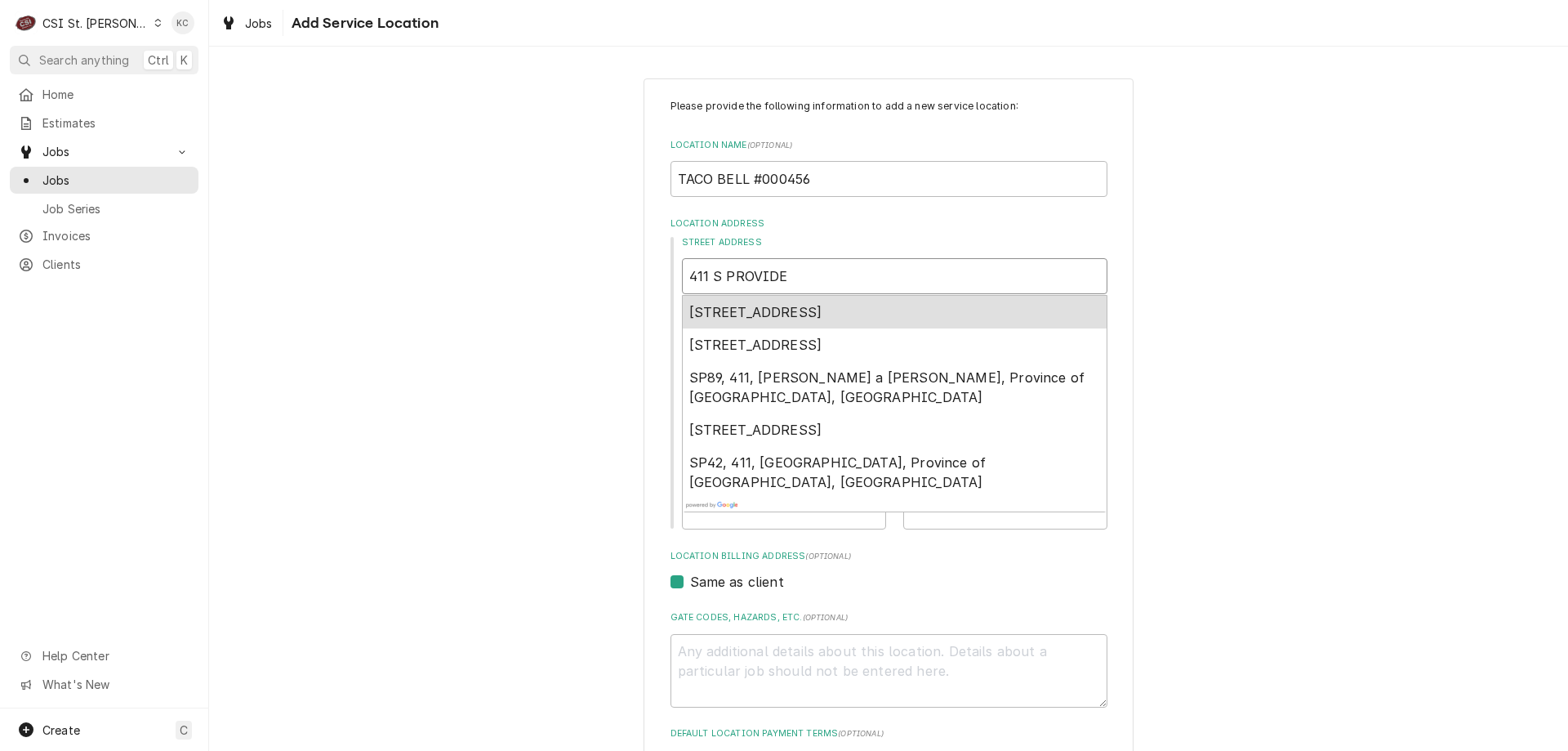
type input "411 S PROVIDEN"
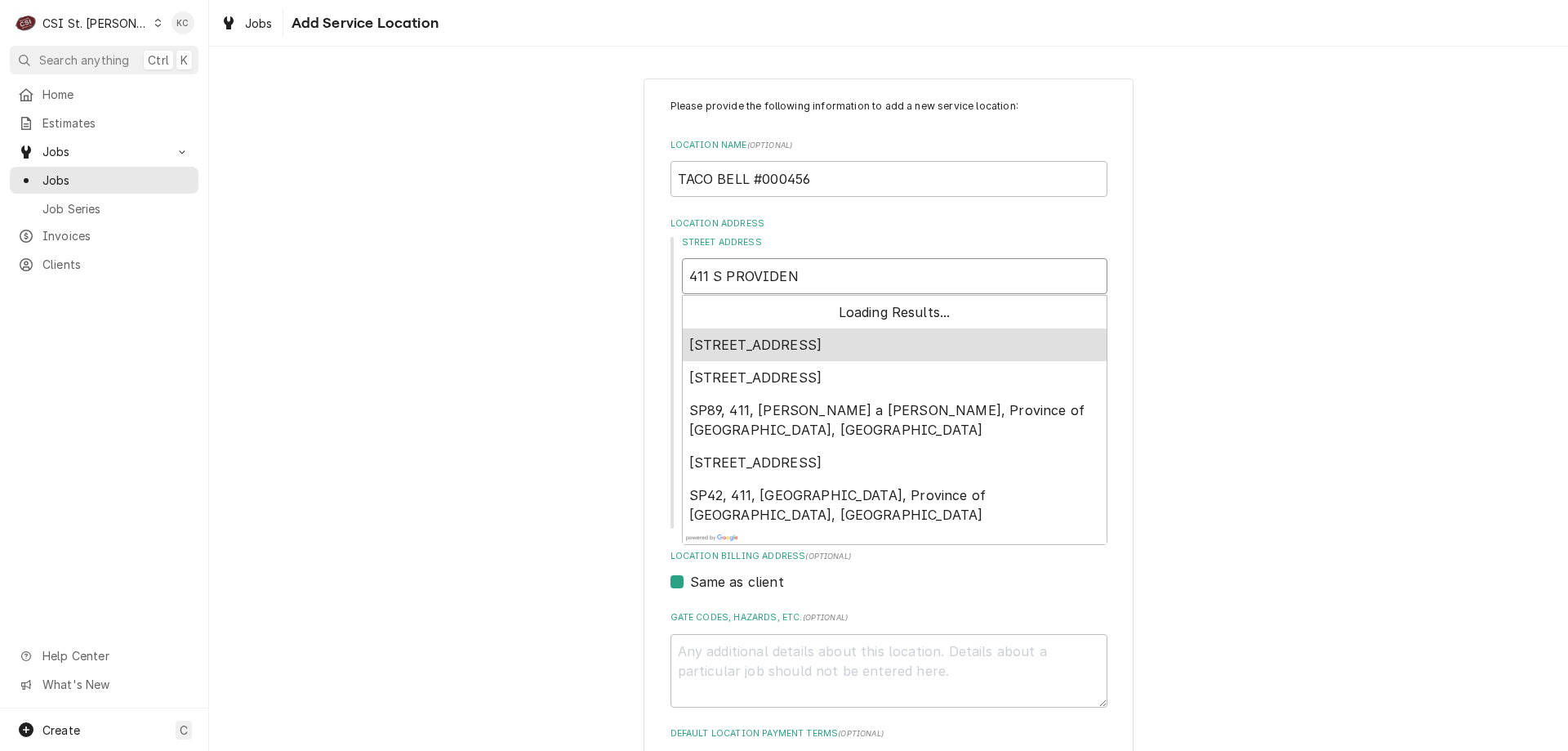
type textarea "x"
type input "411 S PROVIDENC"
type textarea "x"
type input "411 S PROVIDENCE"
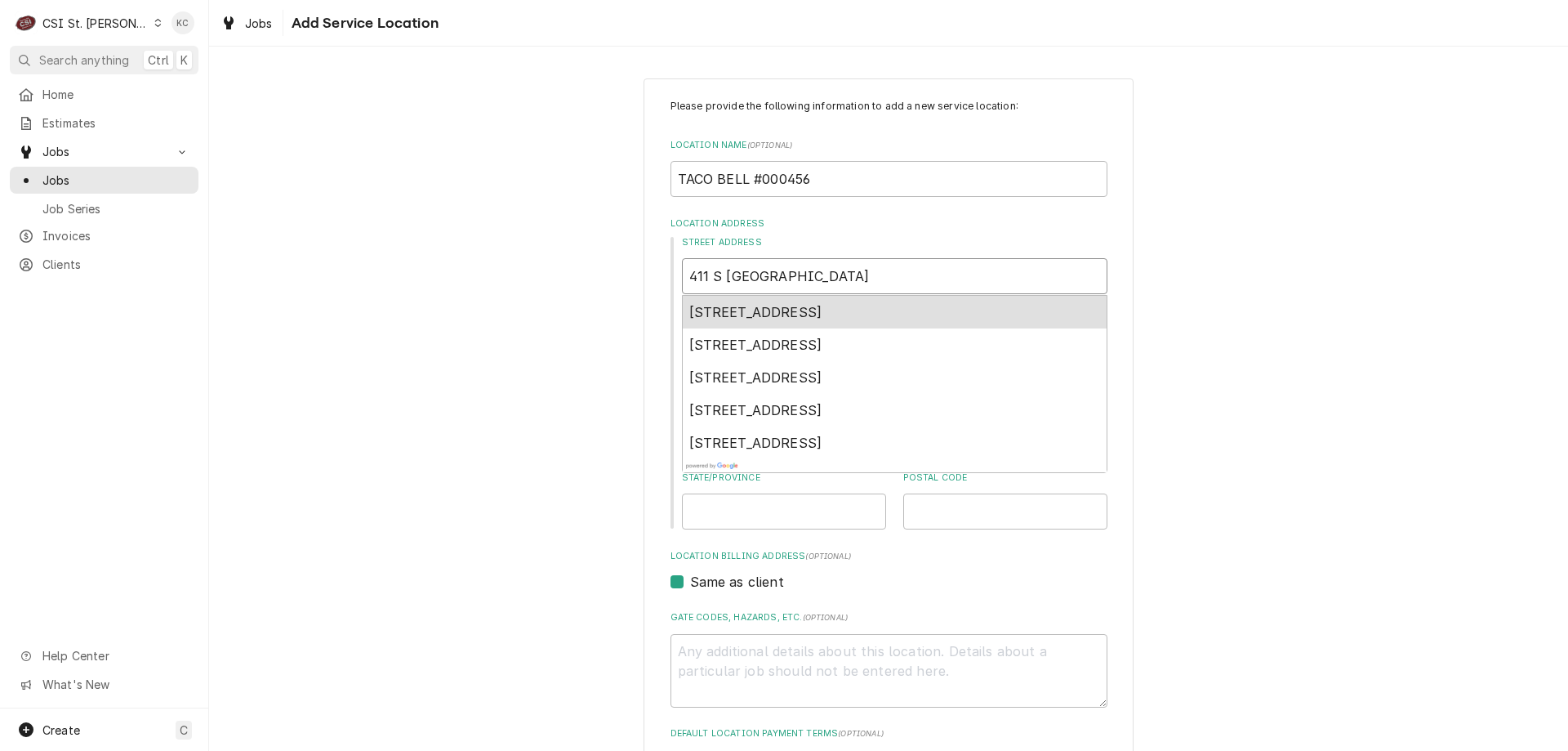
click at [823, 308] on span "411 South Providence Road, Columbia, MO, USA" at bounding box center [755, 312] width 133 height 16
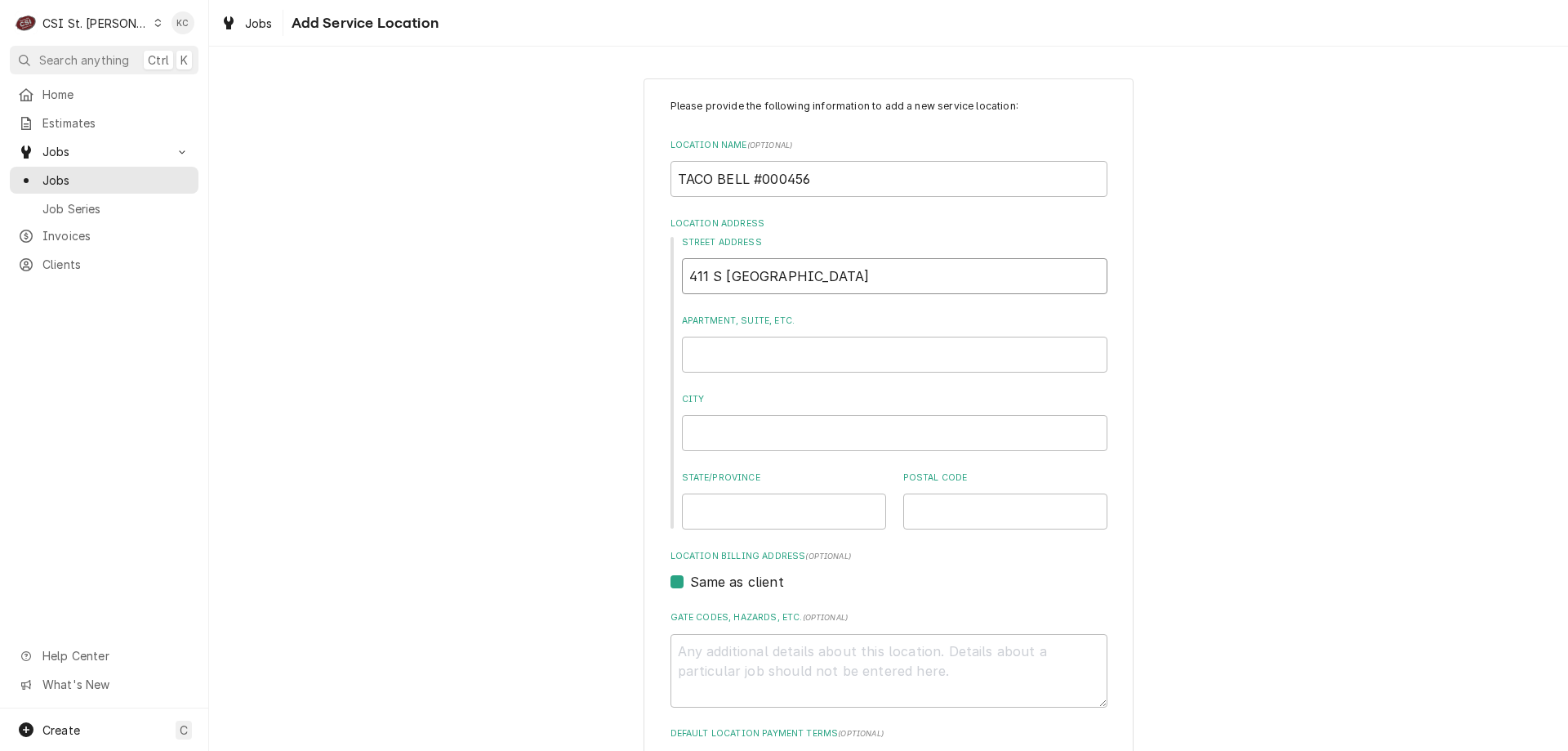
type textarea "x"
type input "411 S Providence Rd"
type textarea "x"
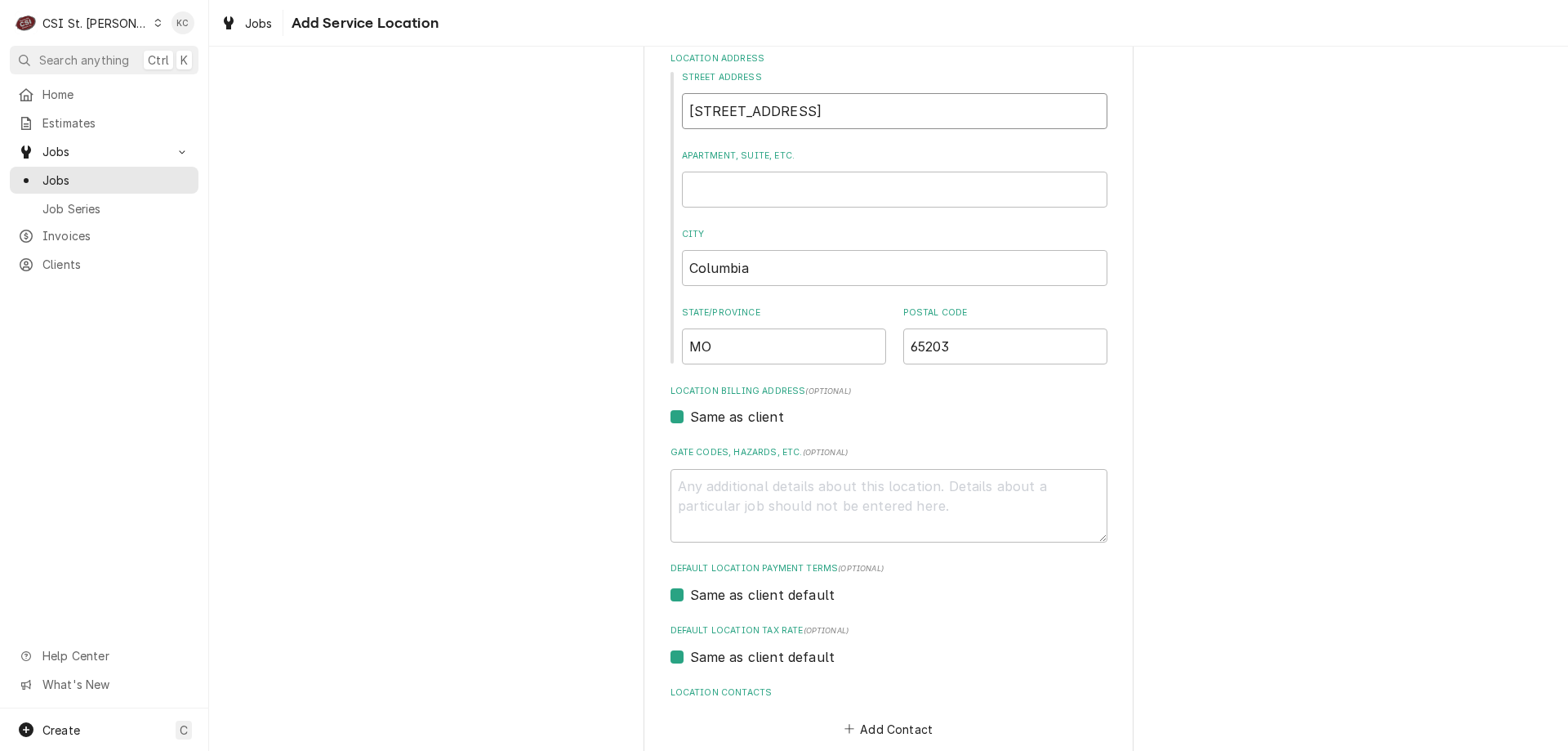
scroll to position [254, 0]
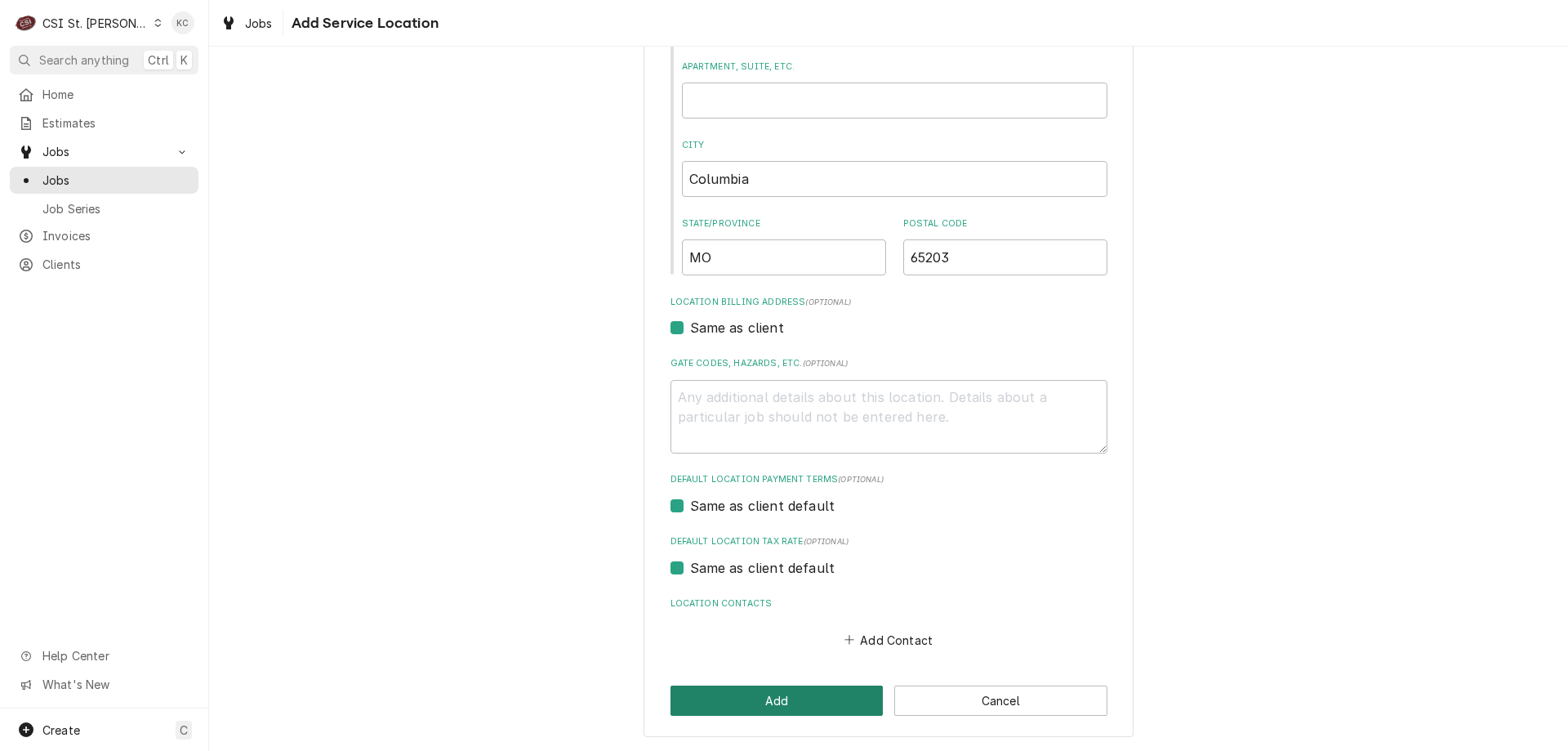
type input "411 S Providence Rd"
click at [836, 706] on button "Add" at bounding box center [777, 700] width 213 height 30
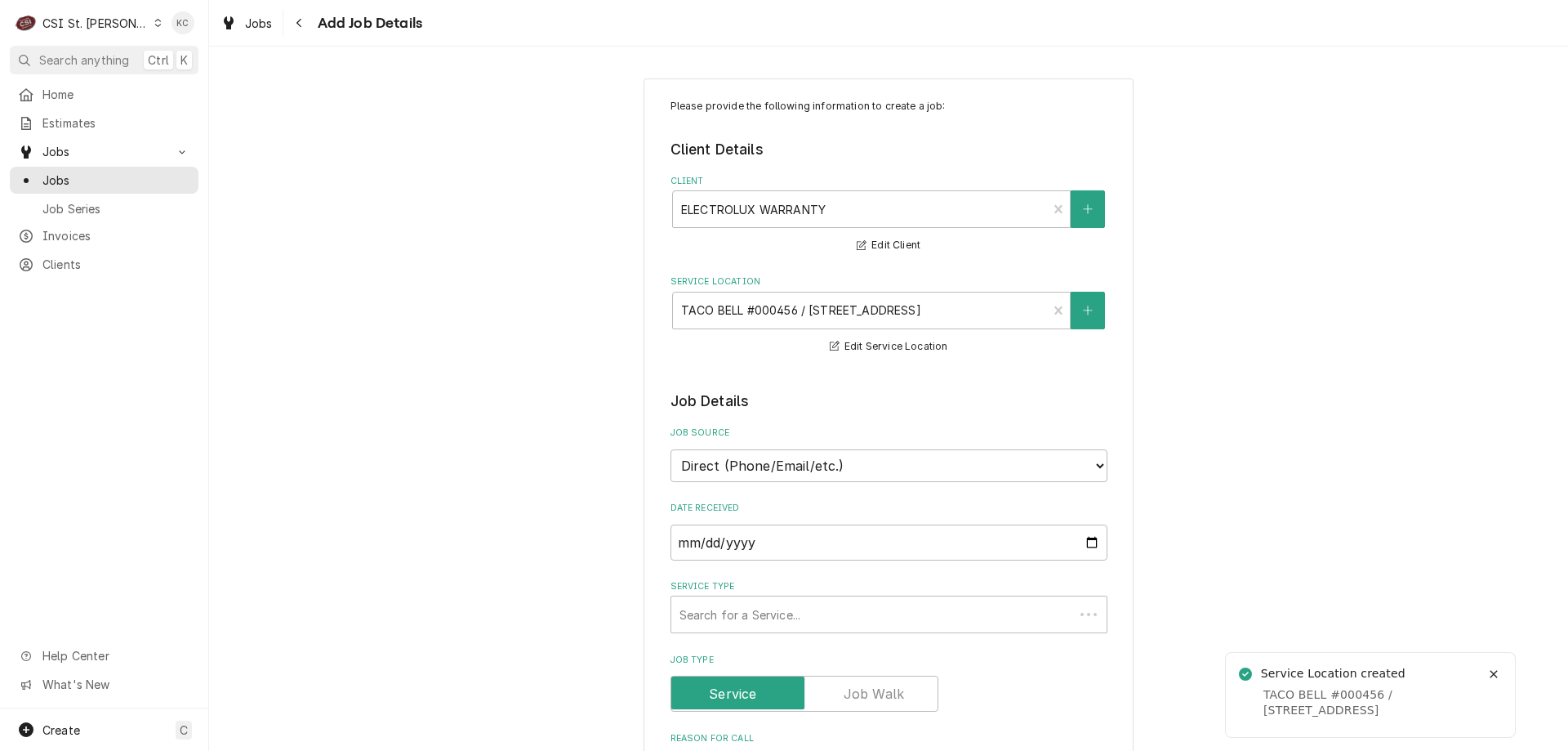
type textarea "x"
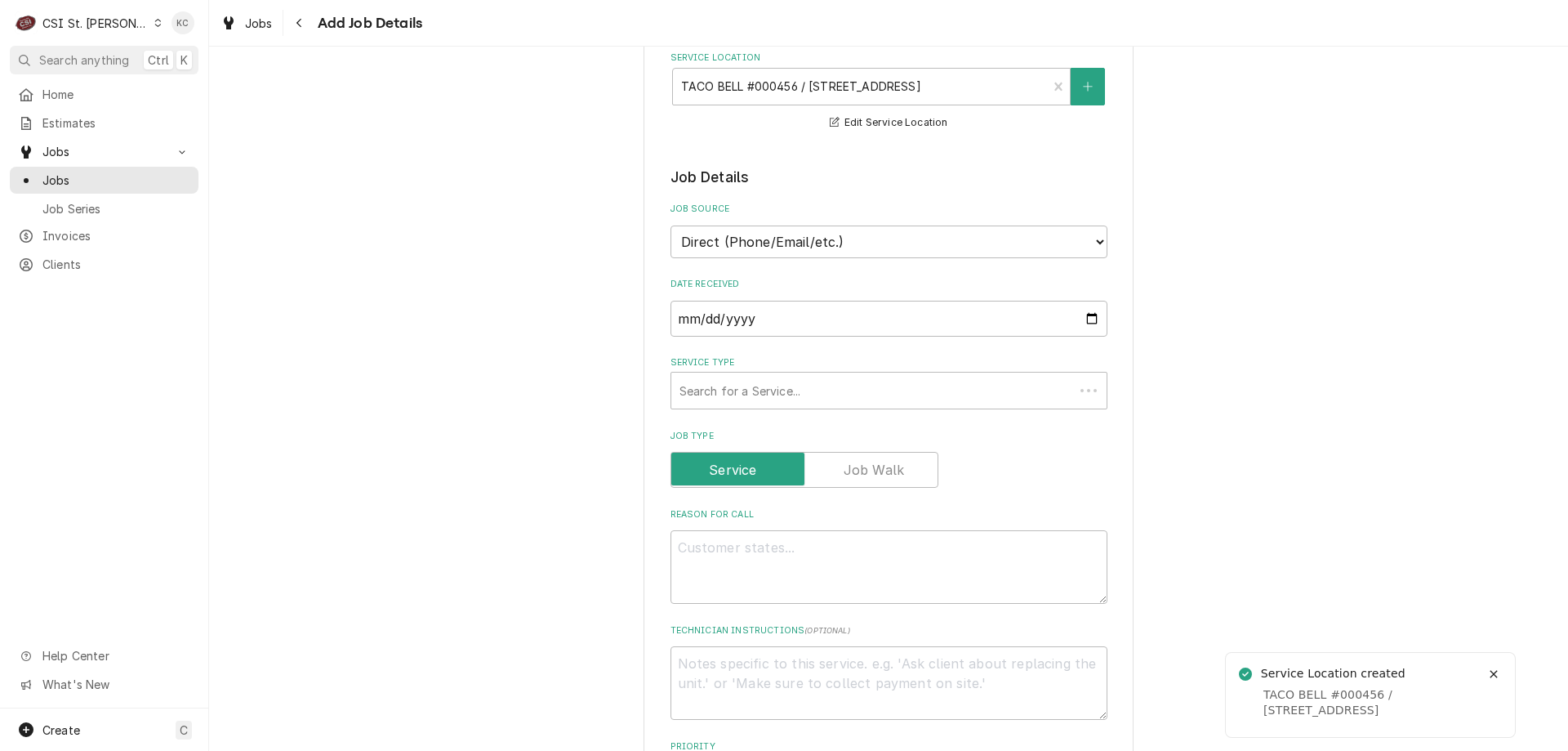
scroll to position [245, 0]
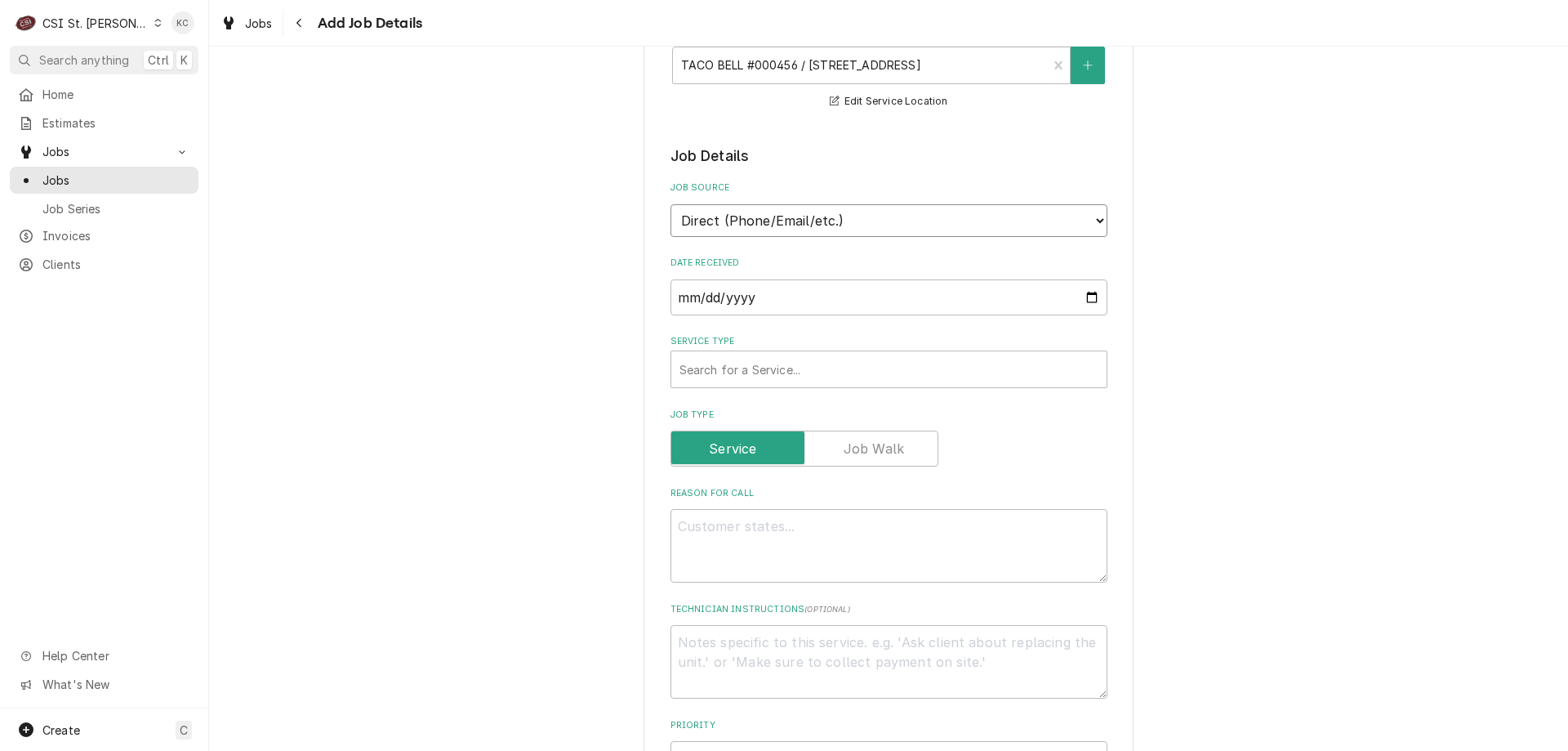
click at [836, 218] on select "Direct (Phone/Email/etc.) Service Channel Corrigo Ecotrak Other" at bounding box center [890, 220] width 437 height 33
select select "100"
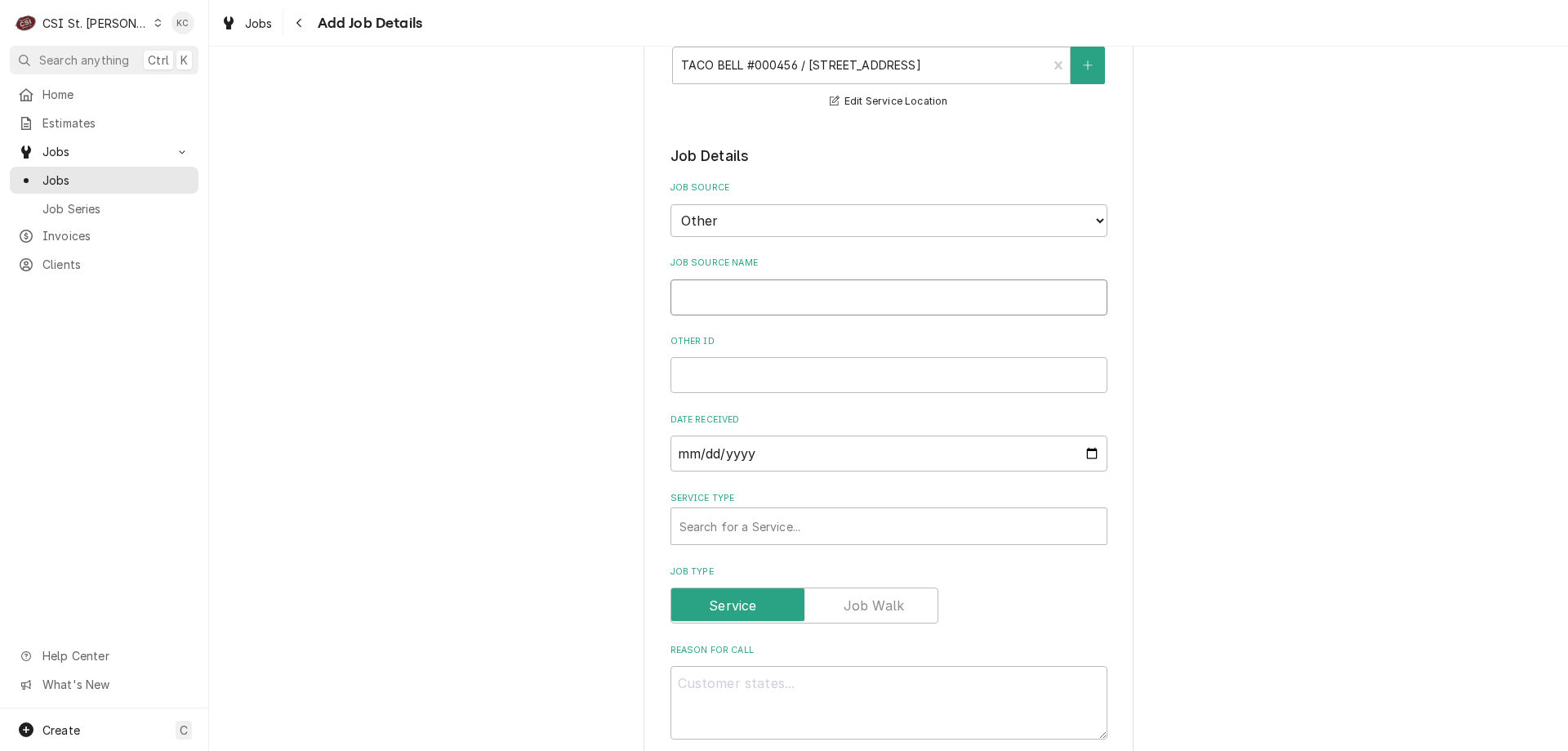
click at [739, 314] on input "Job Source Name" at bounding box center [890, 298] width 437 height 36
type textarea "x"
type input "N"
type textarea "x"
type input "No"
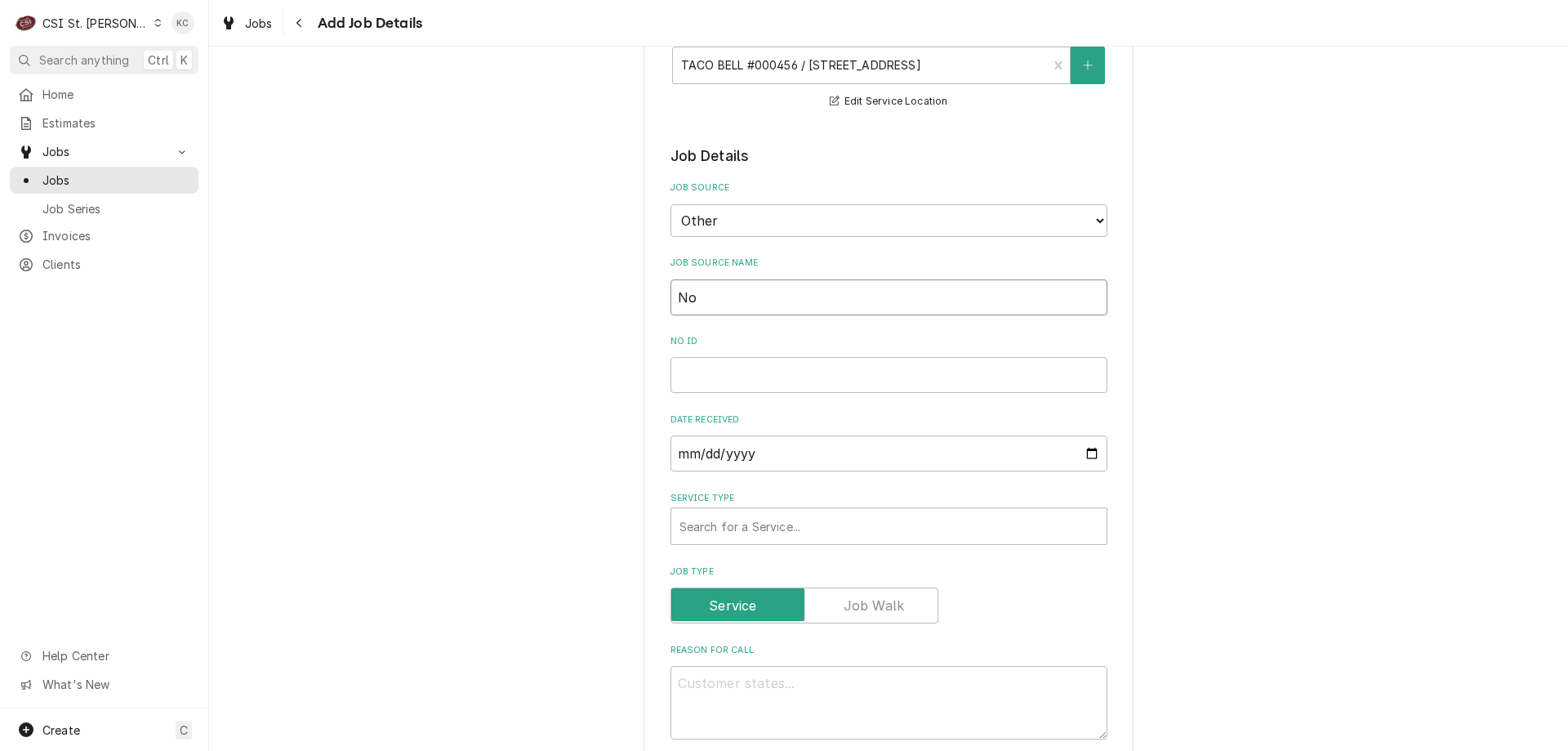
type textarea "x"
type input "Nor"
type textarea "x"
type input "Nore"
type textarea "x"
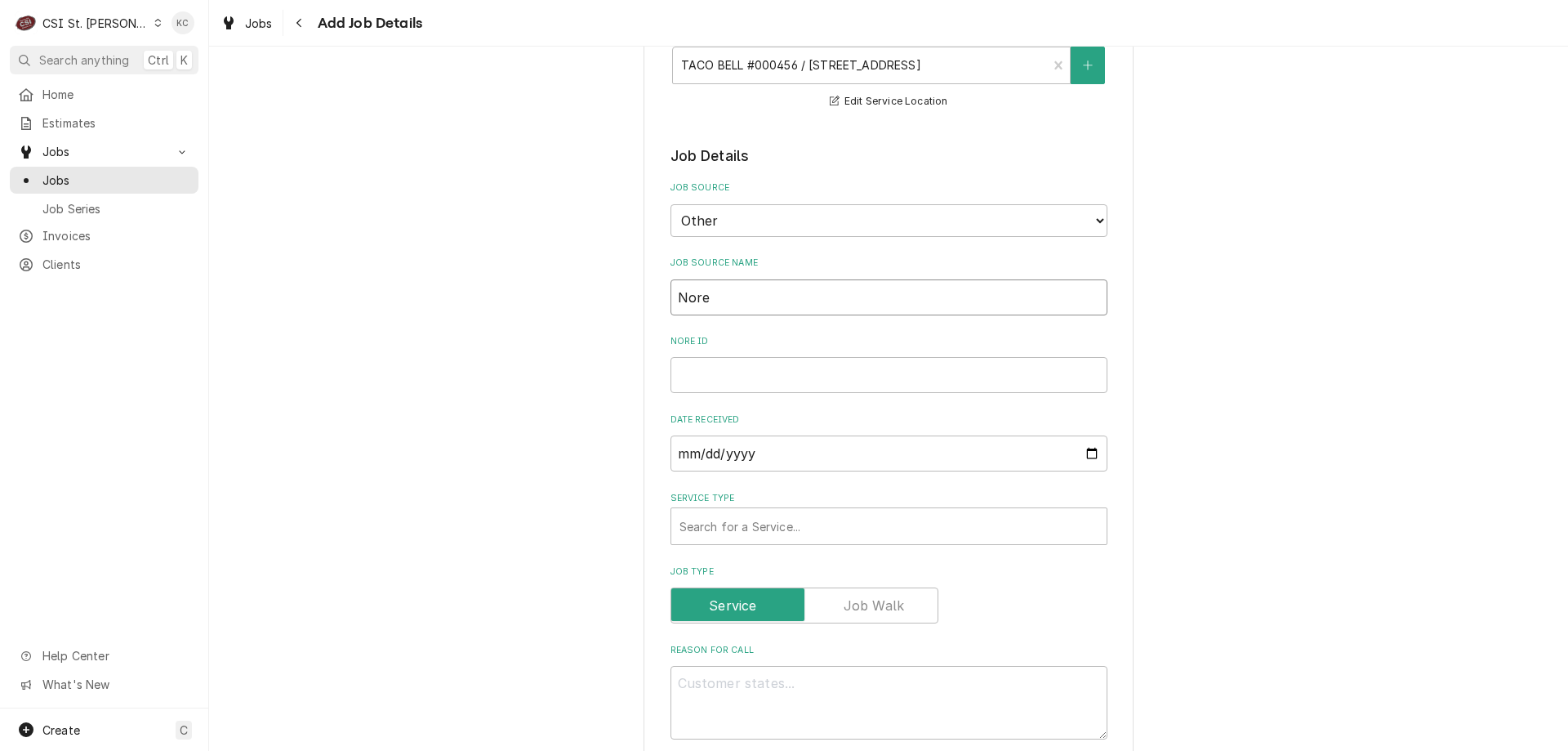
type input "Norep"
type textarea "x"
type input "Norepl"
type textarea "x"
type input "Noreply"
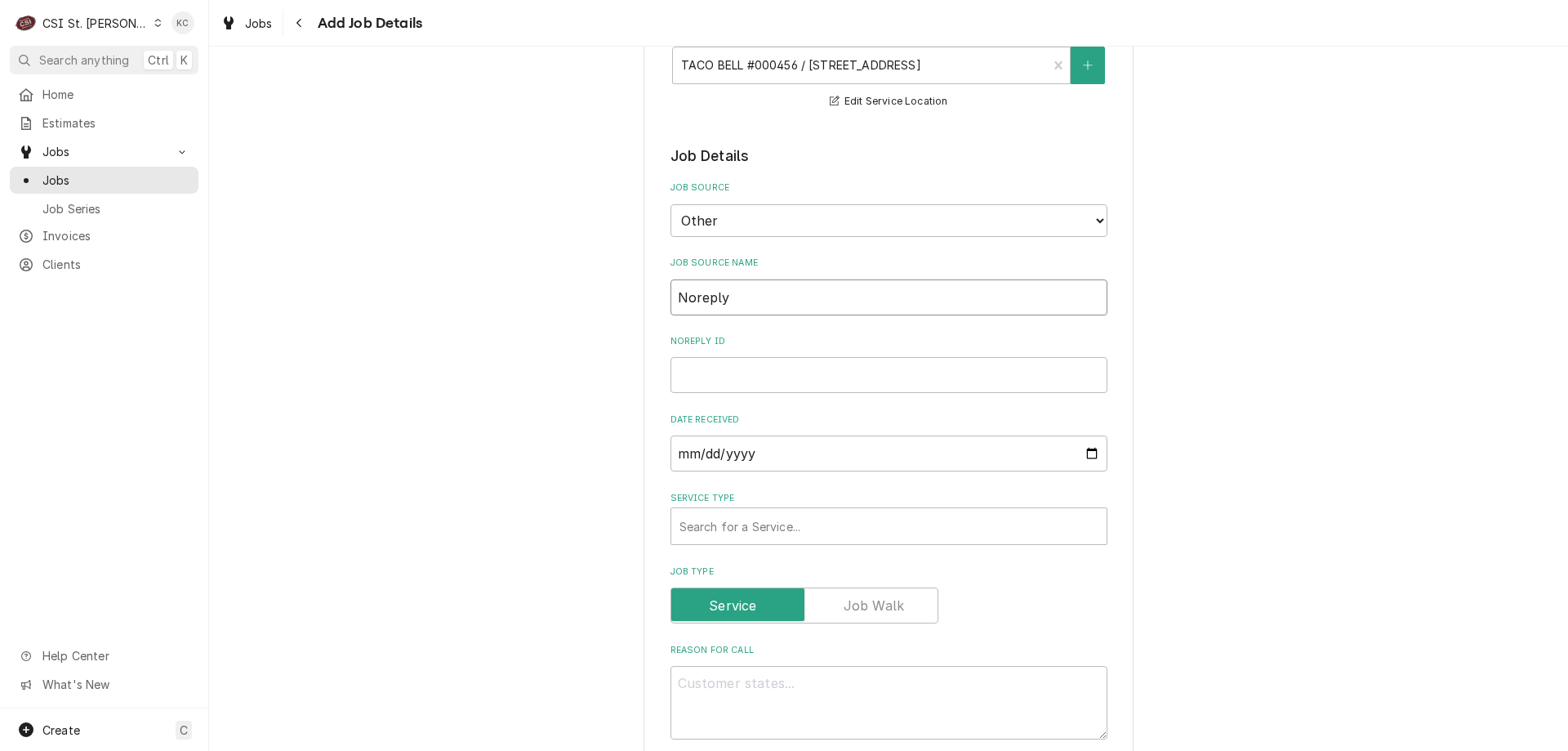
type textarea "x"
type input "Noreply@"
type textarea "x"
type input "Noreply@d"
type textarea "x"
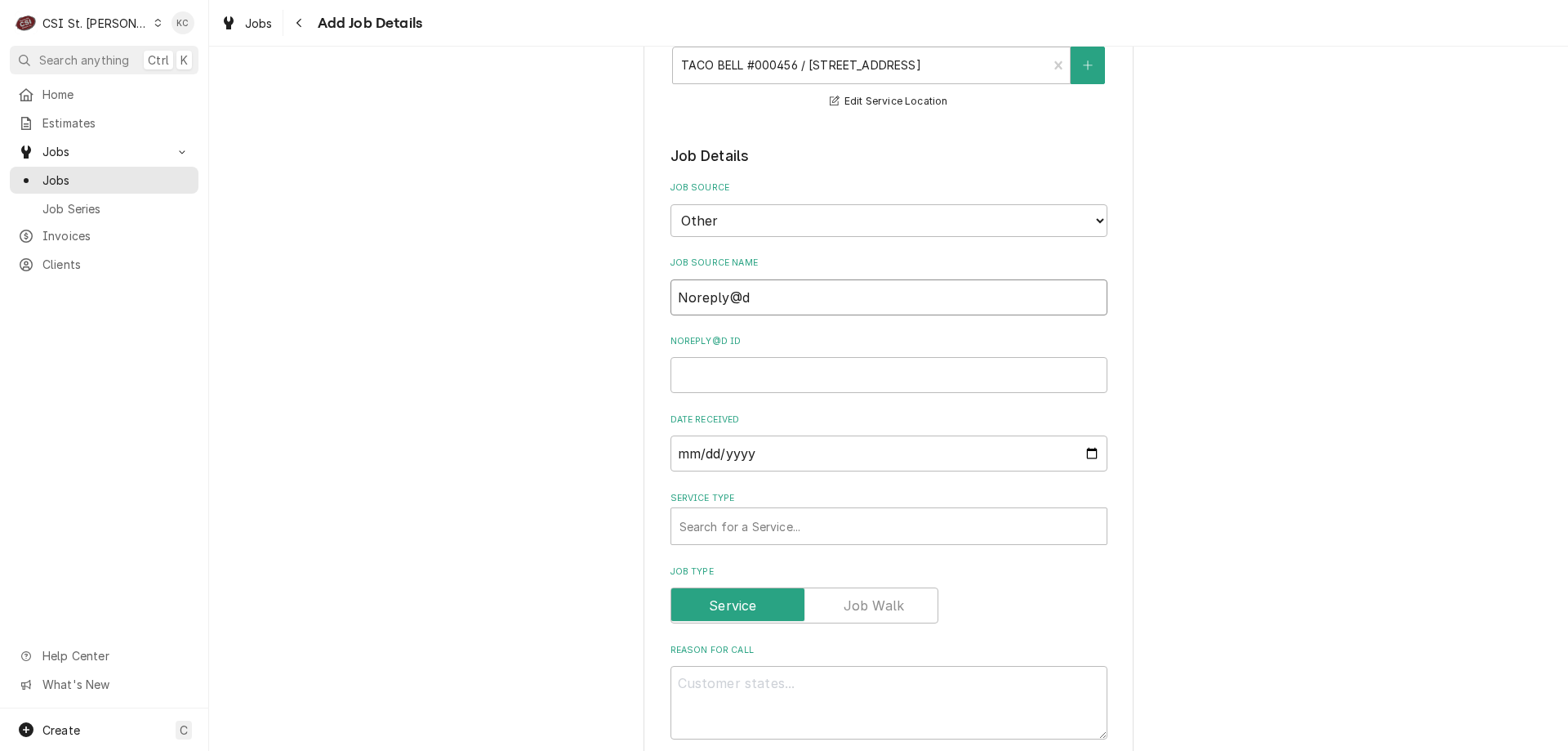
type input "Noreply@da"
type textarea "x"
type input "Noreply@dav"
type textarea "x"
type input "Noreply@davi"
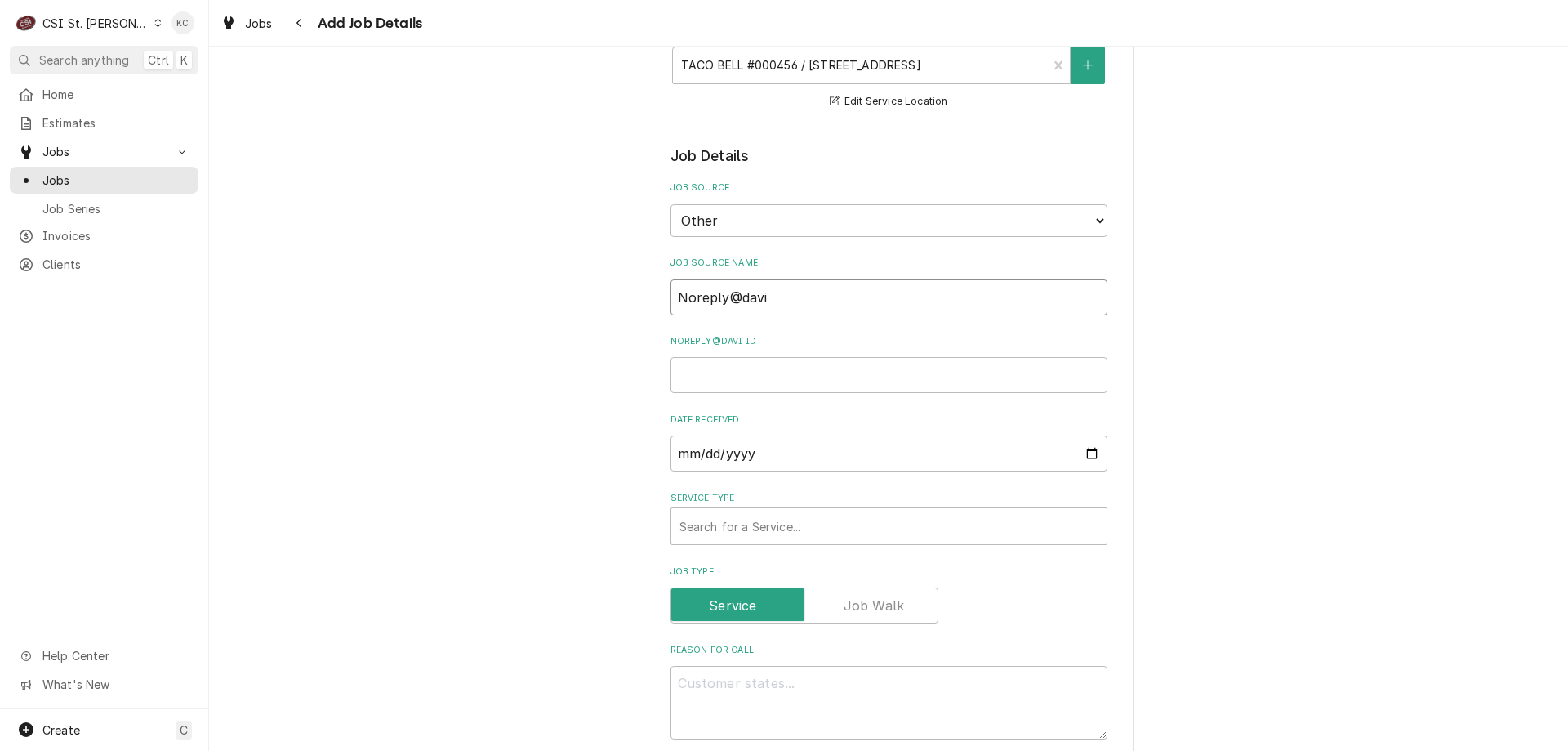
type textarea "x"
type input "Noreply@davis"
type textarea "x"
type input "Noreply@davise"
type textarea "x"
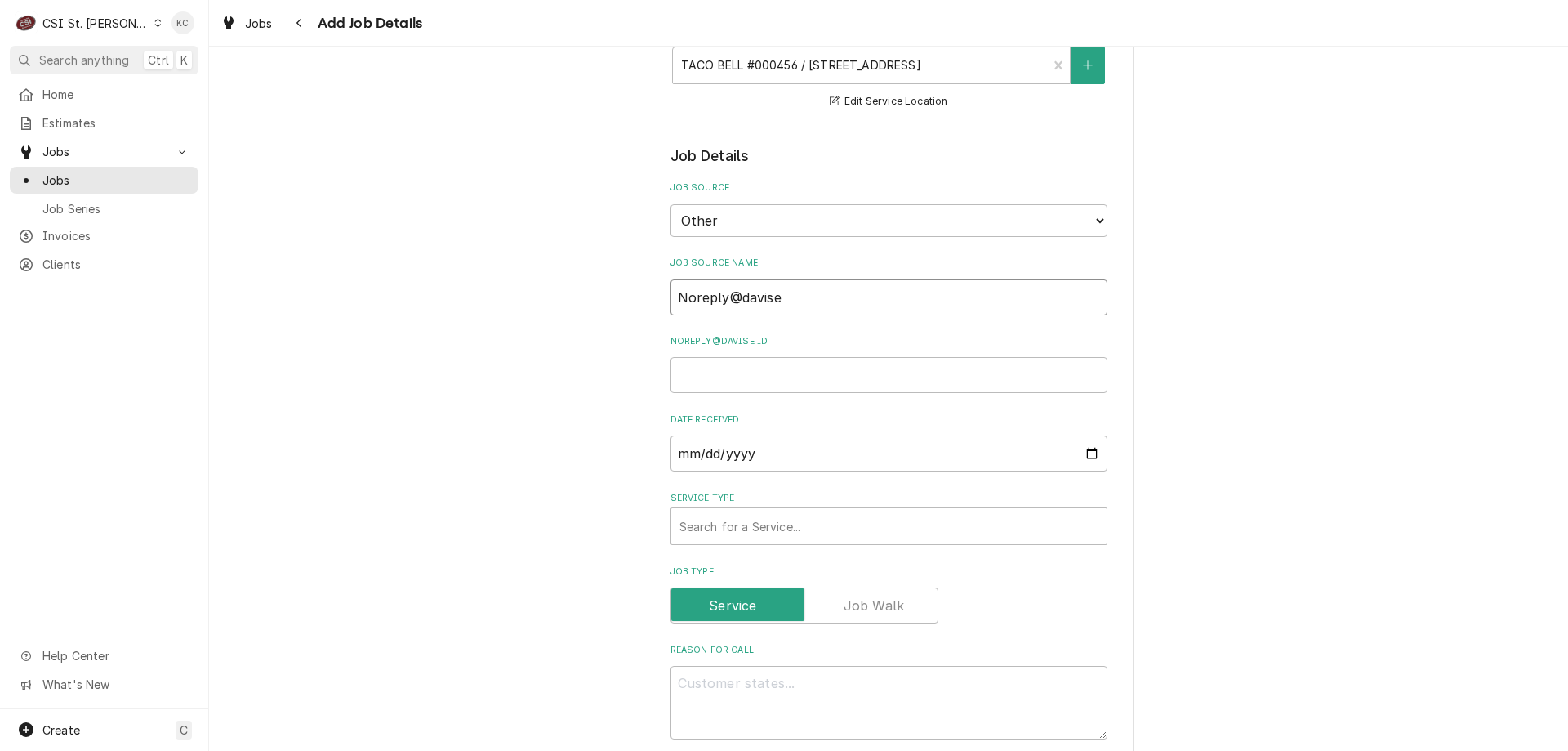
type input "Noreply@davis"
type textarea "x"
type input "Noreply@davisw"
type textarea "x"
type input "Noreply@daviswar"
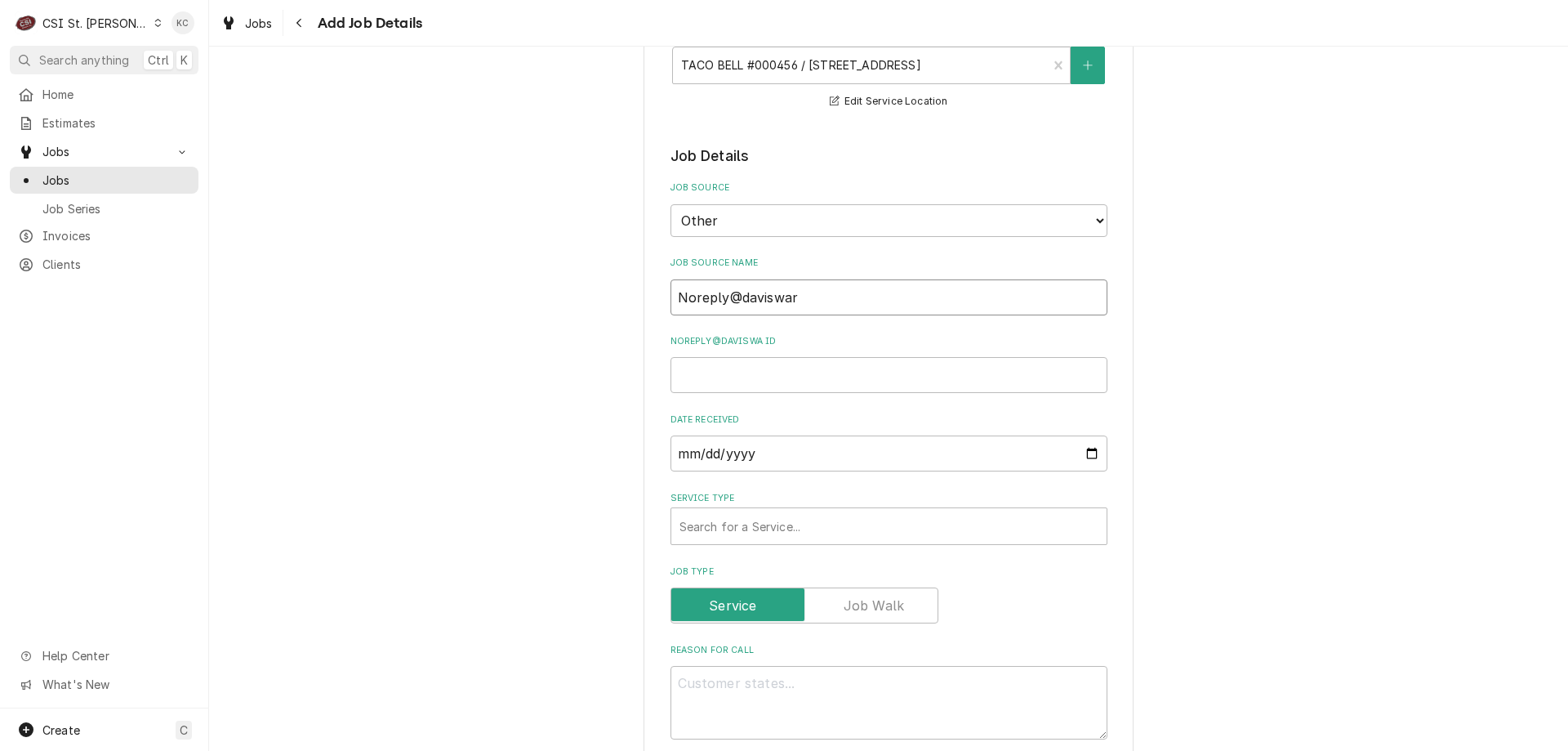
type textarea "x"
type input "Noreply@daviswart"
type textarea "x"
type input "Noreply@daviswar"
type textarea "x"
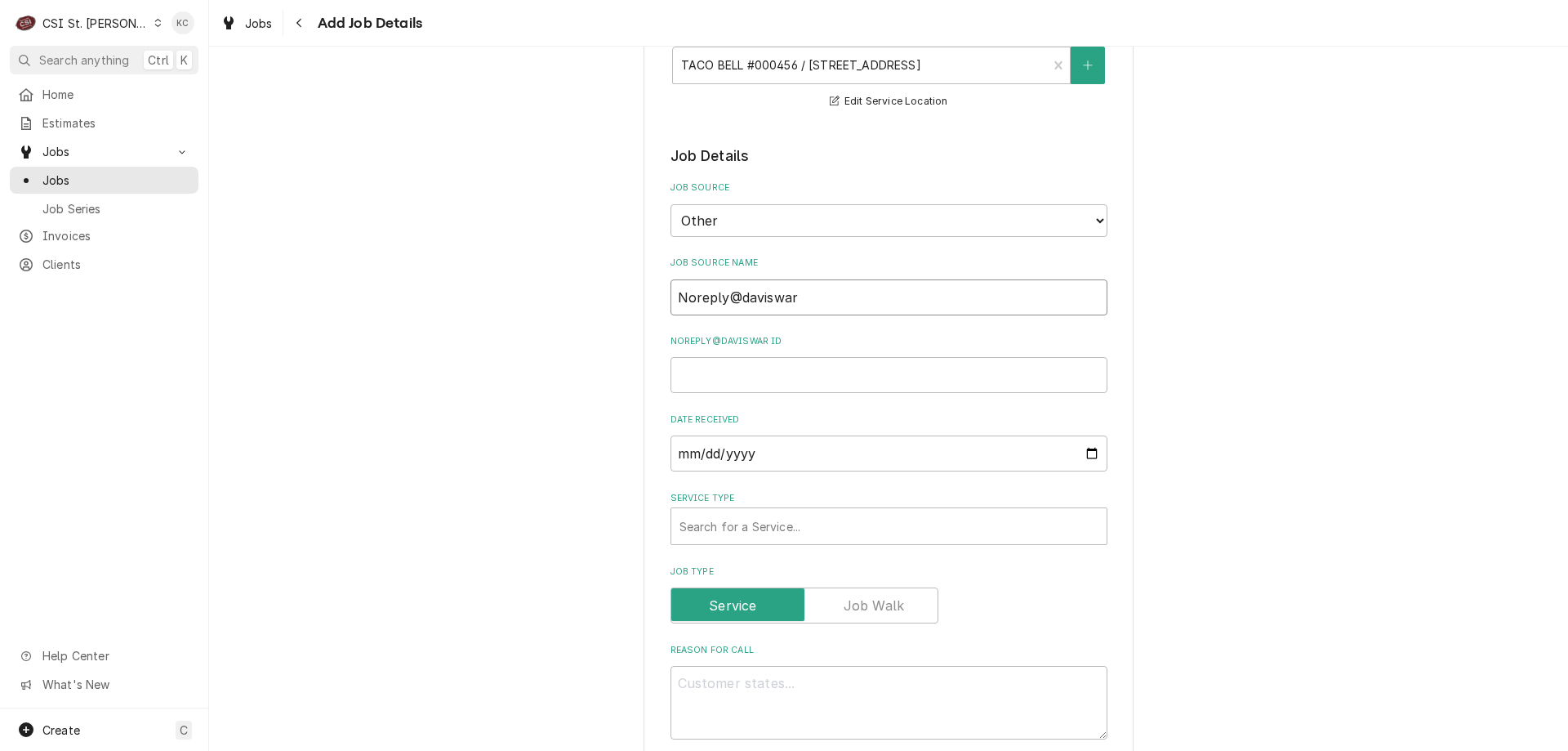
type input "Noreply@daviswarr"
type textarea "x"
type input "Noreply@daviswar"
type textarea "x"
type input "Noreply@davisware"
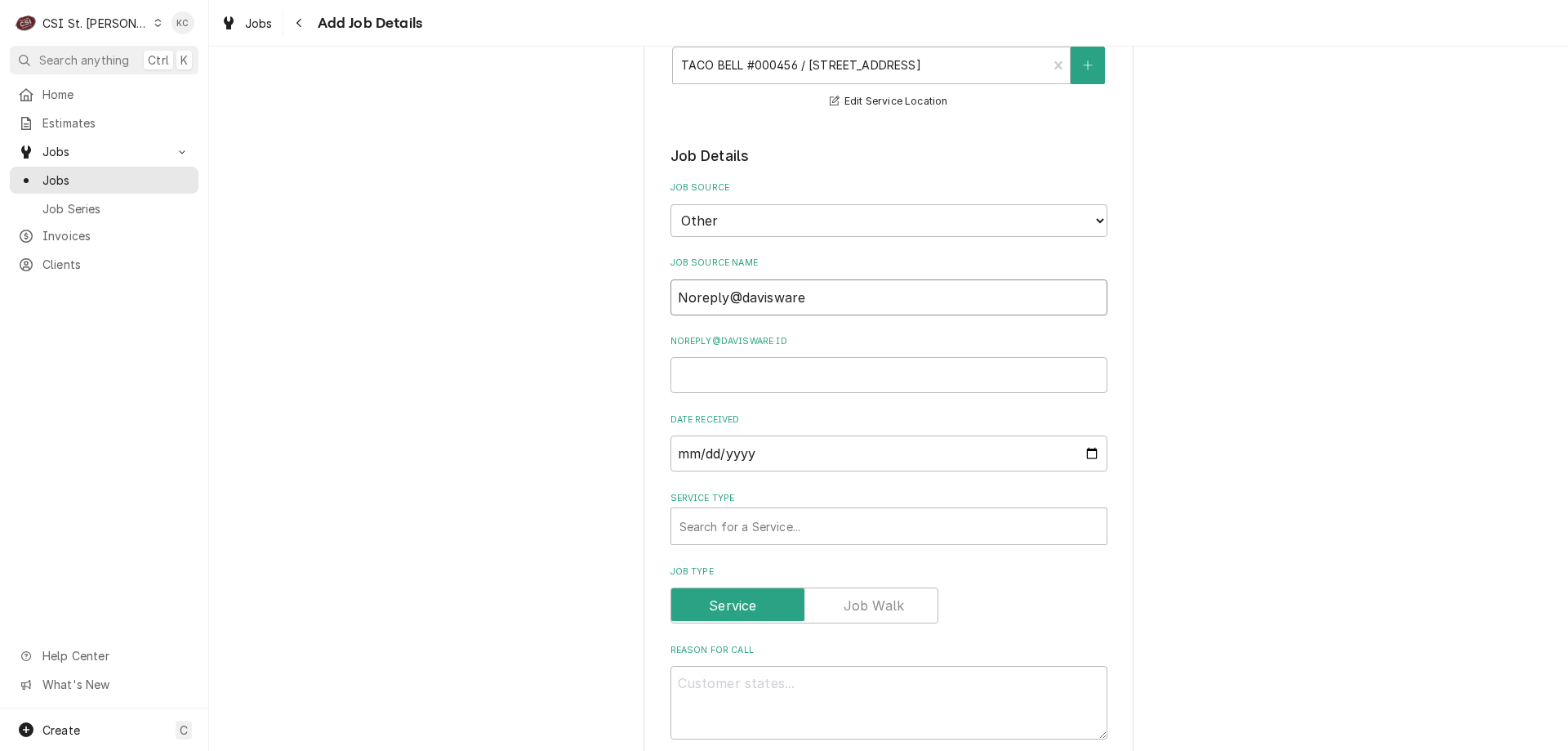
type textarea "x"
type input "Noreply@davisware"
type textarea "x"
type input "Noreply@davisware em"
type textarea "x"
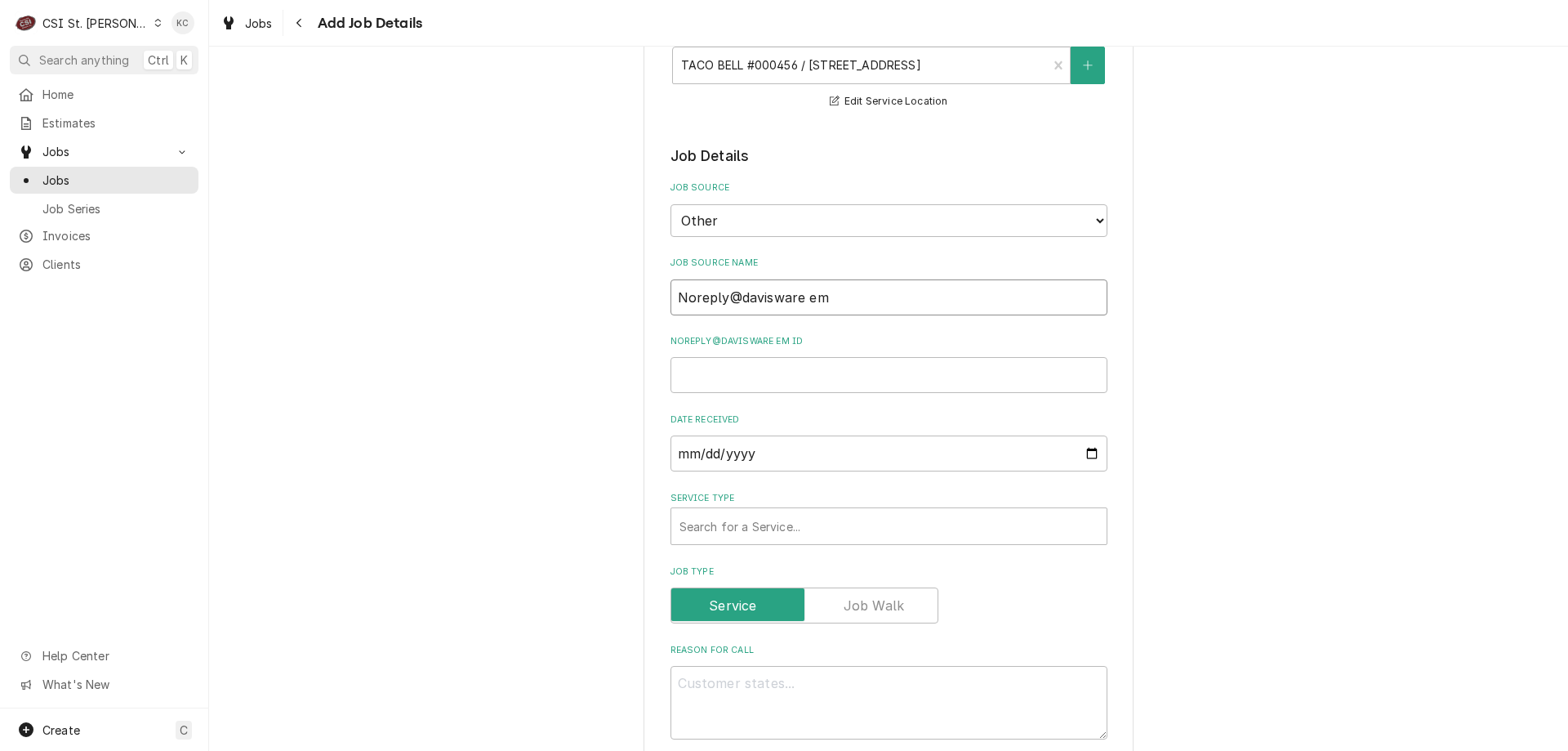
type input "Noreply@davisware ema"
type textarea "x"
type input "Noreply@davisware emai"
type textarea "x"
type input "Noreply@davisware emai"
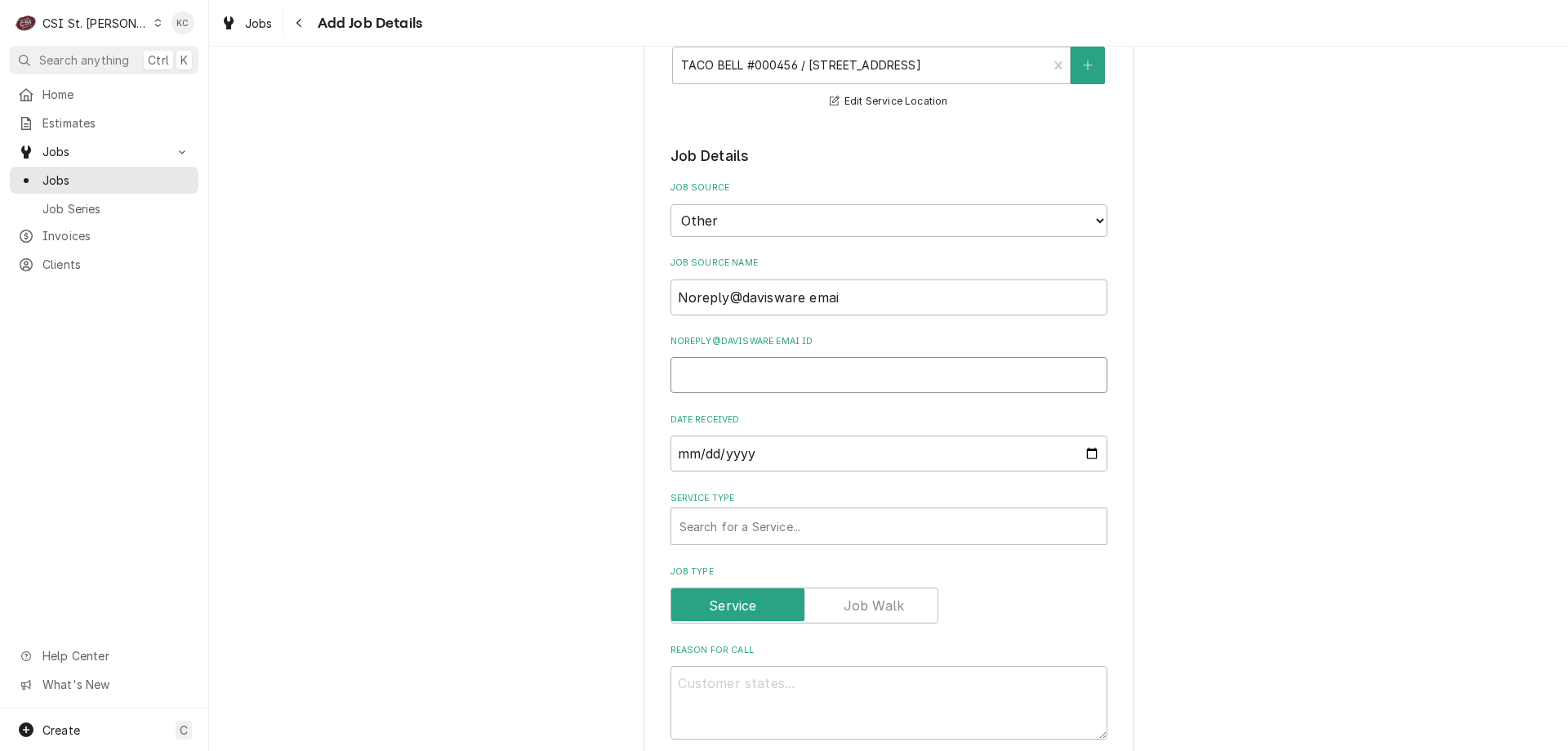
type textarea "x"
type input "l"
type textarea "x"
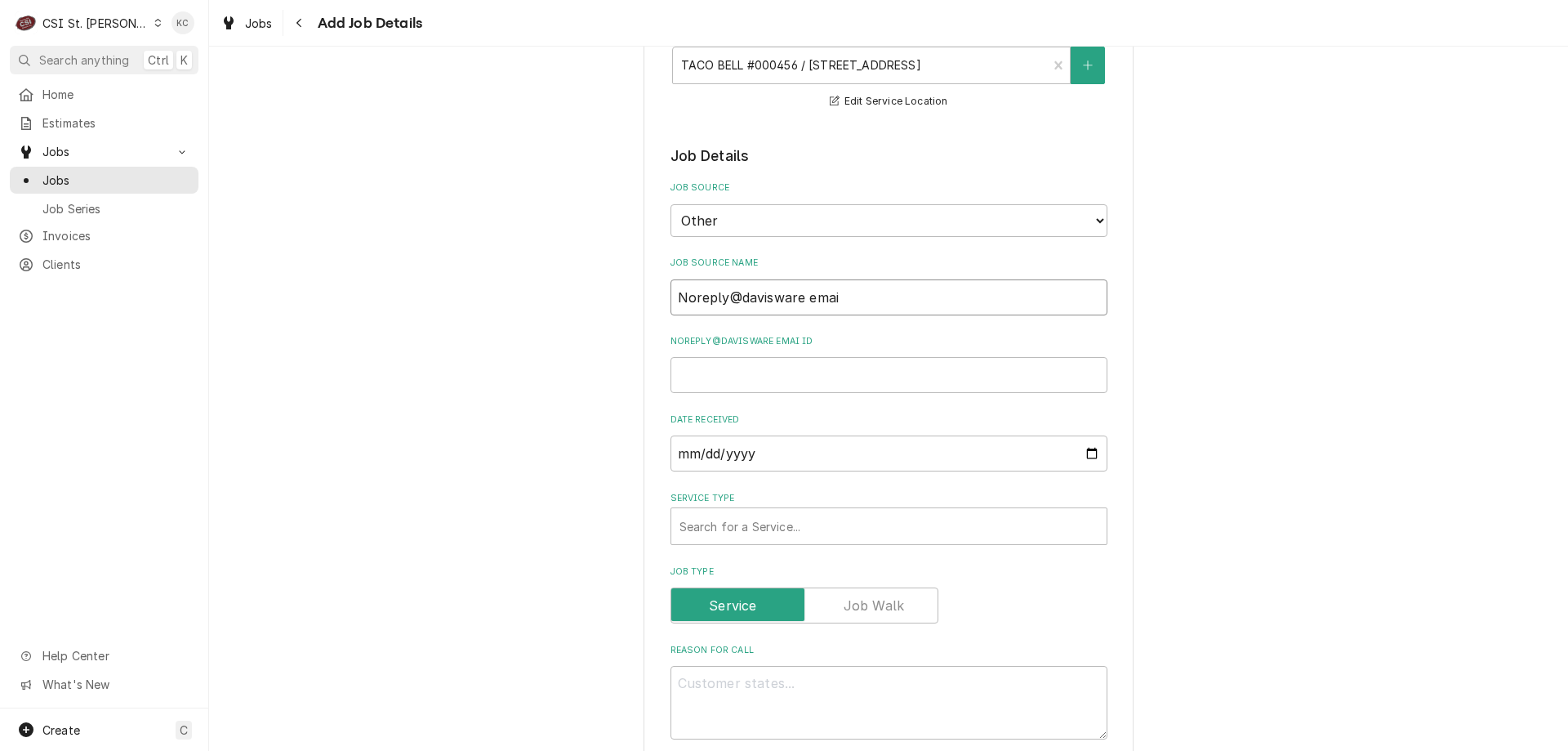
type input "Noreply@davisware emai l"
type textarea "x"
type input "Noreply@davisware emai"
type textarea "x"
type input "Noreply@davisware emai"
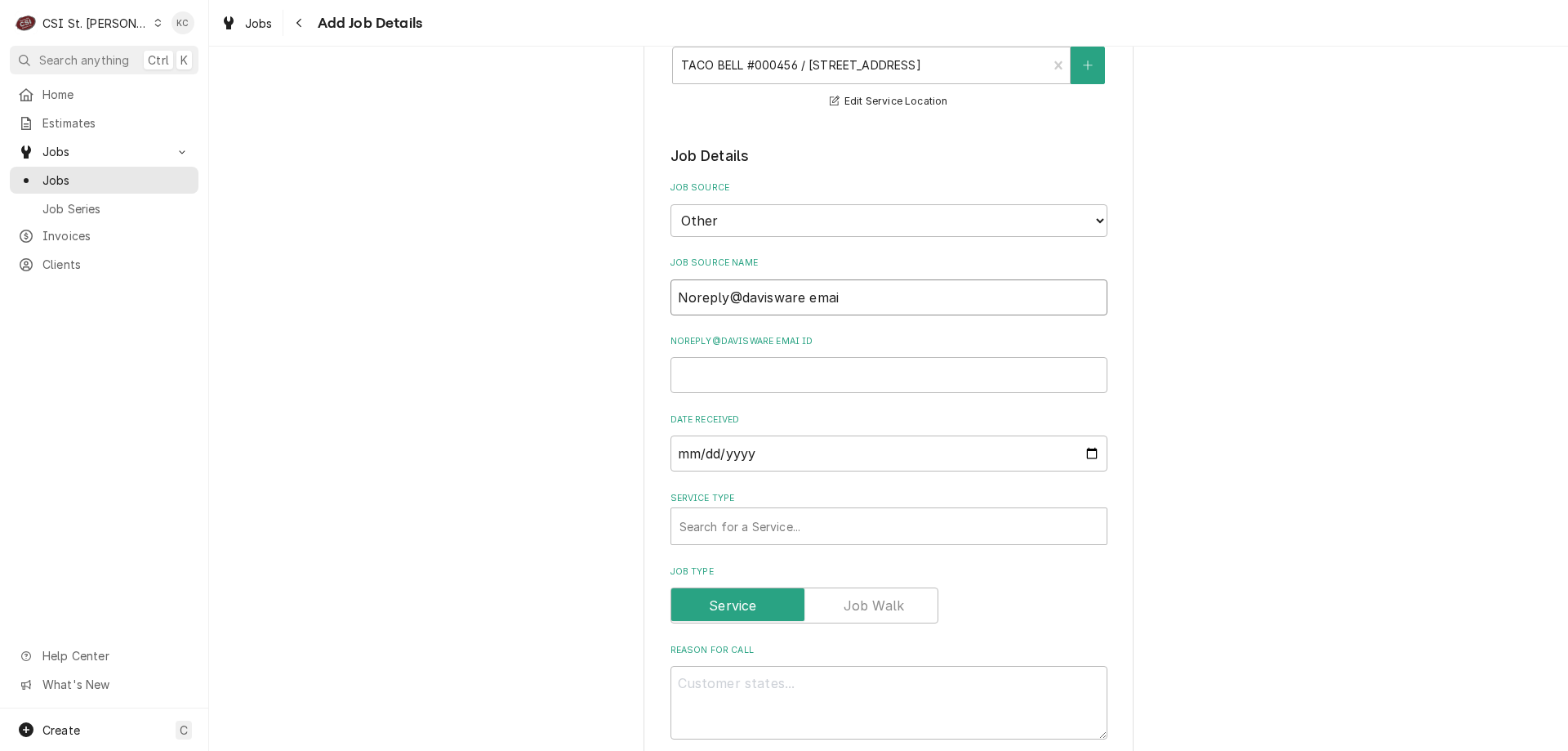
type textarea "x"
type input "Noreply@davisware email"
paste input "EPR35901"
type textarea "x"
type input "EPR35901"
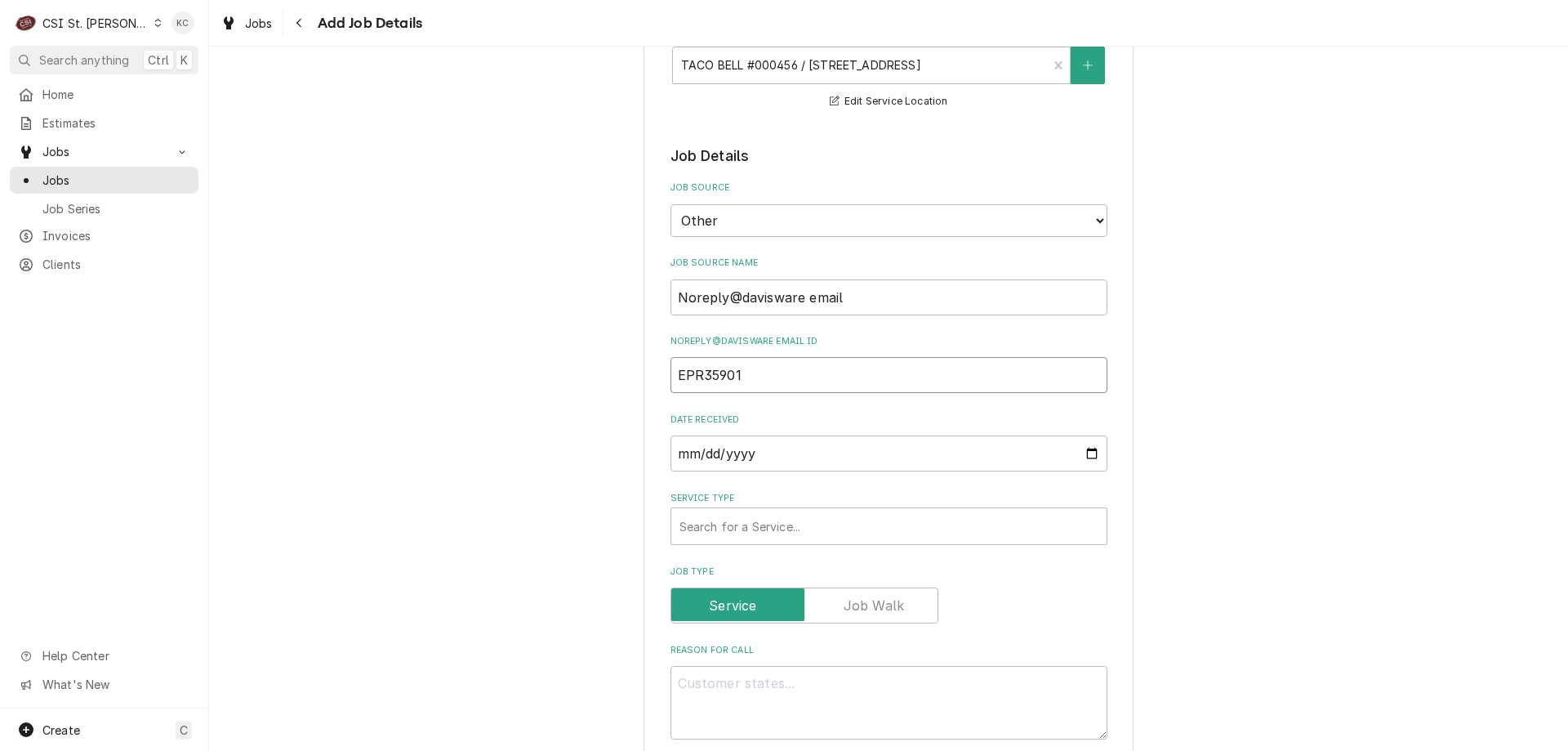
type textarea "x"
type input "EPR35901"
click at [738, 515] on div "Service Type" at bounding box center [890, 525] width 419 height 29
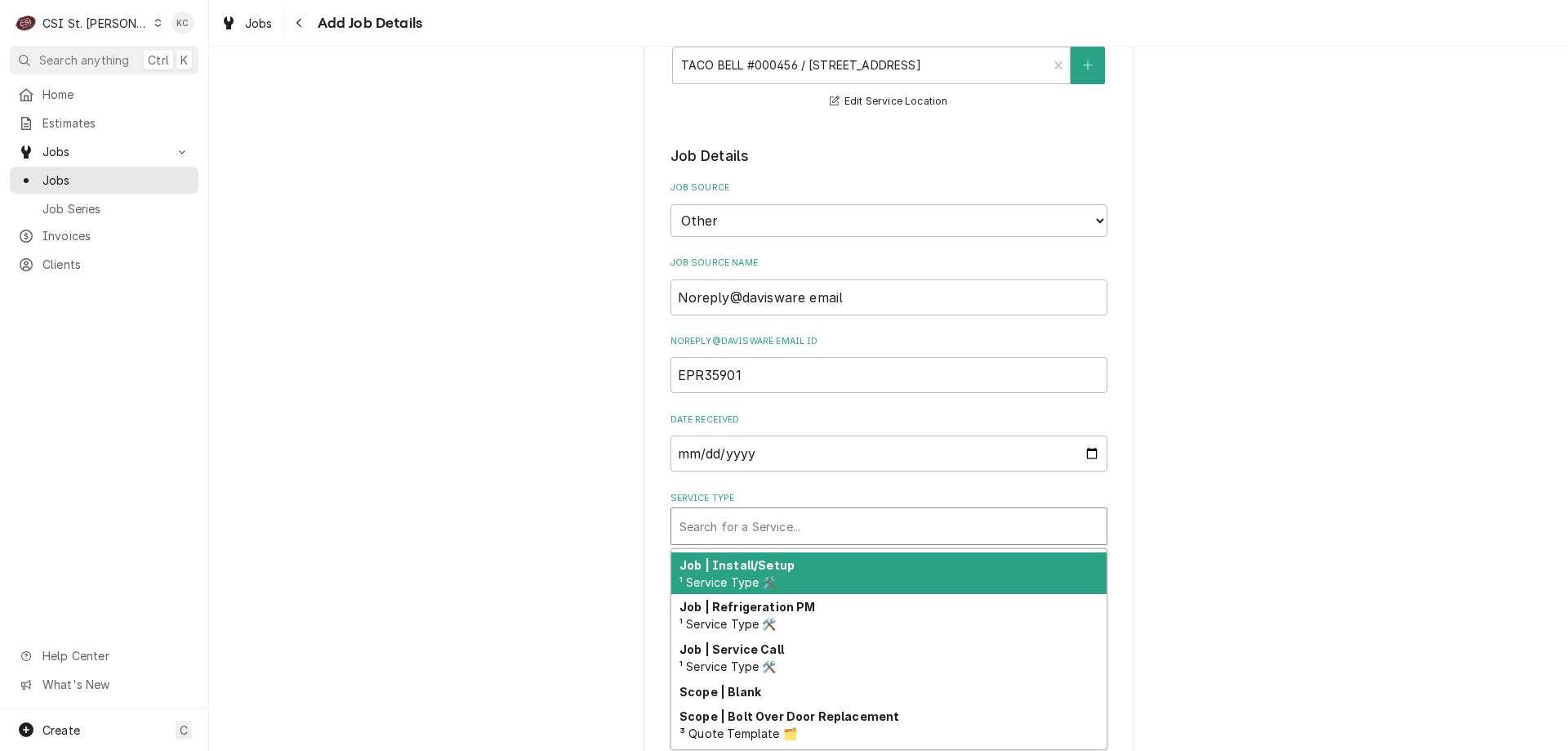
scroll to position [963, 0]
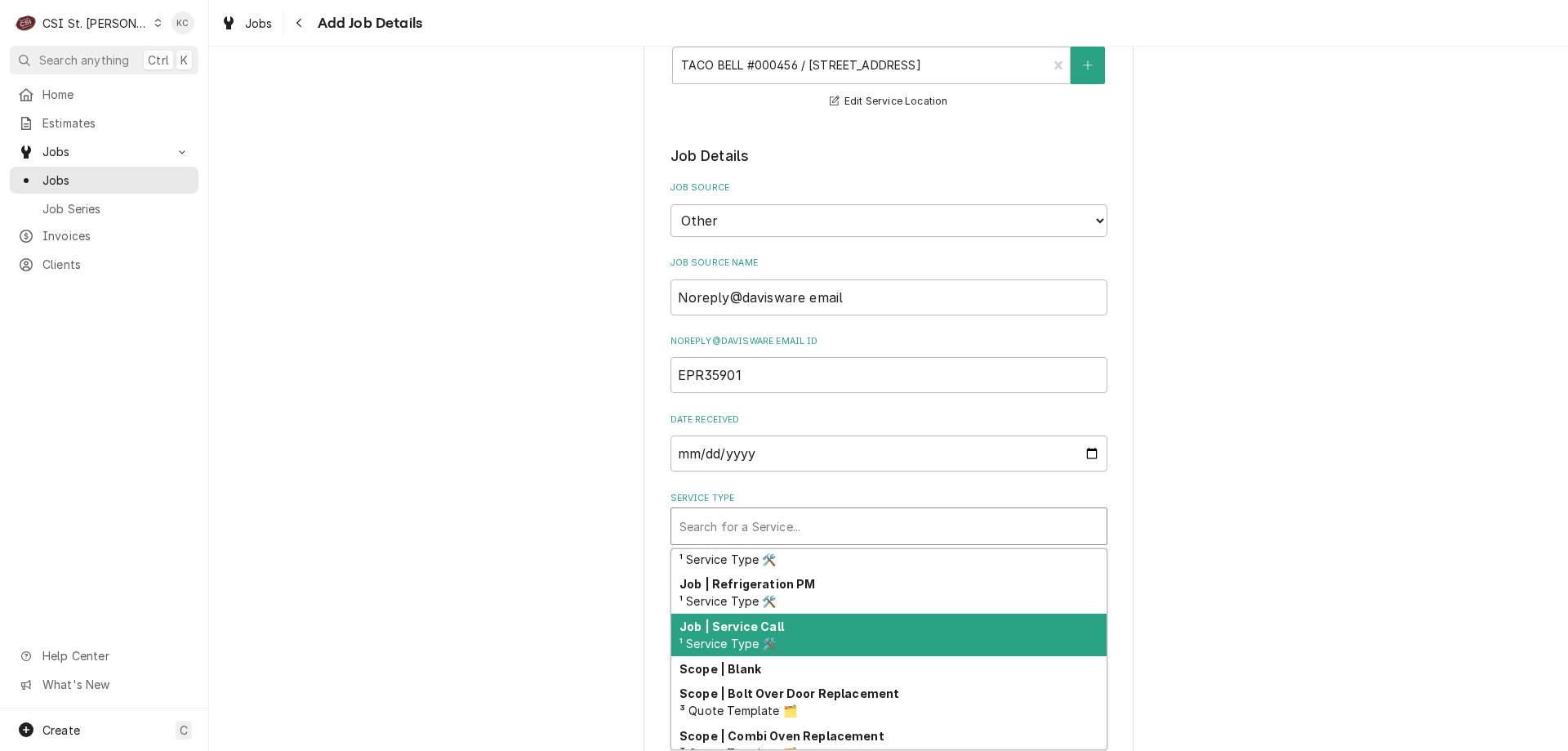
click at [790, 628] on div "Job | Service Call ¹ Service Type 🛠️" at bounding box center [889, 634] width 435 height 43
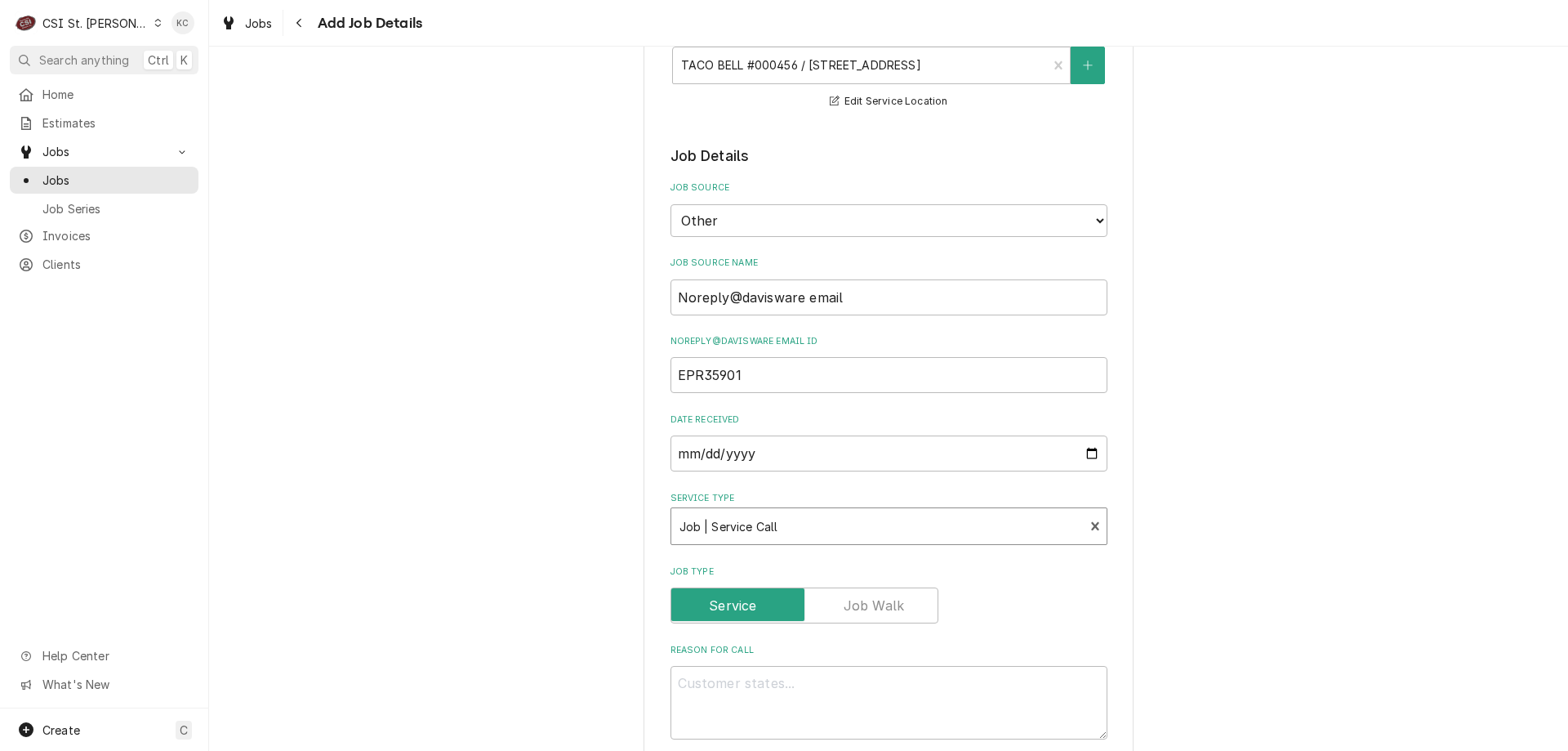
click at [1200, 442] on div "Please provide the following information to create a job: Client Details Client…" at bounding box center [888, 738] width 1359 height 1840
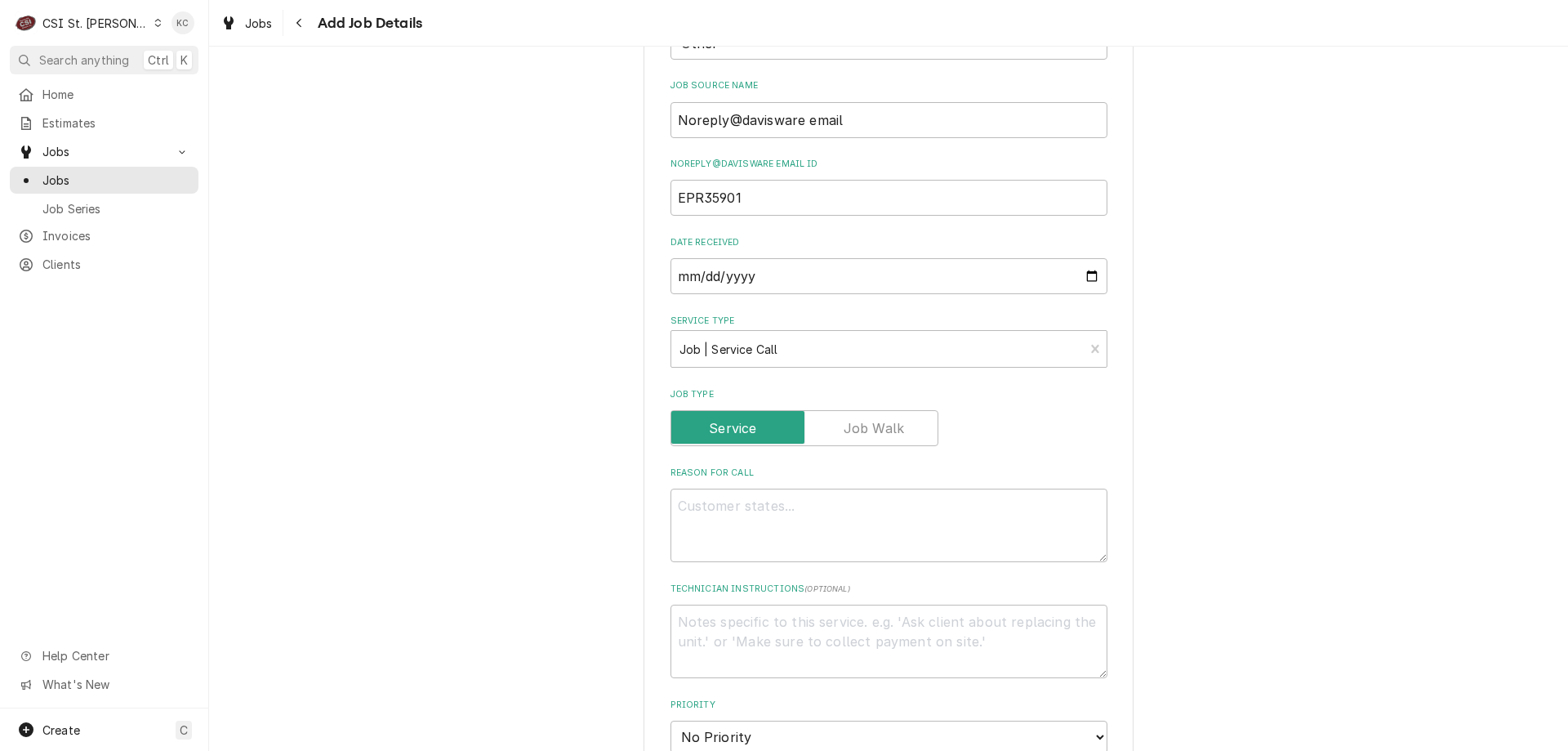
scroll to position [327, 0]
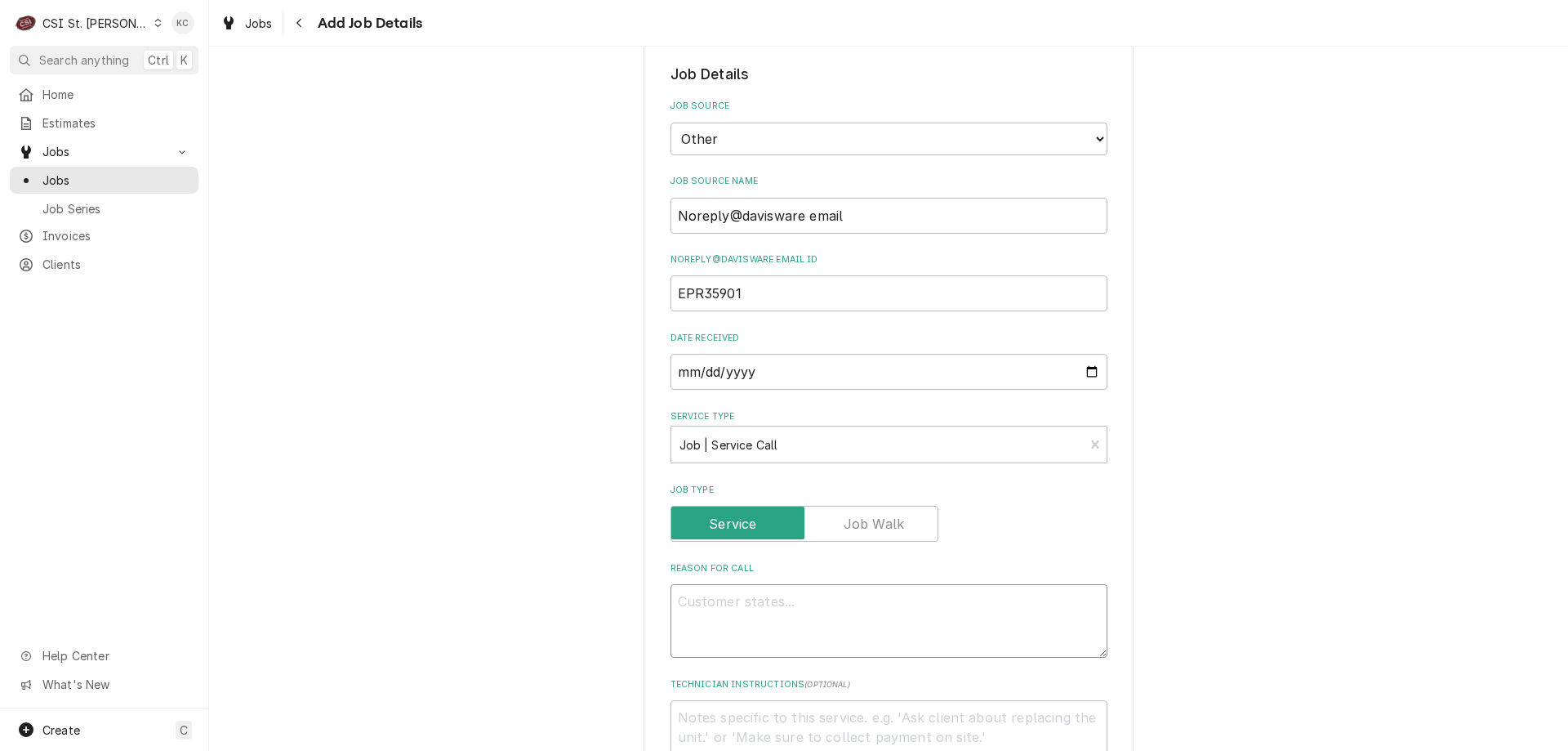
click at [850, 619] on textarea "Reason For Call" at bounding box center [890, 621] width 437 height 74
click at [712, 599] on textarea "Reason For Call" at bounding box center [890, 621] width 437 height 74
paste textarea "The site is reporting that this unit is having issues"
type textarea "x"
type textarea "The site is reporting that this unit is having issues"
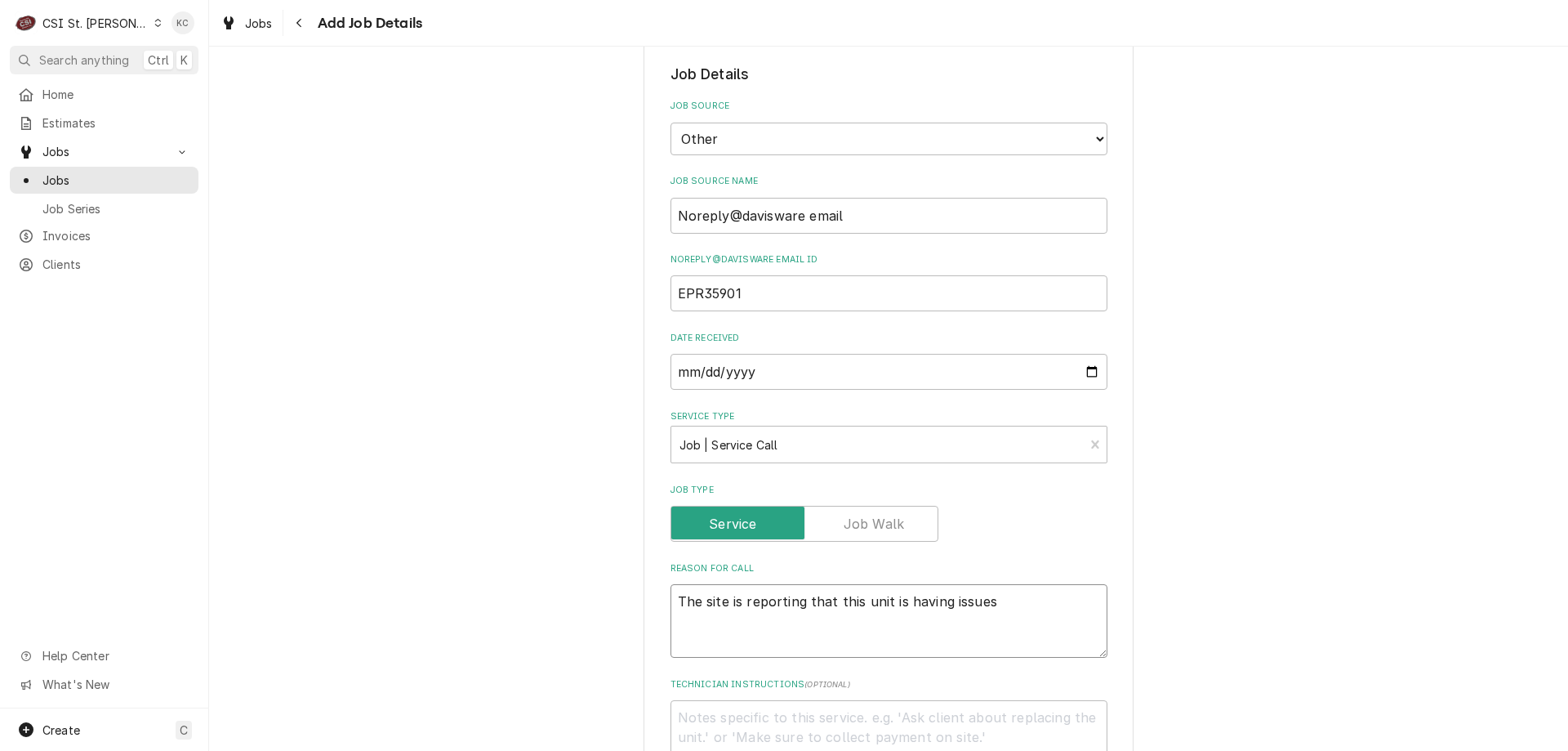
type textarea "x"
type textarea "The site is reporting that this unit is having issues"
click at [739, 726] on textarea "Technician Instructions ( optional )" at bounding box center [890, 737] width 437 height 74
click at [738, 728] on textarea "Technician Instructions ( optional )" at bounding box center [890, 737] width 437 height 74
paste textarea "Ryan Denbigh 573-823-0514"
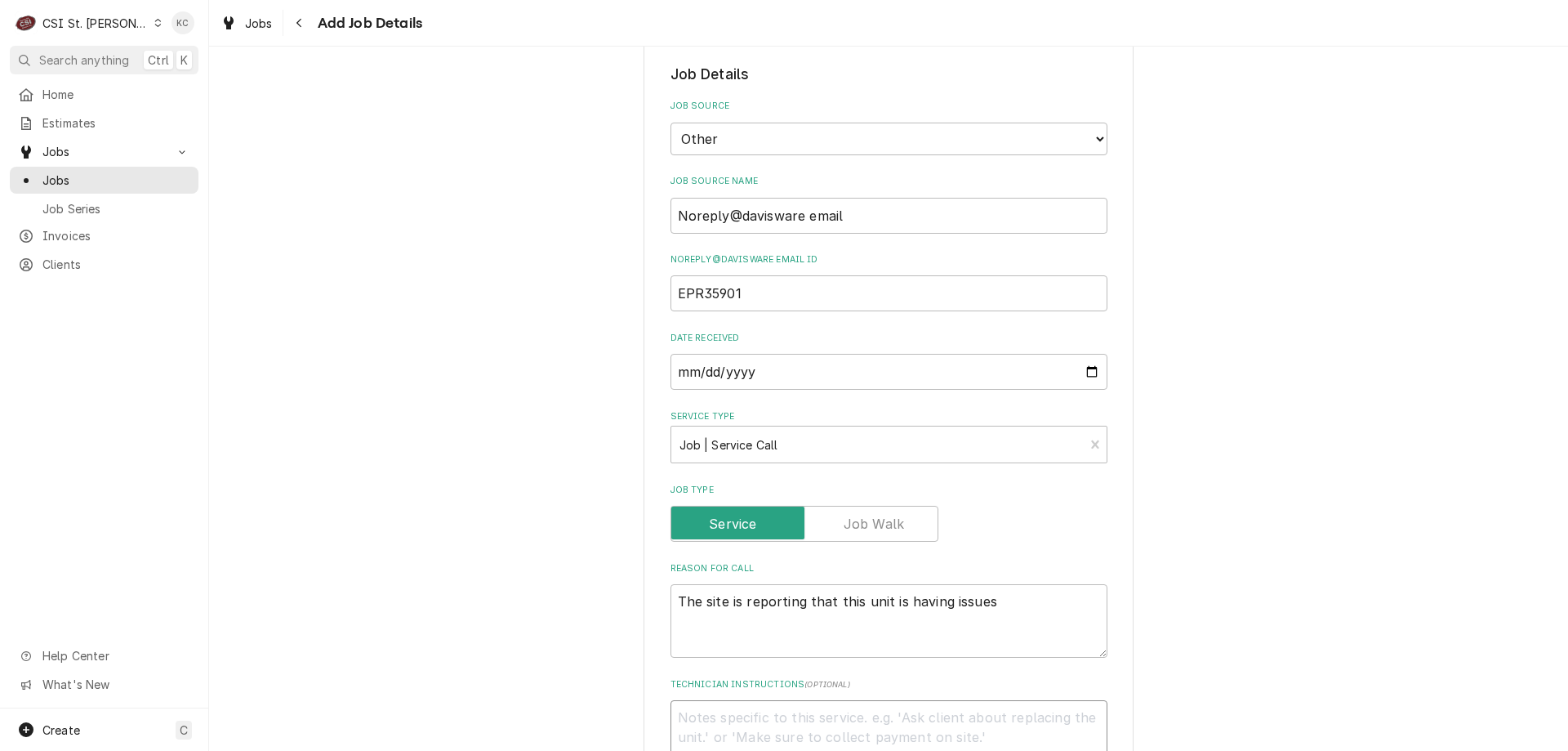
type textarea "x"
type textarea "Ryan Denbigh 573-823-0514"
click at [671, 736] on textarea "Ryan Denbigh 573-823-0514" at bounding box center [890, 737] width 437 height 74
type textarea "x"
type textarea "Ryan Denbigh 573-823-0514"
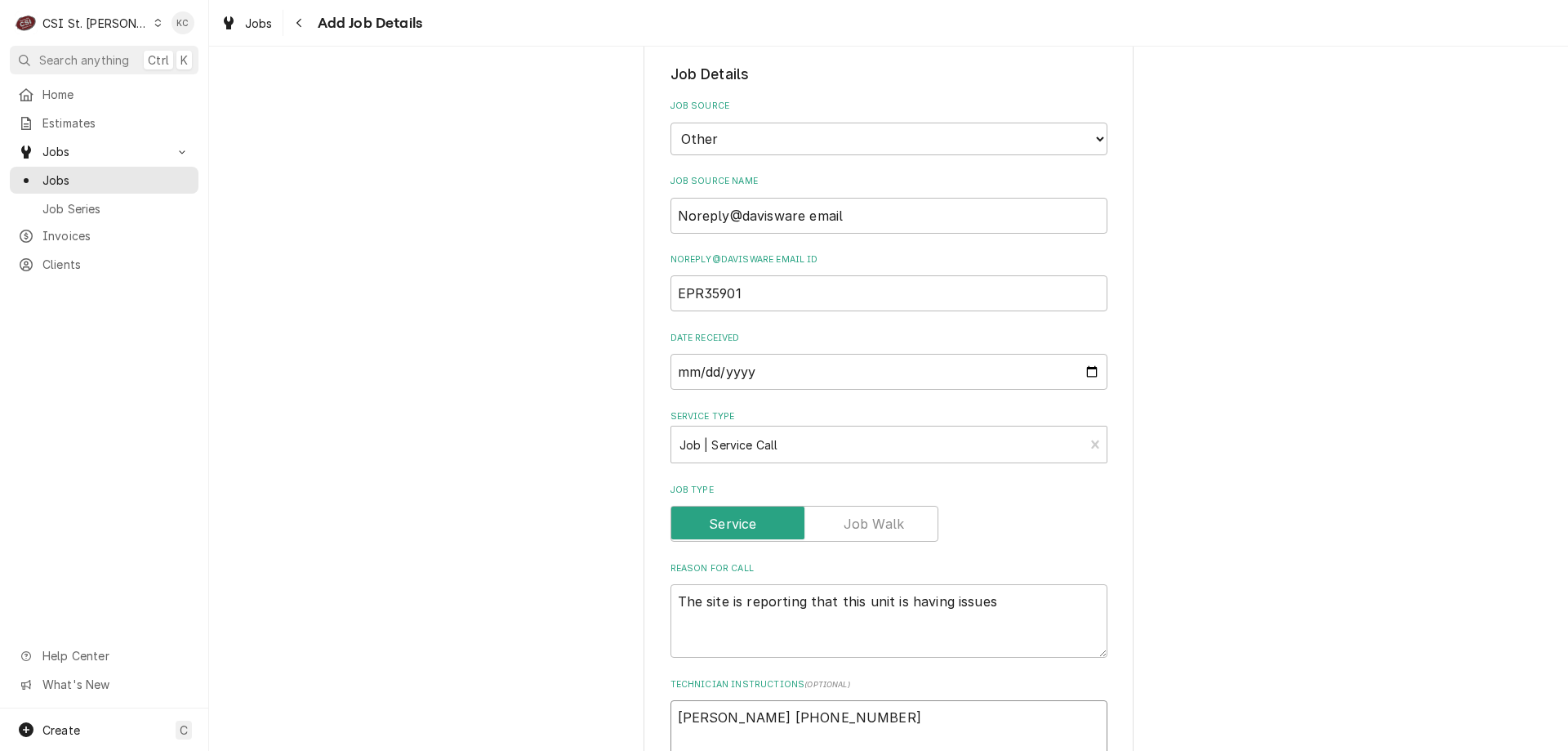
click at [673, 720] on textarea "Ryan Denbigh 573-823-0514" at bounding box center [890, 737] width 437 height 74
type textarea "x"
type textarea "Ryan Denbigh 573-823-0514"
type textarea "x"
type textarea "Ryan Denbigh 573-823-0514"
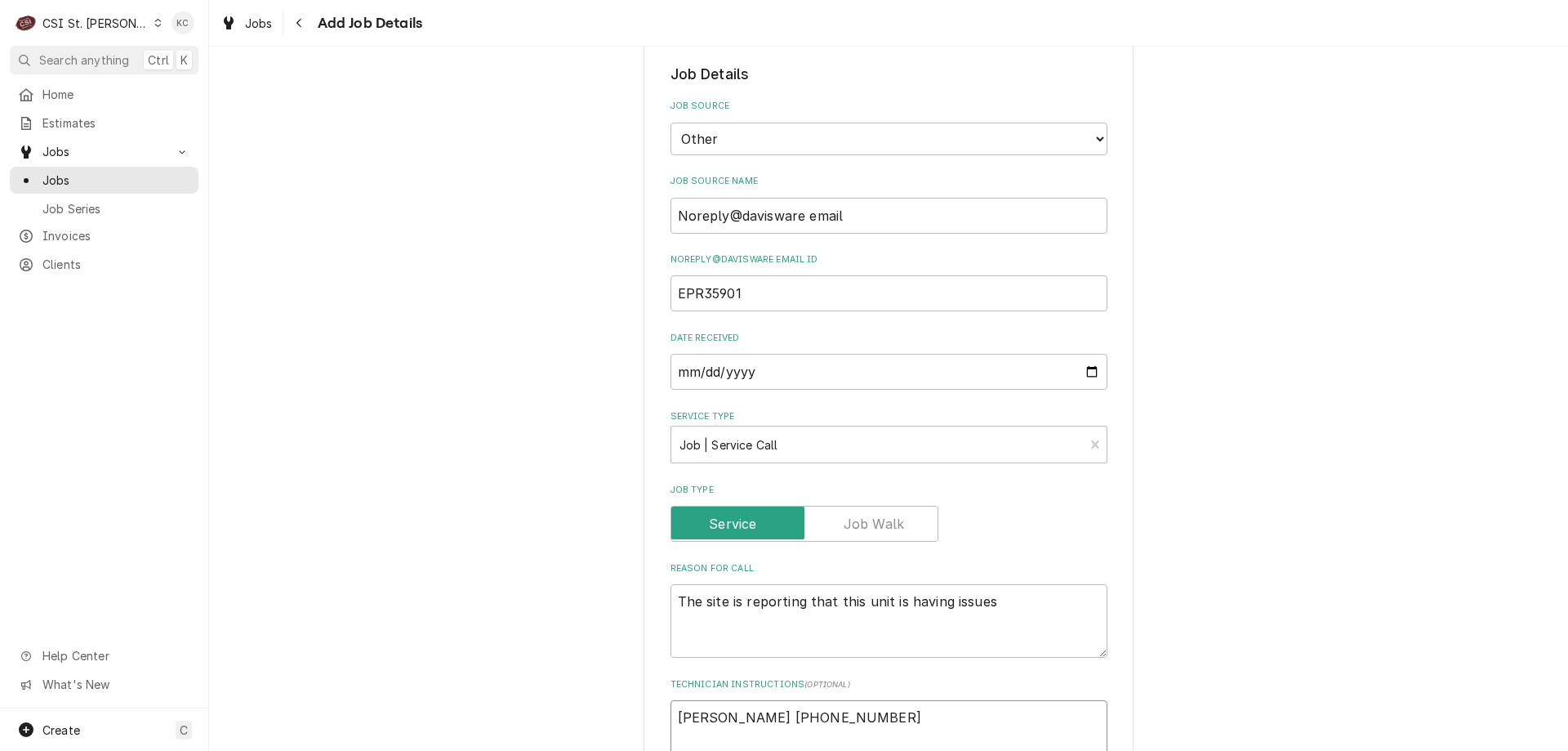
scroll to position [342, 0]
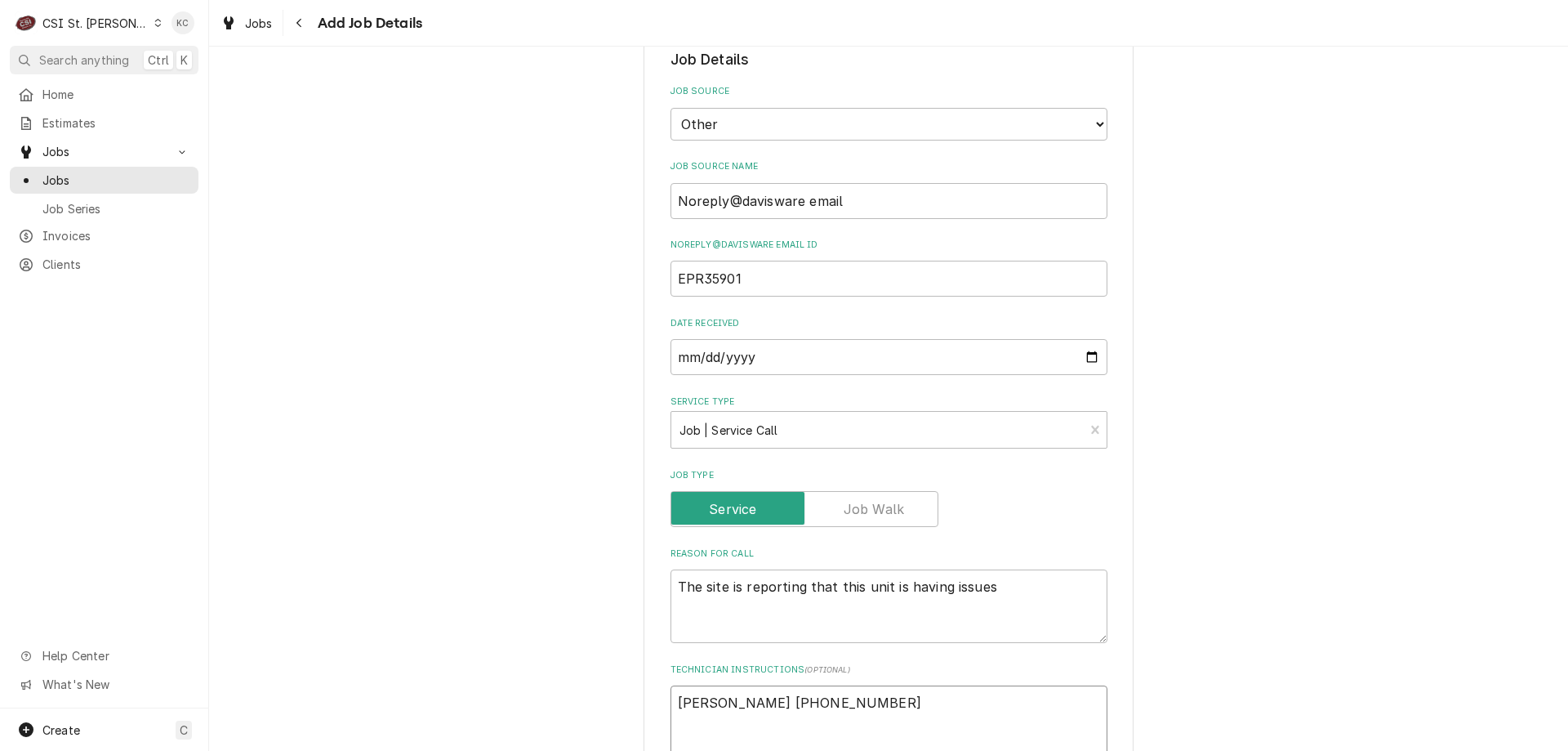
type textarea "x"
type textarea "Ryan Denbigh 573-823-0514"
click at [765, 698] on textarea "Ryan Denbigh 573-823-0514" at bounding box center [890, 722] width 437 height 74
type textarea "x"
type textarea "E Ryan Denbigh 573-823-0514"
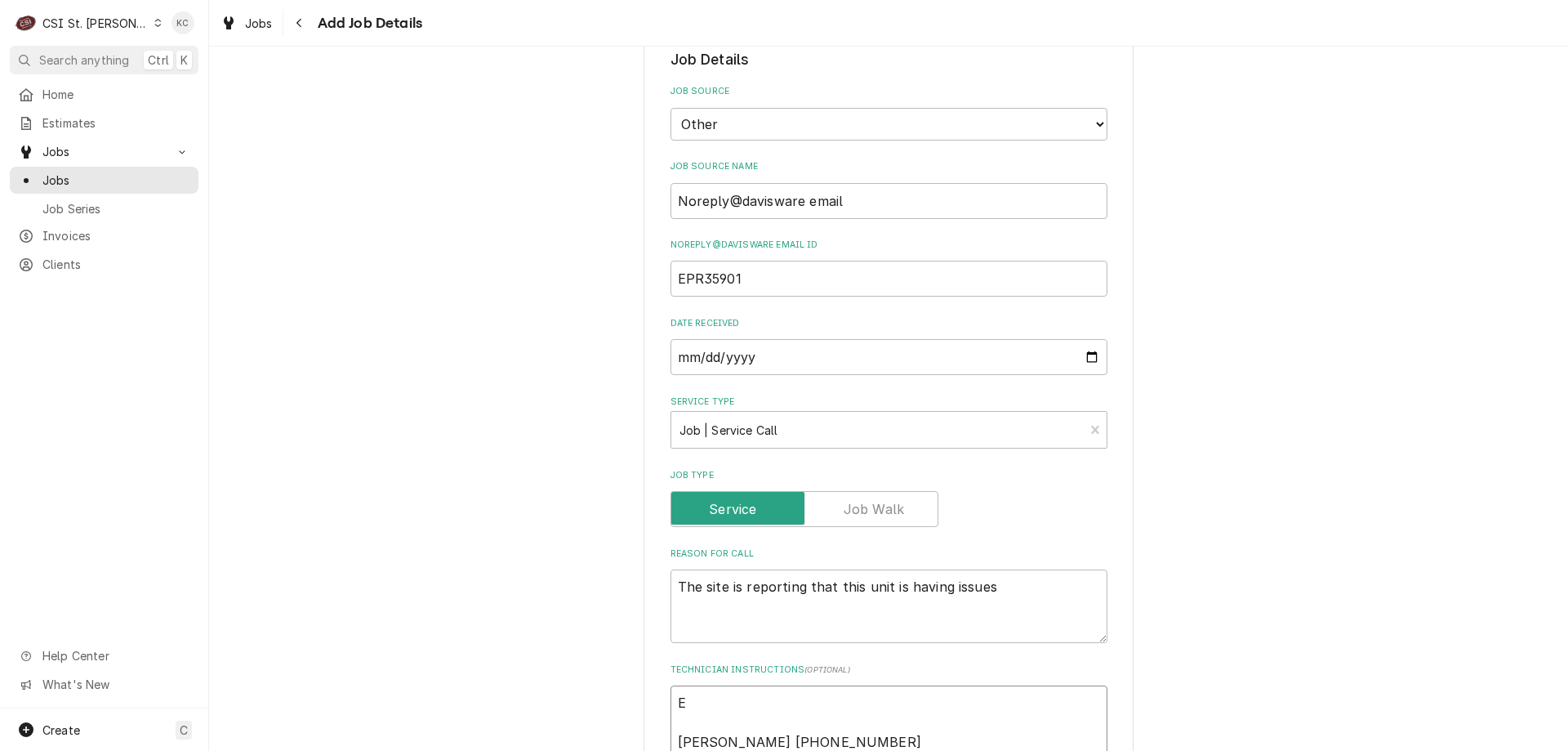
type textarea "x"
type textarea "Ex Ryan Denbigh 573-823-0514"
type textarea "x"
type textarea "Ext Ryan Denbigh 573-823-0514"
type textarea "x"
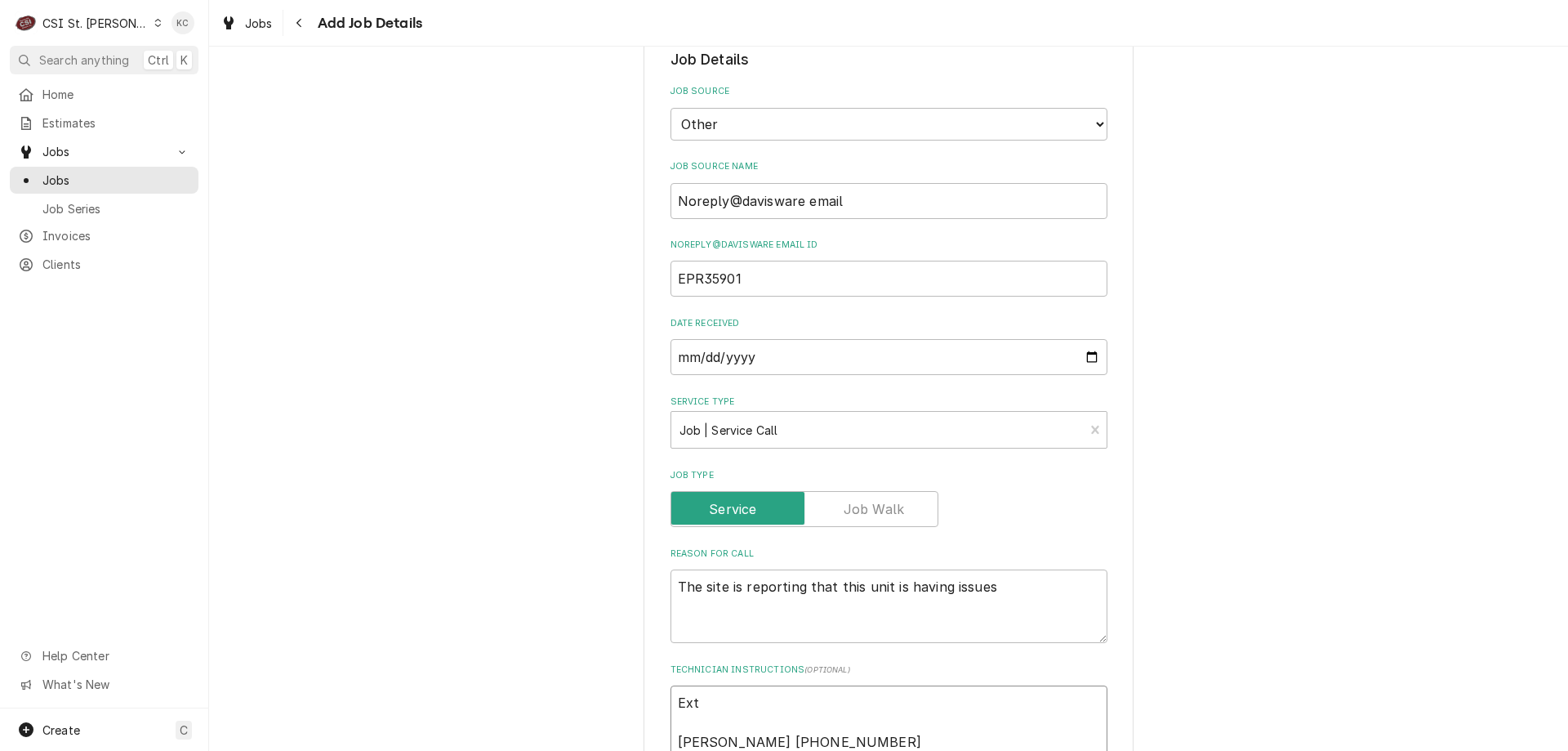
type textarea "Exte Ryan Denbigh 573-823-0514"
type textarea "x"
type textarea "Exten Ryan Denbigh 573-823-0514"
type textarea "x"
type textarea "Extende Ryan Denbigh 573-823-0514"
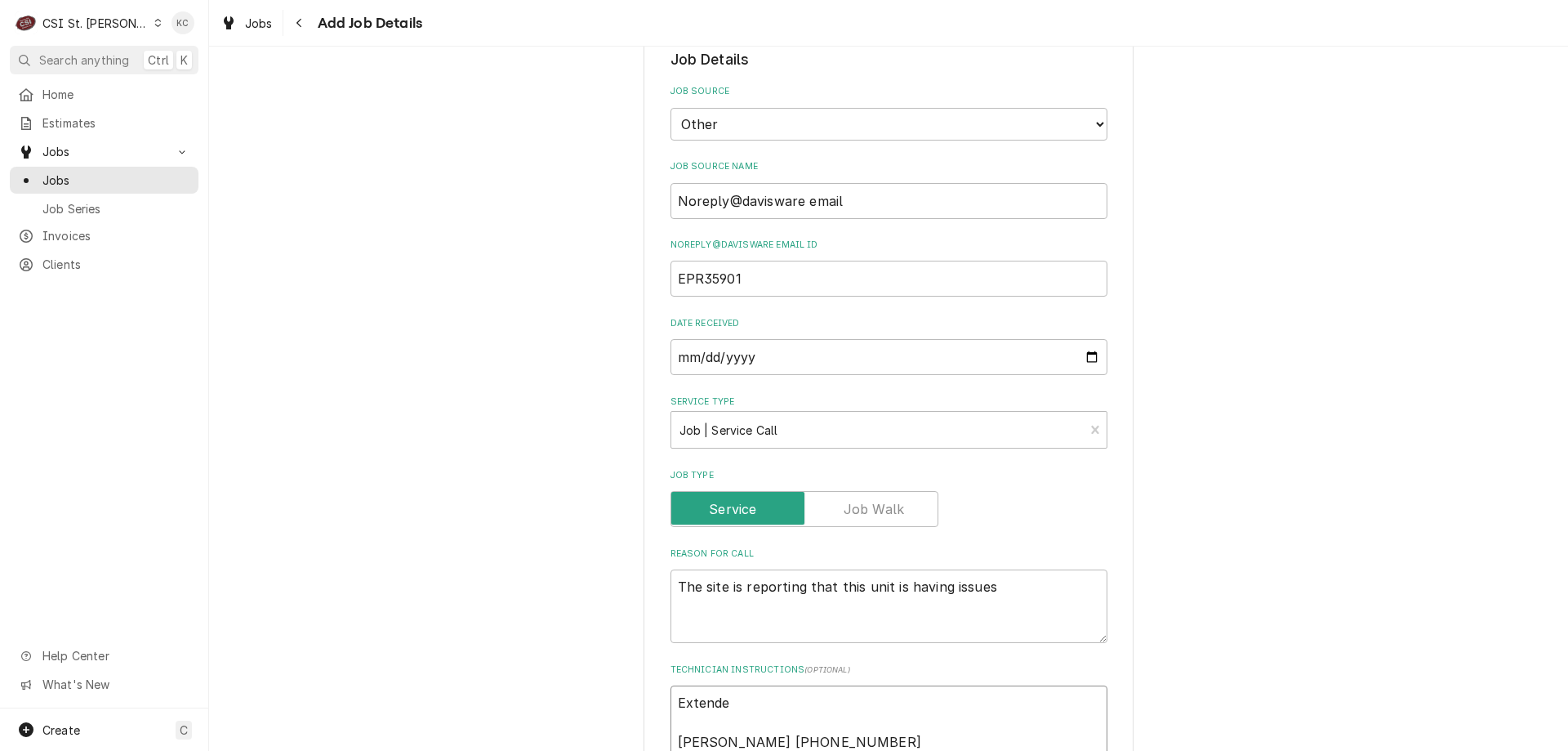
type textarea "x"
type textarea "Extended Ryan Denbigh 573-823-0514"
type textarea "x"
type textarea "Extended Ryan Denbigh 573-823-0514"
type textarea "x"
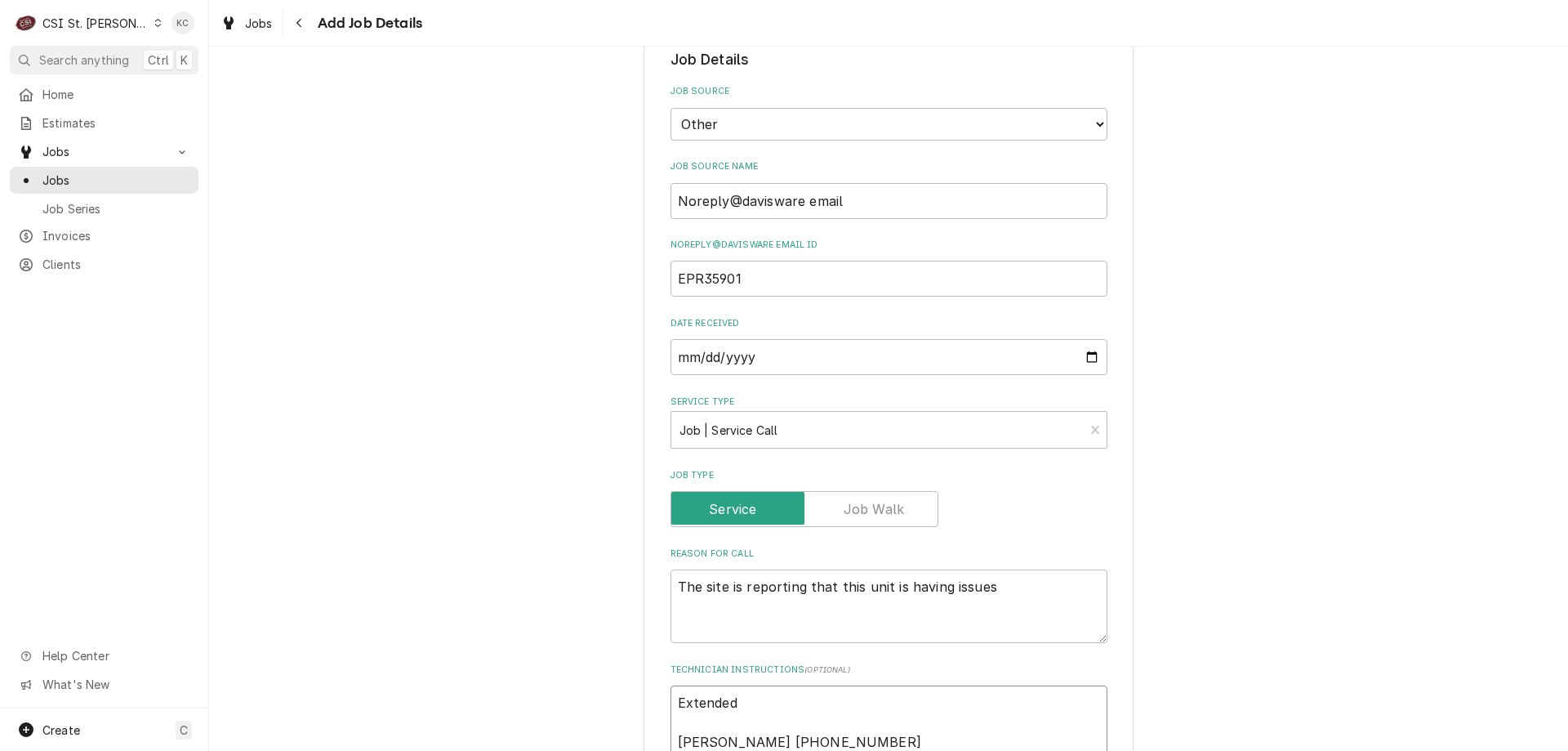
type textarea "Extended t Ryan Denbigh 573-823-0514"
type textarea "x"
type textarea "Extended tr Ryan Denbigh 573-823-0514"
type textarea "x"
type textarea "Extended tra Ryan Denbigh 573-823-0514"
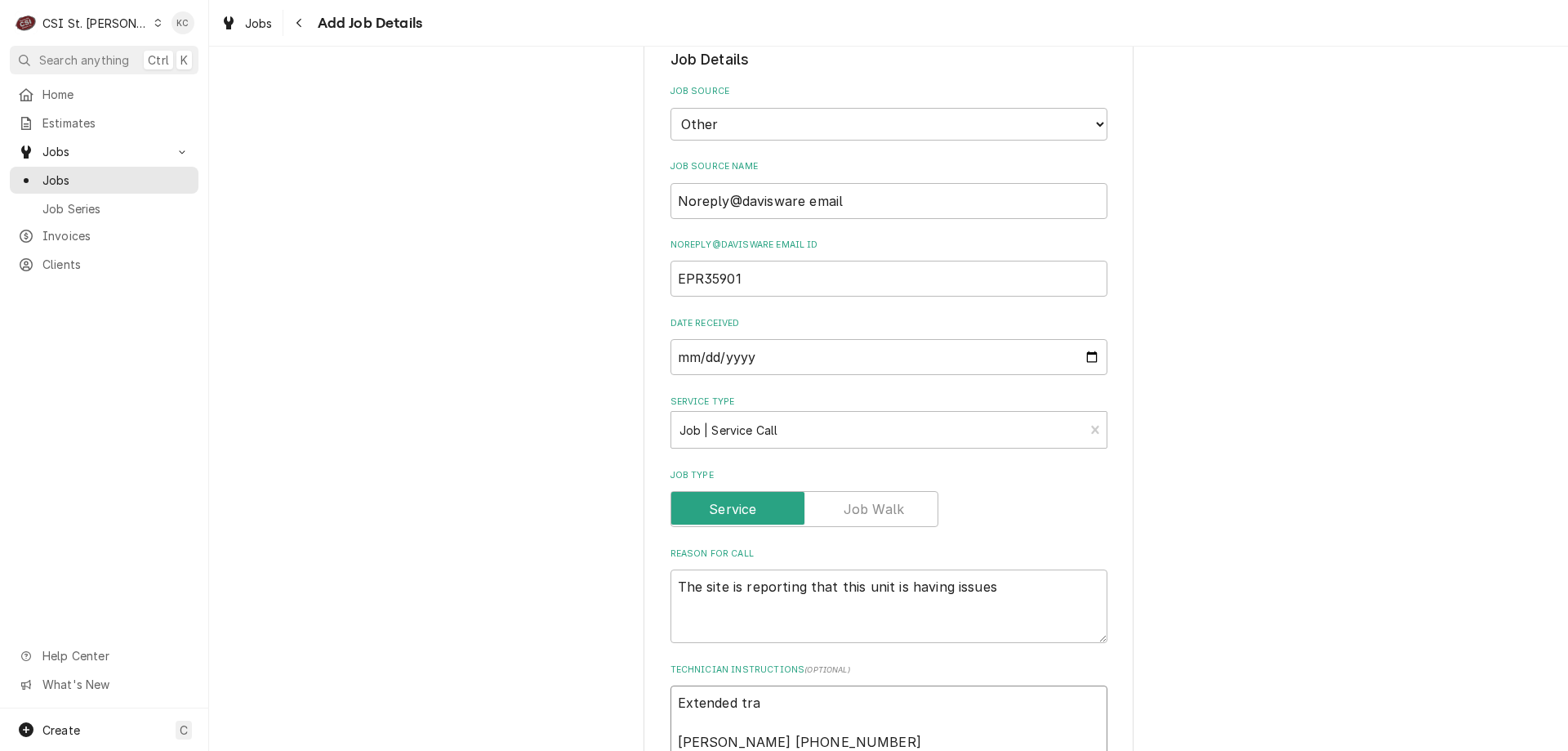
type textarea "x"
type textarea "Extended trave Ryan Denbigh 573-823-0514"
type textarea "x"
type textarea "Extended travel Ryan Denbigh 573-823-0514"
type textarea "x"
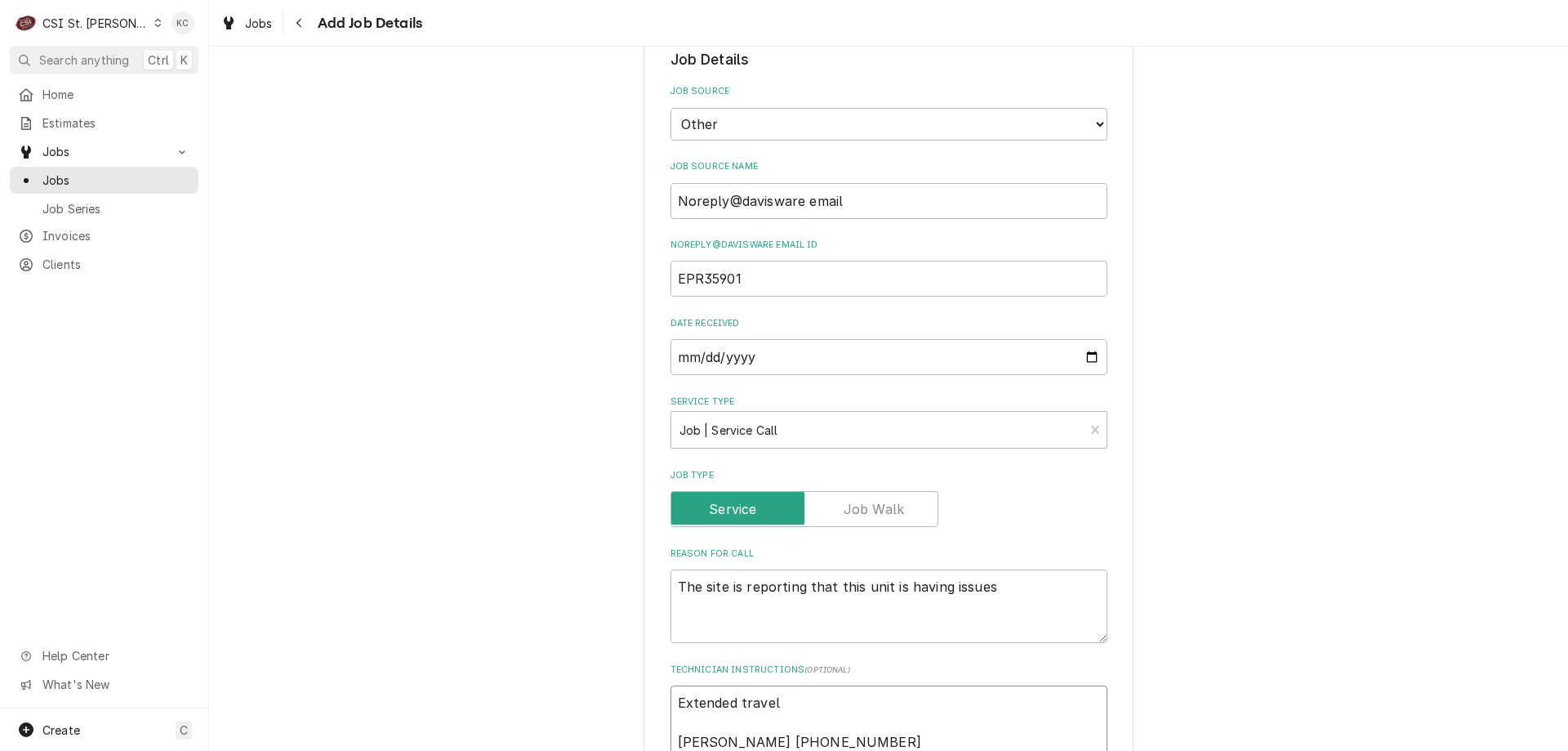
type textarea "Extended travel Ryan Denbigh 573-823-0514"
type textarea "x"
type textarea "Extended travel i Ryan Denbigh 573-823-0514"
type textarea "x"
type textarea "Extended travel is Ryan Denbigh 573-823-0514"
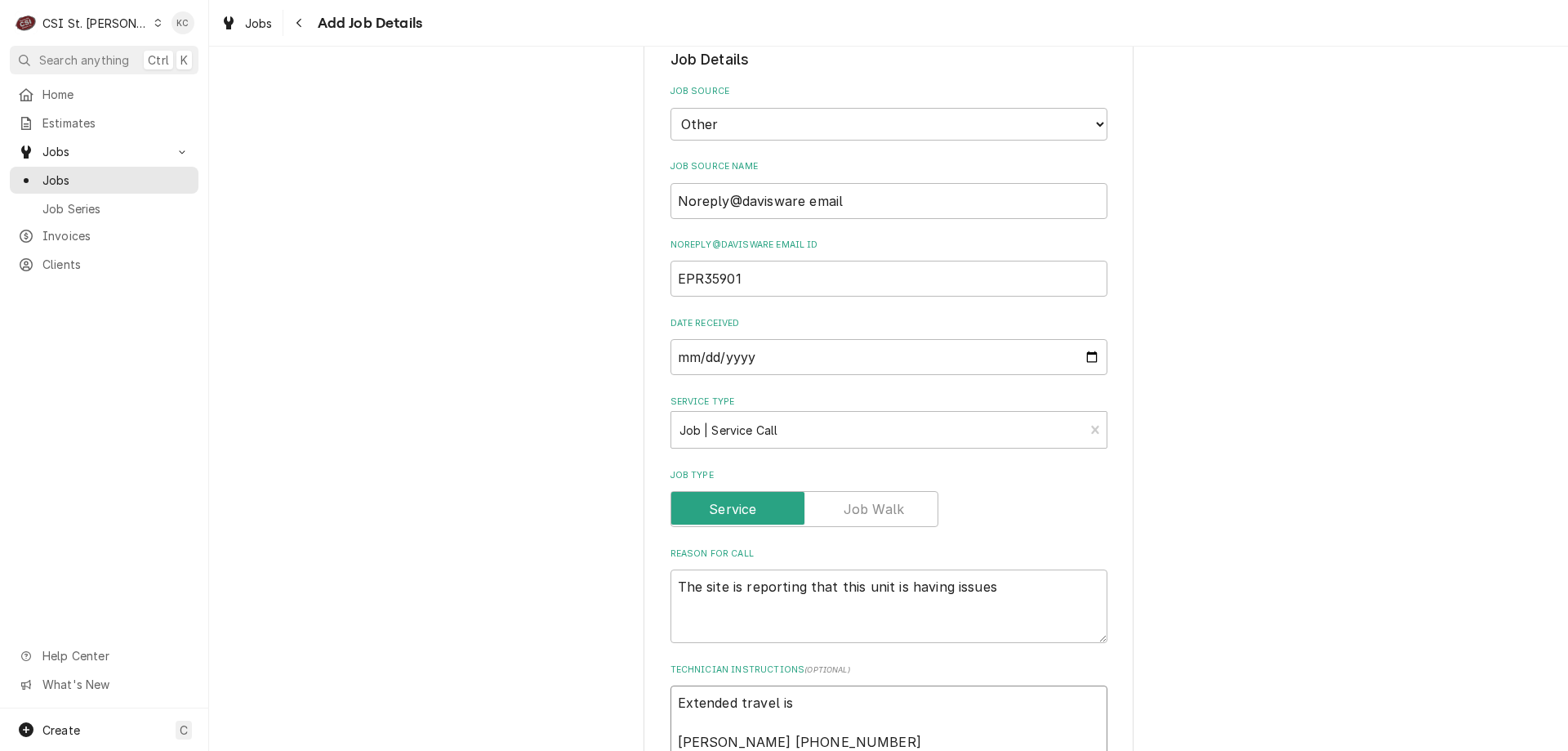
type textarea "x"
type textarea "Extended travel is Ryan Denbigh 573-823-0514"
type textarea "x"
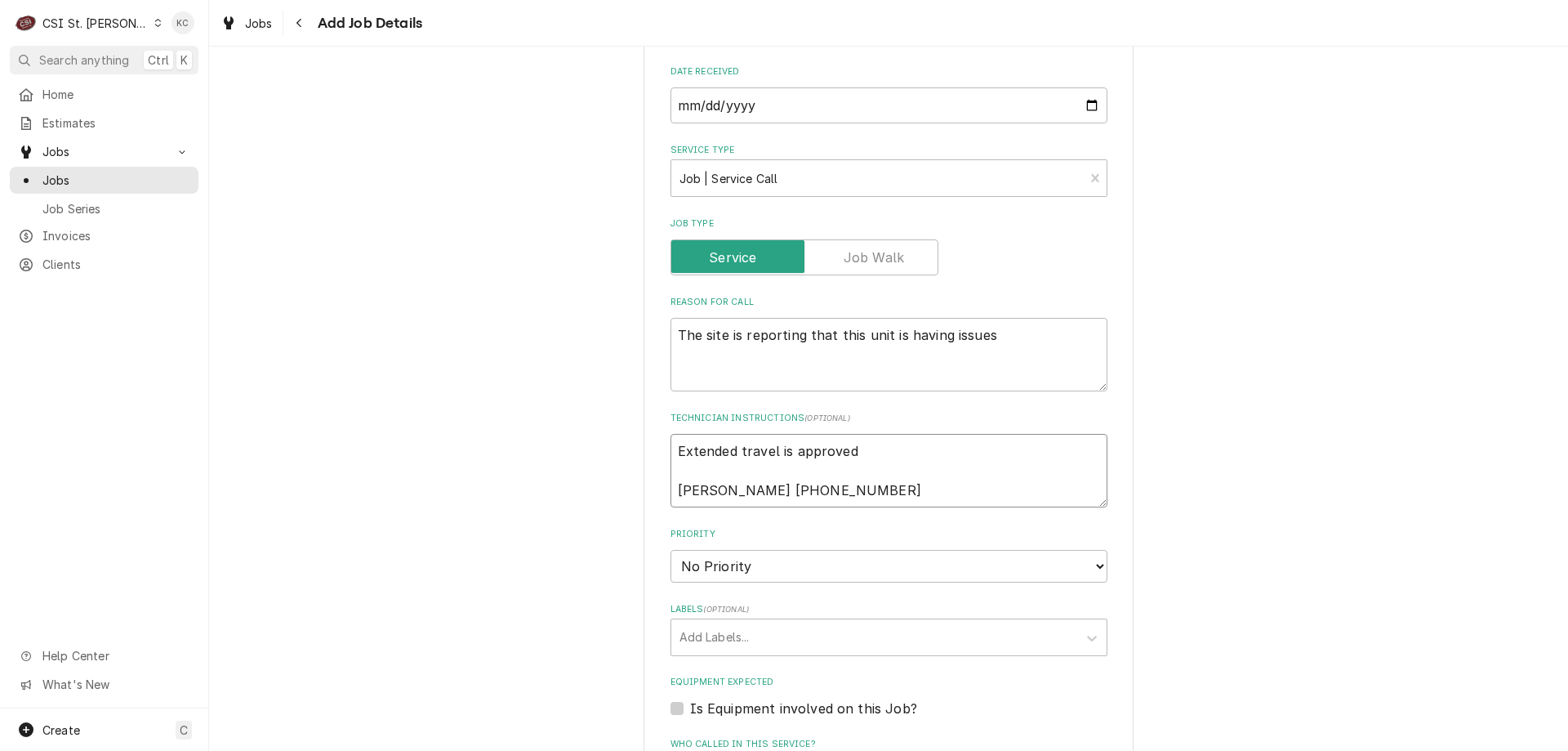
scroll to position [504, 0]
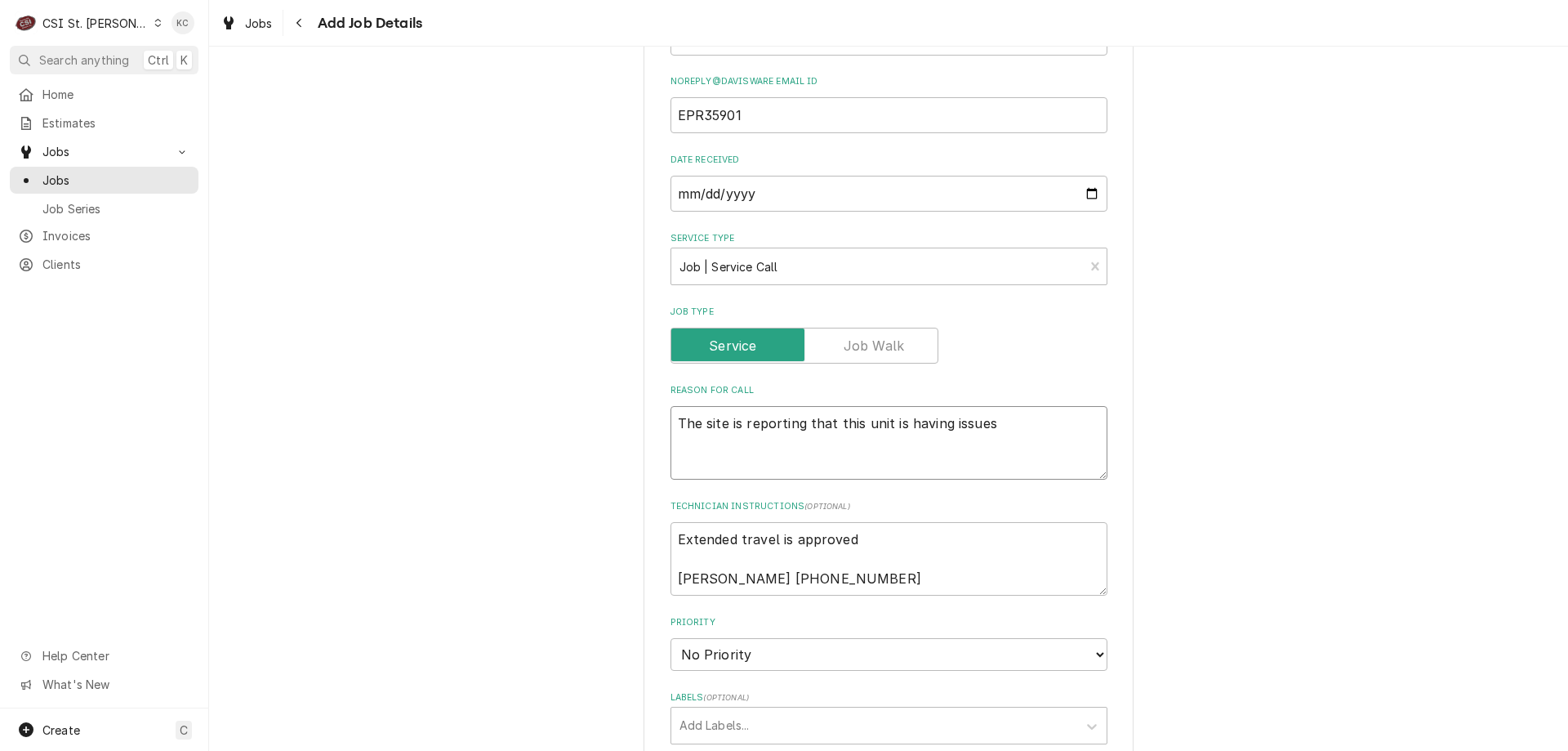
click at [675, 421] on textarea "The site is reporting that this unit is having issues" at bounding box center [890, 443] width 437 height 74
click at [751, 420] on textarea "Model - The site is reporting that this unit is having issues" at bounding box center [890, 443] width 437 height 74
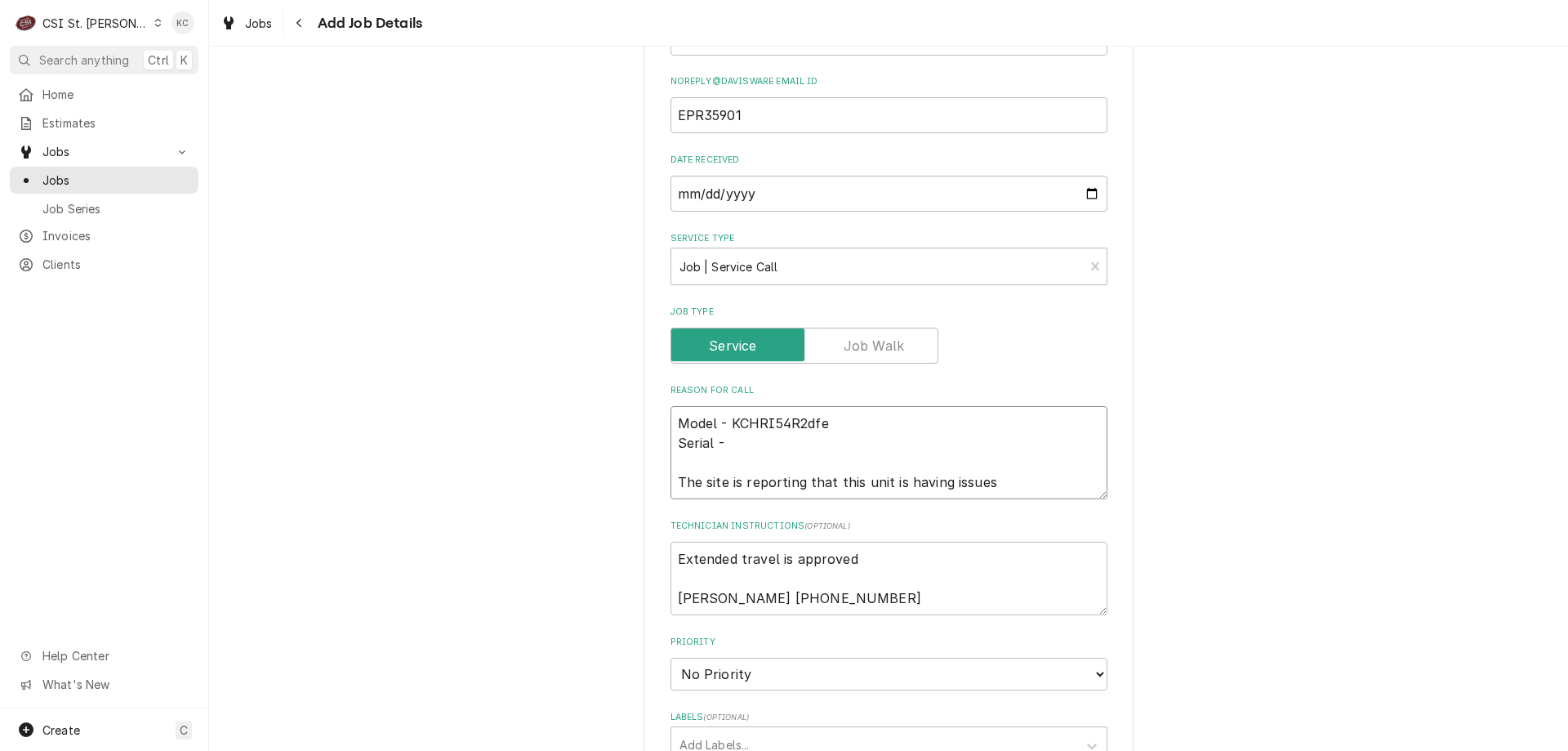
click at [736, 446] on textarea "Model - KCHRI54R2dfe Serial - The site is reporting that this unit is having is…" at bounding box center [890, 452] width 437 height 93
paste textarea "4152013089_738245"
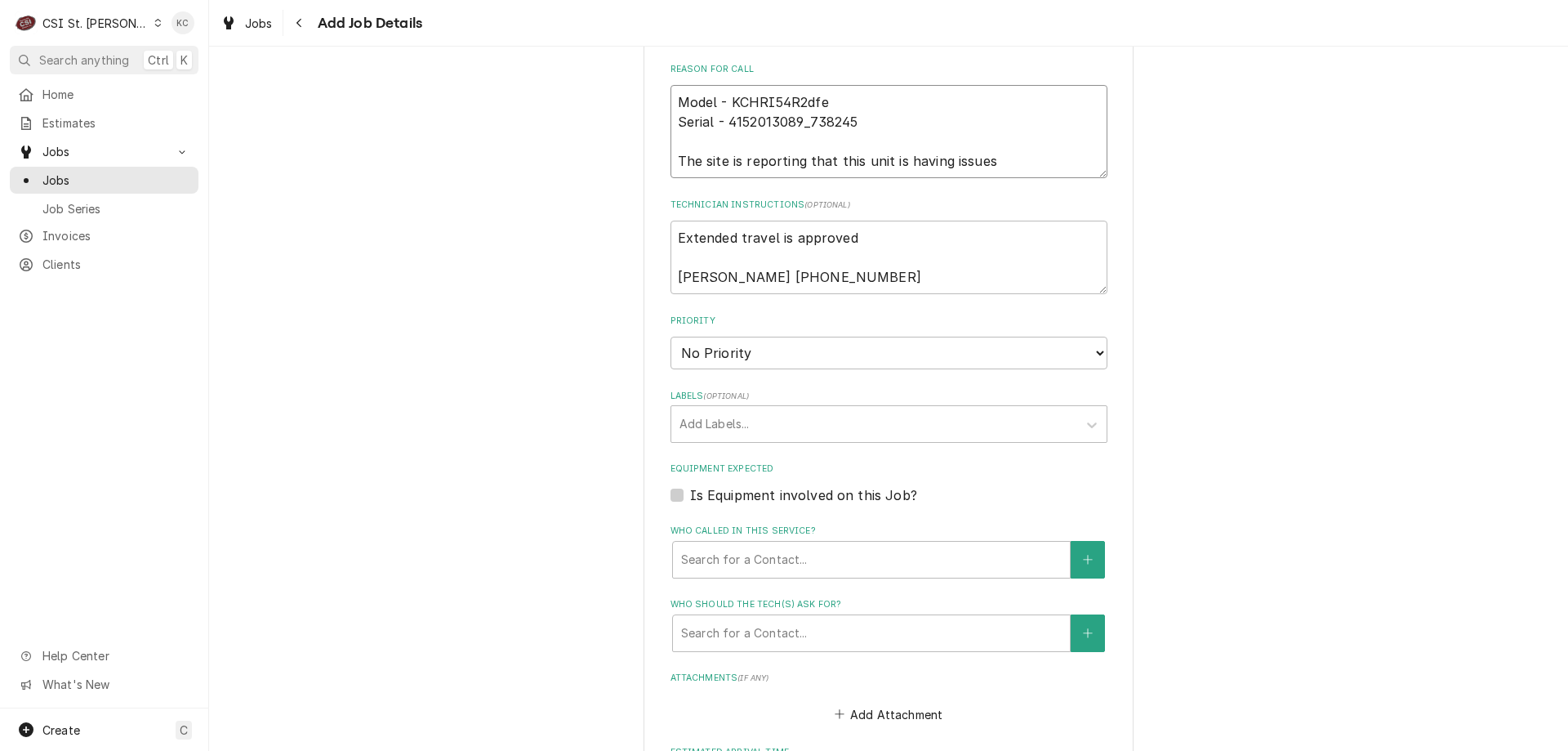
scroll to position [832, 0]
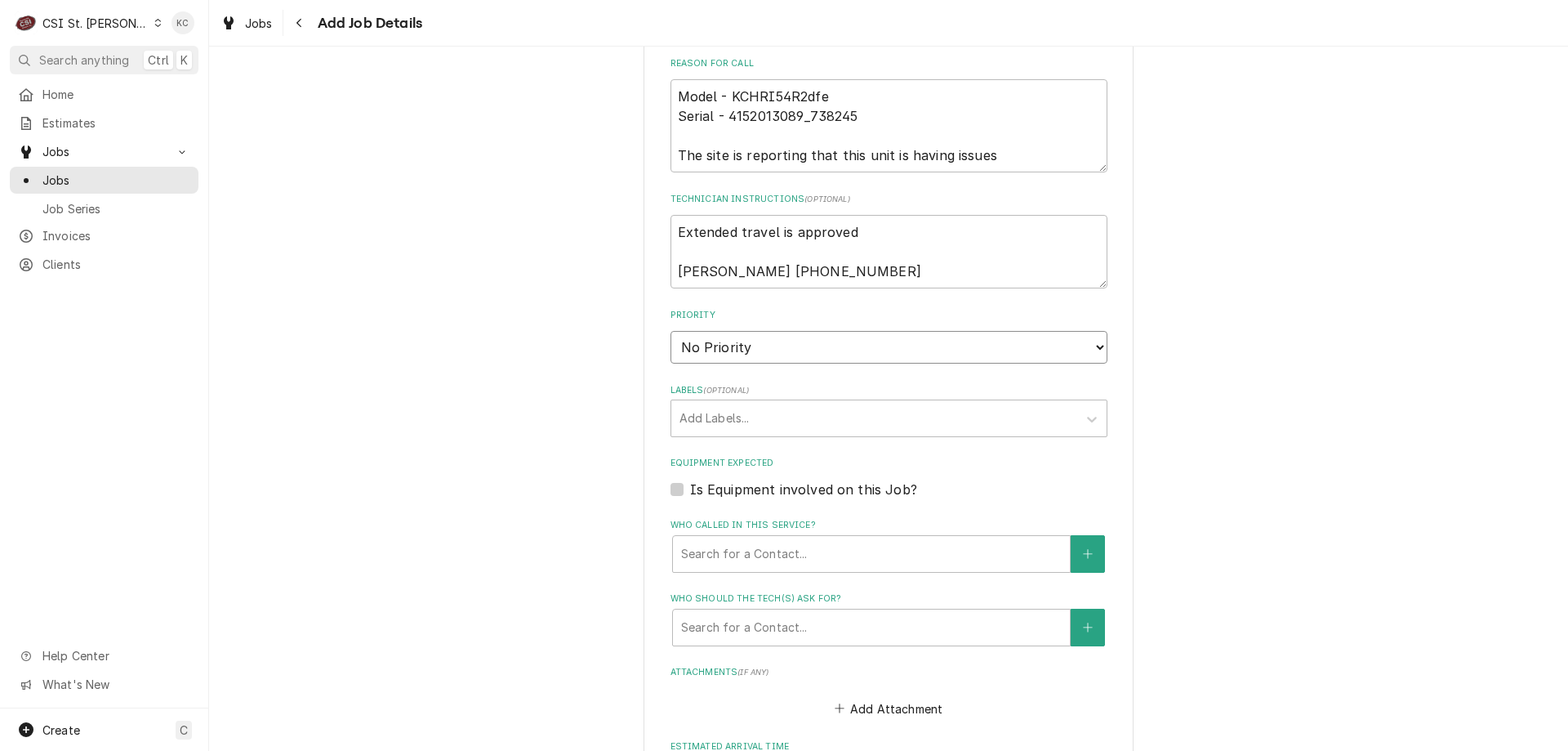
click at [719, 339] on select "No Priority Urgent High Medium Low" at bounding box center [890, 347] width 437 height 33
click at [671, 331] on select "No Priority Urgent High Medium Low" at bounding box center [890, 347] width 437 height 33
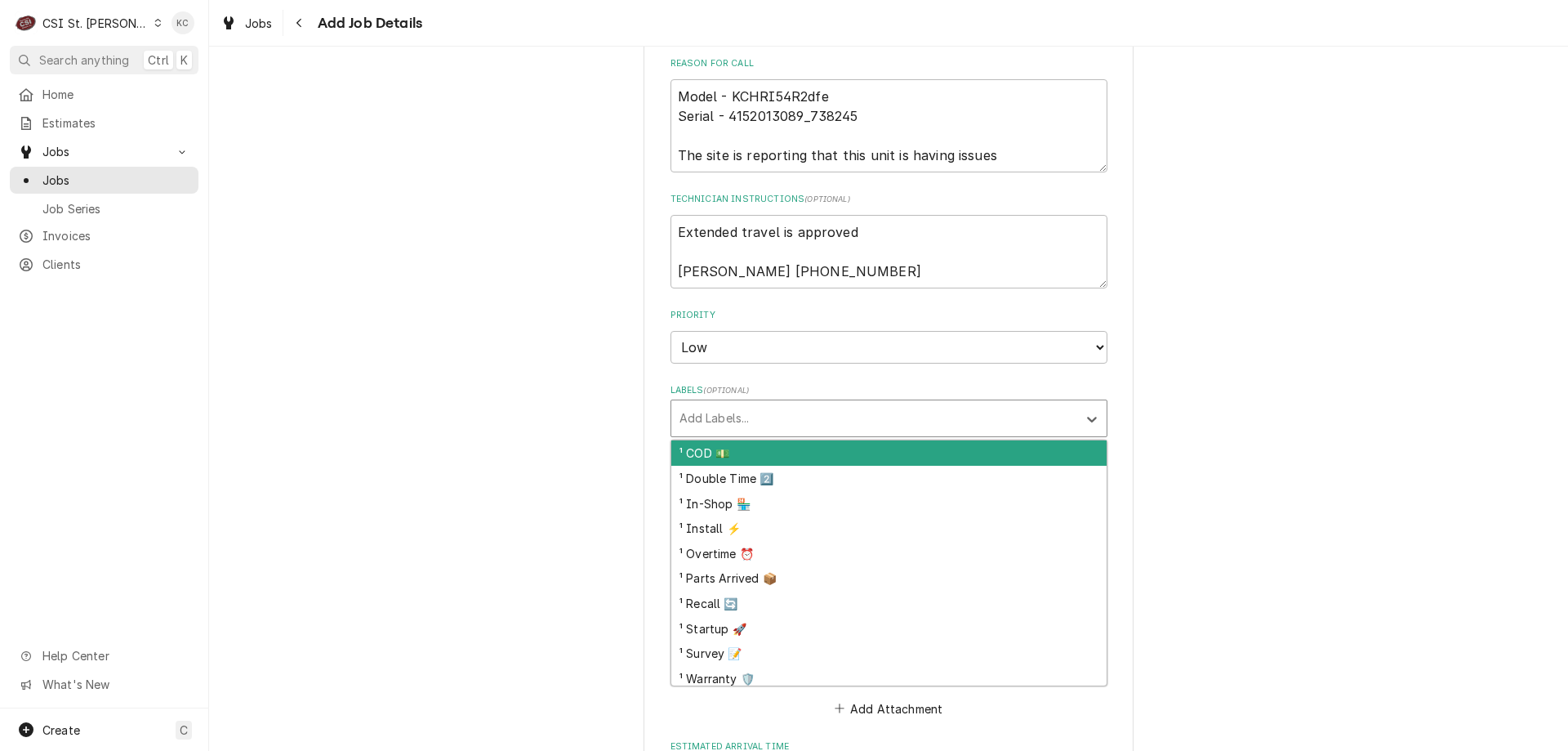
click at [737, 423] on div "Labels" at bounding box center [875, 417] width 390 height 29
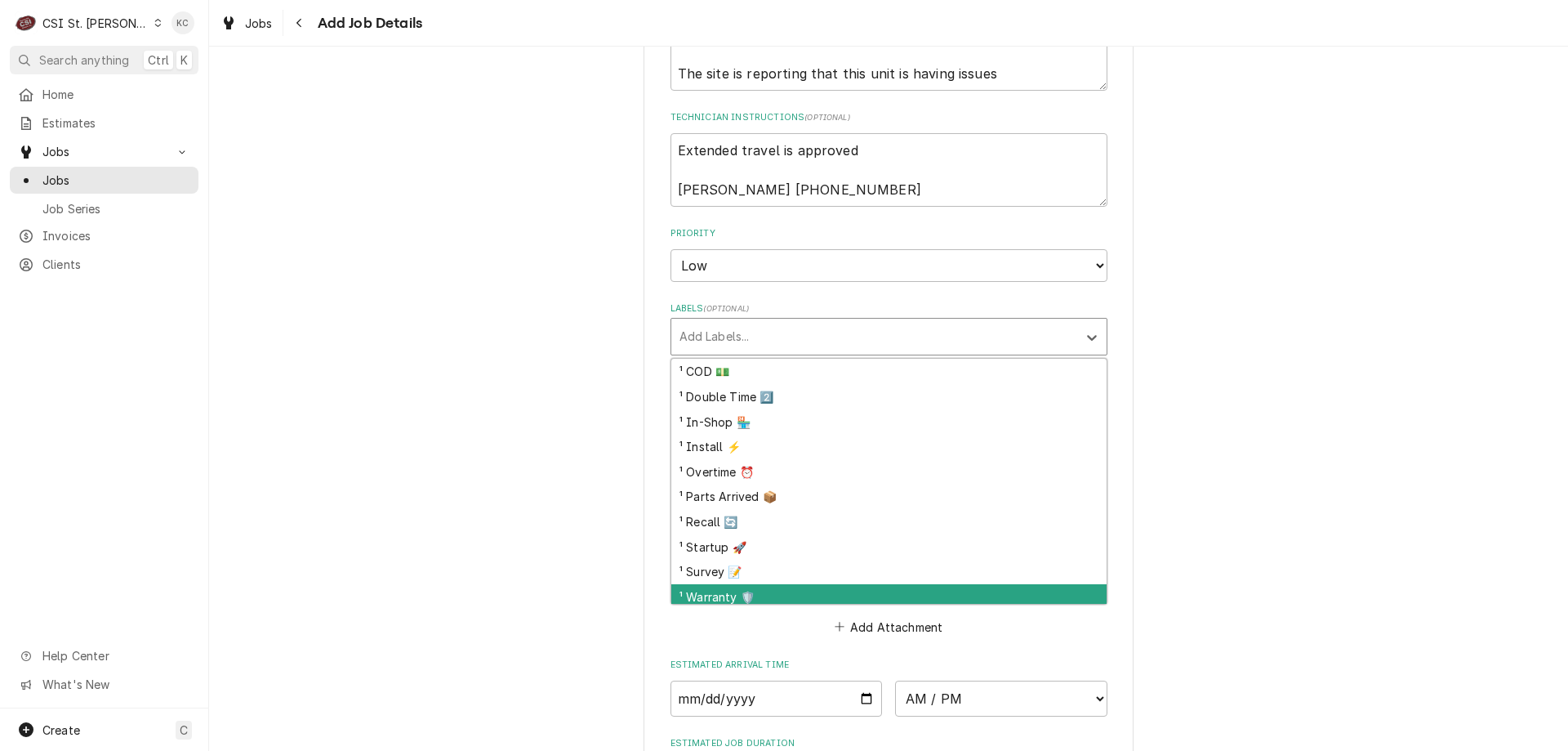
click at [853, 604] on div "¹ COD 💵 ¹ Double Time 2️⃣ ¹ In-Shop 🏪 ¹ Install ⚡️ ¹ Overtime ⏰ ¹ Parts Arrived…" at bounding box center [890, 480] width 437 height 247
click at [780, 597] on div "¹ Warranty 🛡️" at bounding box center [889, 596] width 435 height 25
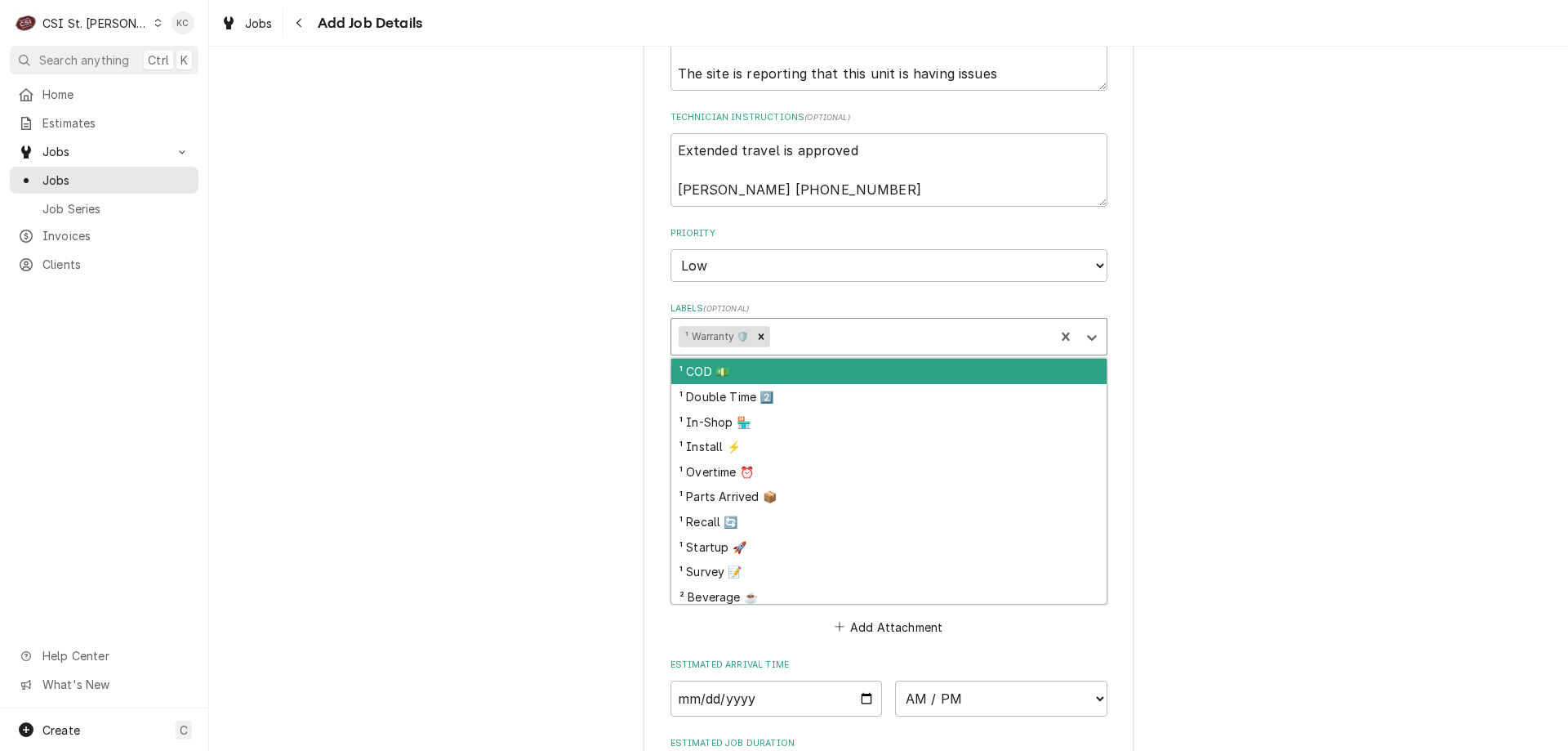
click at [806, 343] on div "Labels" at bounding box center [911, 336] width 274 height 29
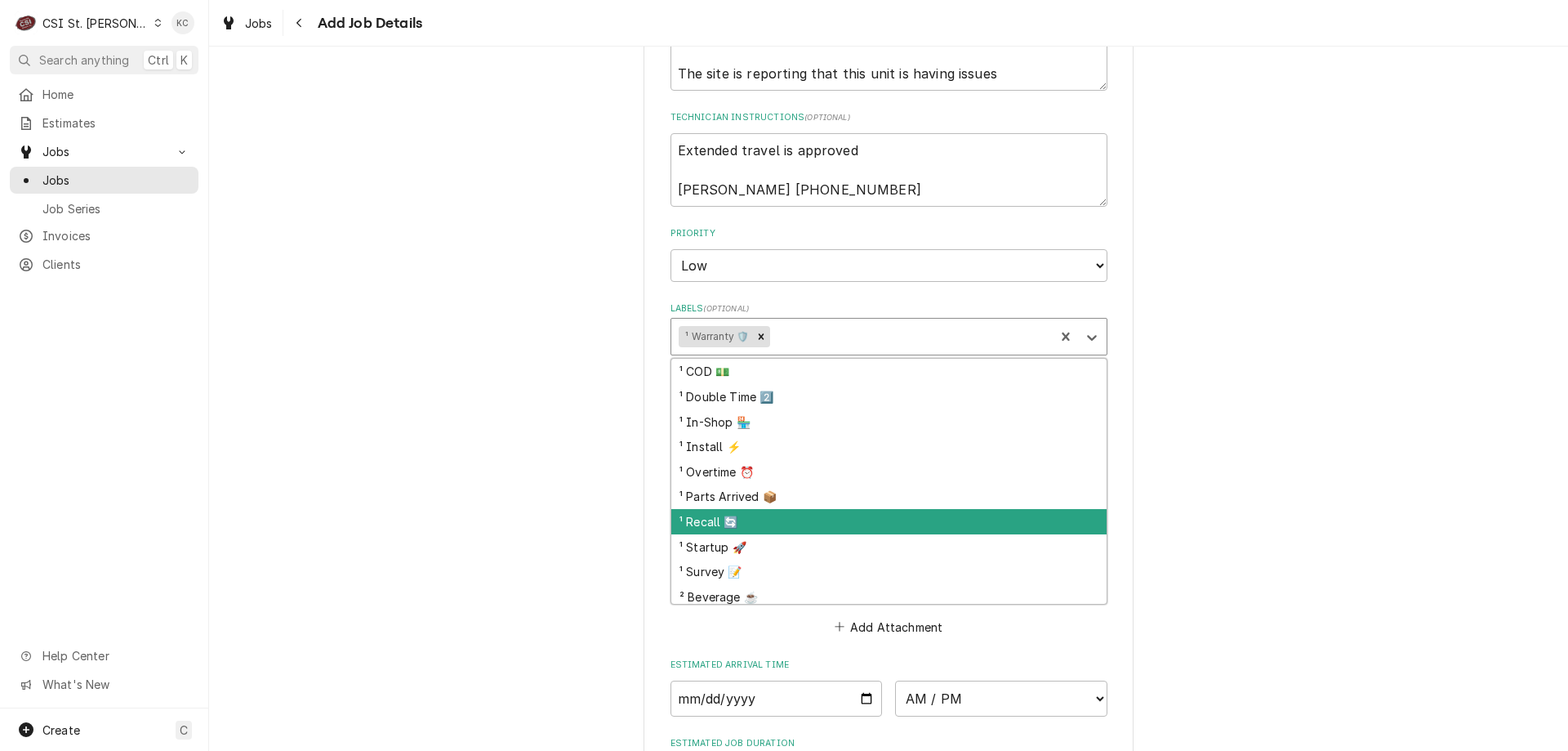
click at [1467, 418] on div "Please provide the following information to create a job: Client Details Client…" at bounding box center [888, 80] width 1359 height 1860
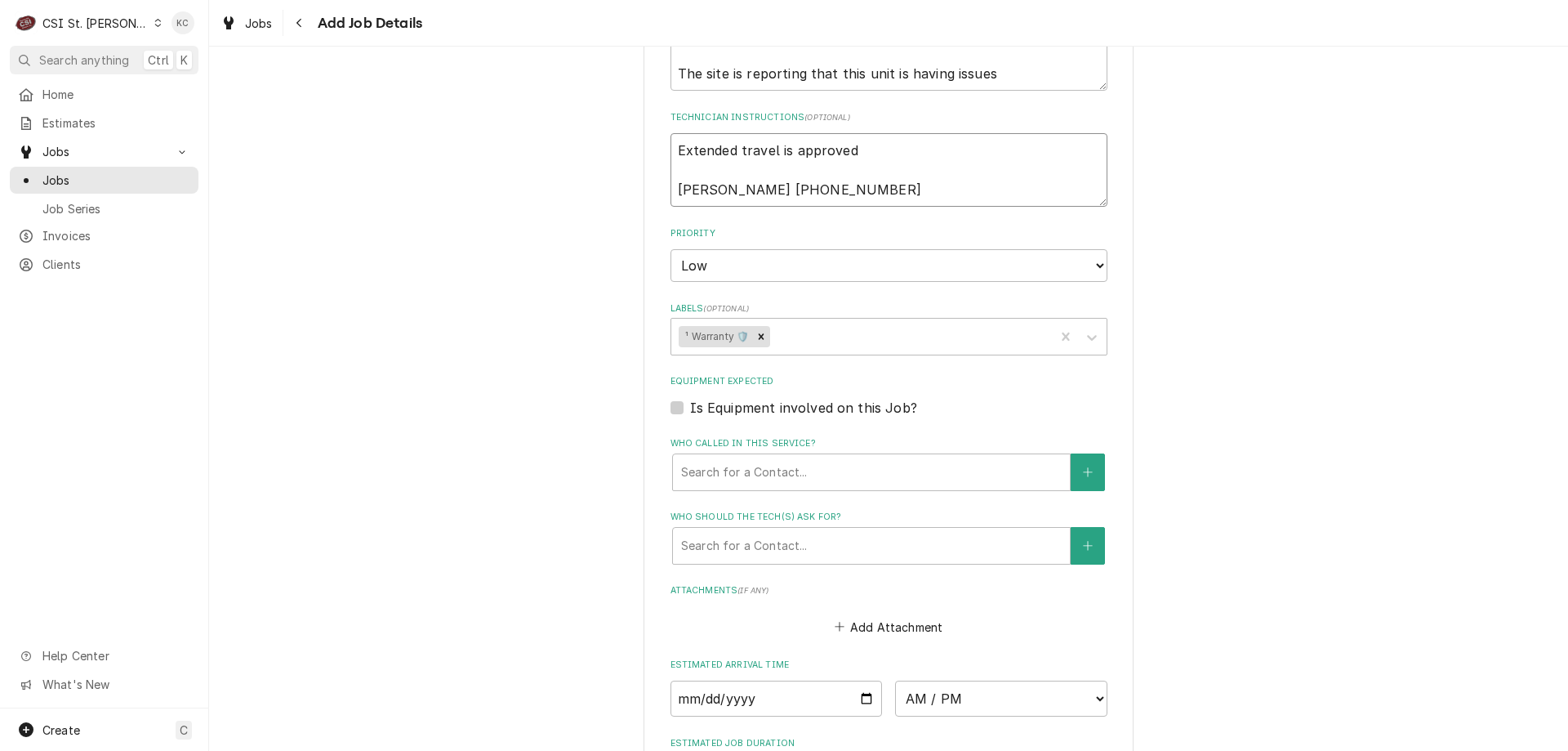
click at [676, 145] on textarea "Extended travel is approved Ryan Denbigh 573-823-0514" at bounding box center [890, 170] width 437 height 74
click at [878, 150] on textarea "Extended travel is approved Ryan Denbigh 573-823-0514" at bounding box center [890, 170] width 437 height 74
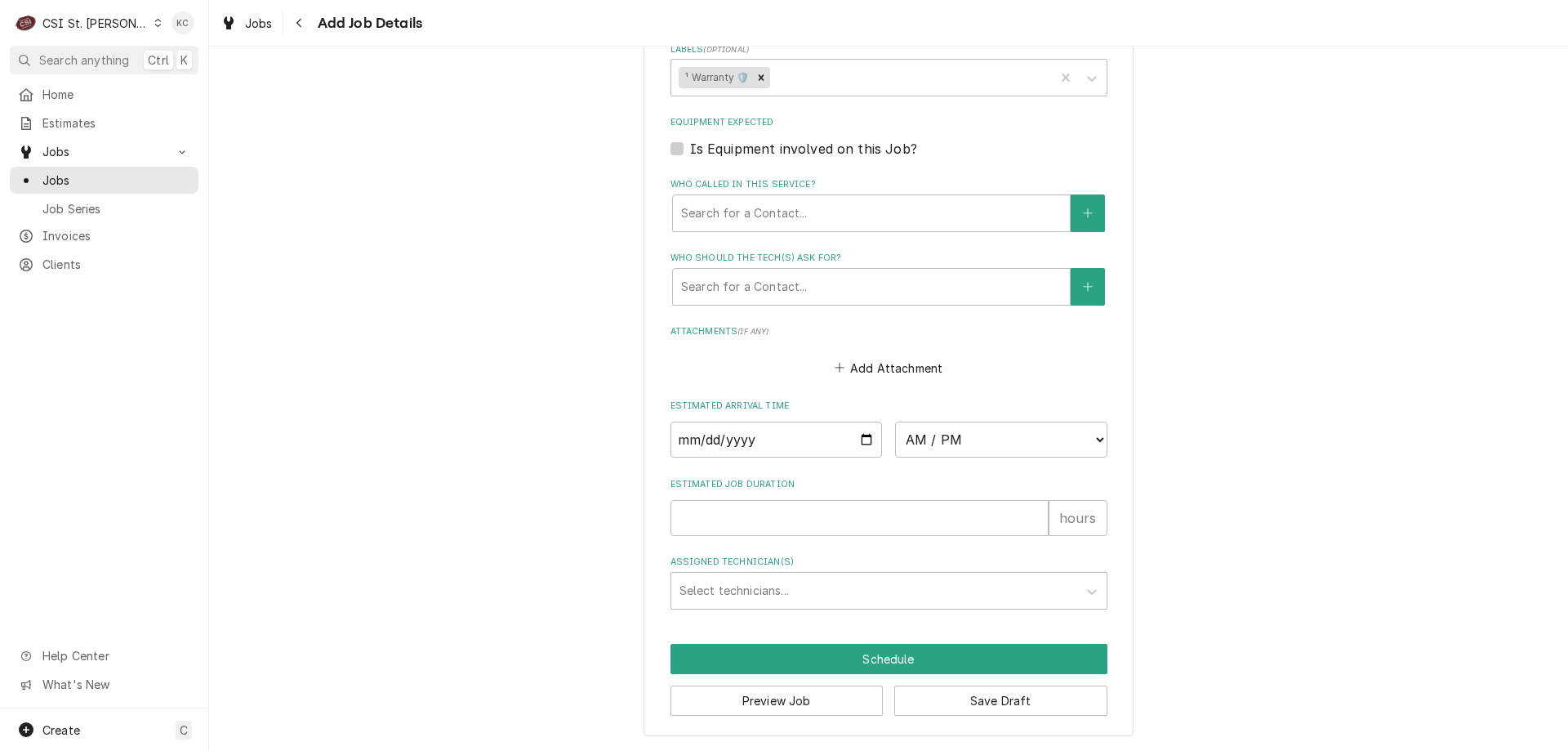
scroll to position [1231, 0]
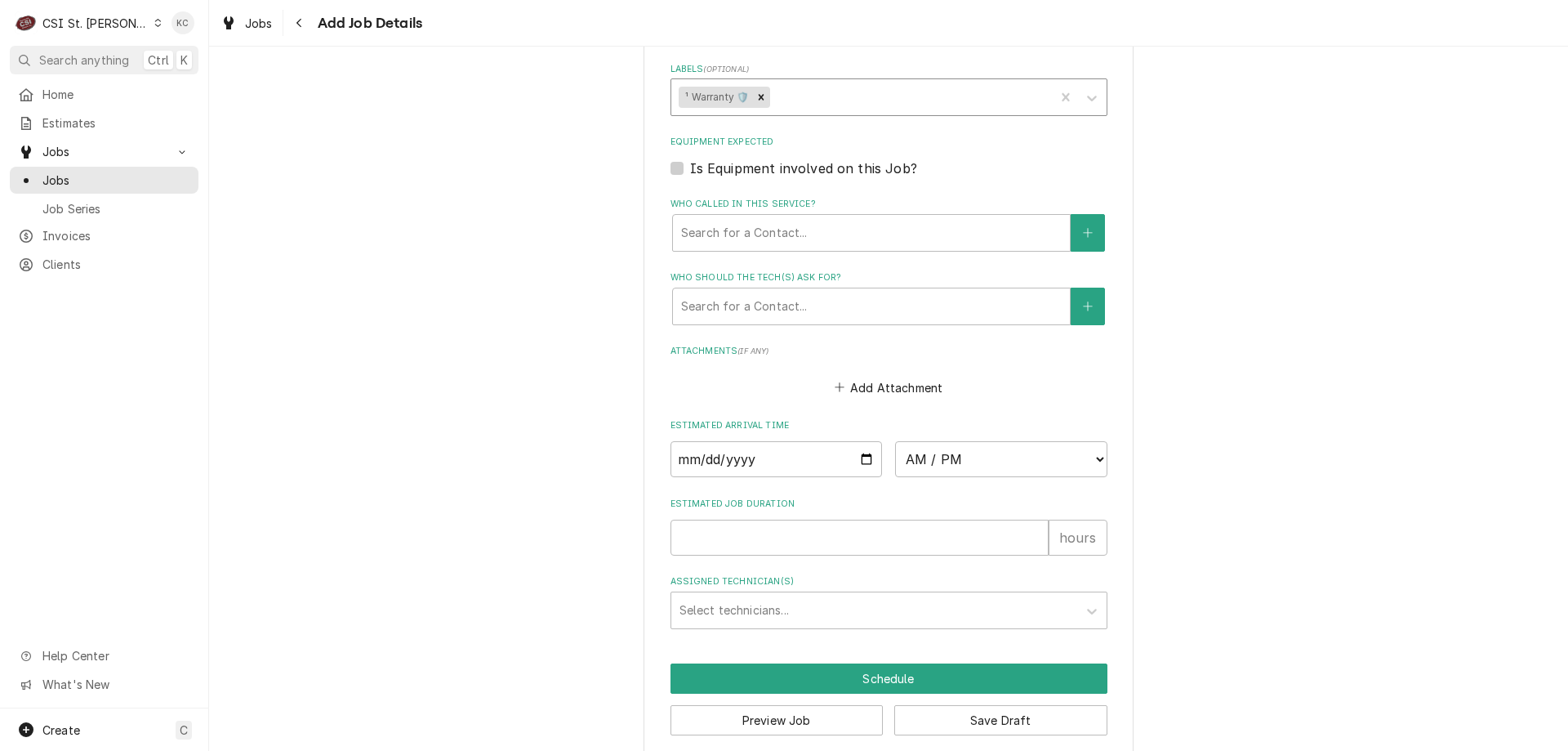
click at [929, 101] on div "Labels" at bounding box center [911, 97] width 274 height 29
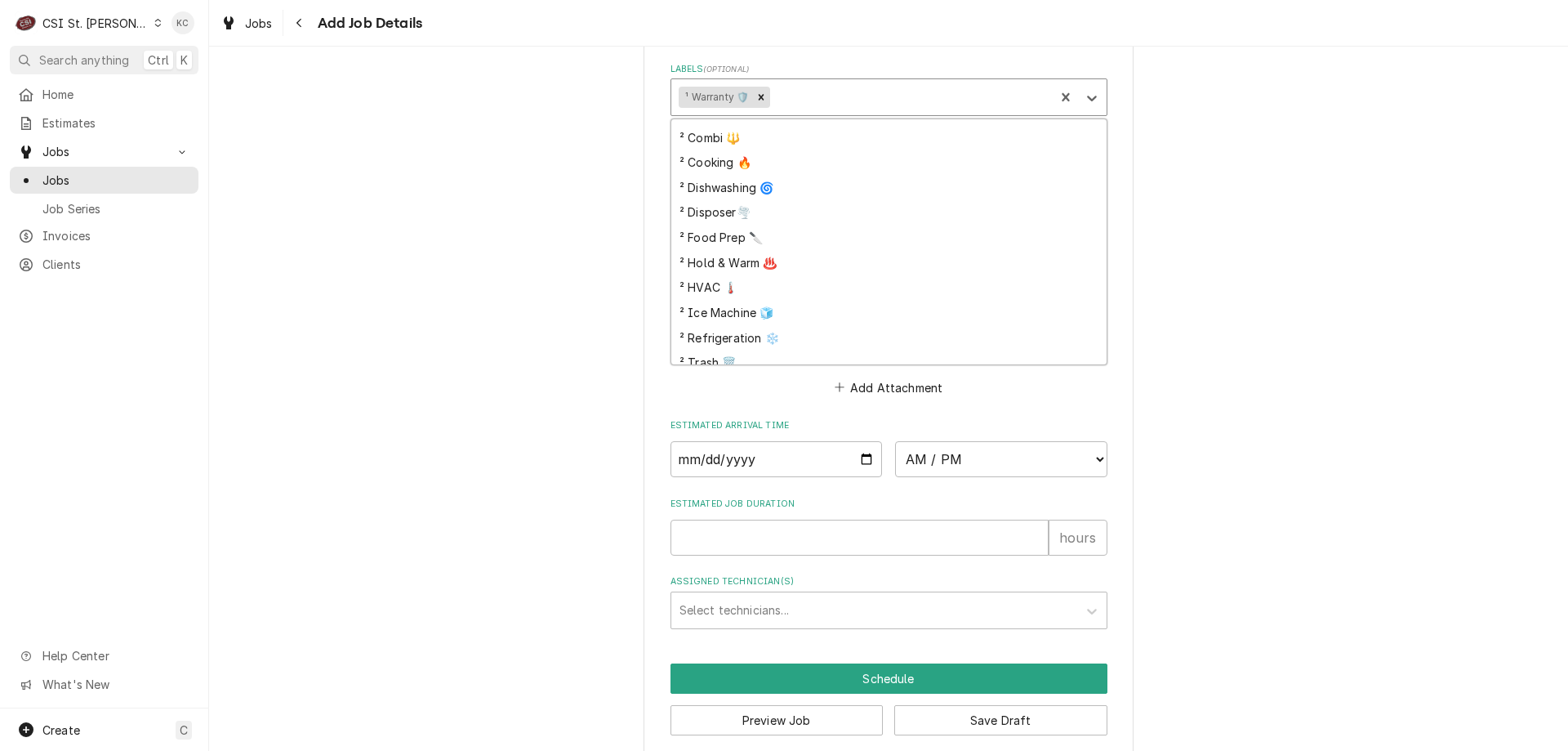
scroll to position [327, 0]
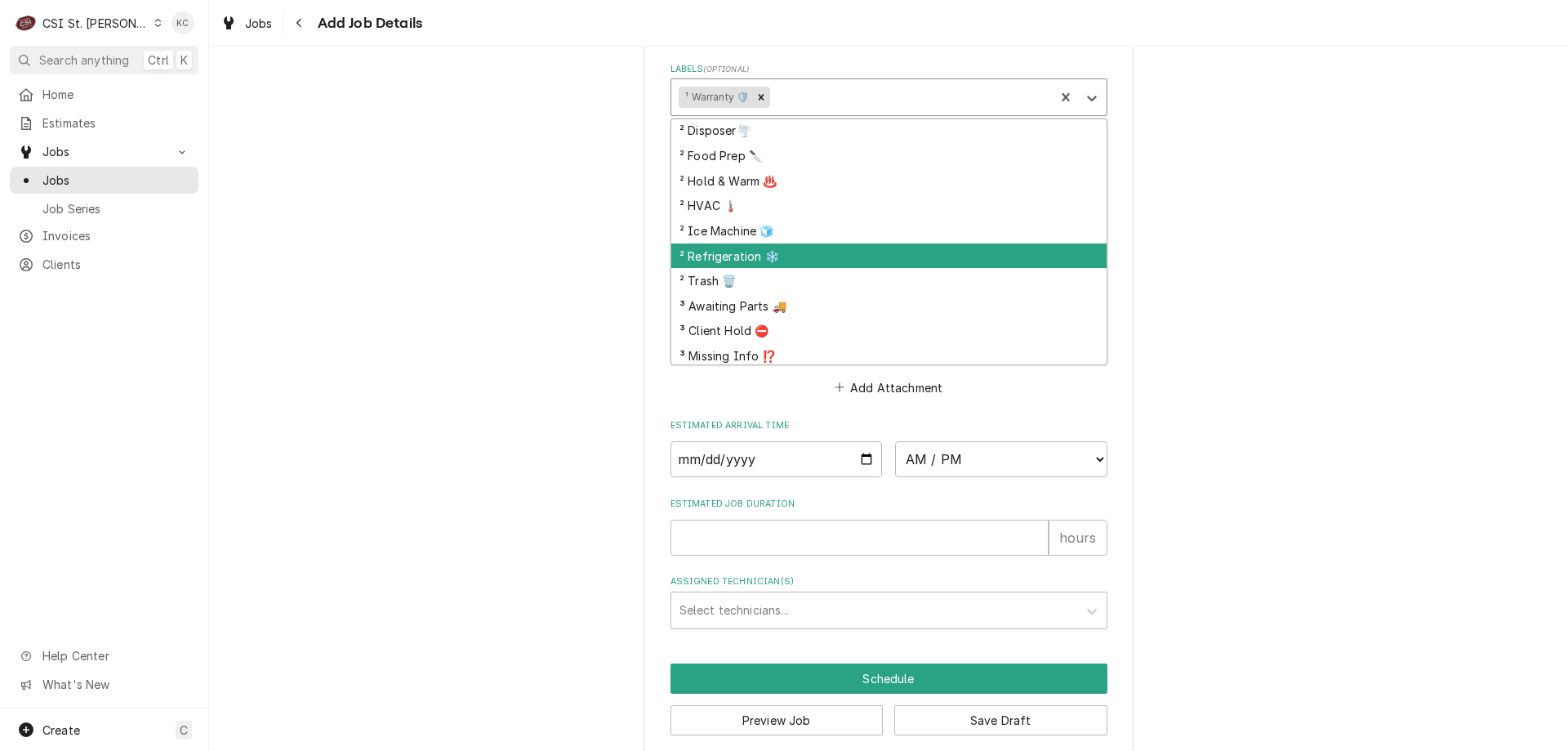
click at [857, 263] on div "² Refrigeration ❄️" at bounding box center [889, 256] width 435 height 25
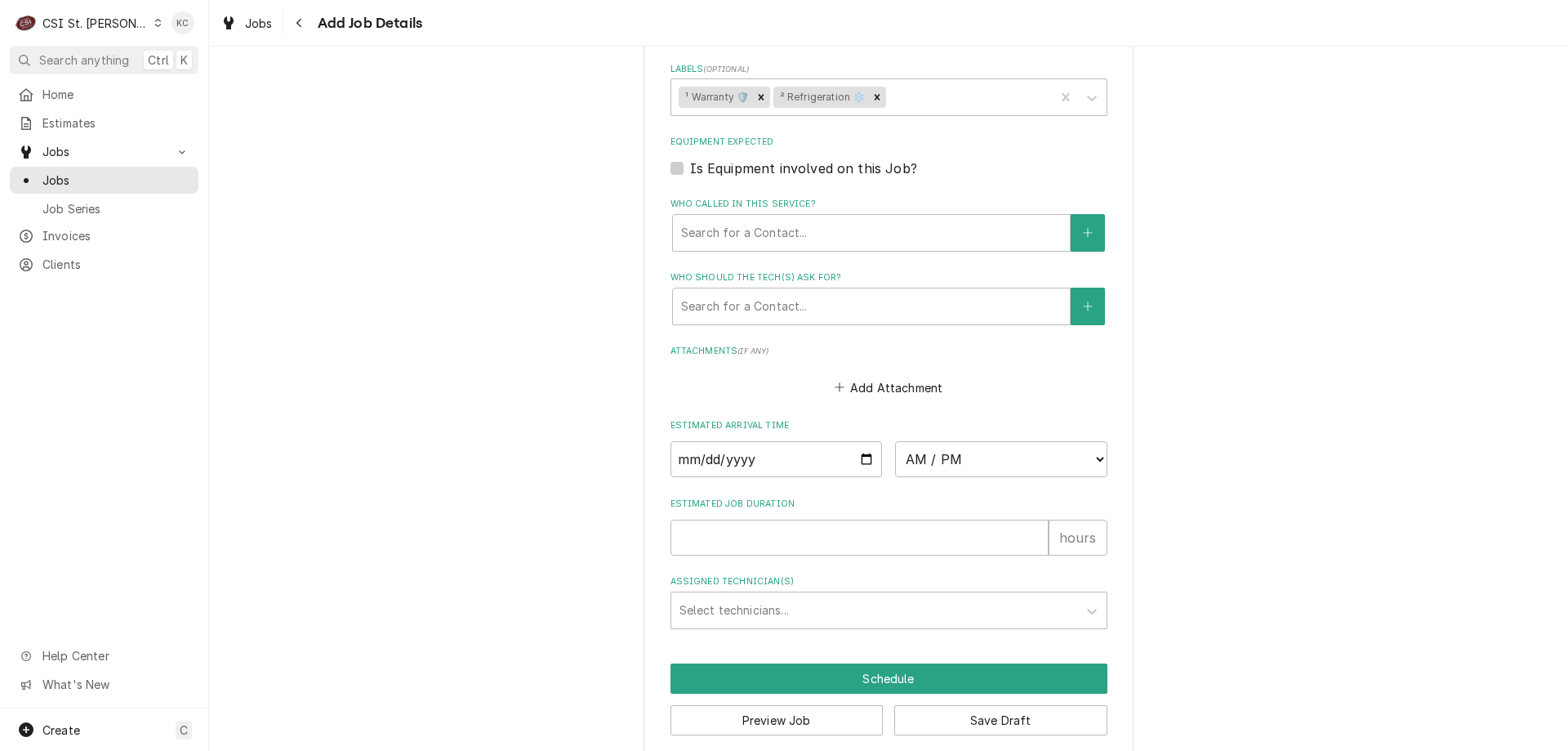
drag, startPoint x: 1218, startPoint y: 229, endPoint x: 1226, endPoint y: 233, distance: 8.9
click at [963, 722] on button "Save Draft" at bounding box center [1001, 720] width 213 height 30
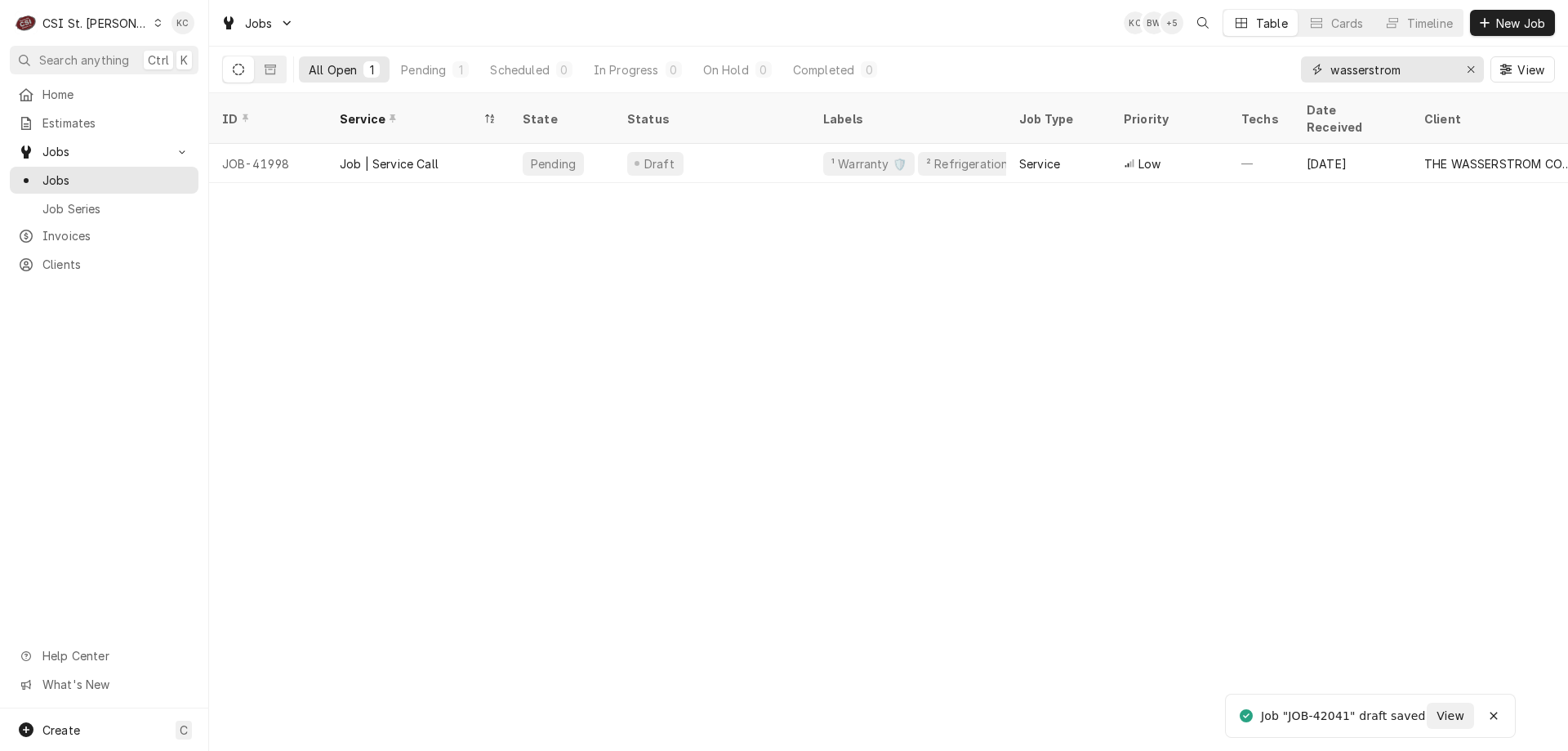
drag, startPoint x: 1433, startPoint y: 79, endPoint x: 1169, endPoint y: 77, distance: 264.0
click at [1169, 77] on div "All Open 1 Pending 1 Scheduled 0 In Progress 0 On Hold 0 Completed 0 wasserstro…" at bounding box center [888, 70] width 1333 height 46
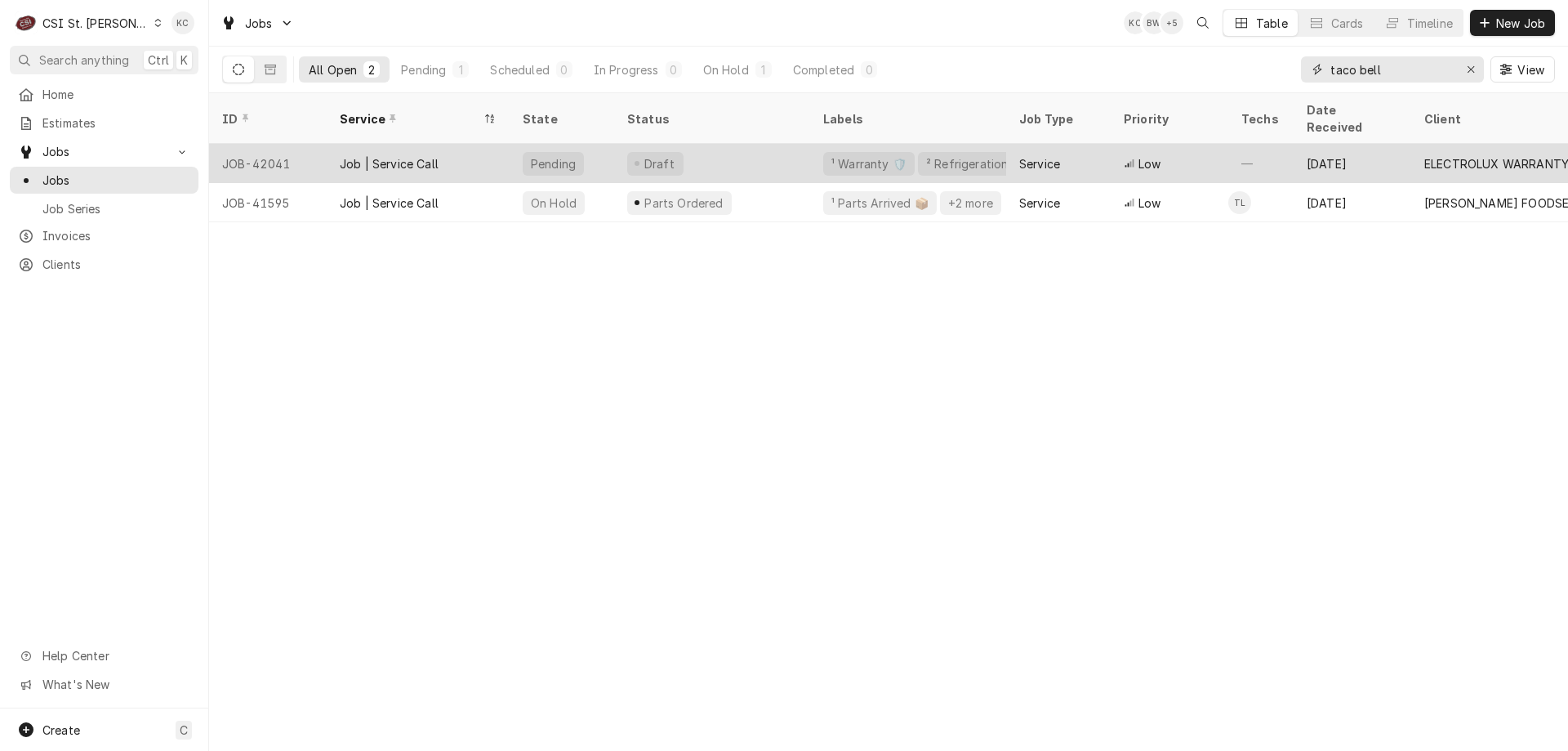
type input "taco bell"
click at [1248, 144] on div "—" at bounding box center [1260, 163] width 65 height 39
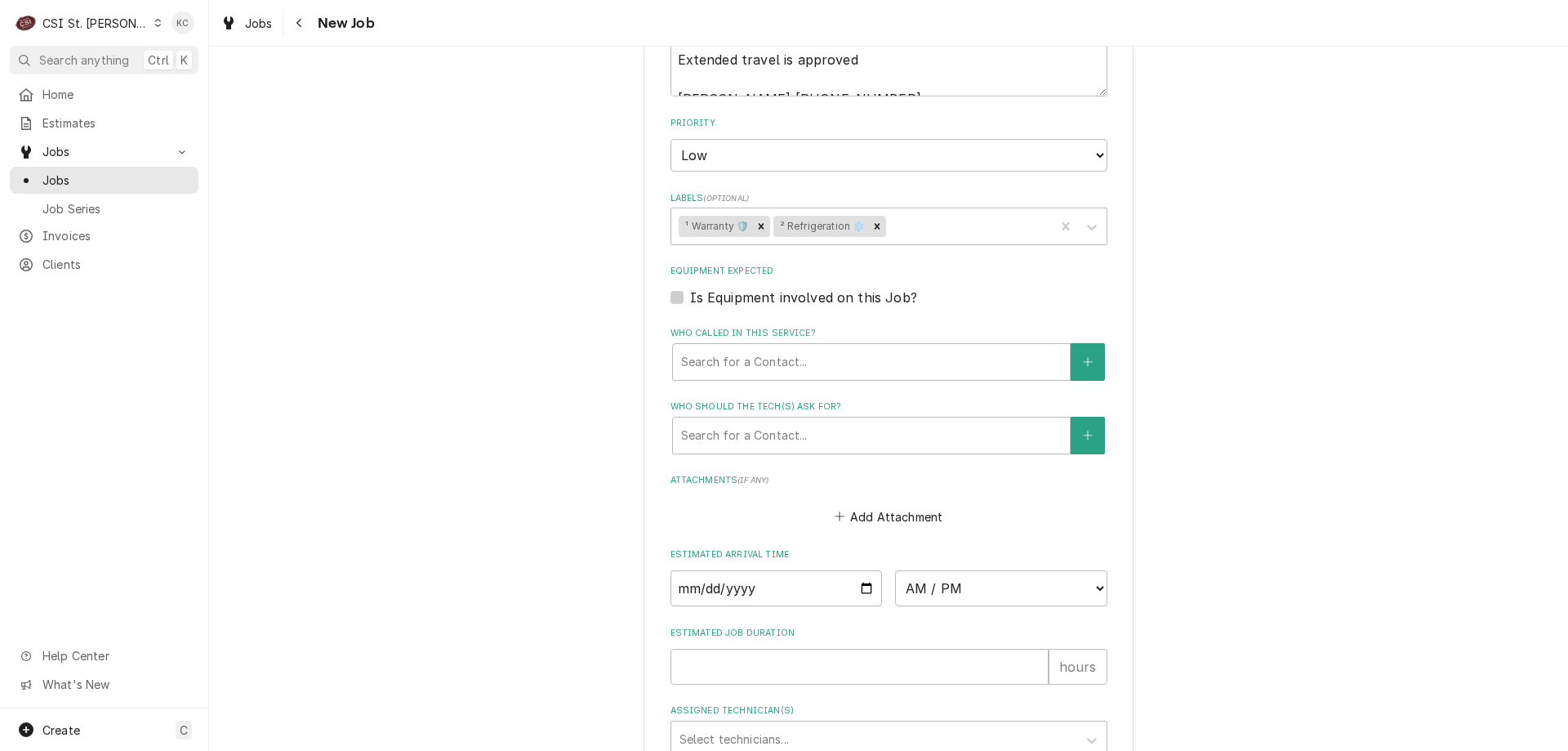
scroll to position [1292, 0]
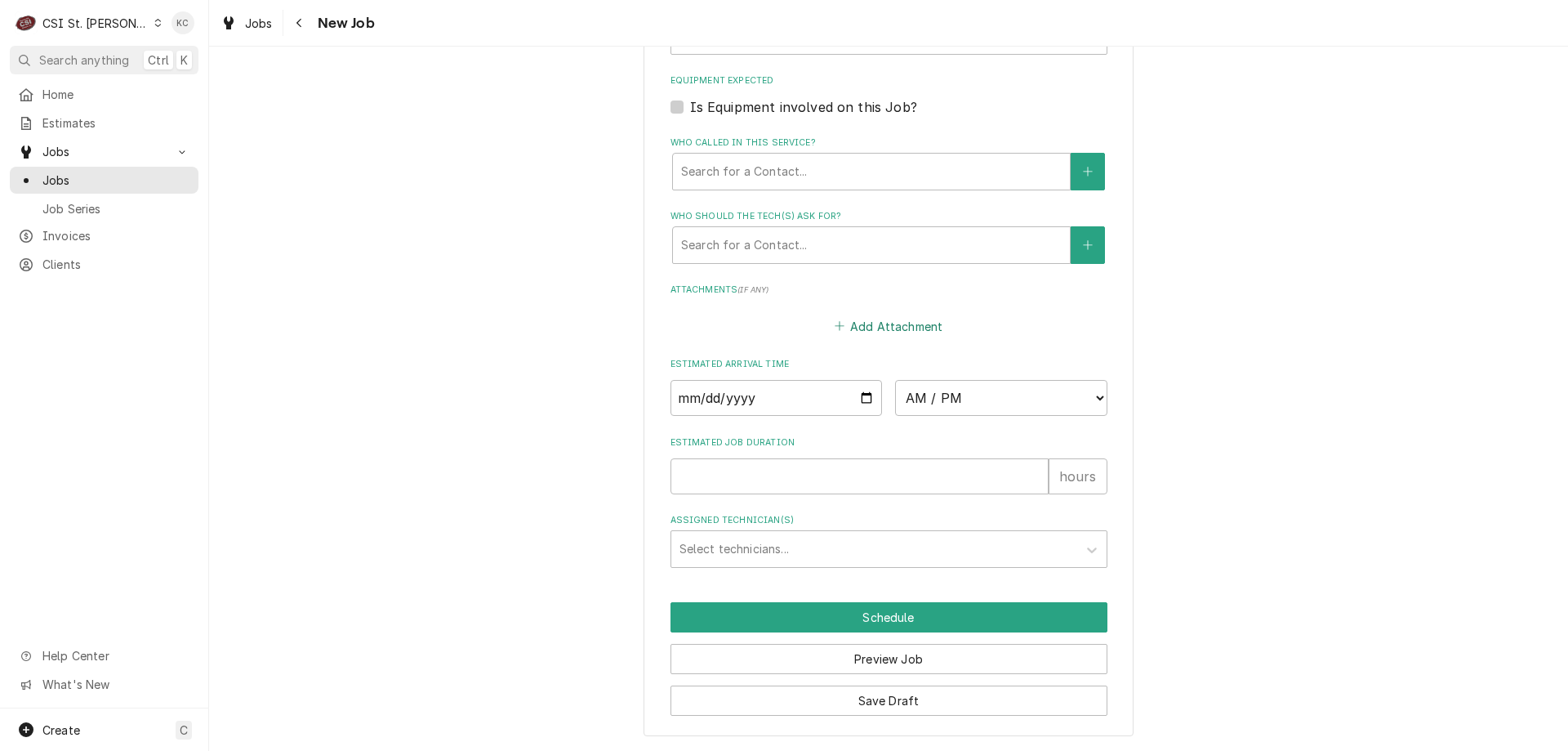
click at [897, 317] on button "Add Attachment" at bounding box center [889, 326] width 115 height 23
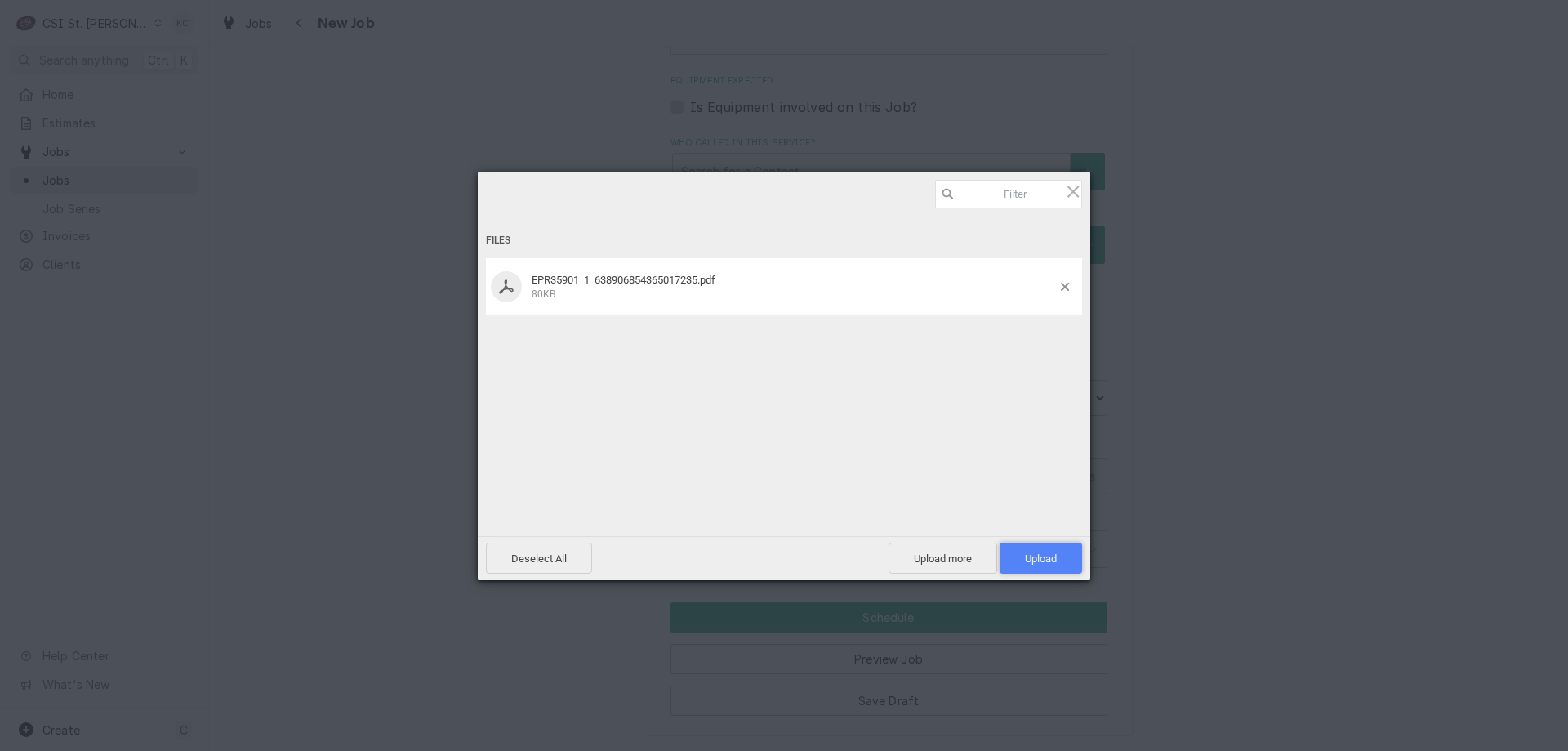
click at [1026, 564] on span "Upload 1" at bounding box center [1041, 557] width 83 height 31
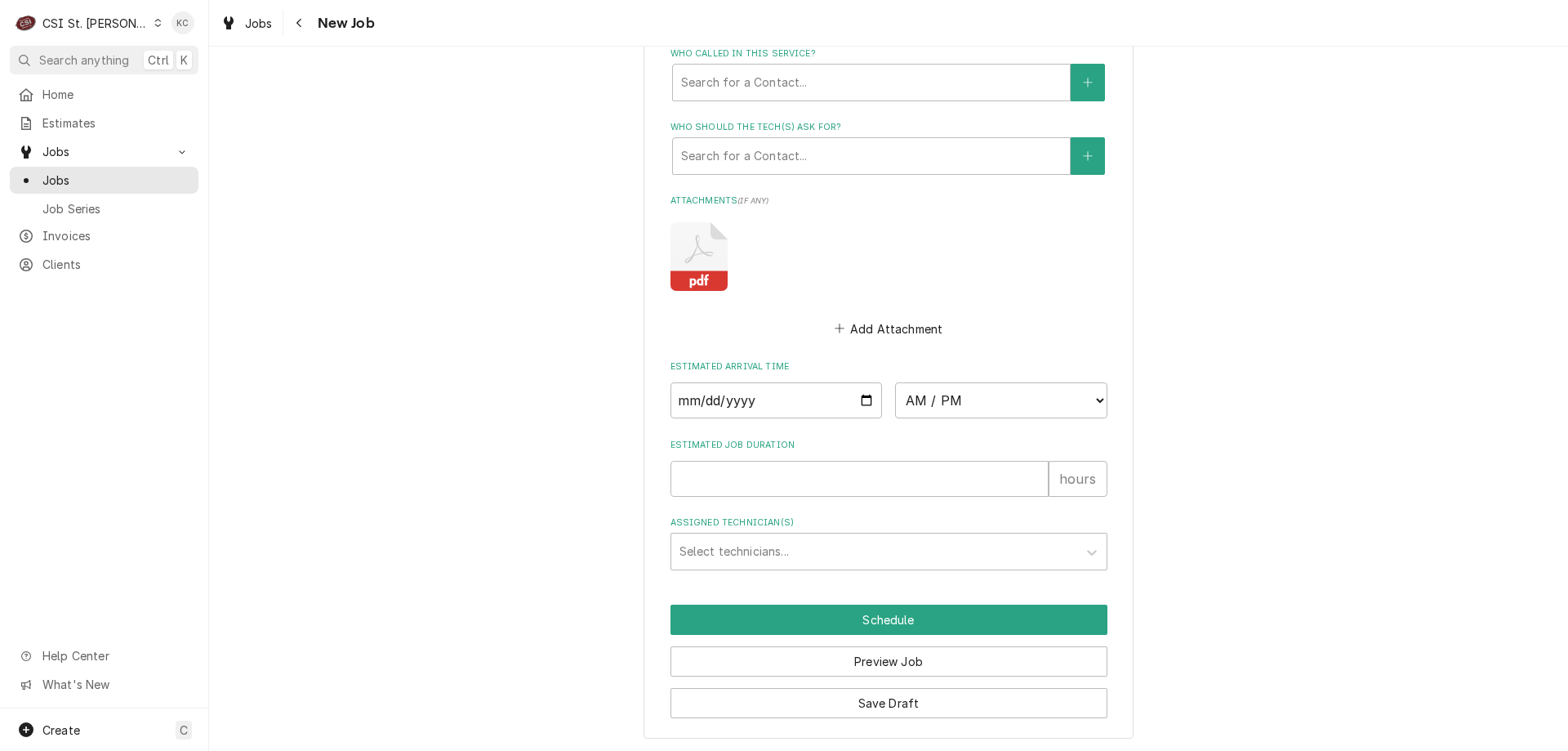
scroll to position [1384, 0]
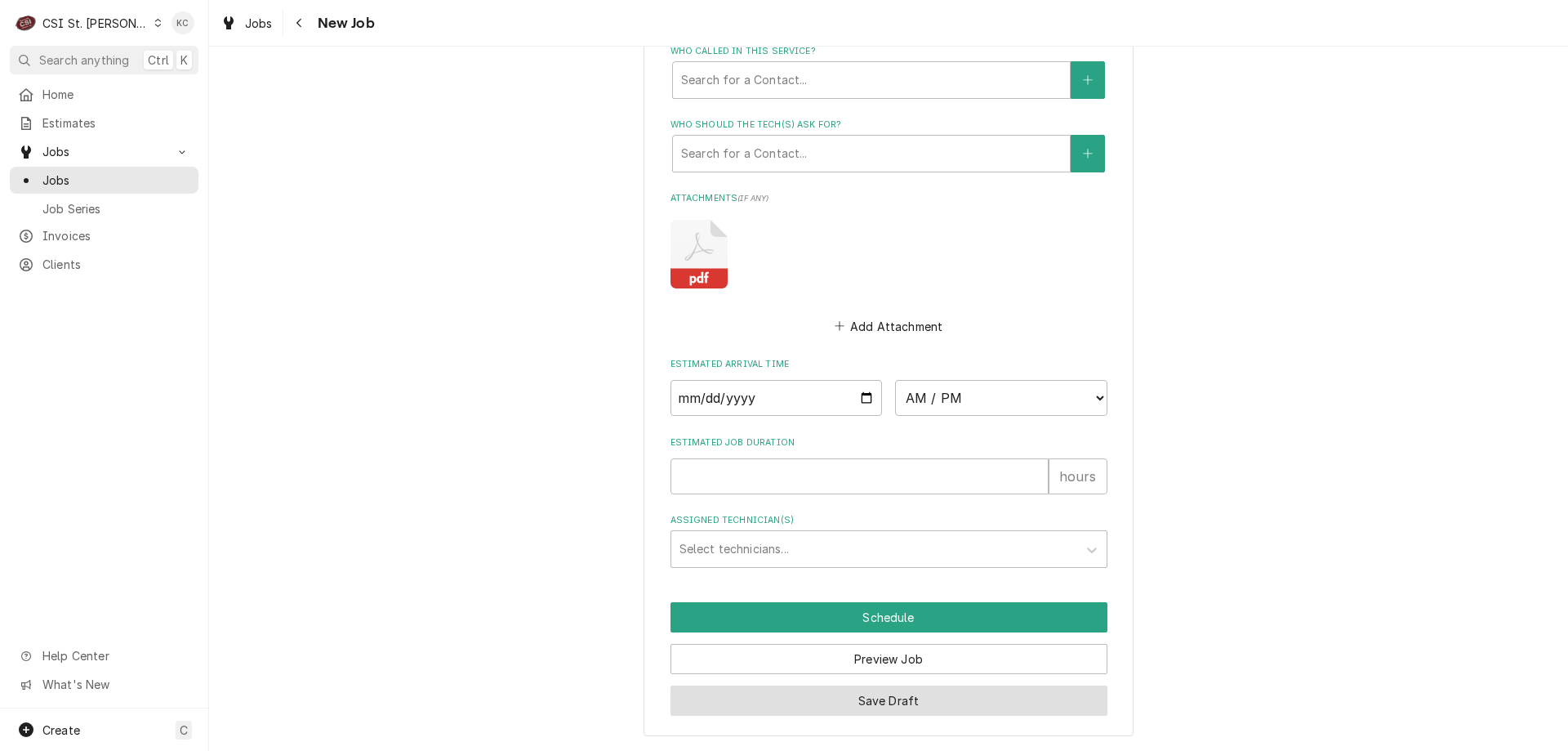
click at [1011, 698] on button "Save Draft" at bounding box center [890, 700] width 437 height 30
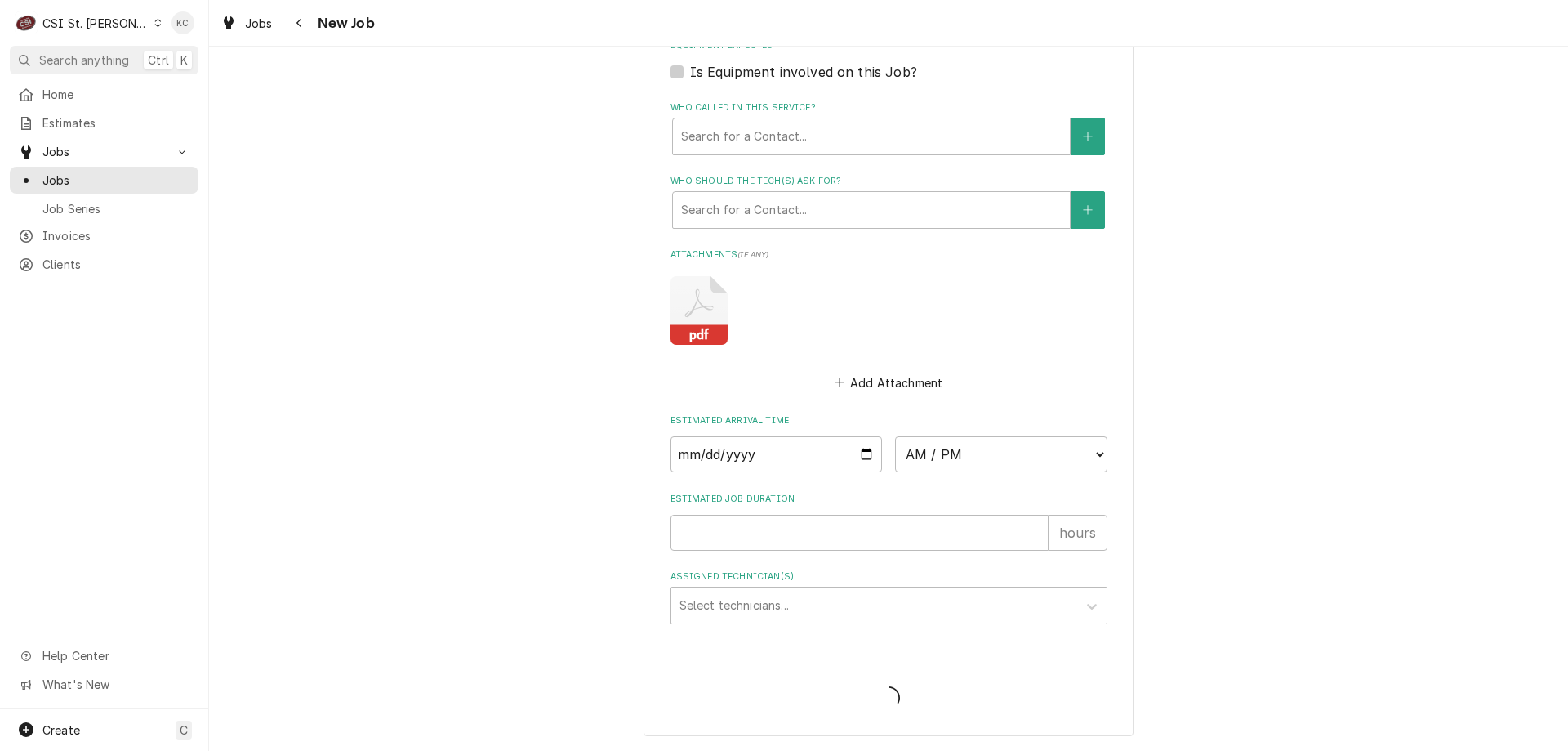
scroll to position [1327, 0]
type textarea "x"
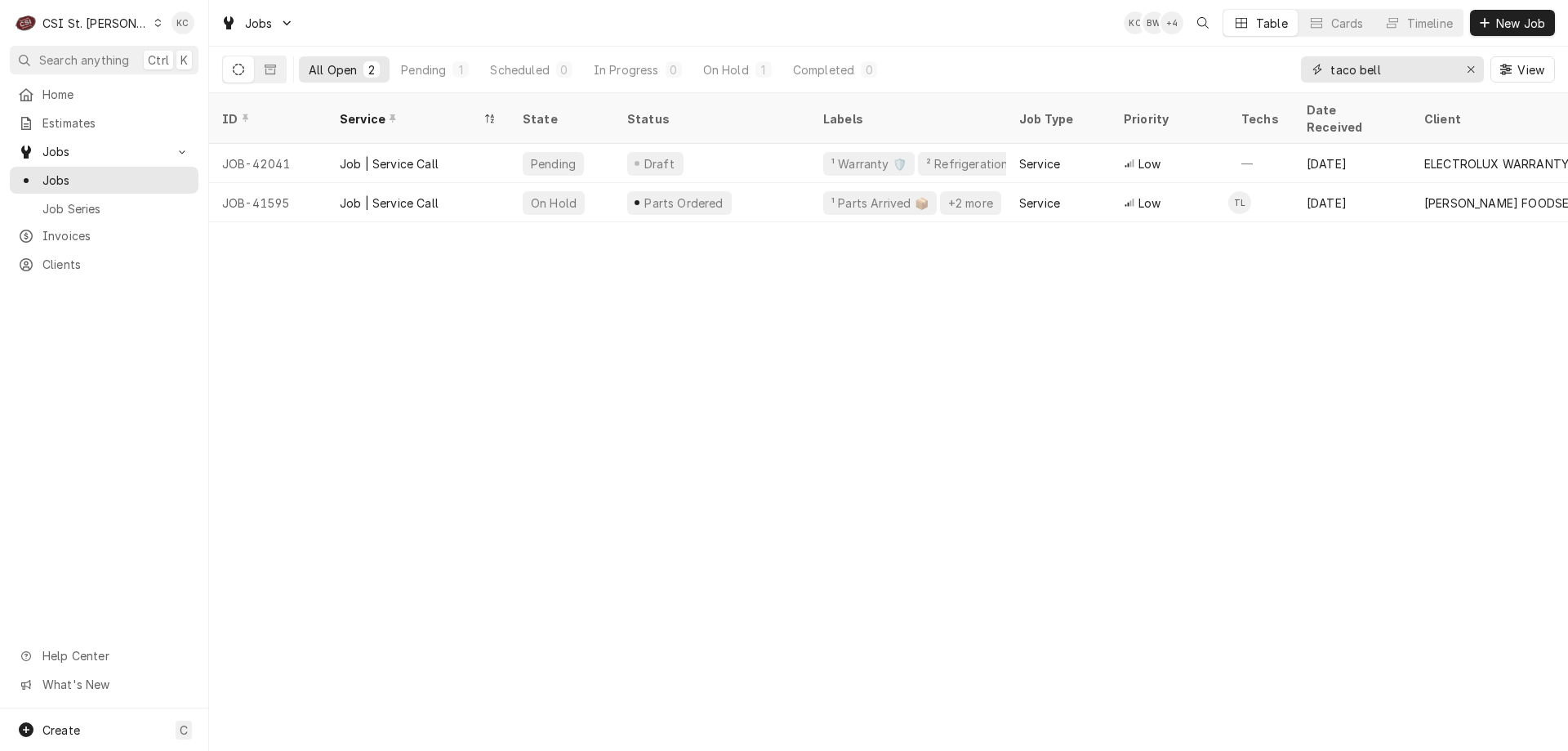
drag, startPoint x: 1438, startPoint y: 66, endPoint x: 1227, endPoint y: 75, distance: 211.2
click at [1227, 75] on div "All Open 2 Pending 1 Scheduled 0 In Progress 0 On Hold 1 Completed 0 taco bell …" at bounding box center [888, 70] width 1333 height 46
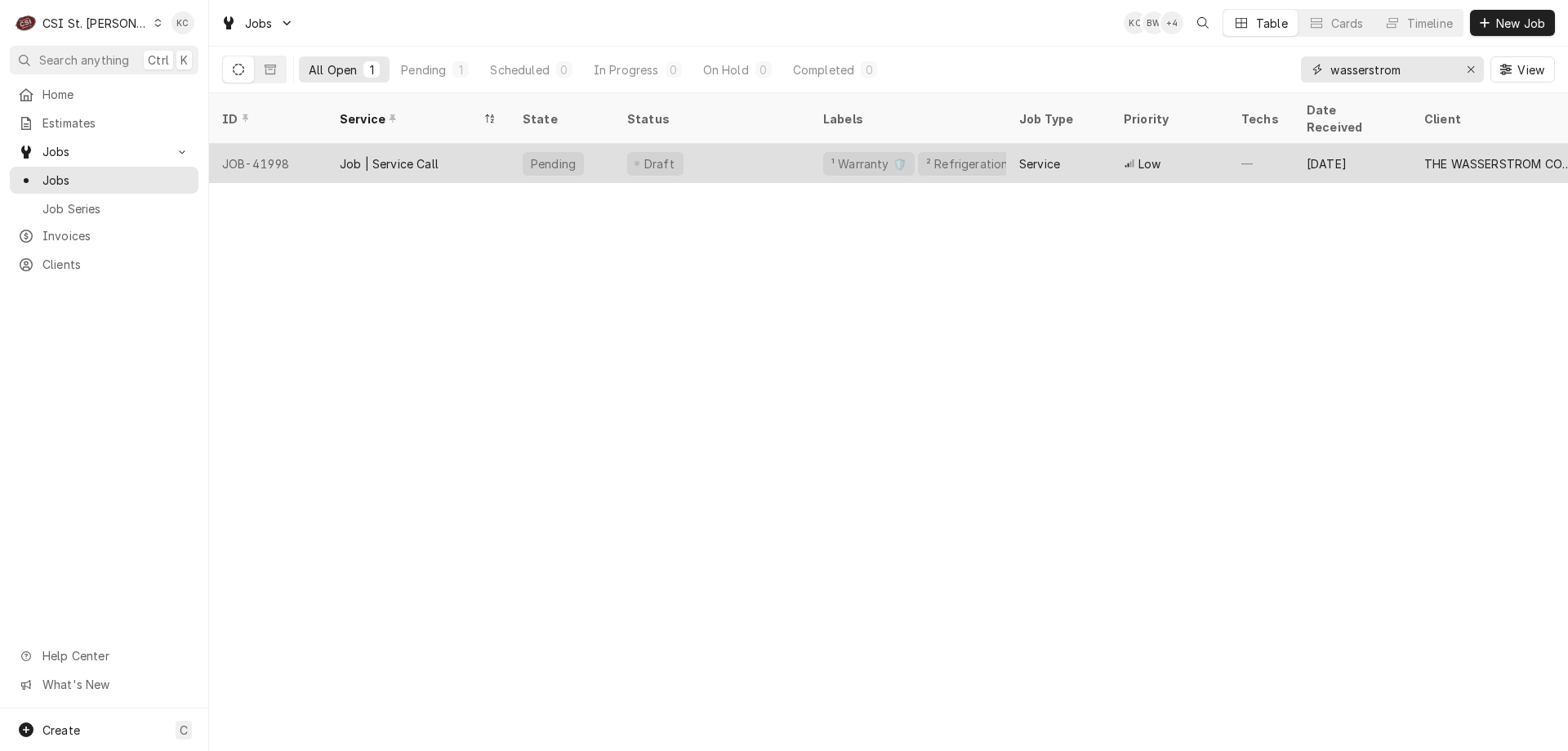
type input "wasserstrom"
click at [1313, 146] on div "[DATE]" at bounding box center [1353, 163] width 118 height 39
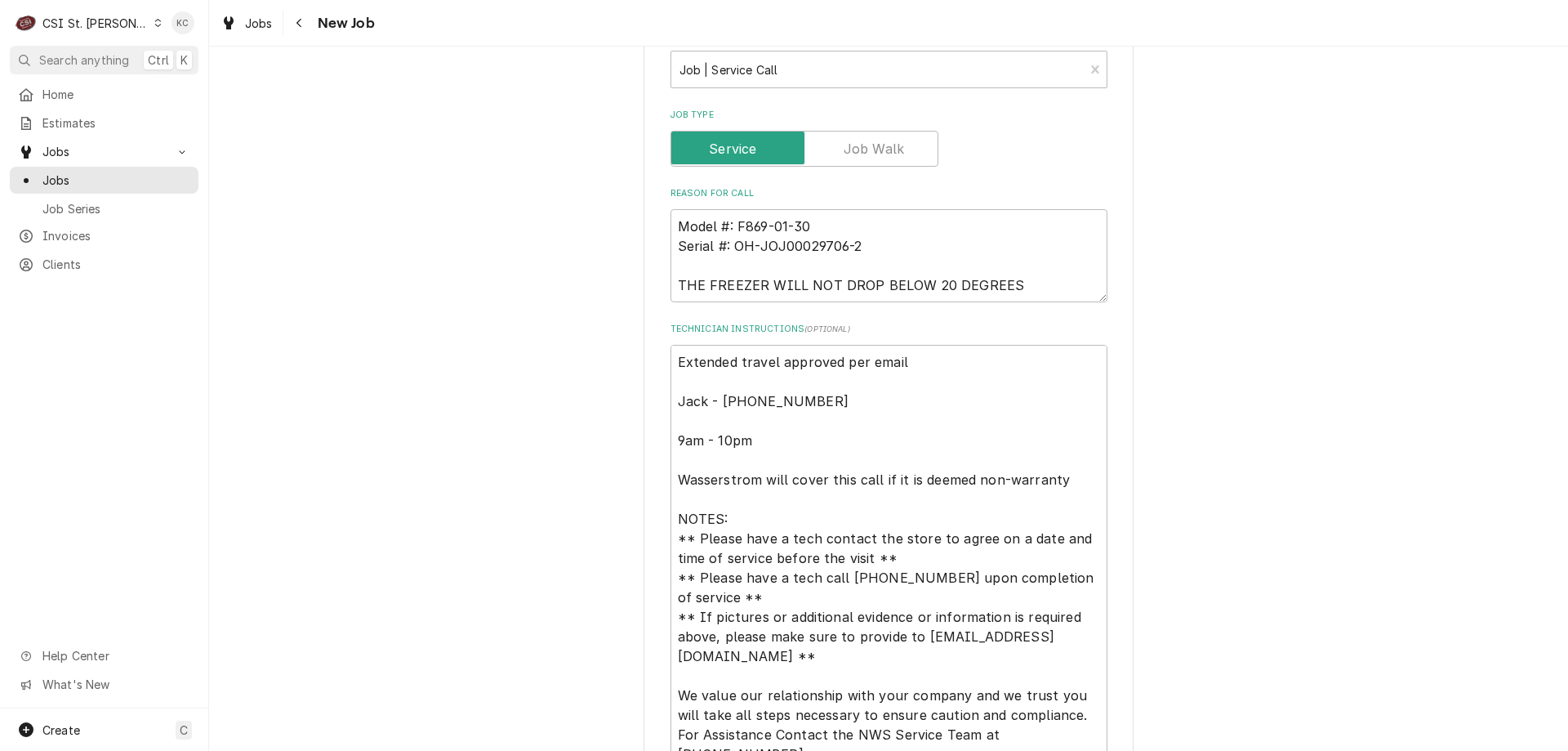
scroll to position [653, 0]
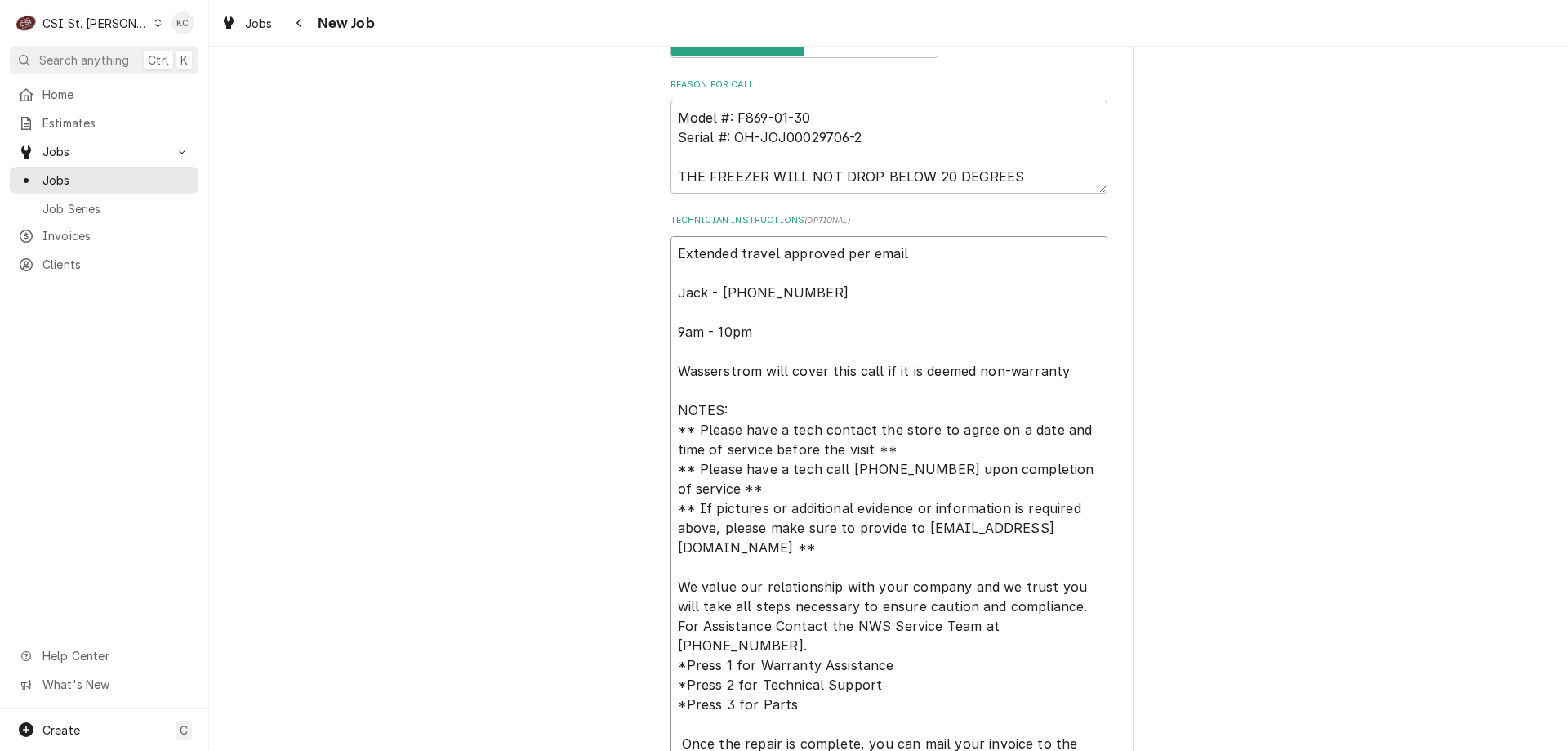
click at [673, 254] on textarea "Extended travel approved per email Jack - [PHONE_NUMBER] 9am - 10pm Wasserstrom…" at bounding box center [890, 566] width 437 height 662
type textarea "x"
type textarea "Extended travel approved per email Jack - [PHONE_NUMBER] 9am - 10pm Wasserstrom…"
type textarea "x"
type textarea "/ Extended travel approved per email Jack - [PHONE_NUMBER] 9am - 10pm Wasserstr…"
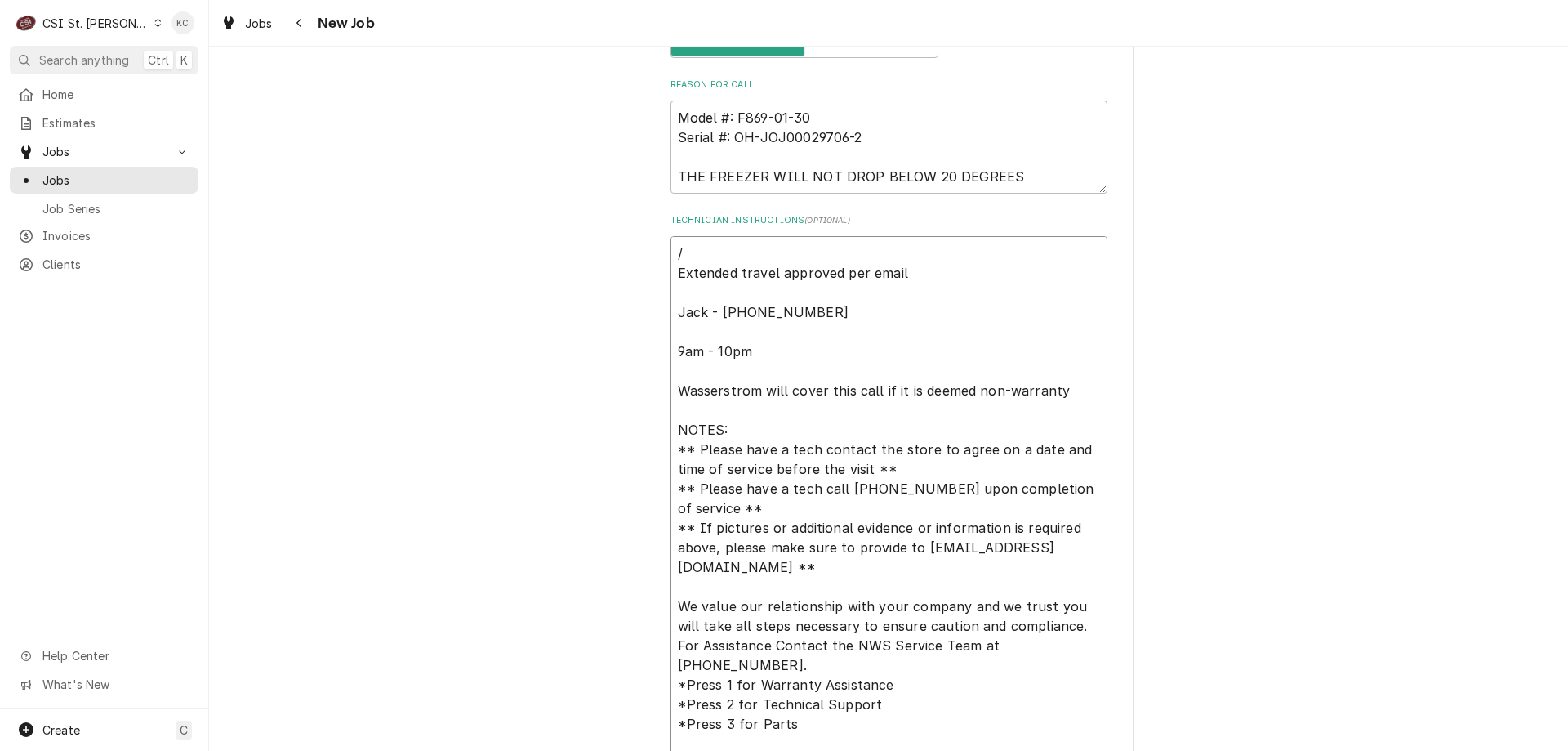
type textarea "x"
type textarea "Extended travel approved per email Jack - [PHONE_NUMBER] 9am - 10pm Wasserstrom…"
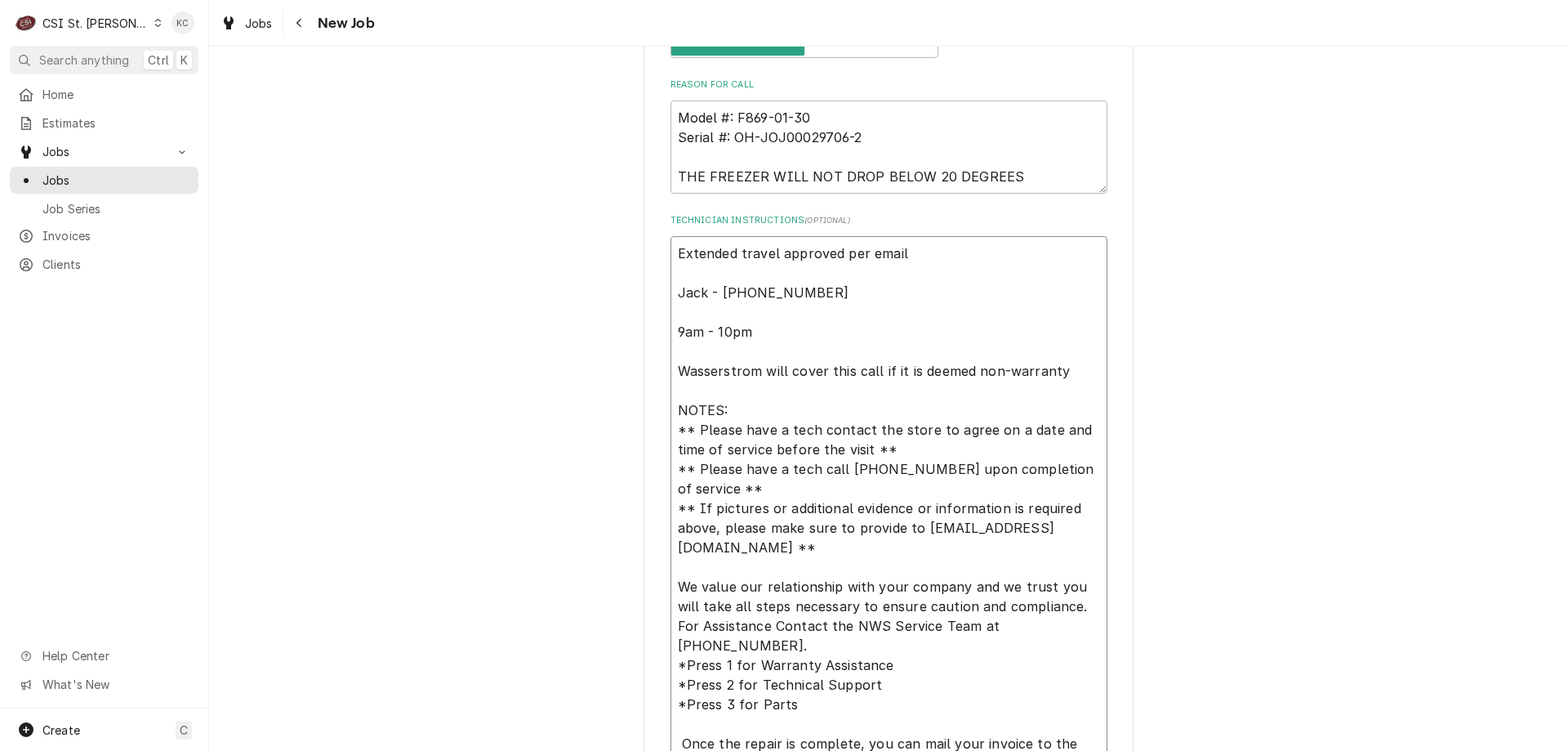
type textarea "x"
type textarea "8 Extended travel approved per email Jack - [PHONE_NUMBER] 9am - 10pm Wasserstr…"
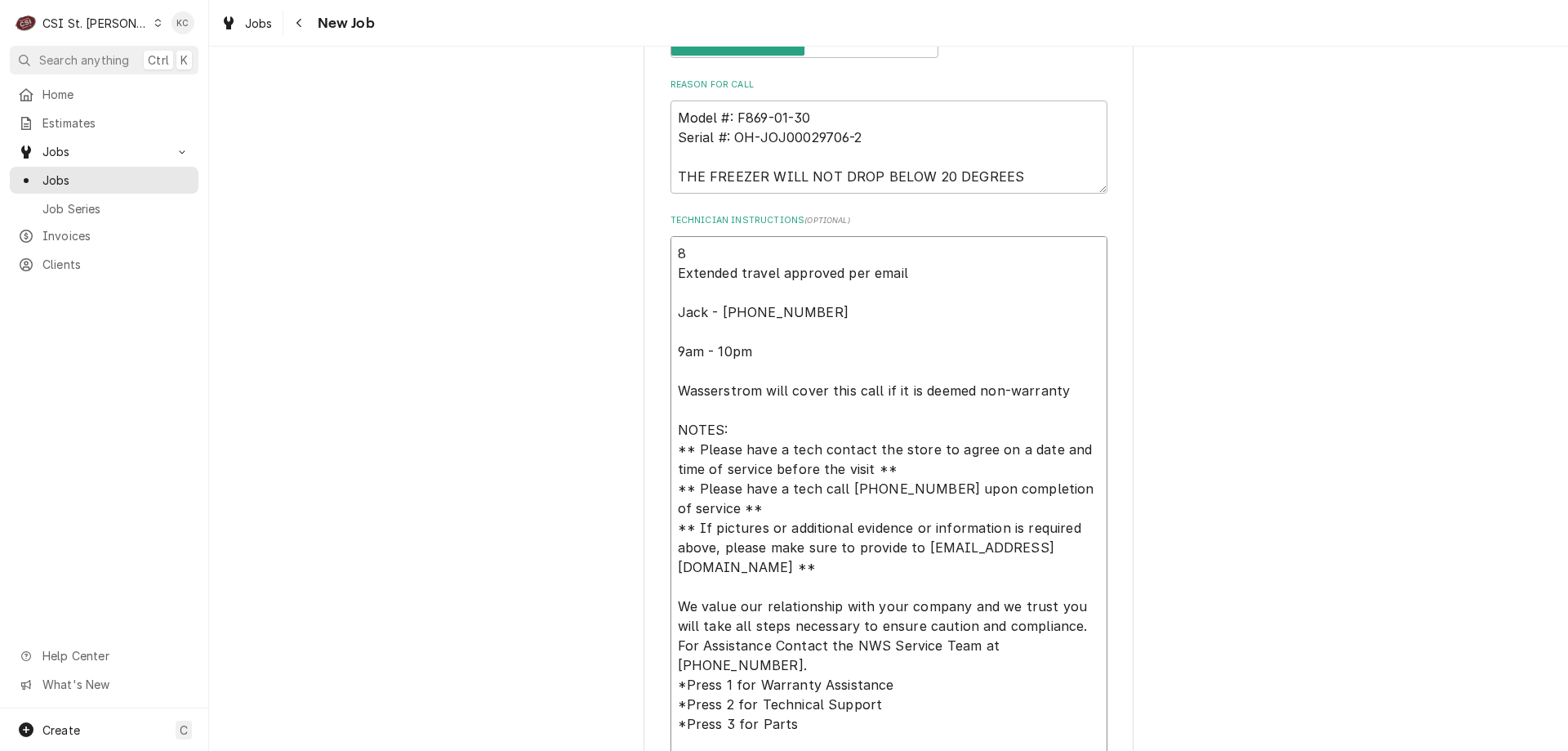
type textarea "x"
type textarea "8/ Extended travel approved per email Jack - [PHONE_NUMBER] 9am - 10pm Wasserst…"
type textarea "x"
type textarea "8/1 Extended travel approved per email Jack - [PHONE_NUMBER] 9am - 10pm Wassers…"
type textarea "x"
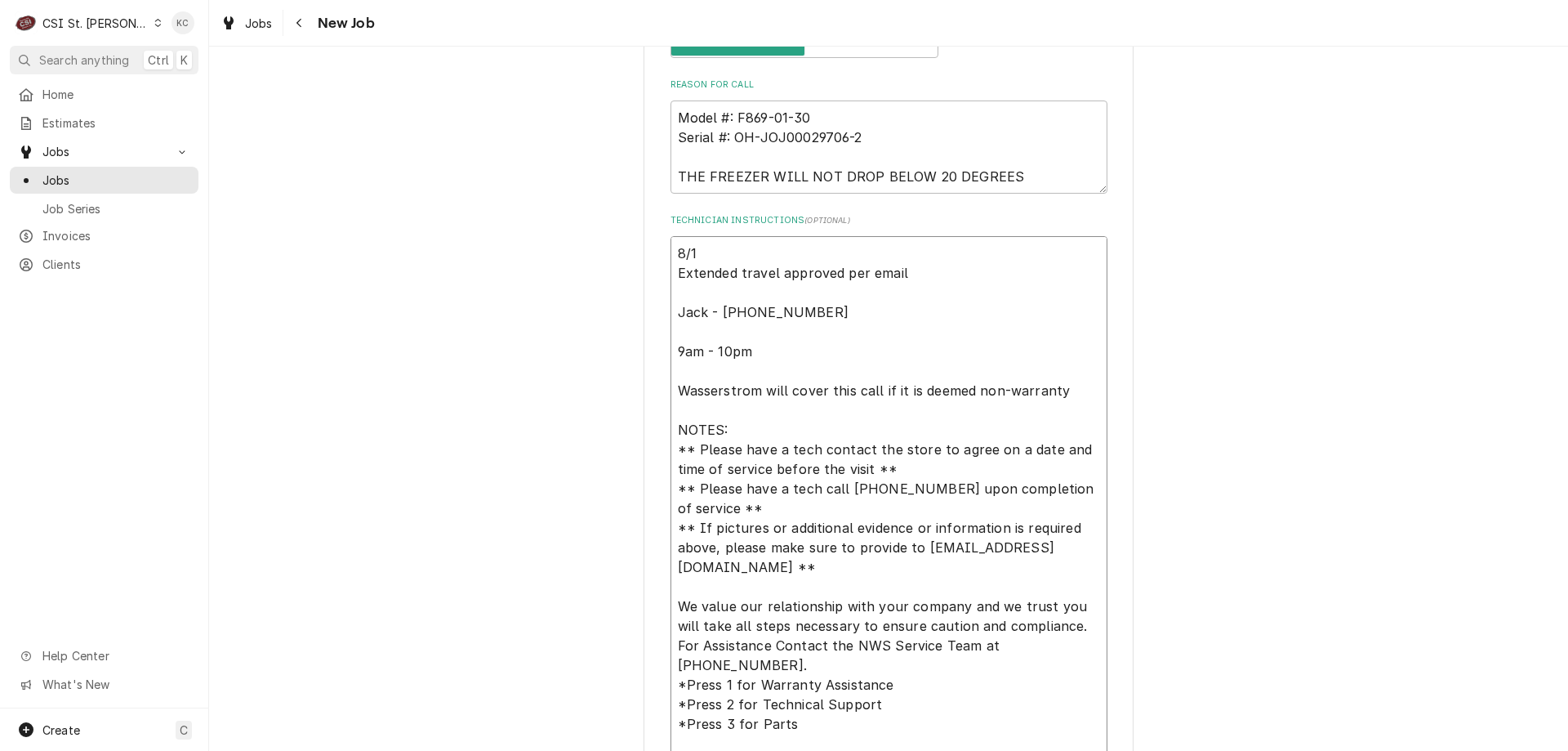
type textarea "8/13 Extended travel approved per email Jack - [PHONE_NUMBER] 9am - 10pm Wasser…"
type textarea "x"
type textarea "8/13 Extended travel approved per email Jack - [PHONE_NUMBER] 9am - 10pm Wasser…"
type textarea "x"
type textarea "8/13 - Extended travel approved per email Jack - [PHONE_NUMBER] 9am - 10pm Wass…"
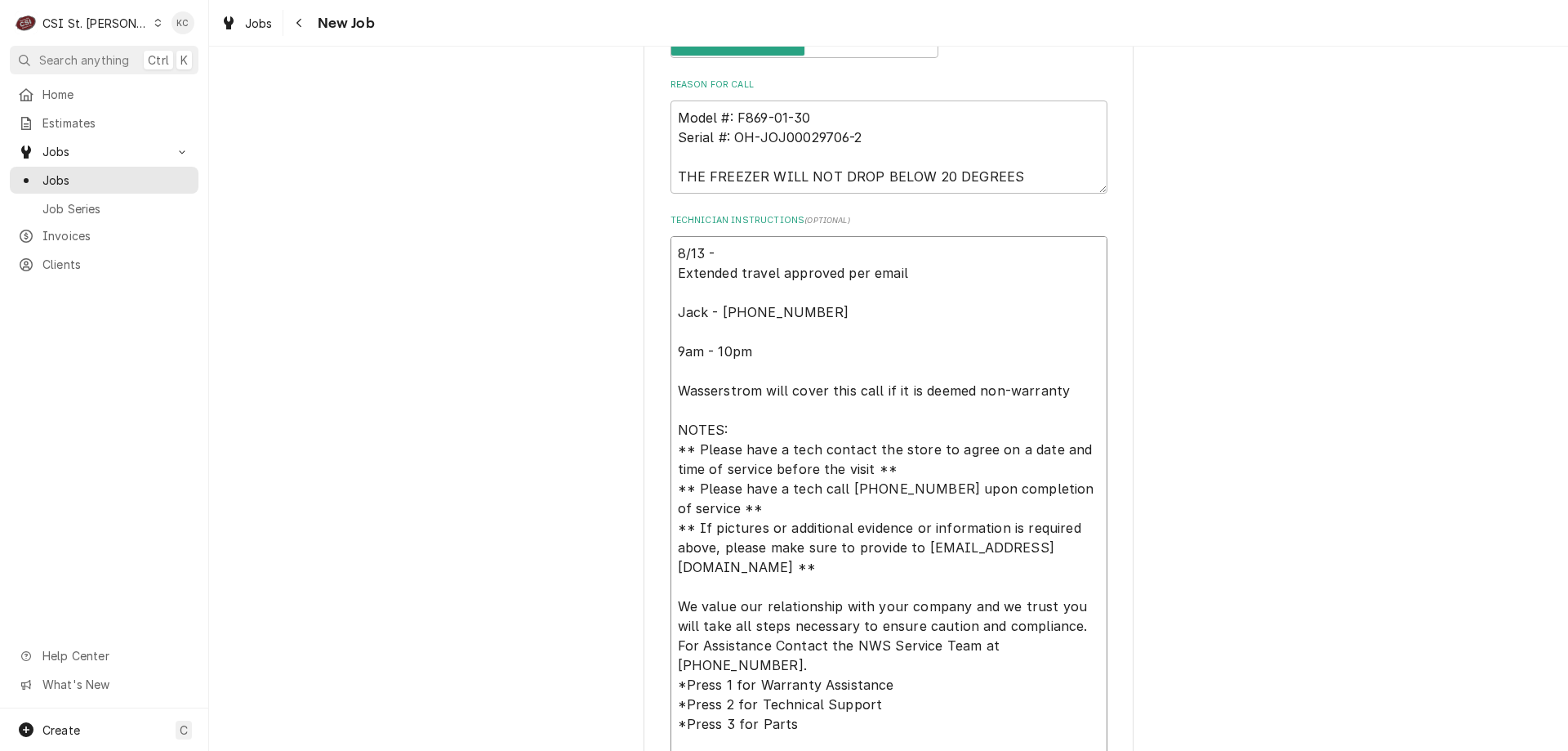
type textarea "x"
type textarea "8/13 - Extended travel approved per email Jack - [PHONE_NUMBER] 9am - 10pm Wass…"
type textarea "x"
type textarea "8/13 - k Extended travel approved per email Jack - [PHONE_NUMBER] 9am - 10pm Wa…"
type textarea "x"
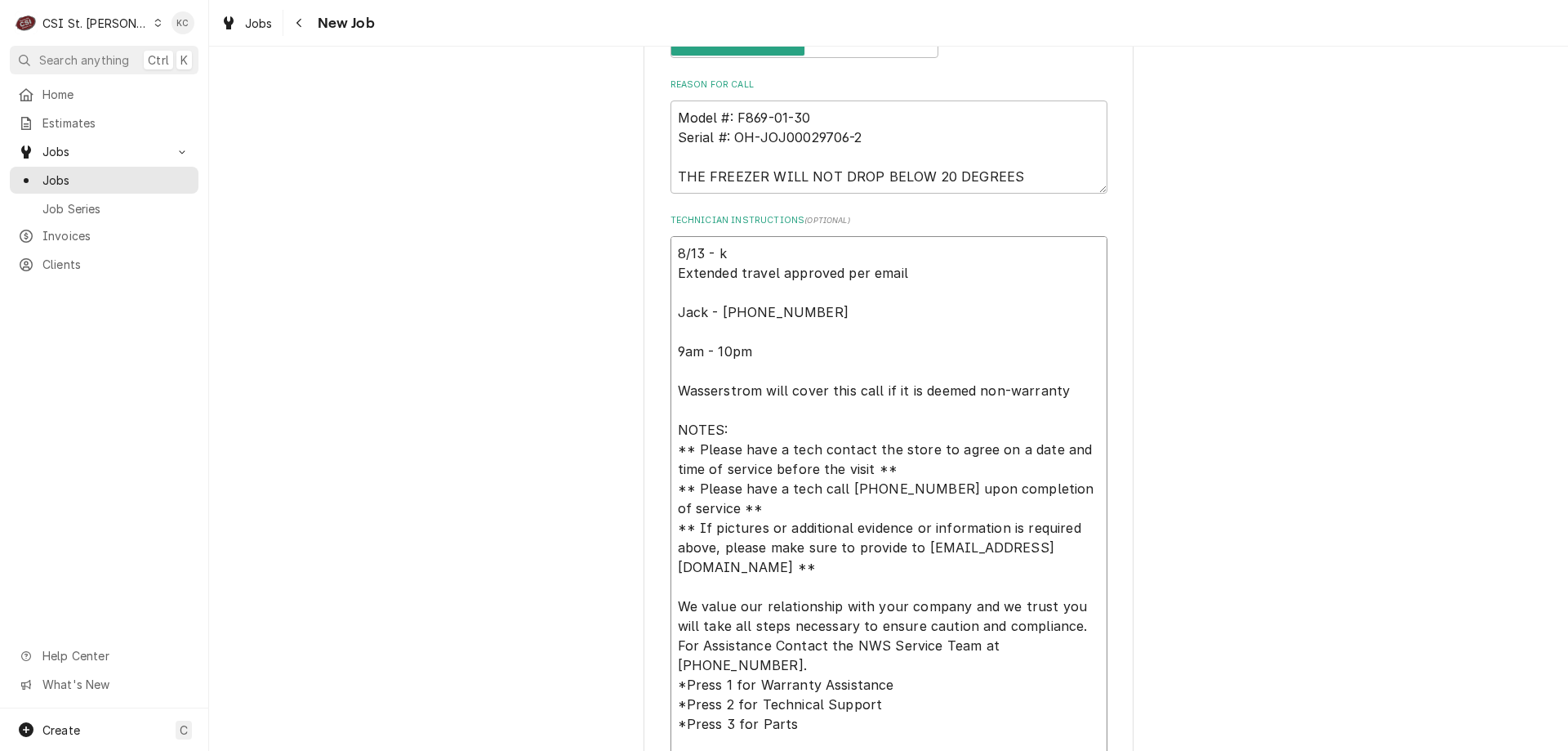
type textarea "8/13 - ke Extended travel approved per email Jack - [PHONE_NUMBER] 9am - 10pm W…"
type textarea "x"
type textarea "8/13 - kel Extended travel approved per email Jack - [PHONE_NUMBER] 9am - 10pm …"
type textarea "x"
type textarea "8/13 - [PERSON_NAME] Extended travel approved per email Jack - [PHONE_NUMBER] 9…"
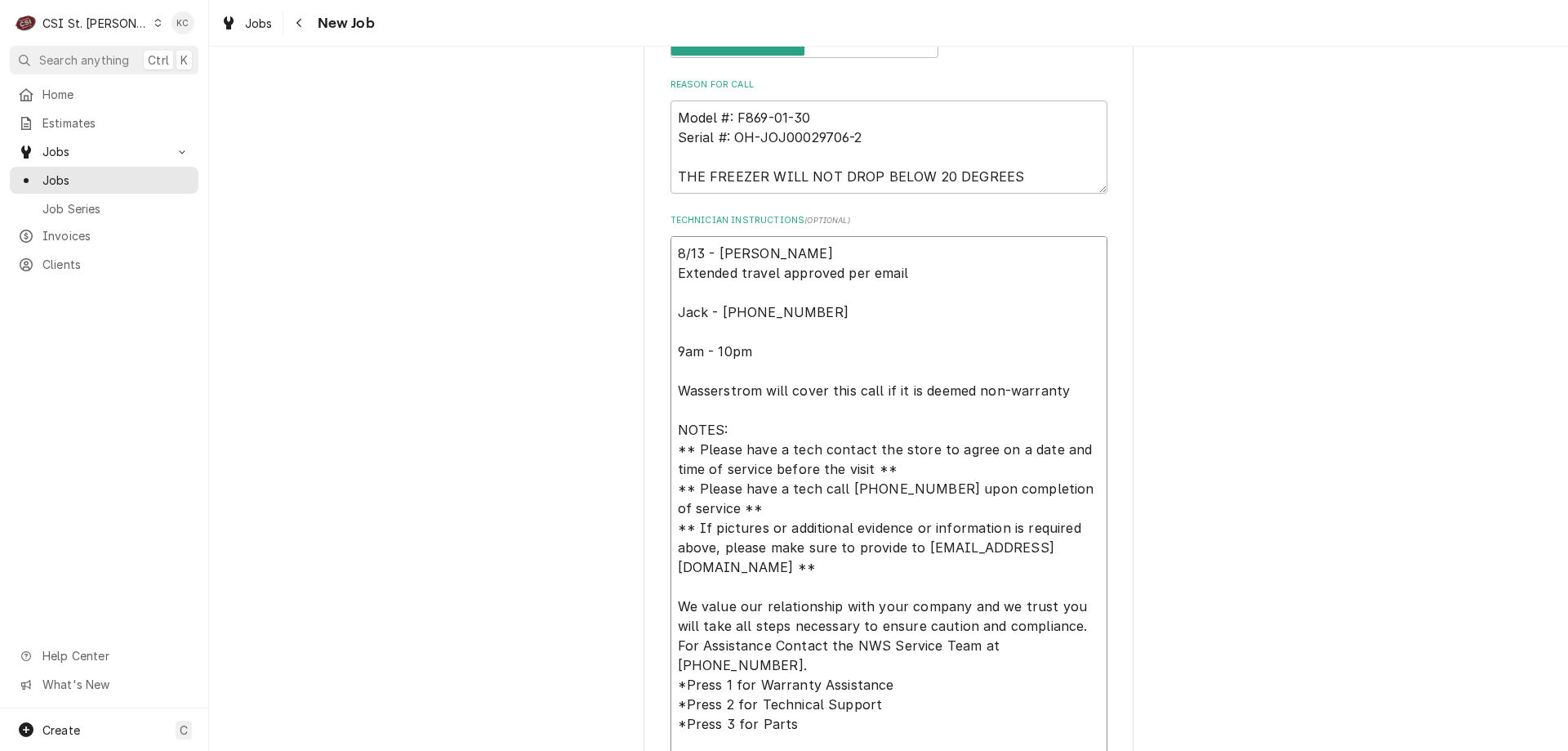
type textarea "x"
type textarea "8/13 - [PERSON_NAME] Extended travel approved per email Jack - [PHONE_NUMBER] 9…"
type textarea "x"
type textarea "8/13 - [PERSON_NAME] Extended travel approved per email Jack - [PHONE_NUMBER] 9…"
type textarea "x"
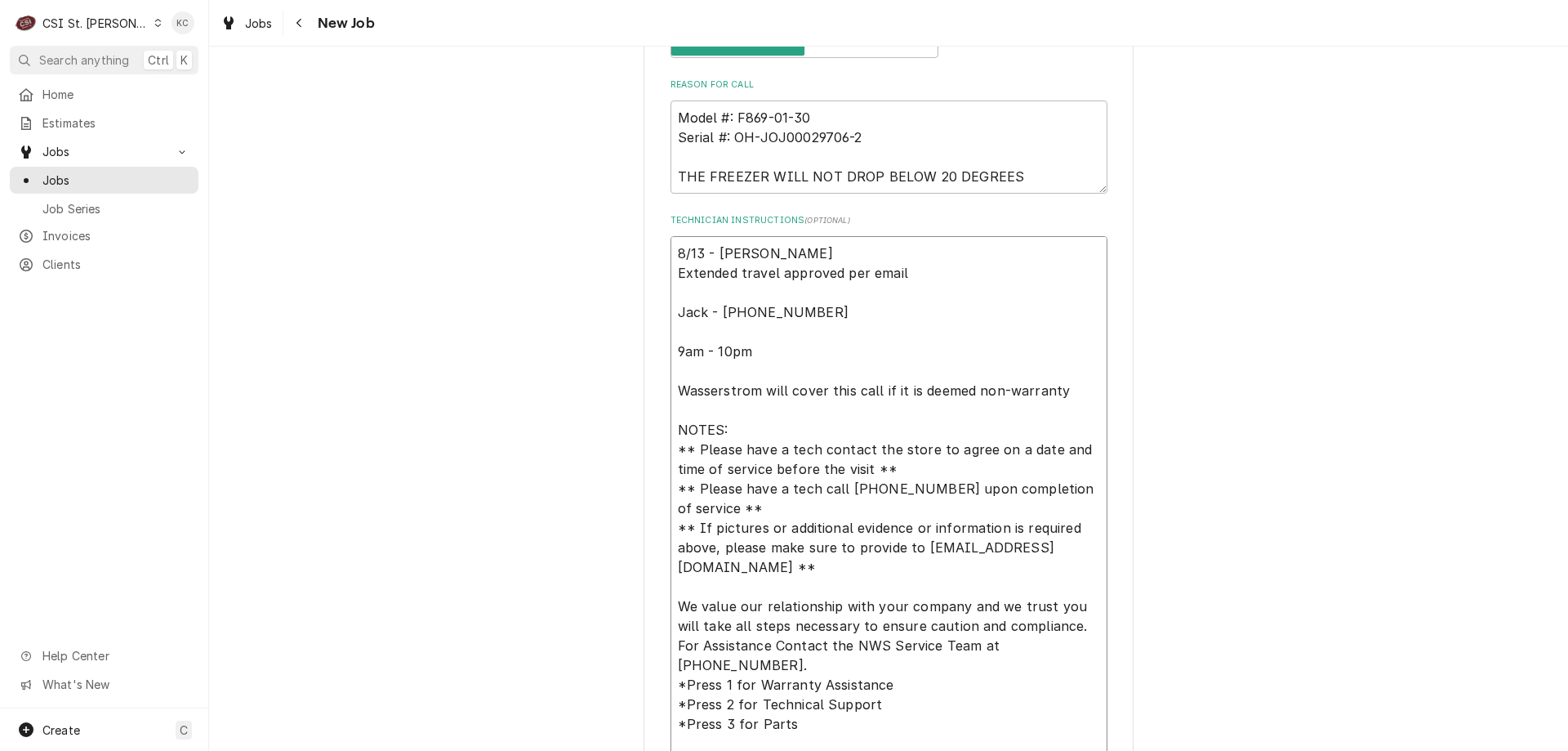
type textarea "8/13 - [PERSON_NAME] Extended travel approved per email Jack - [PHONE_NUMBER] 9…"
type textarea "x"
type textarea "8/13 - [PERSON_NAME] Extended travel approved per email Jack - [PHONE_NUMBER] 9…"
type textarea "x"
type textarea "8/13 - kel Extended travel approved per email Jack - [PHONE_NUMBER] 9am - 10pm …"
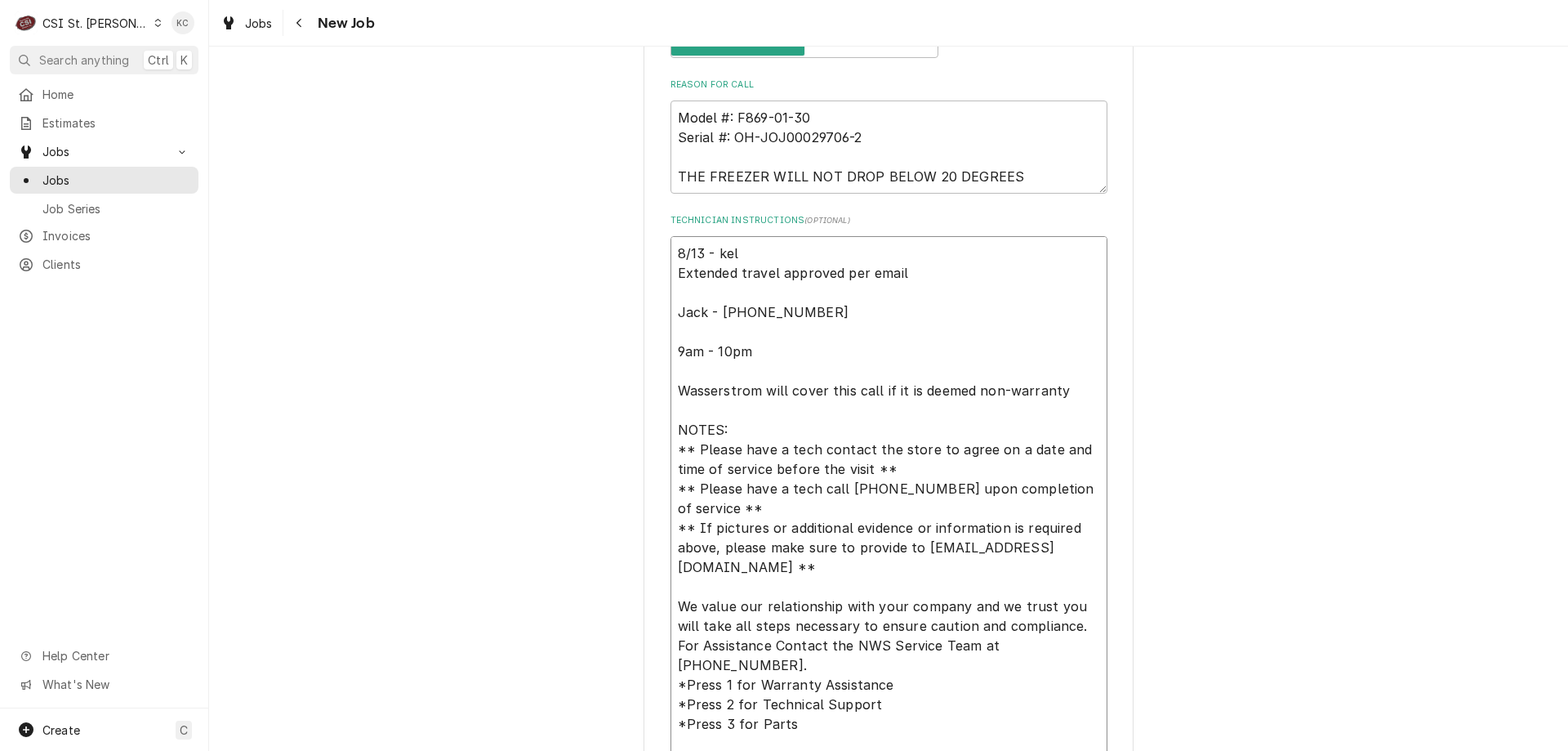
type textarea "x"
type textarea "8/13 - ke Extended travel approved per email Jack - 610-597-3889 9am - 10pm Was…"
type textarea "x"
type textarea "8/13 - k Extended travel approved per email Jack - 610-597-3889 9am - 10pm Wass…"
type textarea "x"
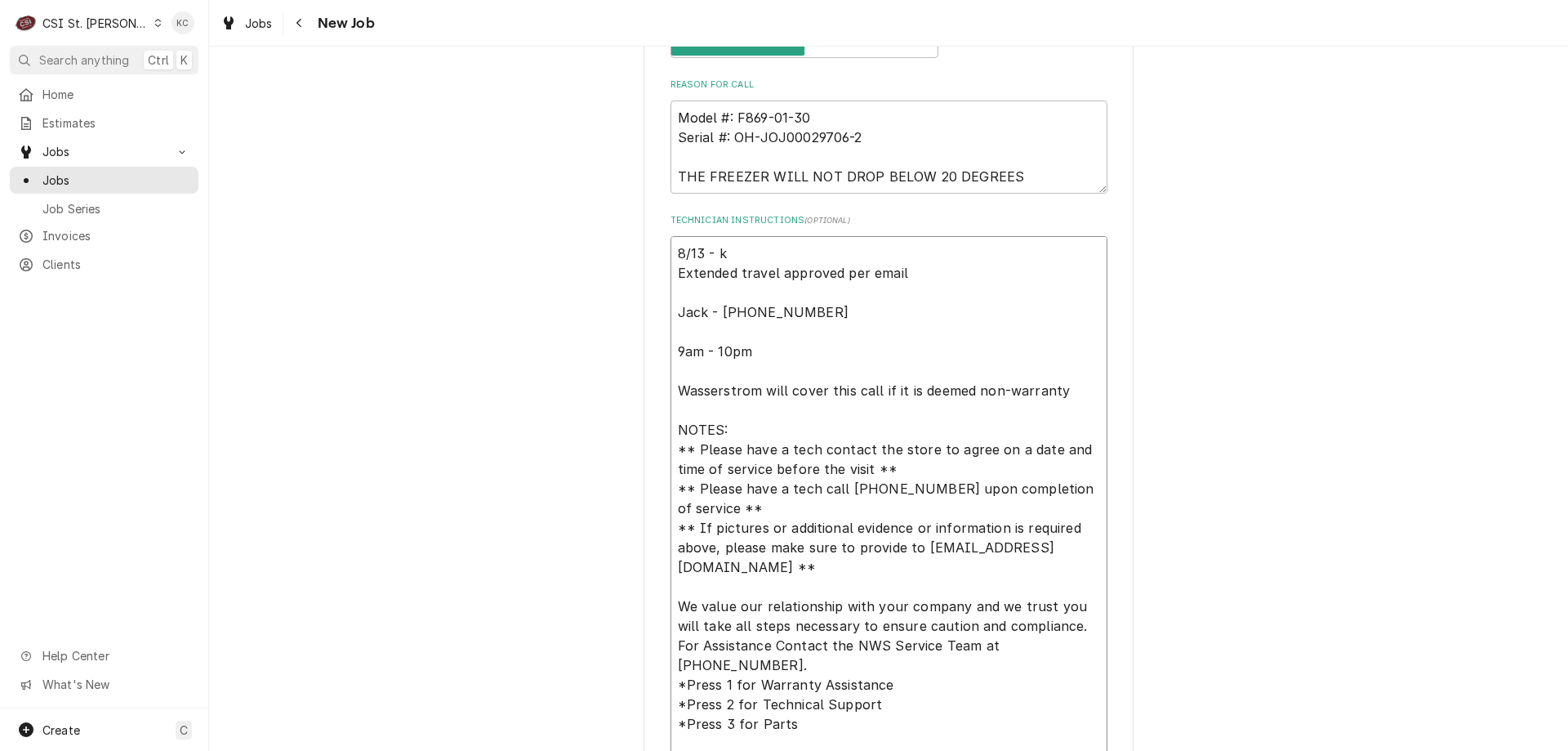
type textarea "8/13 - Extended travel approved per email Jack - 610-597-3889 9am - 10pm Wasser…"
type textarea "x"
type textarea "8/13 - K Extended travel approved per email Jack - 610-597-3889 9am - 10pm Wass…"
type textarea "x"
type textarea "8/13 - Kel Extended travel approved per email Jack - 610-597-3889 9am - 10pm Wa…"
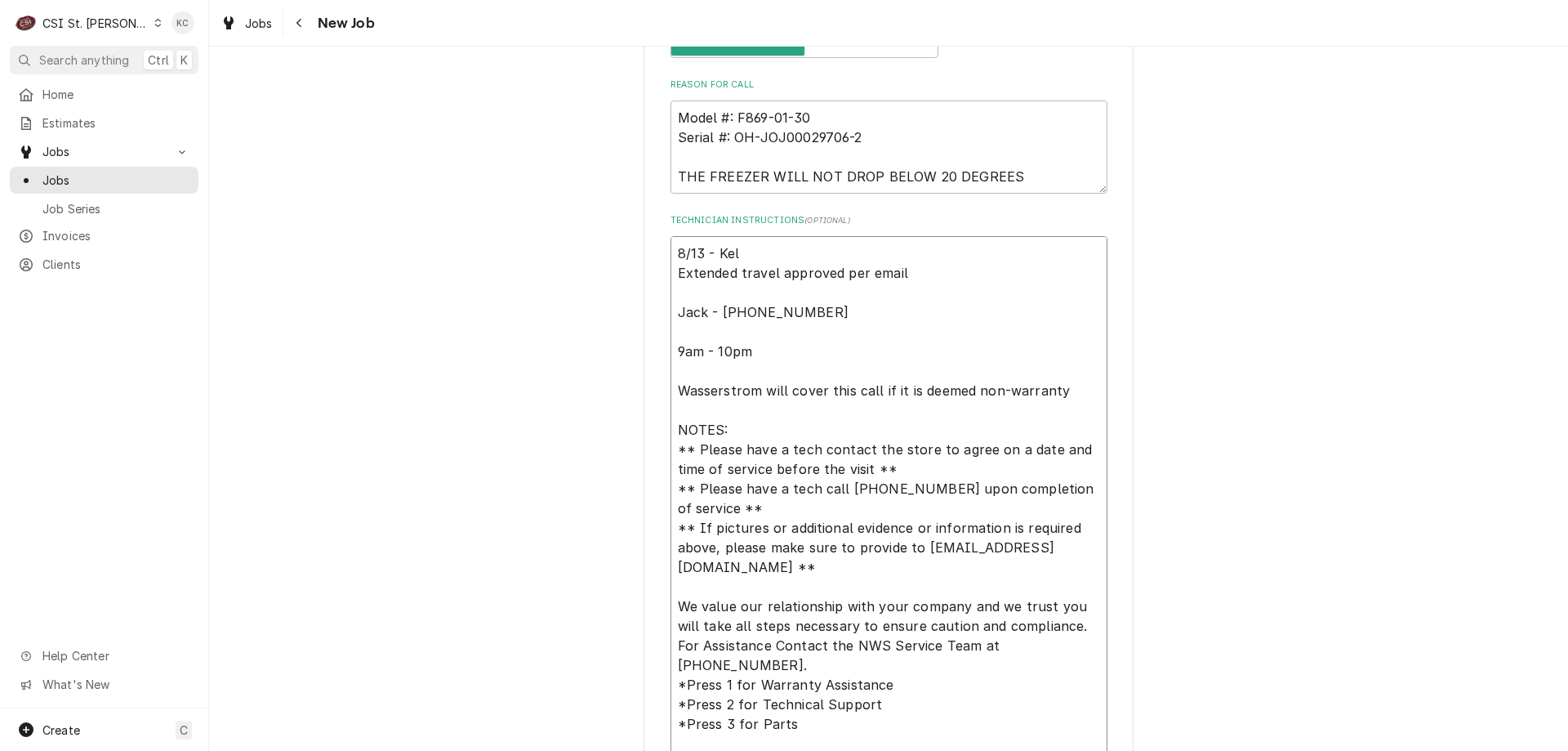
type textarea "x"
type textarea "8/13 - Kell Extended travel approved per email Jack - 610-597-3889 9am - 10pm W…"
type textarea "x"
type textarea "8/13 - Kelly Extended travel approved per email Jack - 610-597-3889 9am - 10pm …"
type textarea "x"
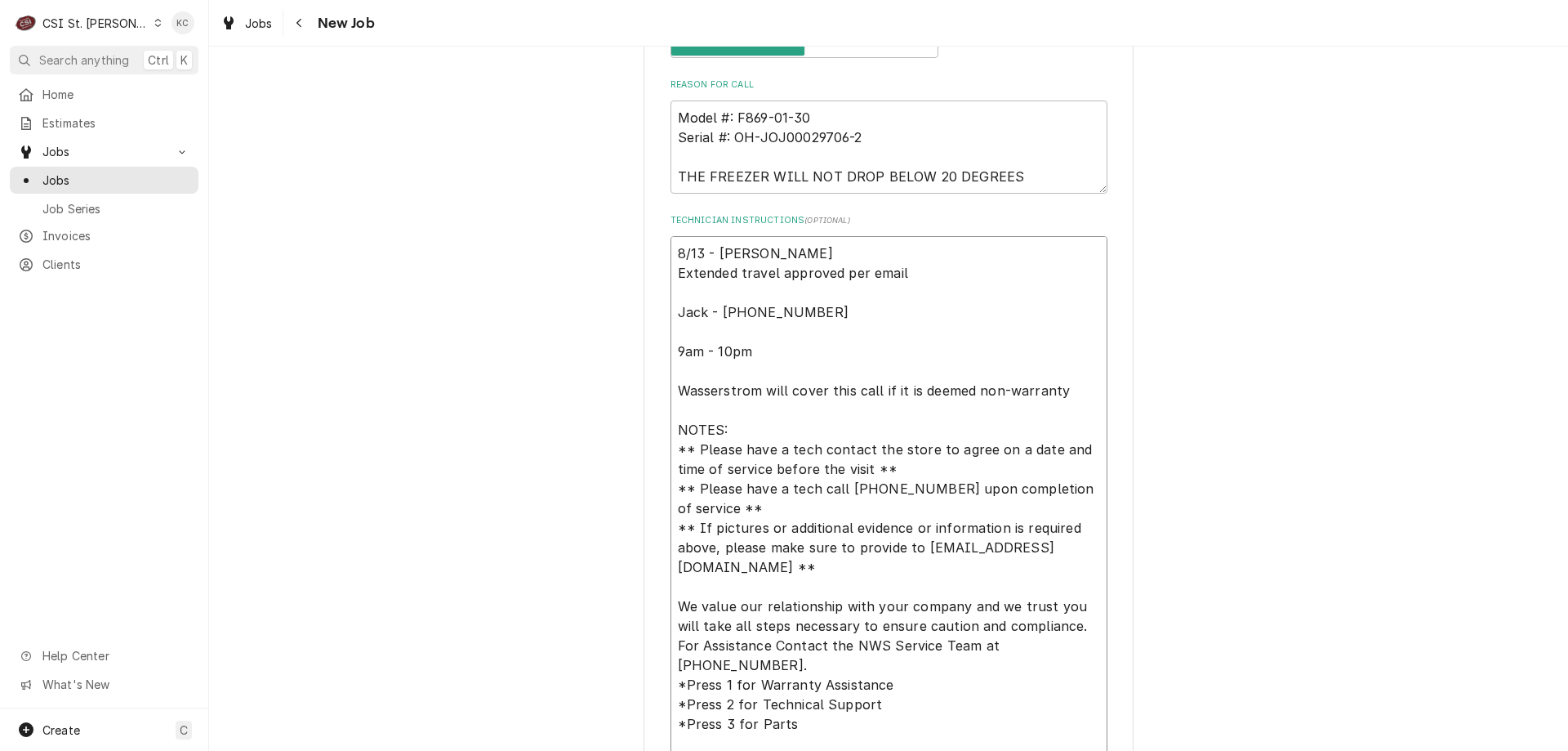
type textarea "8/13 - Kelly Extended travel approved per email Jack - 610-597-3889 9am - 10pm …"
type textarea "x"
type textarea "8/13 - Kelly - Extended travel approved per email Jack - 610-597-3889 9am - 10p…"
type textarea "x"
type textarea "8/13 - Kelly - Extended travel approved per email Jack - 610-597-3889 9am - 10p…"
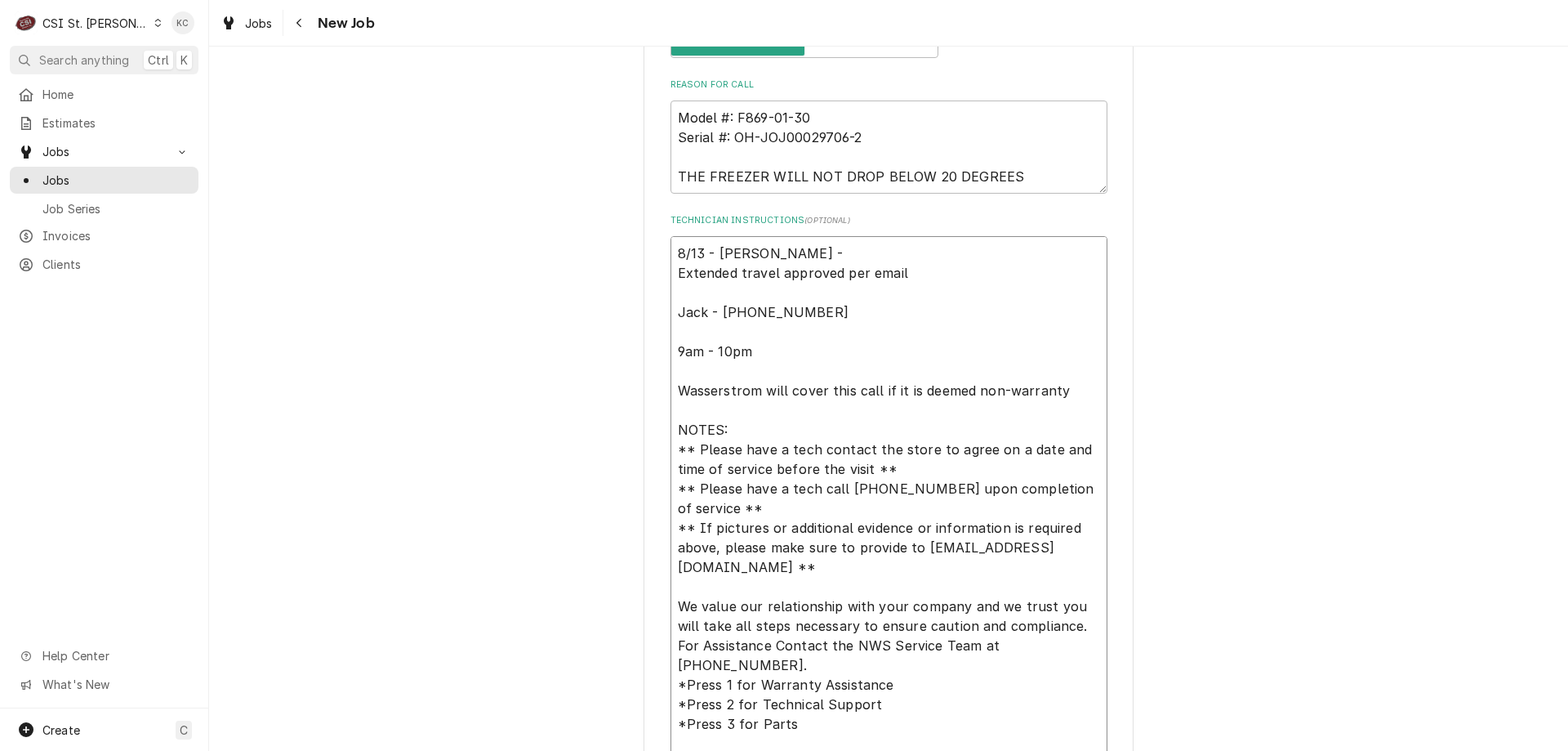
type textarea "x"
type textarea "8/13 - Kelly - O Extended travel approved per email Jack - 610-597-3889 9am - 1…"
type textarea "x"
type textarea "8/13 - Kelly - OV Extended travel approved per email Jack - 610-597-3889 9am - …"
type textarea "x"
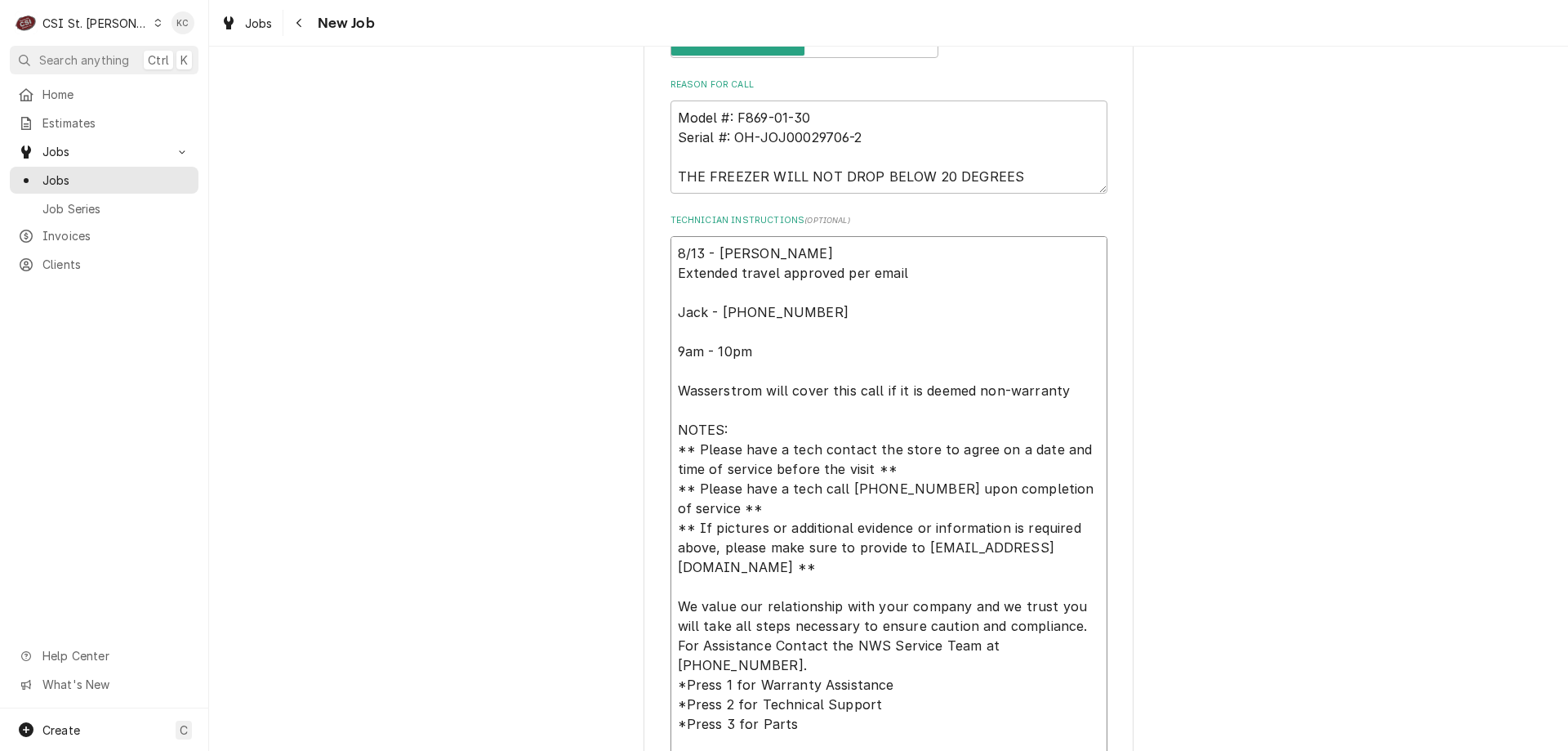
type textarea "8/13 - Kelly - OVE Extended travel approved per email Jack - 610-597-3889 9am -…"
type textarea "x"
type textarea "8/13 - Kelly - OVER Extended travel approved per email Jack - 610-597-3889 9am …"
type textarea "x"
type textarea "8/13 - Kelly - OVERT Extended travel approved per email Jack - 610-597-3889 9am…"
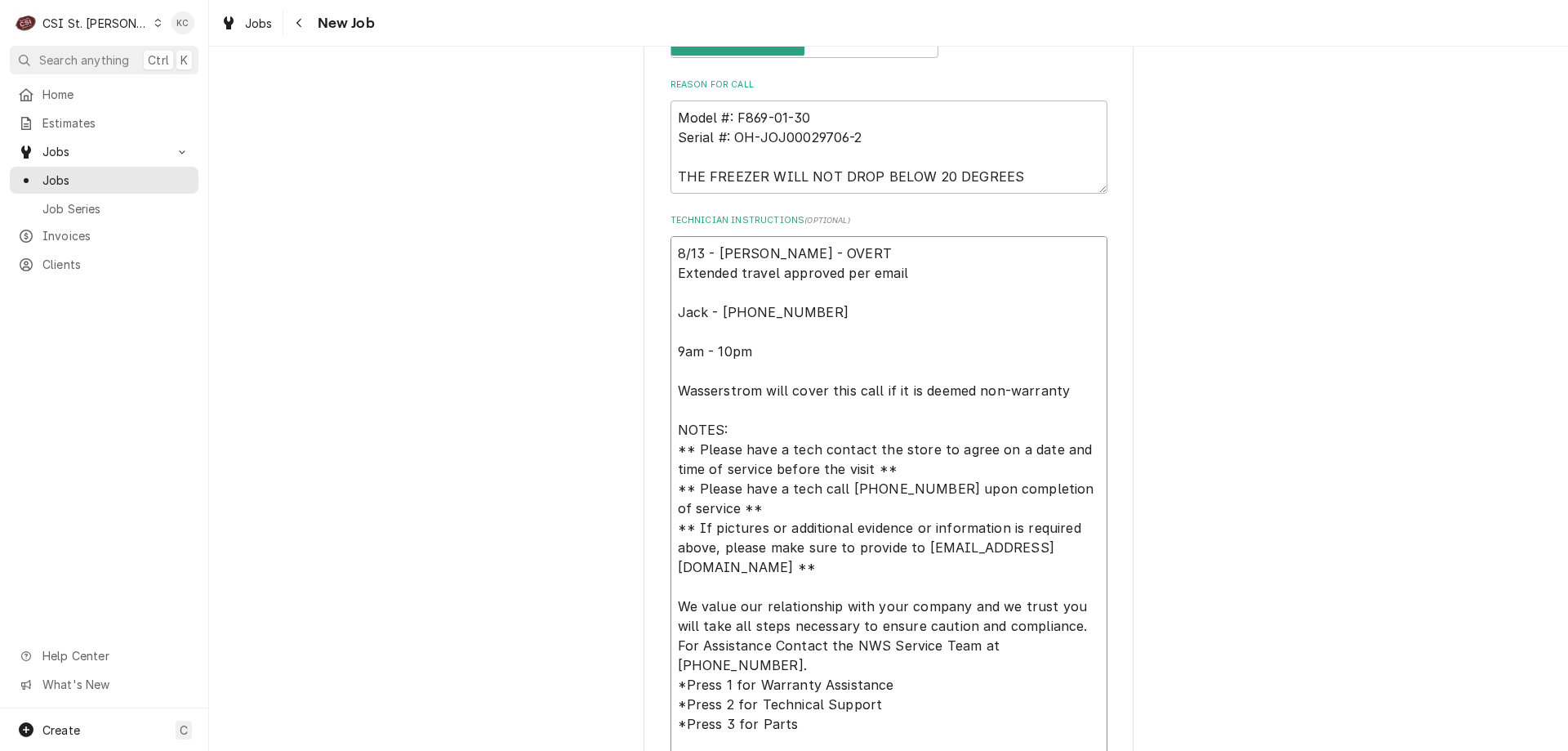
type textarea "x"
type textarea "8/13 - Kelly - OVERTI Extended travel approved per email Jack - 610-597-3889 9a…"
type textarea "x"
type textarea "8/13 - Kelly - OVERTIM Extended travel approved per email Jack - 610-597-3889 9…"
type textarea "x"
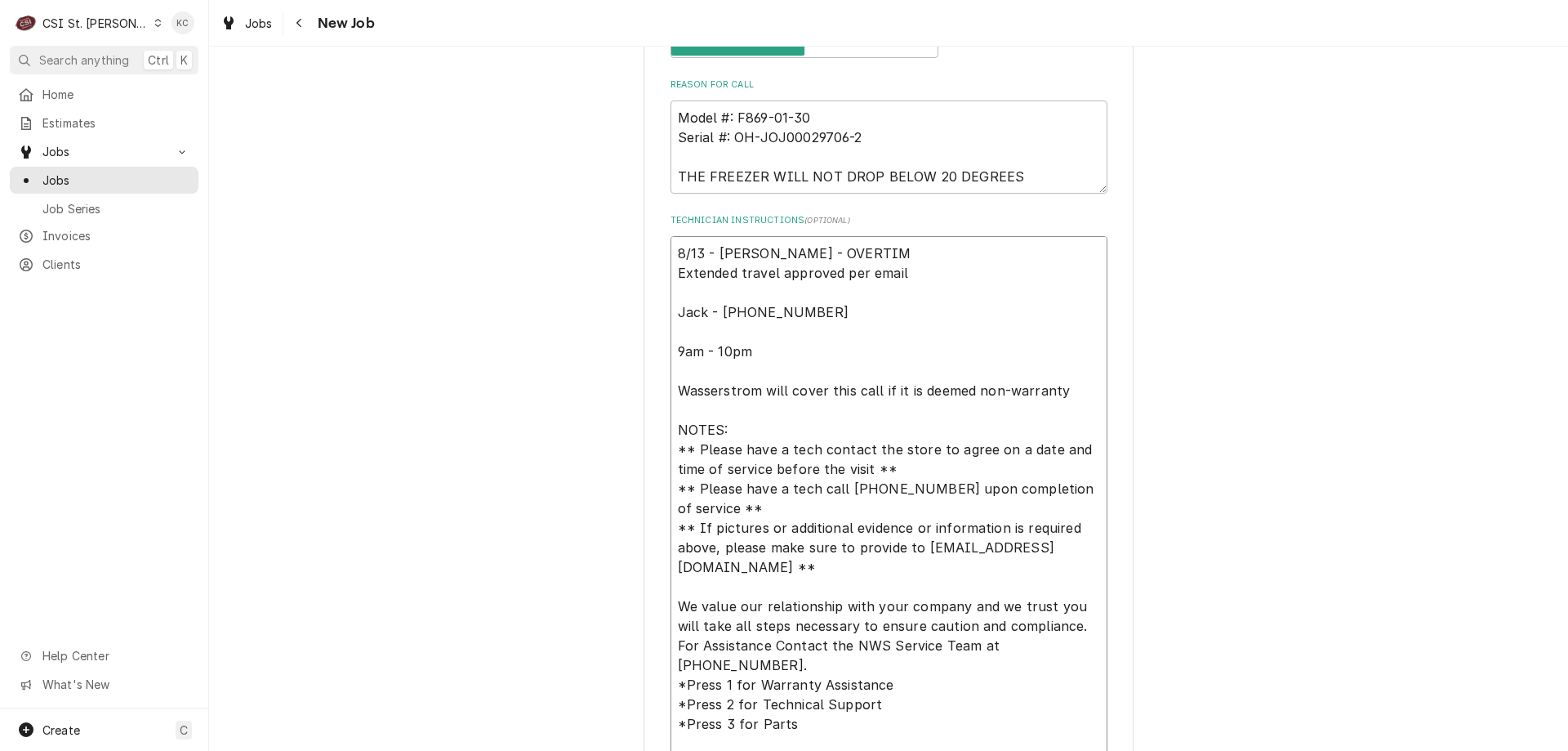
type textarea "8/13 - Kelly - OVERTIME Extended travel approved per email Jack - 610-597-3889 …"
type textarea "x"
type textarea "8/13 - Kelly - OVERTIME Extended travel approved per email Jack - 610-597-3889 …"
type textarea "x"
type textarea "8/13 - Kelly - OVERTIME a Extended travel approved per email Jack - 610-597-388…"
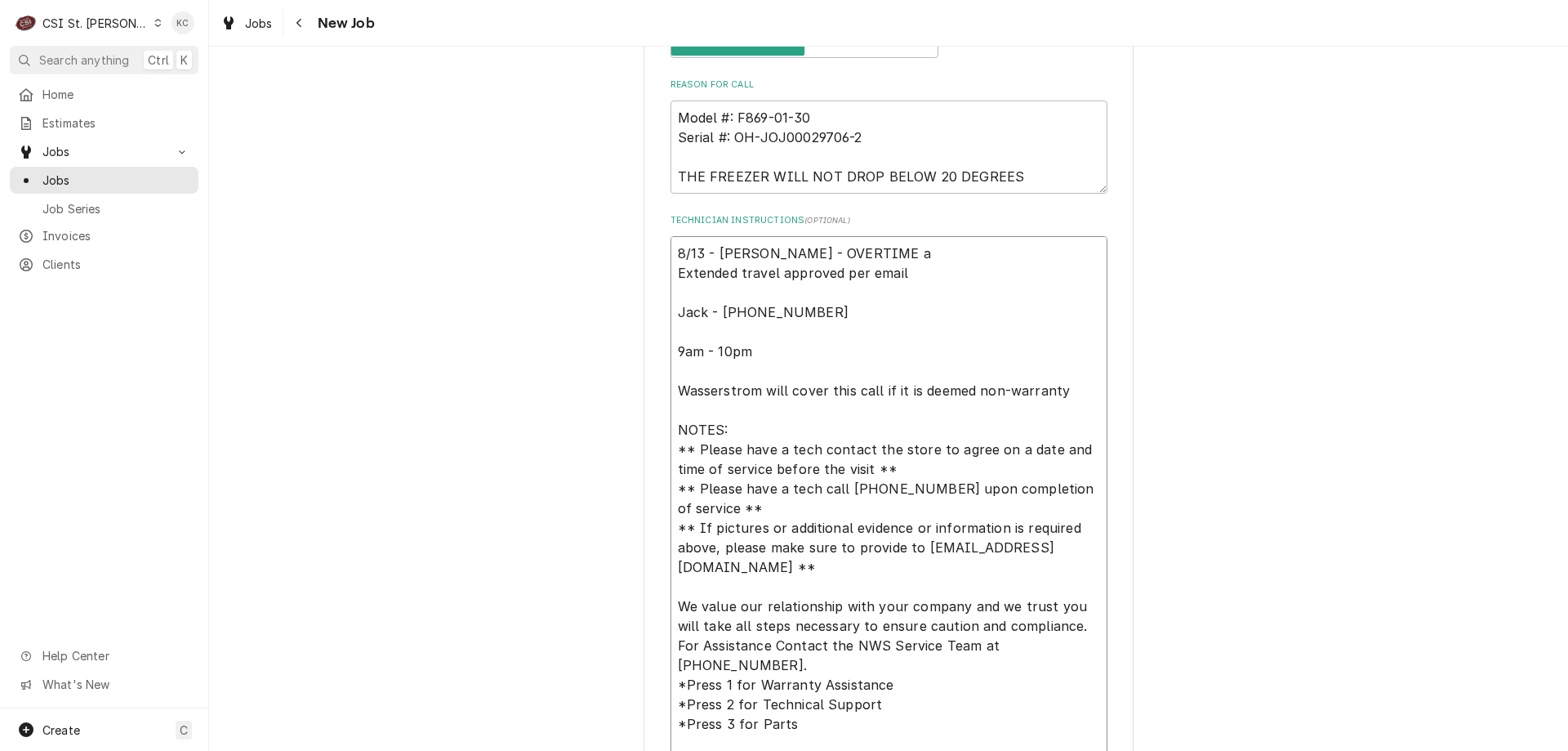
type textarea "x"
type textarea "8/13 - Kelly - OVERTIME ap Extended travel approved per email Jack - 610-597-38…"
type textarea "x"
type textarea "8/13 - Kelly - OVERTIME app Extended travel approved per email Jack - 610-597-3…"
type textarea "x"
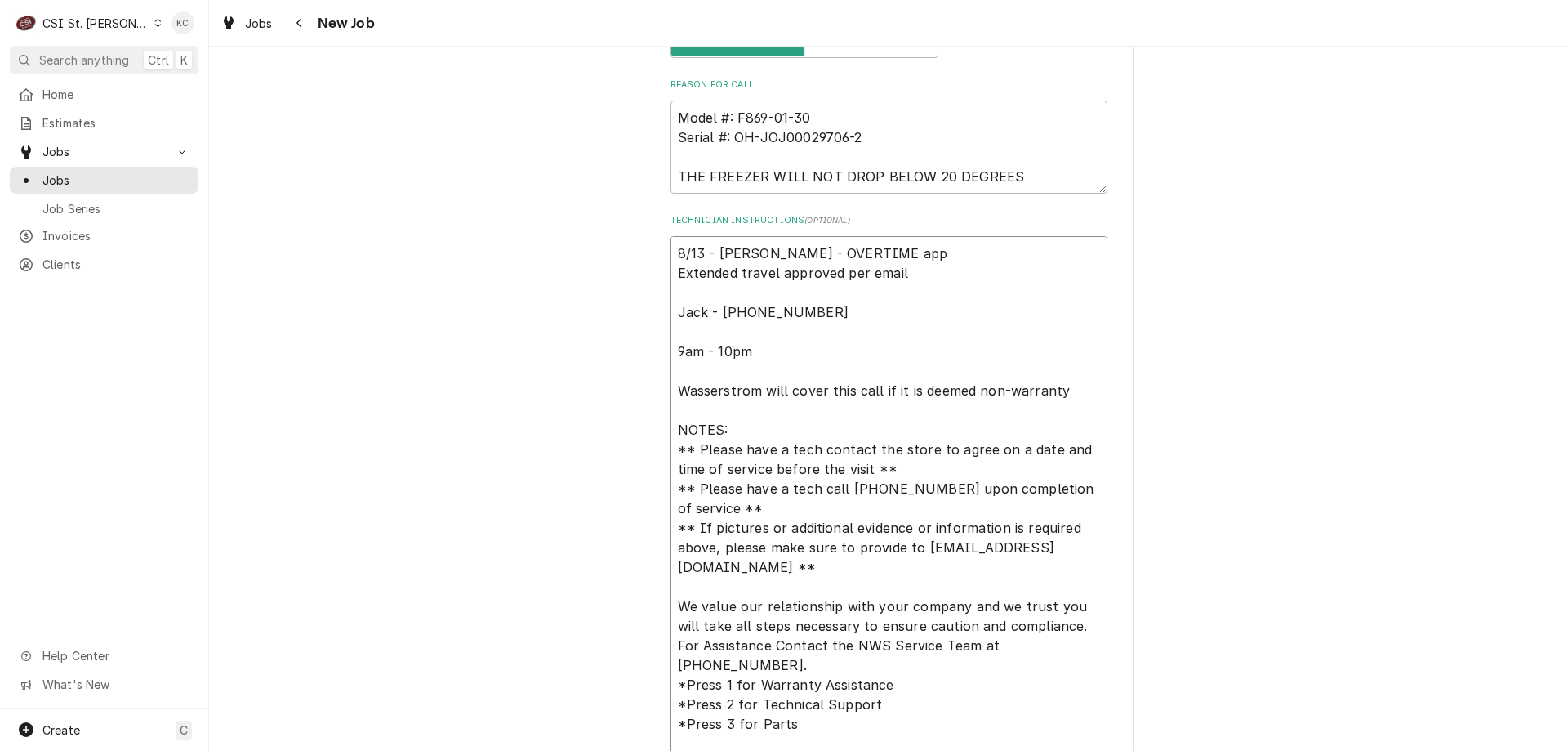
type textarea "8/13 - Kelly - OVERTIME appr Extended travel approved per email Jack - 610-597-…"
type textarea "x"
type textarea "8/13 - Kelly - OVERTIME appro Extended travel approved per email Jack - 610-597…"
type textarea "x"
type textarea "8/13 - Kelly - OVERTIME approv Extended travel approved per email Jack - 610-59…"
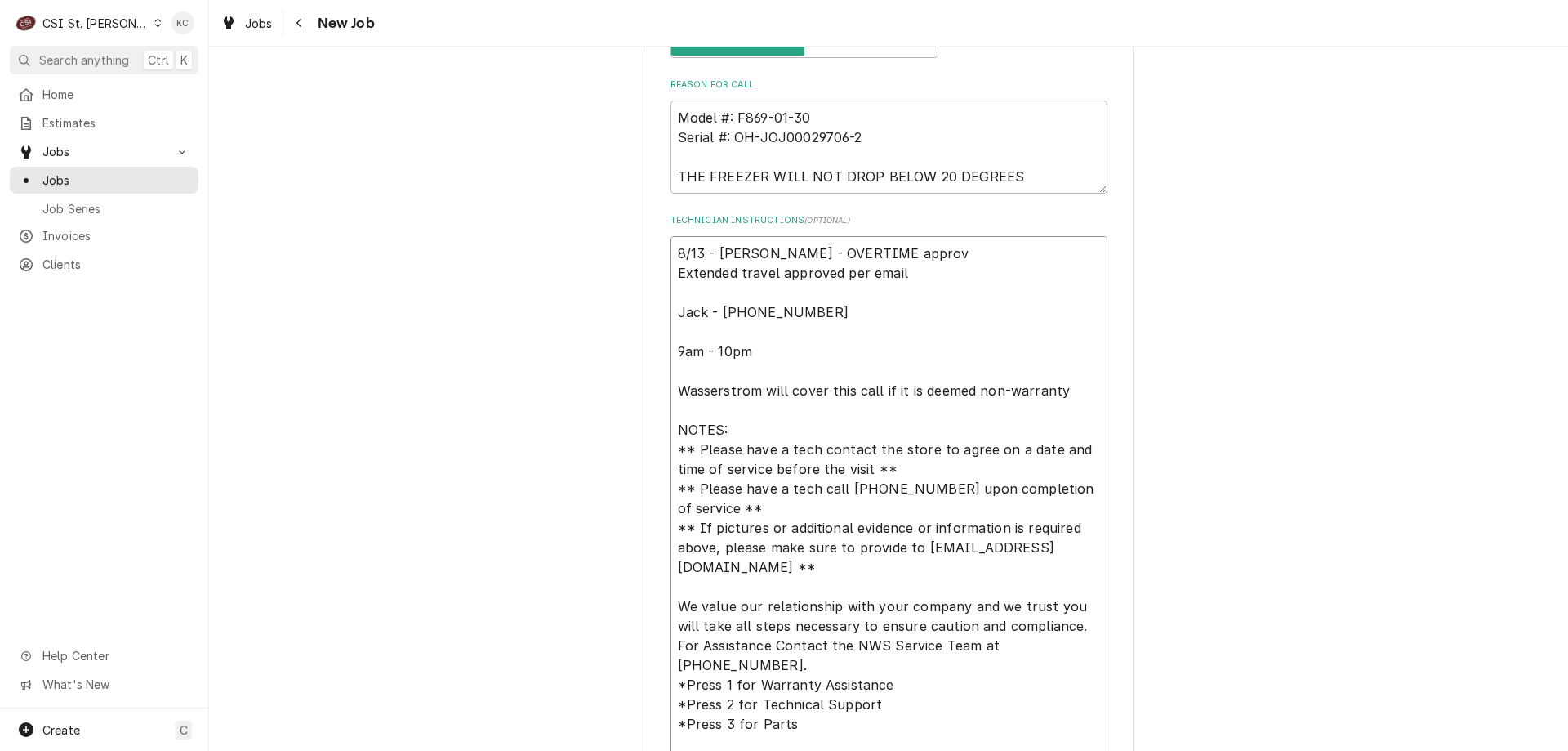
type textarea "x"
type textarea "8/13 - Kelly - OVERTIME approve Extended travel approved per email Jack - 610-5…"
type textarea "x"
type textarea "8/13 - Kelly - OVERTIME approved Extended travel approved per email Jack - 610-…"
type textarea "x"
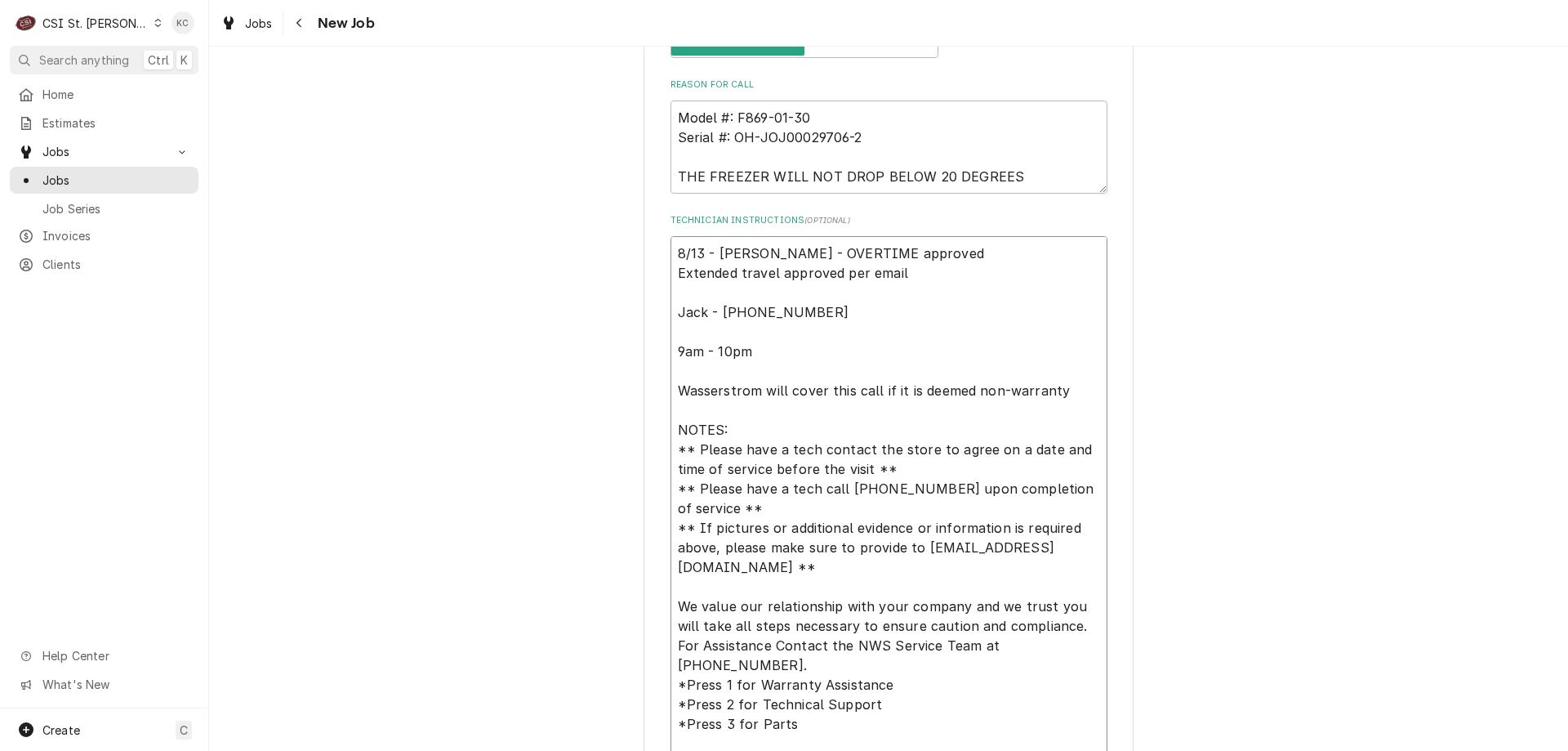
type textarea "8/13 - Kelly - OVERTIME approved Extended travel approved per email Jack - 610-…"
type textarea "x"
type textarea "8/13 - Kelly - OVERTIME approved pe Extended travel approved per email Jack - 6…"
type textarea "x"
type textarea "8/13 - Kelly - OVERTIME approved per Extended travel approved per email Jack - …"
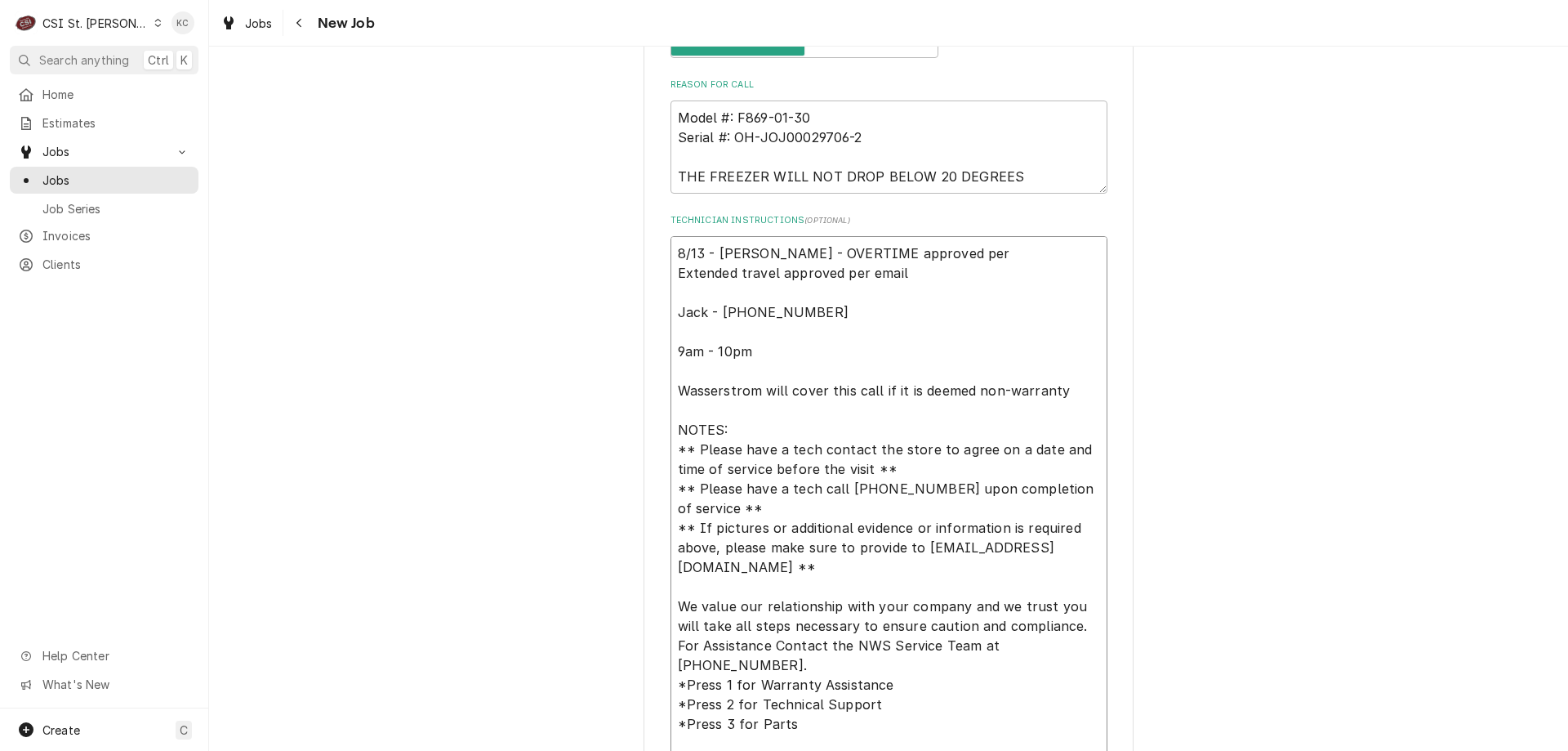
type textarea "x"
type textarea "8/13 - Kelly - OVERTIME approved per e Extended travel approved per email Jack …"
type textarea "x"
type textarea "8/13 - Kelly - OVERTIME approved per em Extended travel approved per email Jack…"
type textarea "x"
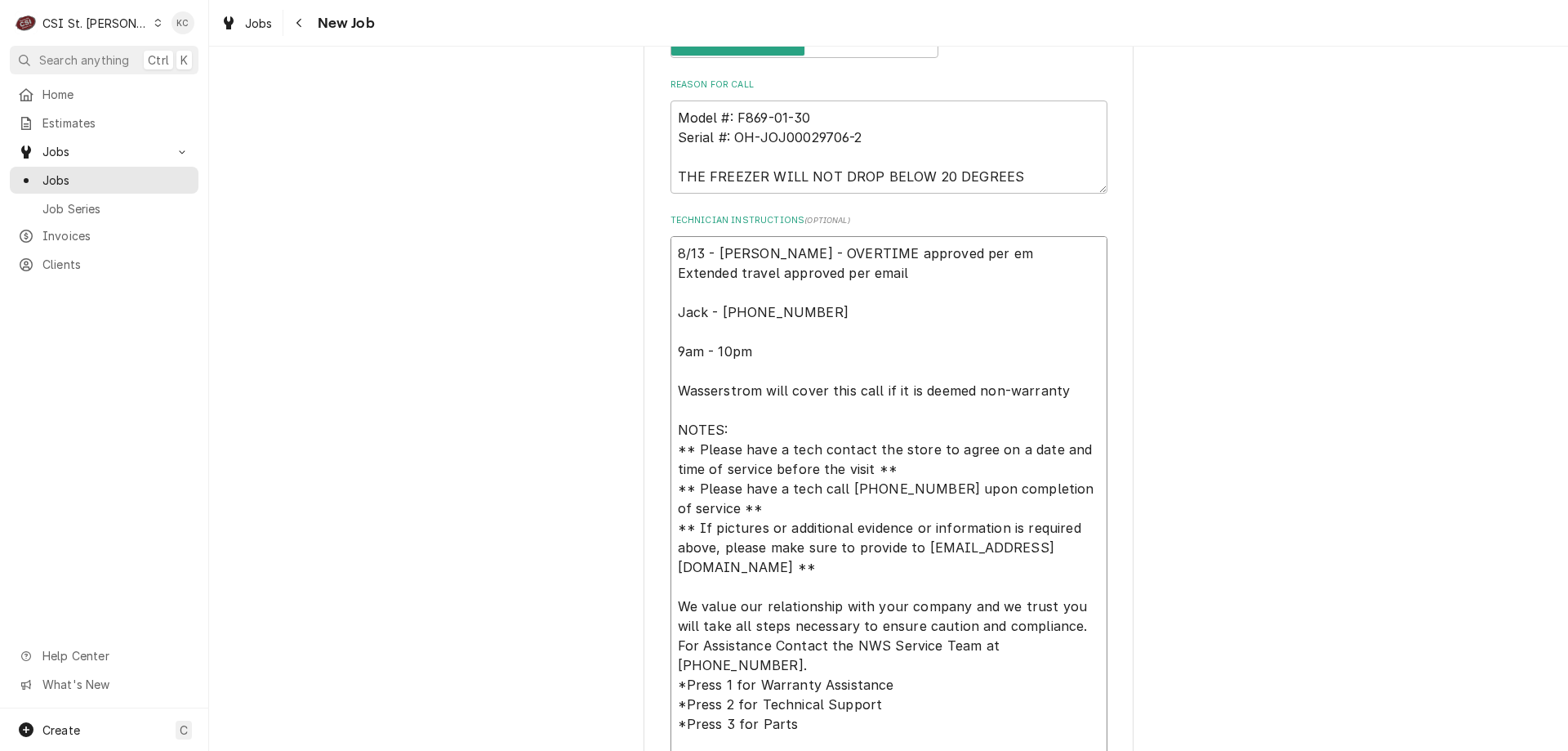
type textarea "8/13 - Kelly - OVERTIME approved per ema Extended travel approved per email Jac…"
type textarea "x"
type textarea "8/13 - Kelly - OVERTIME approved per emai Extended travel approved per email Ja…"
type textarea "x"
type textarea "8/13 - Kelly - OVERTIME approved per email Extended travel approved per email J…"
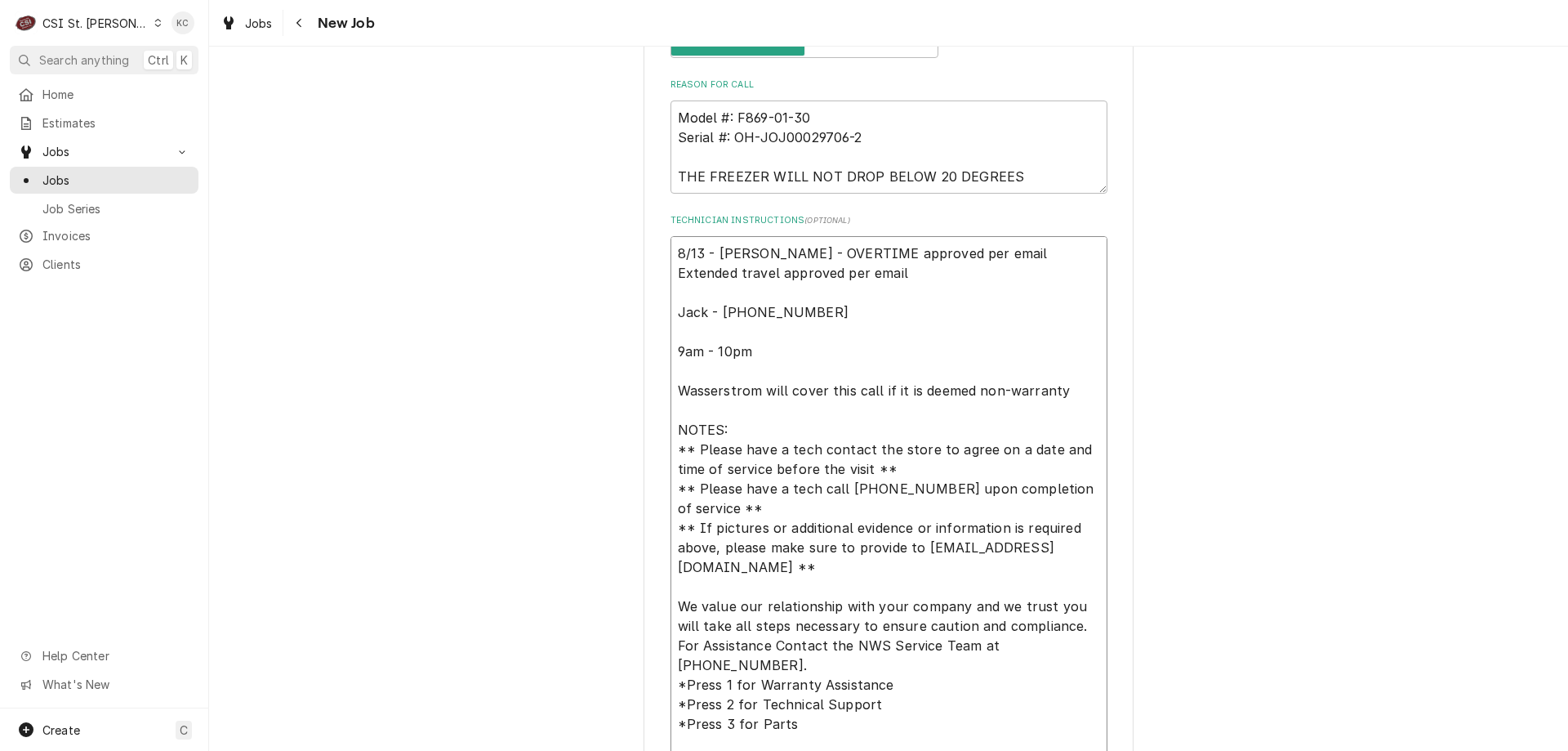
type textarea "x"
type textarea "8/13 - Kelly - OVERTIME approved per email Extended travel approved per email J…"
type textarea "x"
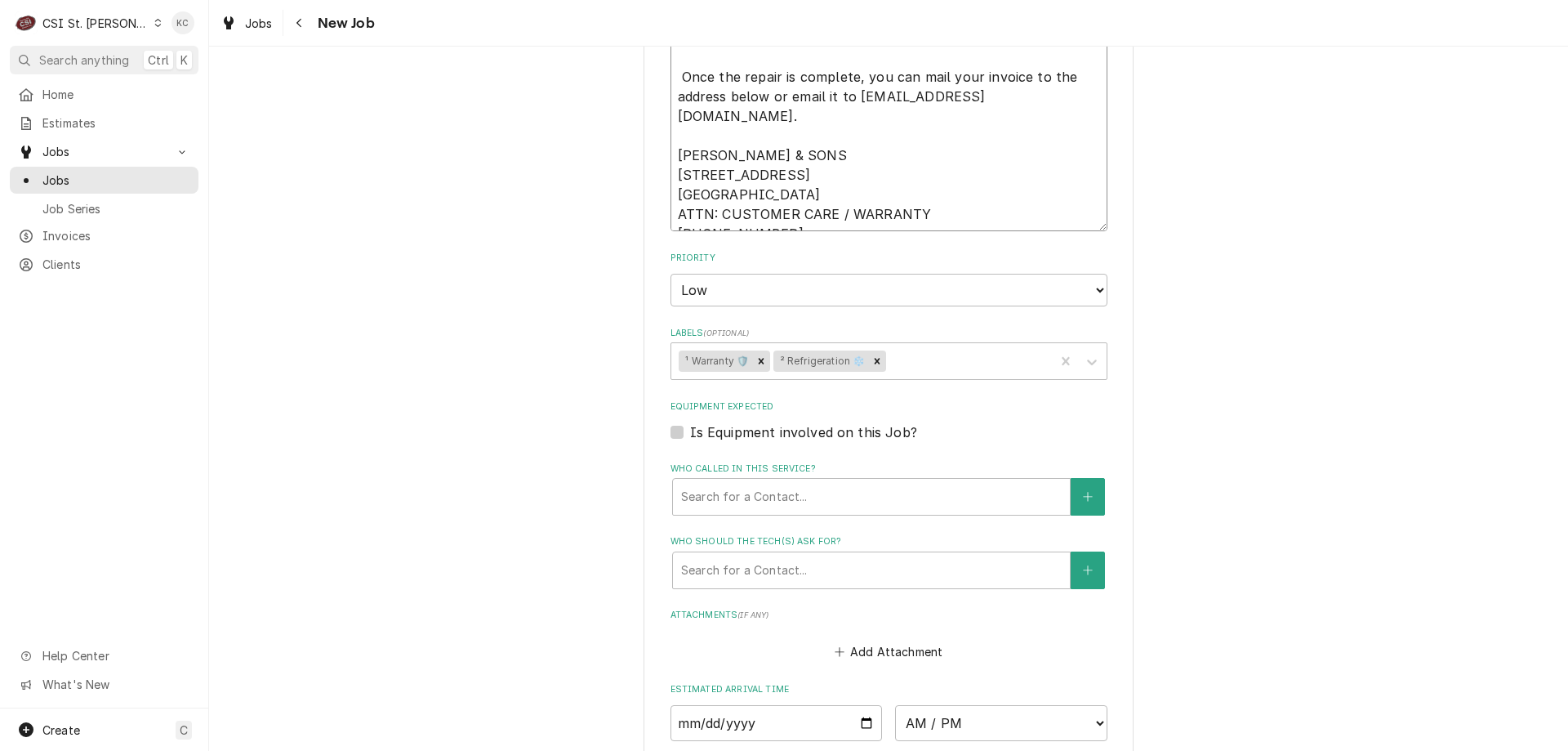
scroll to position [1665, 0]
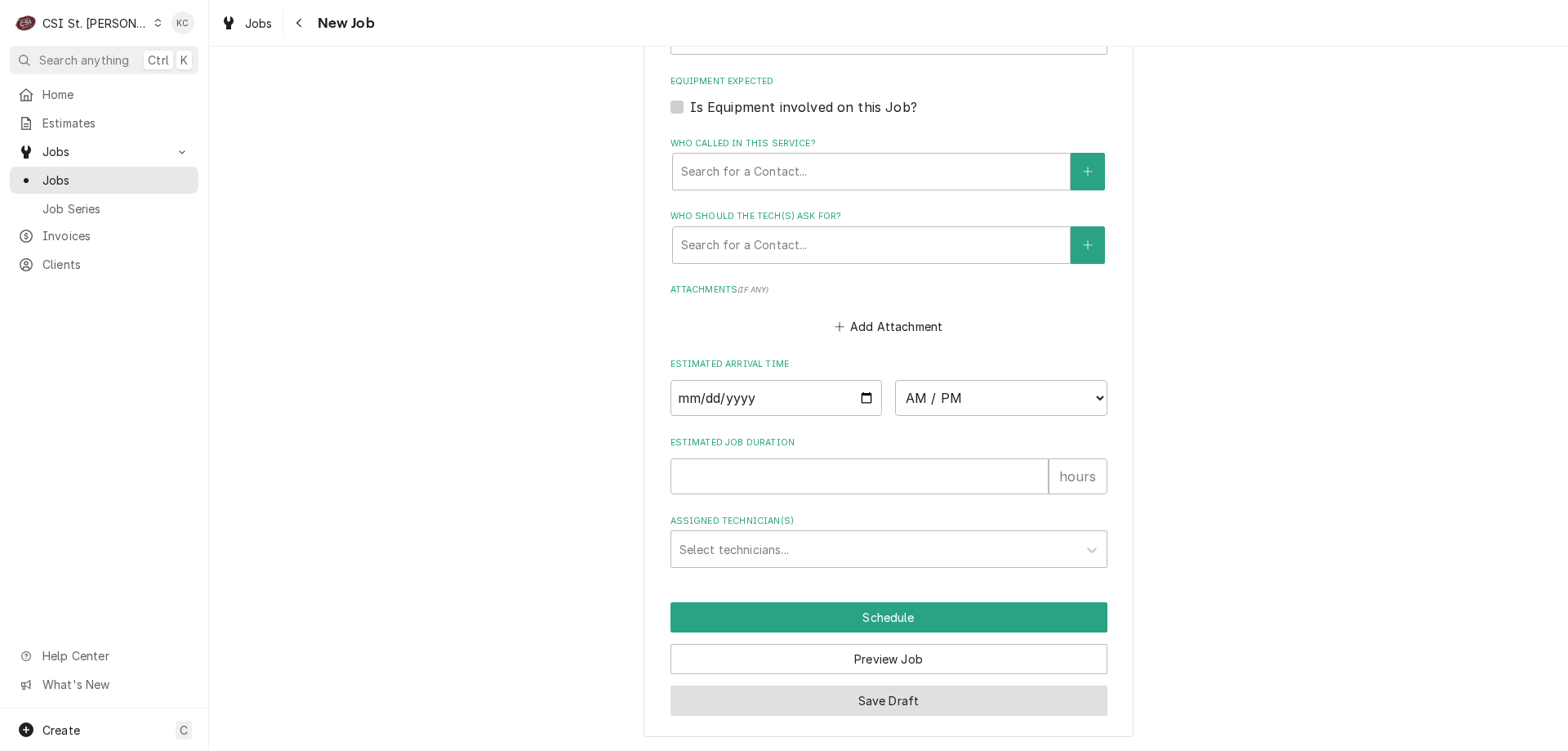
type textarea "8/13 - Kelly - OVERTIME approved per email Extended travel approved per email J…"
click at [876, 706] on button "Save Draft" at bounding box center [890, 700] width 437 height 30
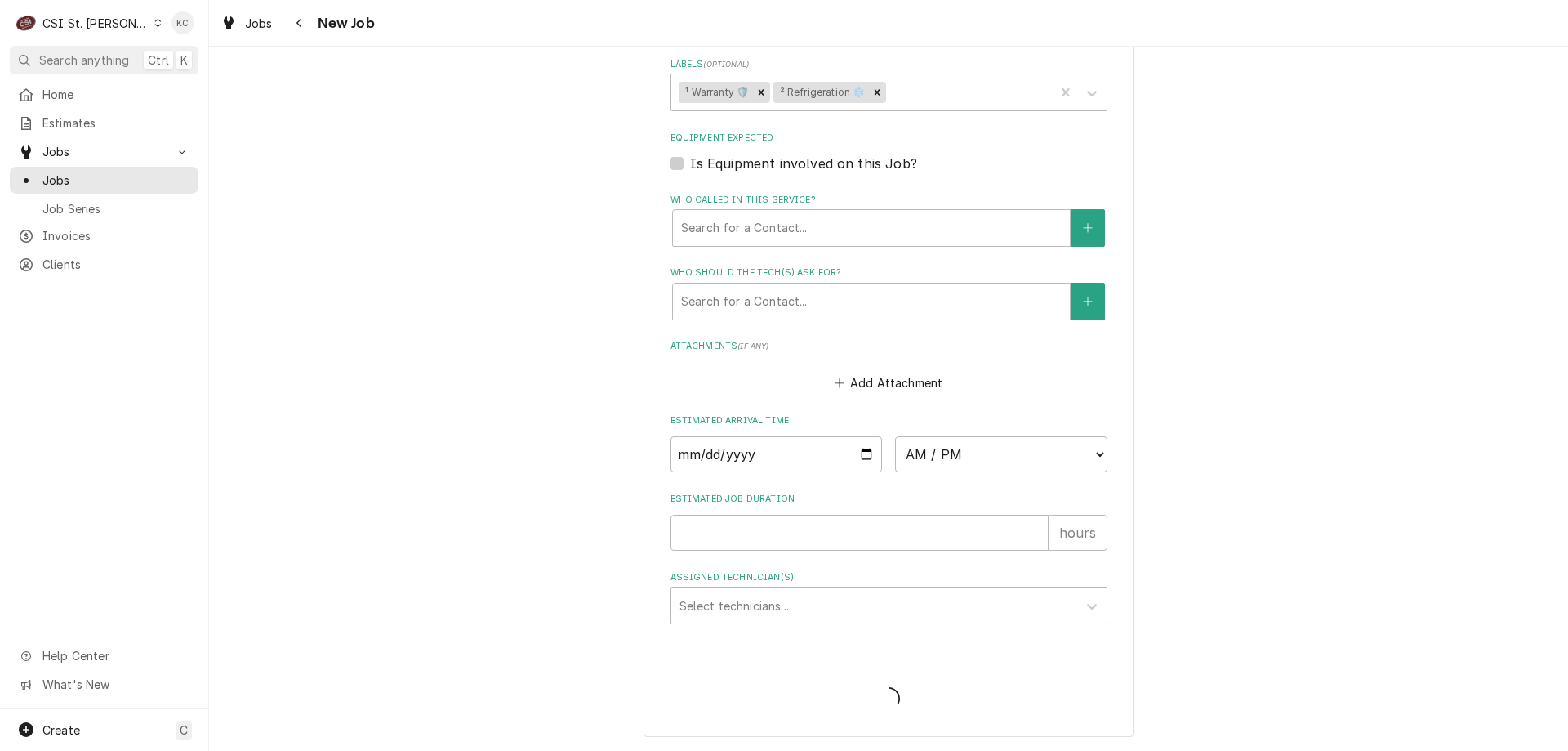
scroll to position [1608, 0]
type textarea "x"
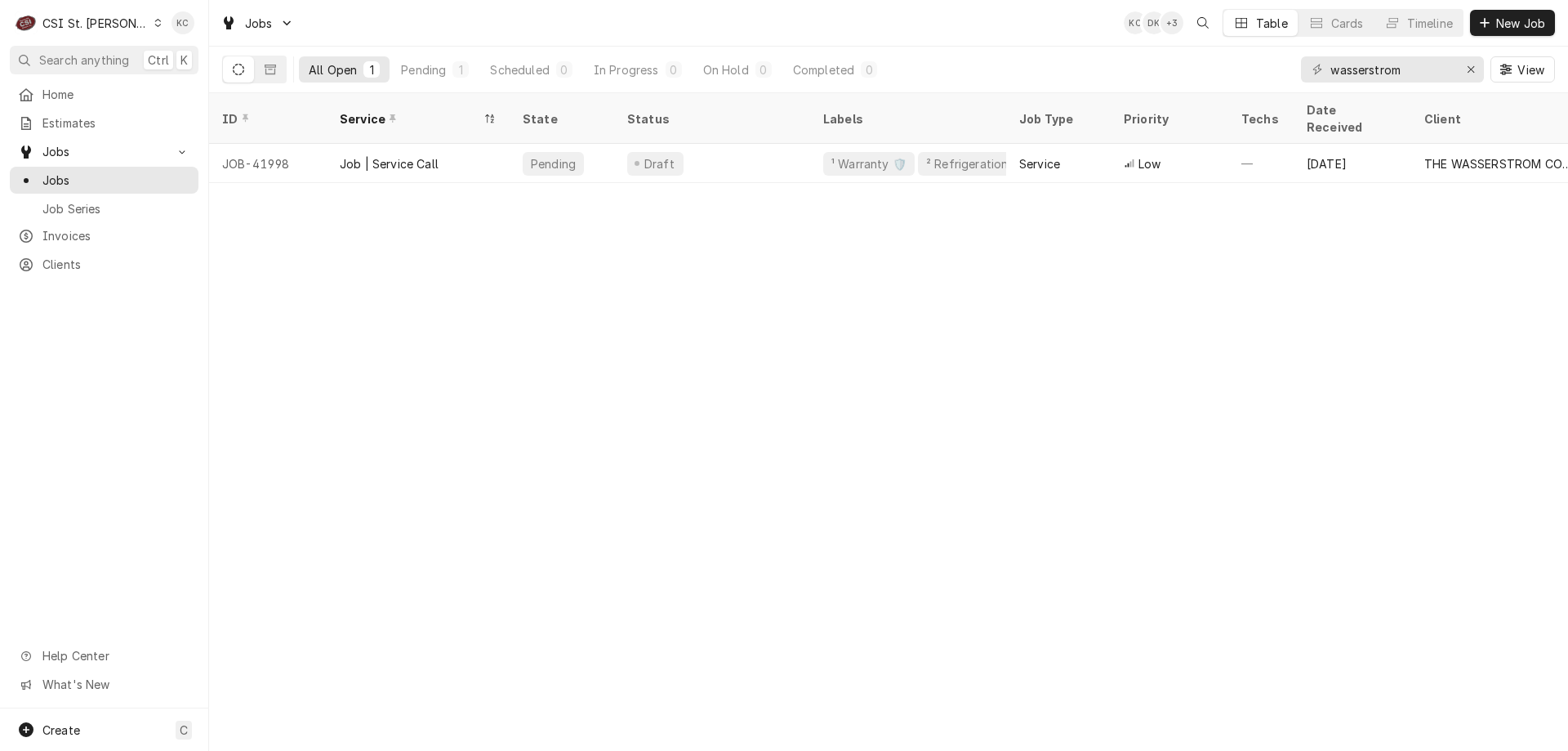
click at [262, 535] on div "ID Service State Status Labels Job Type Priority Techs Date Received Client Loc…" at bounding box center [888, 421] width 1359 height 657
drag, startPoint x: 1310, startPoint y: 411, endPoint x: 1322, endPoint y: 416, distance: 13.0
click at [1322, 416] on div "ID Service State Status Labels Job Type Priority Techs Date Received Client Loc…" at bounding box center [888, 421] width 1359 height 657
click at [1424, 330] on div "ID Service State Status Labels Job Type Priority Techs Date Received Client Loc…" at bounding box center [888, 421] width 1359 height 657
drag, startPoint x: 1402, startPoint y: 70, endPoint x: 1278, endPoint y: 63, distance: 124.2
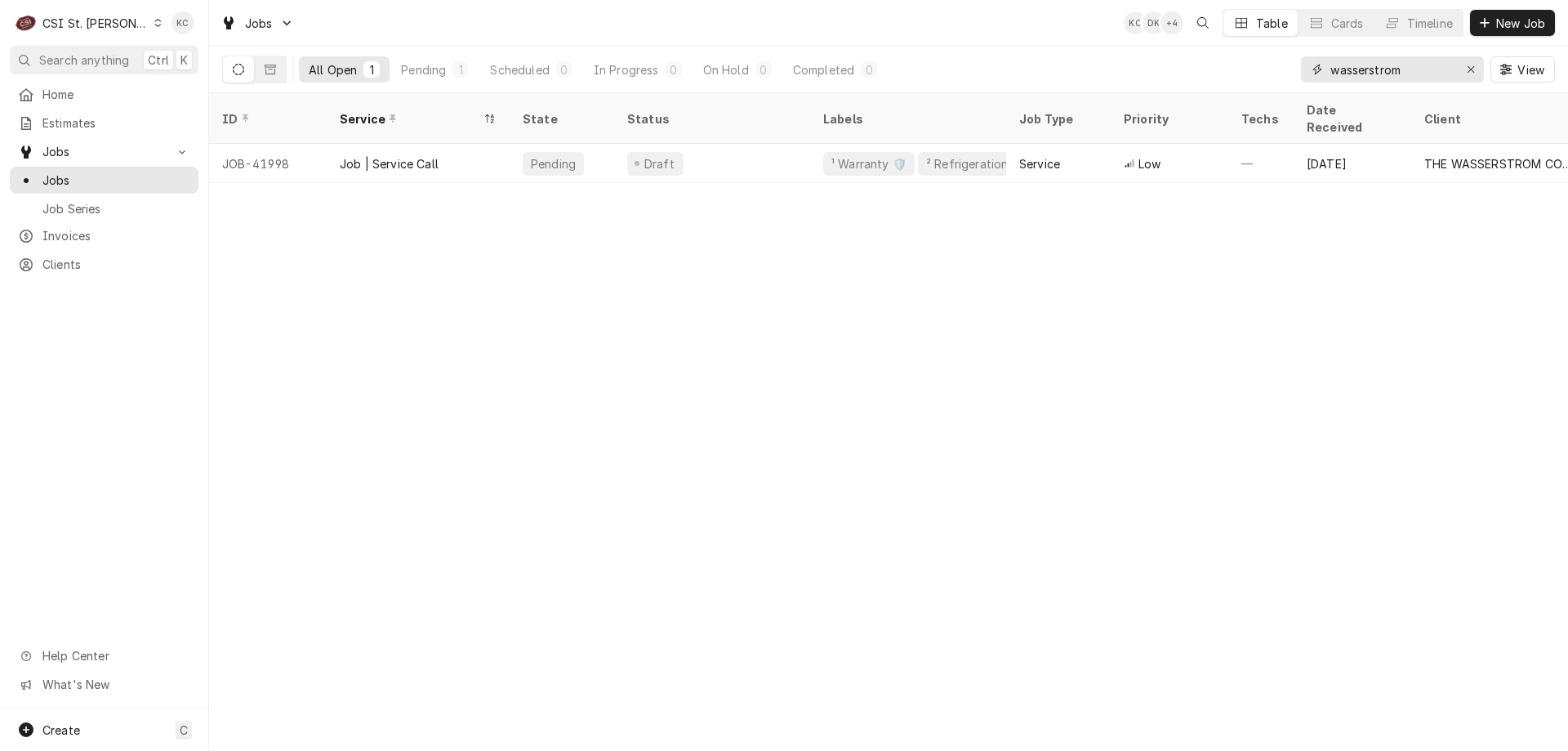
click at [1278, 63] on div "All Open 1 Pending 1 Scheduled 0 In Progress 0 On Hold 0 Completed 0 wasserstro…" at bounding box center [888, 70] width 1333 height 46
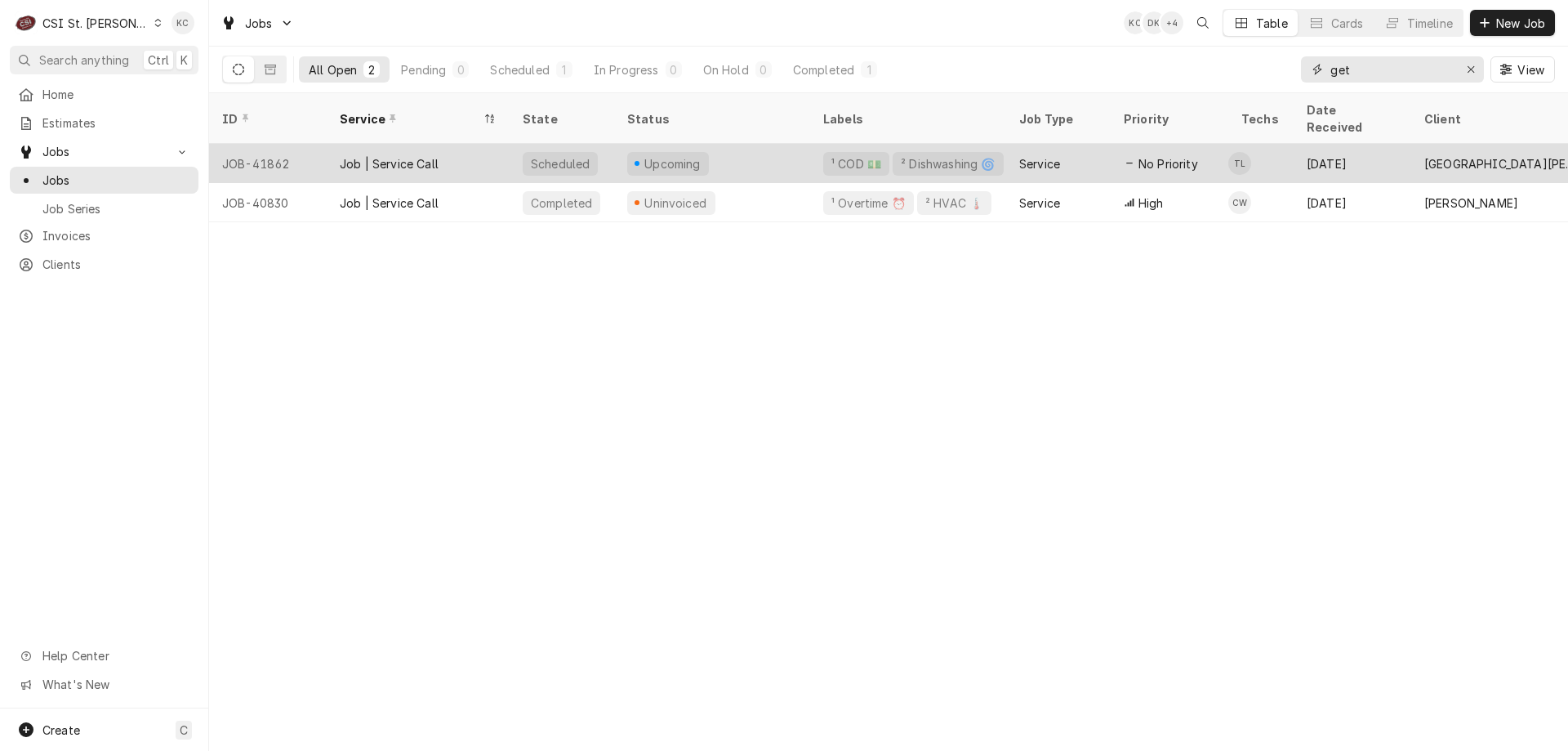
type input "get"
click at [1476, 155] on div "[GEOGRAPHIC_DATA][PERSON_NAME][DEMOGRAPHIC_DATA]" at bounding box center [1502, 163] width 157 height 17
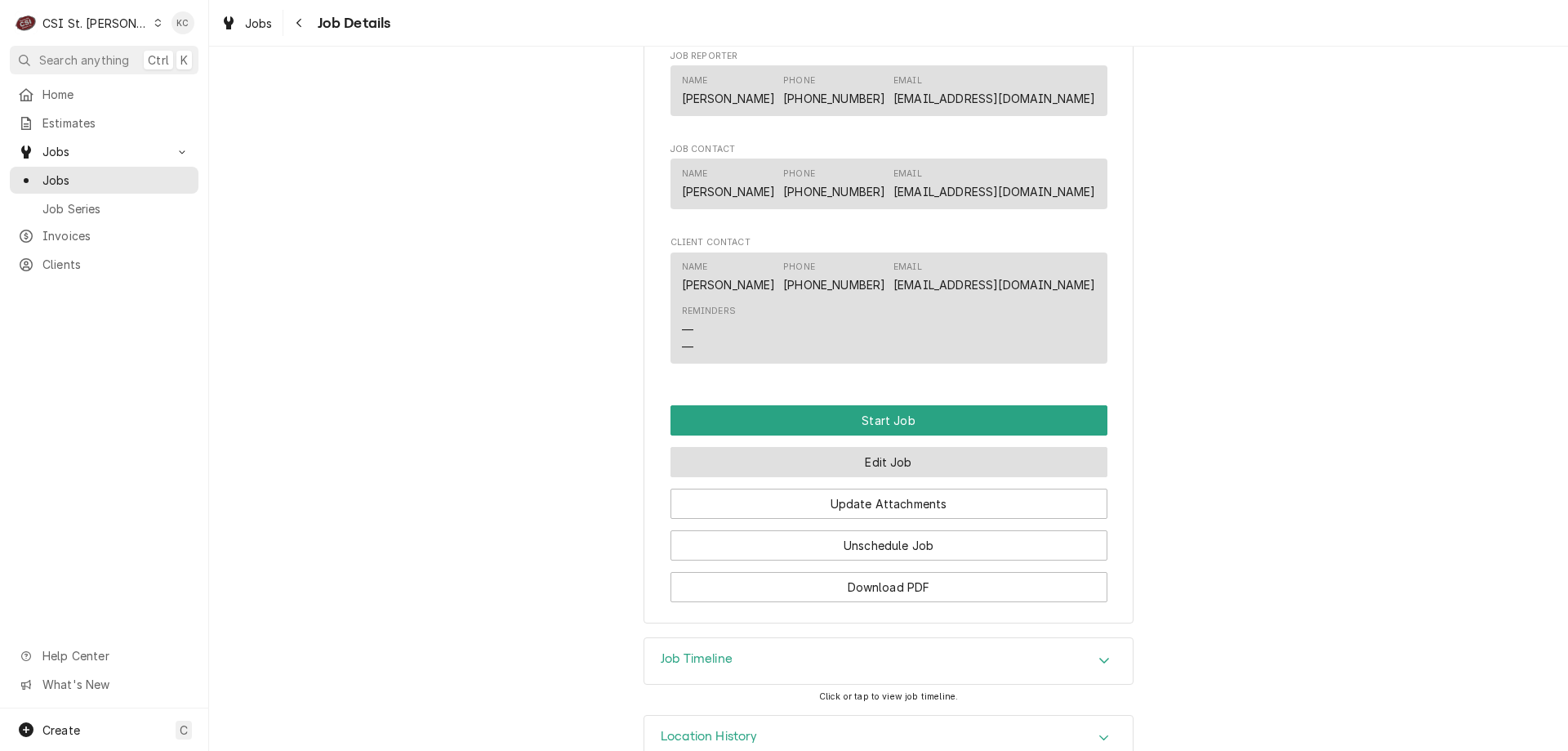
scroll to position [1369, 0]
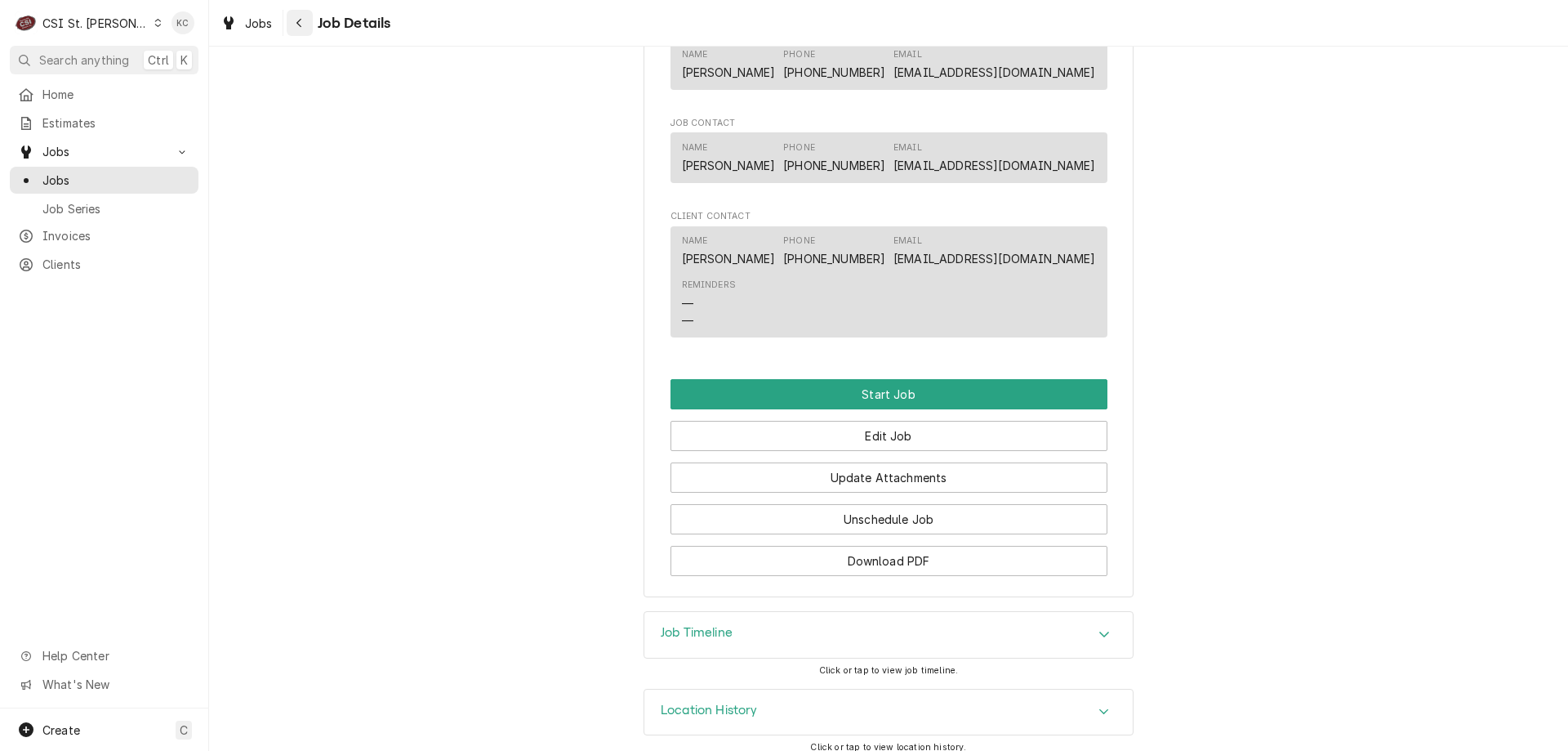
click at [296, 25] on icon "Navigate back" at bounding box center [299, 22] width 7 height 11
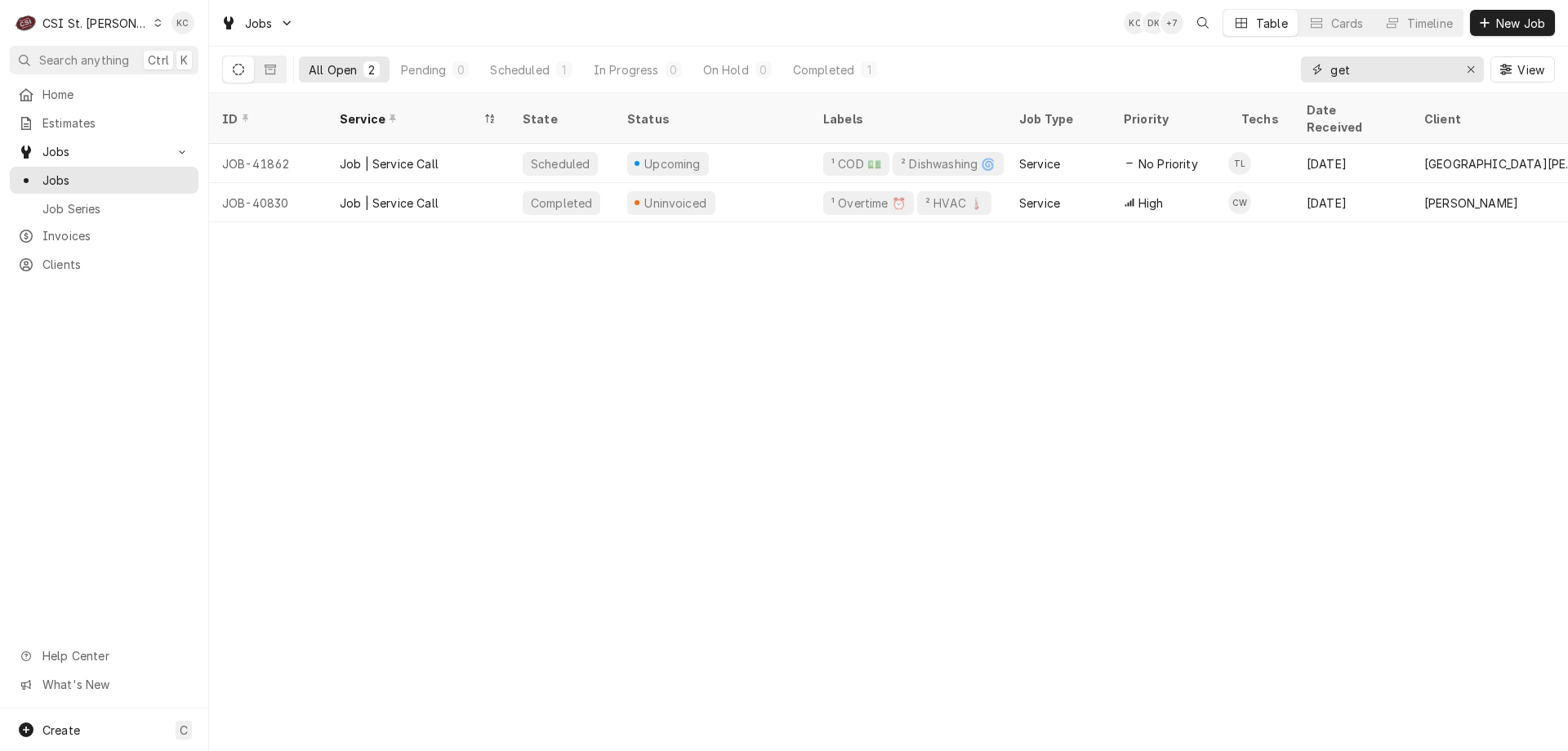
drag, startPoint x: 1378, startPoint y: 65, endPoint x: 1303, endPoint y: 70, distance: 75.2
click at [1303, 70] on div "get" at bounding box center [1392, 69] width 183 height 26
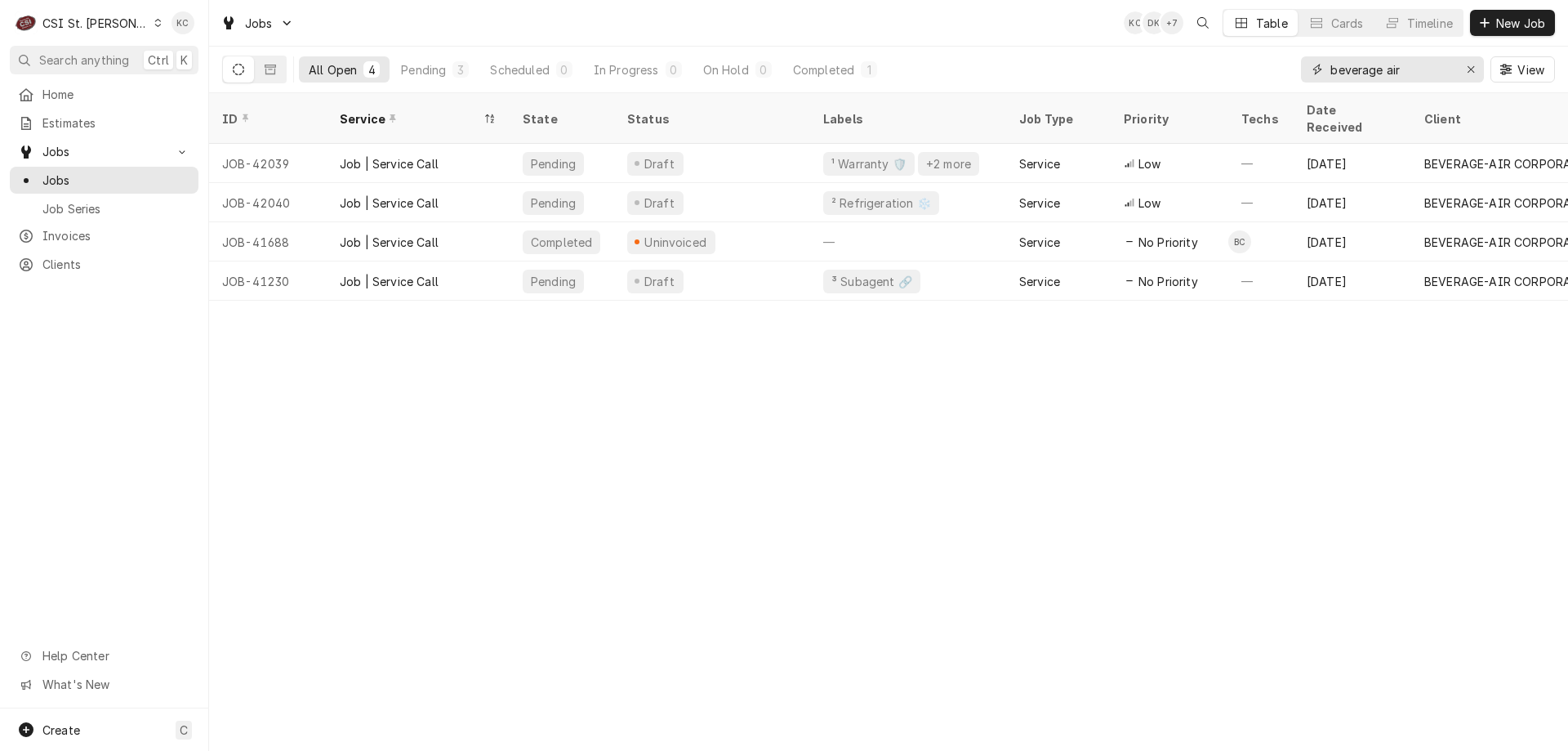
type input "beverage air"
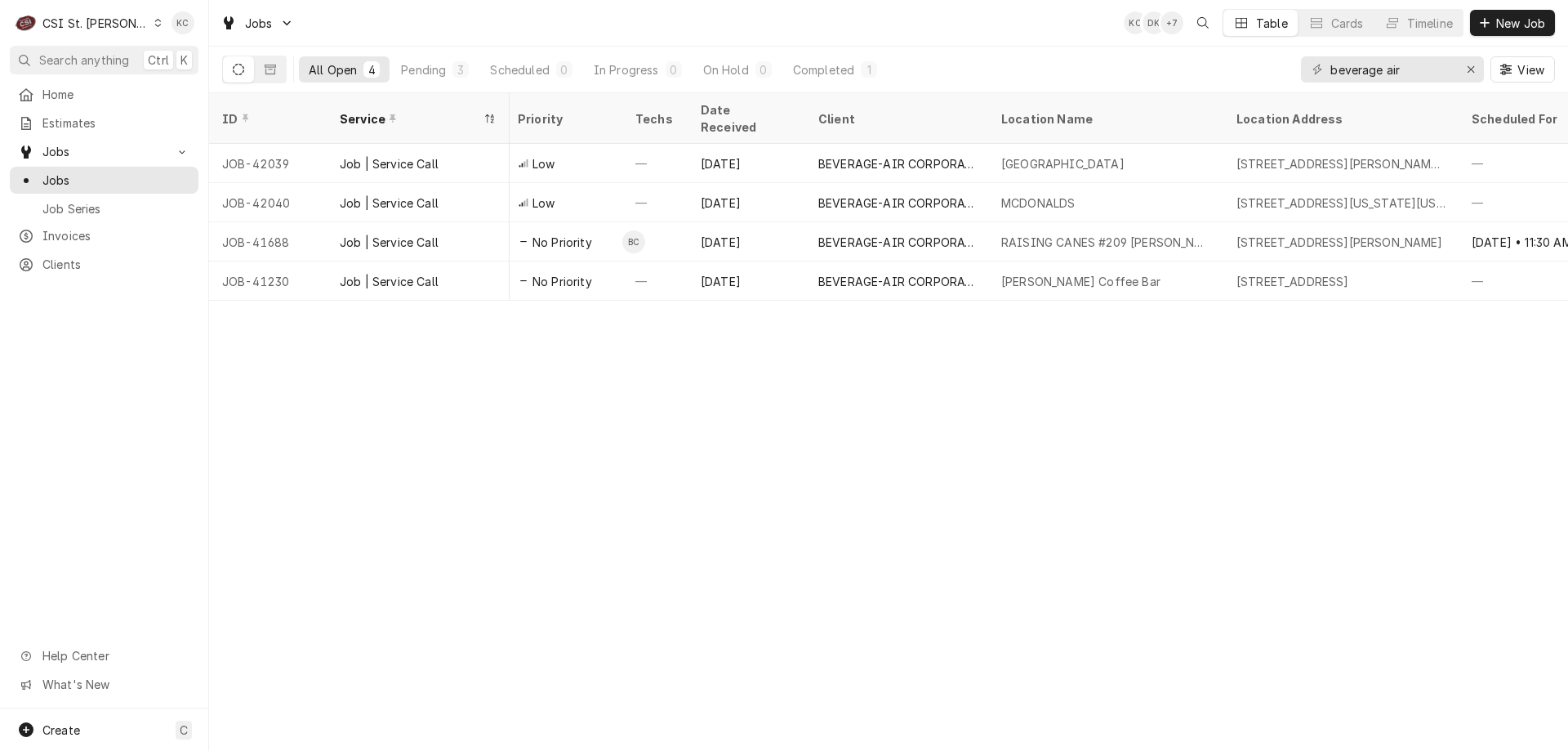
scroll to position [0, 572]
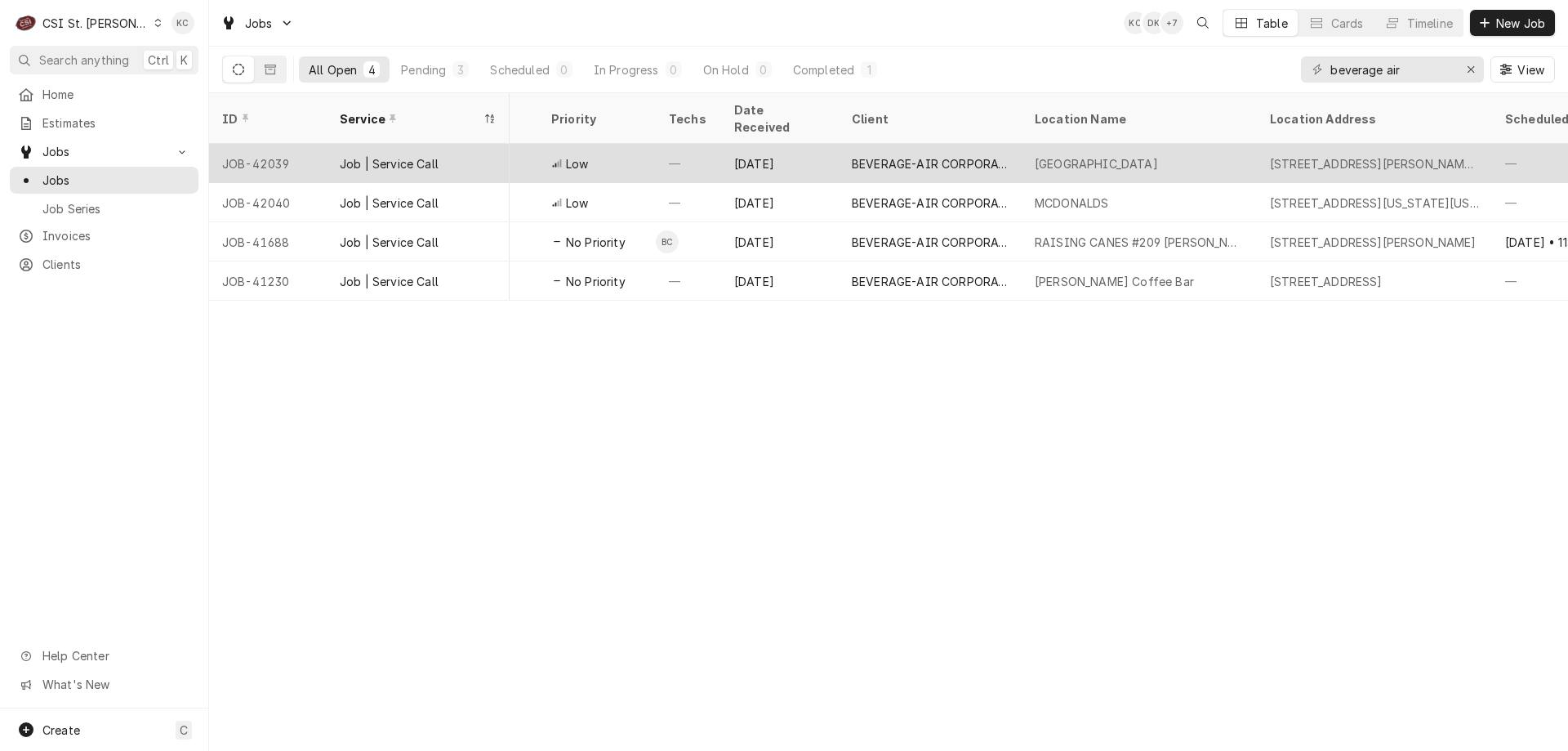
click at [794, 144] on div "[DATE]" at bounding box center [780, 163] width 118 height 39
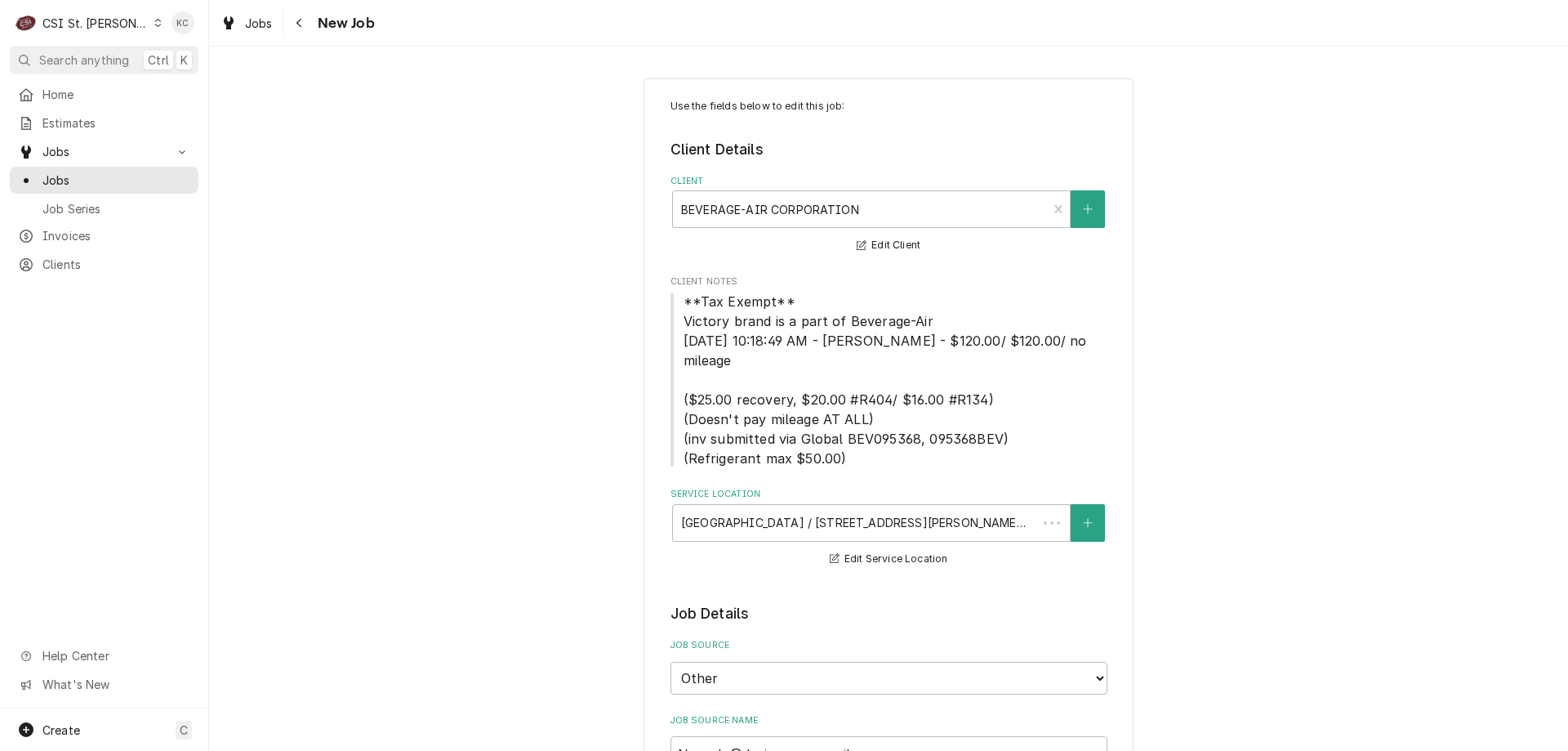
type textarea "x"
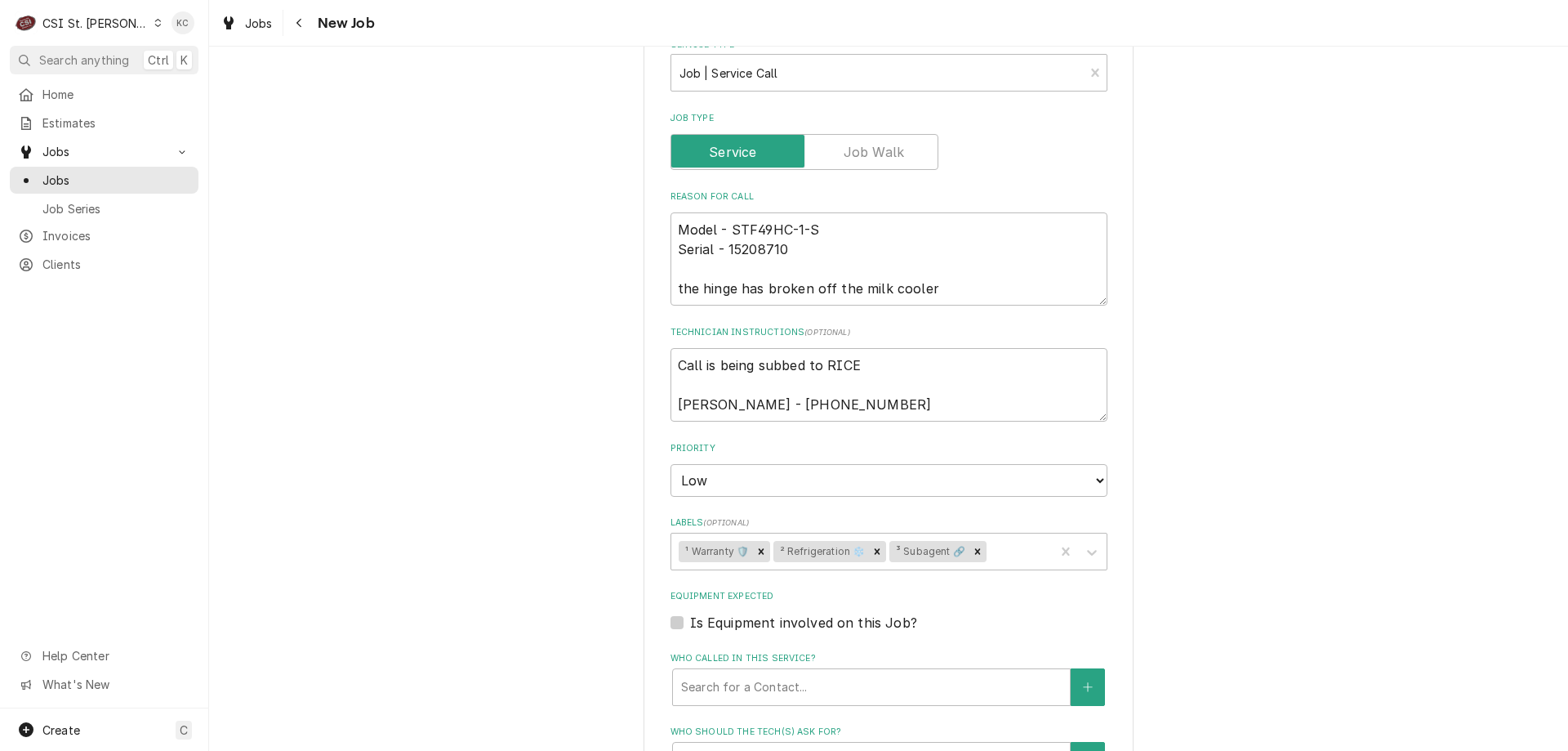
scroll to position [1143, 0]
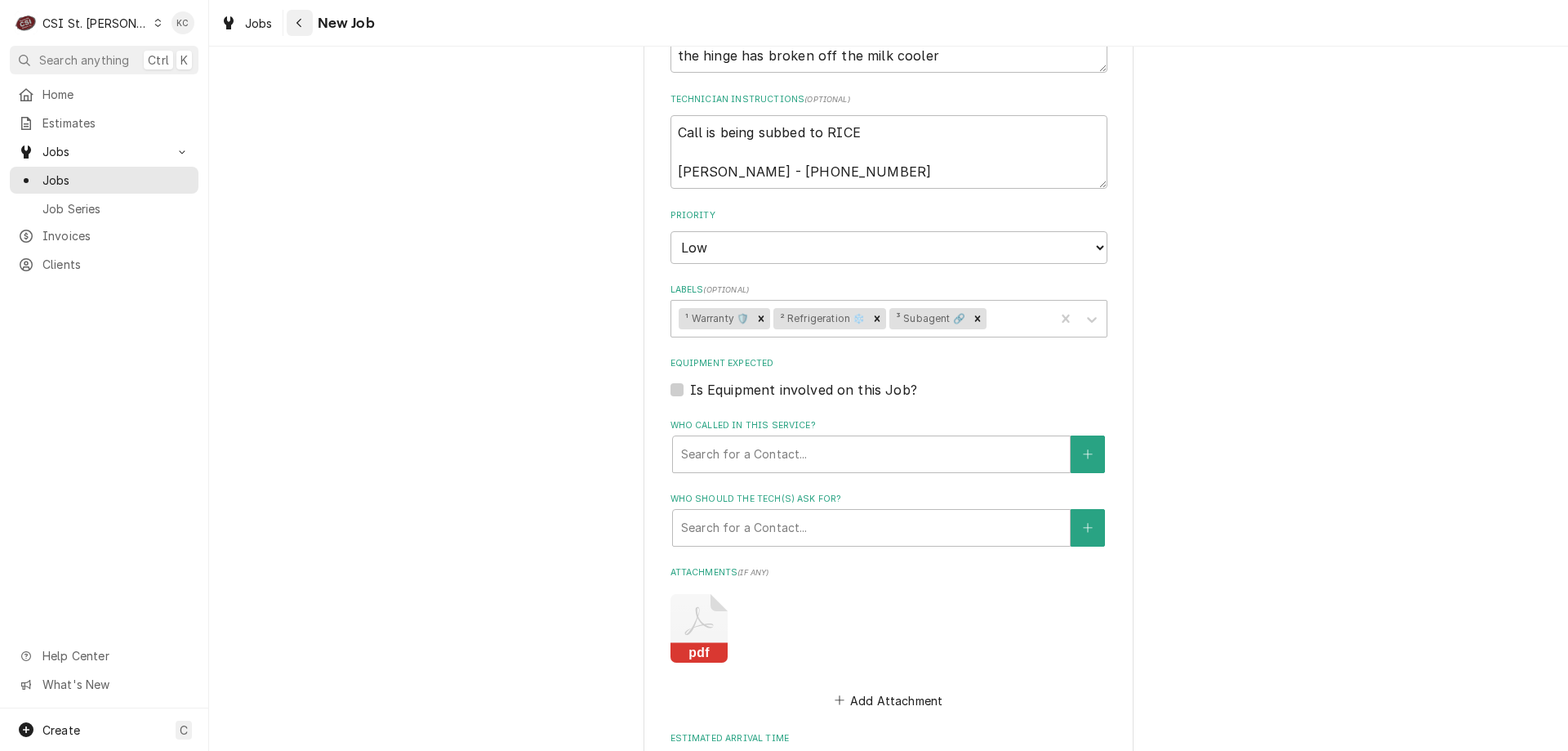
click at [299, 27] on icon "Navigate back" at bounding box center [299, 22] width 7 height 11
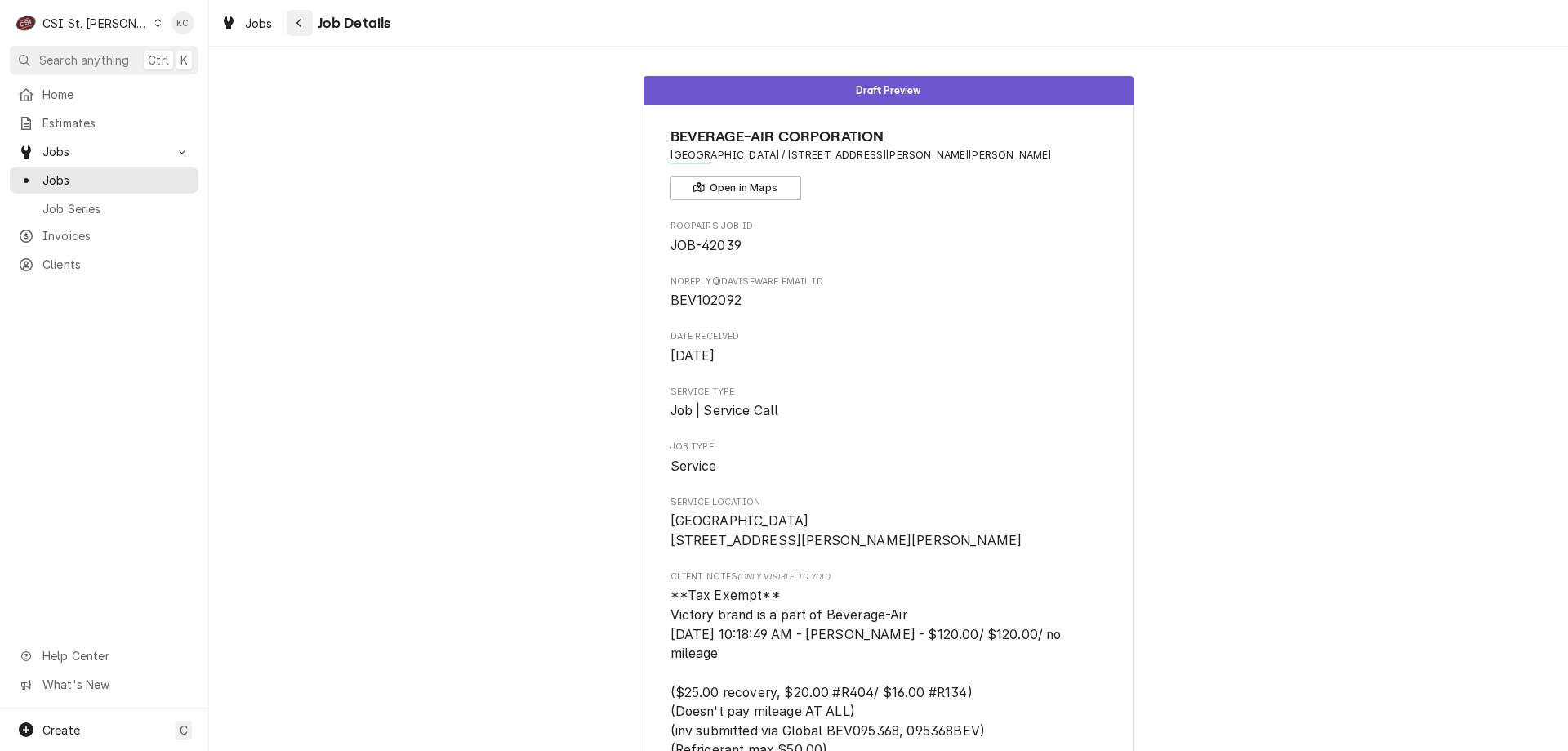
click at [300, 24] on icon "Navigate back" at bounding box center [299, 22] width 7 height 11
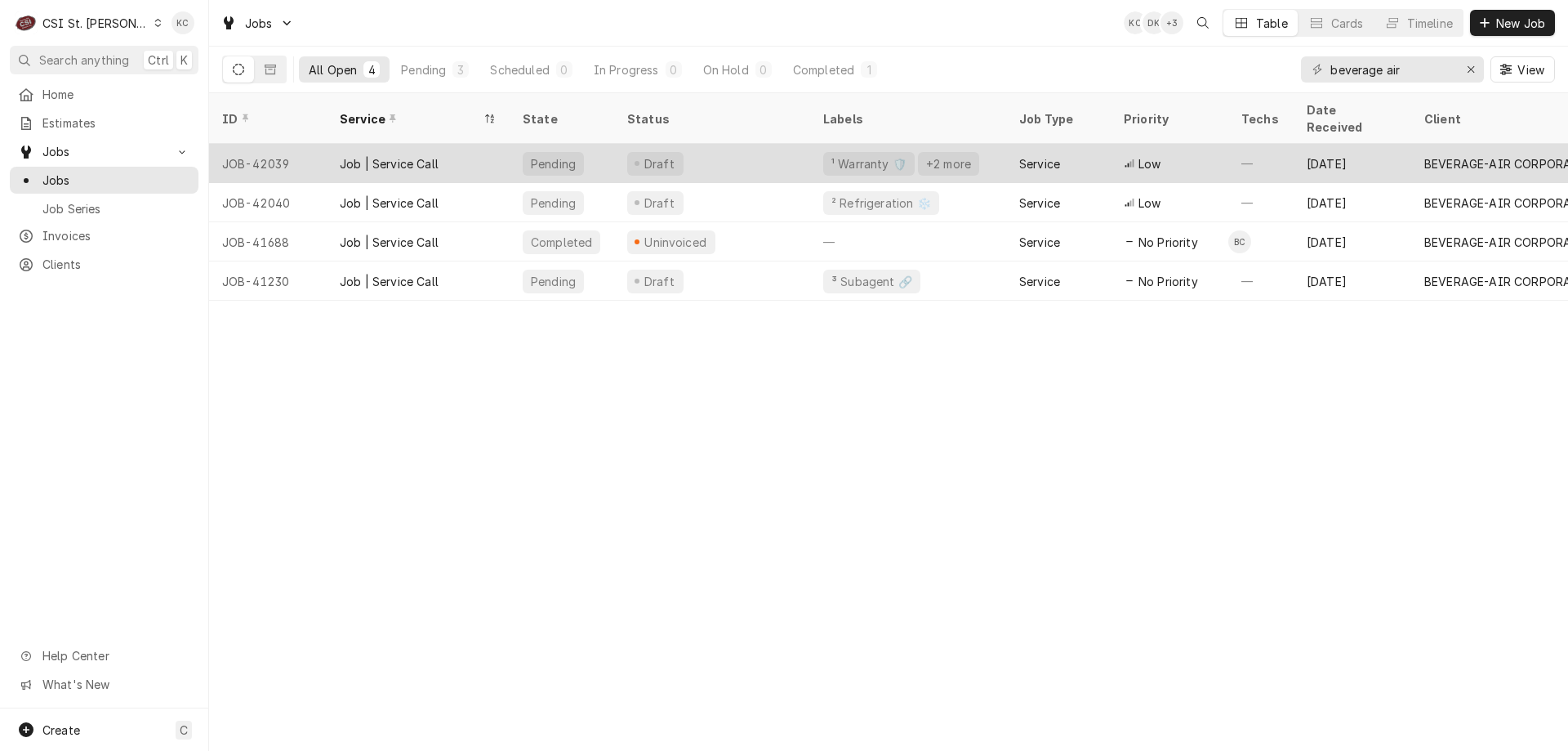
click at [1304, 144] on div "[DATE]" at bounding box center [1353, 163] width 118 height 39
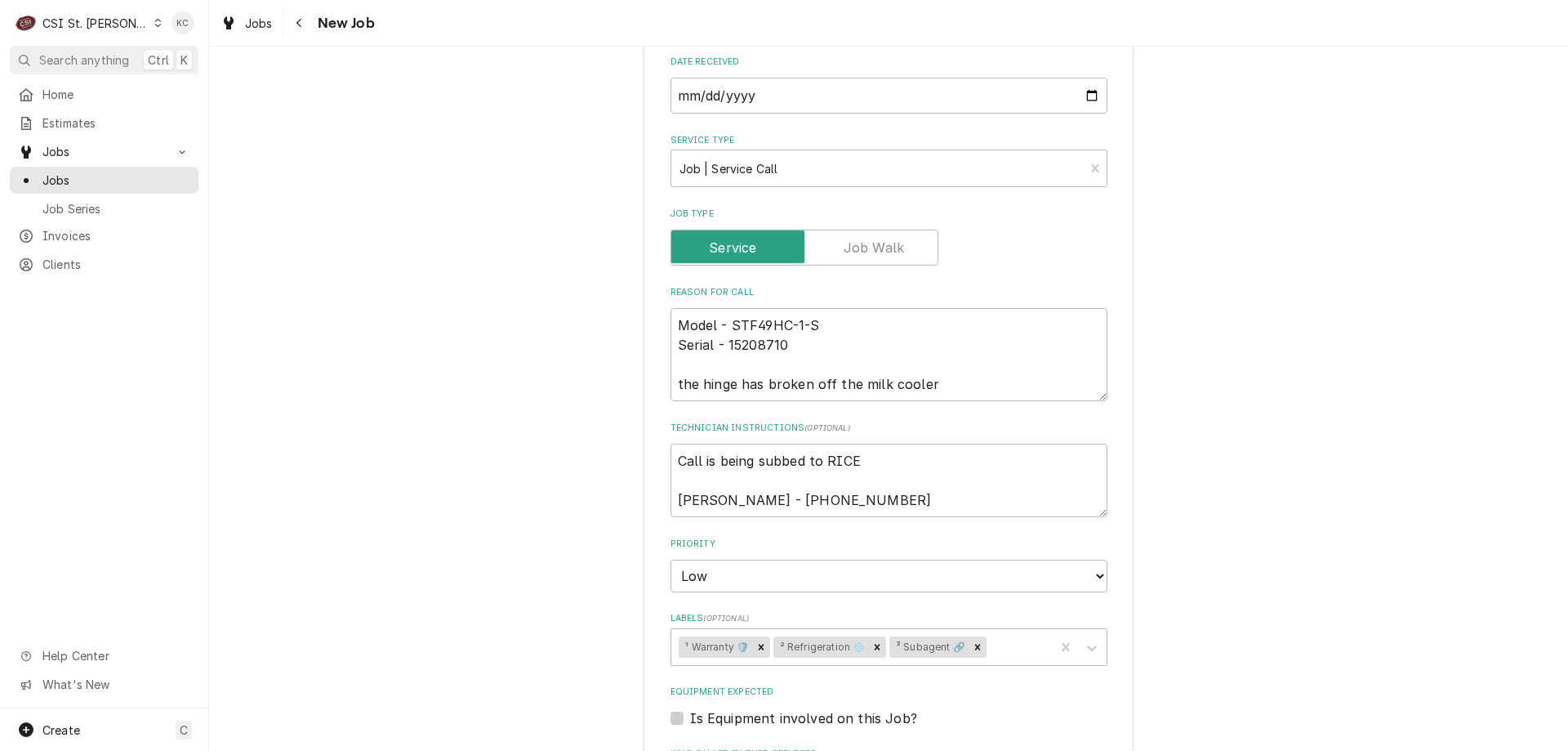
scroll to position [817, 0]
click at [672, 441] on textarea "Call is being subbed to RICE [PERSON_NAME] - [PHONE_NUMBER]" at bounding box center [890, 478] width 437 height 74
type textarea "x"
type textarea "Call is being subbed to RICE [PERSON_NAME] - [PHONE_NUMBER]"
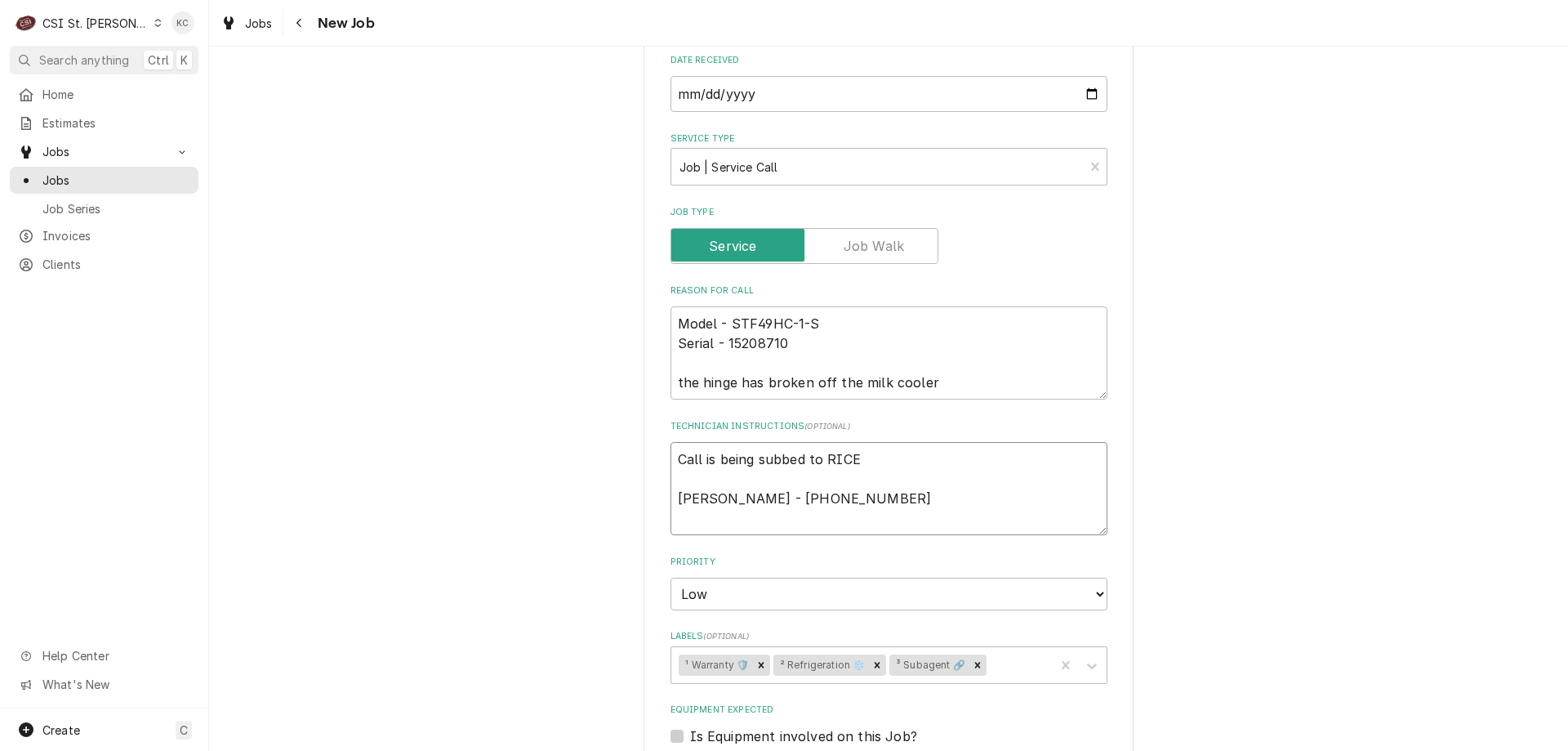
type textarea "x"
type textarea "Call is being subbed to RICE [PERSON_NAME] - [PHONE_NUMBER]"
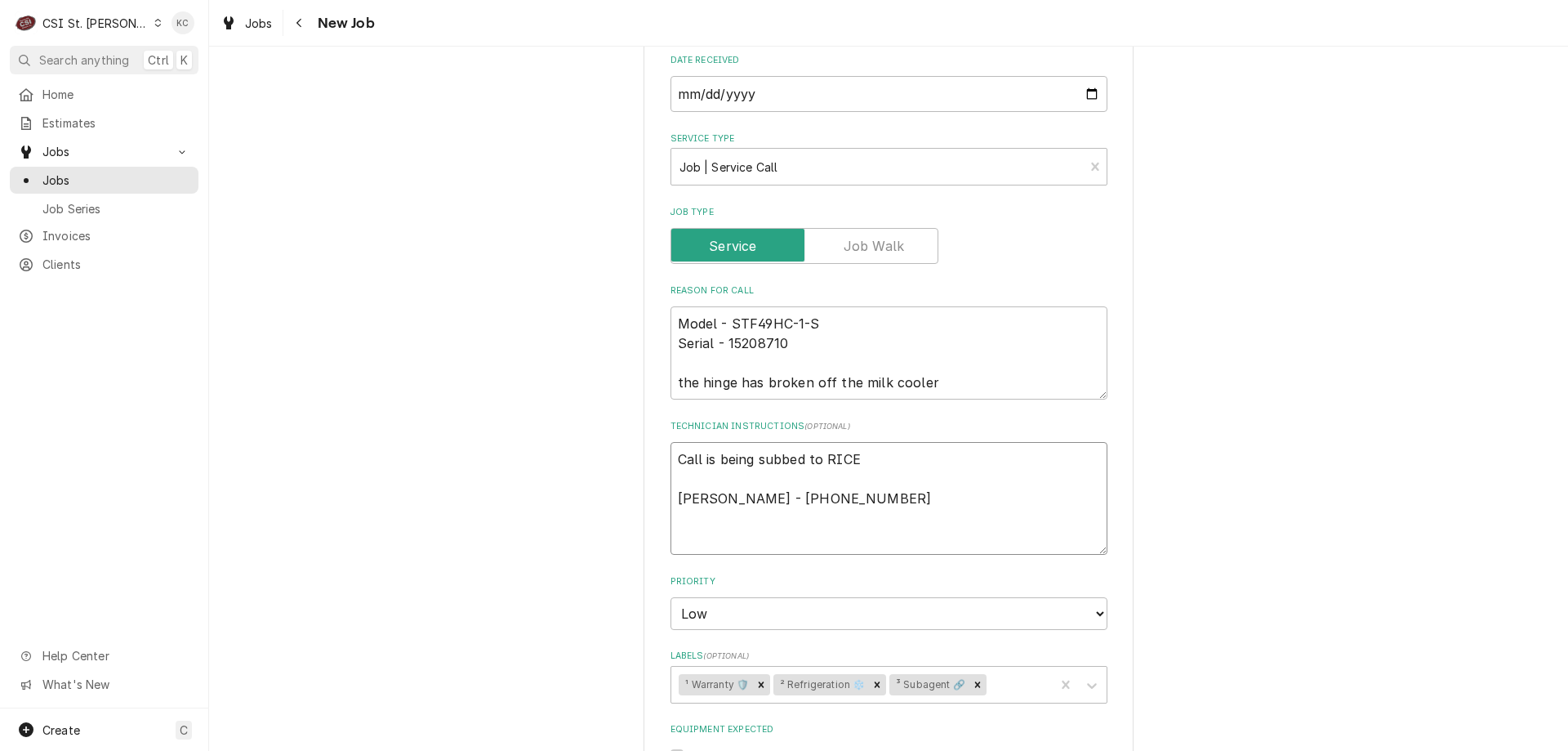
type textarea "x"
type textarea "8 Call is being subbed to RICE [PERSON_NAME] - [PHONE_NUMBER]"
type textarea "x"
type textarea "8/ Call is being subbed to RICE [PERSON_NAME] - [PHONE_NUMBER]"
type textarea "x"
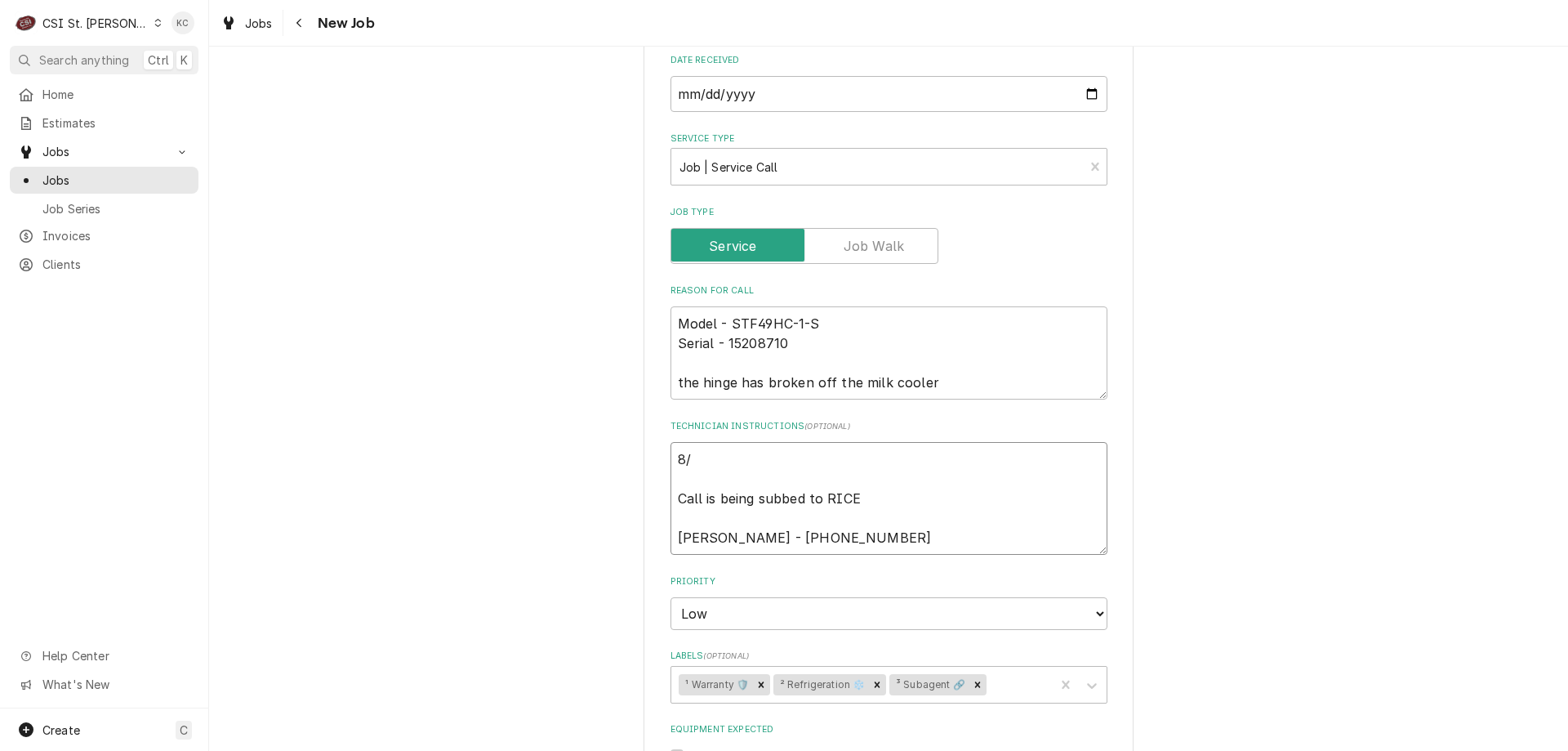
type textarea "8/1 Call is being subbed to RICE [PERSON_NAME] - [PHONE_NUMBER]"
type textarea "x"
type textarea "8/13 Call is being subbed to RICE [PERSON_NAME] - [PHONE_NUMBER]"
type textarea "x"
type textarea "8/13 Call is being subbed to RICE [PERSON_NAME] - [PHONE_NUMBER]"
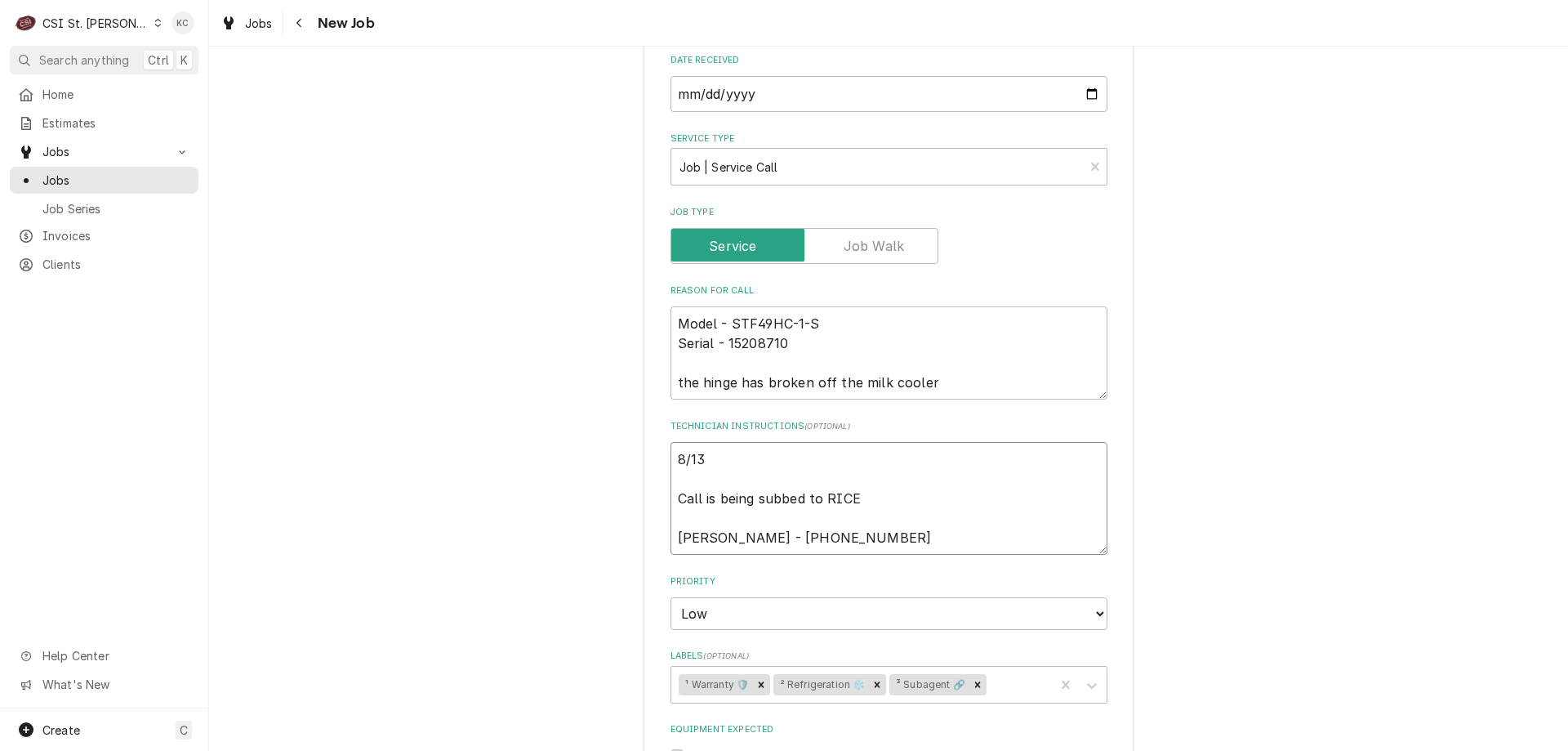
type textarea "x"
type textarea "8/13 - Call is being subbed to RICE Jill Morey - 417 294-0341"
type textarea "x"
type textarea "8/13 - Call is being subbed to RICE Jill Morey - 417 294-0341"
type textarea "x"
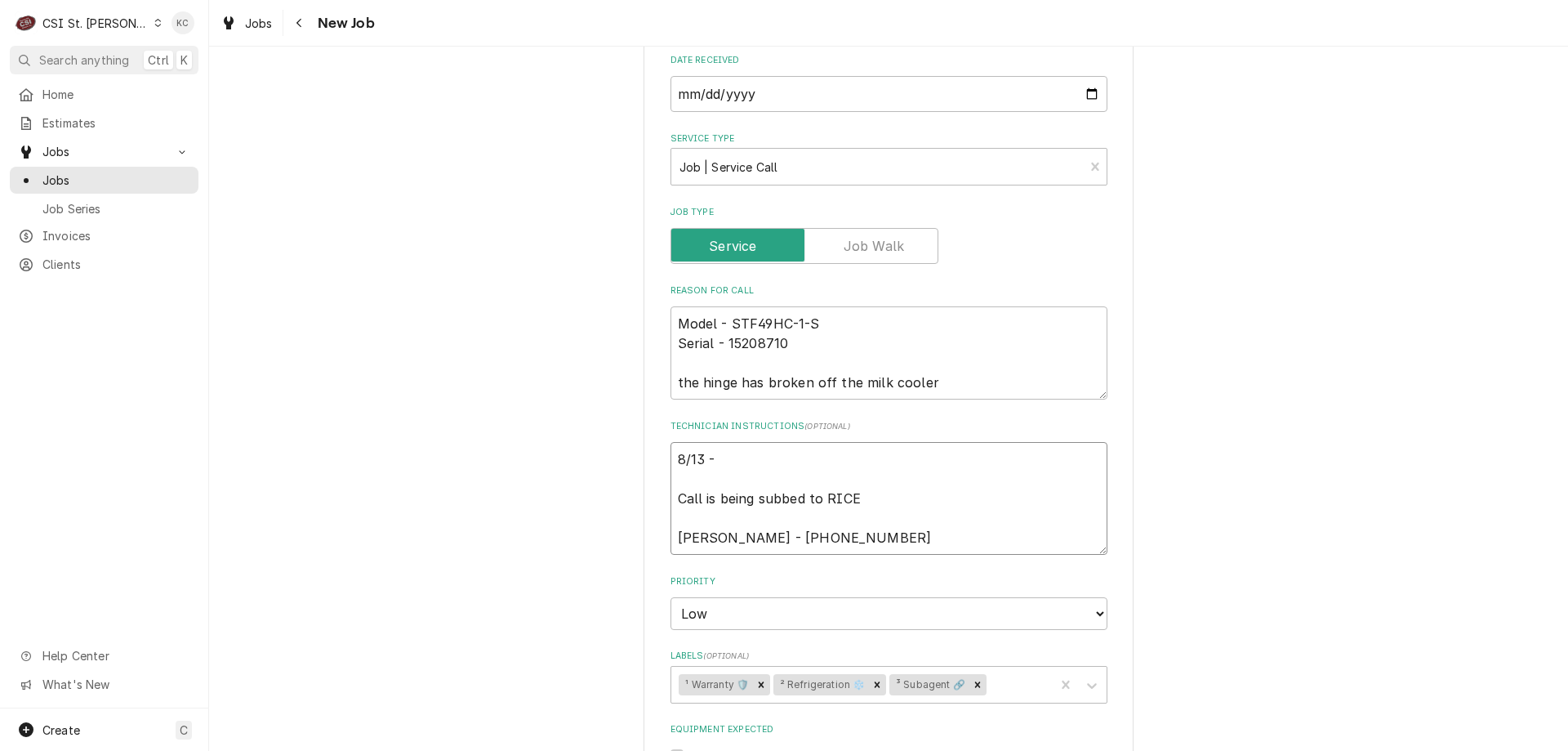
type textarea "8/13 - K Call is being subbed to RICE Jill Morey - 417 294-0341"
type textarea "x"
type textarea "8/13 - Ke Call is being subbed to RICE Jill Morey - 417 294-0341"
type textarea "x"
type textarea "8/13 - Kel Call is being subbed to RICE Jill Morey - 417 294-0341"
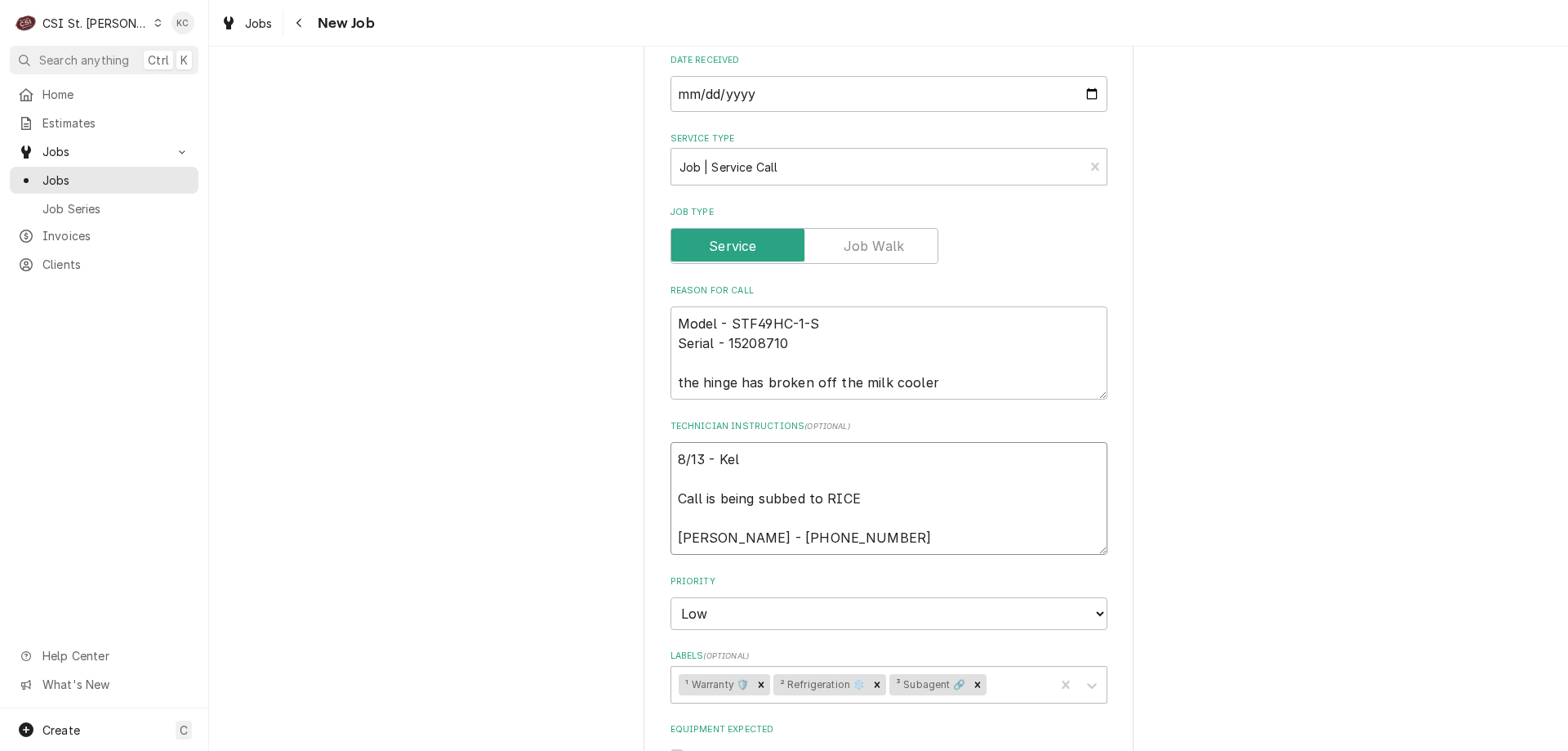
type textarea "x"
type textarea "8/13 - Kell Call is being subbed to RICE Jill Morey - 417 294-0341"
type textarea "x"
type textarea "8/13 - Kelly Call is being subbed to RICE Jill Morey - 417 294-0341"
type textarea "x"
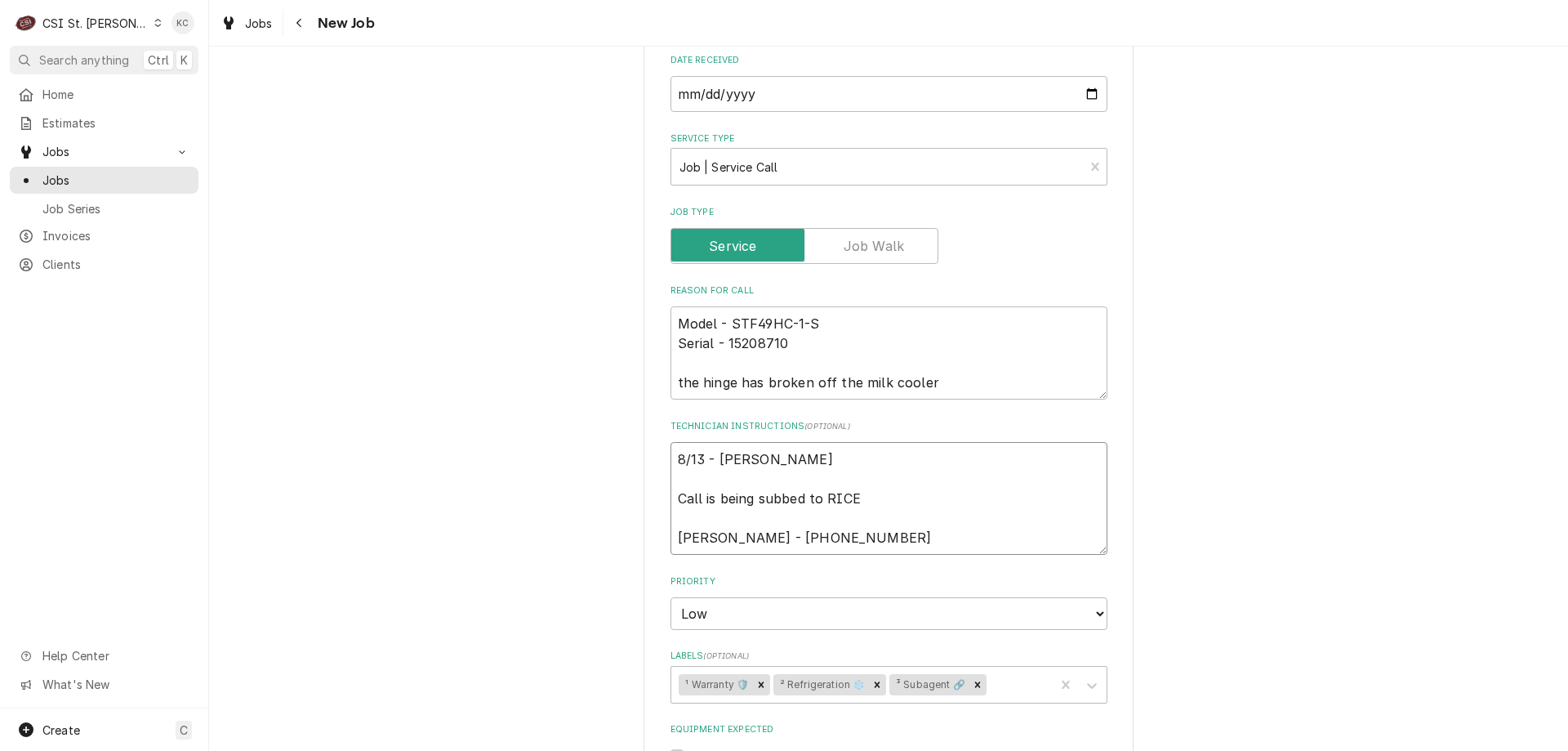
type textarea "8/13 - Kelly Call is being subbed to RICE Jill Morey - 417 294-0341"
type textarea "x"
type textarea "8/13 - Kelly - Call is being subbed to RICE Jill Morey - 417 294-0341"
type textarea "x"
type textarea "8/13 - Kelly - Call is being subbed to RICE Jill Morey - 417 294-0341"
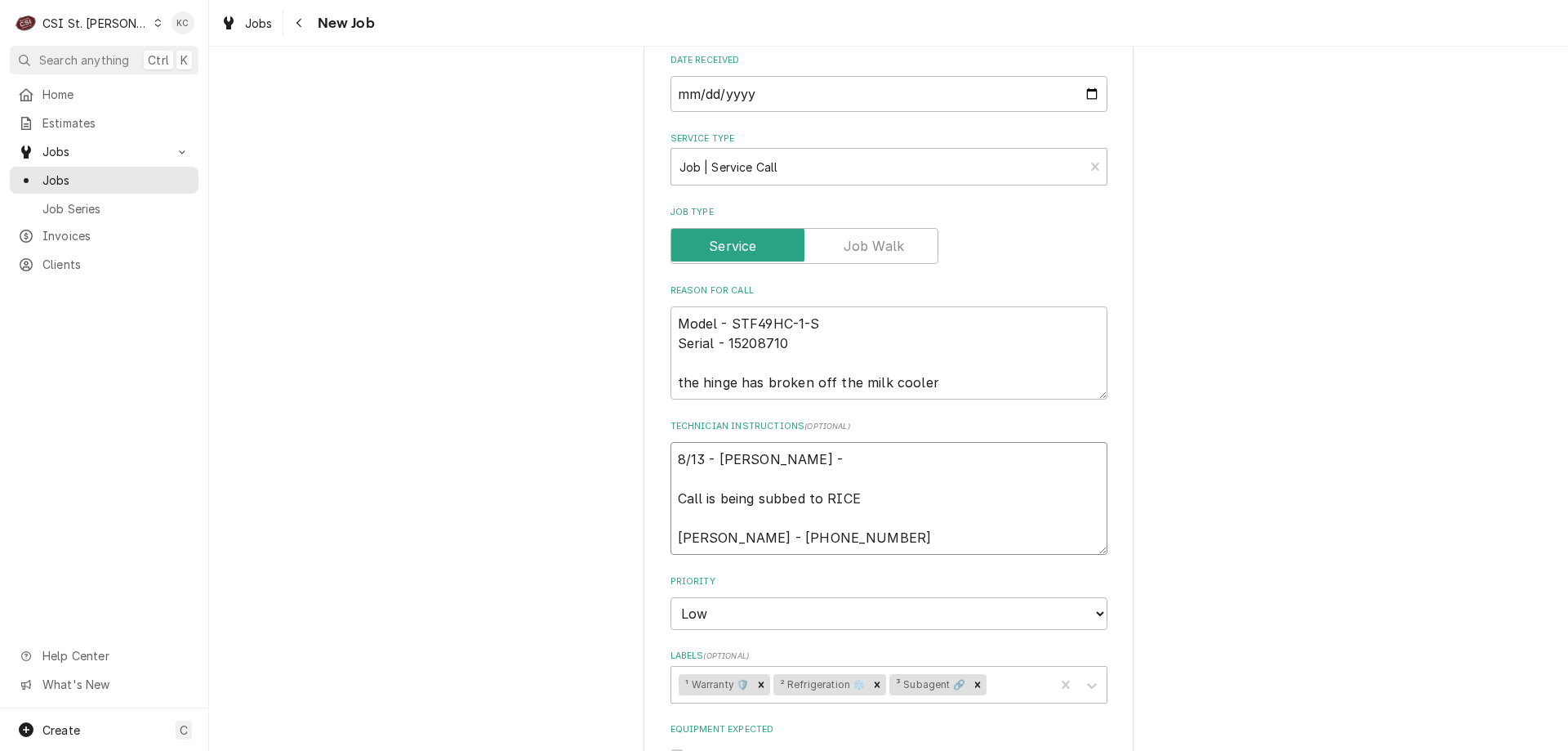
type textarea "x"
type textarea "8/13 - Kelly - Call is being subbed to RICE Jill Morey - 417 294-0341"
click at [774, 441] on textarea "8/13 - Kelly - Call is being subbed to RICE Jill Morey - 417 294-0341" at bounding box center [890, 497] width 437 height 113
paste textarea "Please send (1) each of the following parts. Please use po 981508. 3B01-012B 28…"
type textarea "x"
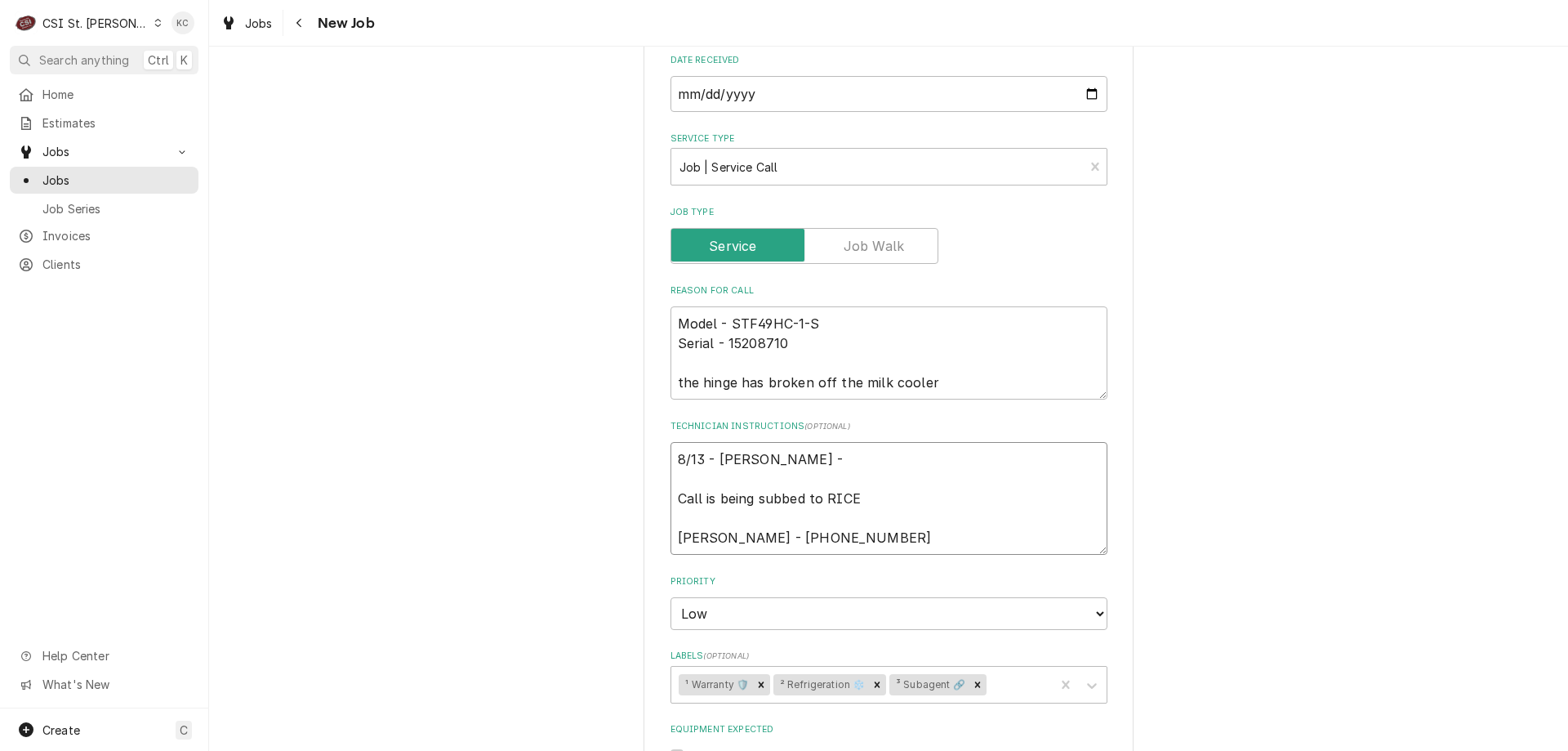
type textarea "8/13 - Kelly - Please send (1) each of the following parts. Please use po 98150…"
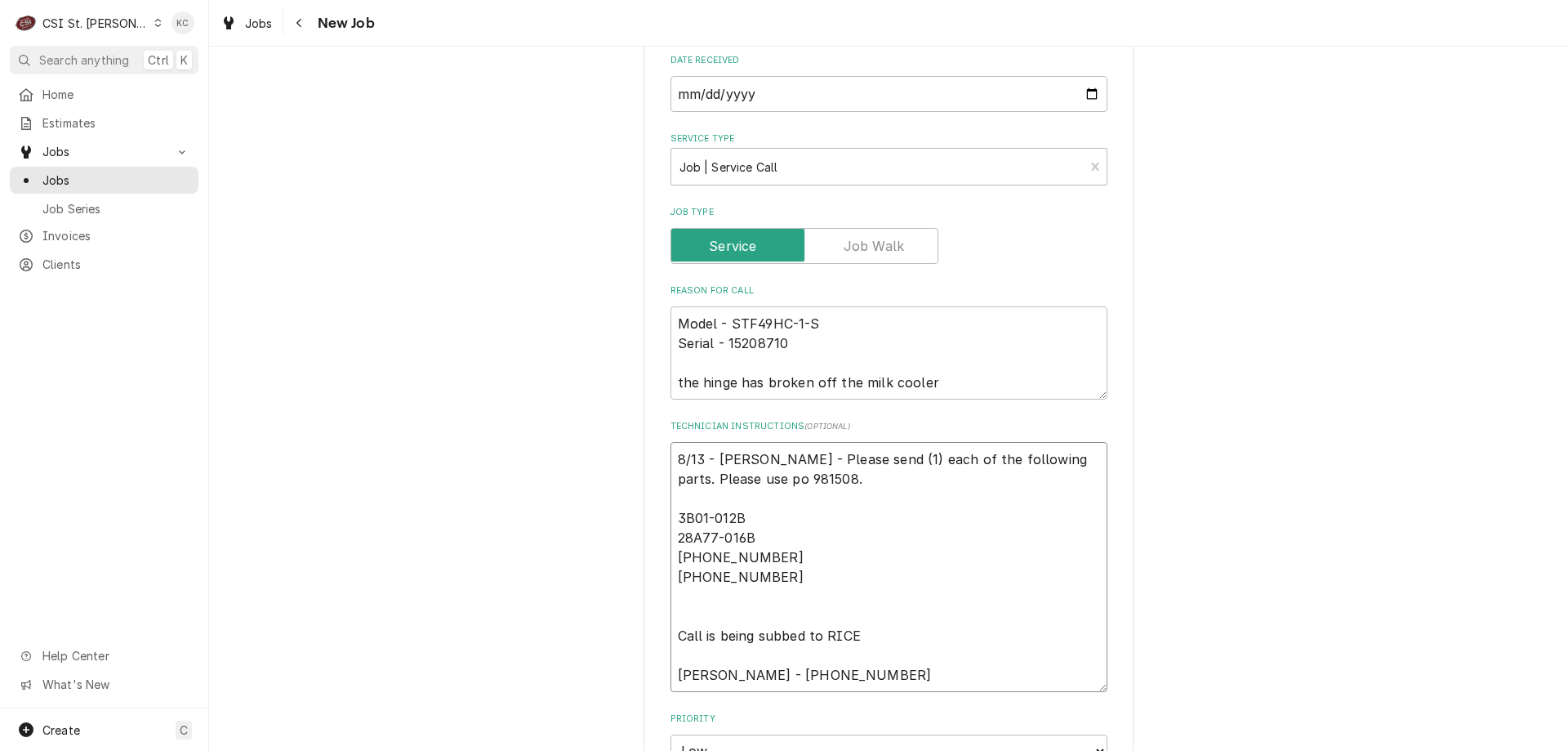
click at [726, 476] on textarea "8/13 - Kelly - Please send (1) each of the following parts. Please use po 98150…" at bounding box center [890, 566] width 437 height 250
type textarea "x"
type textarea "8/13 - Kelly - Please send (1) each of the following parts. Please use po 98150…"
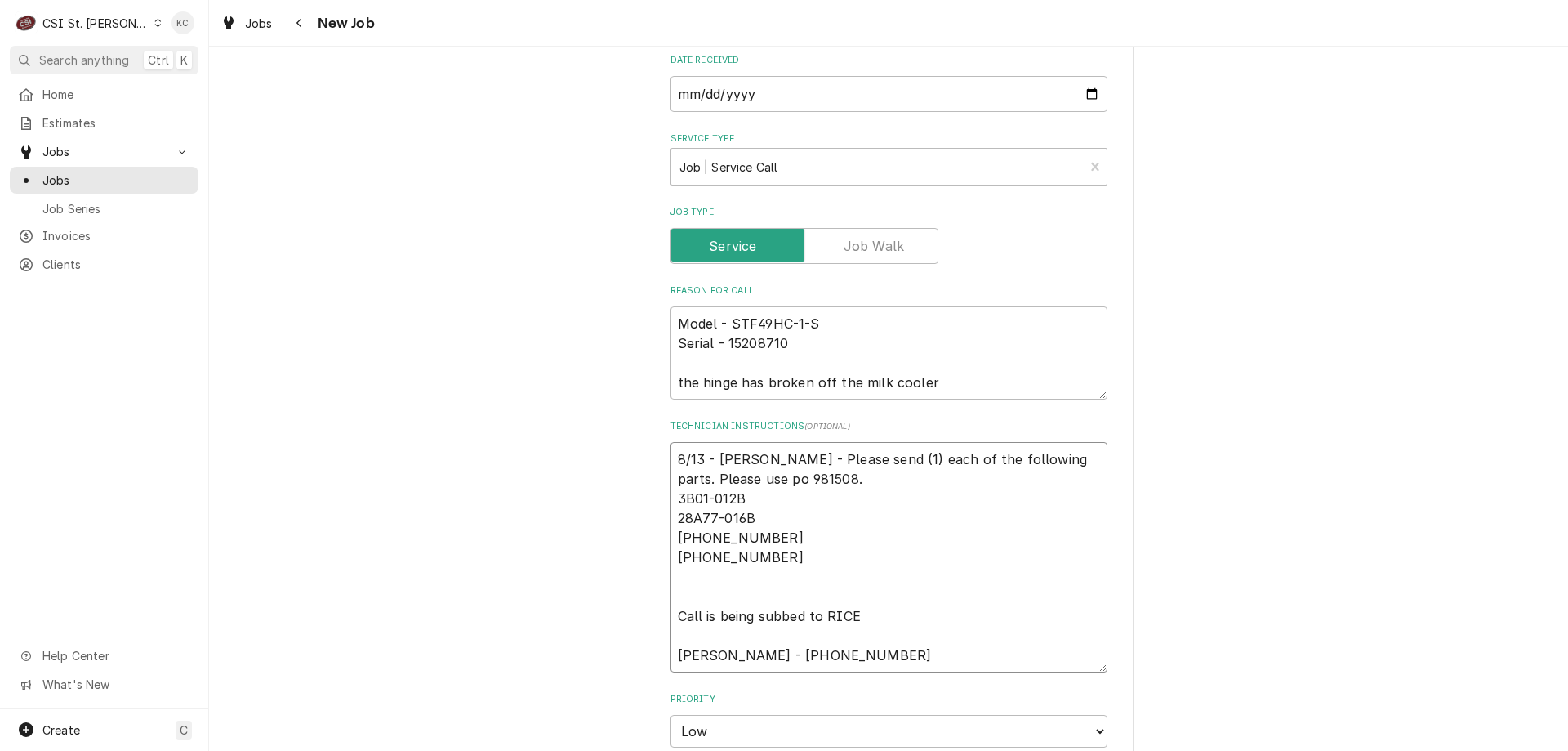
type textarea "x"
type textarea "8/13 - Kelly - Please send (1) each of the following parts. Please use po 98150…"
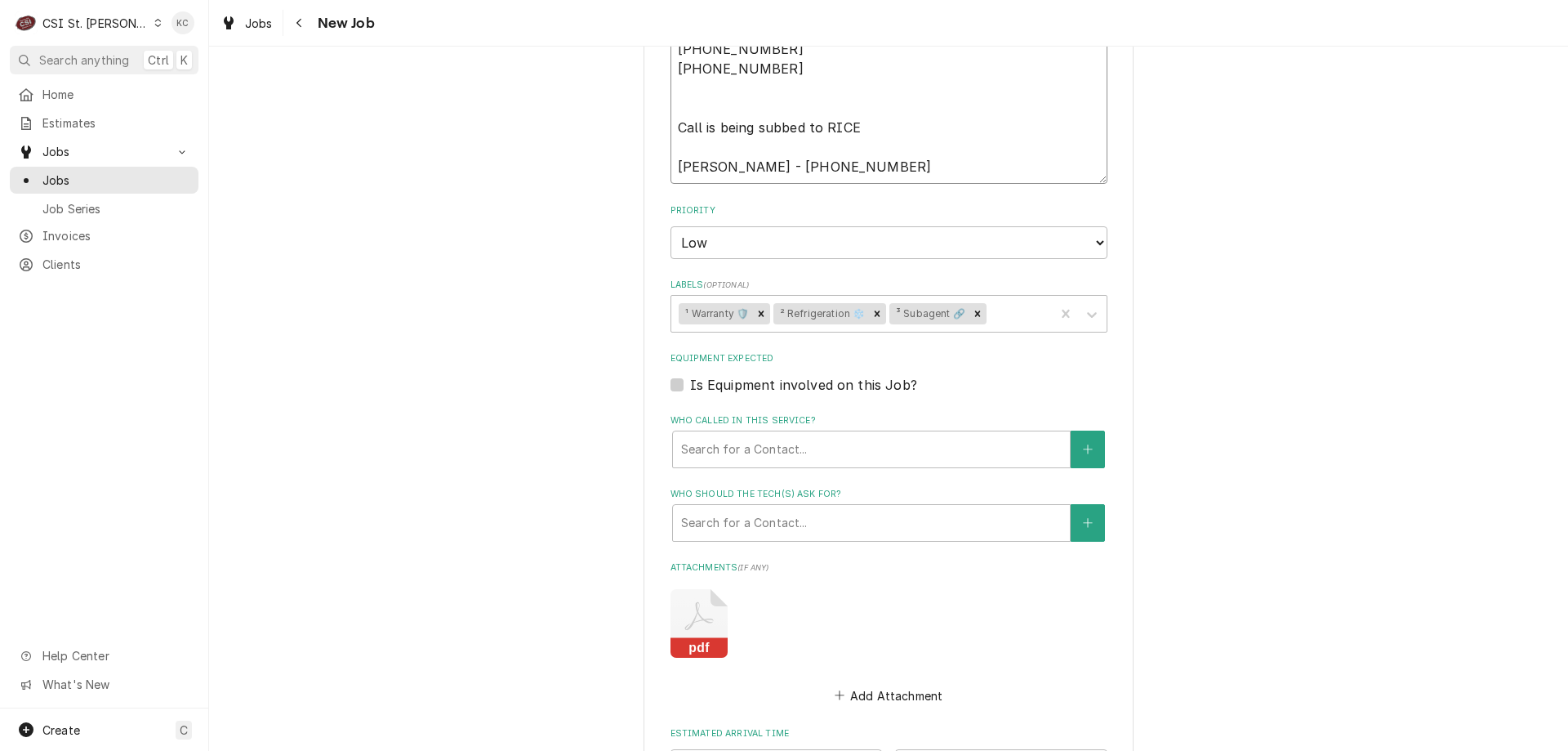
scroll to position [1655, 0]
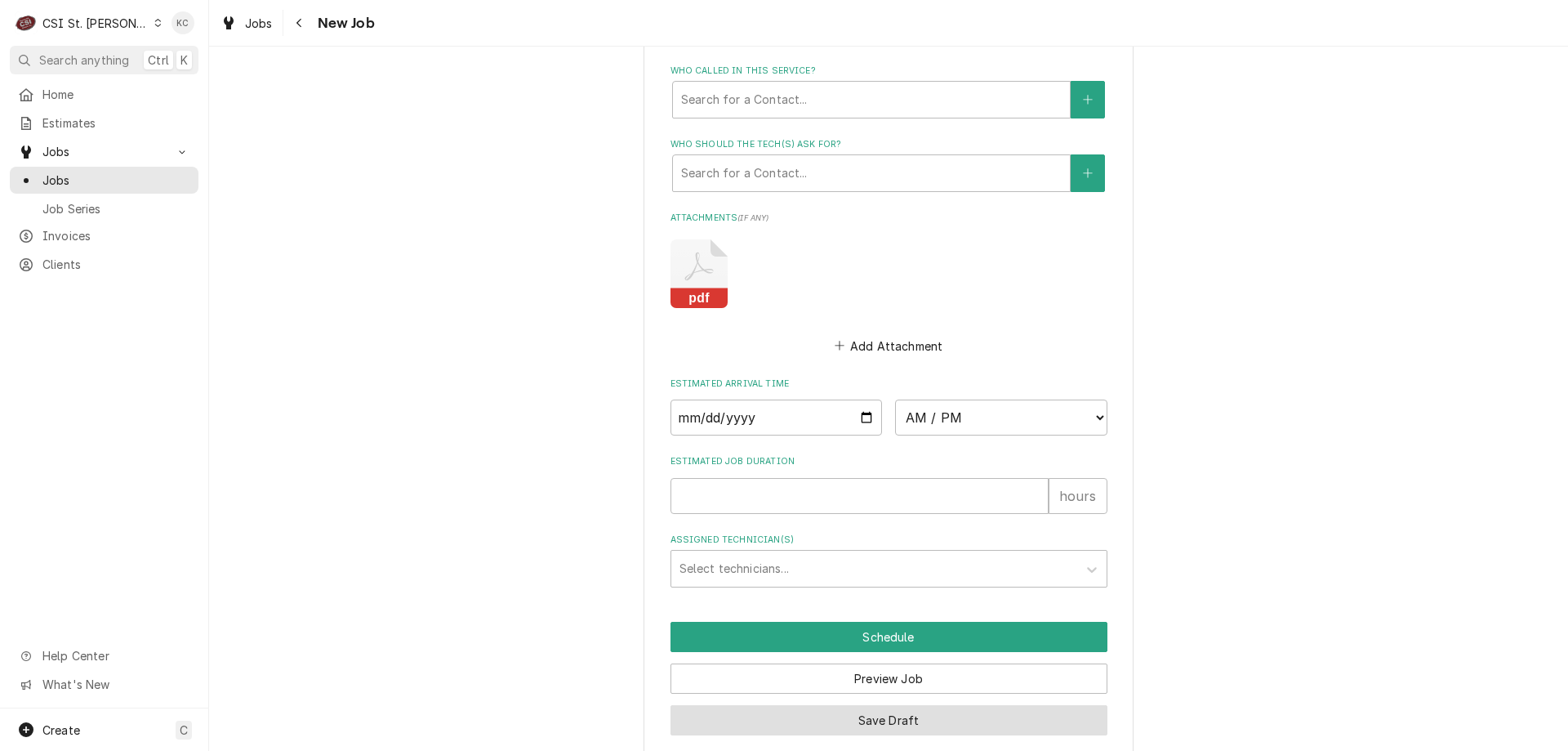
click at [900, 705] on button "Save Draft" at bounding box center [890, 720] width 437 height 30
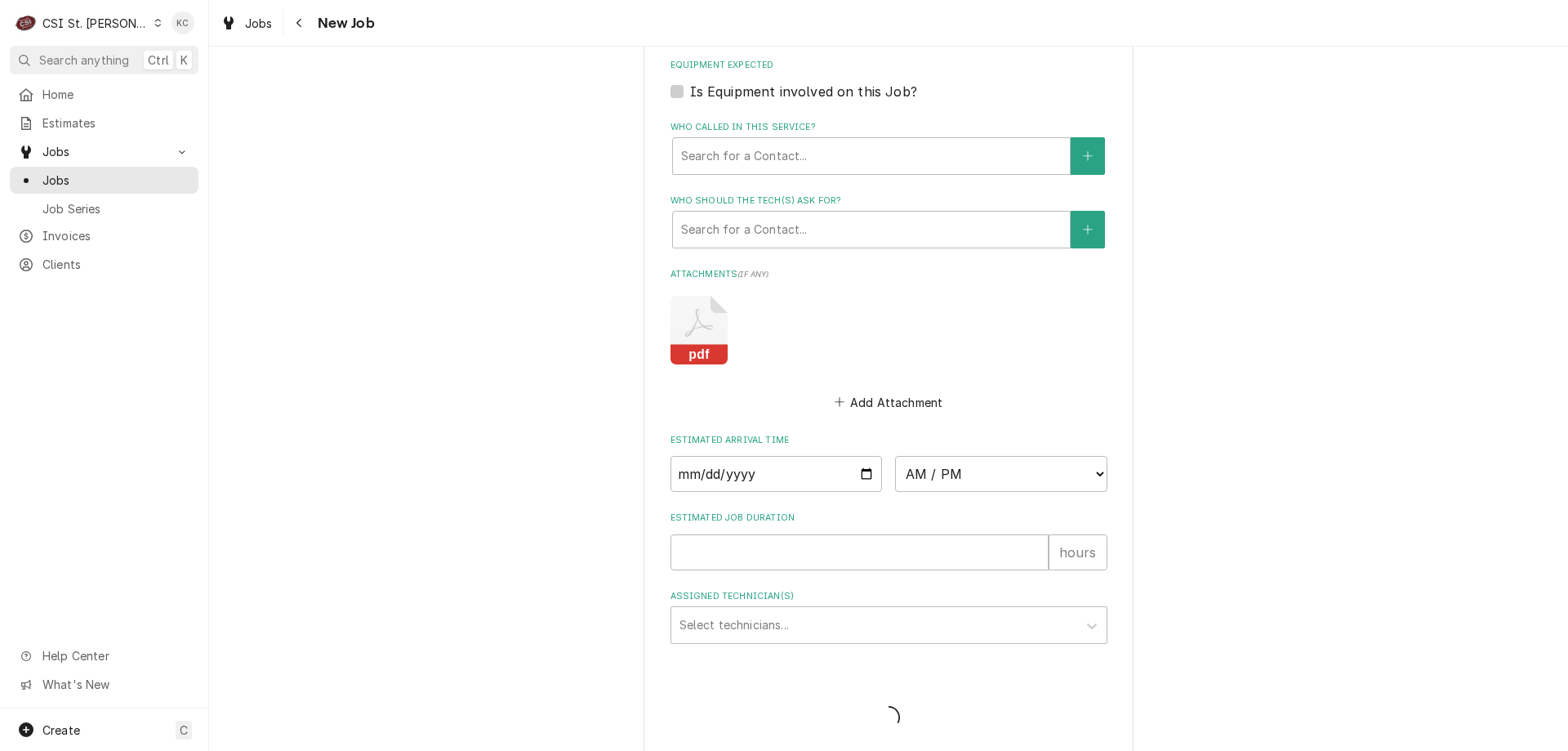
type textarea "x"
